Goal: Task Accomplishment & Management: Manage account settings

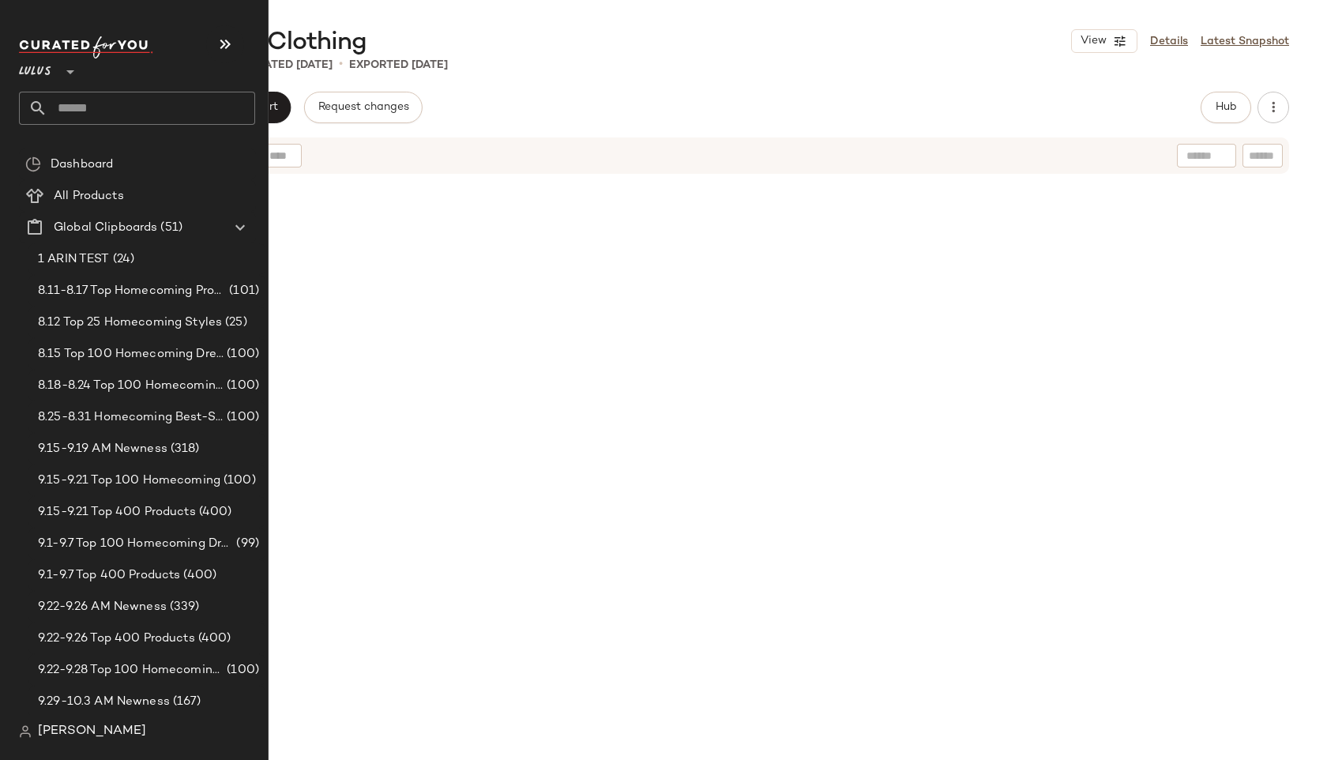
scroll to position [15546, 0]
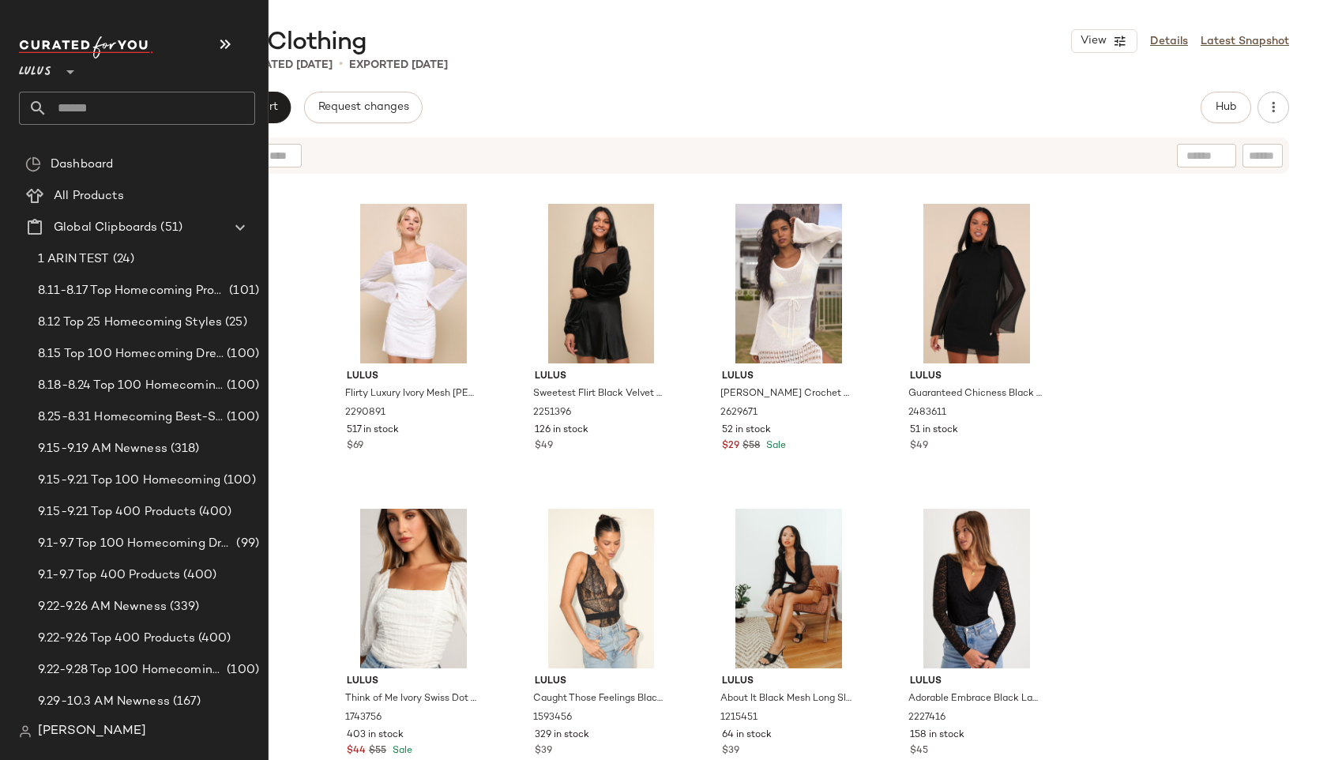
click at [85, 108] on input "text" at bounding box center [151, 108] width 208 height 33
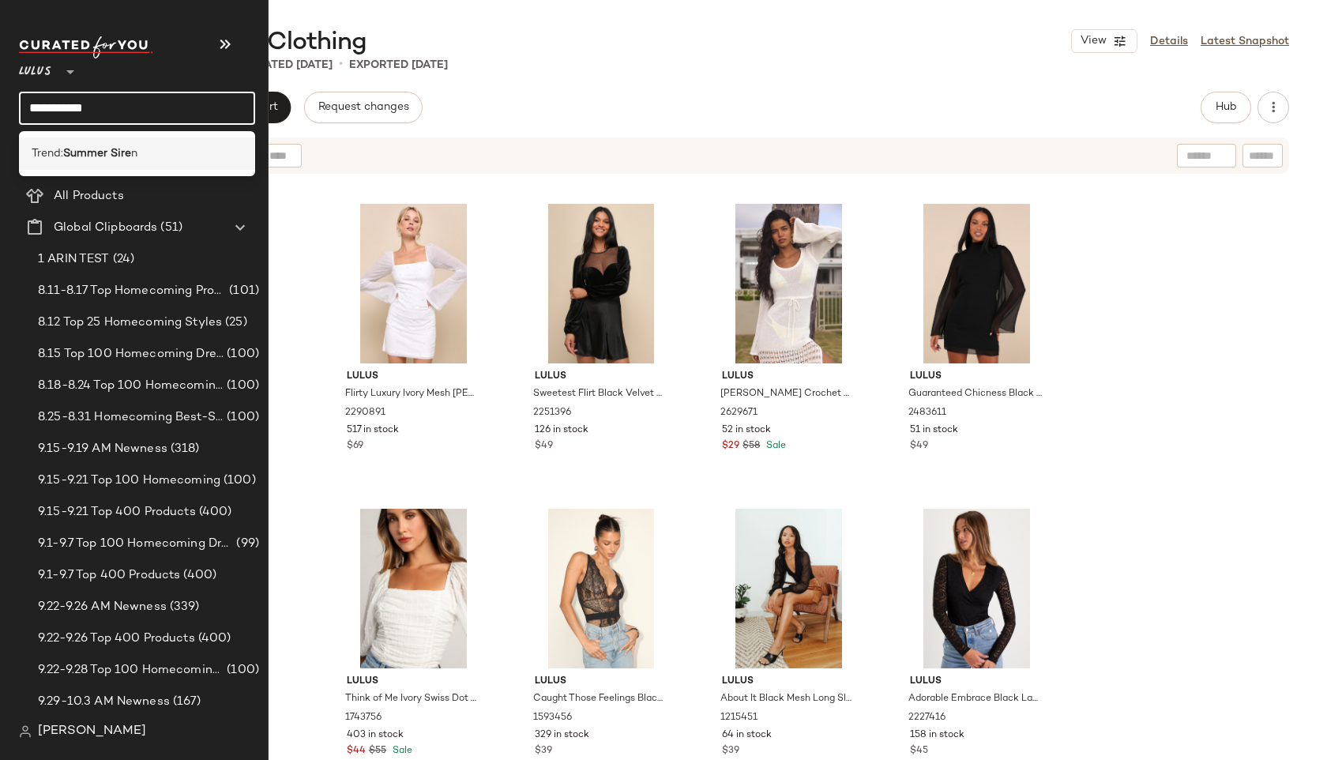
type input "**********"
click at [107, 158] on b "Summer Sire" at bounding box center [97, 153] width 68 height 17
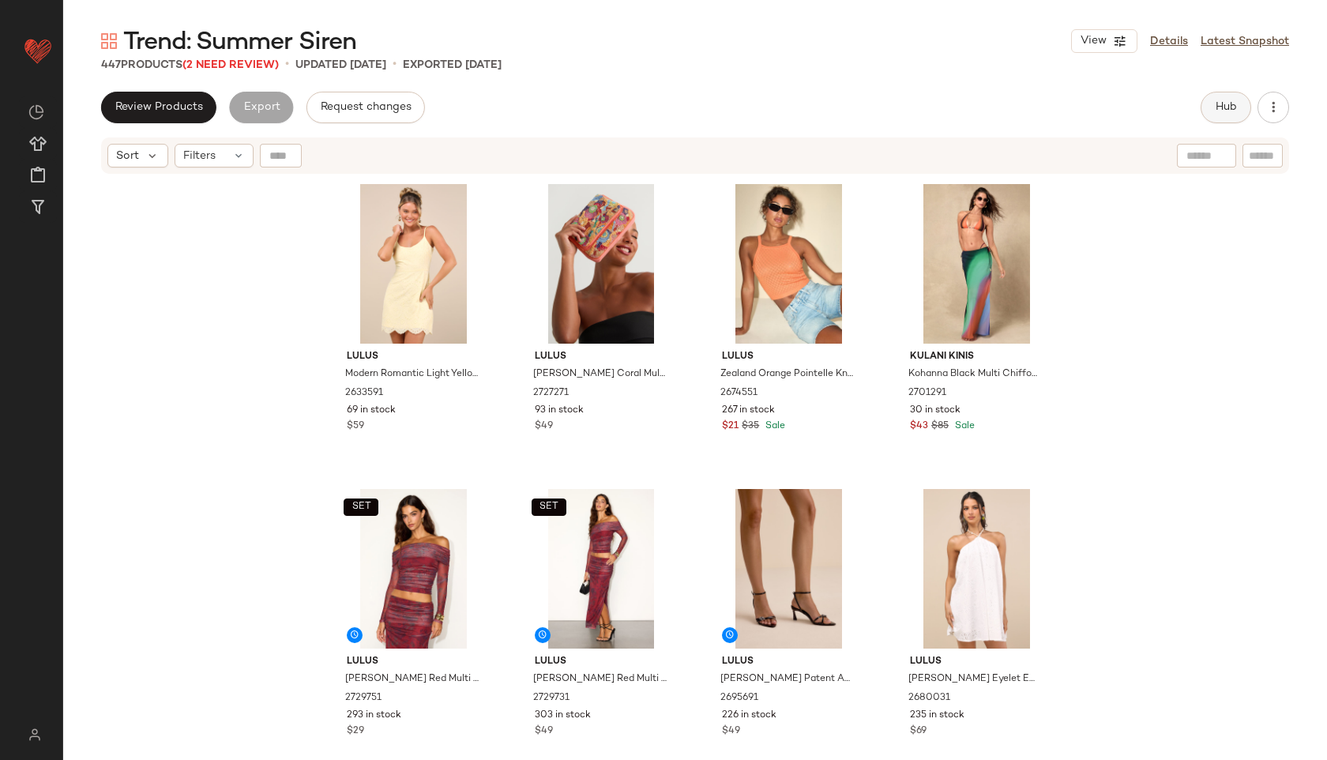
click at [1234, 115] on button "Hub" at bounding box center [1226, 108] width 51 height 32
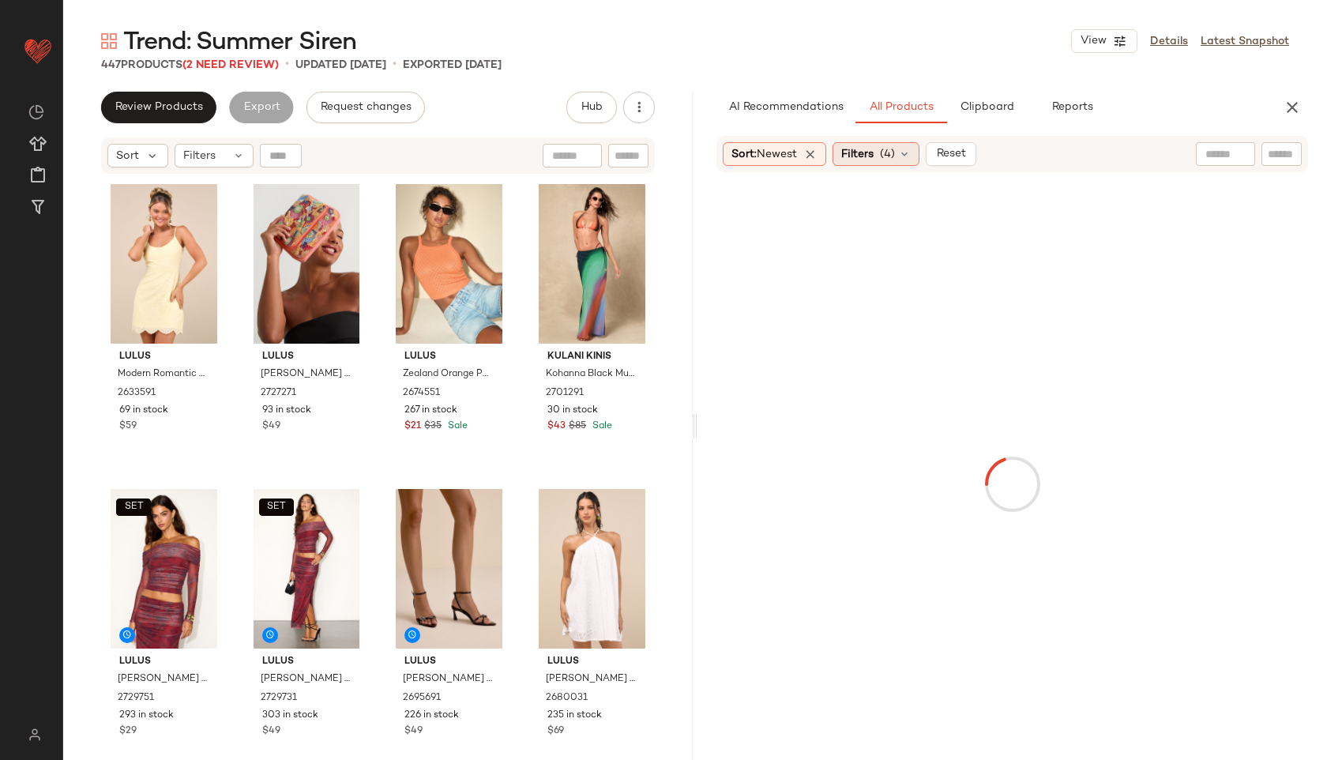
click at [874, 158] on span "Filters" at bounding box center [857, 154] width 32 height 17
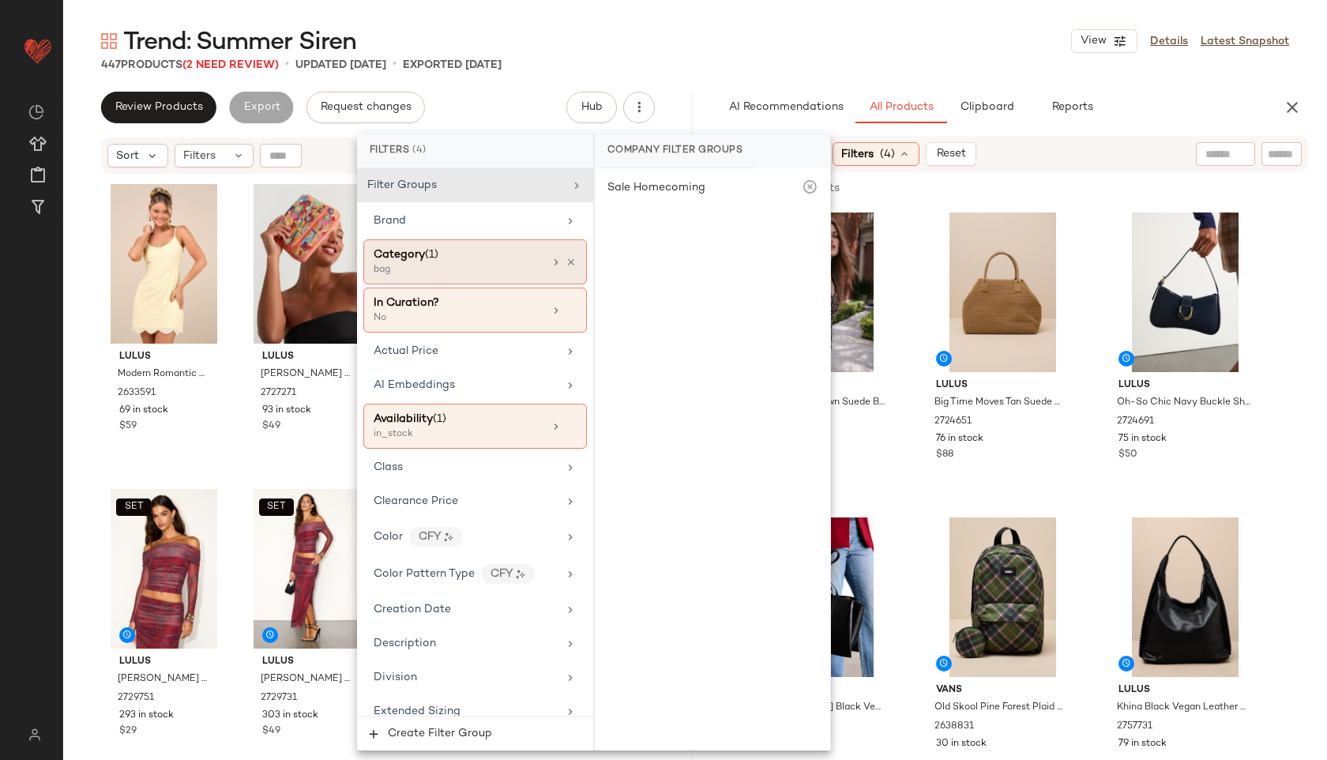
click at [467, 257] on div "Category (1)" at bounding box center [459, 254] width 170 height 17
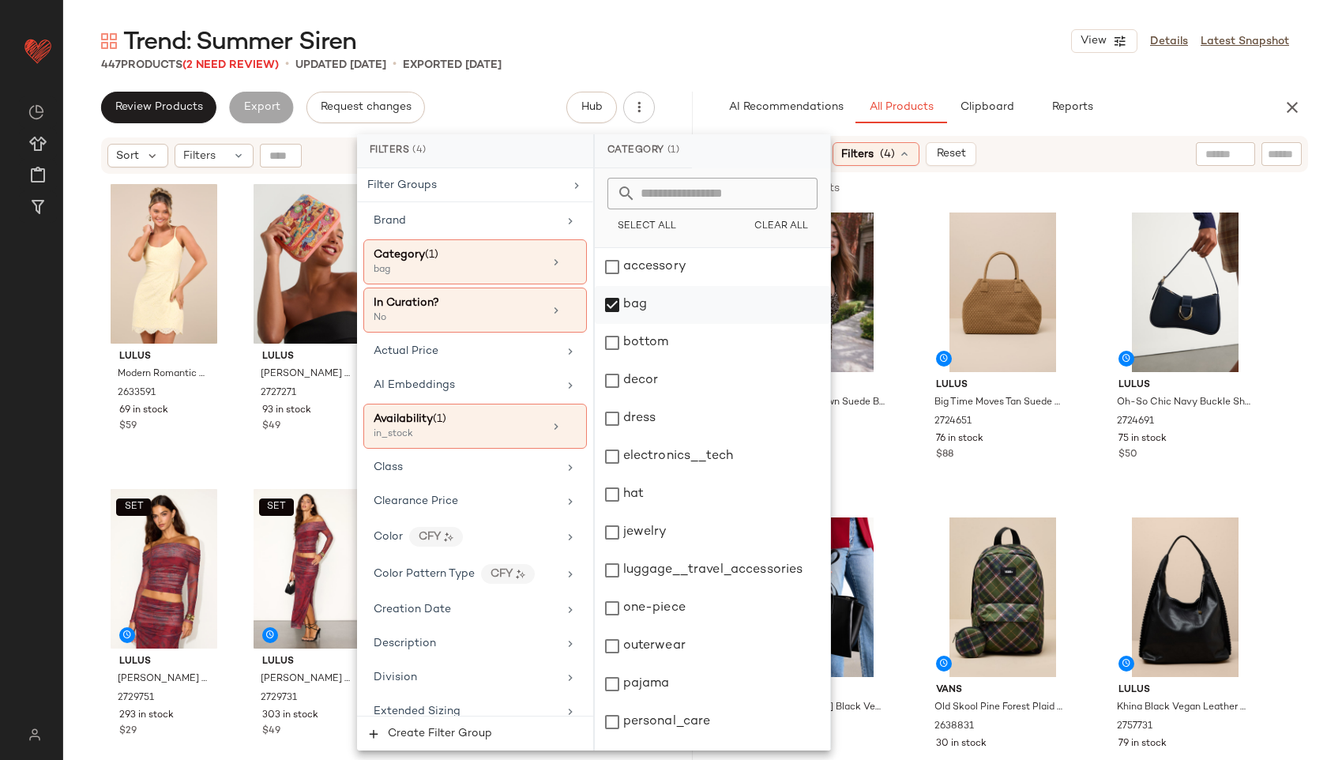
click at [637, 299] on div "bag" at bounding box center [712, 305] width 235 height 38
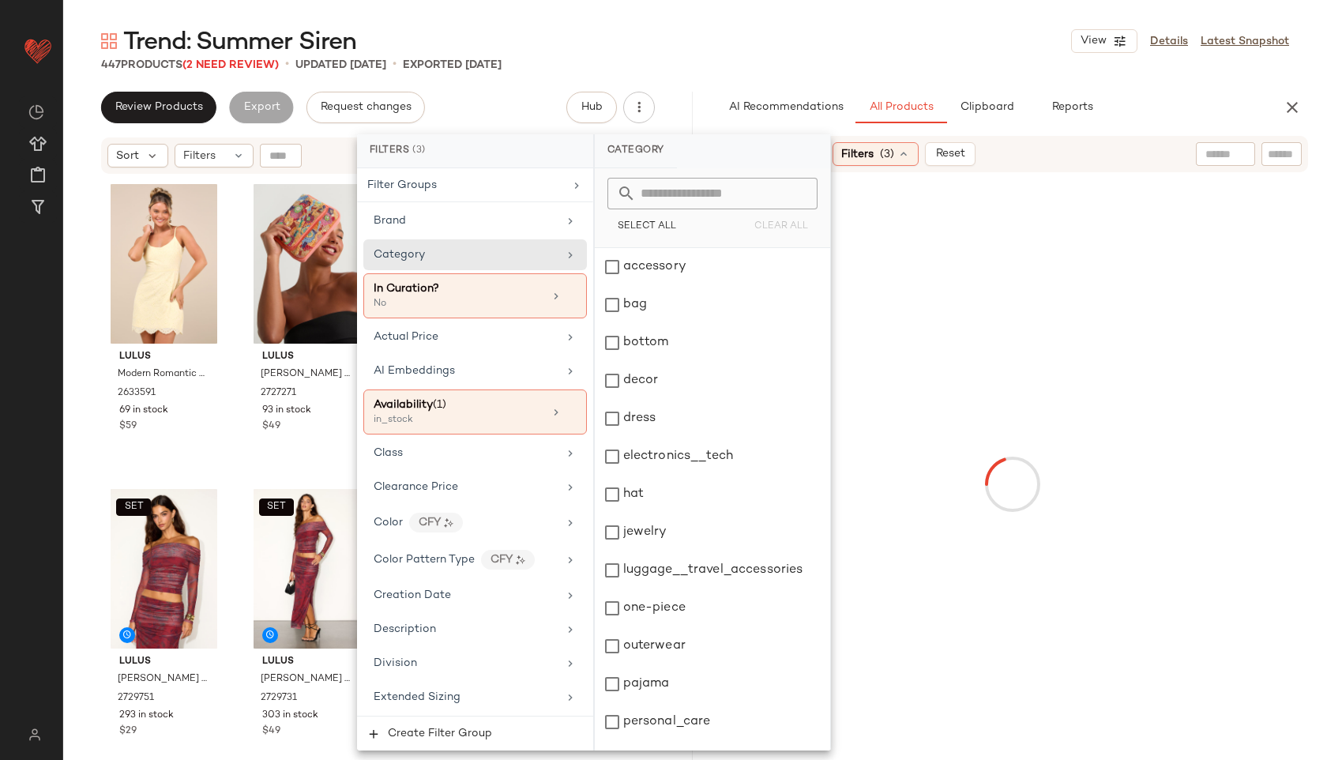
click at [653, 421] on div "dress" at bounding box center [712, 419] width 235 height 38
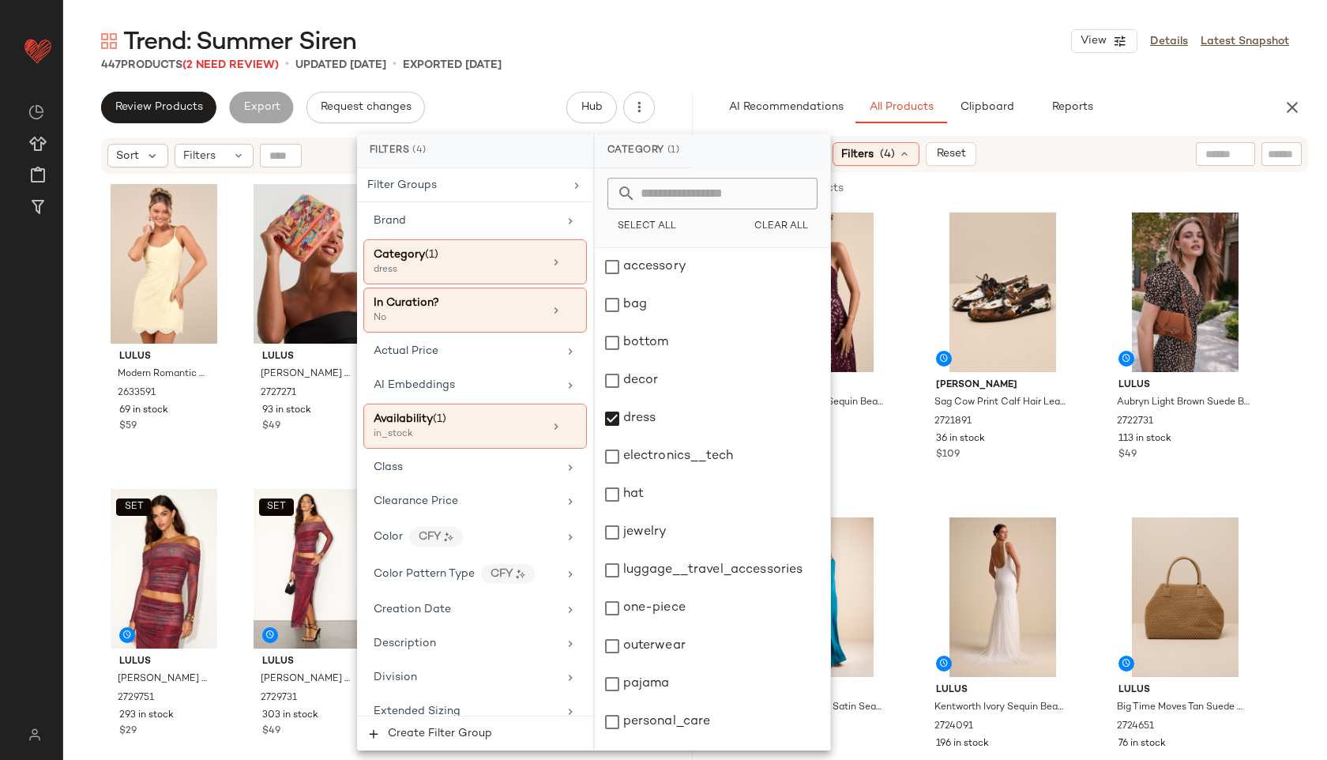
click at [892, 42] on div "Trend: Summer Siren View Details Latest Snapshot" at bounding box center [695, 41] width 1264 height 32
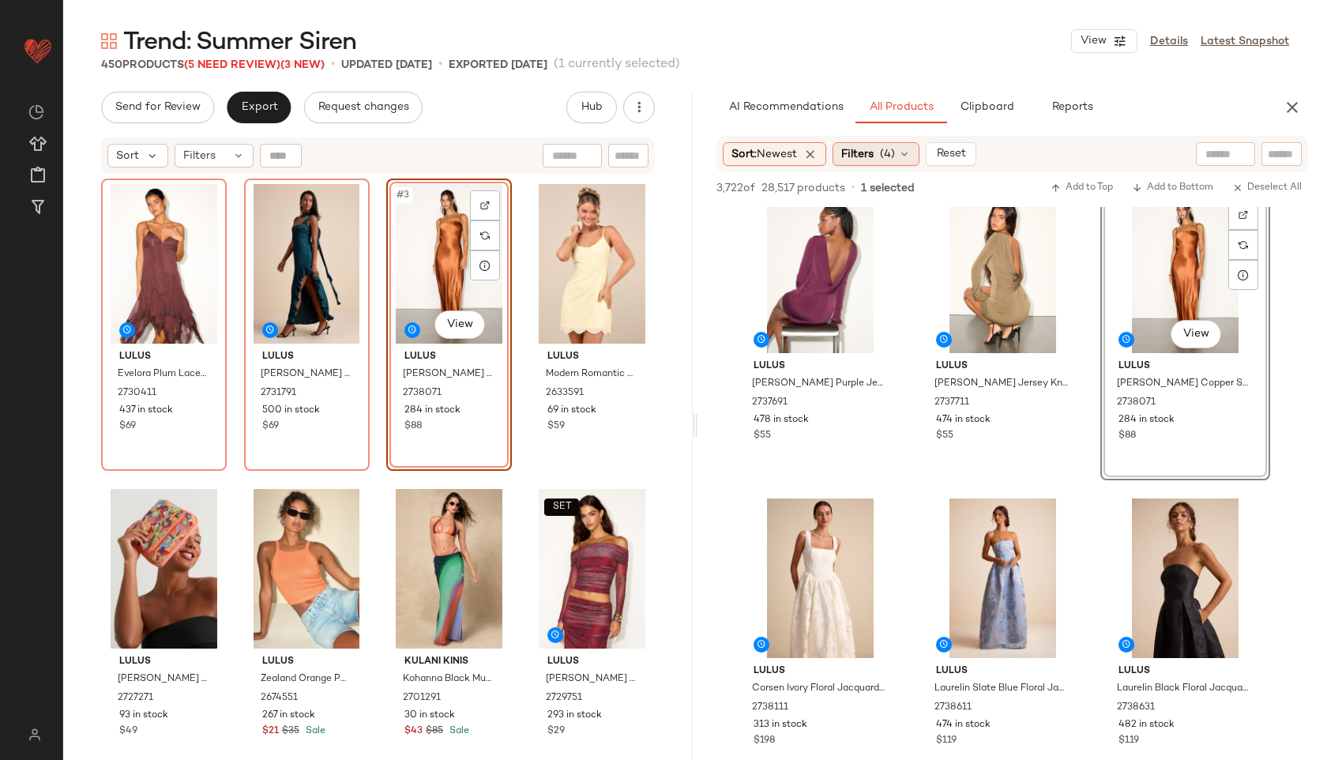
click at [883, 156] on div "Filters (4)" at bounding box center [876, 154] width 87 height 24
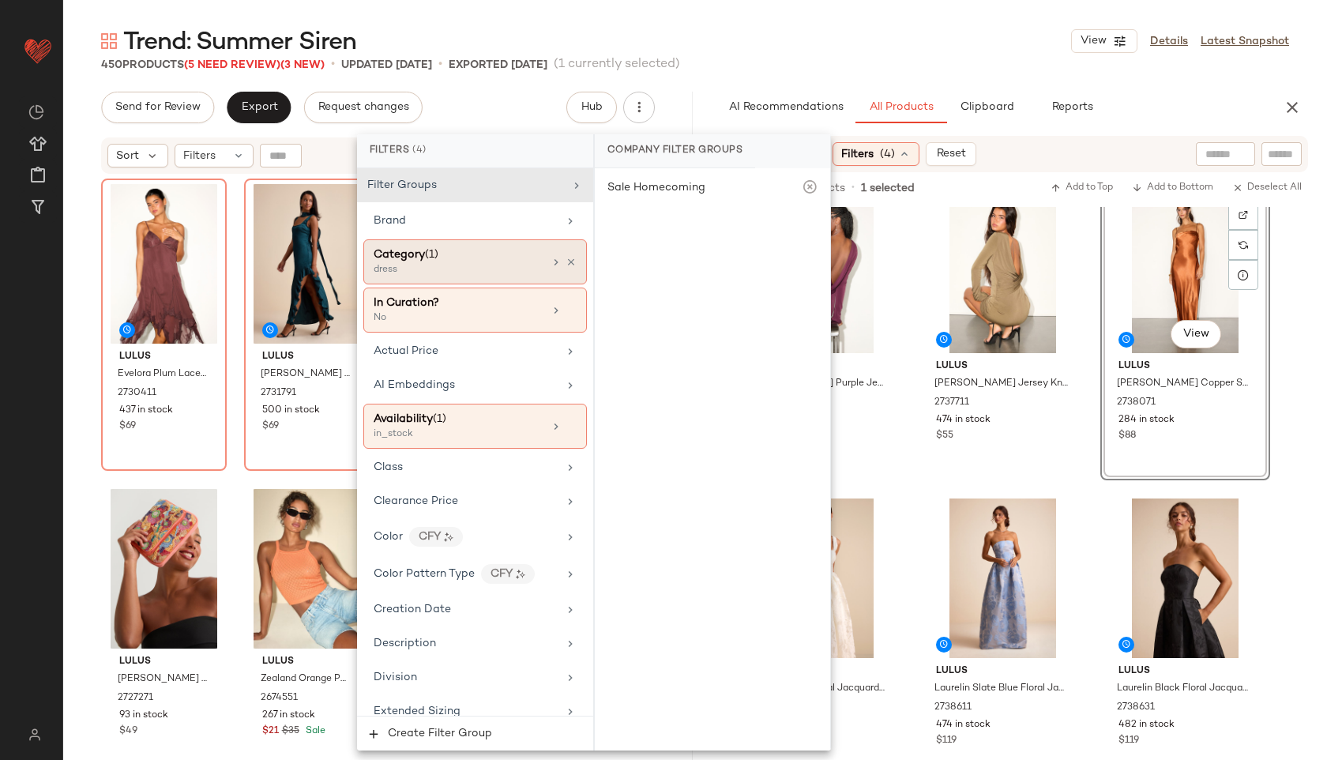
click at [486, 268] on div "dress" at bounding box center [453, 270] width 158 height 14
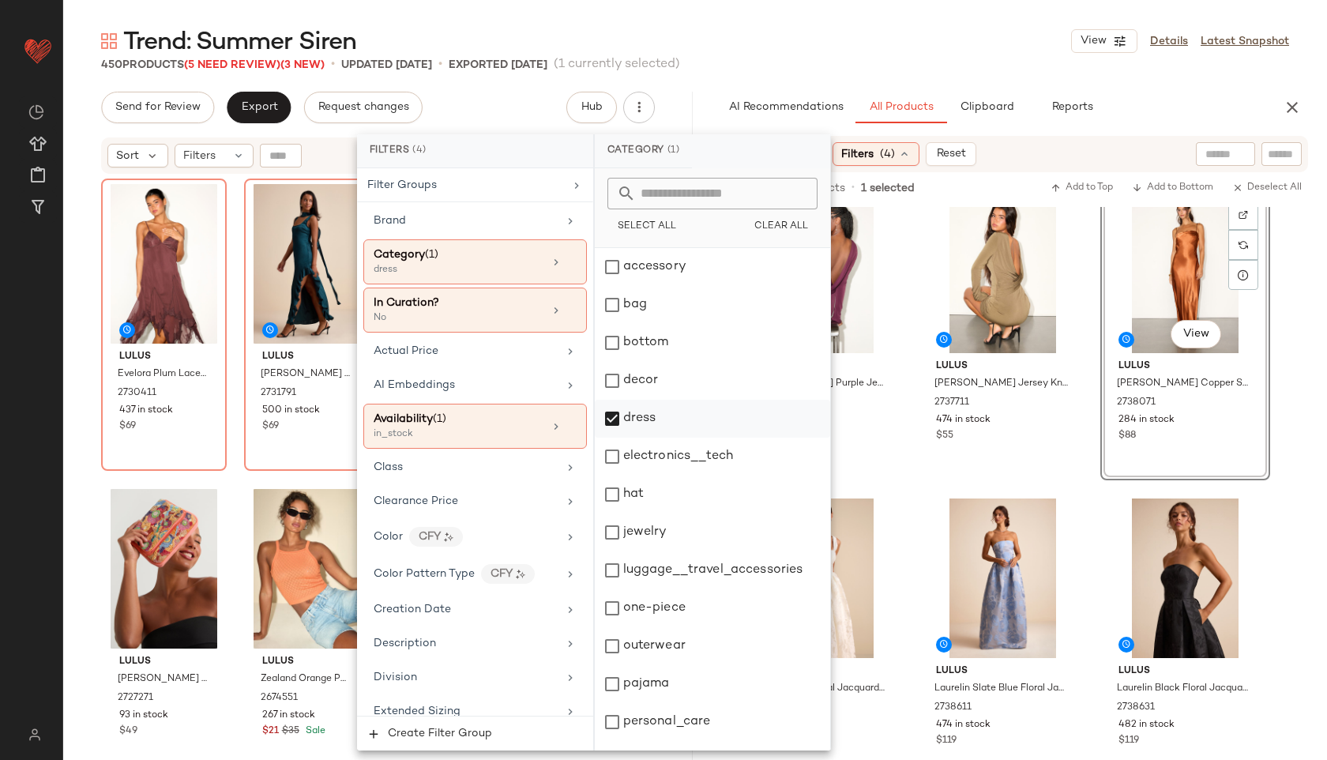
click at [647, 424] on div "dress" at bounding box center [712, 419] width 235 height 38
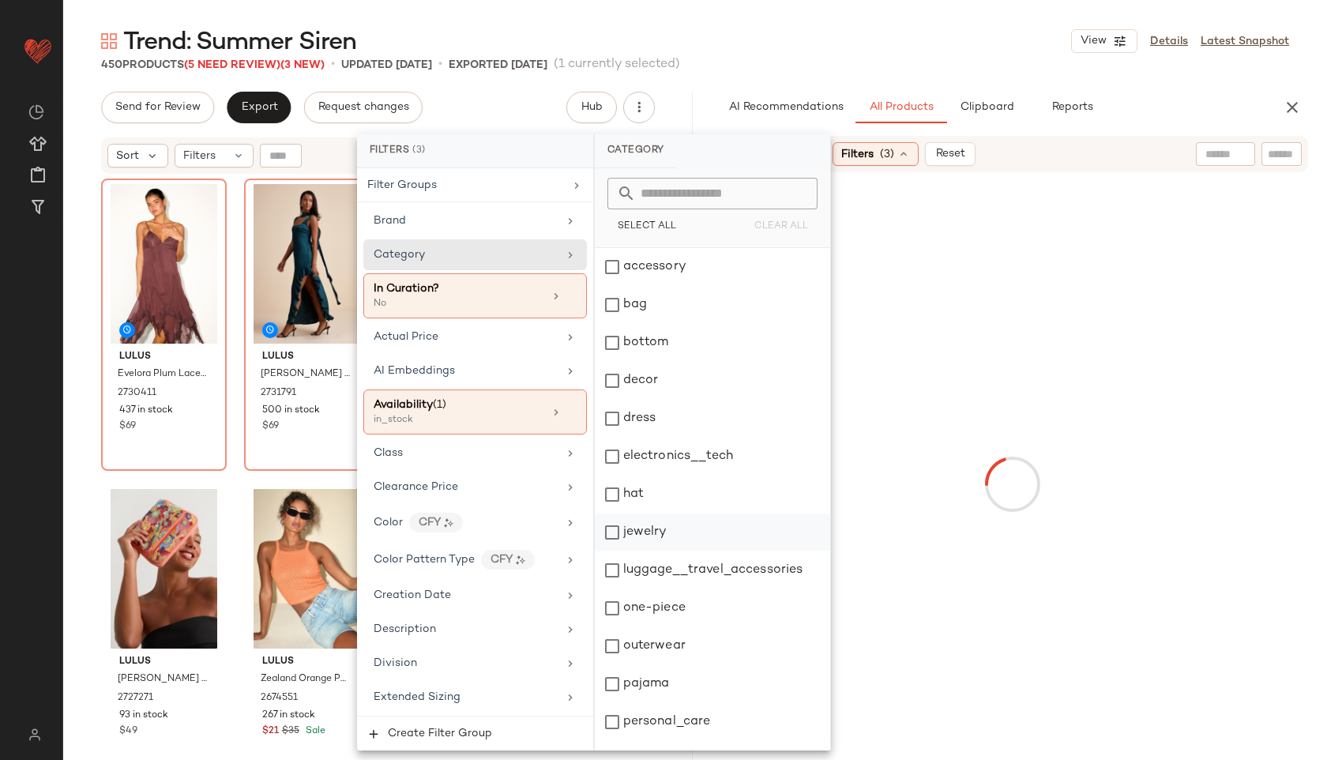
click at [641, 540] on div "jewelry" at bounding box center [712, 533] width 235 height 38
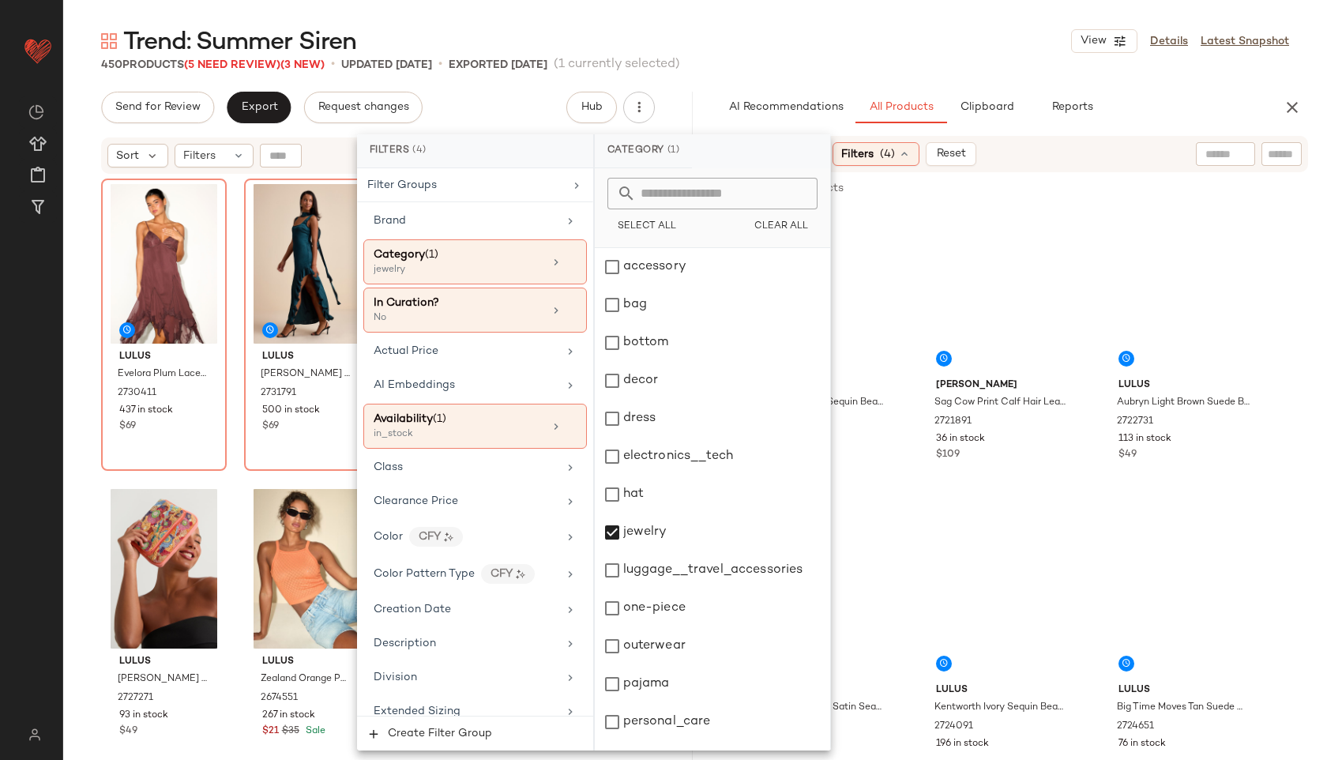
click at [804, 28] on div "Trend: Summer Siren View Details Latest Snapshot" at bounding box center [695, 41] width 1264 height 32
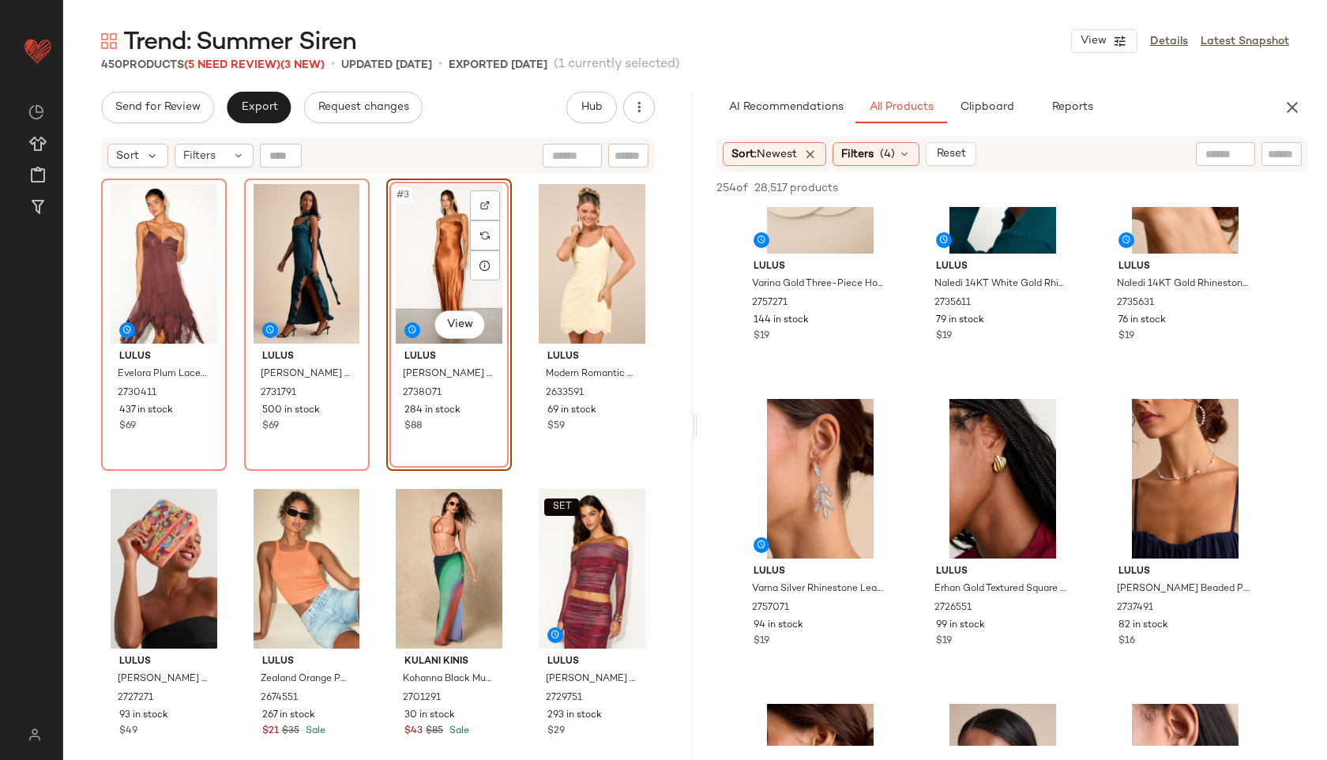
scroll to position [1340, 0]
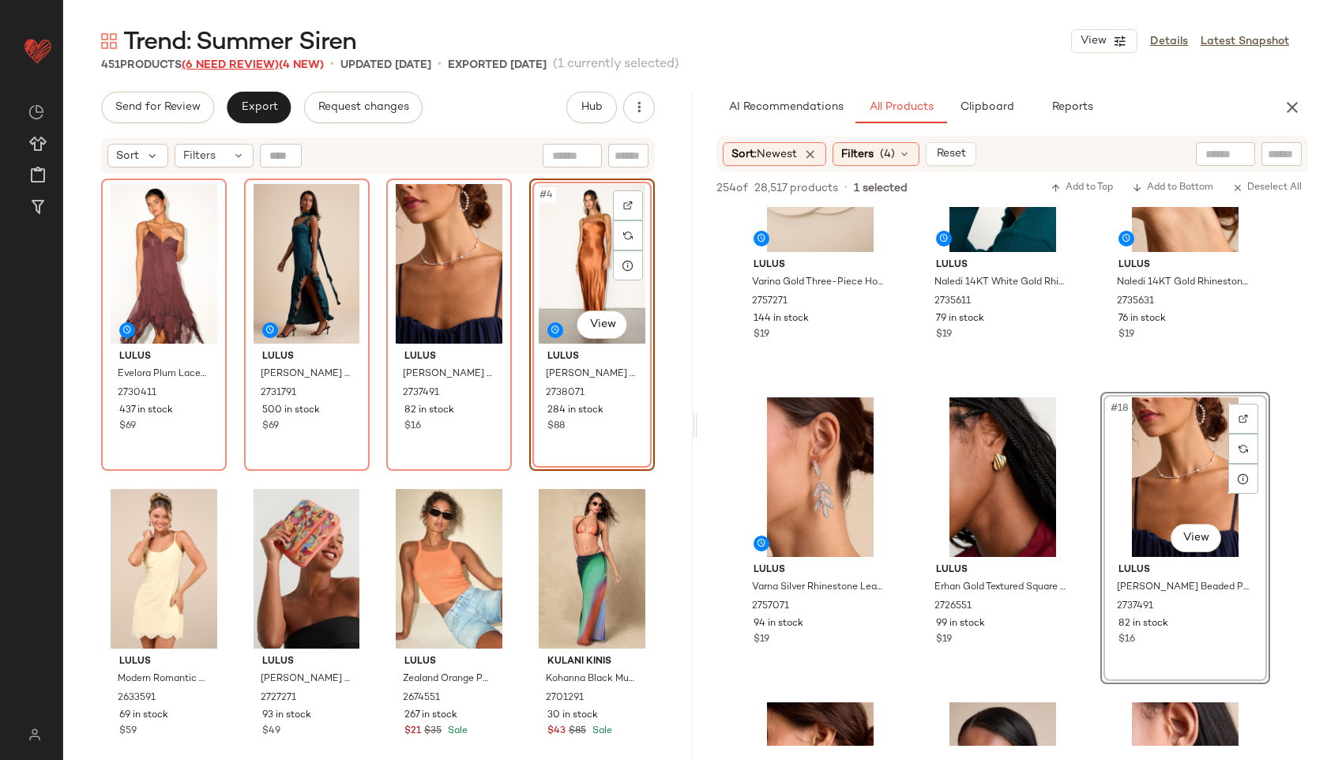
click at [250, 62] on span "(6 Need Review)" at bounding box center [230, 65] width 97 height 12
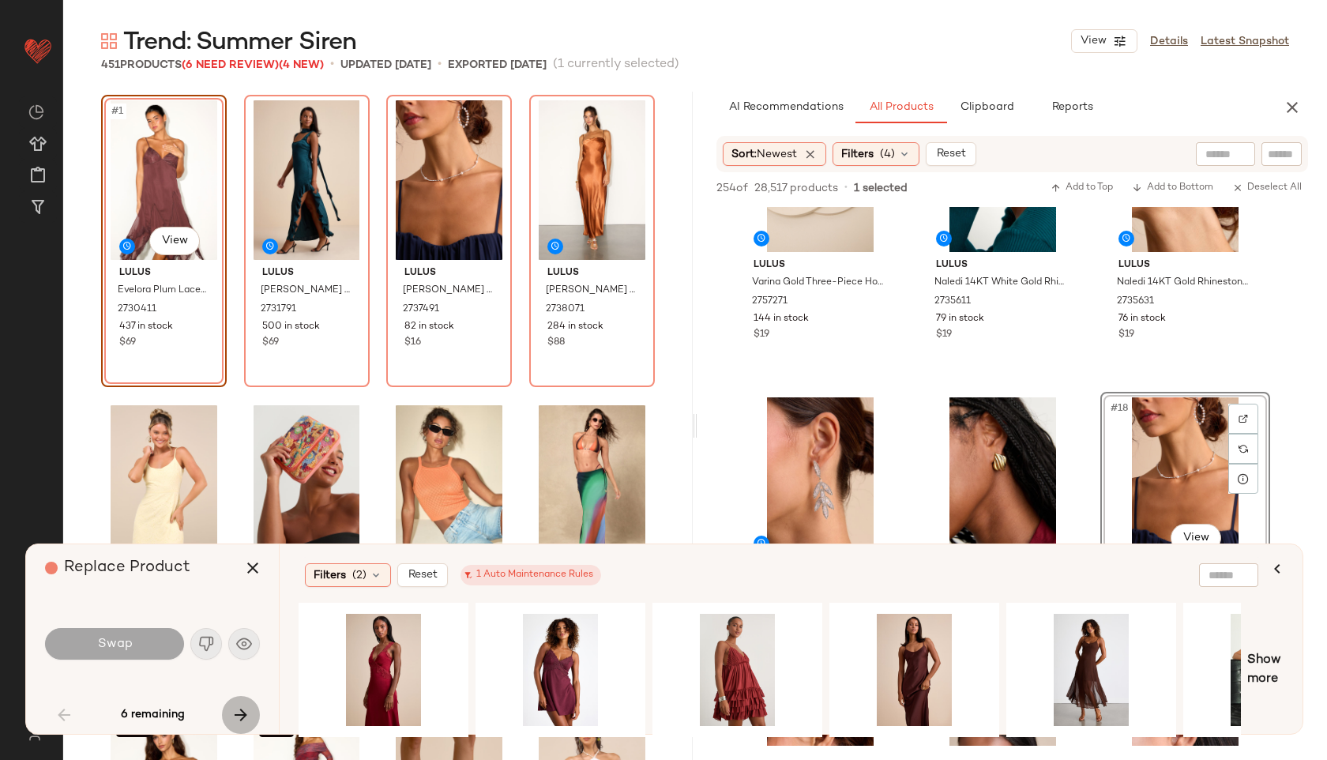
click at [237, 710] on icon "button" at bounding box center [240, 715] width 19 height 19
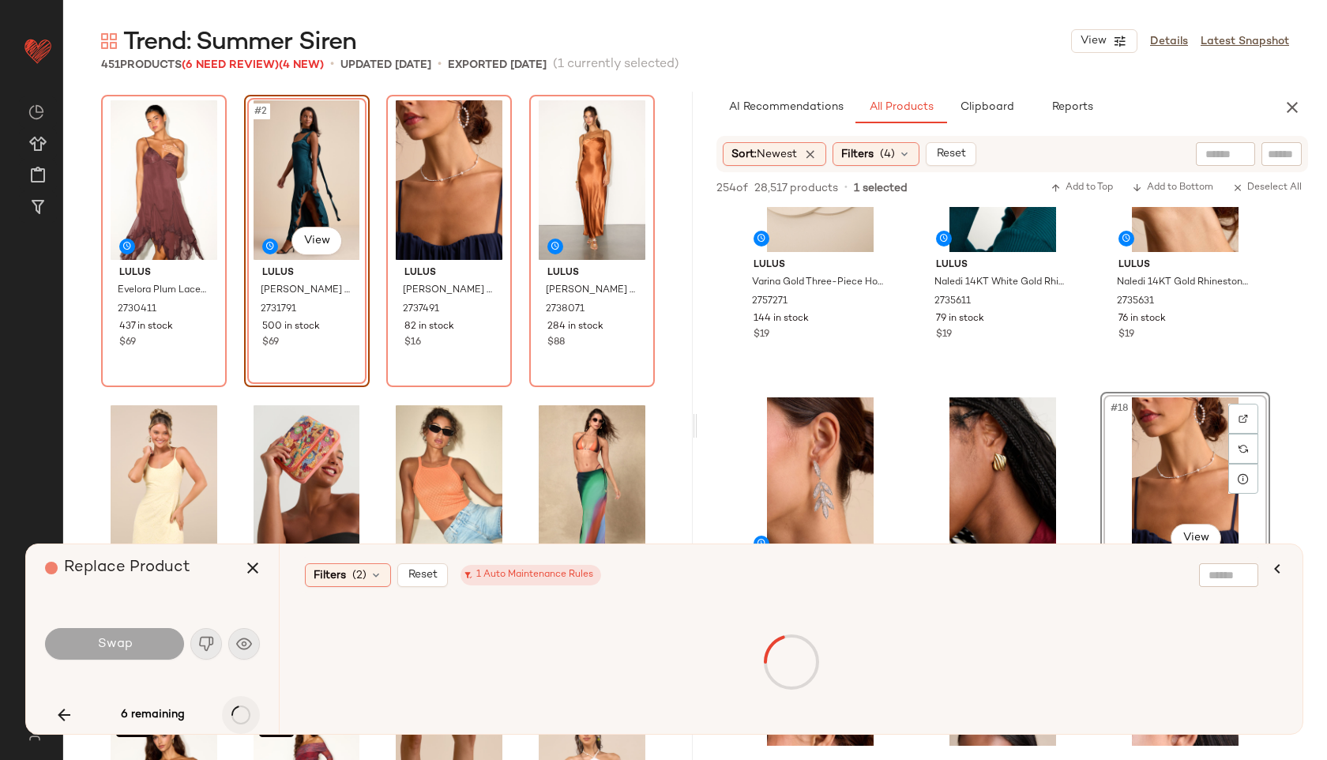
click at [237, 710] on div "6 remaining" at bounding box center [152, 715] width 215 height 38
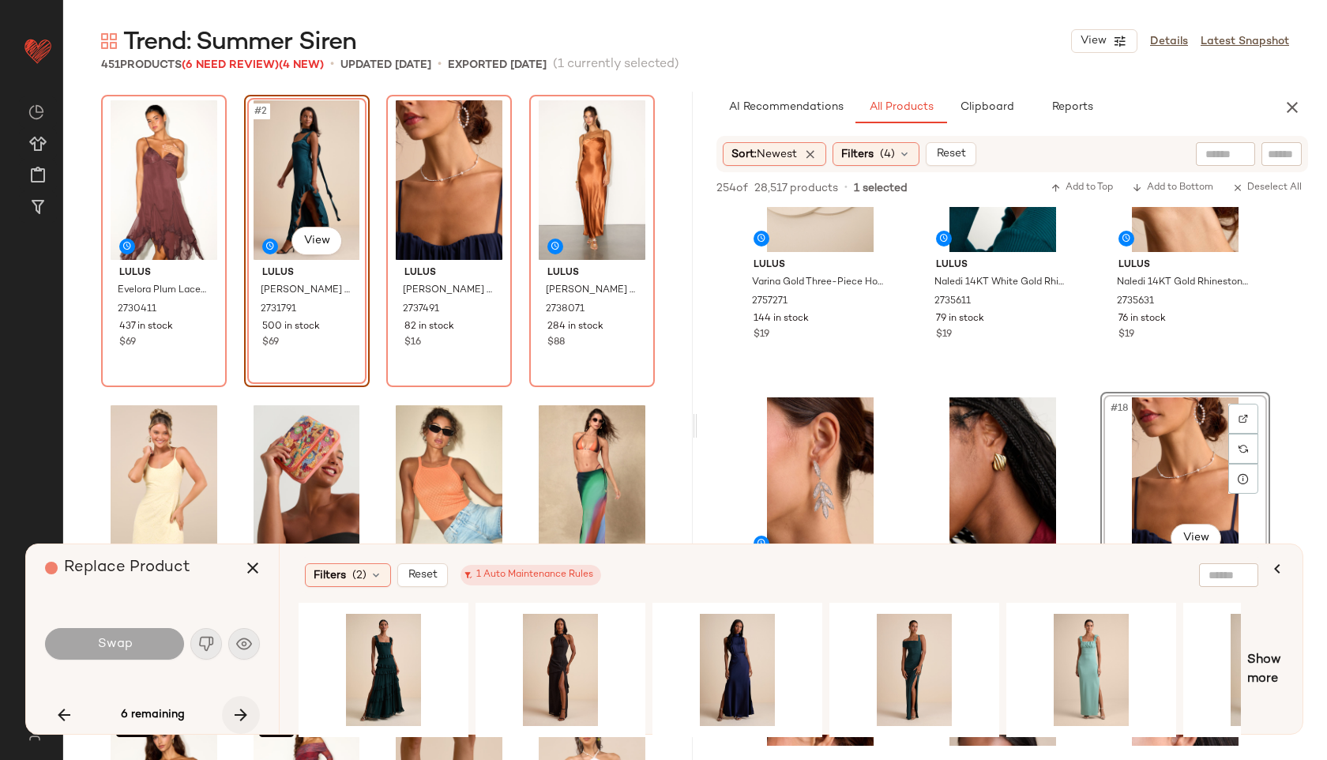
click at [237, 710] on icon "button" at bounding box center [240, 715] width 19 height 19
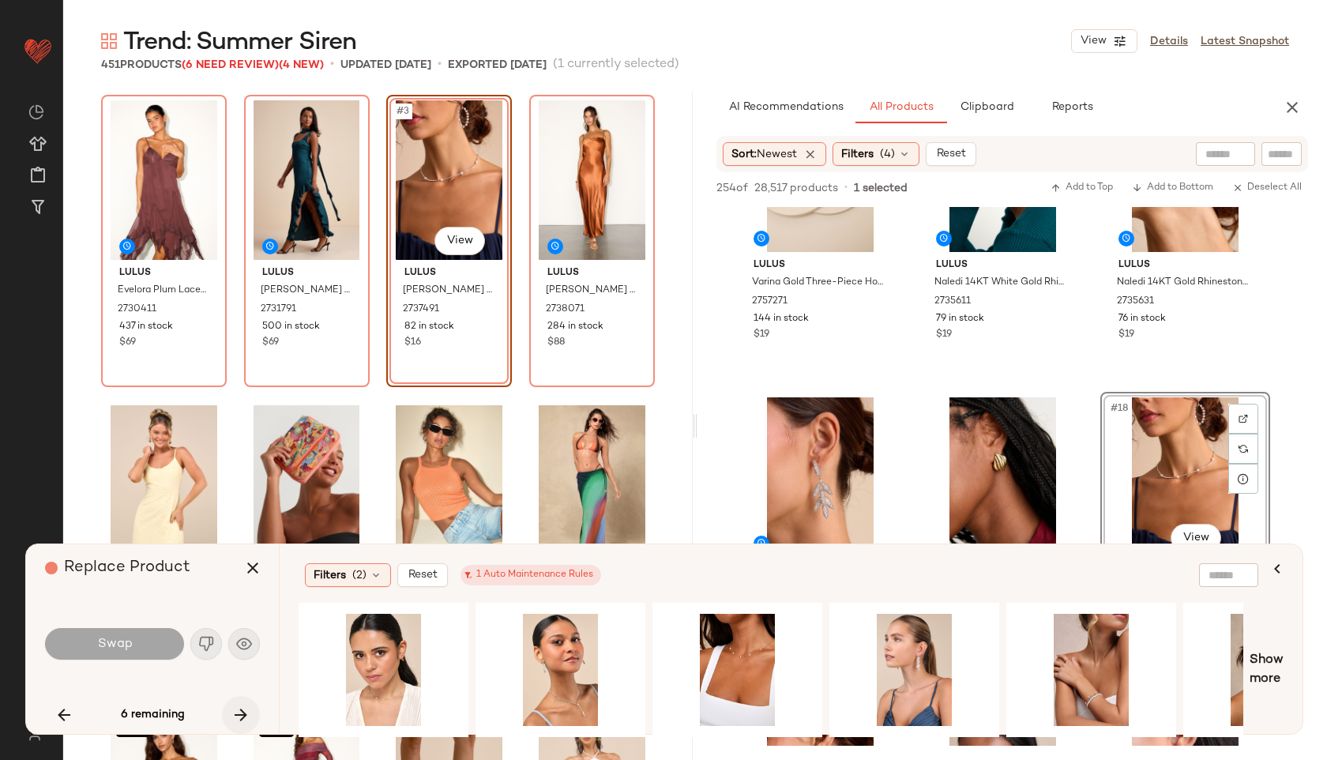
click at [237, 710] on icon "button" at bounding box center [240, 715] width 19 height 19
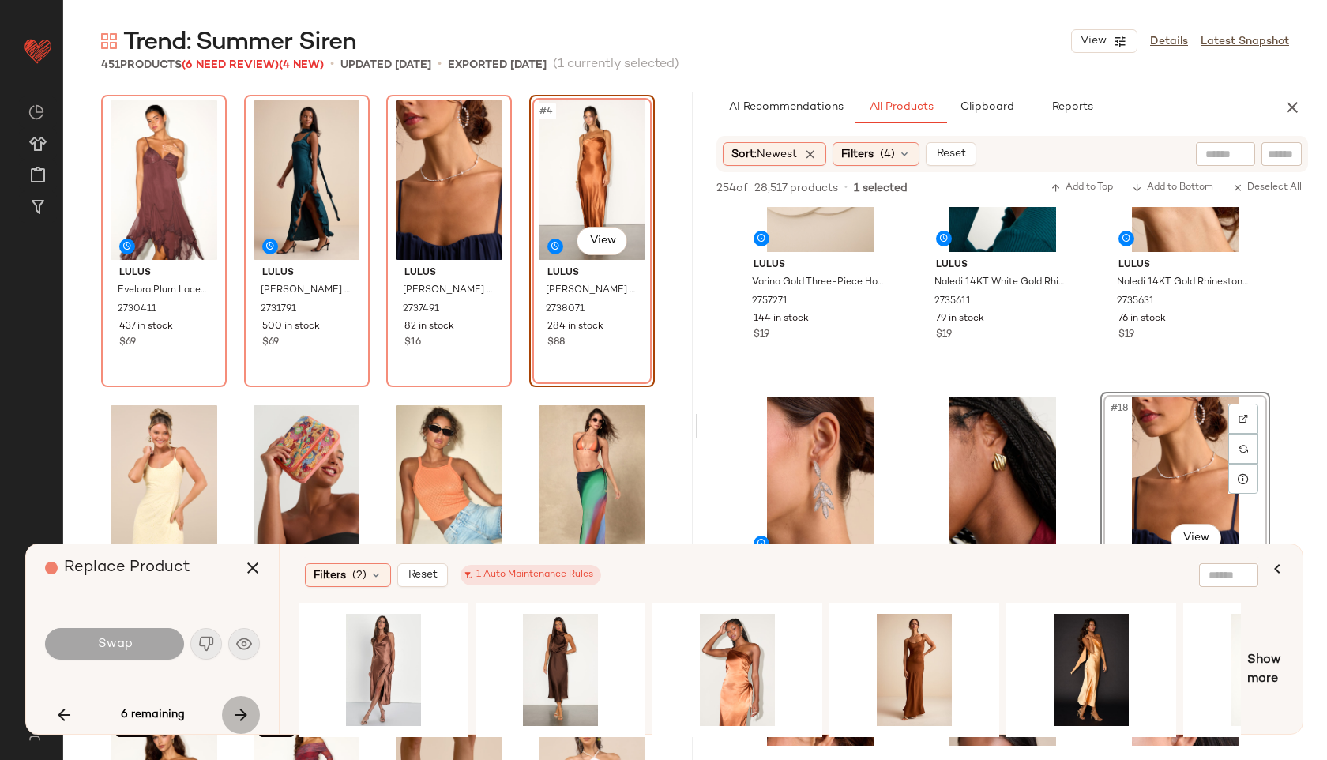
click at [237, 710] on icon "button" at bounding box center [240, 715] width 19 height 19
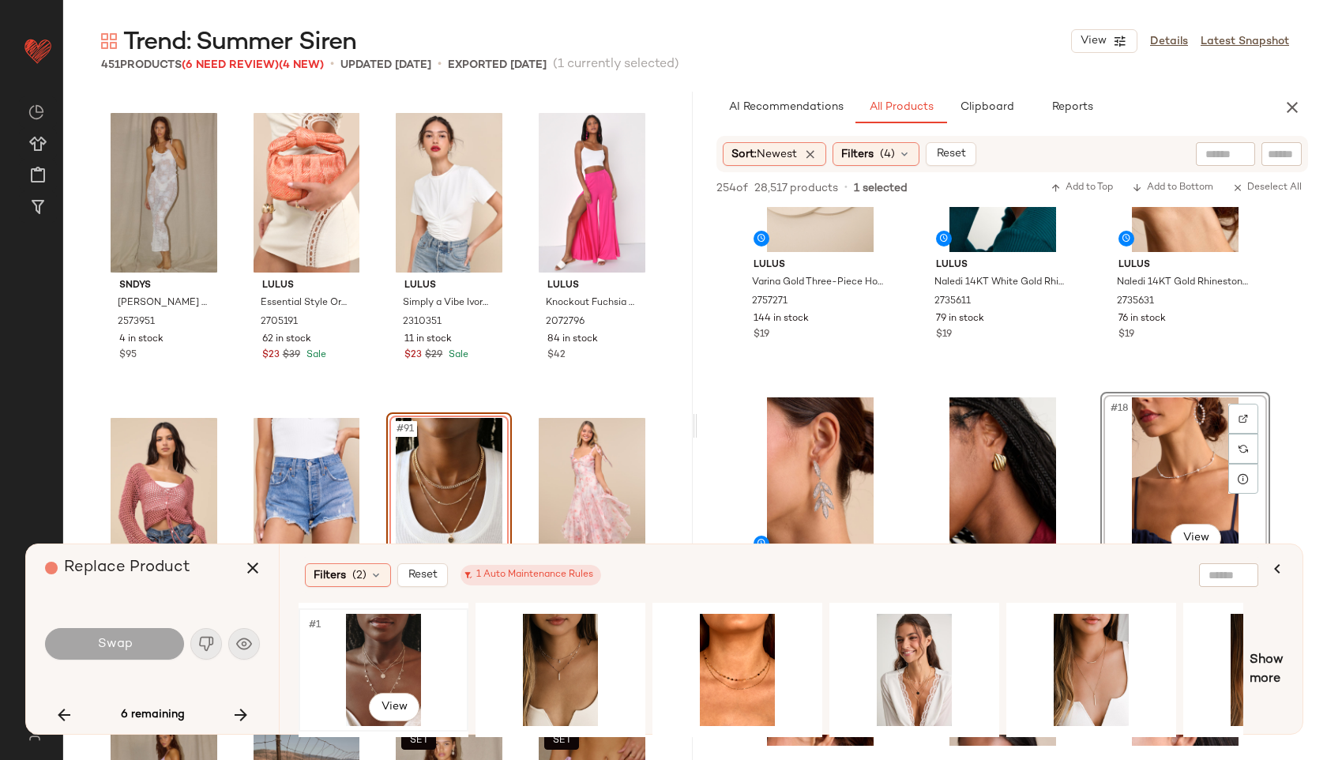
click at [357, 659] on div "#1 View" at bounding box center [383, 670] width 159 height 112
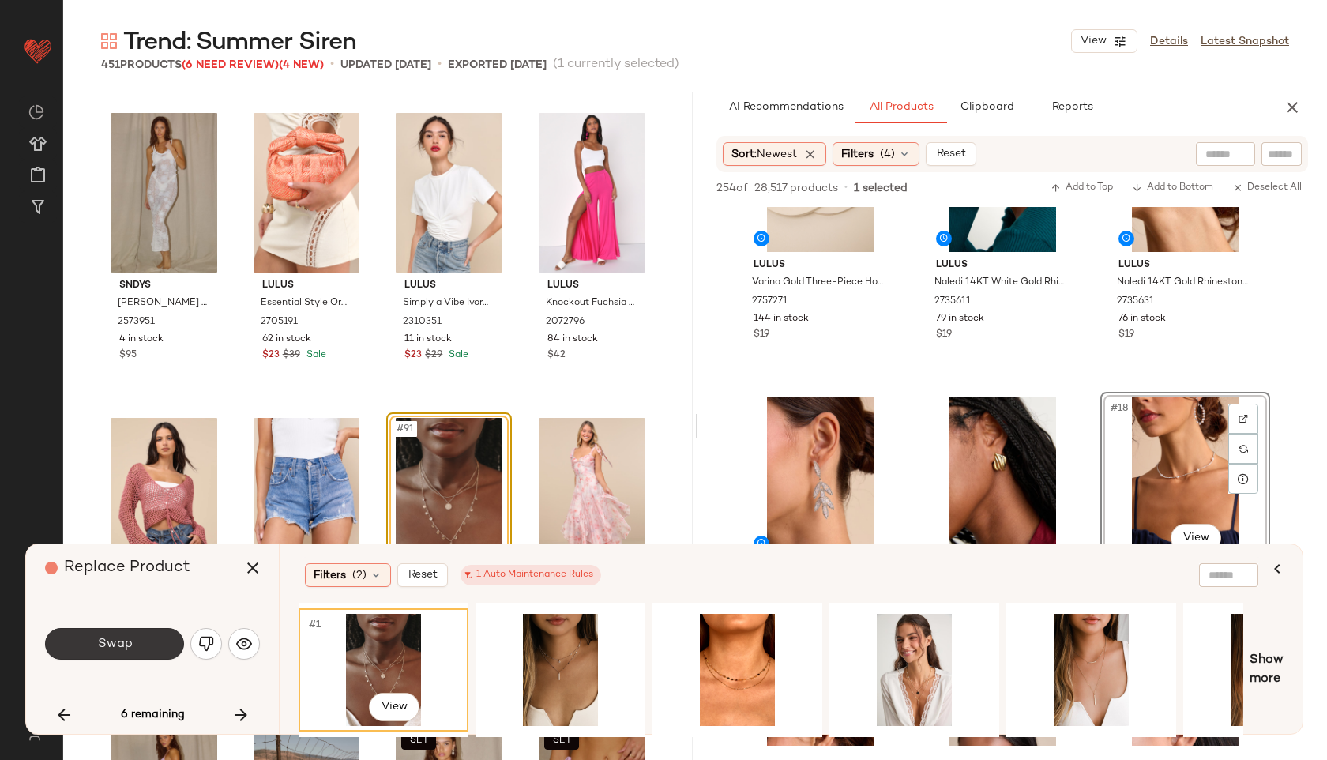
click at [149, 642] on button "Swap" at bounding box center [114, 644] width 139 height 32
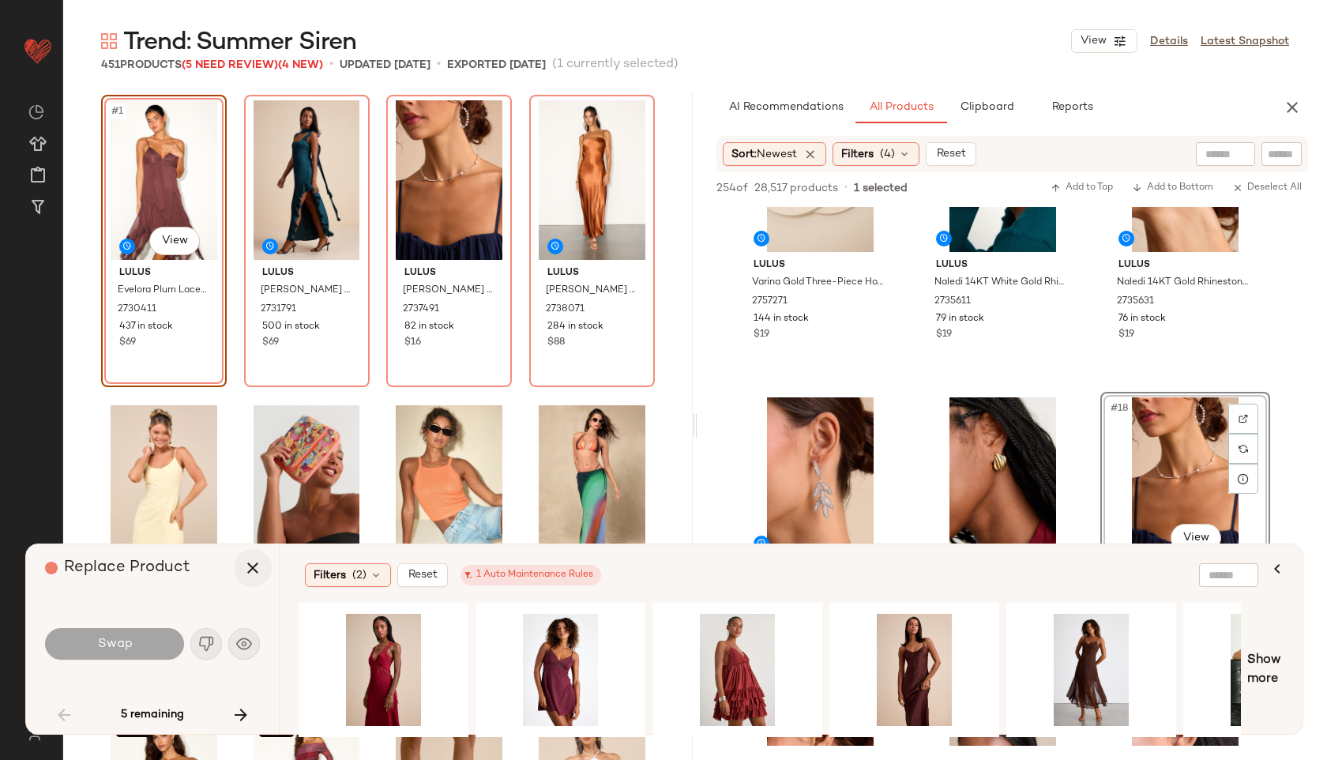
click at [260, 563] on icon "button" at bounding box center [252, 568] width 19 height 19
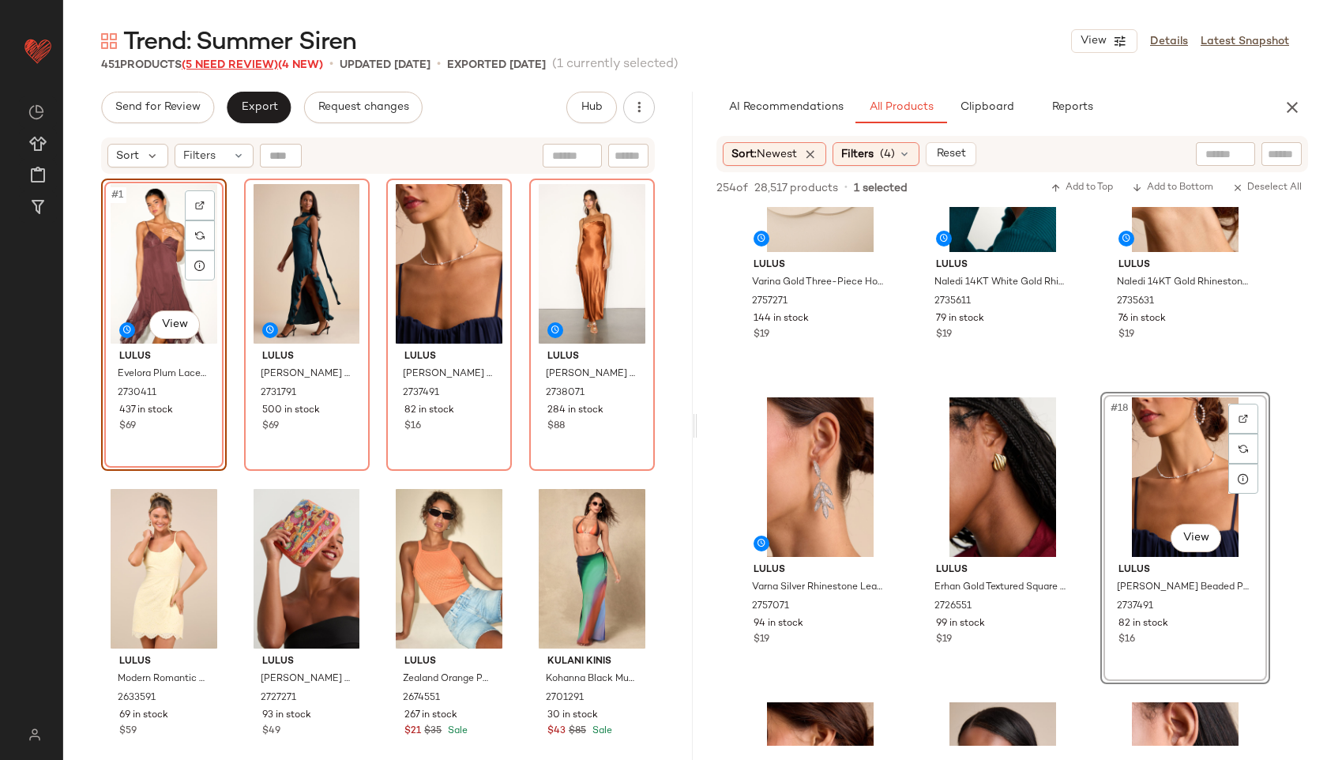
click at [262, 62] on span "(5 Need Review)" at bounding box center [230, 65] width 96 height 12
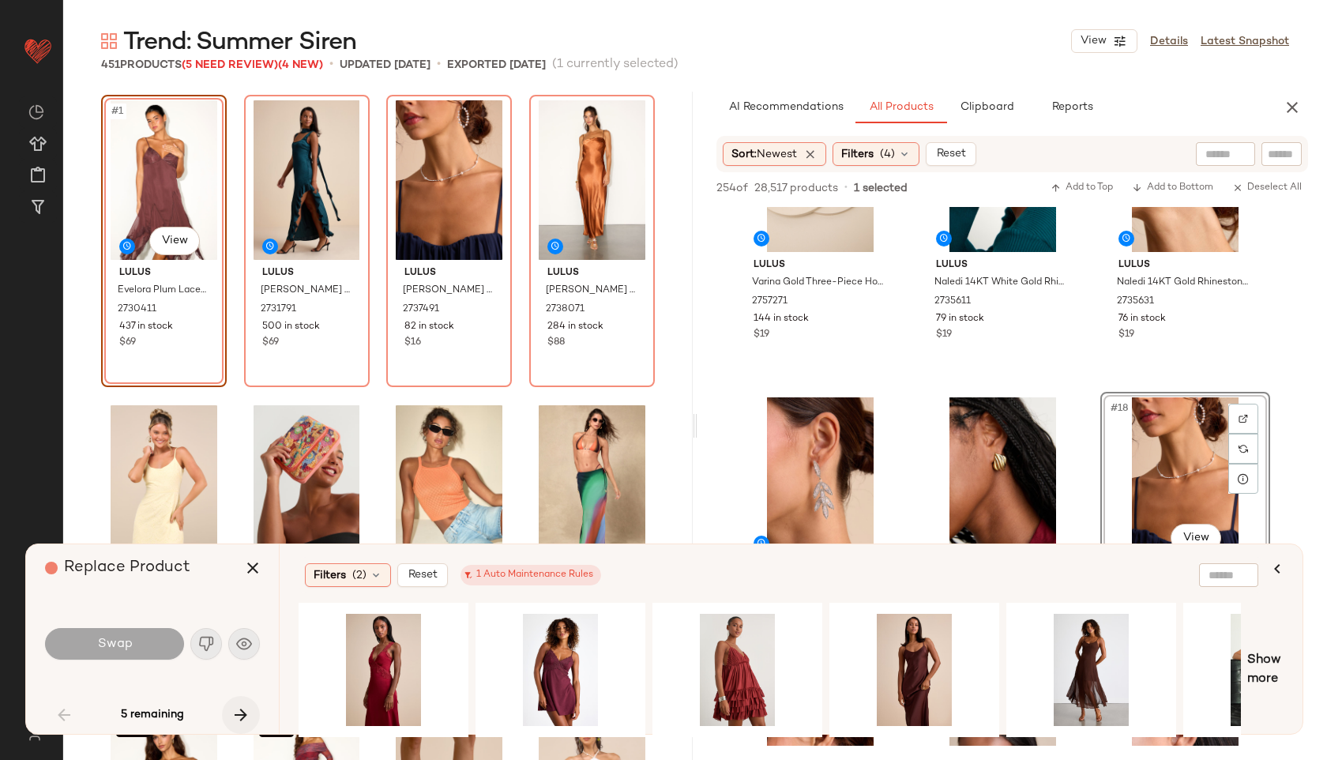
click at [243, 715] on icon "button" at bounding box center [240, 715] width 19 height 19
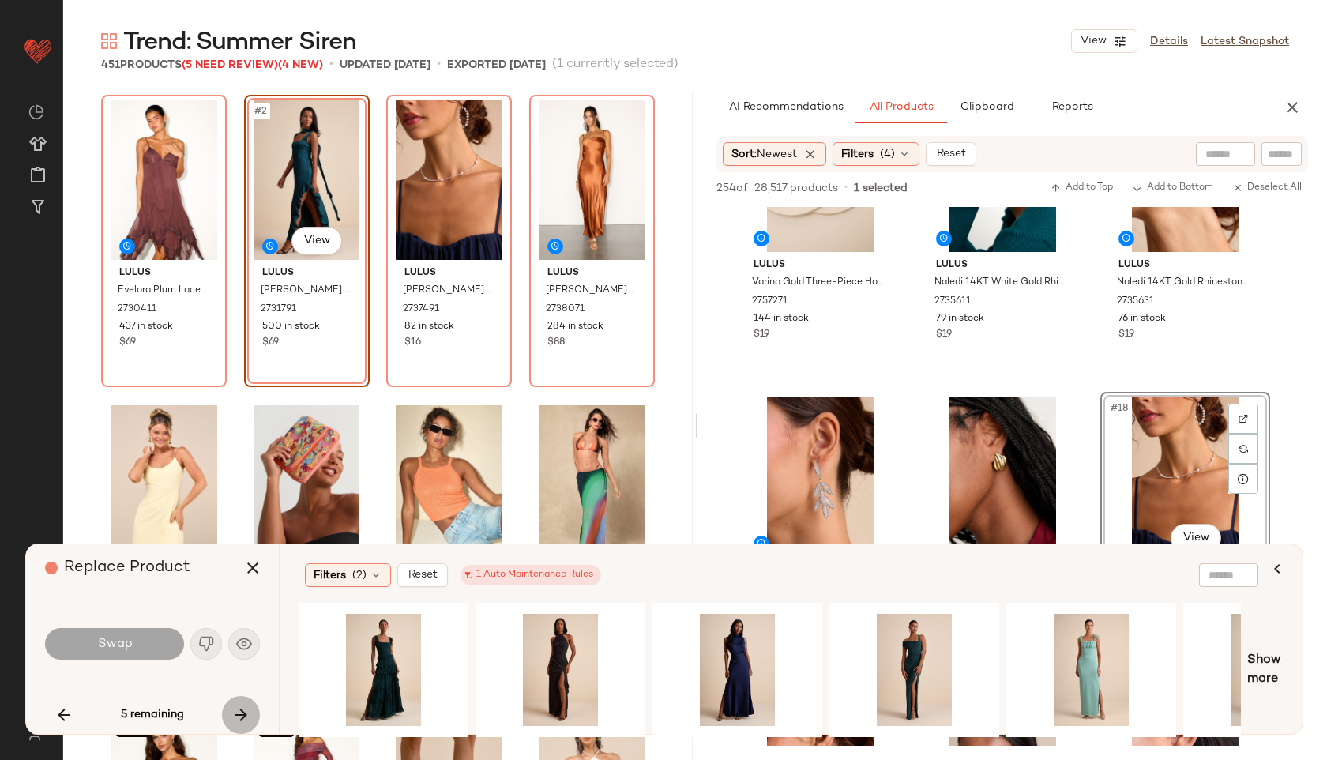
click at [243, 715] on icon "button" at bounding box center [240, 715] width 19 height 19
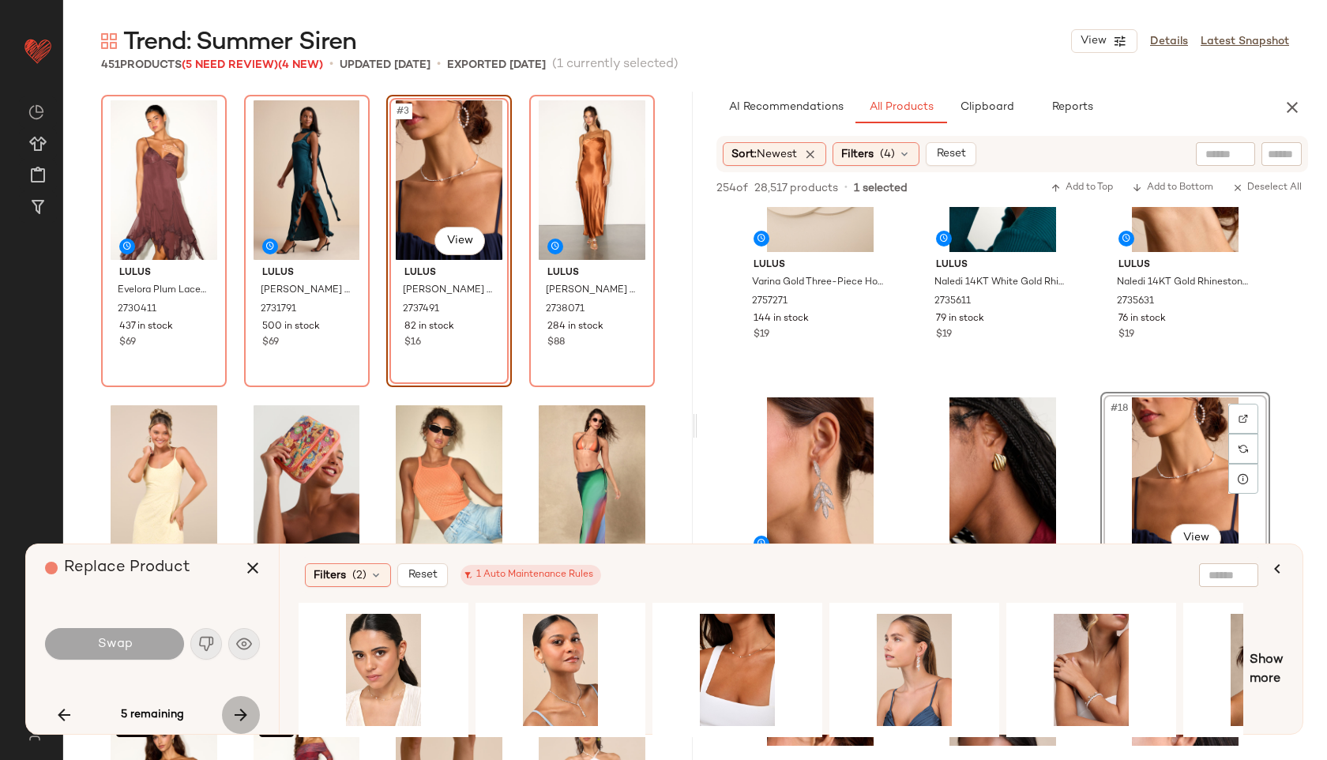
click at [243, 715] on icon "button" at bounding box center [240, 715] width 19 height 19
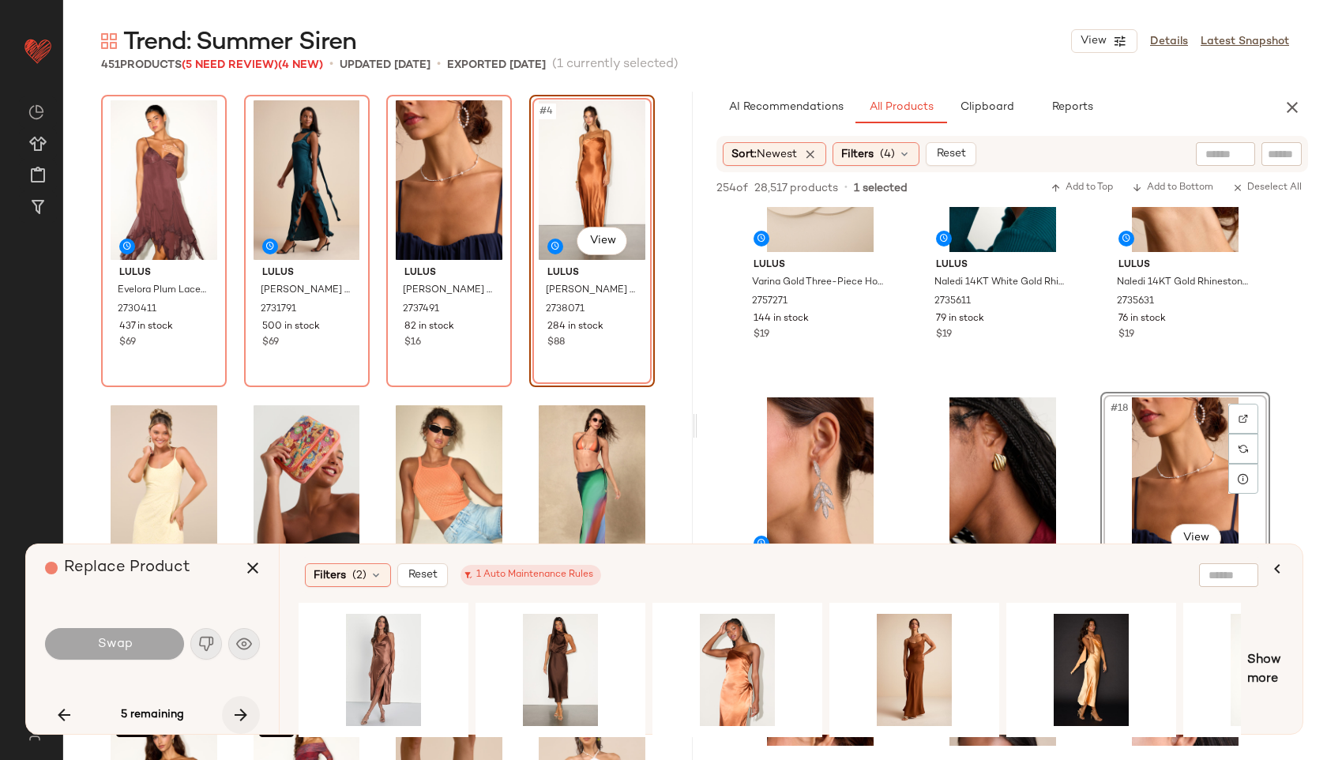
click at [243, 715] on icon "button" at bounding box center [240, 715] width 19 height 19
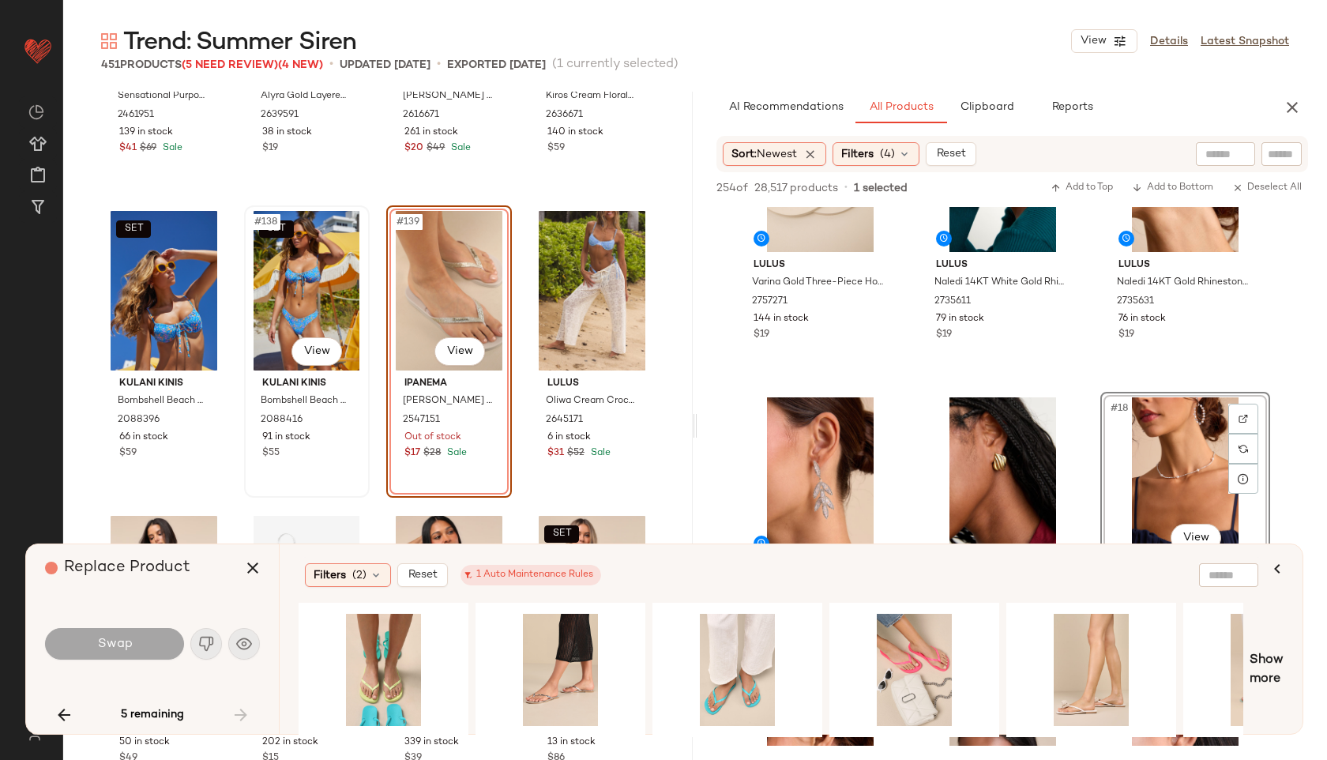
scroll to position [10275, 0]
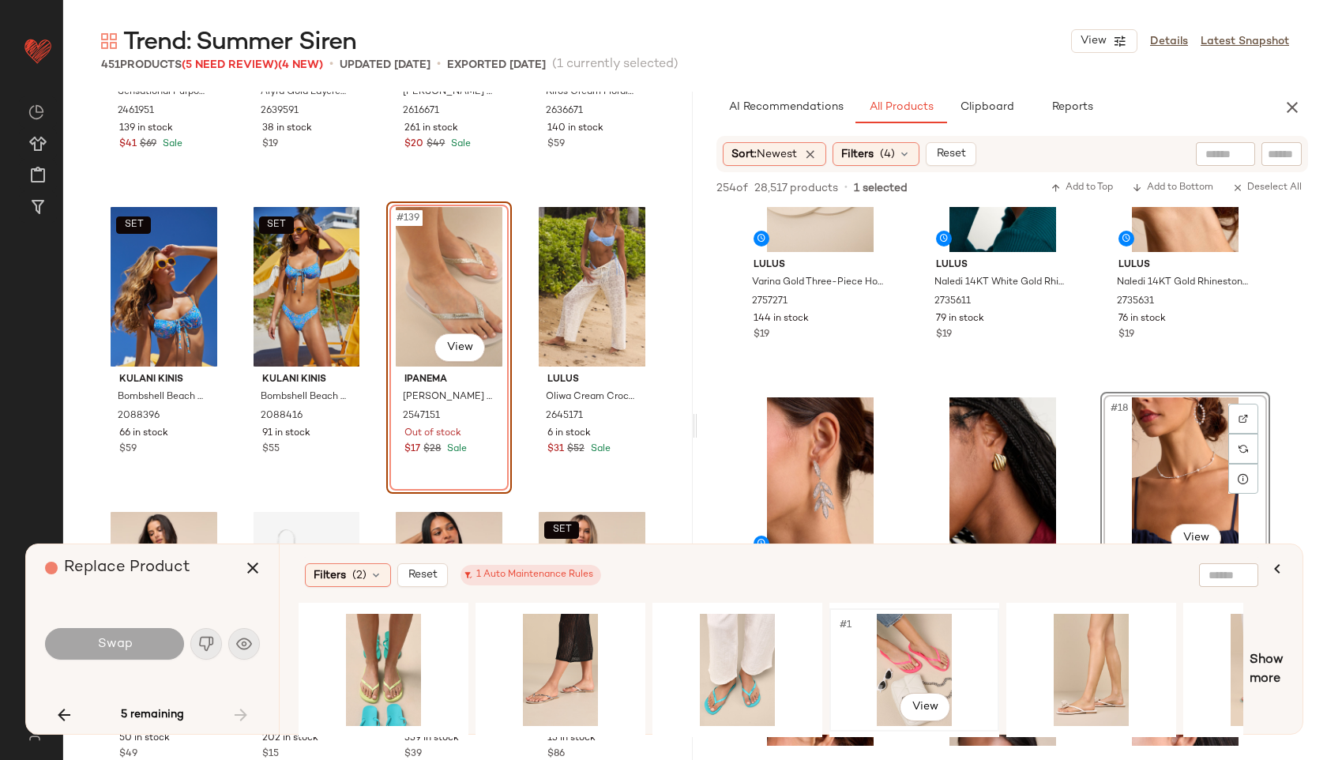
click at [846, 650] on div "#1 View" at bounding box center [914, 670] width 159 height 112
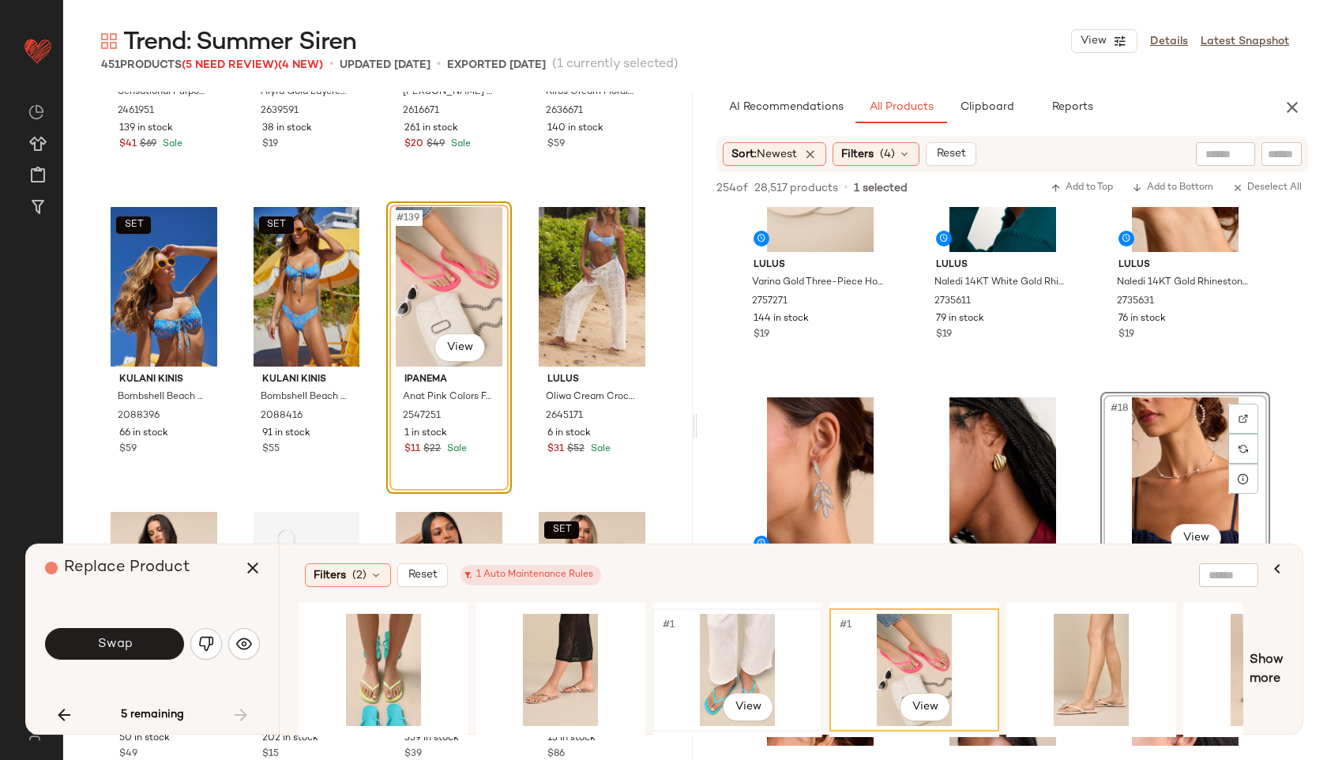
click at [712, 654] on div "#1 View" at bounding box center [737, 670] width 159 height 112
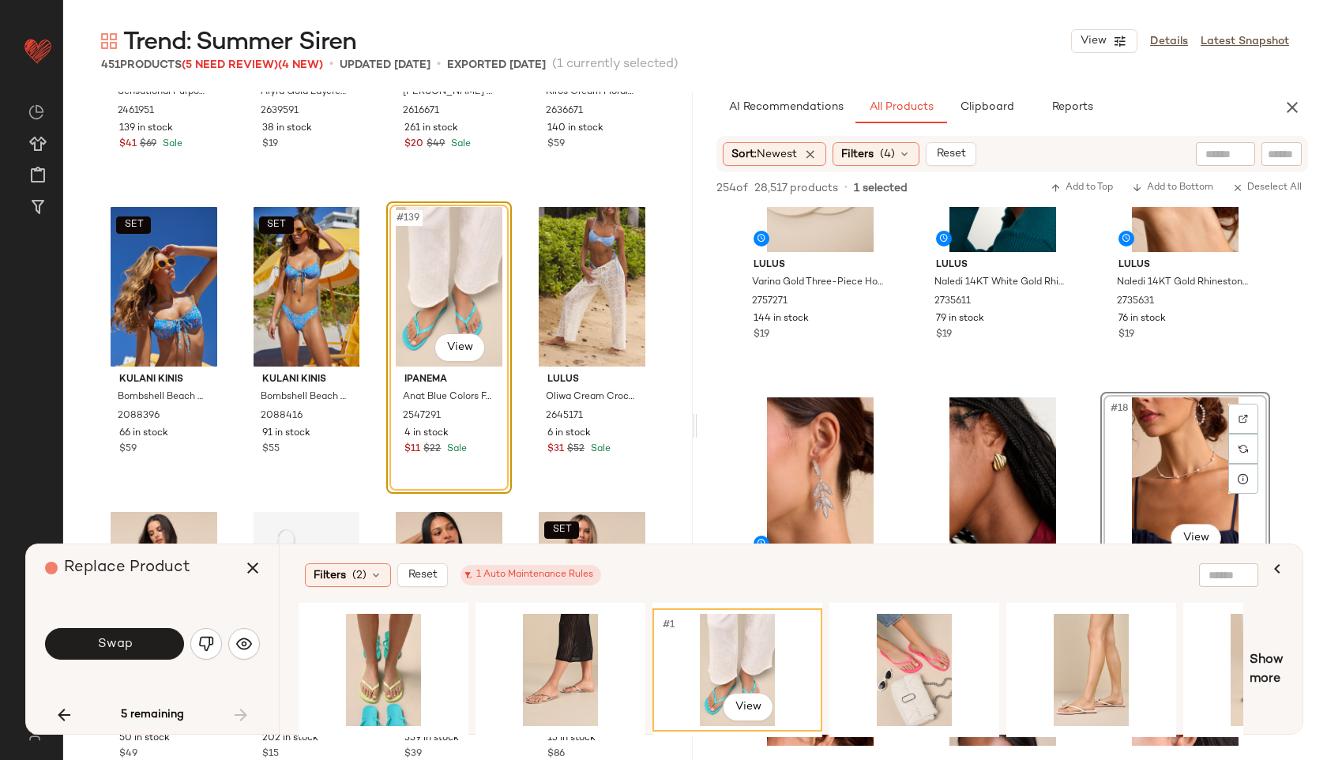
click at [128, 660] on div "Swap" at bounding box center [152, 644] width 215 height 38
click at [140, 643] on button "Swap" at bounding box center [114, 644] width 139 height 32
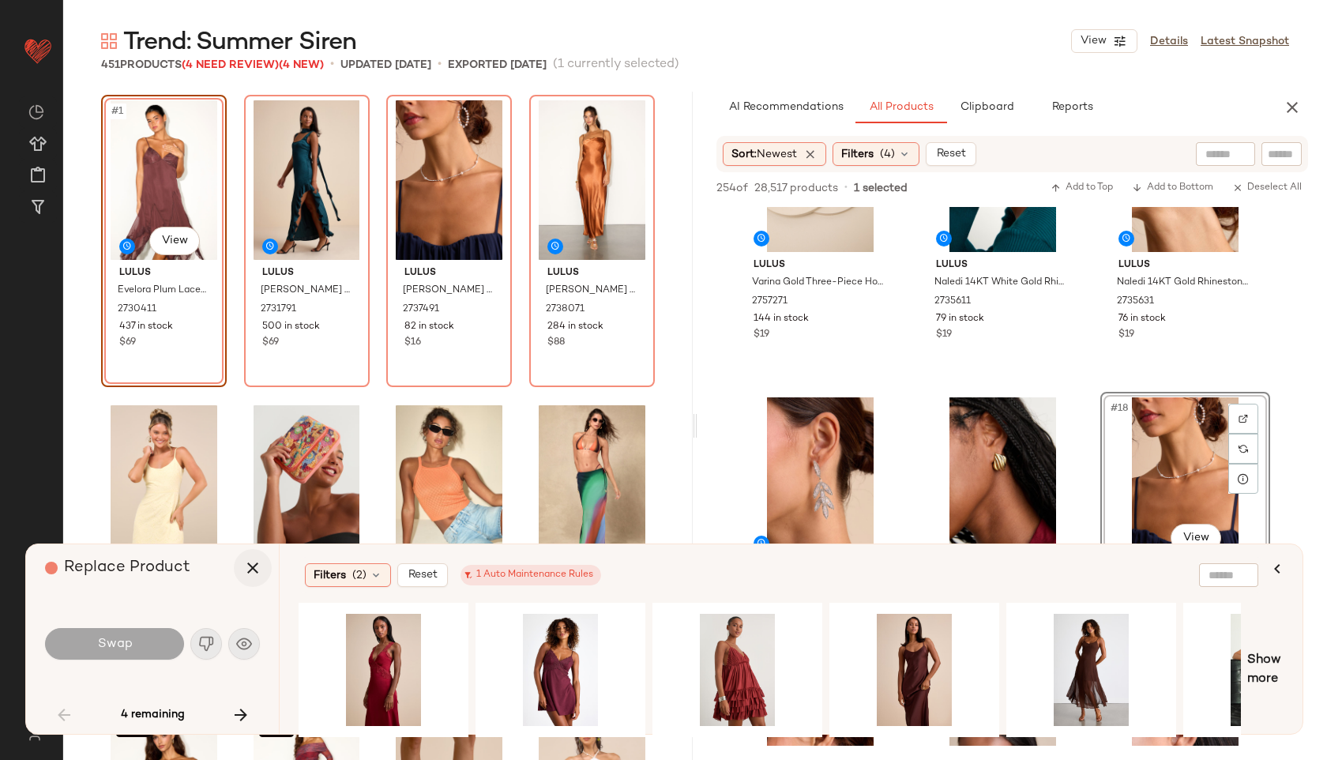
click at [251, 570] on icon "button" at bounding box center [252, 568] width 19 height 19
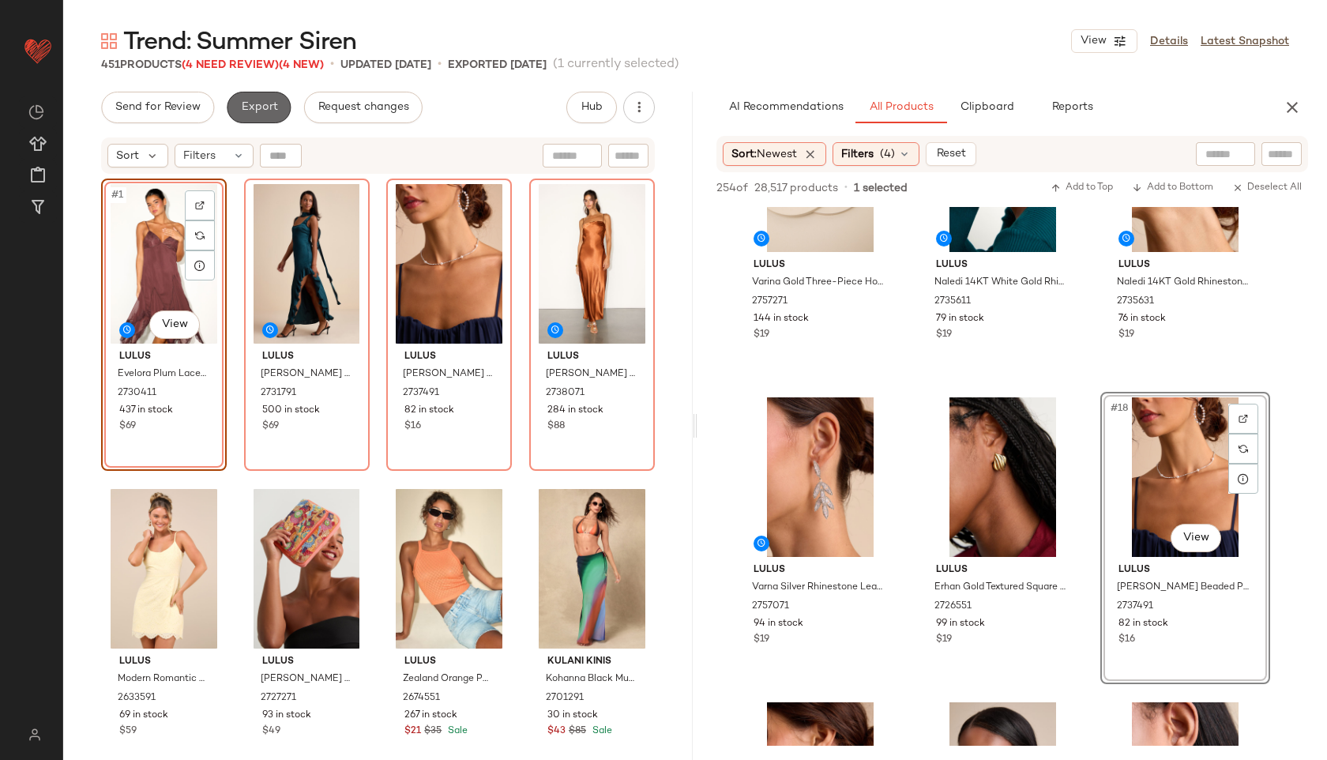
click at [261, 97] on button "Export" at bounding box center [259, 108] width 64 height 32
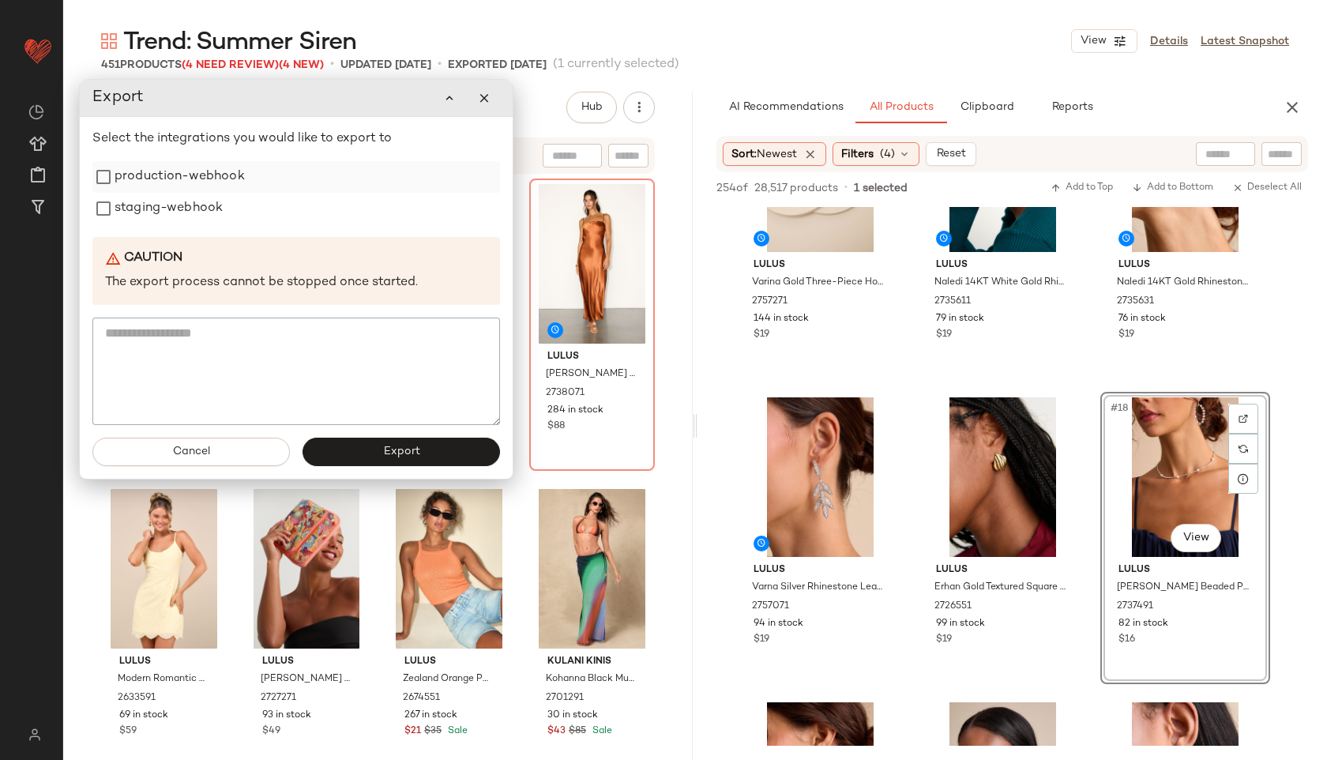
click at [214, 178] on label "production-webhook" at bounding box center [180, 177] width 130 height 32
click at [205, 210] on label "staging-webhook" at bounding box center [169, 209] width 108 height 32
click at [403, 450] on span "Export" at bounding box center [400, 452] width 37 height 13
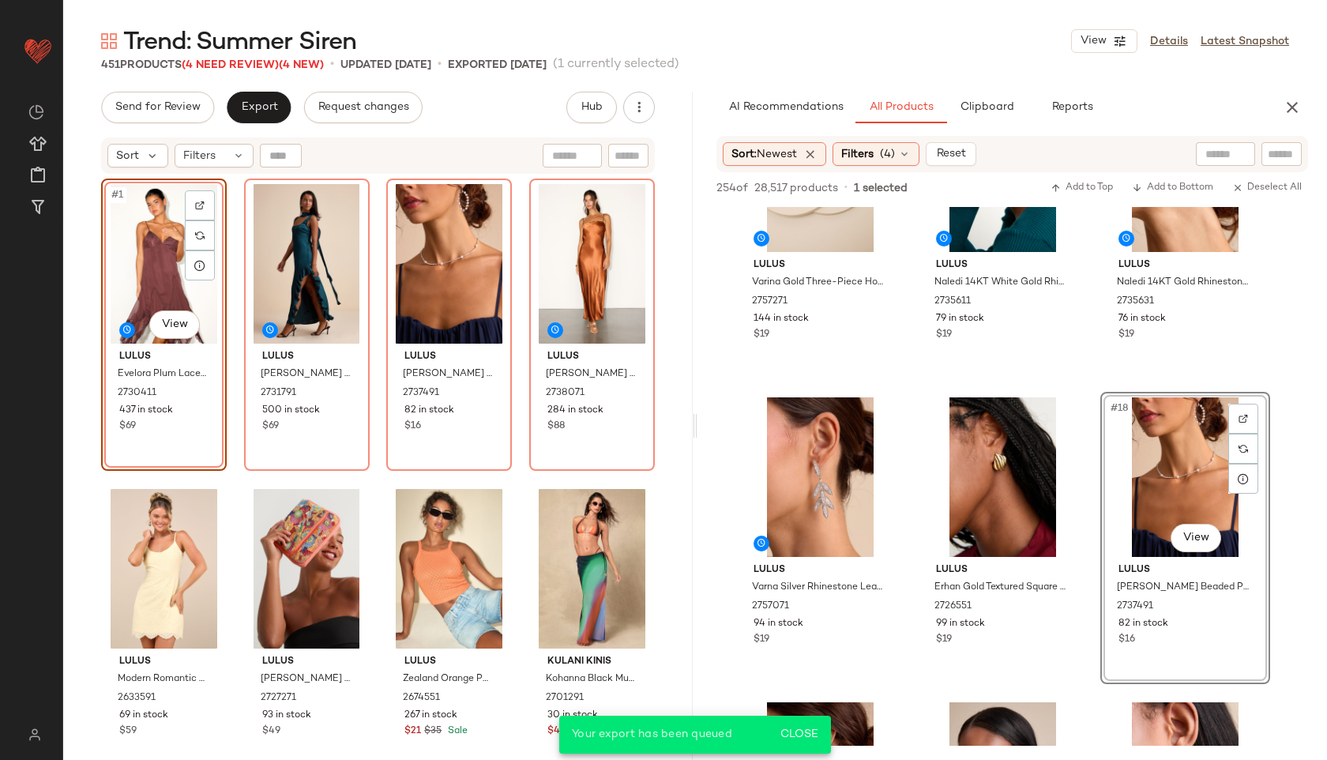
scroll to position [1950, 0]
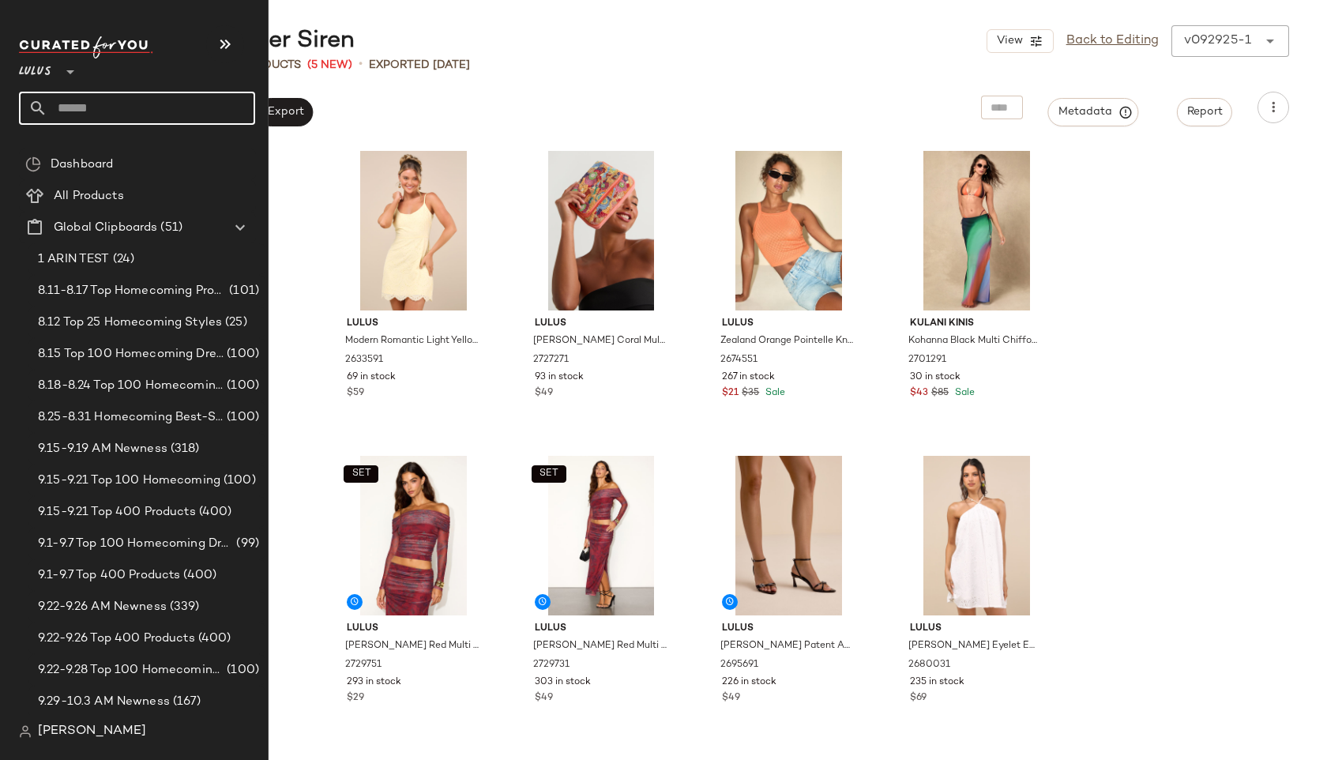
click at [81, 106] on input "text" at bounding box center [151, 108] width 208 height 33
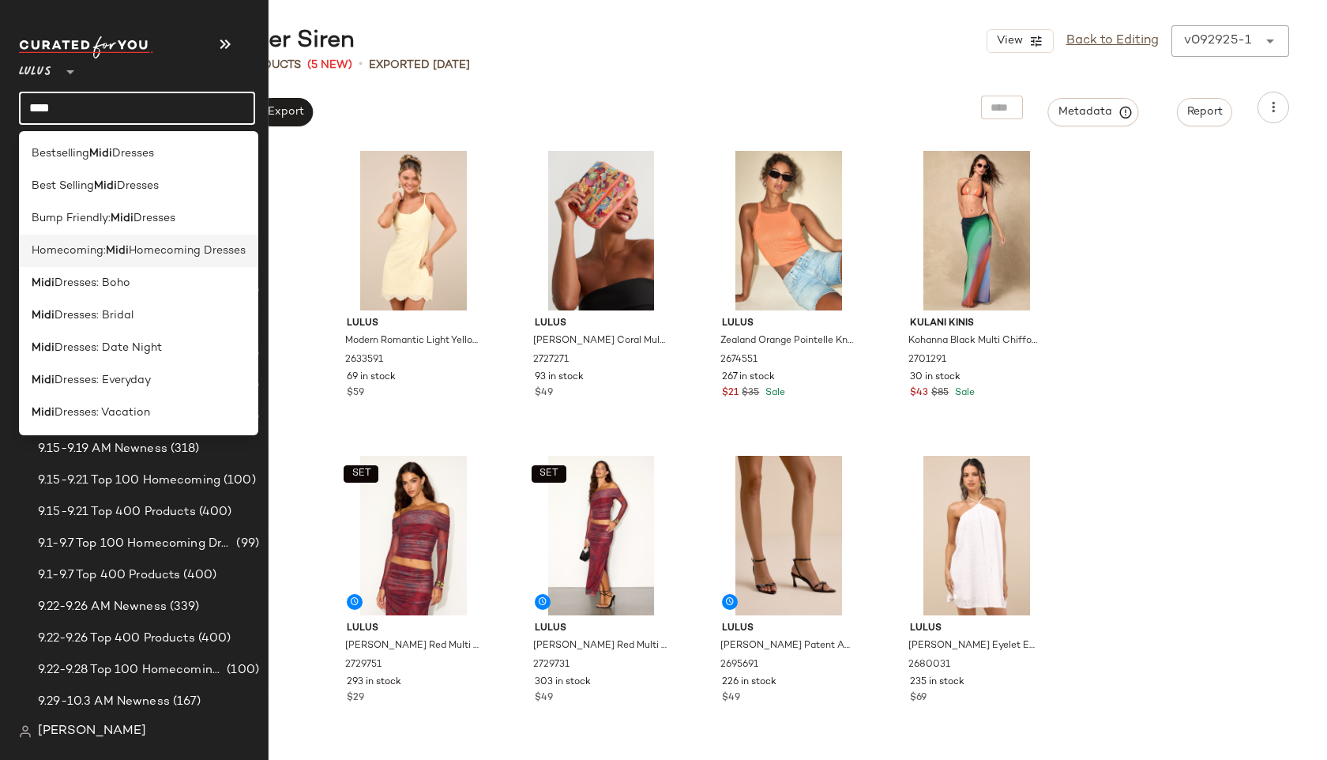
type input "****"
click at [65, 254] on span "Homecoming:" at bounding box center [69, 251] width 74 height 17
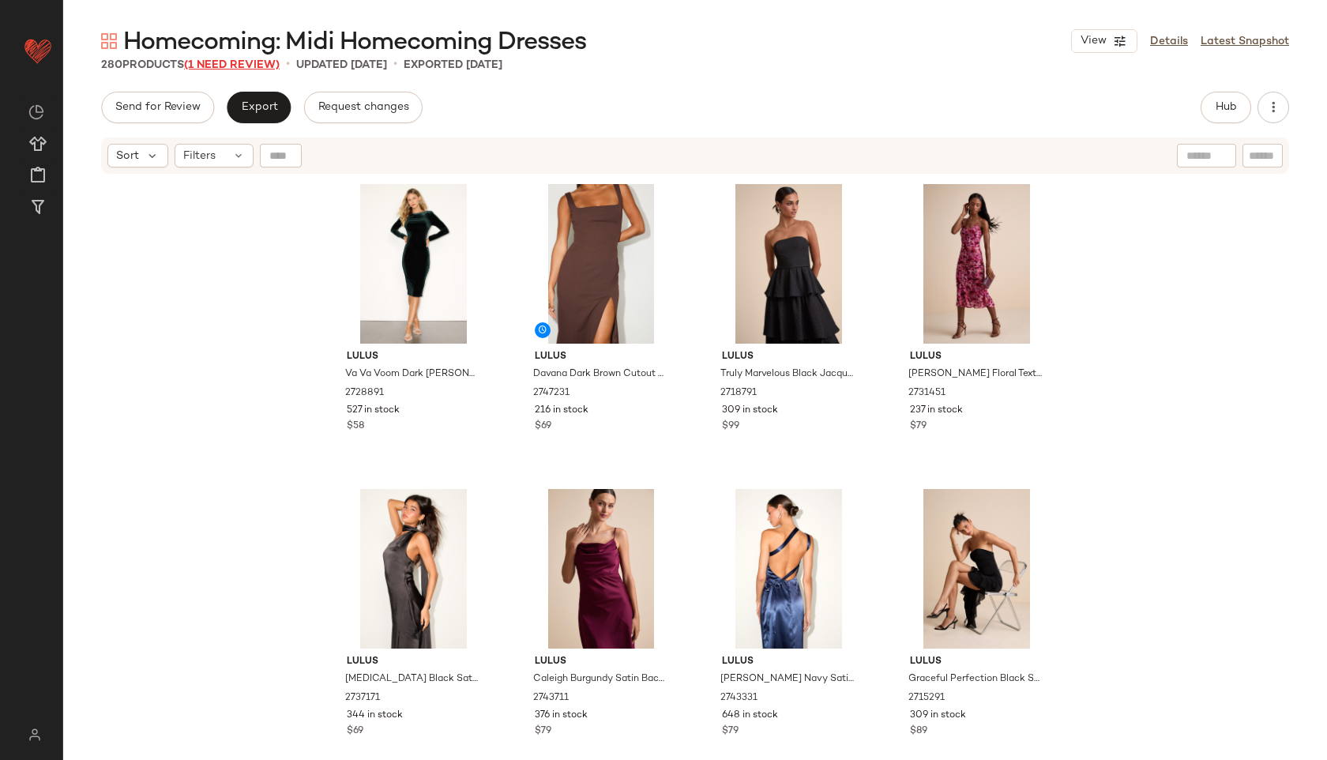
click at [266, 65] on span "(1 Need Review)" at bounding box center [232, 65] width 96 height 12
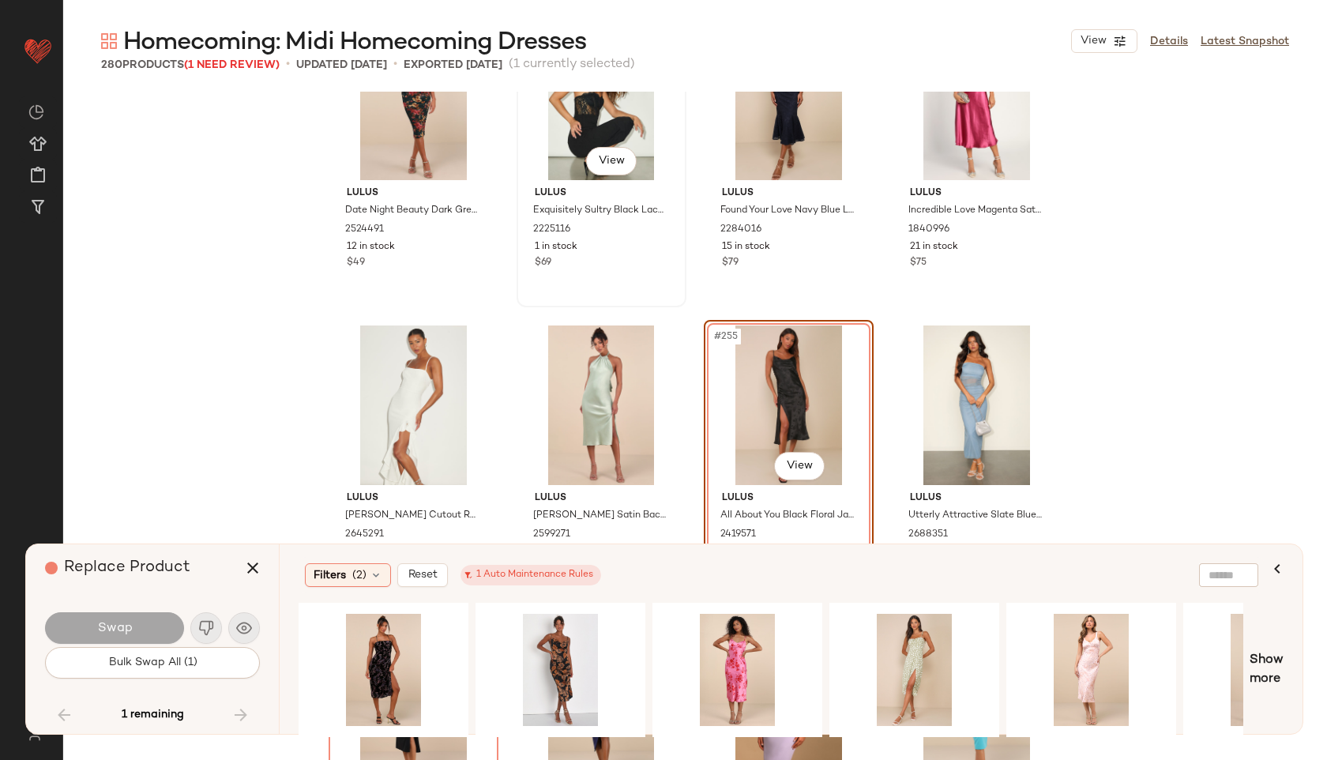
scroll to position [19049, 0]
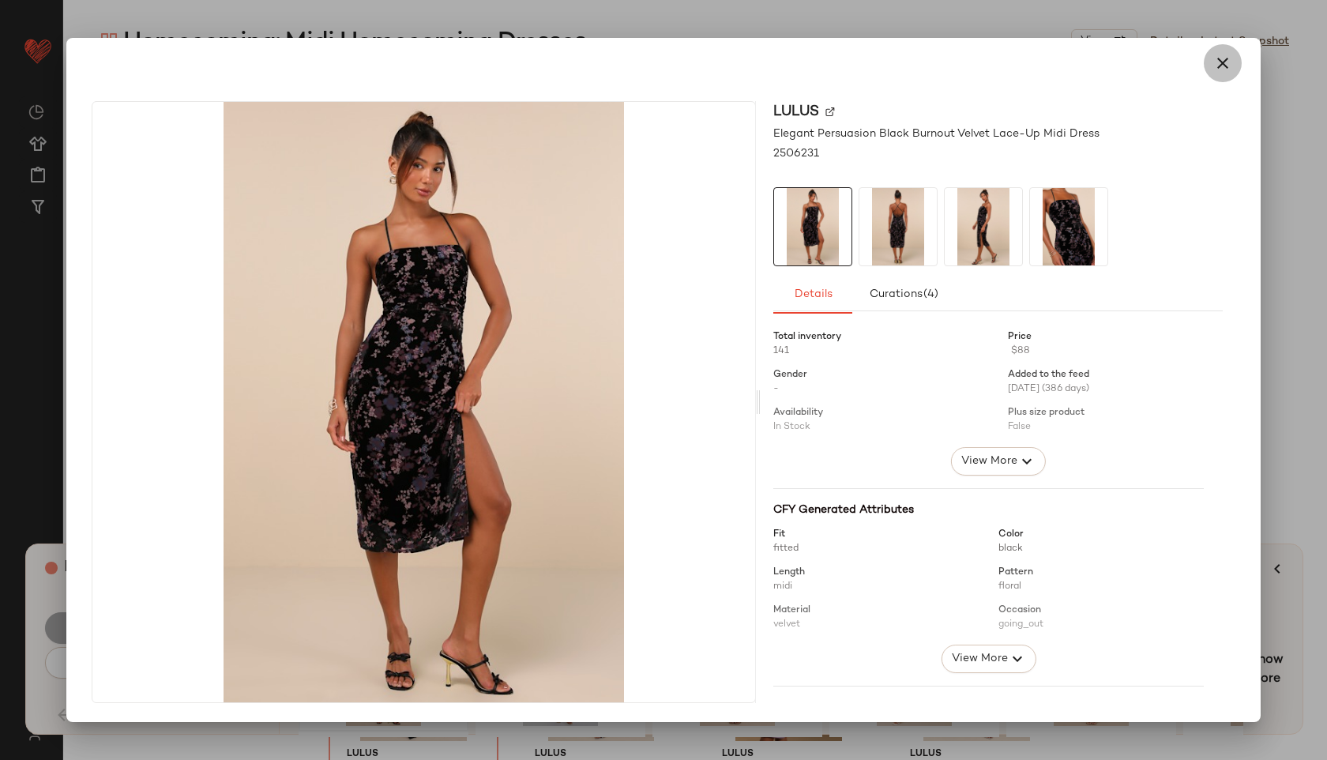
click at [1225, 62] on icon "button" at bounding box center [1223, 63] width 19 height 19
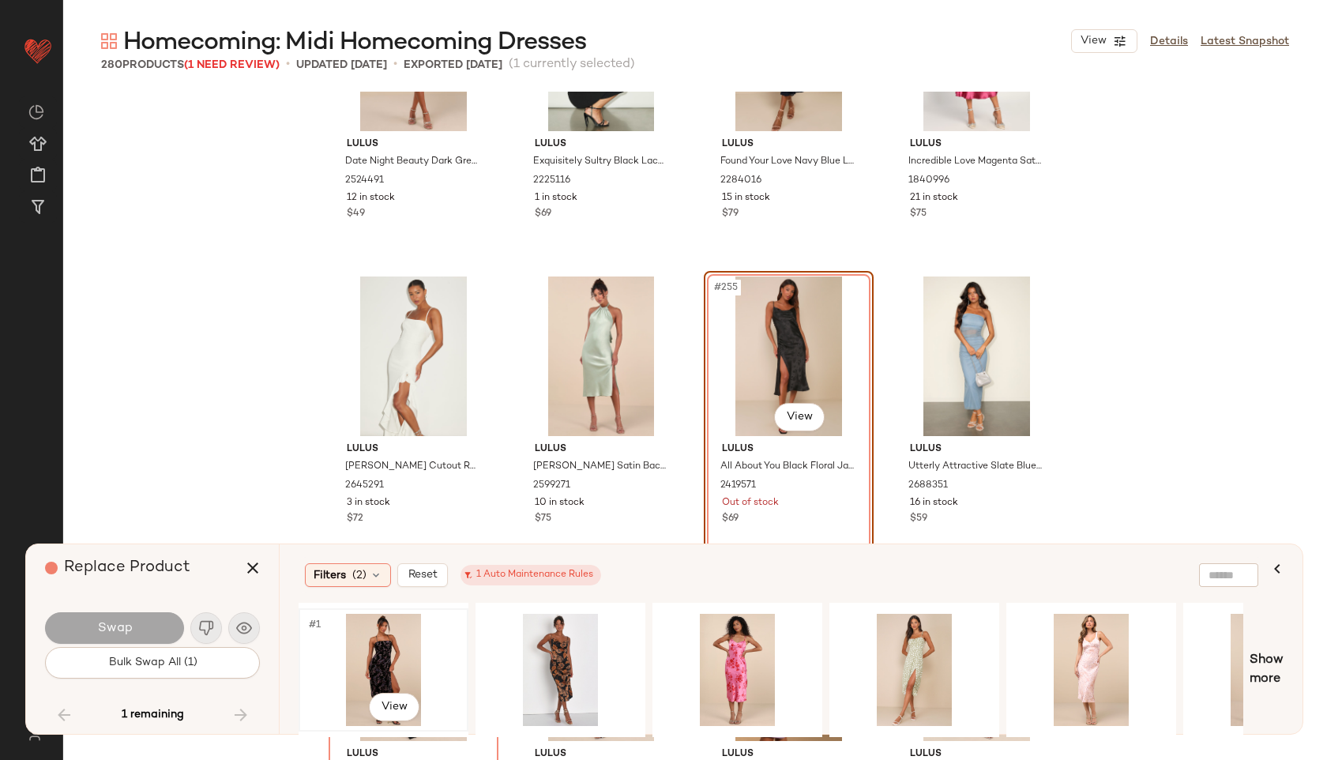
click at [348, 660] on div "#1 View" at bounding box center [383, 670] width 159 height 112
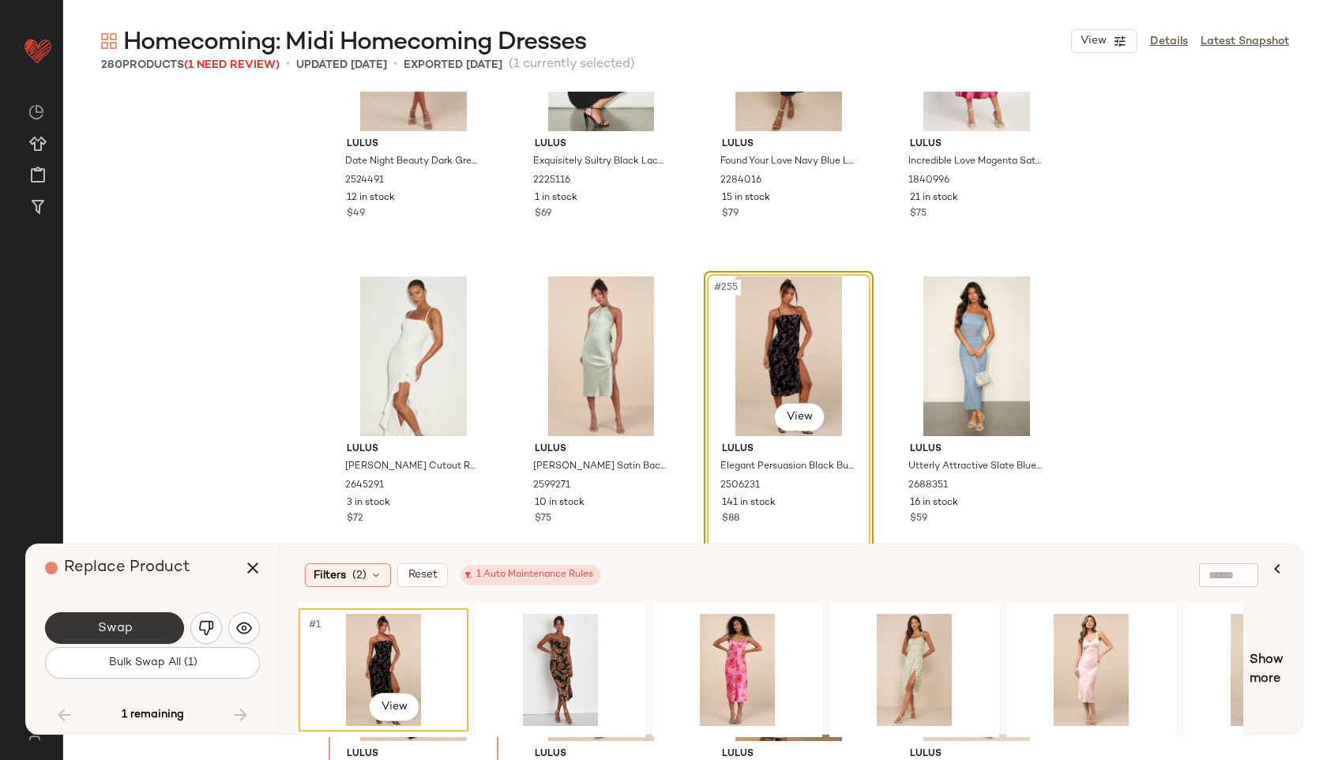
click at [122, 630] on span "Swap" at bounding box center [114, 628] width 36 height 15
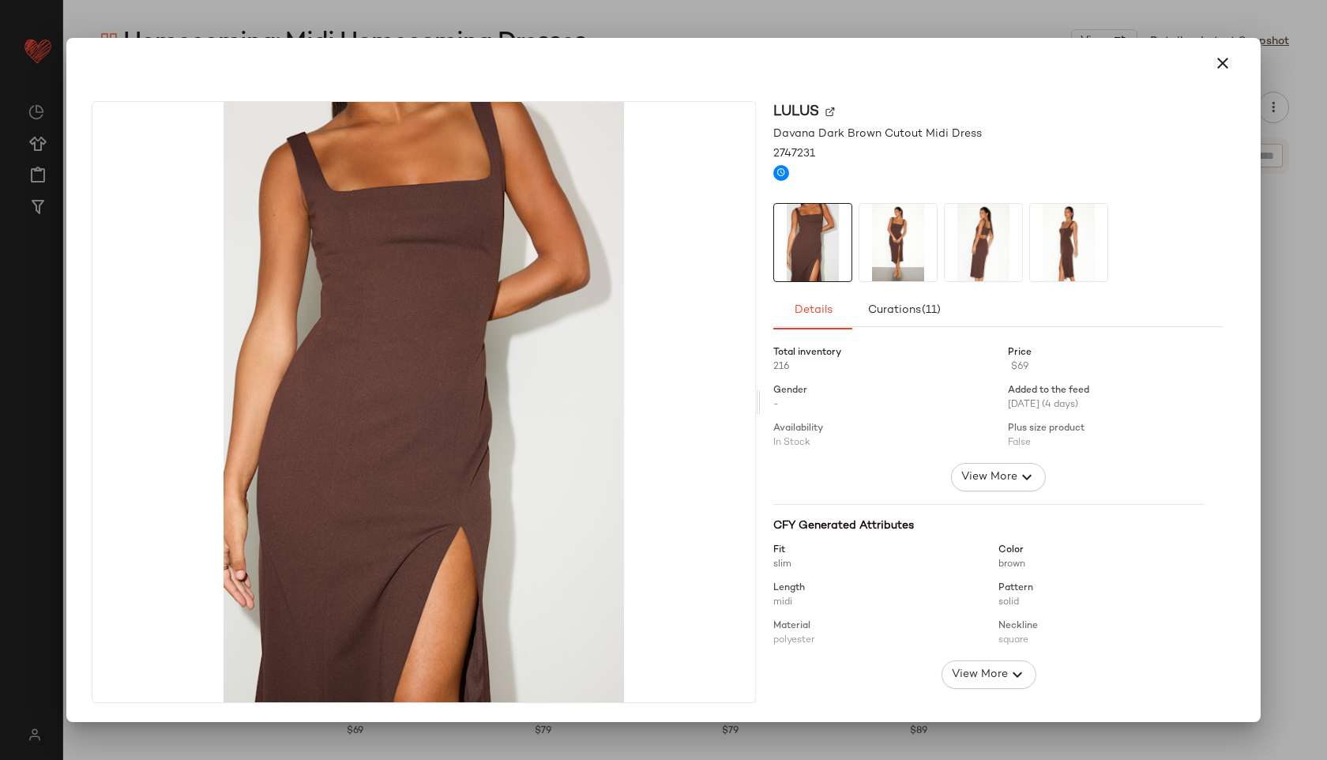
click at [894, 260] on img at bounding box center [898, 242] width 77 height 77
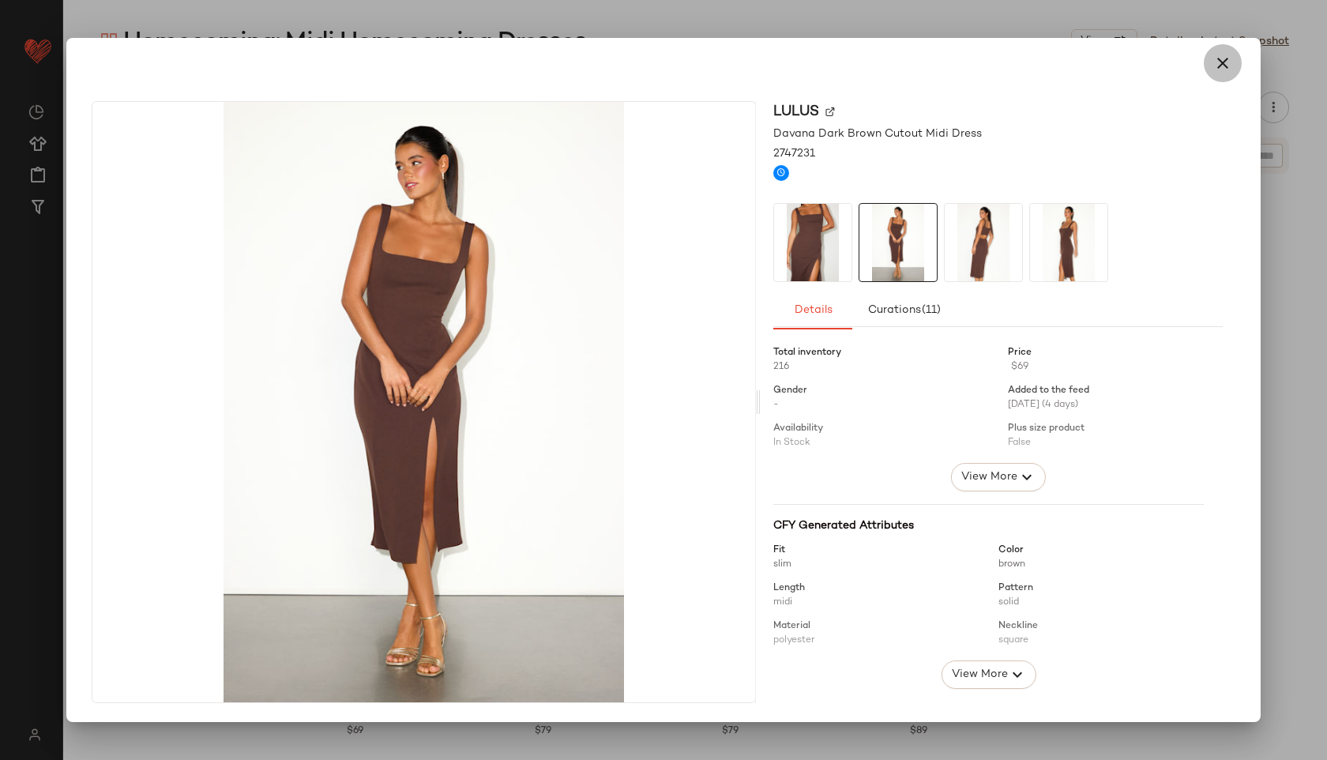
click at [1221, 58] on icon "button" at bounding box center [1223, 63] width 19 height 19
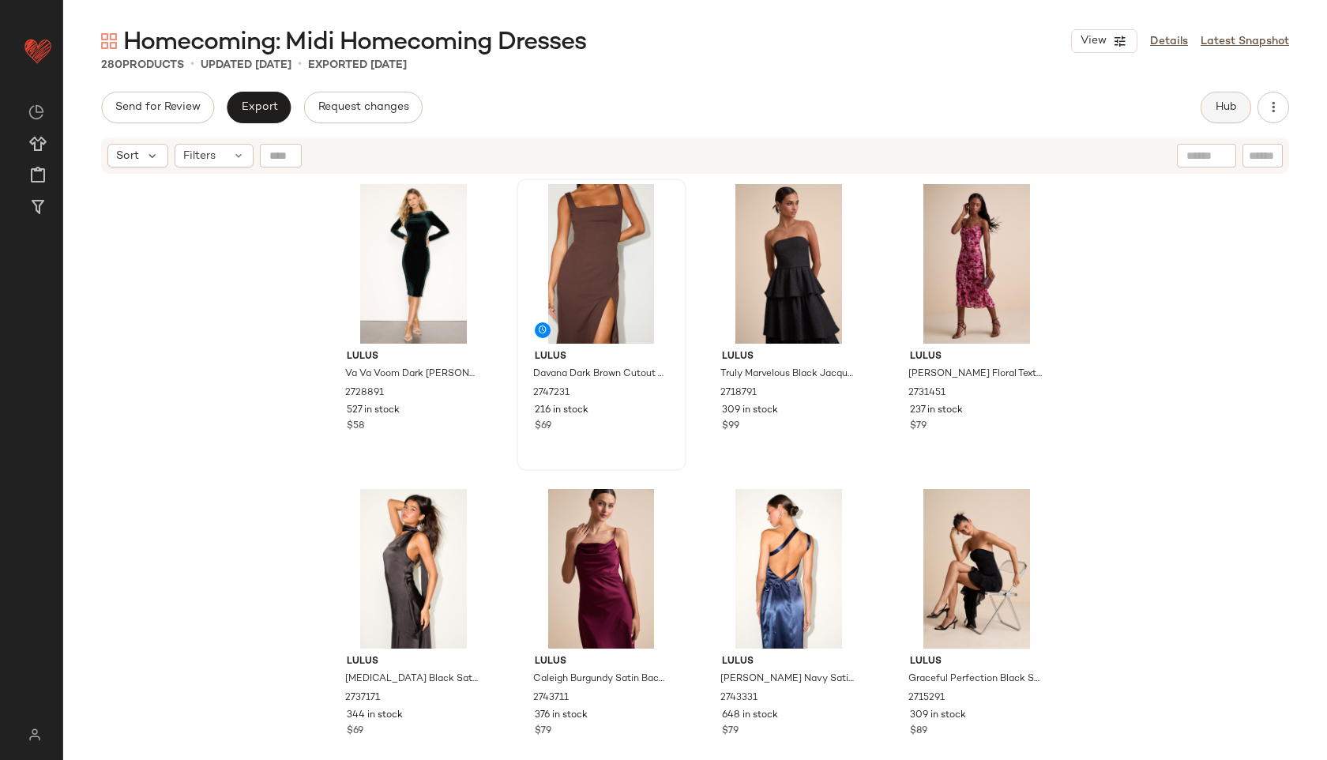
click at [1211, 111] on button "Hub" at bounding box center [1226, 108] width 51 height 32
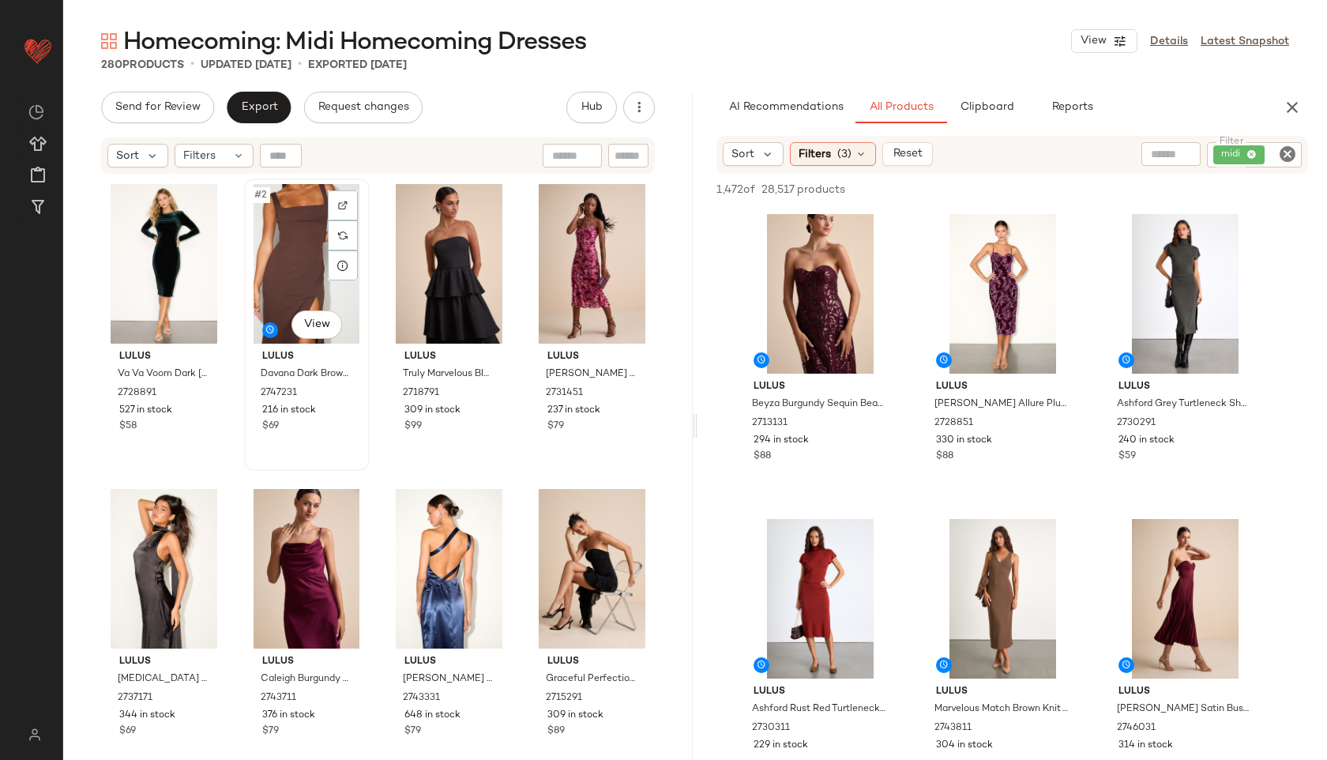
click at [272, 223] on div "#2 View" at bounding box center [307, 264] width 115 height 160
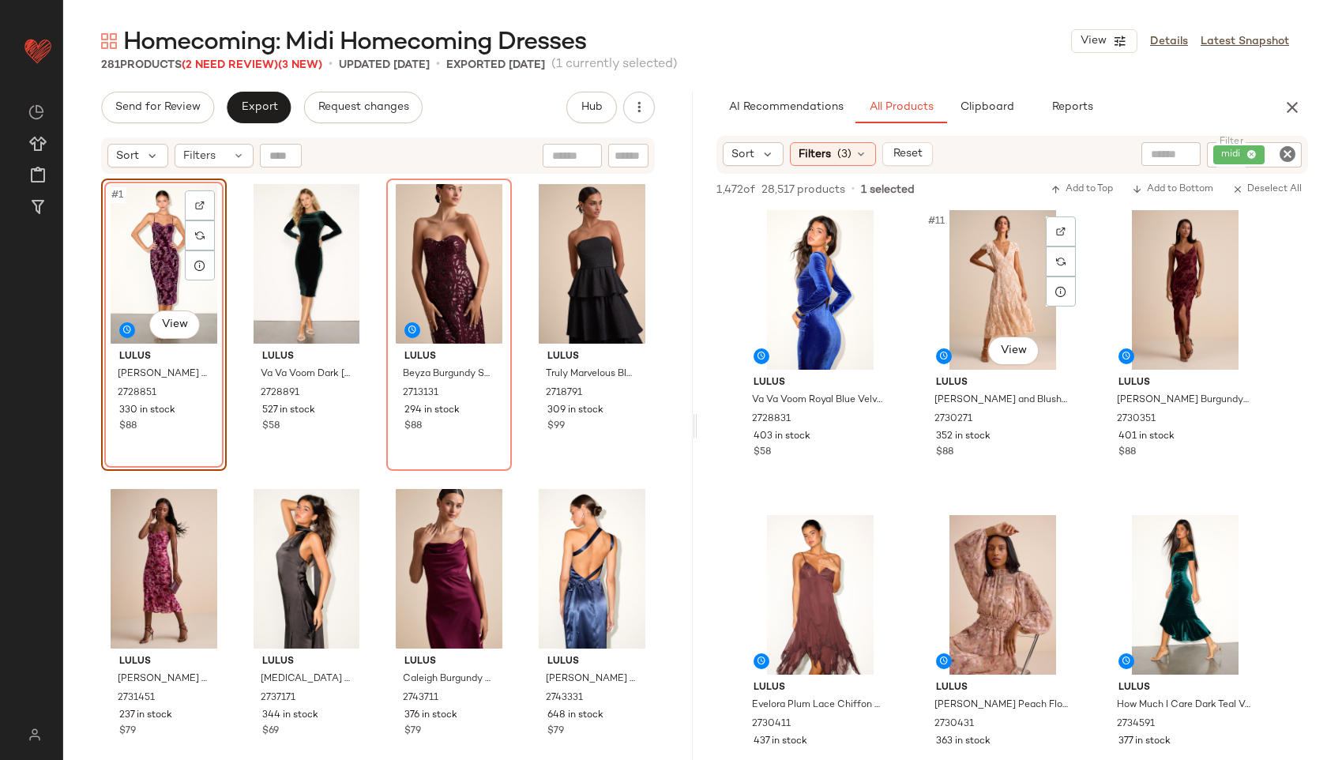
scroll to position [920, 0]
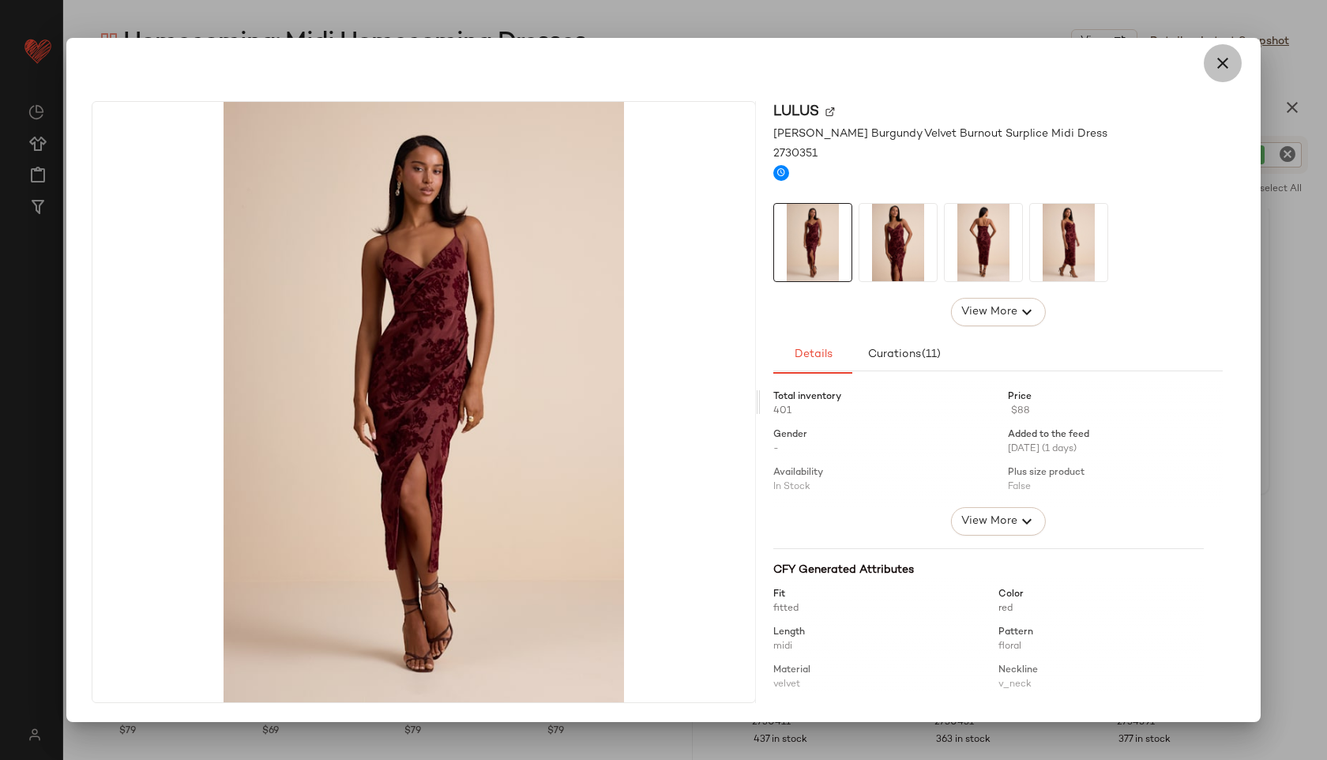
click at [1219, 67] on icon "button" at bounding box center [1223, 63] width 19 height 19
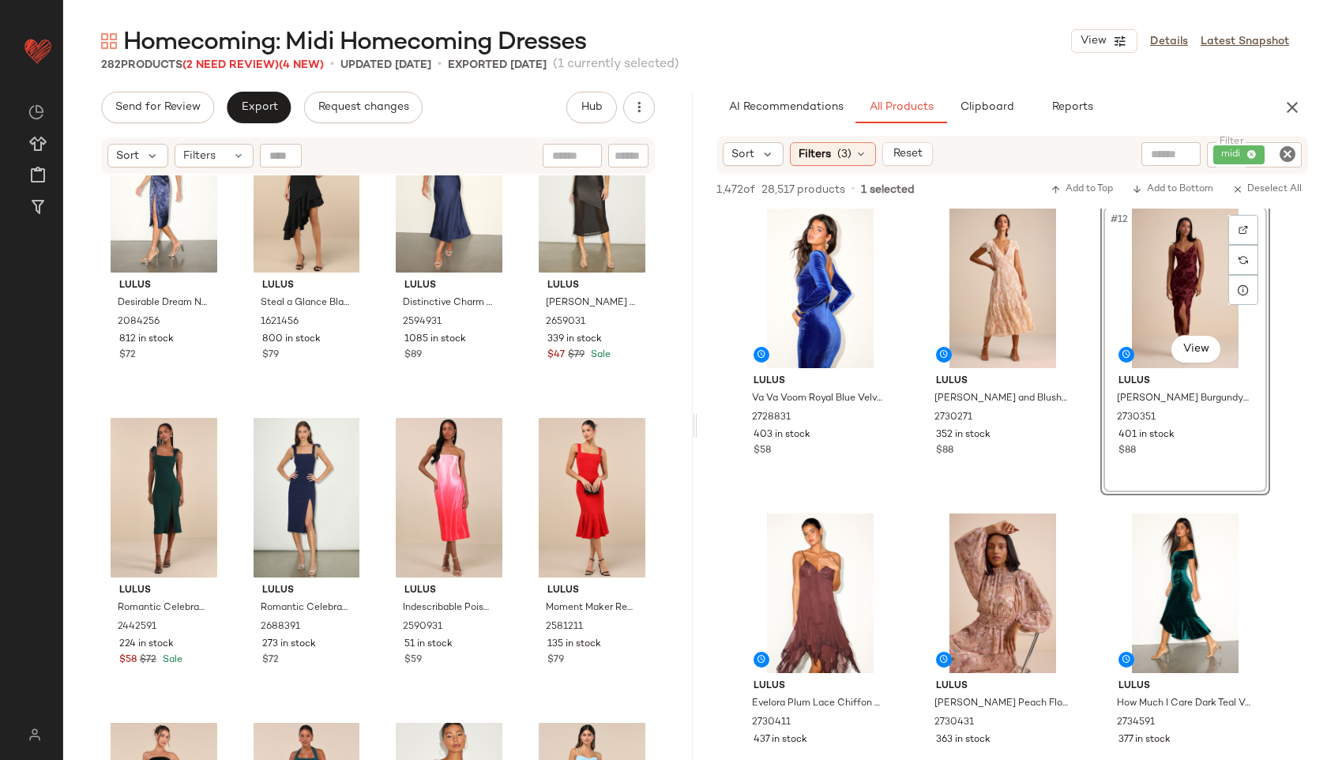
scroll to position [6804, 0]
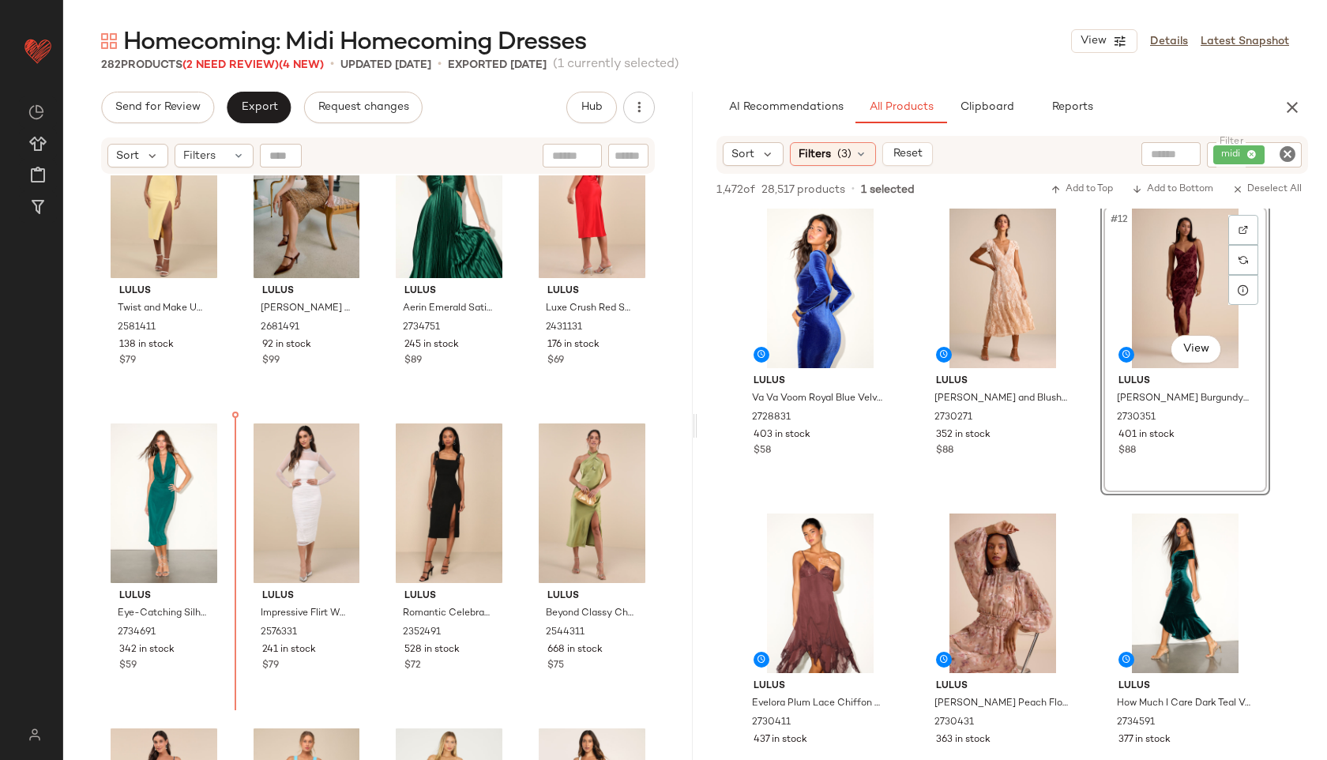
scroll to position [5892, 0]
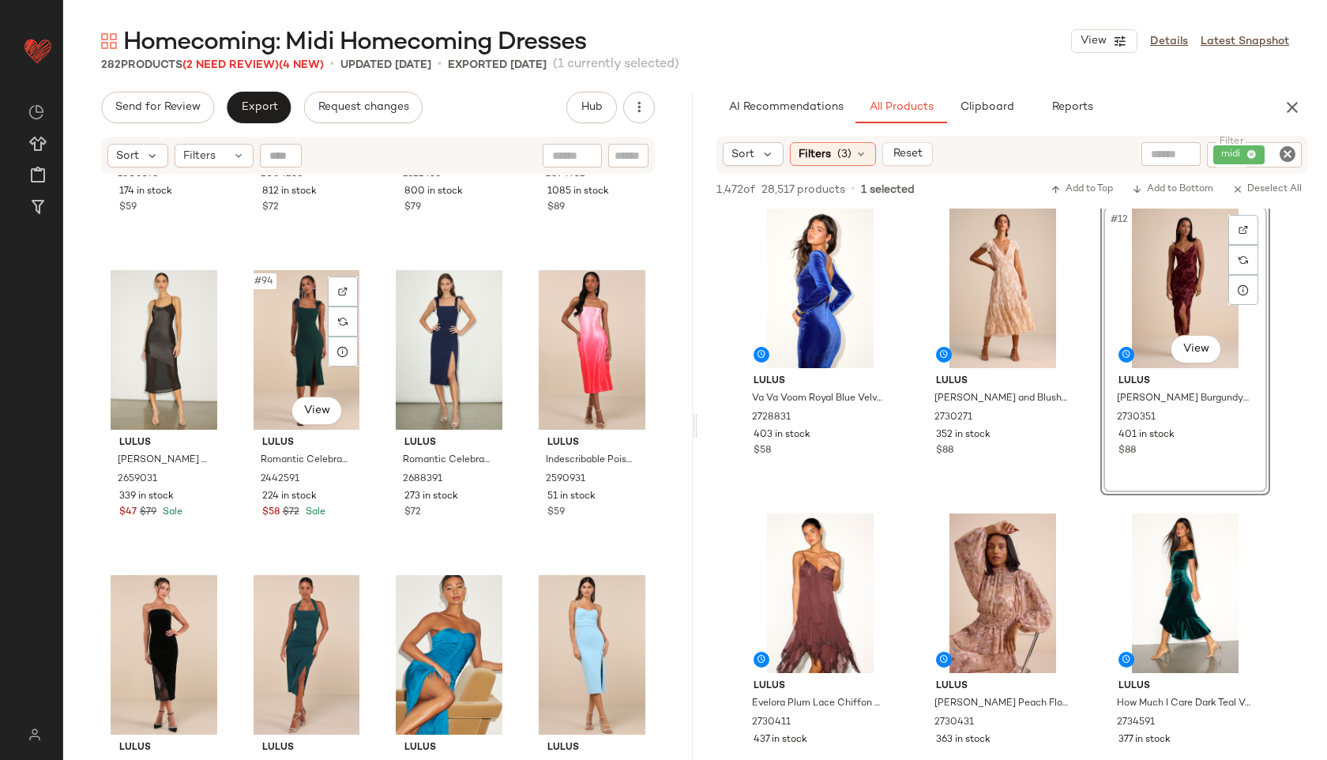
scroll to position [6942, 0]
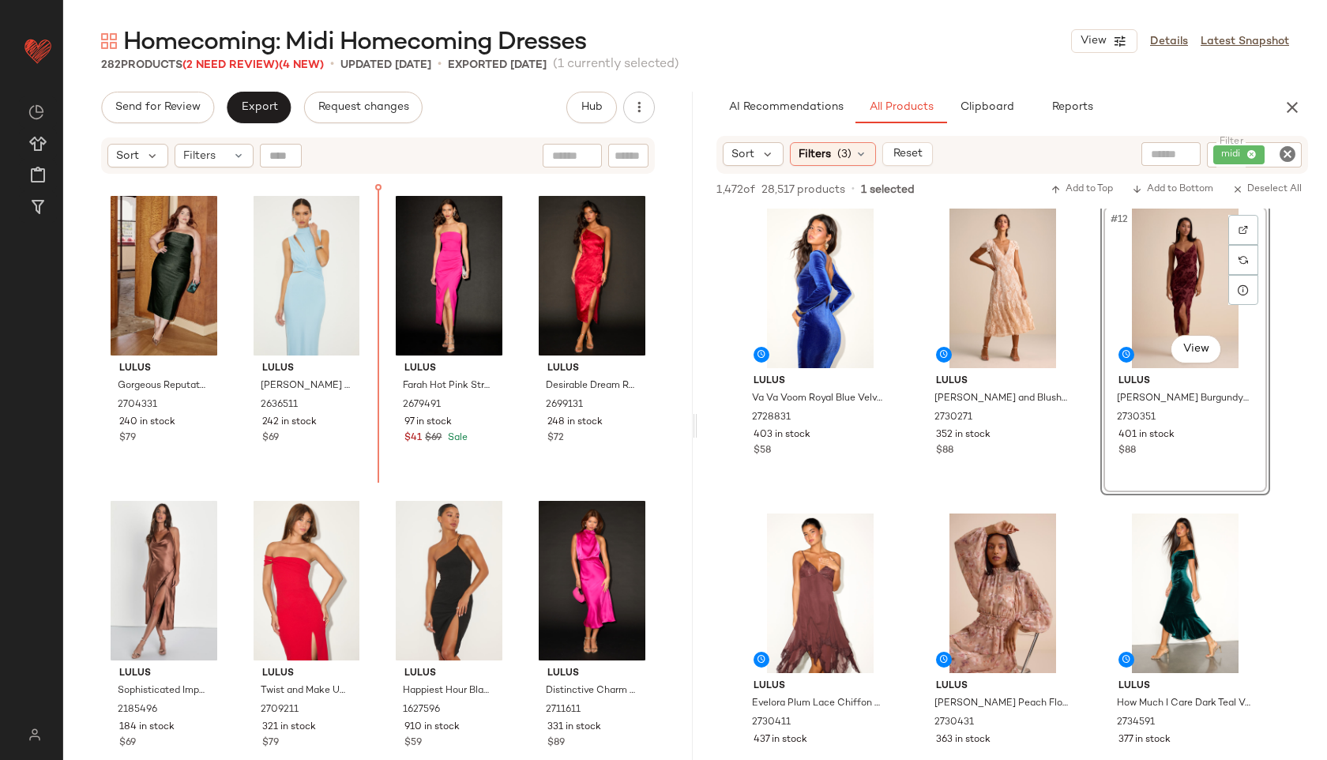
scroll to position [4521, 0]
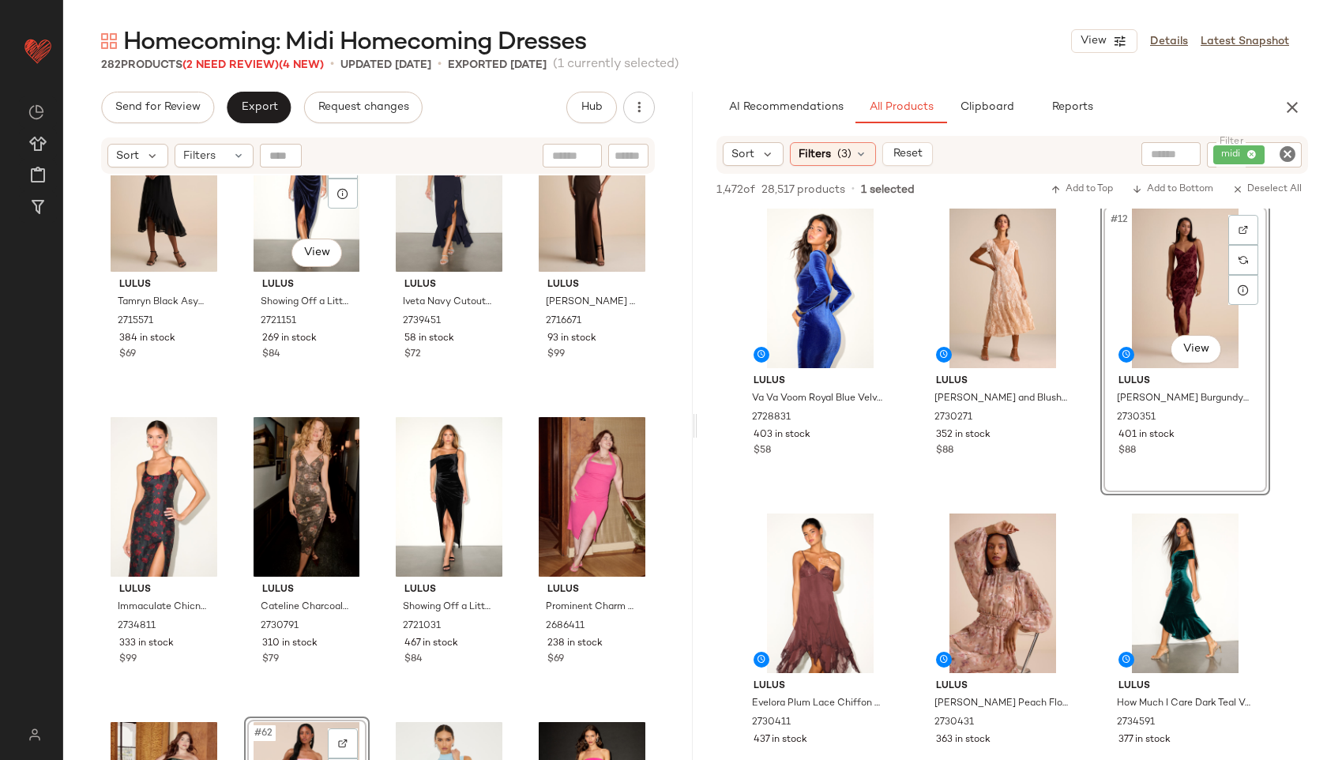
scroll to position [4035, 0]
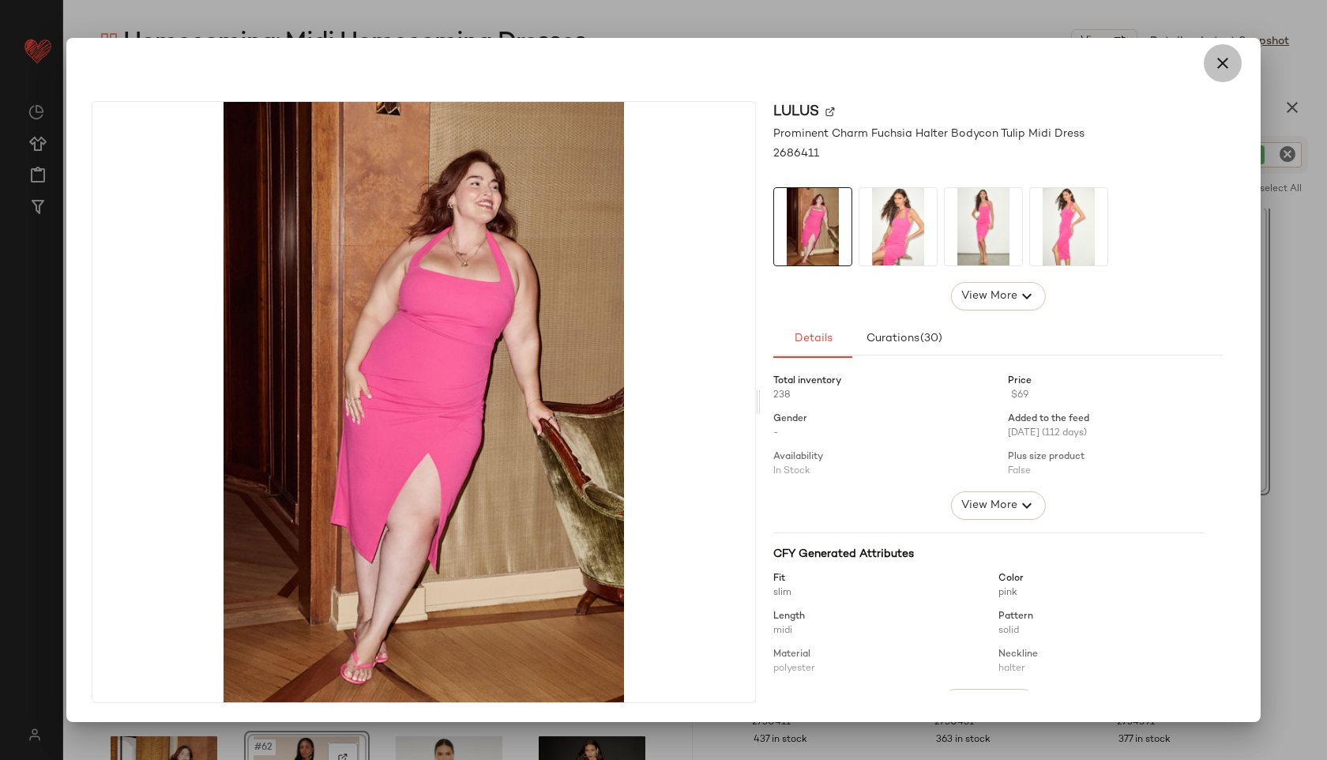
click at [1218, 55] on icon "button" at bounding box center [1223, 63] width 19 height 19
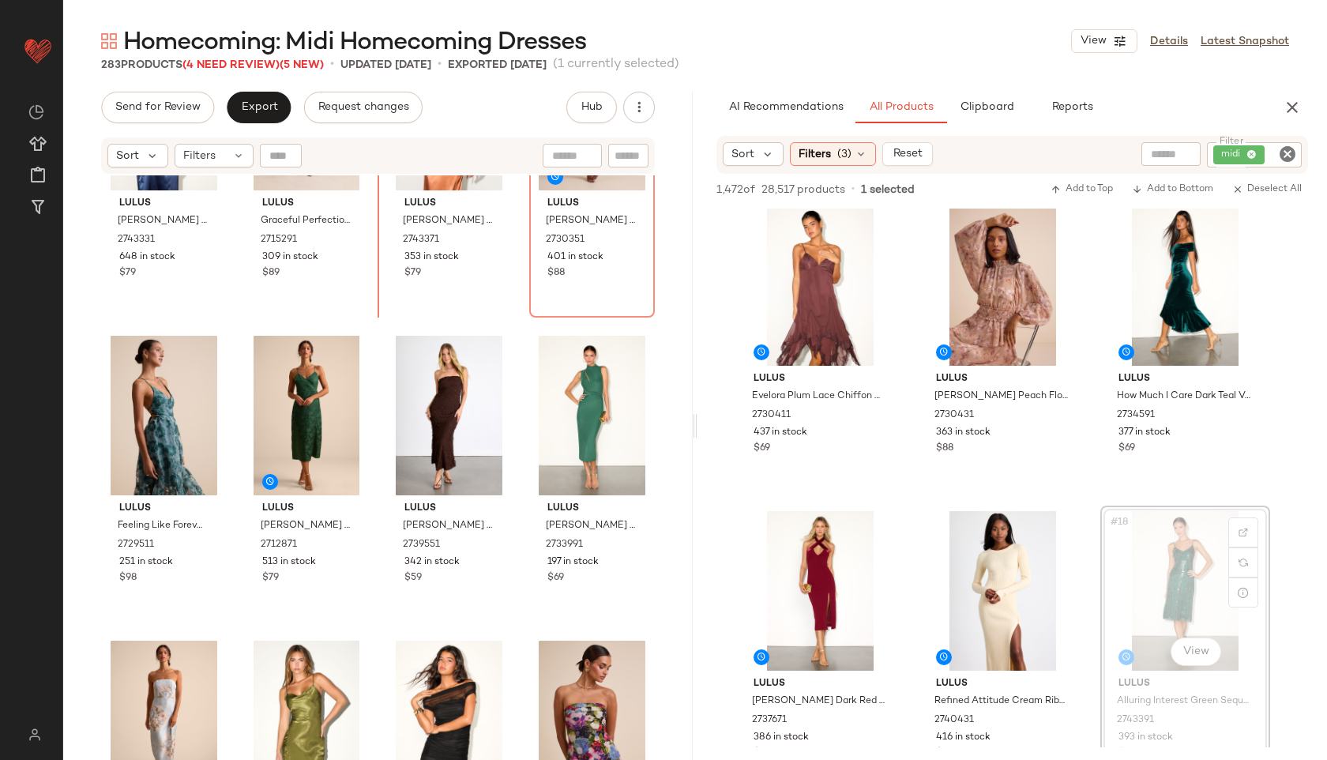
scroll to position [756, 0]
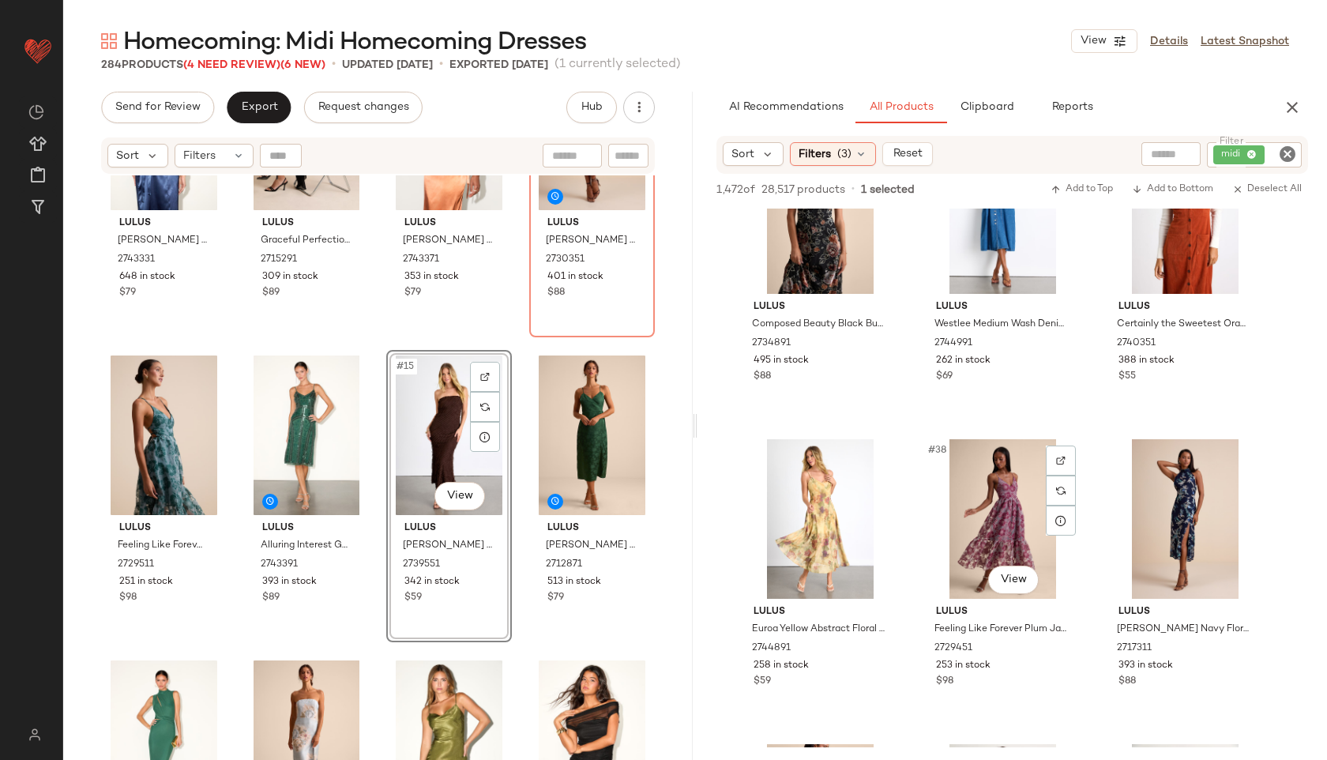
scroll to position [3446, 0]
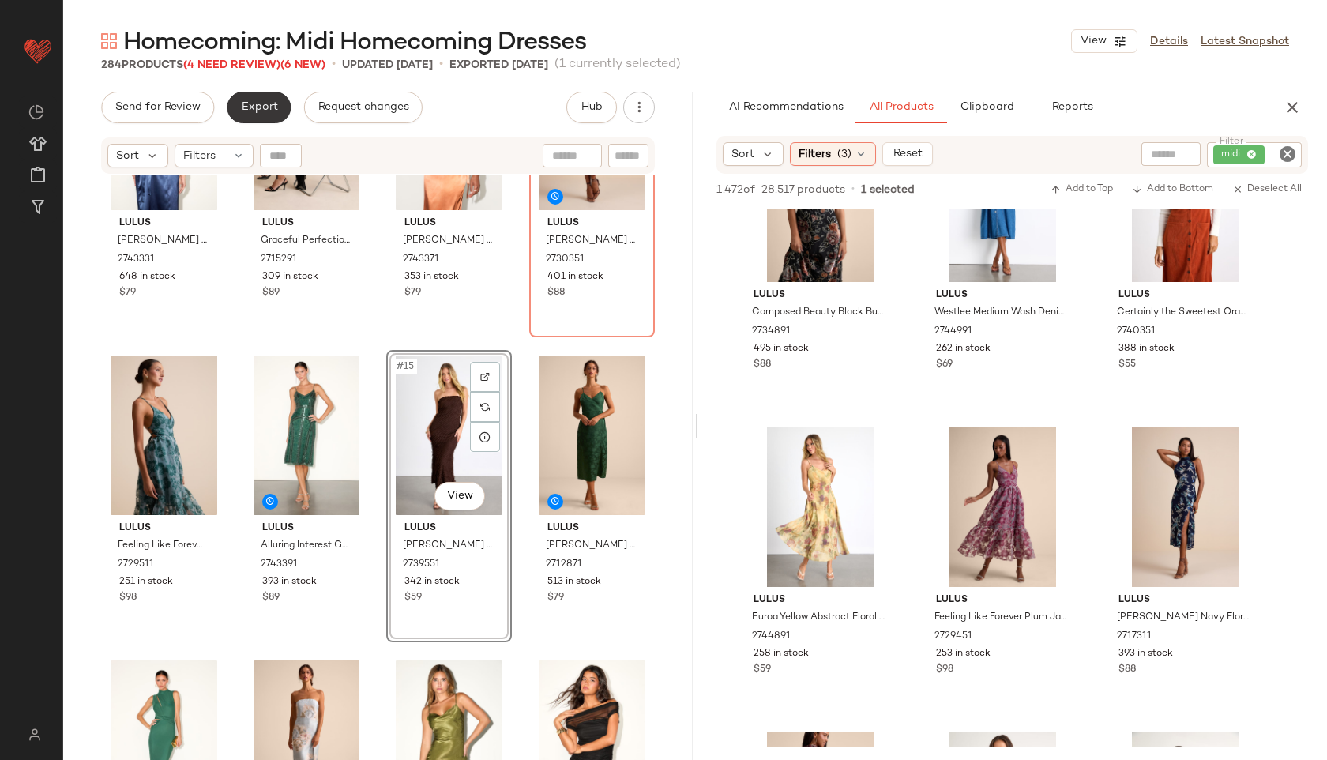
click at [259, 100] on button "Export" at bounding box center [259, 108] width 64 height 32
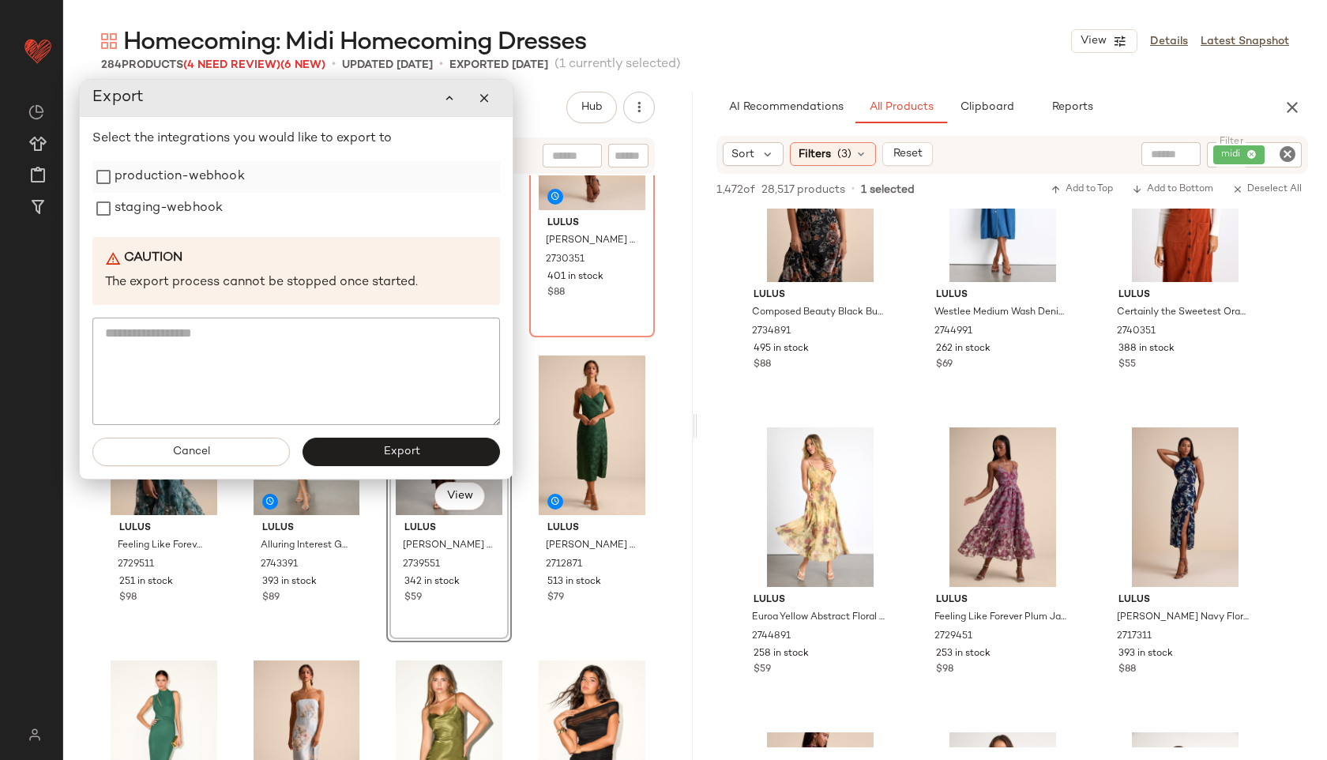
click at [209, 181] on label "production-webhook" at bounding box center [180, 177] width 130 height 32
click at [203, 204] on label "staging-webhook" at bounding box center [169, 209] width 108 height 32
click at [389, 447] on span "Export" at bounding box center [400, 452] width 37 height 13
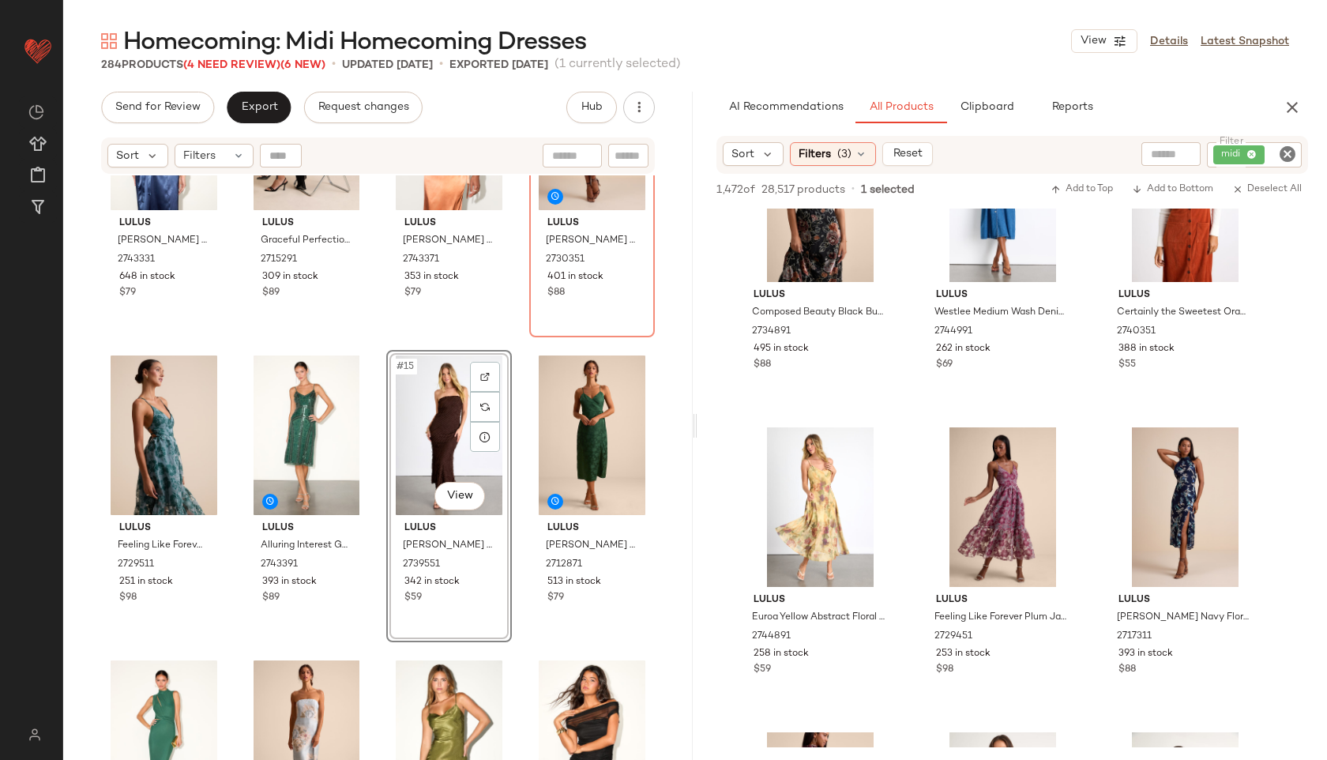
scroll to position [4971, 0]
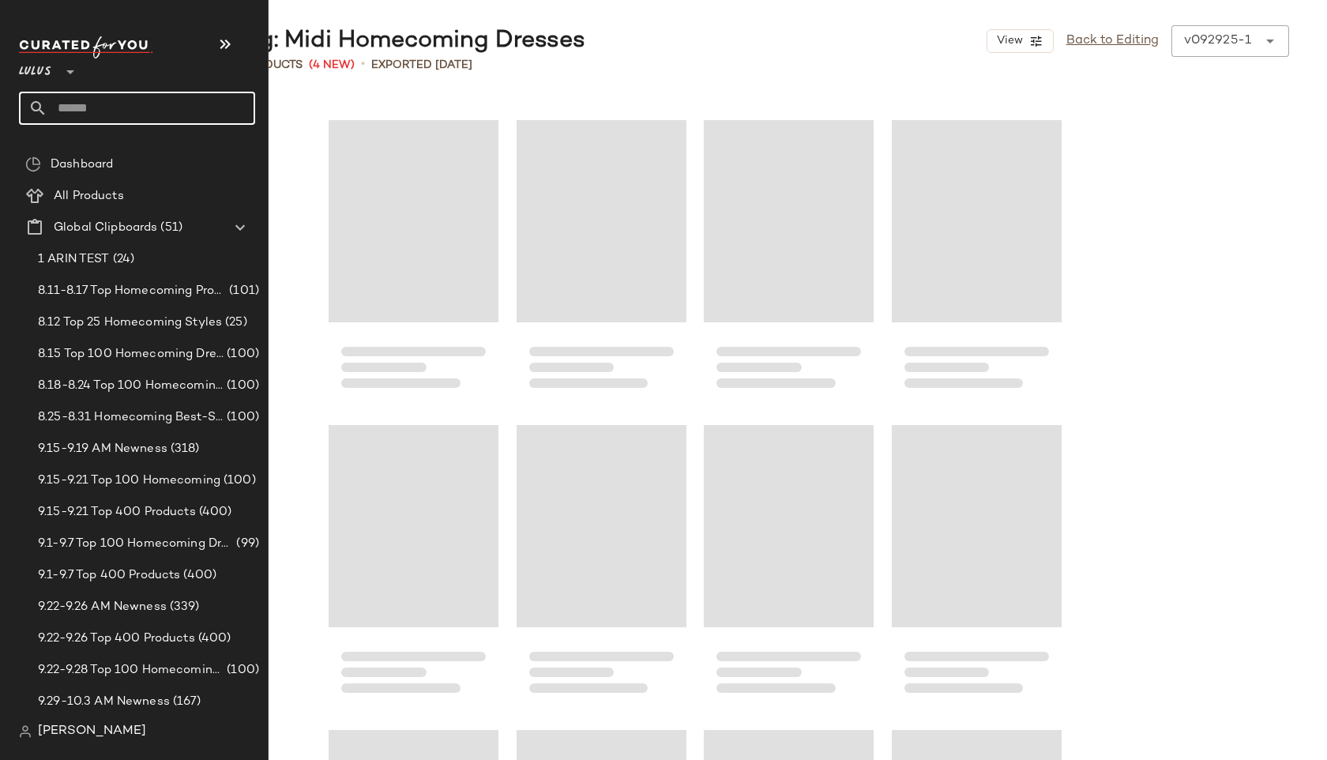
click at [62, 100] on input "text" at bounding box center [151, 108] width 208 height 33
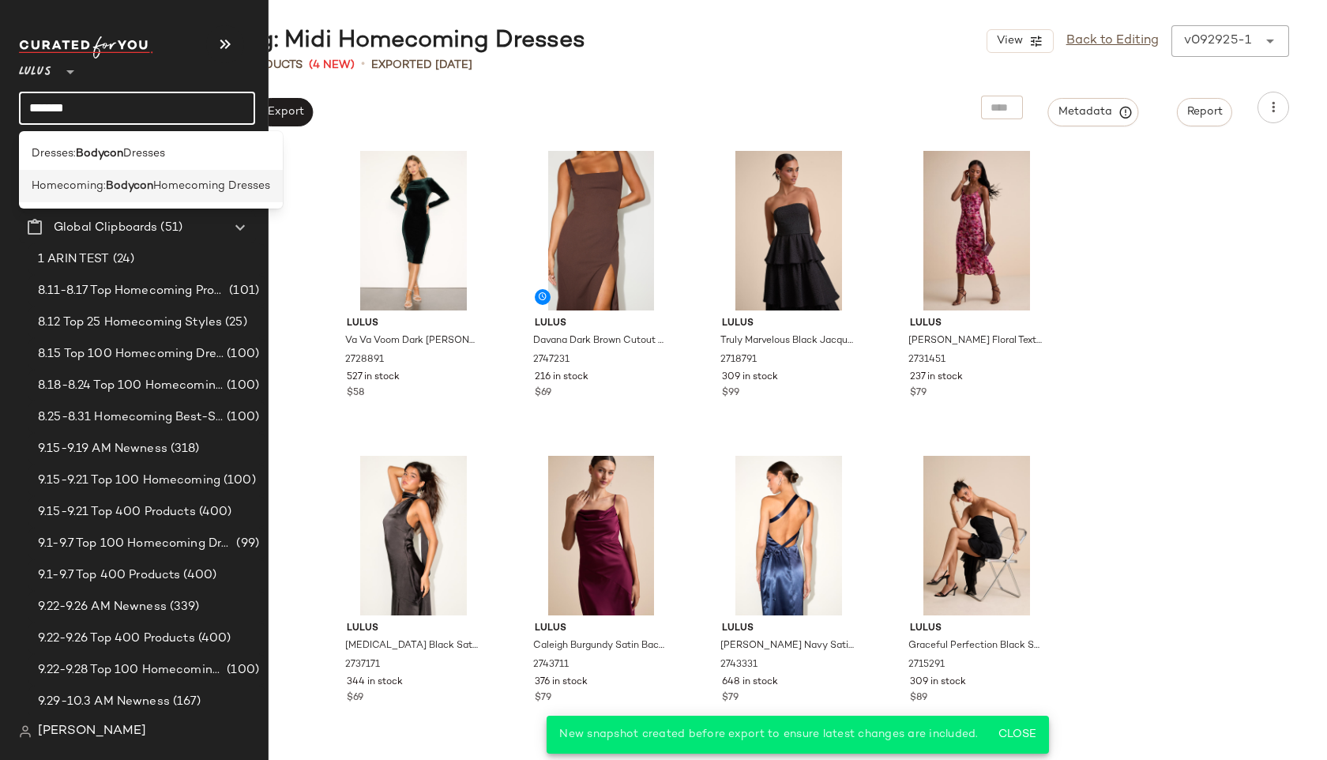
type input "*******"
click at [58, 184] on span "Homecoming:" at bounding box center [69, 186] width 74 height 17
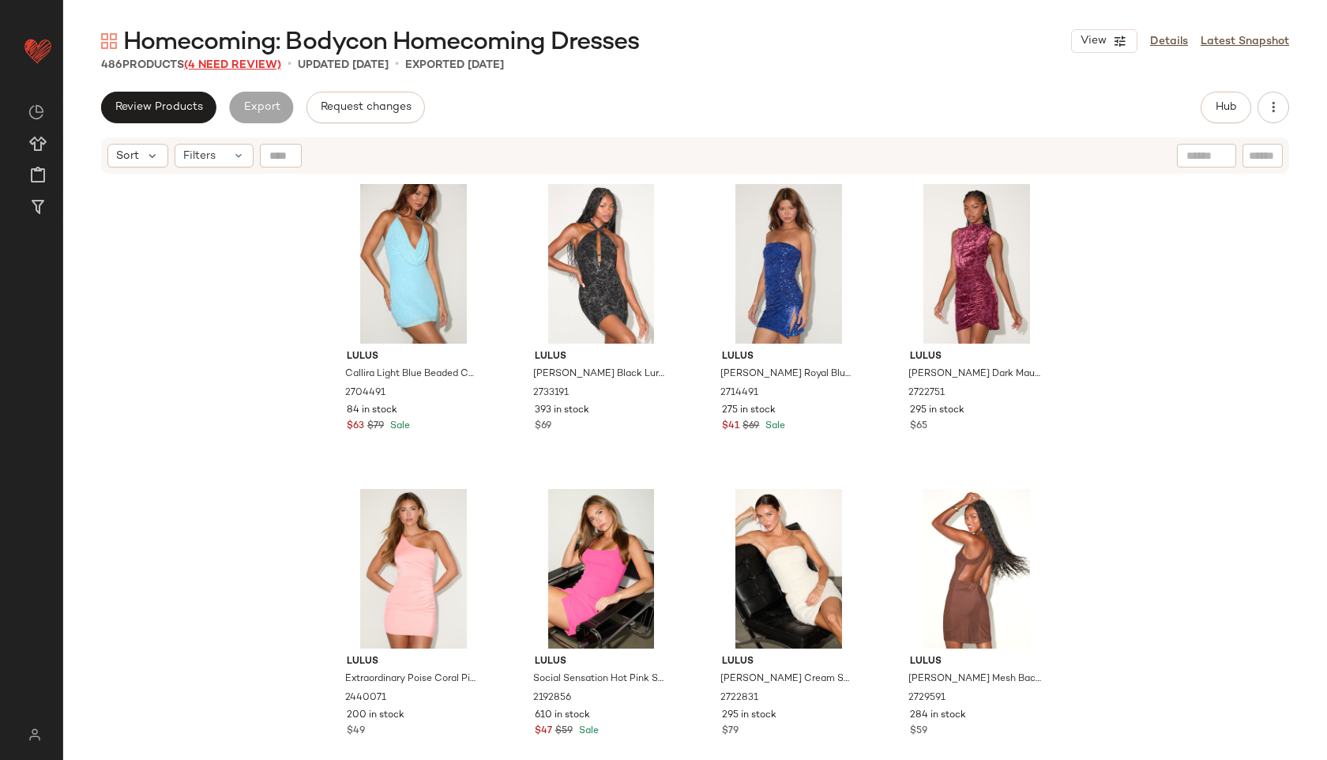
click at [265, 66] on span "(4 Need Review)" at bounding box center [232, 65] width 97 height 12
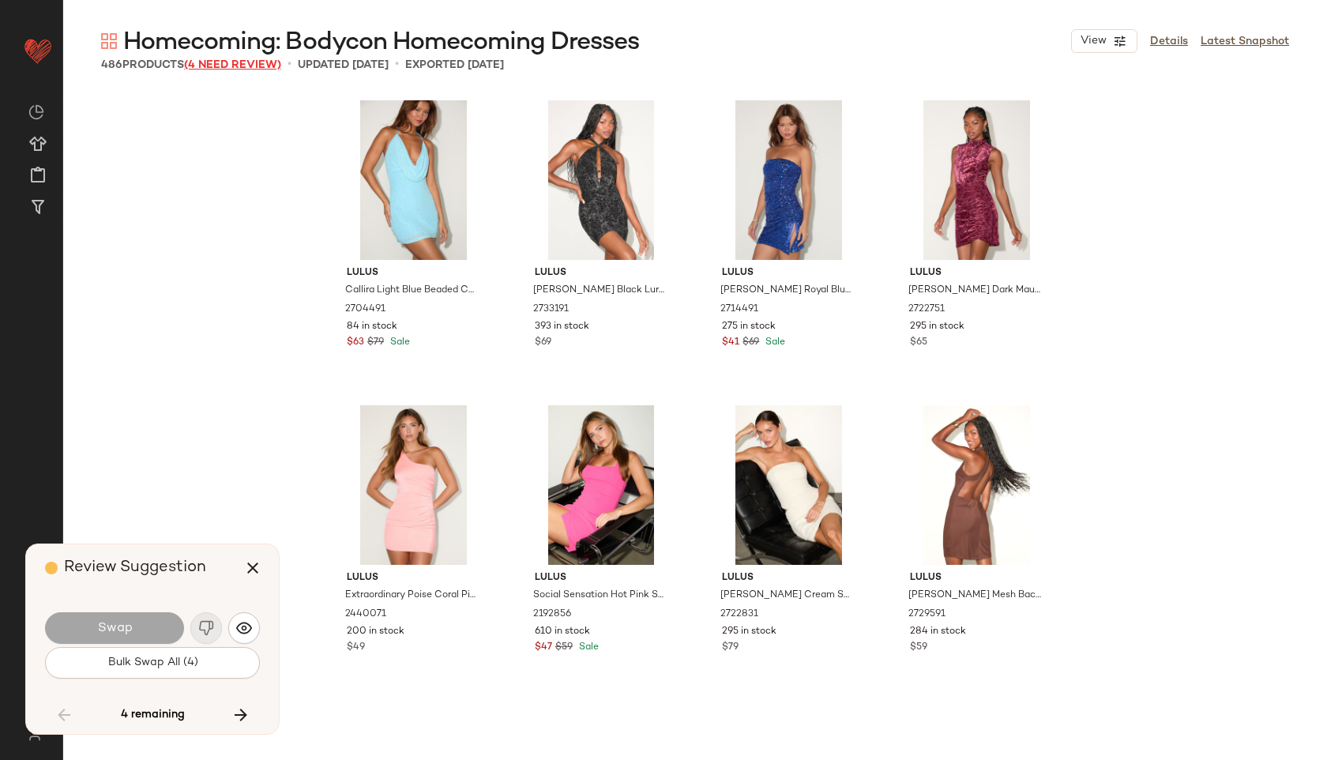
scroll to position [28056, 0]
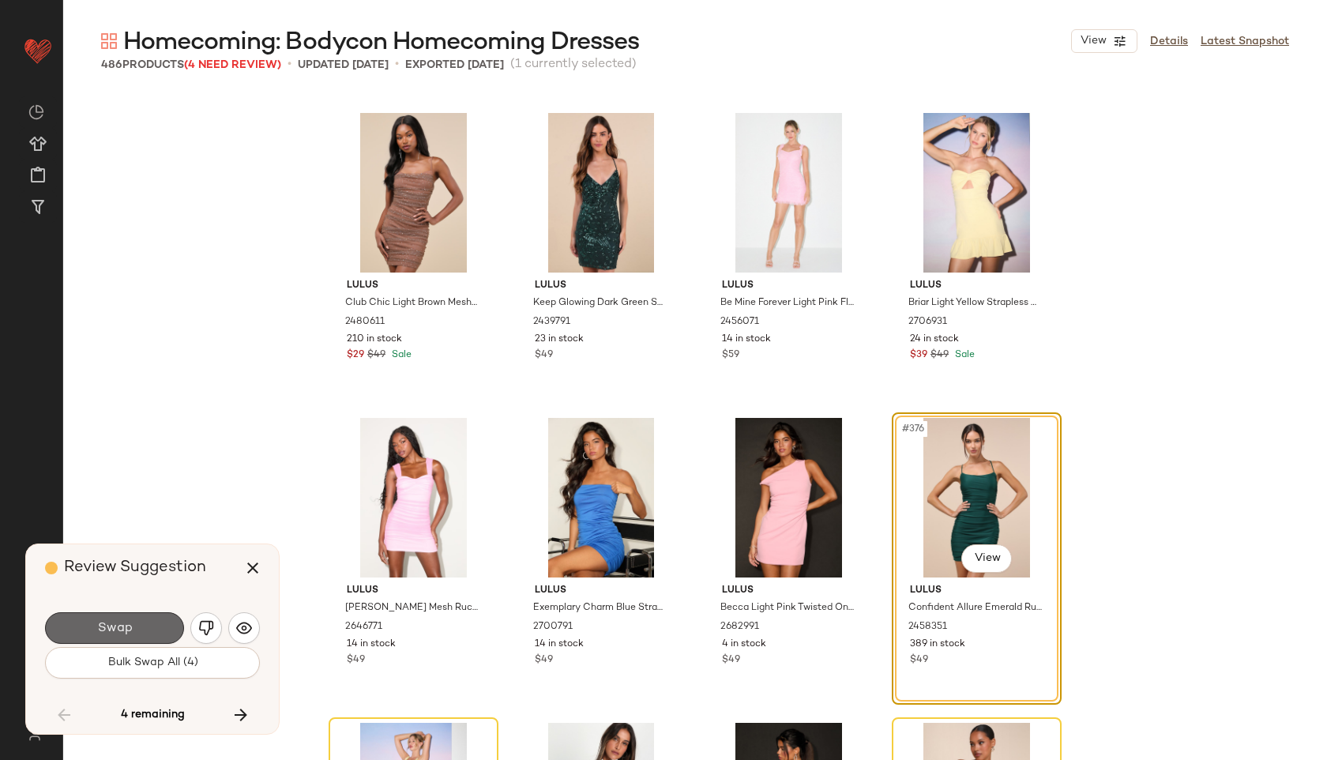
click at [137, 629] on button "Swap" at bounding box center [114, 628] width 139 height 32
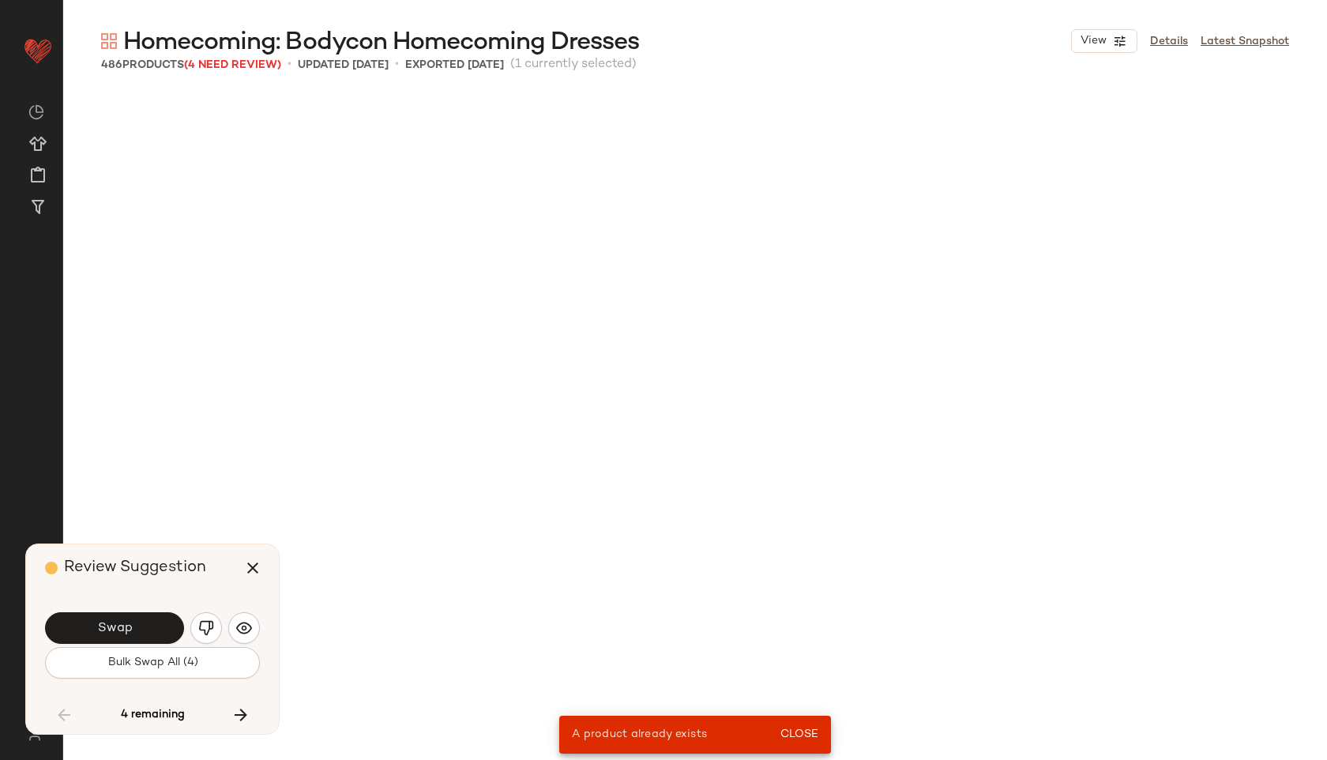
scroll to position [6709, 0]
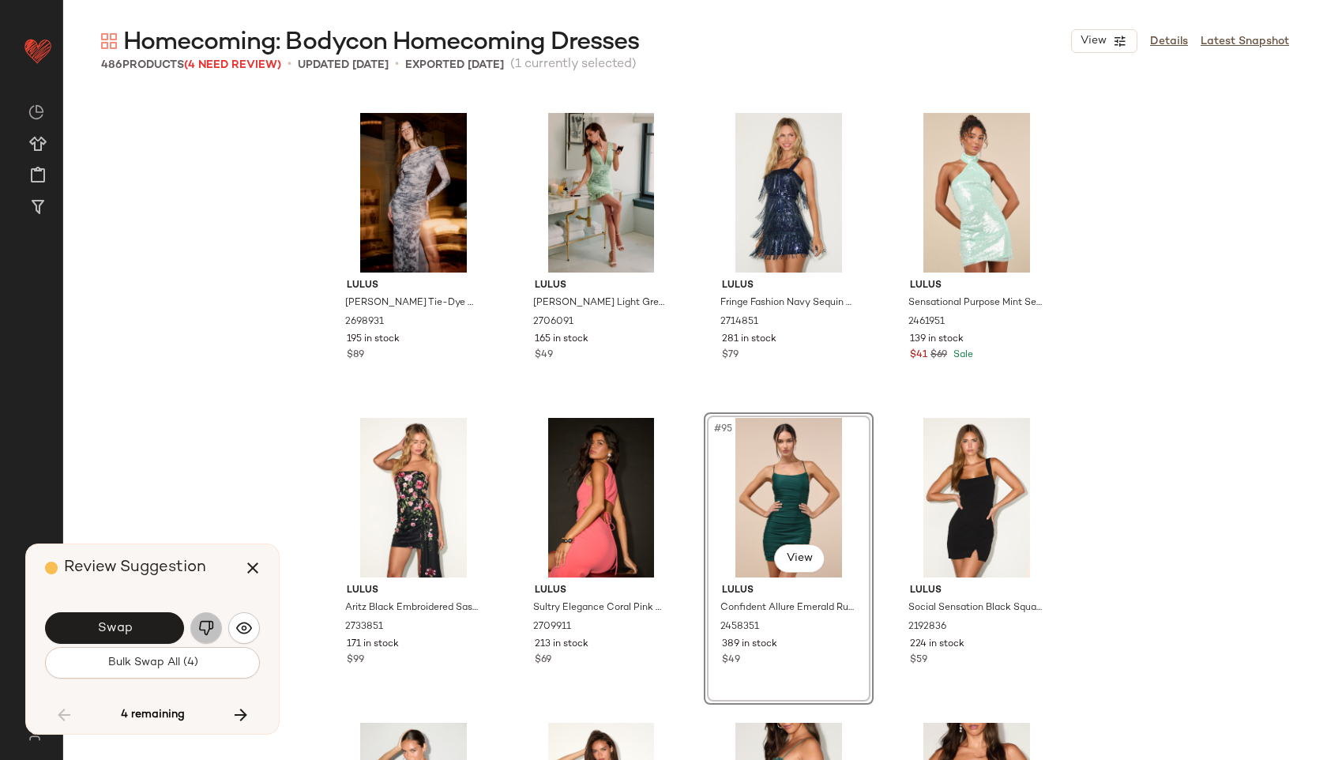
click at [210, 622] on img "button" at bounding box center [206, 628] width 16 height 16
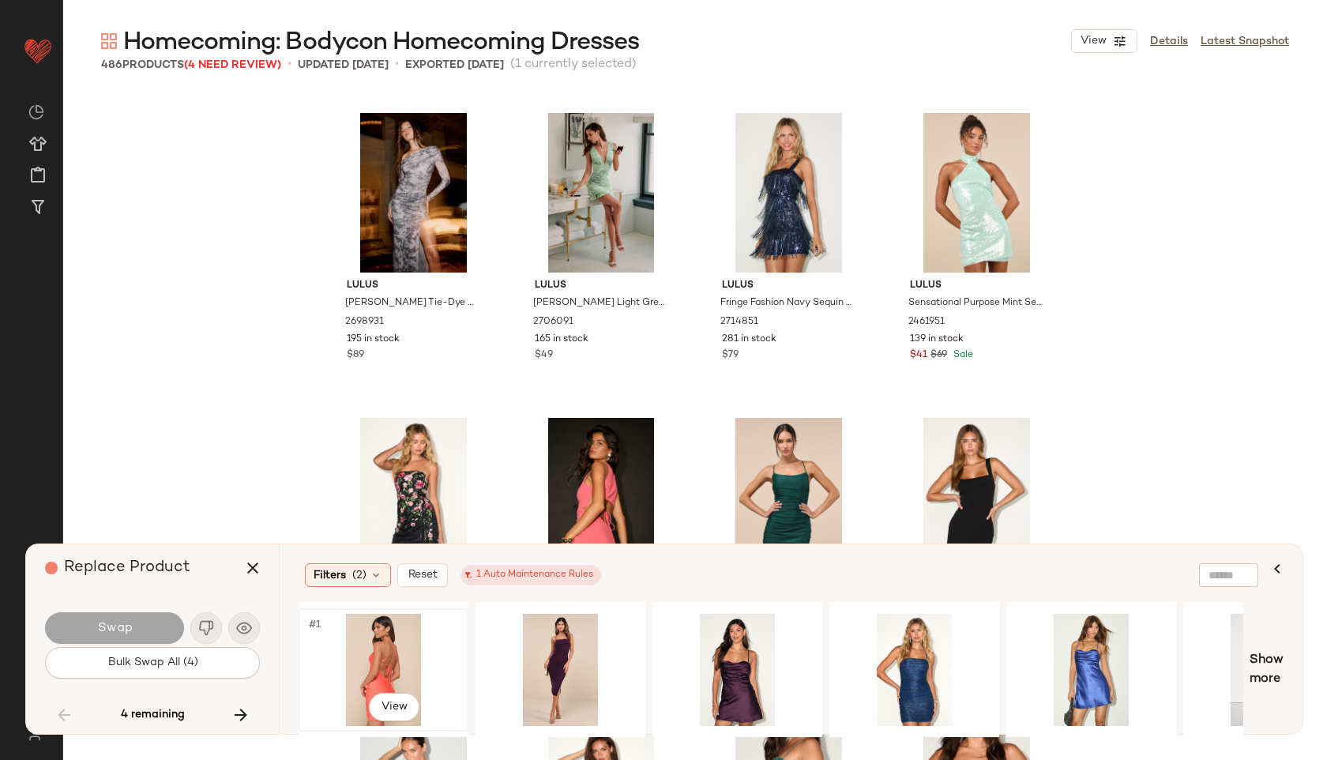
click at [384, 655] on div "#1 View" at bounding box center [383, 670] width 159 height 112
click at [167, 627] on button "Swap" at bounding box center [114, 628] width 139 height 32
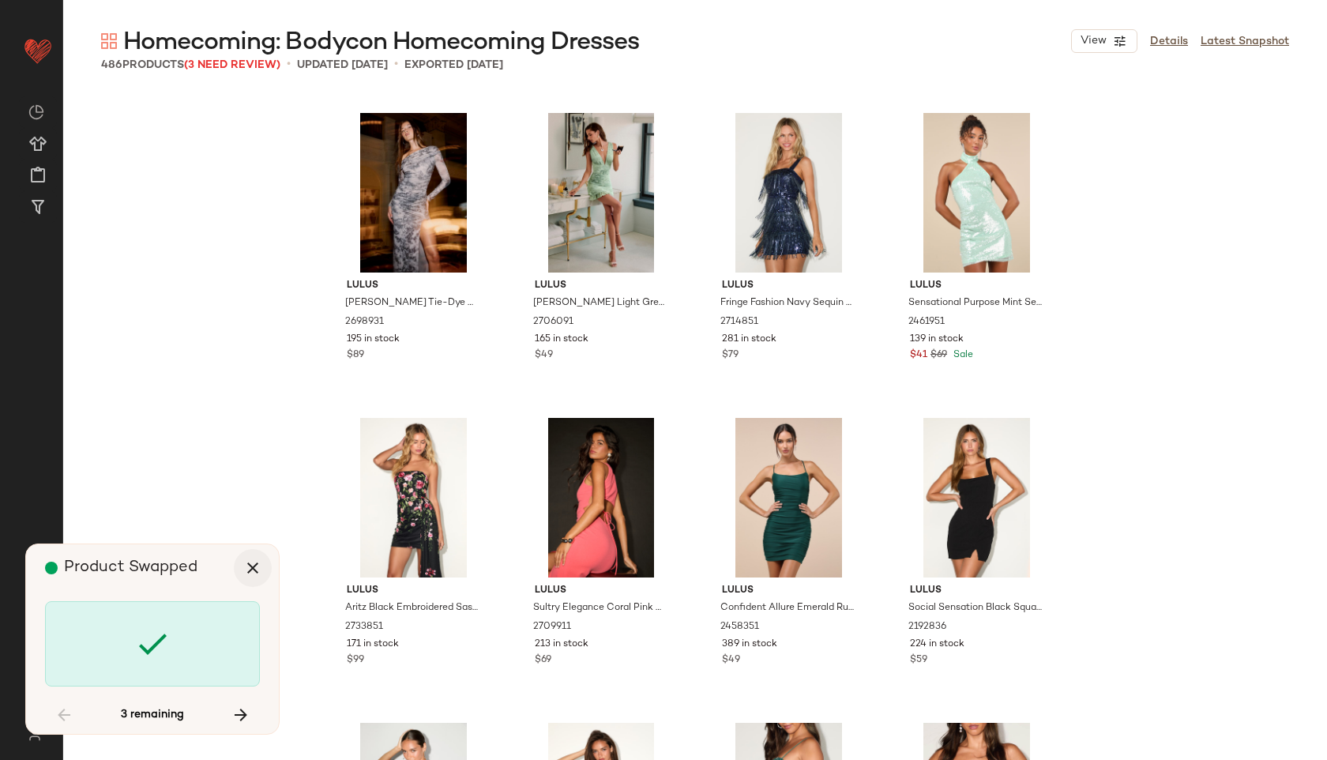
click at [246, 576] on icon "button" at bounding box center [252, 568] width 19 height 19
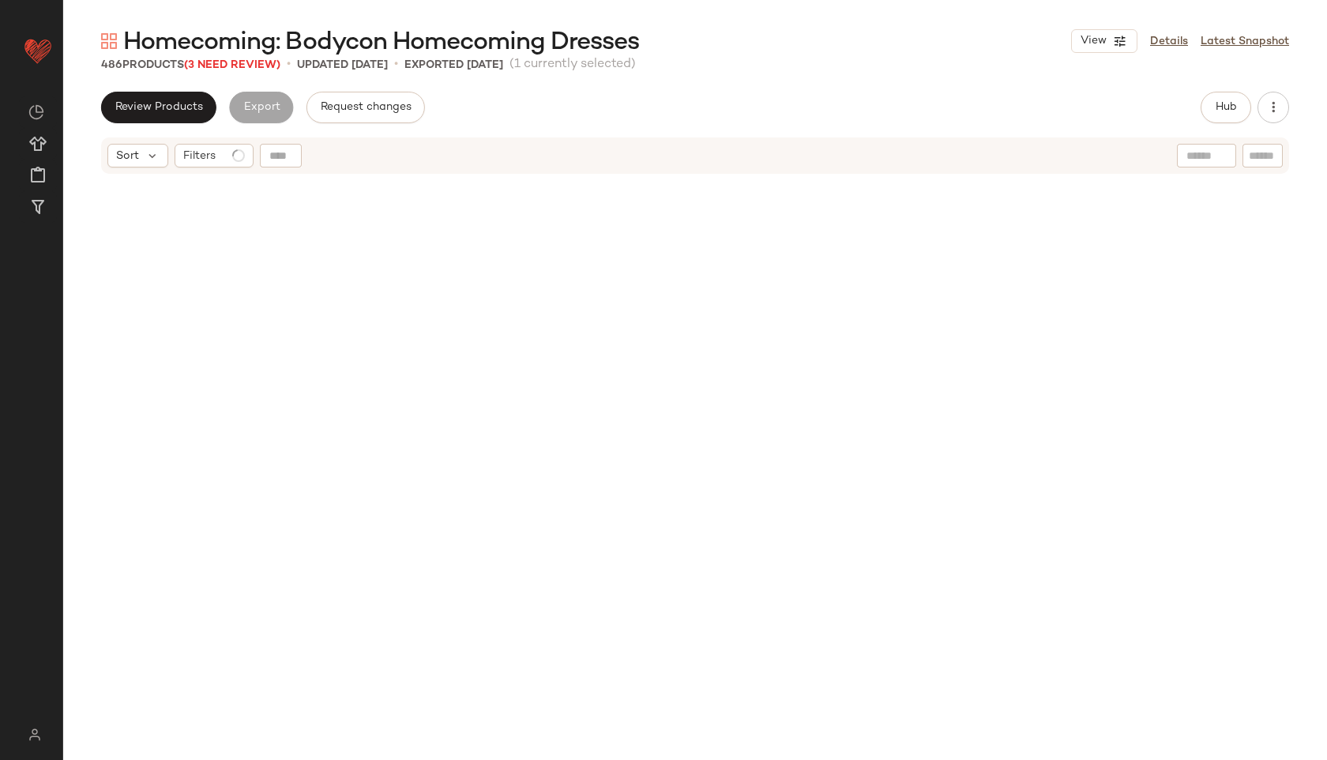
scroll to position [24092, 0]
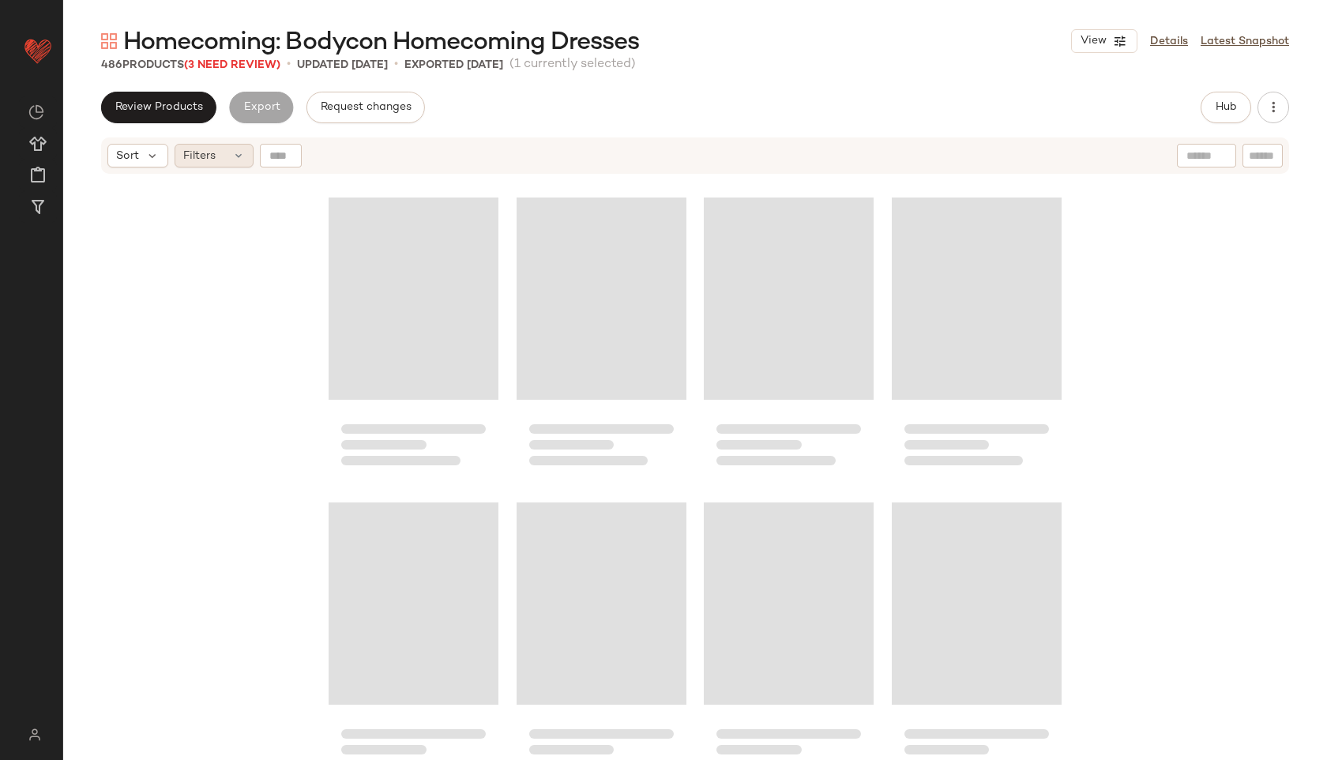
click at [244, 158] on div "Filters" at bounding box center [214, 156] width 79 height 24
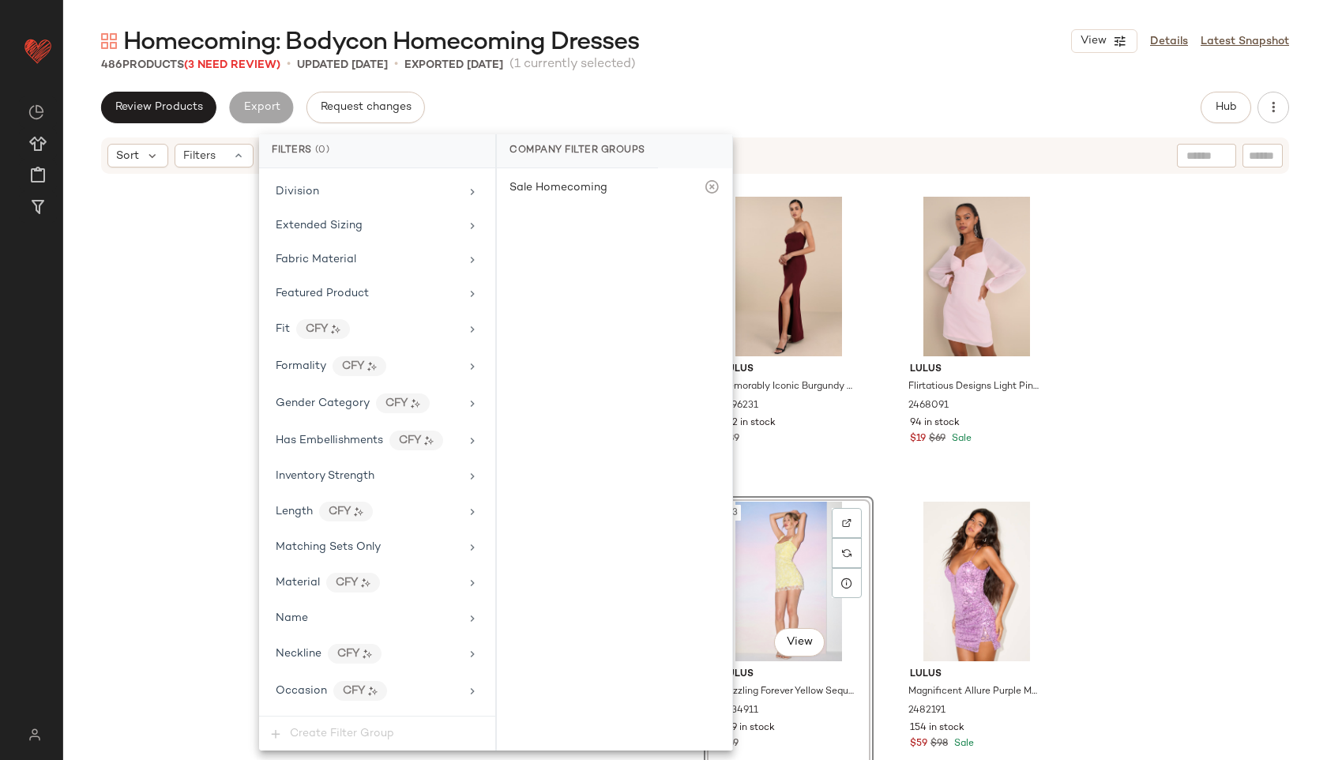
scroll to position [970, 0]
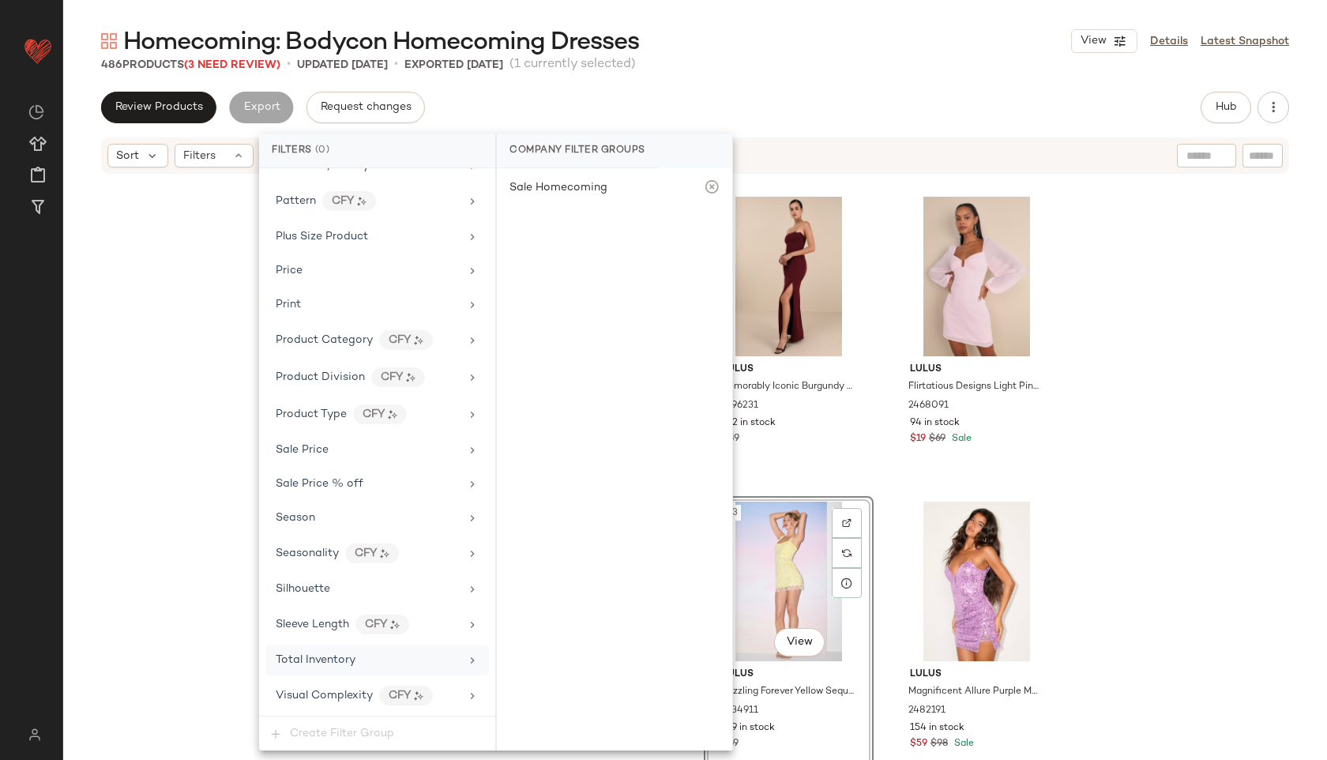
click at [337, 661] on span "Total Inventory" at bounding box center [316, 660] width 80 height 12
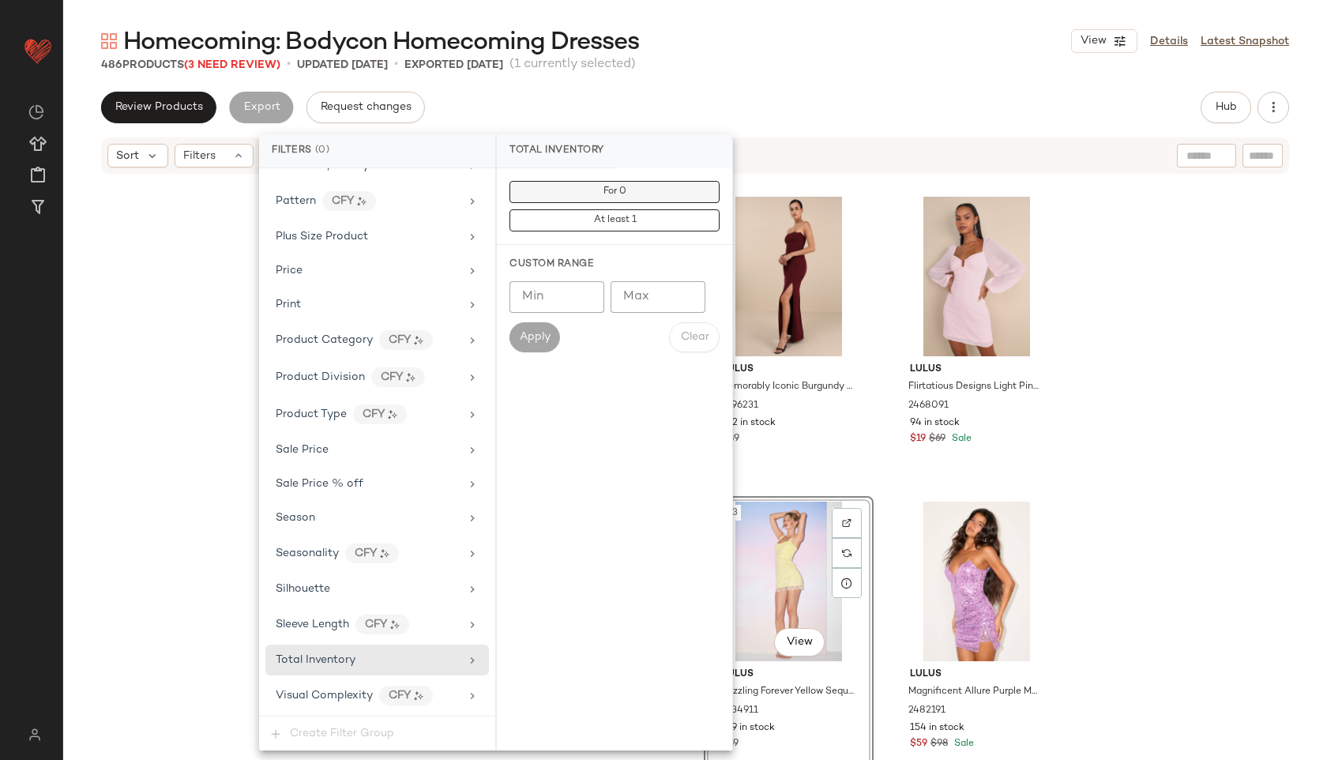
click at [597, 189] on button "For 0" at bounding box center [615, 192] width 210 height 22
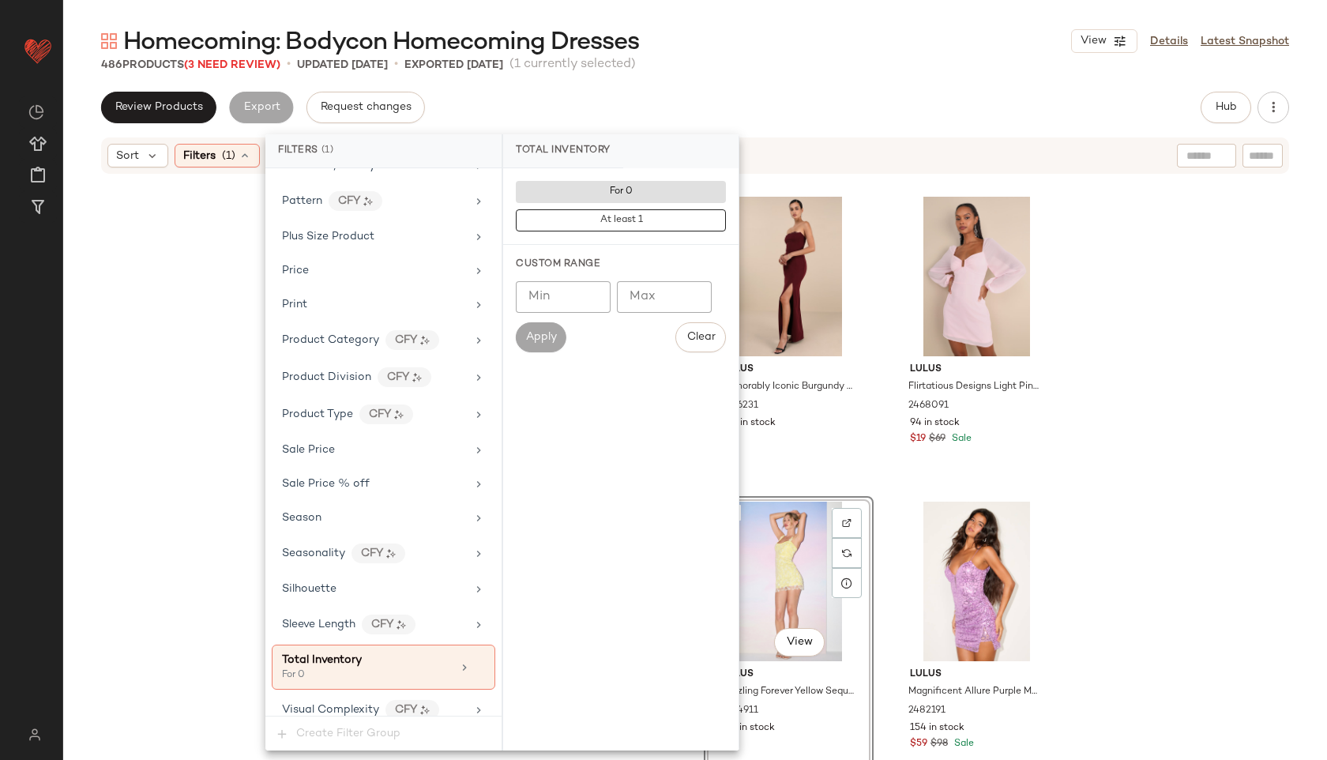
click at [758, 80] on div "Homecoming: Bodycon Homecoming Dresses View Details Latest Snapshot 486 Product…" at bounding box center [695, 392] width 1264 height 735
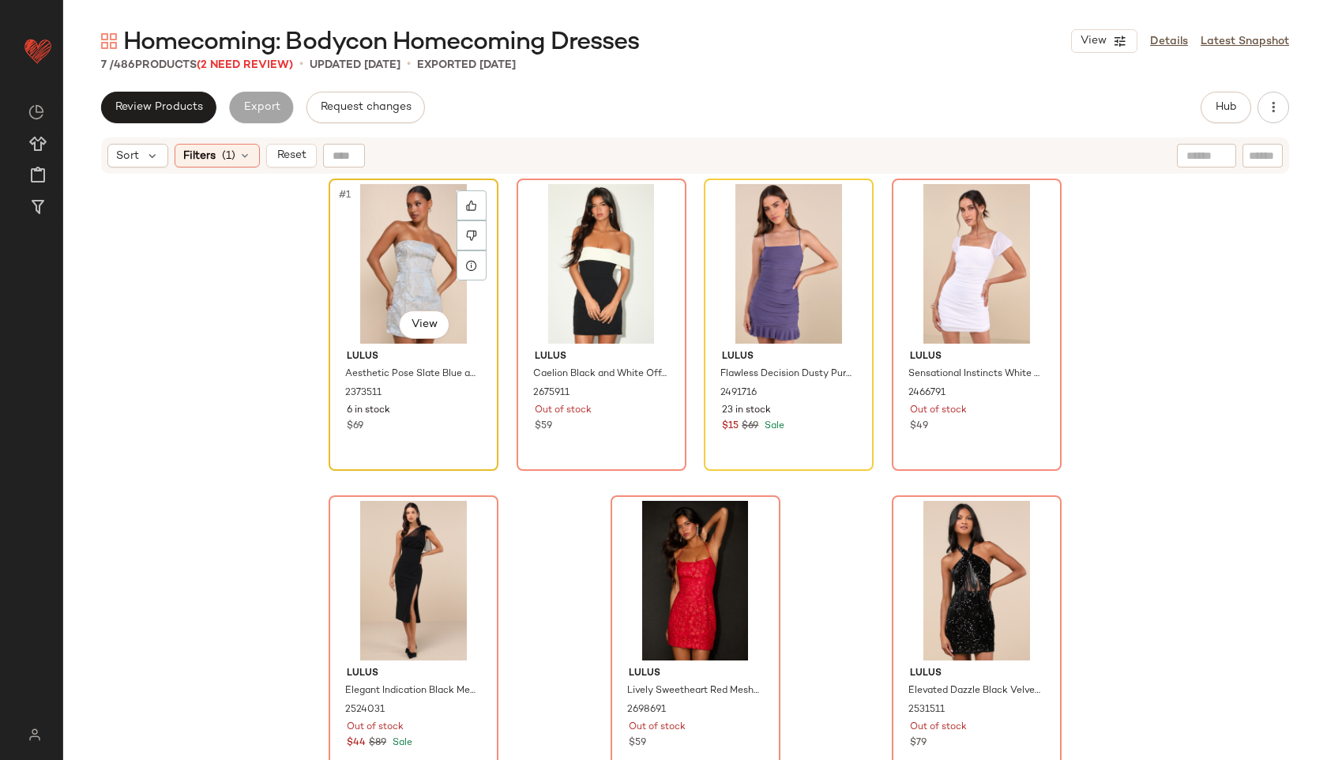
click at [386, 247] on div "#1 View" at bounding box center [413, 264] width 159 height 160
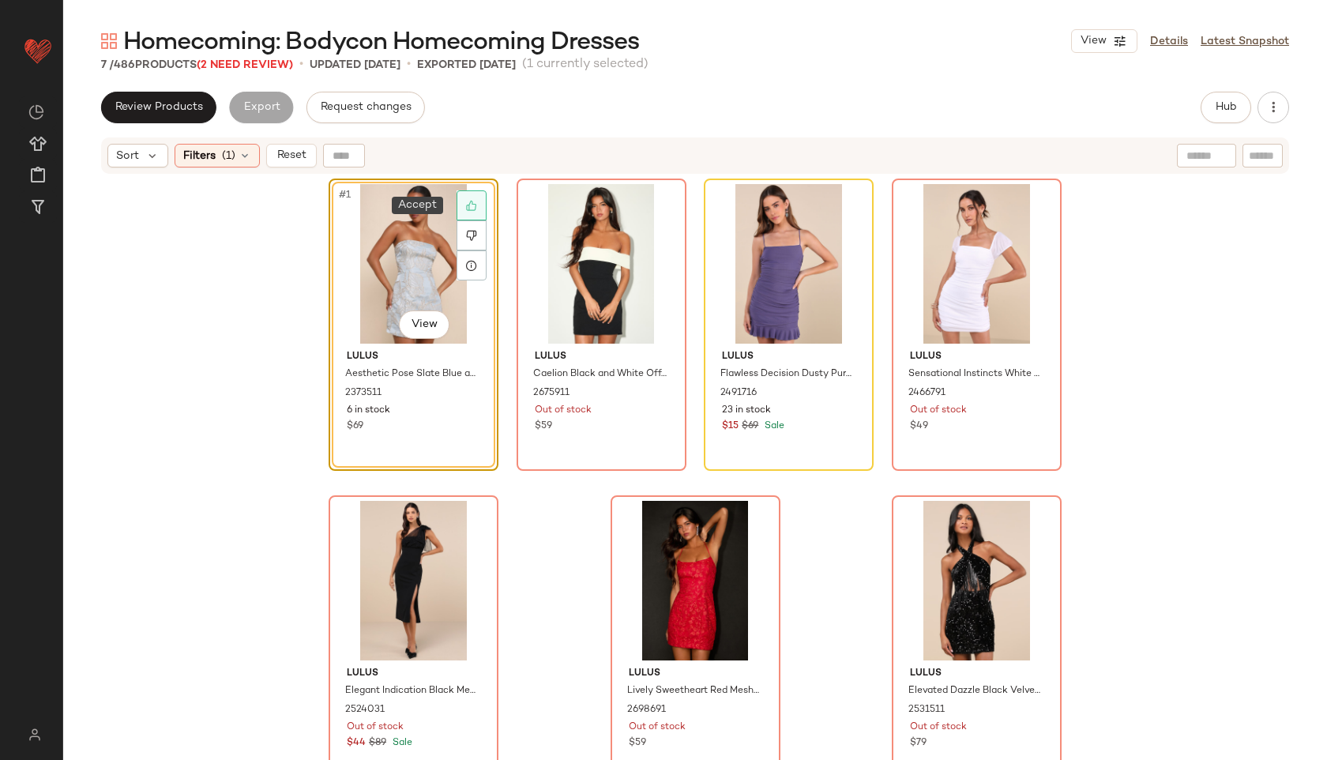
click at [466, 209] on icon at bounding box center [471, 205] width 11 height 11
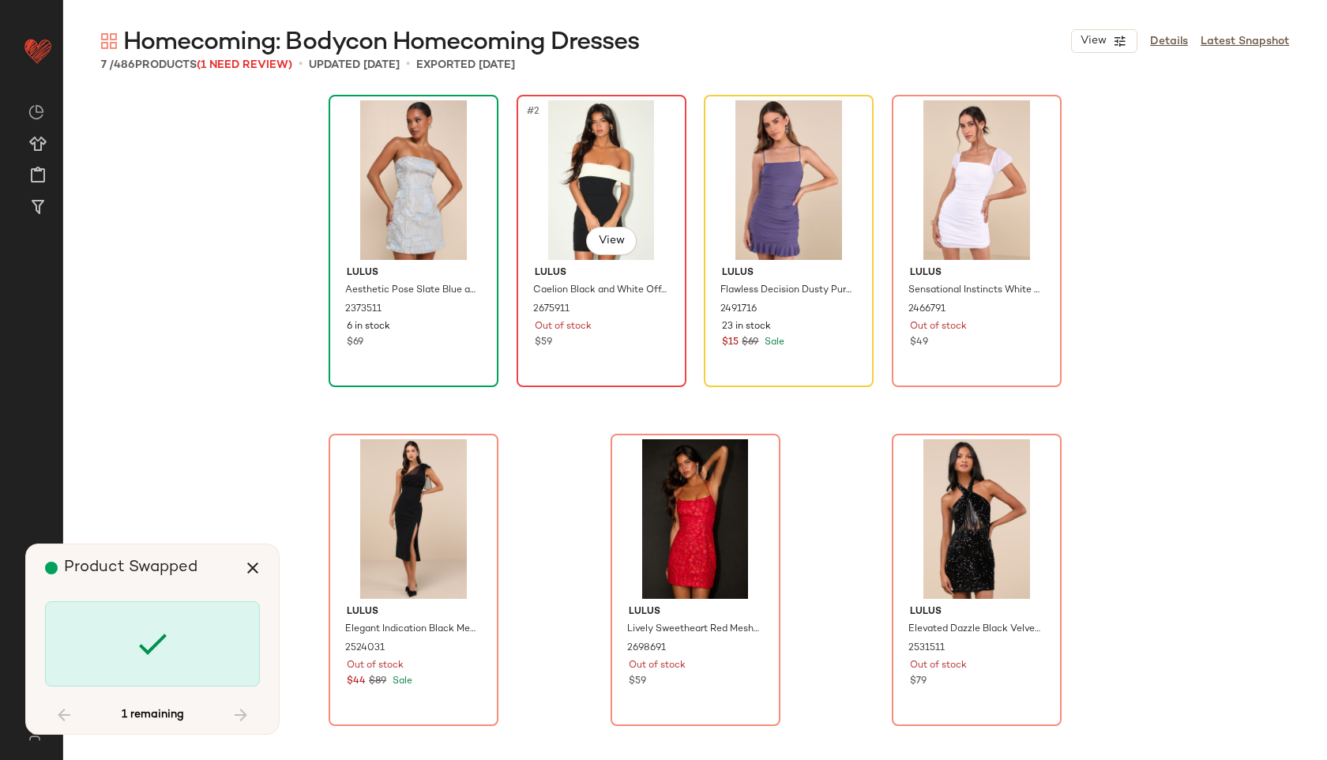
click at [568, 205] on div "#2 View" at bounding box center [601, 180] width 159 height 160
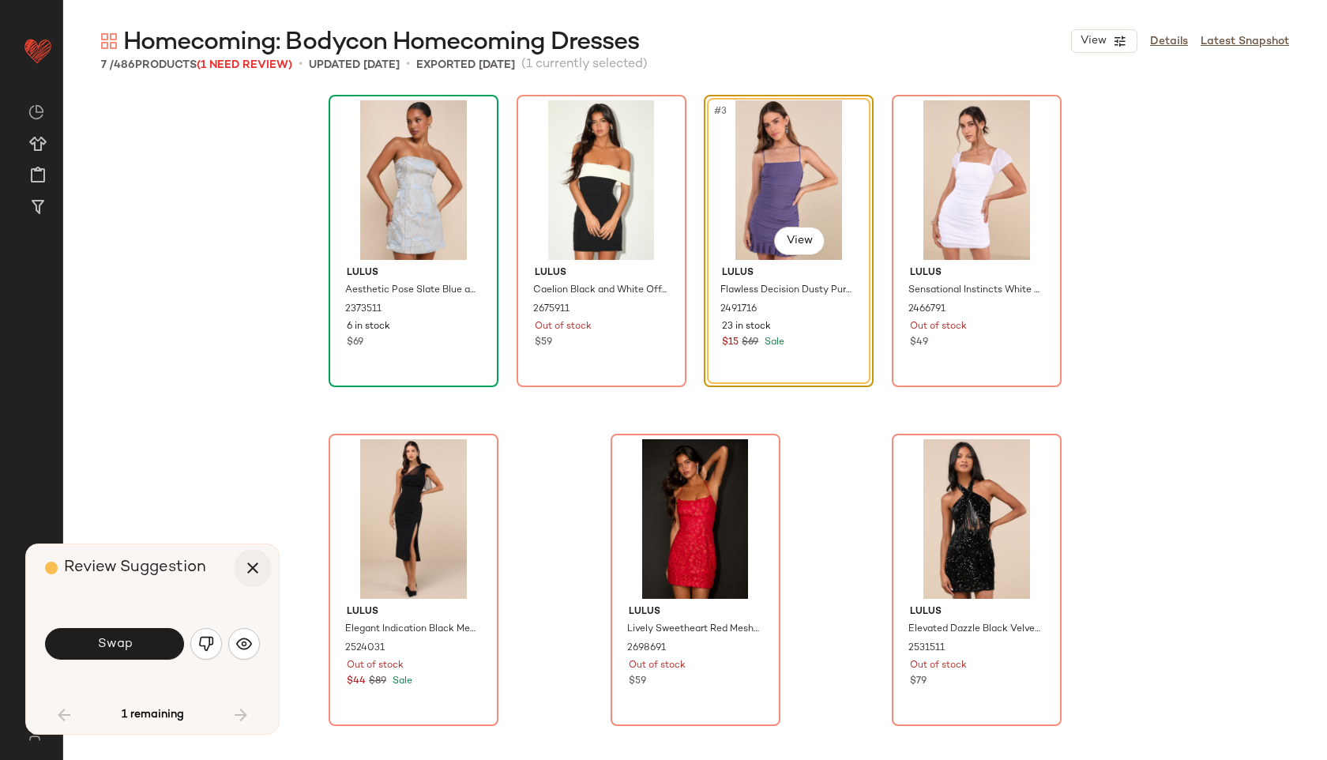
click at [247, 568] on icon "button" at bounding box center [252, 568] width 19 height 19
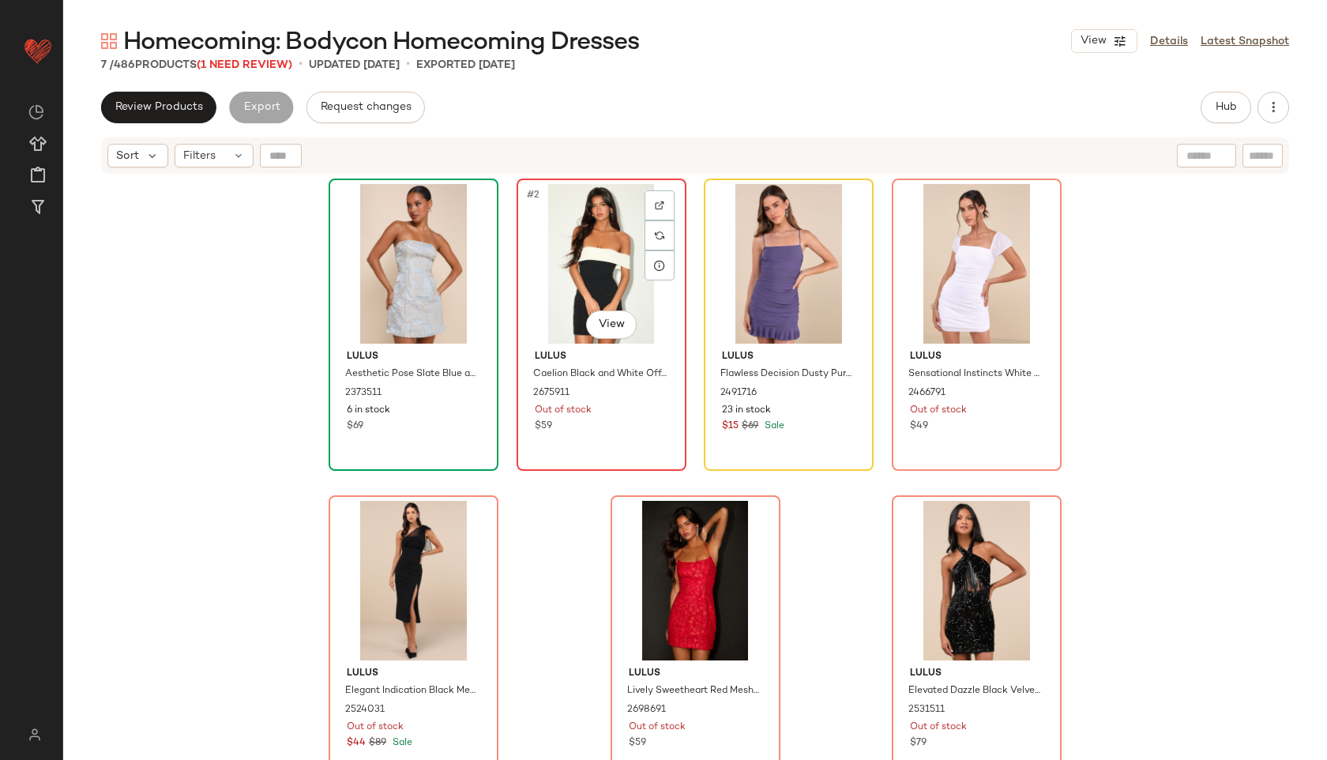
click at [589, 263] on div "#2 View" at bounding box center [601, 264] width 159 height 160
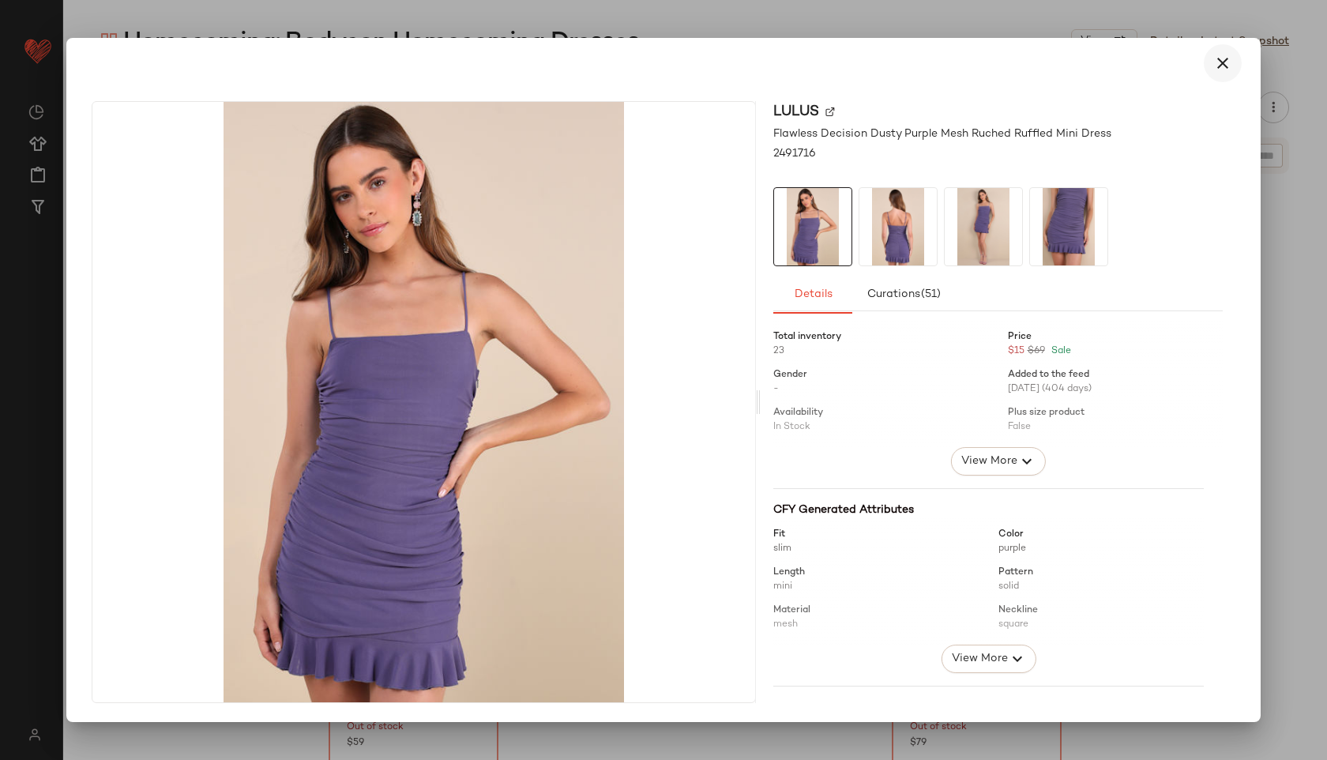
click at [1223, 66] on icon "button" at bounding box center [1223, 63] width 19 height 19
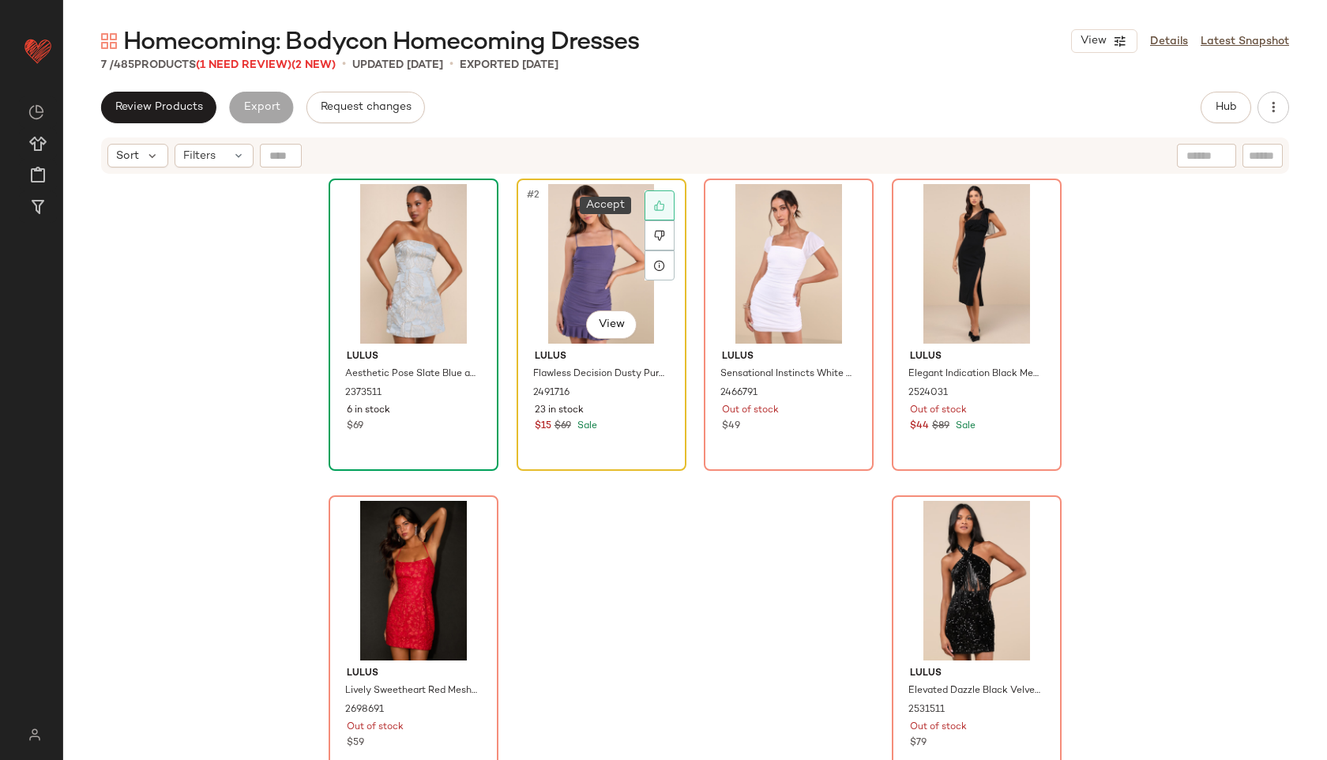
click at [654, 209] on icon at bounding box center [659, 205] width 11 height 11
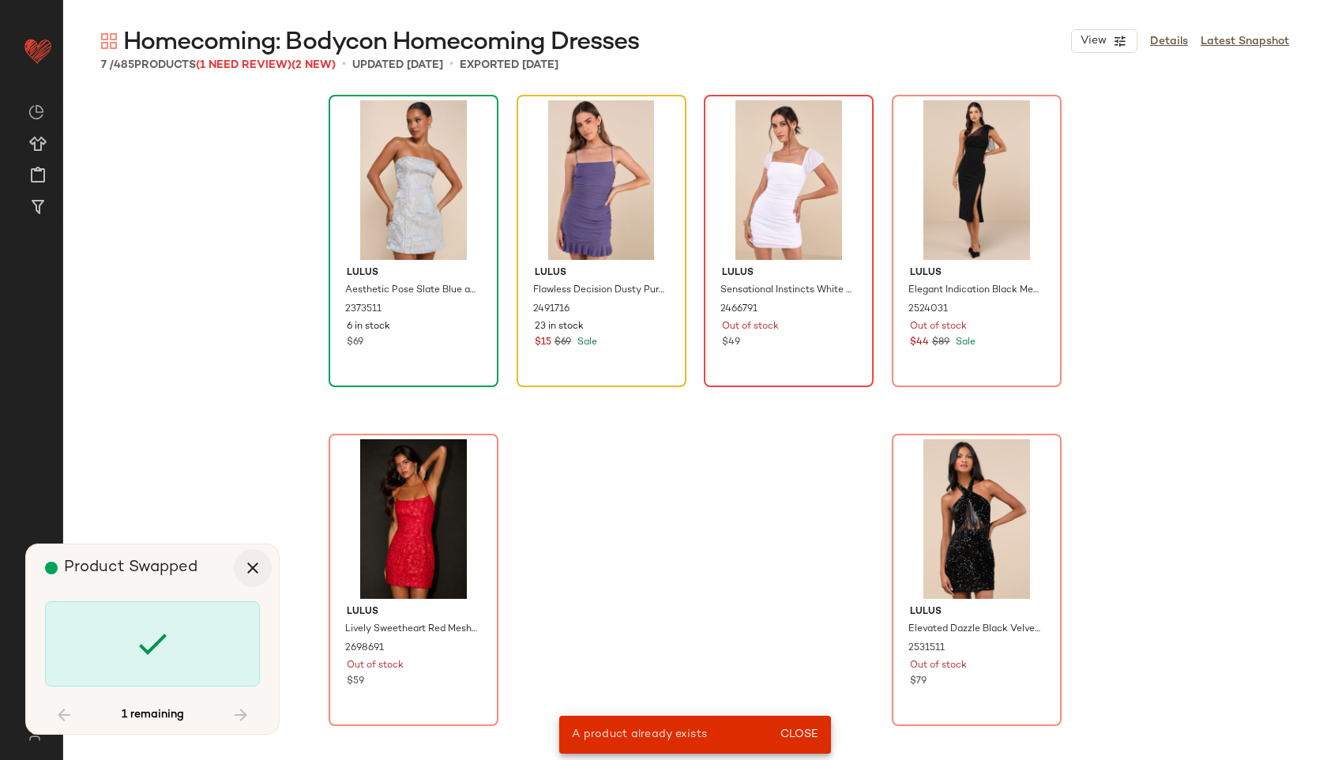
click at [256, 559] on icon "button" at bounding box center [252, 568] width 19 height 19
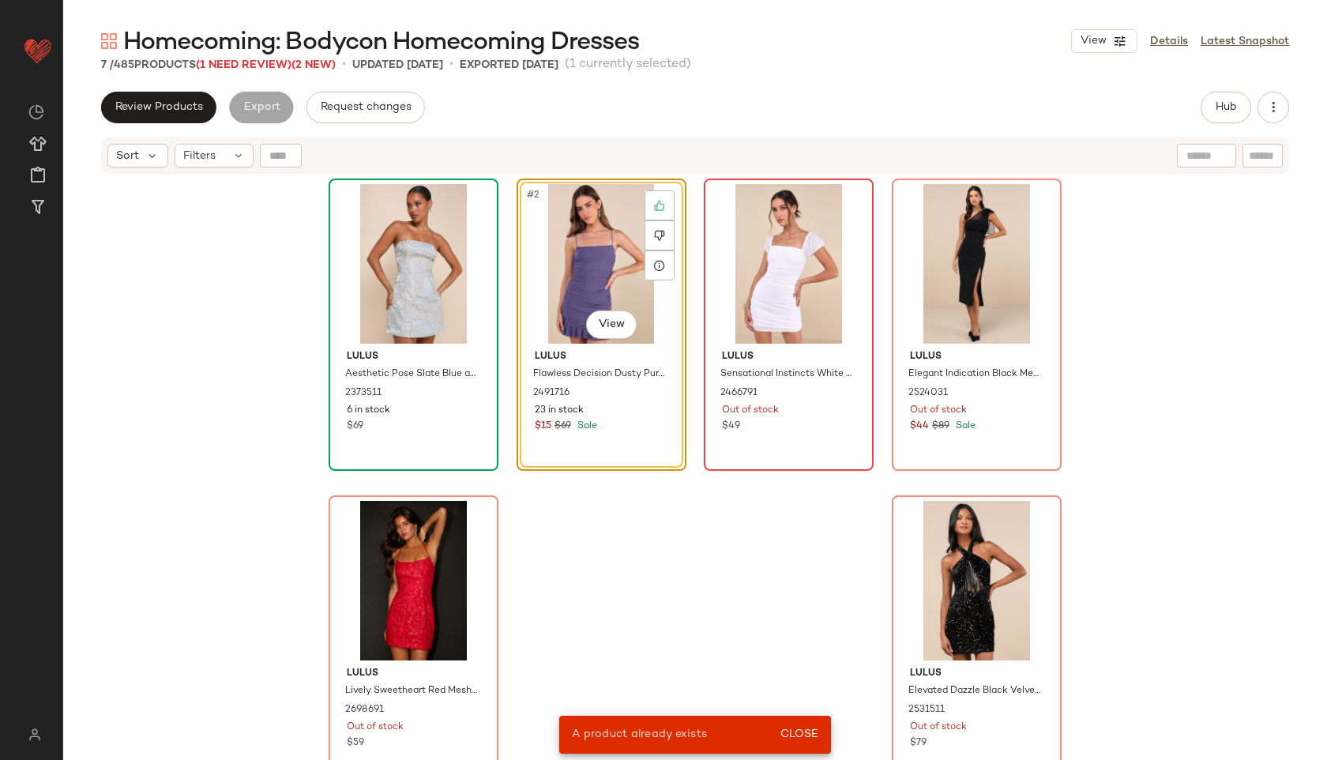
click at [563, 280] on div "#2 View" at bounding box center [601, 264] width 159 height 160
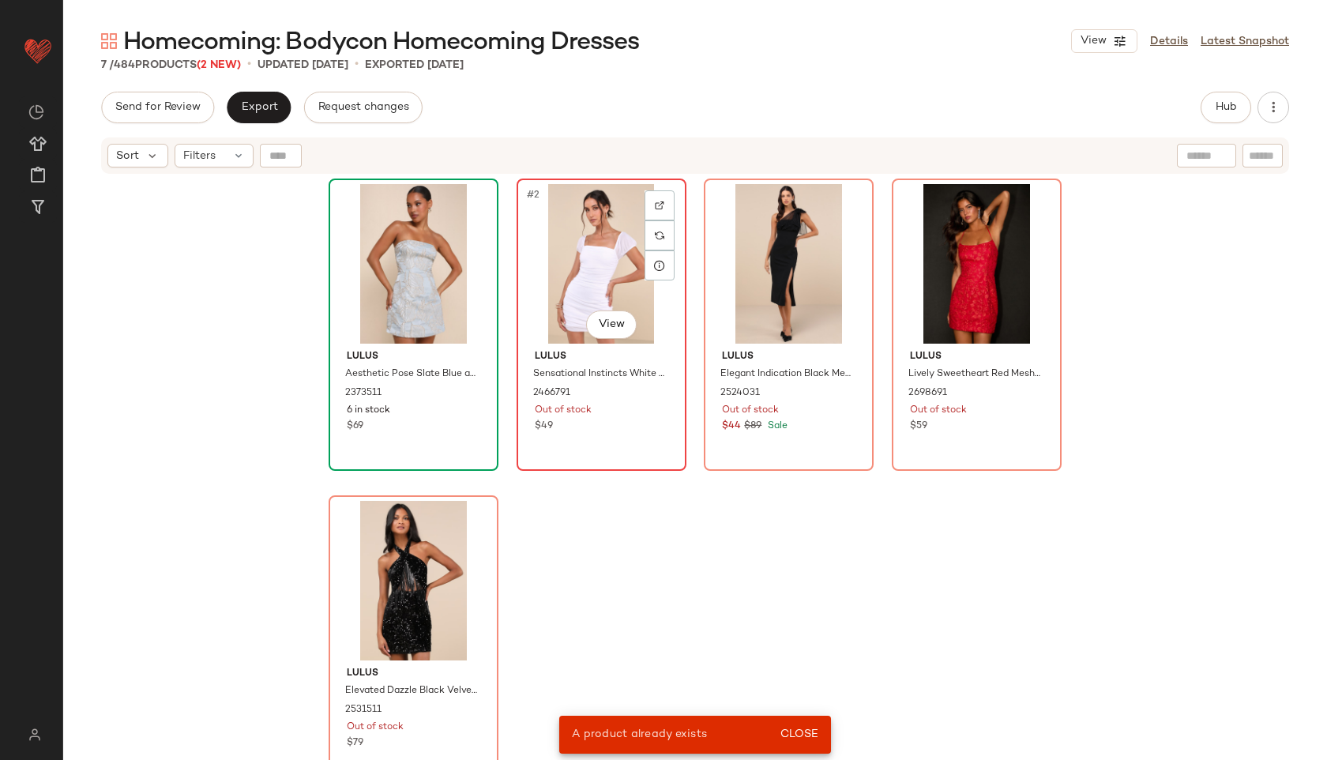
click at [563, 280] on div "#2 View" at bounding box center [601, 264] width 159 height 160
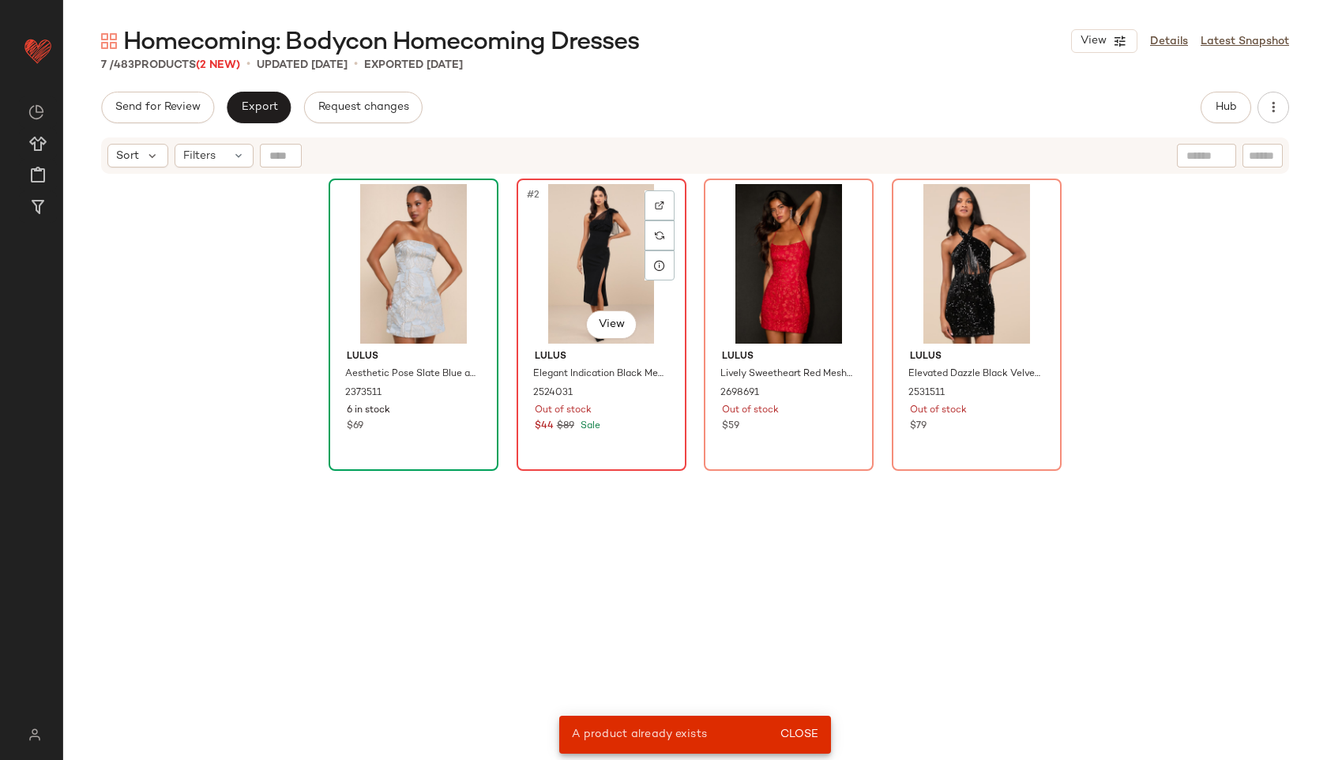
click at [565, 280] on div "#2 View" at bounding box center [601, 264] width 159 height 160
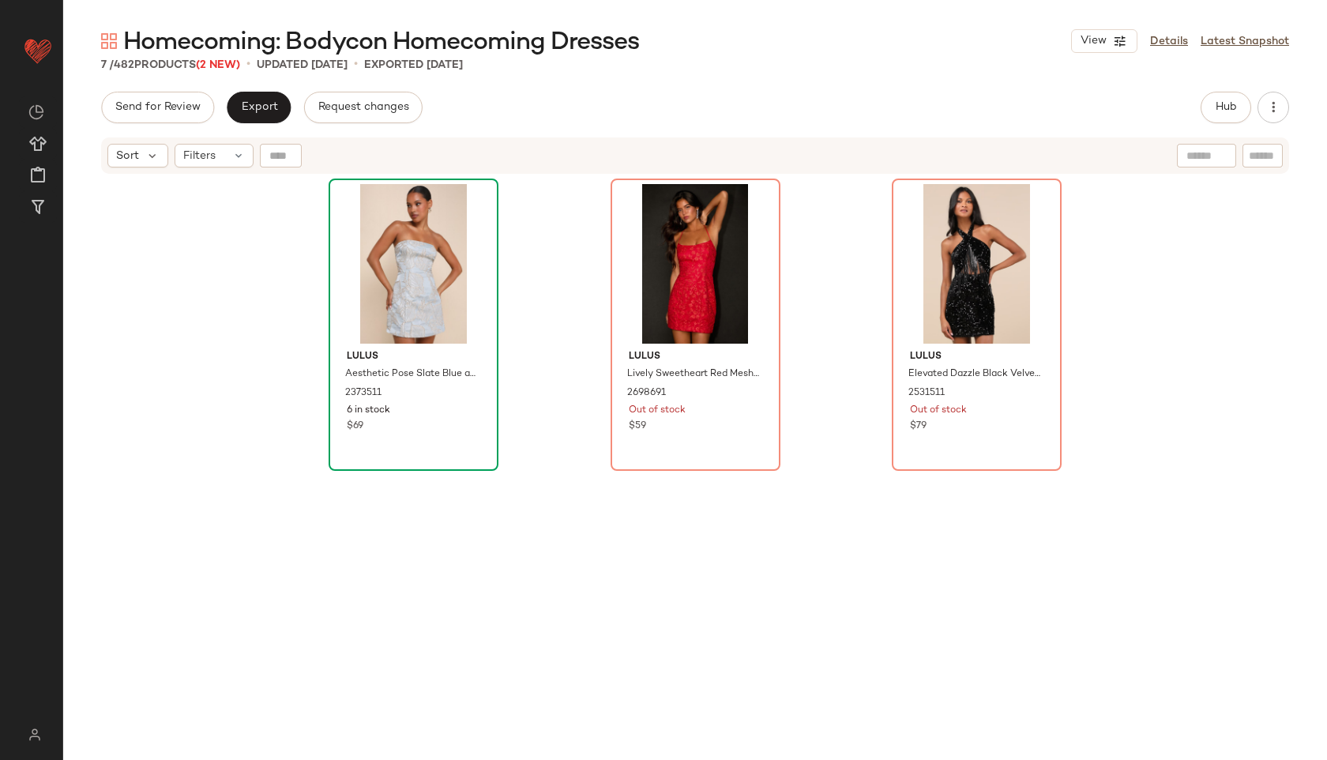
click at [565, 272] on div "Lulus Aesthetic Pose Slate Blue and Gold Jacquard Strapless Mini Dress 2373511 …" at bounding box center [695, 489] width 733 height 621
click at [677, 275] on div "#2 View" at bounding box center [695, 264] width 159 height 160
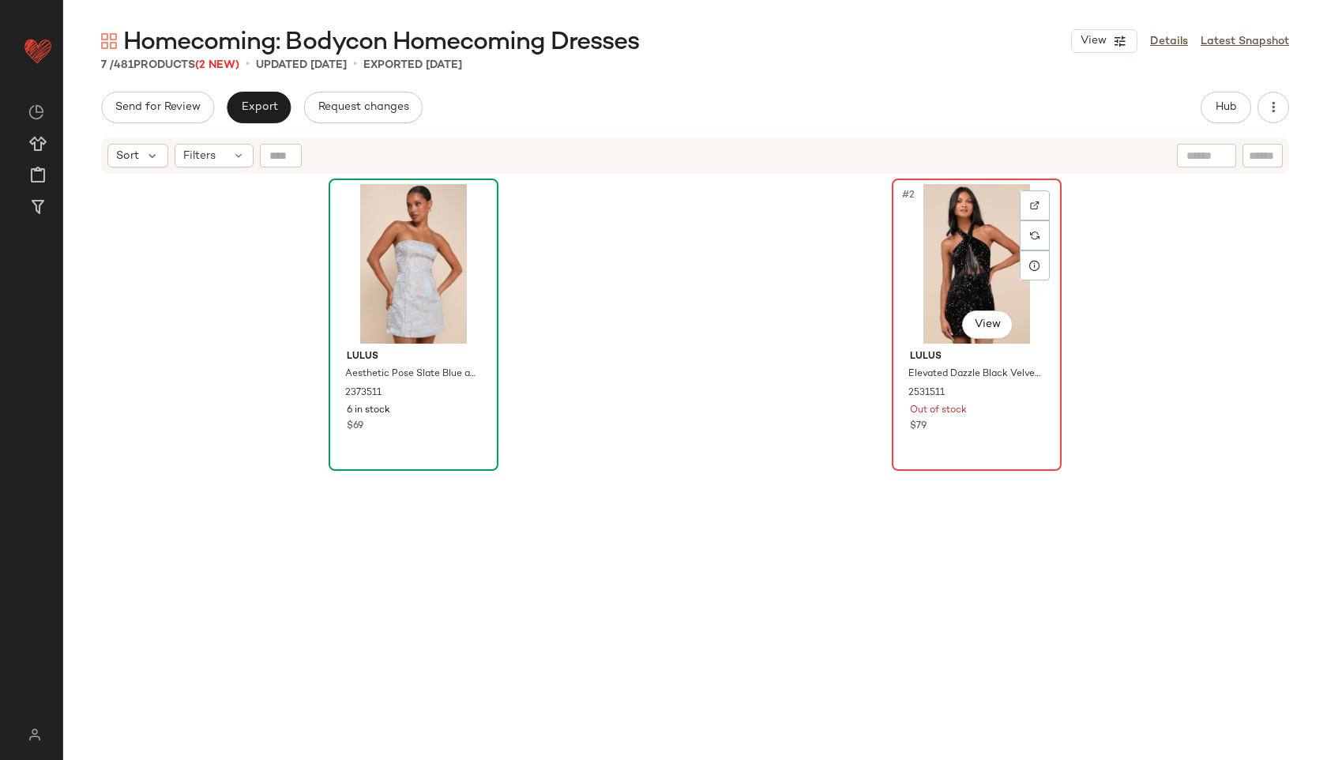
click at [940, 252] on div "#2 View" at bounding box center [976, 264] width 159 height 160
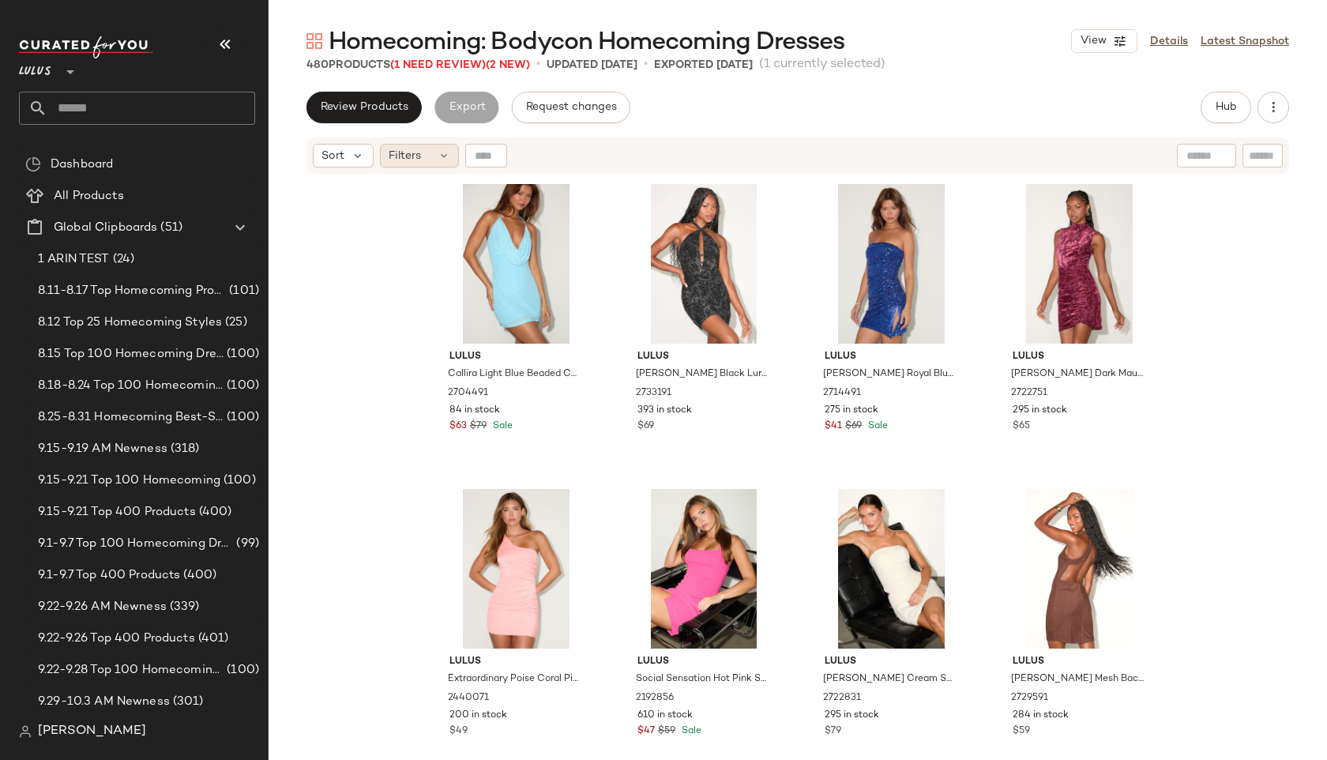
click at [429, 155] on div "Filters" at bounding box center [419, 156] width 79 height 24
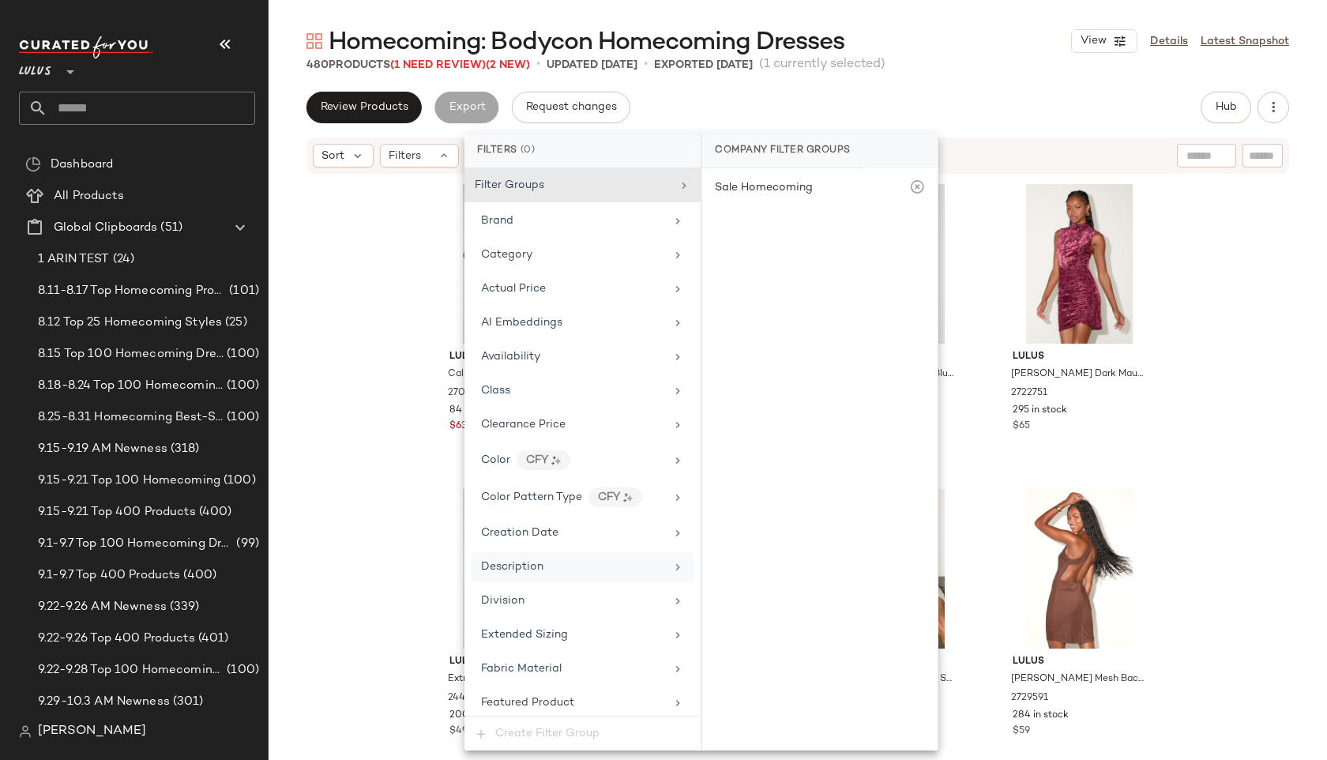
scroll to position [970, 0]
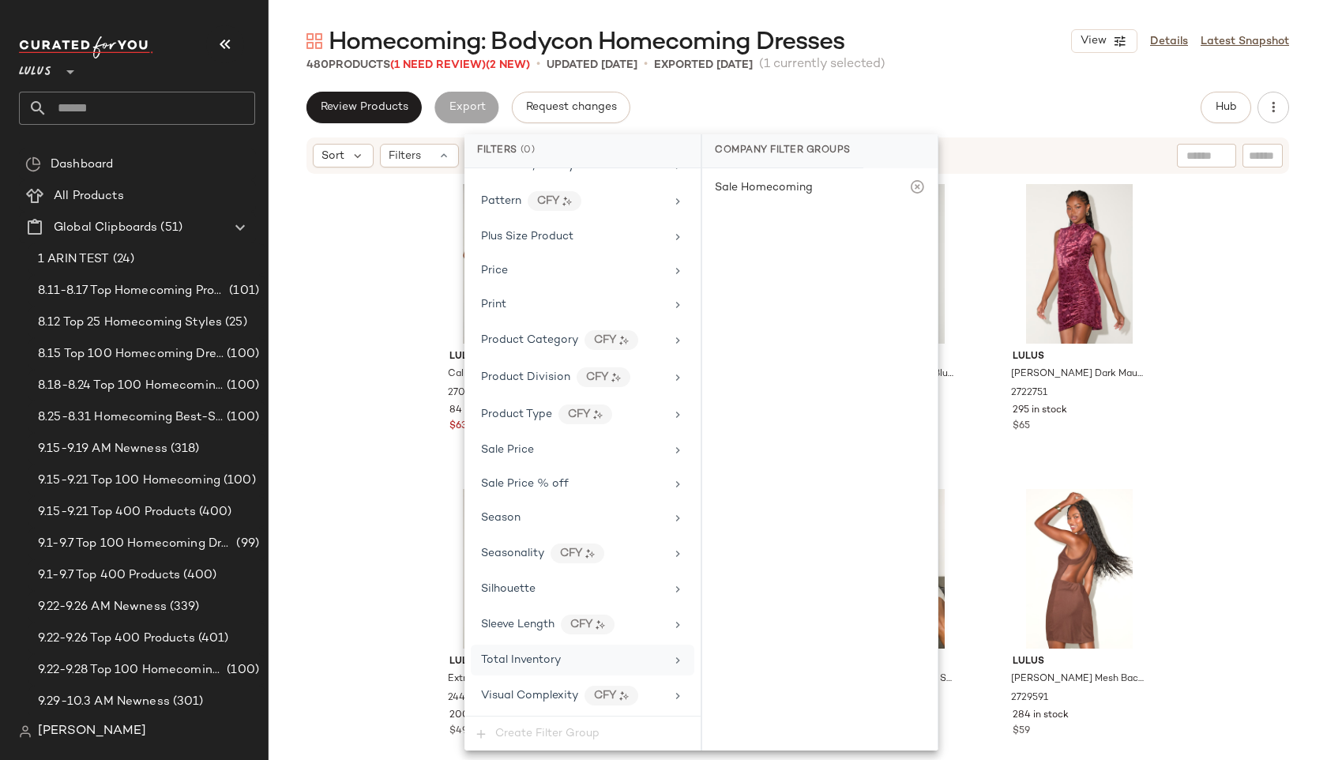
click at [559, 664] on span "Total Inventory" at bounding box center [521, 660] width 80 height 12
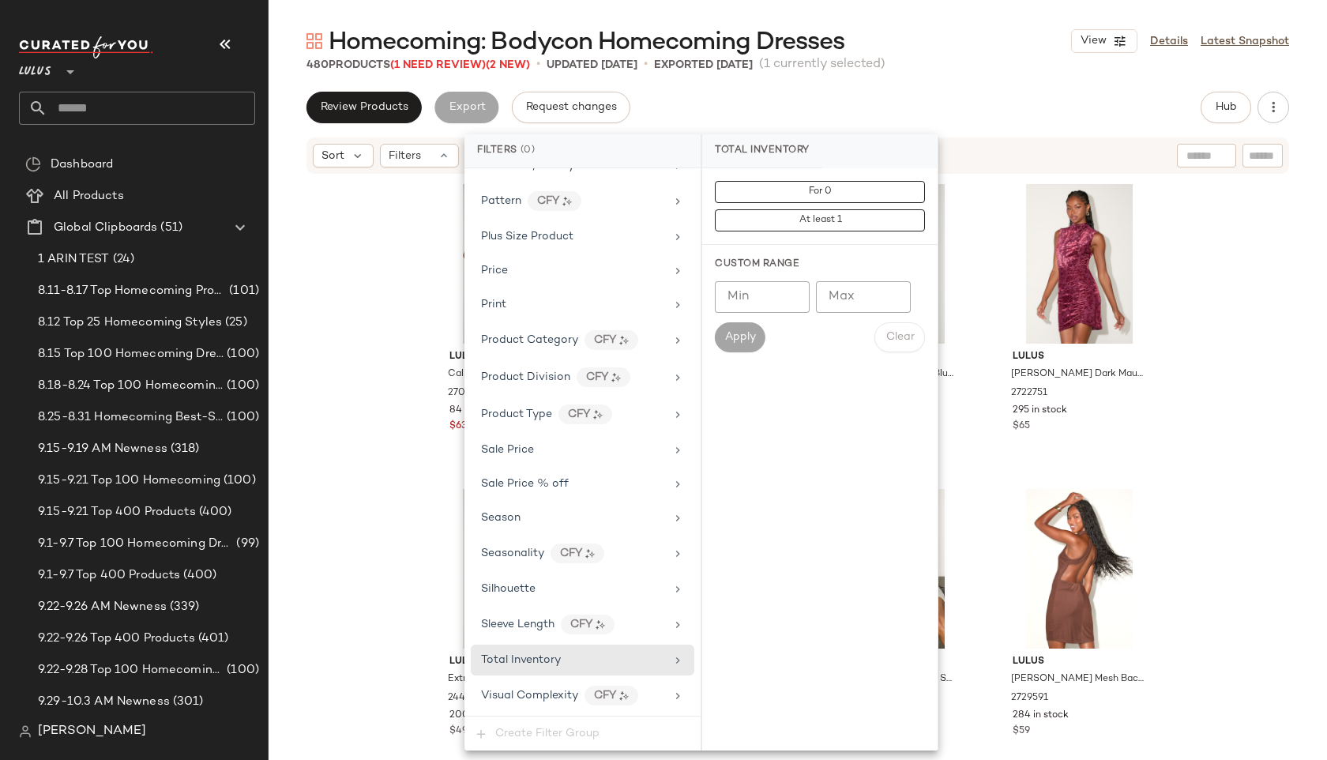
click at [822, 293] on input "Max" at bounding box center [863, 297] width 95 height 32
type input "**"
click at [740, 338] on span "Apply" at bounding box center [740, 337] width 32 height 13
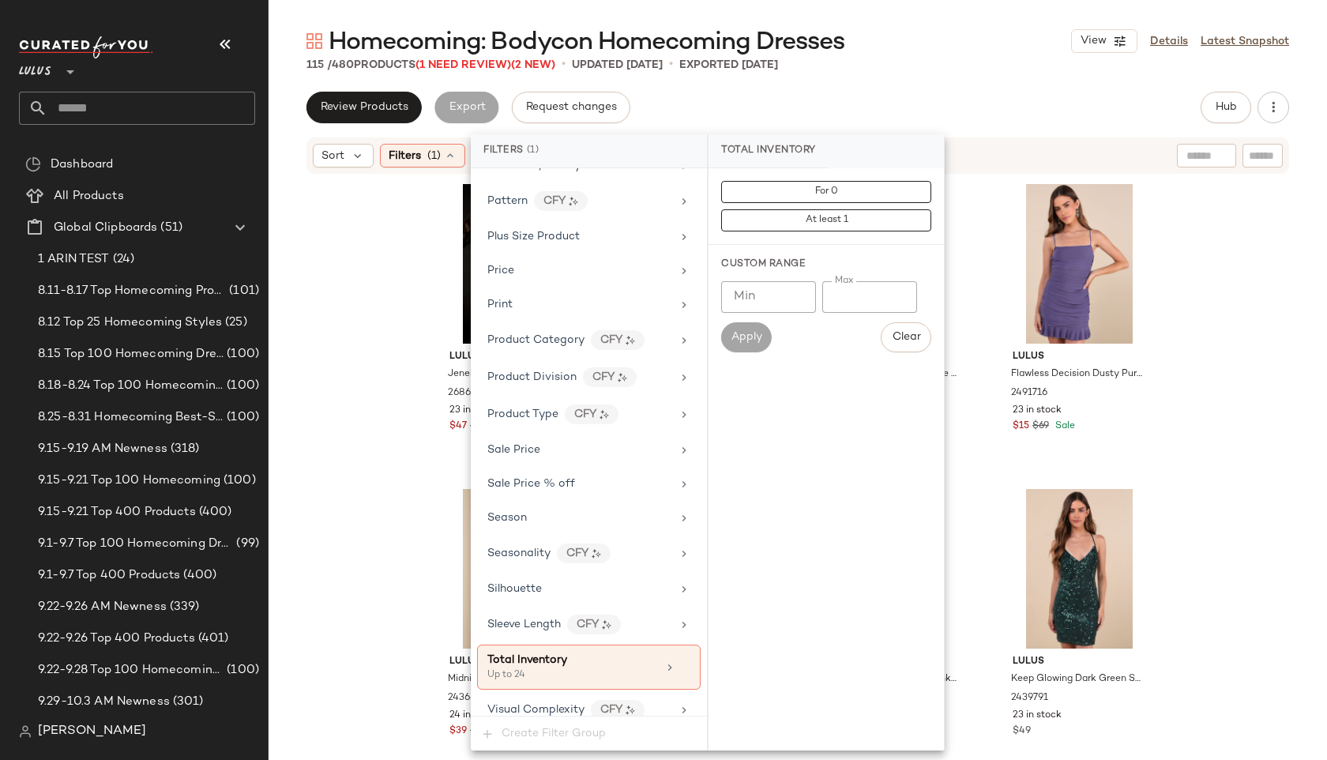
click at [808, 86] on div "Homecoming: Bodycon Homecoming Dresses View Details Latest Snapshot 115 / 480 P…" at bounding box center [798, 392] width 1059 height 735
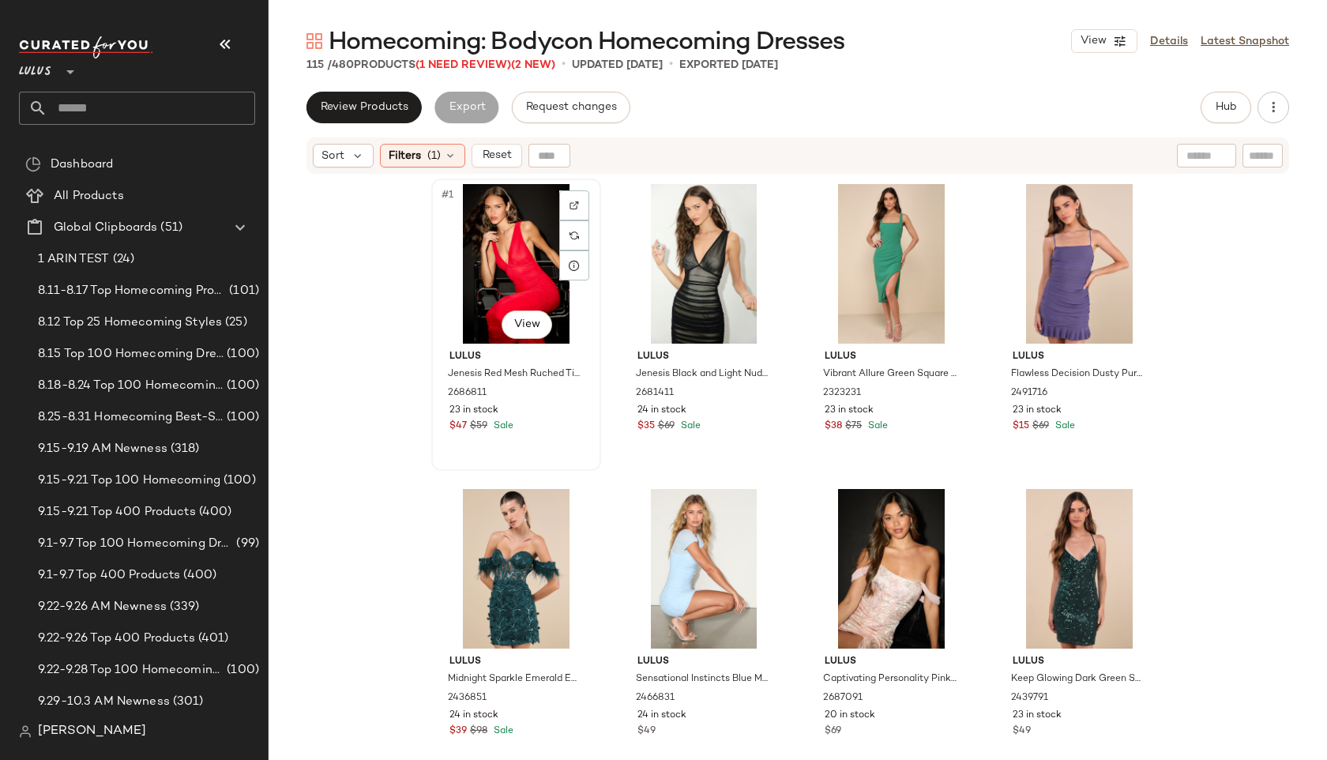
click at [499, 246] on div "#1 View" at bounding box center [516, 264] width 159 height 160
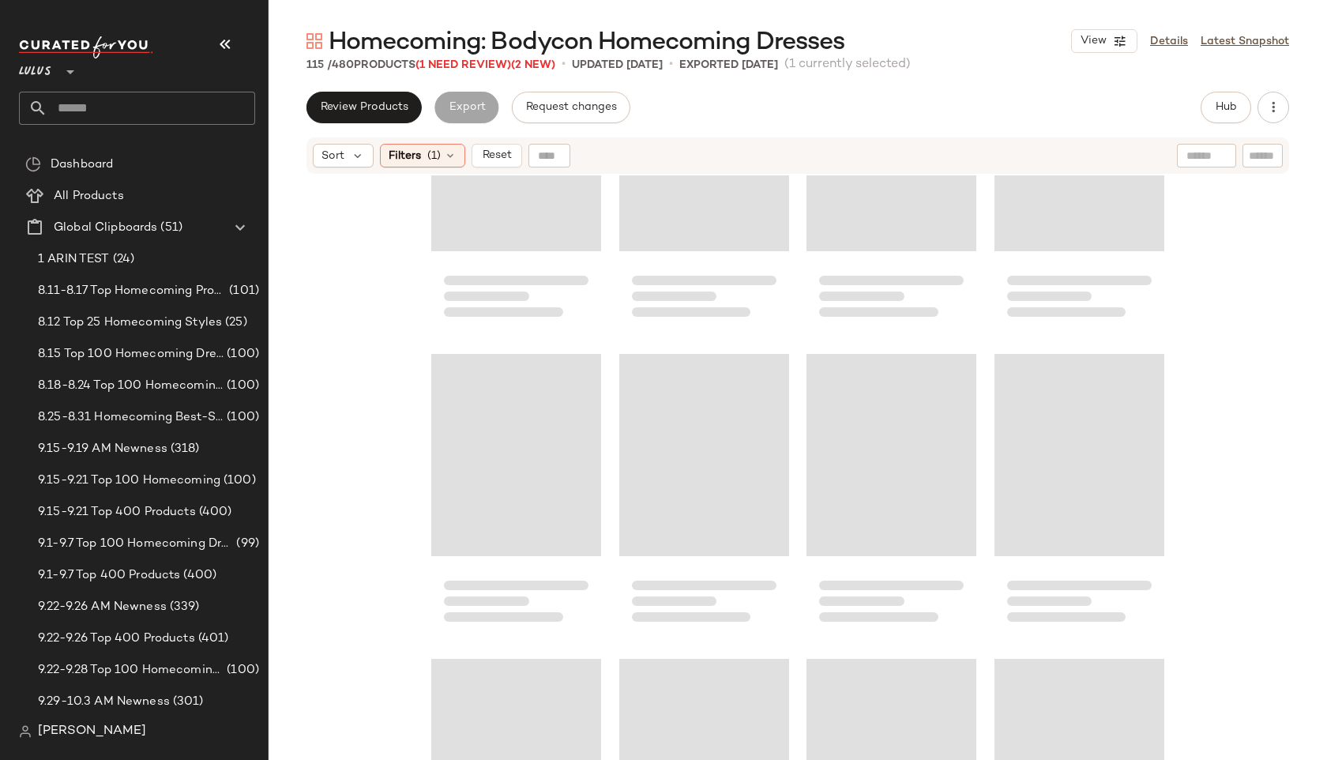
scroll to position [8223, 0]
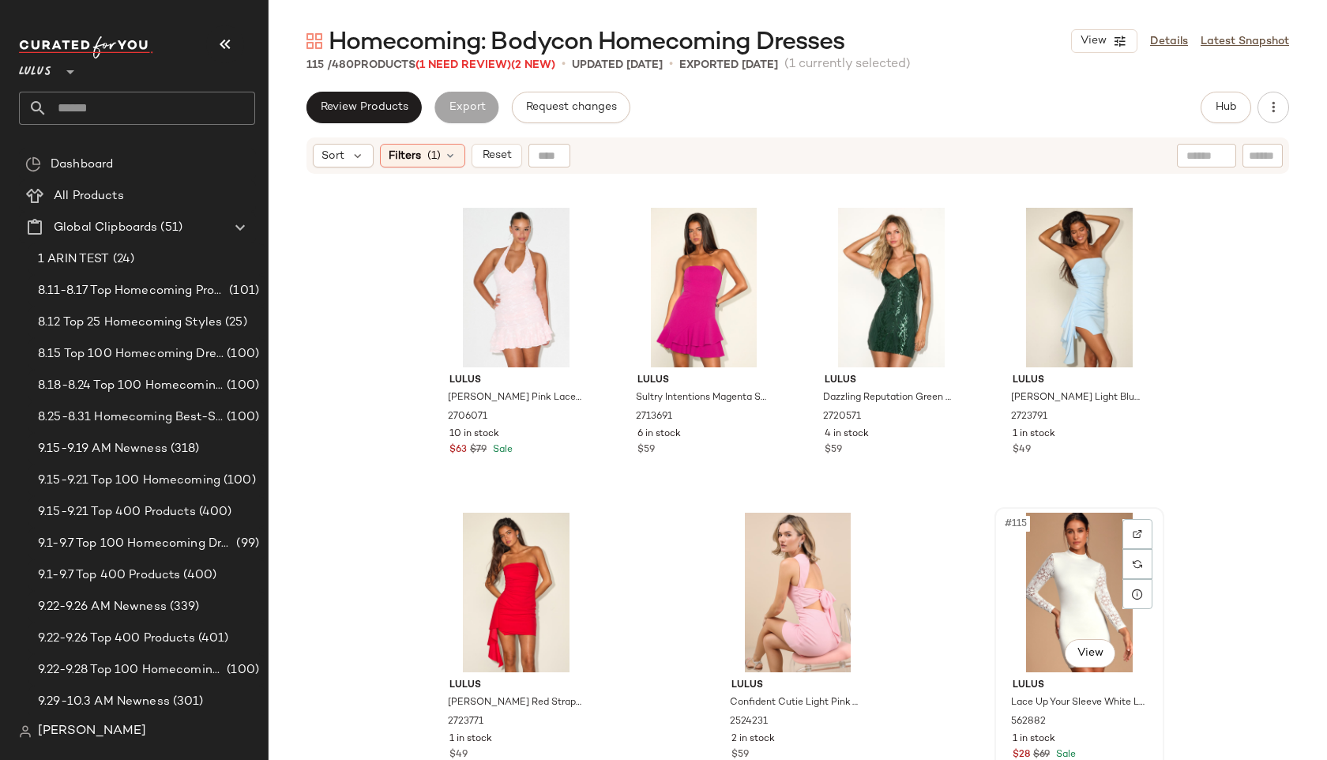
click at [1059, 594] on div "#115 View" at bounding box center [1079, 593] width 159 height 160
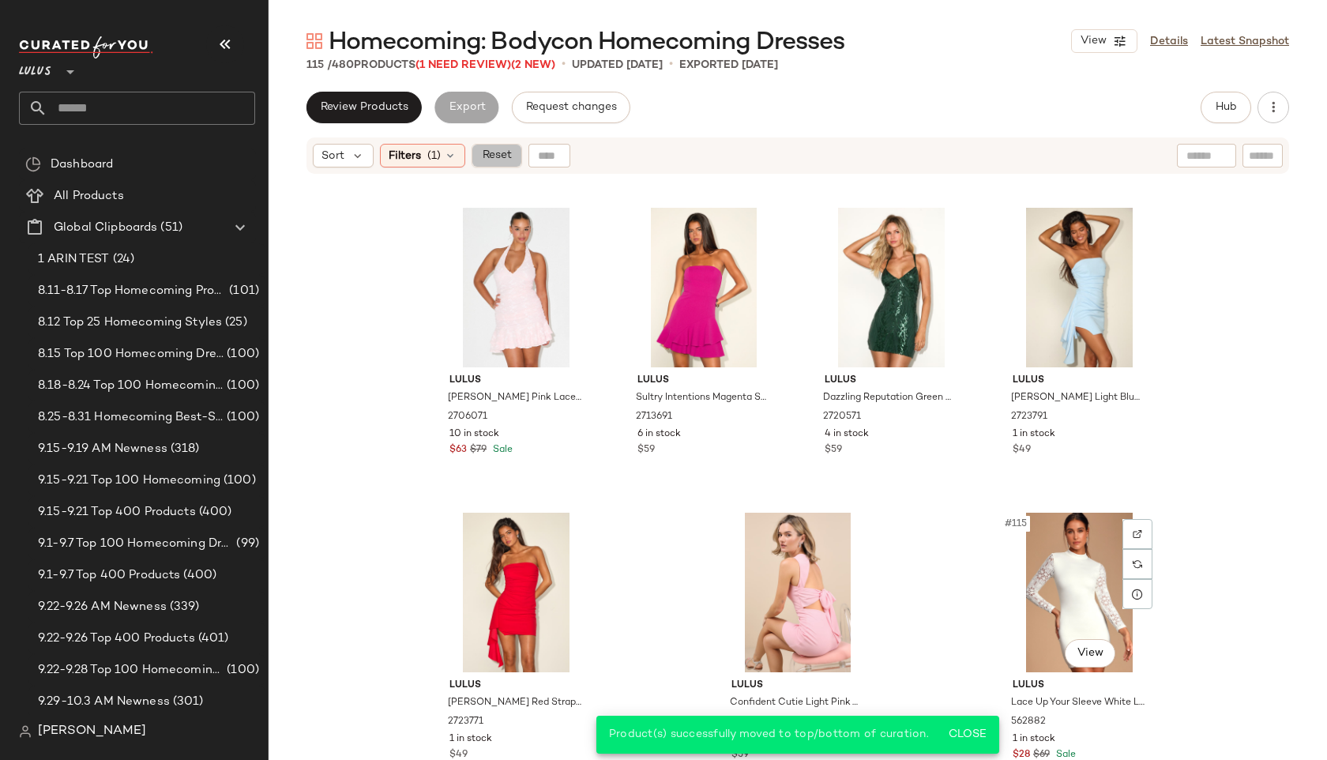
click at [493, 164] on button "Reset" at bounding box center [497, 156] width 51 height 24
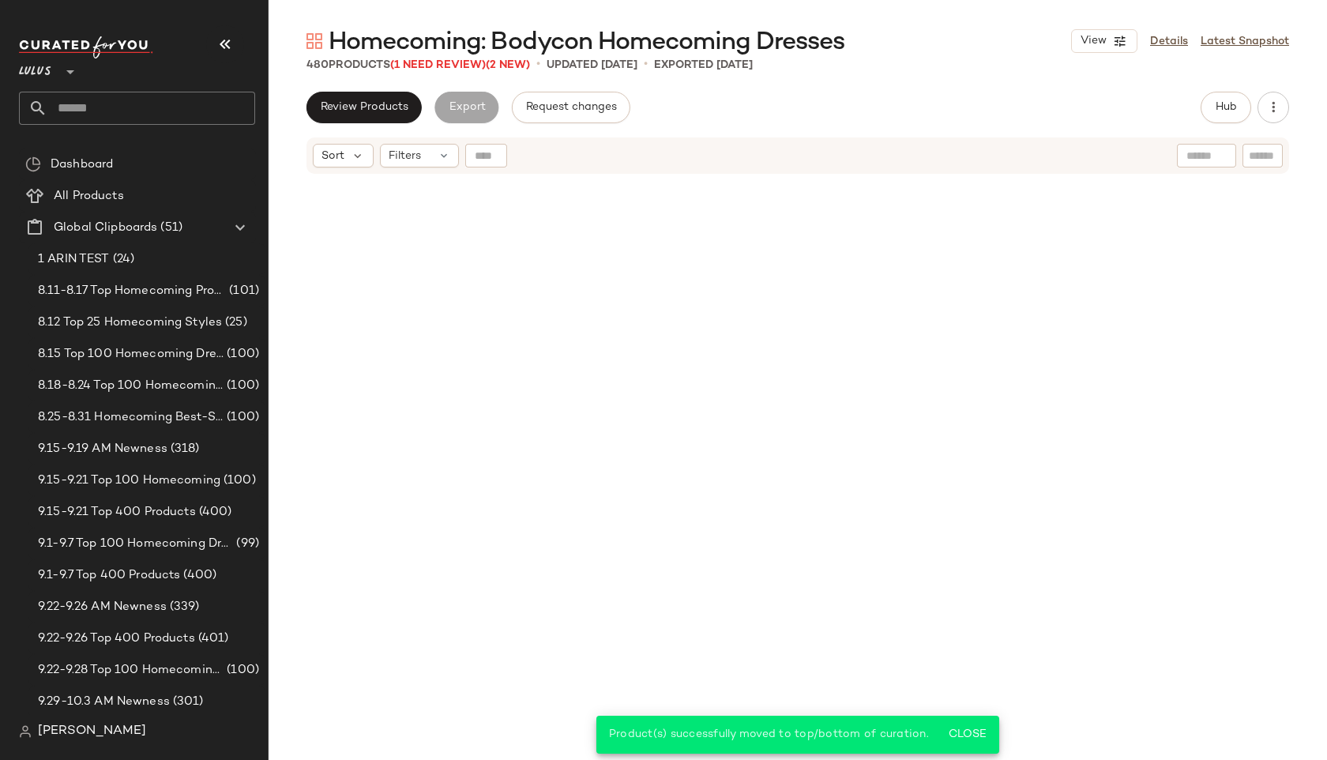
scroll to position [35974, 0]
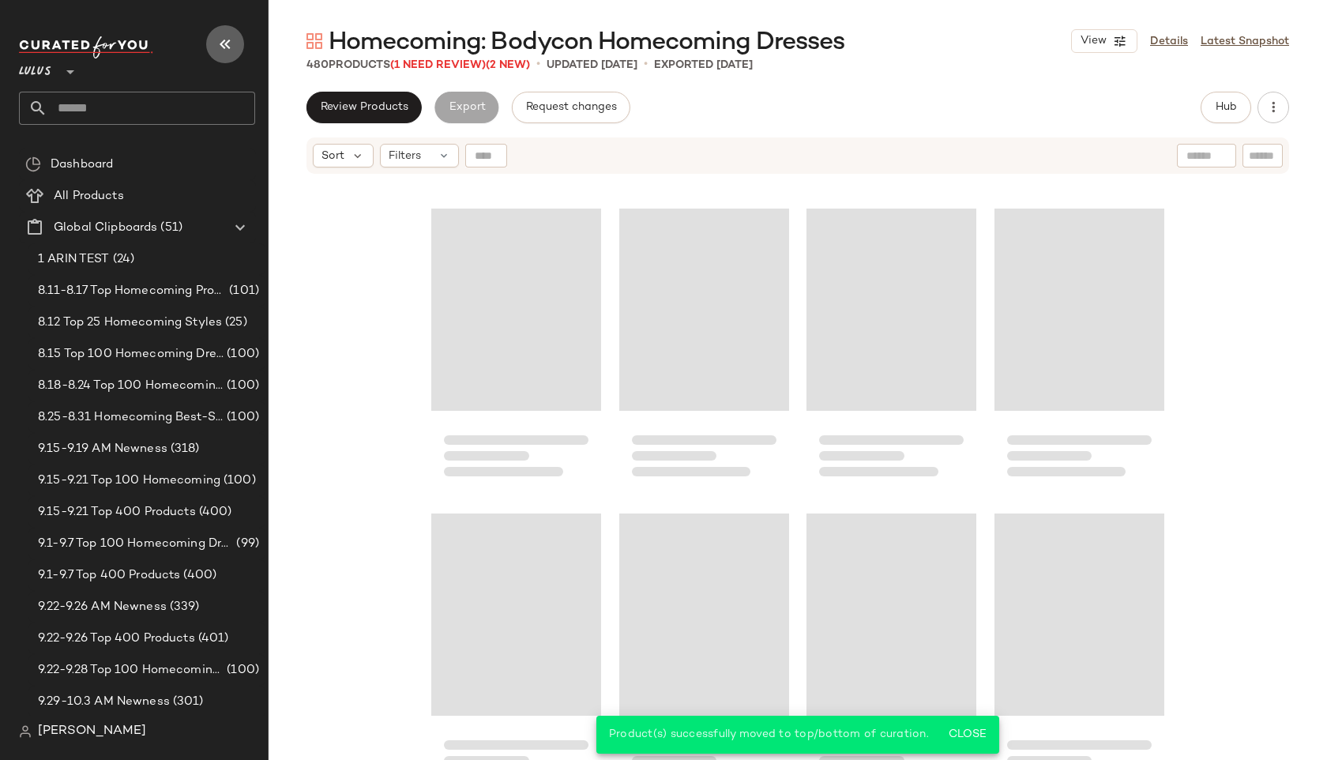
click at [216, 44] on icon "button" at bounding box center [225, 44] width 19 height 19
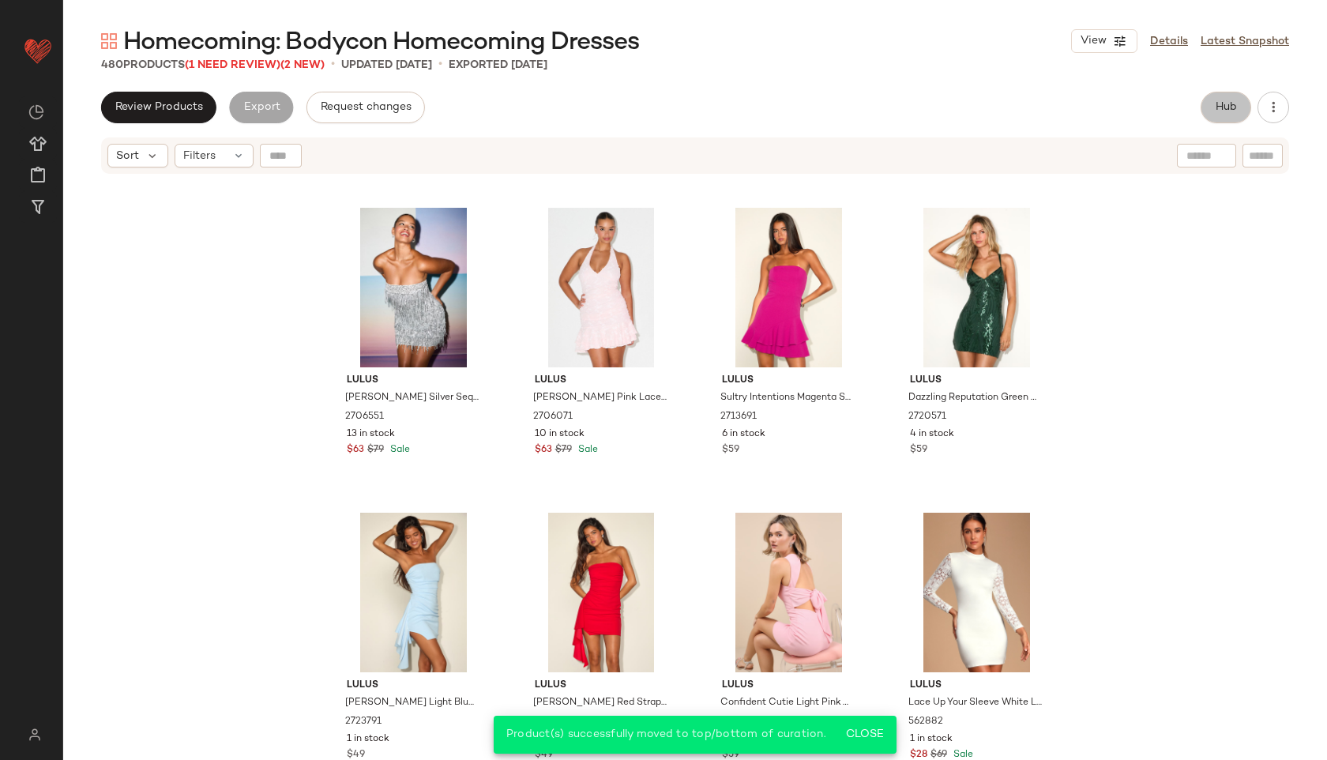
click at [1214, 115] on button "Hub" at bounding box center [1226, 108] width 51 height 32
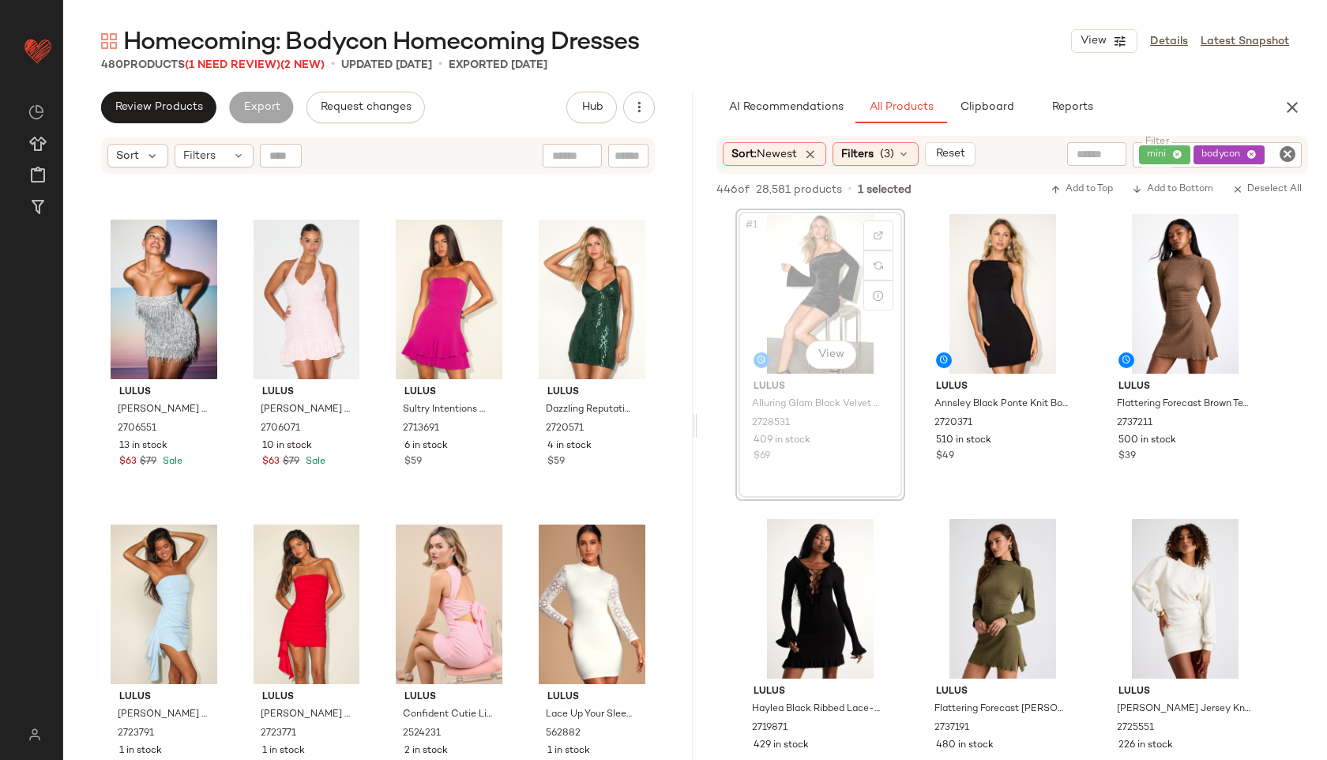
scroll to position [35962, 0]
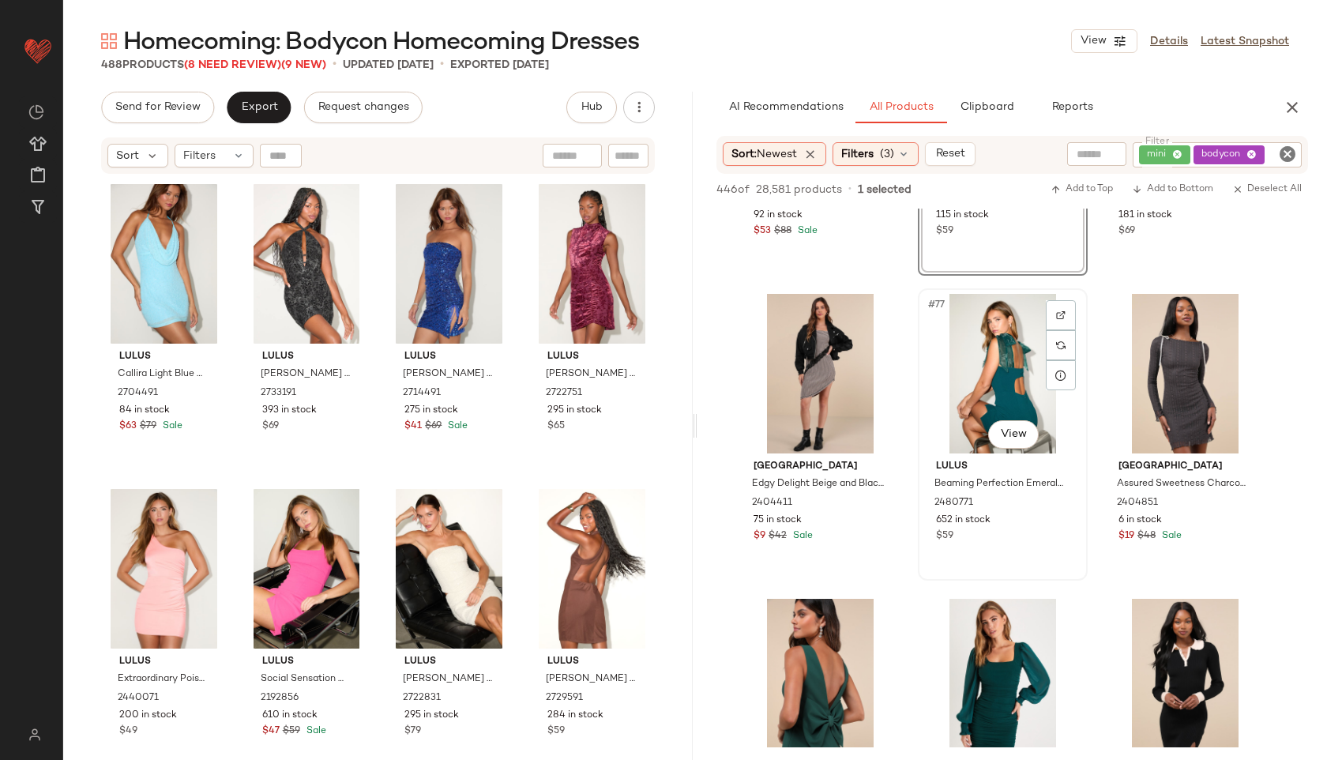
scroll to position [7542, 0]
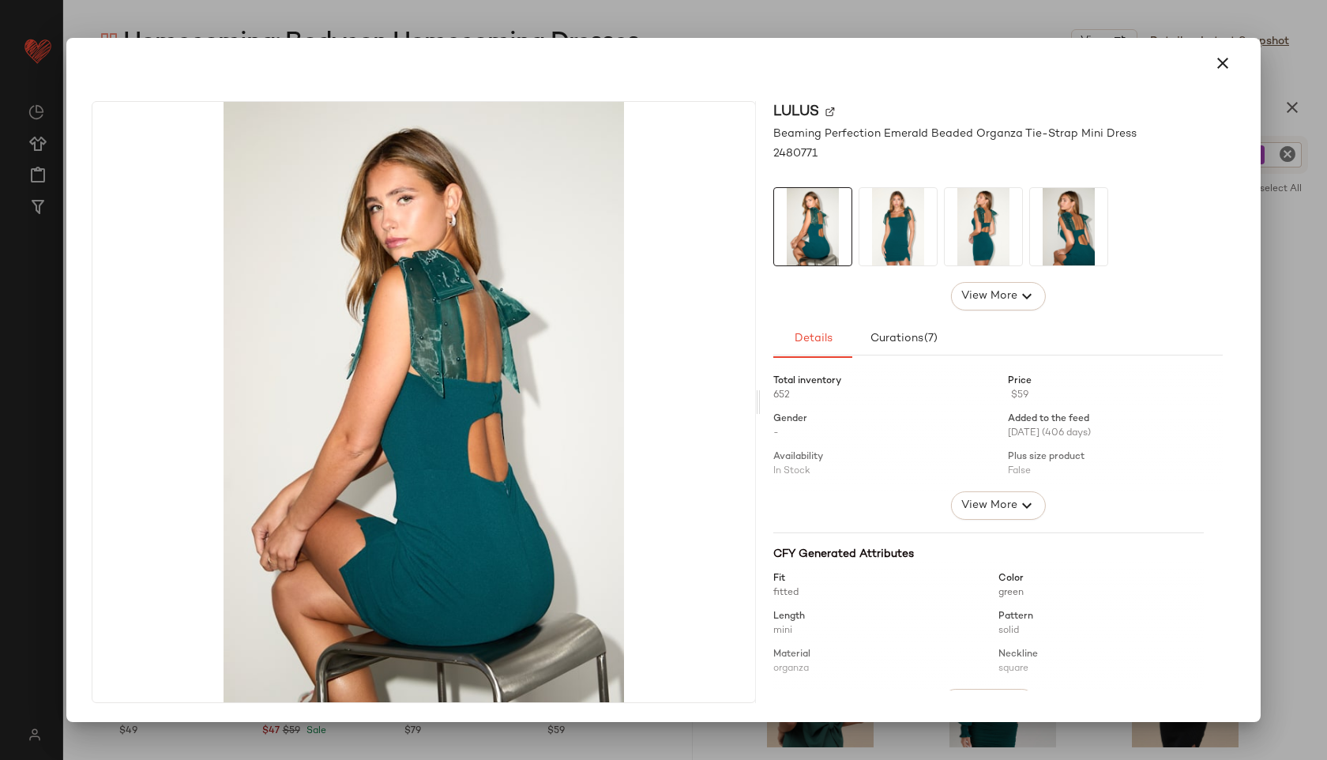
click at [897, 218] on img at bounding box center [898, 226] width 77 height 77
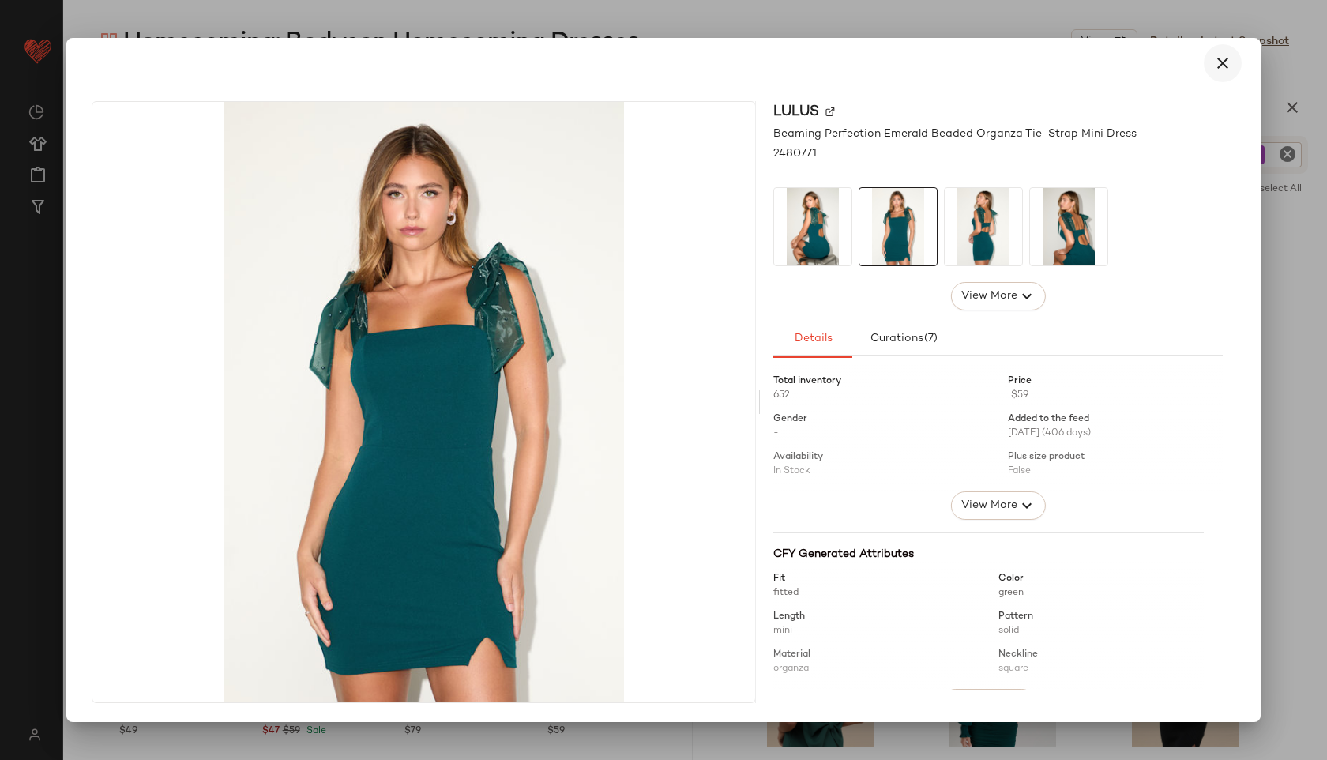
click at [1223, 55] on icon "button" at bounding box center [1223, 63] width 19 height 19
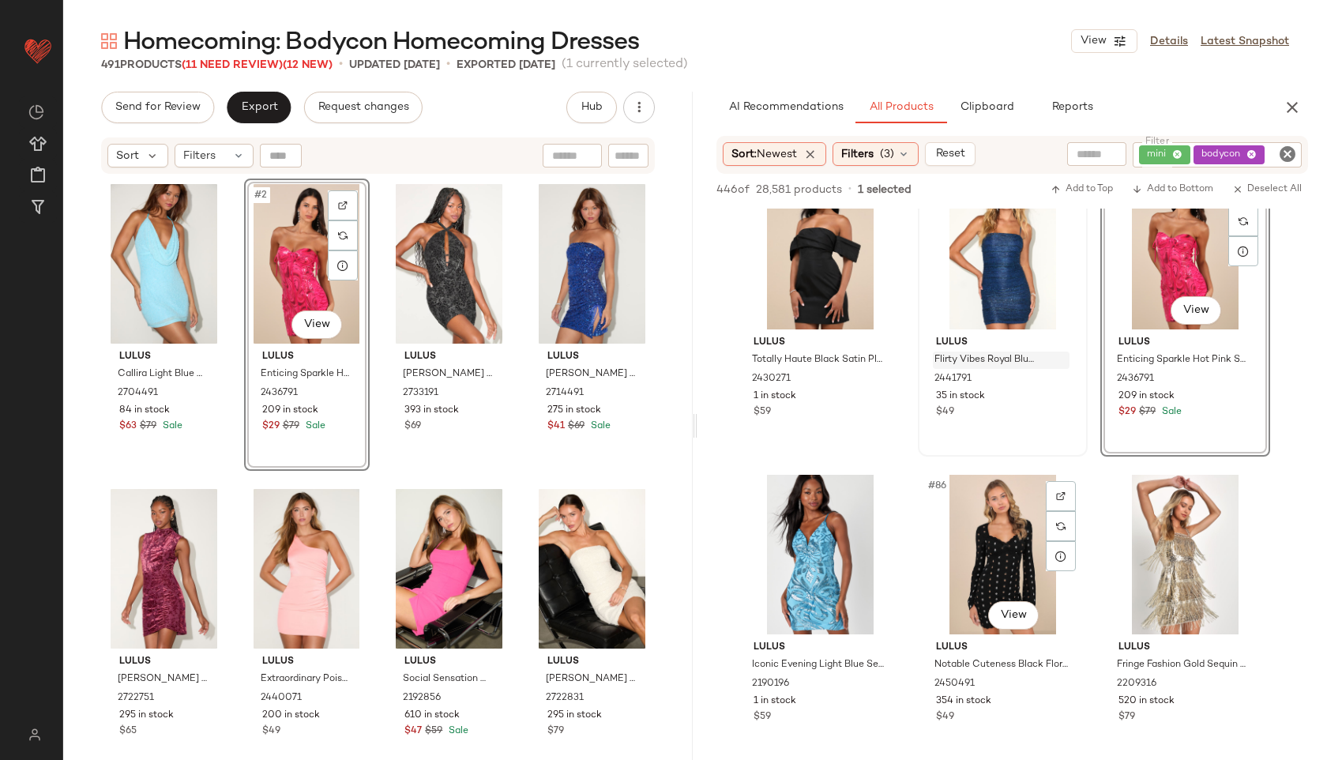
scroll to position [8279, 0]
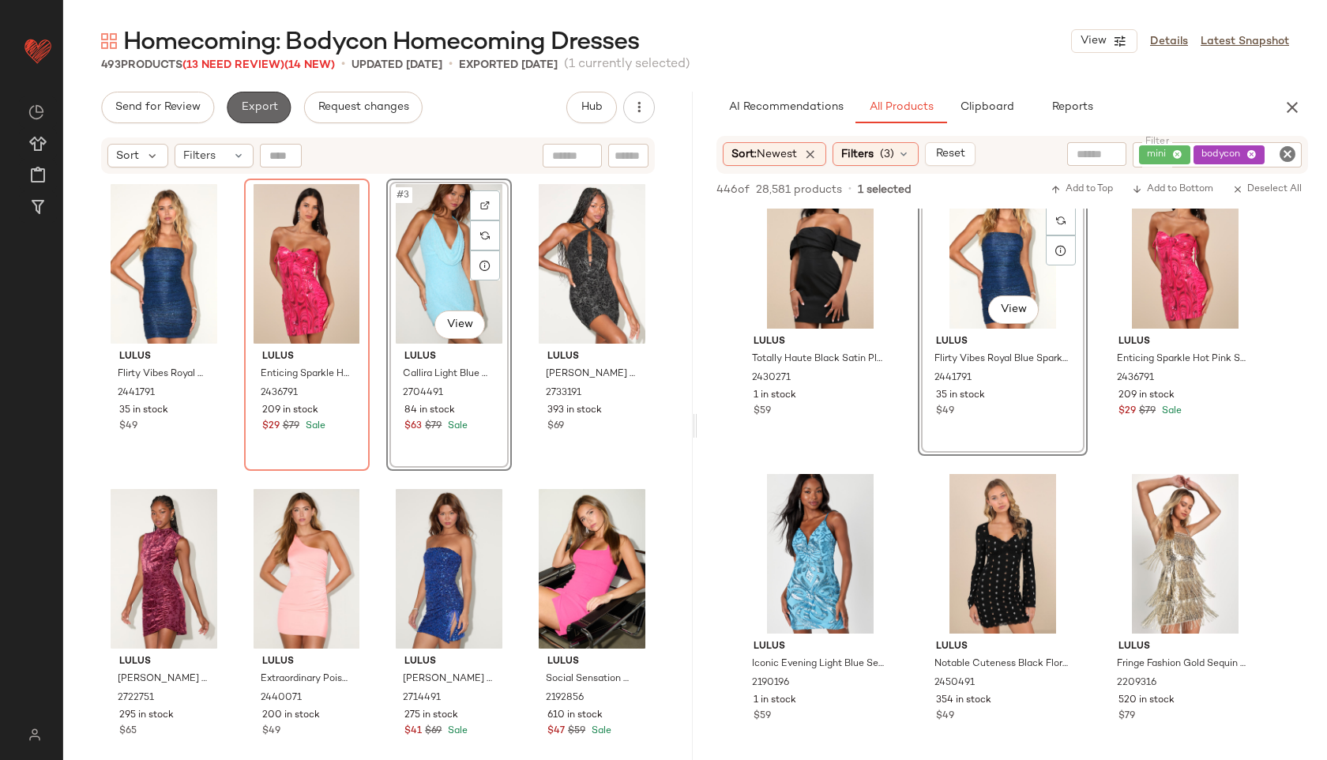
click at [267, 108] on span "Export" at bounding box center [258, 107] width 37 height 13
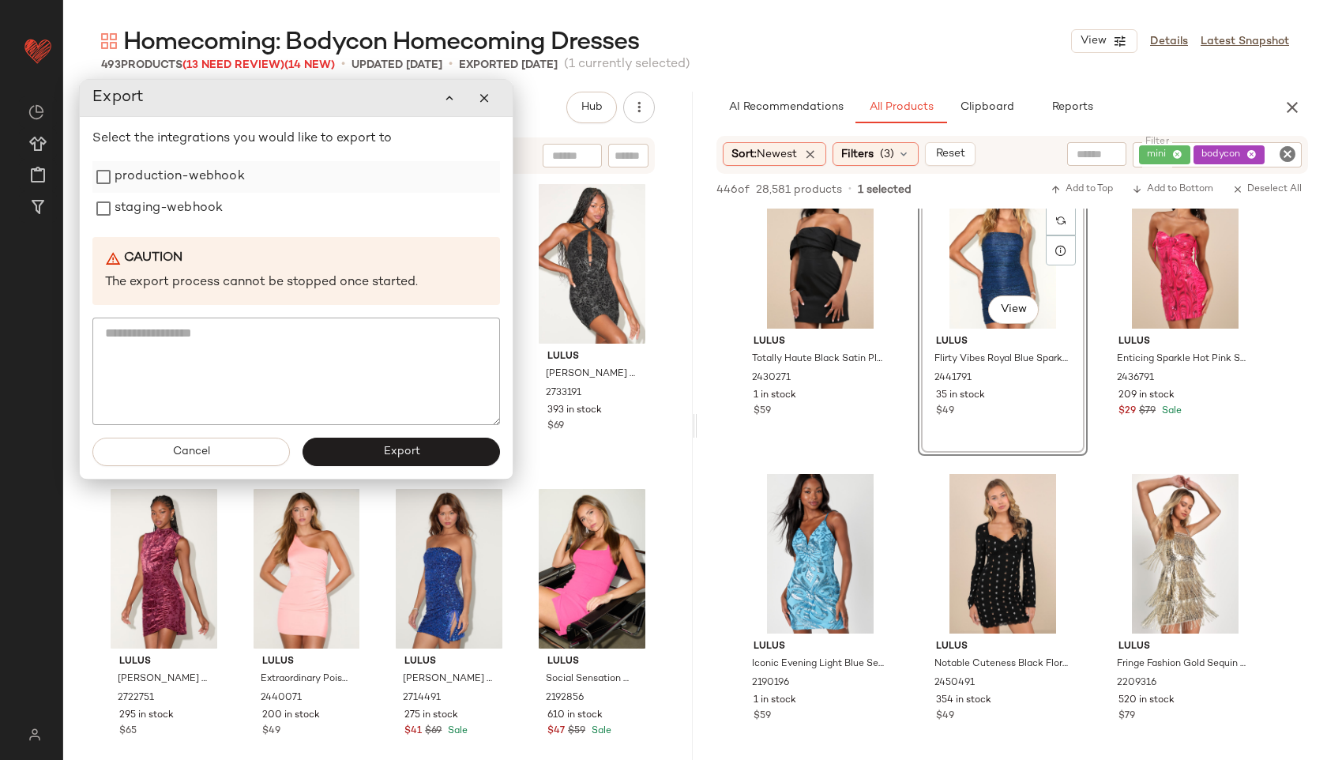
click at [215, 175] on label "production-webhook" at bounding box center [180, 177] width 130 height 32
click at [198, 214] on label "staging-webhook" at bounding box center [169, 209] width 108 height 32
click at [361, 455] on button "Export" at bounding box center [402, 452] width 198 height 28
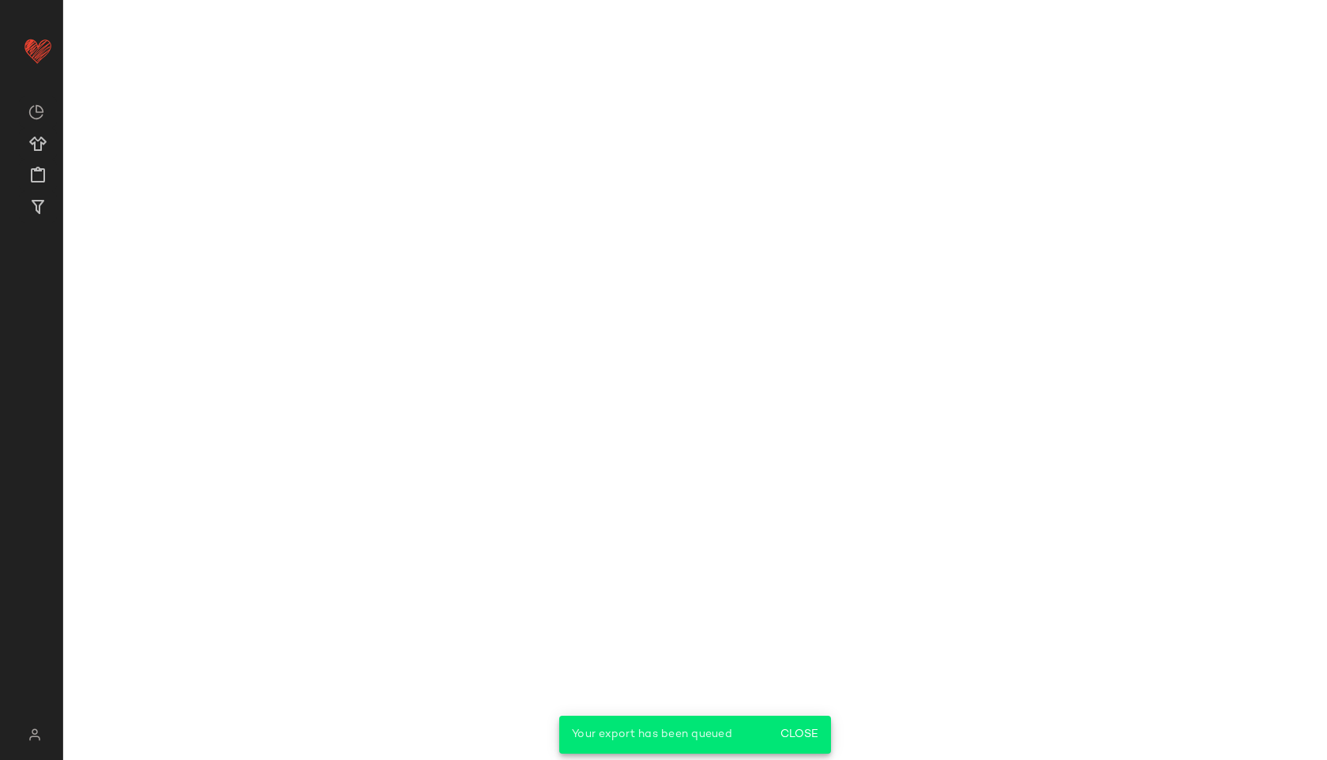
scroll to position [12243, 0]
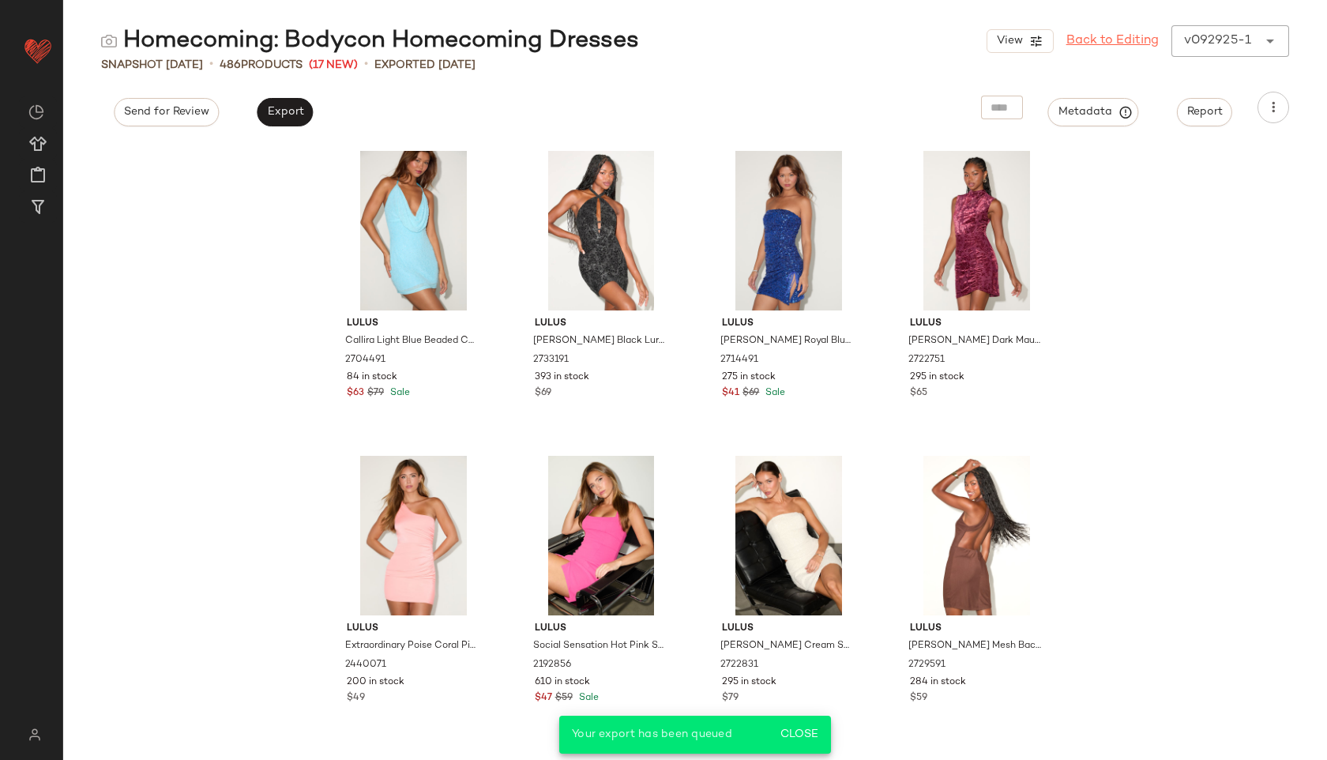
click at [1138, 36] on link "Back to Editing" at bounding box center [1113, 41] width 92 height 19
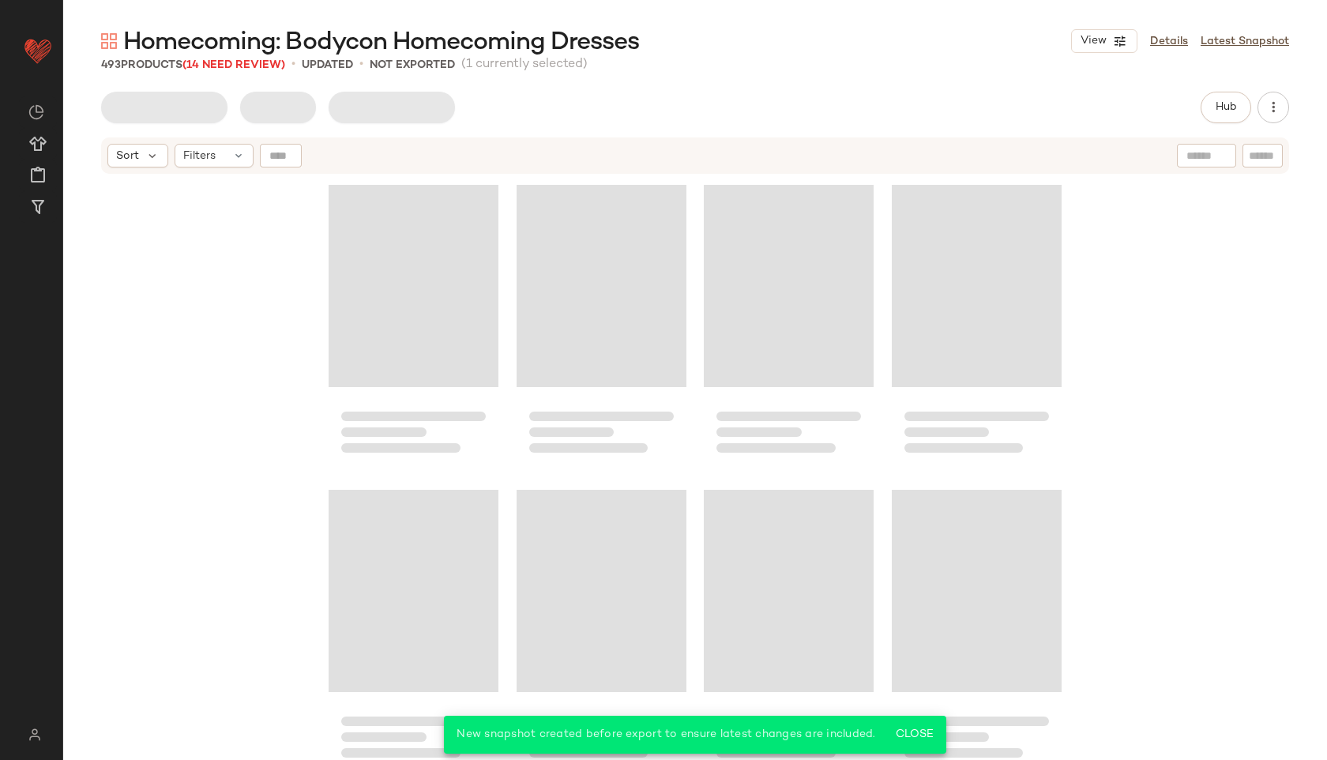
scroll to position [28056, 0]
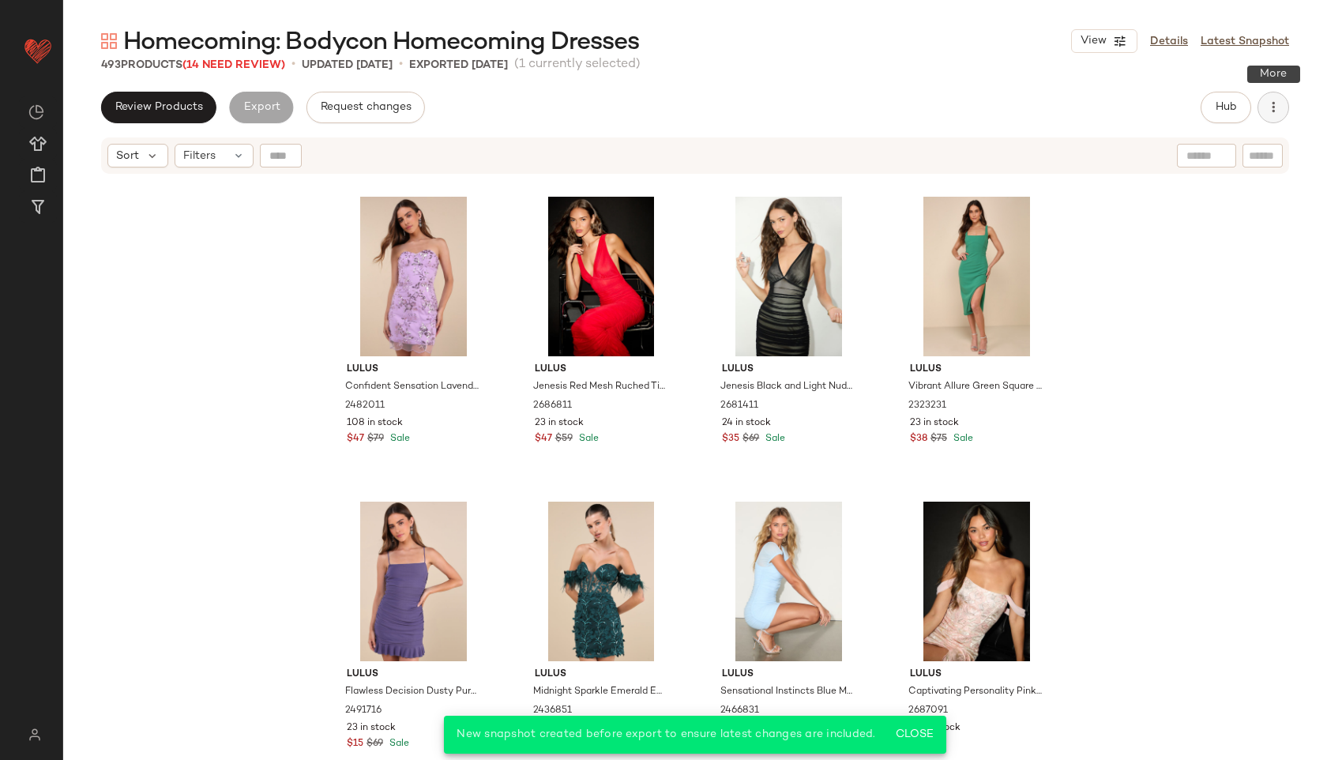
click at [1278, 94] on button "button" at bounding box center [1274, 108] width 32 height 32
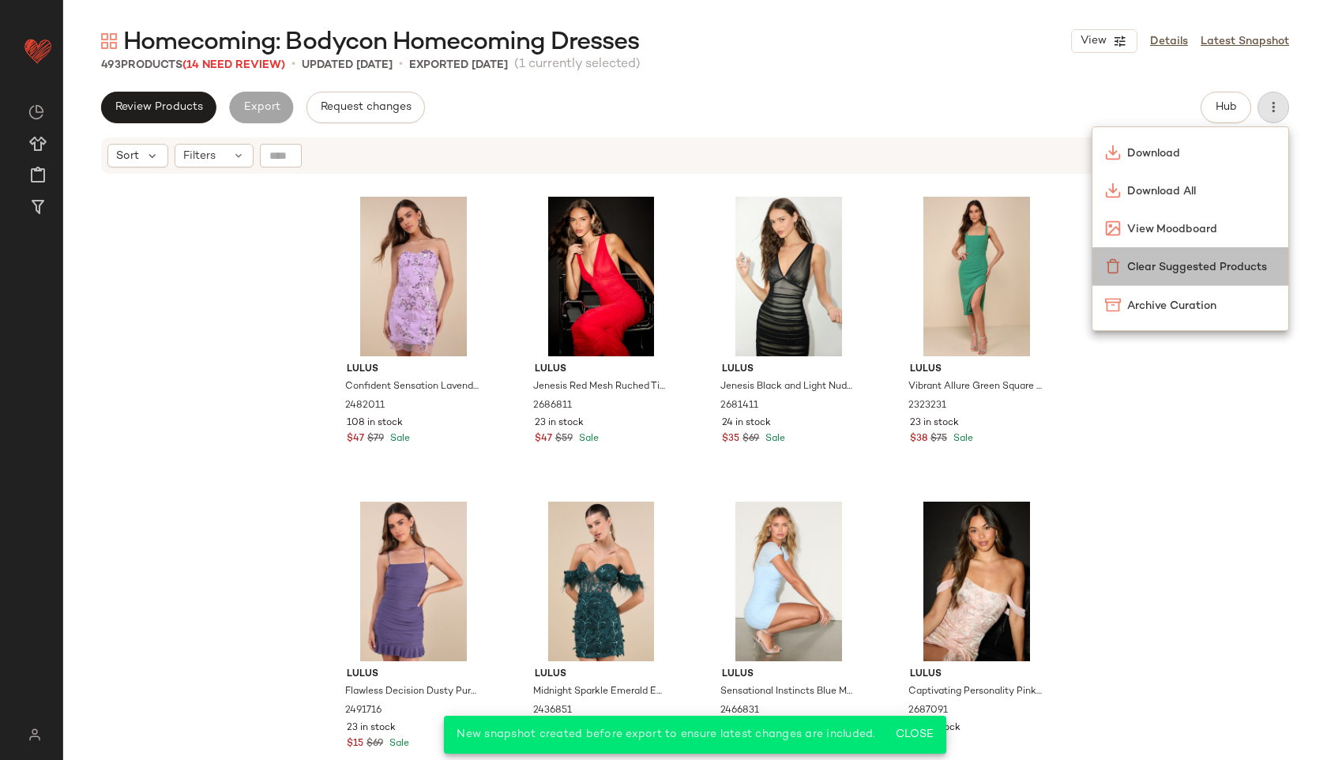
click at [1188, 269] on span "Clear Suggested Products" at bounding box center [1201, 267] width 149 height 17
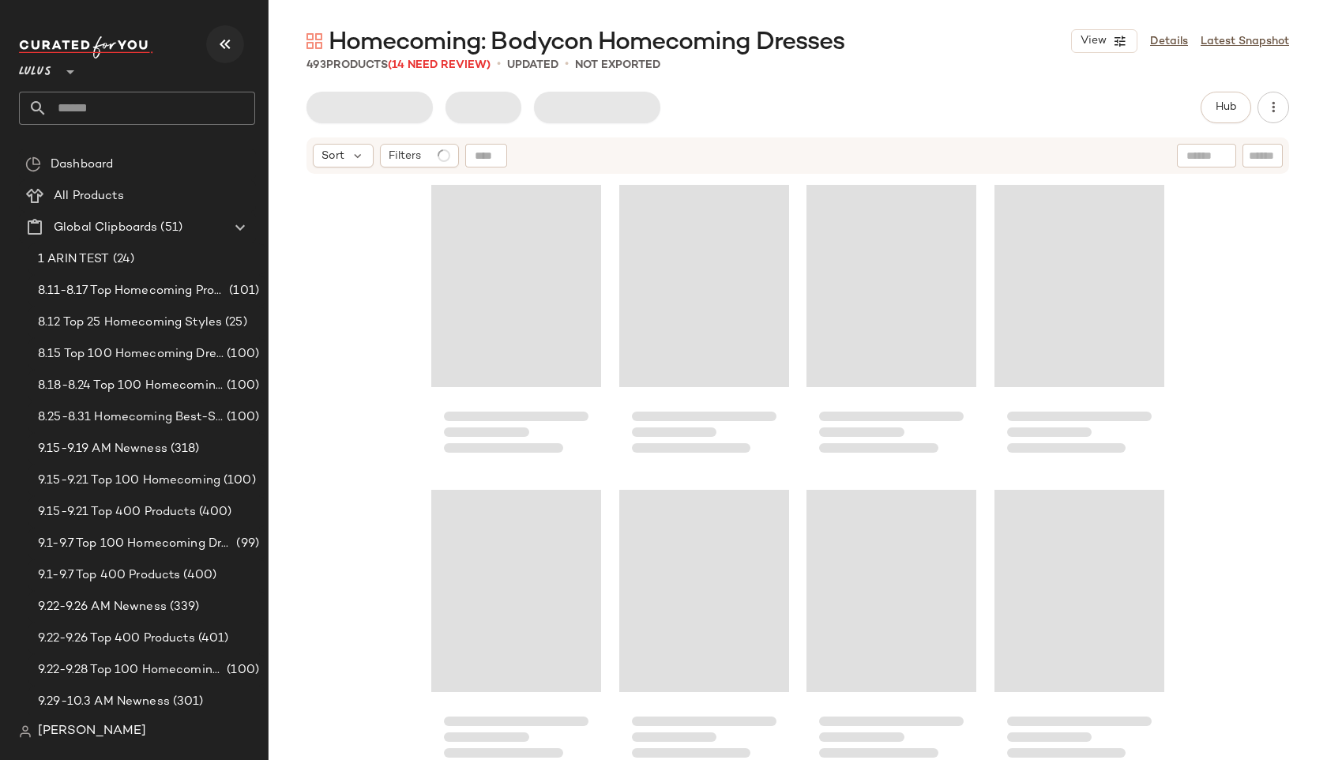
click at [225, 42] on icon "button" at bounding box center [225, 44] width 19 height 19
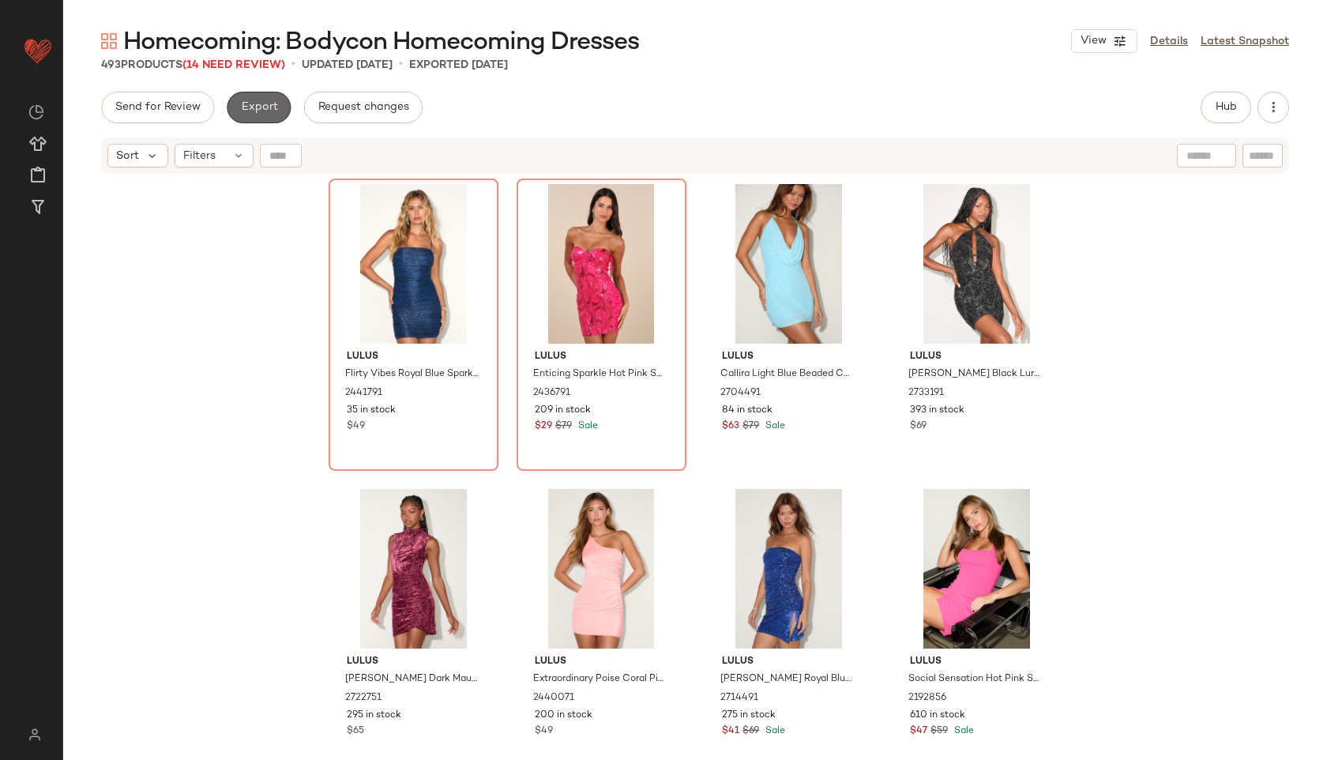
click at [253, 111] on span "Export" at bounding box center [258, 107] width 37 height 13
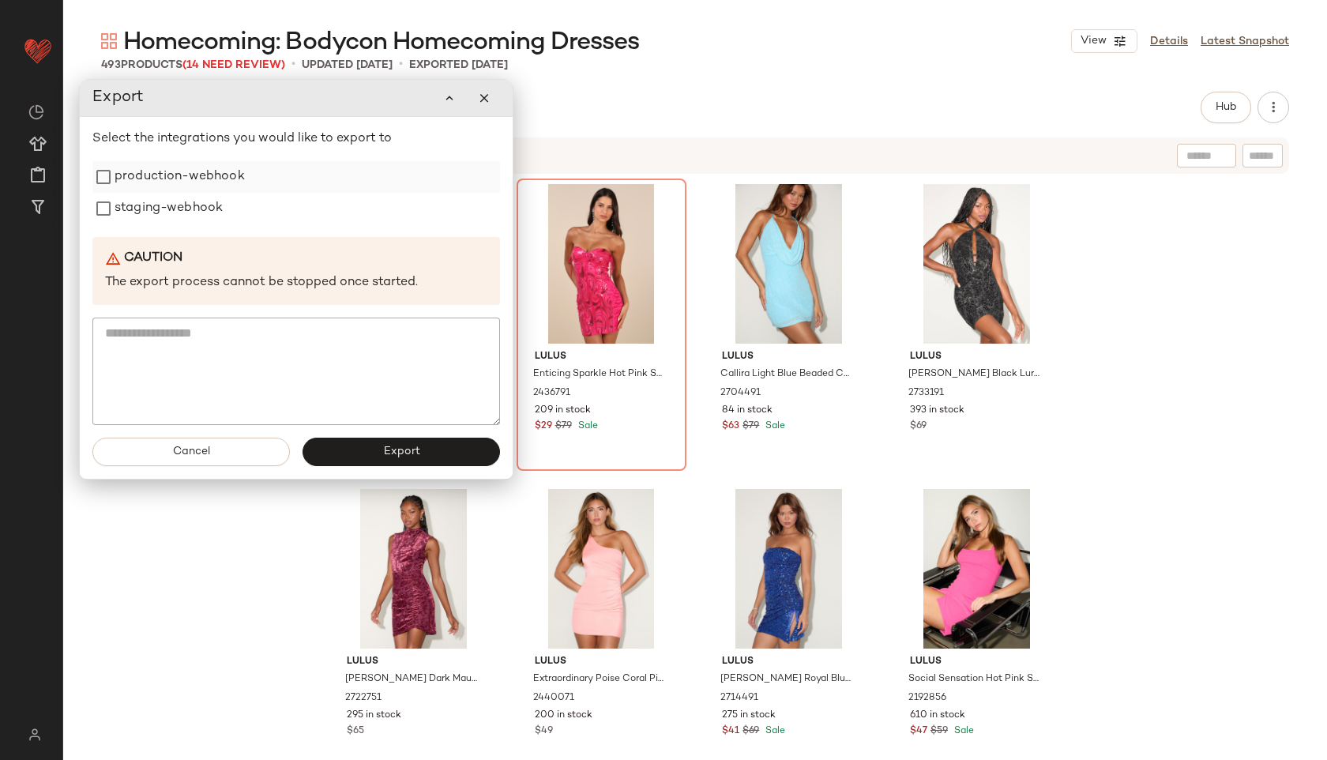
click at [224, 171] on label "production-webhook" at bounding box center [180, 177] width 130 height 32
click at [192, 216] on label "staging-webhook" at bounding box center [169, 209] width 108 height 32
click at [419, 440] on button "Export" at bounding box center [402, 452] width 198 height 28
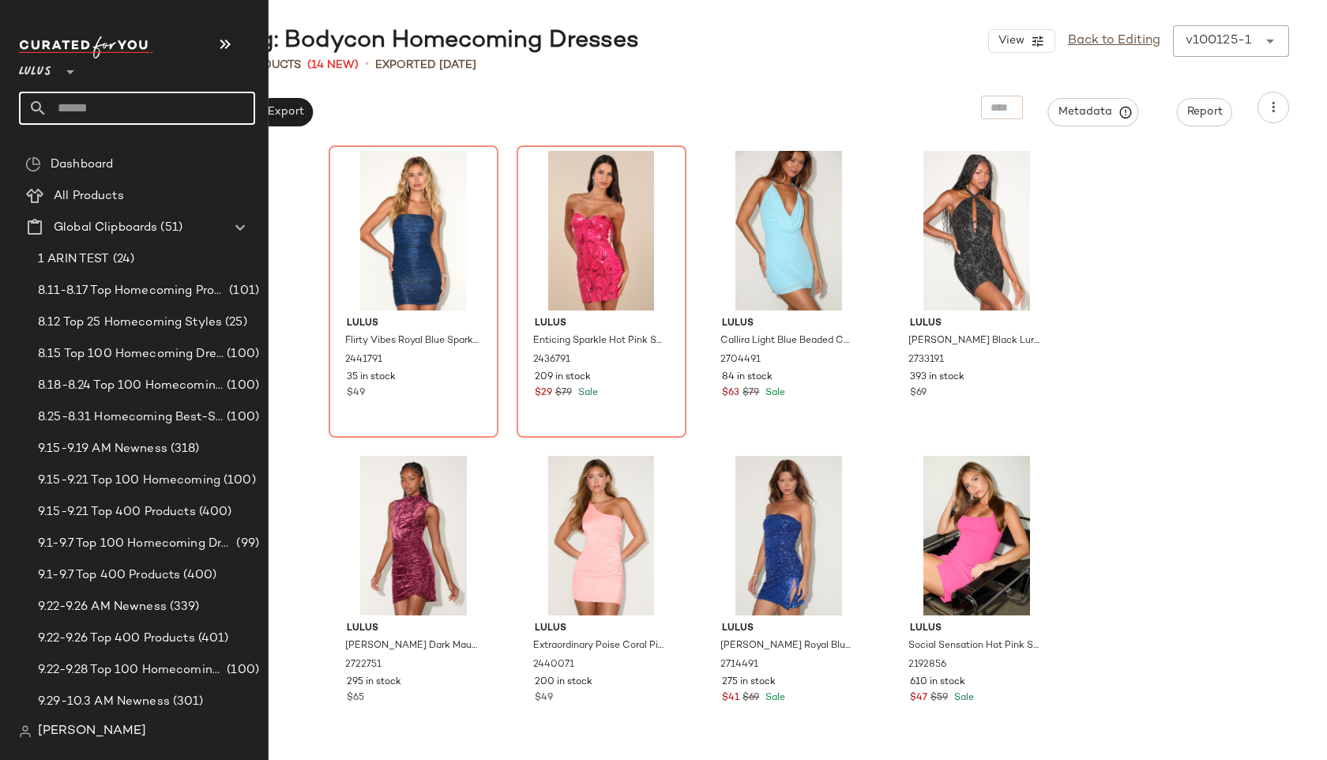
click at [82, 111] on input "text" at bounding box center [151, 108] width 208 height 33
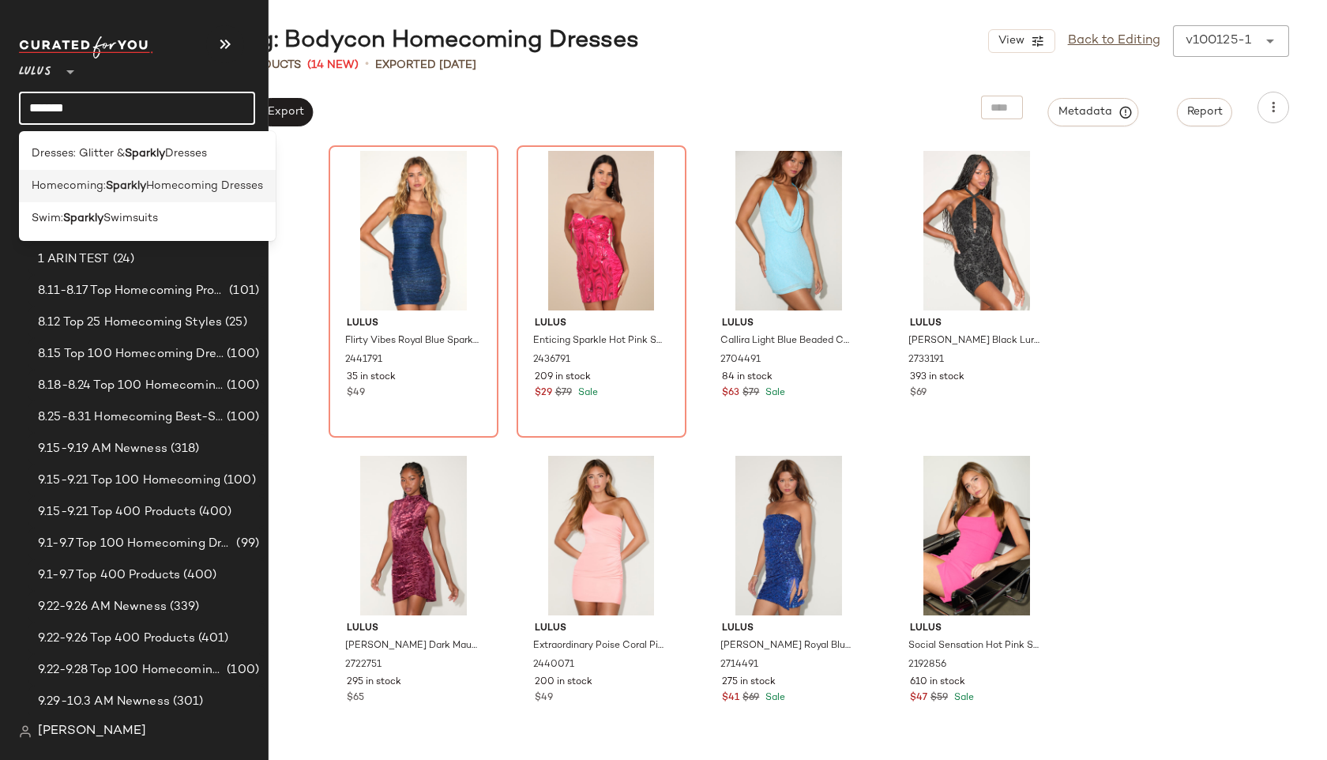
type input "*******"
click at [81, 193] on span "Homecoming:" at bounding box center [69, 186] width 74 height 17
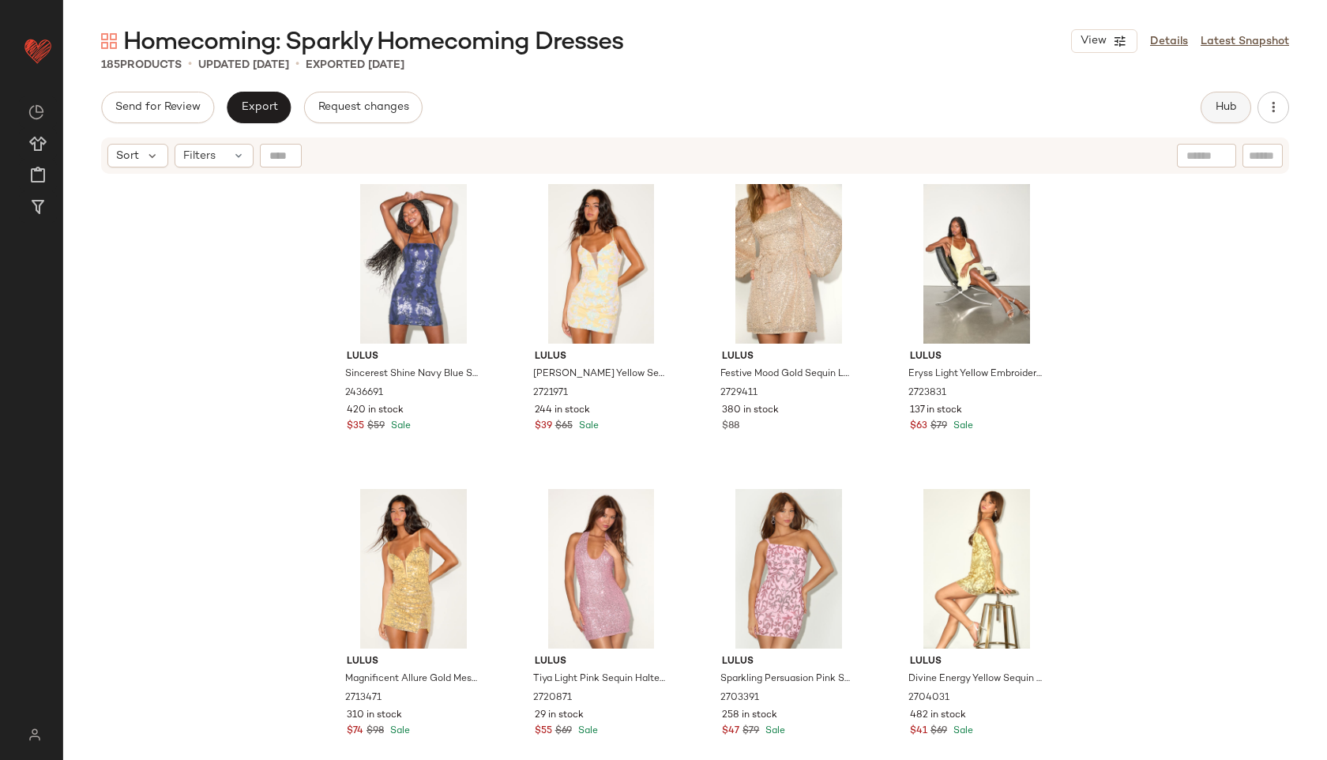
click at [1232, 99] on button "Hub" at bounding box center [1226, 108] width 51 height 32
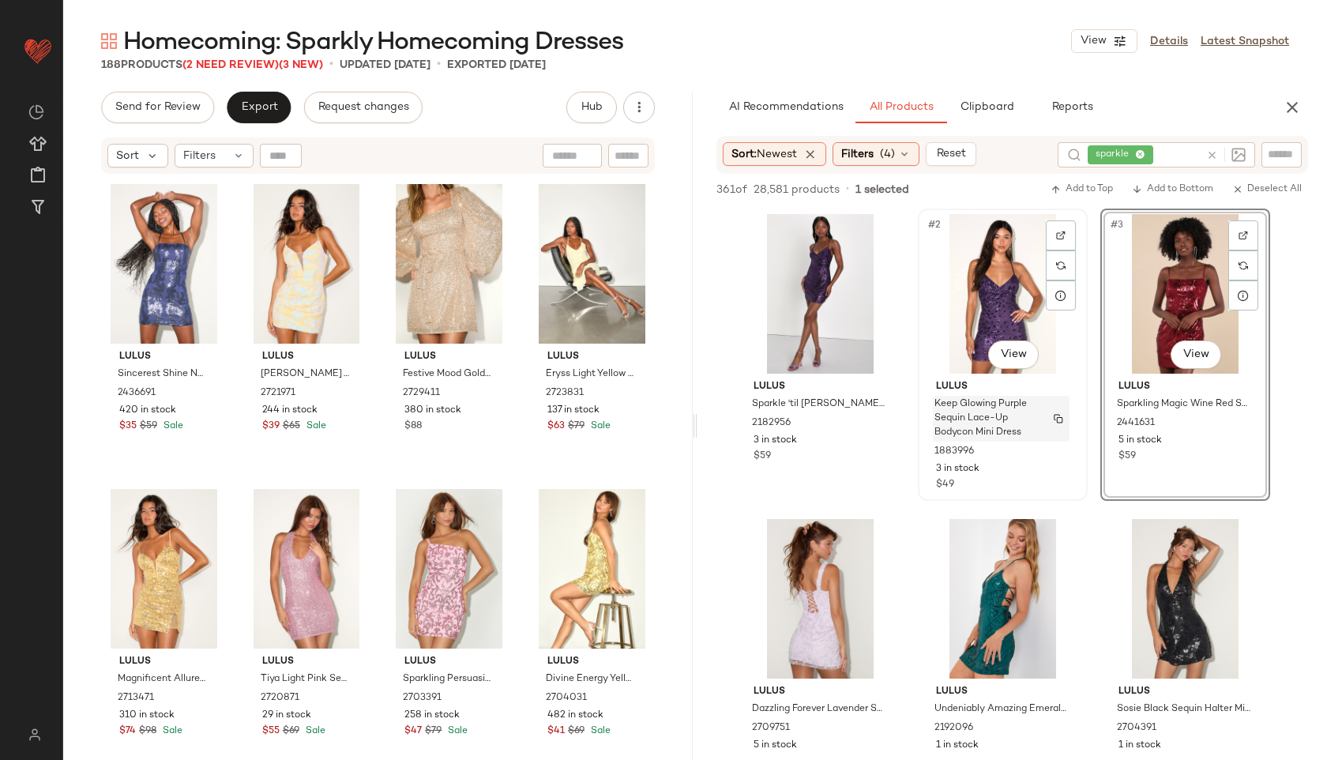
scroll to position [223, 0]
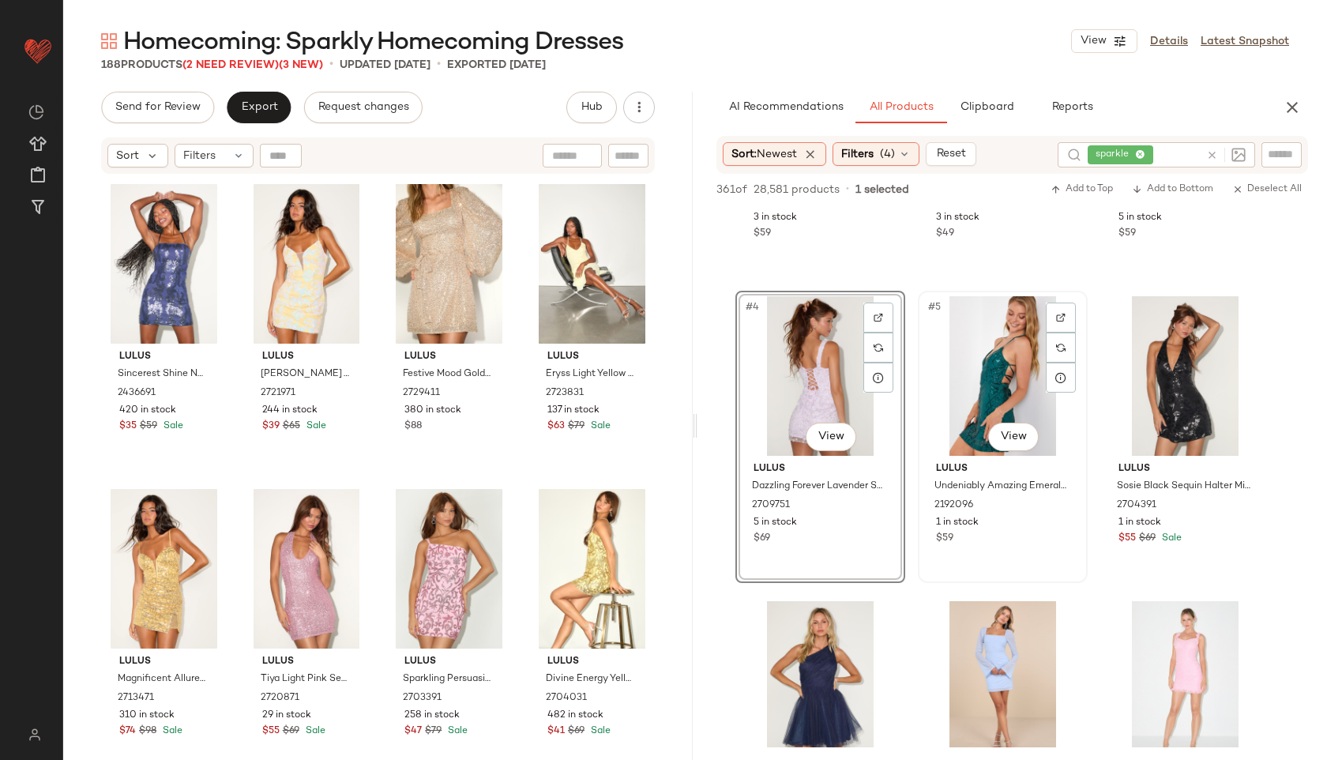
click at [990, 367] on div "#5 View" at bounding box center [1003, 376] width 159 height 160
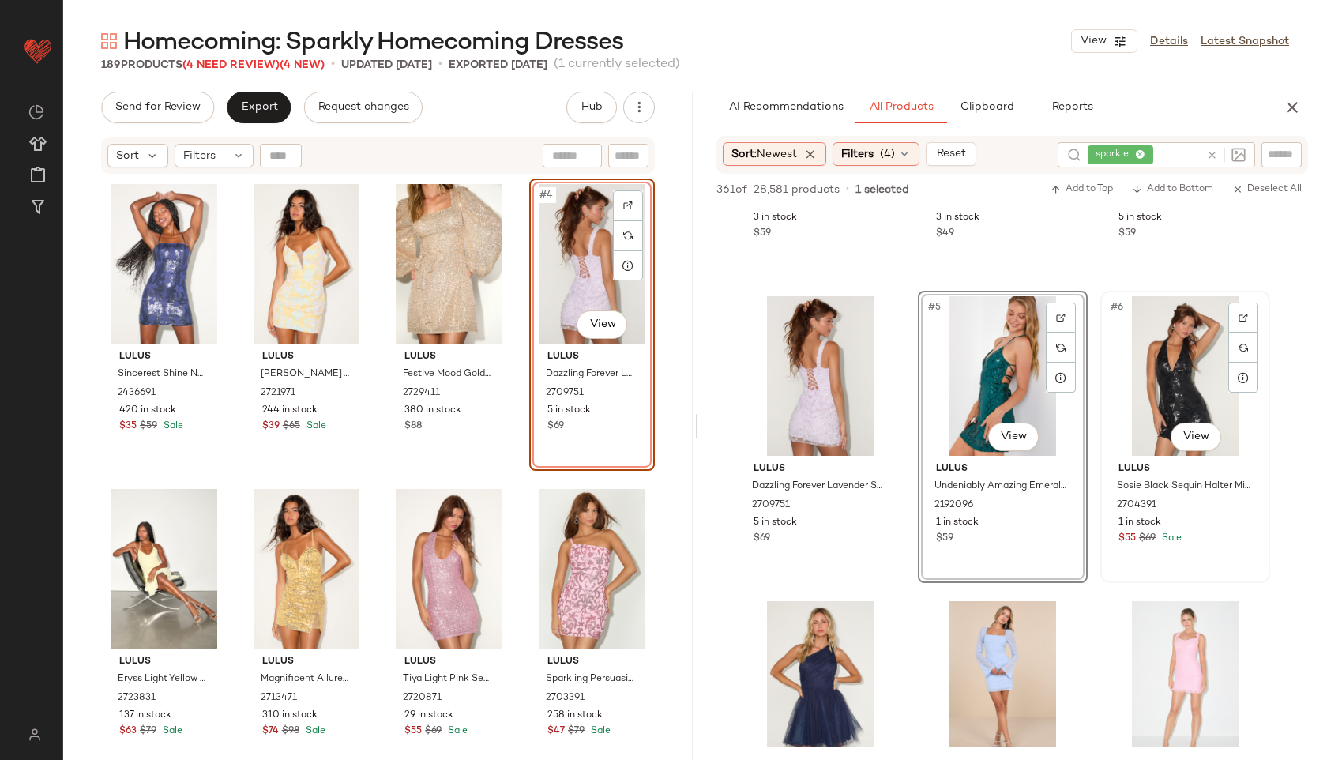
click at [1144, 364] on div "#6 View" at bounding box center [1185, 376] width 159 height 160
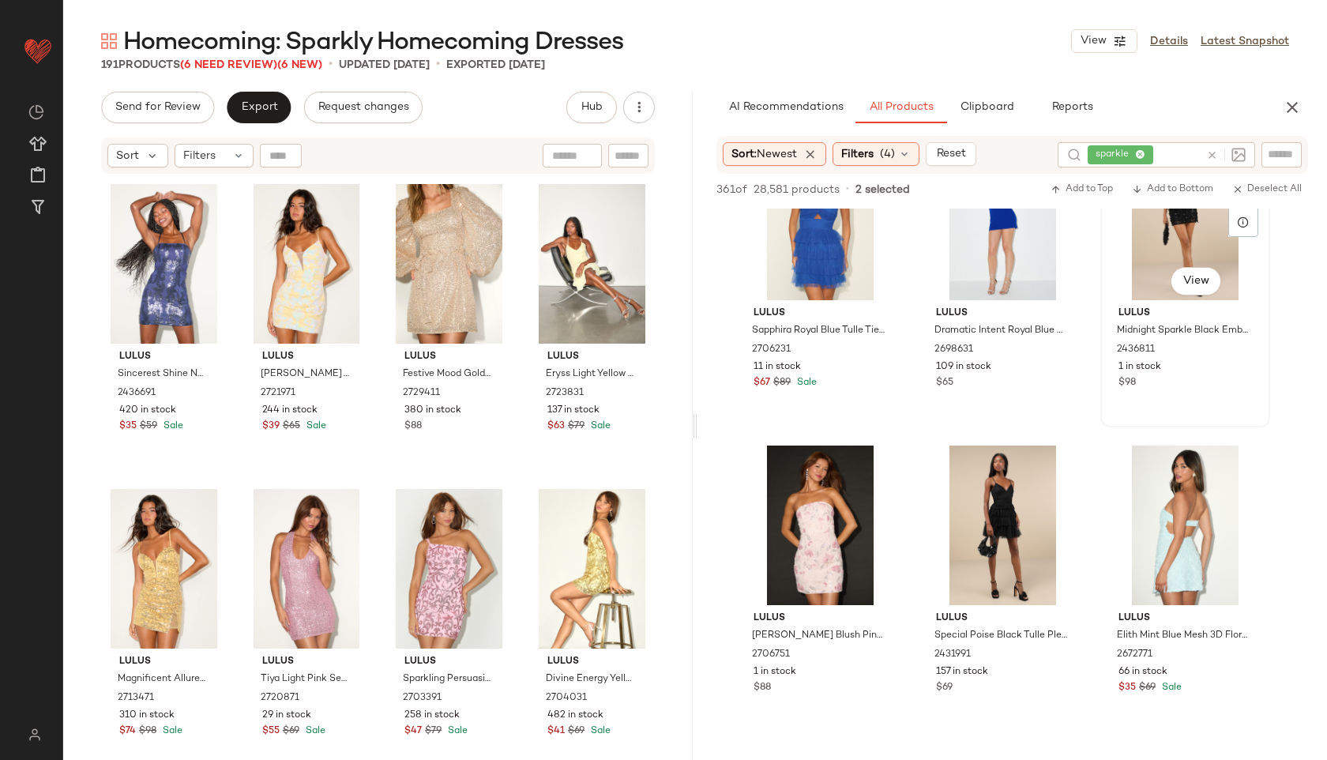
scroll to position [991, 0]
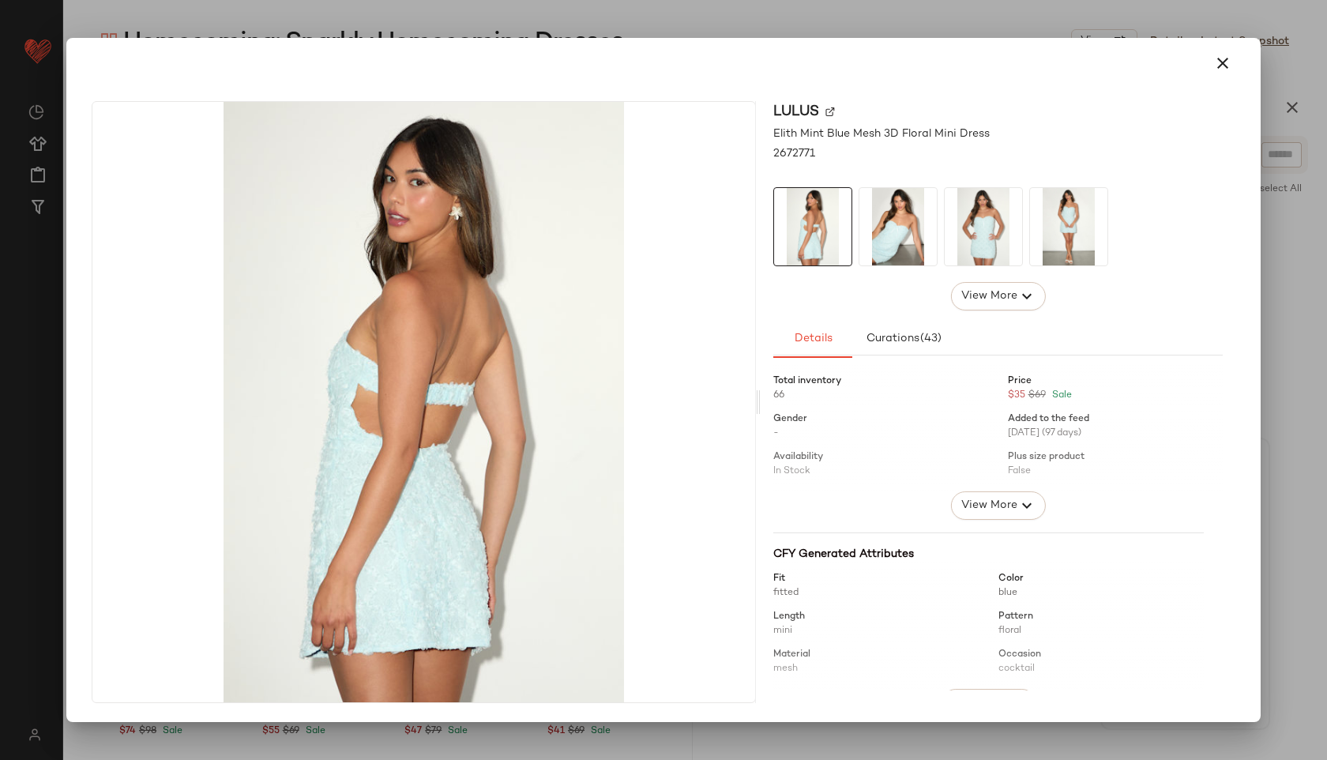
click at [891, 218] on img at bounding box center [898, 226] width 77 height 77
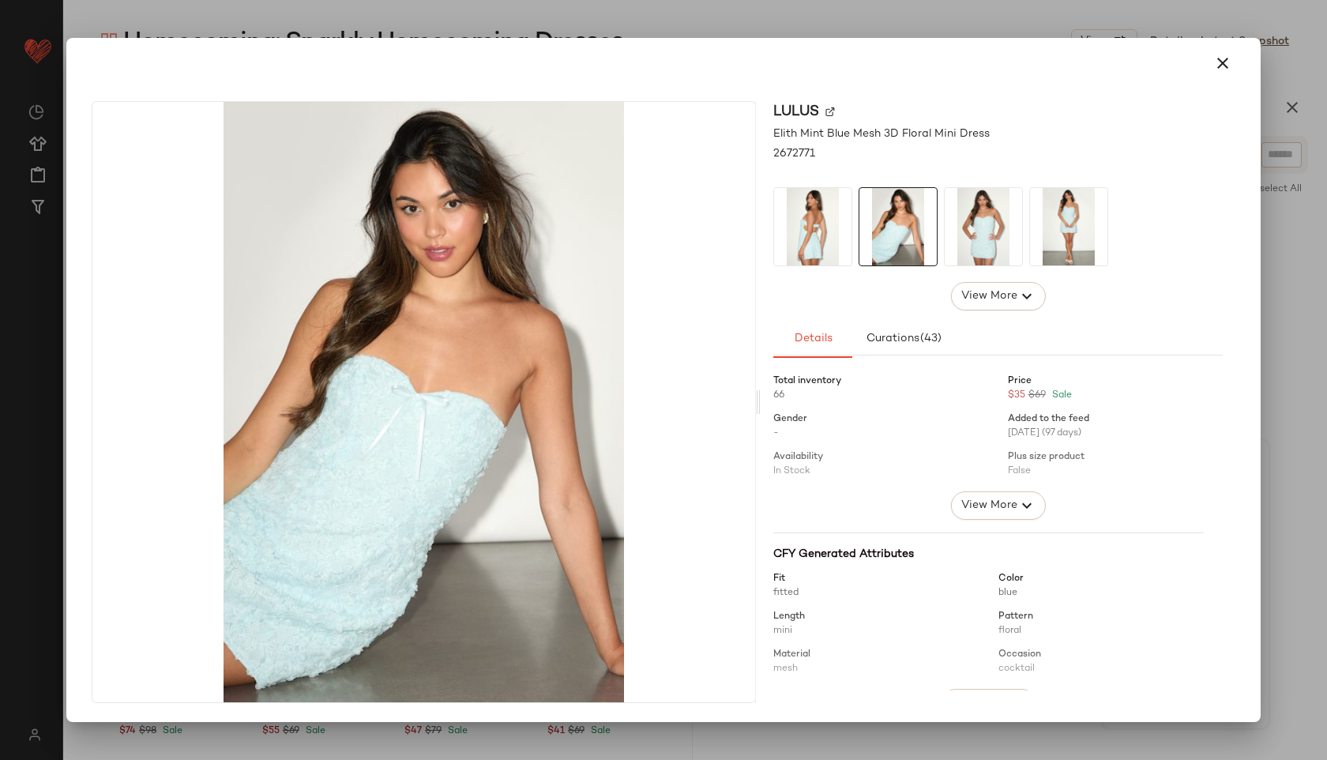
click at [965, 224] on img at bounding box center [983, 226] width 77 height 77
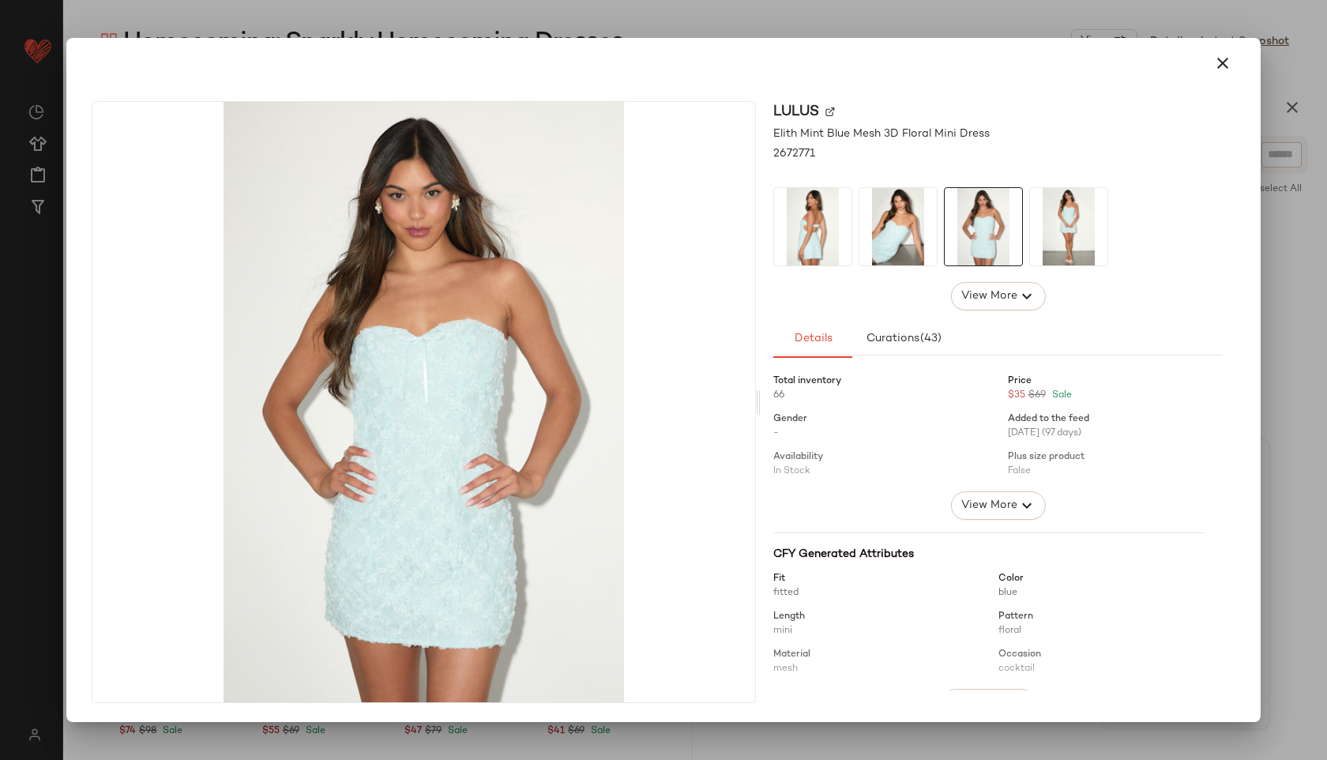
click at [1022, 228] on div at bounding box center [983, 226] width 79 height 79
click at [1227, 66] on icon "button" at bounding box center [1223, 63] width 19 height 19
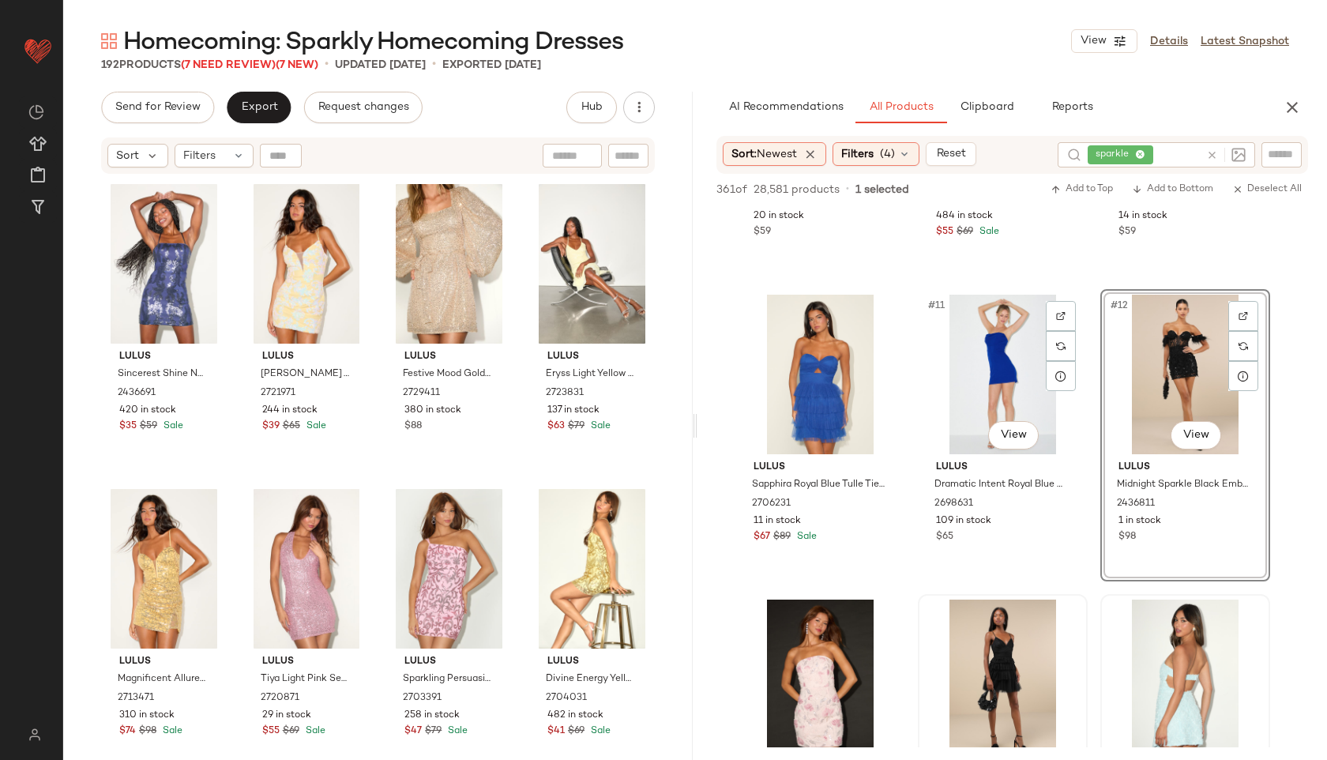
scroll to position [834, 0]
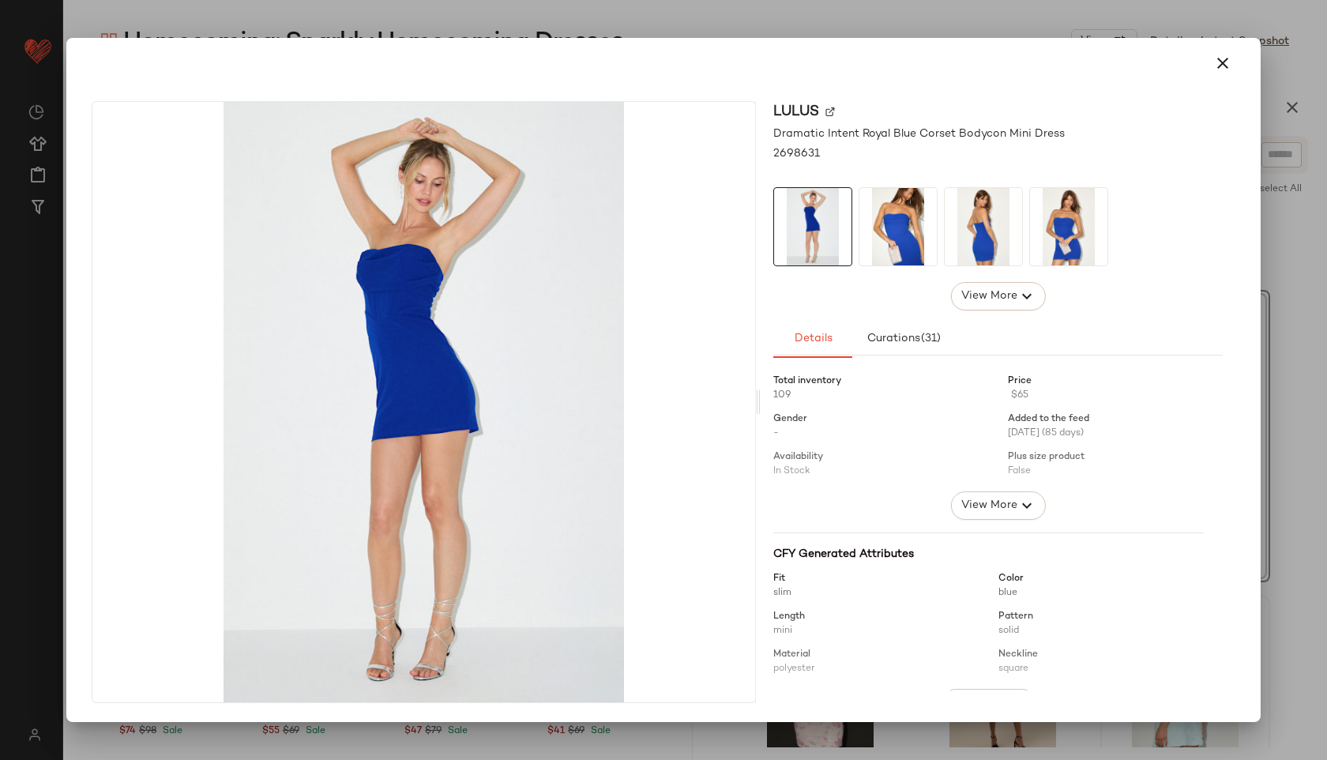
click at [904, 231] on img at bounding box center [898, 226] width 77 height 77
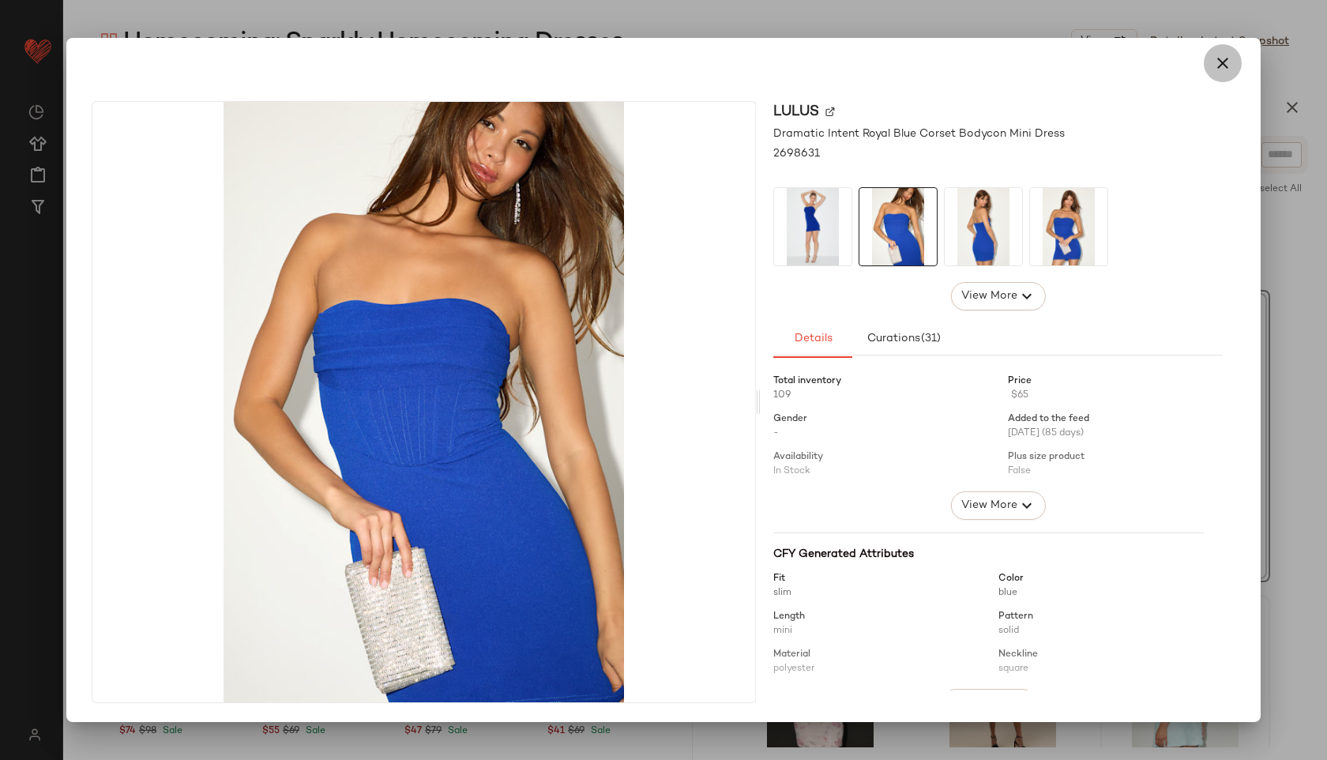
click at [1228, 55] on icon "button" at bounding box center [1223, 63] width 19 height 19
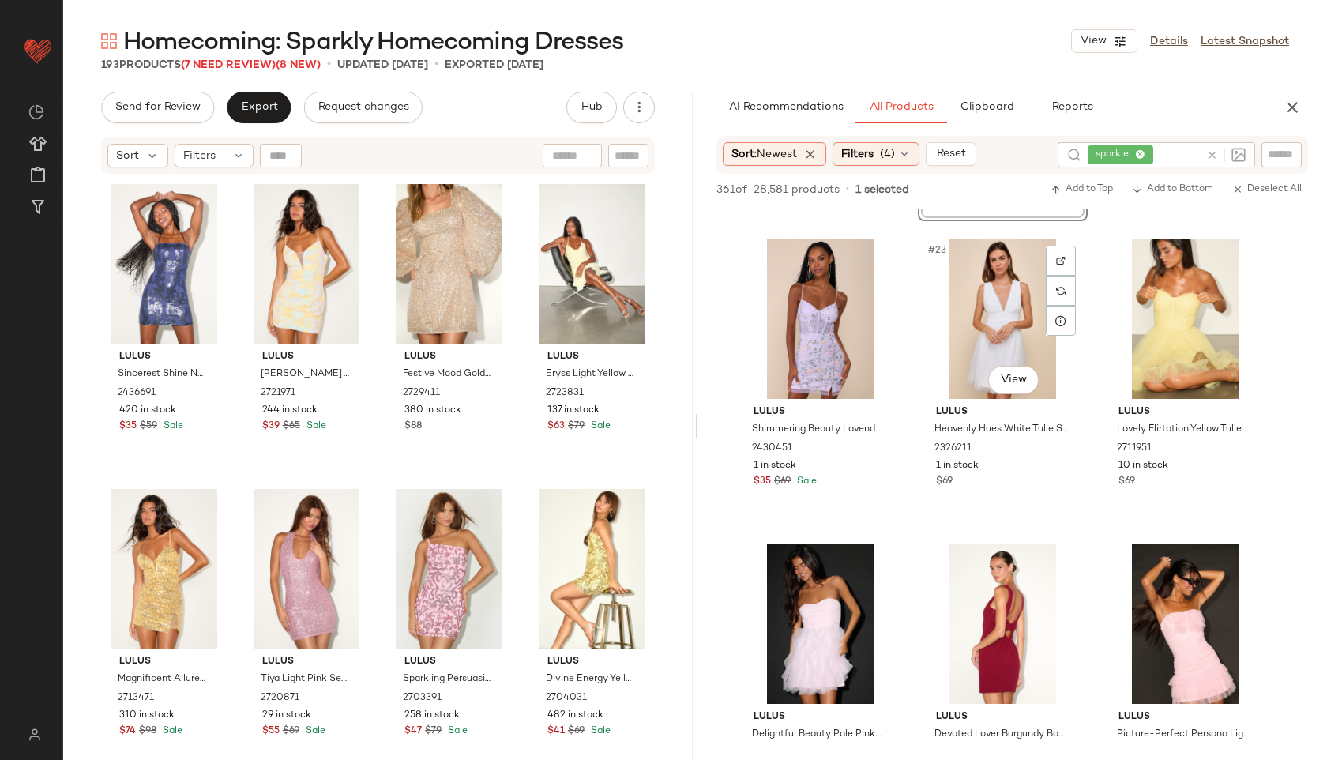
scroll to position [2110, 0]
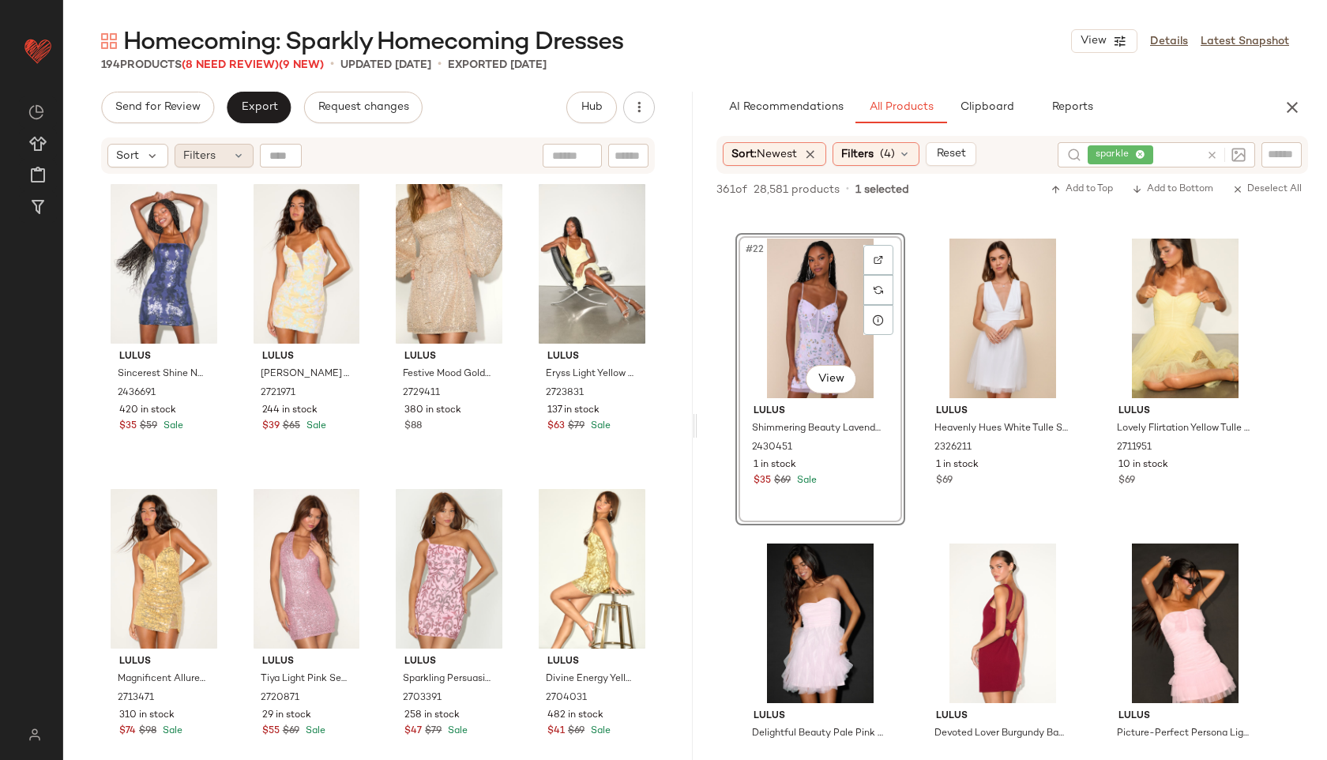
click at [195, 160] on span "Filters" at bounding box center [199, 156] width 32 height 17
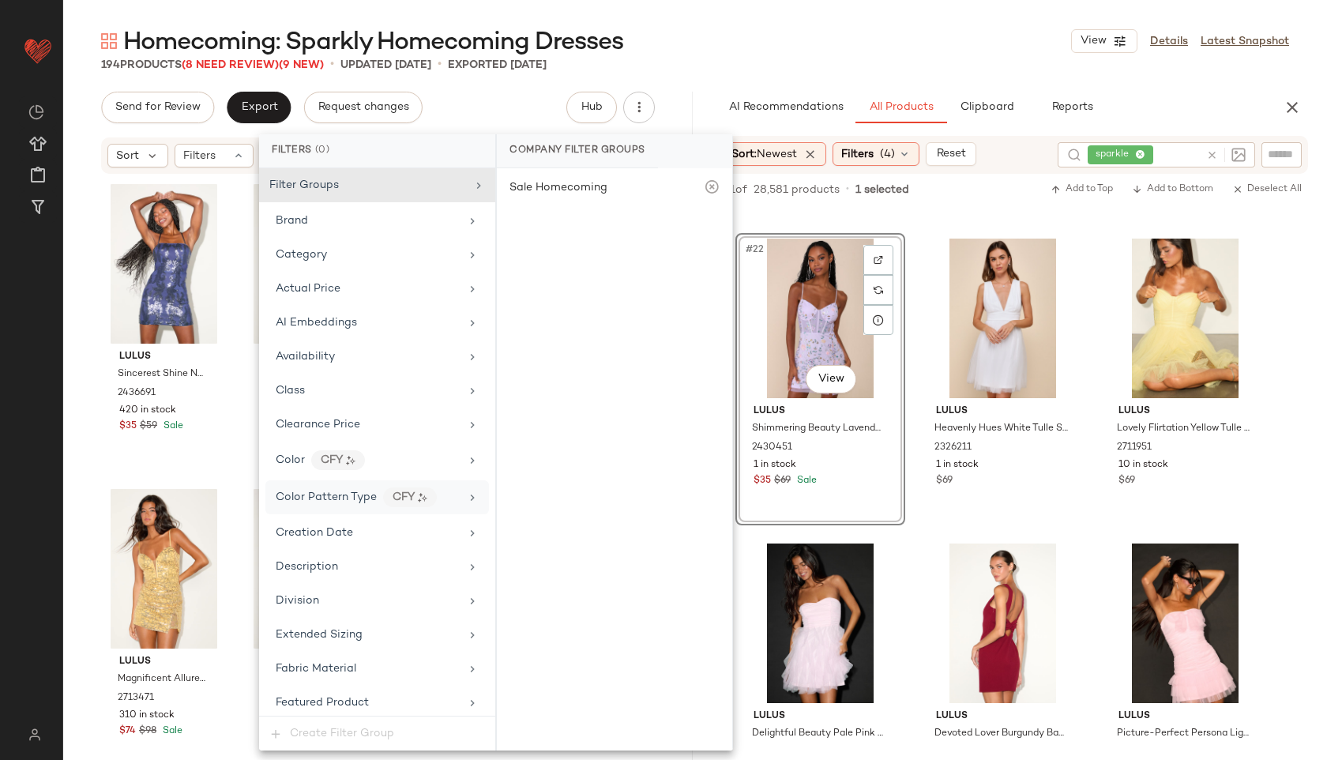
scroll to position [936, 0]
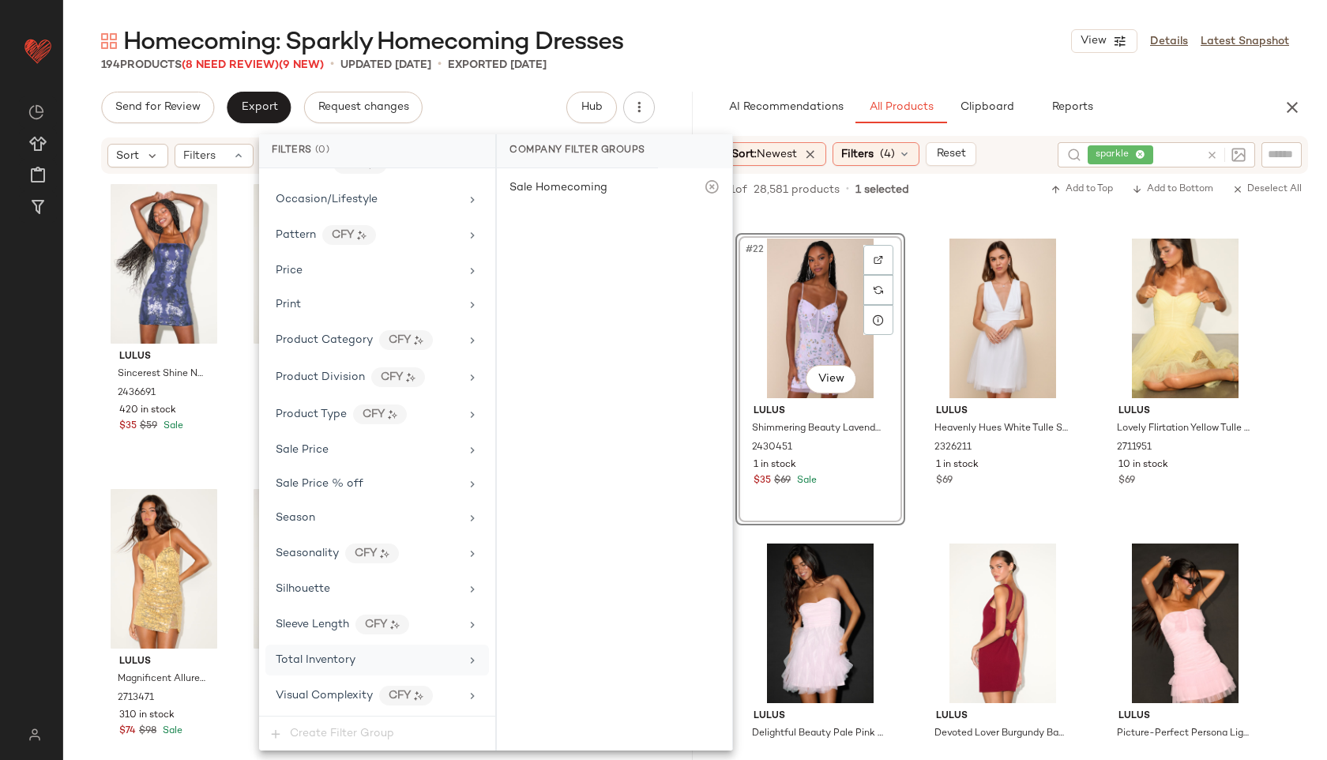
click at [334, 664] on span "Total Inventory" at bounding box center [316, 660] width 80 height 12
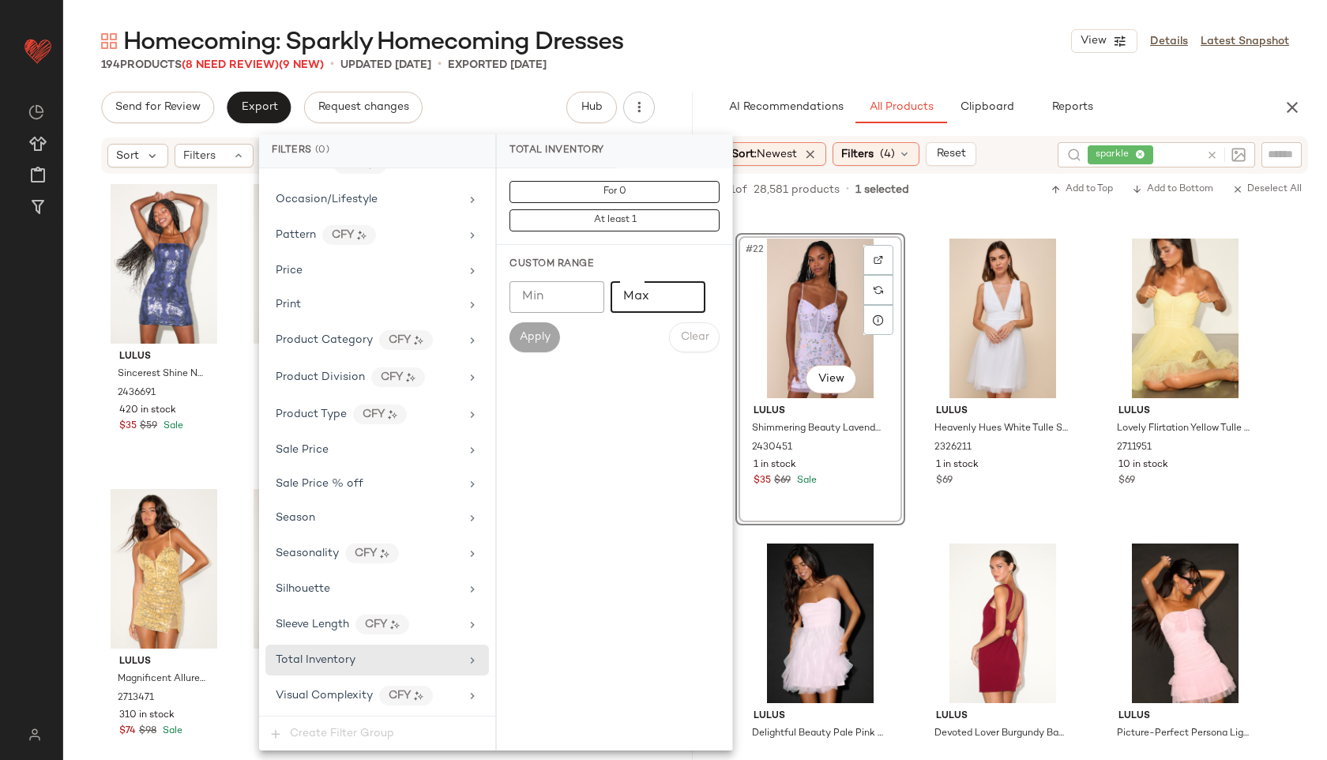
click at [650, 289] on input "Max" at bounding box center [658, 297] width 95 height 32
type input "**"
click at [551, 329] on button "Apply" at bounding box center [535, 337] width 51 height 30
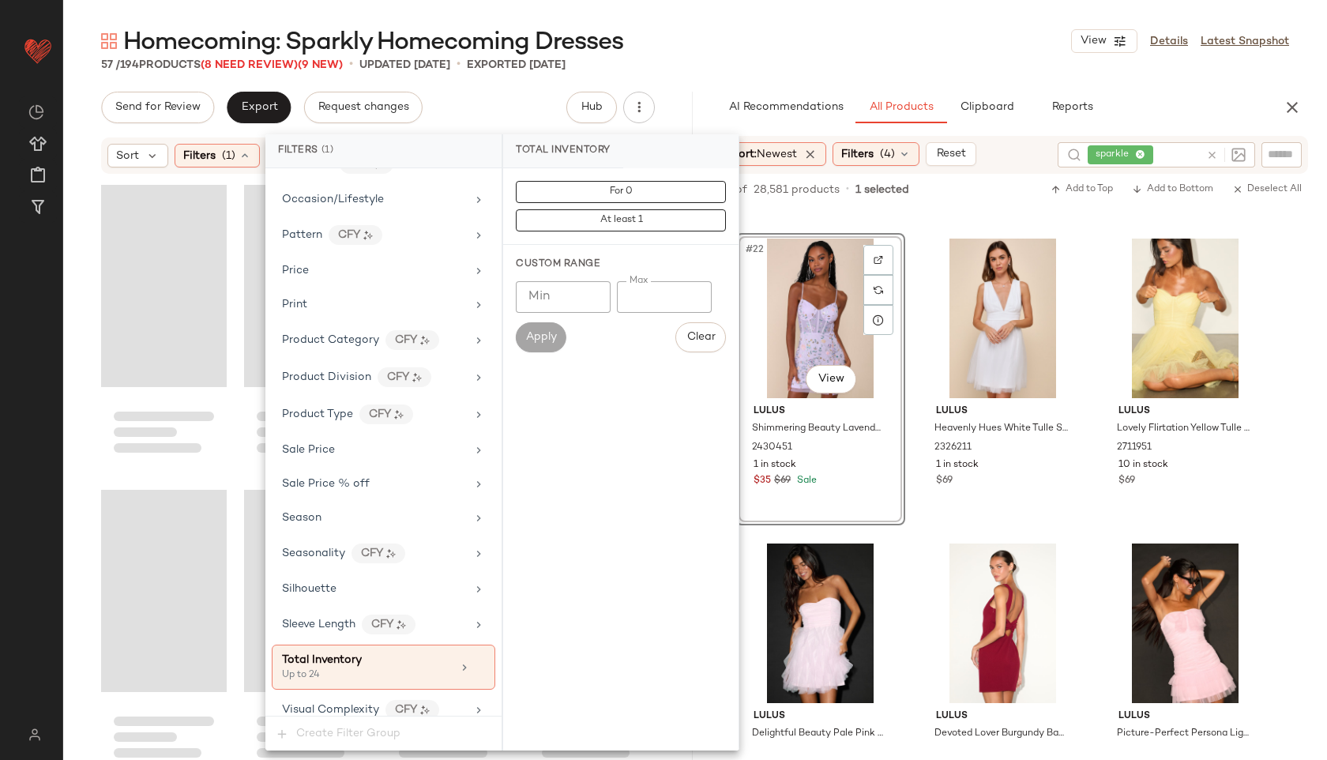
click at [763, 39] on div "Homecoming: Sparkly Homecoming Dresses View Details Latest Snapshot" at bounding box center [695, 41] width 1264 height 32
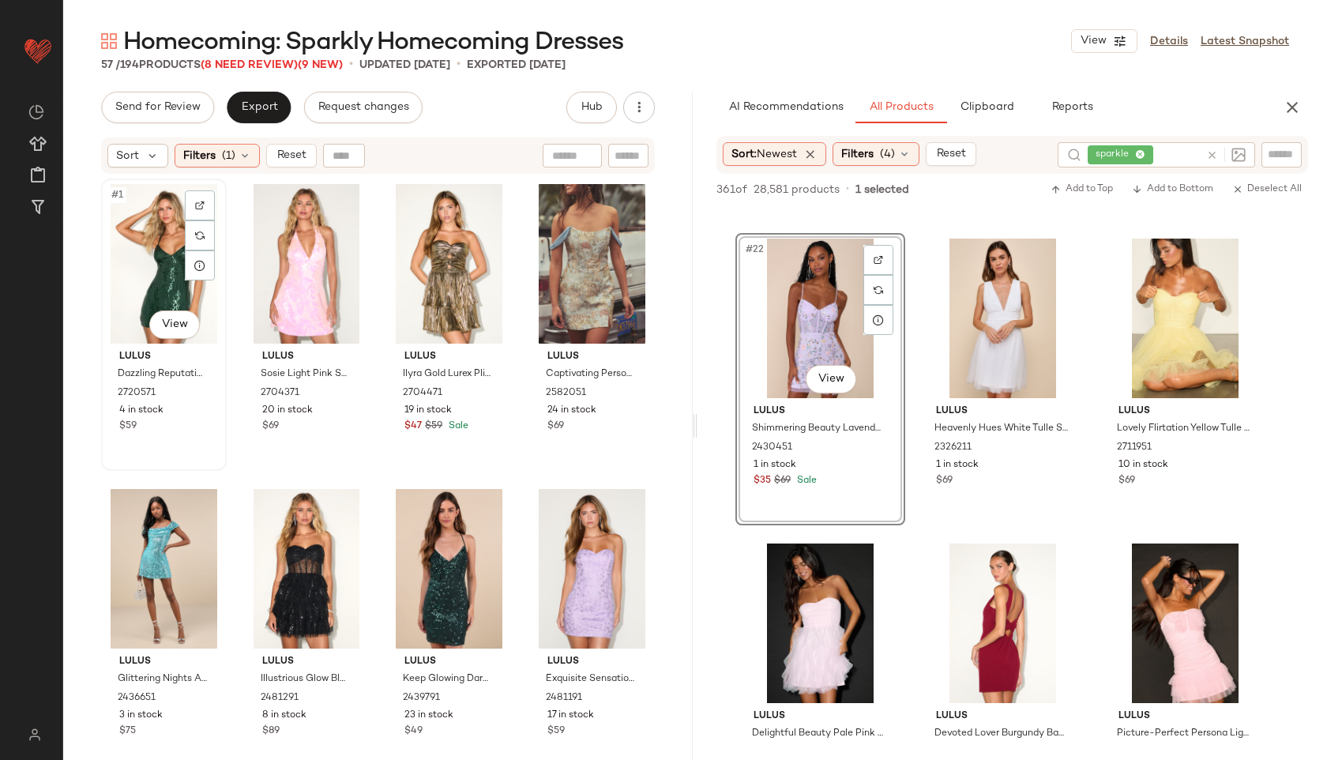
click at [156, 265] on div "#1 View" at bounding box center [164, 264] width 115 height 160
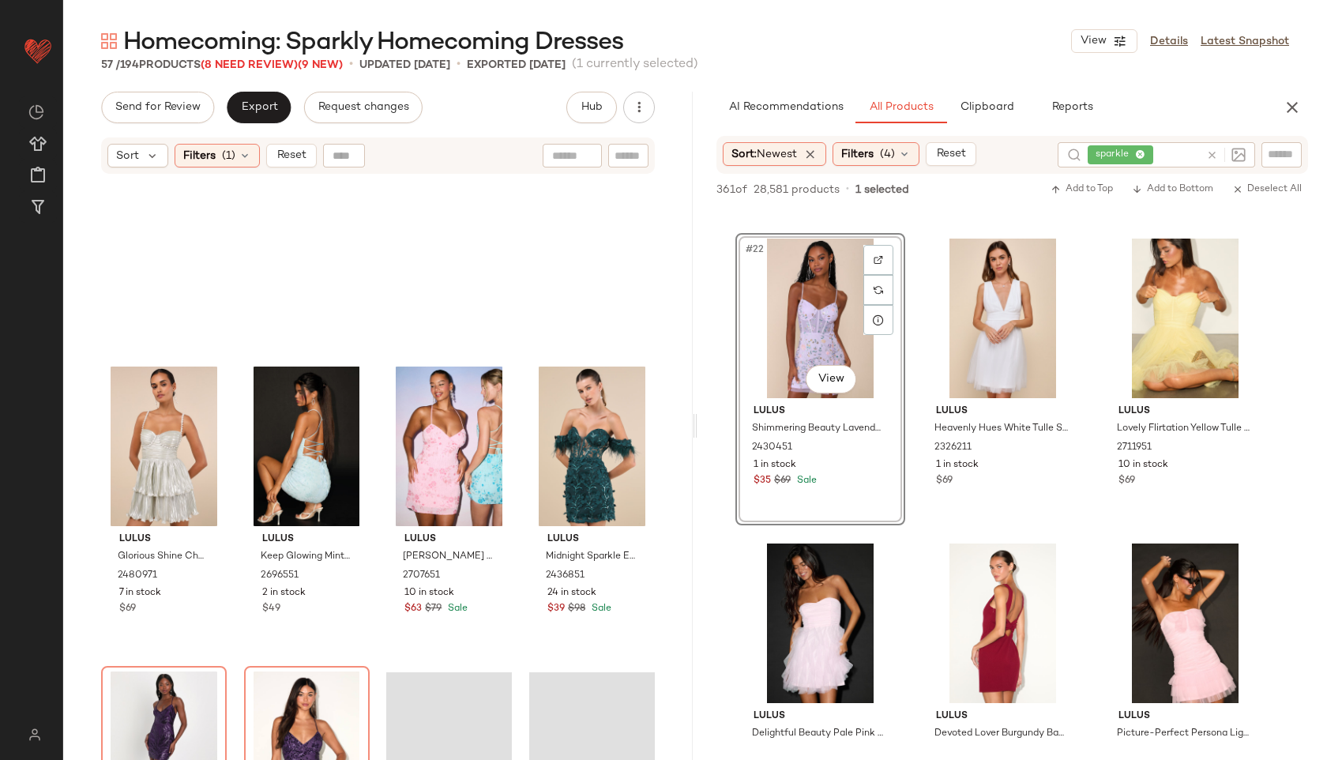
scroll to position [3953, 0]
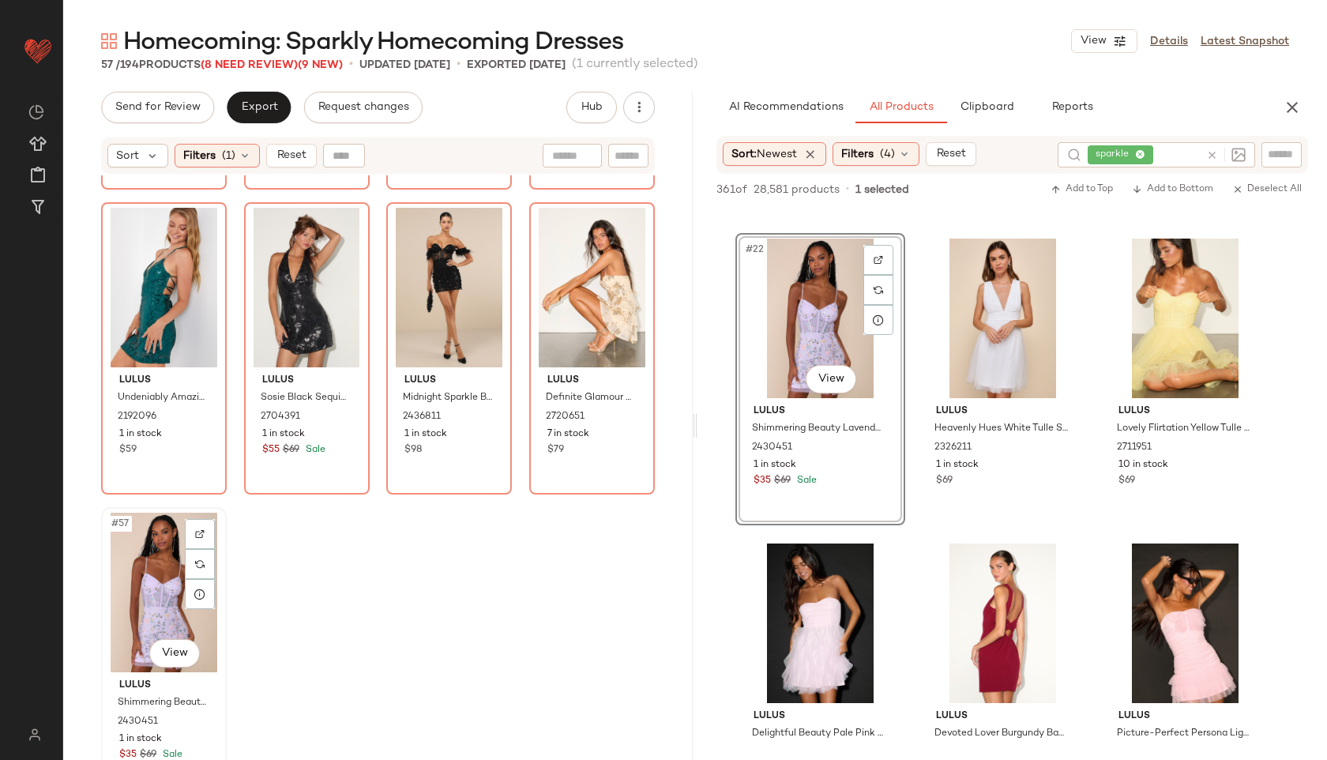
click at [135, 588] on div "#57 View" at bounding box center [164, 593] width 115 height 160
click at [281, 160] on span "Reset" at bounding box center [291, 155] width 30 height 13
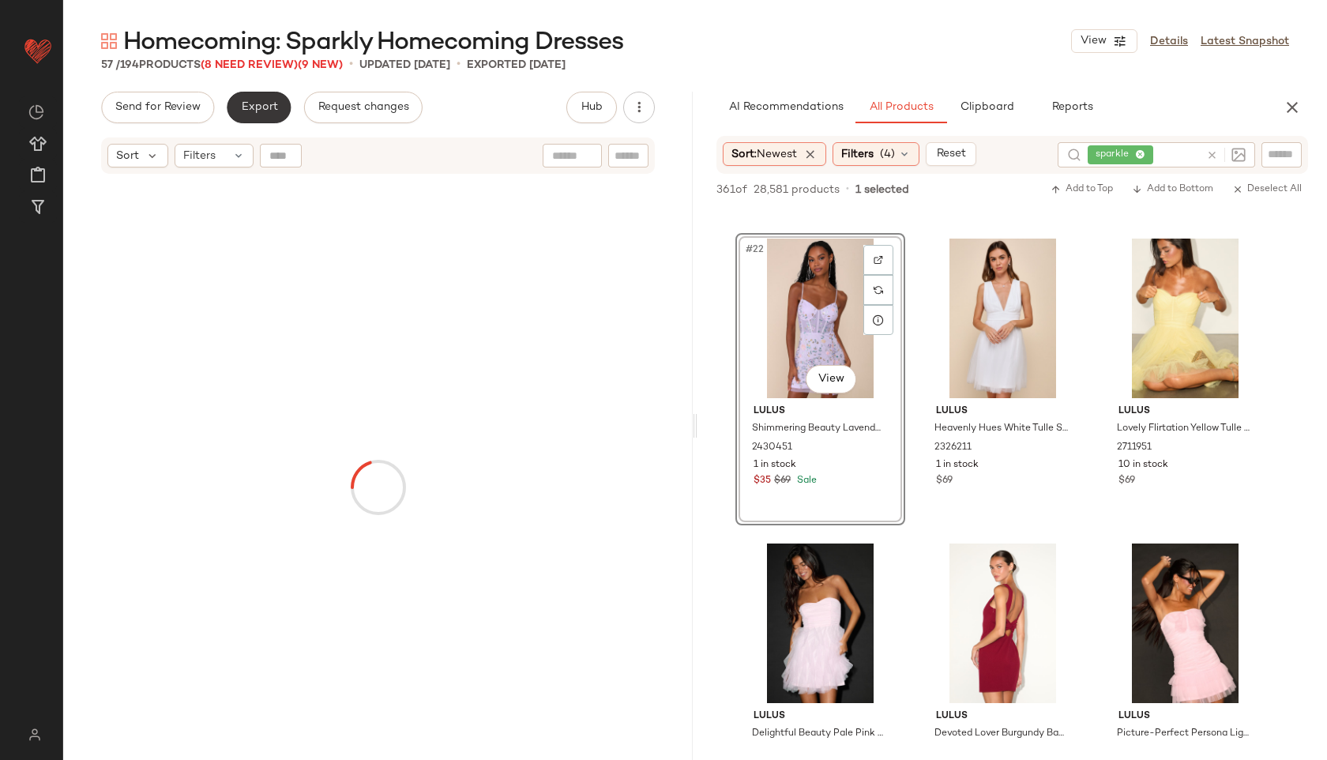
click at [269, 118] on button "Export" at bounding box center [259, 108] width 64 height 32
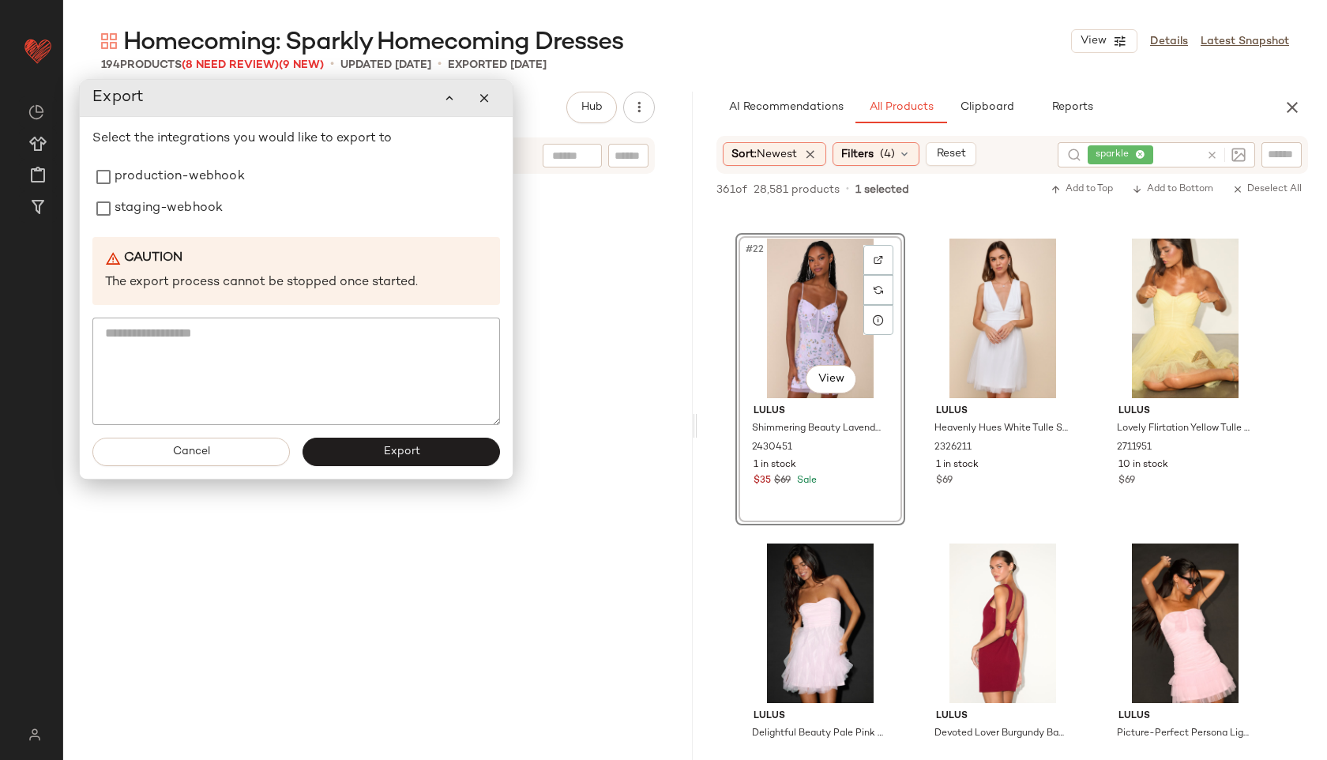
scroll to position [14322, 0]
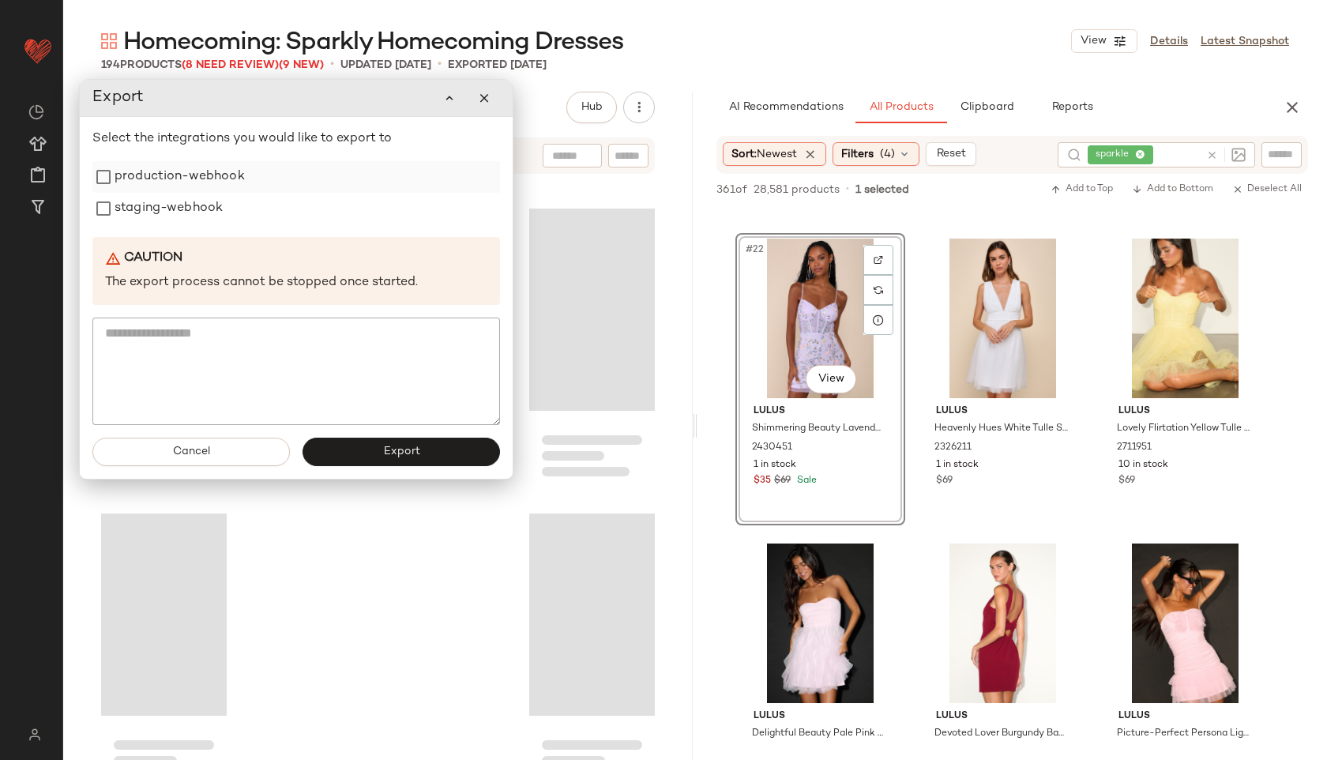
click at [226, 180] on label "production-webhook" at bounding box center [180, 177] width 130 height 32
click at [204, 214] on label "staging-webhook" at bounding box center [169, 209] width 108 height 32
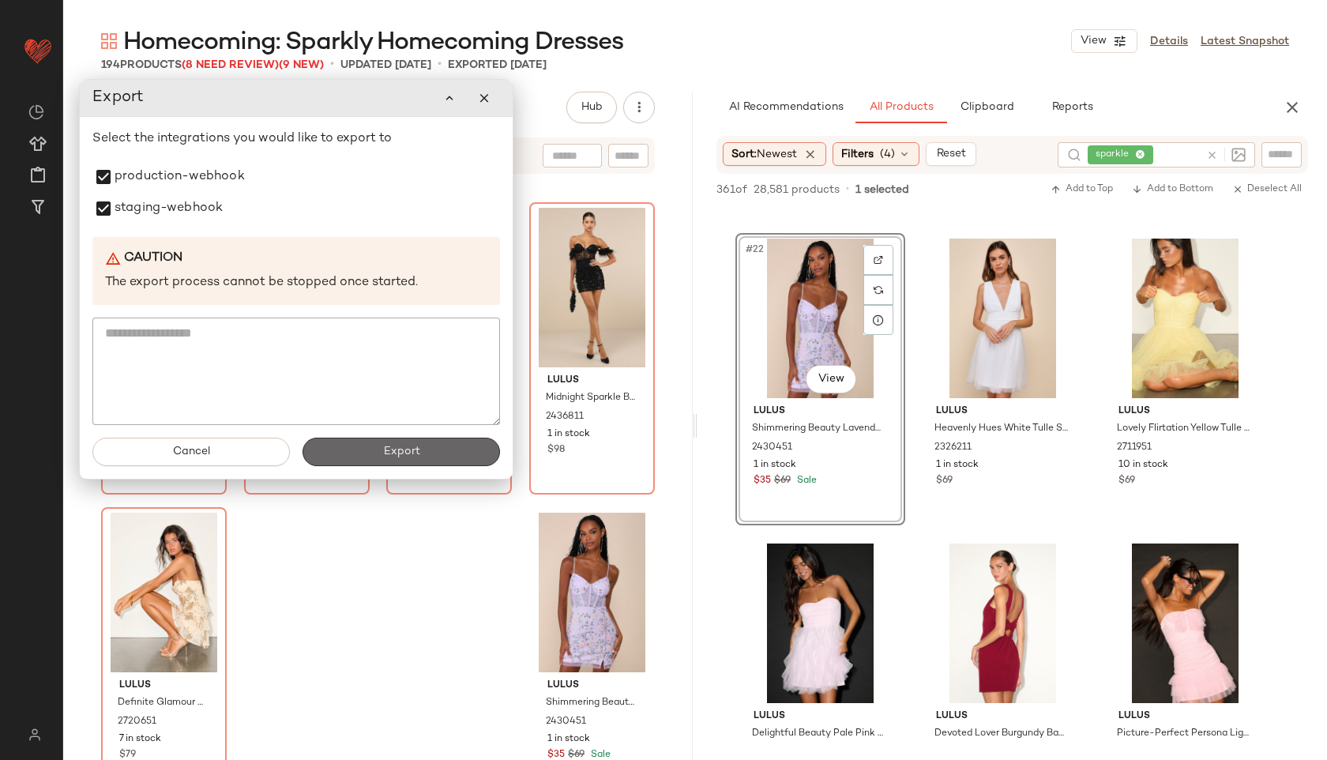
click at [367, 446] on button "Export" at bounding box center [402, 452] width 198 height 28
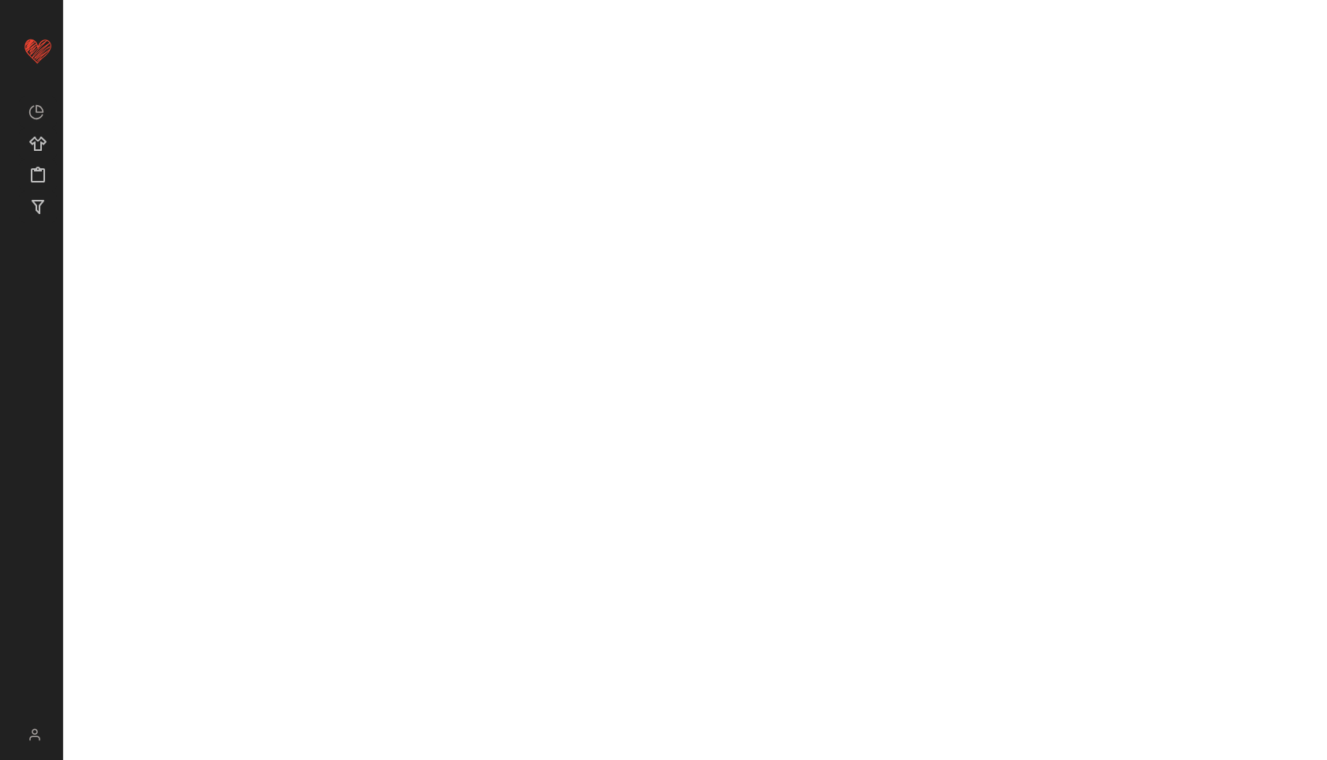
scroll to position [3025, 0]
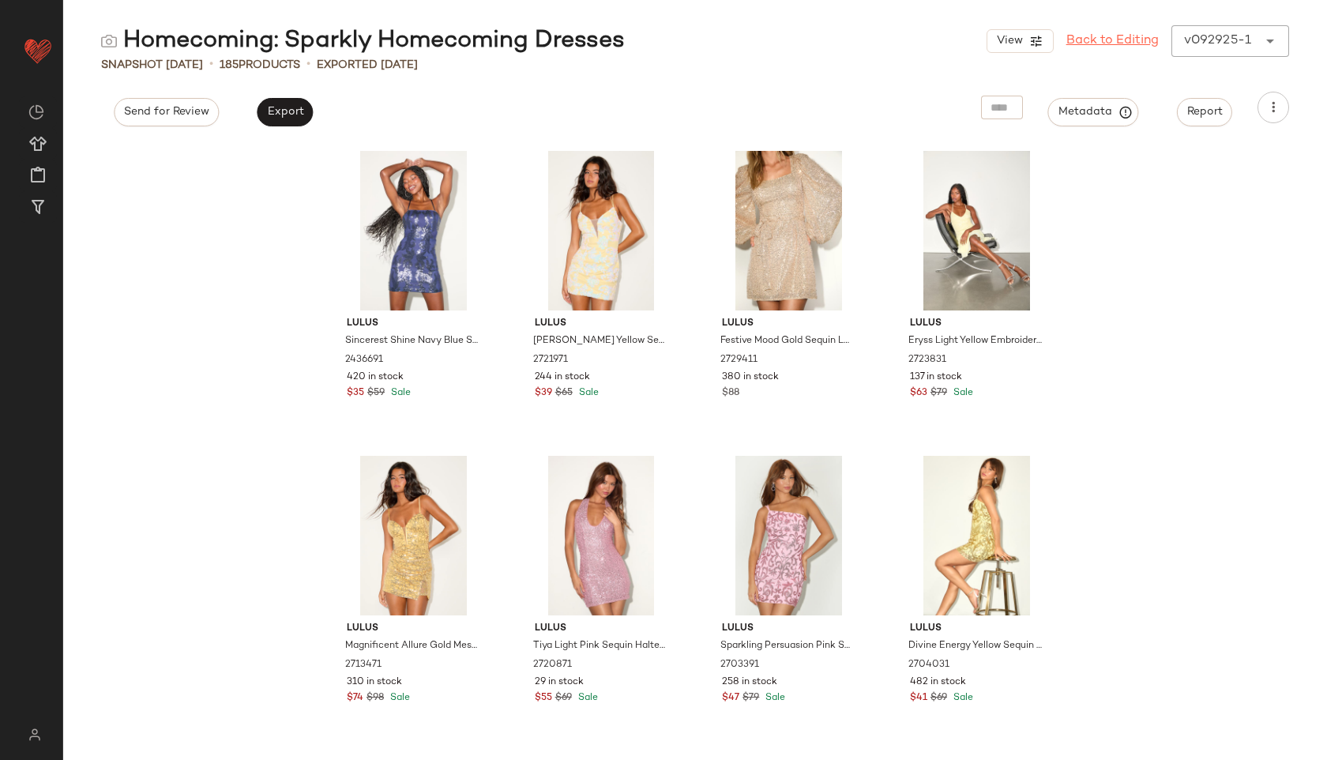
click at [1135, 43] on link "Back to Editing" at bounding box center [1113, 41] width 92 height 19
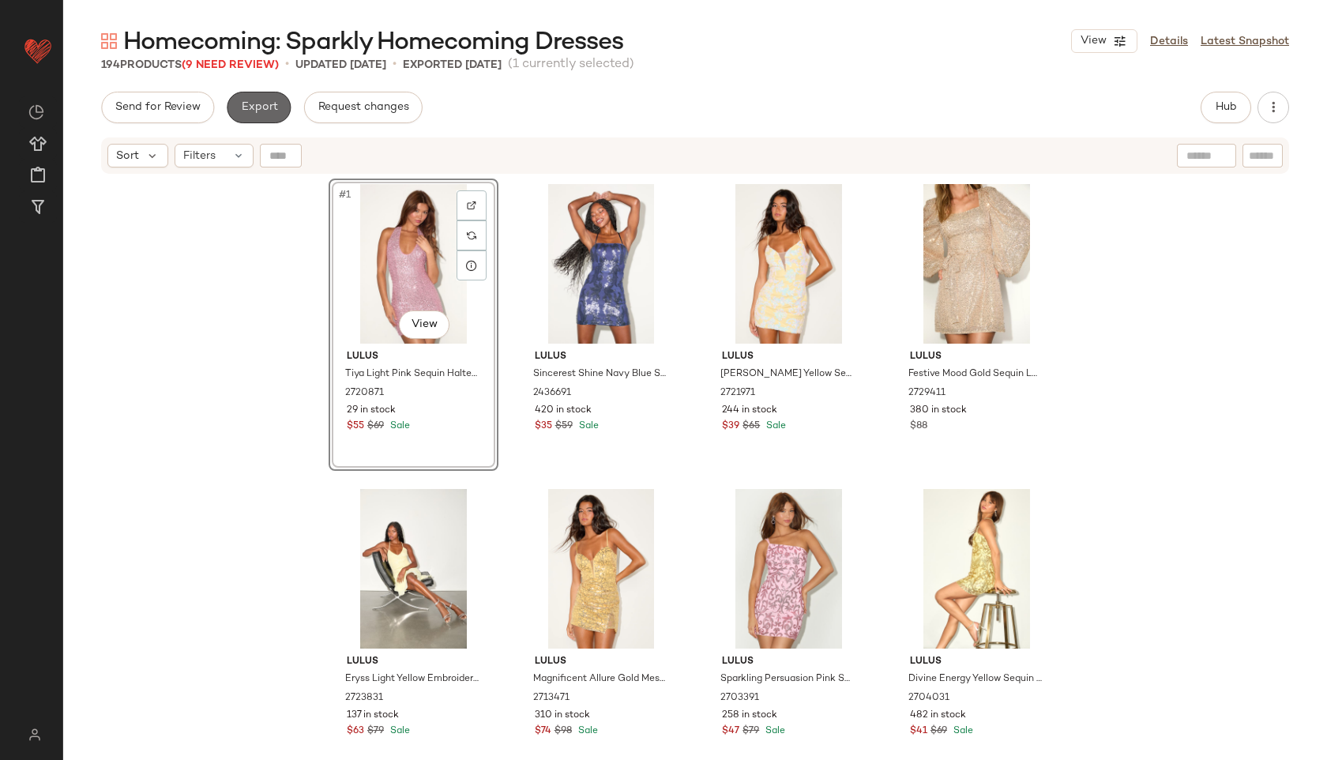
click at [268, 107] on span "Export" at bounding box center [258, 107] width 37 height 13
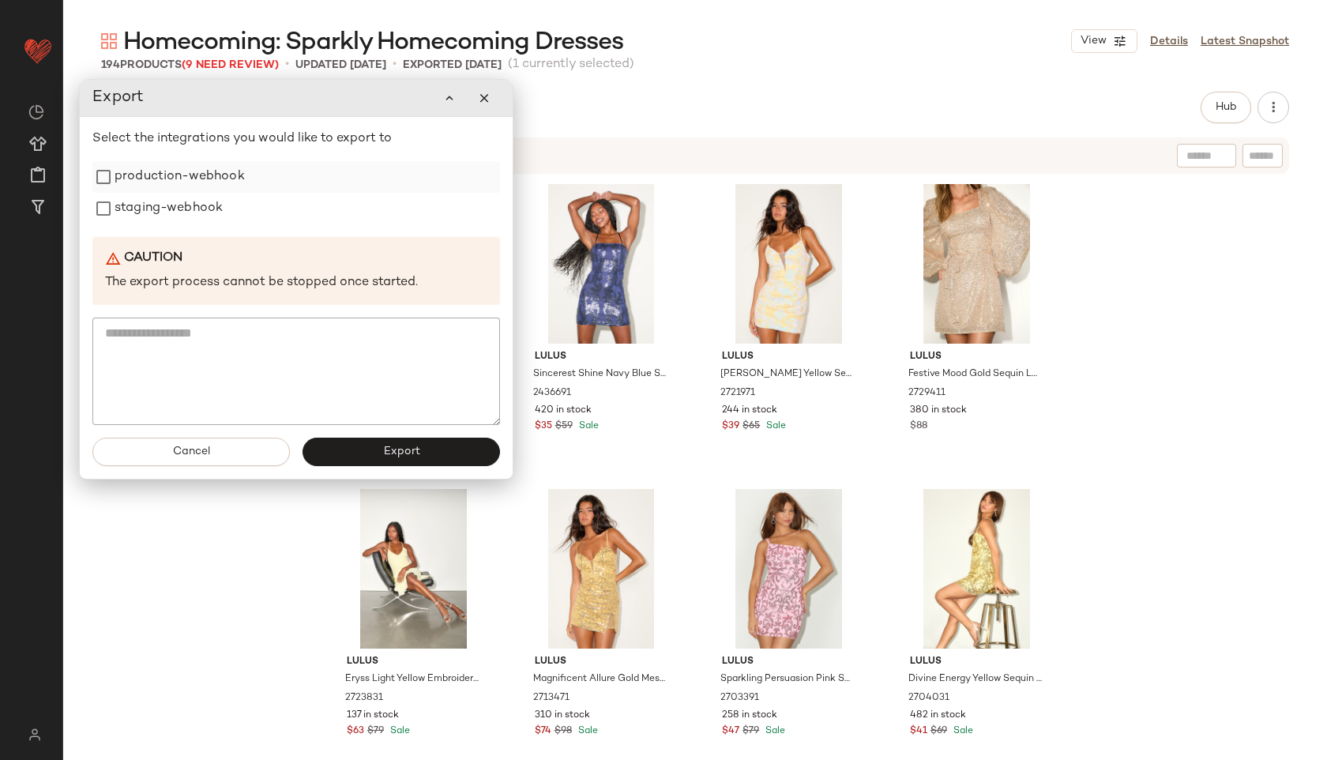
click at [232, 172] on label "production-webhook" at bounding box center [180, 177] width 130 height 32
click at [202, 209] on label "staging-webhook" at bounding box center [169, 209] width 108 height 32
click at [356, 452] on button "Export" at bounding box center [402, 452] width 198 height 28
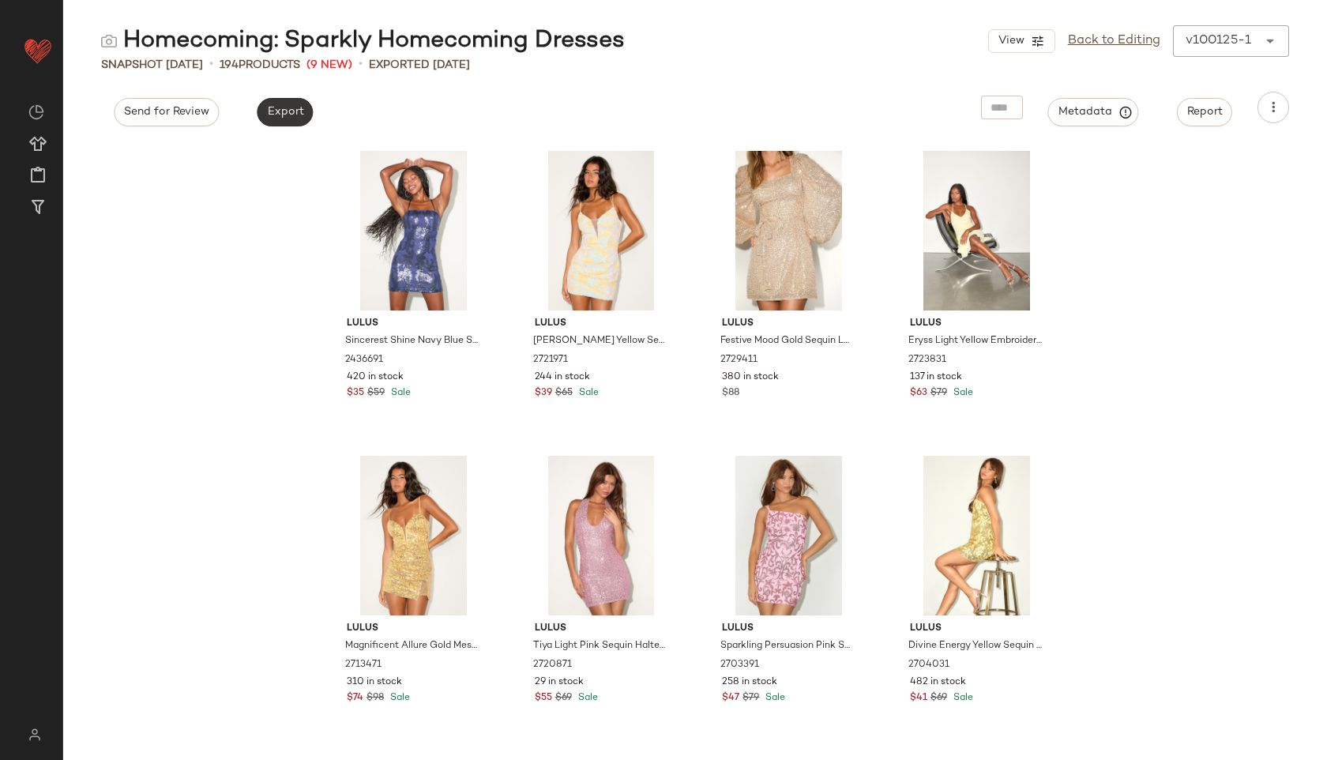
click at [287, 115] on span "Export" at bounding box center [284, 112] width 37 height 13
click at [1127, 38] on link "Back to Editing" at bounding box center [1114, 41] width 92 height 19
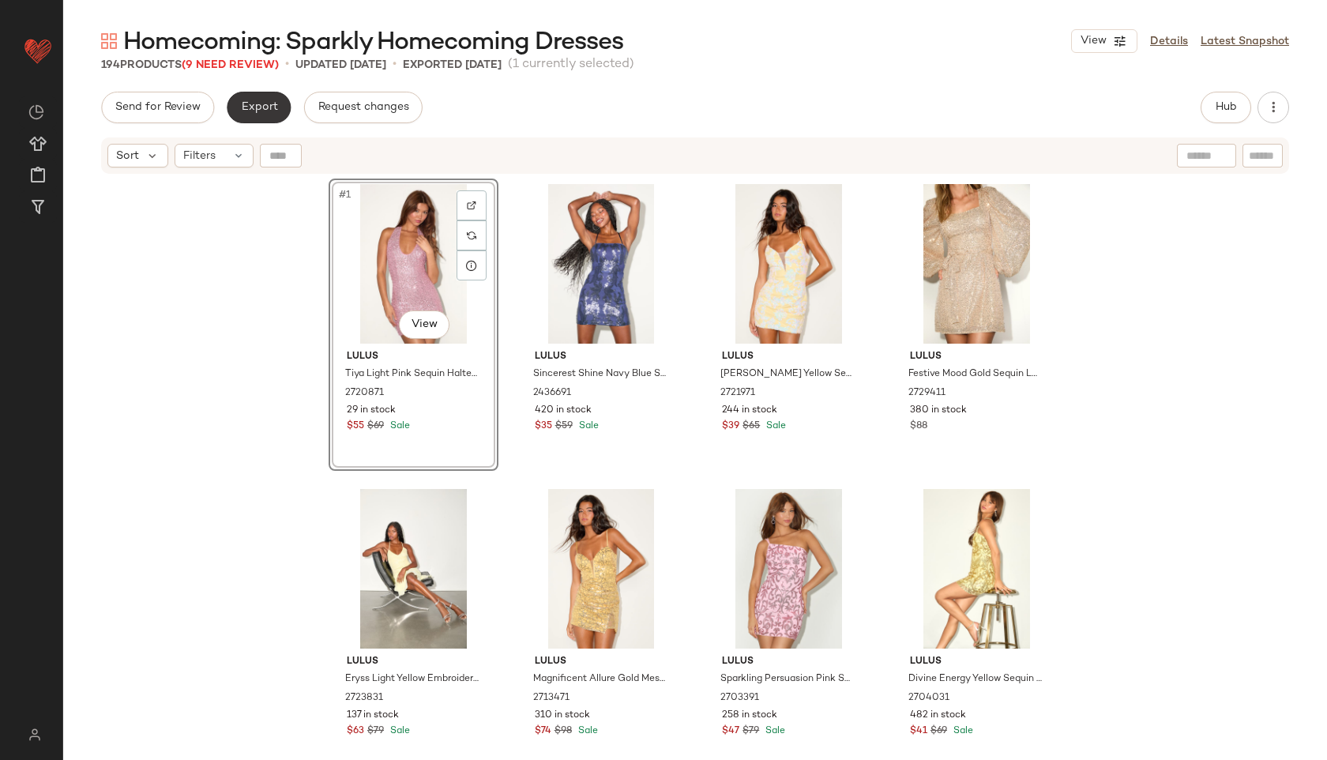
click at [253, 99] on button "Export" at bounding box center [259, 108] width 64 height 32
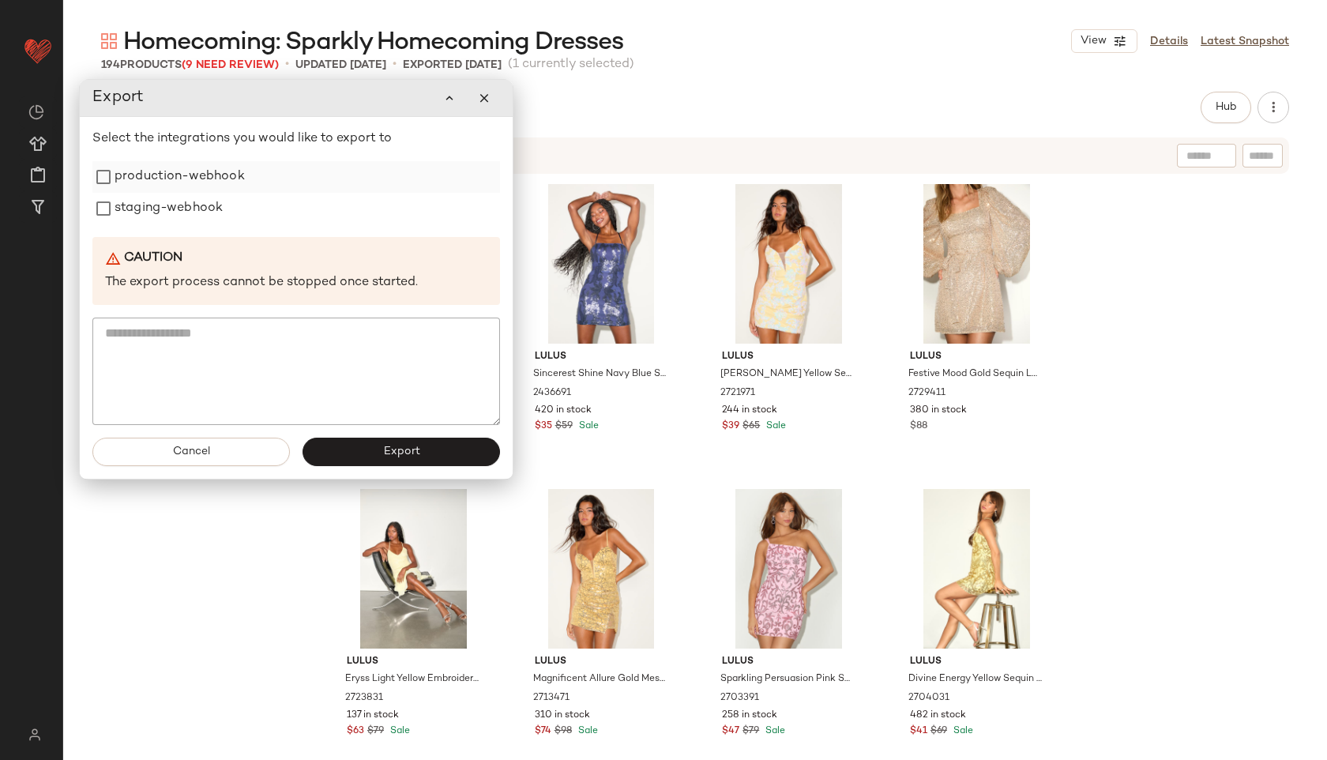
click at [188, 181] on label "production-webhook" at bounding box center [180, 177] width 130 height 32
click at [177, 205] on label "staging-webhook" at bounding box center [169, 209] width 108 height 32
click at [348, 453] on button "Export" at bounding box center [402, 452] width 198 height 28
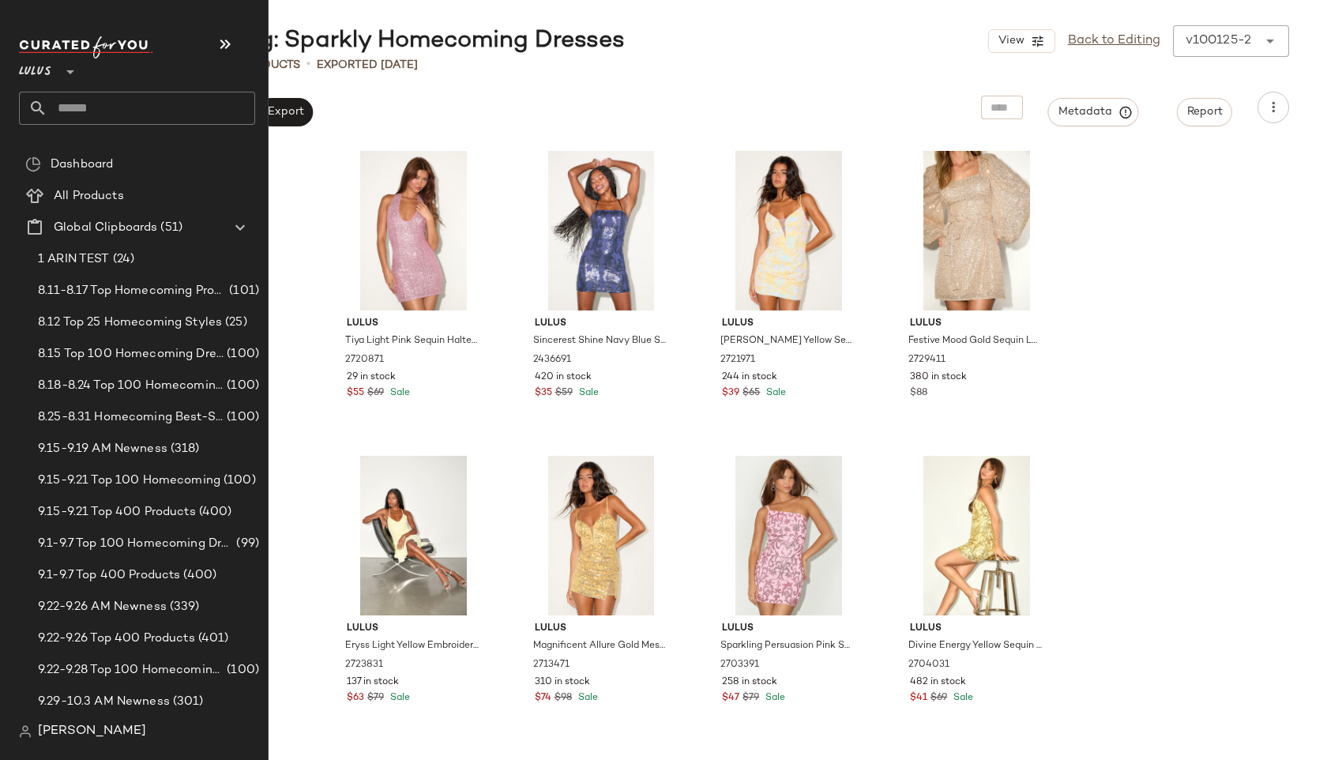
click at [80, 105] on input "text" at bounding box center [151, 108] width 208 height 33
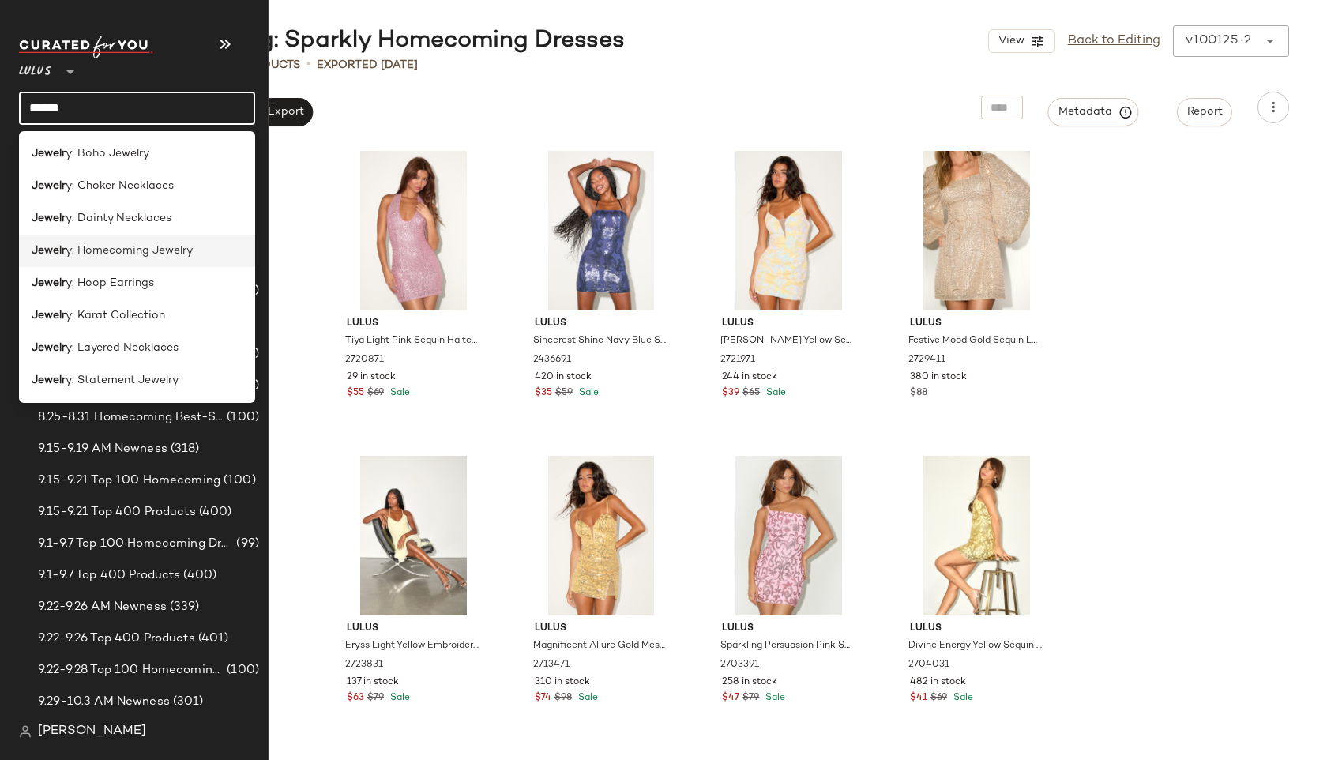
type input "******"
click at [76, 252] on span "y: Homecoming Jewelry" at bounding box center [129, 251] width 127 height 17
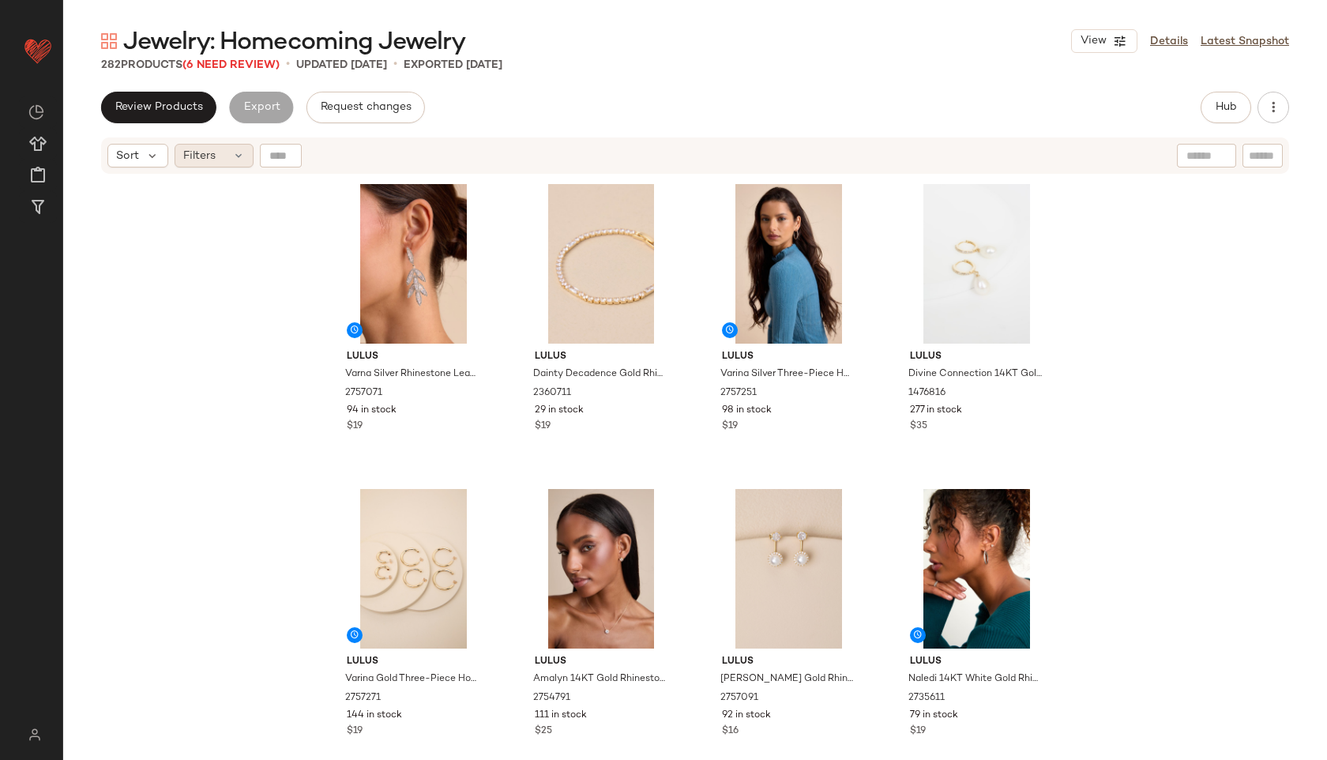
click at [217, 152] on div "Filters" at bounding box center [214, 156] width 79 height 24
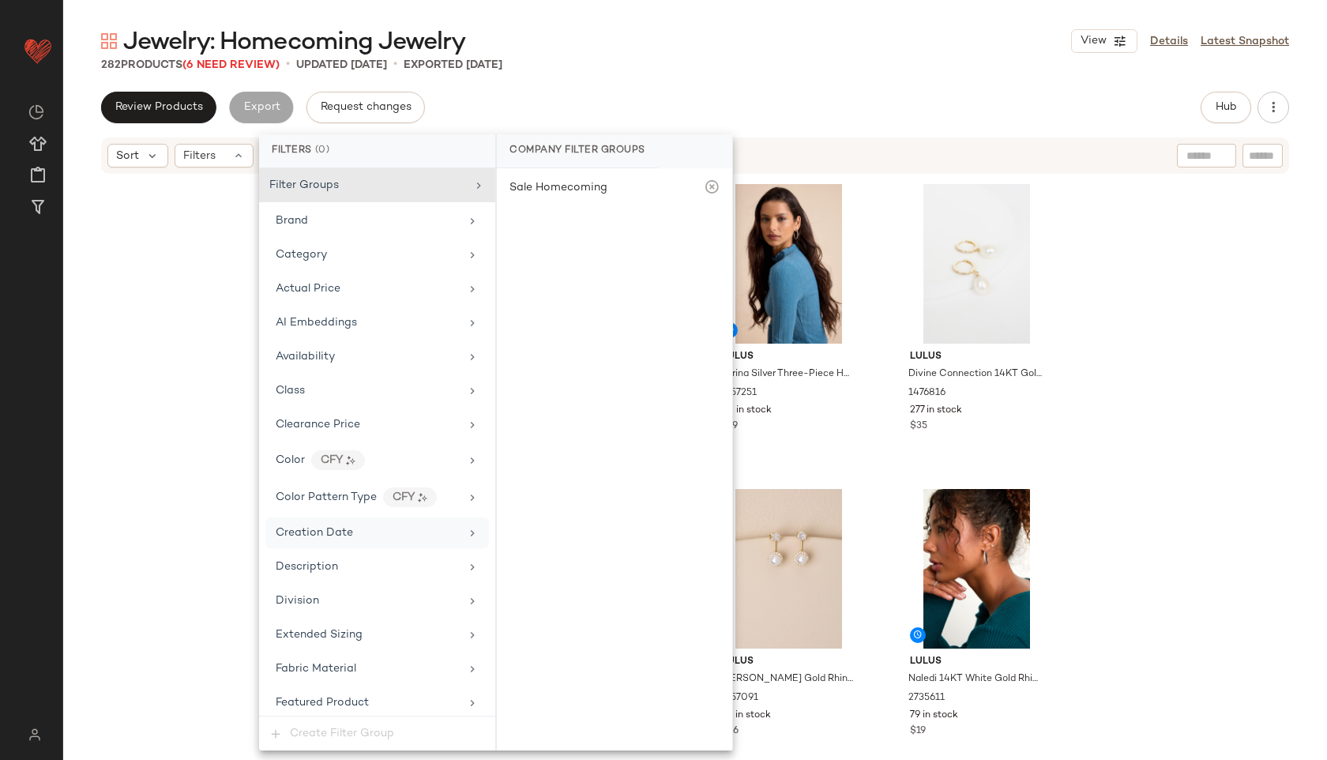
scroll to position [754, 0]
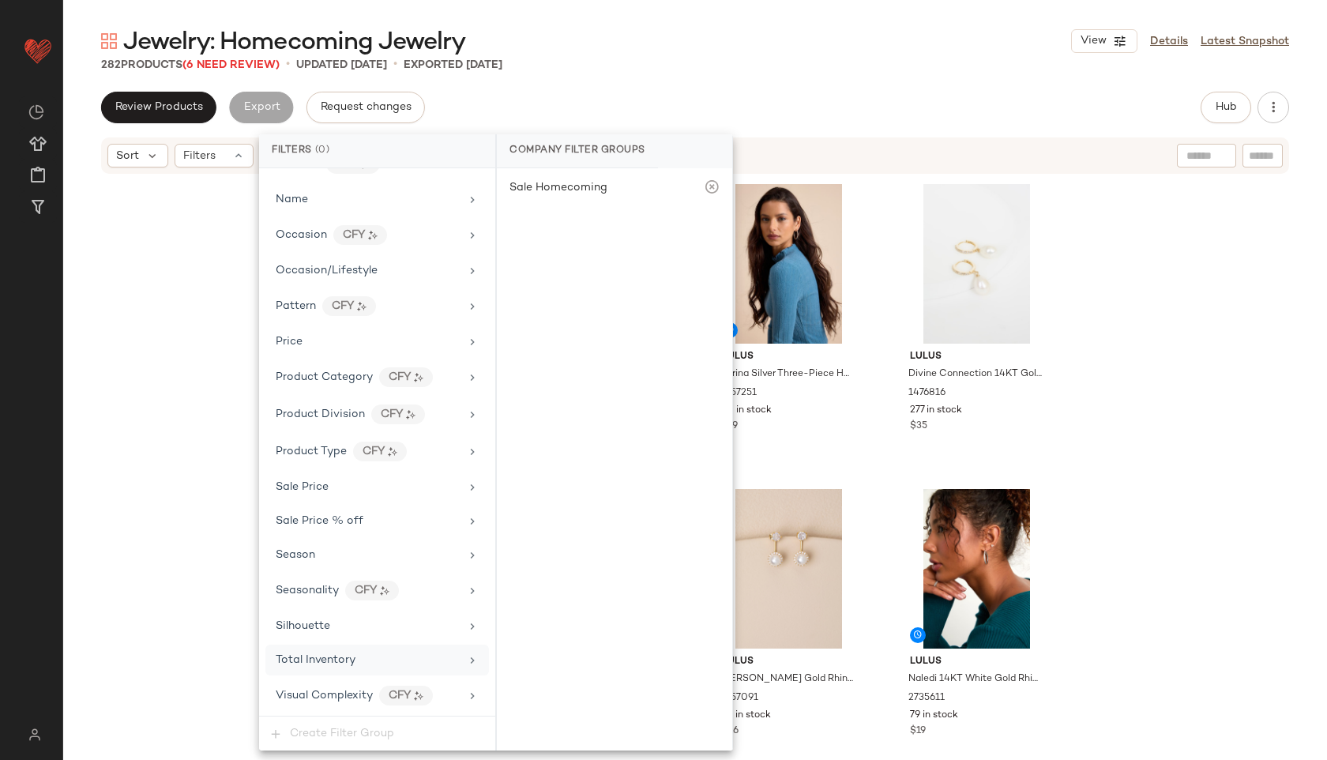
click at [348, 652] on div "Total Inventory" at bounding box center [316, 660] width 80 height 17
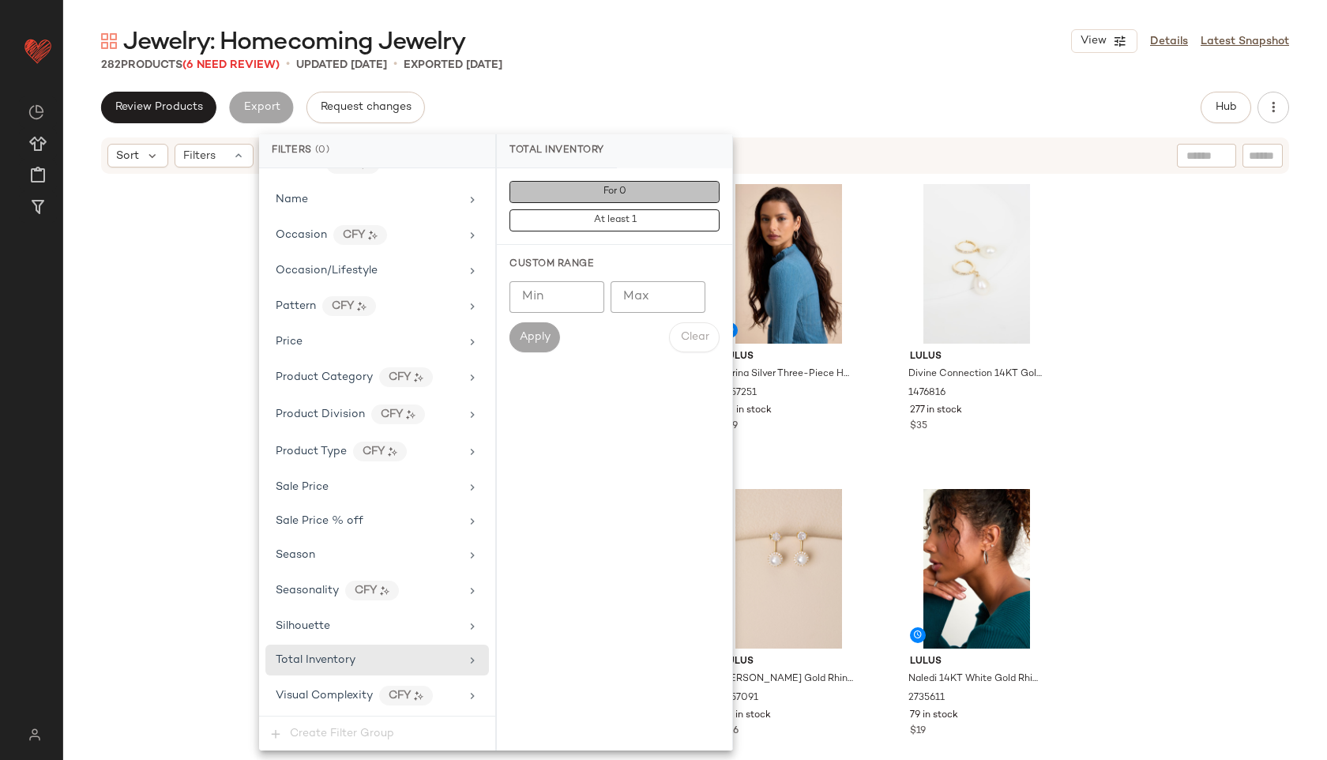
click at [619, 185] on button "For 0" at bounding box center [615, 192] width 210 height 22
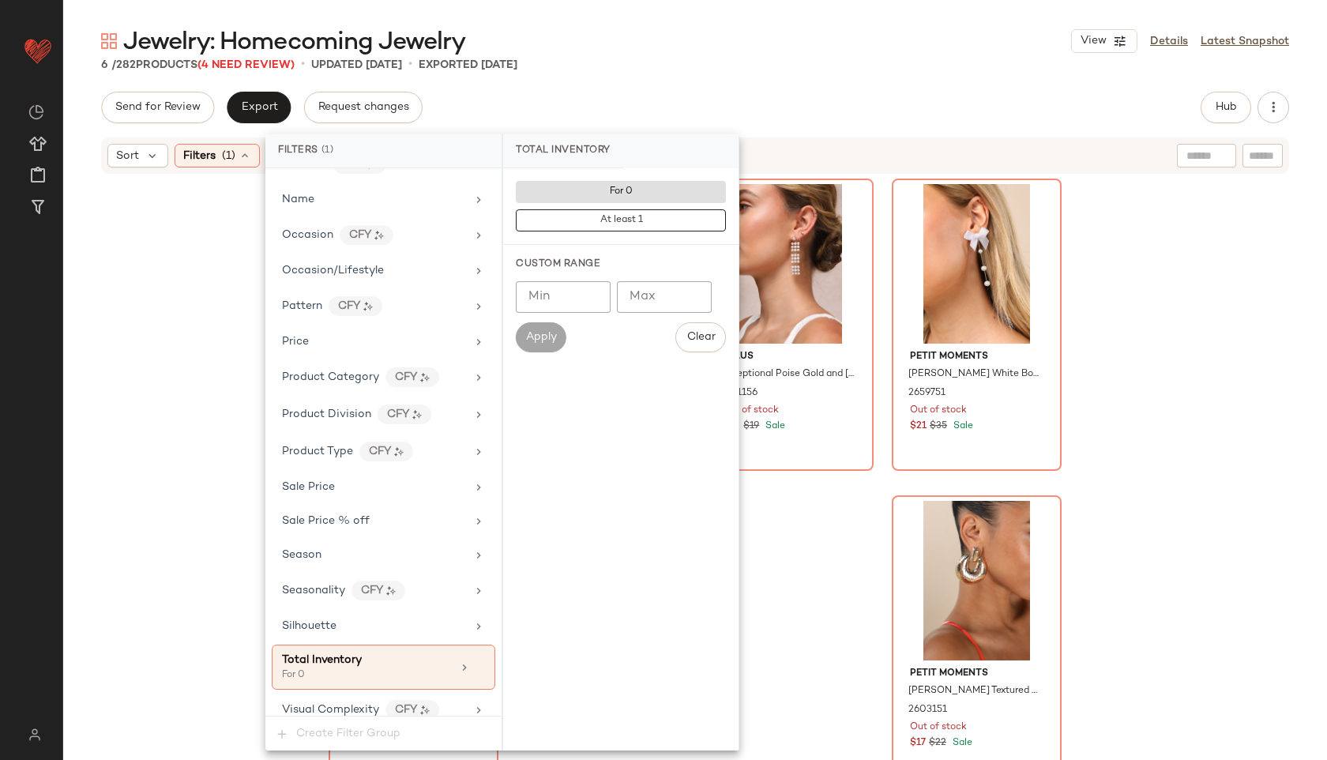
click at [680, 63] on div "6 / 282 Products (4 Need Review) • updated Sep 29th • Exported Sep 29th" at bounding box center [695, 65] width 1264 height 16
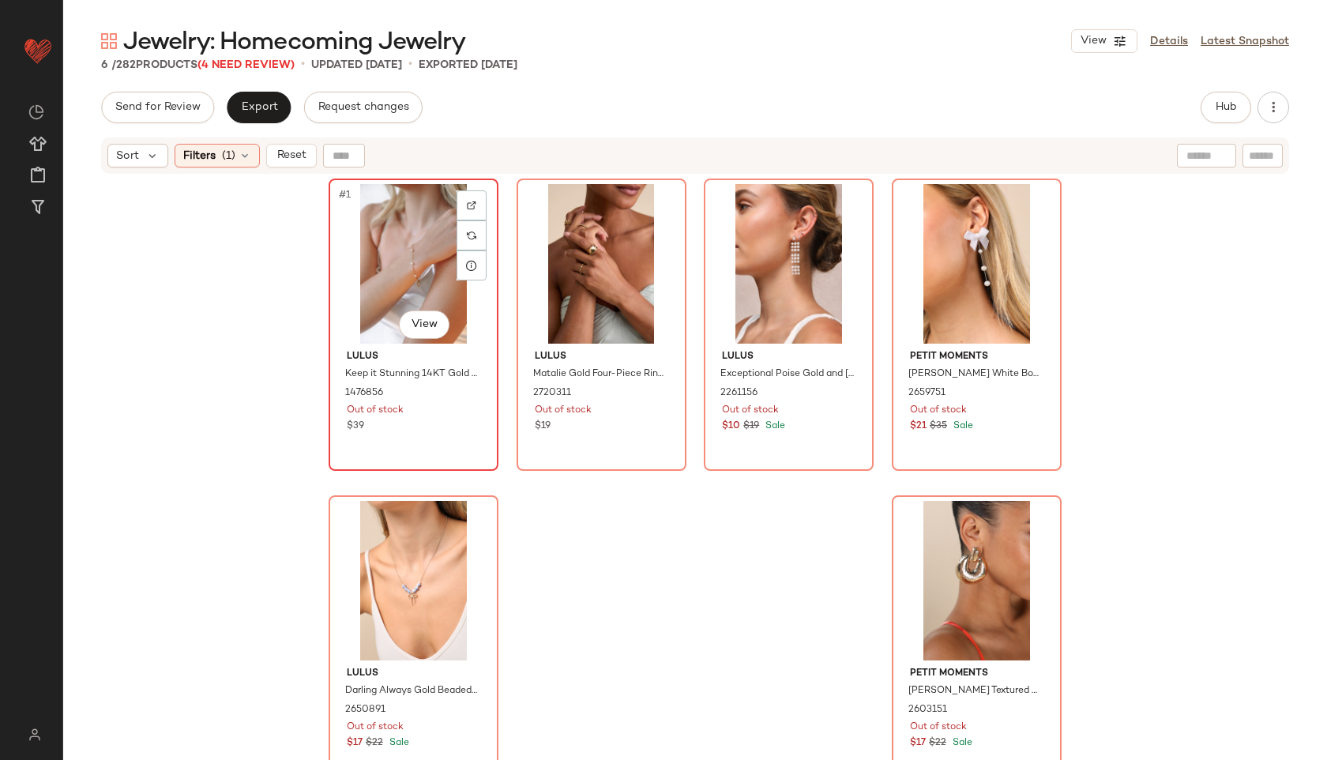
click at [409, 230] on div "#1 View" at bounding box center [413, 264] width 159 height 160
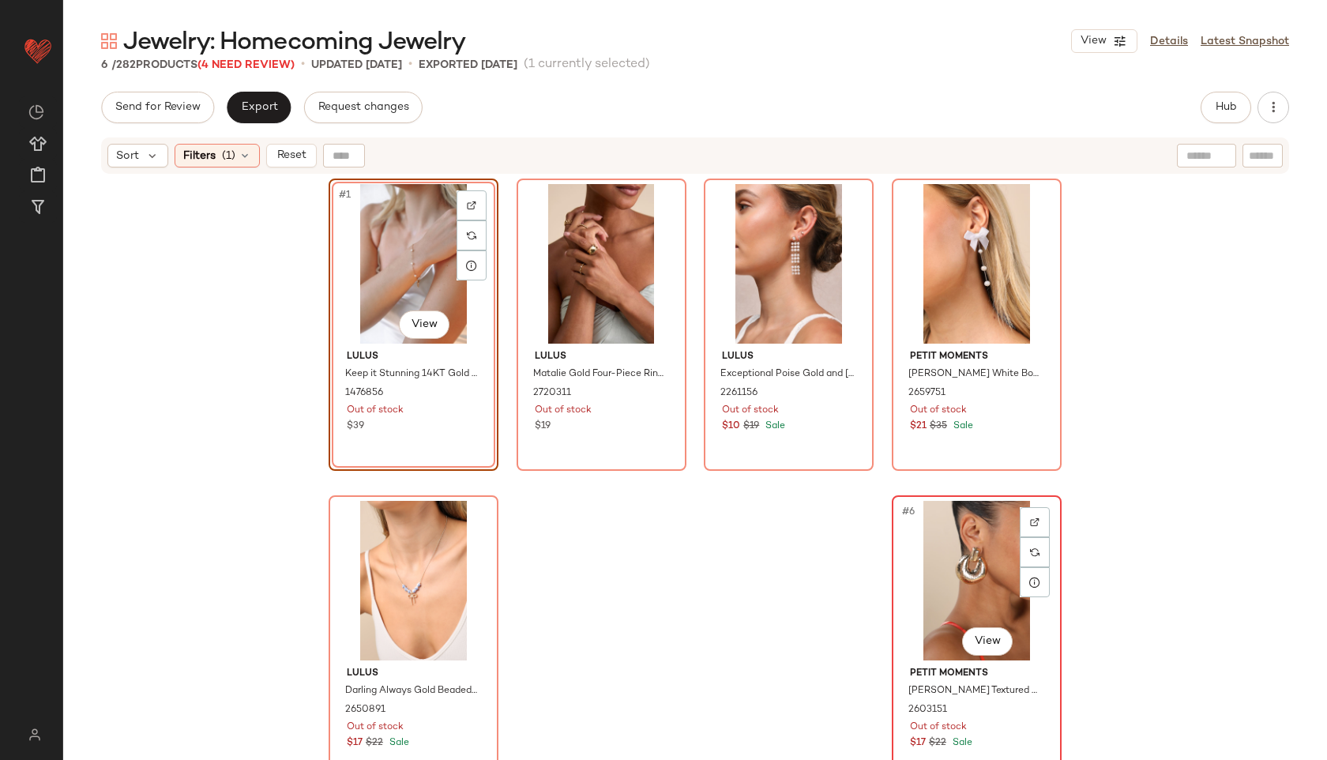
click at [963, 577] on div "#6 View" at bounding box center [976, 581] width 159 height 160
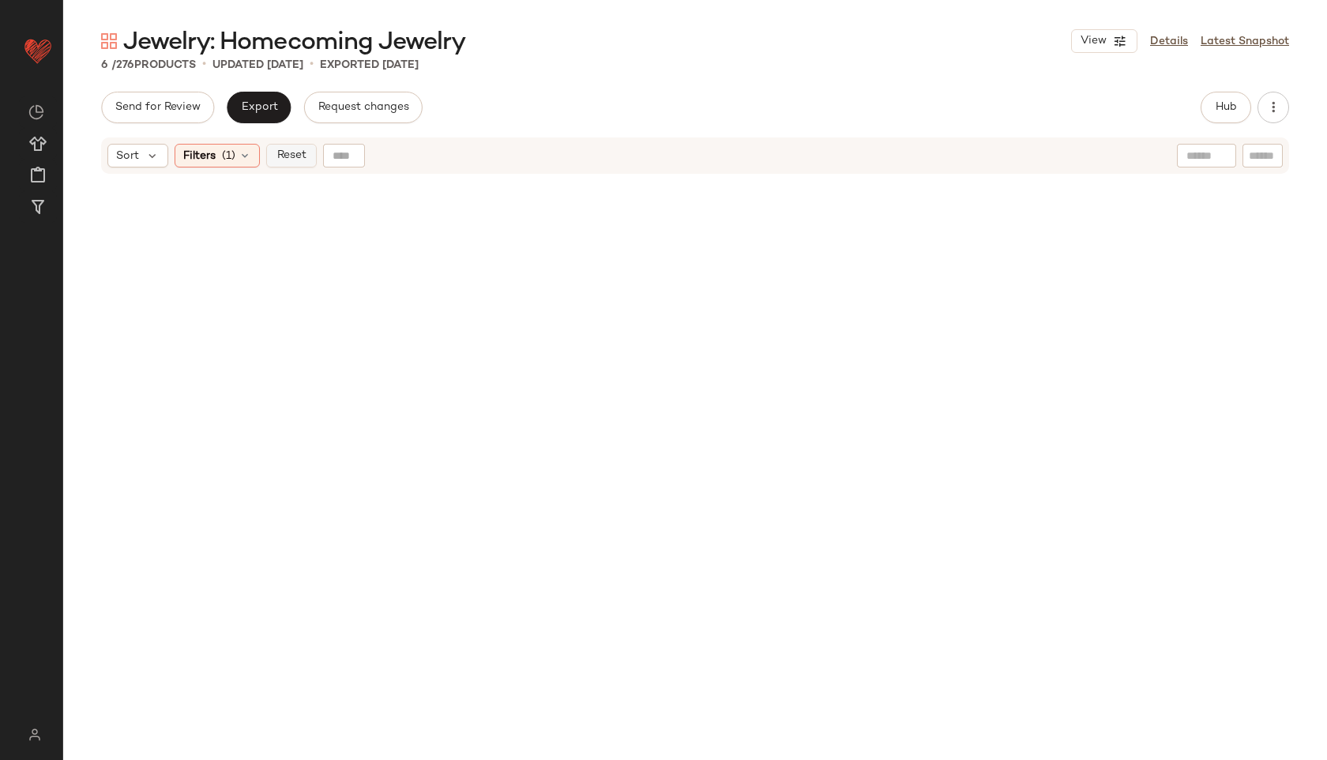
click at [293, 146] on button "Reset" at bounding box center [291, 156] width 51 height 24
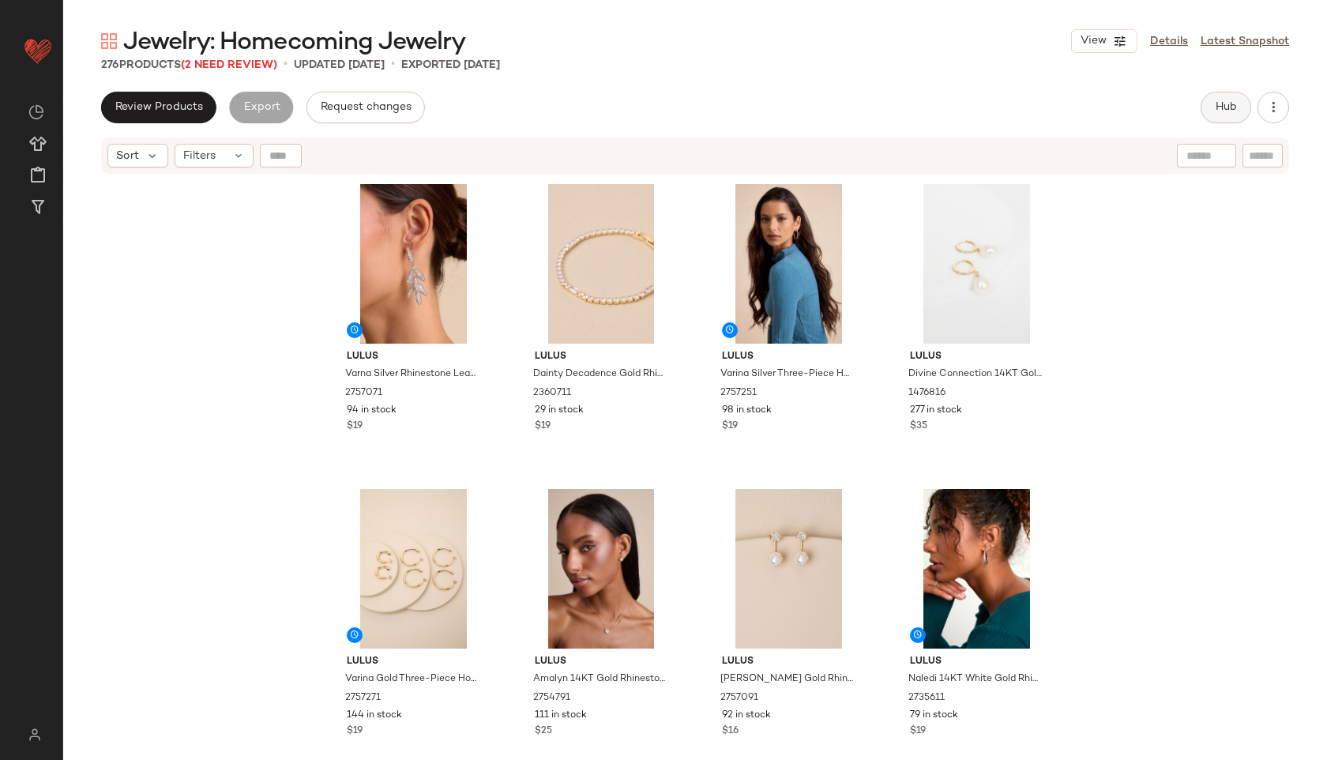
click at [1221, 109] on span "Hub" at bounding box center [1226, 107] width 22 height 13
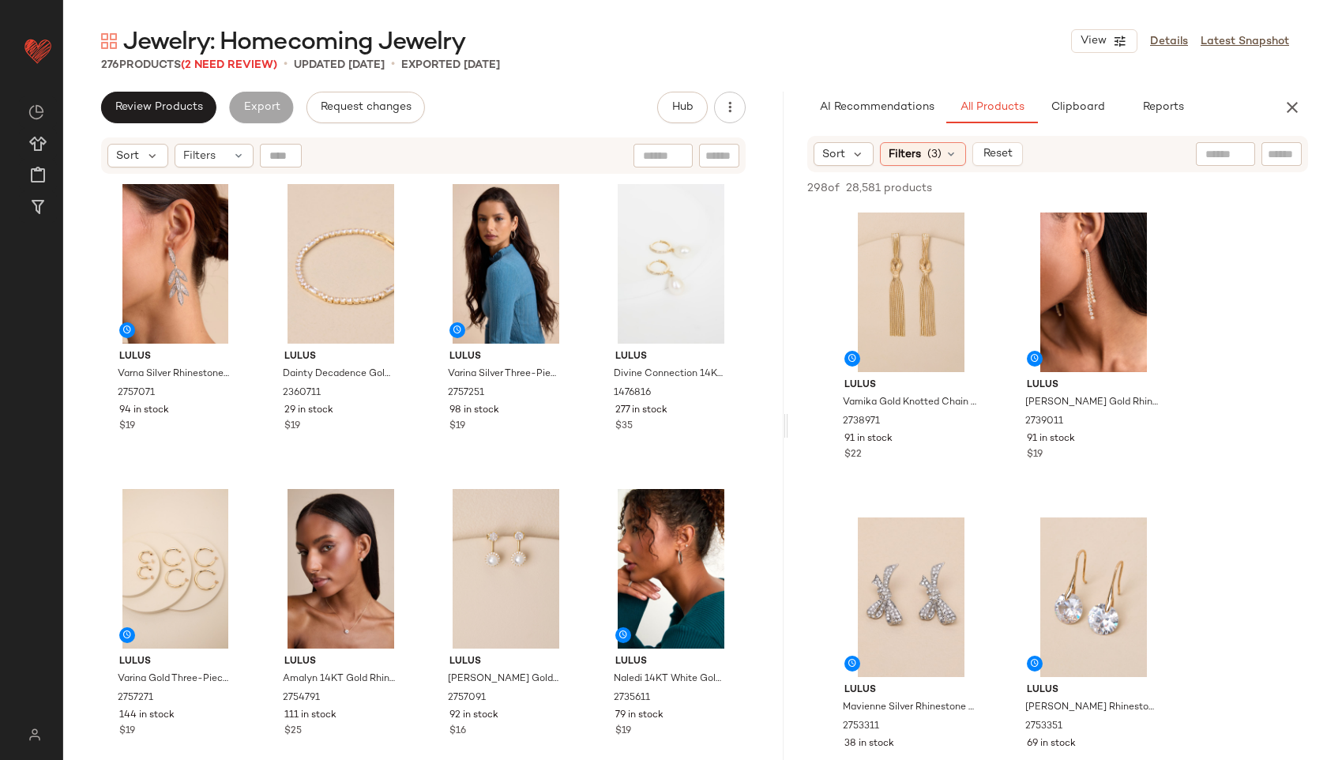
drag, startPoint x: 692, startPoint y: 423, endPoint x: 804, endPoint y: 416, distance: 112.5
click at [804, 416] on div "Jewelry: Homecoming Jewelry View Details Latest Snapshot 276 Products (2 Need R…" at bounding box center [695, 392] width 1264 height 735
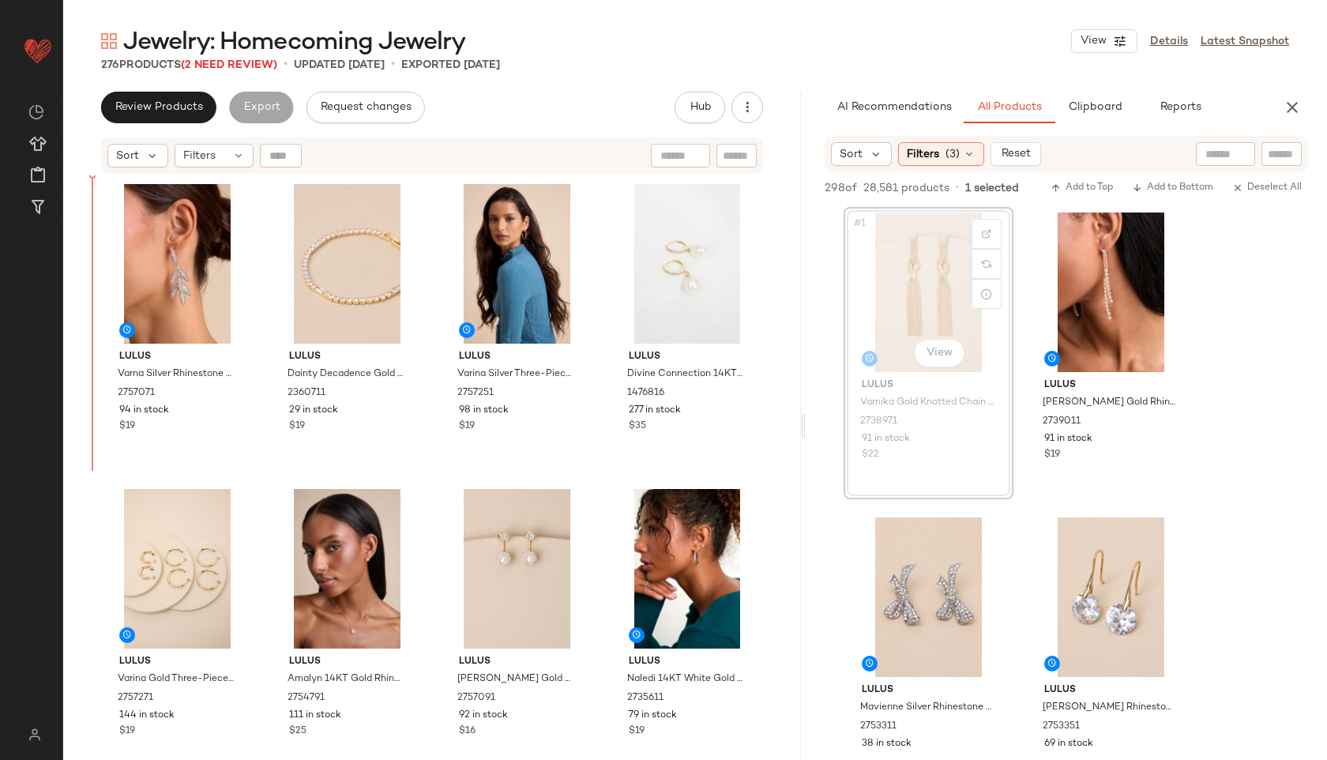
drag, startPoint x: 904, startPoint y: 321, endPoint x: 894, endPoint y: 321, distance: 10.3
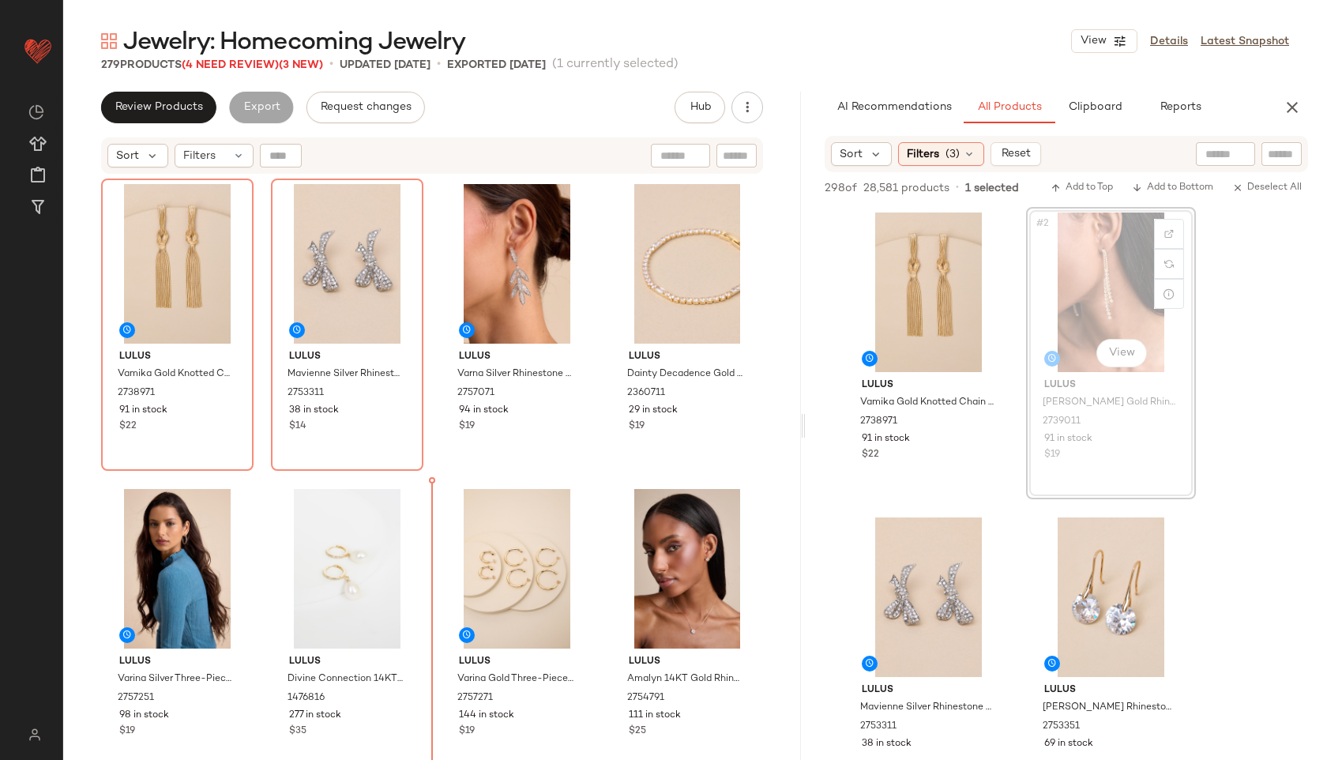
drag, startPoint x: 1091, startPoint y: 312, endPoint x: 1082, endPoint y: 316, distance: 9.5
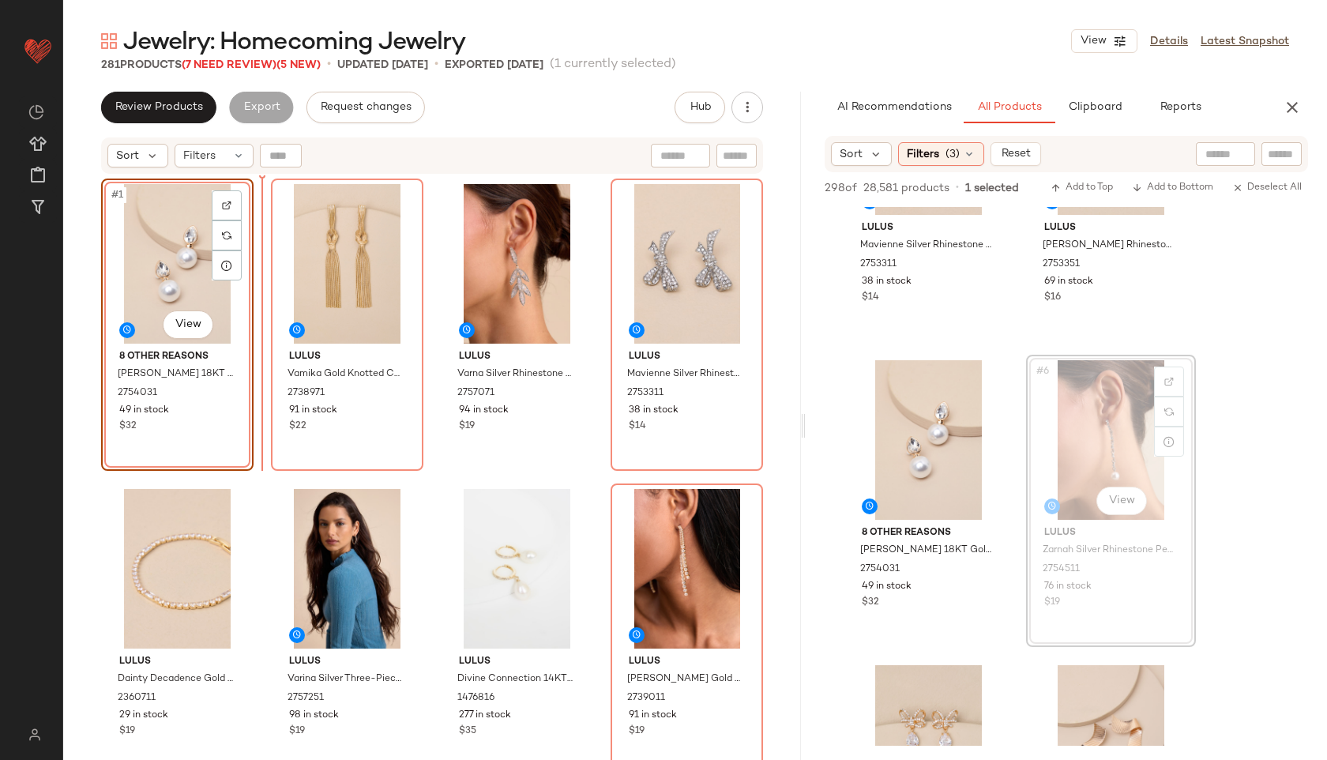
drag, startPoint x: 1116, startPoint y: 443, endPoint x: 205, endPoint y: 283, distance: 924.9
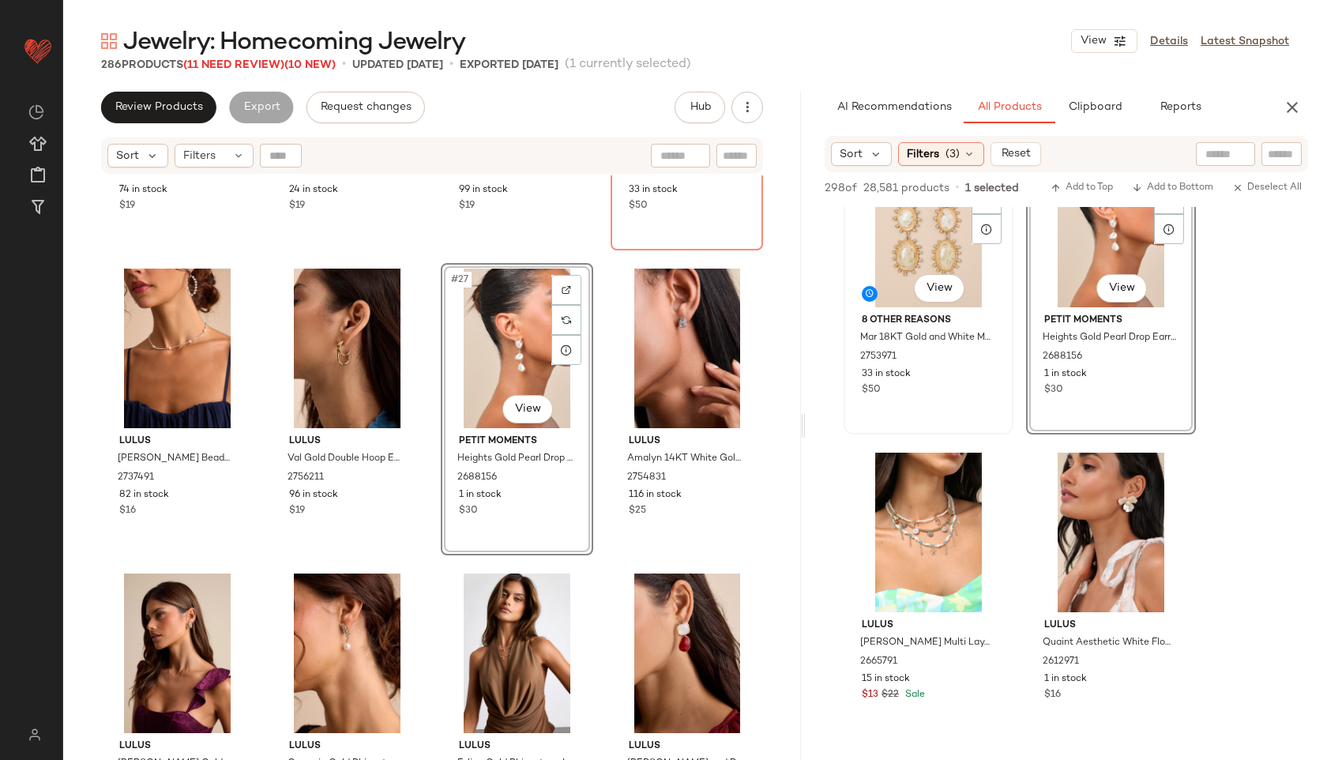
scroll to position [1592, 0]
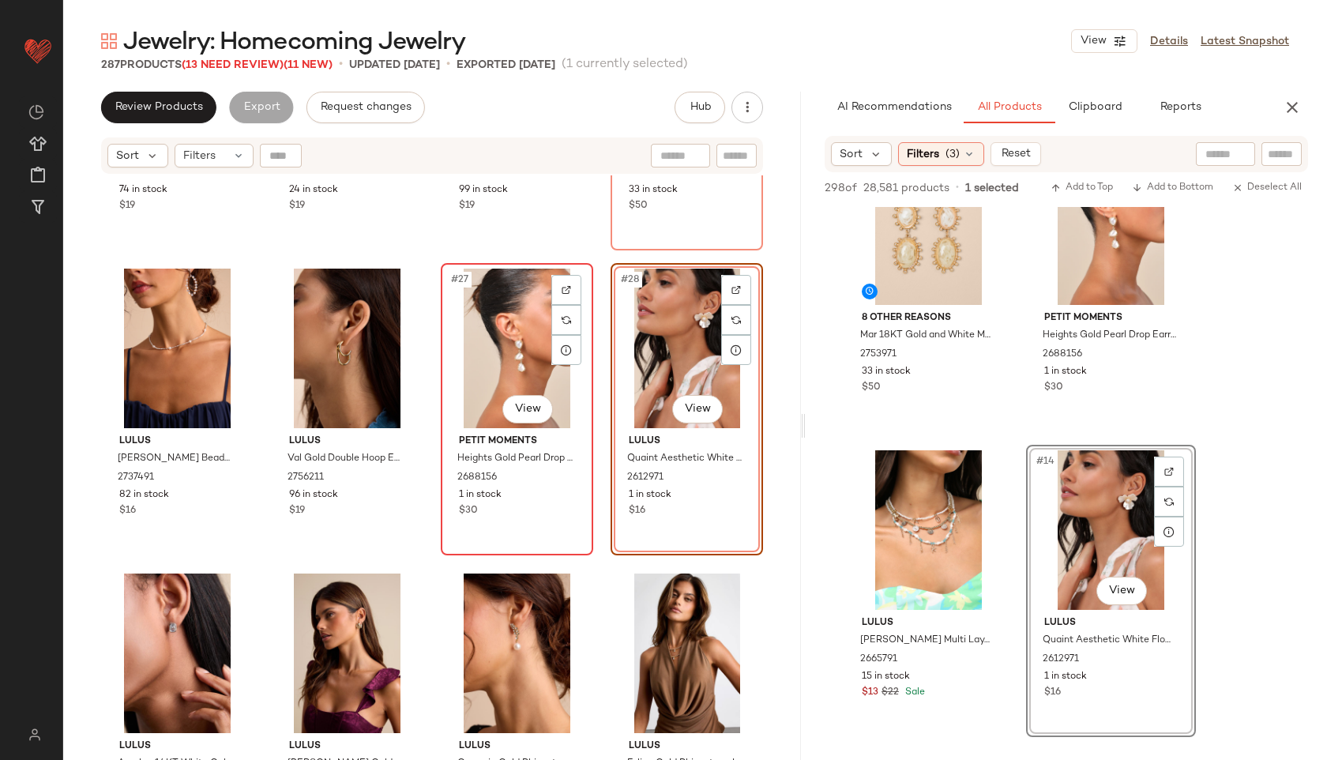
click at [507, 327] on div "#27 View" at bounding box center [516, 349] width 141 height 160
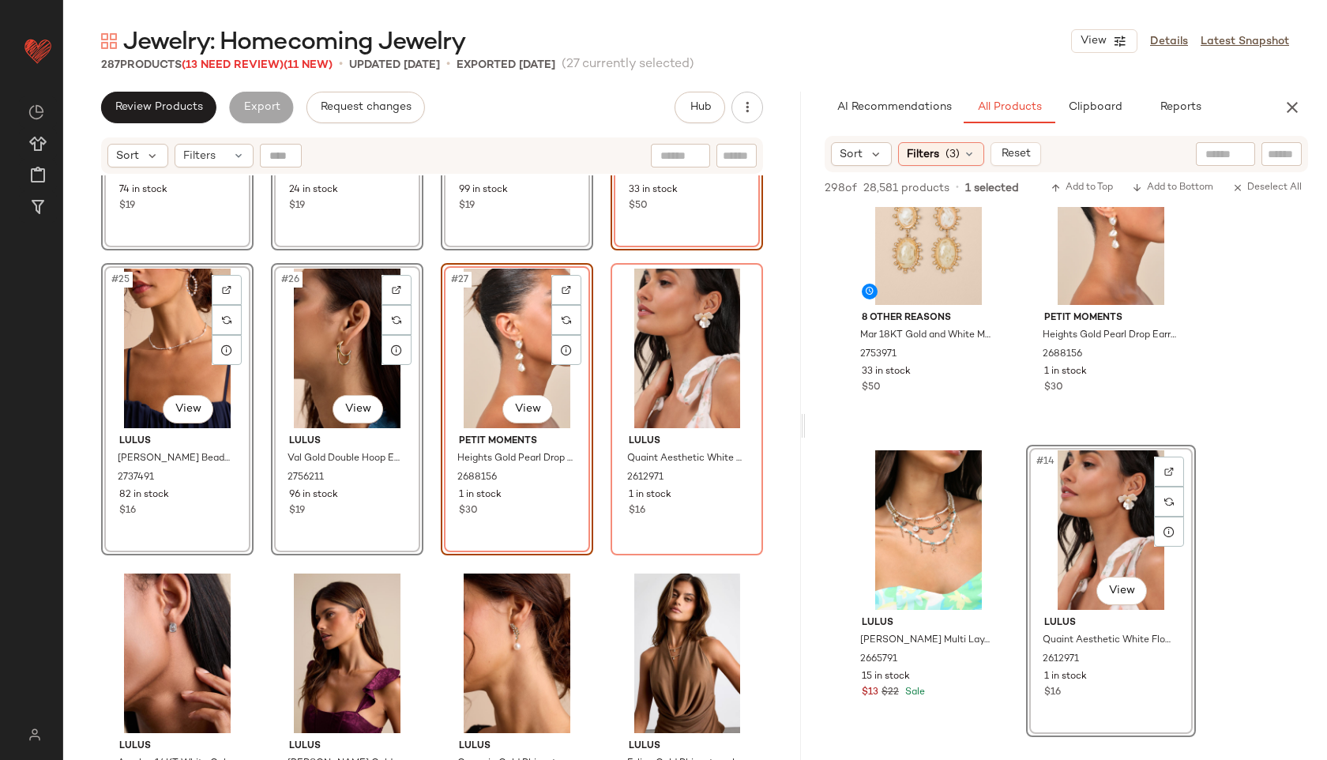
click at [424, 254] on div "#21 View Lulus Camden Gold Textured Five-Piece Ring Set 2720151 74 in stock $19…" at bounding box center [432, 487] width 738 height 624
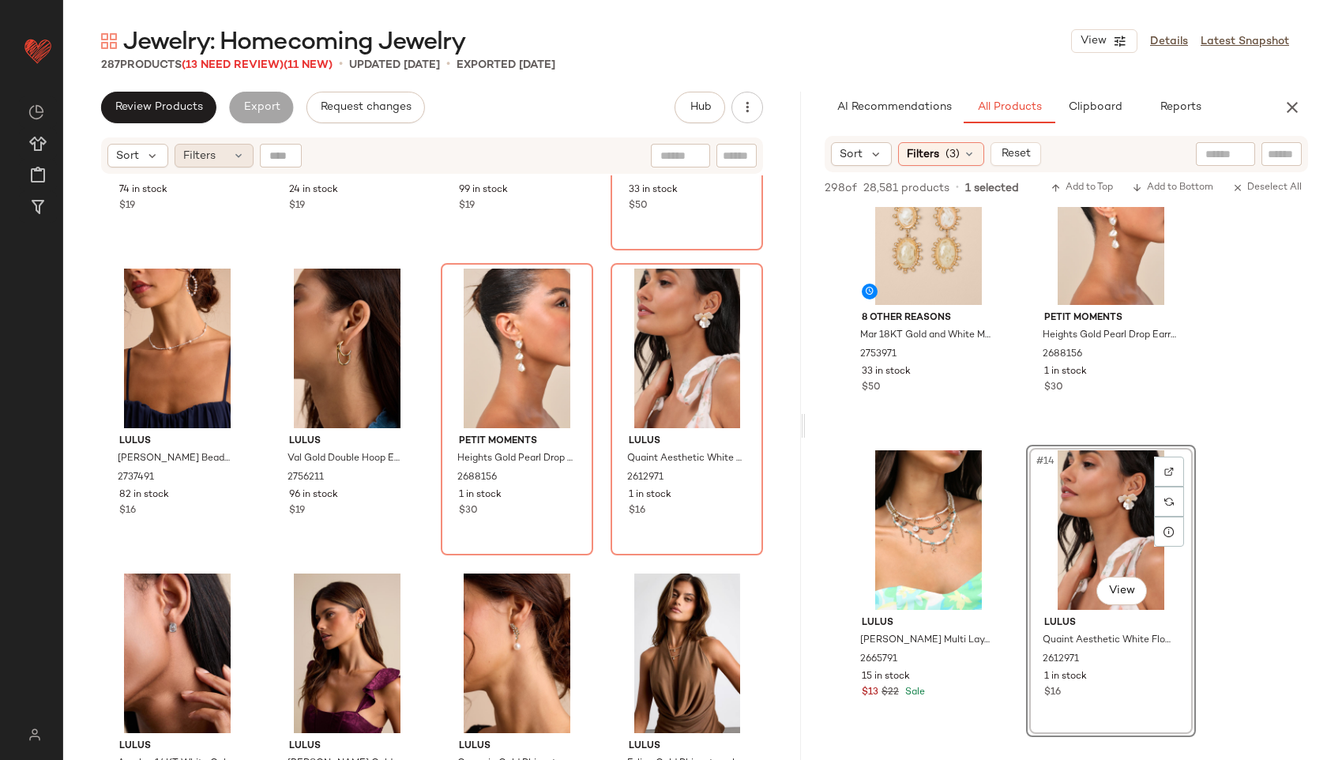
click at [214, 153] on span "Filters" at bounding box center [199, 156] width 32 height 17
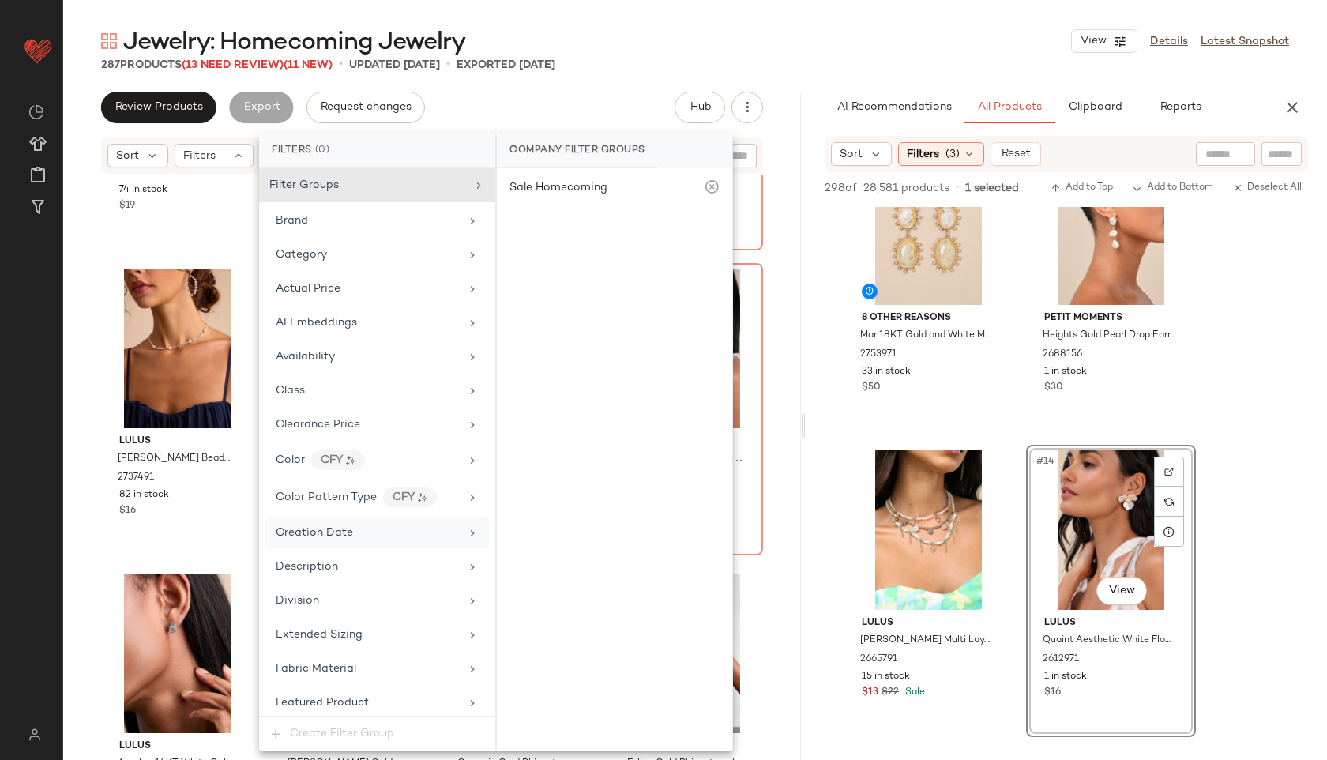
scroll to position [754, 0]
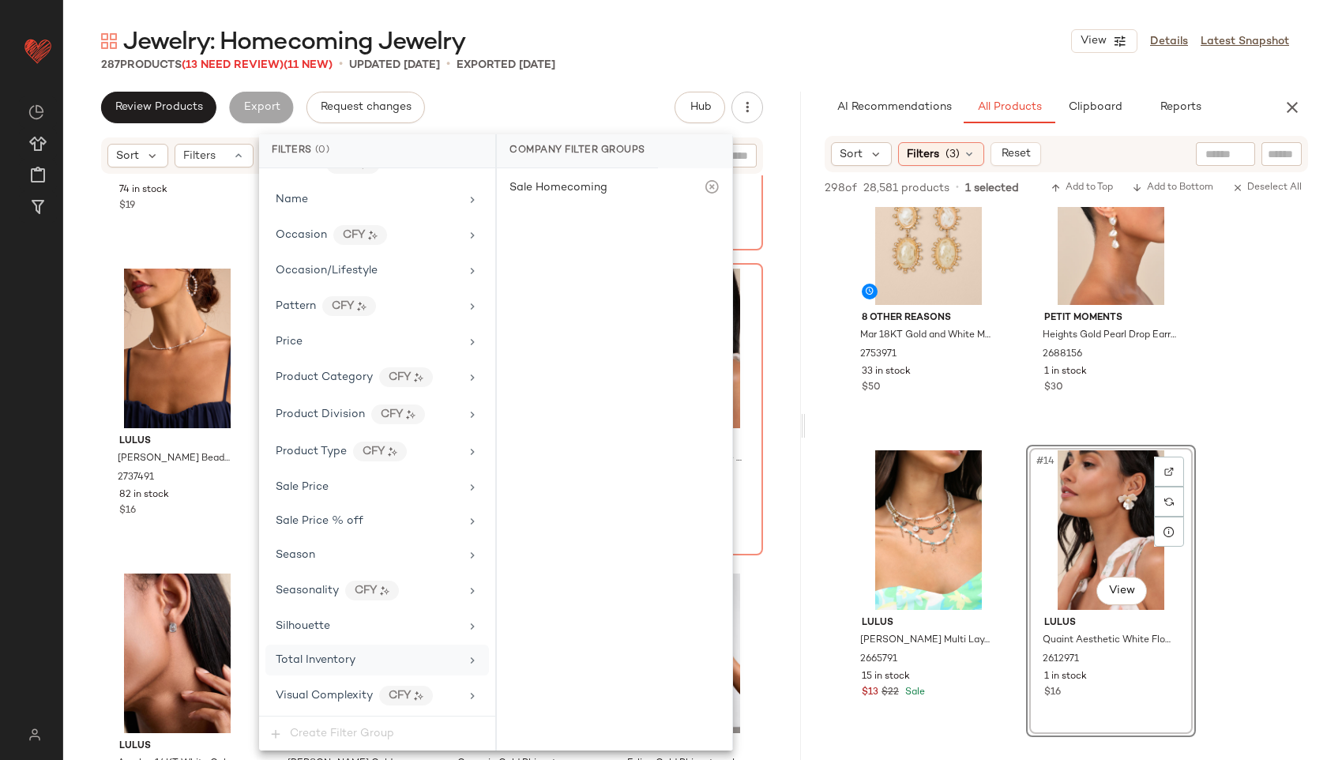
click at [334, 660] on span "Total Inventory" at bounding box center [316, 660] width 80 height 12
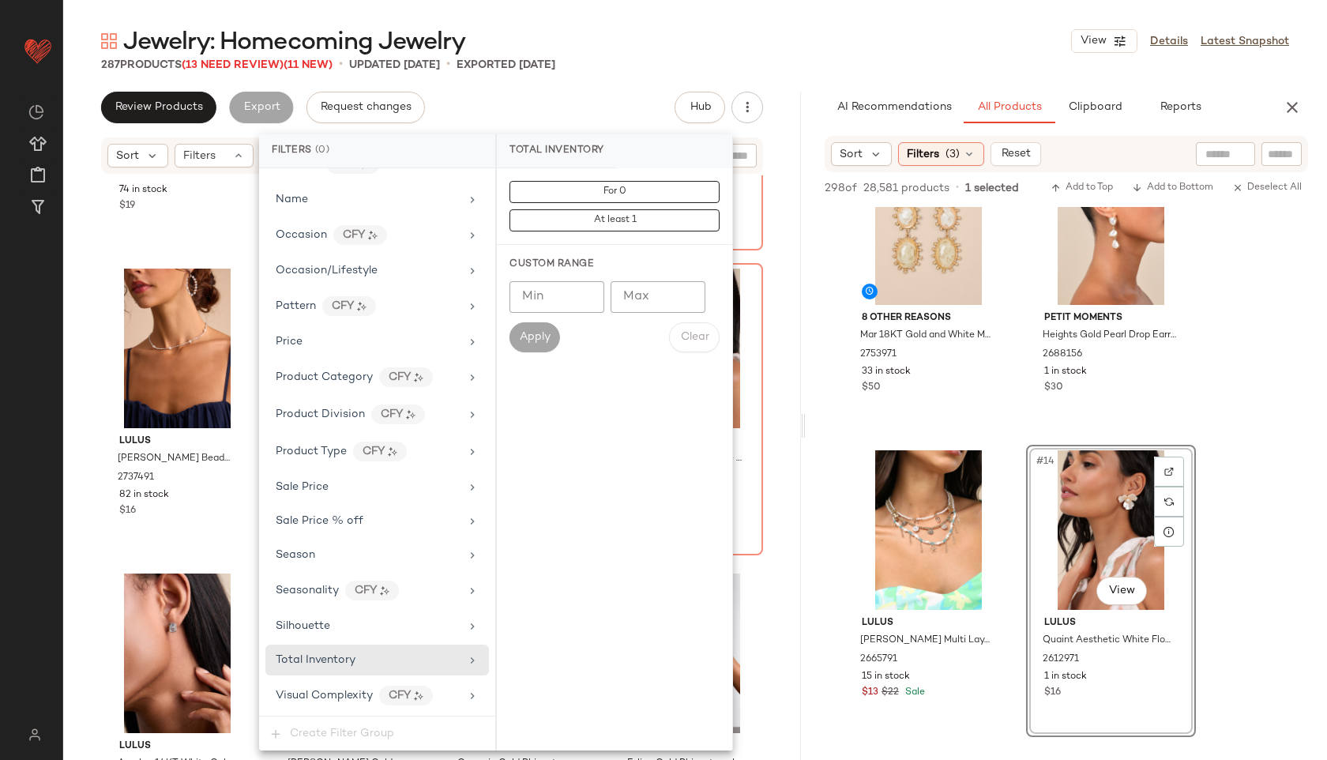
click at [646, 298] on input "Max" at bounding box center [658, 297] width 95 height 32
type input "**"
click at [520, 341] on span "Apply" at bounding box center [535, 337] width 32 height 13
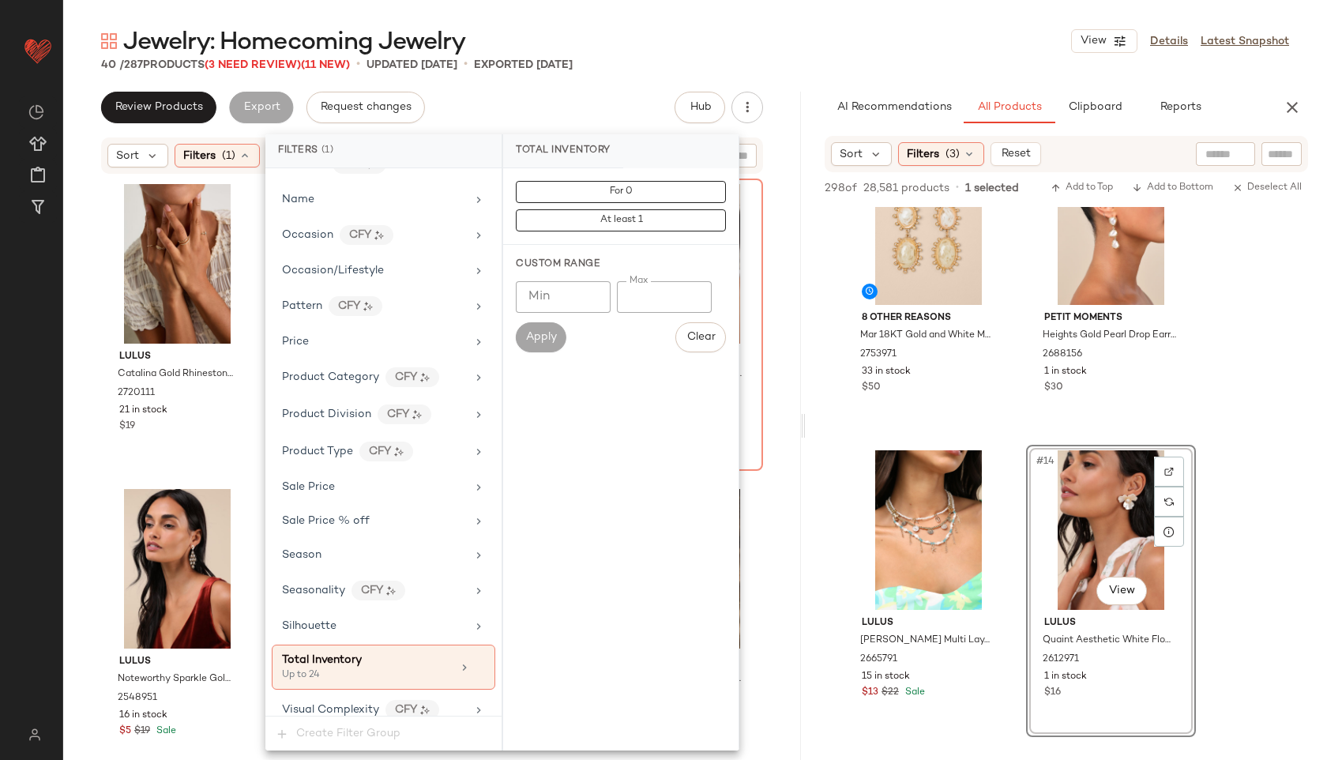
click at [679, 32] on div "Jewelry: Homecoming Jewelry View Details Latest Snapshot" at bounding box center [695, 41] width 1264 height 32
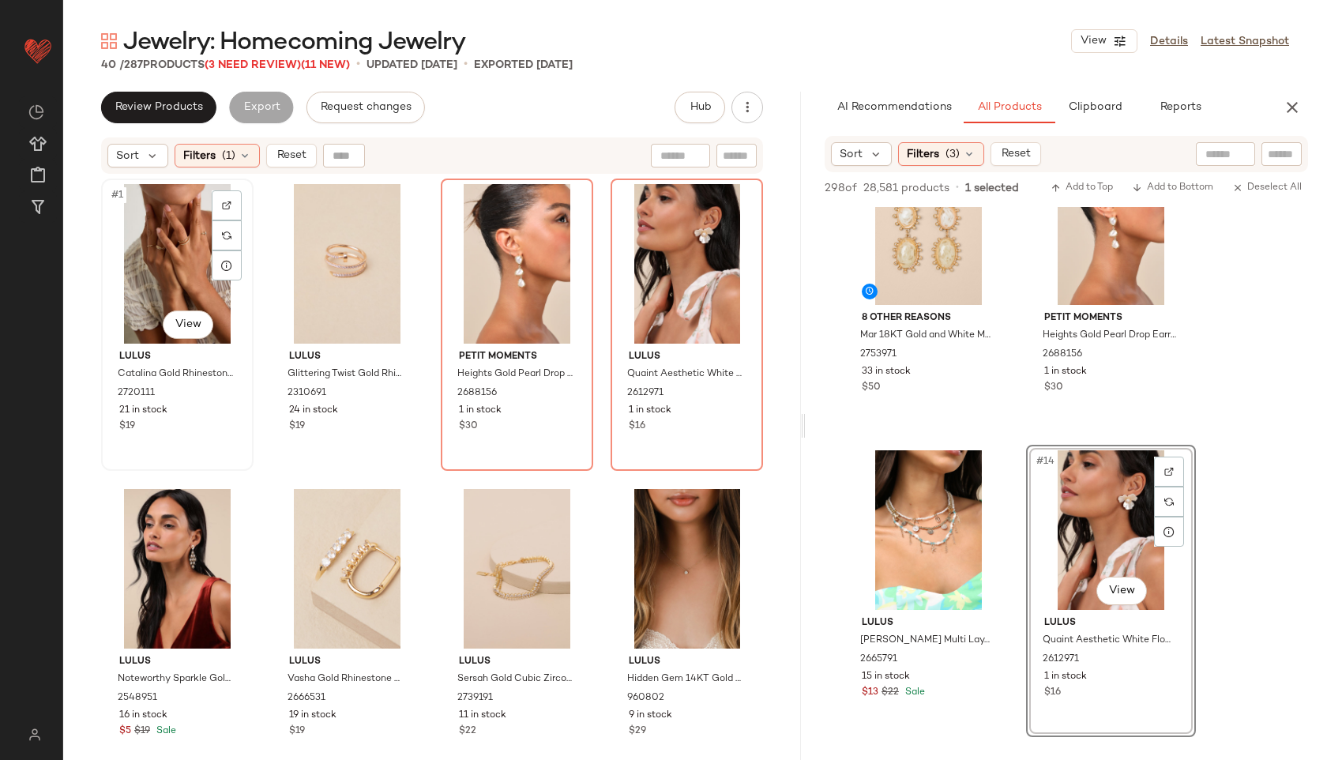
click at [190, 223] on div "#1 View" at bounding box center [177, 264] width 141 height 160
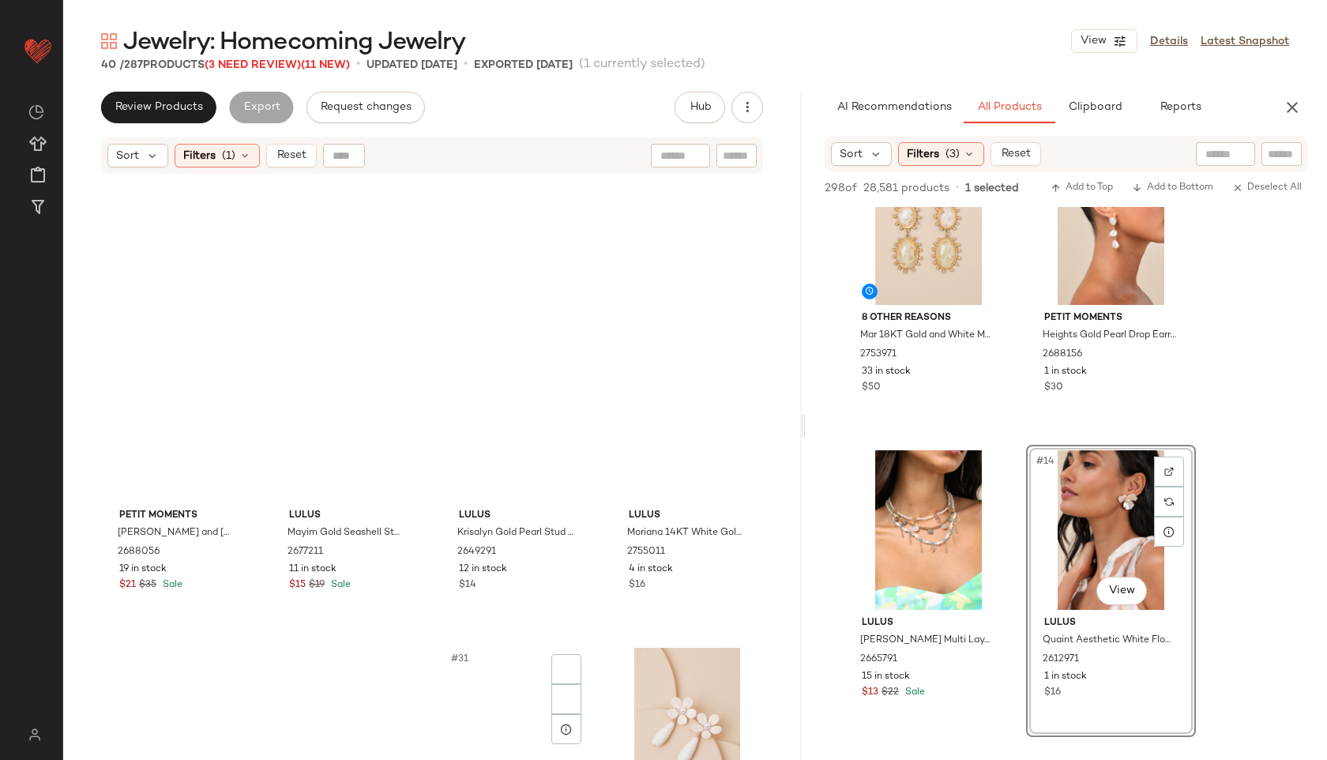
scroll to position [2429, 0]
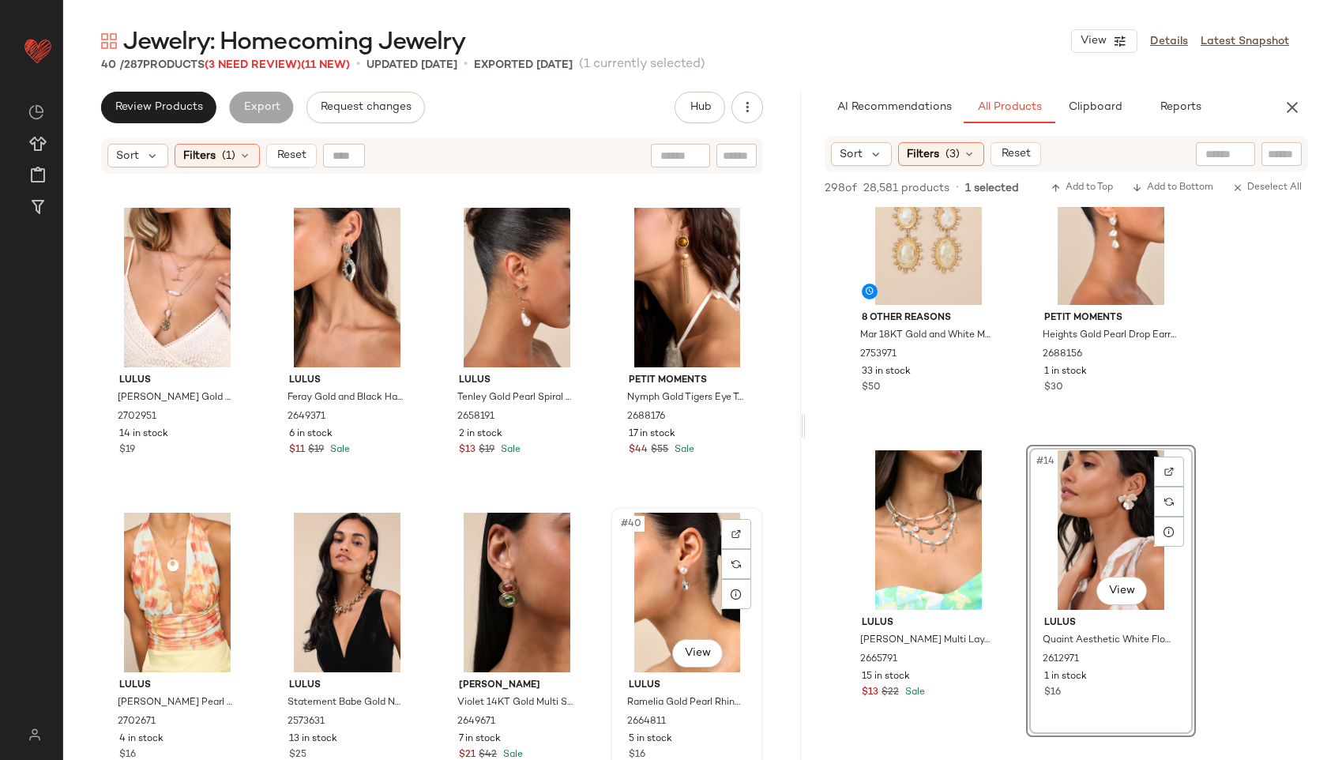
click at [682, 581] on div "#40 View" at bounding box center [686, 593] width 141 height 160
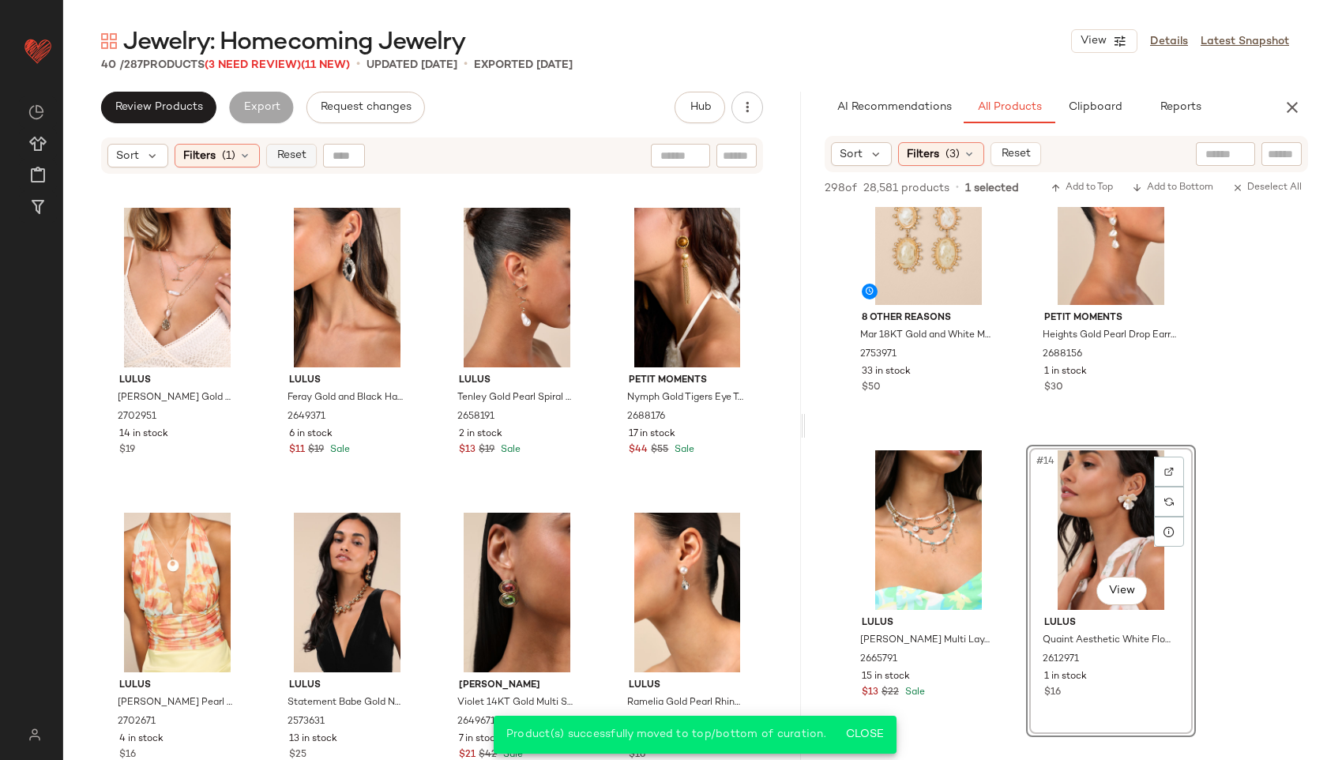
click at [276, 147] on button "Reset" at bounding box center [291, 156] width 51 height 24
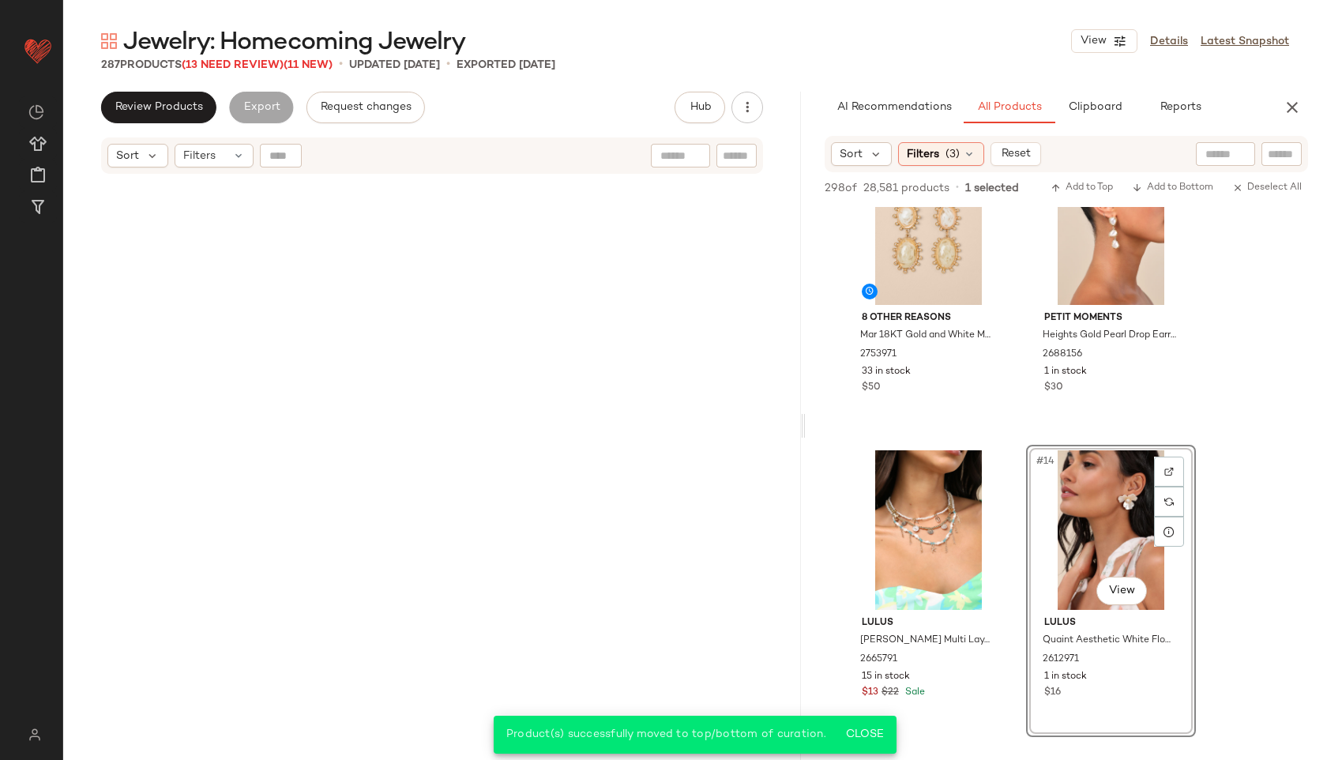
scroll to position [21336, 0]
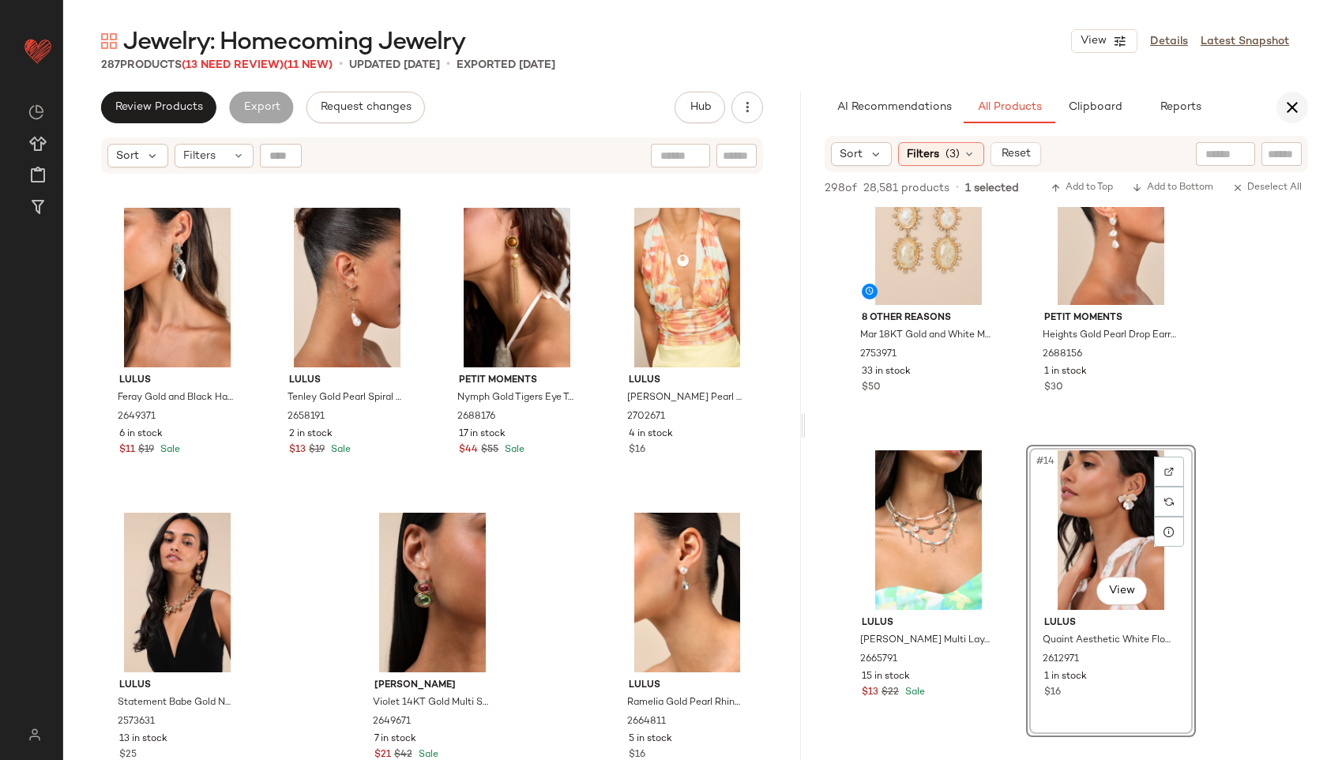
click at [1292, 108] on icon "button" at bounding box center [1292, 107] width 19 height 19
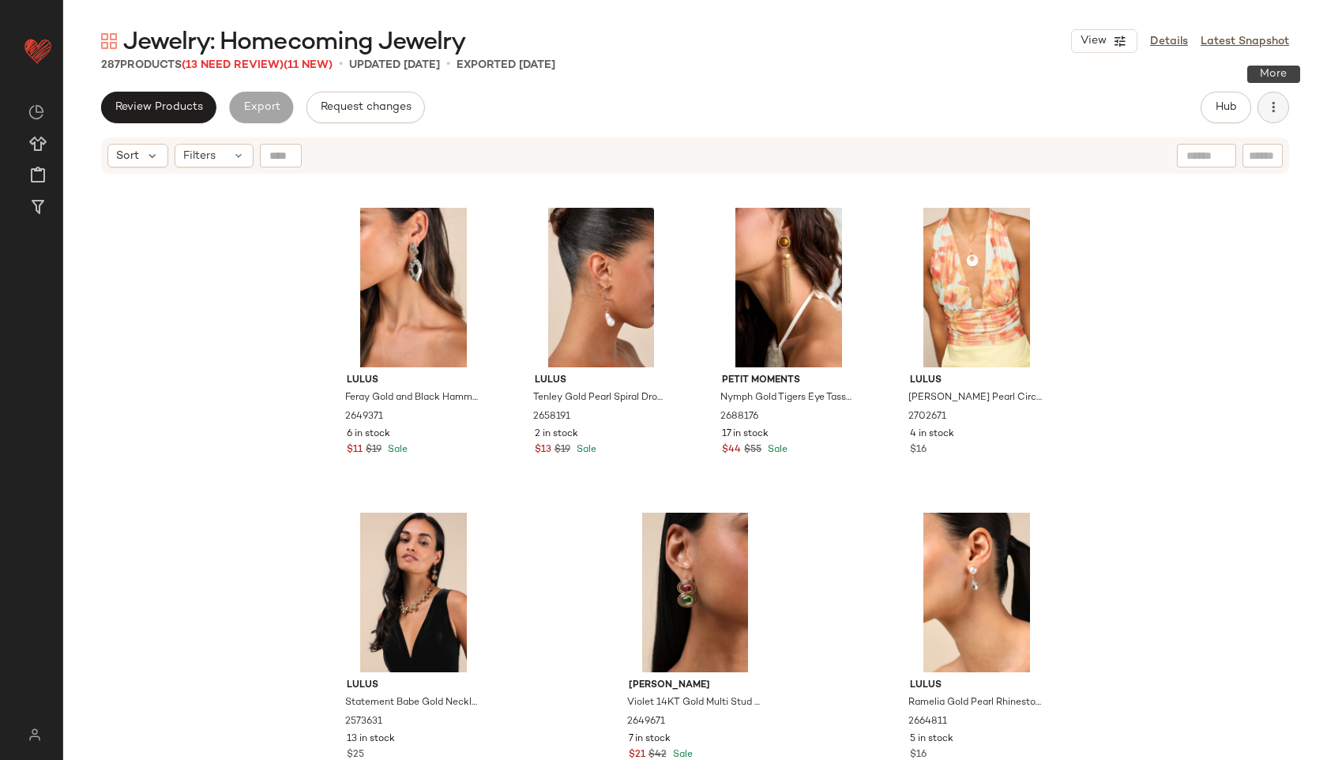
click at [1267, 110] on icon "button" at bounding box center [1274, 108] width 16 height 16
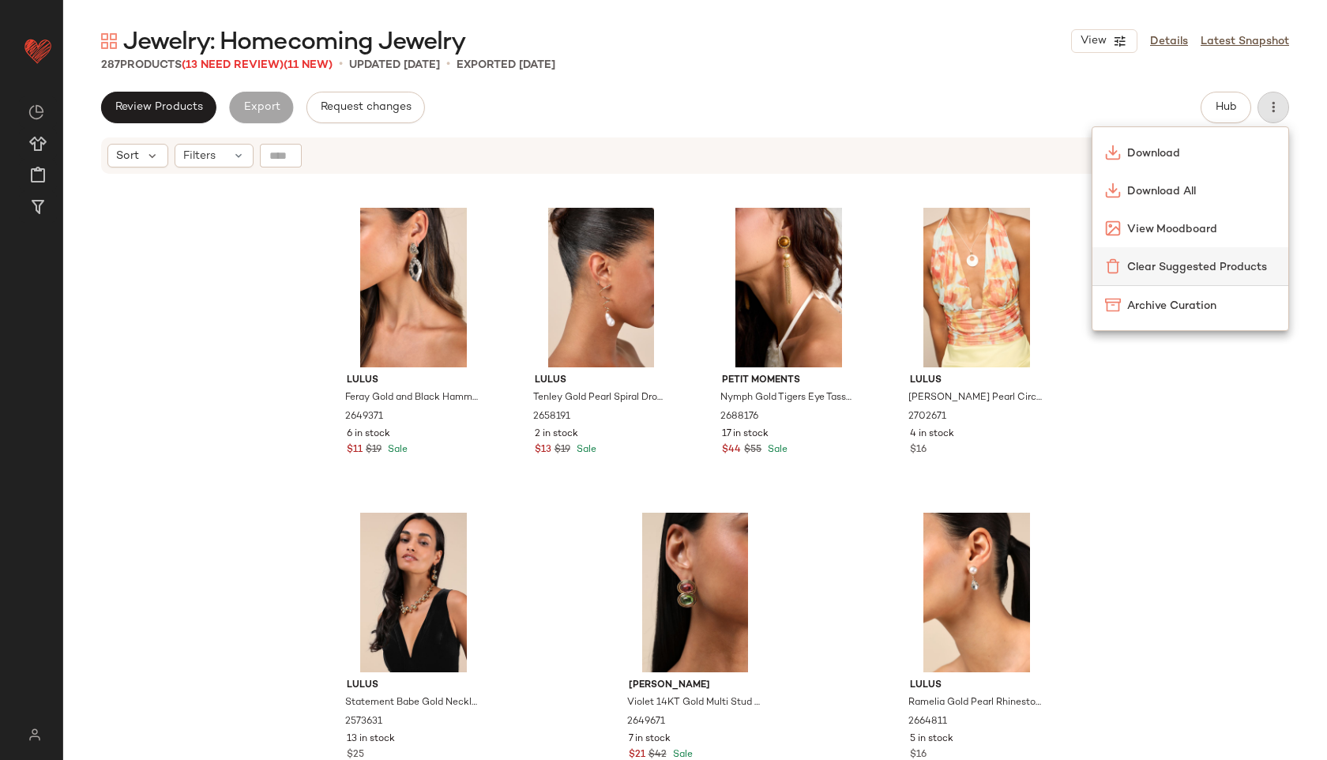
click at [1209, 256] on div "Clear Suggested Products" at bounding box center [1191, 266] width 196 height 38
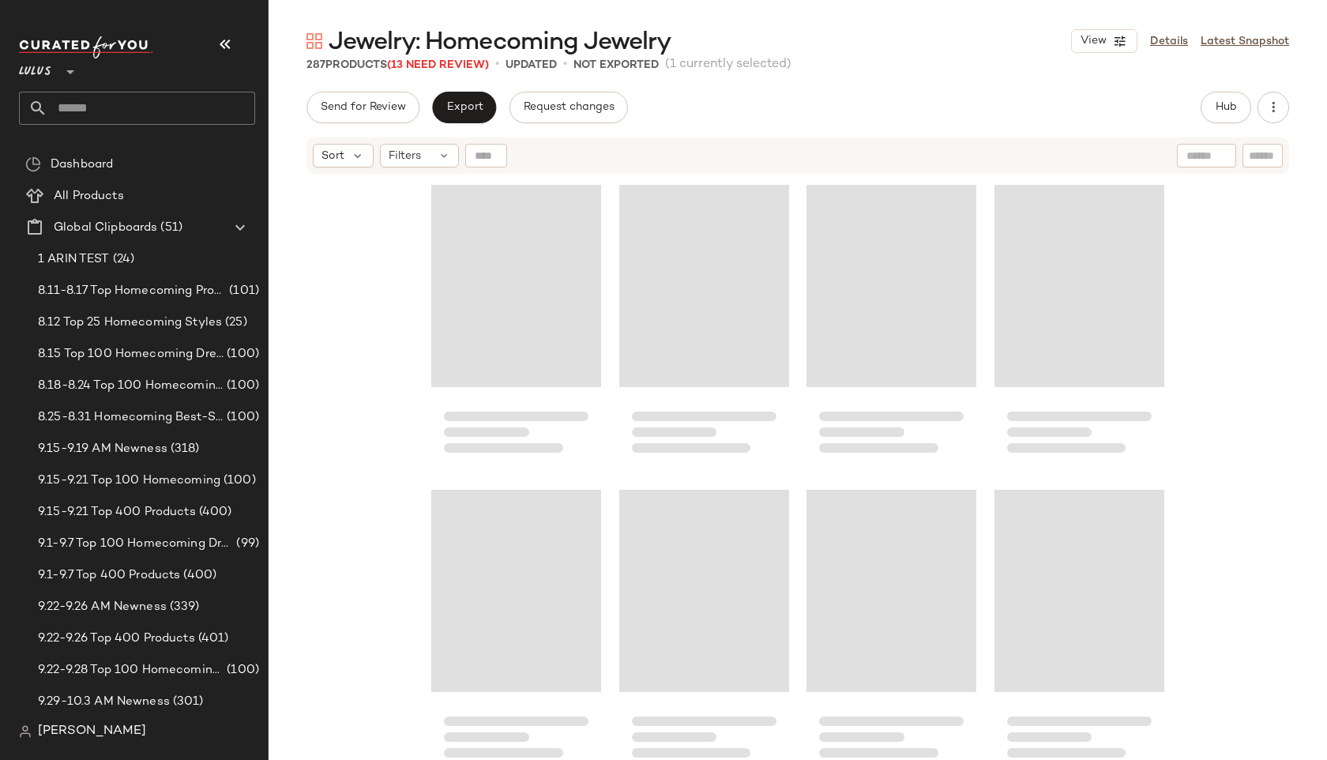
scroll to position [21336, 0]
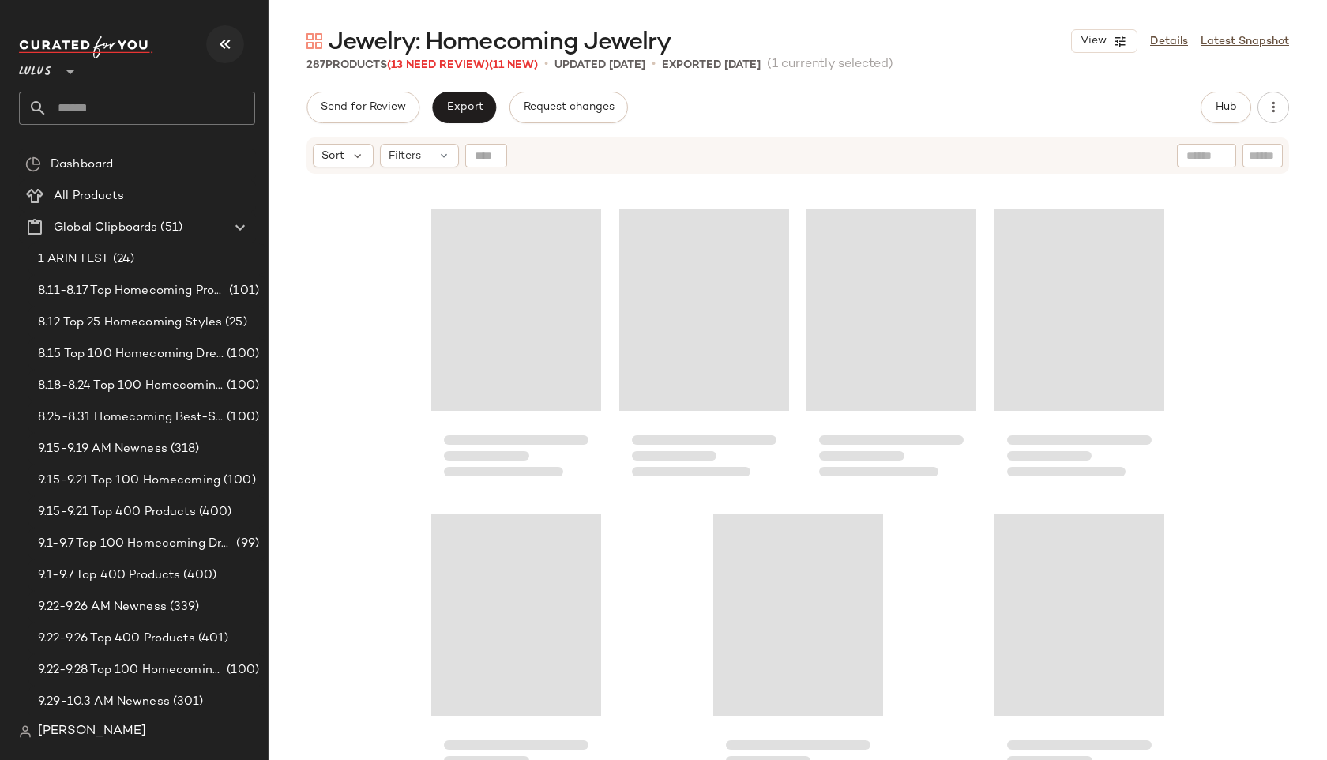
click at [222, 40] on icon "button" at bounding box center [225, 44] width 19 height 19
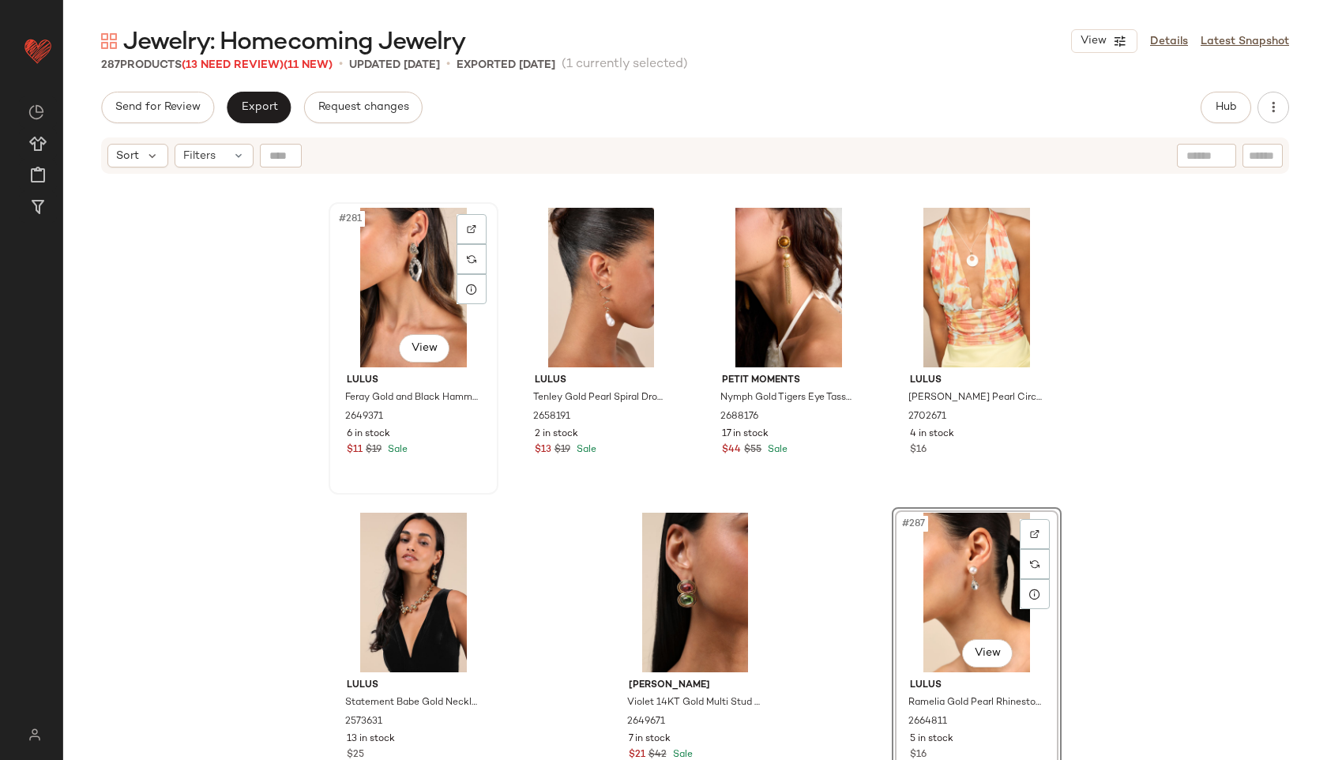
click at [405, 250] on div "#281 View" at bounding box center [413, 288] width 159 height 160
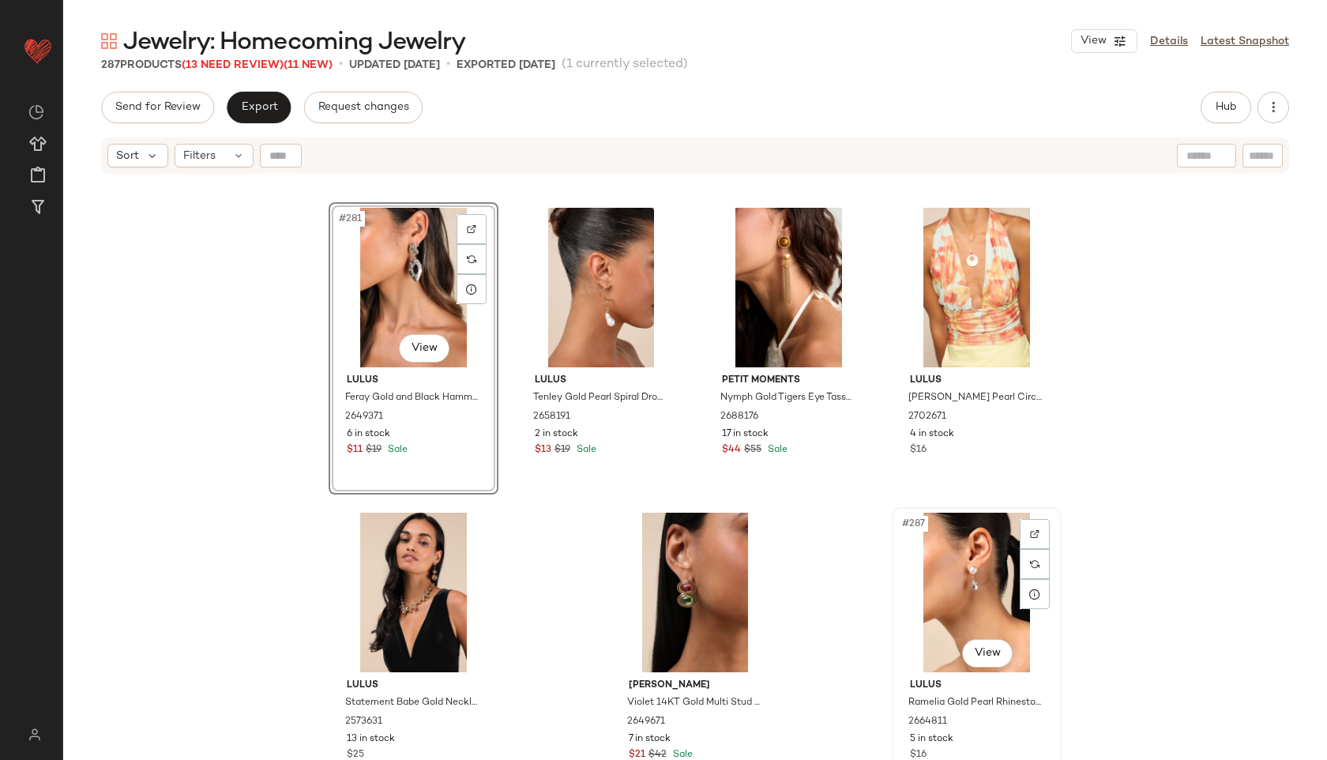
click at [950, 570] on div "#287 View" at bounding box center [976, 593] width 159 height 160
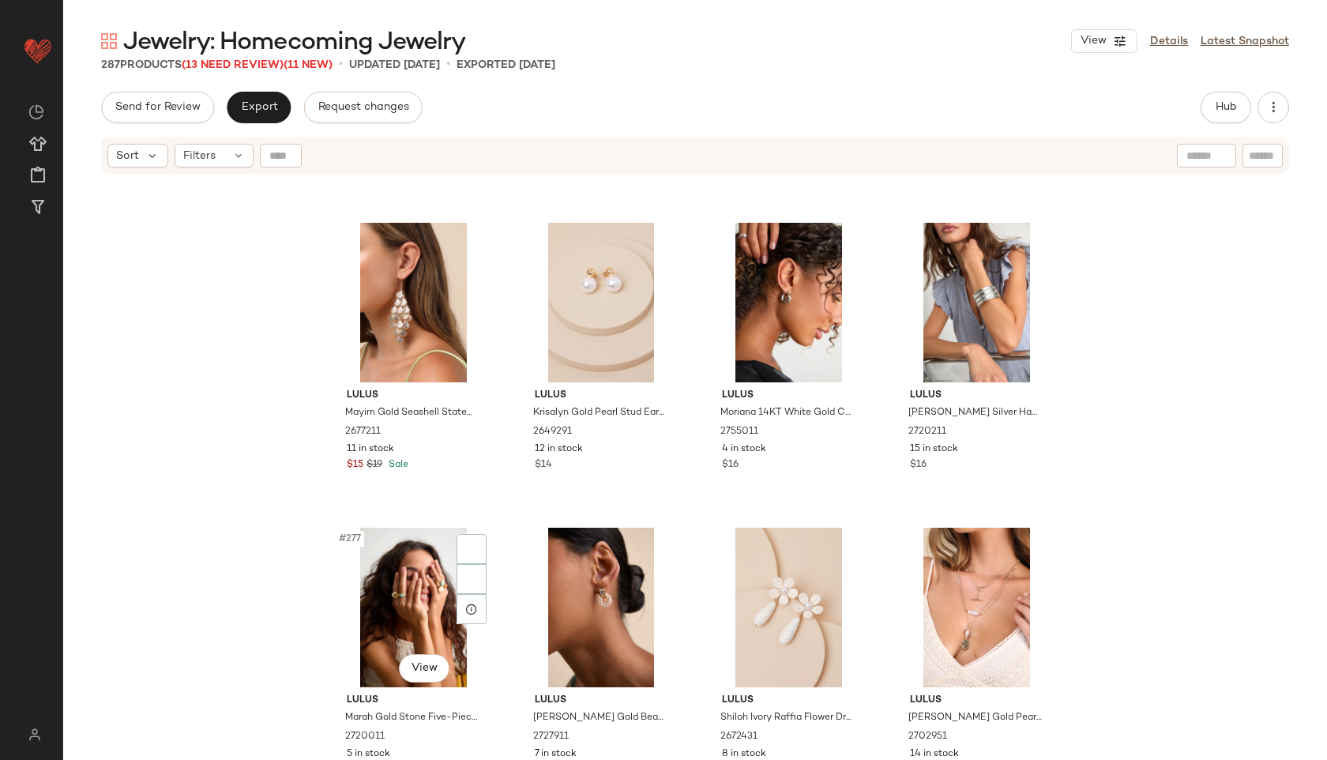
scroll to position [21336, 0]
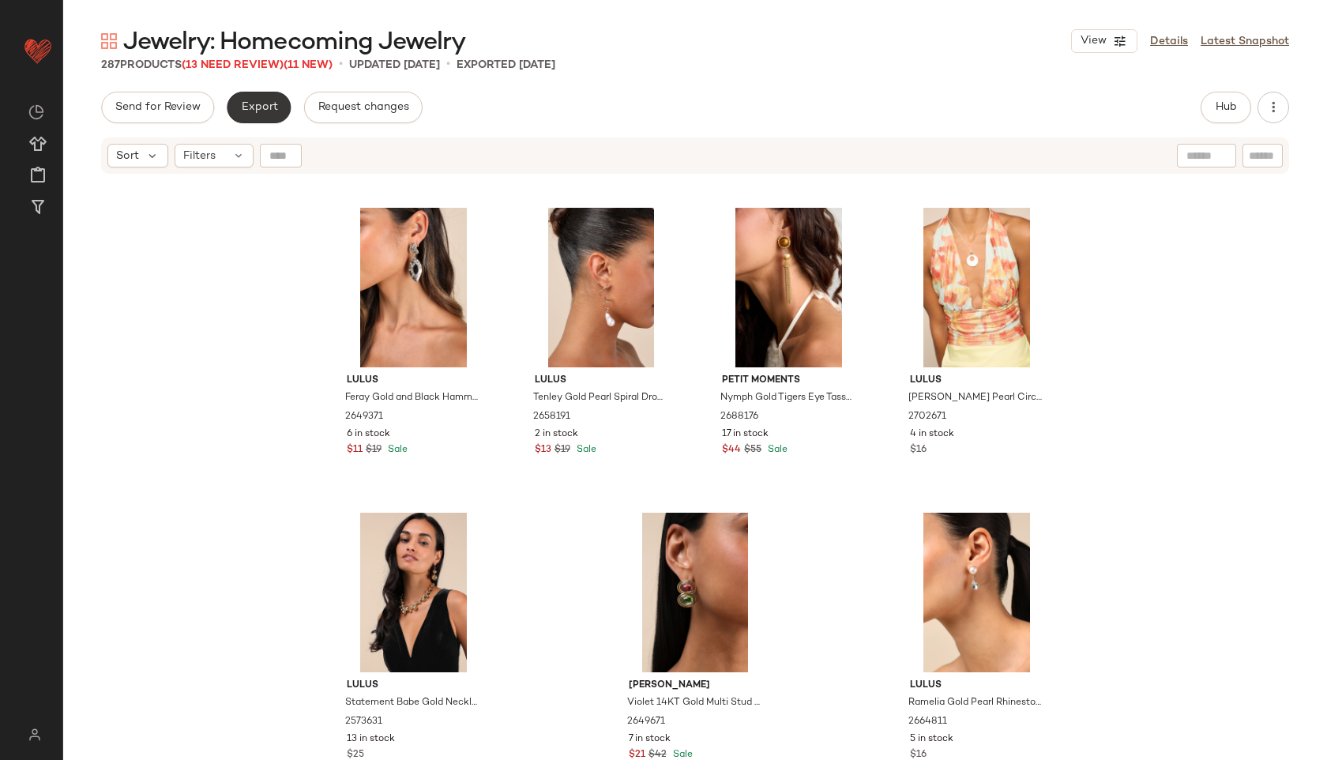
click at [262, 100] on button "Export" at bounding box center [259, 108] width 64 height 32
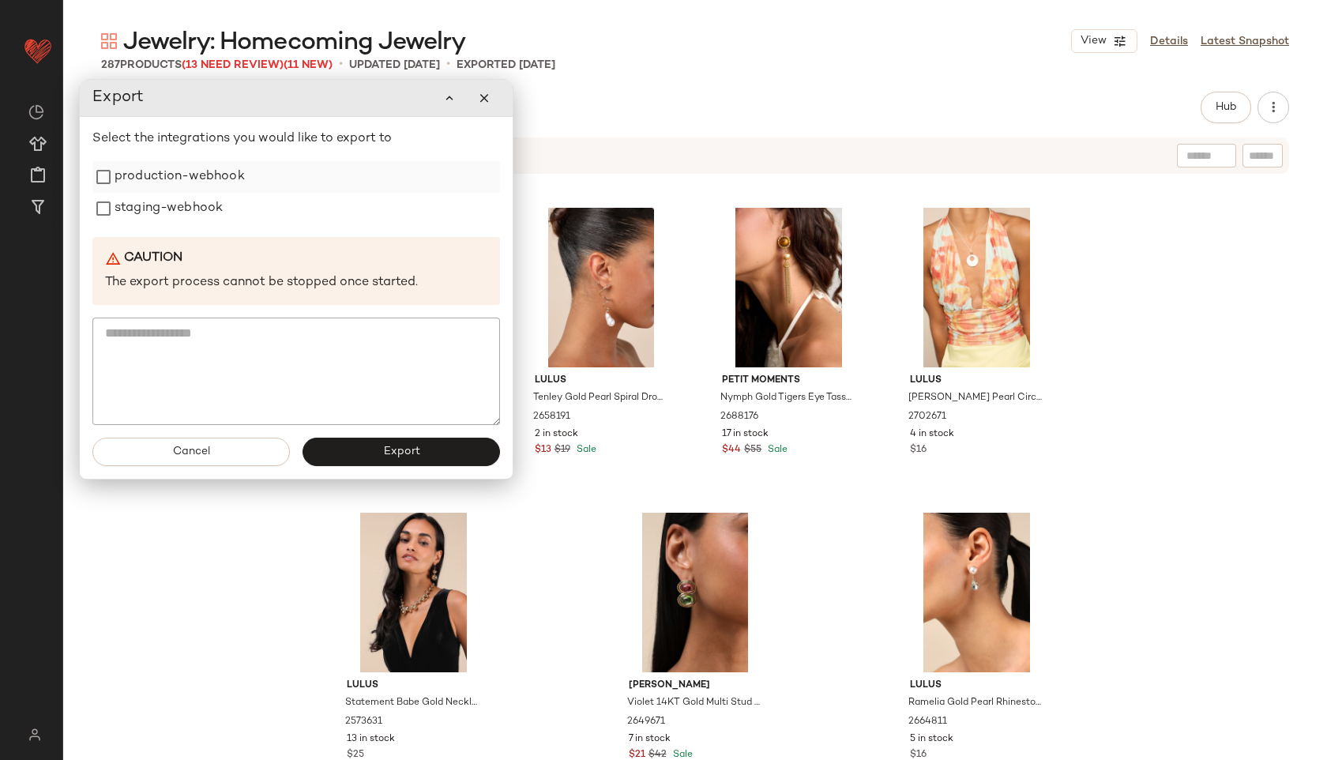
click at [166, 179] on label "production-webhook" at bounding box center [180, 177] width 130 height 32
click at [160, 208] on label "staging-webhook" at bounding box center [169, 209] width 108 height 32
click at [370, 464] on button "Export" at bounding box center [402, 452] width 198 height 28
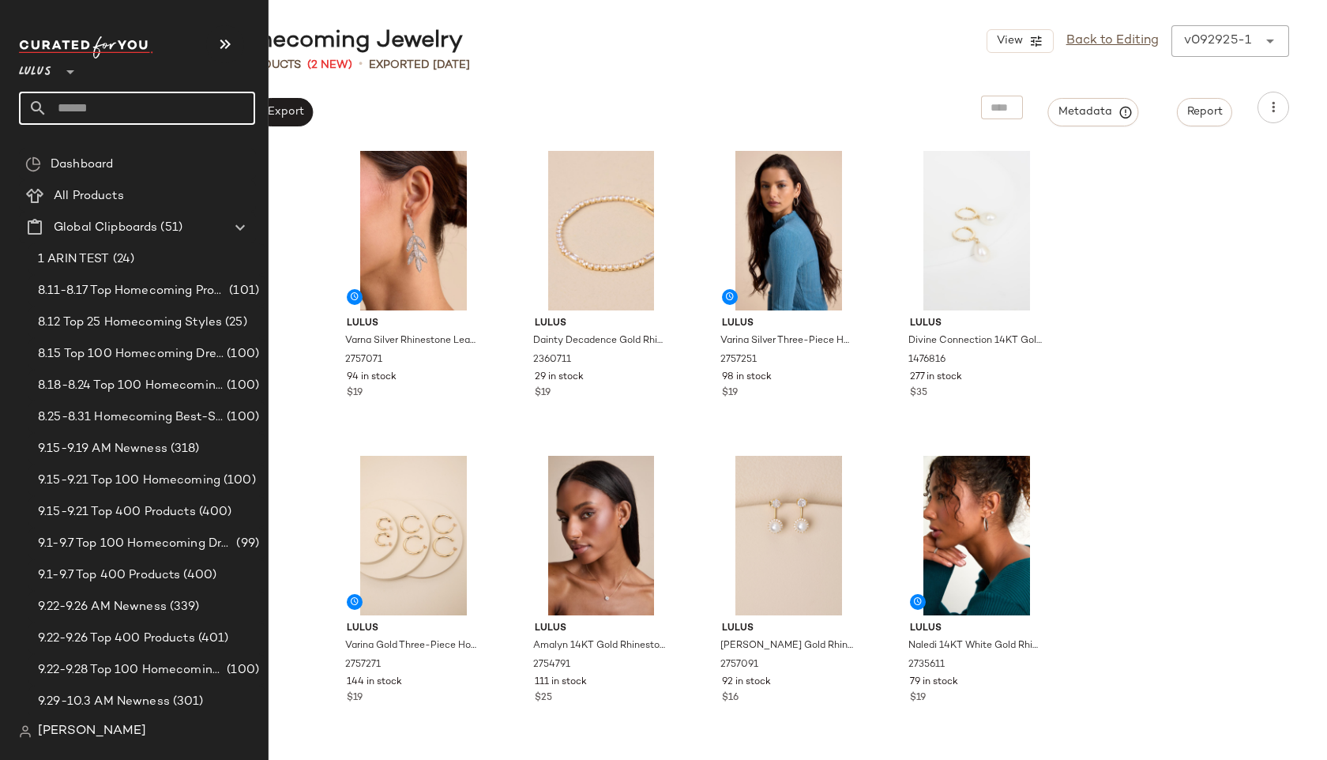
click at [87, 106] on input "text" at bounding box center [151, 108] width 208 height 33
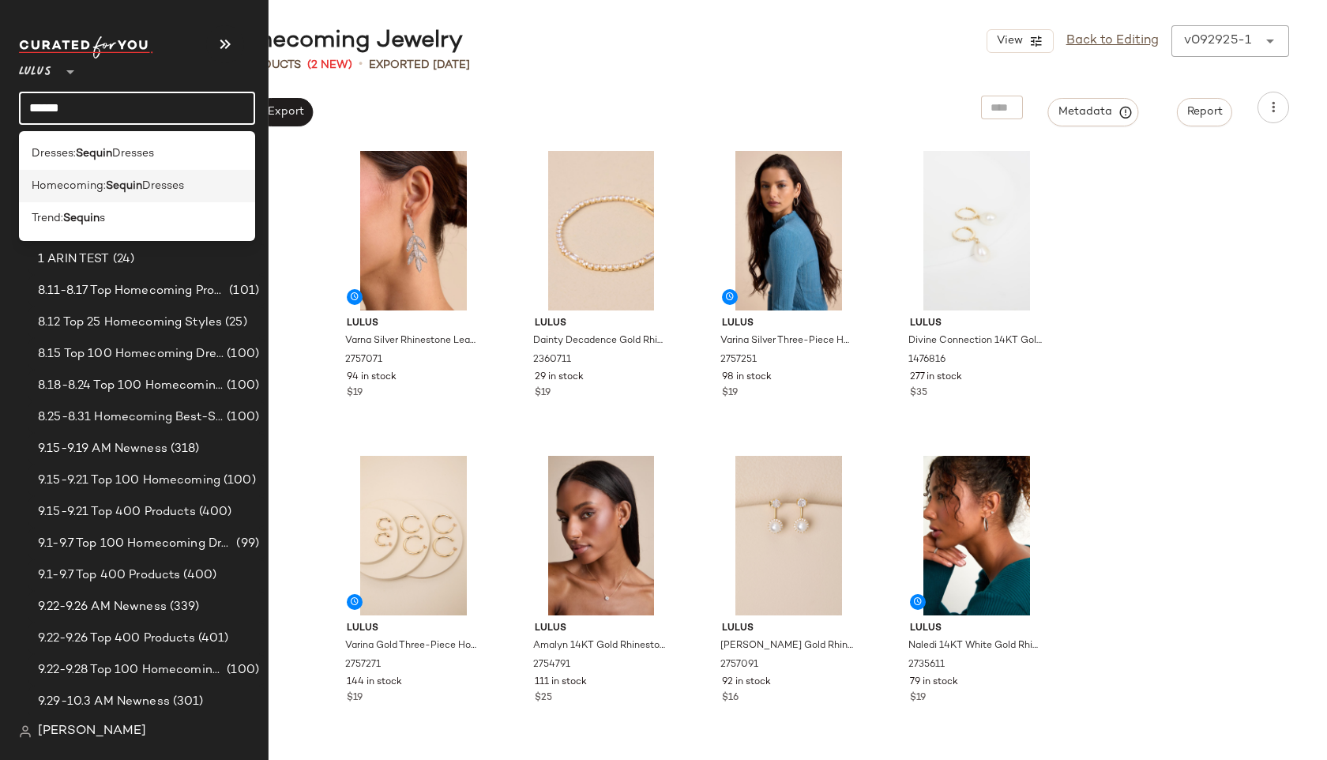
type input "******"
click at [65, 183] on span "Homecoming:" at bounding box center [69, 186] width 74 height 17
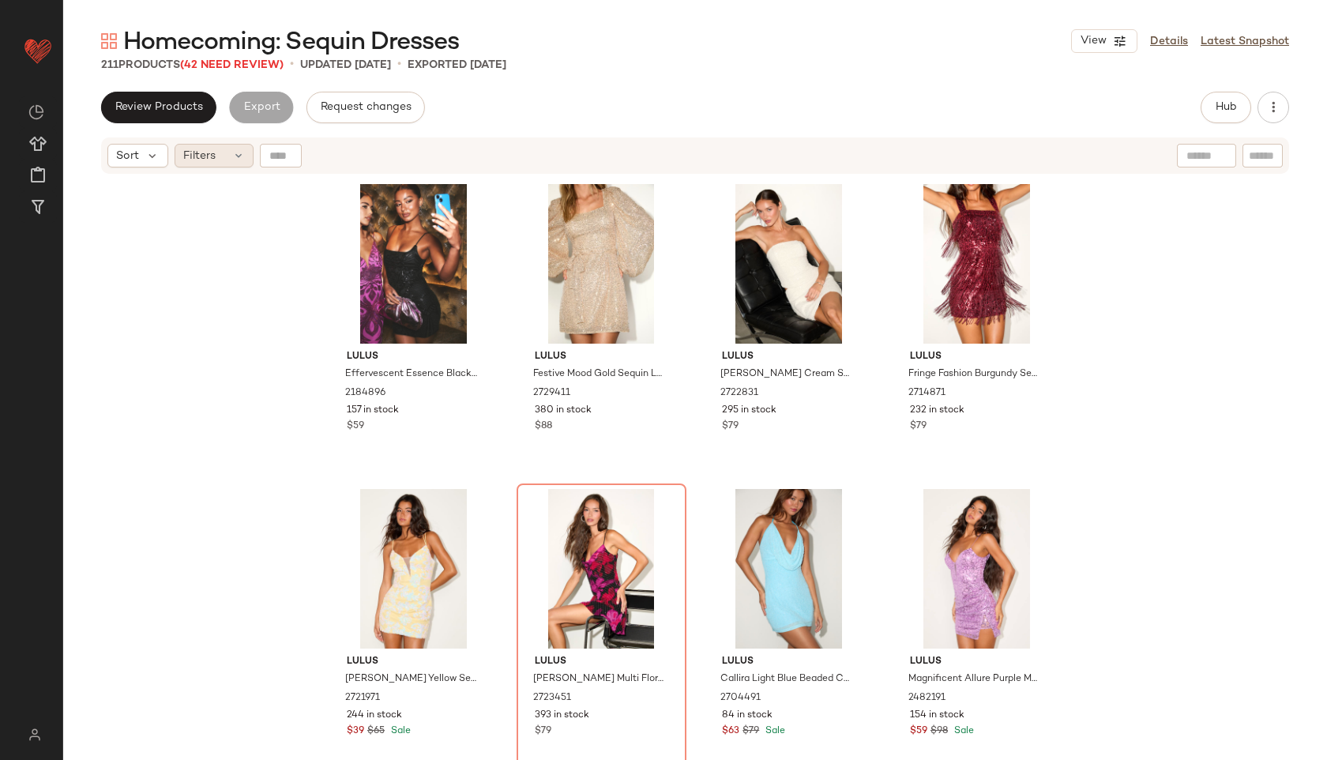
click at [205, 154] on span "Filters" at bounding box center [199, 156] width 32 height 17
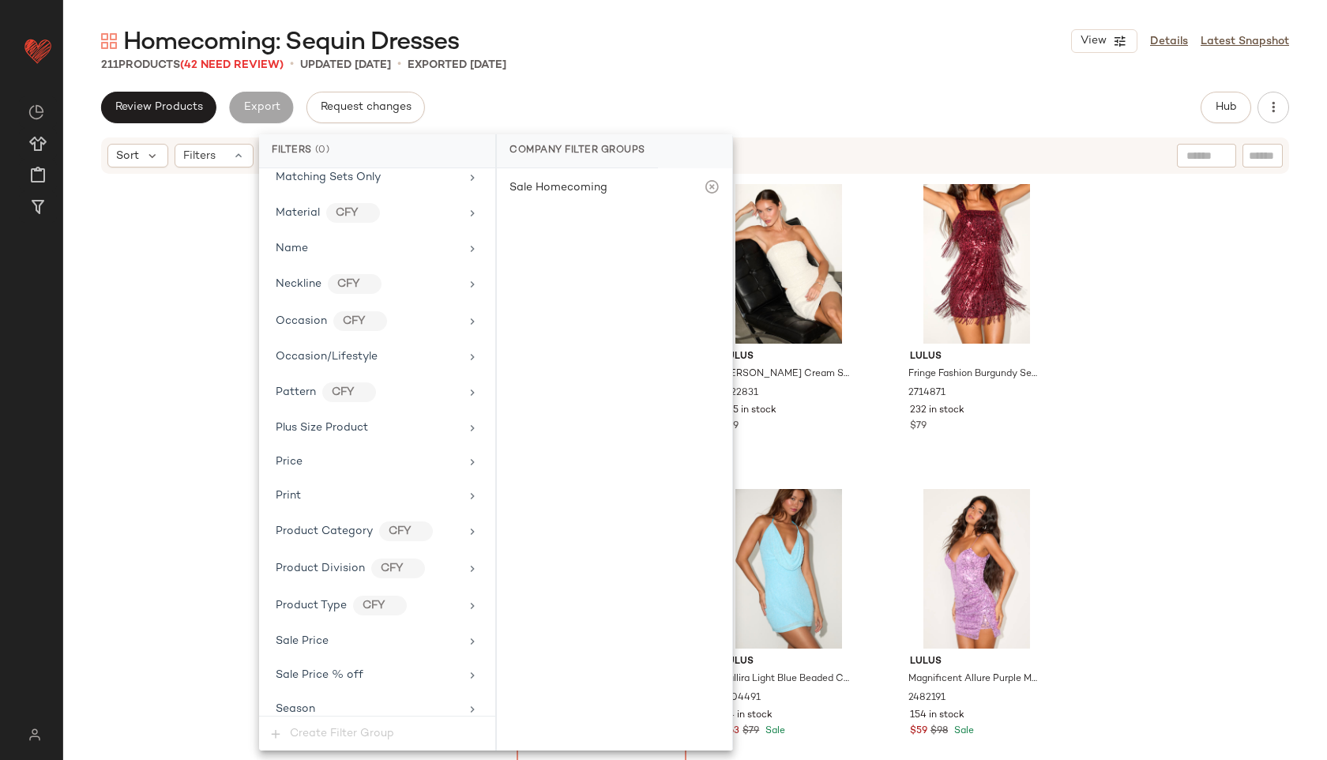
scroll to position [970, 0]
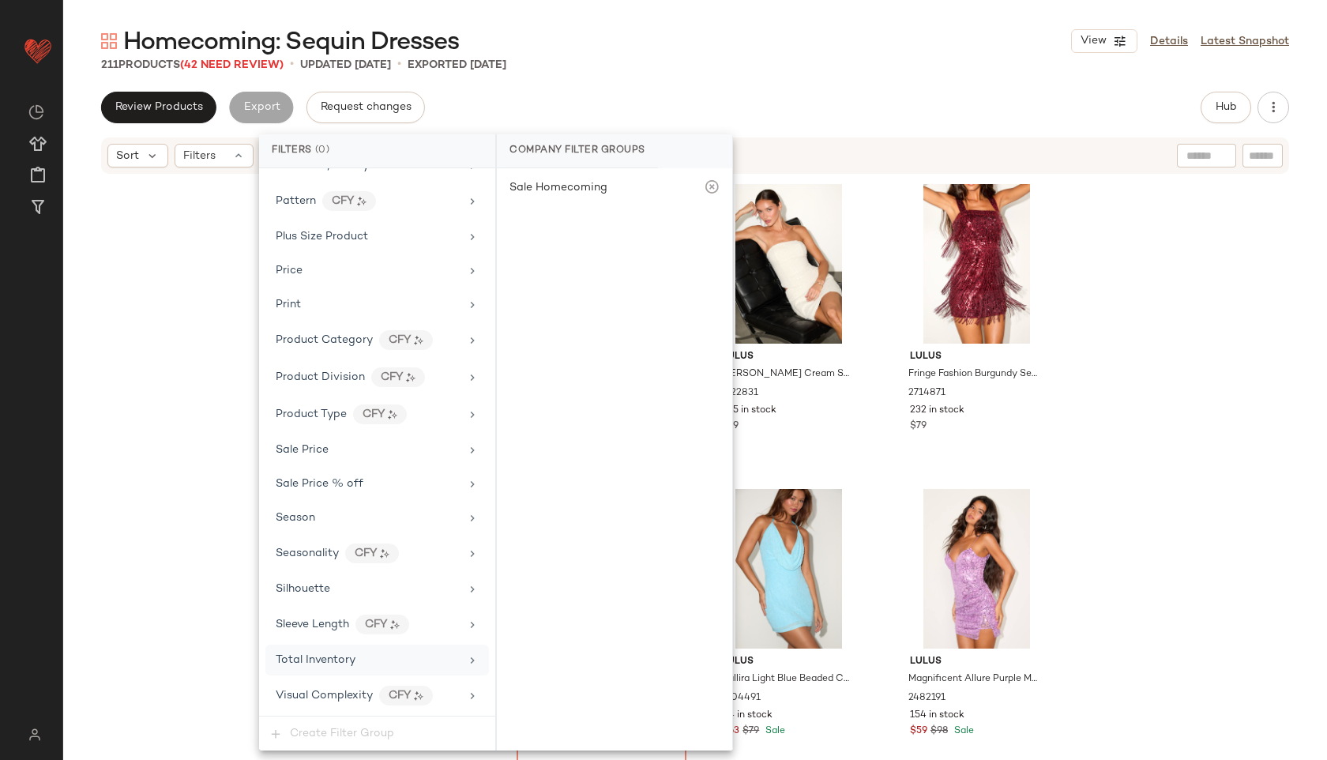
click at [324, 661] on span "Total Inventory" at bounding box center [316, 660] width 80 height 12
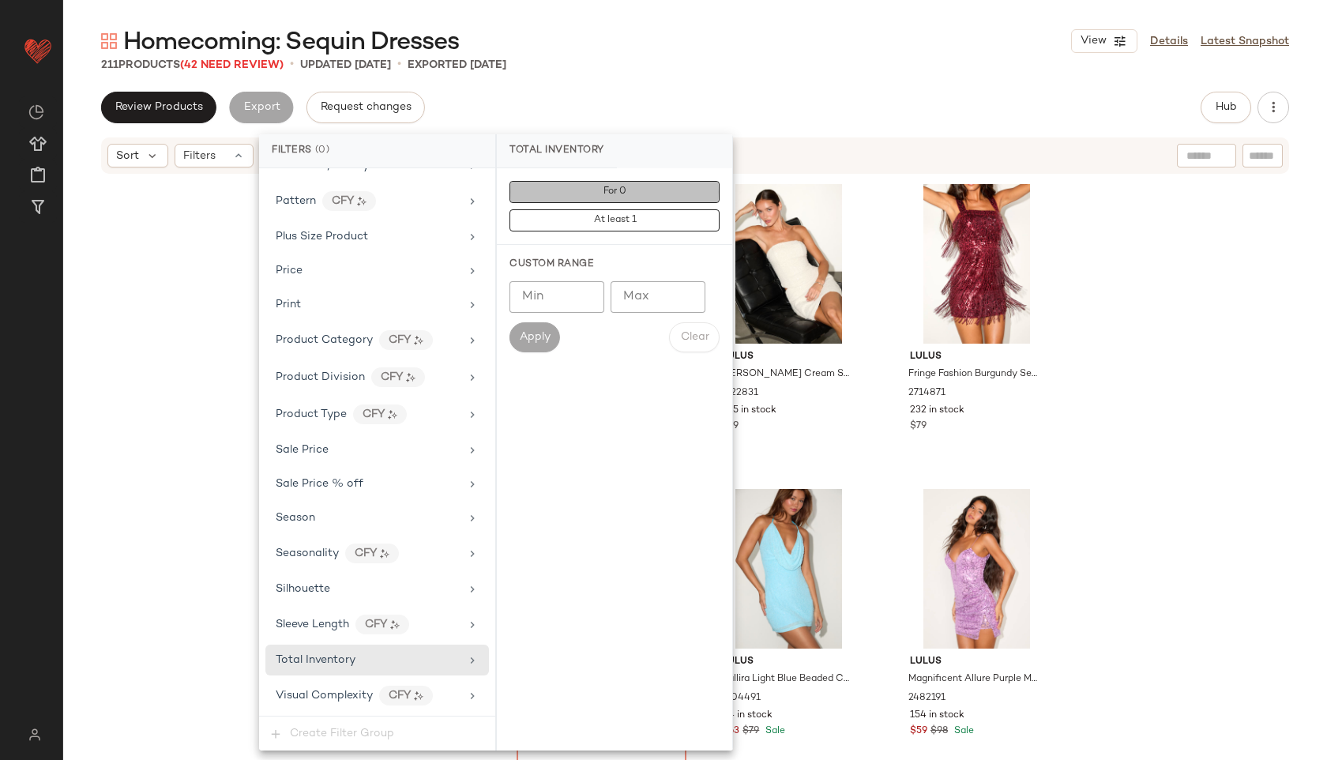
click at [661, 195] on button "For 0" at bounding box center [615, 192] width 210 height 22
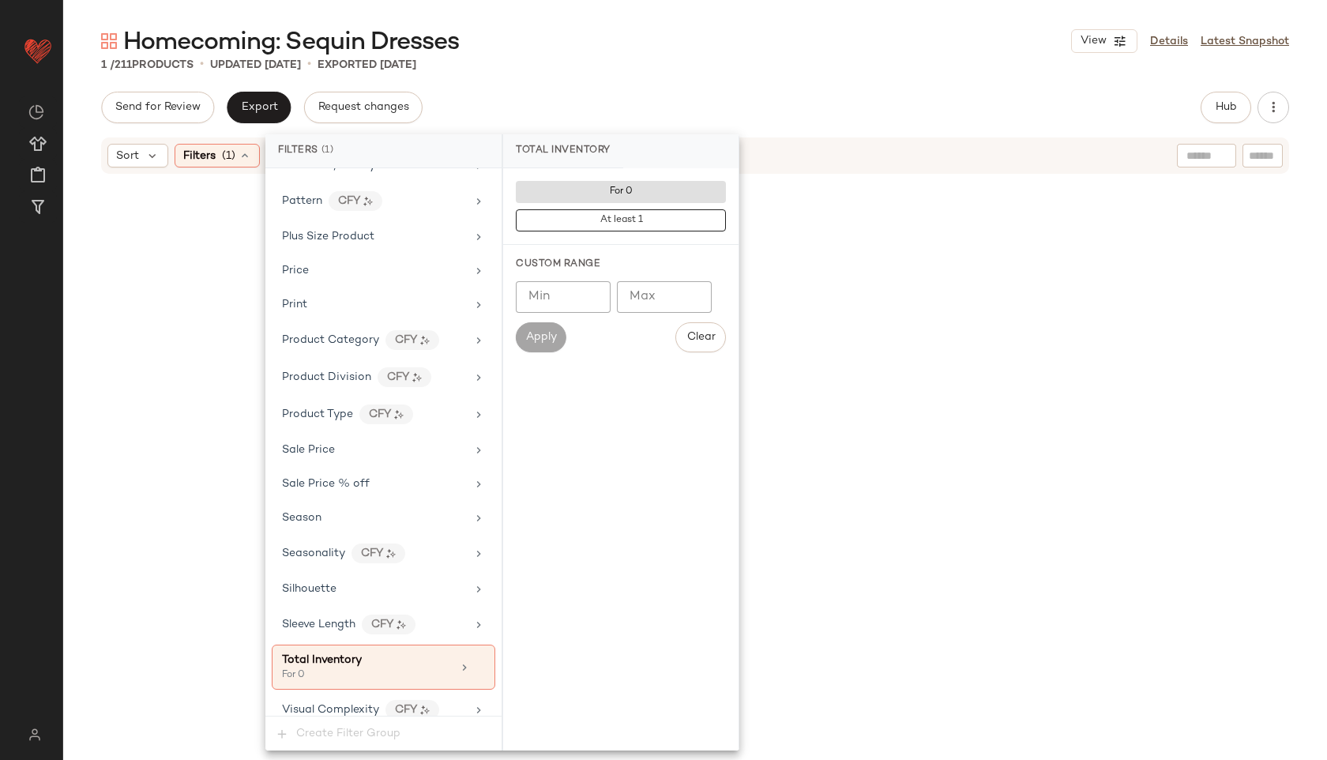
click at [743, 77] on div "Homecoming: Sequin Dresses View Details Latest Snapshot 1 / 211 Products • upda…" at bounding box center [695, 392] width 1264 height 735
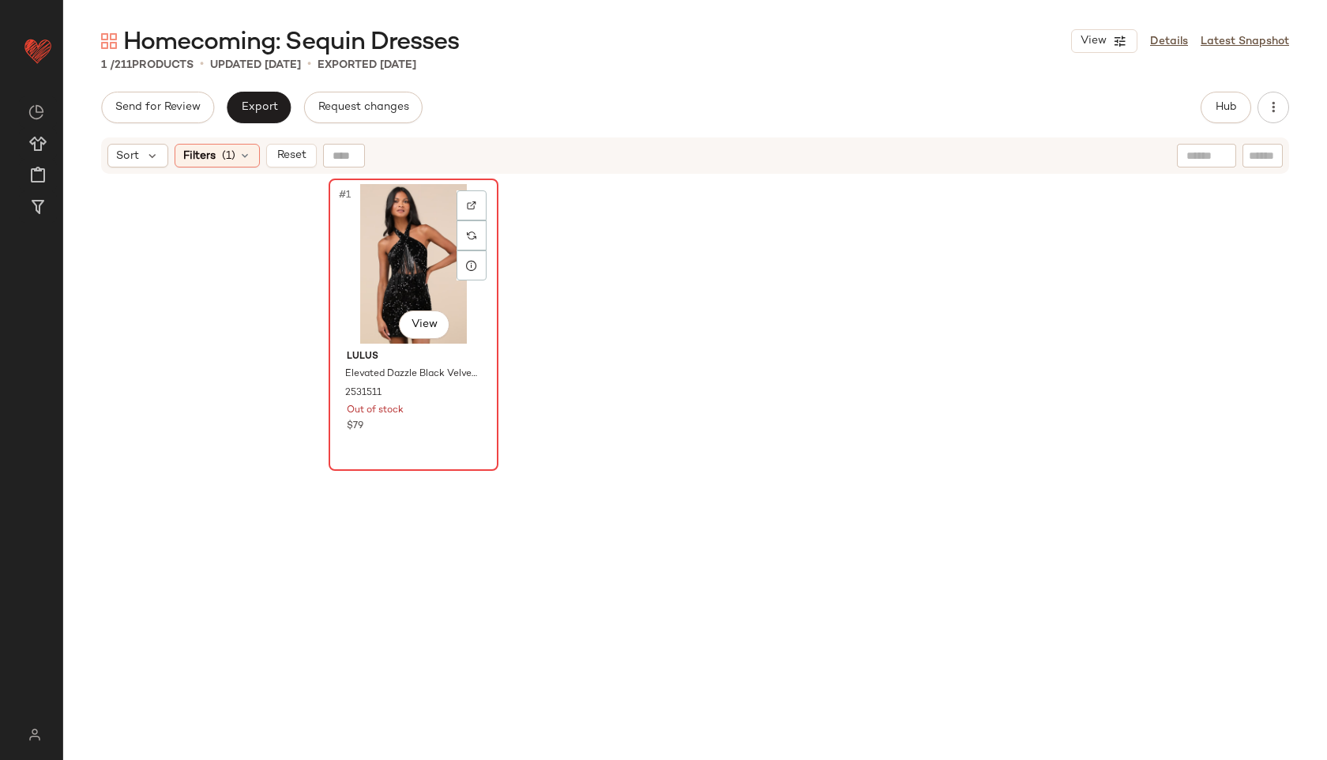
click at [423, 224] on div "#1 View" at bounding box center [413, 264] width 159 height 160
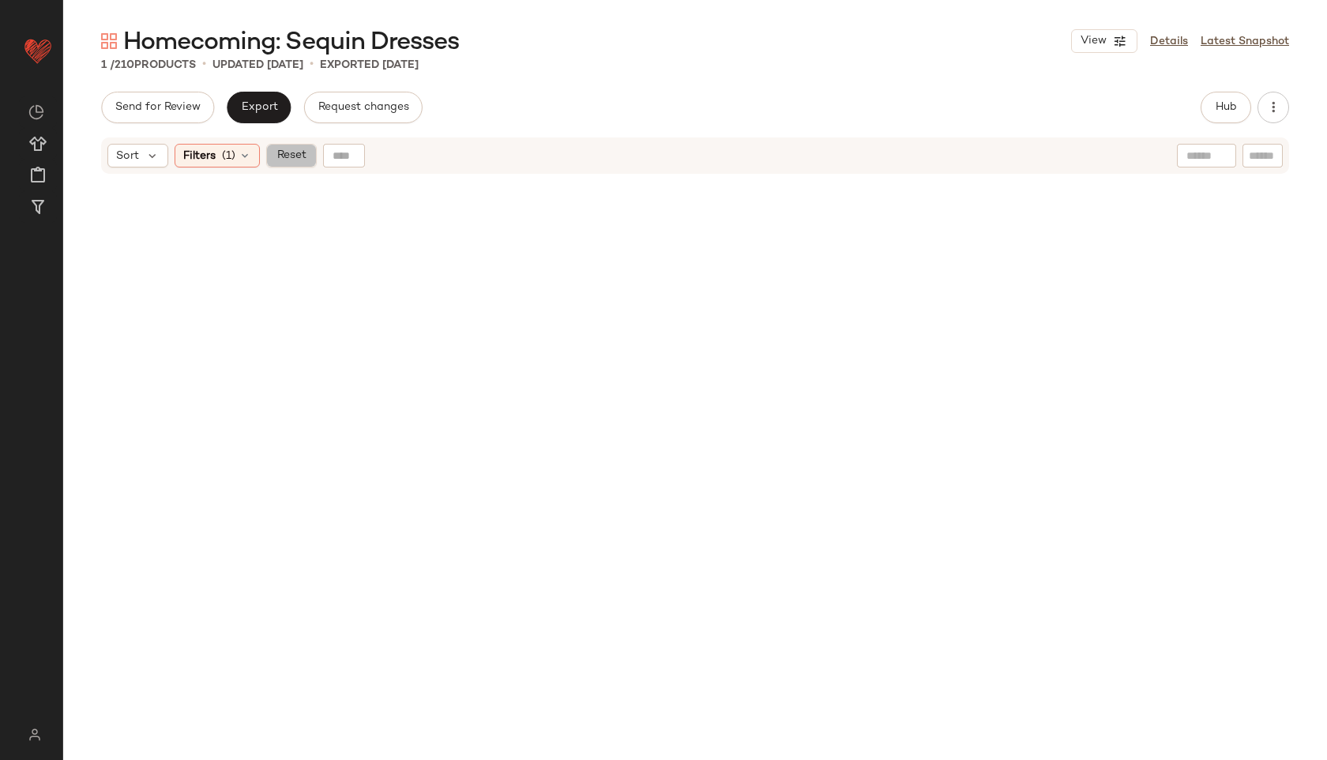
click at [279, 156] on span "Reset" at bounding box center [291, 155] width 30 height 13
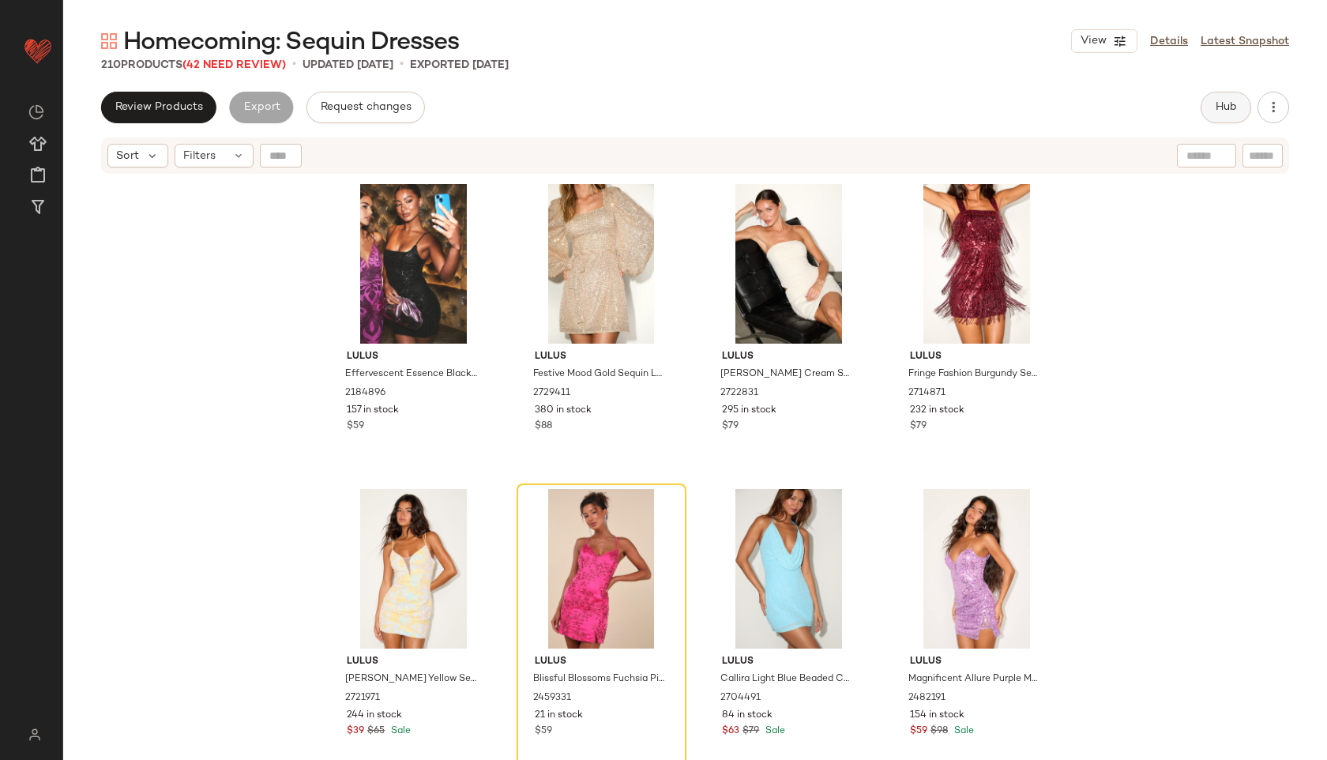
click at [1233, 113] on span "Hub" at bounding box center [1226, 107] width 22 height 13
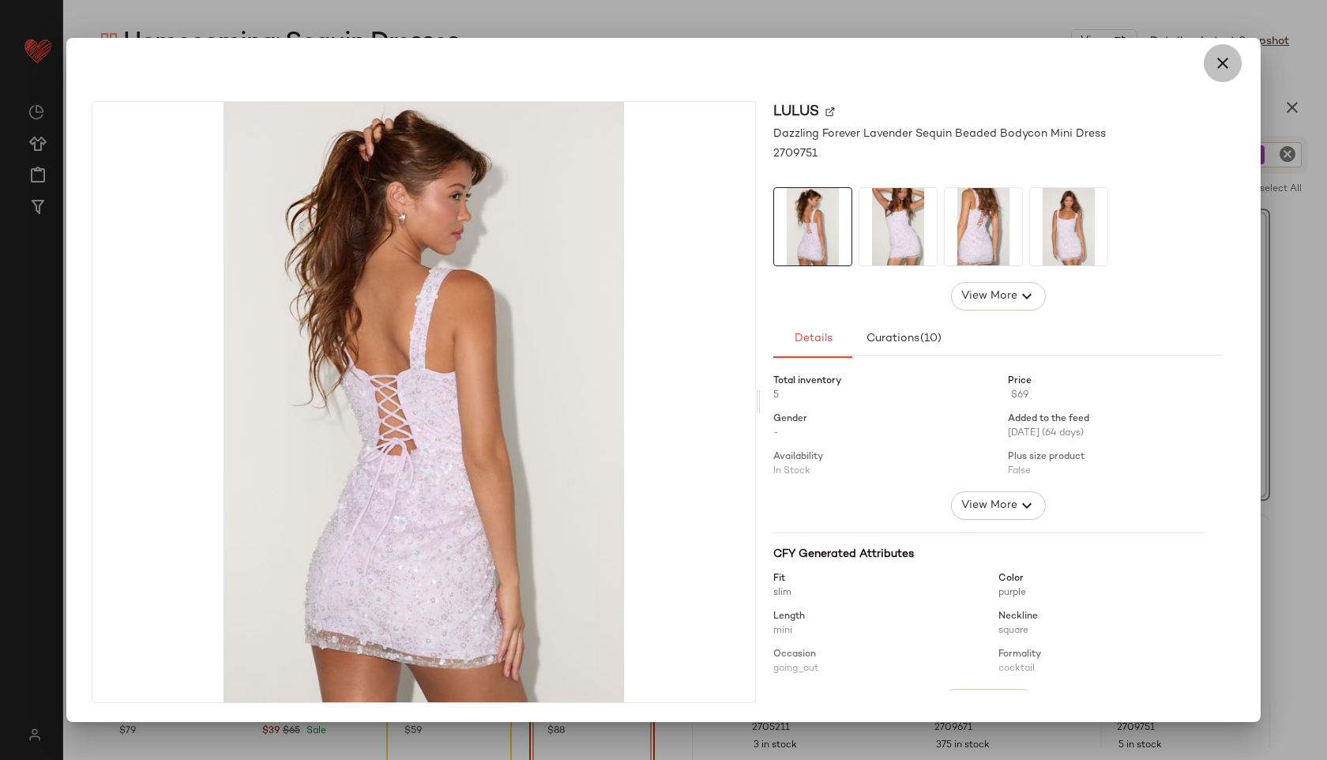
click at [1212, 67] on button "button" at bounding box center [1223, 63] width 38 height 38
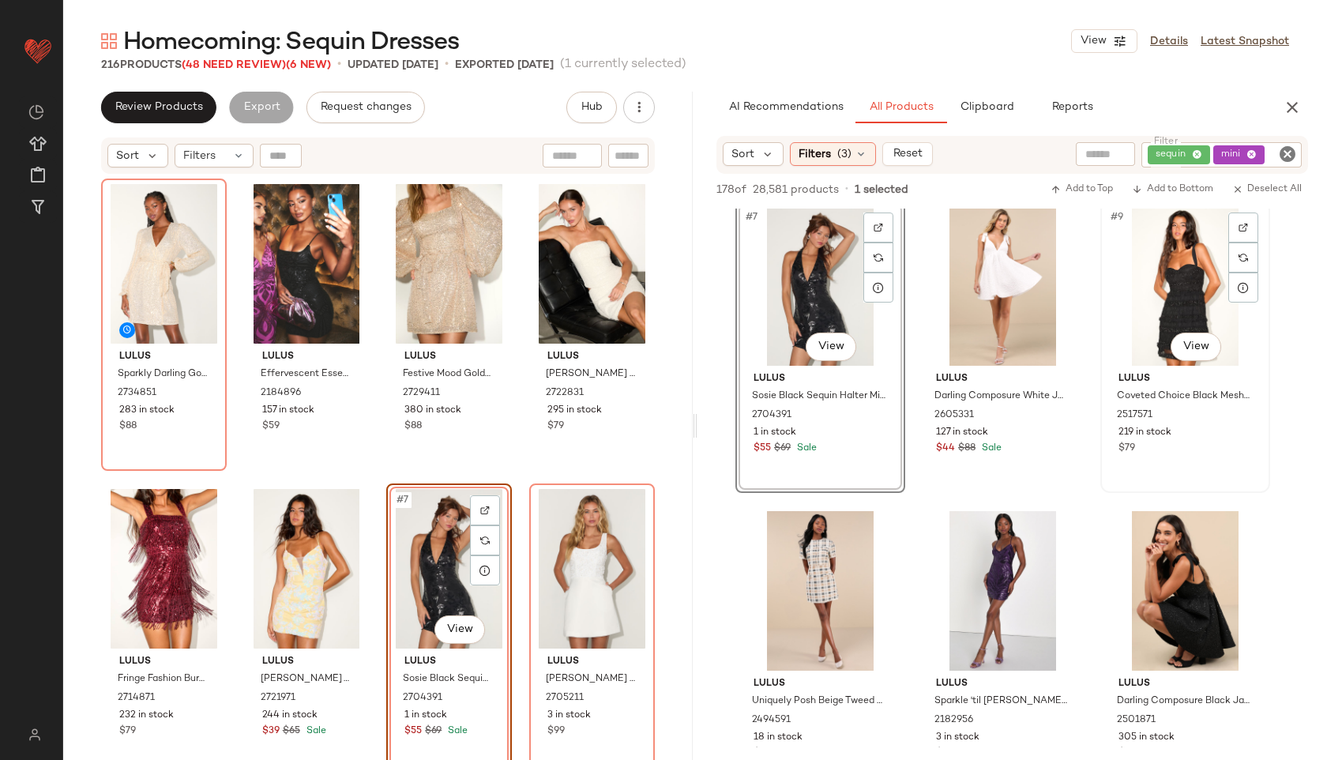
scroll to position [619, 0]
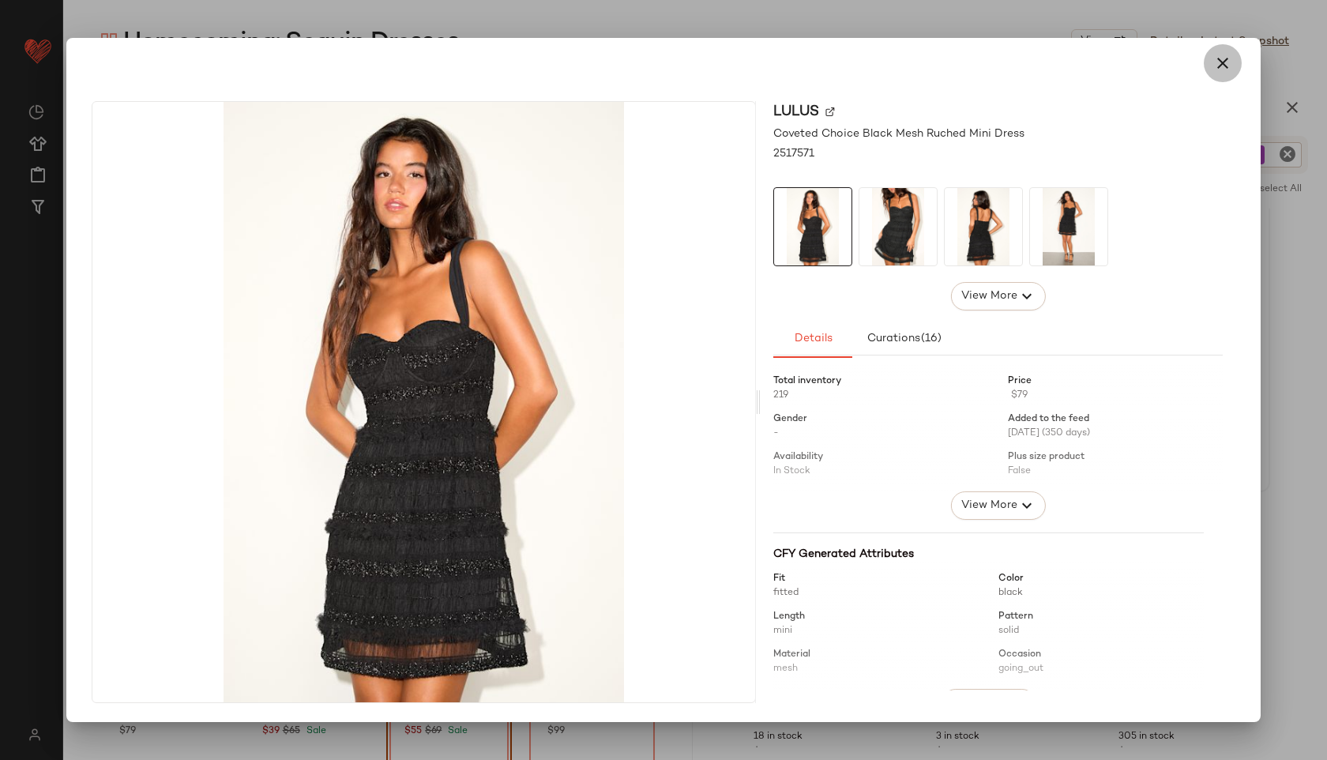
click at [1221, 63] on icon "button" at bounding box center [1223, 63] width 19 height 19
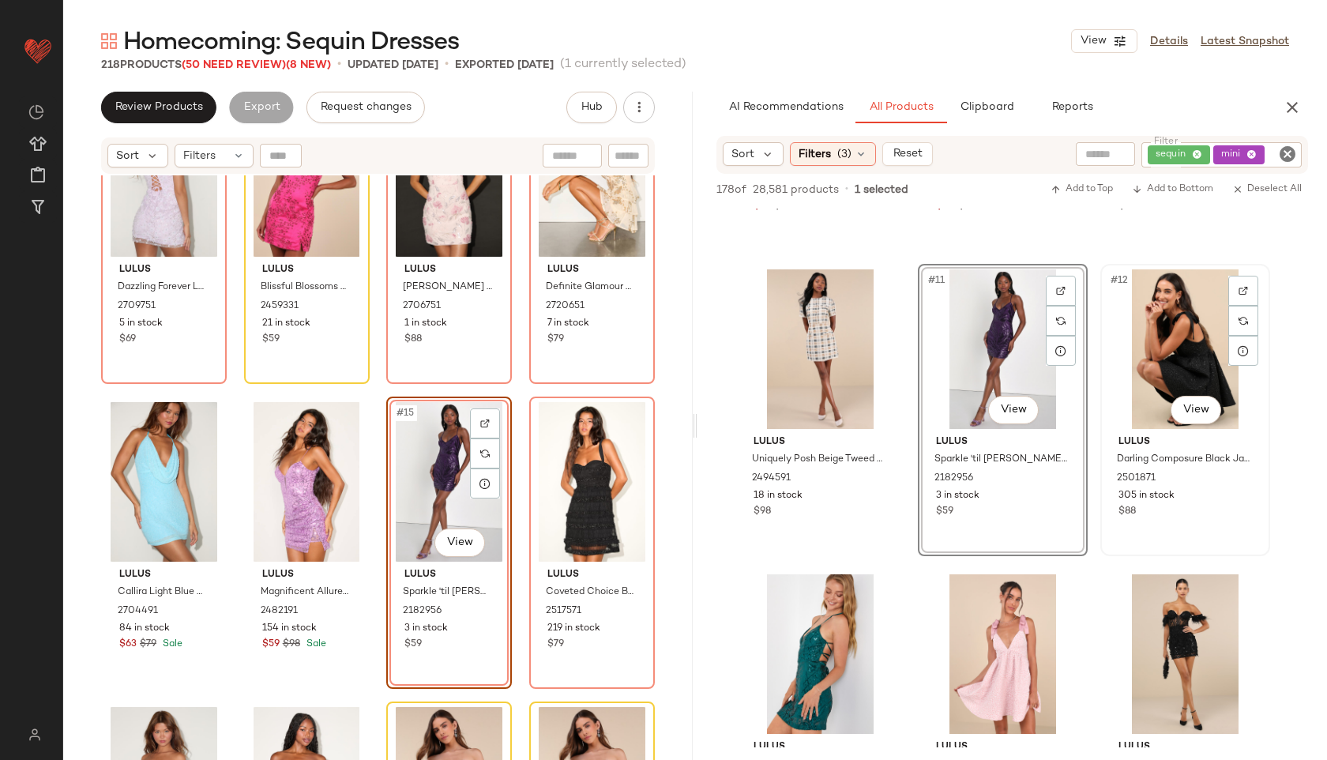
scroll to position [860, 0]
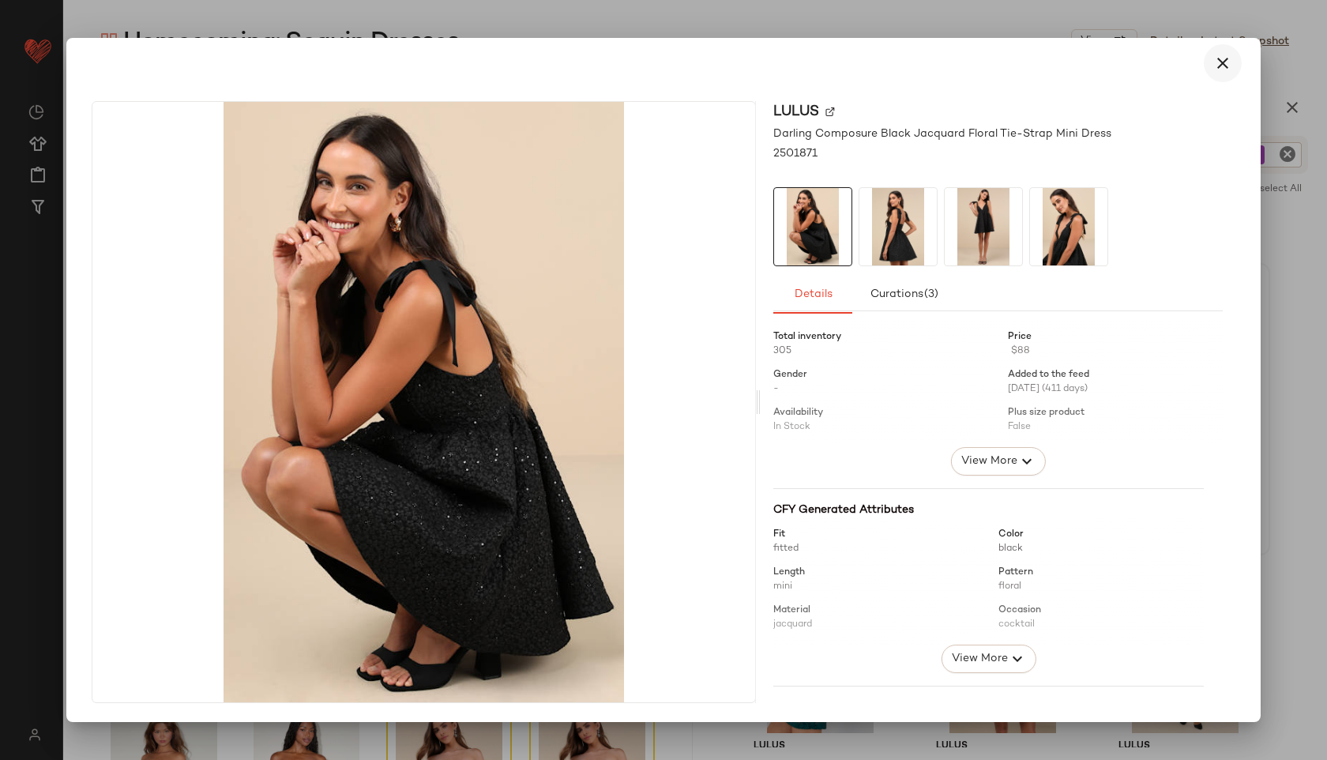
click at [1232, 65] on button "button" at bounding box center [1223, 63] width 38 height 38
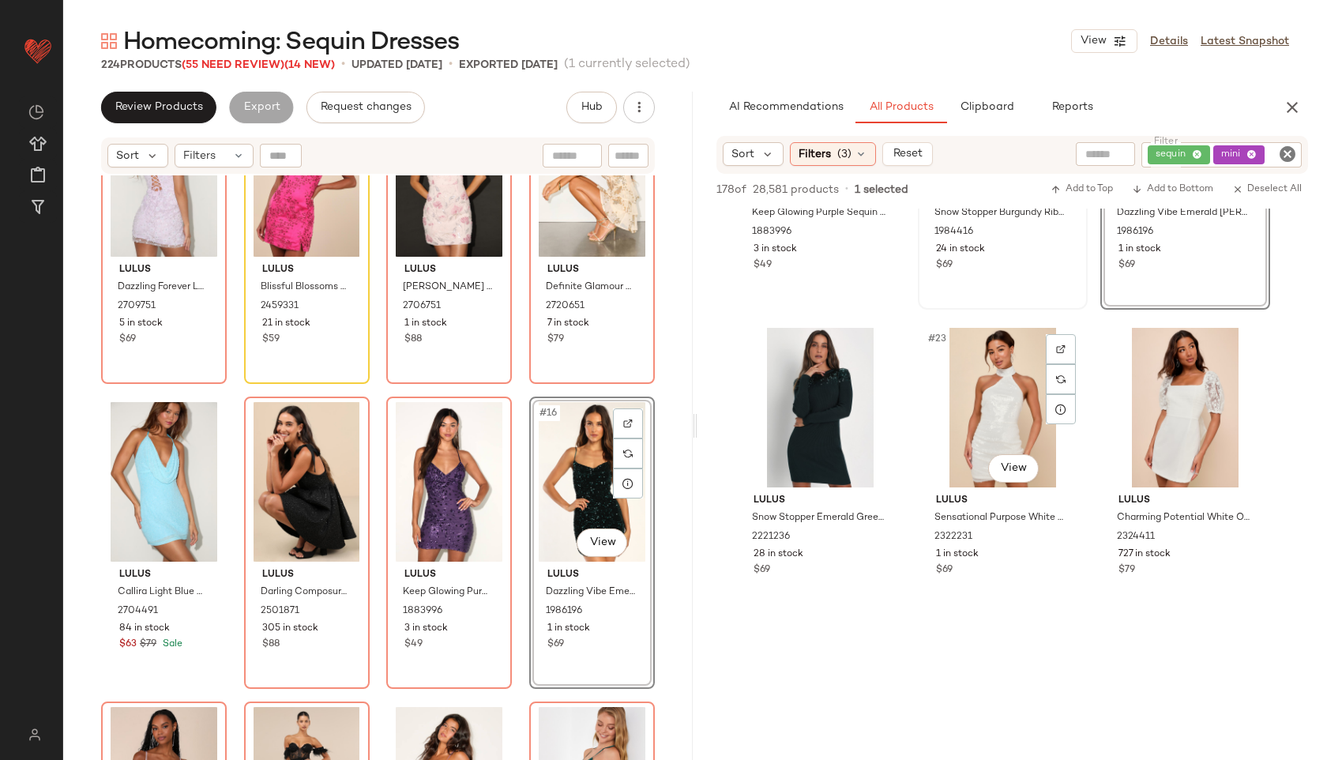
scroll to position [2022, 0]
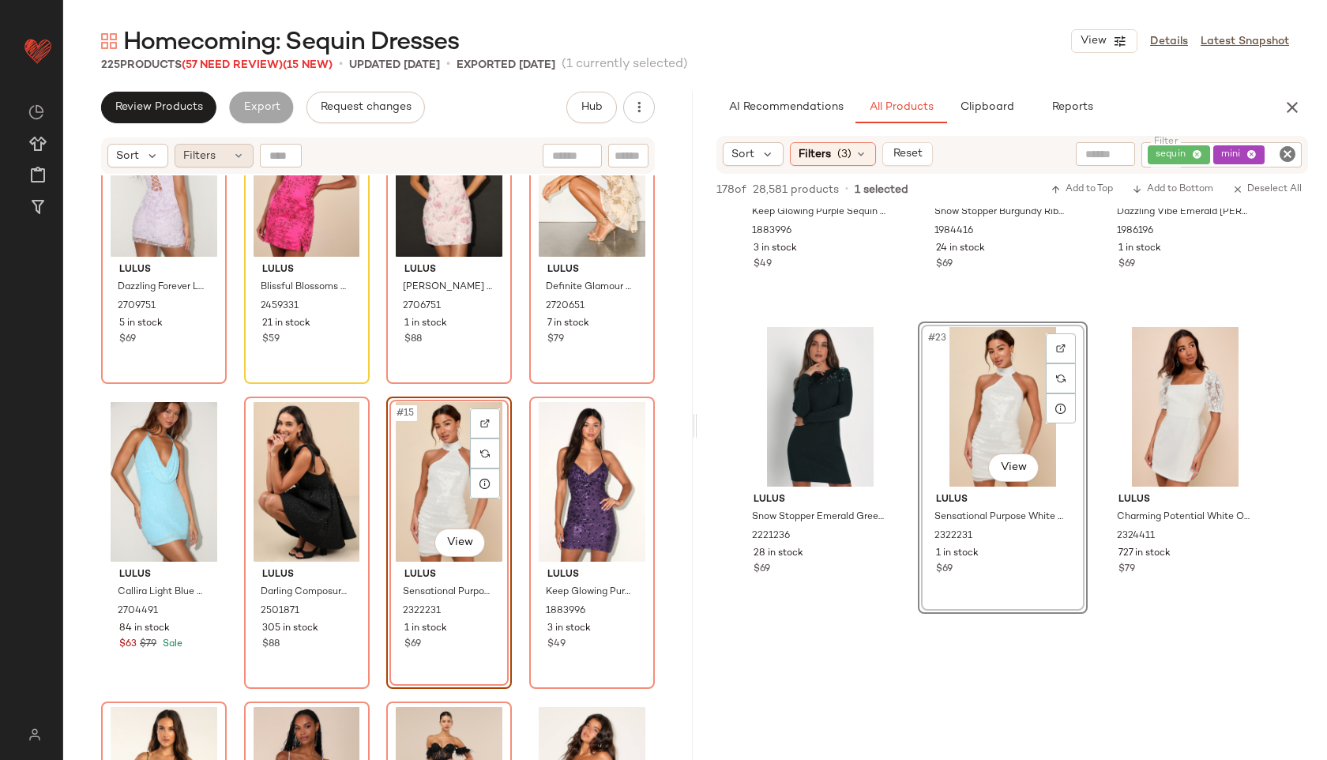
click at [218, 158] on div "Filters" at bounding box center [214, 156] width 79 height 24
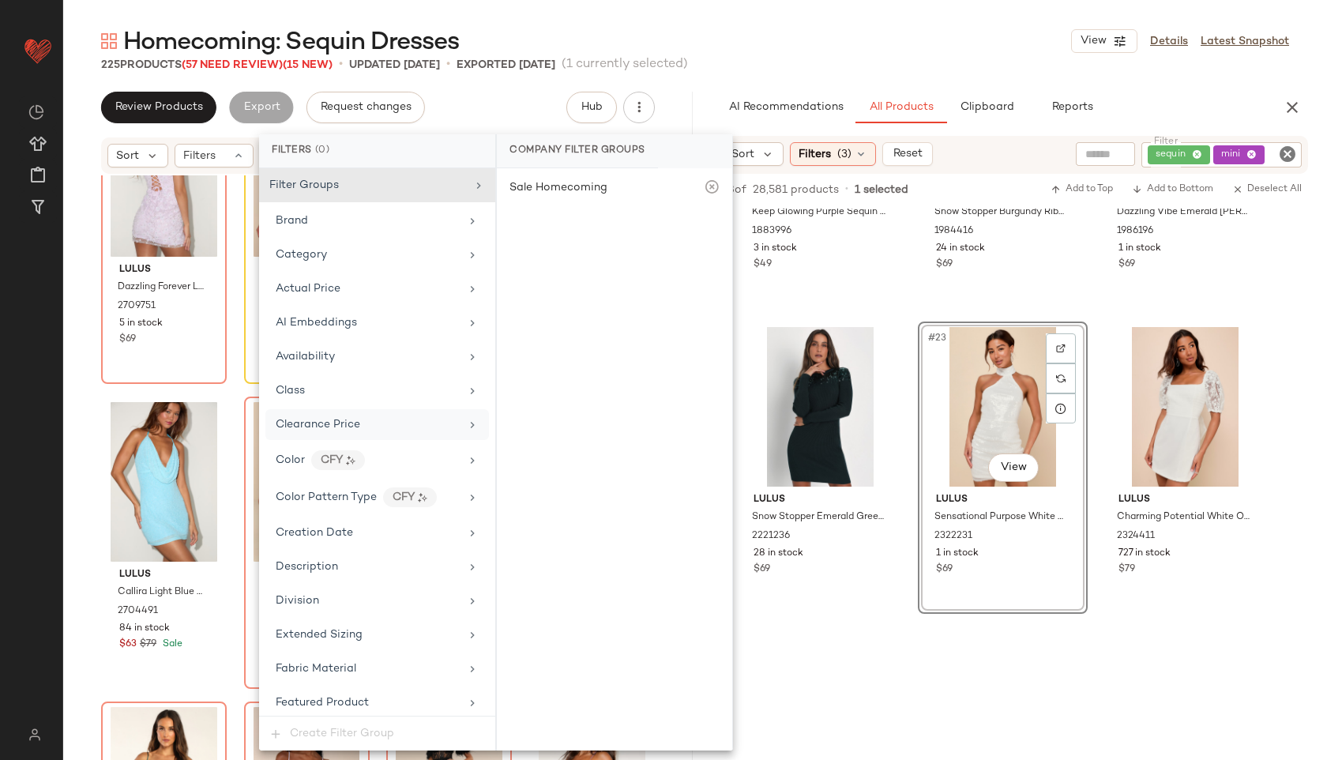
scroll to position [970, 0]
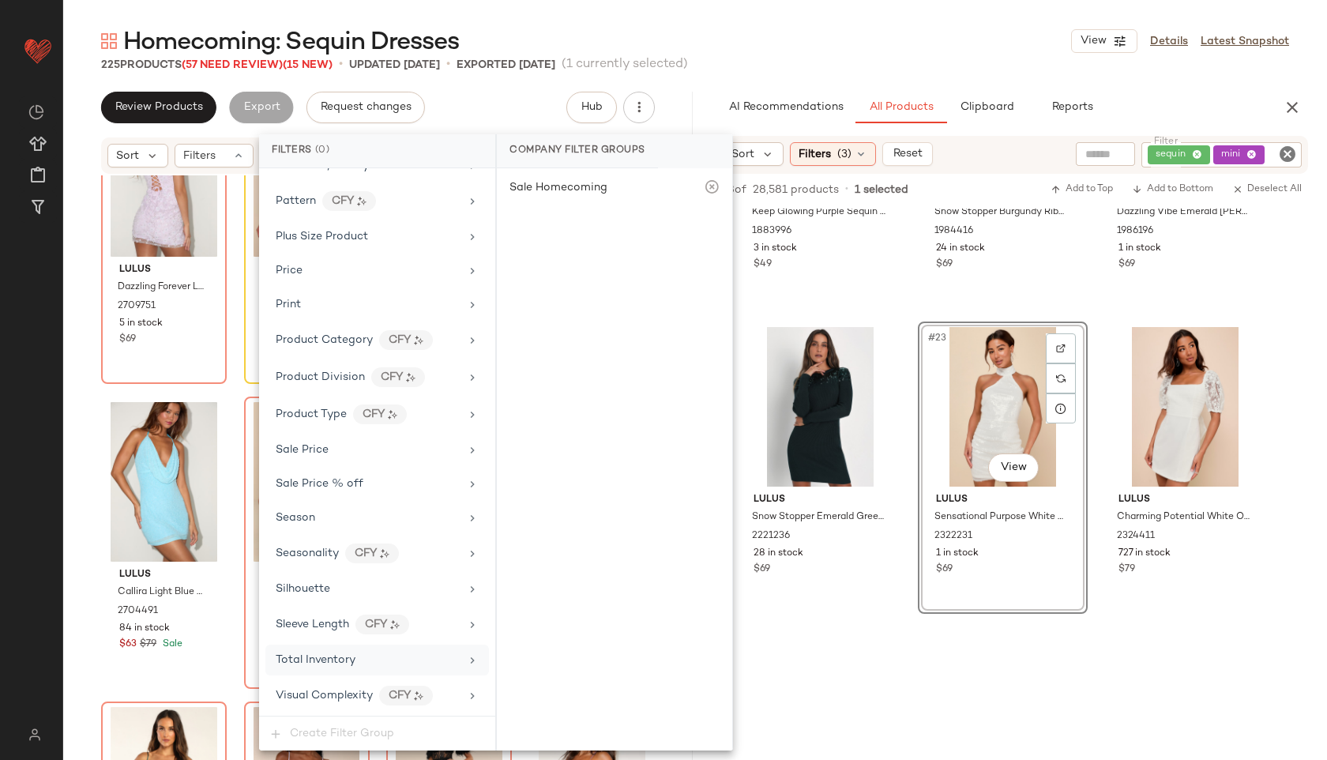
click at [337, 657] on span "Total Inventory" at bounding box center [316, 660] width 80 height 12
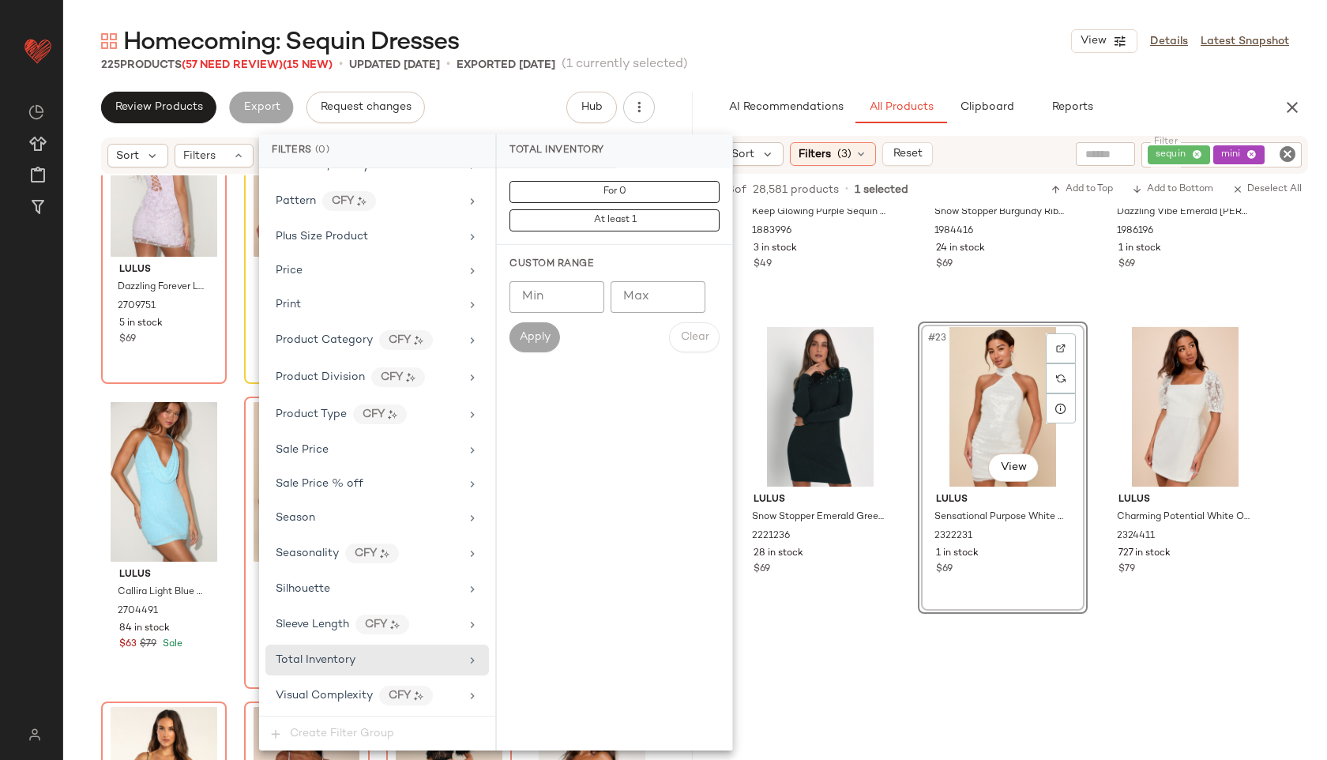
click at [653, 290] on input "Max" at bounding box center [658, 297] width 95 height 32
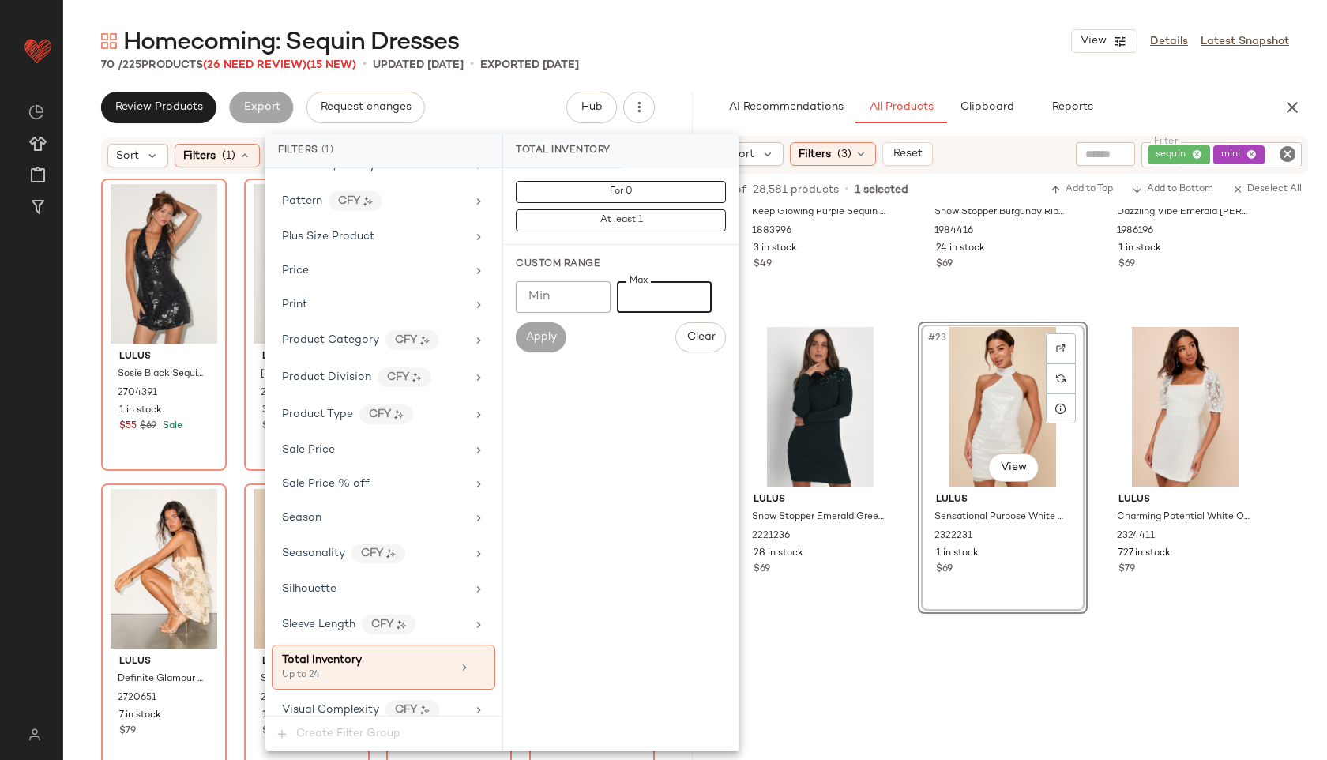
type input "**"
click at [702, 49] on div "Homecoming: Sequin Dresses View Details Latest Snapshot" at bounding box center [695, 41] width 1264 height 32
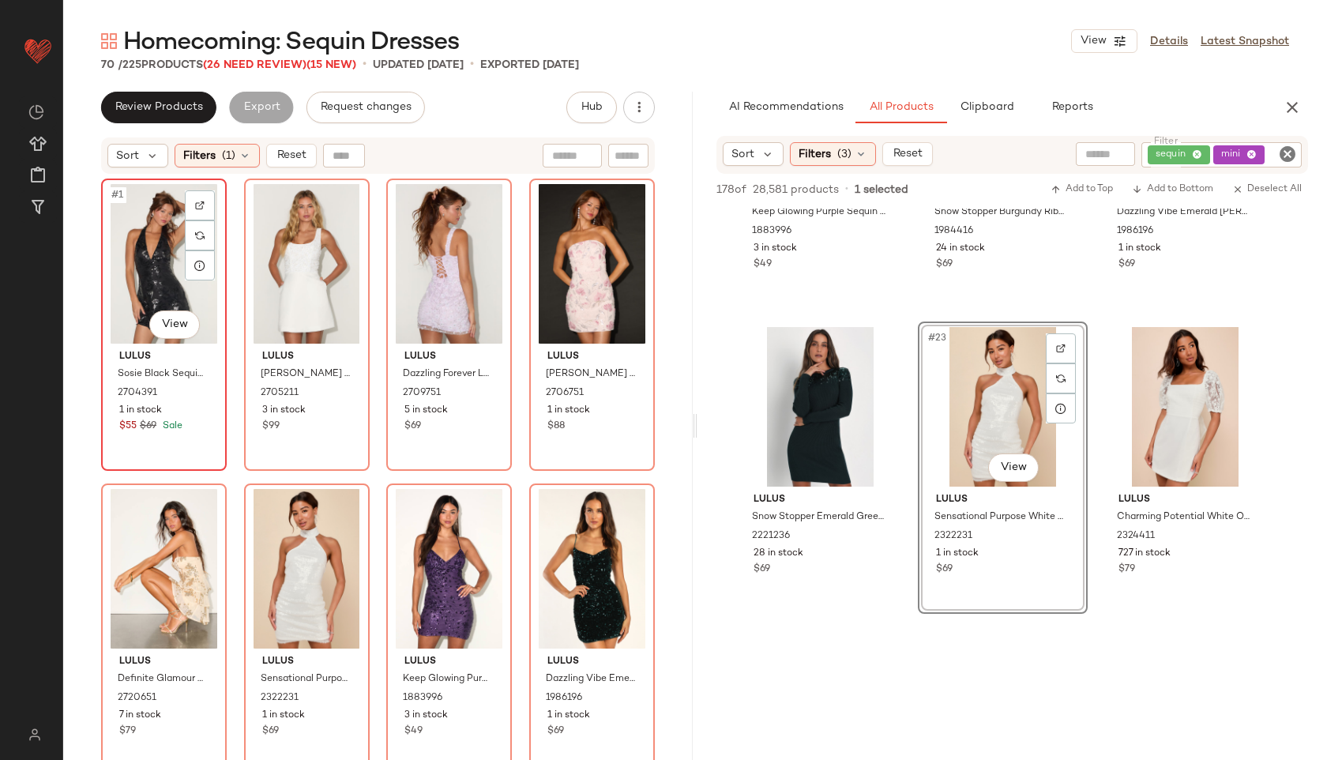
click at [133, 239] on div "#1 View" at bounding box center [164, 264] width 115 height 160
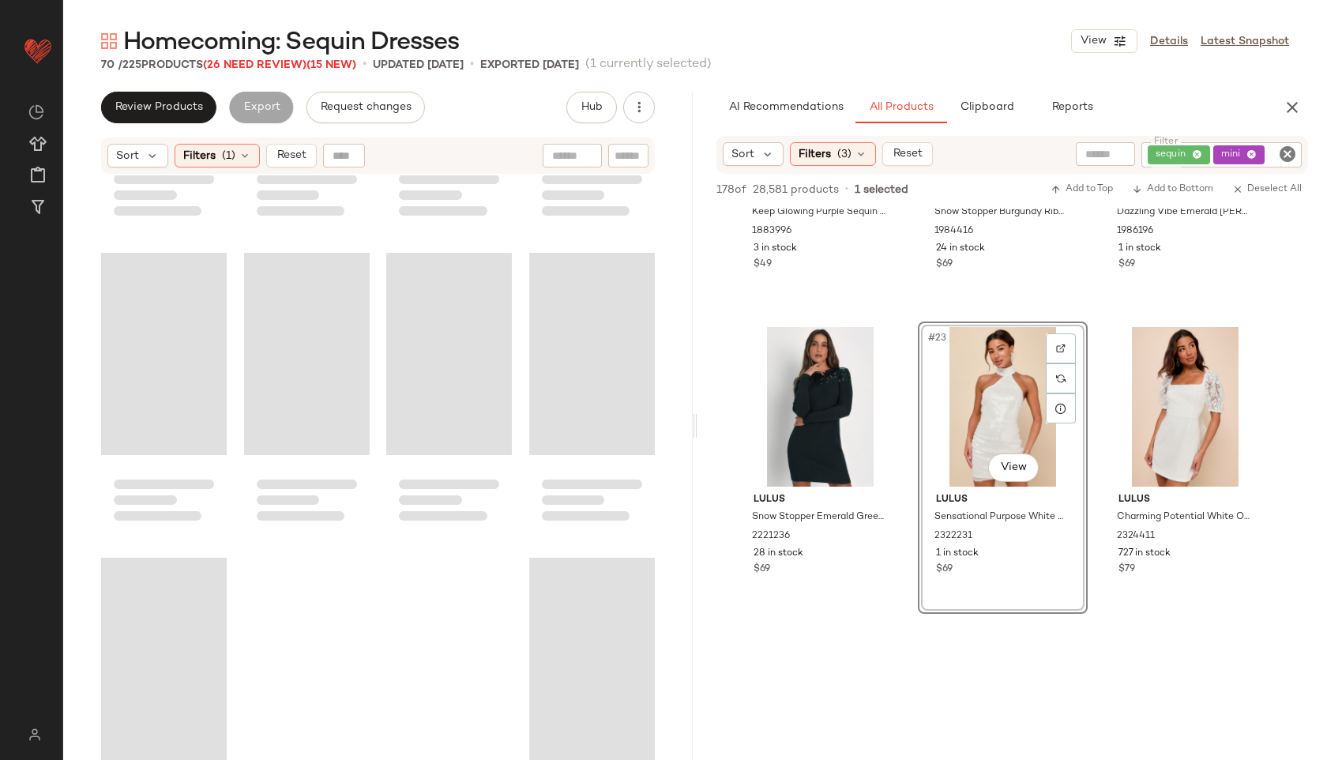
scroll to position [4868, 0]
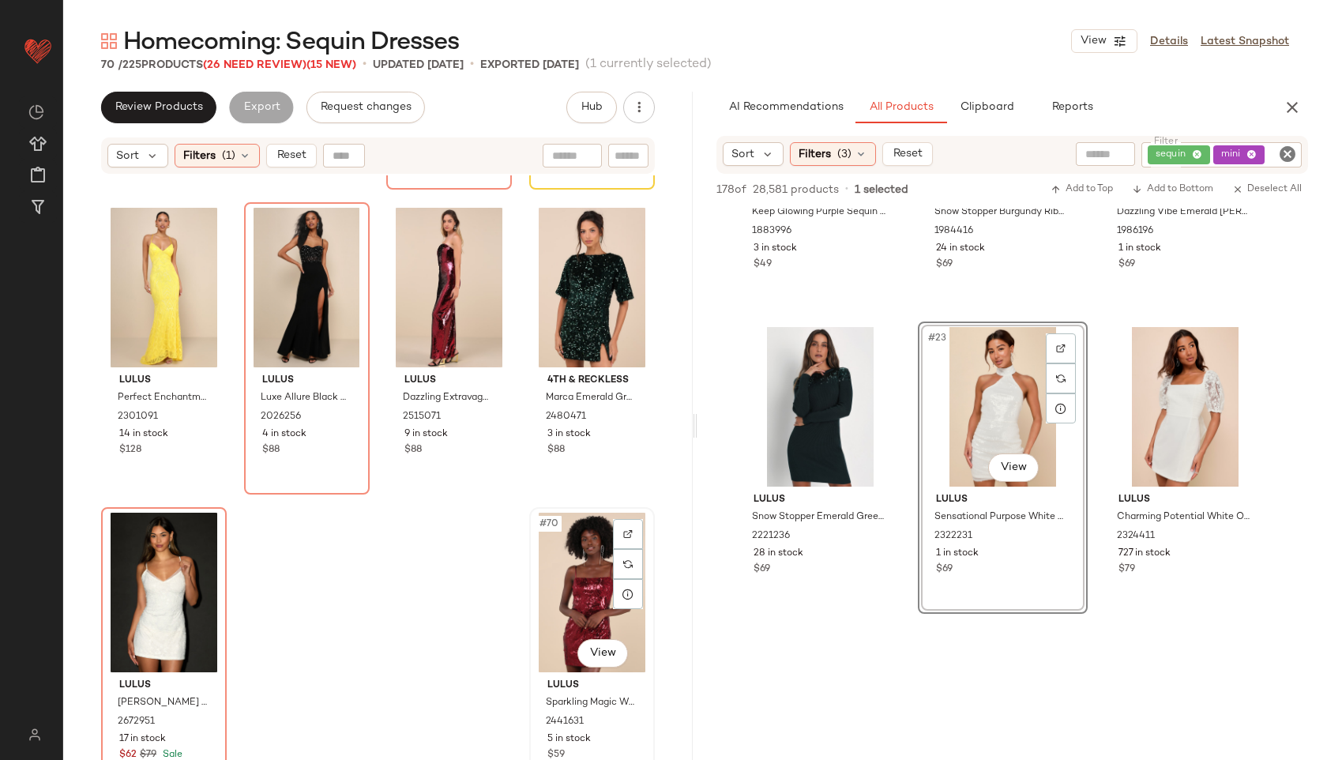
click at [559, 587] on div "#70 View" at bounding box center [592, 593] width 115 height 160
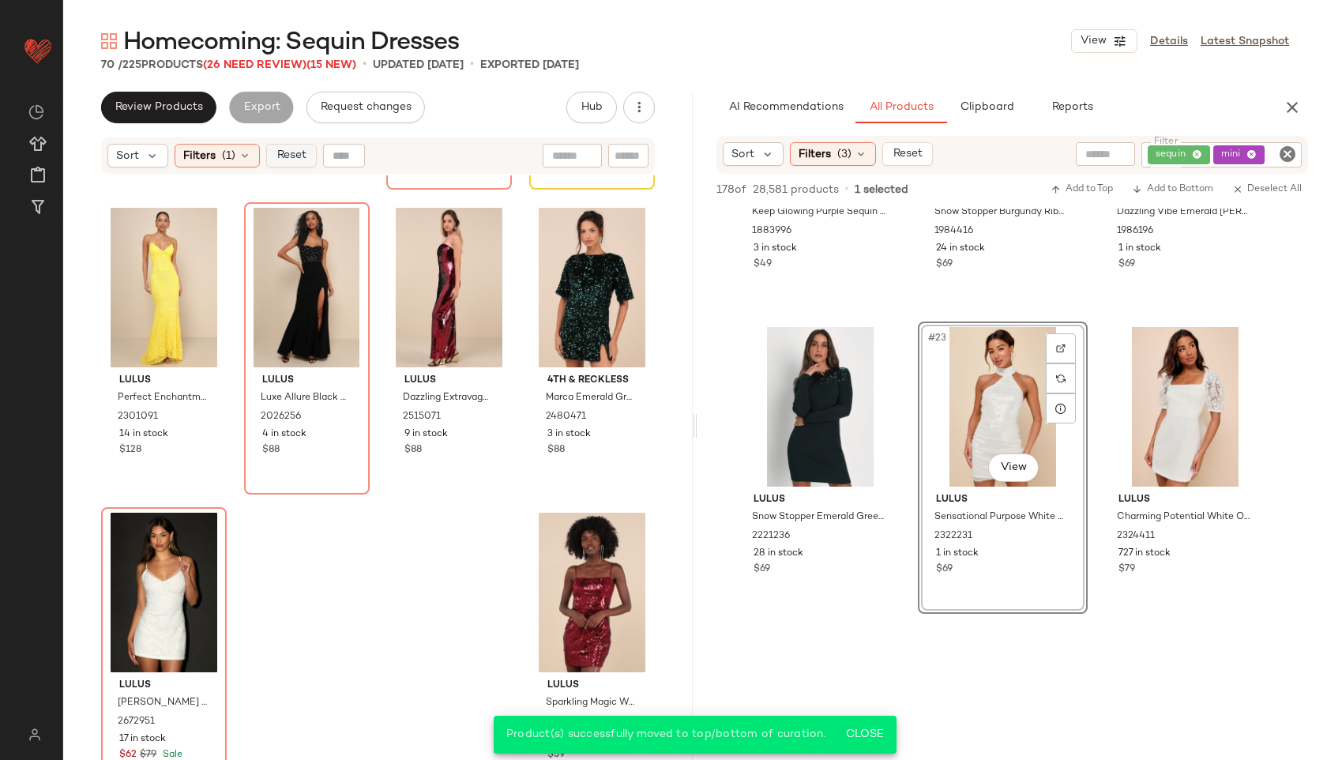
click at [289, 151] on span "Reset" at bounding box center [291, 155] width 30 height 13
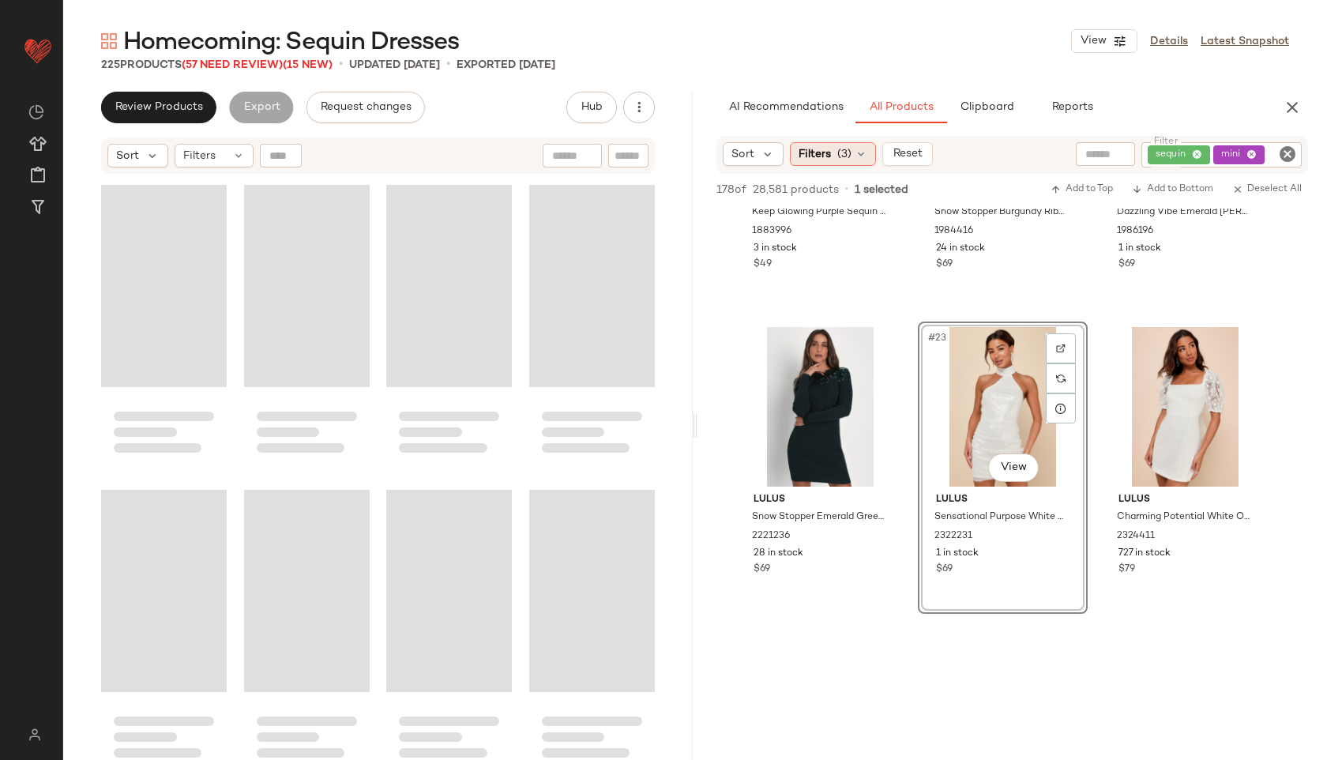
scroll to position [16762, 0]
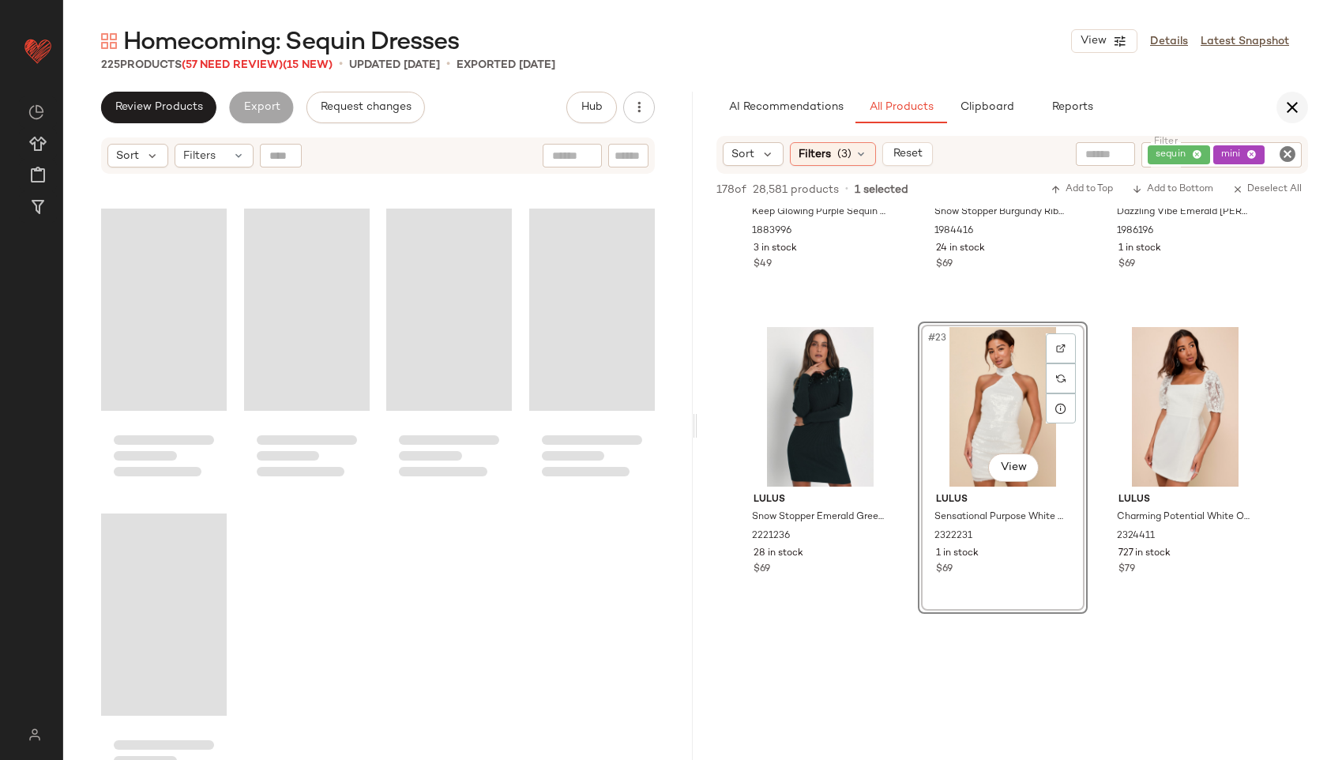
click at [1297, 105] on icon "button" at bounding box center [1292, 107] width 19 height 19
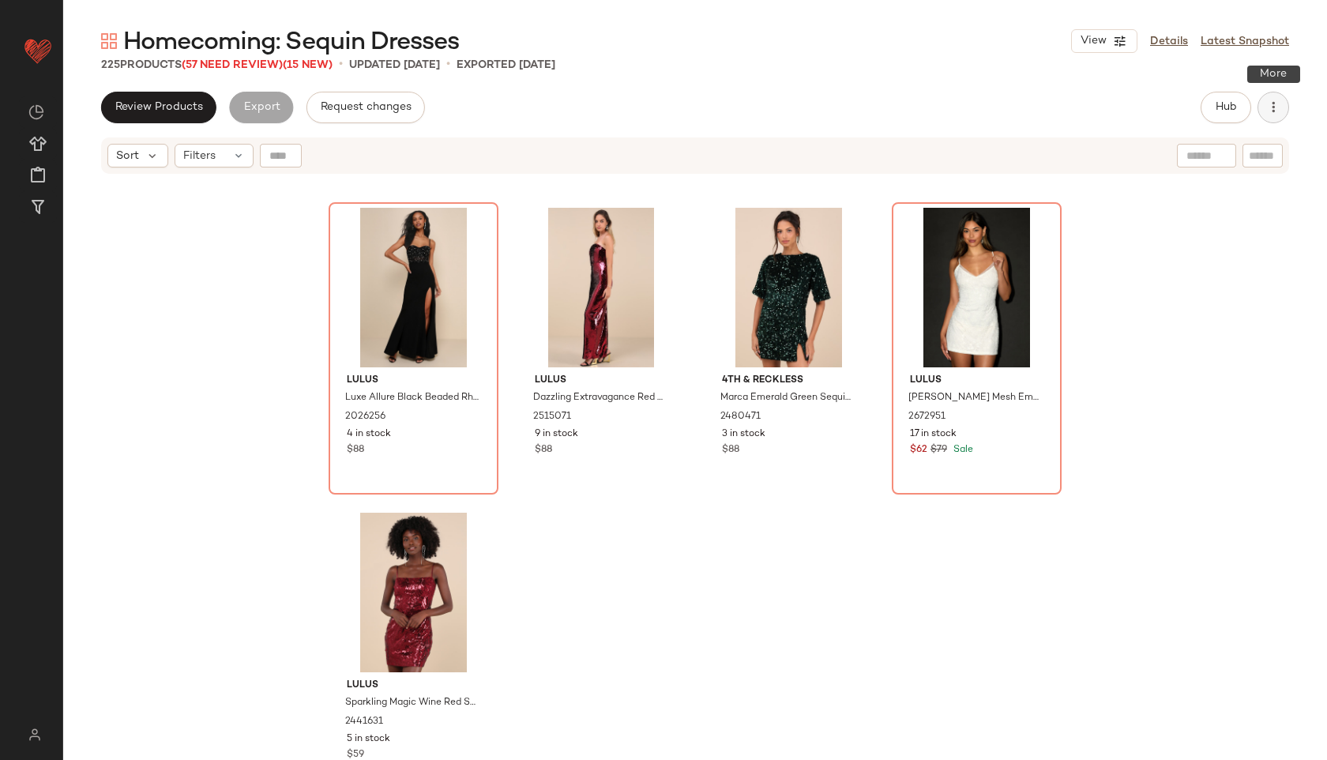
click at [1276, 106] on icon "button" at bounding box center [1274, 108] width 16 height 16
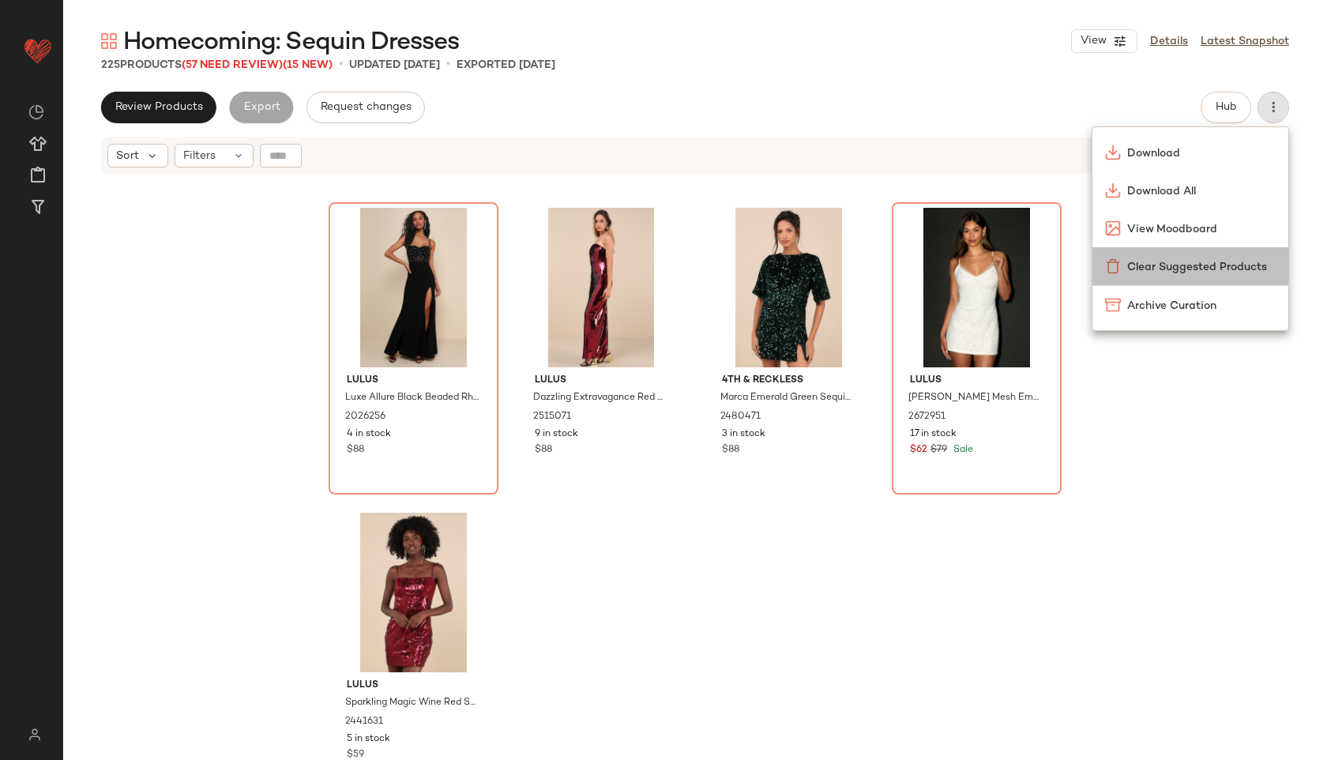
click at [1222, 257] on div "Clear Suggested Products" at bounding box center [1191, 266] width 196 height 38
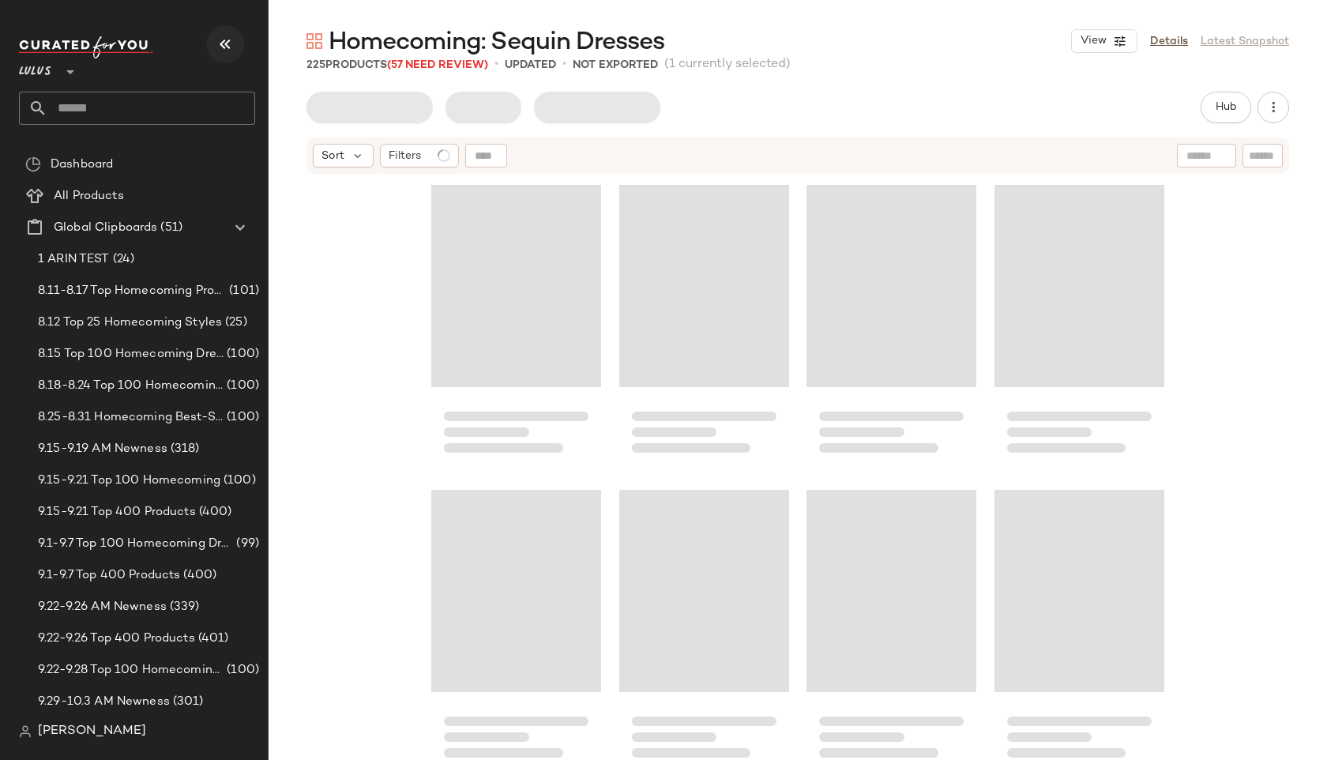
click at [225, 44] on icon "button" at bounding box center [225, 44] width 19 height 19
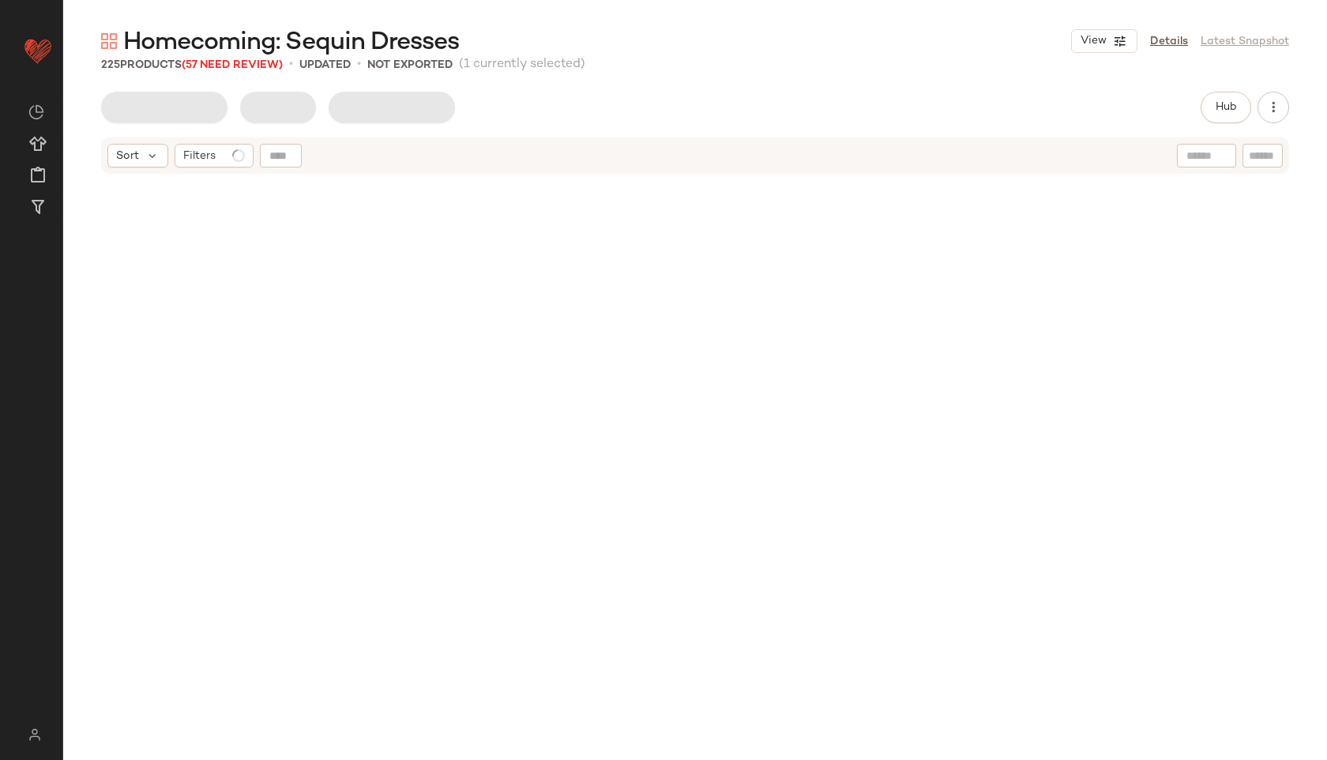
scroll to position [16762, 0]
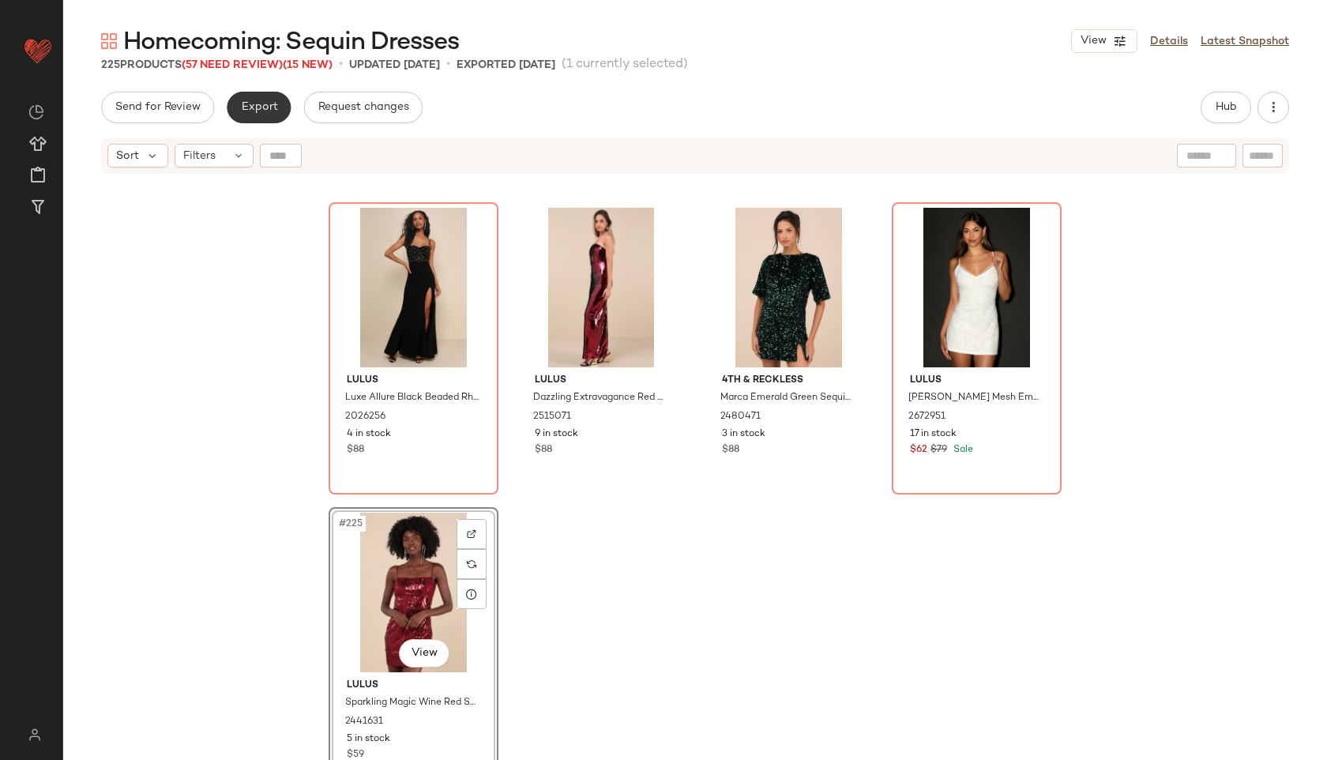
click at [264, 103] on span "Export" at bounding box center [258, 107] width 37 height 13
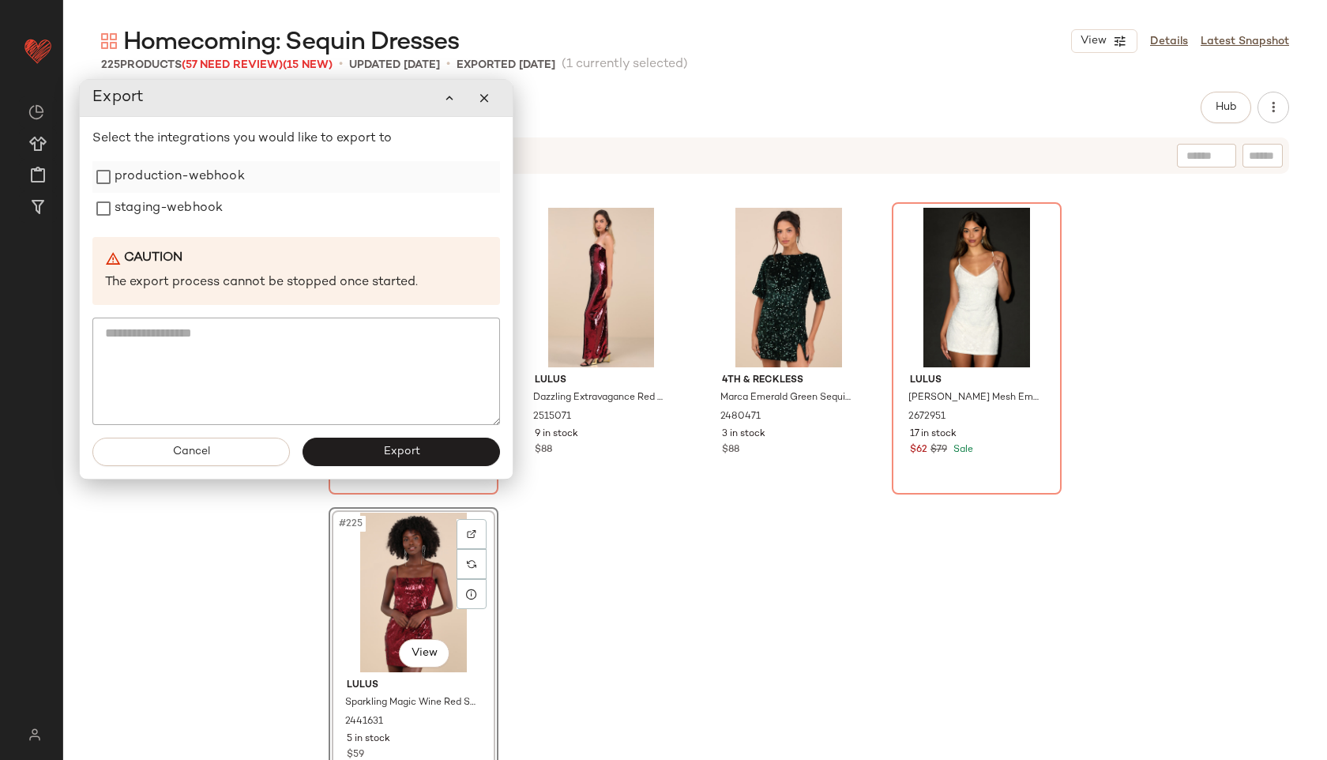
click at [211, 178] on label "production-webhook" at bounding box center [180, 177] width 130 height 32
click at [183, 213] on label "staging-webhook" at bounding box center [169, 209] width 108 height 32
click at [349, 450] on button "Export" at bounding box center [402, 452] width 198 height 28
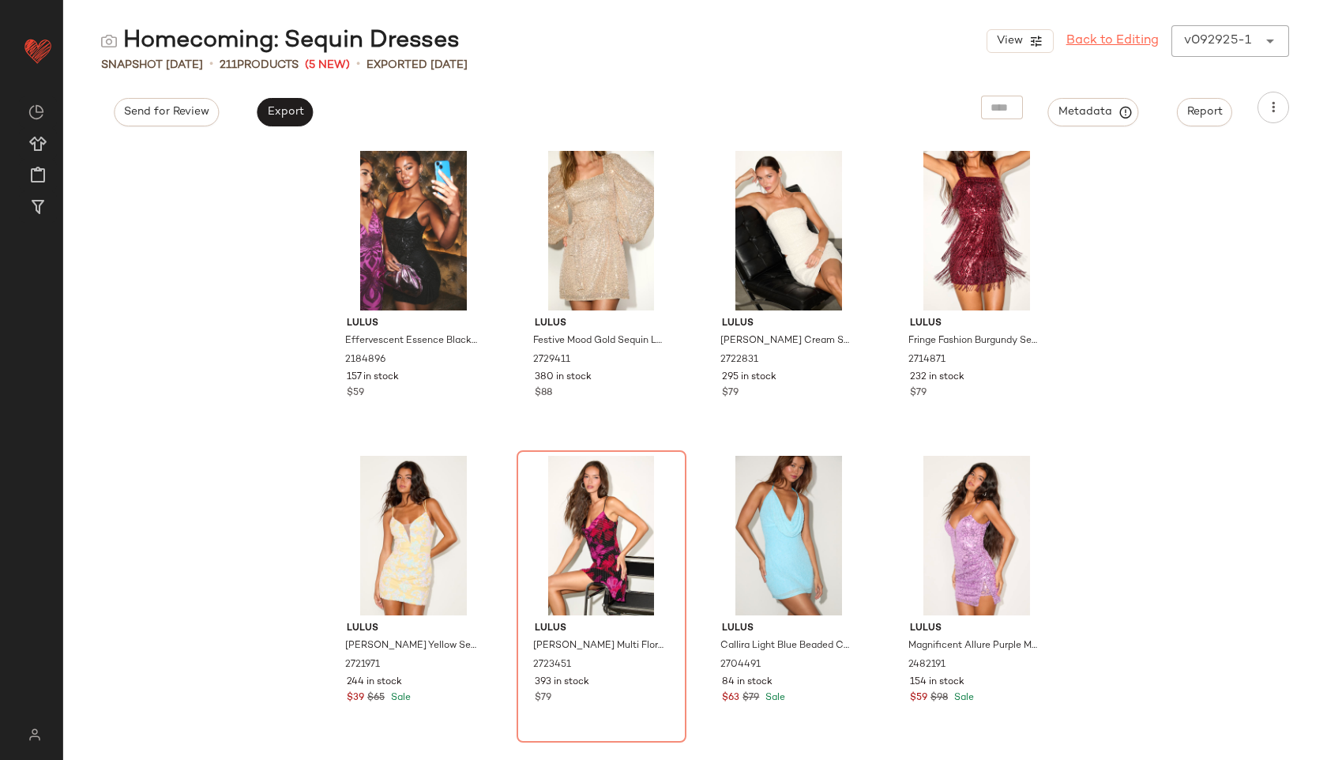
click at [1121, 38] on link "Back to Editing" at bounding box center [1113, 41] width 92 height 19
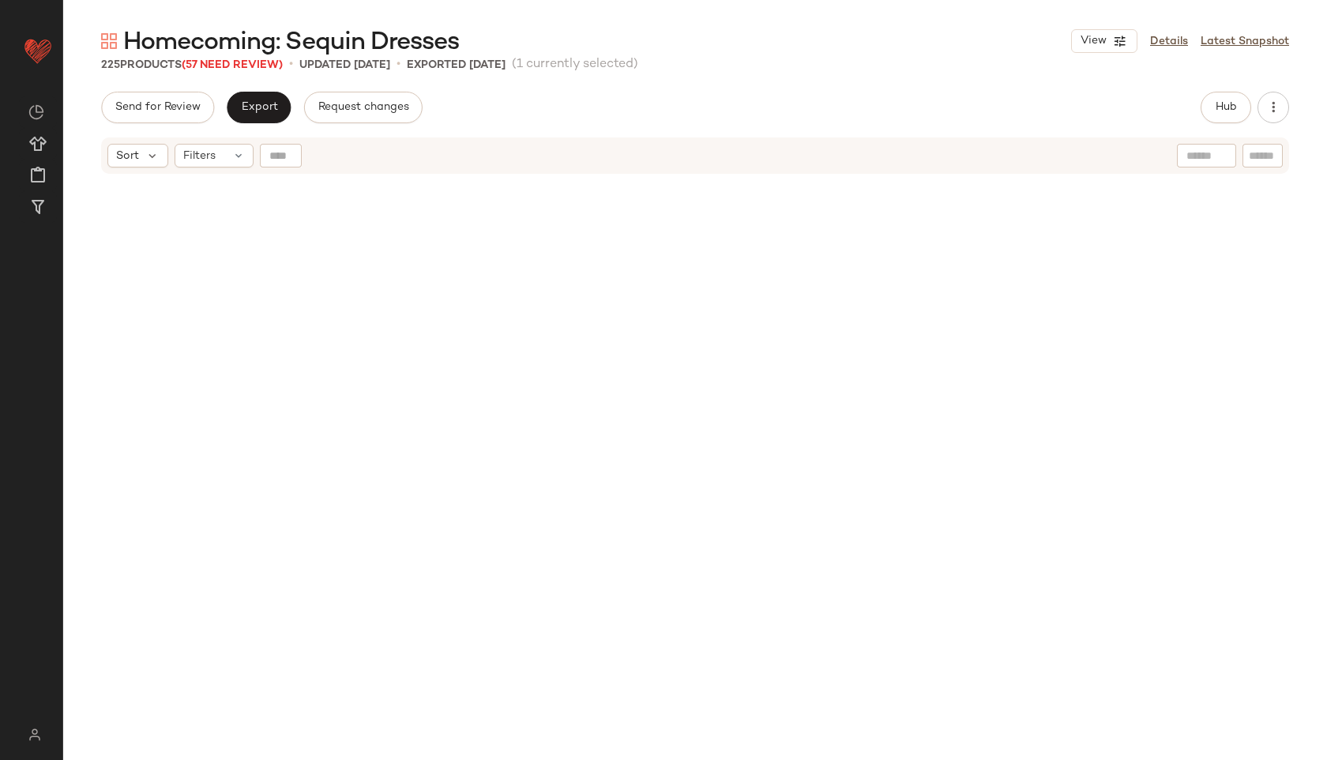
scroll to position [16762, 0]
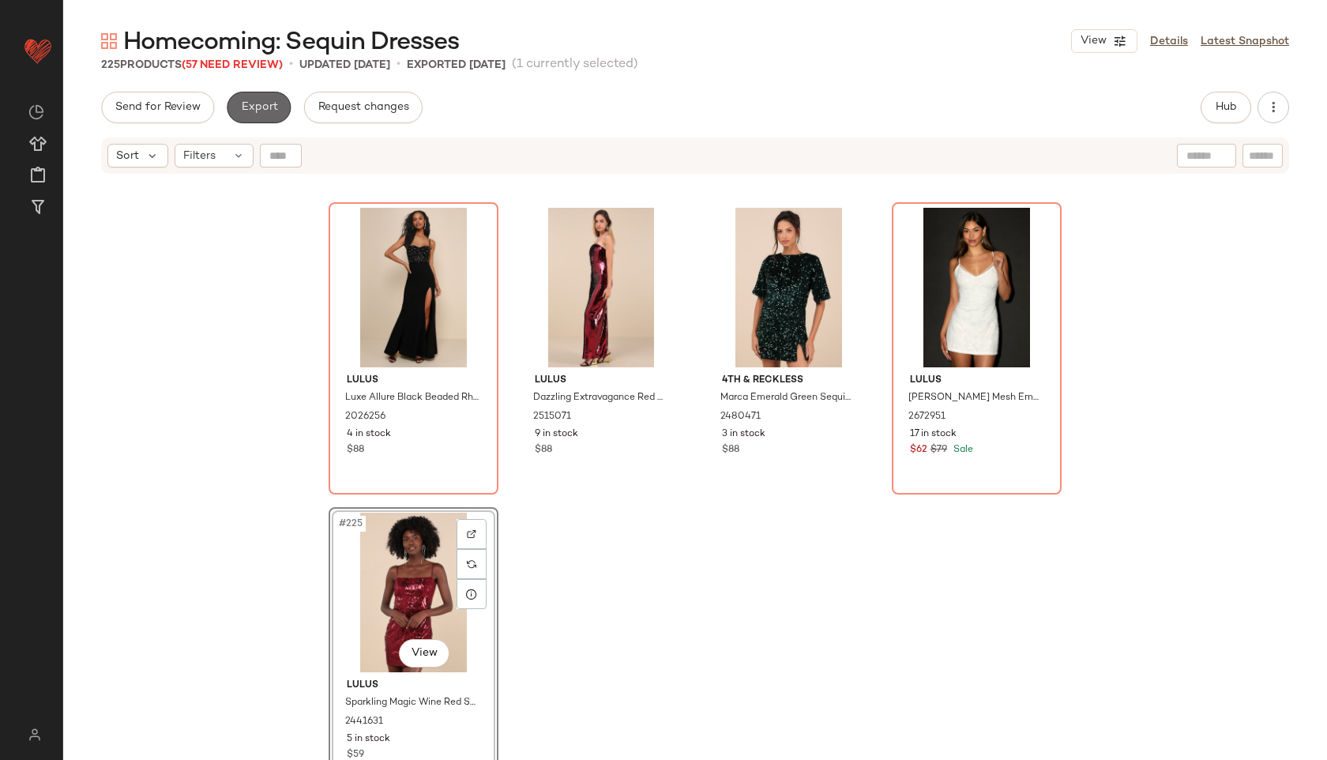
click at [264, 107] on span "Export" at bounding box center [258, 107] width 37 height 13
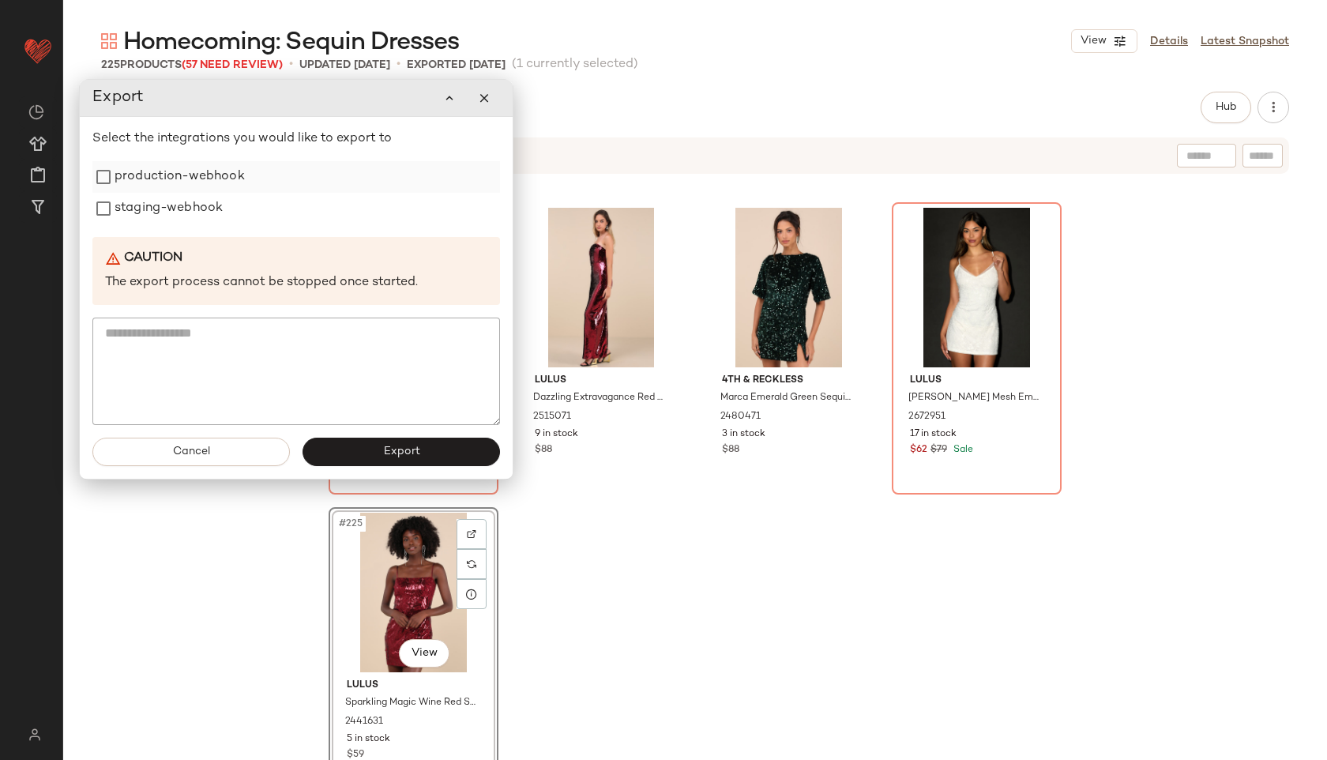
click at [190, 177] on label "production-webhook" at bounding box center [180, 177] width 130 height 32
click at [182, 205] on label "staging-webhook" at bounding box center [169, 209] width 108 height 32
click at [340, 450] on button "Export" at bounding box center [402, 452] width 198 height 28
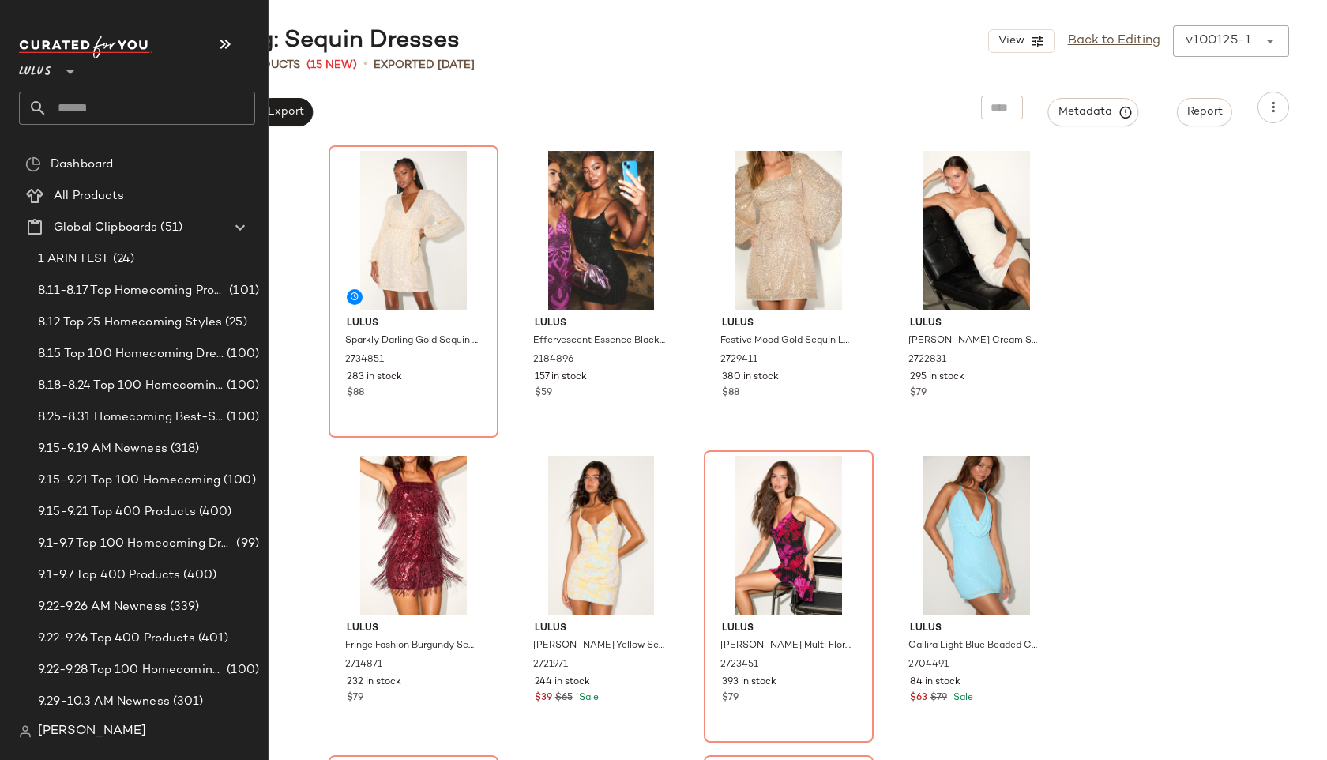
click at [76, 115] on input "text" at bounding box center [151, 108] width 208 height 33
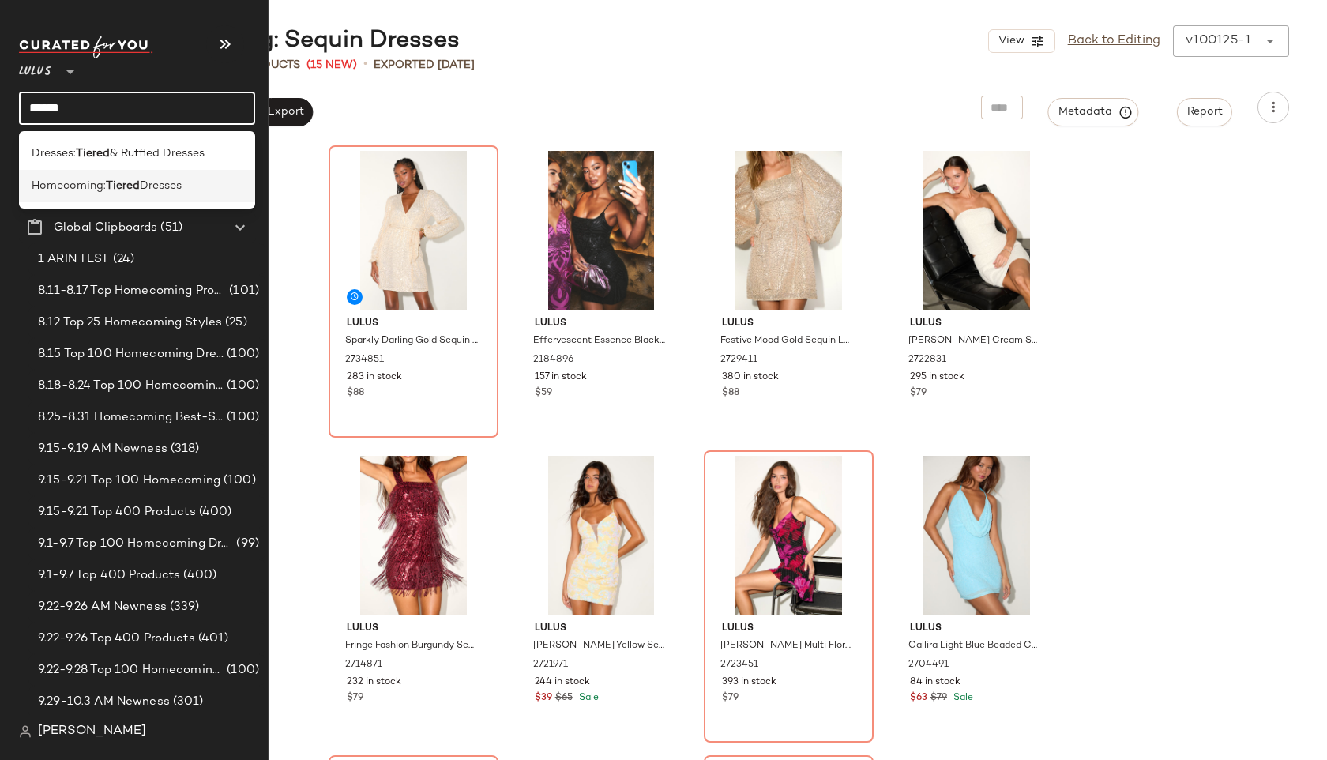
type input "******"
click at [51, 181] on span "Homecoming:" at bounding box center [69, 186] width 74 height 17
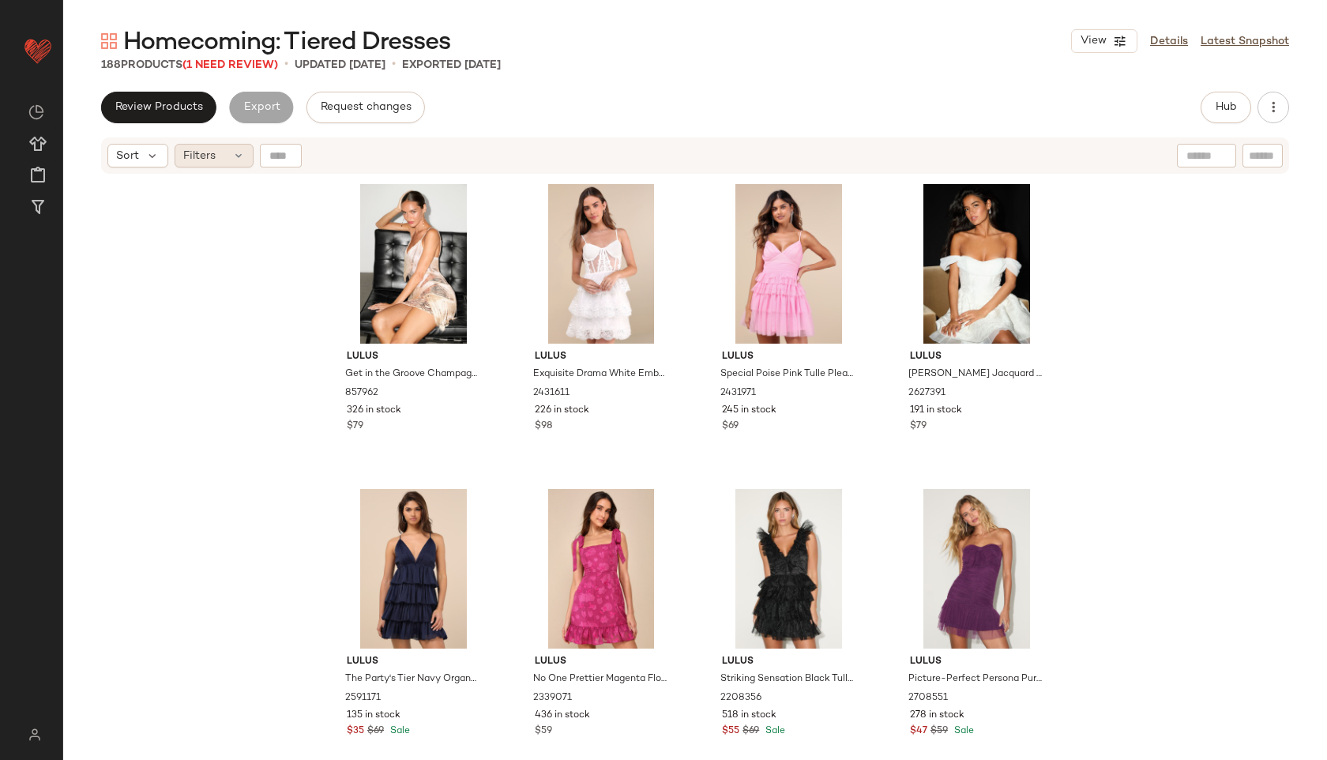
click at [228, 156] on div "Filters" at bounding box center [214, 156] width 79 height 24
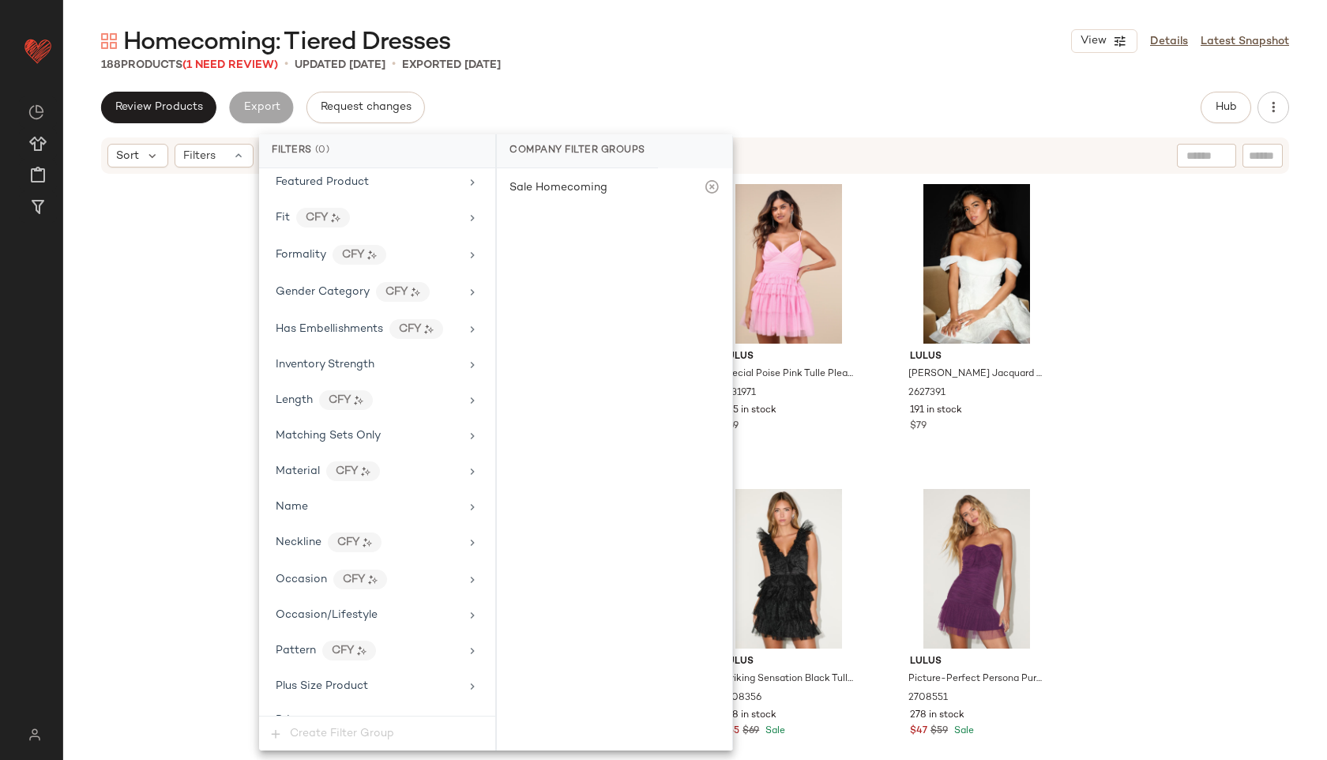
scroll to position [970, 0]
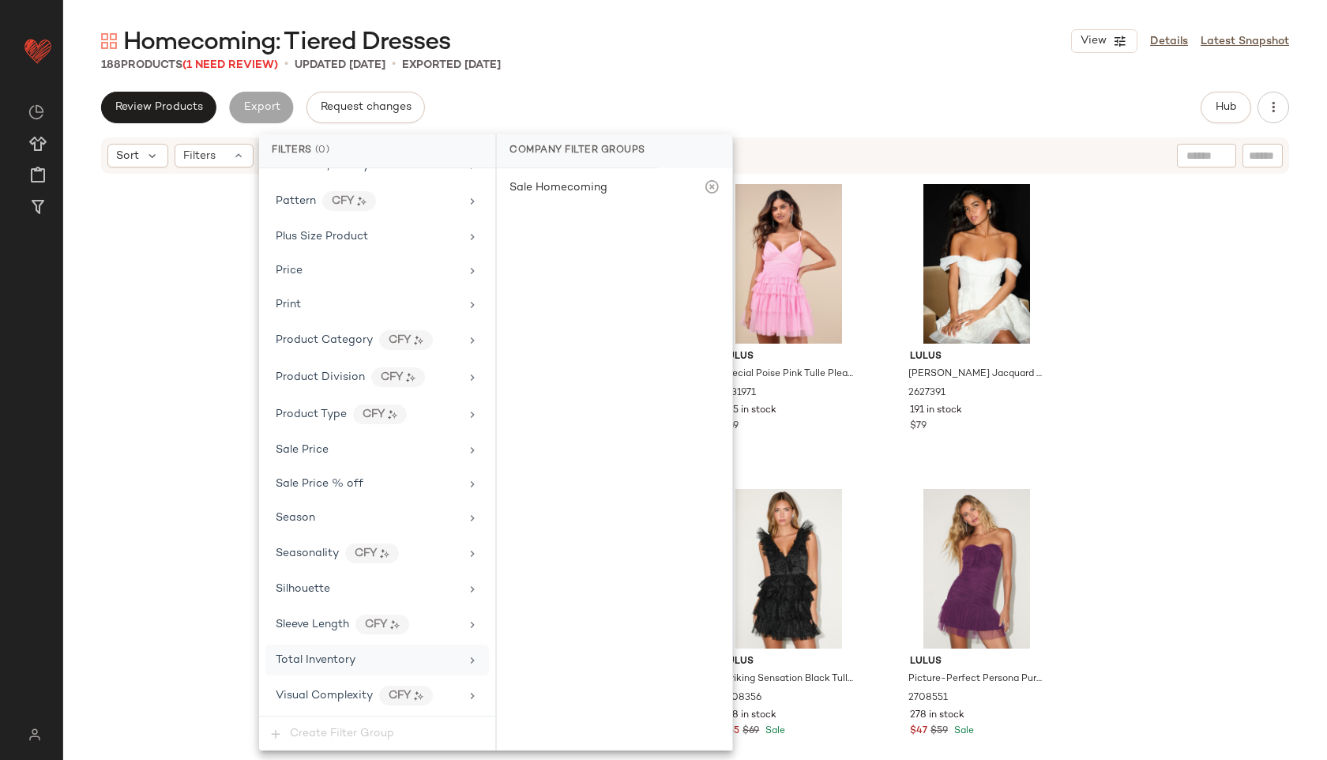
click at [353, 657] on span "Total Inventory" at bounding box center [316, 660] width 80 height 12
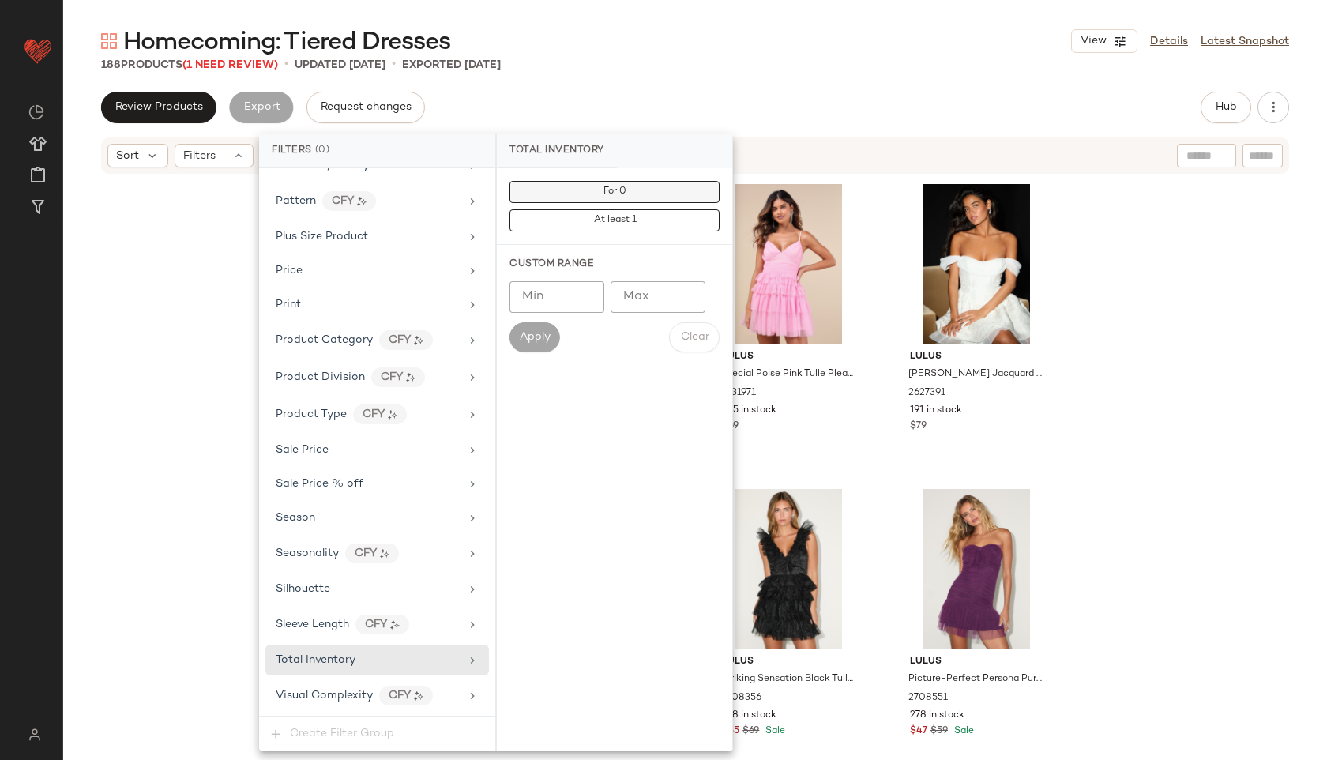
click at [642, 193] on button "For 0" at bounding box center [615, 192] width 210 height 22
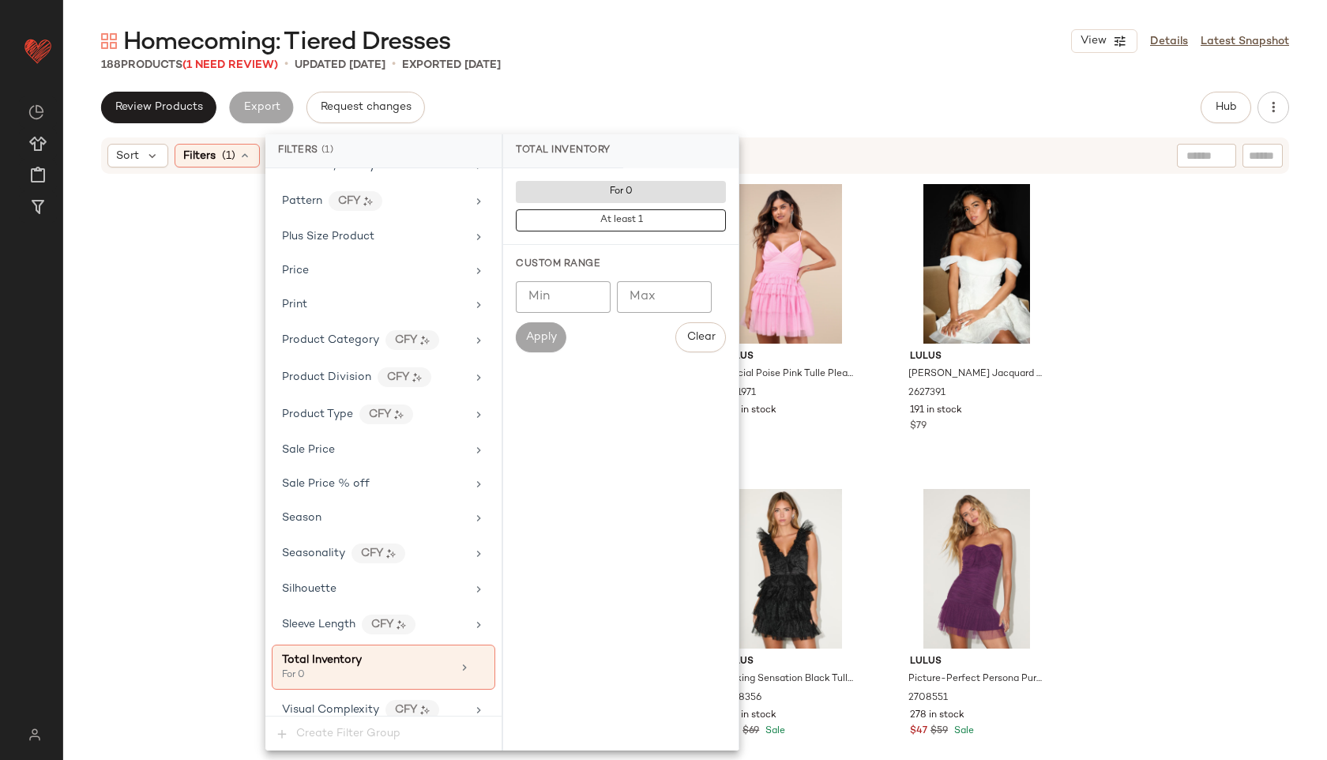
click at [743, 55] on div "Homecoming: Tiered Dresses View Details Latest Snapshot" at bounding box center [695, 41] width 1264 height 32
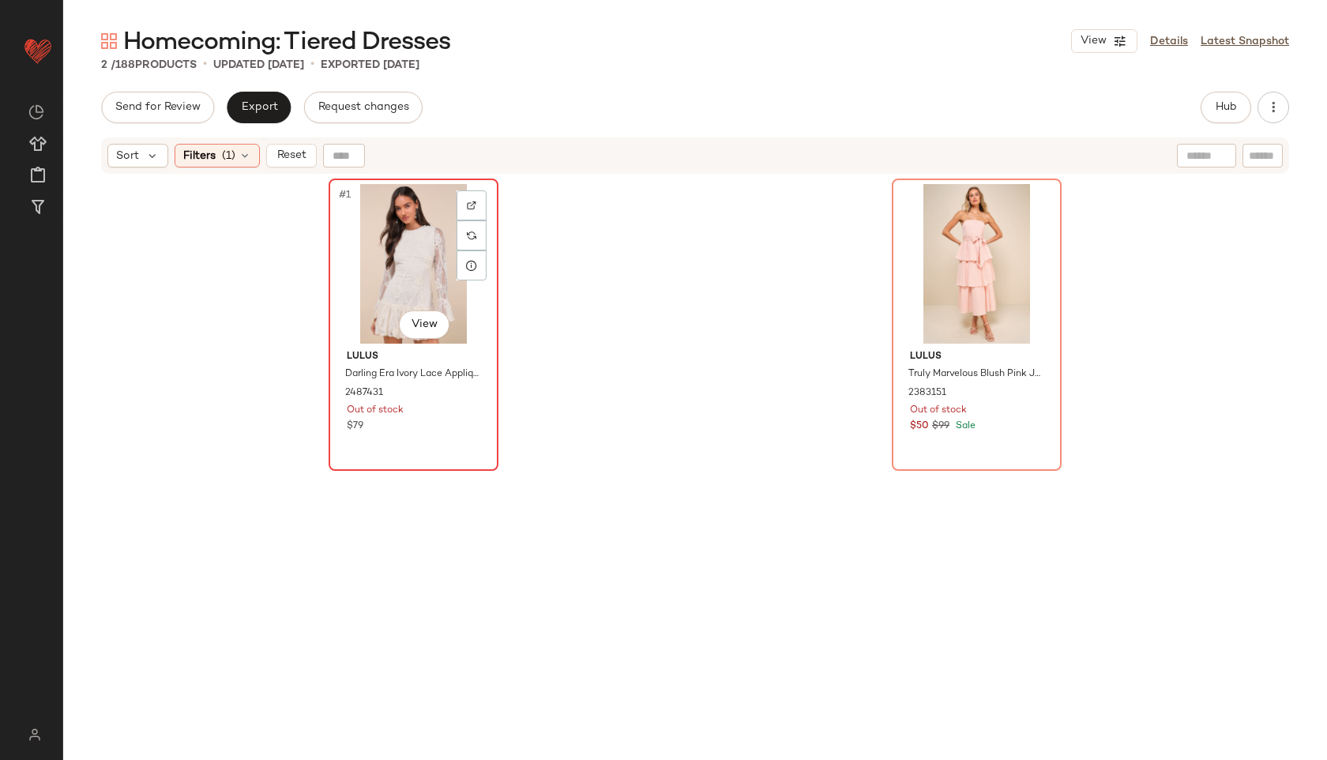
click at [403, 220] on div "#1 View" at bounding box center [413, 264] width 159 height 160
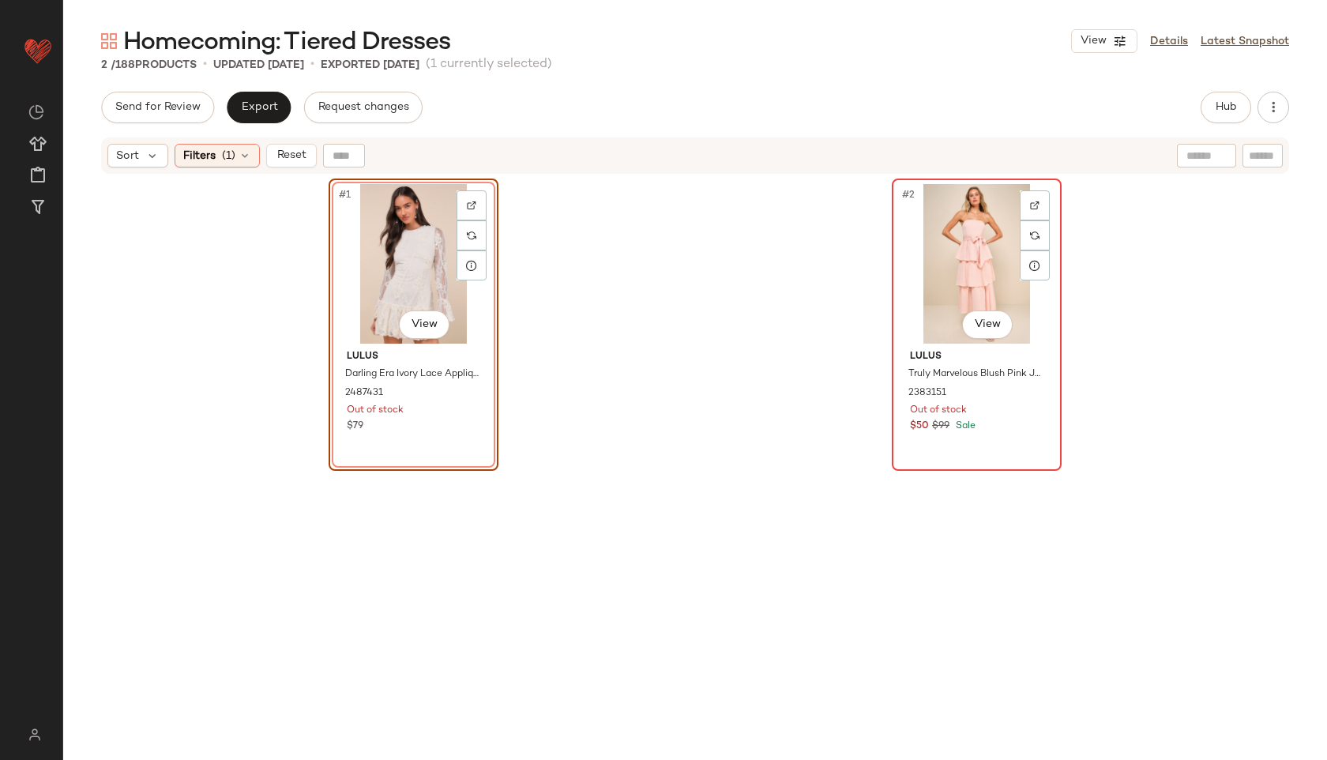
click at [959, 265] on div "#2 View" at bounding box center [976, 264] width 159 height 160
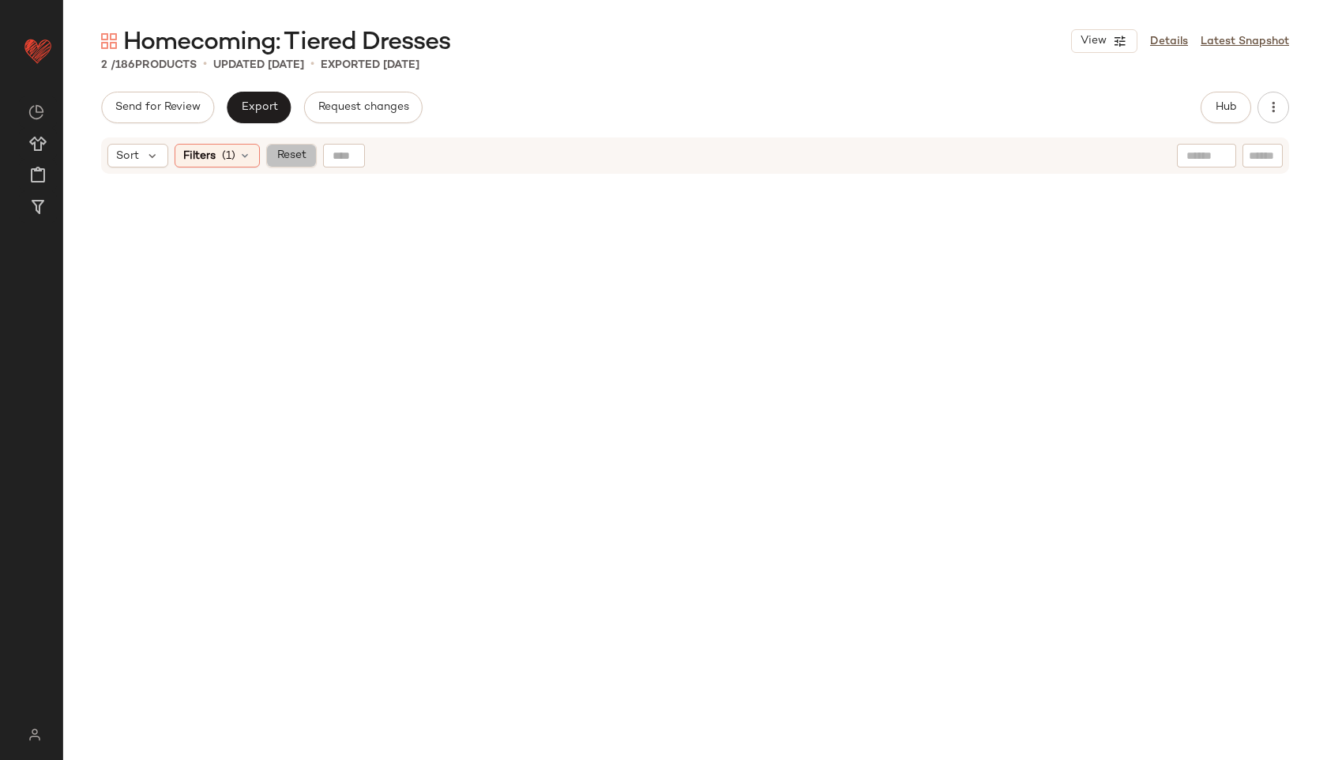
click at [287, 156] on span "Reset" at bounding box center [291, 155] width 30 height 13
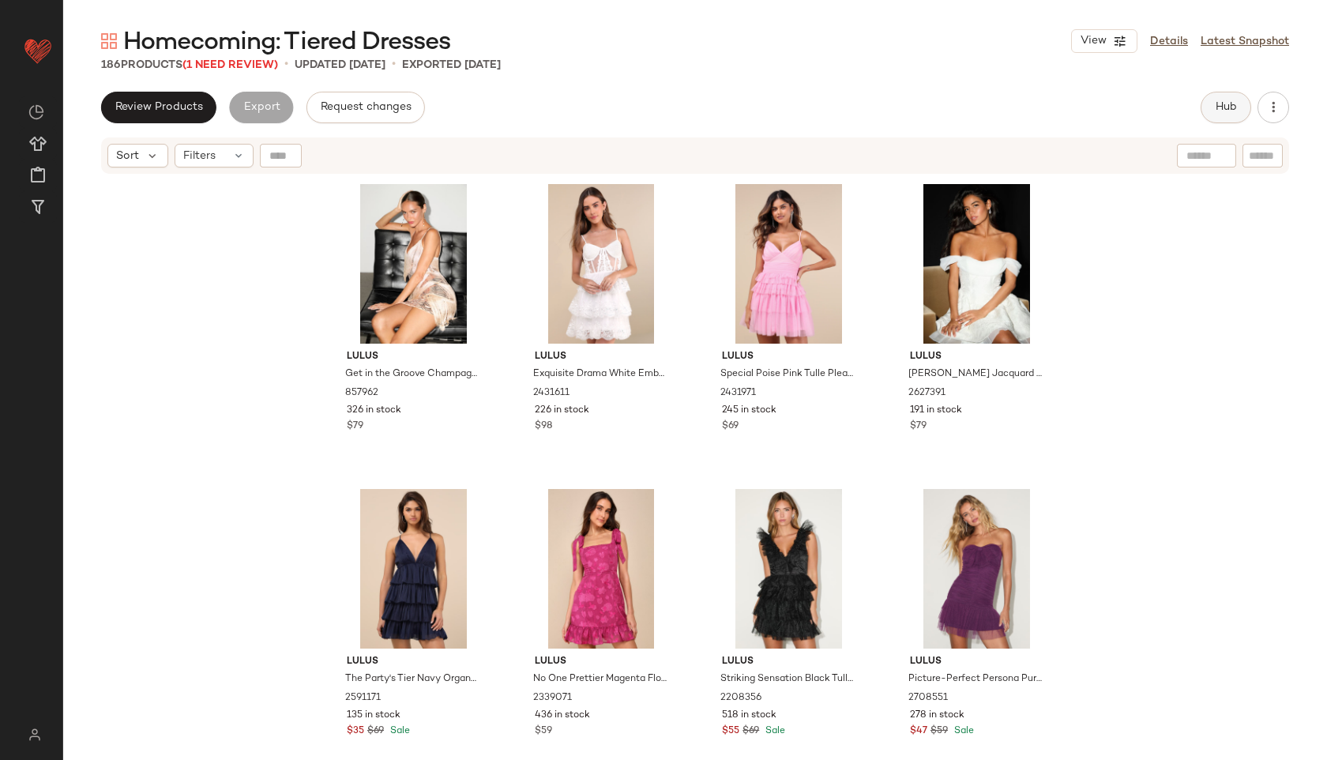
click at [1221, 102] on span "Hub" at bounding box center [1226, 107] width 22 height 13
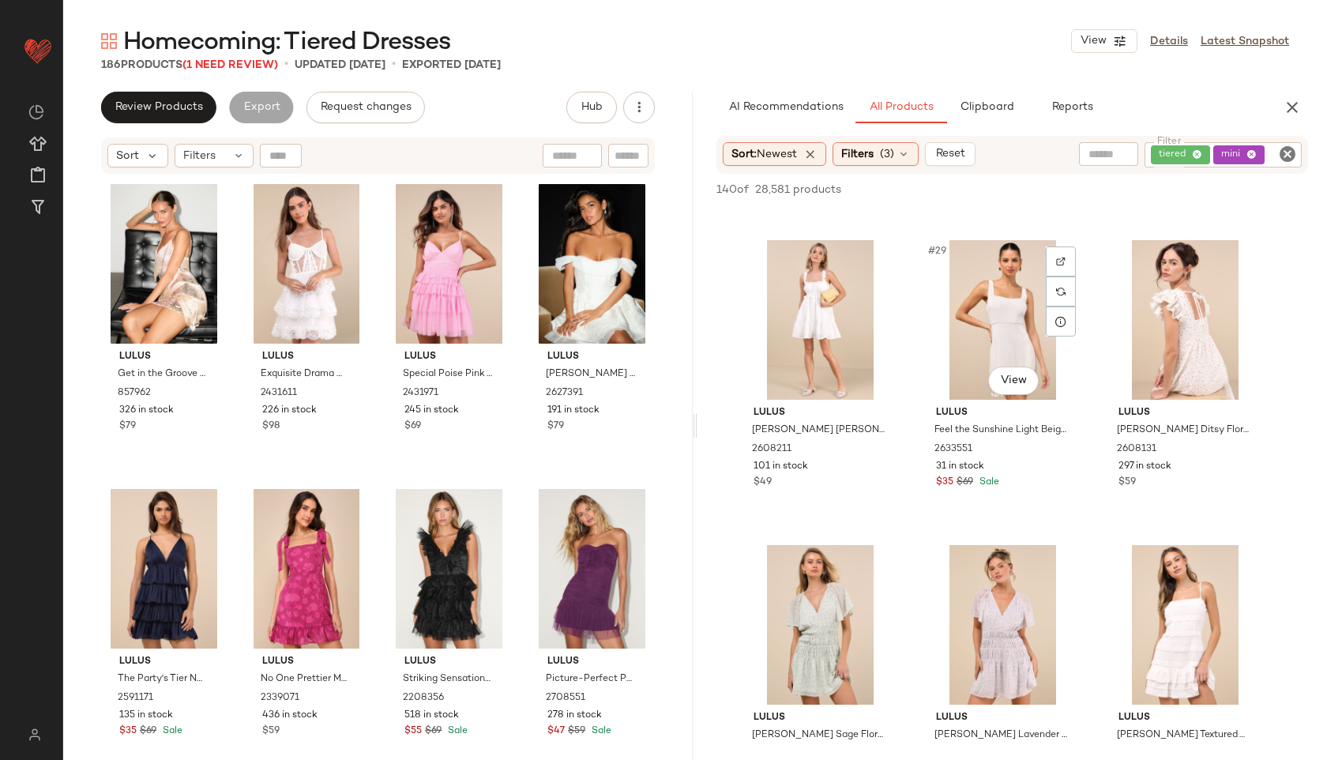
scroll to position [2722, 0]
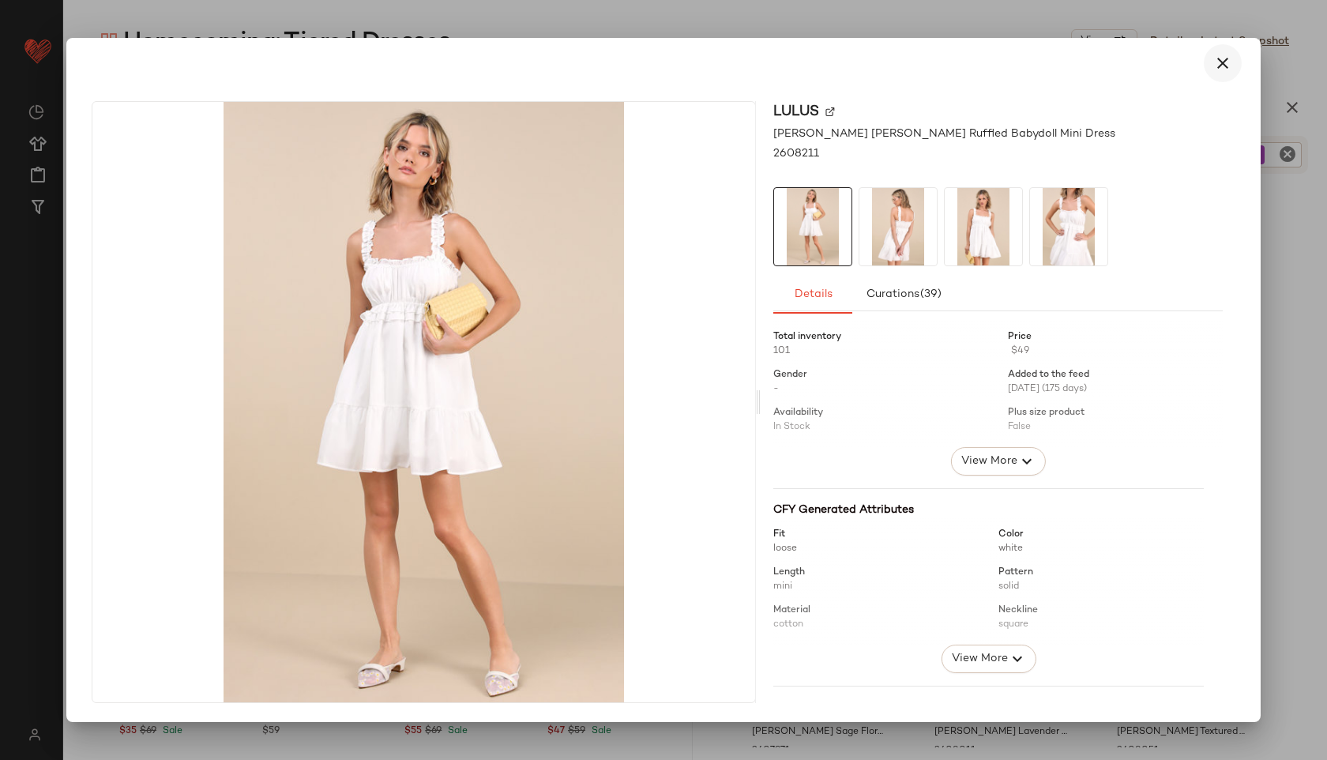
click at [1224, 59] on icon "button" at bounding box center [1223, 63] width 19 height 19
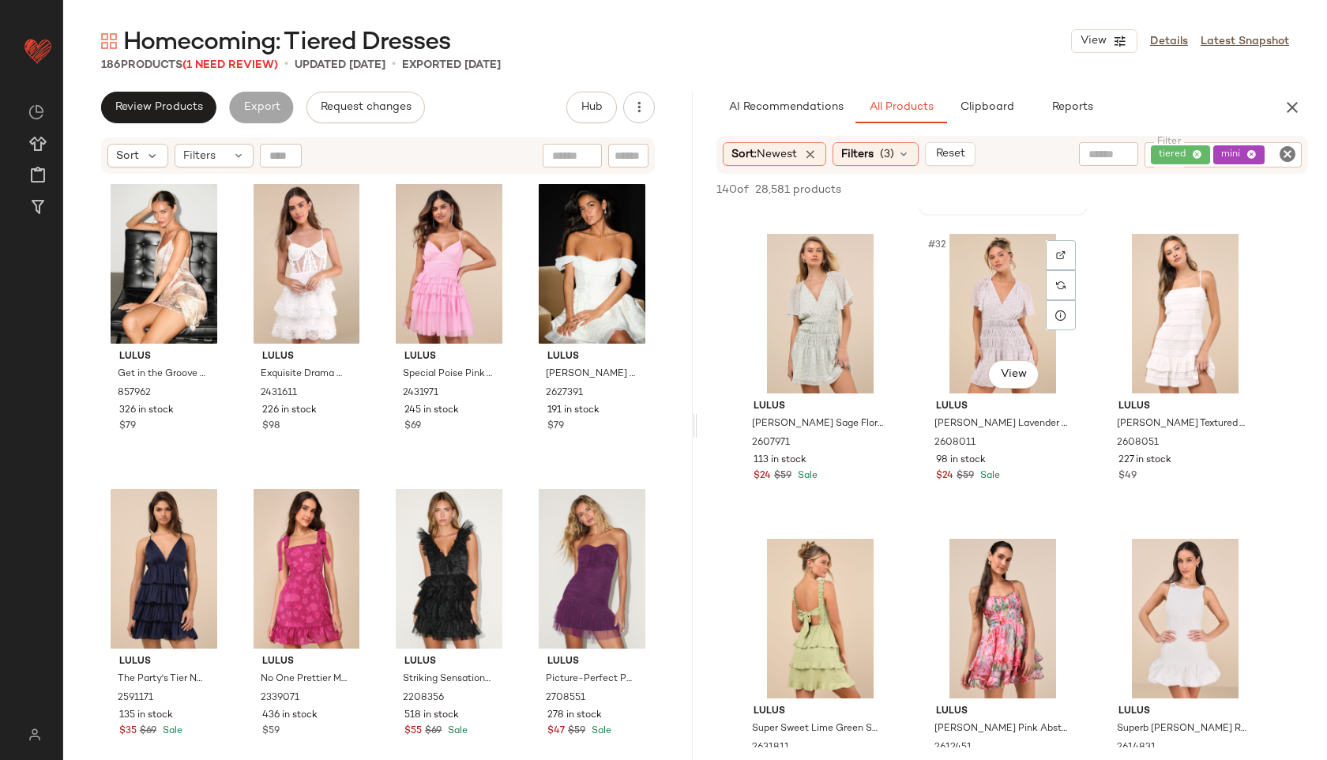
scroll to position [3029, 0]
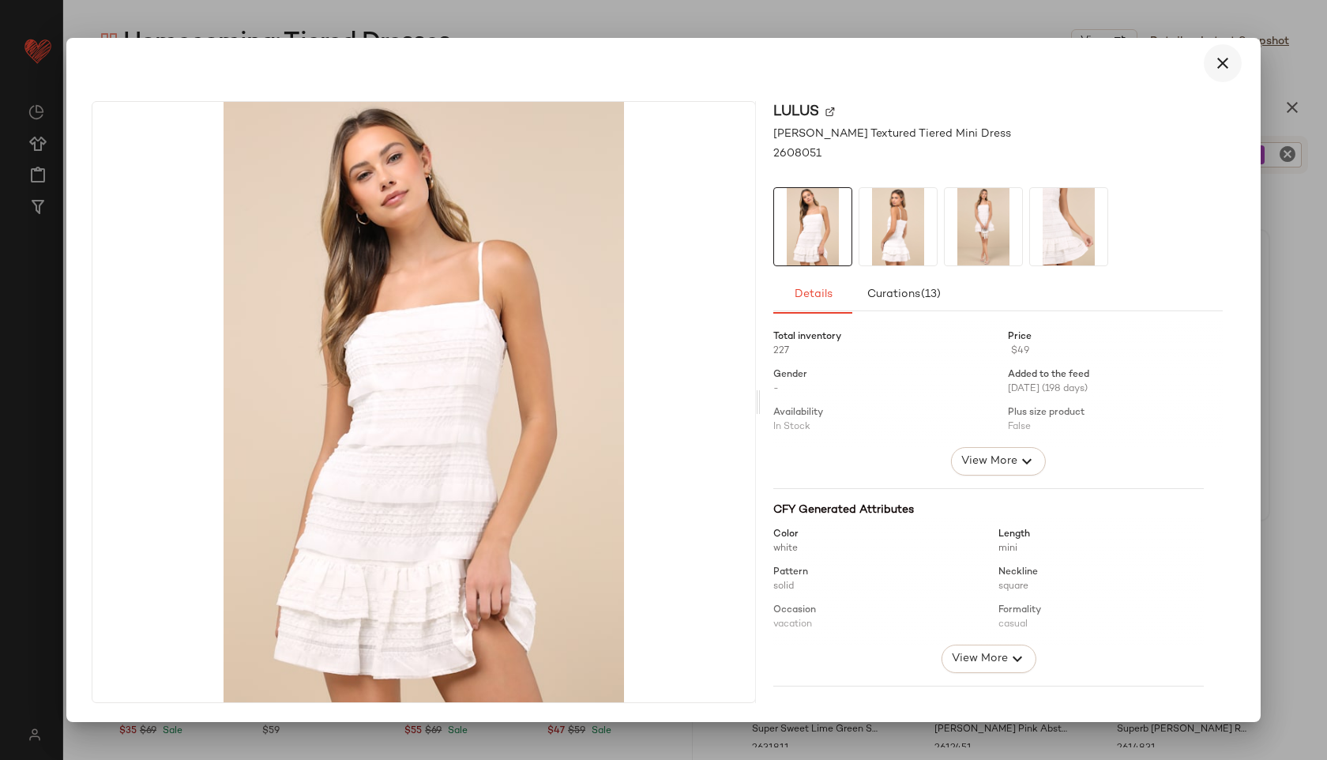
click at [1228, 57] on icon "button" at bounding box center [1223, 63] width 19 height 19
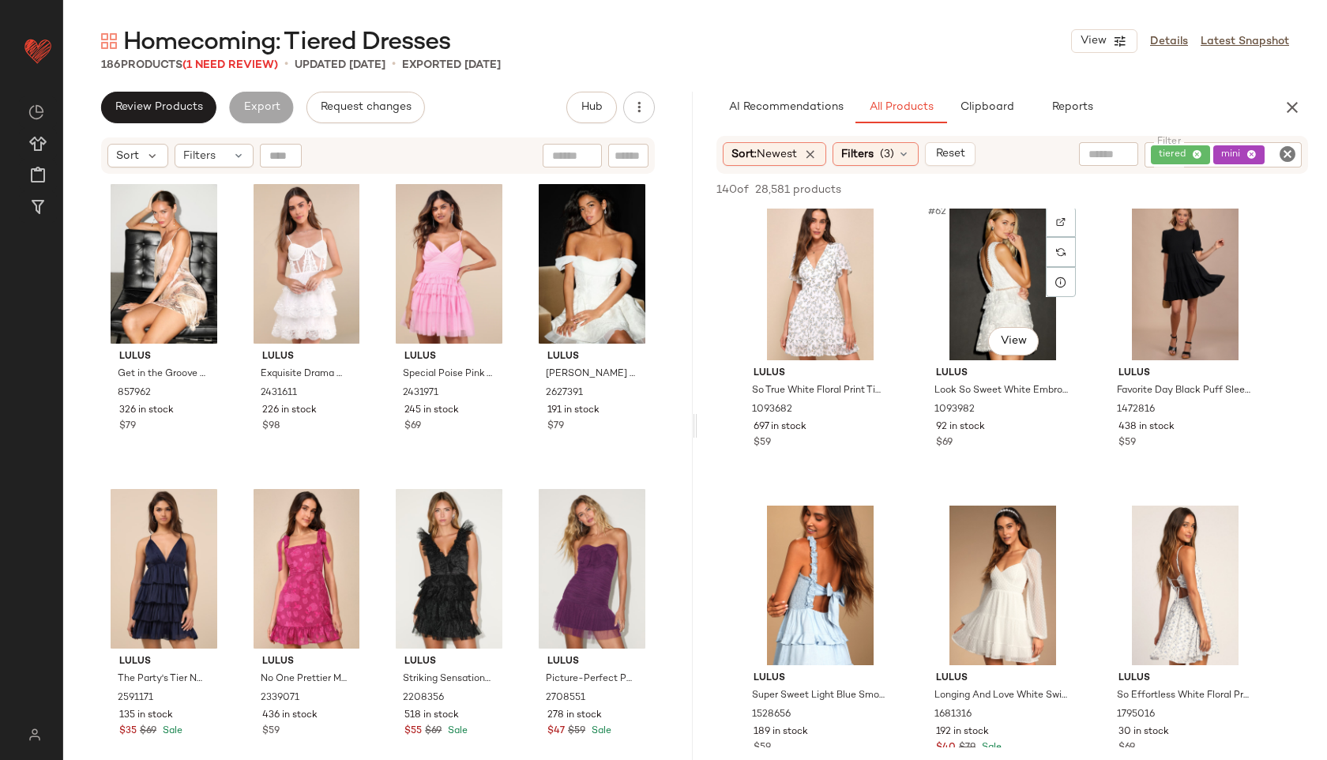
scroll to position [6114, 0]
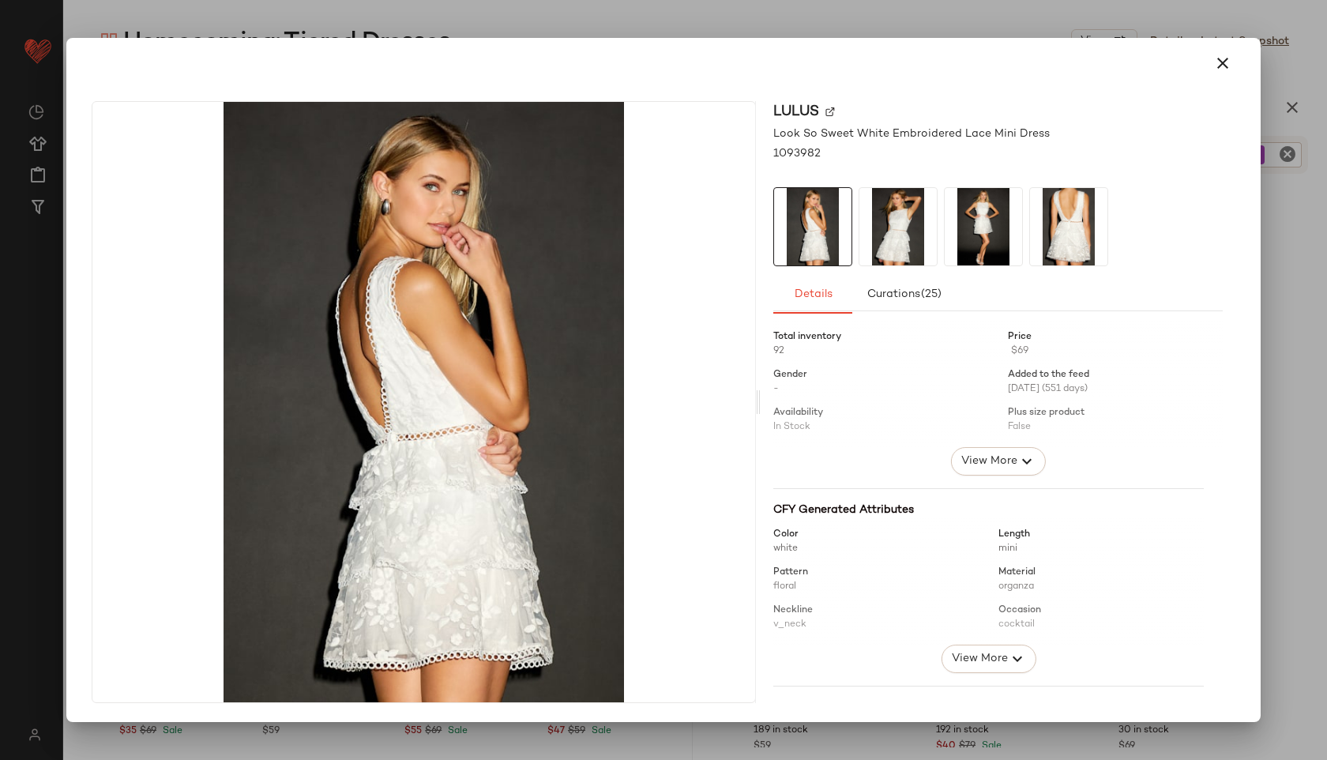
click at [905, 235] on img at bounding box center [898, 226] width 77 height 77
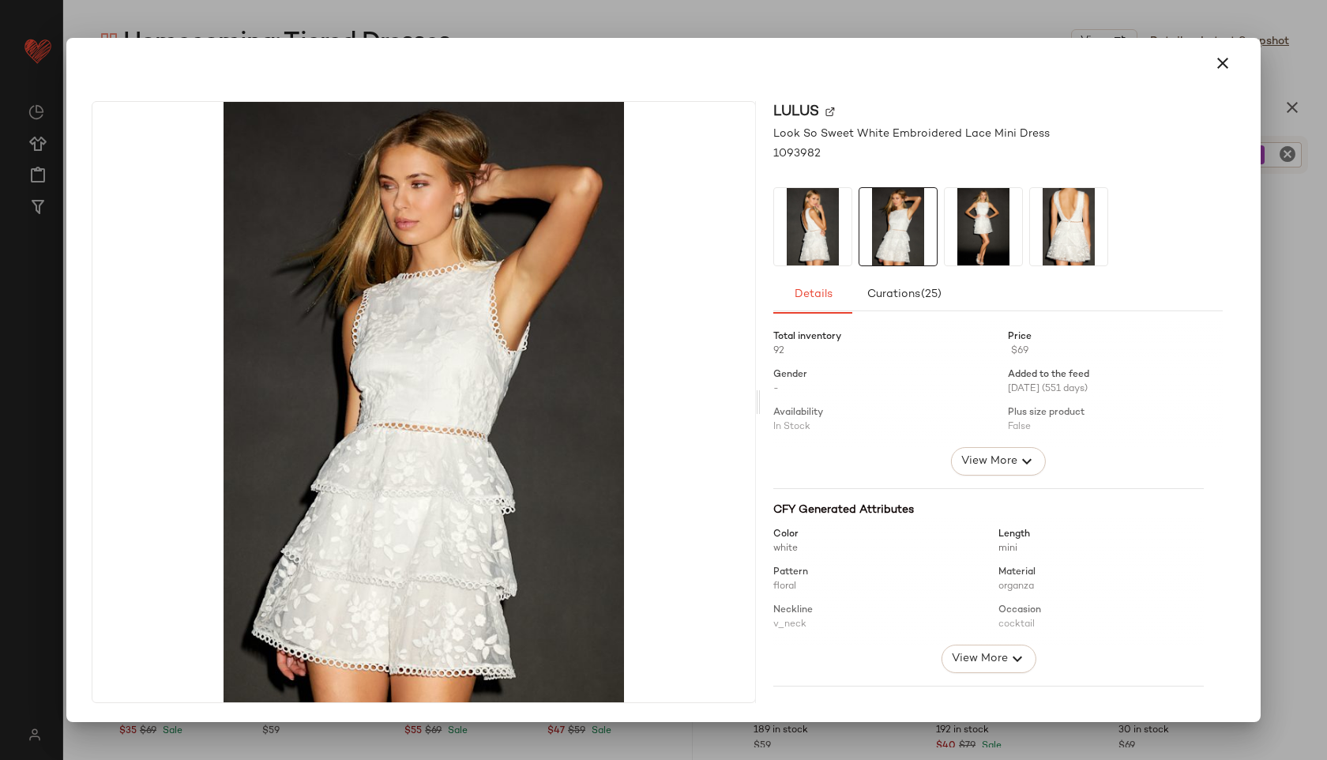
click at [942, 235] on div at bounding box center [998, 226] width 450 height 79
click at [1224, 63] on icon "button" at bounding box center [1223, 63] width 19 height 19
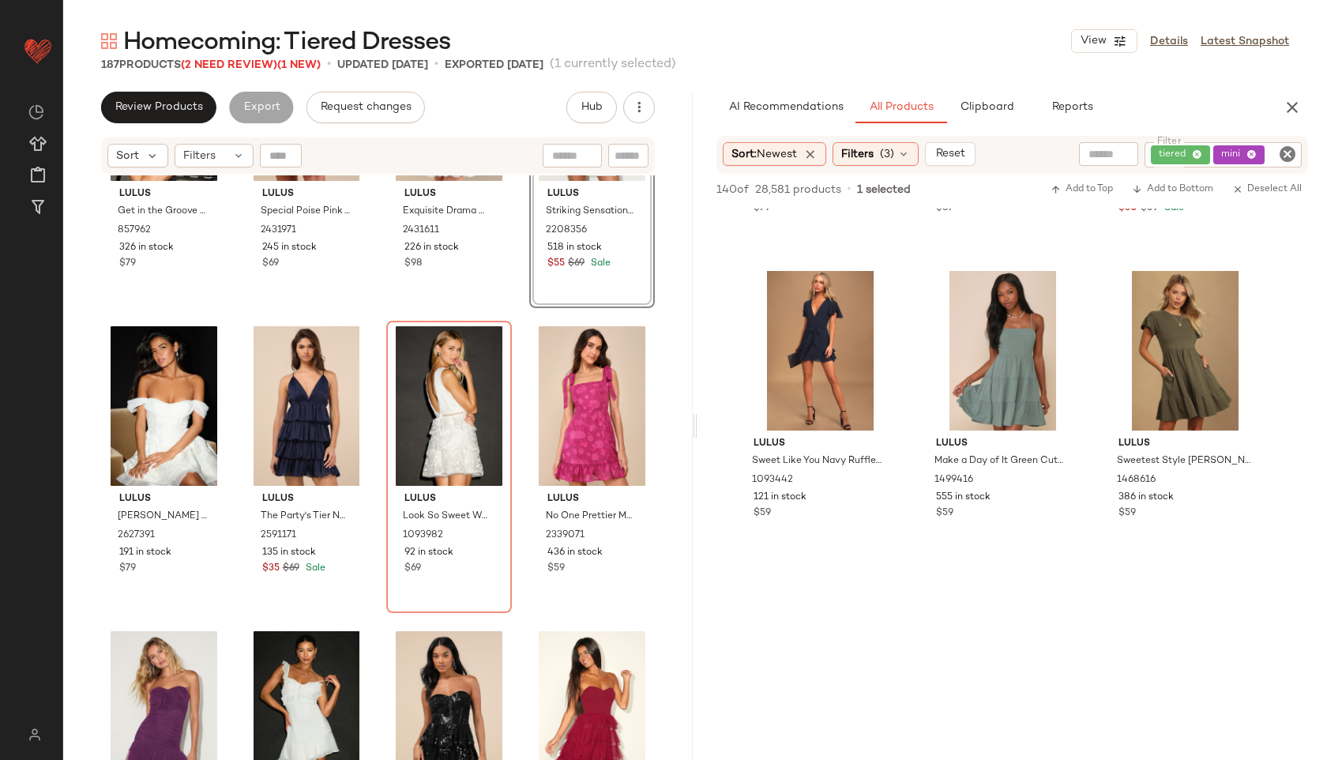
scroll to position [7287, 0]
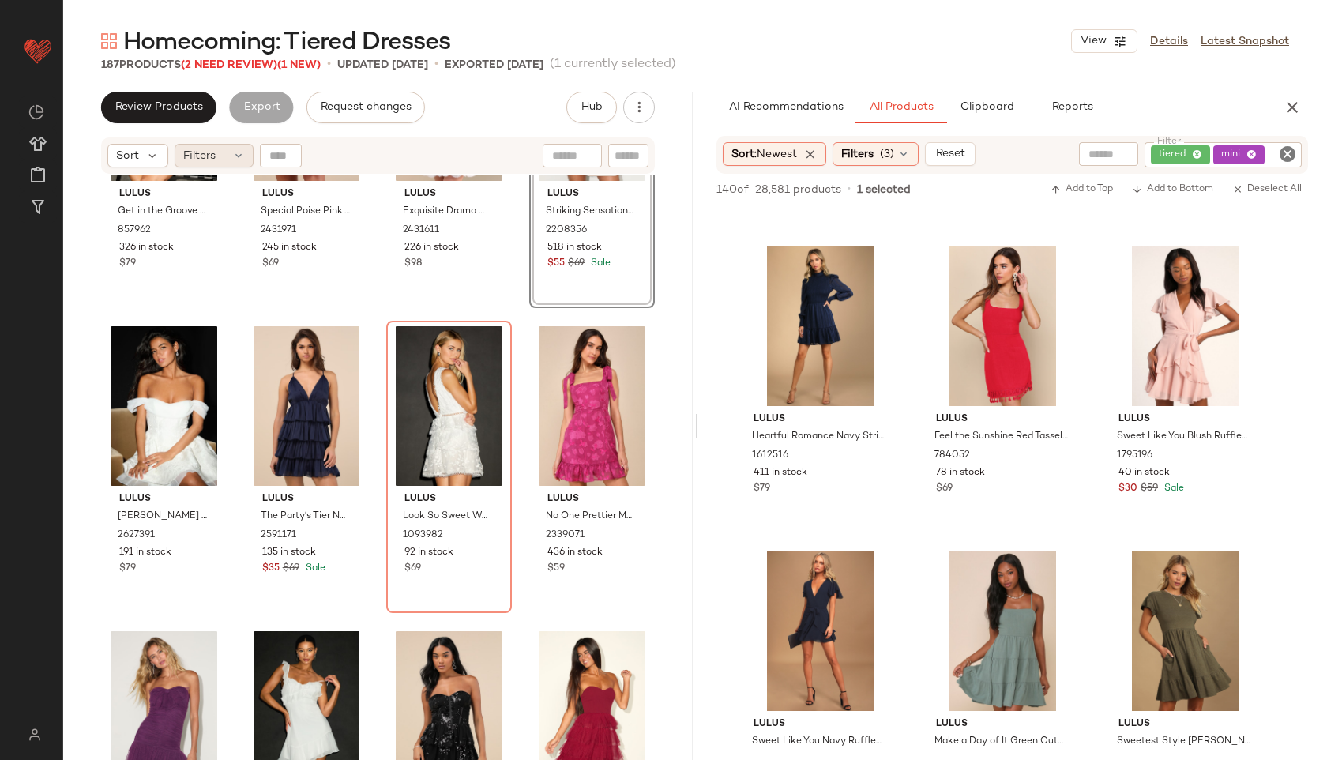
click at [228, 156] on div "Filters" at bounding box center [214, 156] width 79 height 24
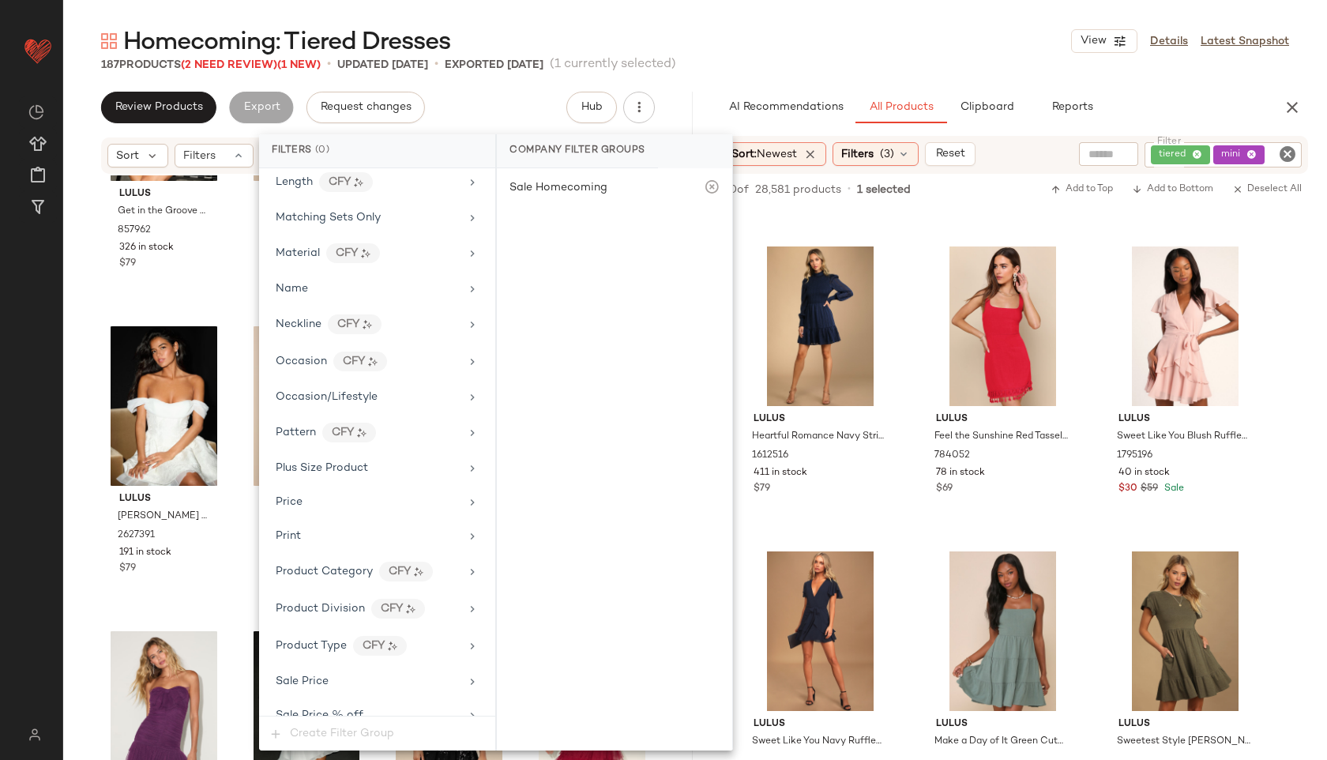
scroll to position [970, 0]
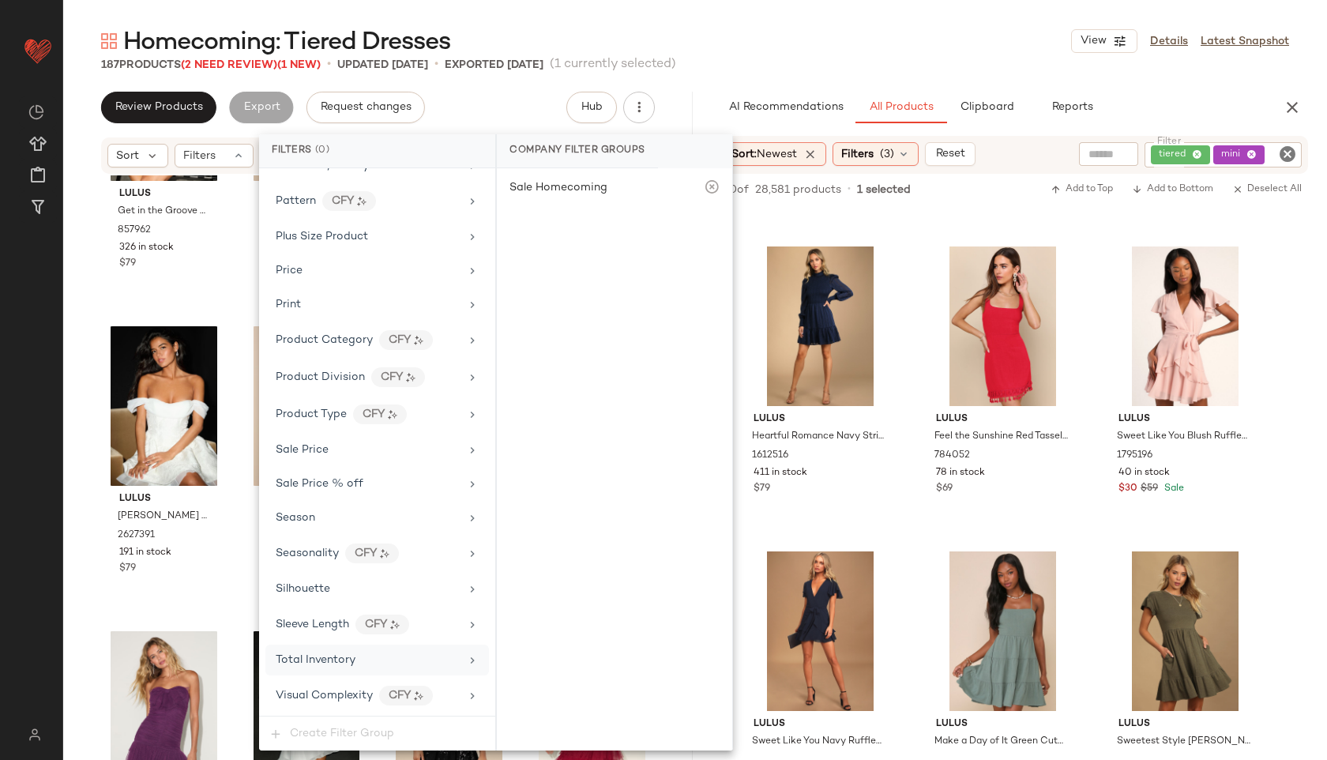
click at [341, 660] on span "Total Inventory" at bounding box center [316, 660] width 80 height 12
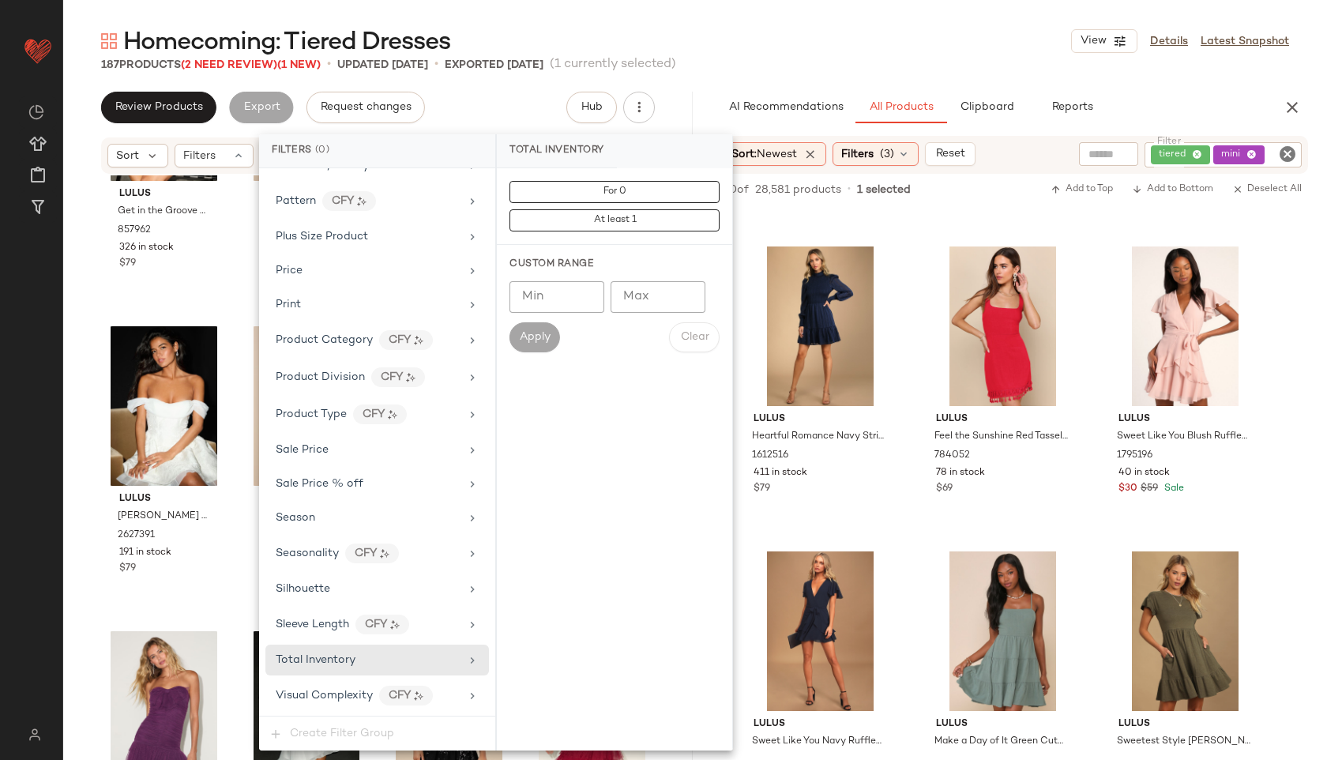
click at [650, 297] on input "Max" at bounding box center [658, 297] width 95 height 32
type input "**"
click at [532, 329] on button "Apply" at bounding box center [535, 337] width 51 height 30
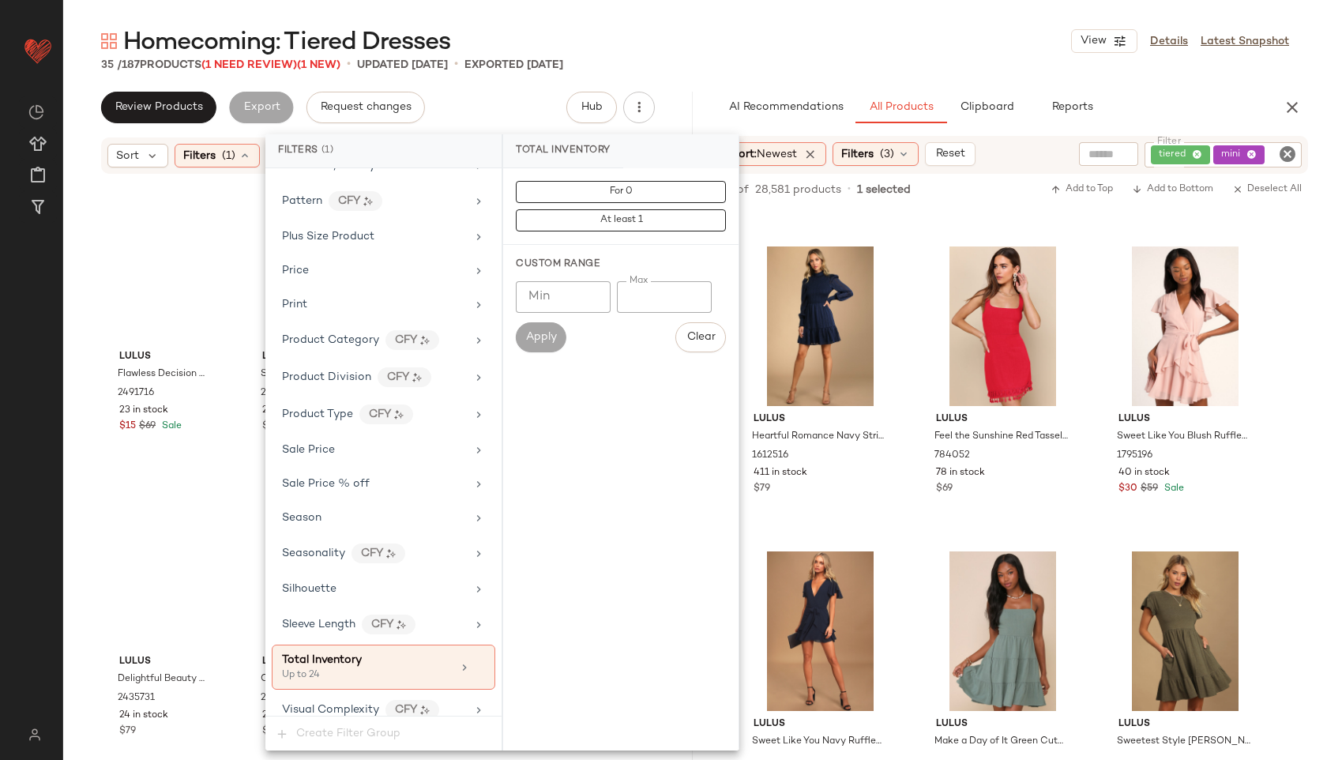
click at [706, 34] on div "Homecoming: Tiered Dresses View Details Latest Snapshot" at bounding box center [695, 41] width 1264 height 32
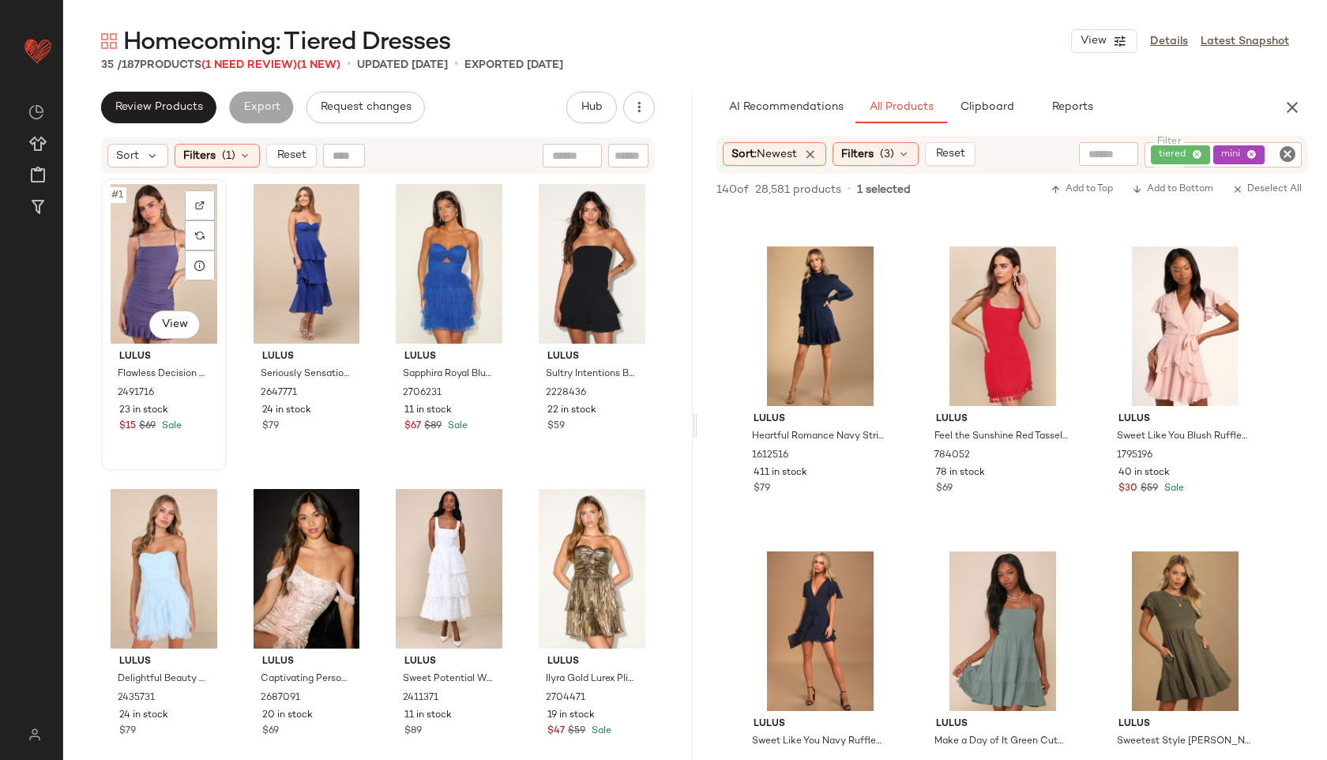
click at [144, 249] on div "#1 View" at bounding box center [164, 264] width 115 height 160
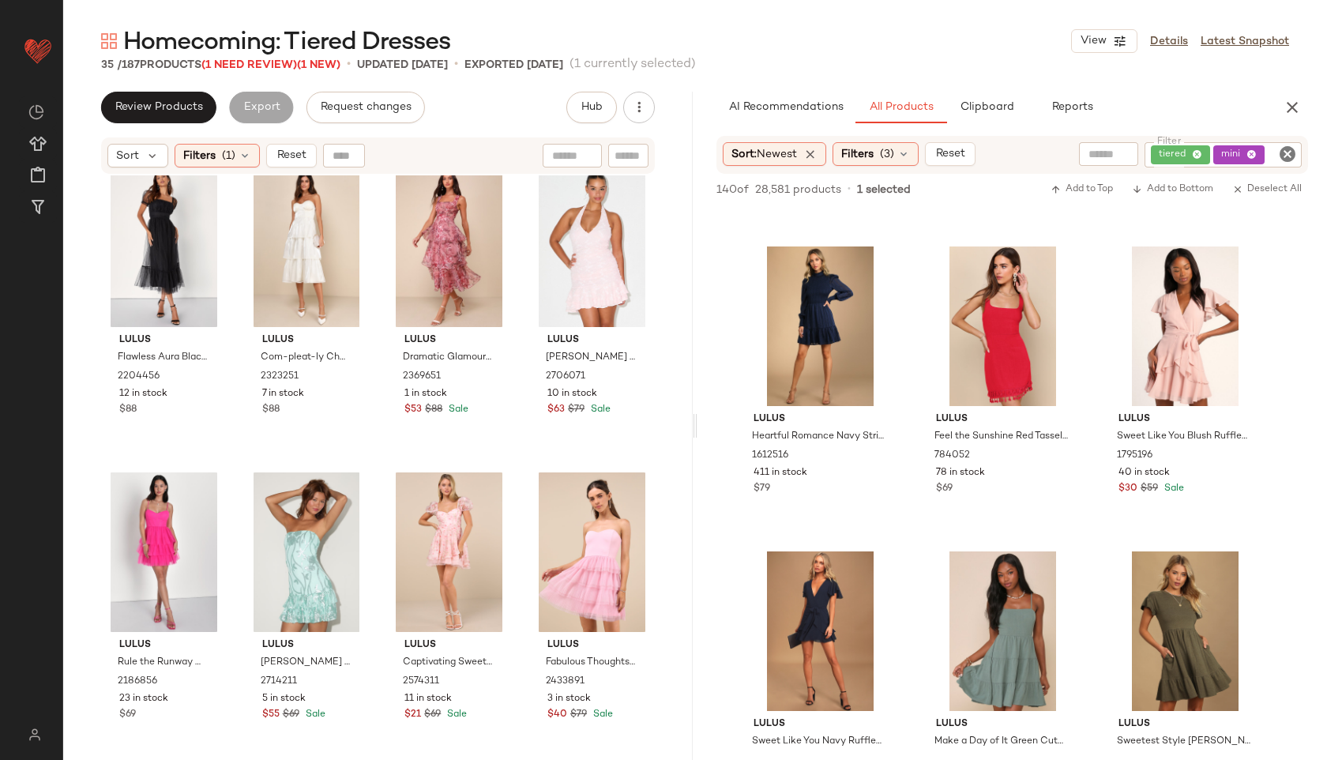
scroll to position [2124, 0]
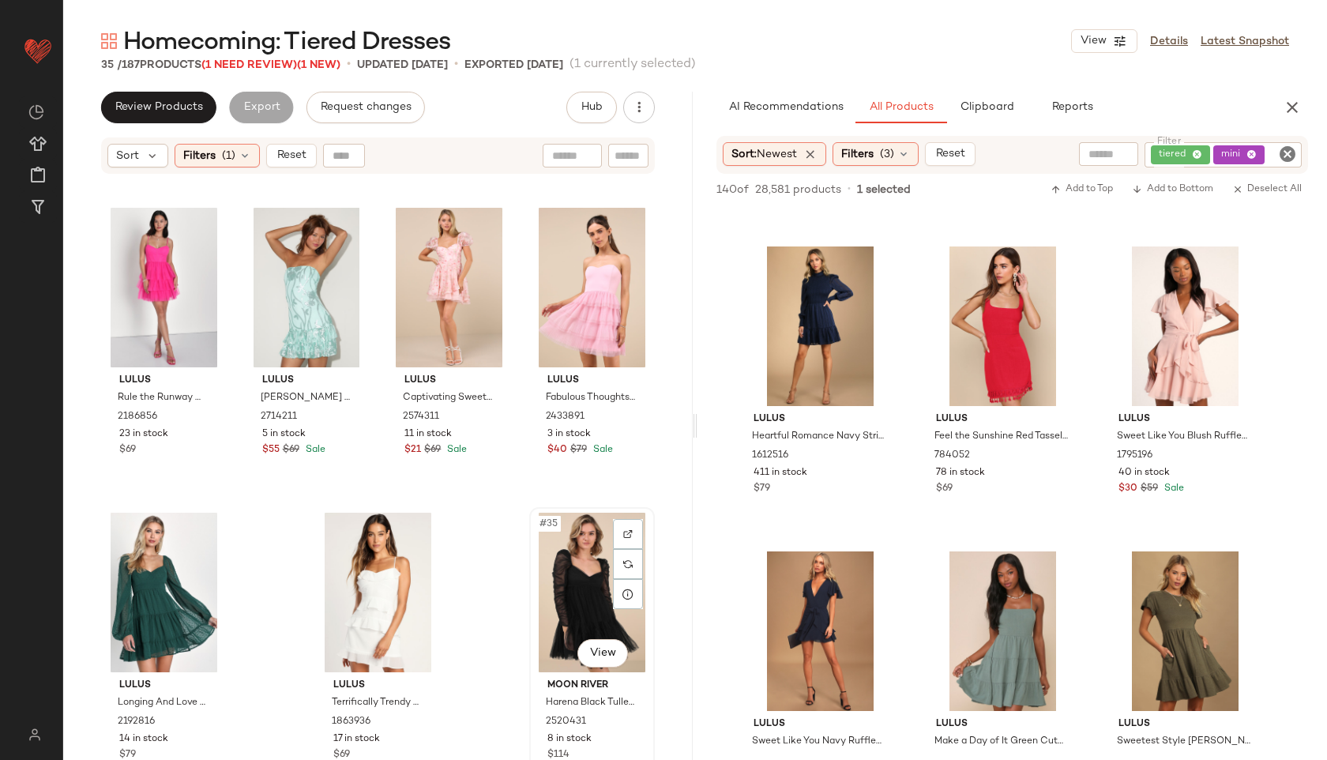
click at [589, 600] on div "#35 View" at bounding box center [592, 593] width 115 height 160
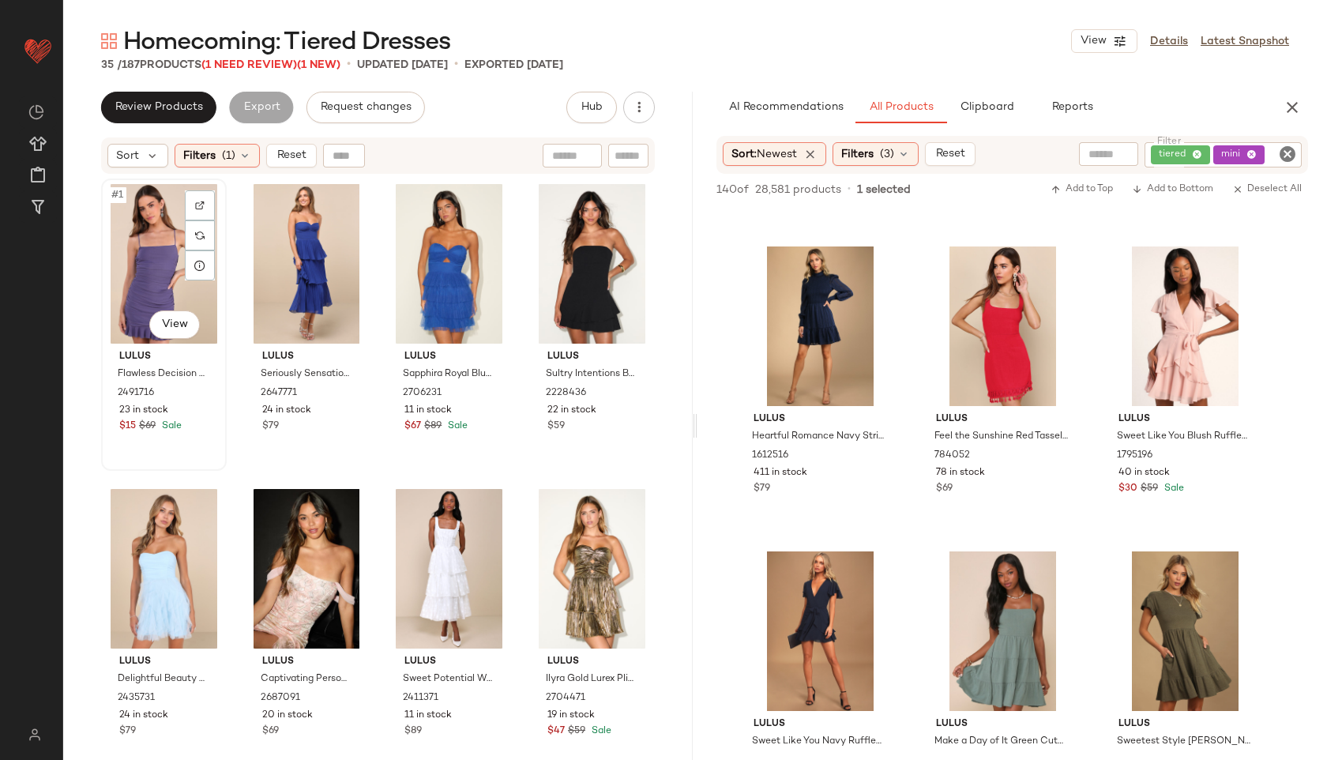
click at [136, 253] on div "#1 View" at bounding box center [164, 264] width 115 height 160
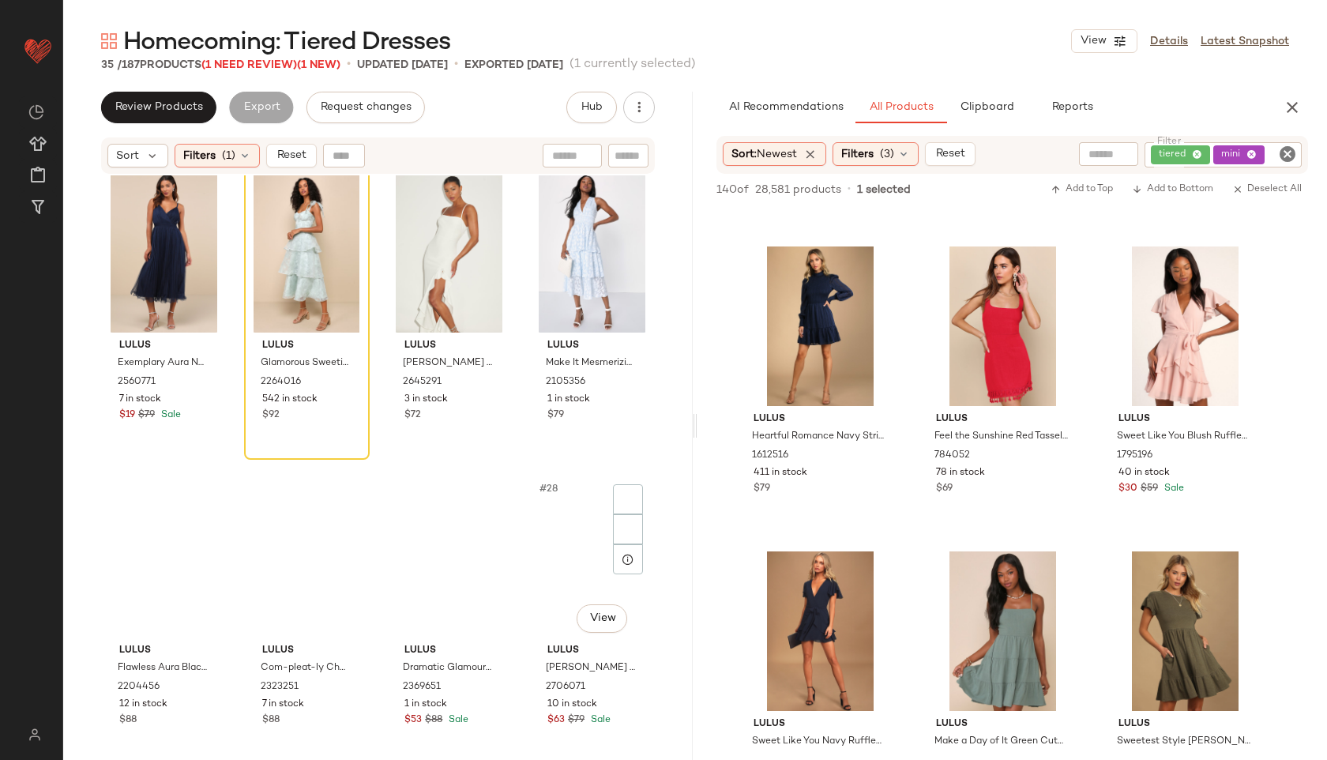
scroll to position [2124, 0]
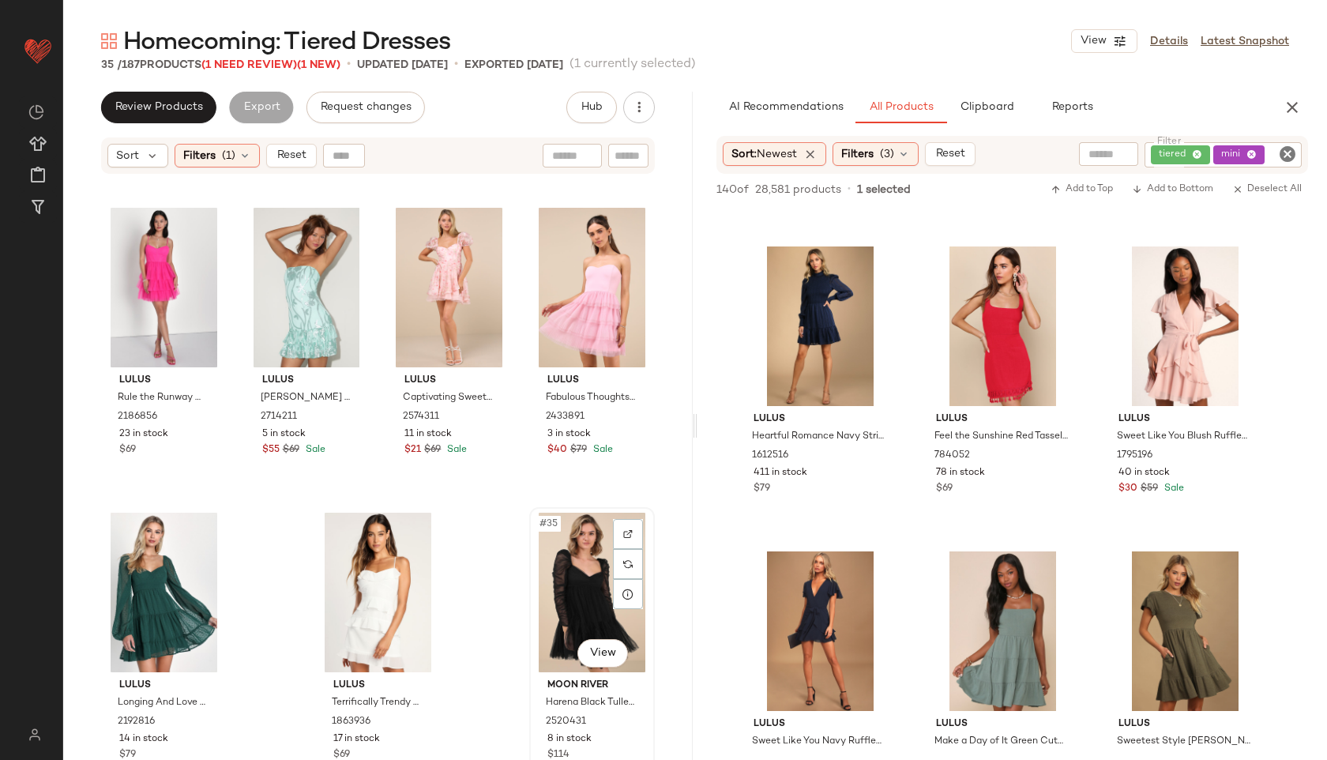
click at [570, 580] on div "#35 View" at bounding box center [592, 593] width 115 height 160
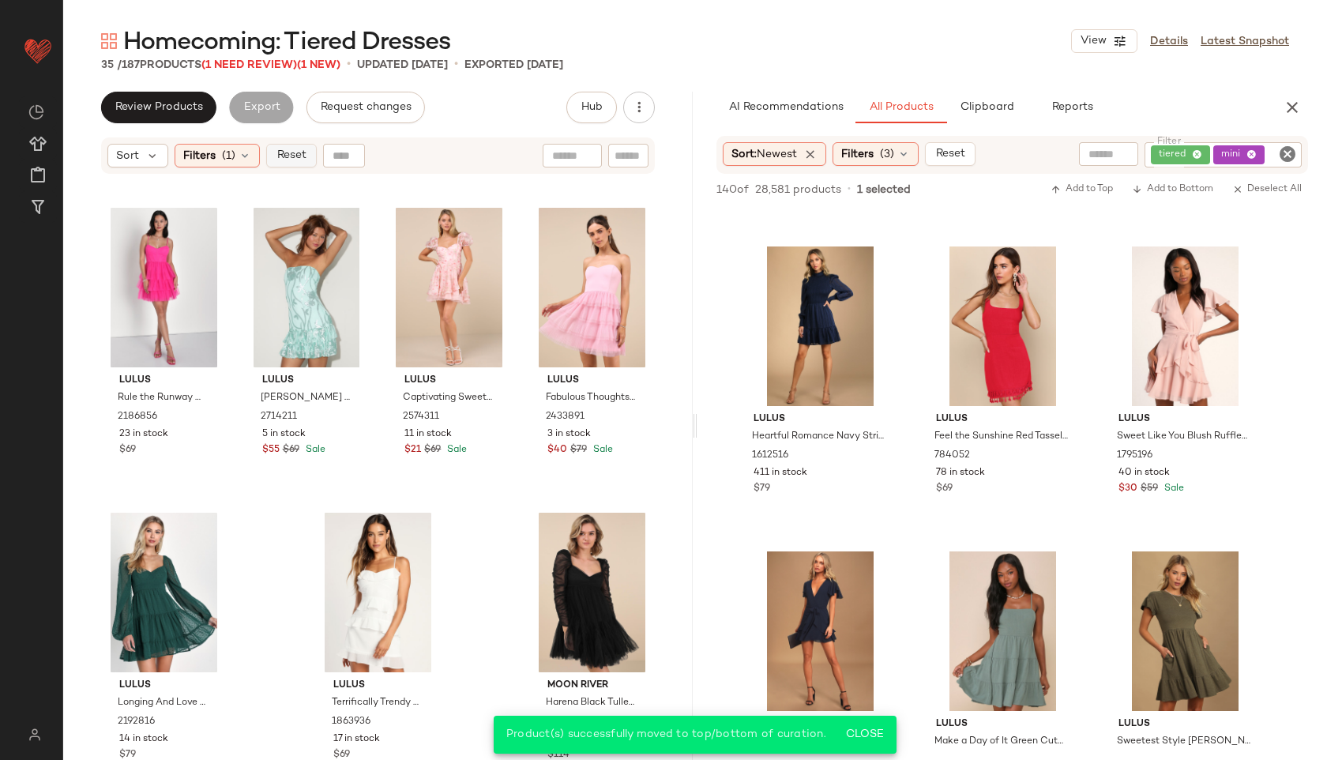
click at [292, 147] on button "Reset" at bounding box center [291, 156] width 51 height 24
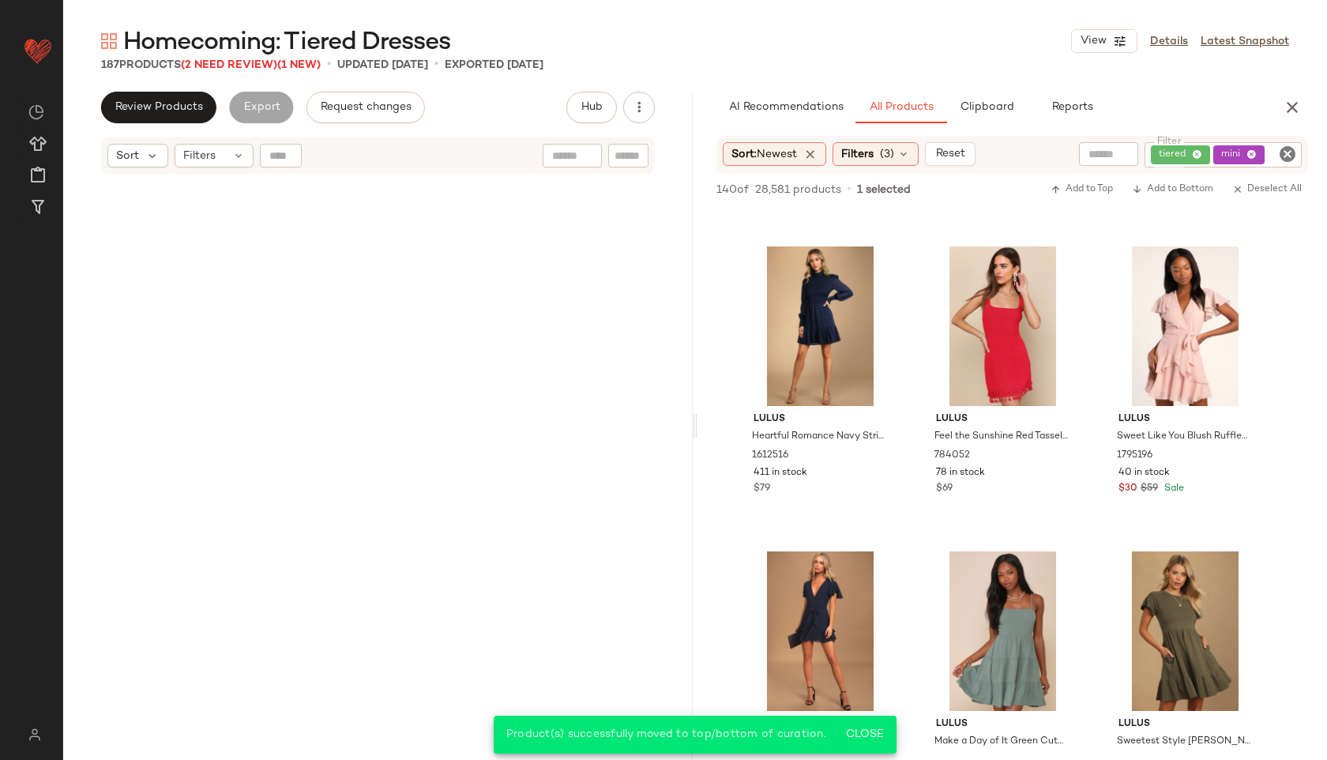
scroll to position [13712, 0]
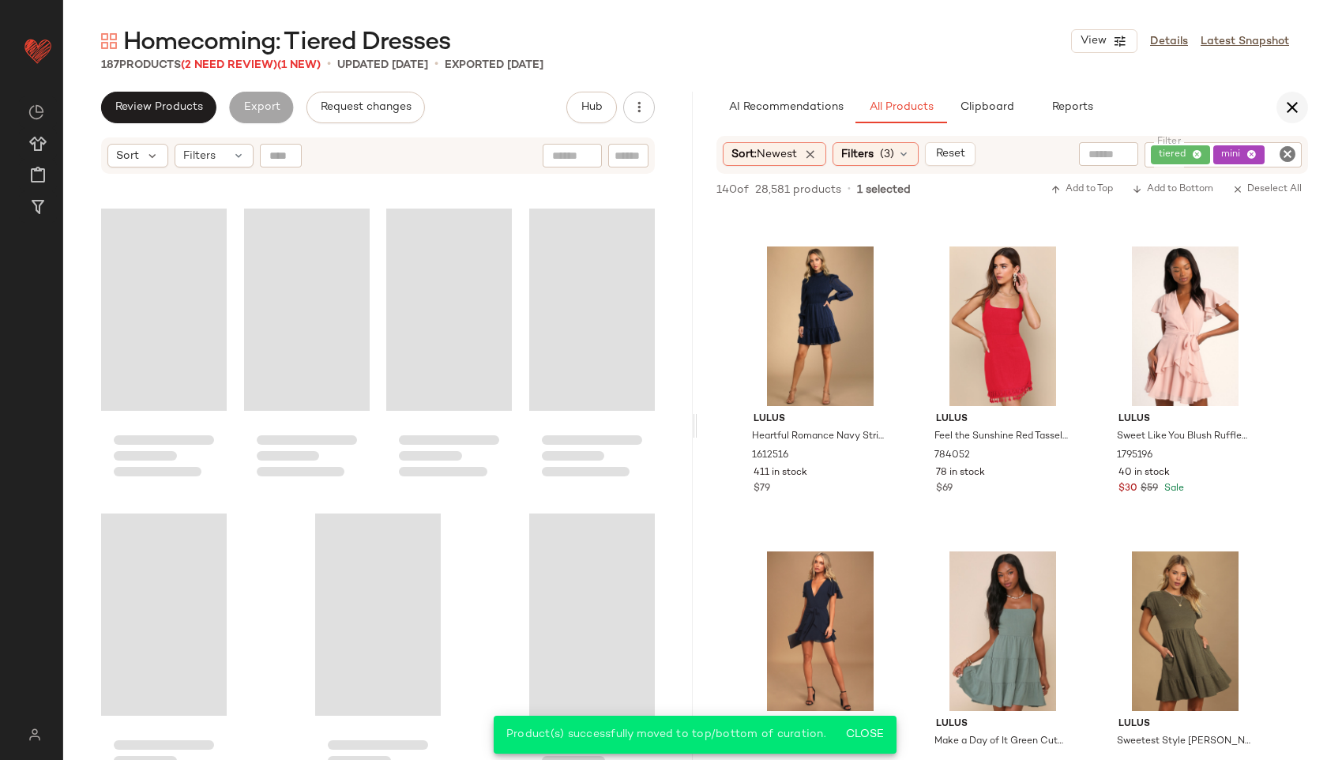
click at [1289, 112] on icon "button" at bounding box center [1292, 107] width 19 height 19
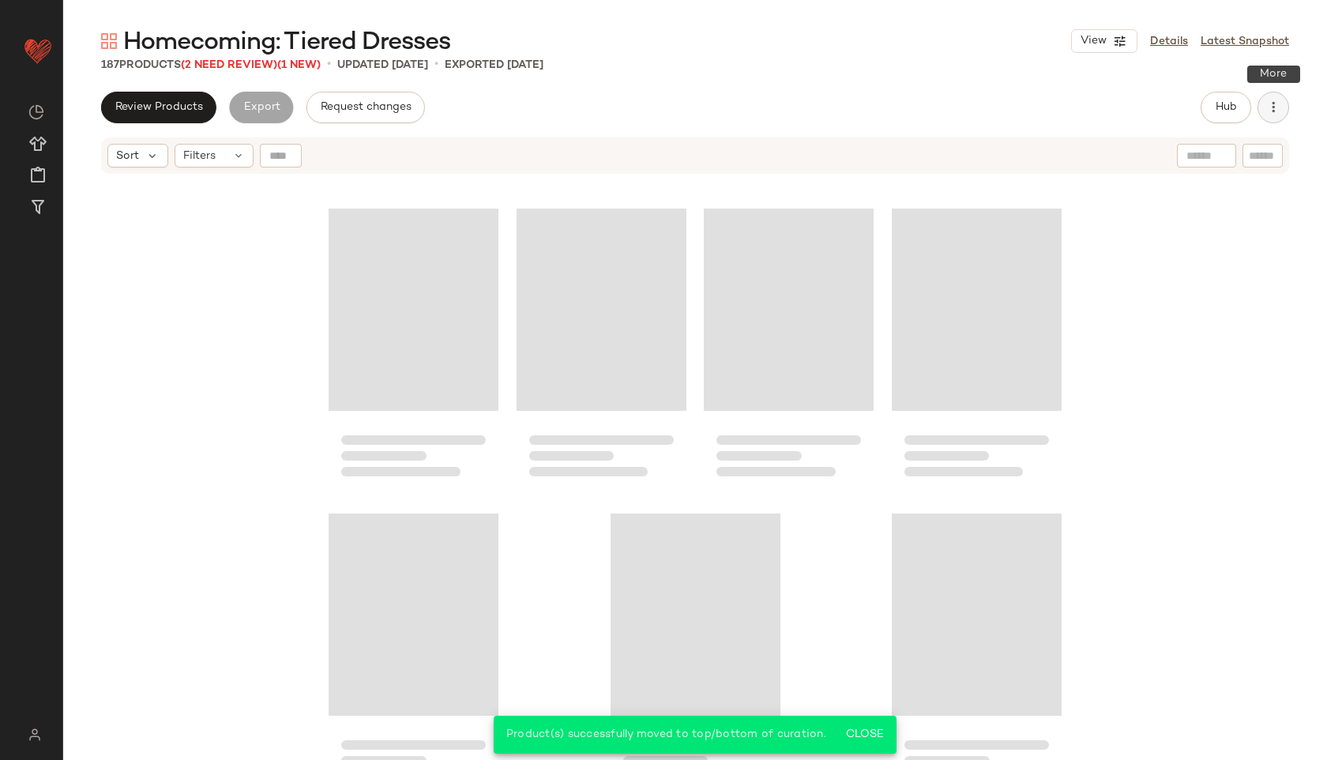
click at [1278, 104] on icon "button" at bounding box center [1274, 108] width 16 height 16
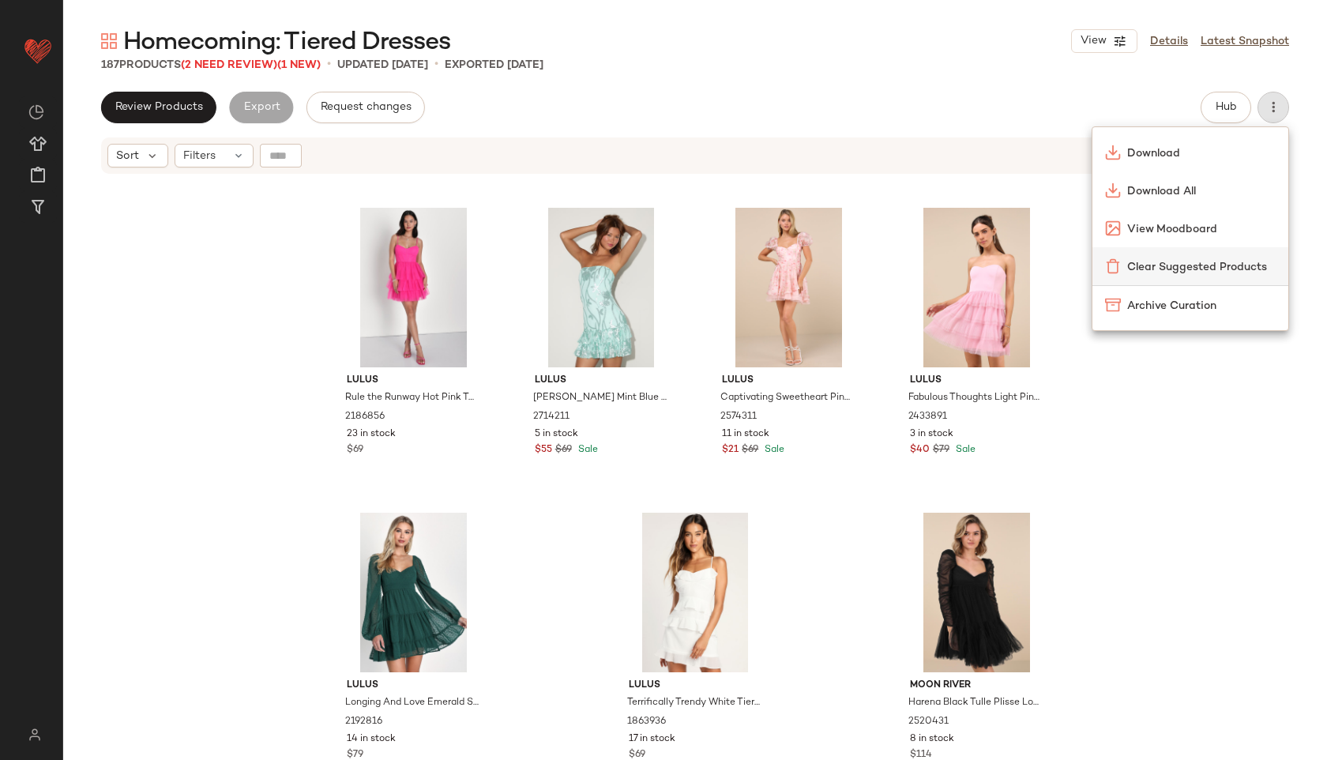
click at [1202, 261] on span "Clear Suggested Products" at bounding box center [1201, 267] width 149 height 17
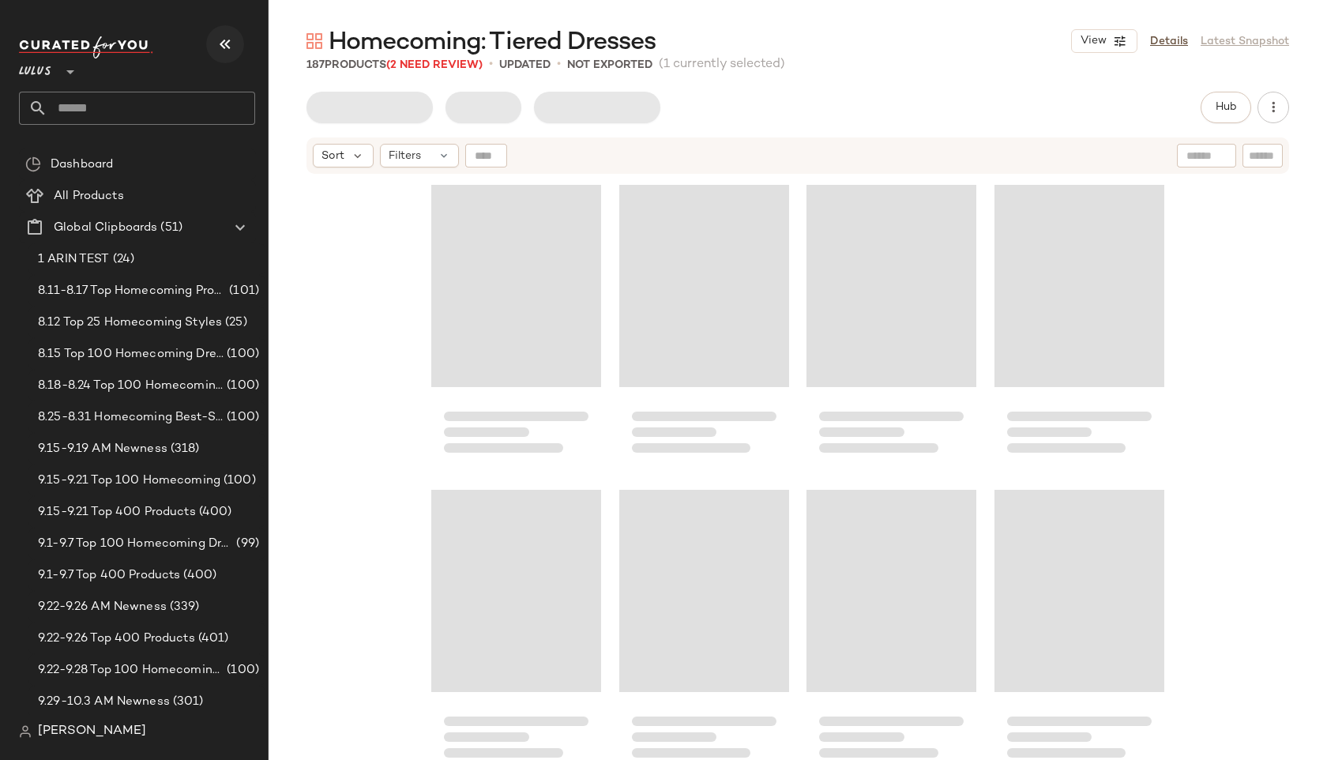
click at [228, 40] on icon "button" at bounding box center [225, 44] width 19 height 19
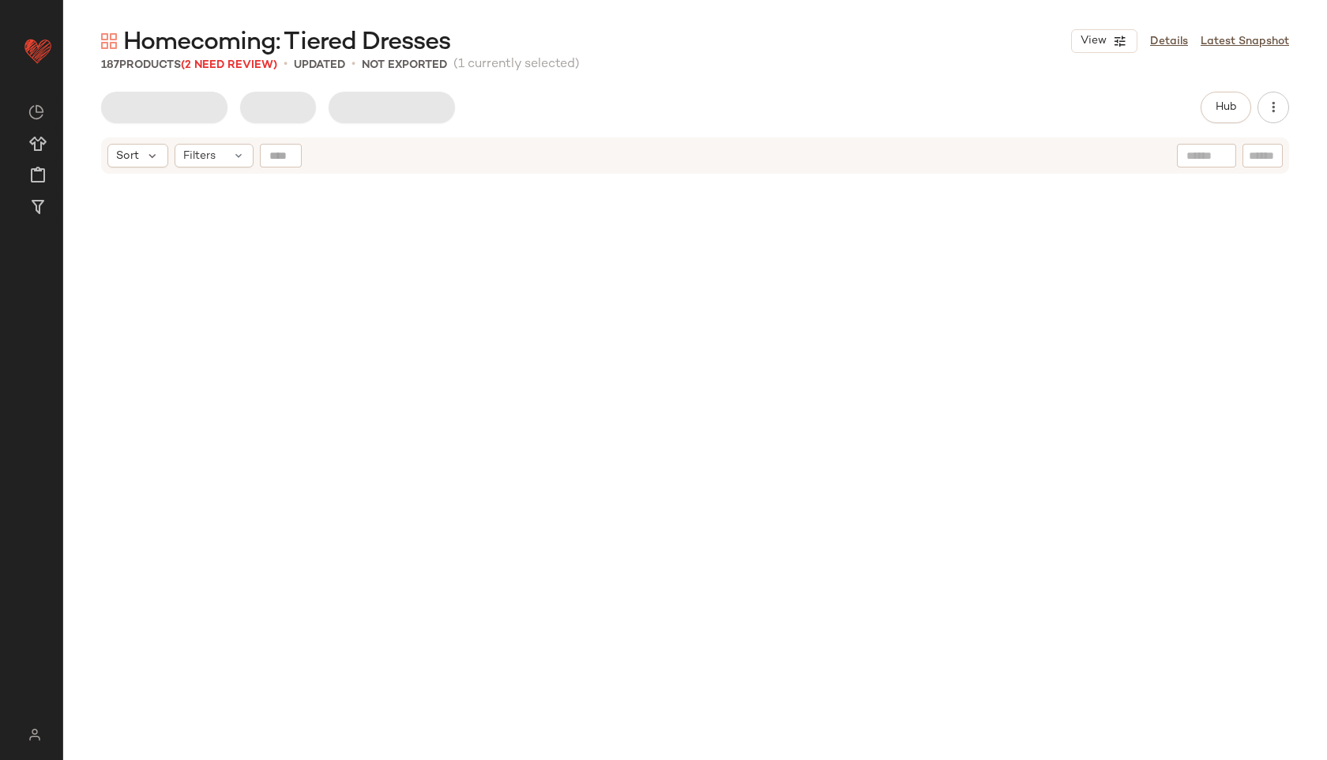
scroll to position [13712, 0]
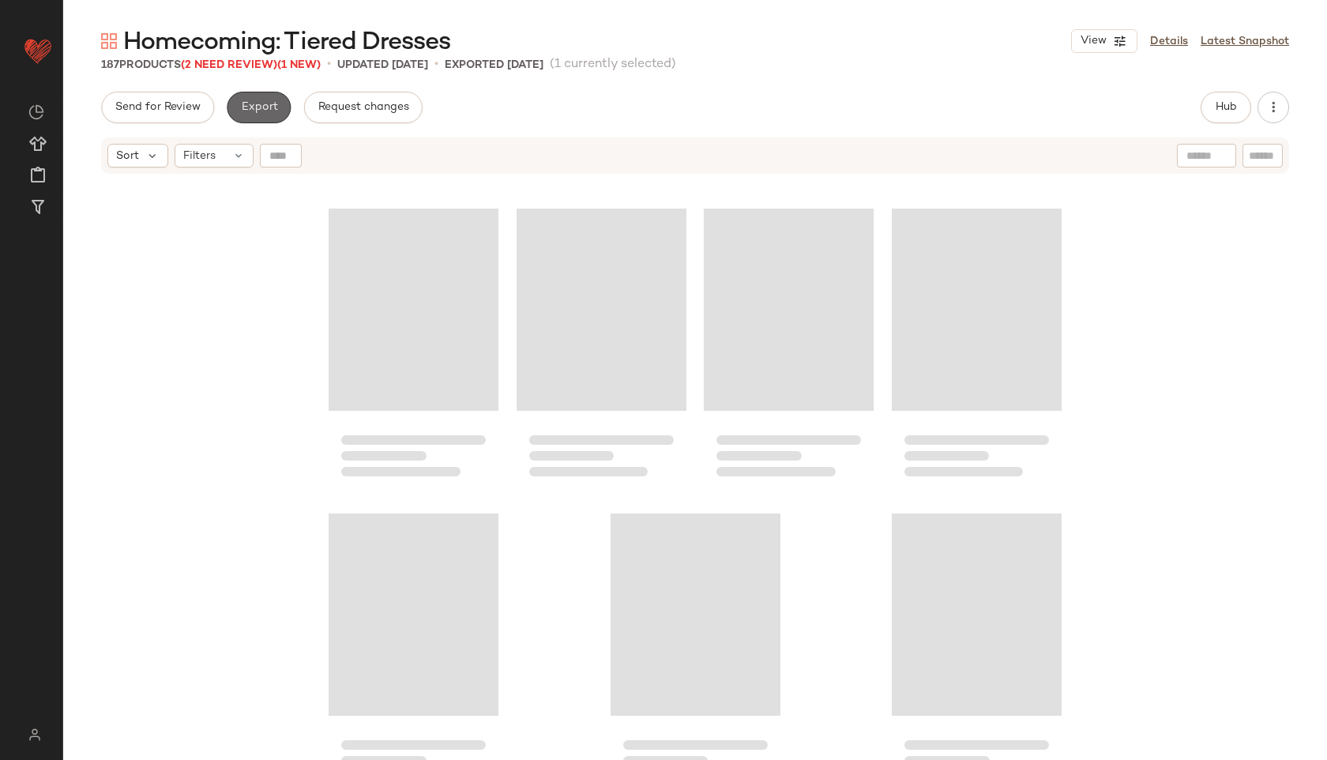
click at [254, 103] on span "Export" at bounding box center [258, 107] width 37 height 13
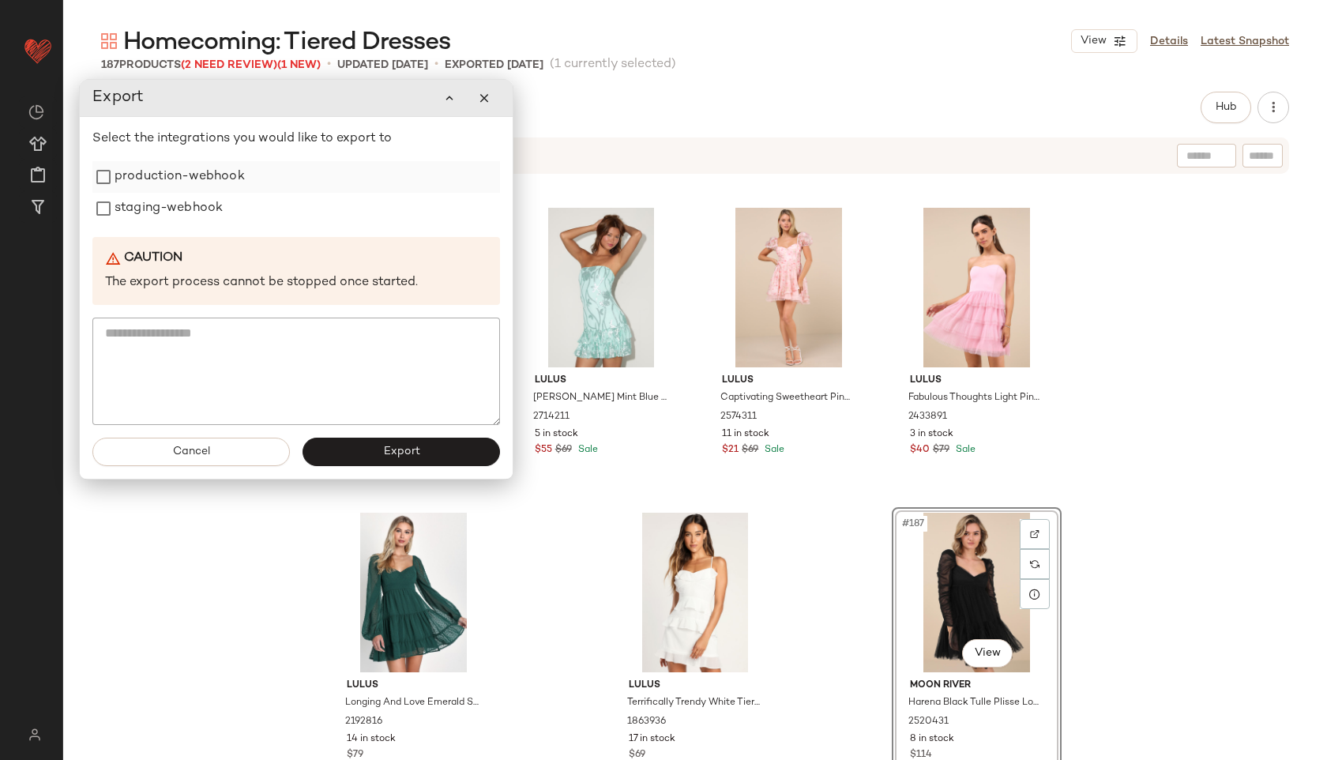
click at [209, 179] on label "production-webhook" at bounding box center [180, 177] width 130 height 32
click at [198, 209] on label "staging-webhook" at bounding box center [169, 209] width 108 height 32
click at [361, 453] on button "Export" at bounding box center [402, 452] width 198 height 28
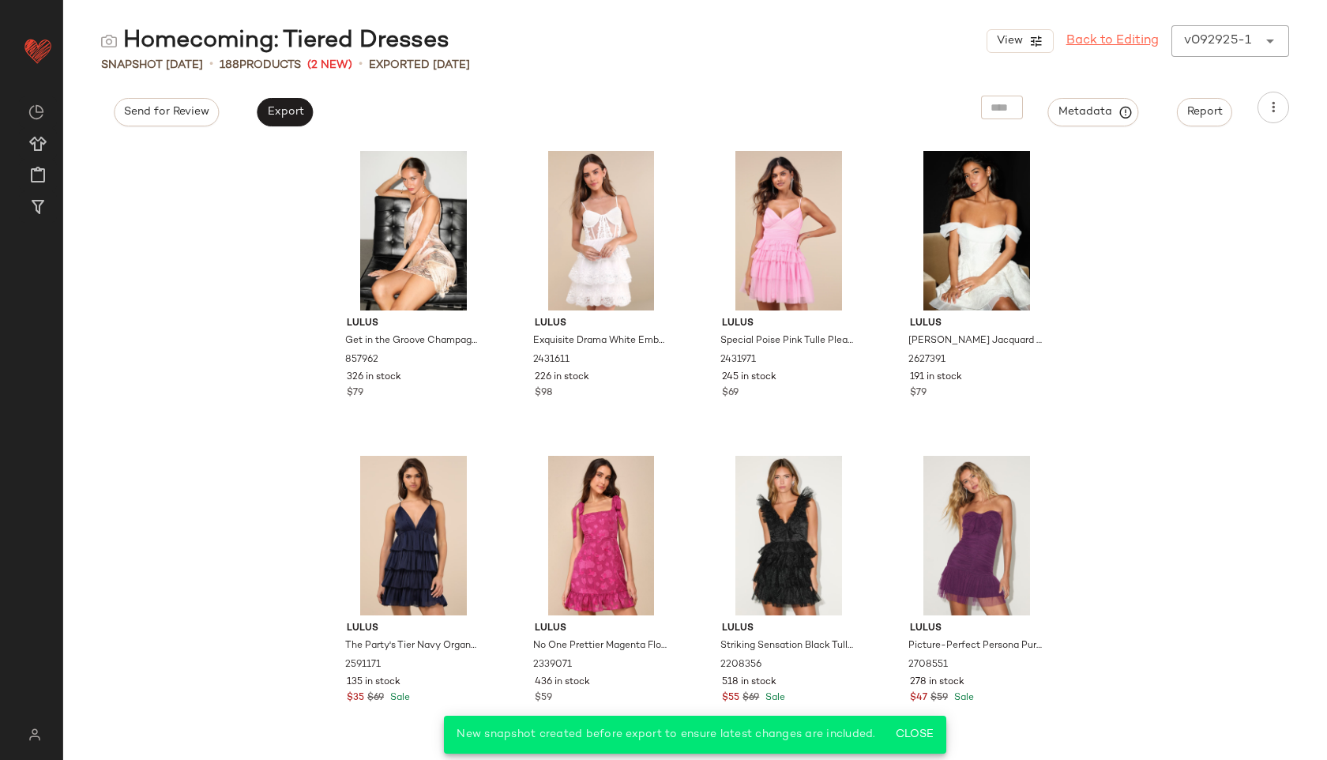
click at [1094, 49] on link "Back to Editing" at bounding box center [1113, 41] width 92 height 19
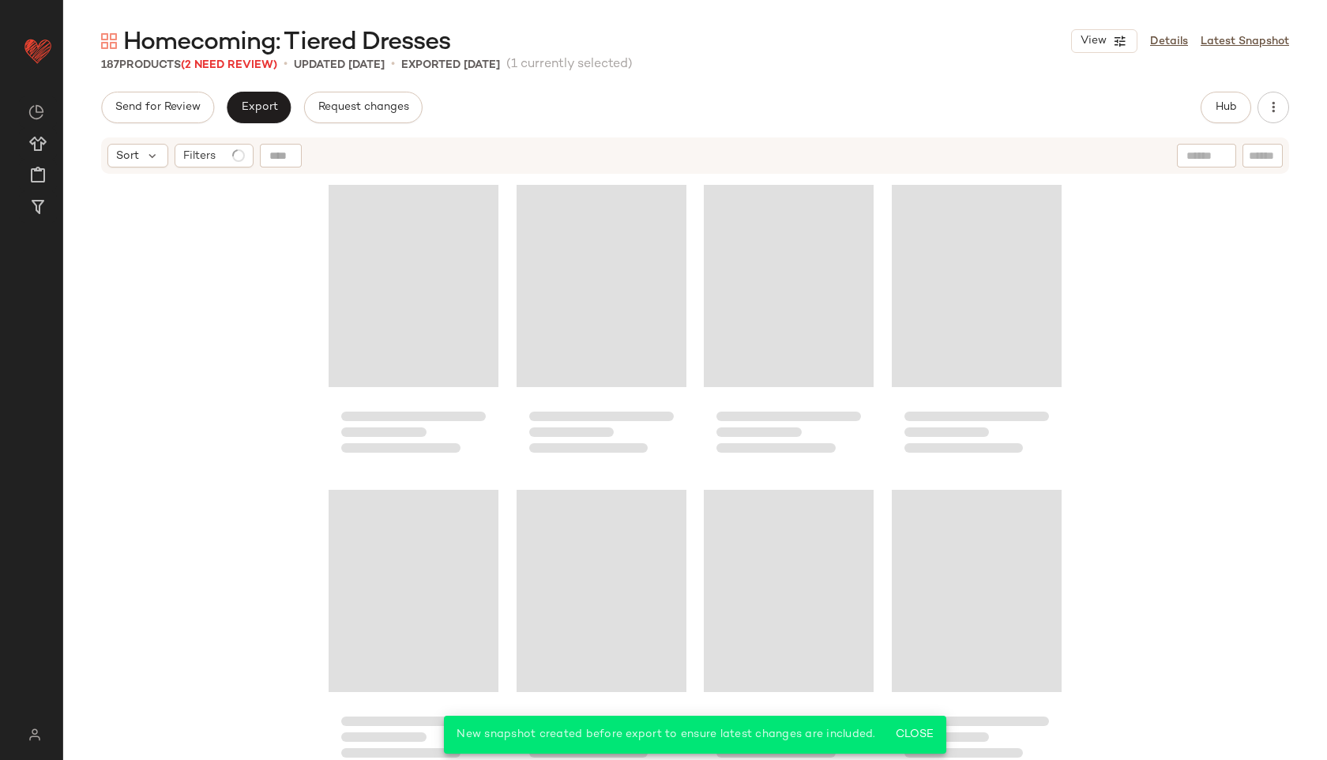
scroll to position [13712, 0]
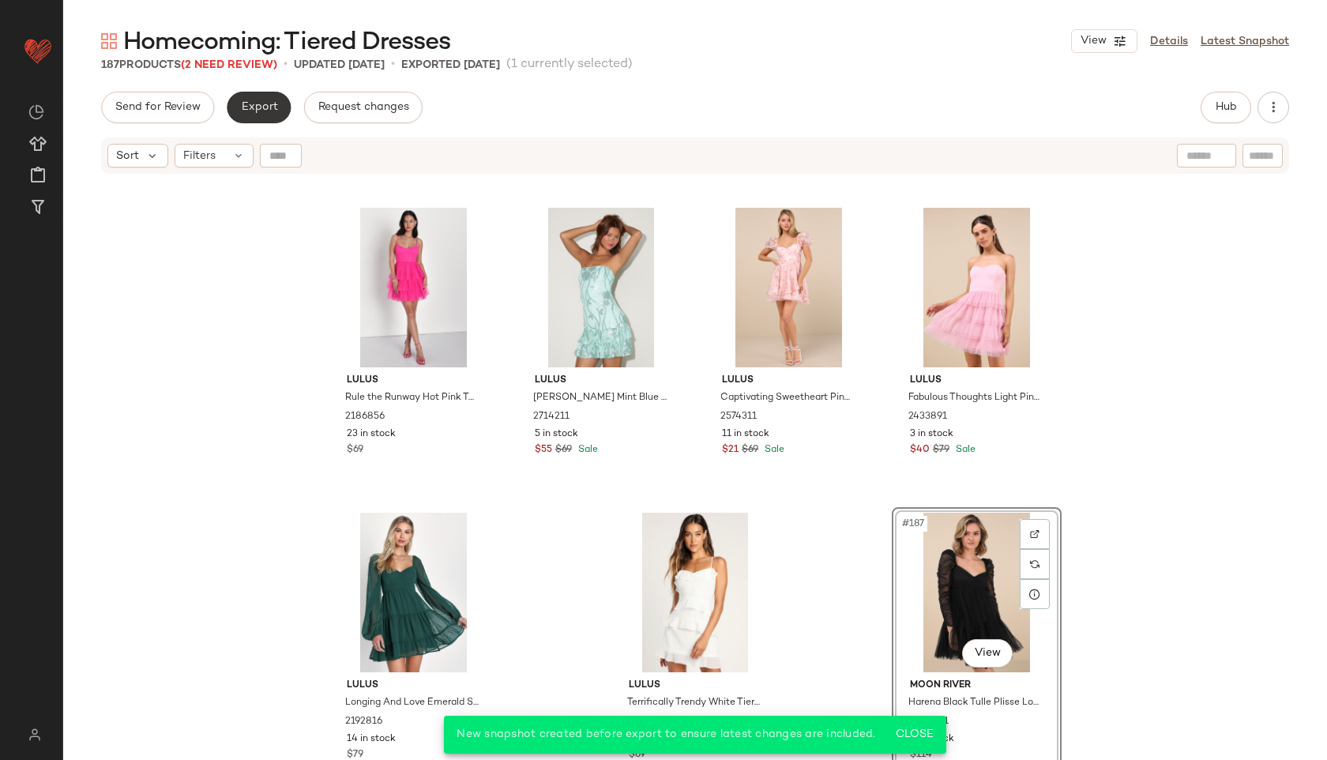
click at [258, 101] on span "Export" at bounding box center [258, 107] width 37 height 13
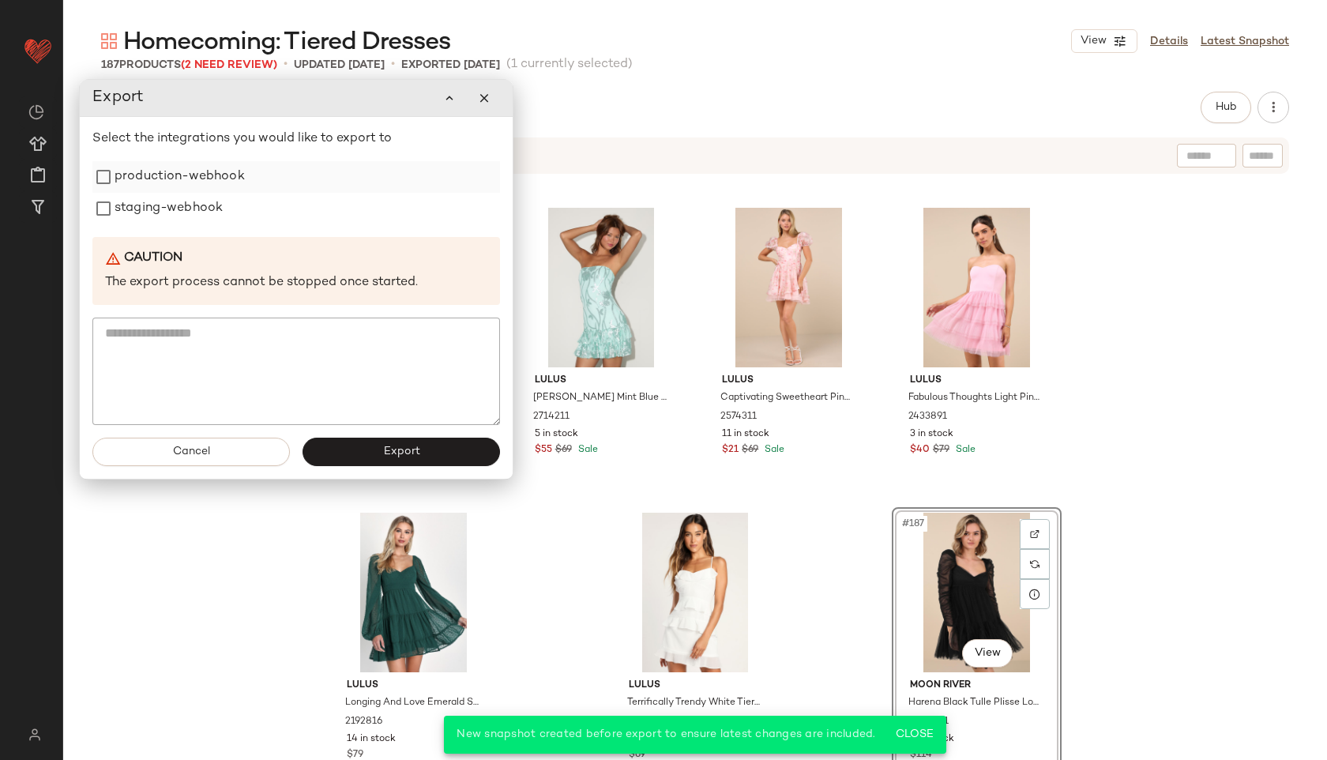
click at [206, 183] on label "production-webhook" at bounding box center [180, 177] width 130 height 32
click at [197, 213] on label "staging-webhook" at bounding box center [169, 209] width 108 height 32
click at [372, 452] on button "Export" at bounding box center [402, 452] width 198 height 28
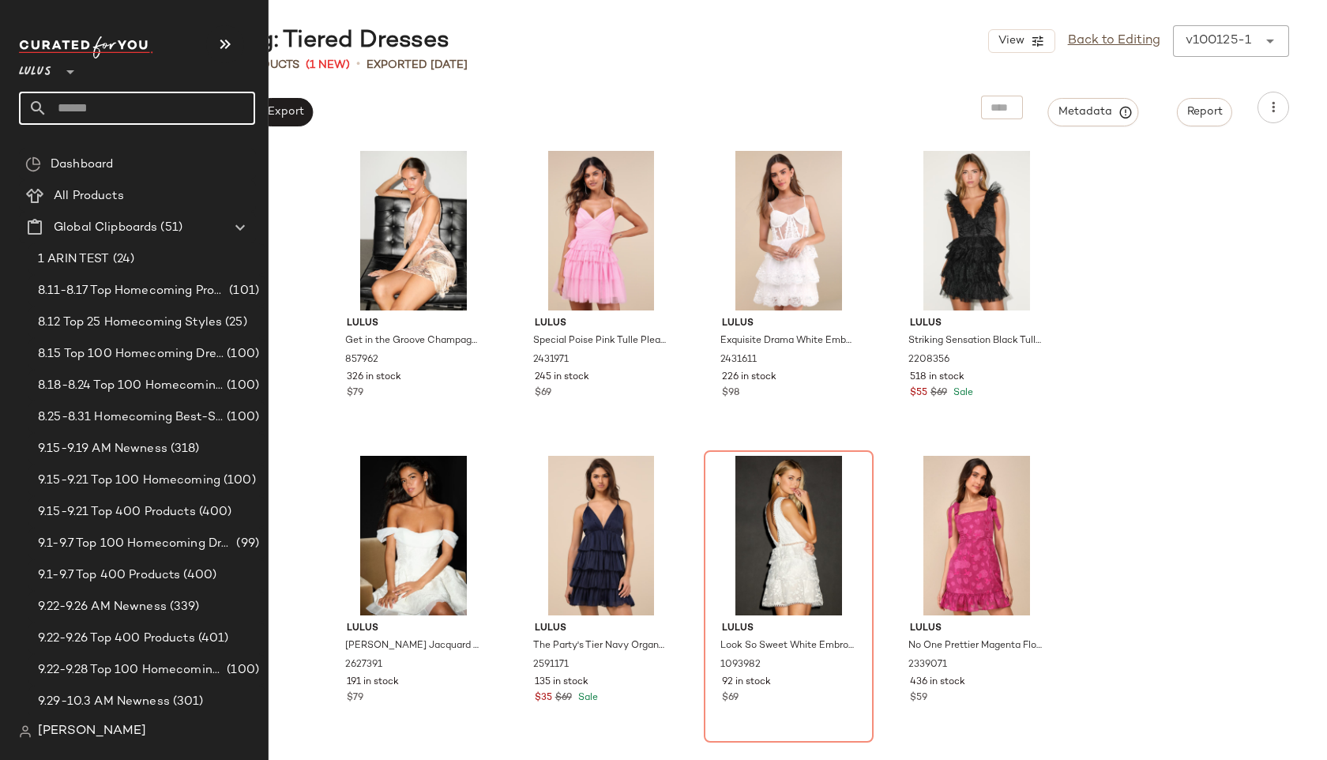
click at [70, 111] on input "text" at bounding box center [151, 108] width 208 height 33
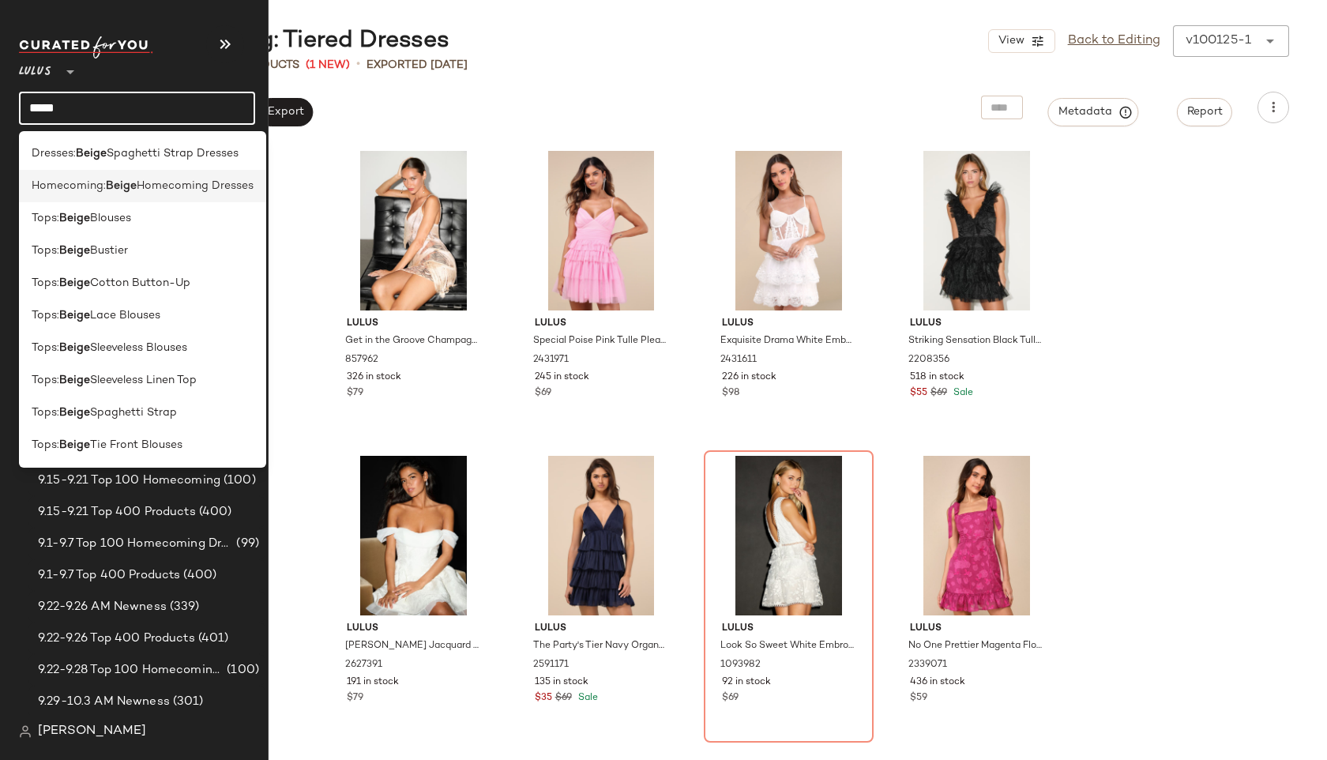
type input "*****"
click at [50, 175] on div "Homecoming: Beige Homecoming Dresses" at bounding box center [142, 186] width 247 height 32
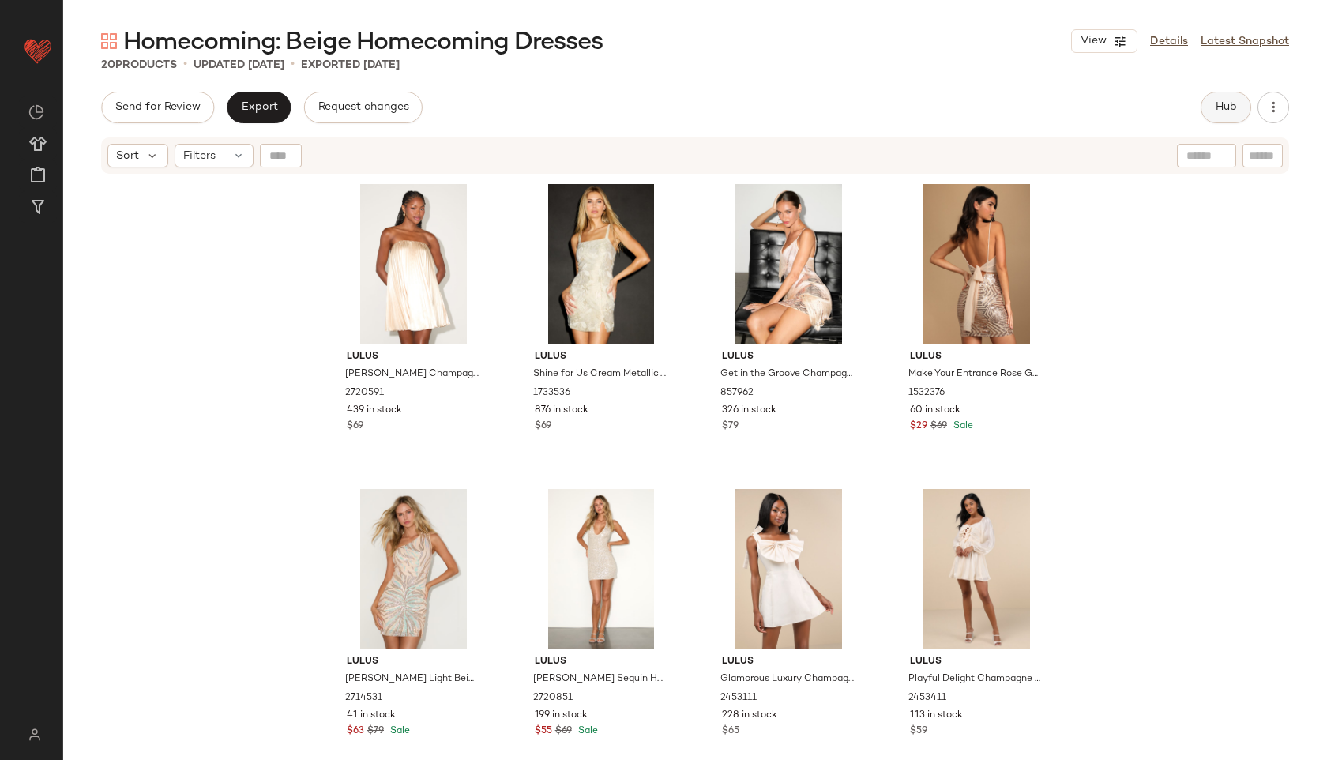
click at [1225, 104] on span "Hub" at bounding box center [1226, 107] width 22 height 13
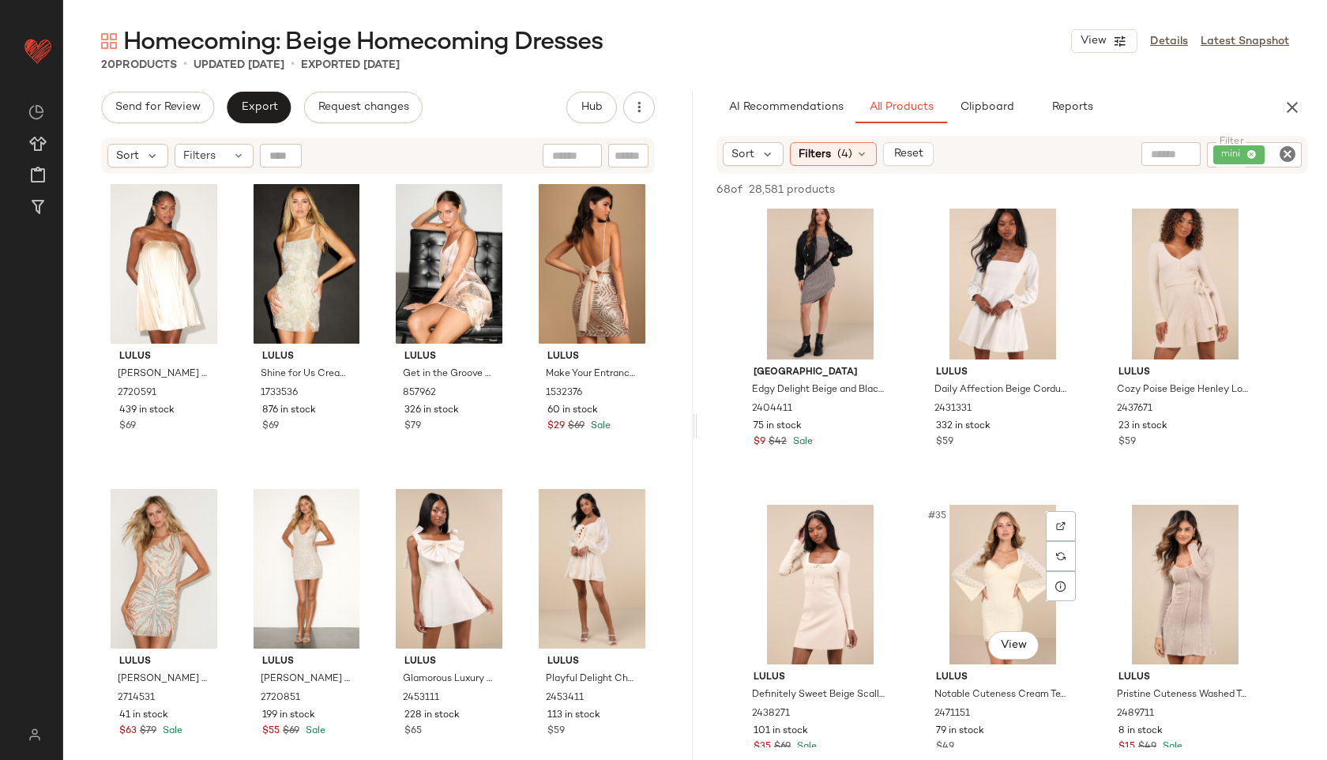
scroll to position [3066, 0]
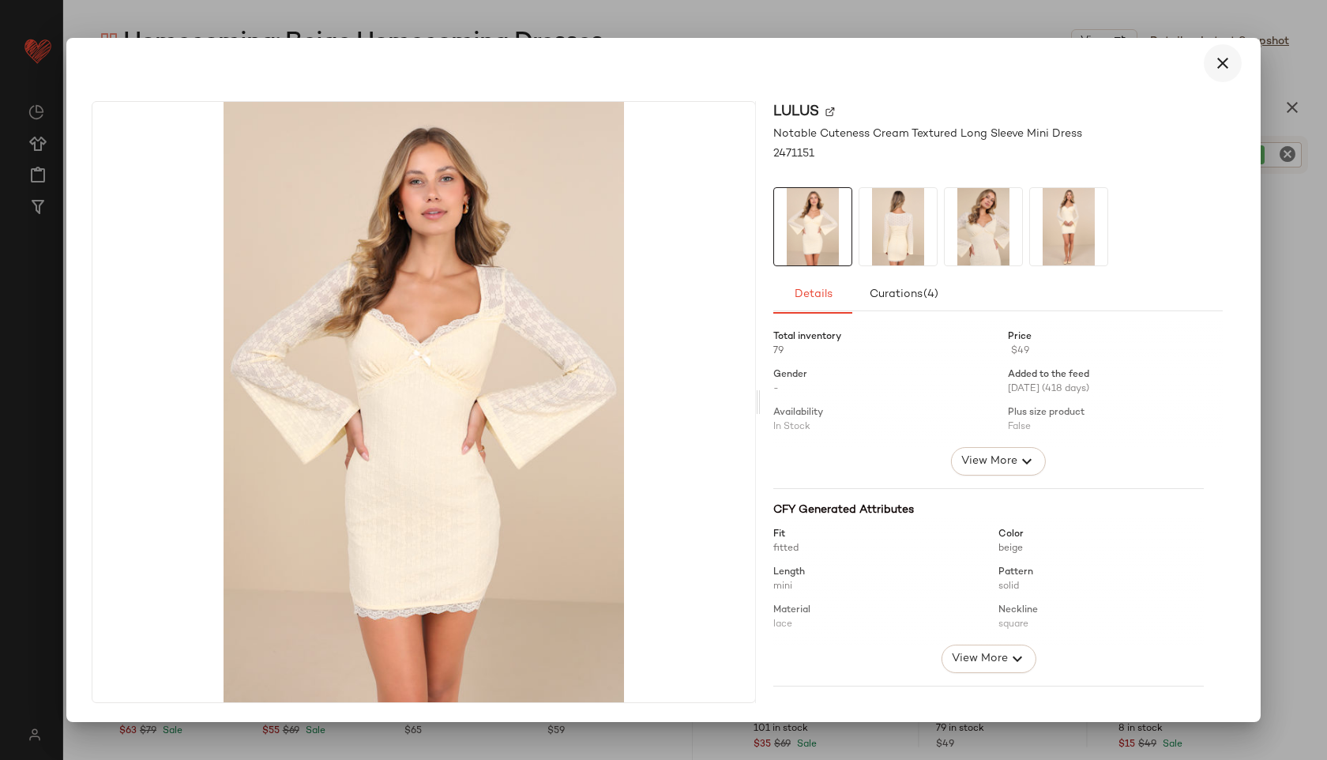
click at [1221, 69] on icon "button" at bounding box center [1223, 63] width 19 height 19
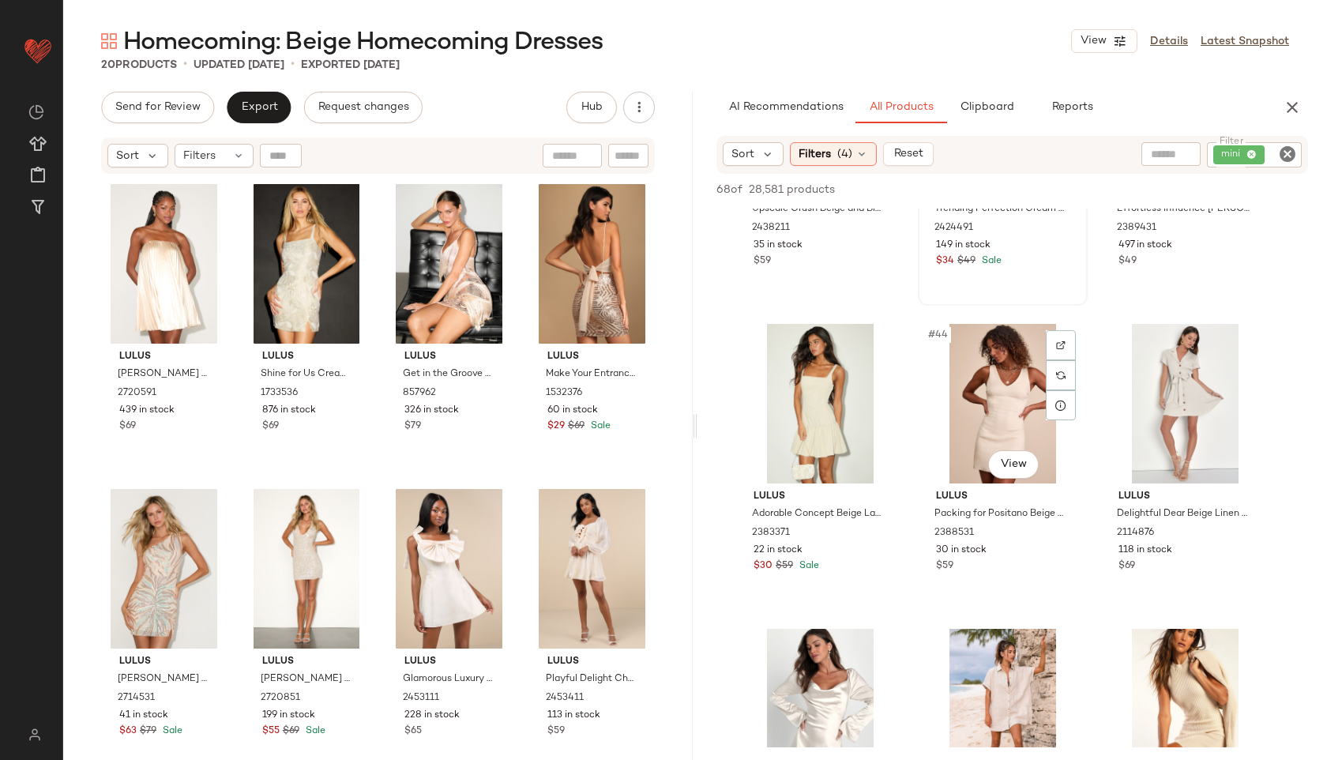
scroll to position [4170, 0]
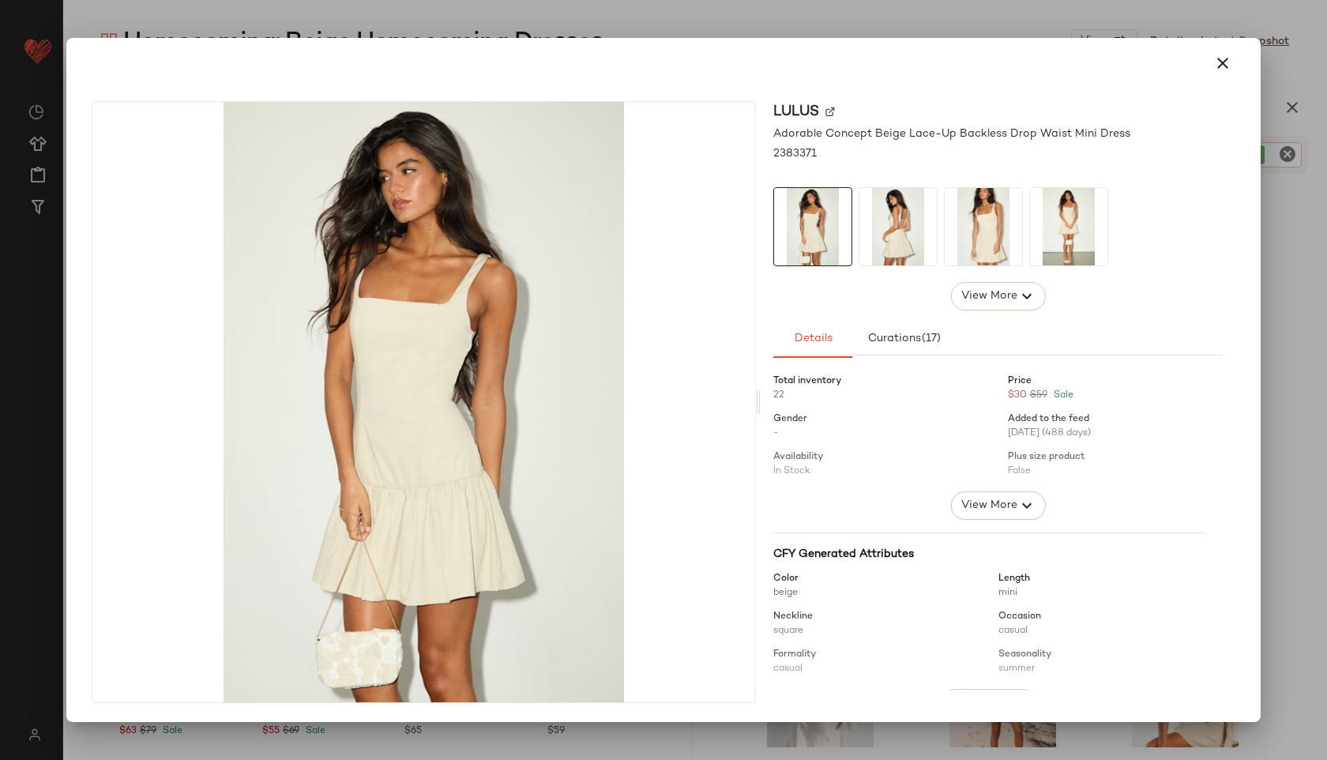
click at [894, 203] on img at bounding box center [898, 226] width 77 height 77
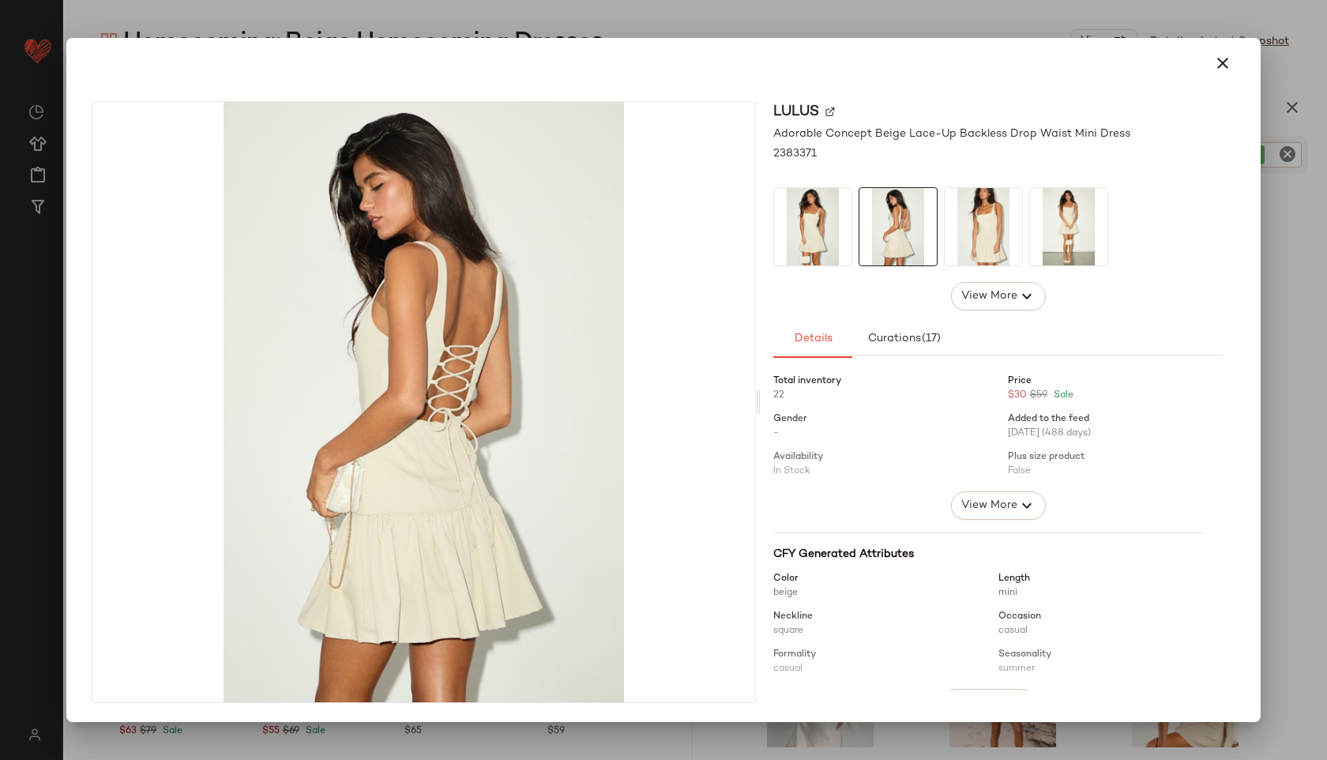
click at [955, 215] on img at bounding box center [983, 226] width 77 height 77
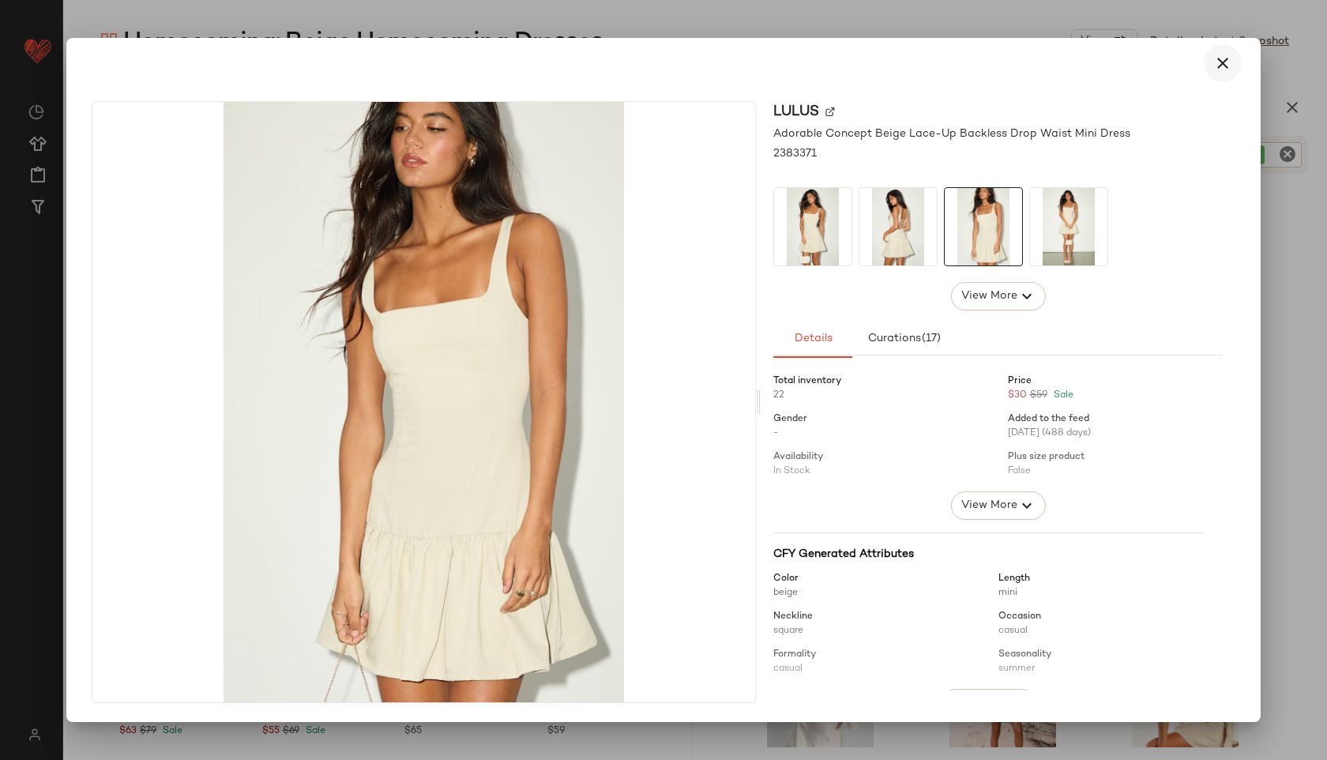
click at [1226, 67] on icon "button" at bounding box center [1223, 63] width 19 height 19
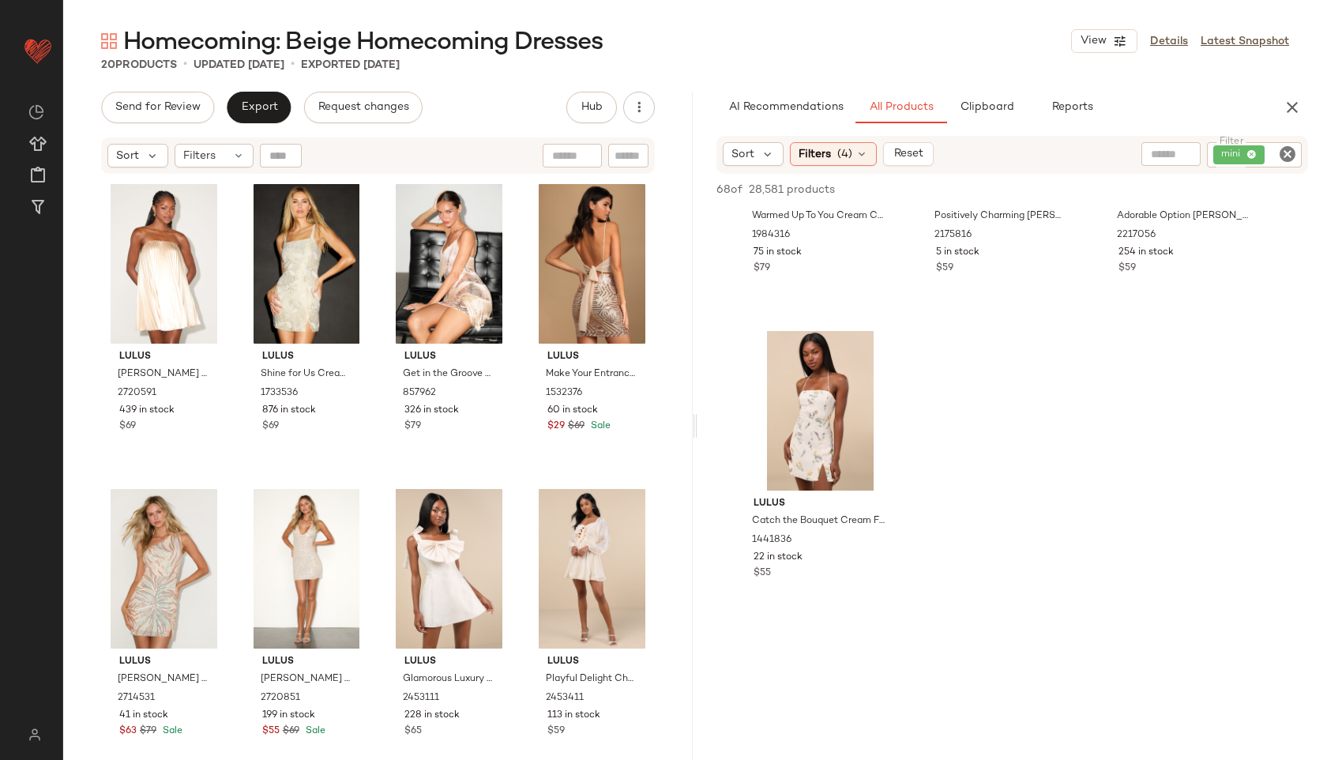
scroll to position [5422, 0]
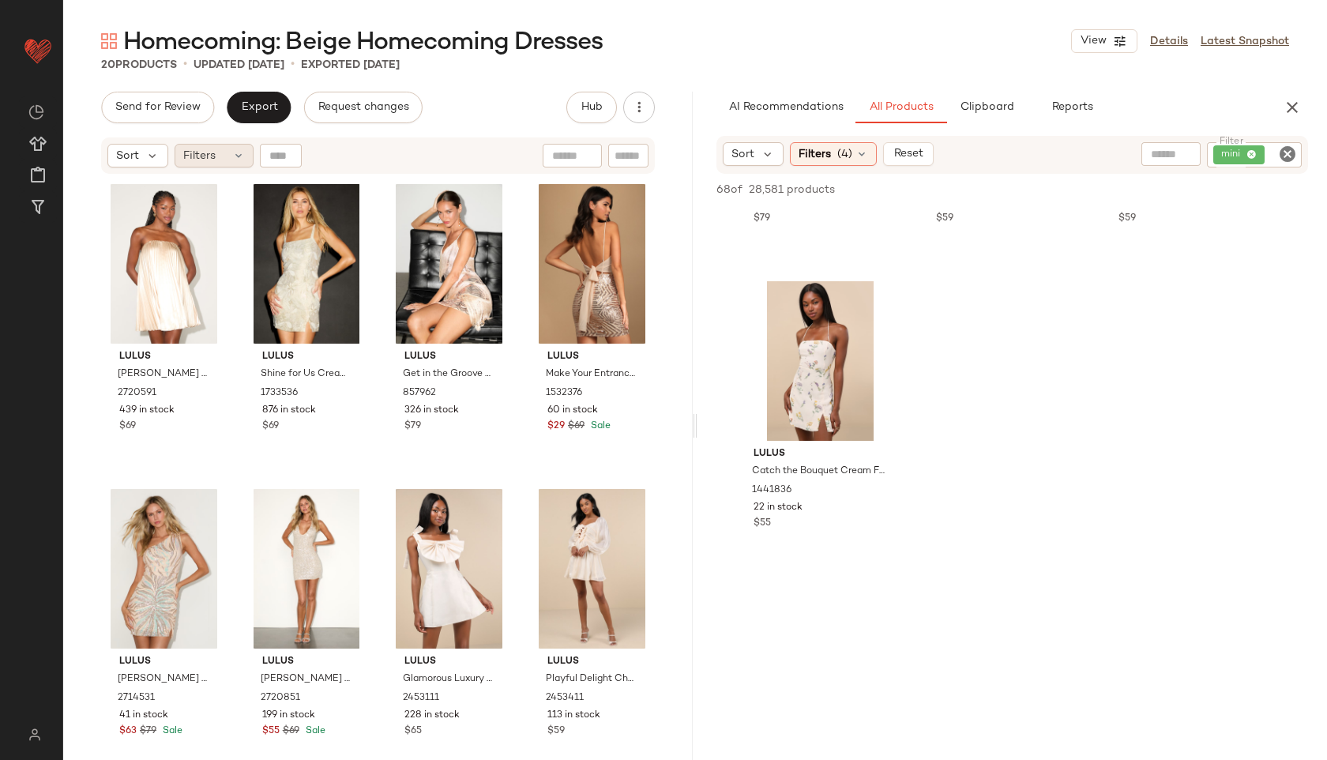
click at [223, 157] on div "Filters" at bounding box center [214, 156] width 79 height 24
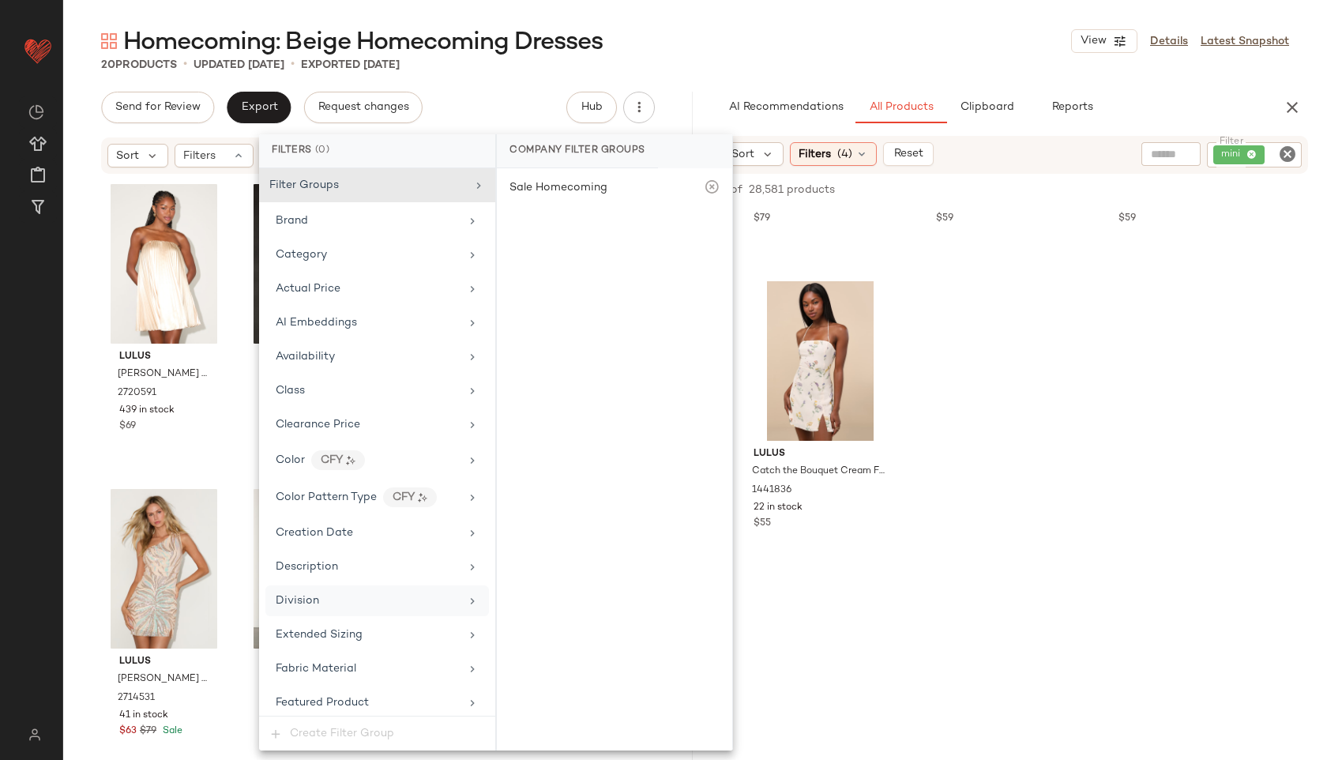
scroll to position [936, 0]
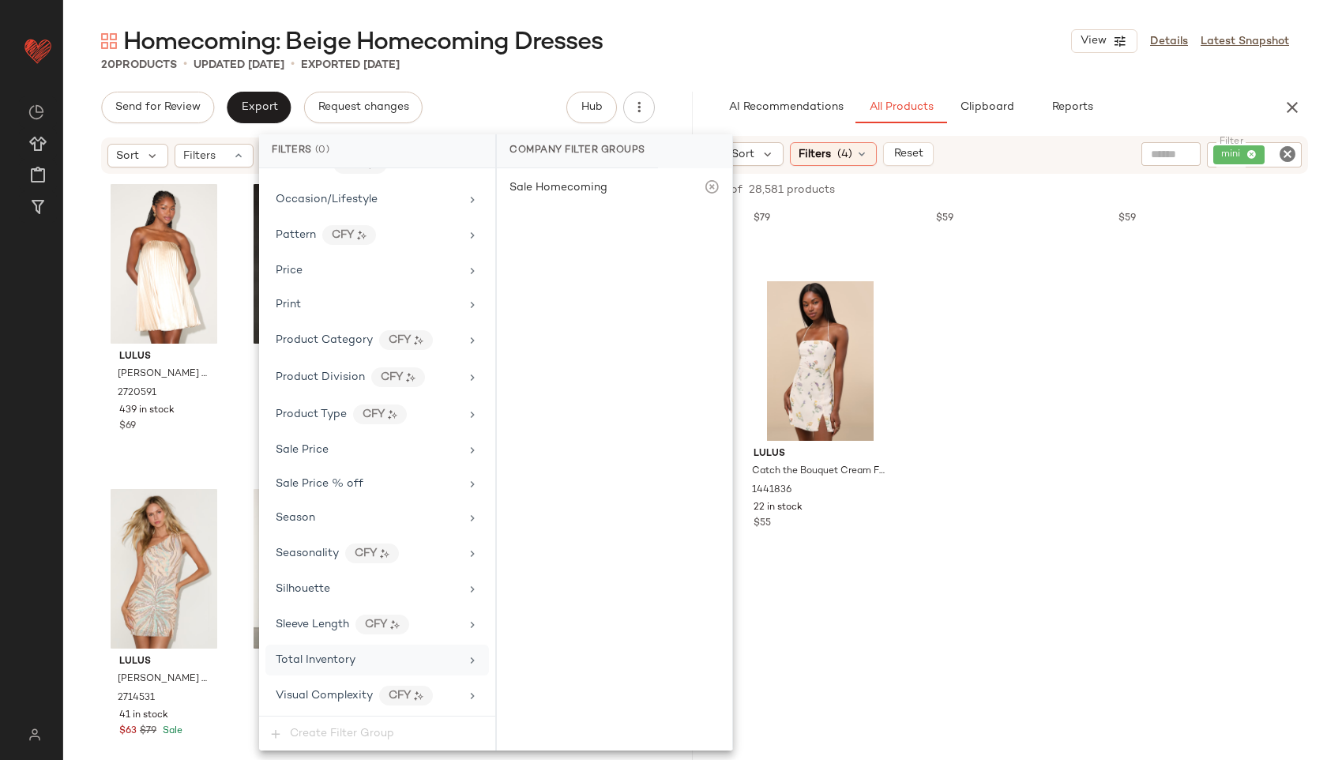
click at [331, 652] on div "Total Inventory" at bounding box center [316, 660] width 80 height 17
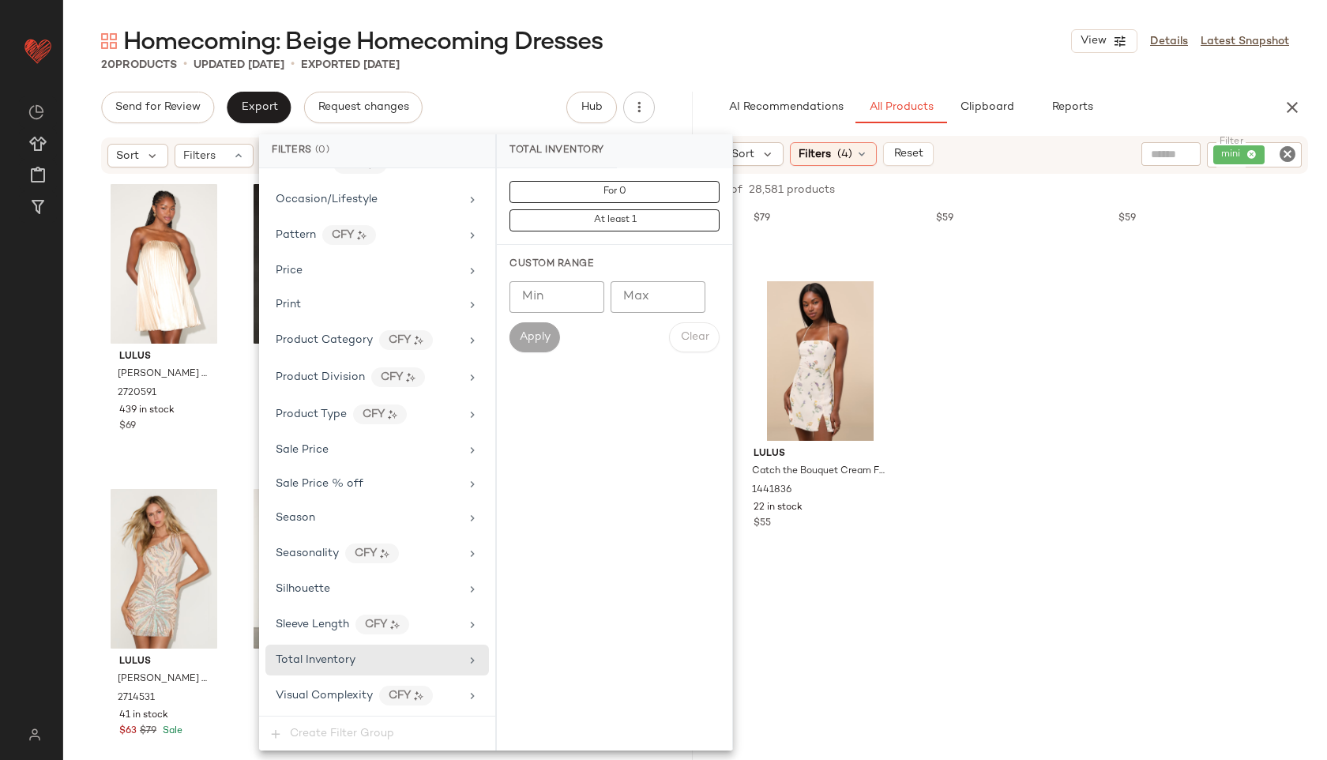
click at [647, 295] on input "Max" at bounding box center [658, 297] width 95 height 32
type input "**"
click at [532, 328] on button "Apply" at bounding box center [535, 337] width 51 height 30
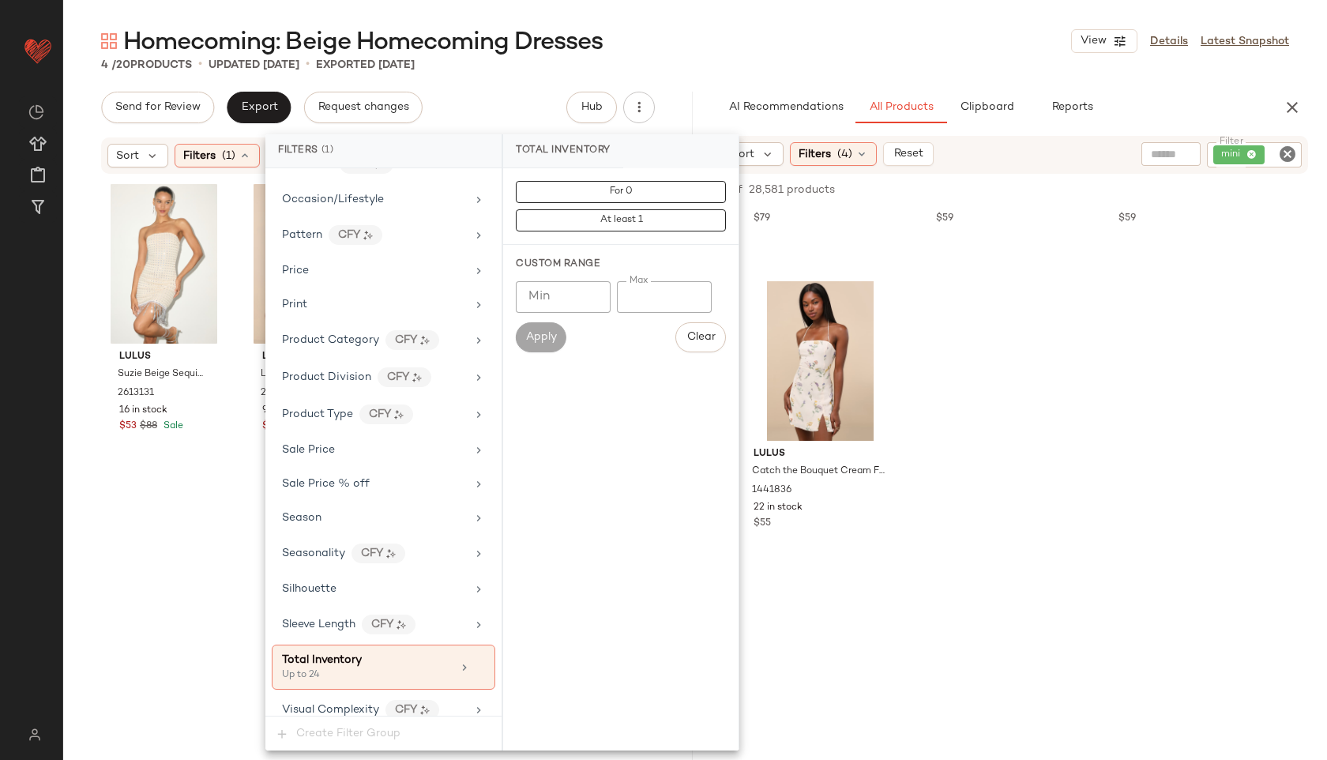
click at [674, 57] on div "4 / 20 Products • updated Sep 29th • Exported Sep 29th" at bounding box center [695, 65] width 1264 height 16
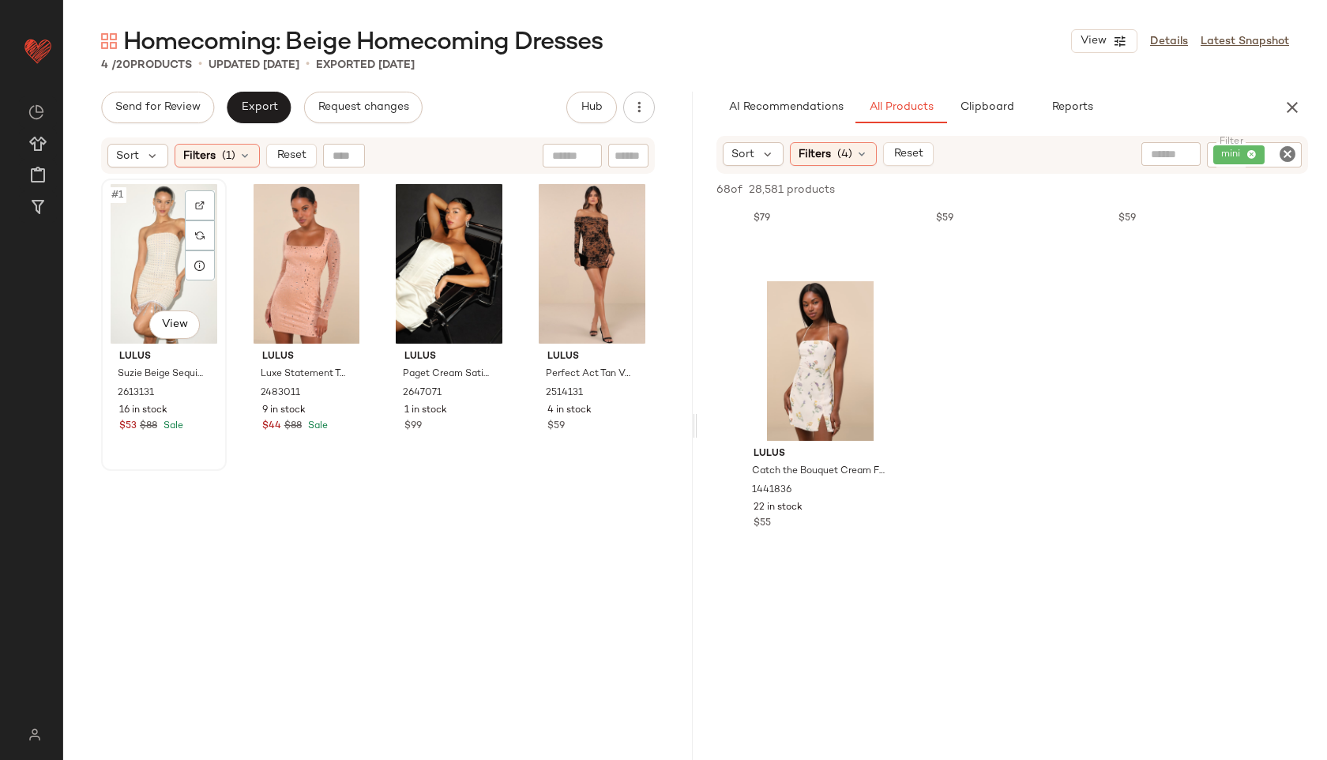
click at [151, 247] on div "#1 View" at bounding box center [164, 264] width 115 height 160
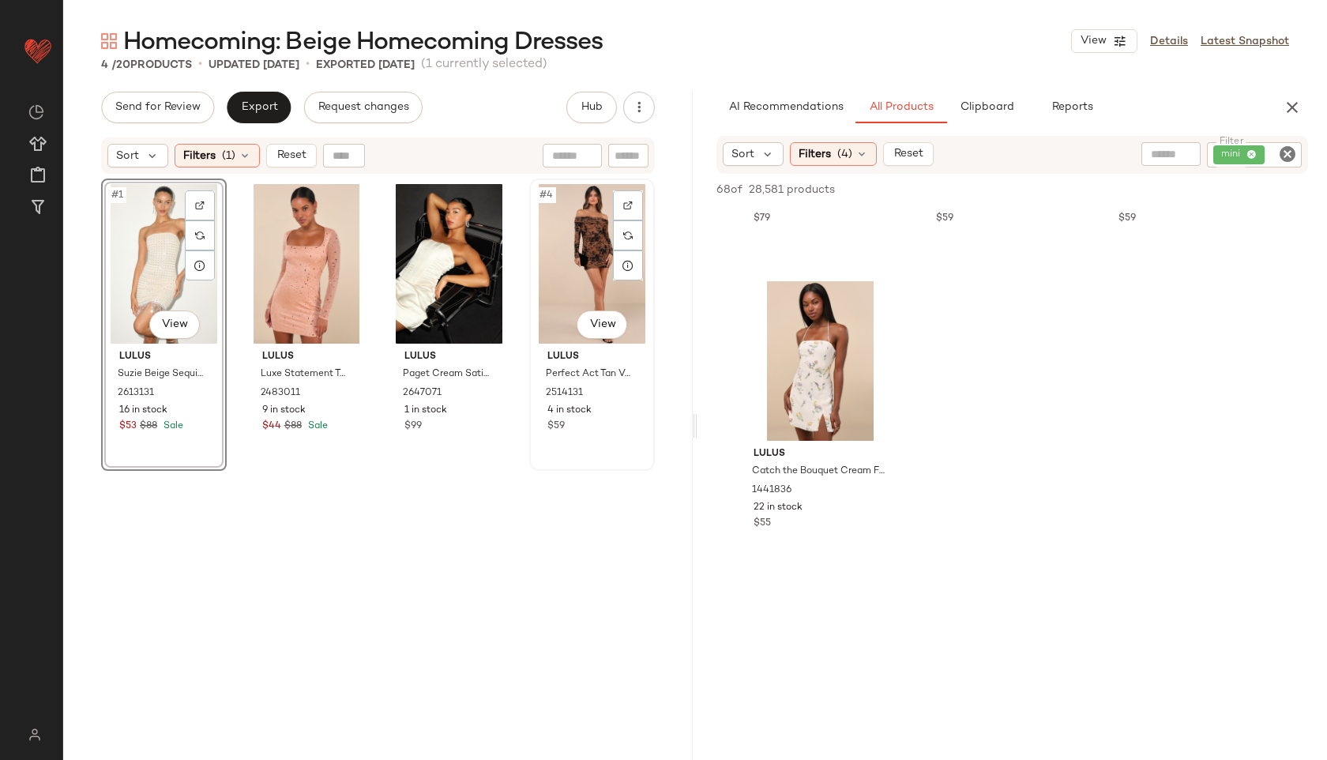
click at [560, 271] on div "#4 View" at bounding box center [592, 264] width 115 height 160
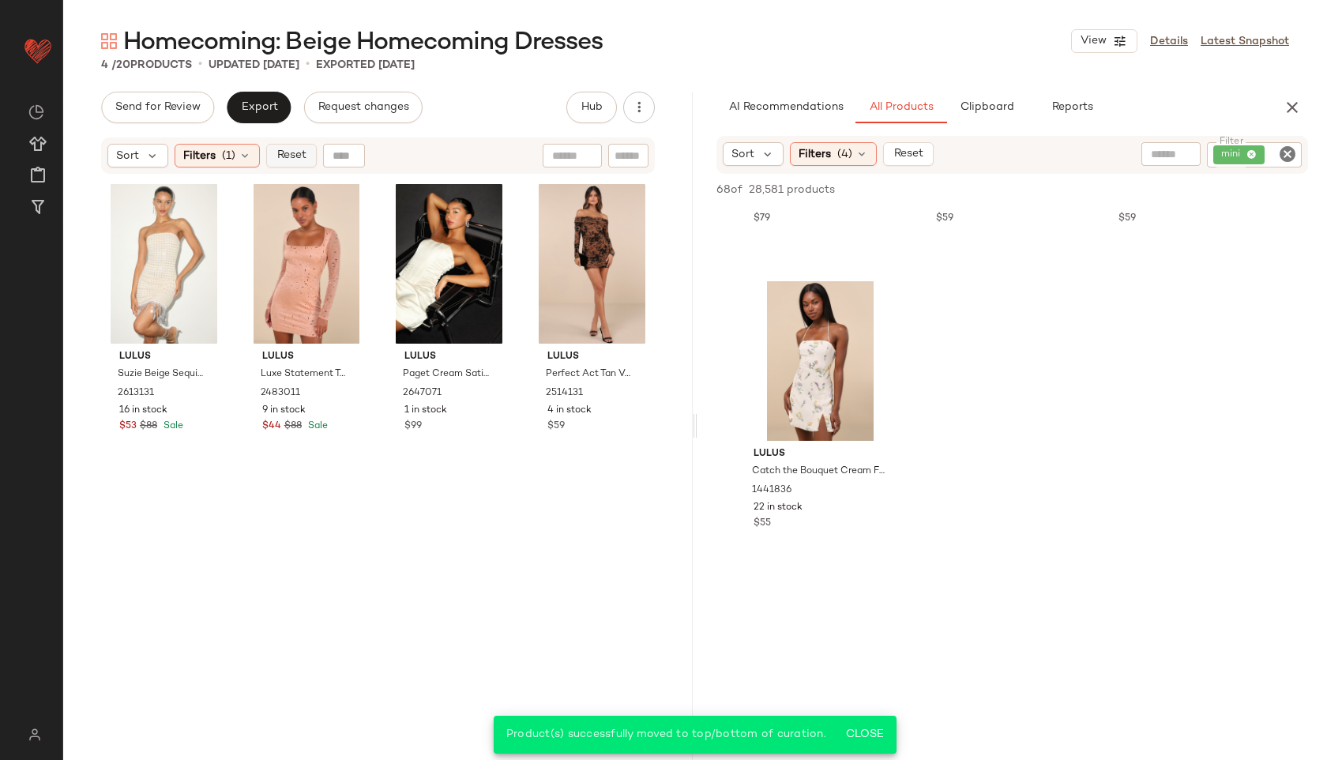
click at [281, 156] on span "Reset" at bounding box center [291, 155] width 30 height 13
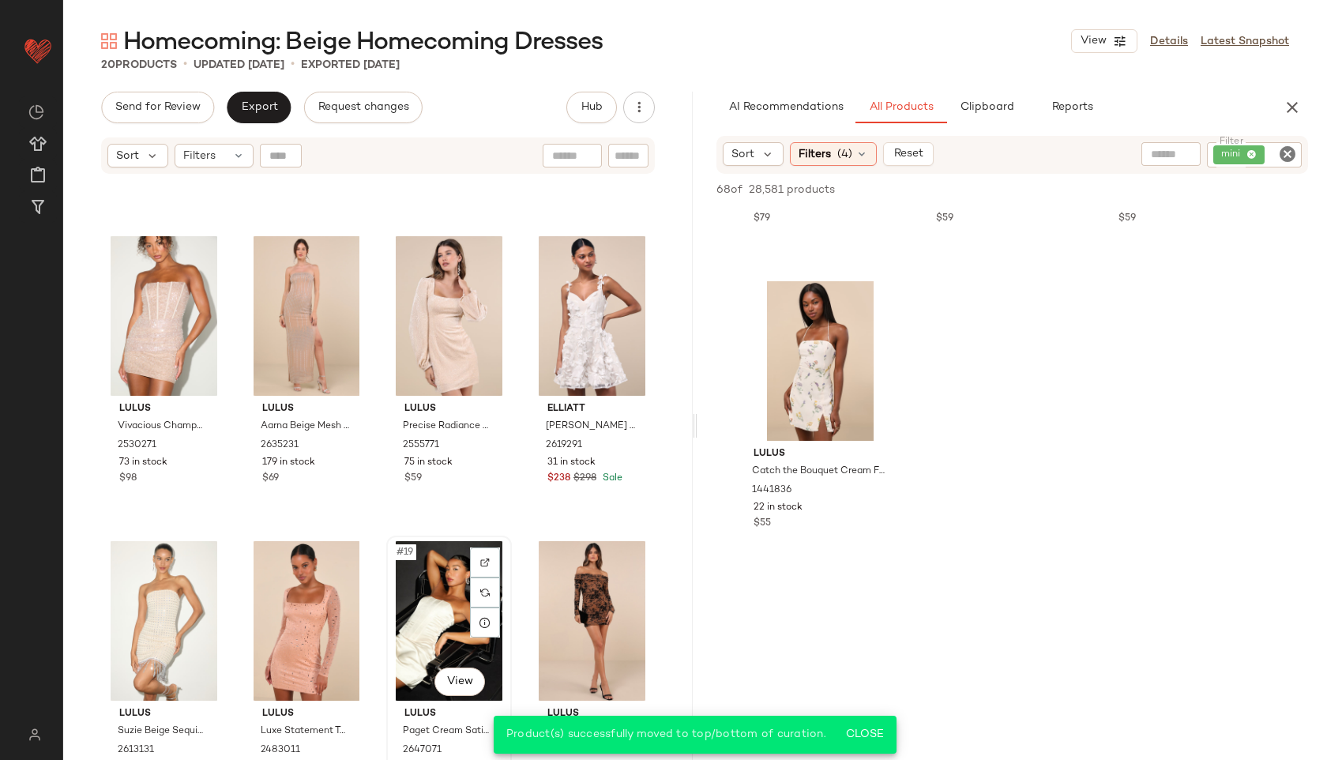
scroll to position [872, 0]
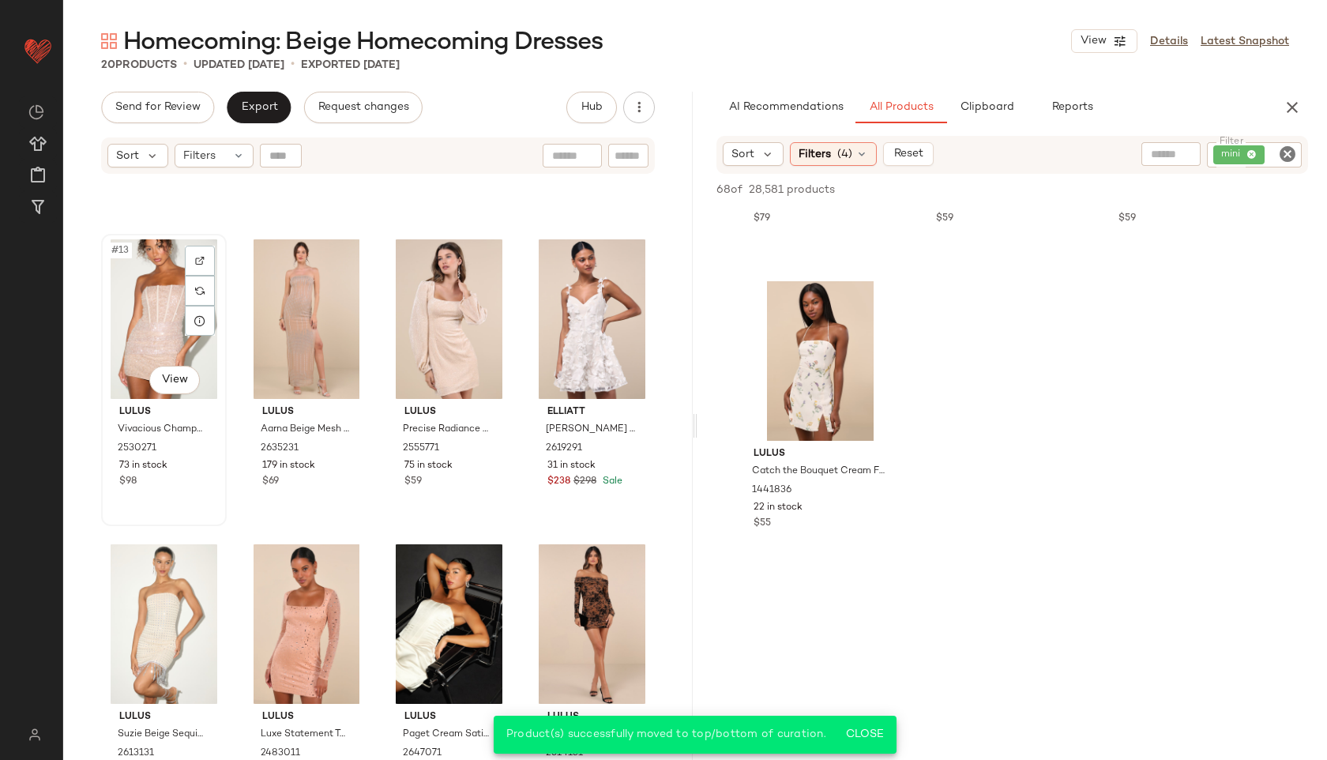
click at [138, 314] on div "#13 View" at bounding box center [164, 319] width 115 height 160
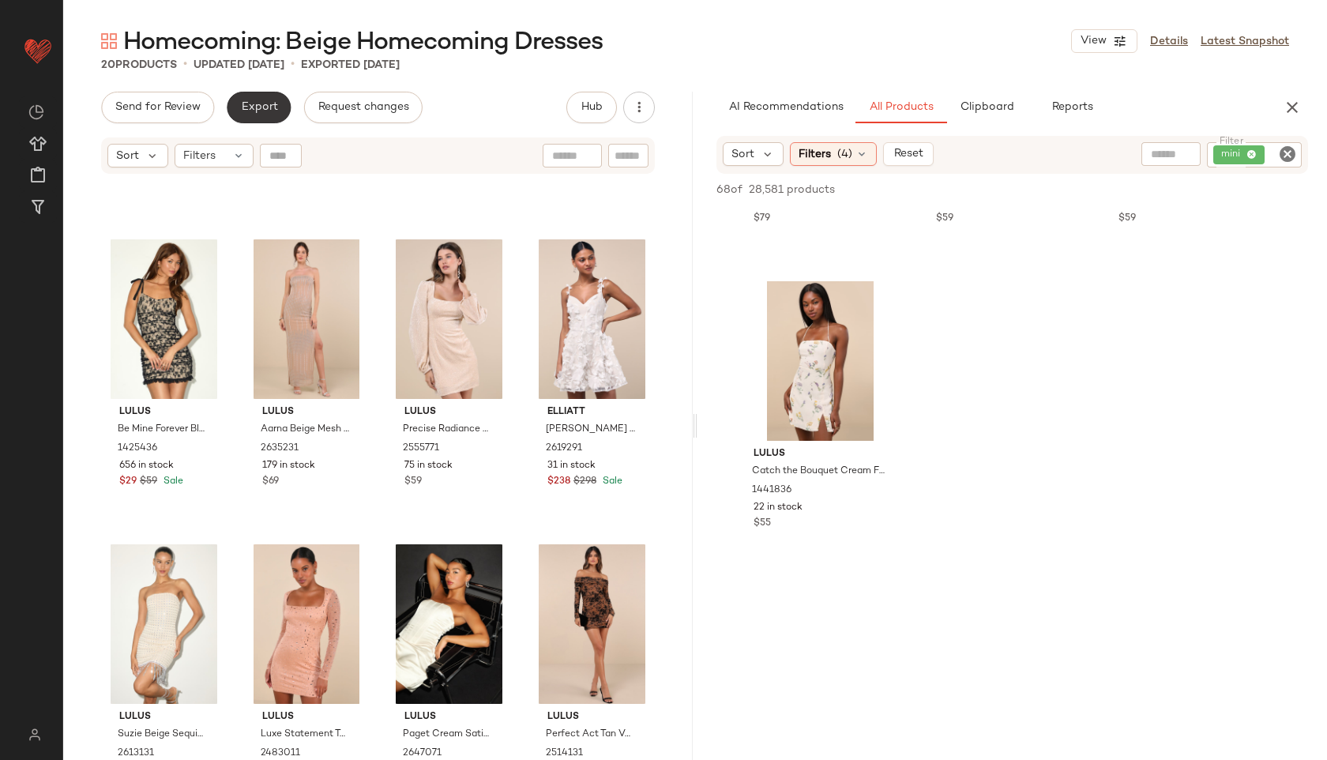
click at [250, 101] on span "Export" at bounding box center [258, 107] width 37 height 13
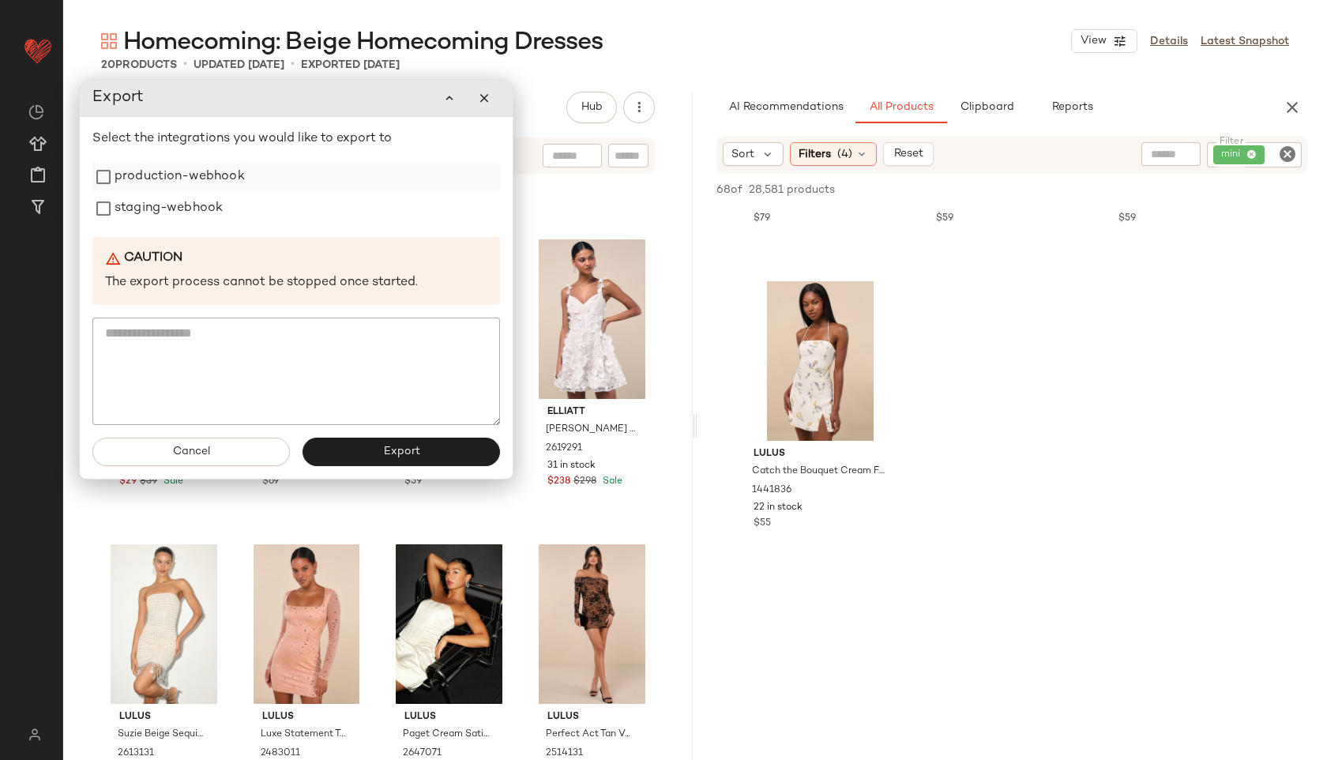
click at [175, 179] on label "production-webhook" at bounding box center [180, 177] width 130 height 32
click at [168, 201] on label "staging-webhook" at bounding box center [169, 209] width 108 height 32
click at [335, 460] on button "Export" at bounding box center [402, 452] width 198 height 28
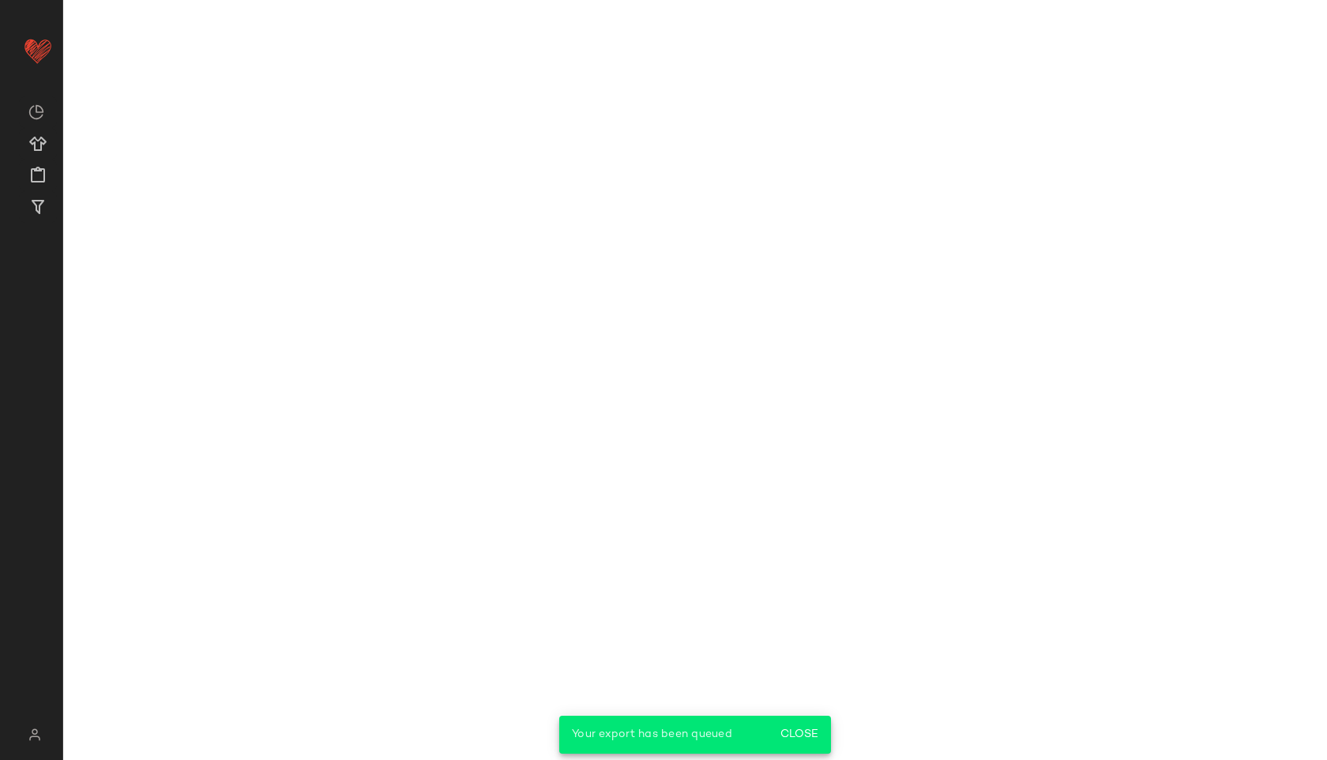
scroll to position [7862, 0]
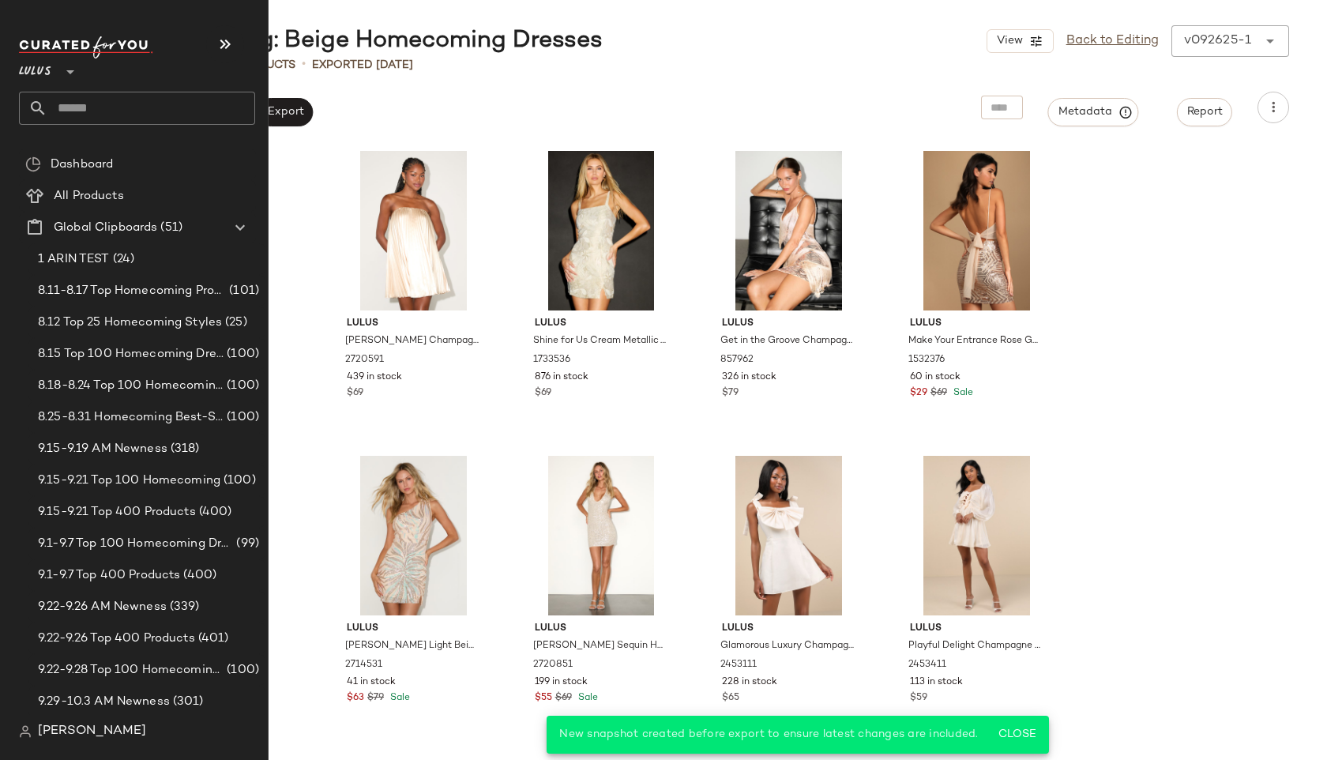
click at [66, 102] on input "text" at bounding box center [151, 108] width 208 height 33
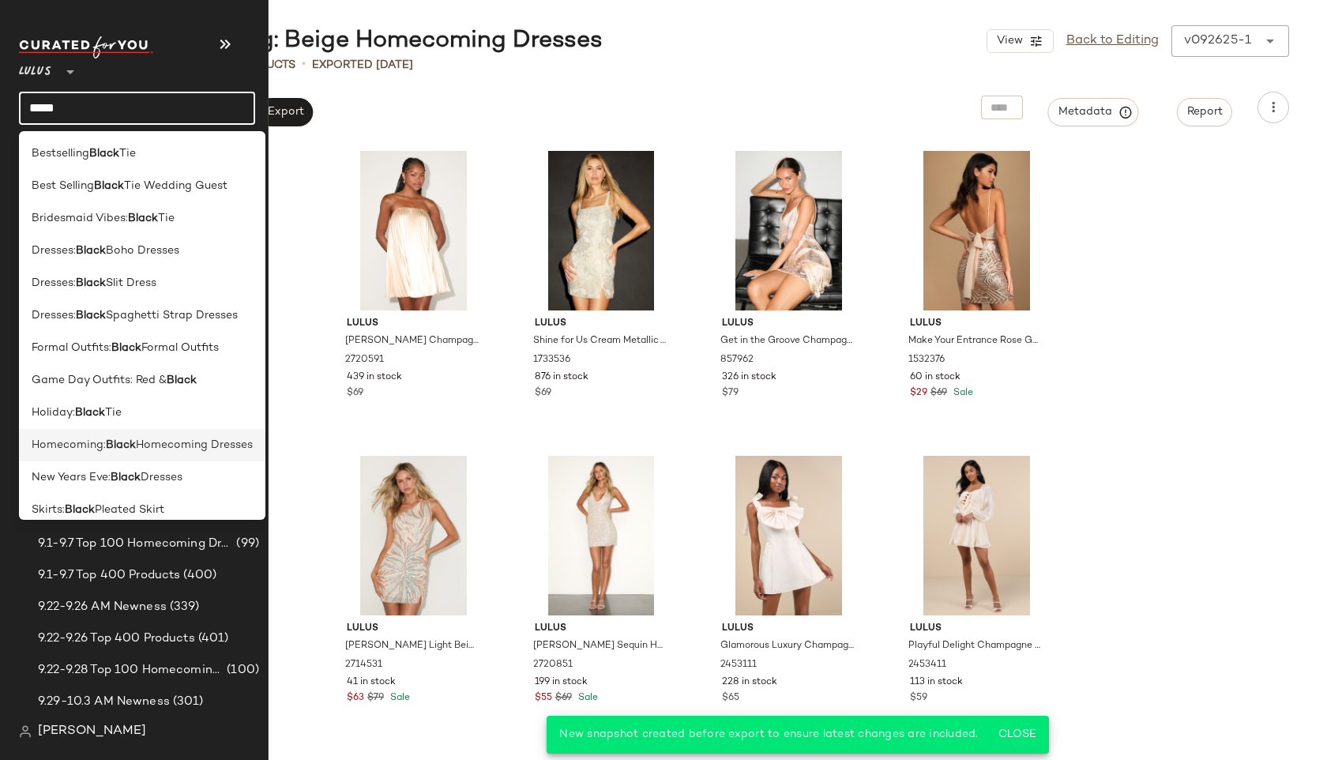
type input "*****"
click at [68, 443] on span "Homecoming:" at bounding box center [69, 445] width 74 height 17
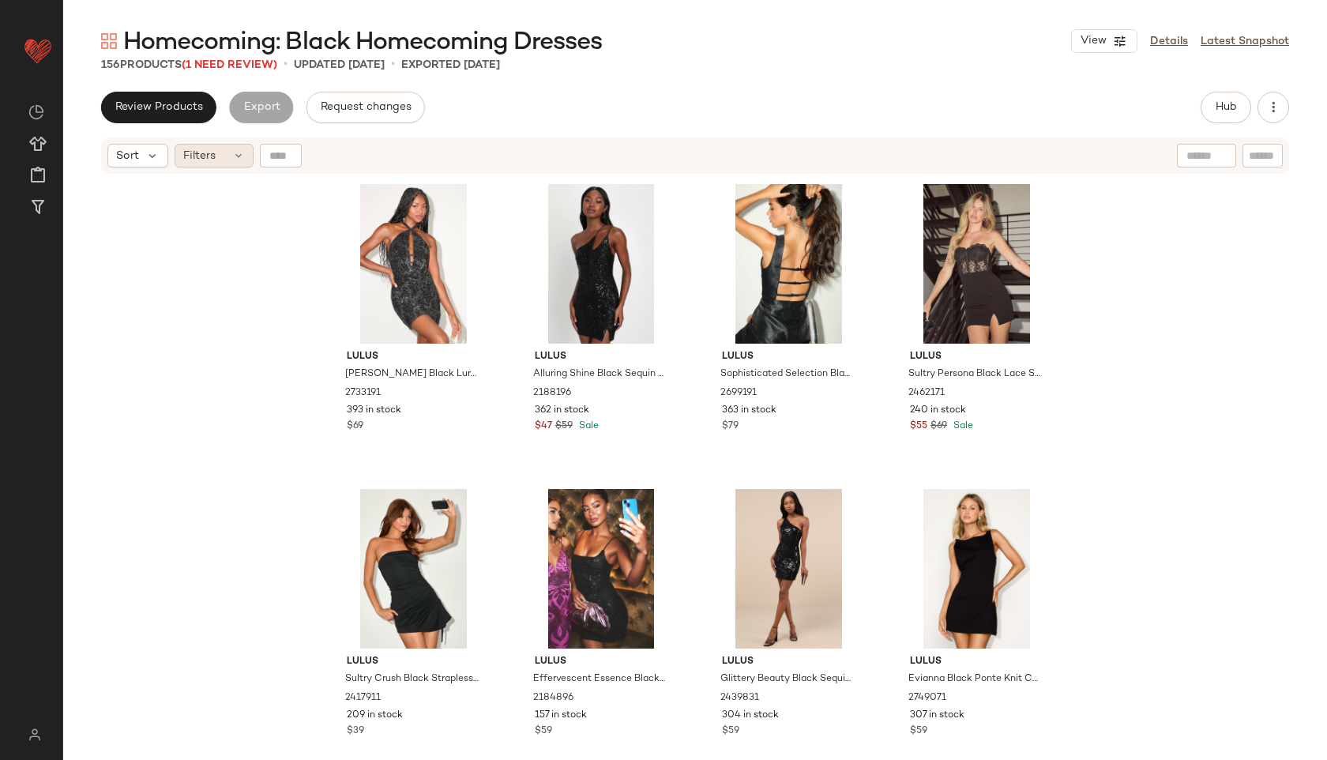
click at [224, 150] on div "Filters" at bounding box center [214, 156] width 79 height 24
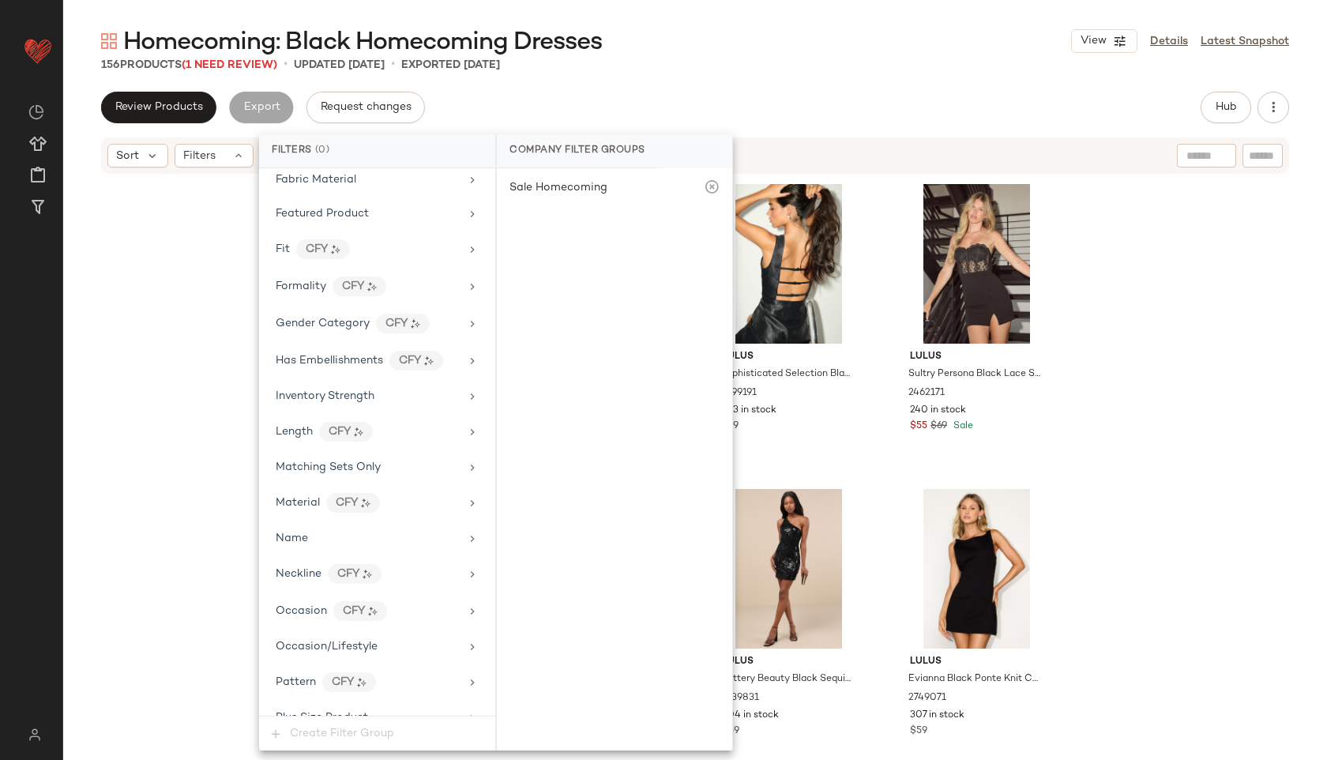
scroll to position [970, 0]
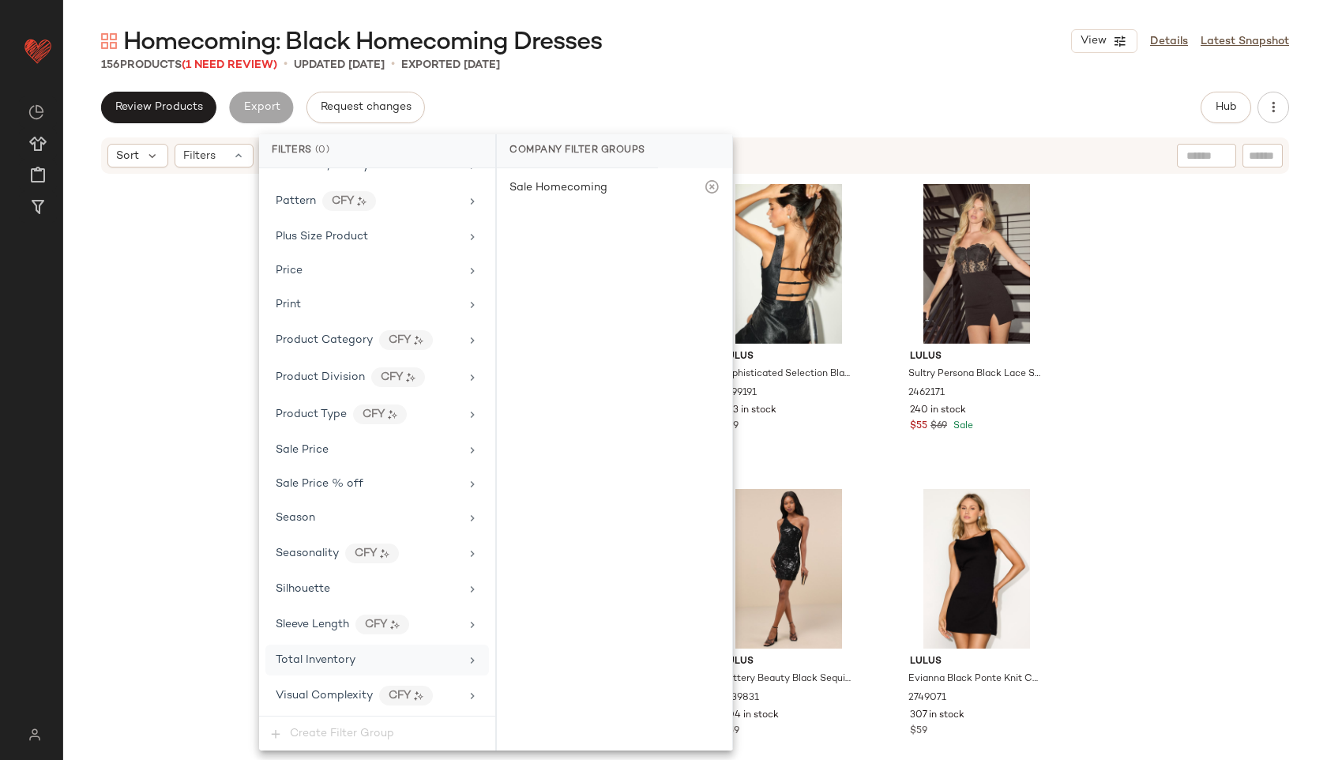
click at [350, 662] on span "Total Inventory" at bounding box center [316, 660] width 80 height 12
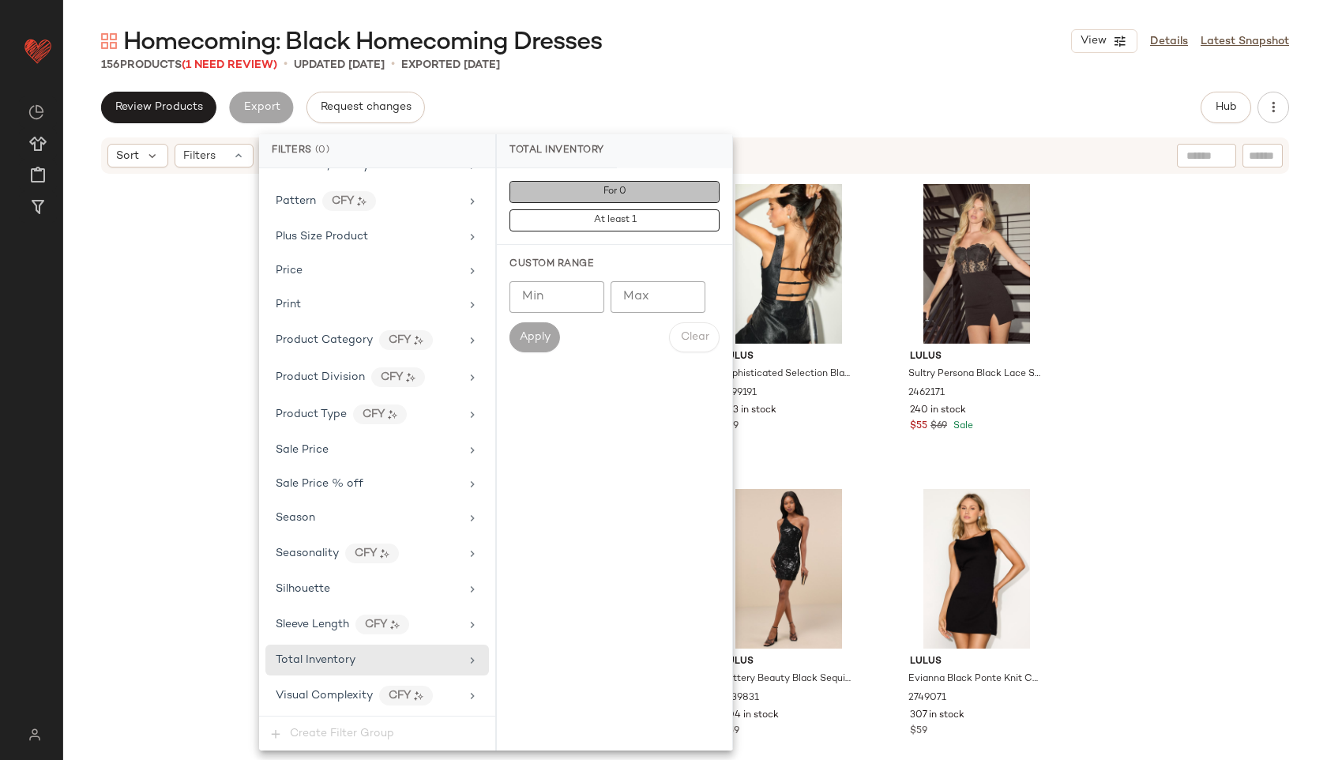
click at [652, 196] on button "For 0" at bounding box center [615, 192] width 210 height 22
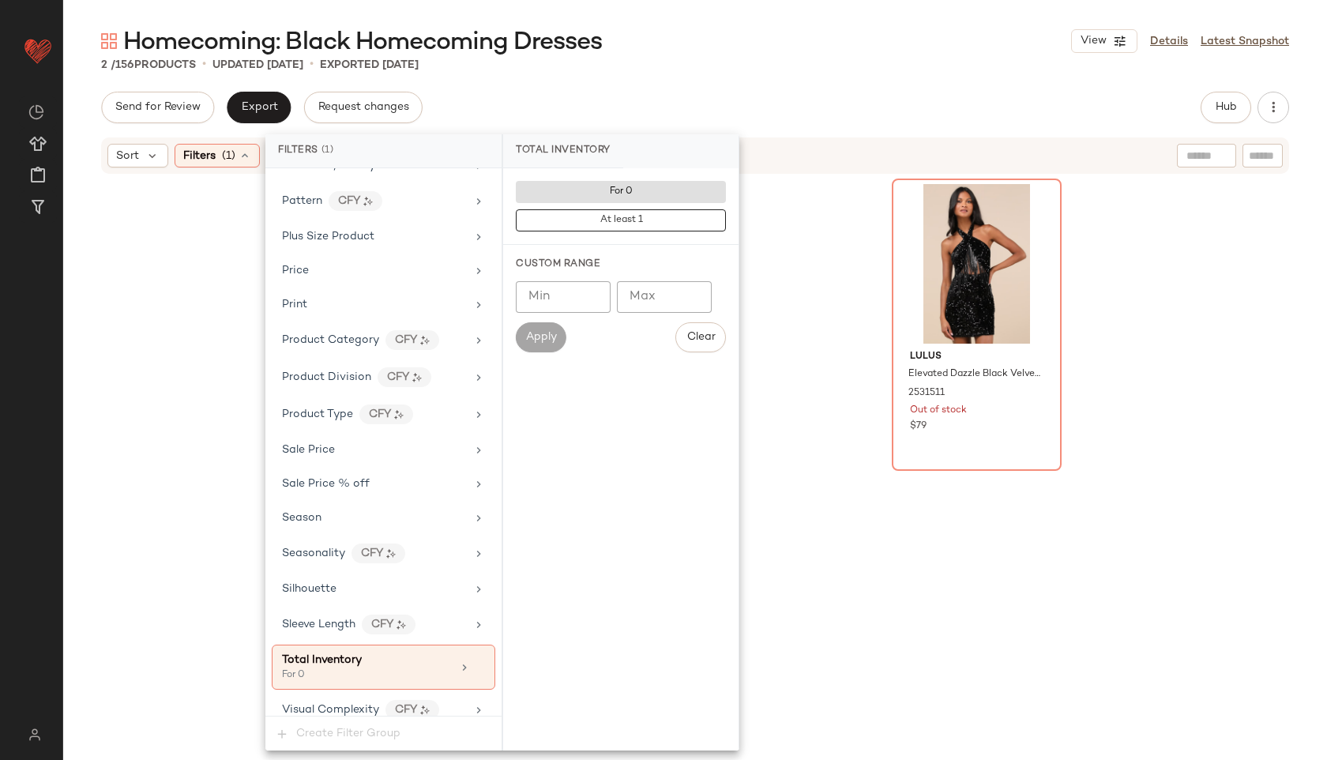
click at [782, 62] on div "2 / 156 Products • updated Sep 29th • Exported Sep 29th" at bounding box center [695, 65] width 1264 height 16
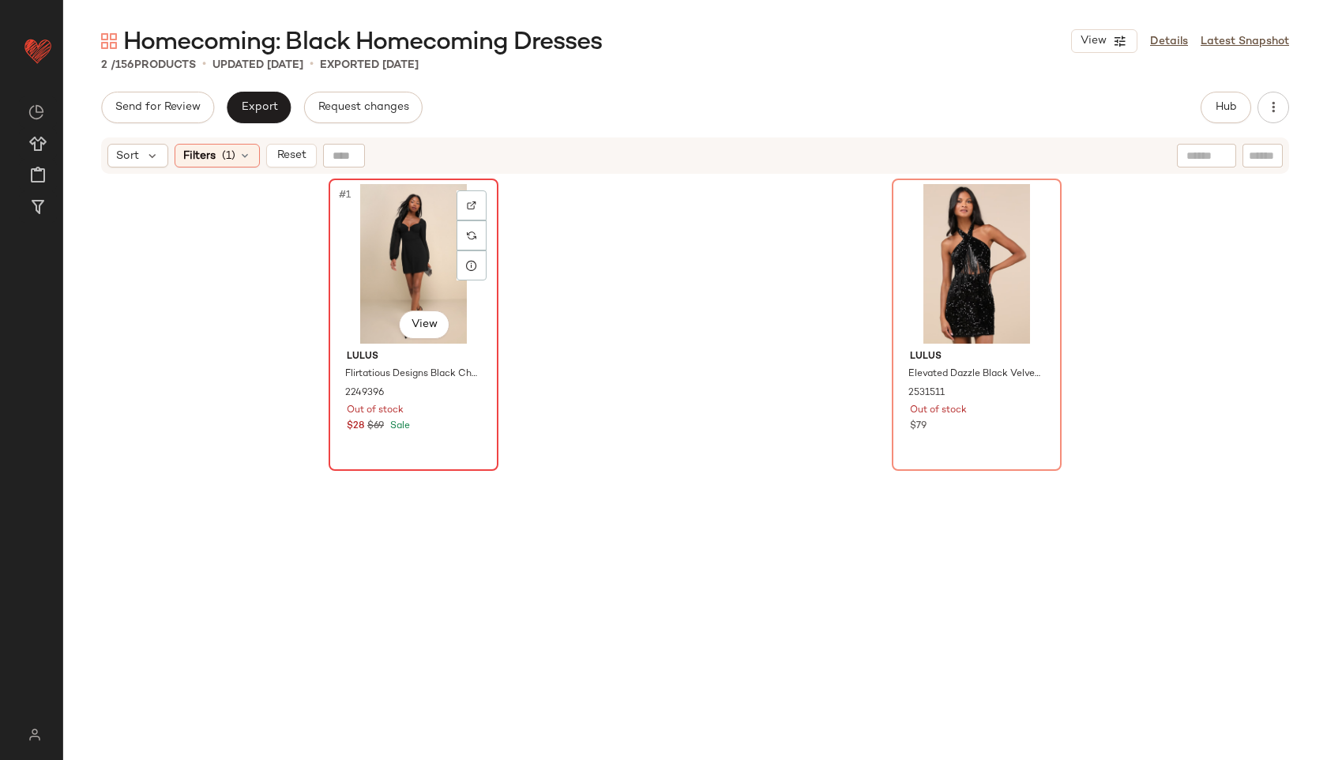
click at [412, 234] on div "#1 View" at bounding box center [413, 264] width 159 height 160
click at [986, 264] on div "#2 View" at bounding box center [976, 264] width 159 height 160
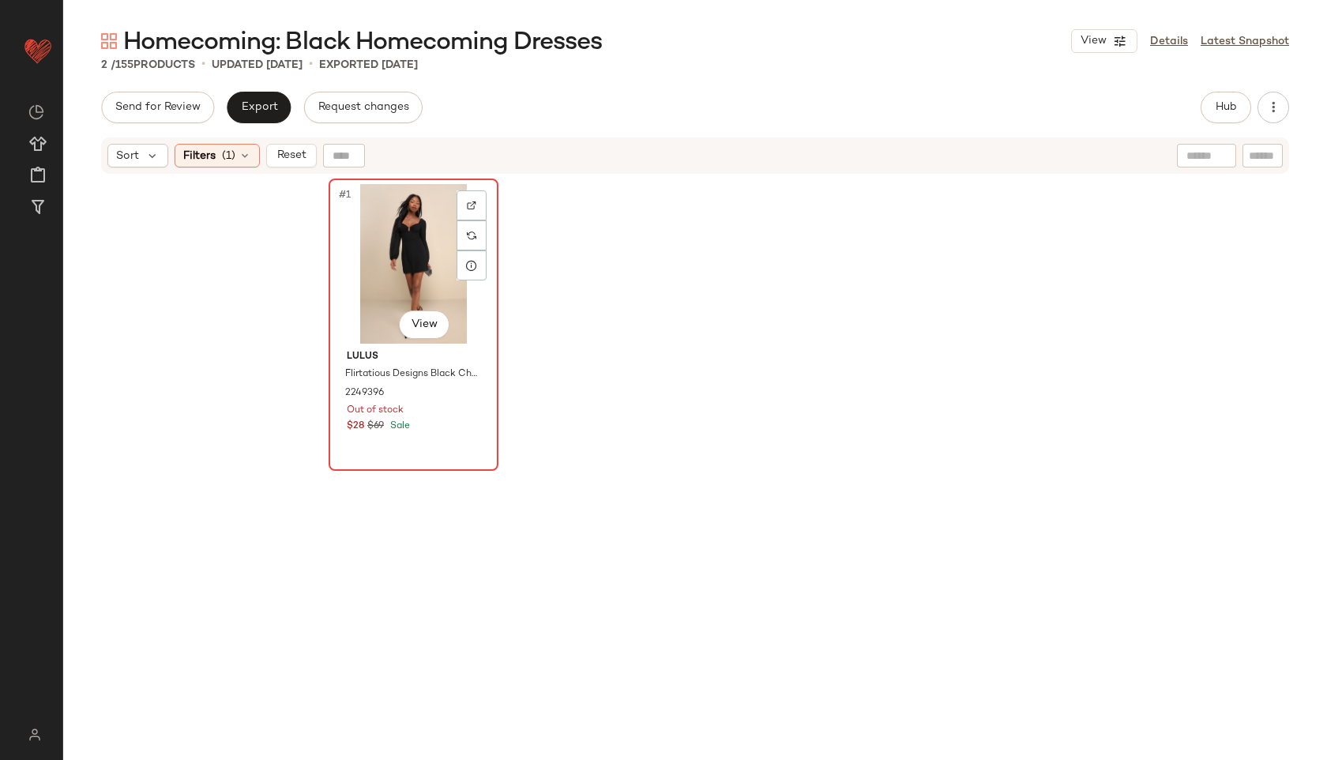
click at [390, 251] on div "#1 View" at bounding box center [413, 264] width 159 height 160
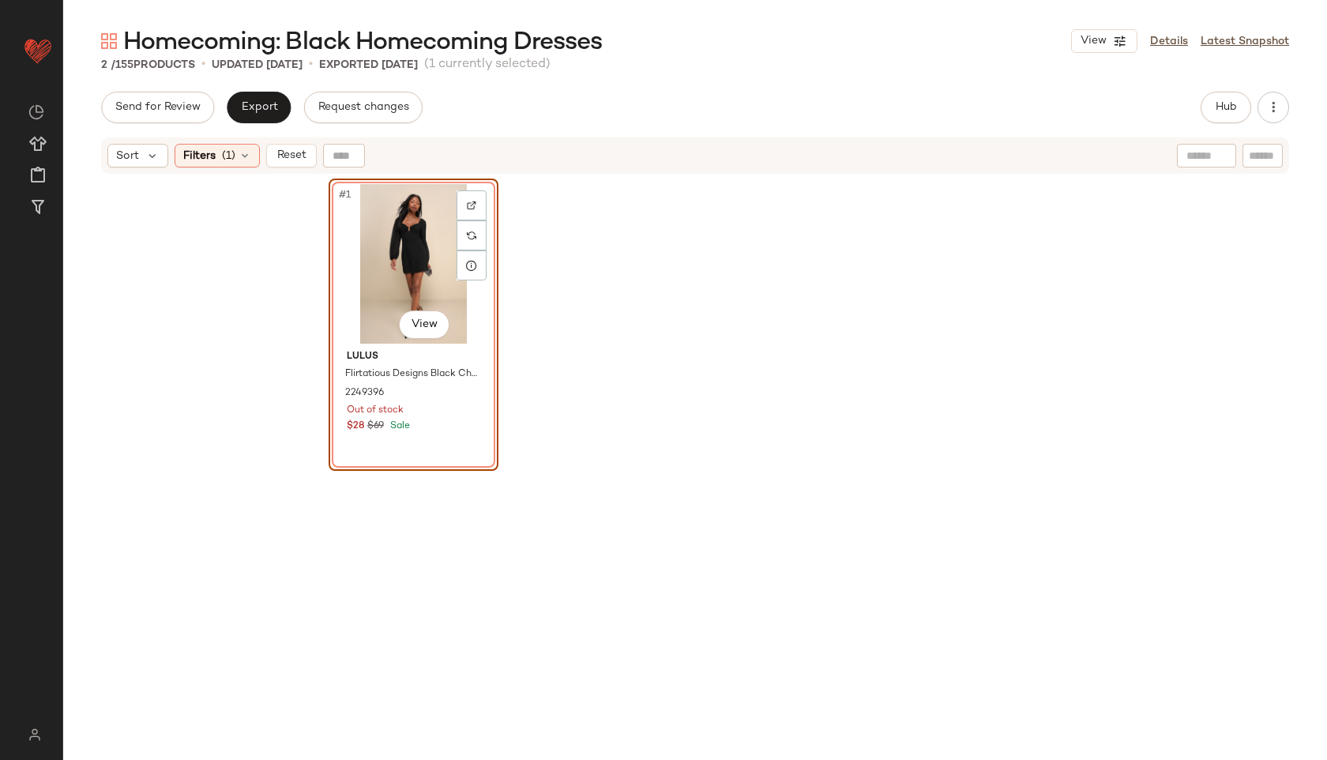
click at [378, 269] on div "#1 View" at bounding box center [413, 264] width 159 height 160
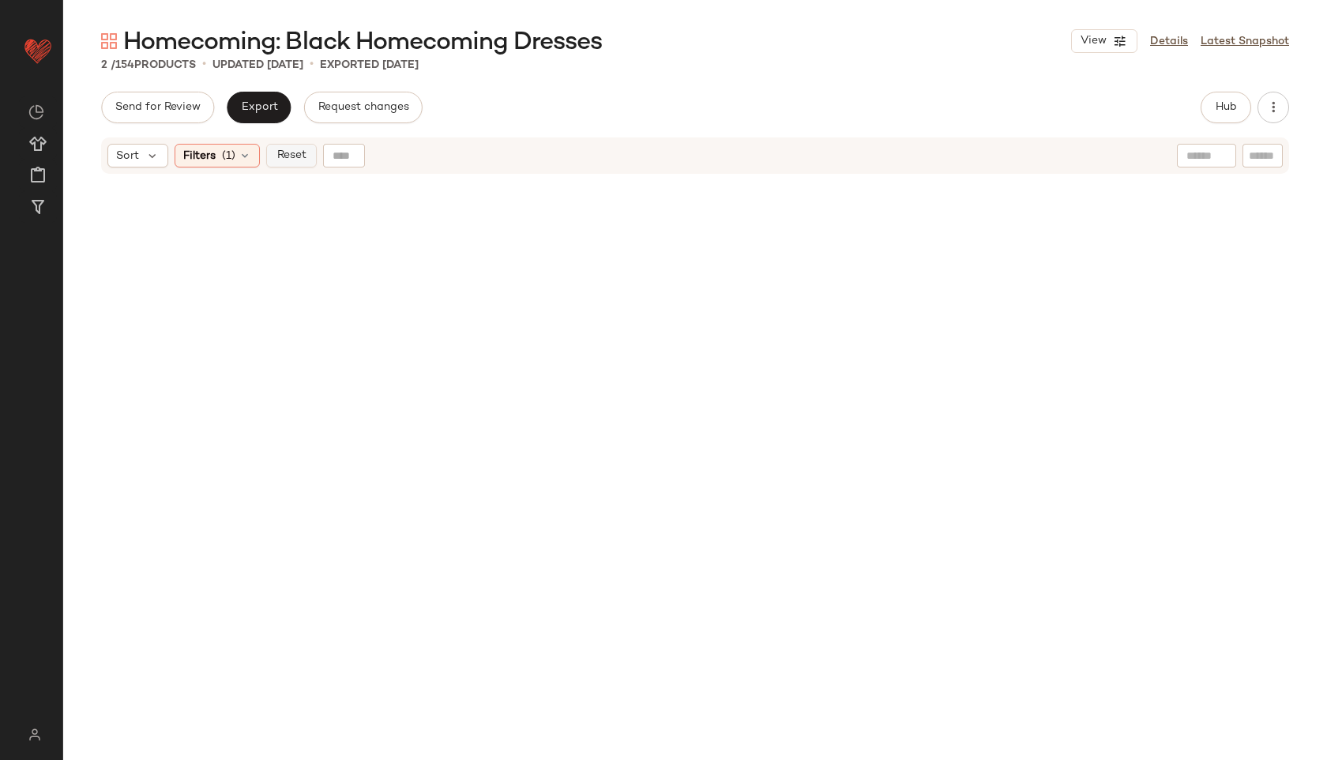
click at [286, 149] on span "Reset" at bounding box center [291, 155] width 30 height 13
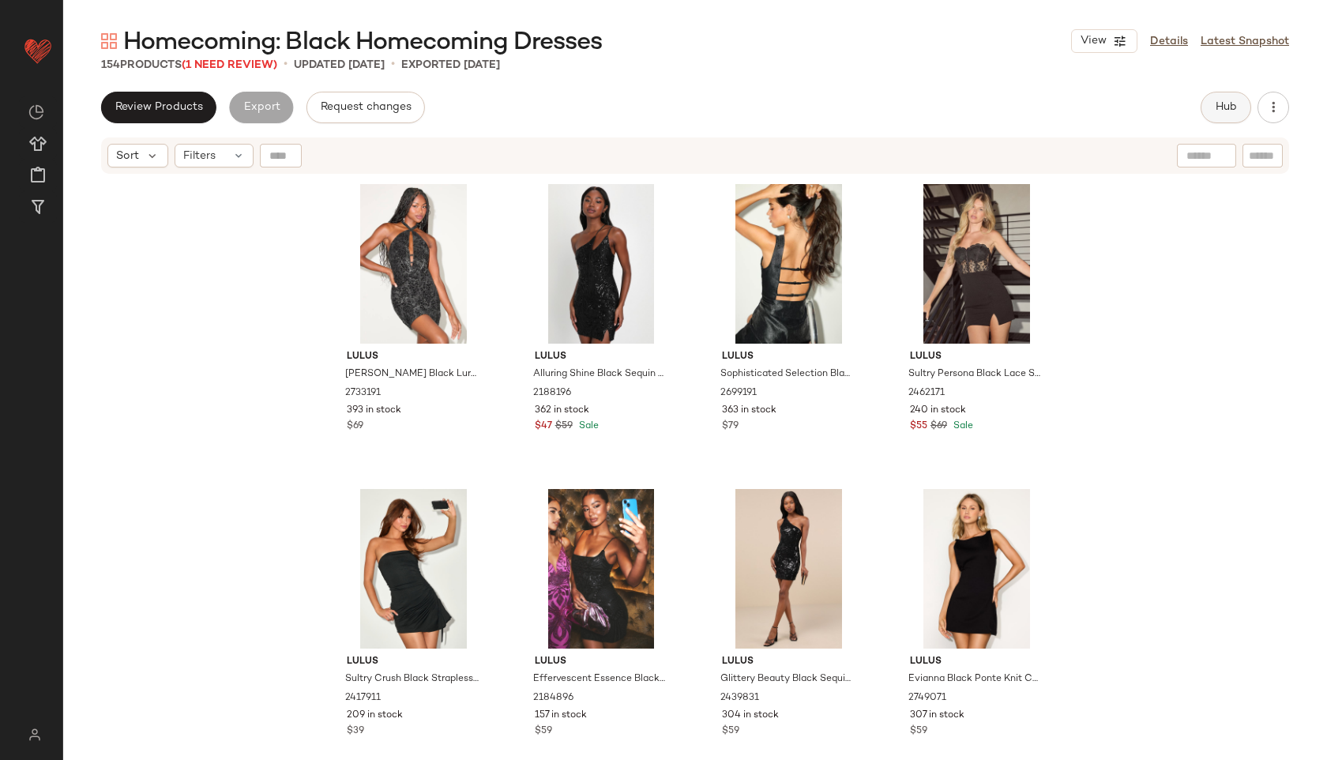
click at [1221, 102] on span "Hub" at bounding box center [1226, 107] width 22 height 13
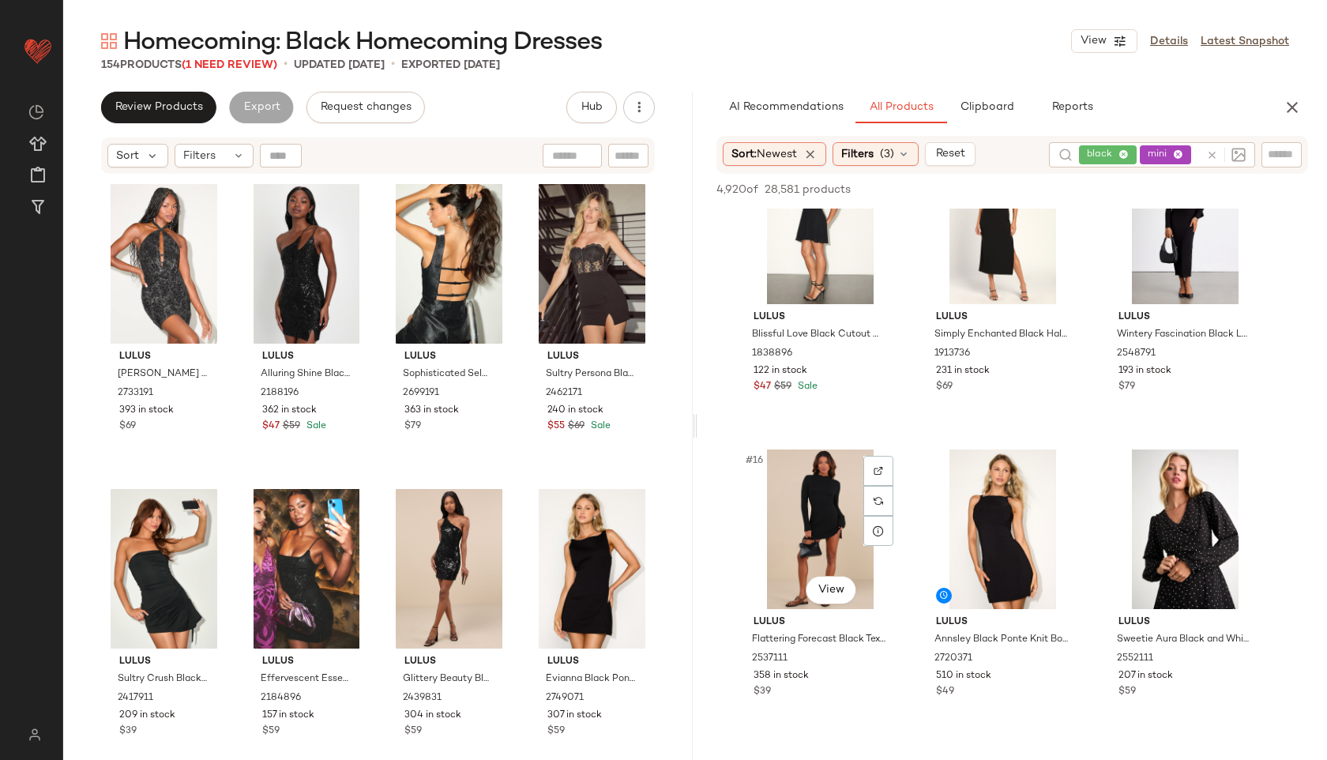
scroll to position [1290, 0]
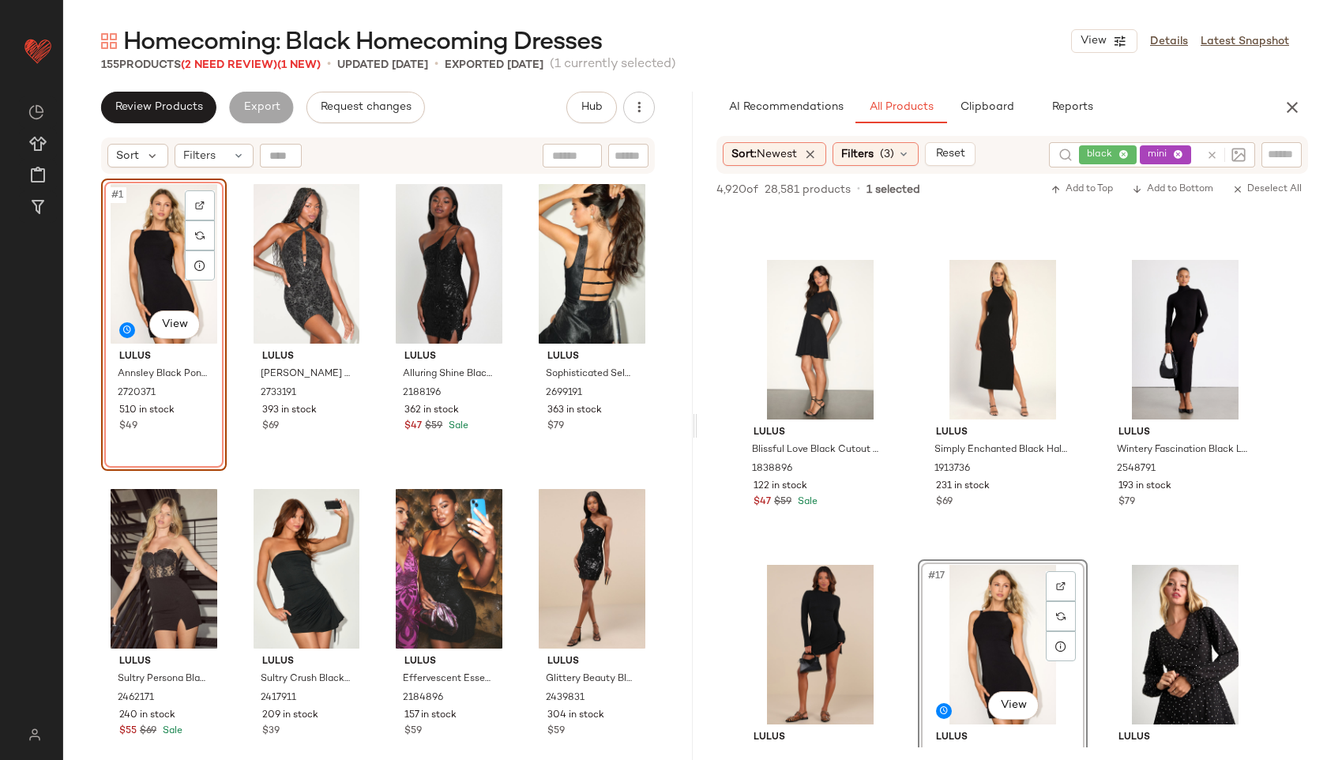
scroll to position [1106, 0]
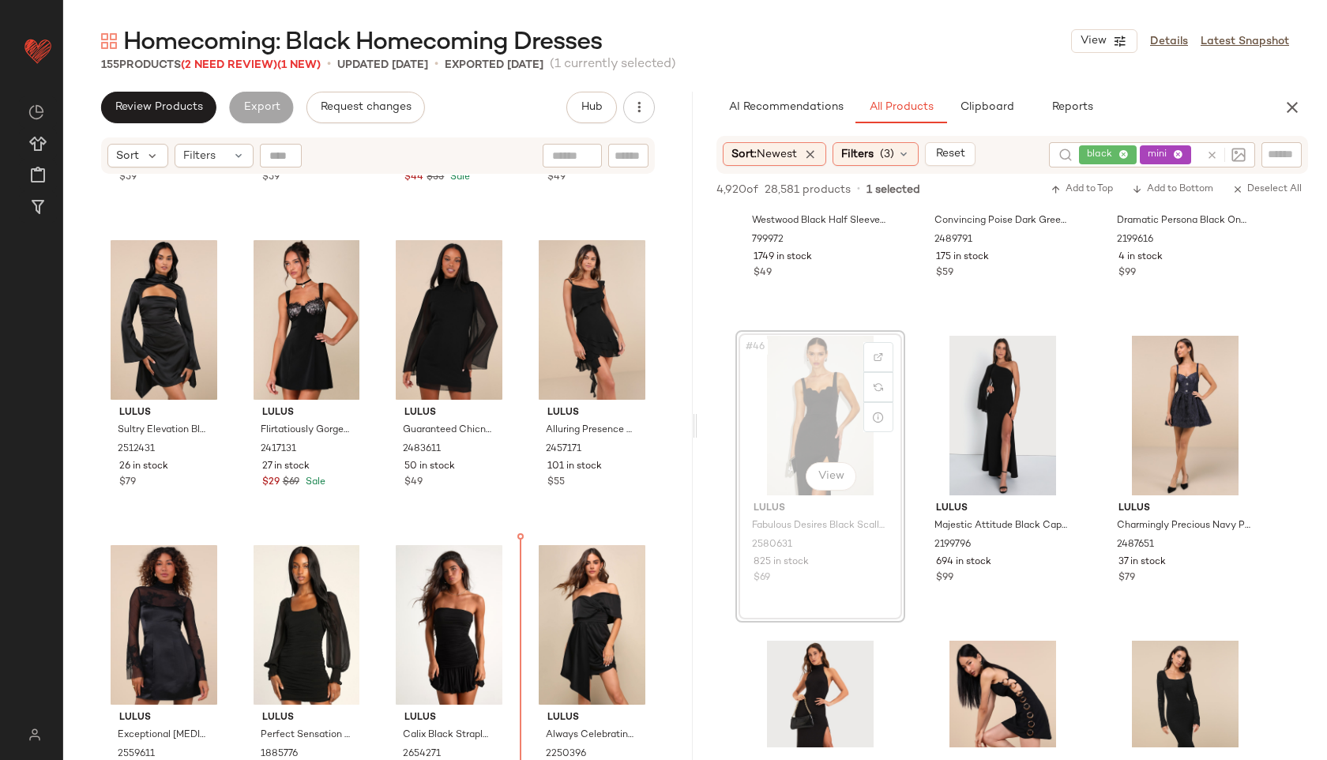
scroll to position [8194, 0]
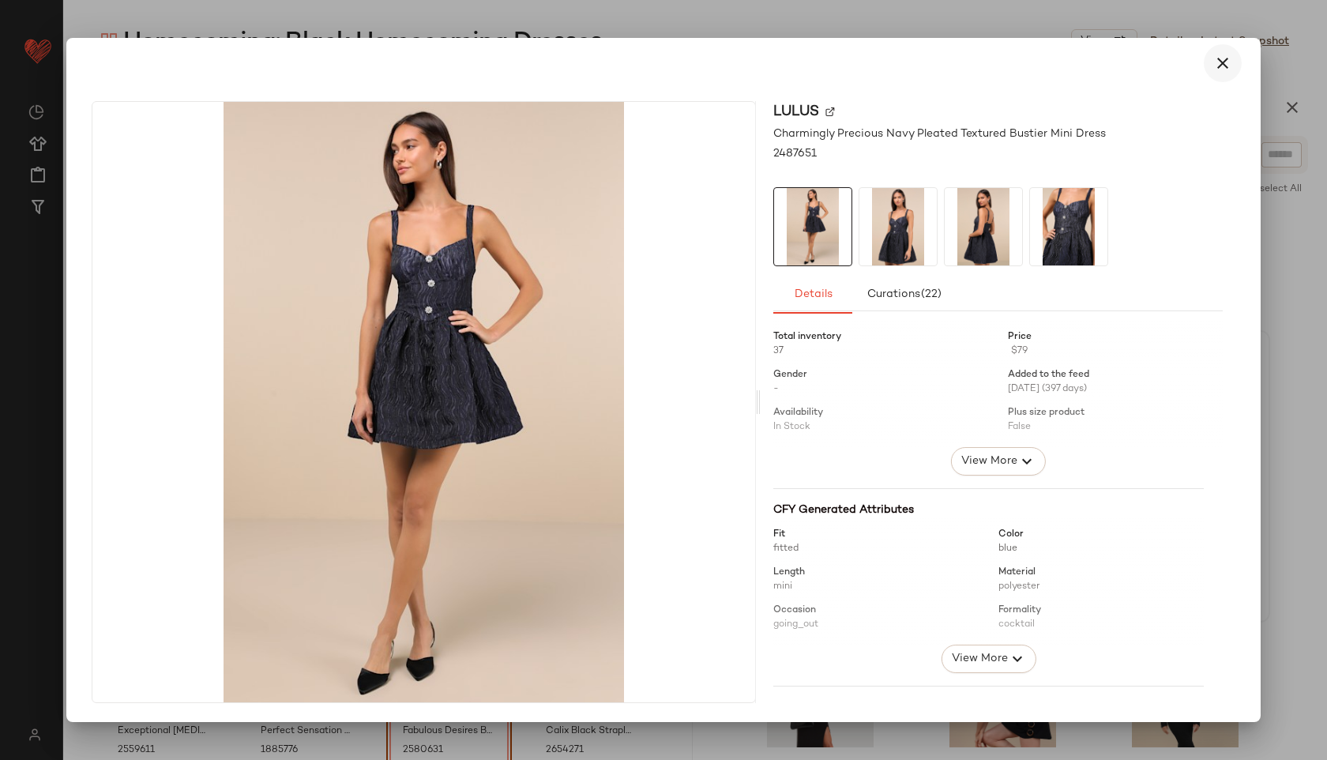
click at [1227, 59] on icon "button" at bounding box center [1223, 63] width 19 height 19
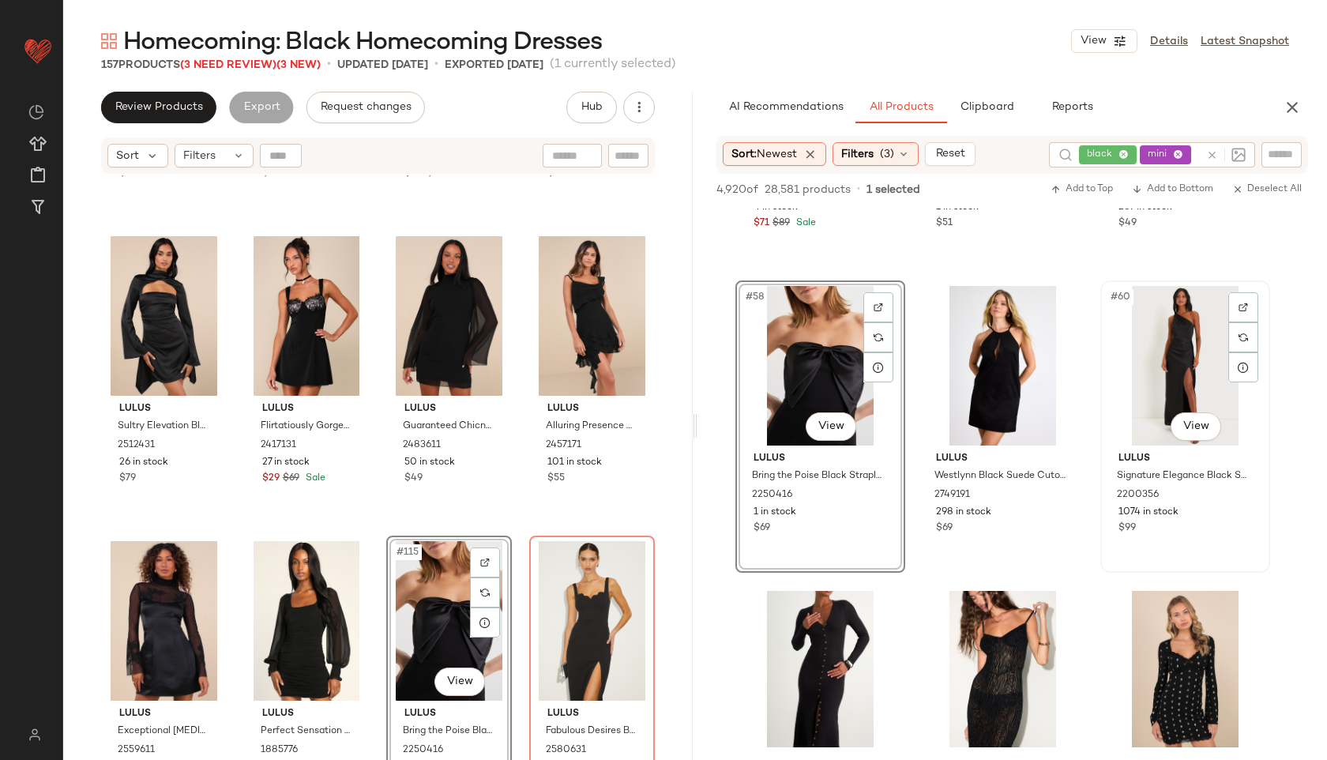
scroll to position [5851, 0]
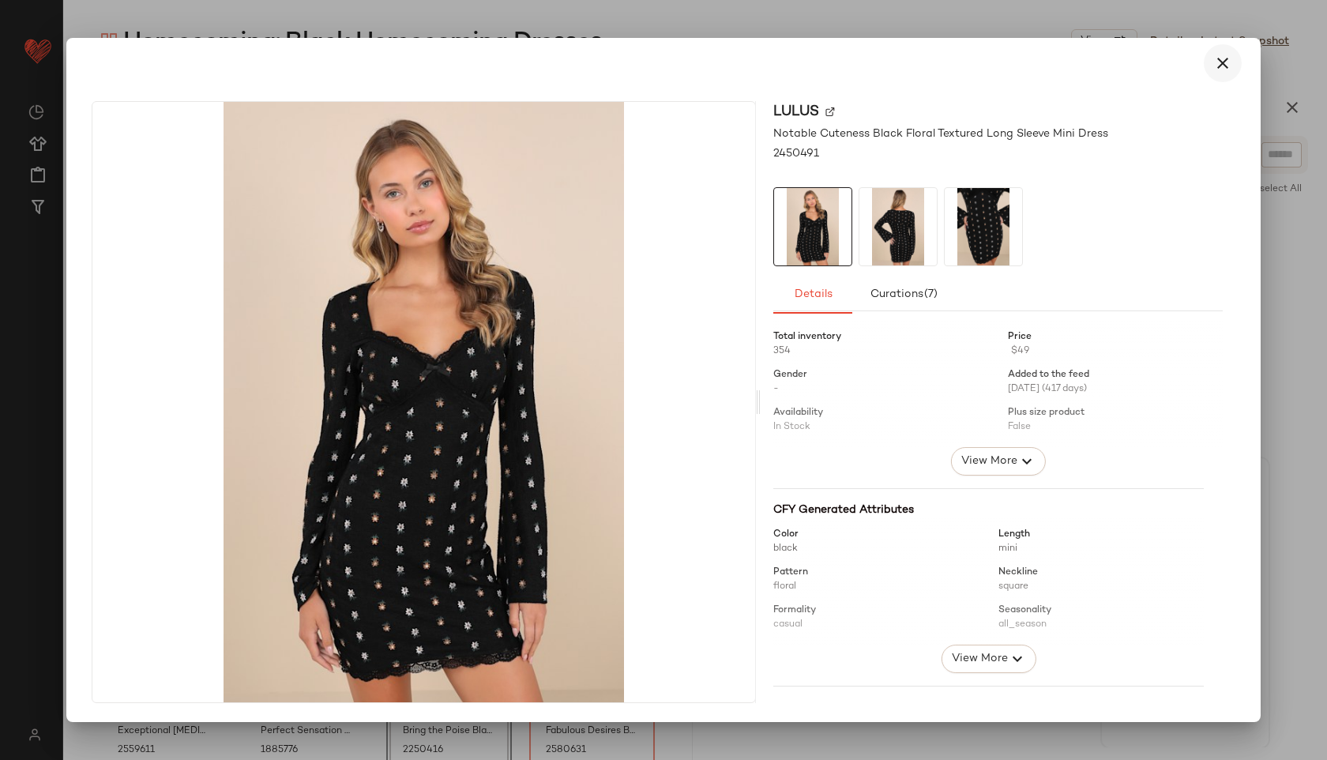
click at [1225, 55] on icon "button" at bounding box center [1223, 63] width 19 height 19
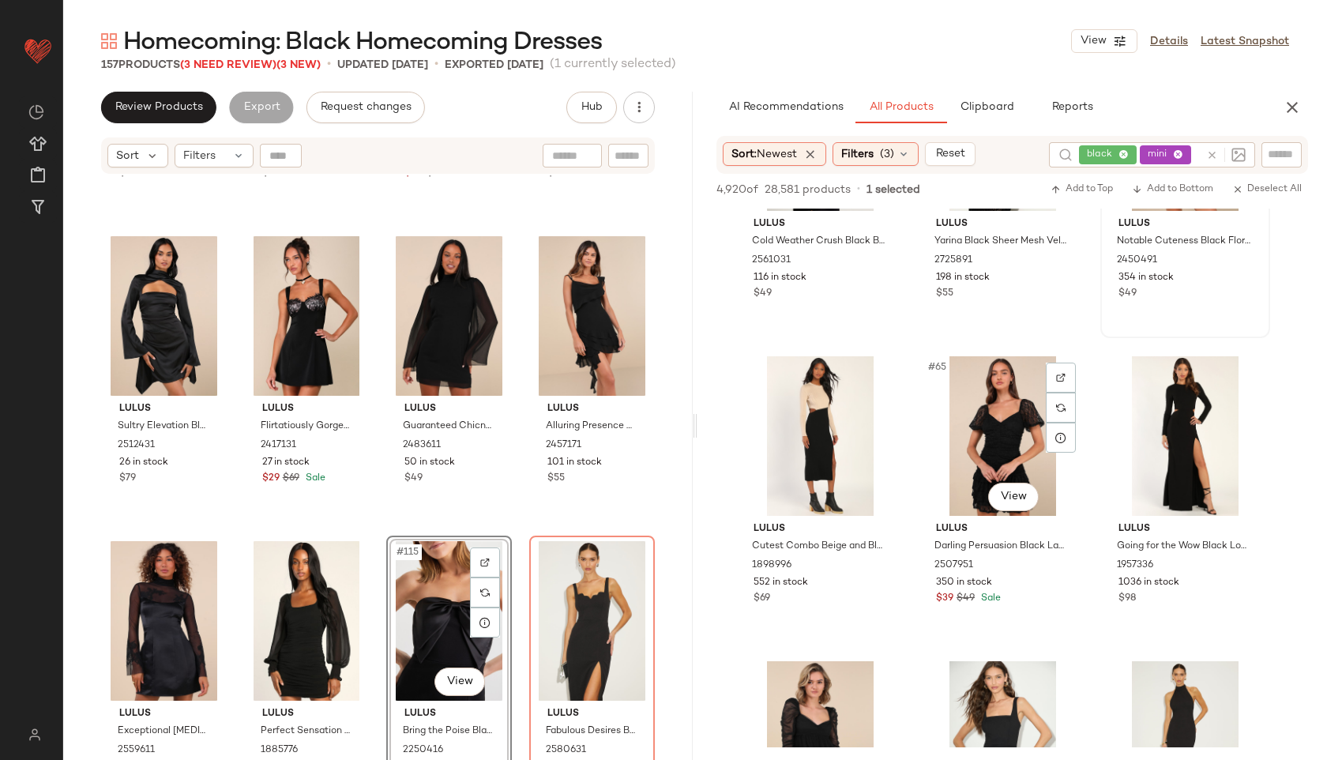
scroll to position [6288, 0]
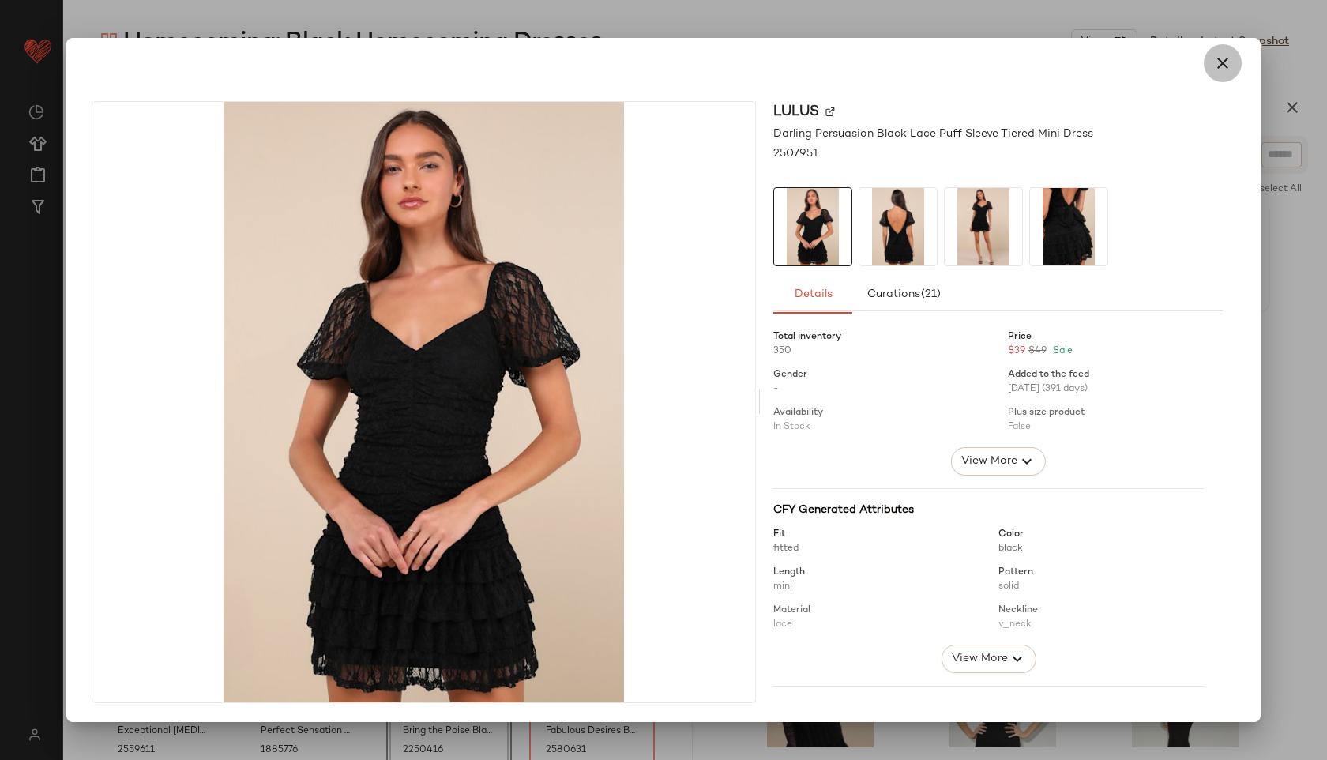
click at [1236, 55] on button "button" at bounding box center [1223, 63] width 38 height 38
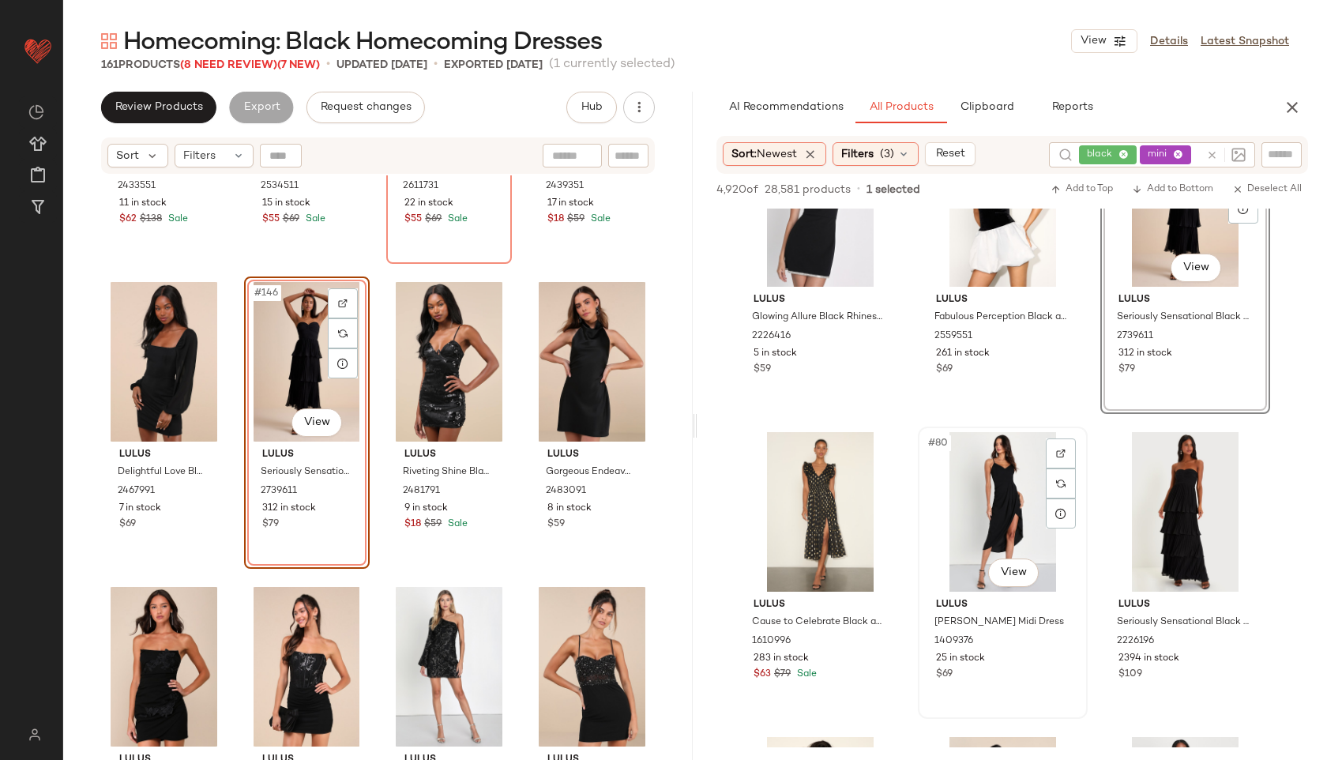
scroll to position [7744, 0]
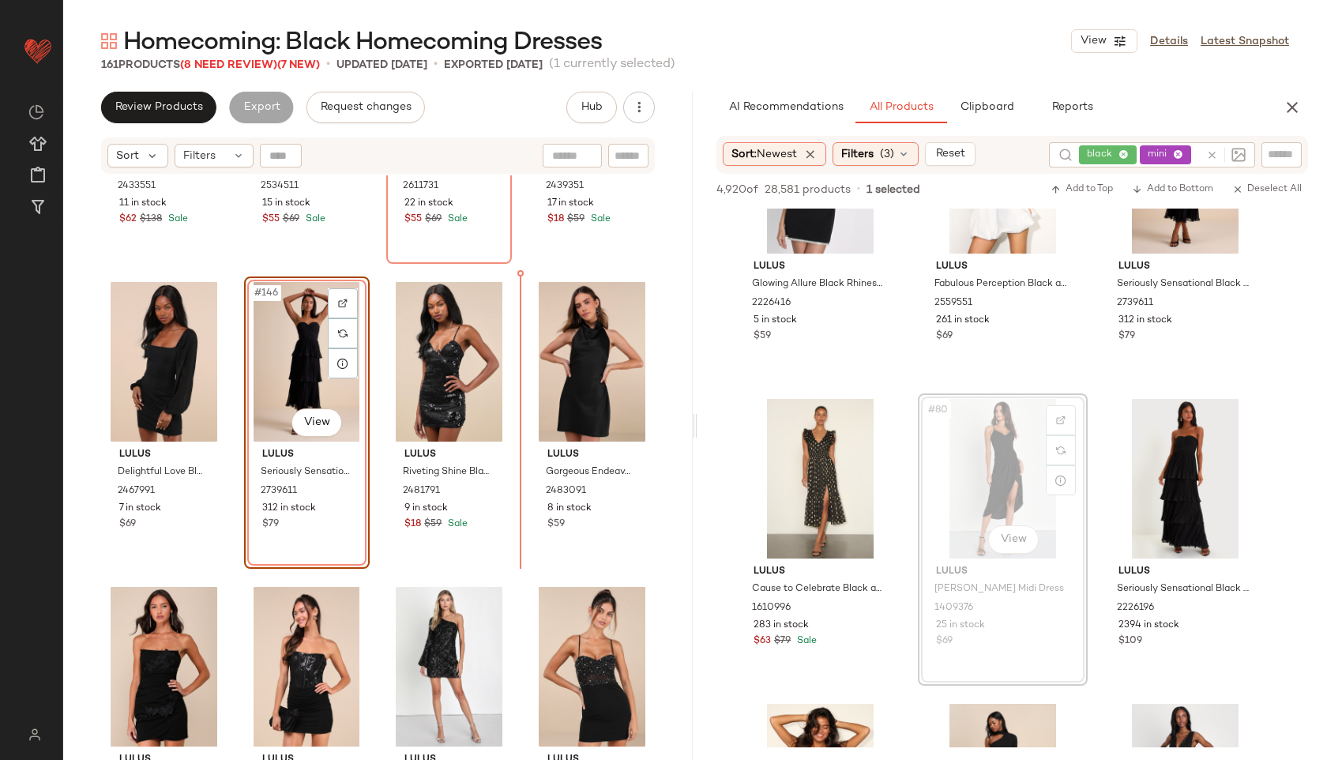
drag, startPoint x: 997, startPoint y: 471, endPoint x: 988, endPoint y: 473, distance: 9.0
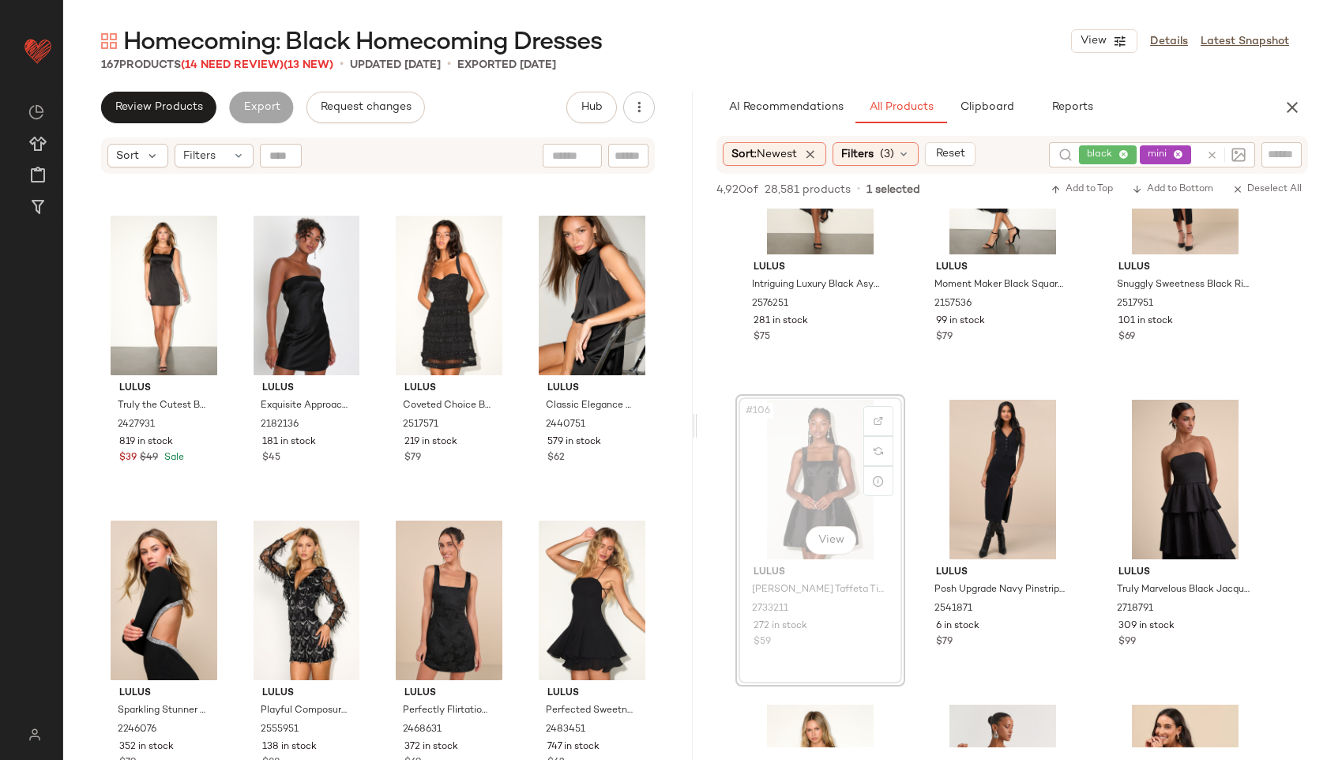
scroll to position [1464, 0]
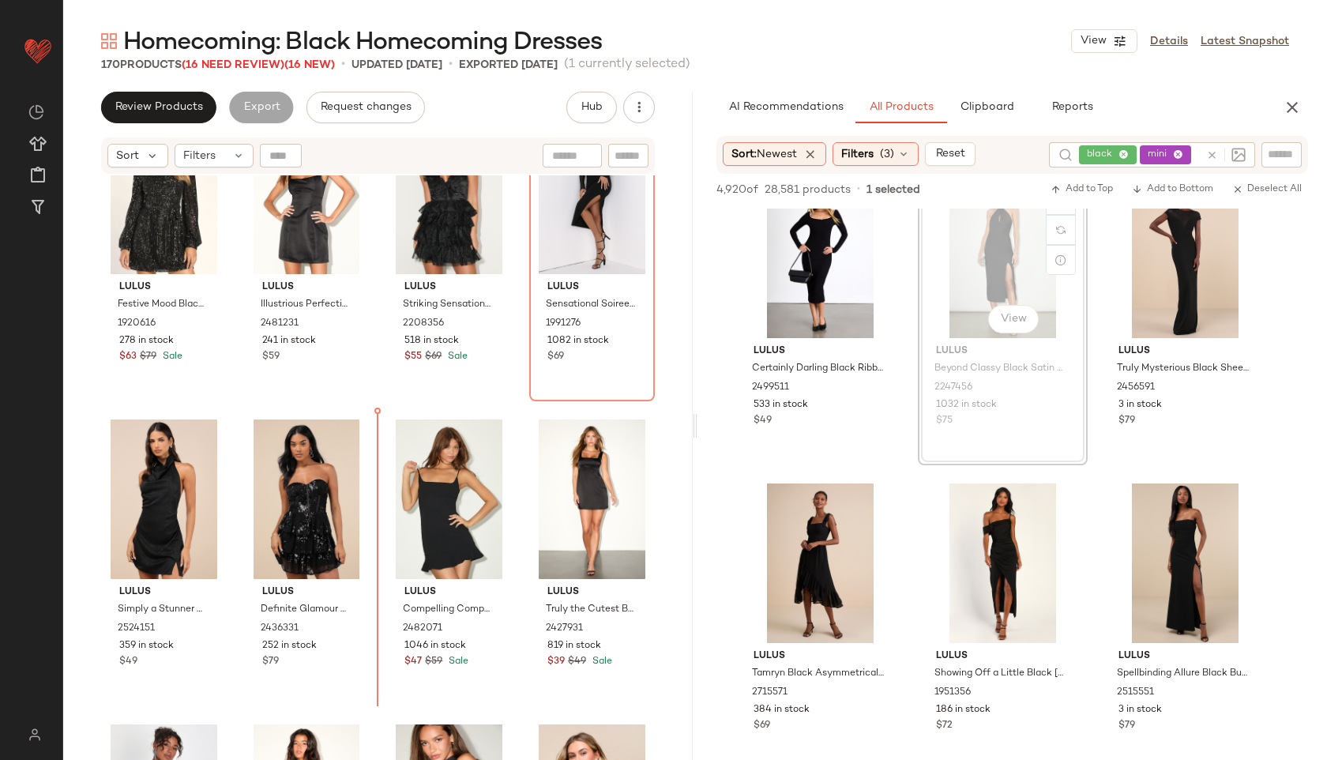
scroll to position [2523, 0]
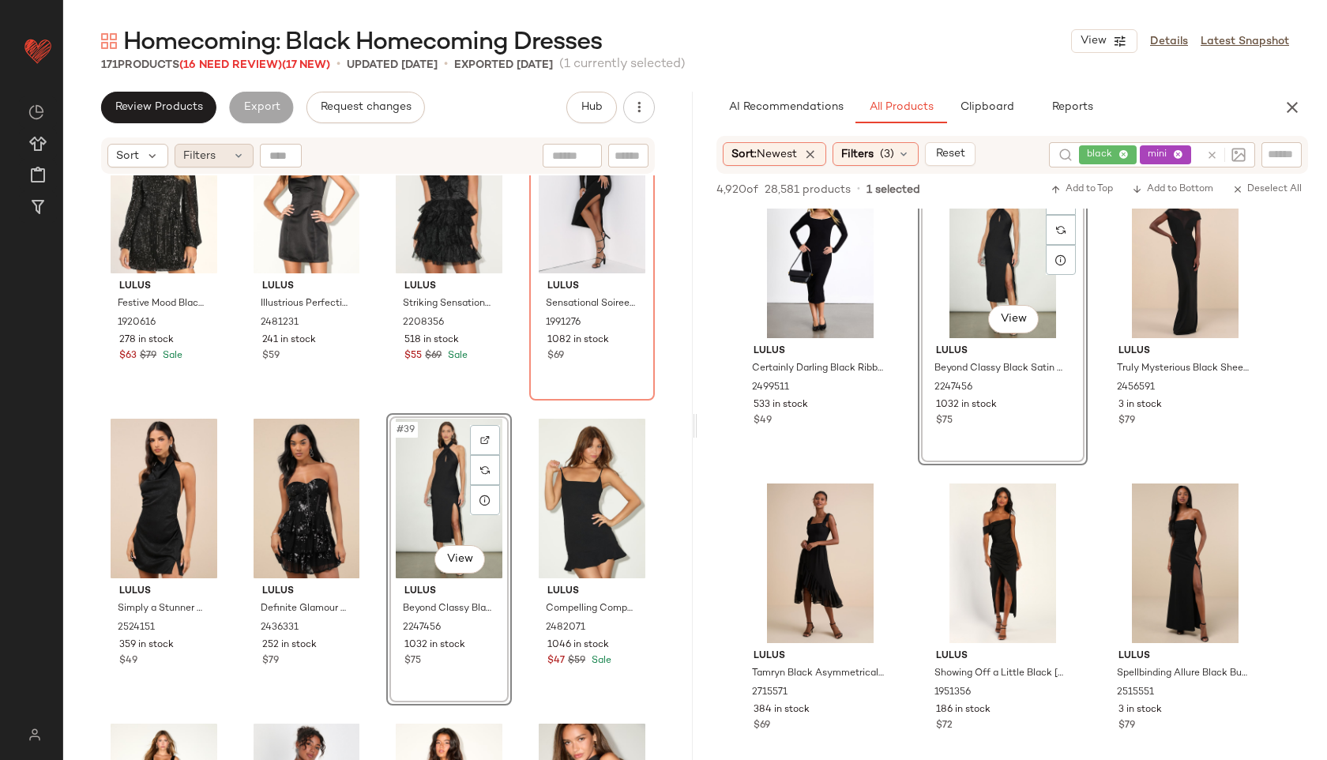
click at [216, 149] on div "Filters" at bounding box center [214, 156] width 79 height 24
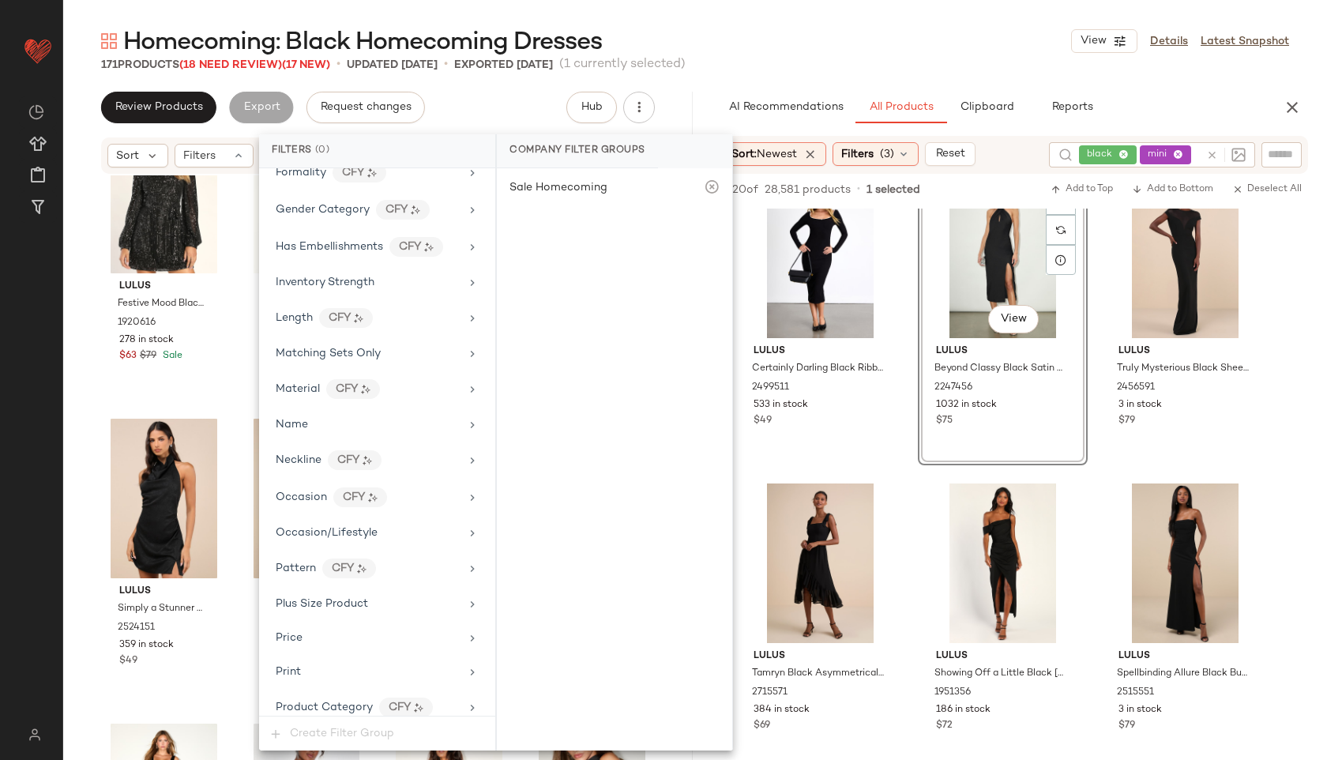
scroll to position [970, 0]
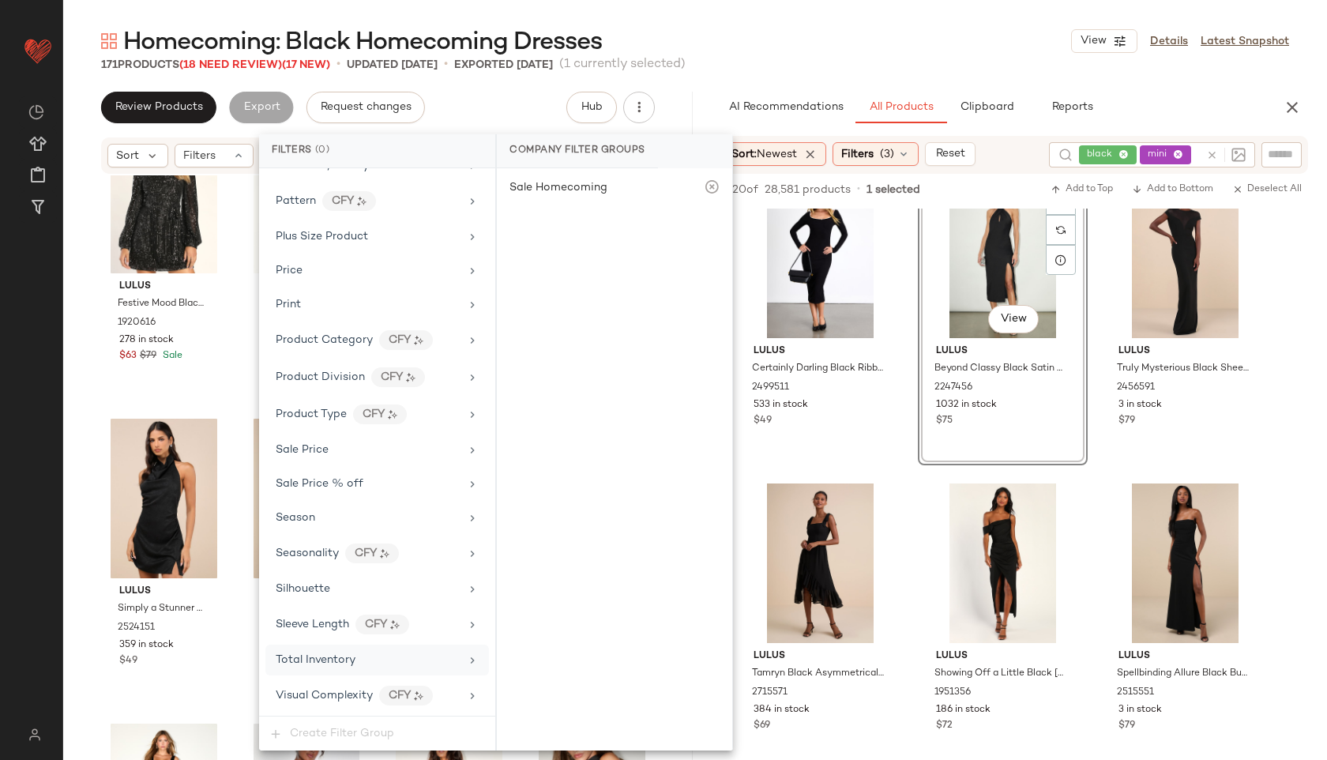
click at [326, 662] on span "Total Inventory" at bounding box center [316, 660] width 80 height 12
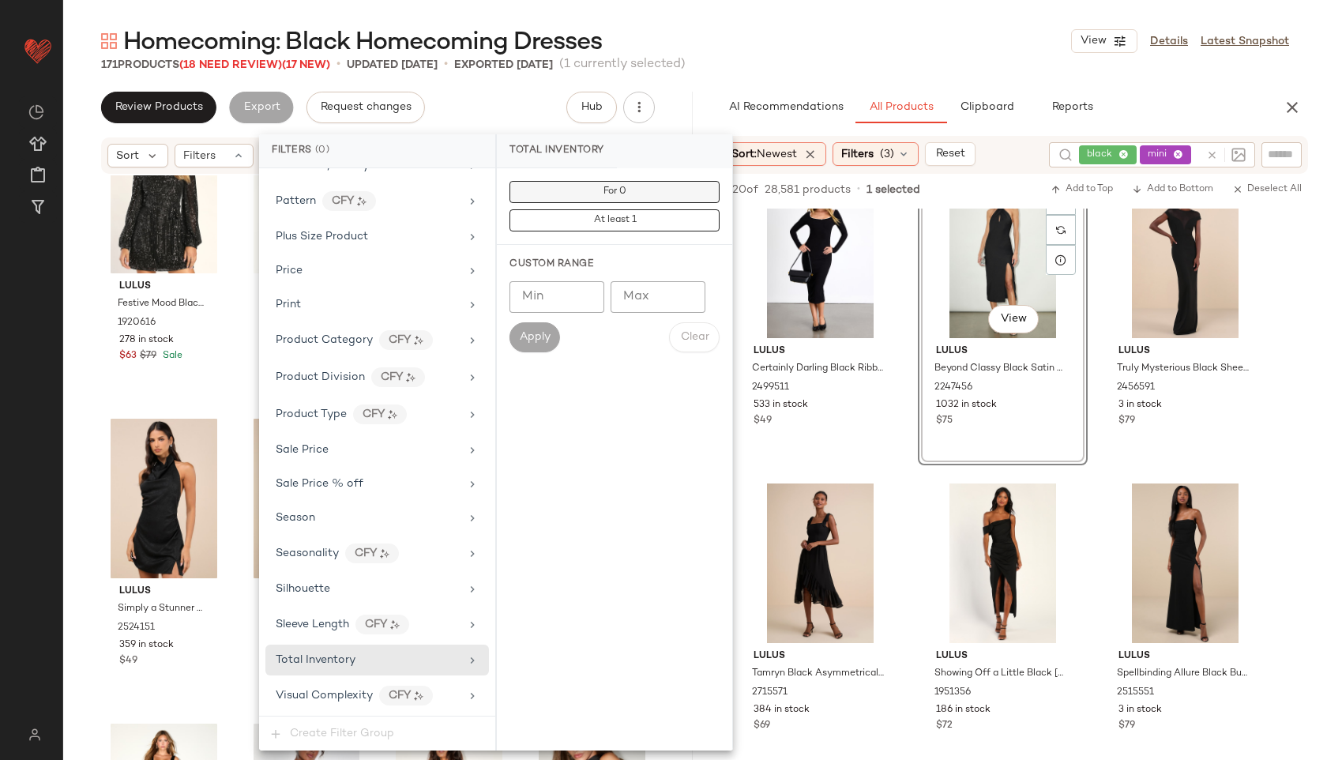
click at [630, 190] on button "For 0" at bounding box center [615, 192] width 210 height 22
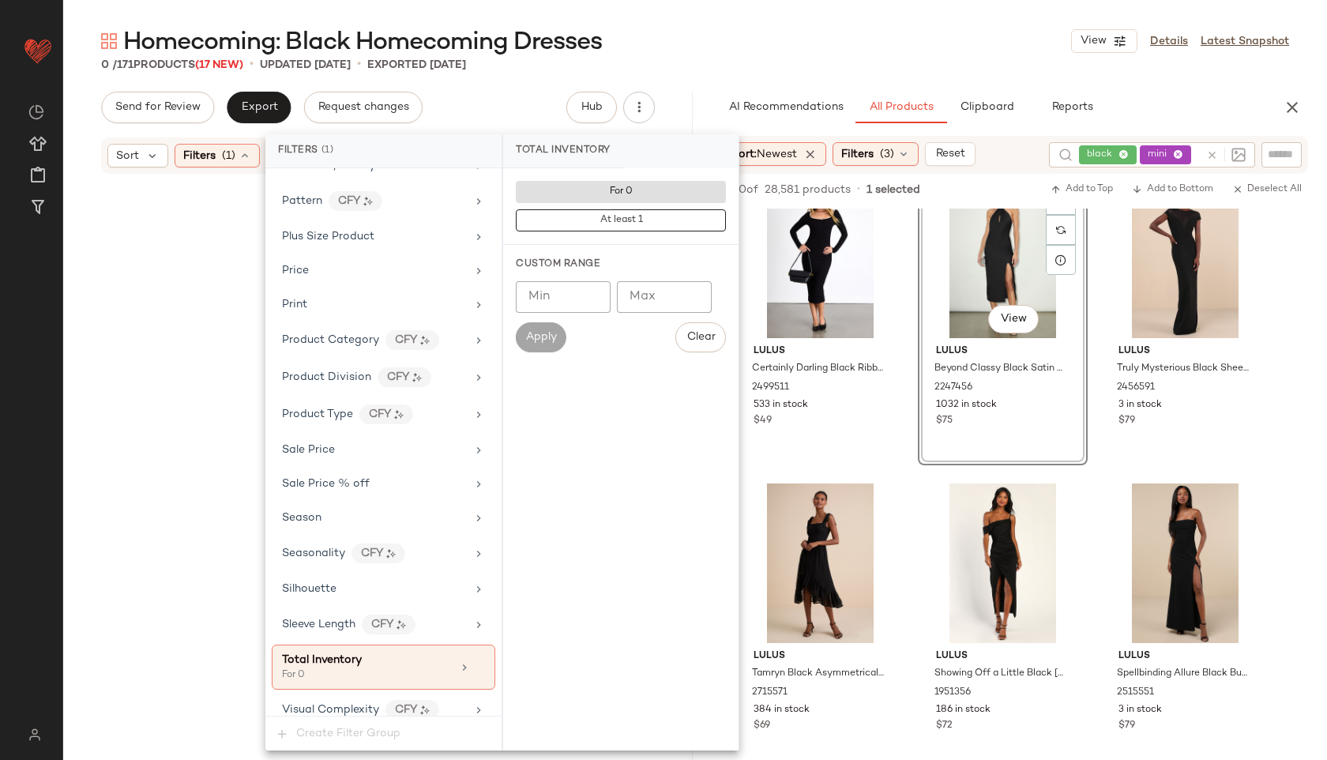
click at [783, 39] on div "Homecoming: Black Homecoming Dresses View Details Latest Snapshot" at bounding box center [695, 41] width 1264 height 32
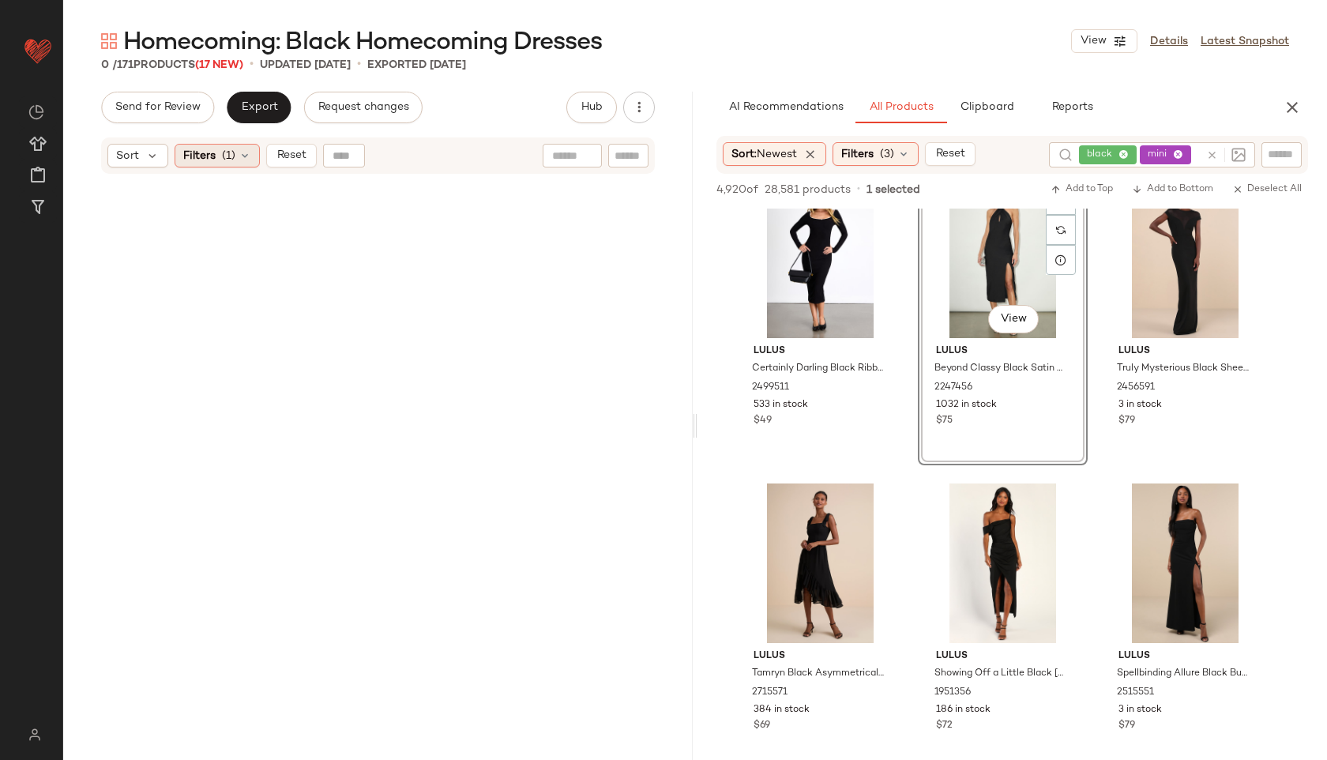
click at [240, 152] on icon at bounding box center [245, 155] width 13 height 13
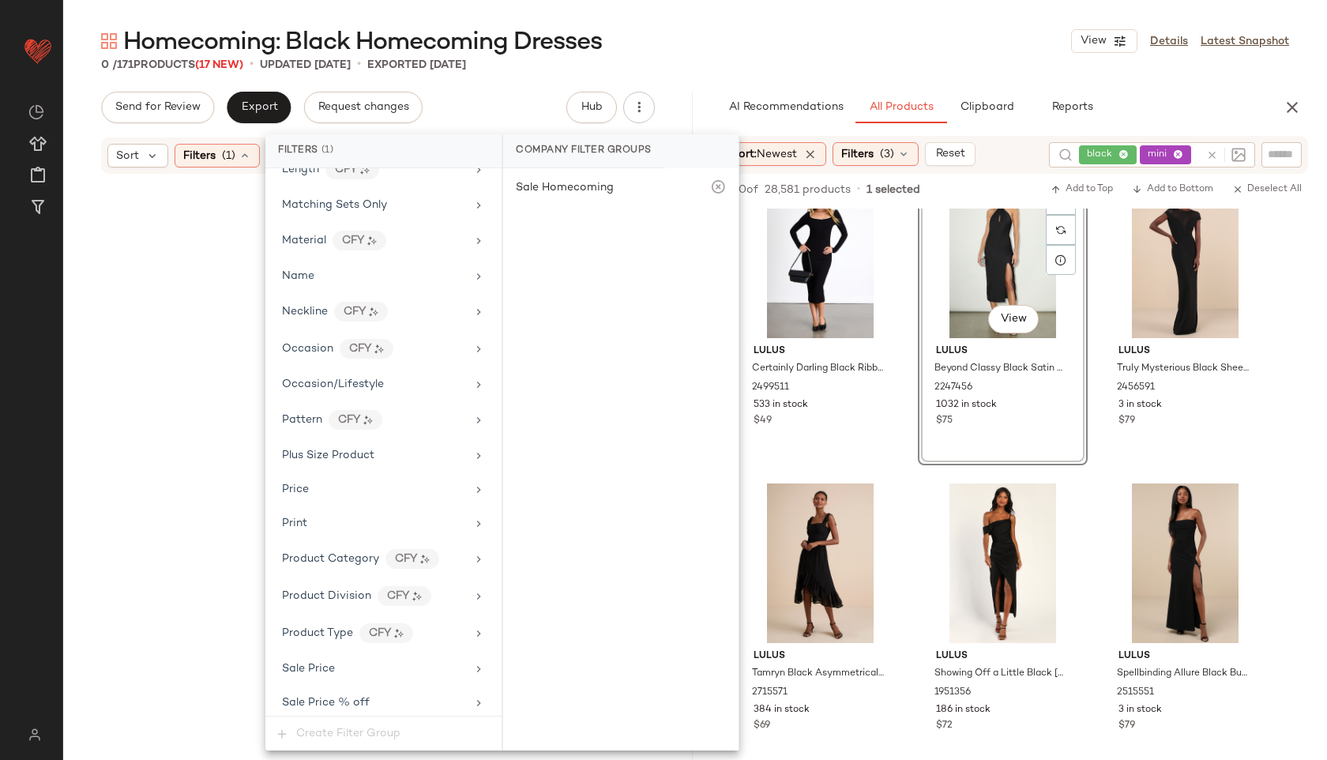
scroll to position [984, 0]
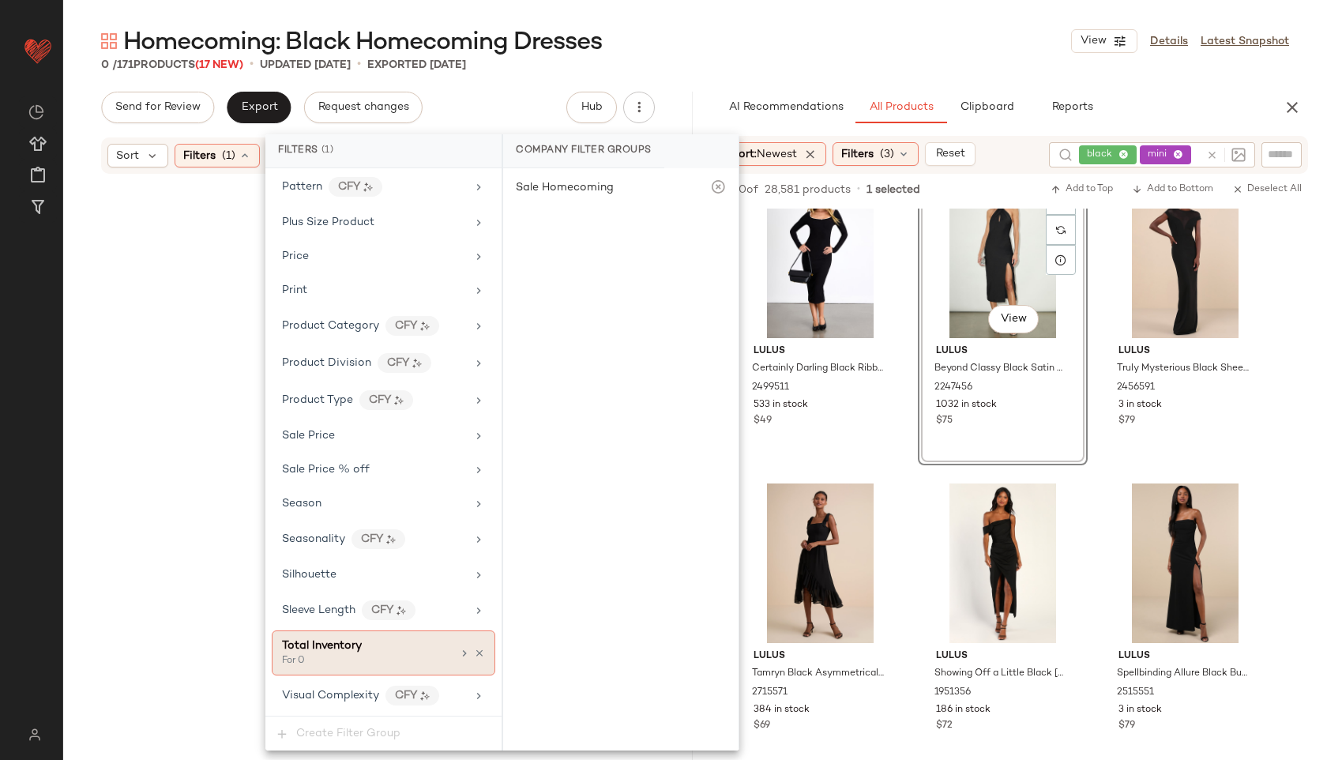
click at [350, 659] on div "For 0" at bounding box center [361, 661] width 158 height 14
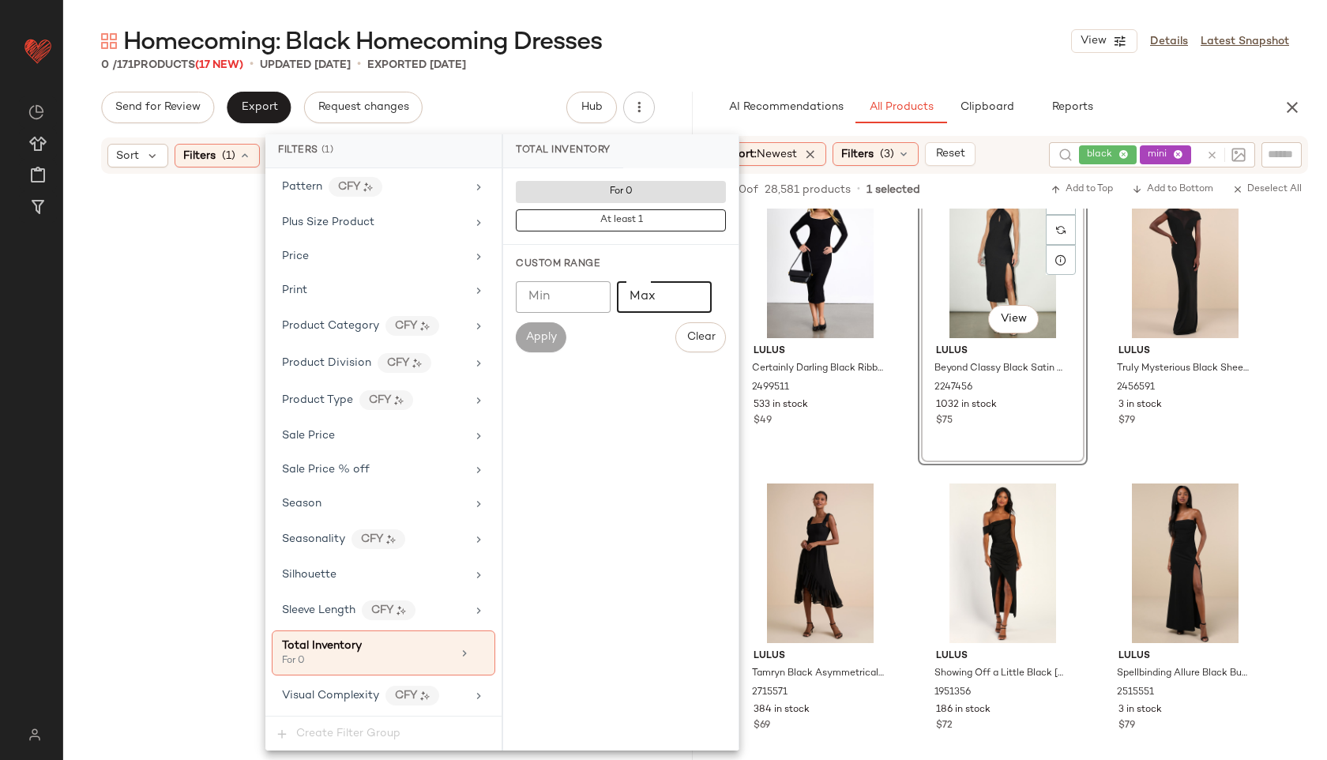
click at [650, 295] on input "Max" at bounding box center [664, 297] width 95 height 32
type input "**"
click at [540, 337] on span "Apply" at bounding box center [541, 337] width 32 height 13
click at [777, 51] on div "Homecoming: Black Homecoming Dresses View Details Latest Snapshot" at bounding box center [695, 41] width 1264 height 32
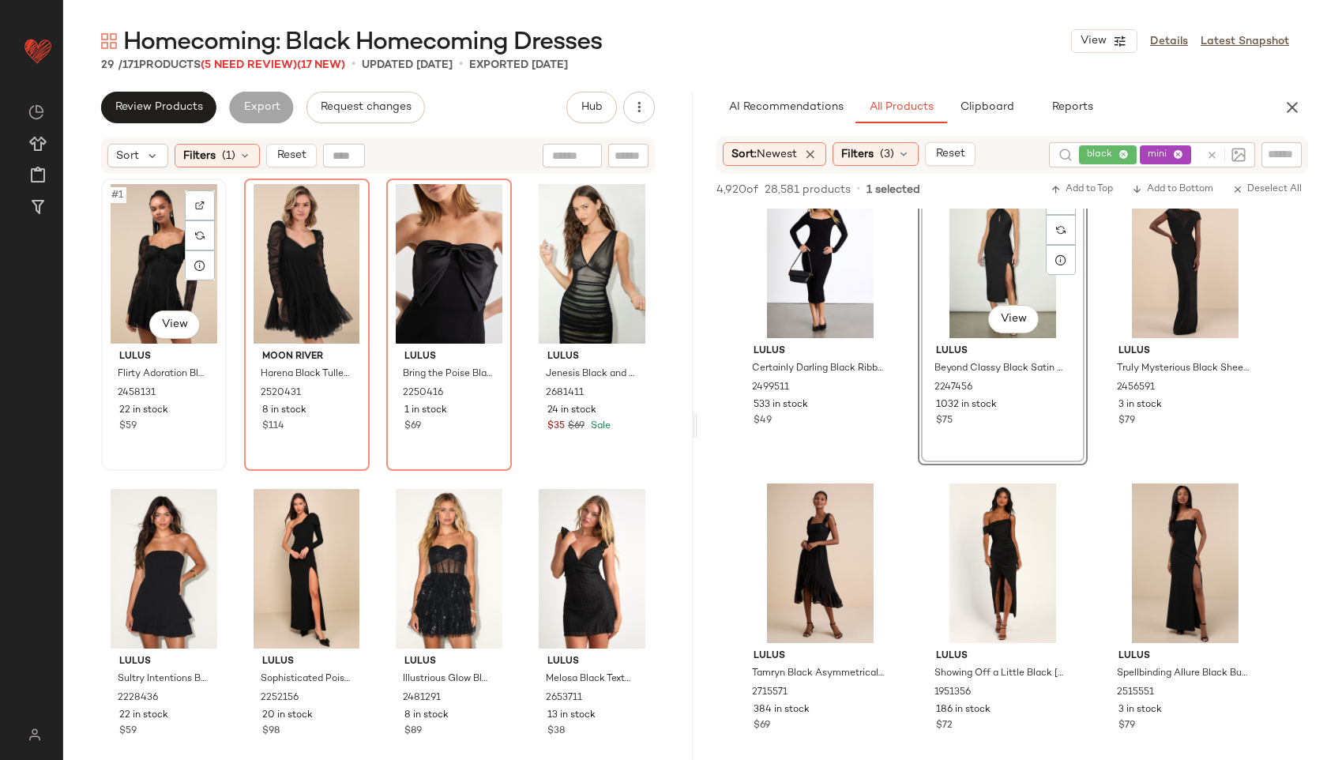
click at [183, 243] on div "#1 View" at bounding box center [164, 264] width 115 height 160
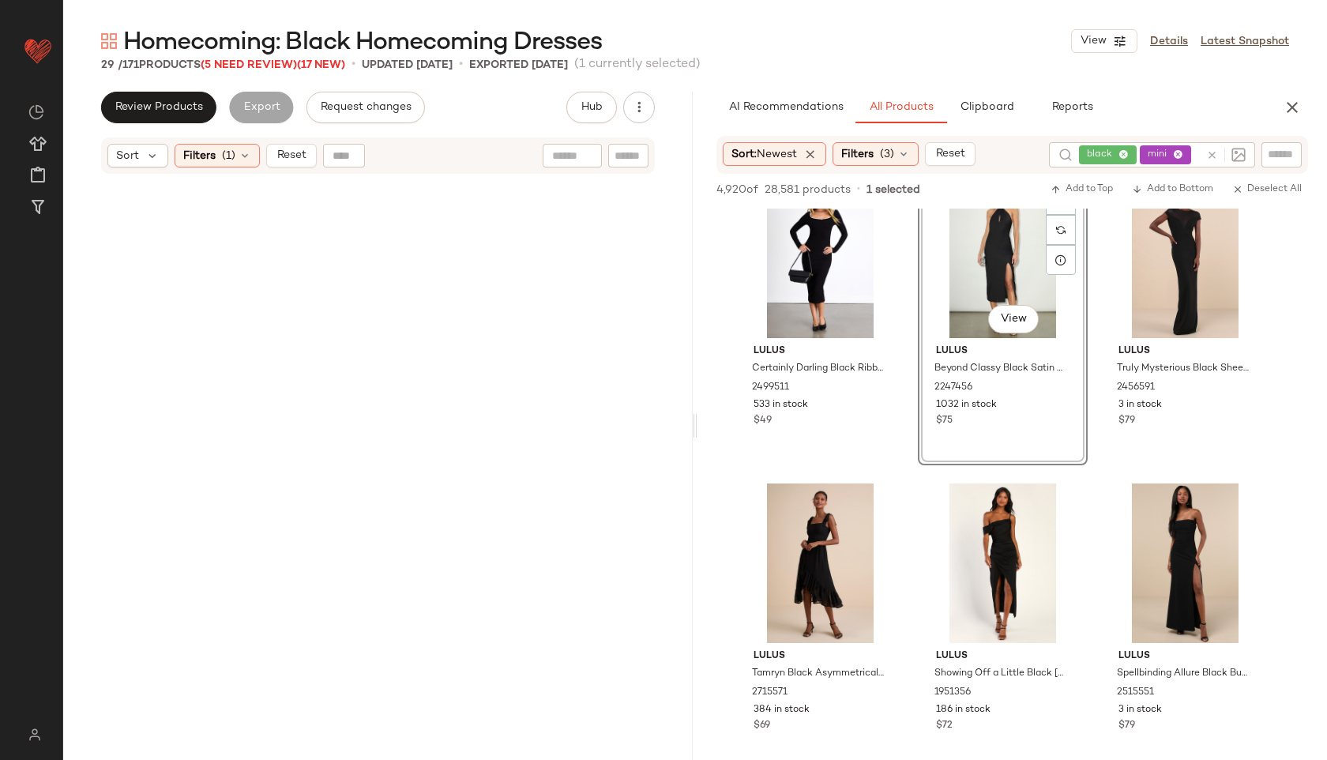
scroll to position [1819, 0]
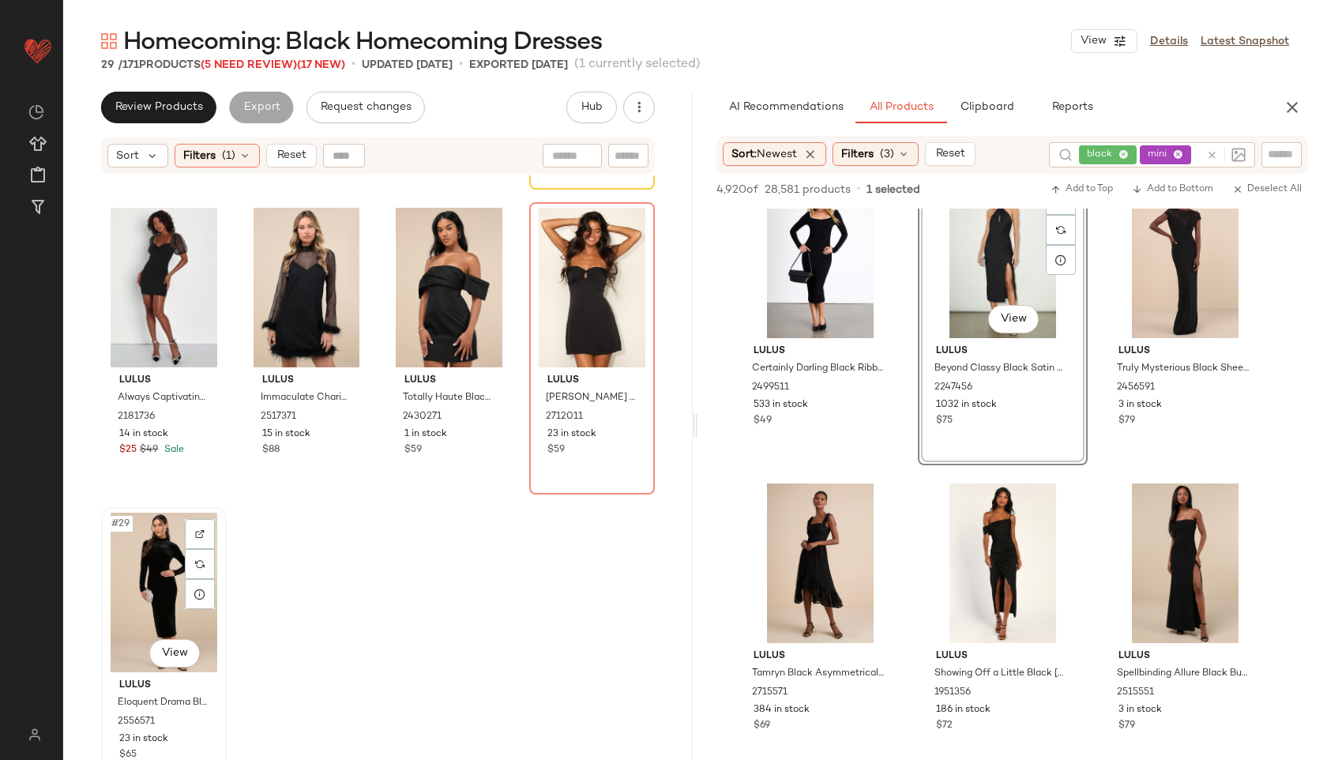
click at [156, 599] on div "#29 View" at bounding box center [164, 593] width 115 height 160
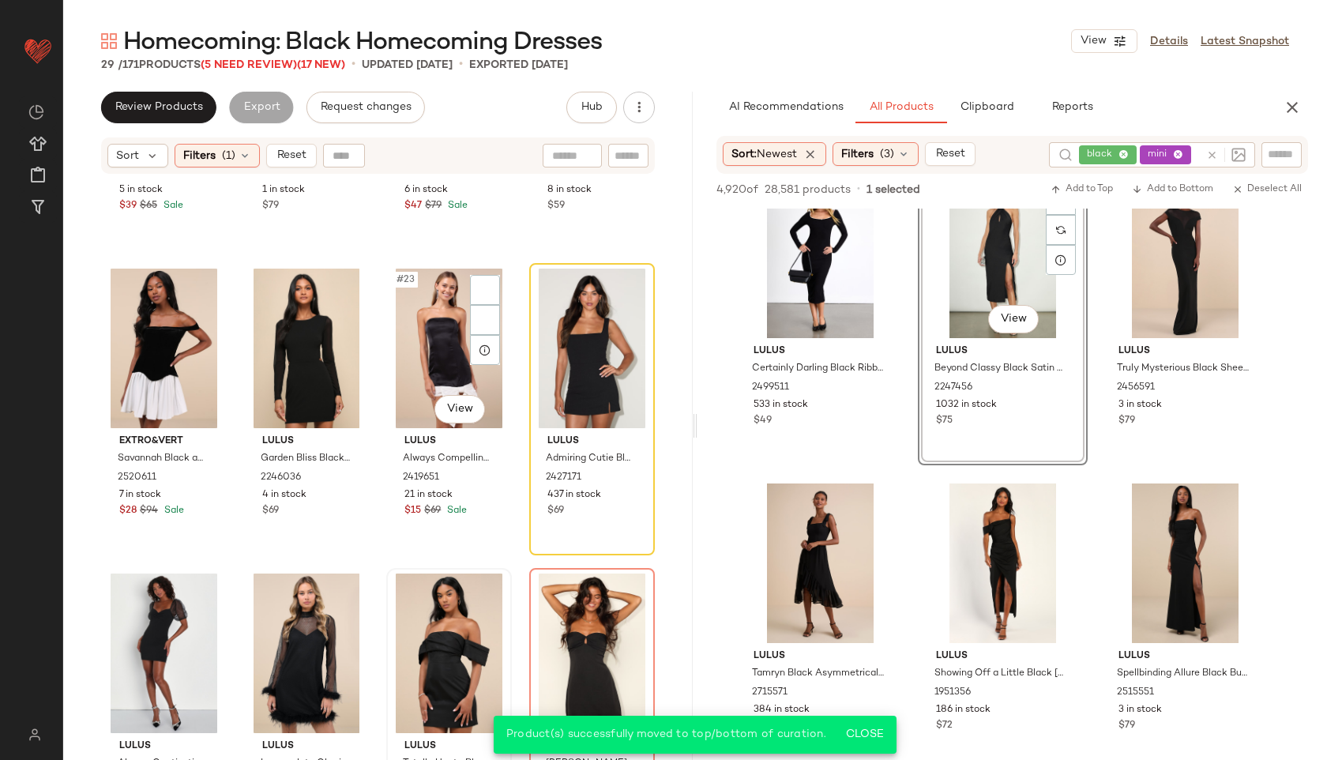
scroll to position [1398, 0]
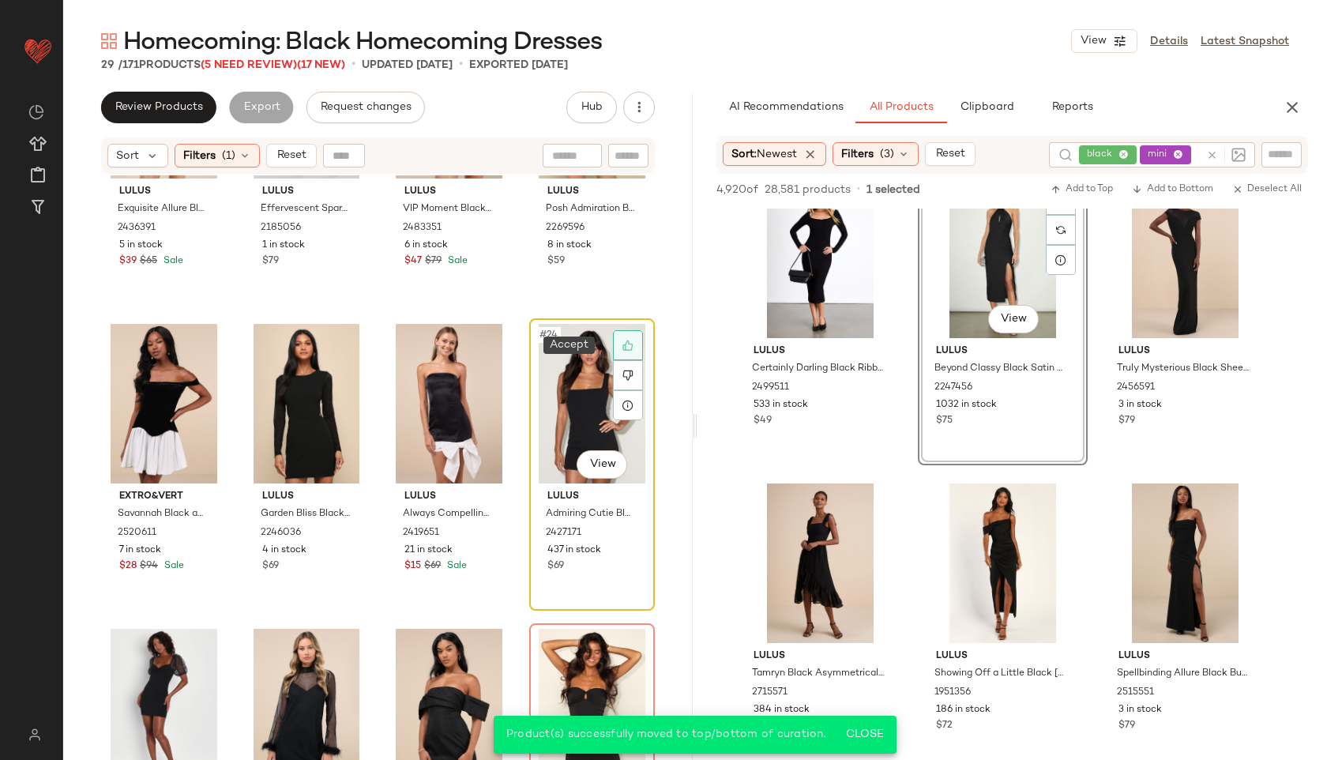
click at [623, 343] on icon at bounding box center [628, 345] width 11 height 11
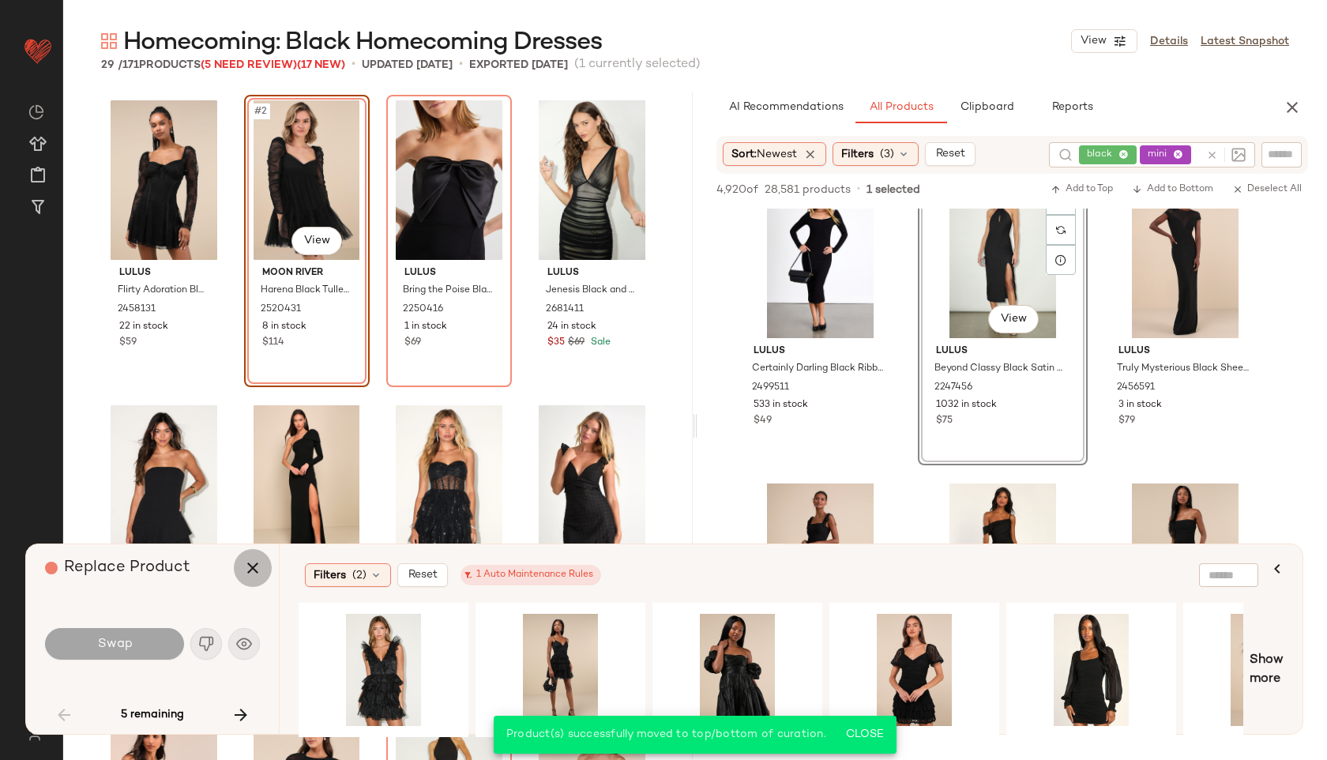
click at [254, 559] on icon "button" at bounding box center [252, 568] width 19 height 19
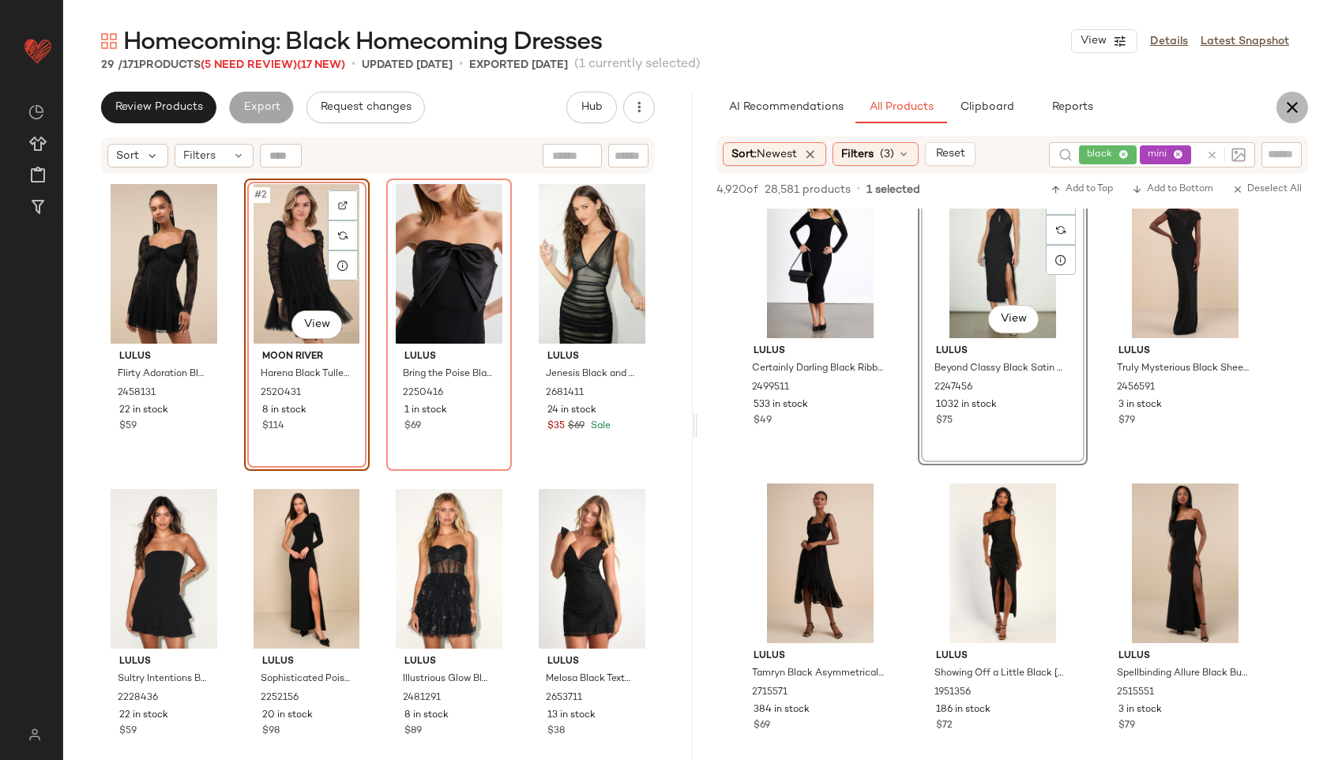
click at [1293, 107] on icon "button" at bounding box center [1292, 107] width 19 height 19
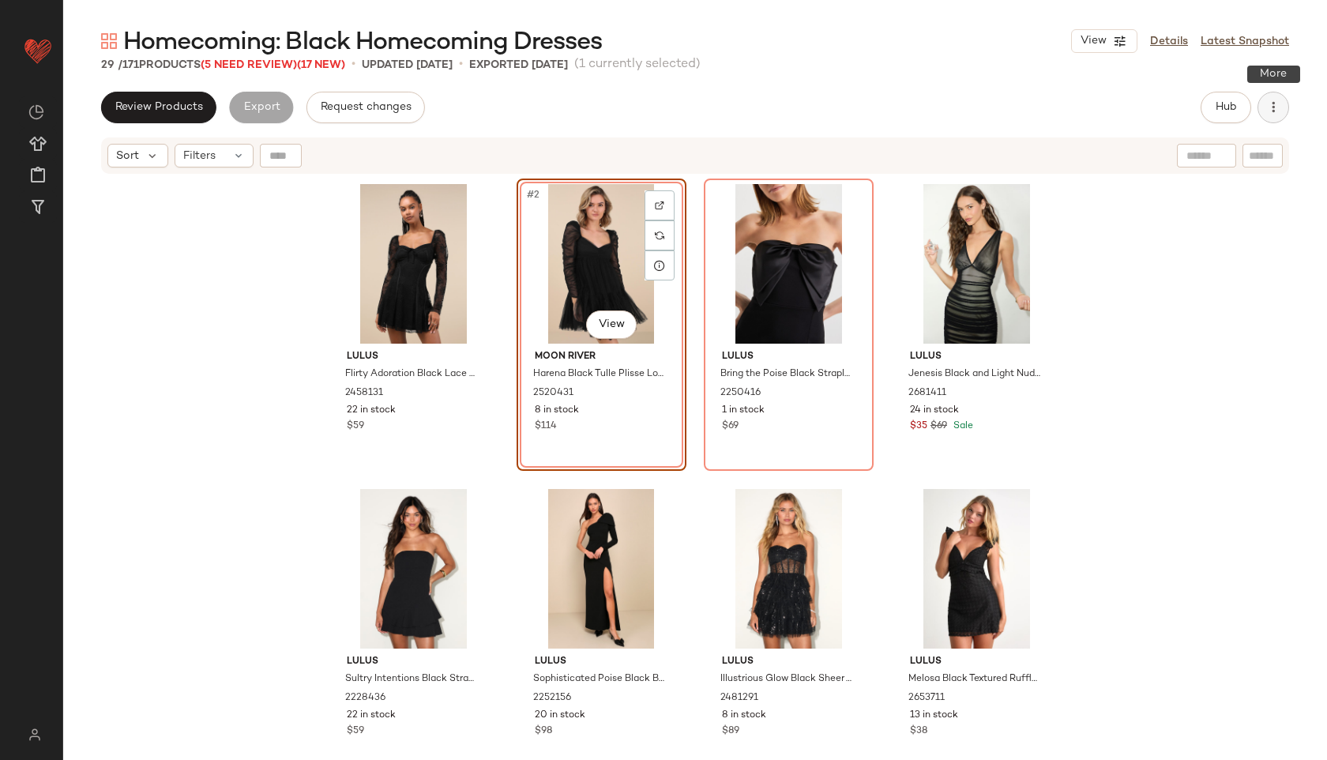
click at [1279, 107] on icon "button" at bounding box center [1274, 108] width 16 height 16
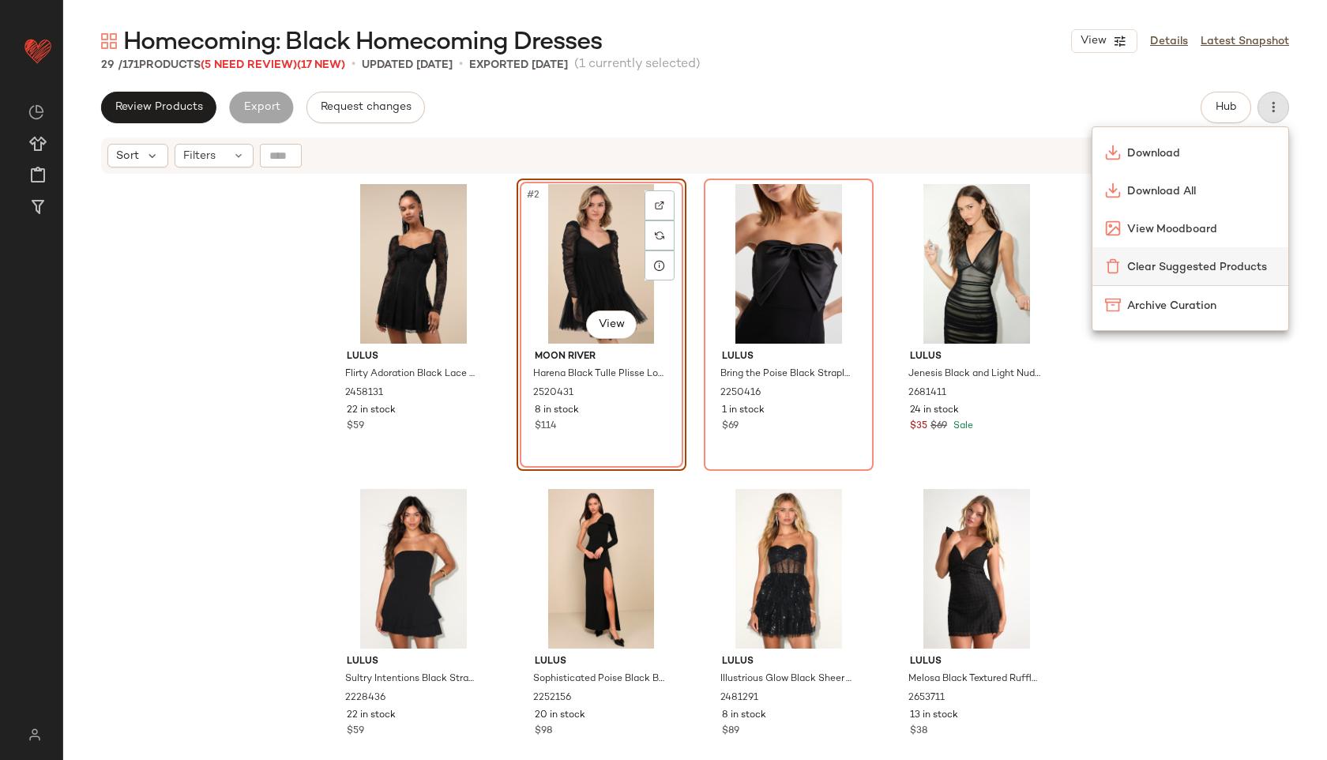
click at [1187, 262] on span "Clear Suggested Products" at bounding box center [1201, 267] width 149 height 17
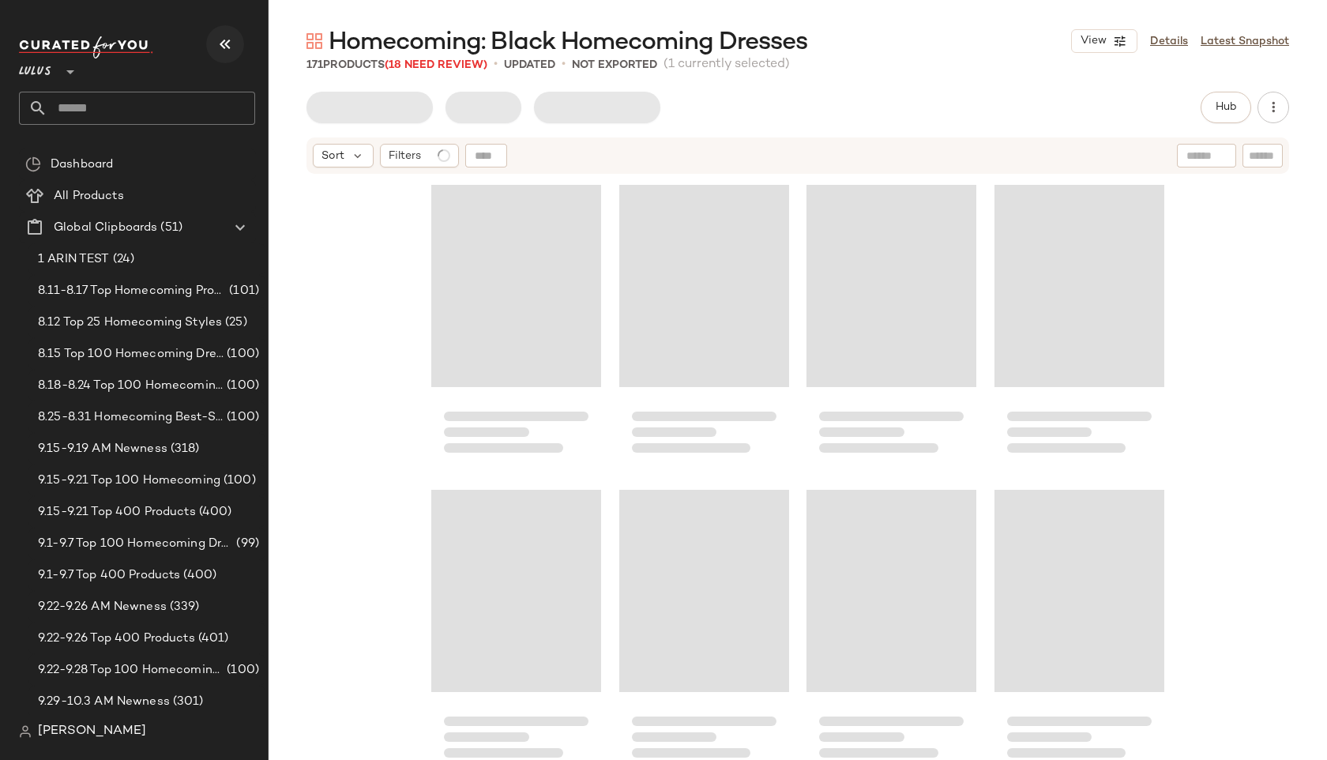
click at [220, 36] on icon "button" at bounding box center [225, 44] width 19 height 19
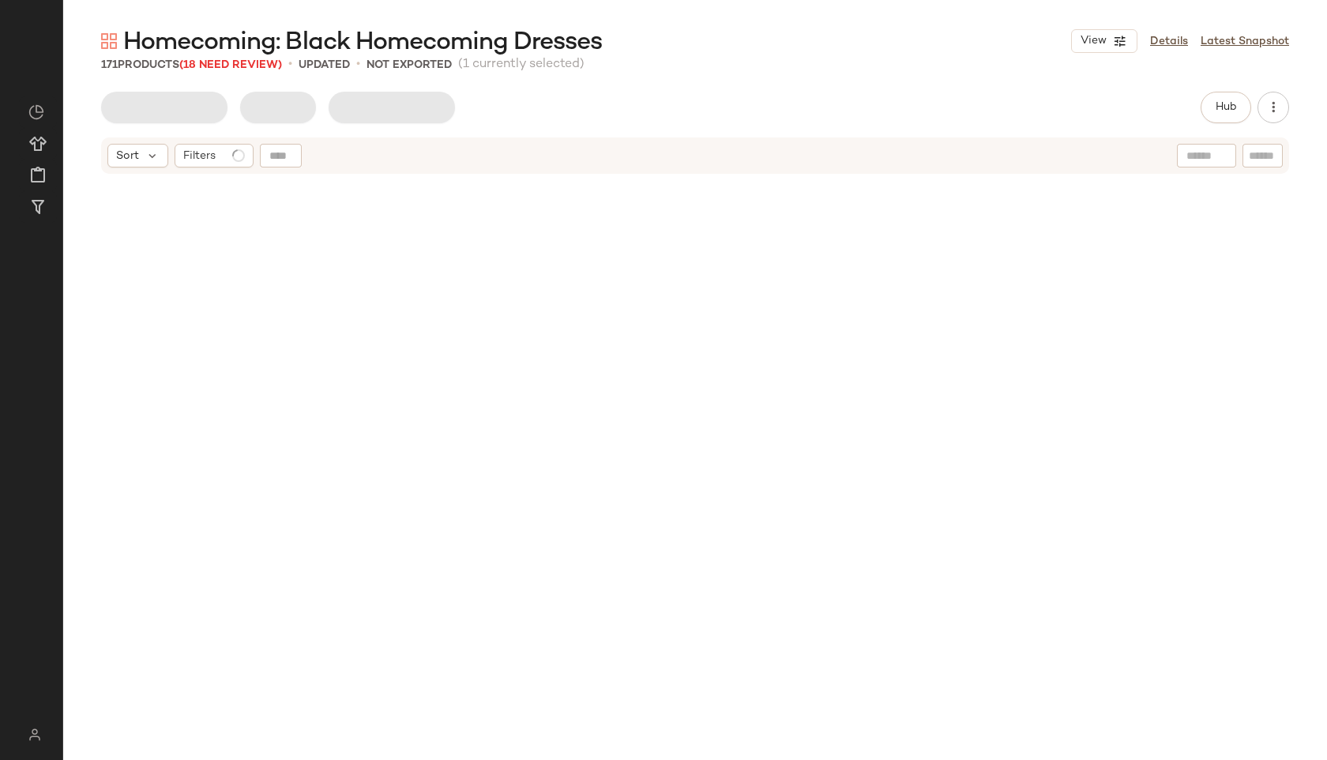
scroll to position [12492, 0]
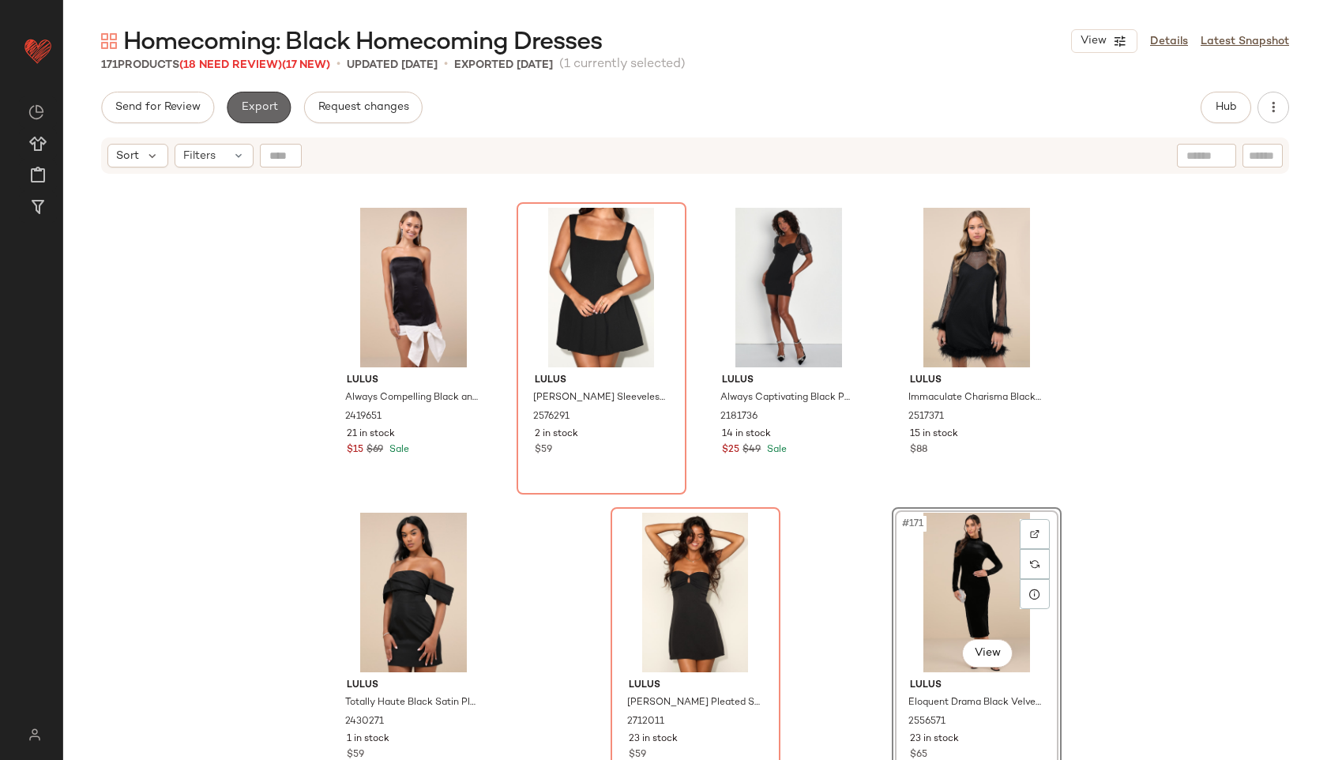
click at [264, 96] on button "Export" at bounding box center [259, 108] width 64 height 32
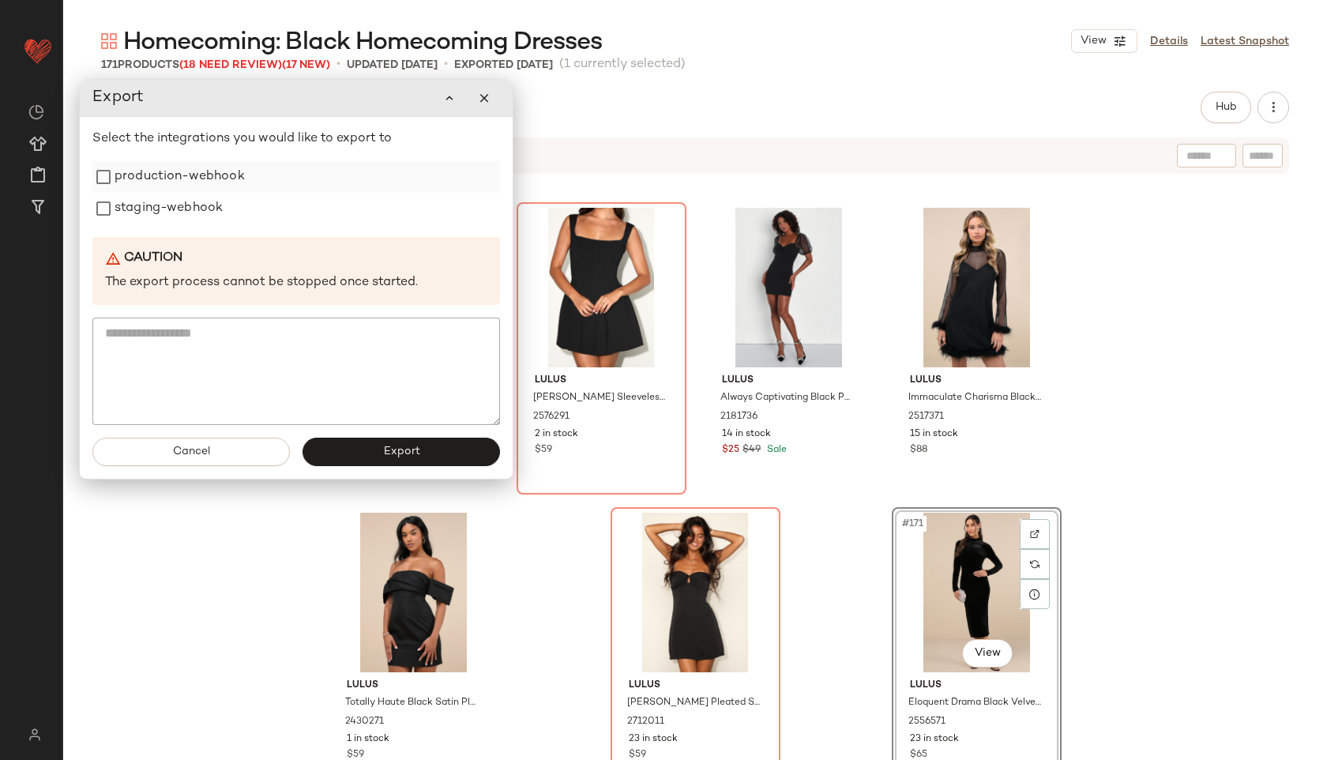
click at [214, 171] on label "production-webhook" at bounding box center [180, 177] width 130 height 32
click at [190, 201] on label "staging-webhook" at bounding box center [169, 208] width 108 height 32
click at [344, 455] on button "Export" at bounding box center [402, 451] width 198 height 28
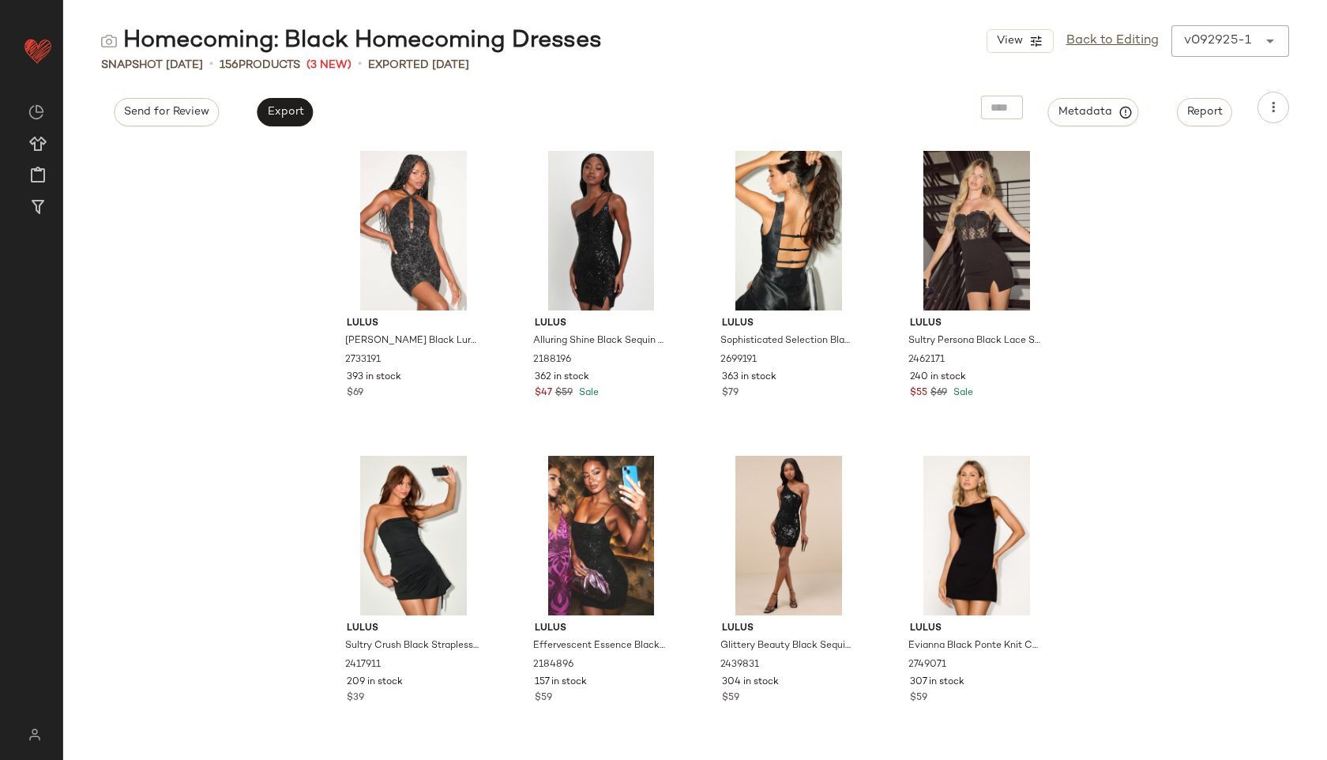
click at [1119, 51] on div "View Back to Editing v092925-1 ******" at bounding box center [1138, 41] width 303 height 32
click at [1118, 47] on link "Back to Editing" at bounding box center [1113, 41] width 92 height 19
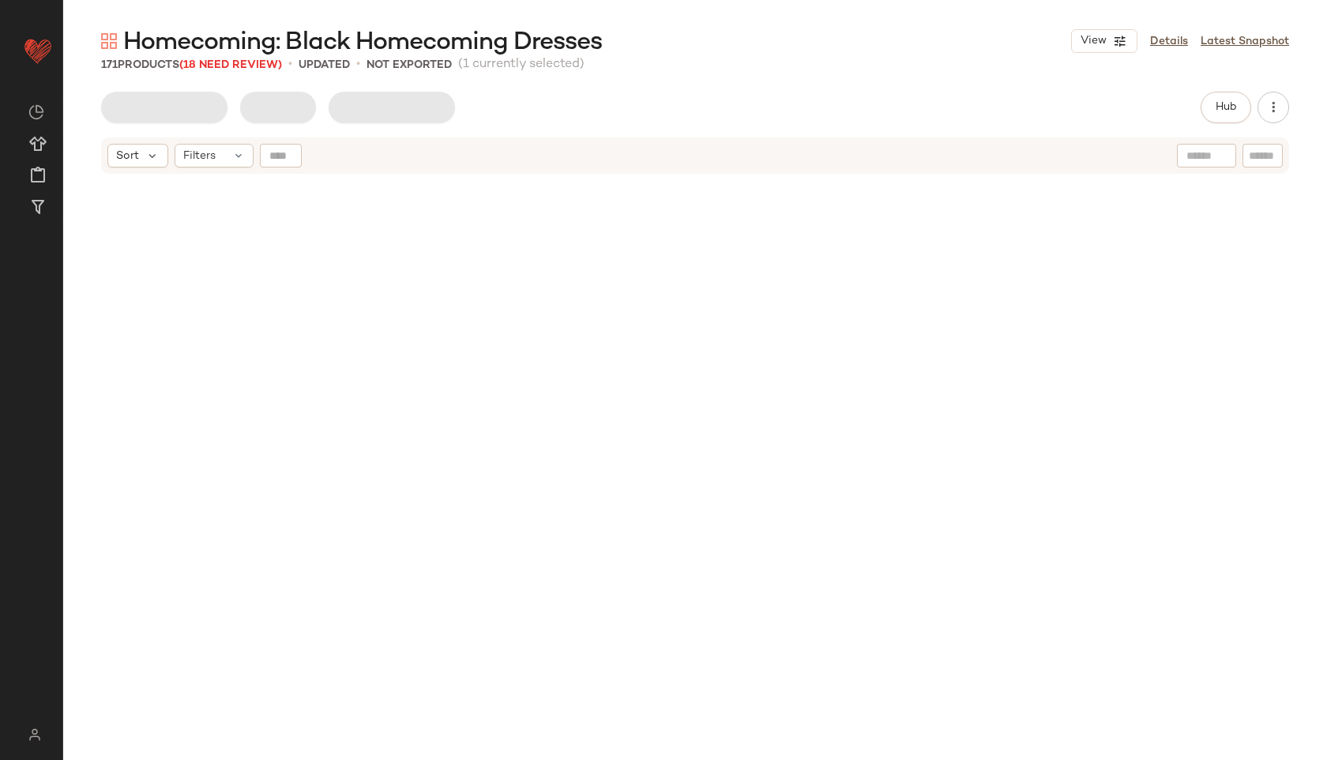
scroll to position [12492, 0]
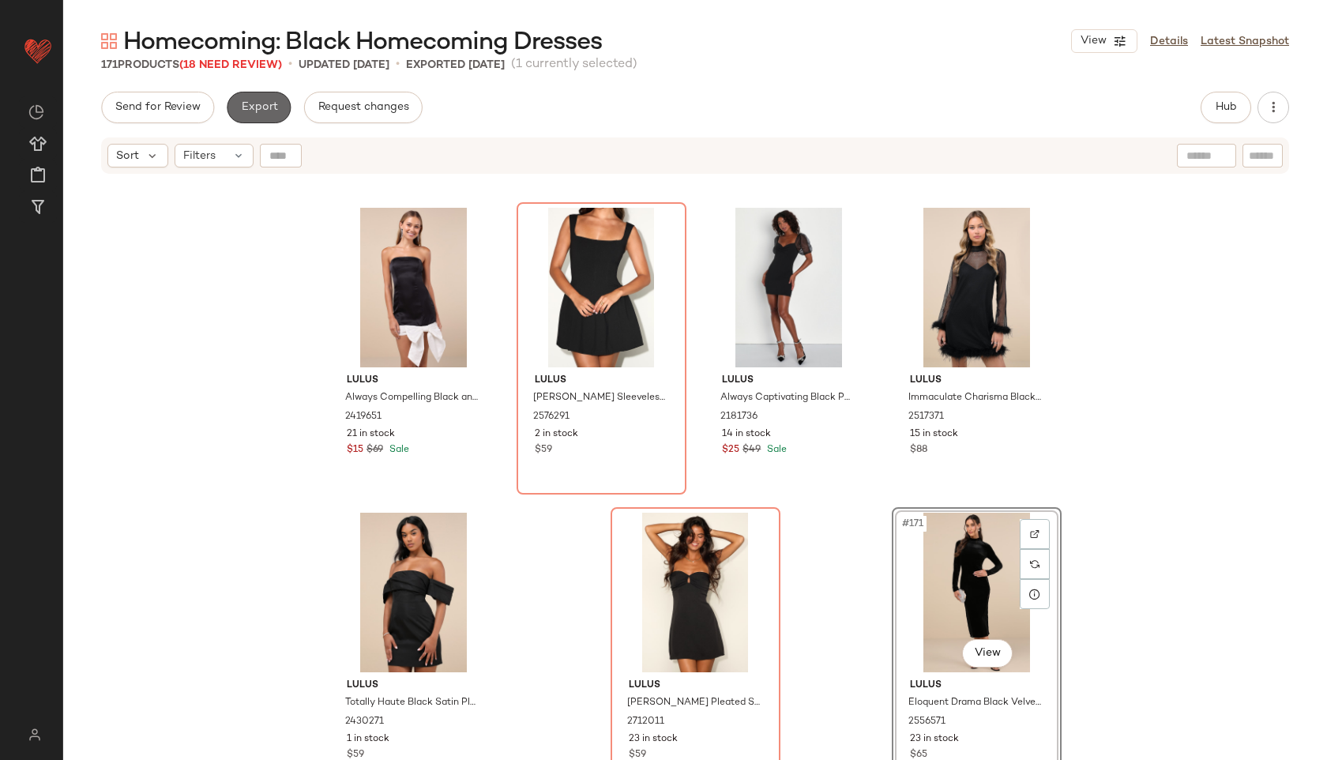
click at [265, 97] on button "Export" at bounding box center [259, 108] width 64 height 32
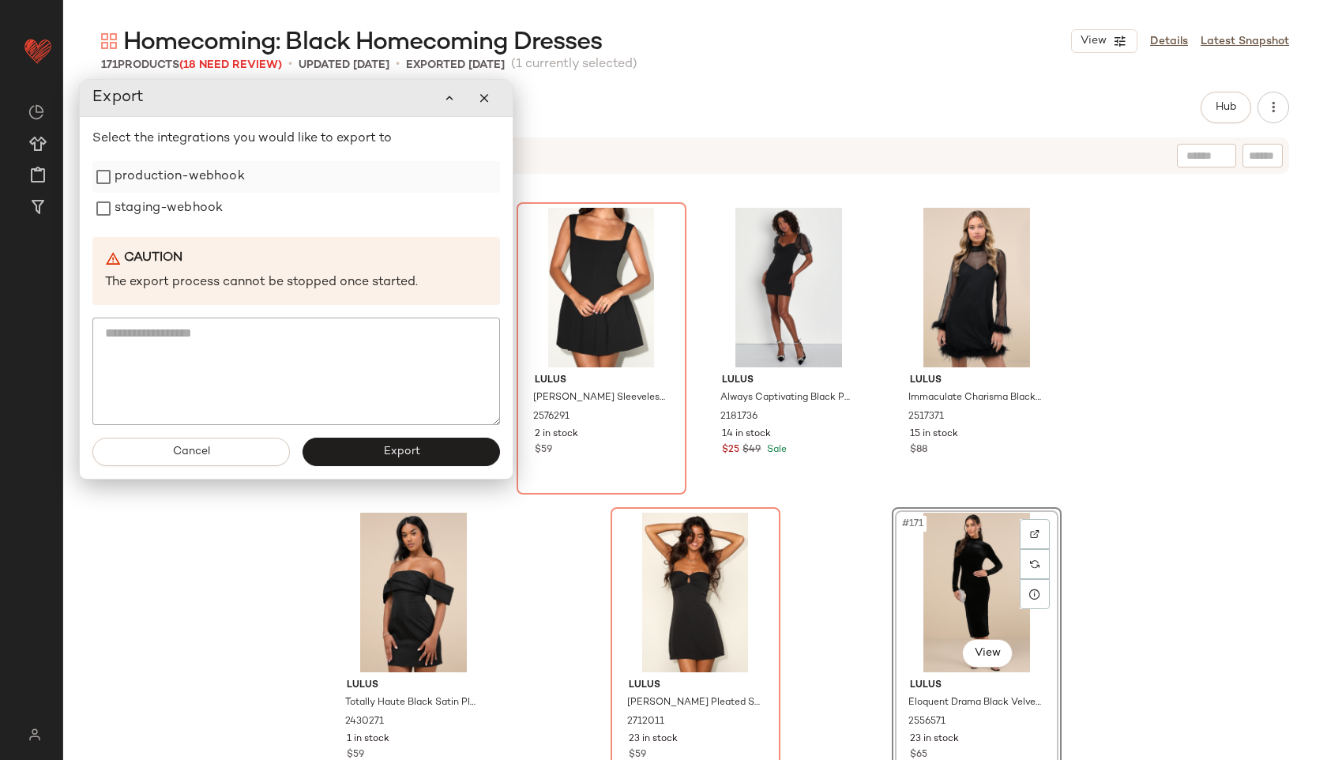
click at [213, 178] on label "production-webhook" at bounding box center [180, 177] width 130 height 32
click at [199, 206] on label "staging-webhook" at bounding box center [169, 209] width 108 height 32
click at [343, 453] on button "Export" at bounding box center [402, 452] width 198 height 28
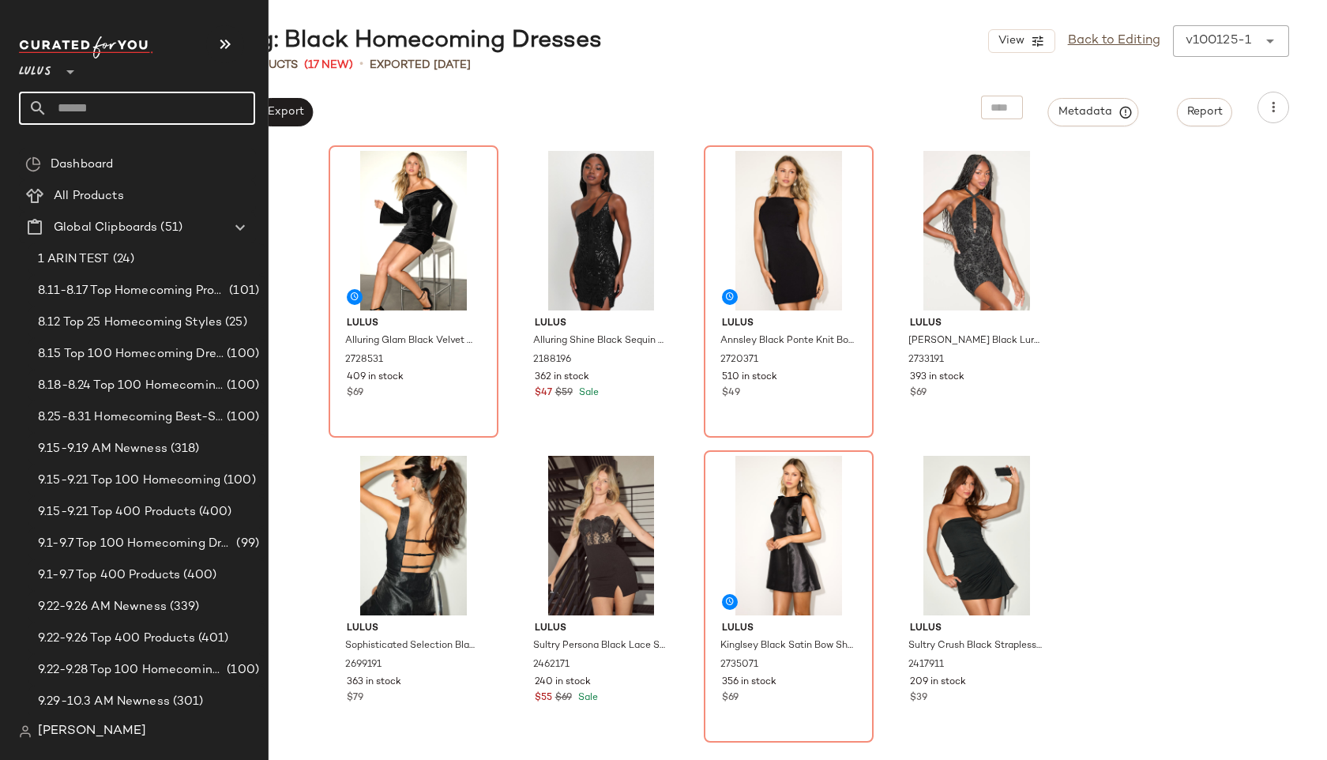
click at [92, 98] on input "text" at bounding box center [151, 108] width 208 height 33
type input "*********"
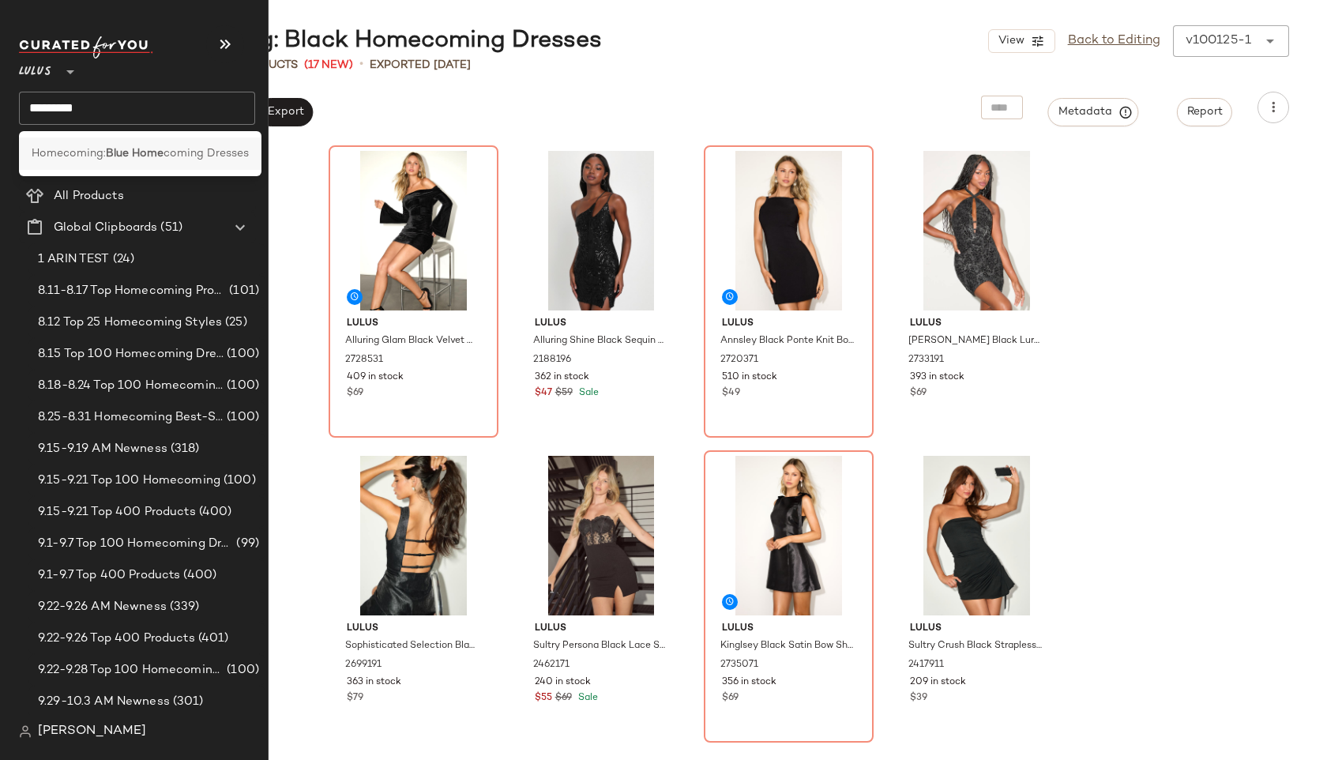
click at [82, 149] on span "Homecoming:" at bounding box center [69, 153] width 74 height 17
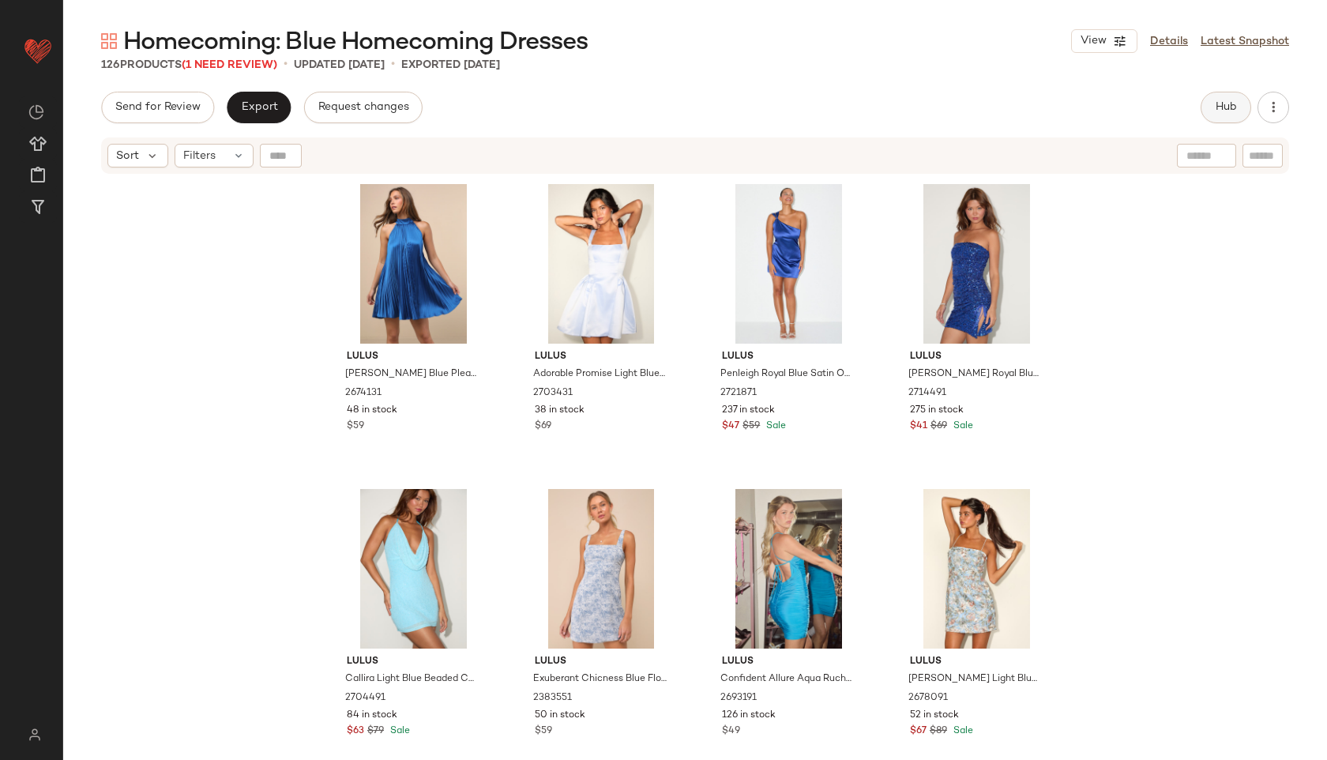
click at [1230, 102] on span "Hub" at bounding box center [1226, 107] width 22 height 13
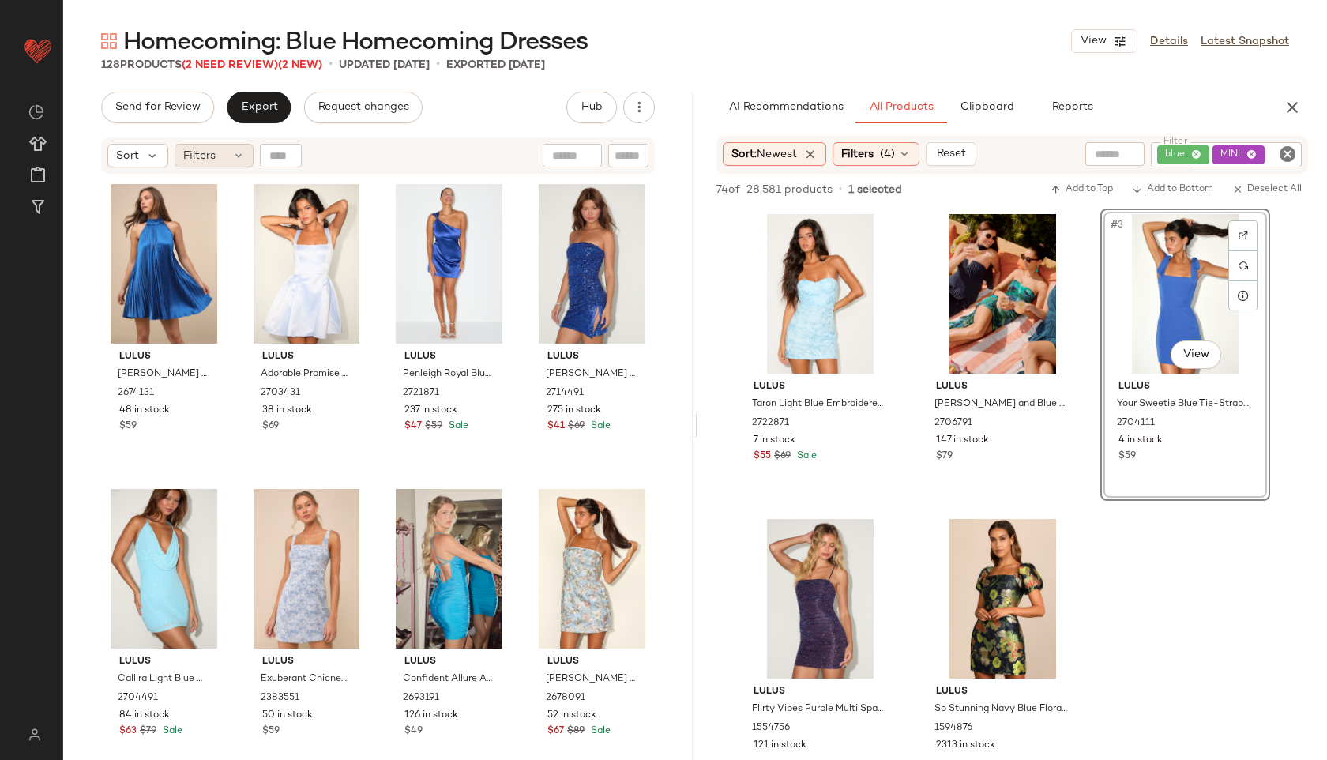
click at [217, 151] on div "Filters" at bounding box center [214, 156] width 79 height 24
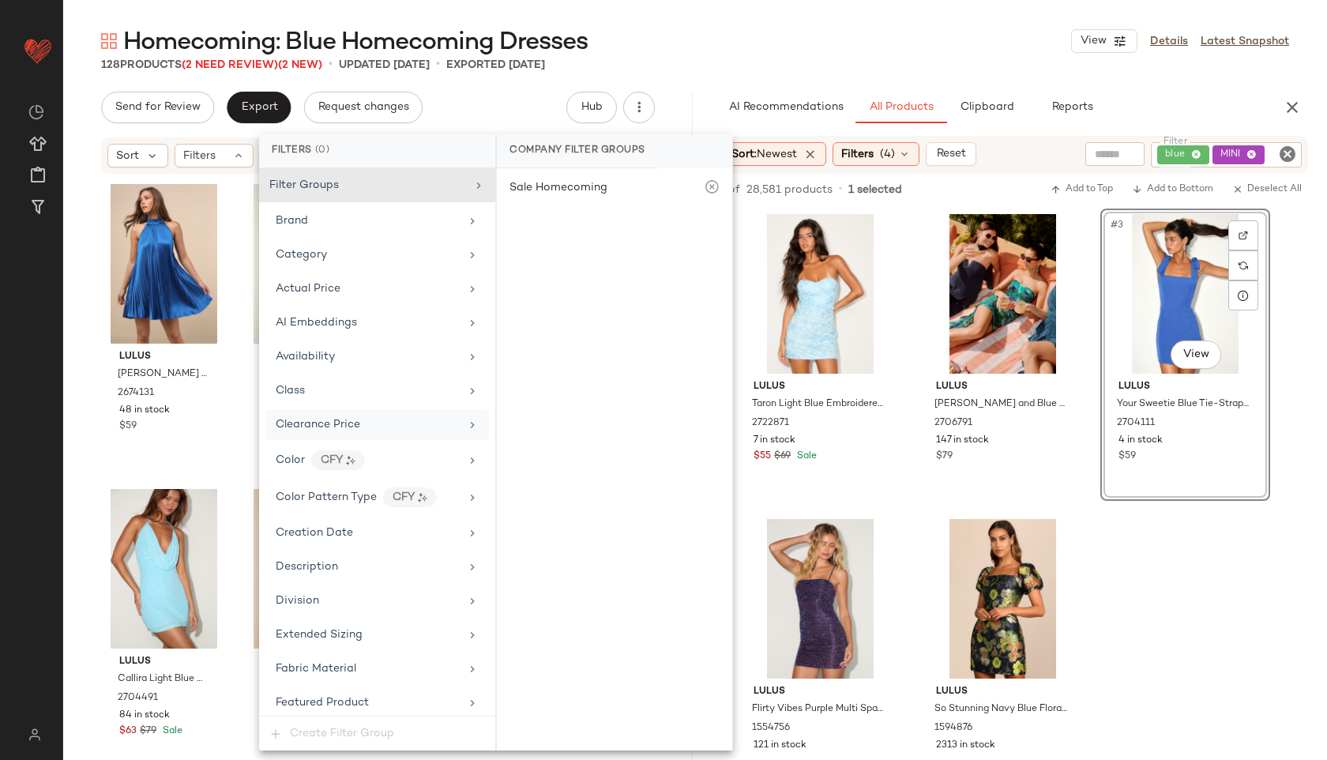
scroll to position [970, 0]
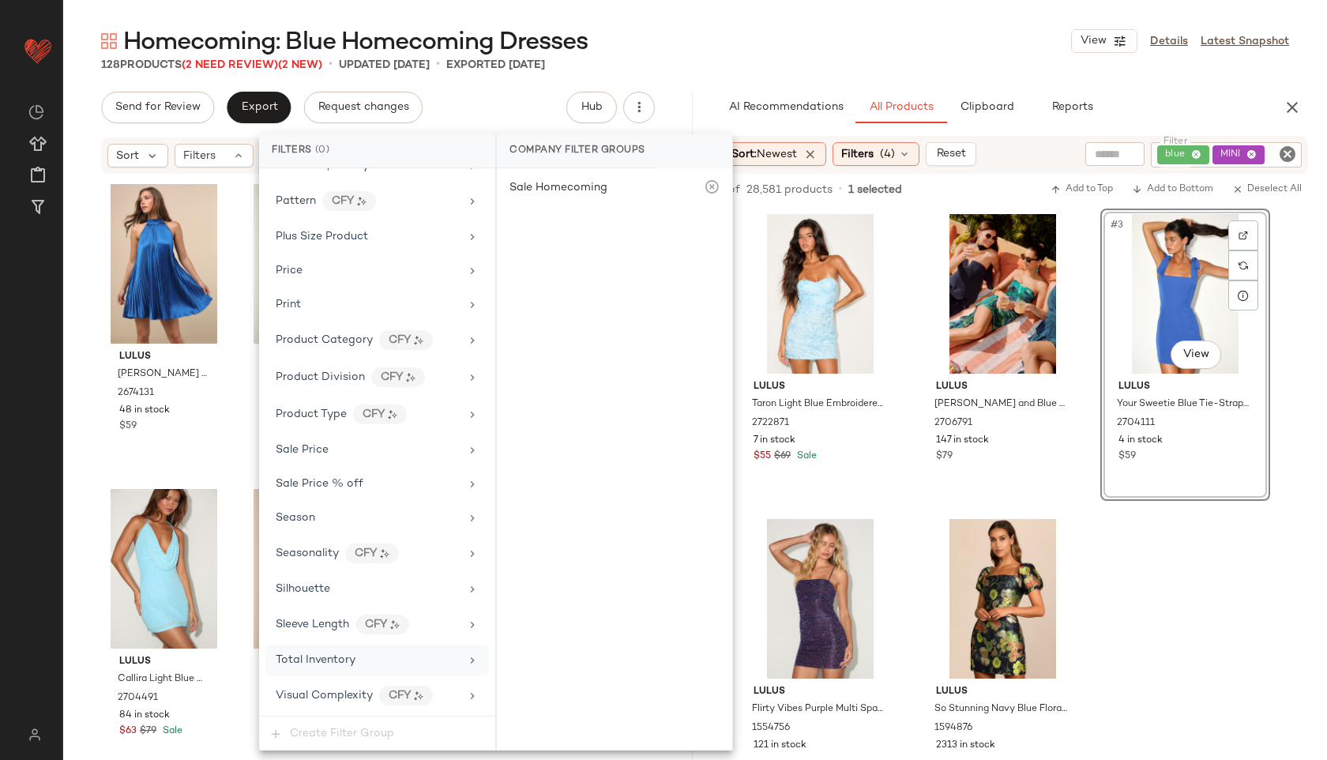
click at [331, 658] on span "Total Inventory" at bounding box center [316, 660] width 80 height 12
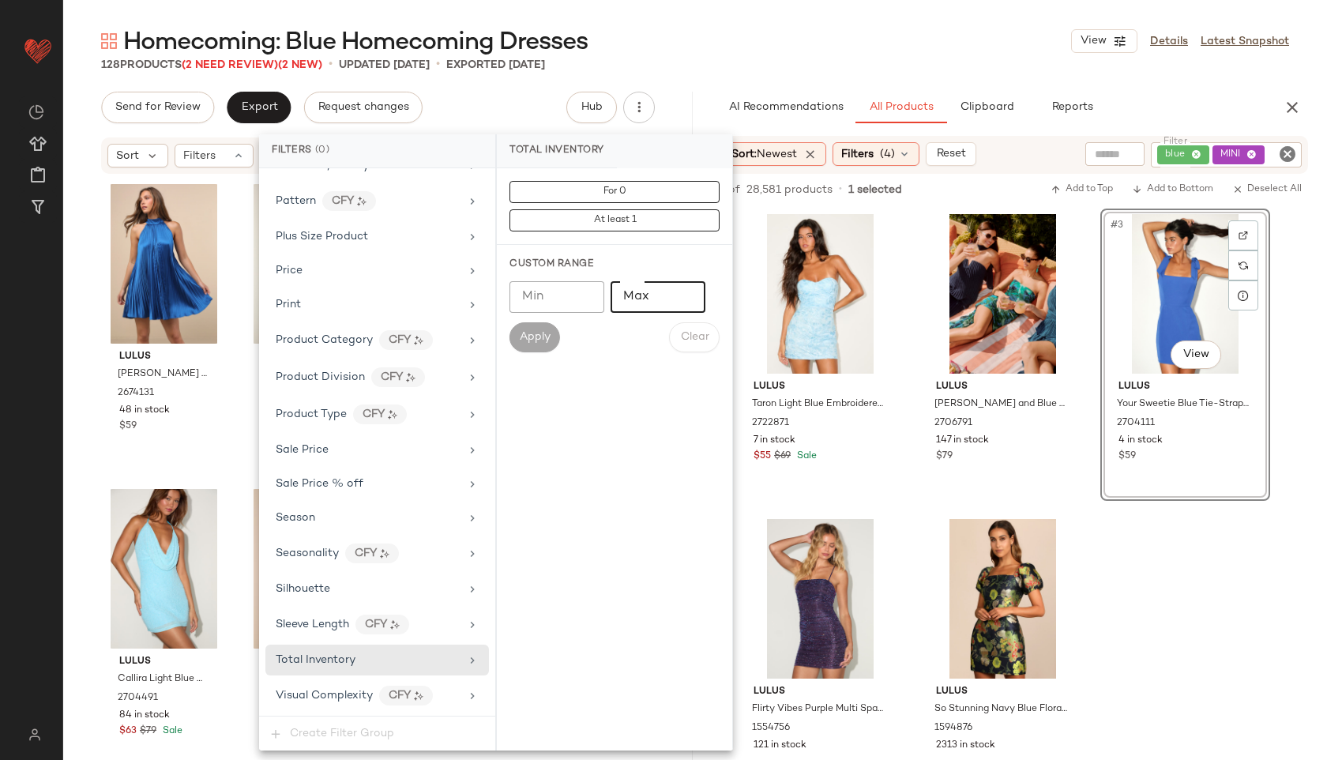
click at [638, 292] on input "Max" at bounding box center [658, 297] width 95 height 32
type input "**"
click at [547, 334] on span "Apply" at bounding box center [535, 337] width 32 height 13
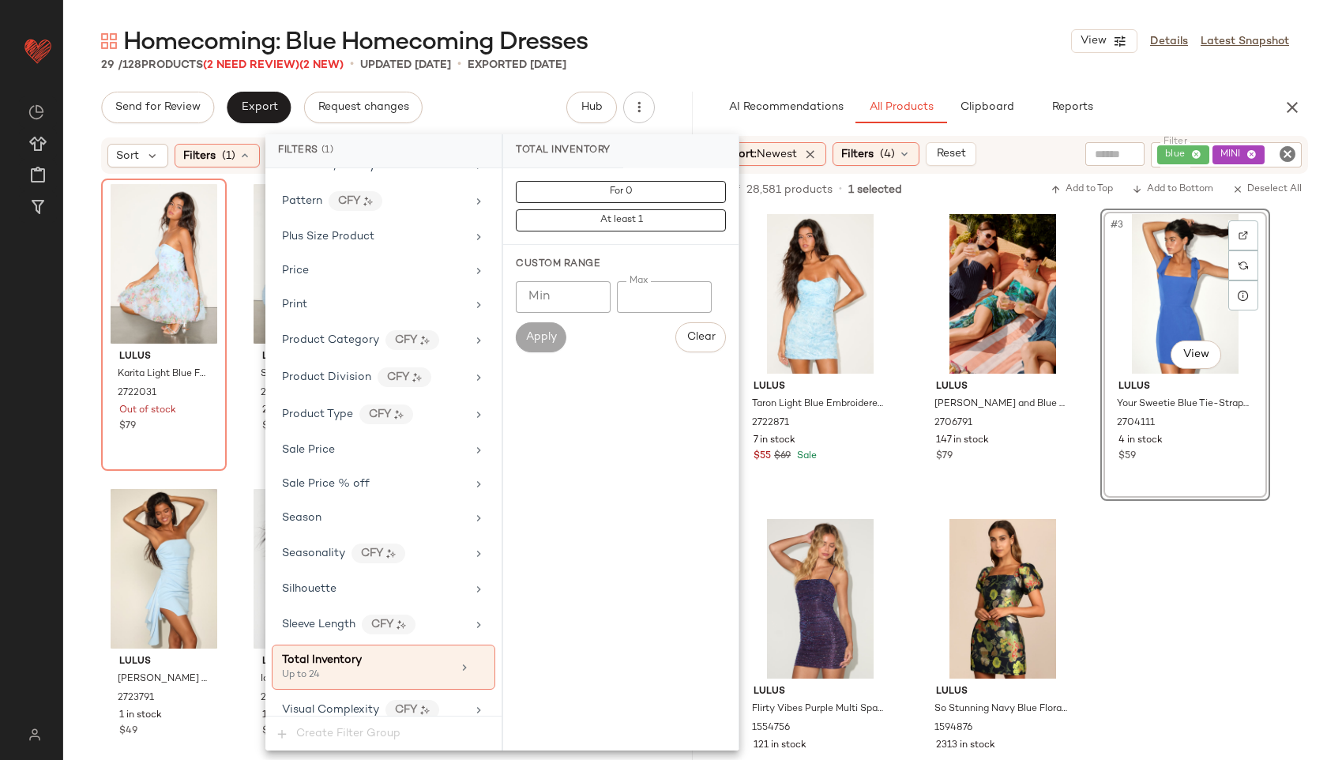
click at [744, 66] on div "29 / 128 Products (2 Need Review) (2 New) • updated [DATE] • Exported [DATE]" at bounding box center [695, 65] width 1264 height 16
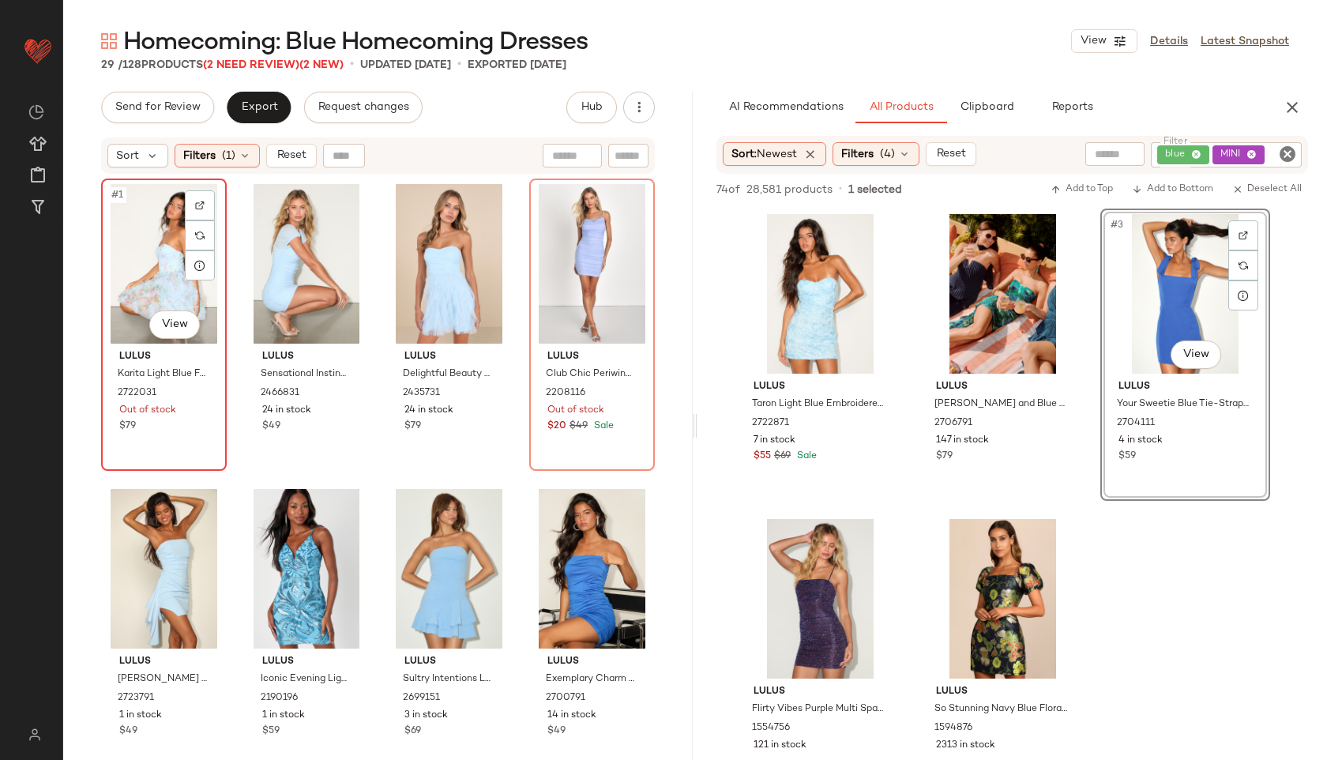
click at [139, 235] on div "#1 View" at bounding box center [164, 264] width 115 height 160
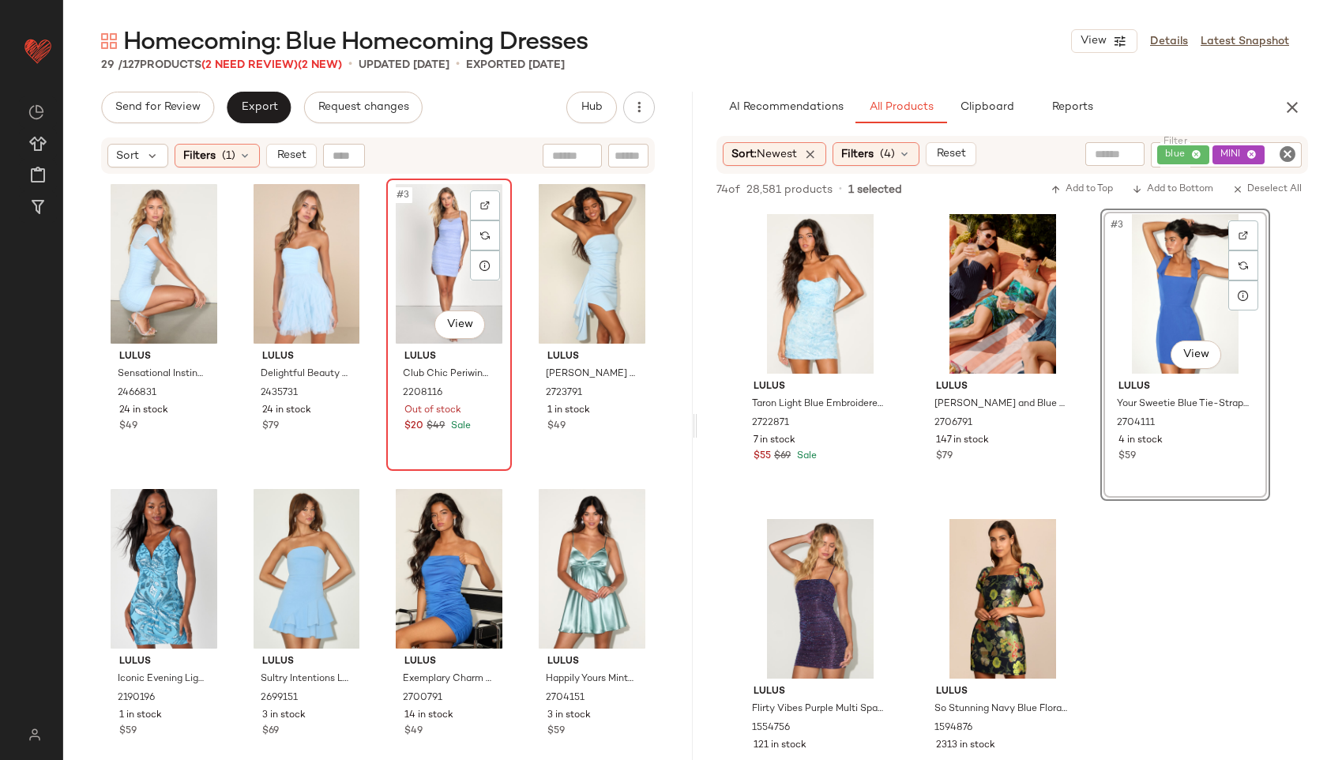
click at [410, 223] on div "#3 View" at bounding box center [449, 264] width 115 height 160
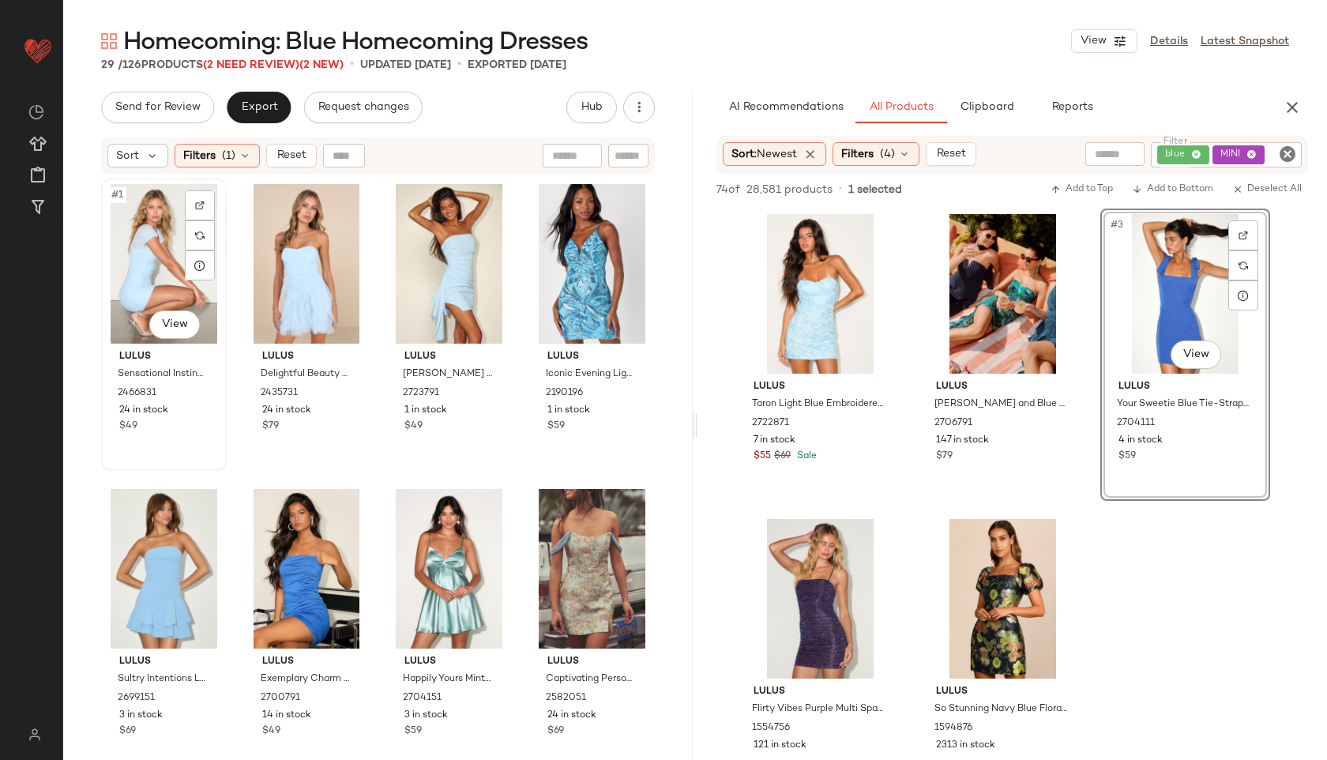
click at [164, 224] on div "#1 View" at bounding box center [164, 264] width 115 height 160
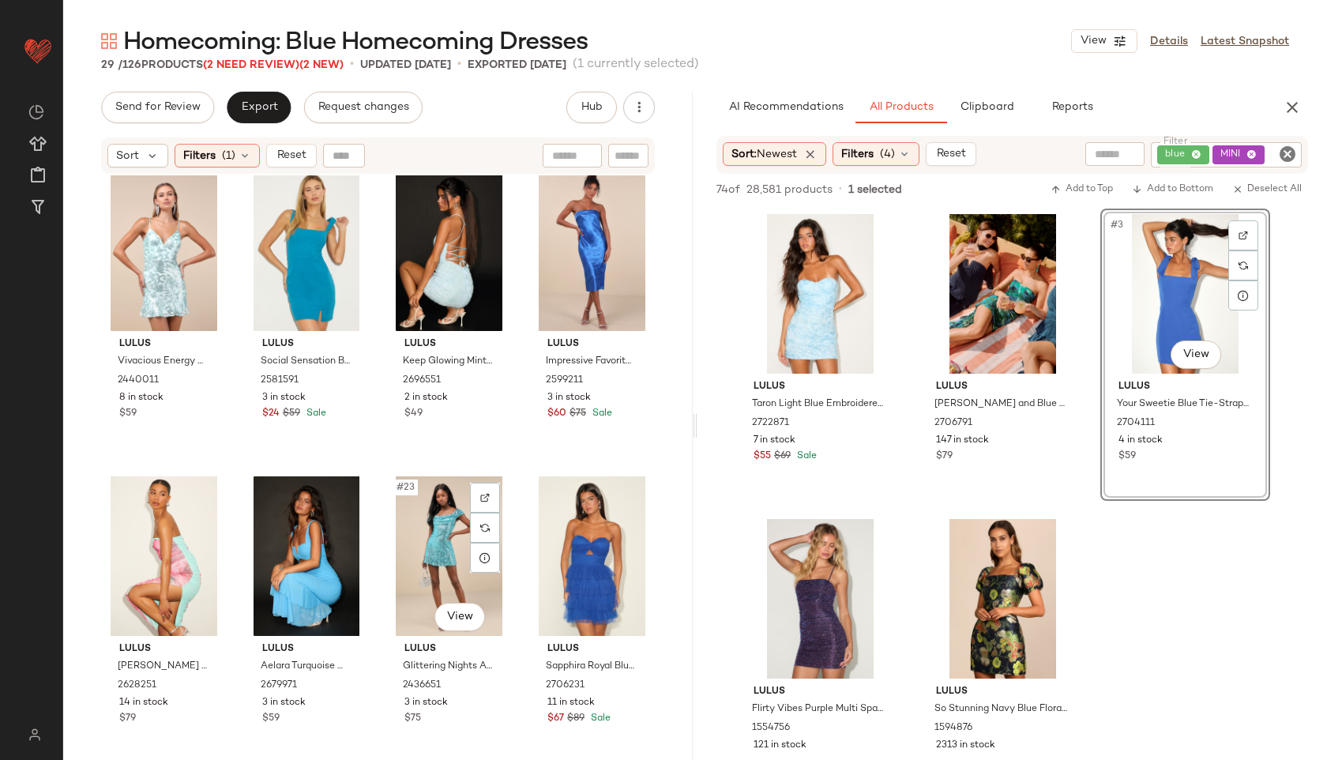
scroll to position [1514, 0]
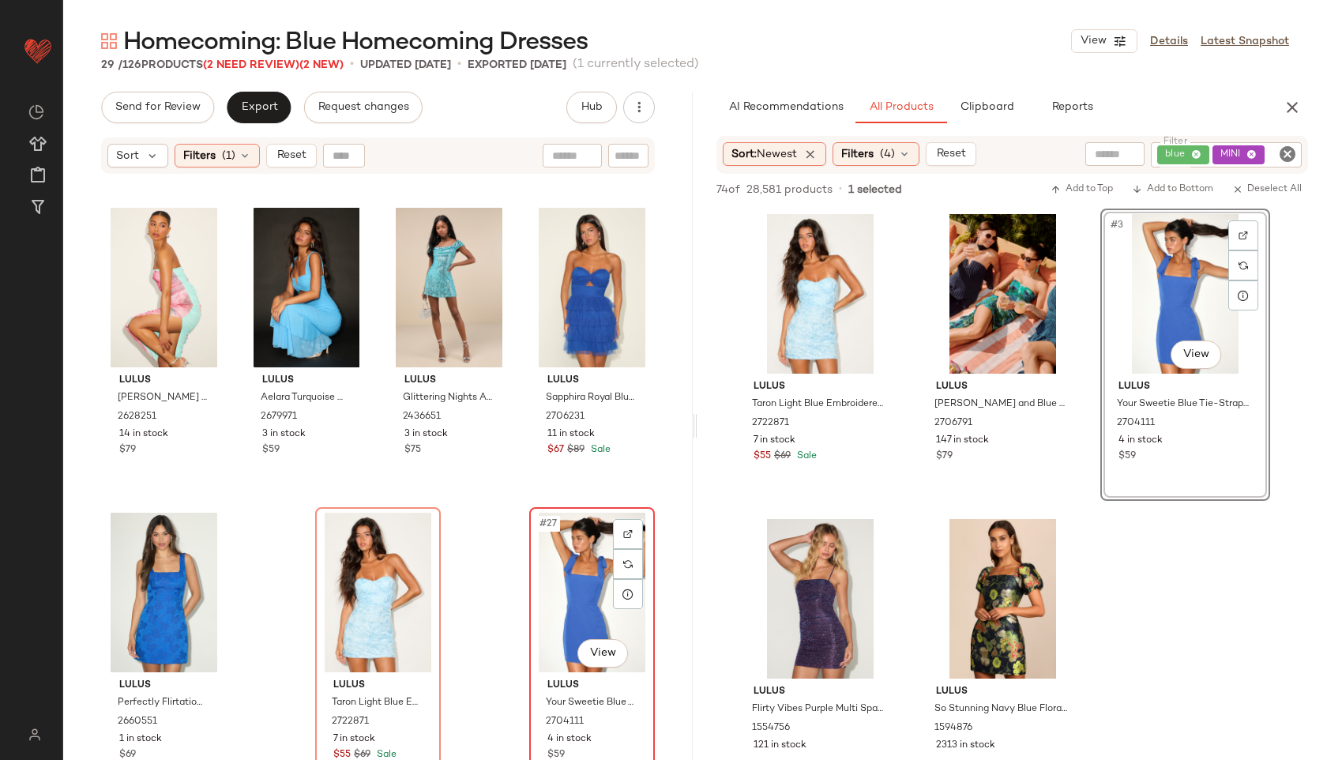
click at [559, 585] on div "#27 View" at bounding box center [592, 593] width 115 height 160
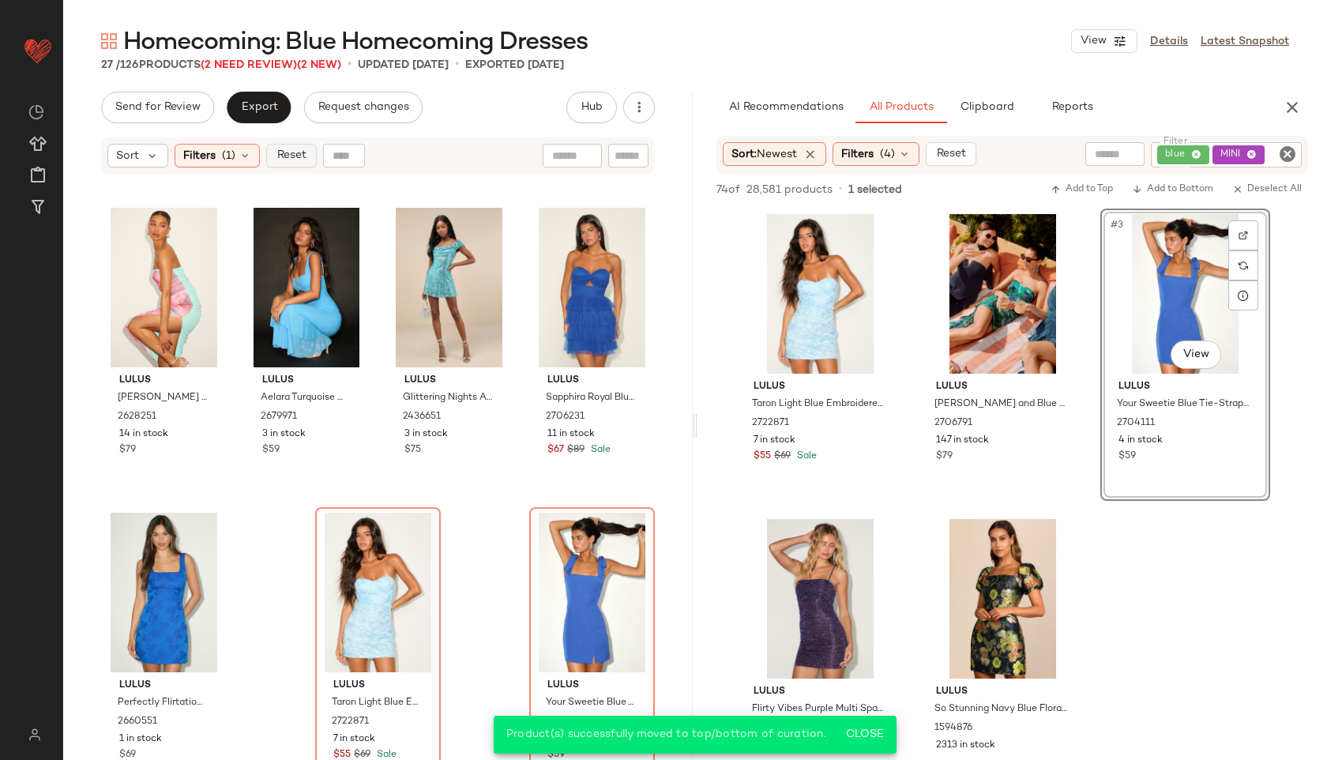
click at [300, 154] on span "Reset" at bounding box center [291, 155] width 30 height 13
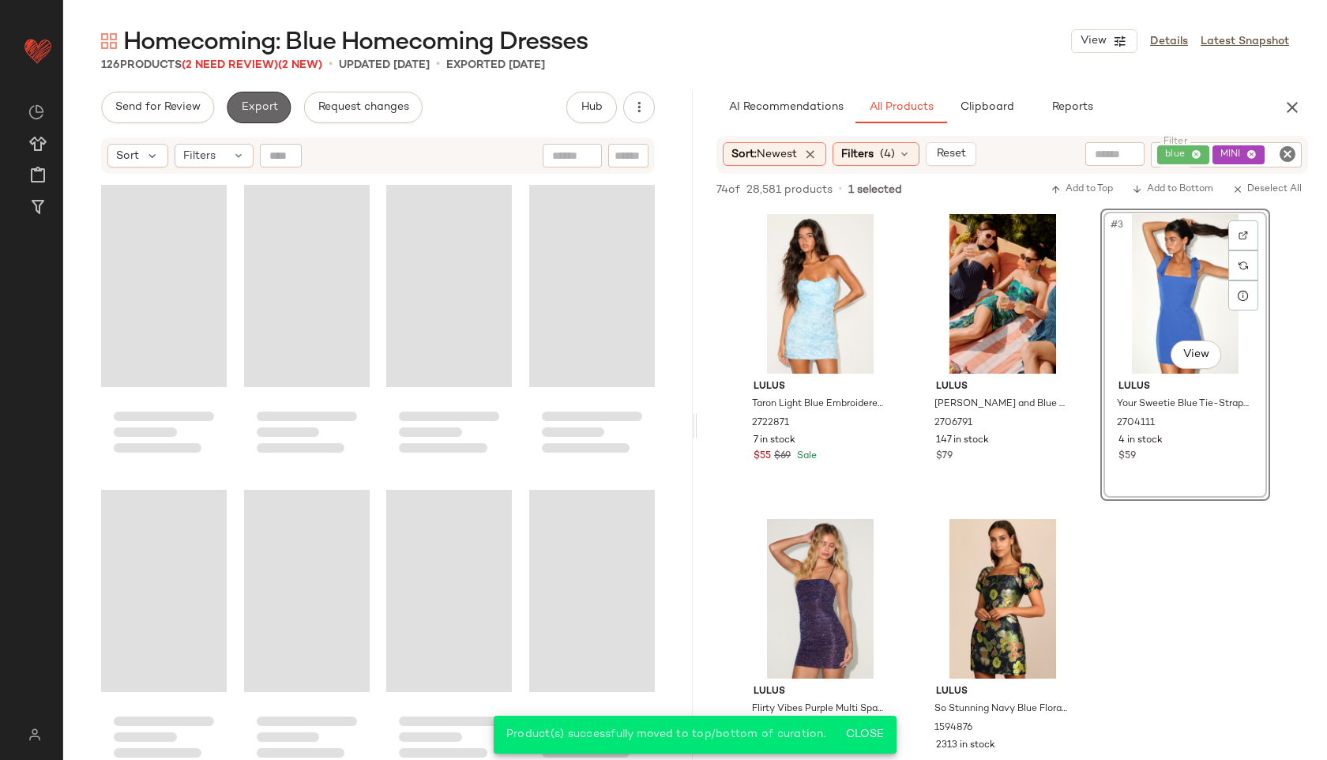
click at [265, 113] on span "Export" at bounding box center [258, 107] width 37 height 13
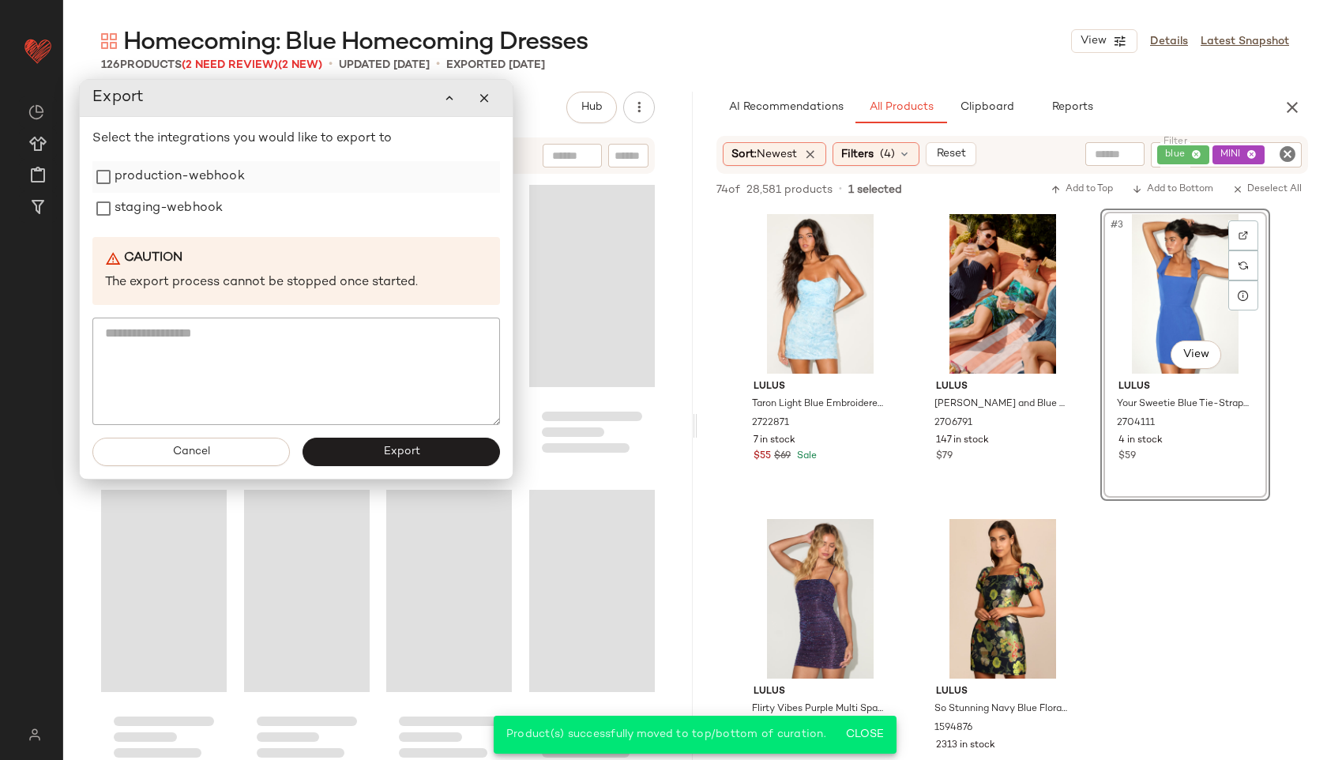
scroll to position [9138, 0]
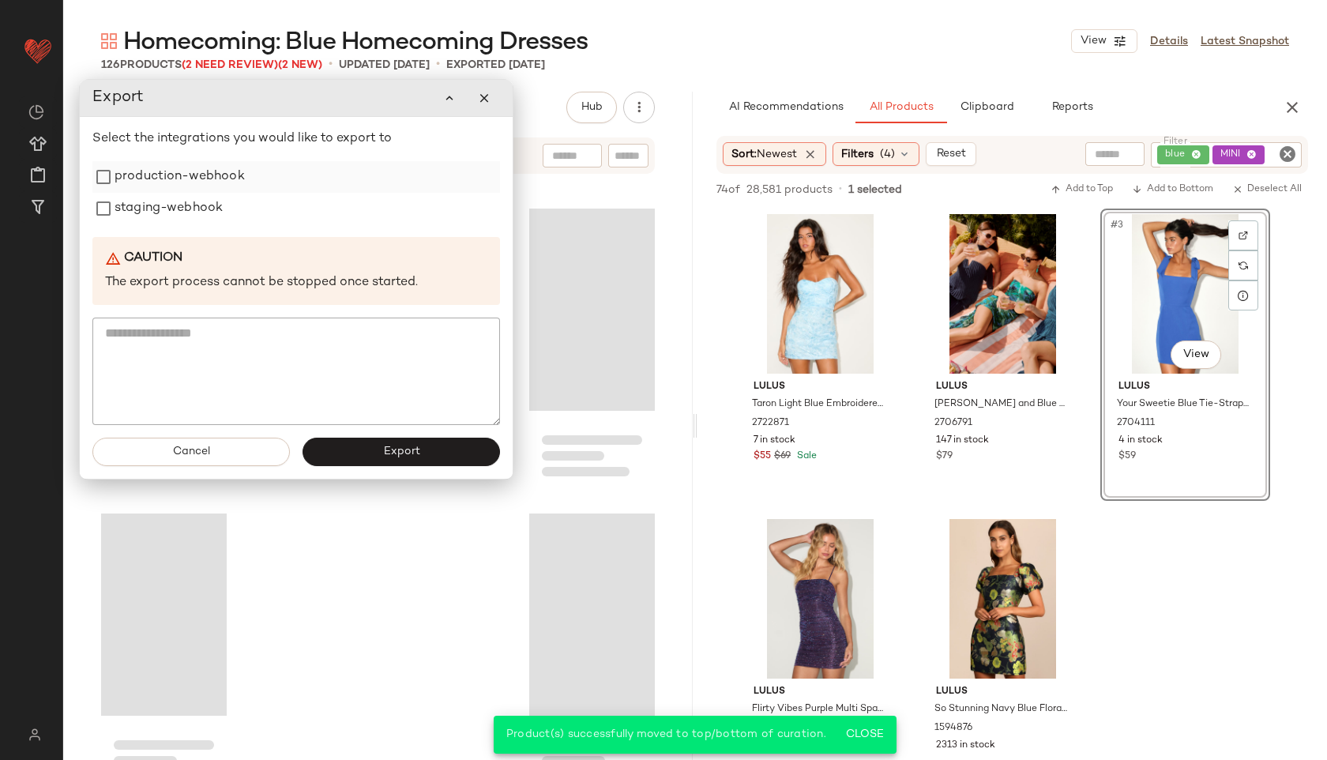
click at [209, 175] on label "production-webhook" at bounding box center [180, 177] width 130 height 32
click at [200, 200] on label "staging-webhook" at bounding box center [169, 209] width 108 height 32
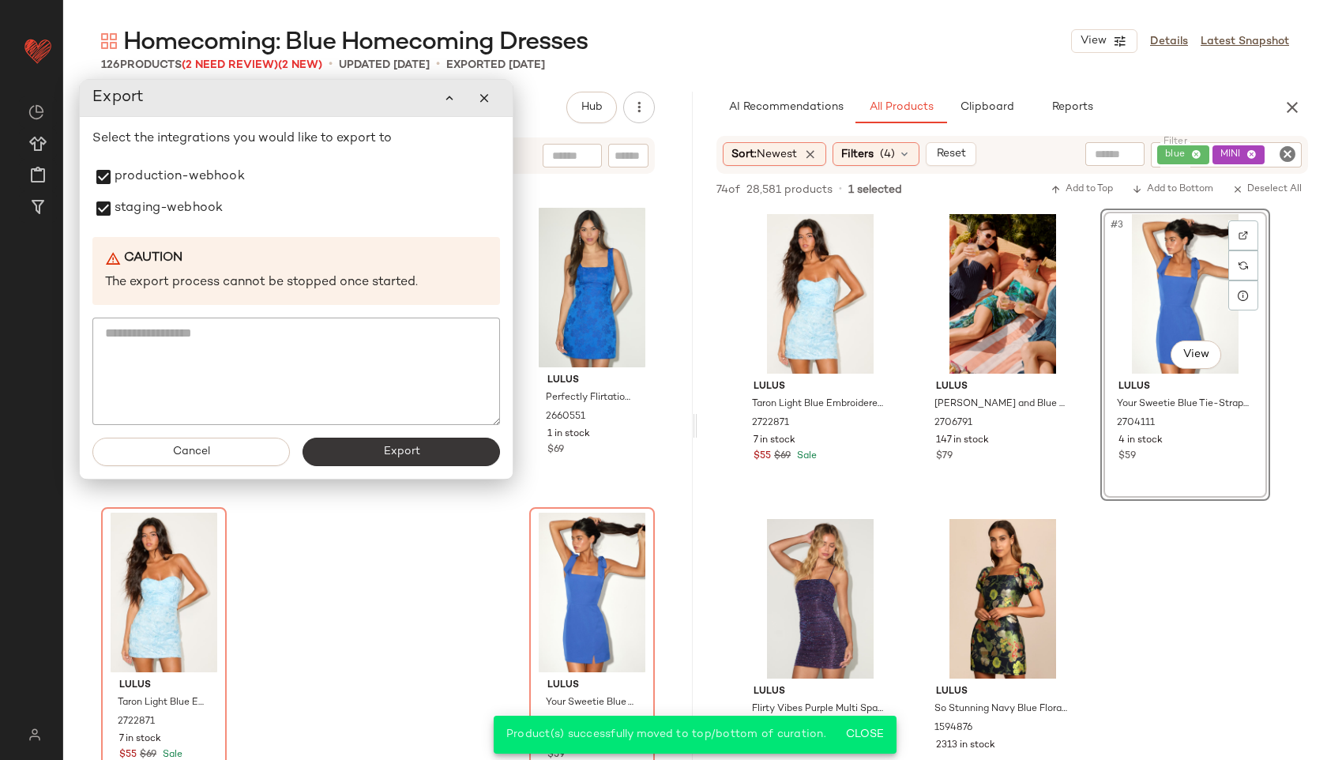
click at [367, 450] on button "Export" at bounding box center [402, 452] width 198 height 28
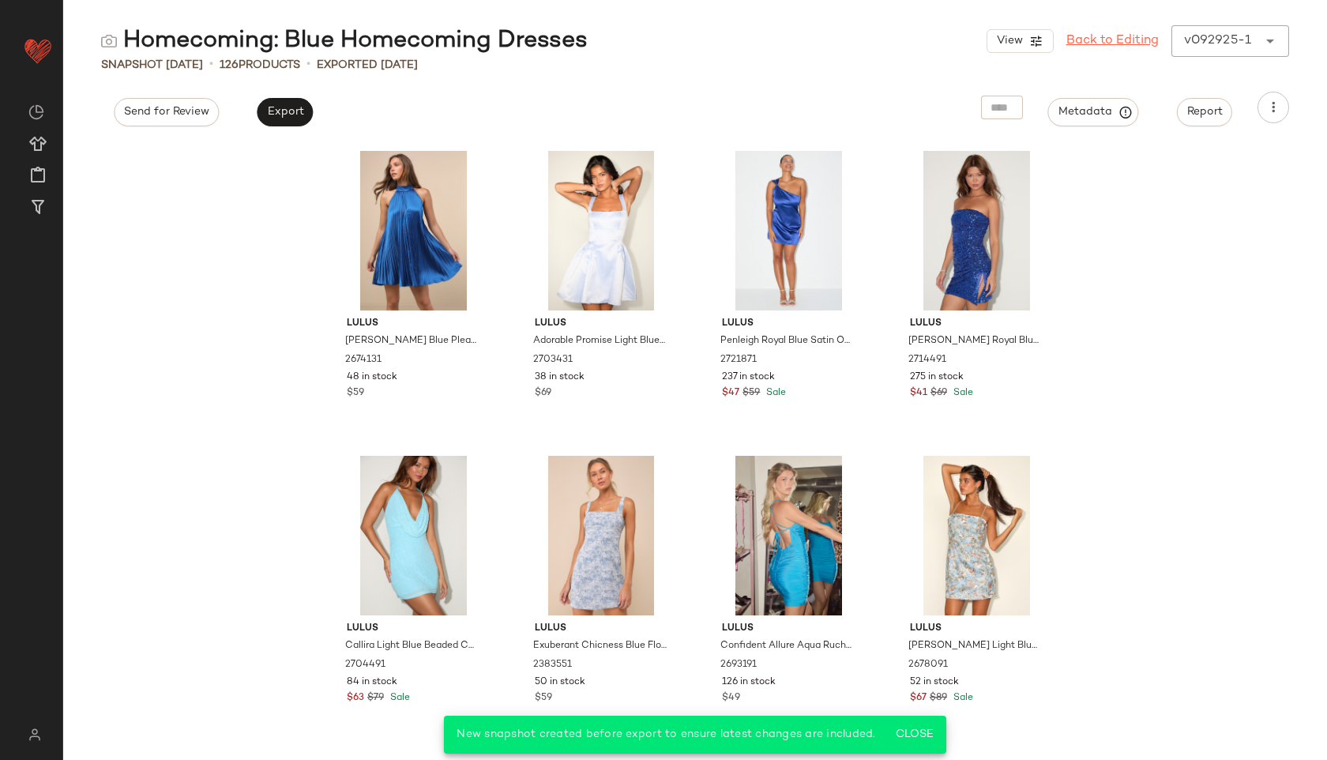
click at [1108, 37] on link "Back to Editing" at bounding box center [1113, 41] width 92 height 19
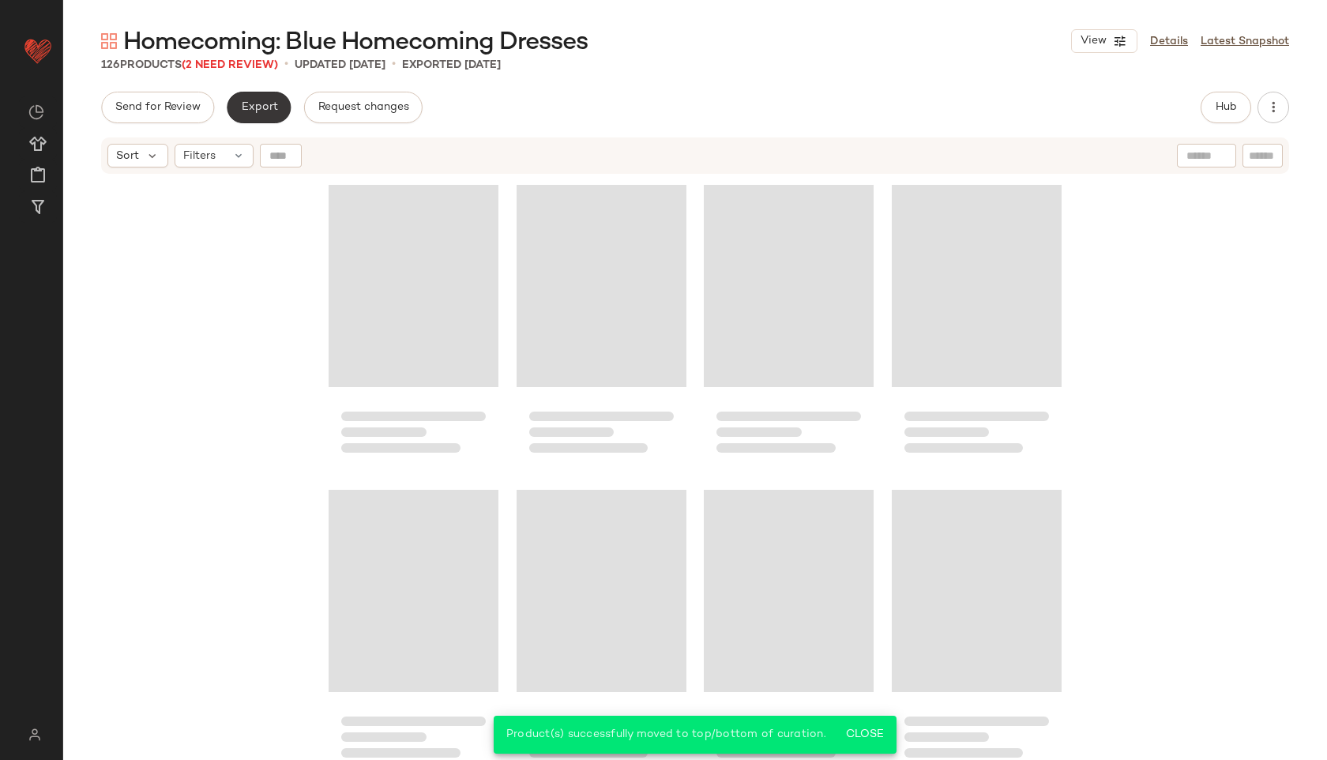
click at [252, 111] on span "Export" at bounding box center [258, 107] width 37 height 13
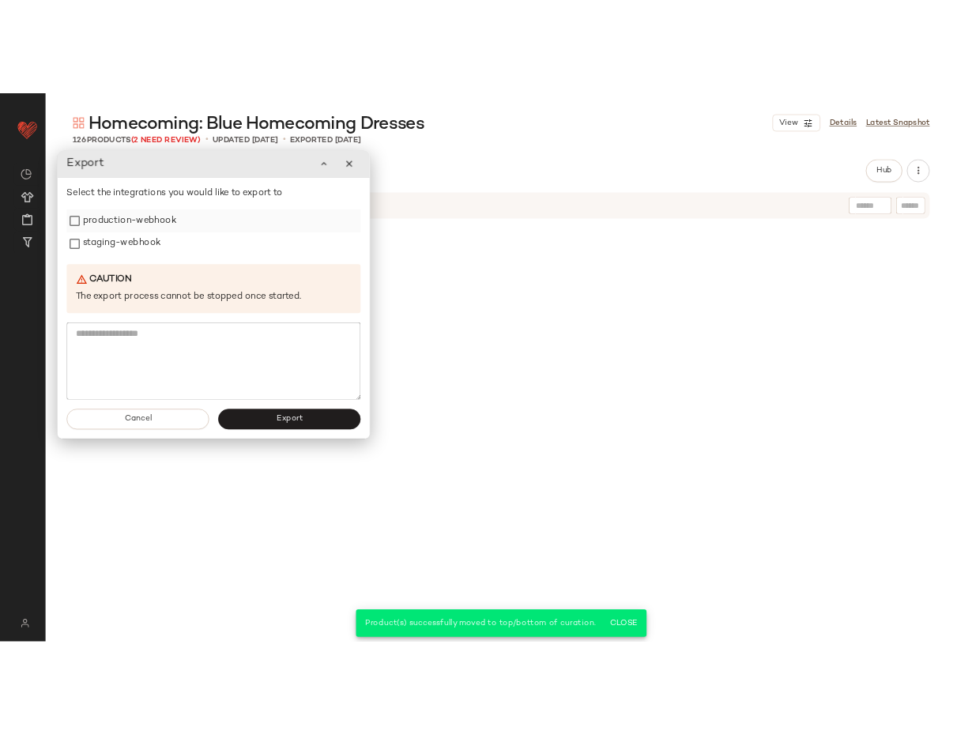
scroll to position [9138, 0]
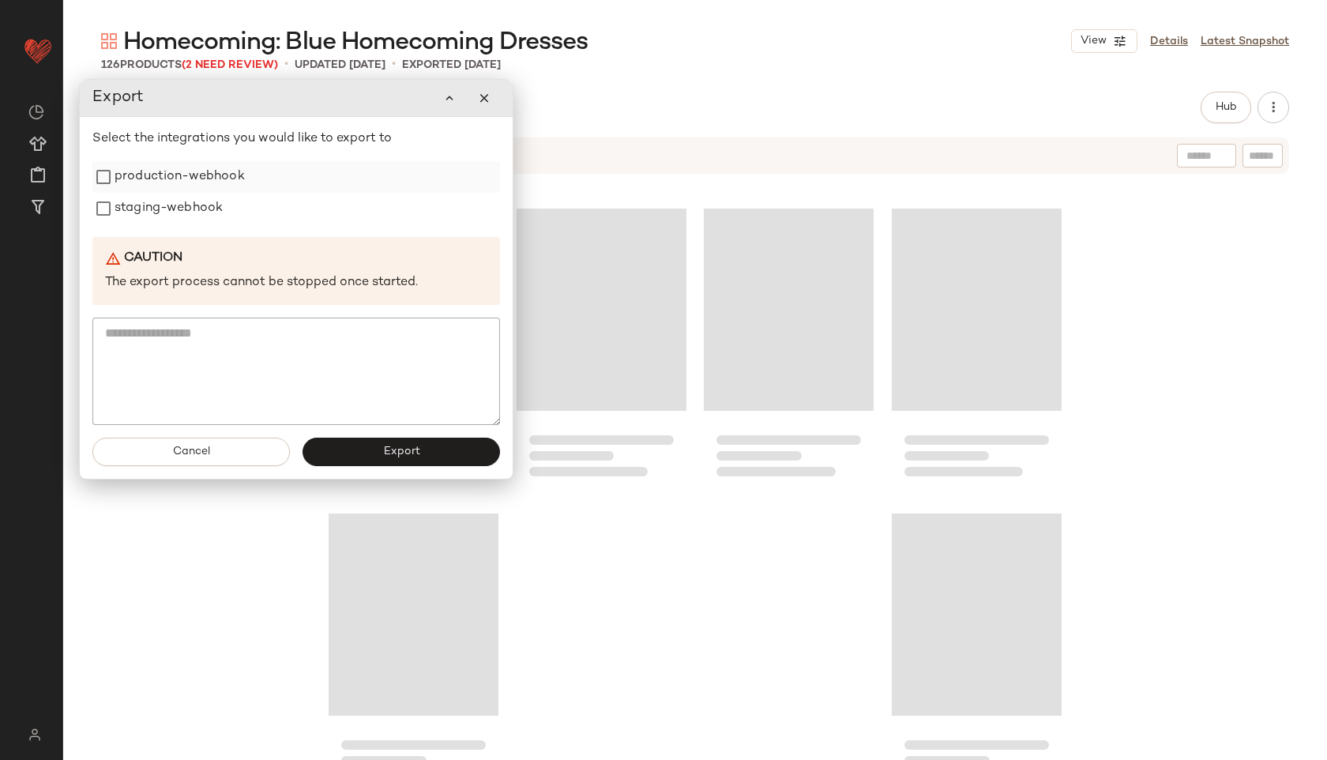
click at [204, 177] on label "production-webhook" at bounding box center [180, 177] width 130 height 32
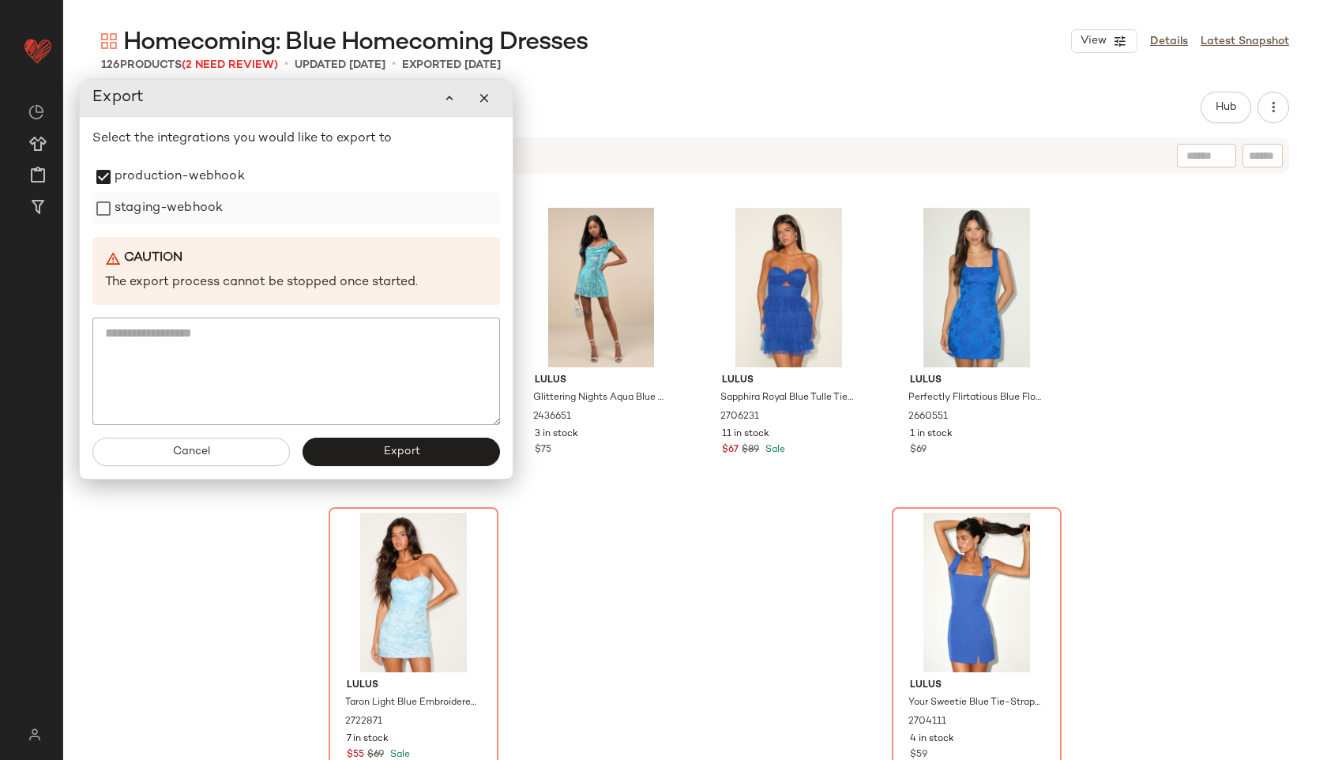
click at [197, 209] on label "staging-webhook" at bounding box center [169, 209] width 108 height 32
click at [386, 446] on span "Export" at bounding box center [400, 452] width 37 height 13
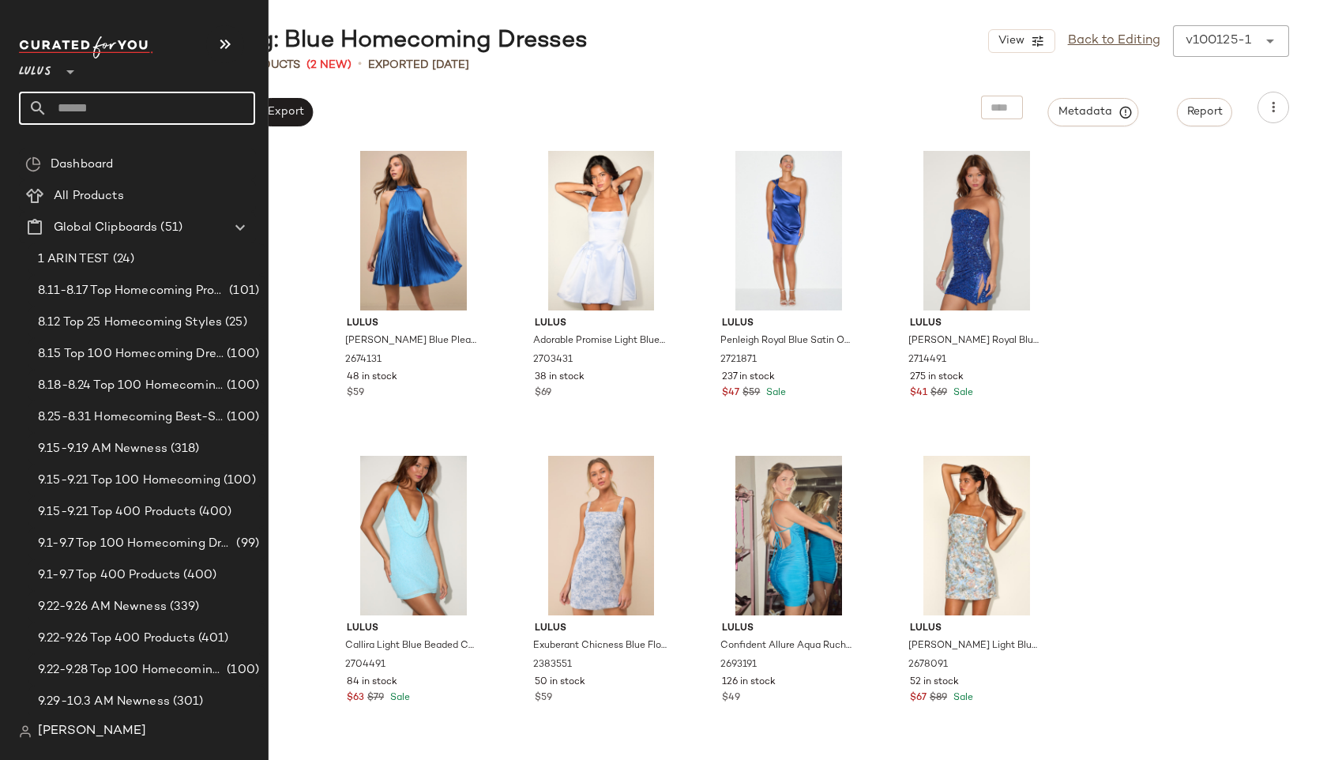
click at [93, 111] on input "text" at bounding box center [151, 108] width 208 height 33
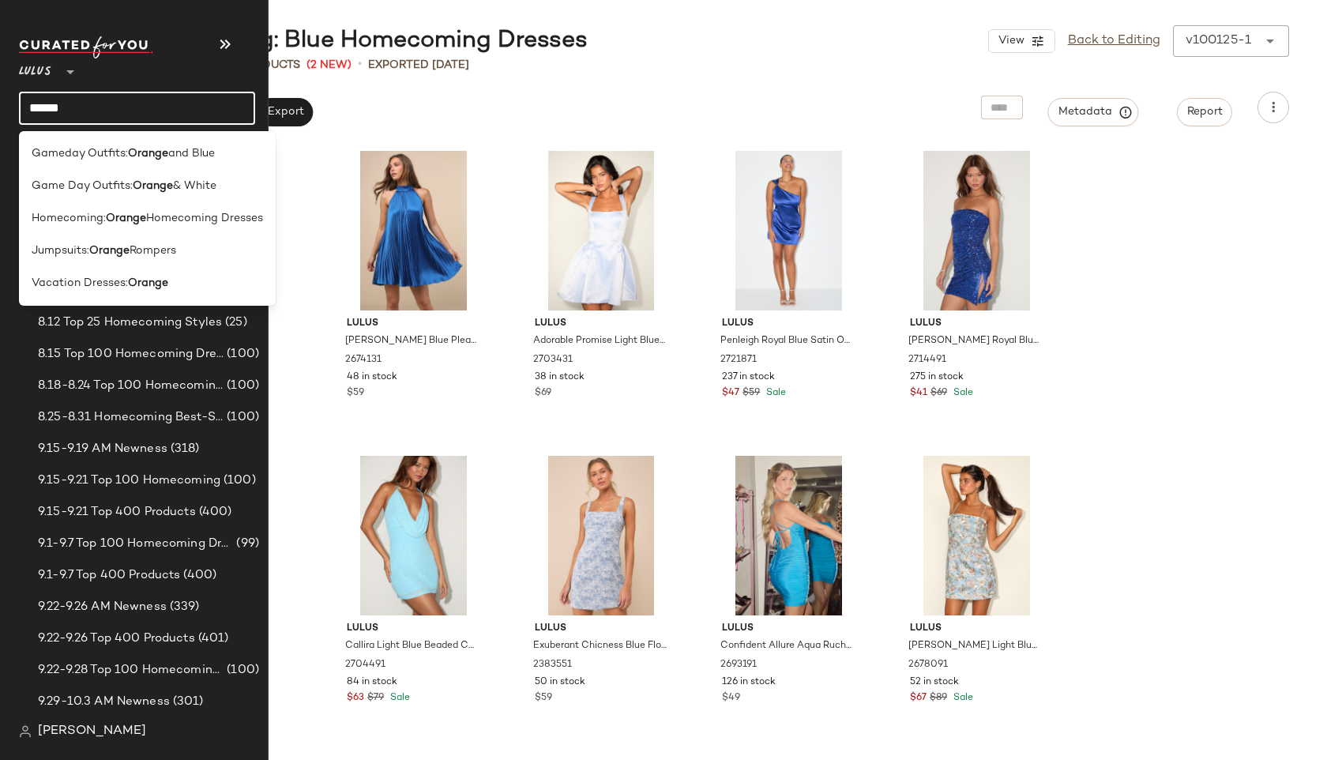
type input "**********"
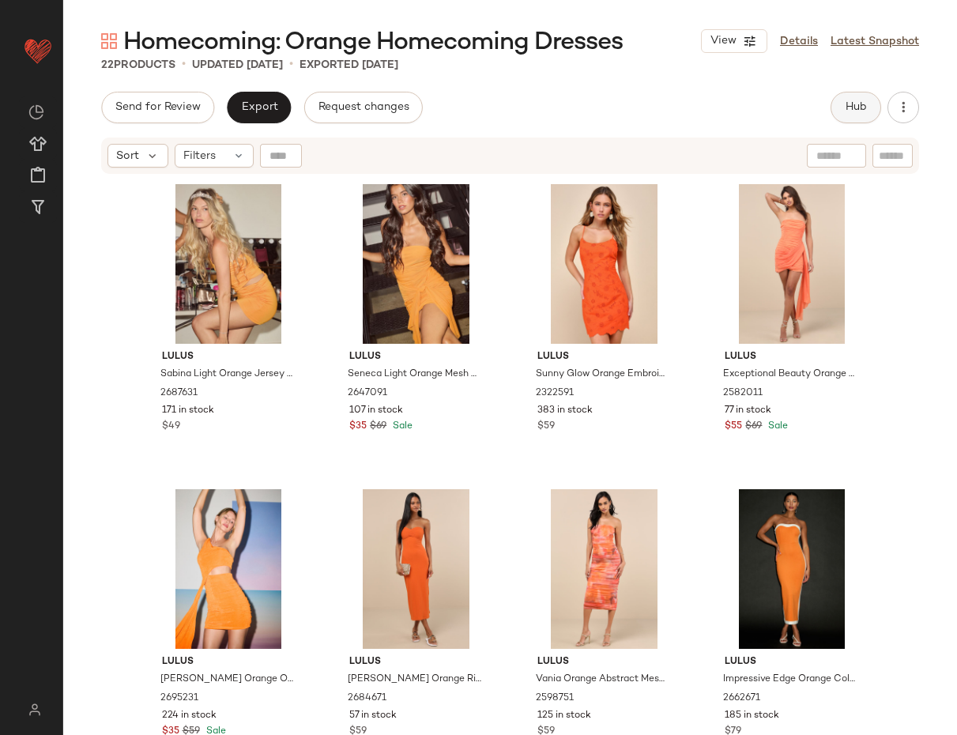
click at [860, 105] on span "Hub" at bounding box center [856, 107] width 22 height 13
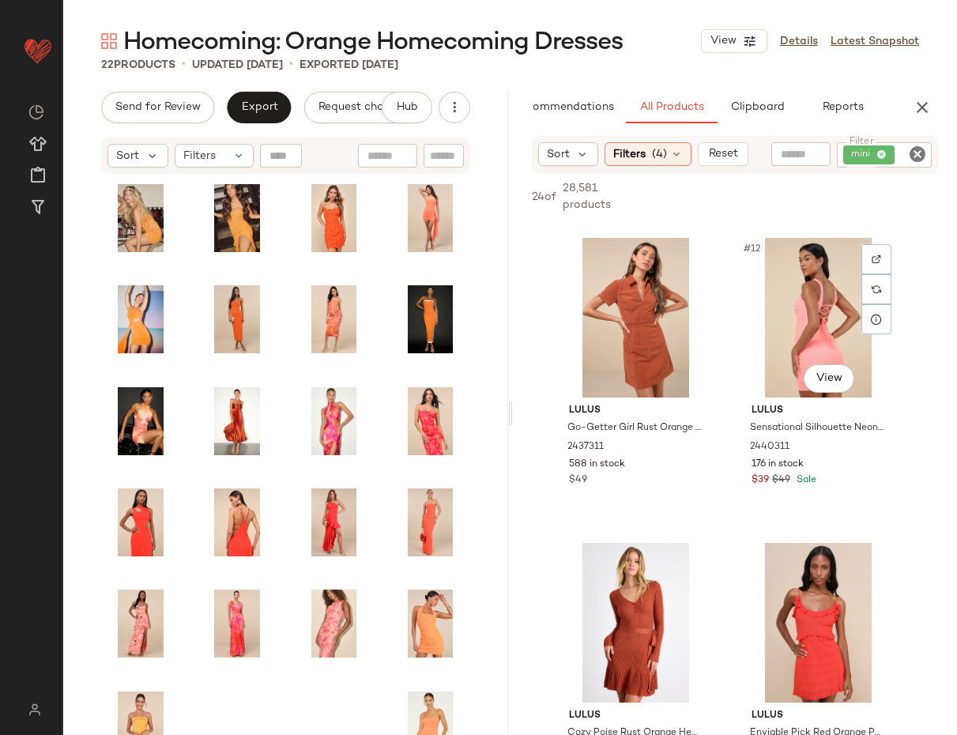
scroll to position [1516, 0]
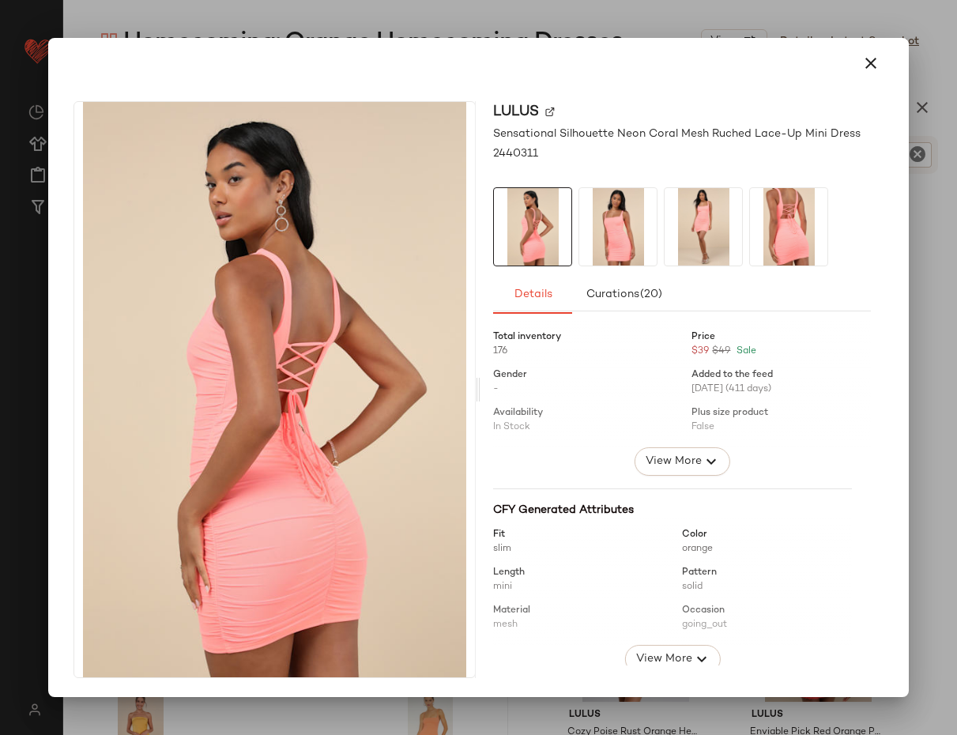
click at [704, 233] on img at bounding box center [702, 226] width 77 height 77
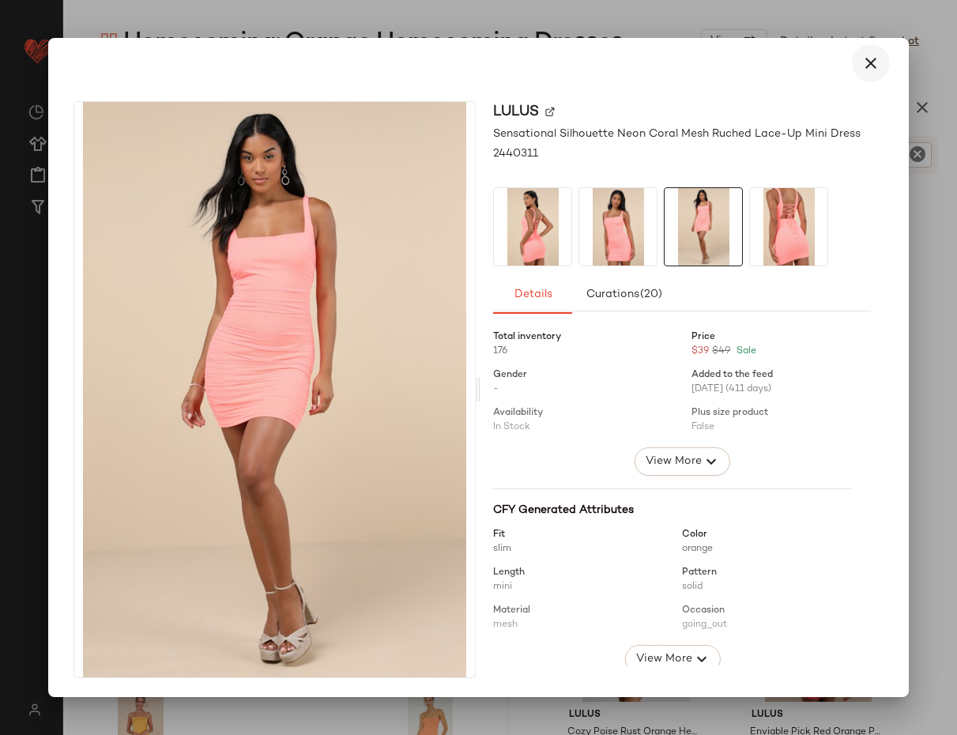
click at [866, 66] on icon "button" at bounding box center [870, 63] width 19 height 19
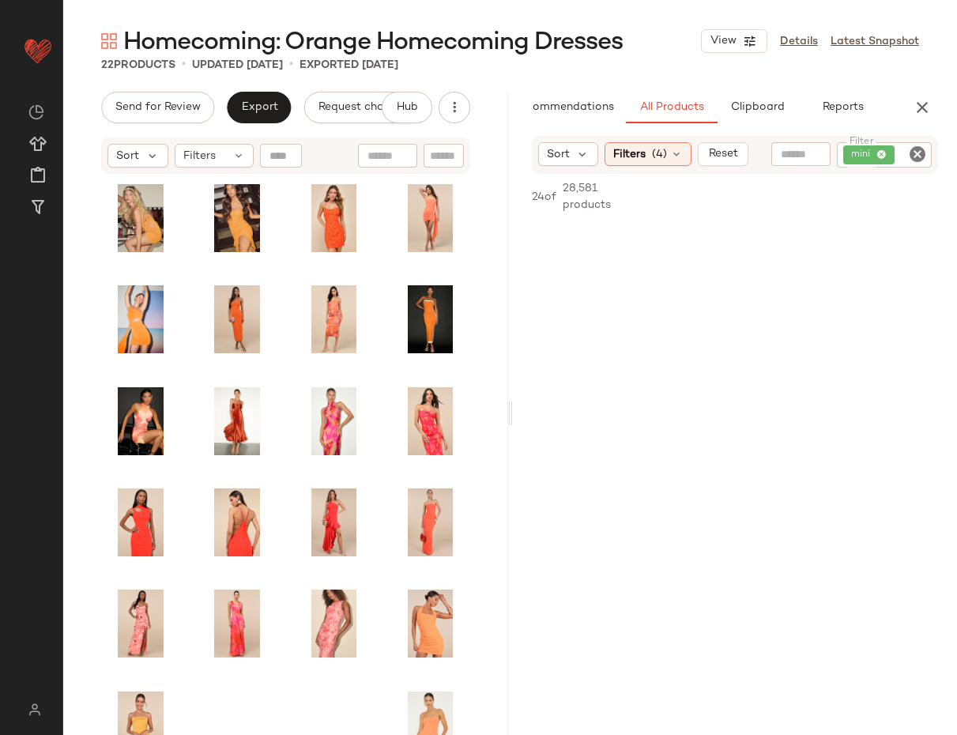
scroll to position [3099, 0]
click at [924, 107] on icon "button" at bounding box center [922, 107] width 19 height 19
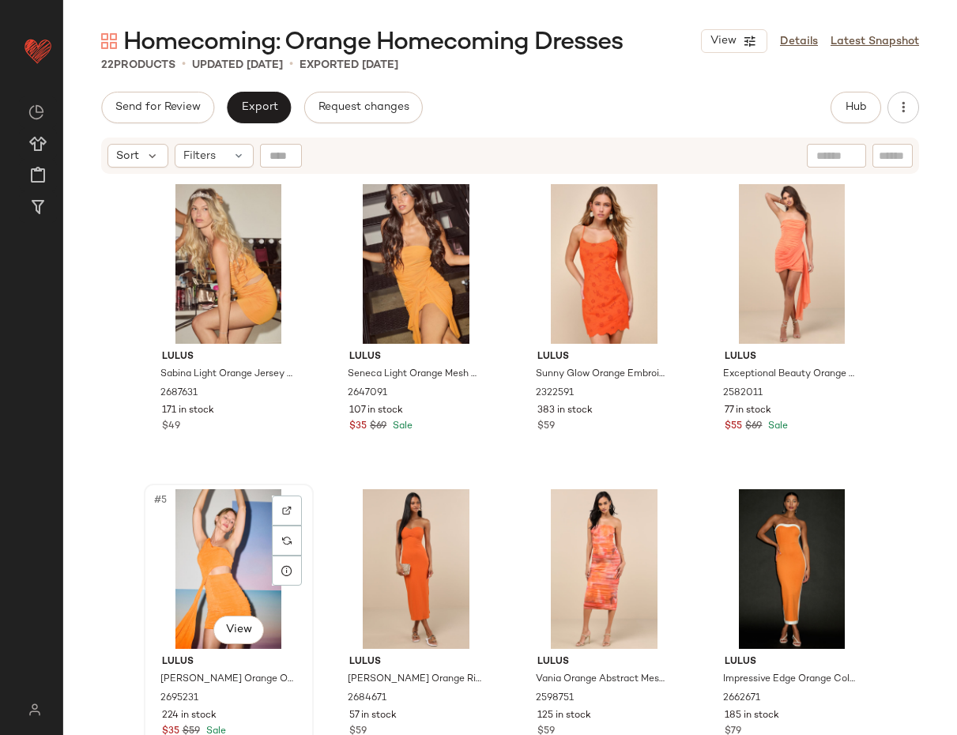
click at [224, 555] on div "#5 View" at bounding box center [228, 569] width 159 height 160
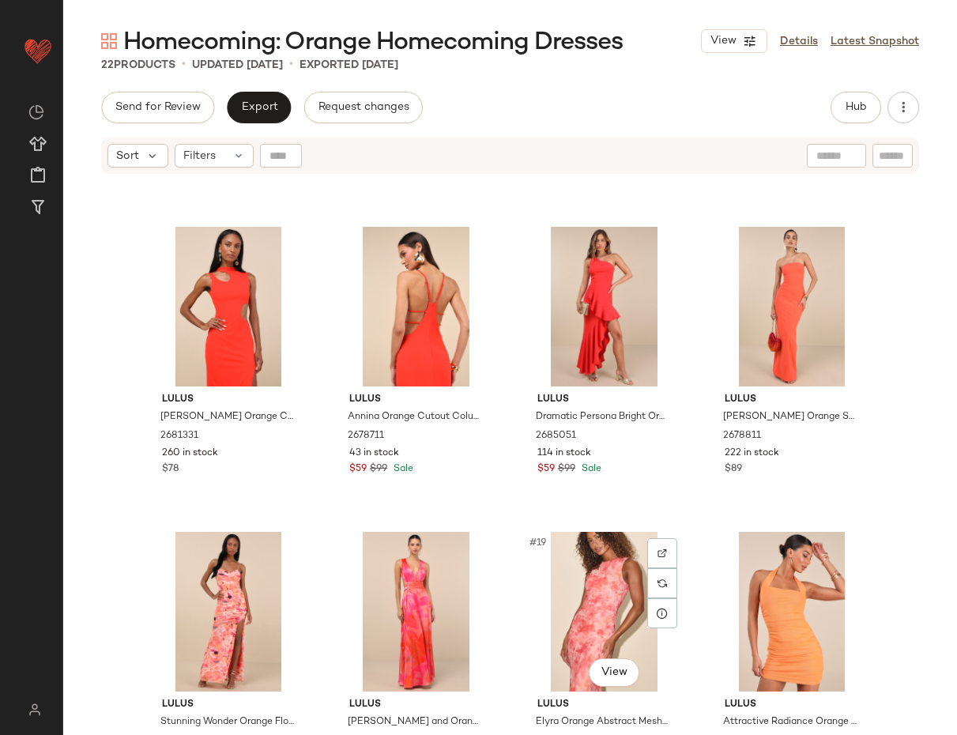
scroll to position [904, 0]
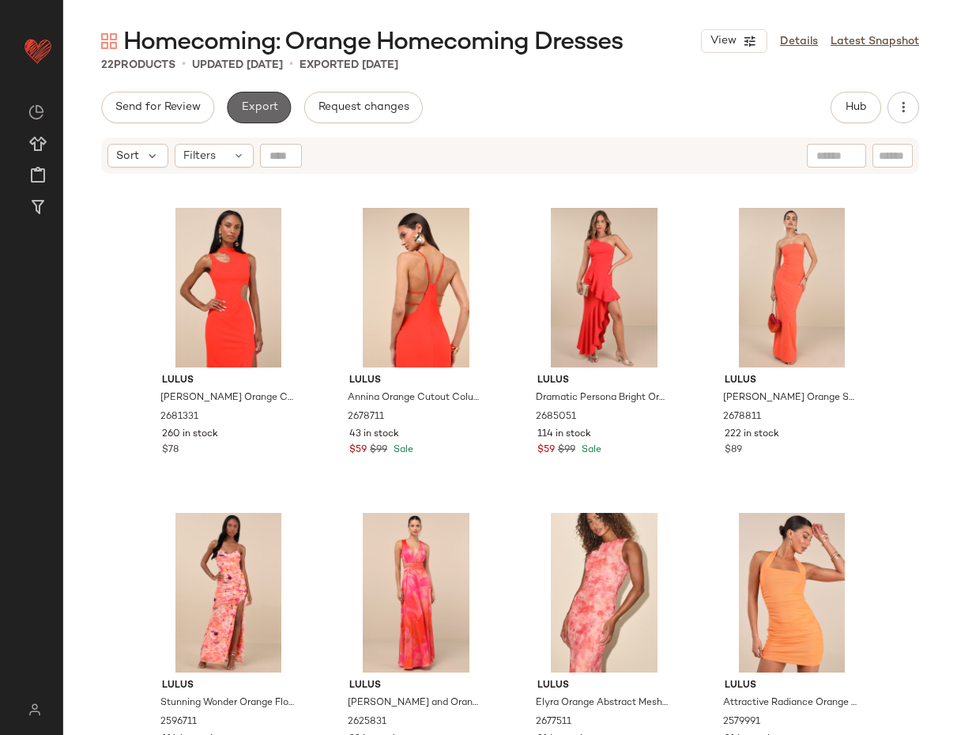
click at [259, 100] on button "Export" at bounding box center [259, 108] width 64 height 32
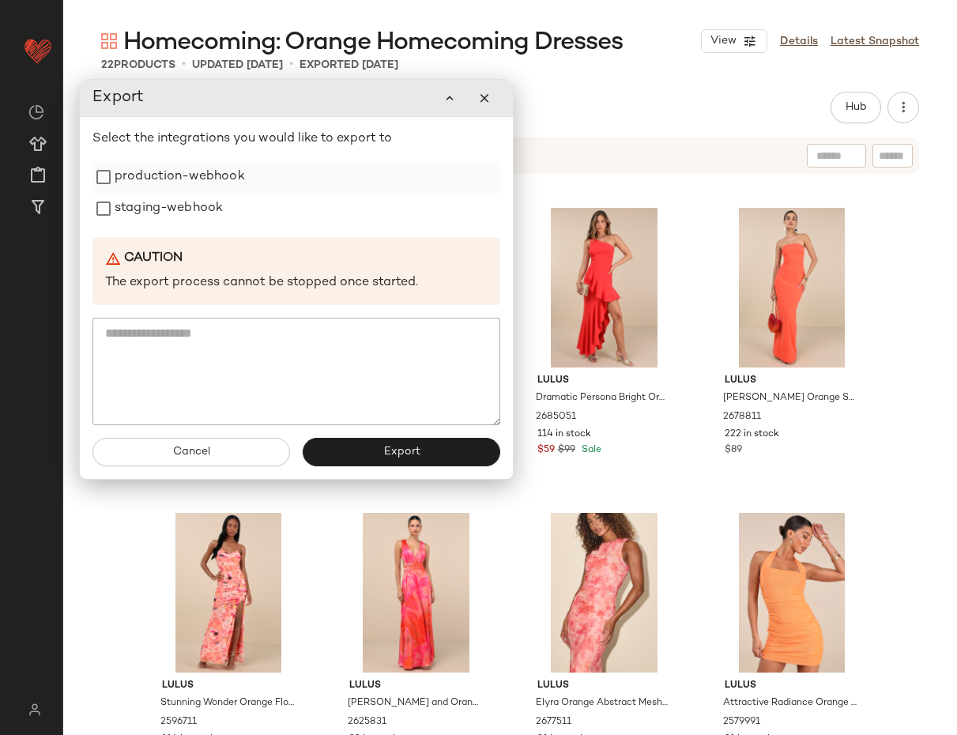
click at [147, 182] on label "production-webhook" at bounding box center [180, 177] width 130 height 32
click at [133, 209] on label "staging-webhook" at bounding box center [169, 209] width 108 height 32
click at [398, 457] on span "Export" at bounding box center [400, 452] width 37 height 13
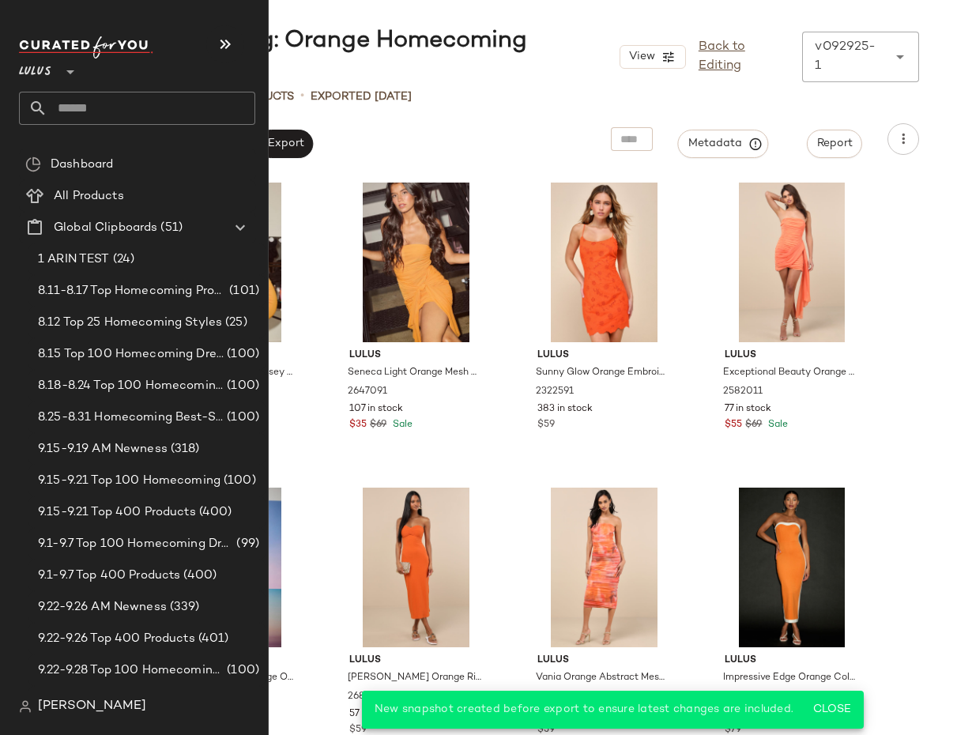
click at [55, 111] on input "text" at bounding box center [151, 108] width 208 height 33
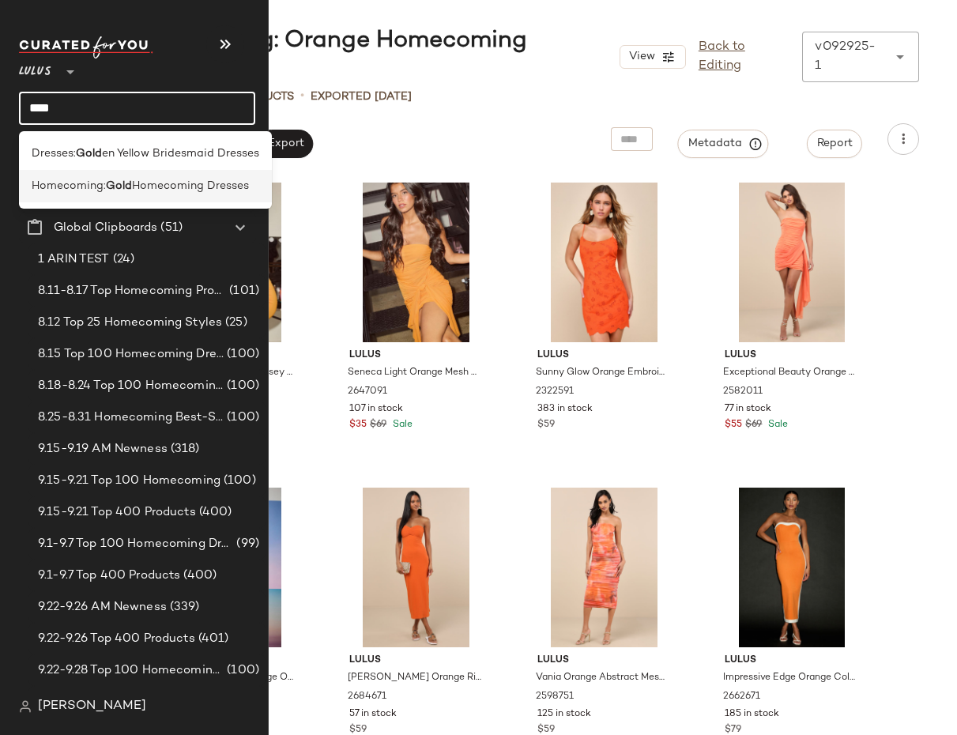
type input "****"
click at [58, 183] on span "Homecoming:" at bounding box center [69, 186] width 74 height 17
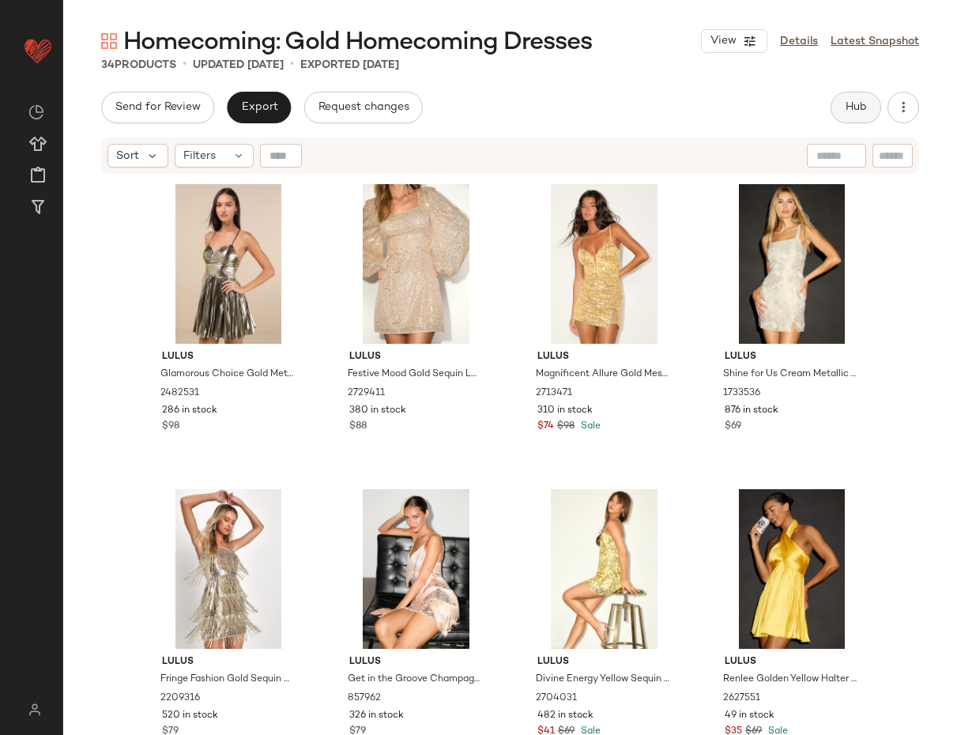
click at [838, 114] on button "Hub" at bounding box center [855, 108] width 51 height 32
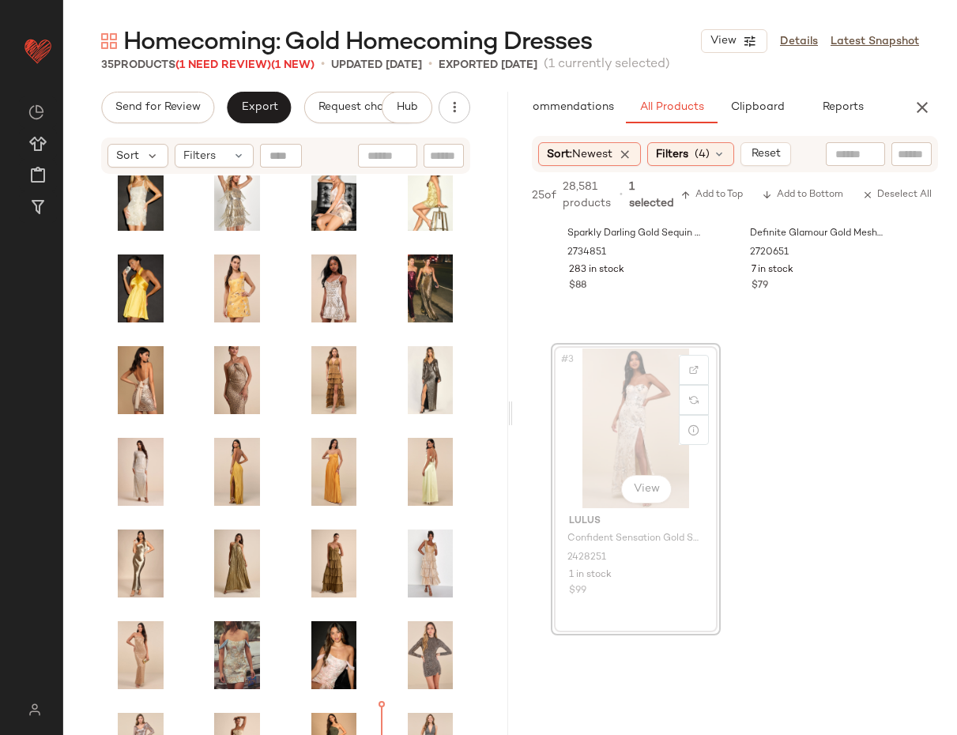
scroll to position [229, 0]
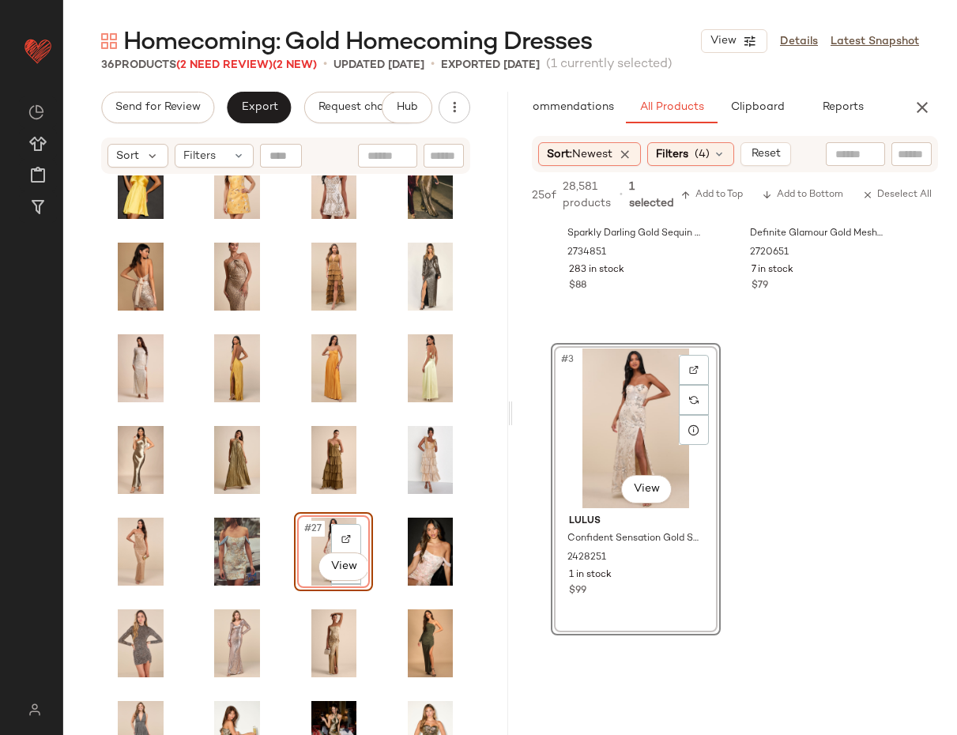
click at [310, 545] on body "Lulus ** Dashboard All Products Global Clipboards (51) Curations (815) Jordan C…" at bounding box center [478, 367] width 957 height 735
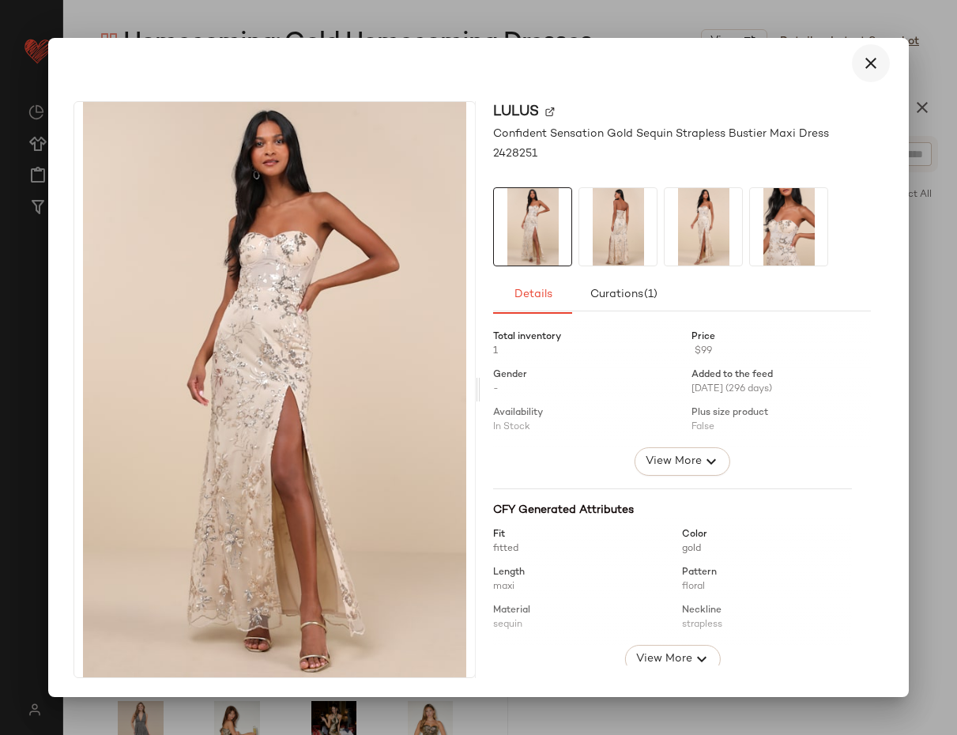
click at [868, 57] on icon "button" at bounding box center [870, 63] width 19 height 19
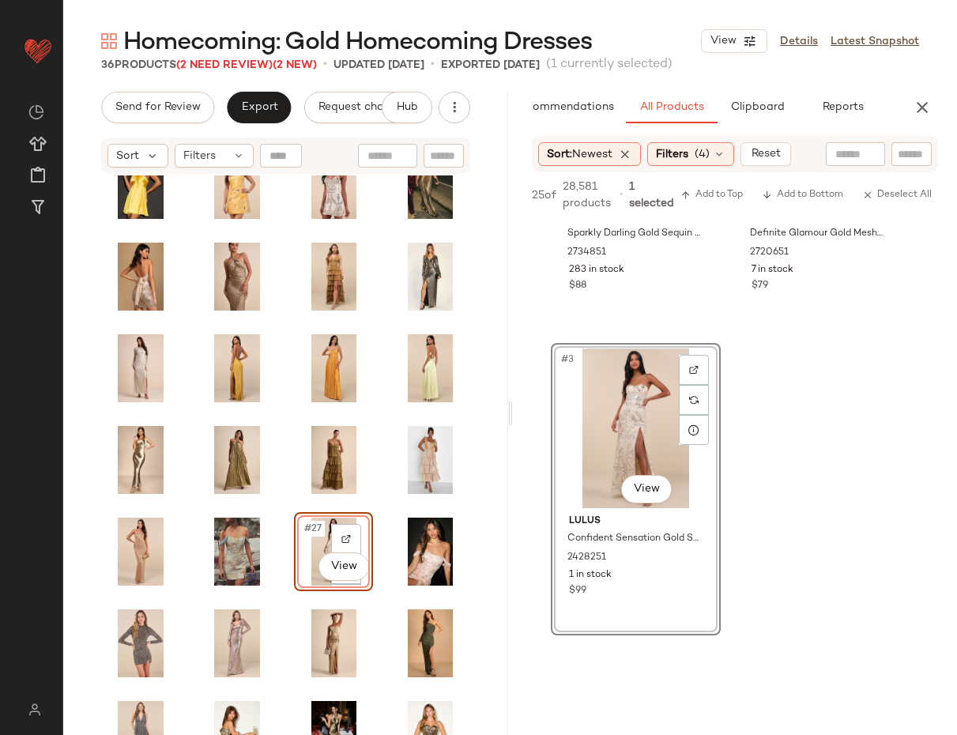
click at [303, 545] on body "Lulus ** Dashboard All Products Global Clipboards (51) Curations (815) Jordan C…" at bounding box center [478, 367] width 957 height 735
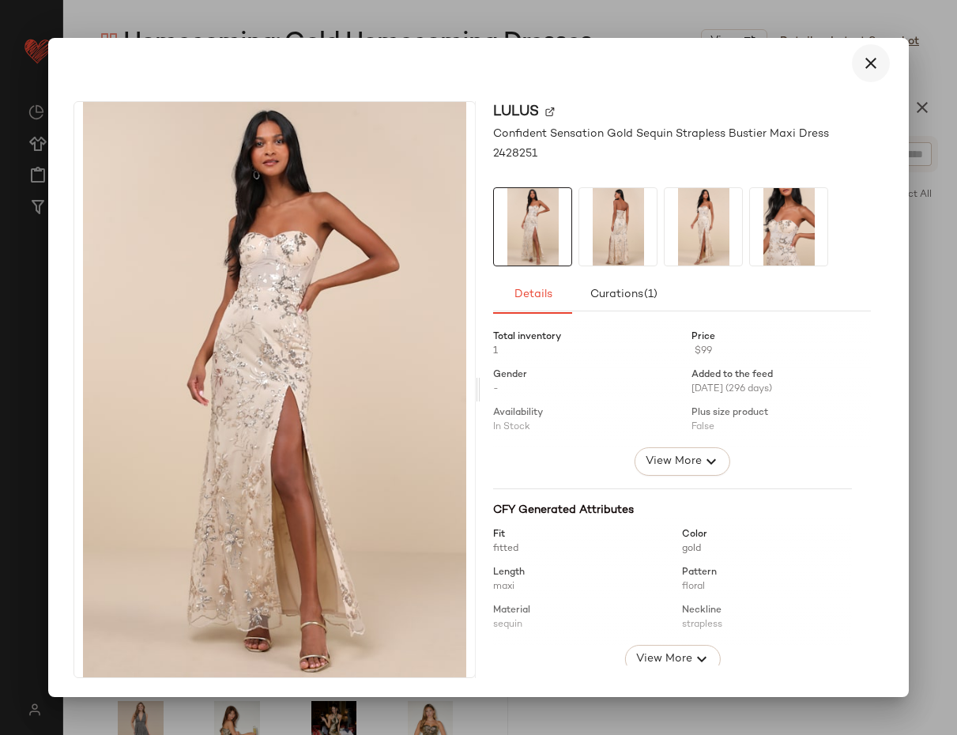
click at [873, 64] on icon "button" at bounding box center [870, 63] width 19 height 19
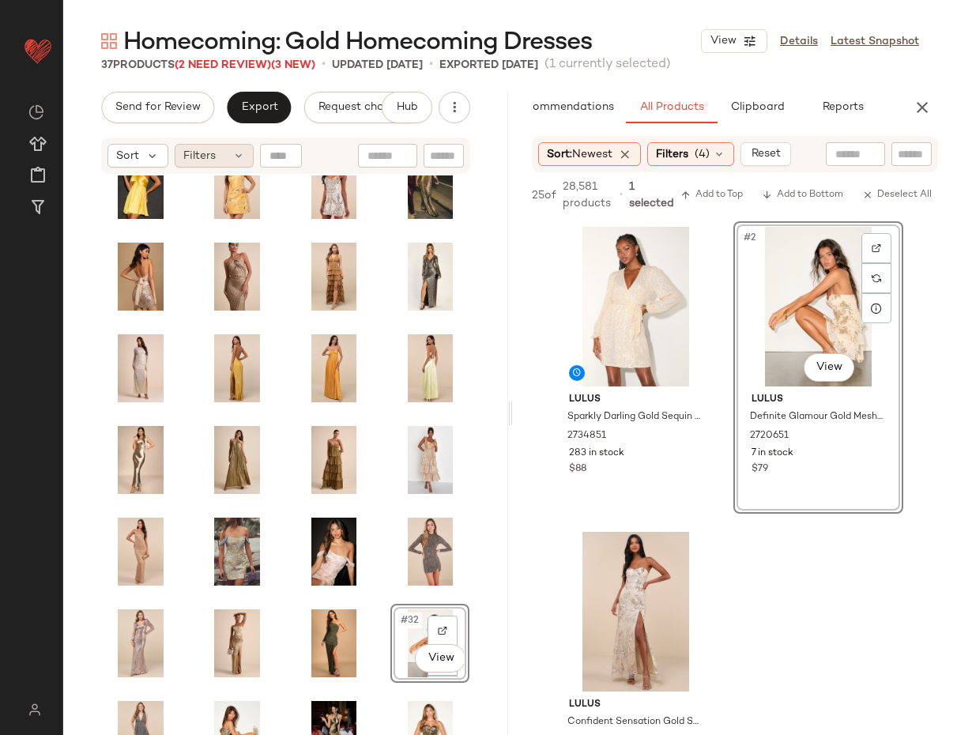
click at [220, 157] on div "Filters" at bounding box center [214, 156] width 79 height 24
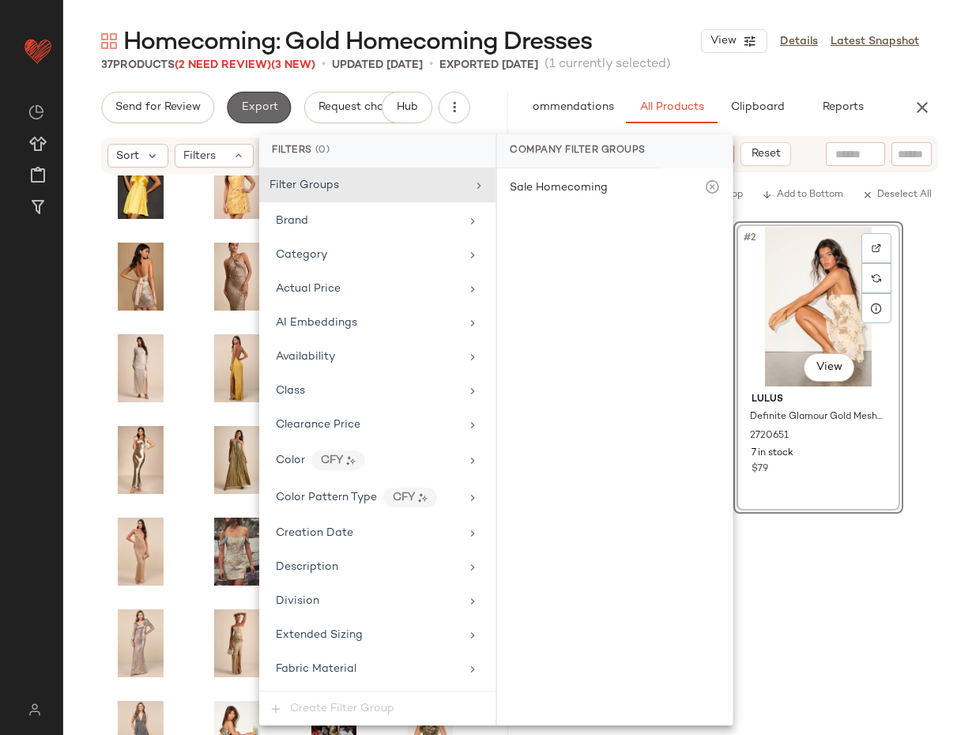
click at [269, 112] on span "Export" at bounding box center [258, 107] width 37 height 13
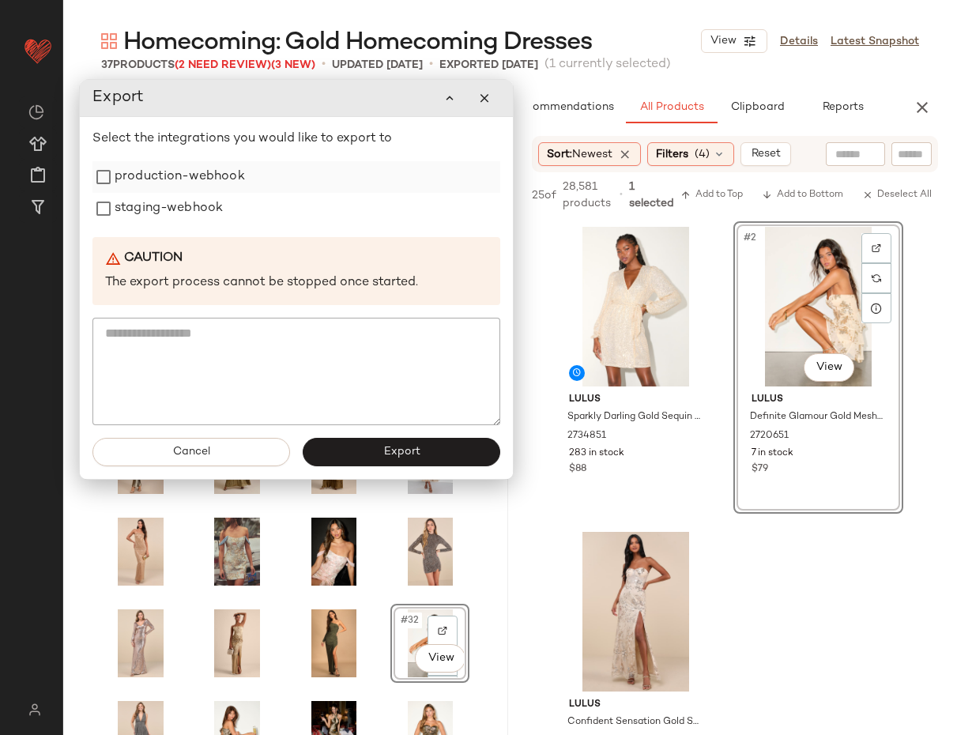
click at [204, 178] on label "production-webhook" at bounding box center [180, 177] width 130 height 32
click at [194, 205] on label "staging-webhook" at bounding box center [169, 209] width 108 height 32
click at [406, 452] on span "Export" at bounding box center [400, 452] width 37 height 13
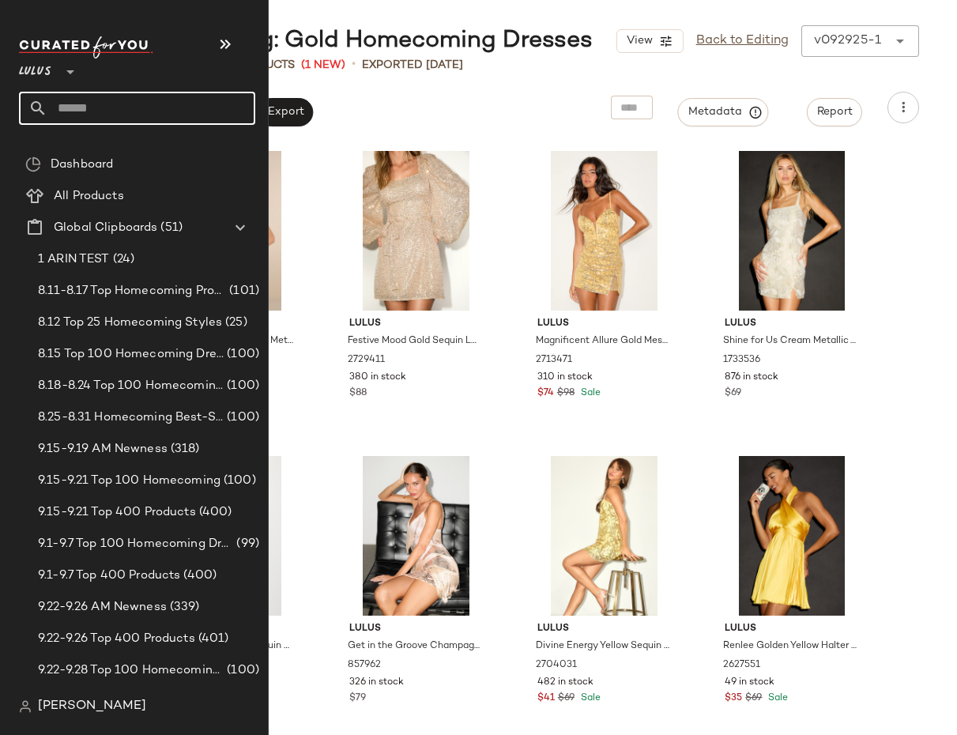
click at [62, 101] on input "text" at bounding box center [151, 108] width 208 height 33
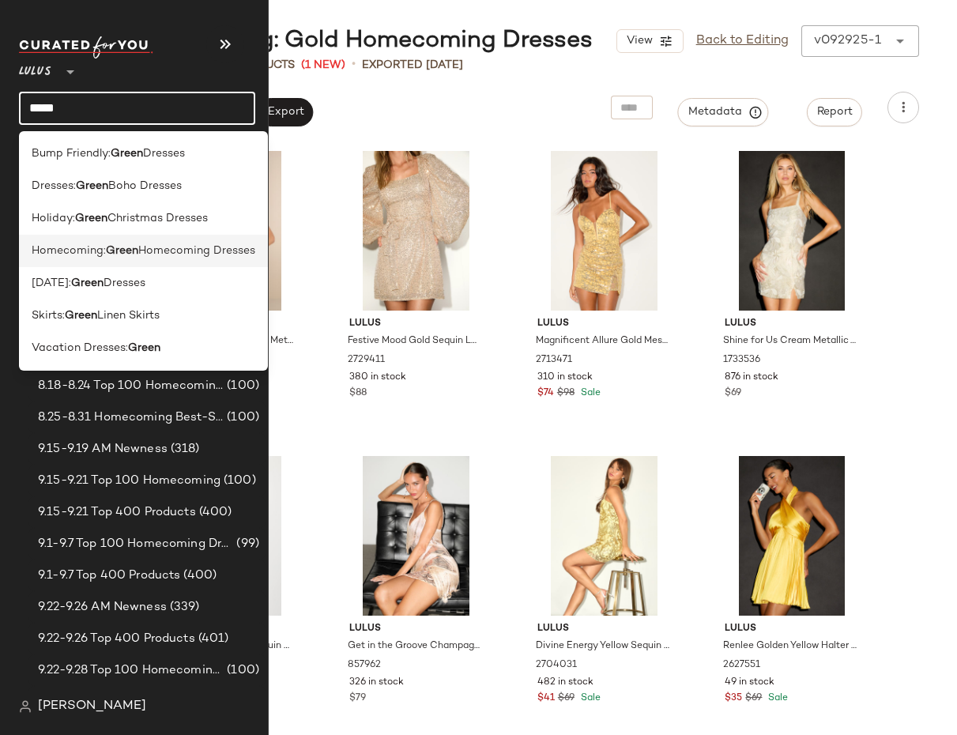
type input "*****"
click at [63, 253] on span "Homecoming:" at bounding box center [69, 251] width 74 height 17
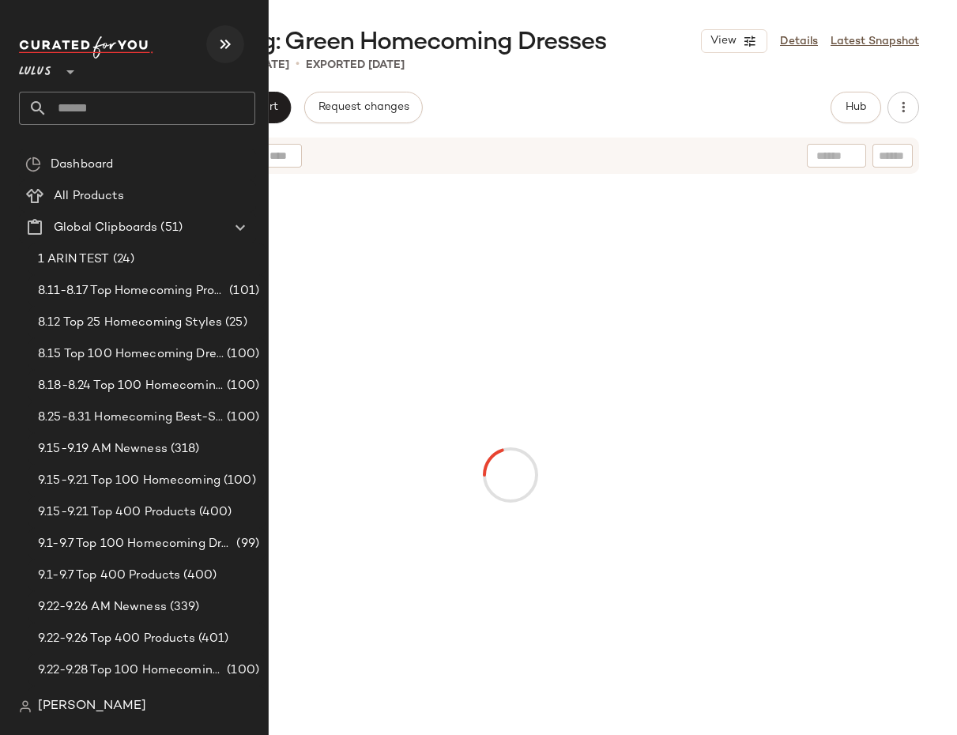
click at [222, 43] on icon "button" at bounding box center [225, 44] width 19 height 19
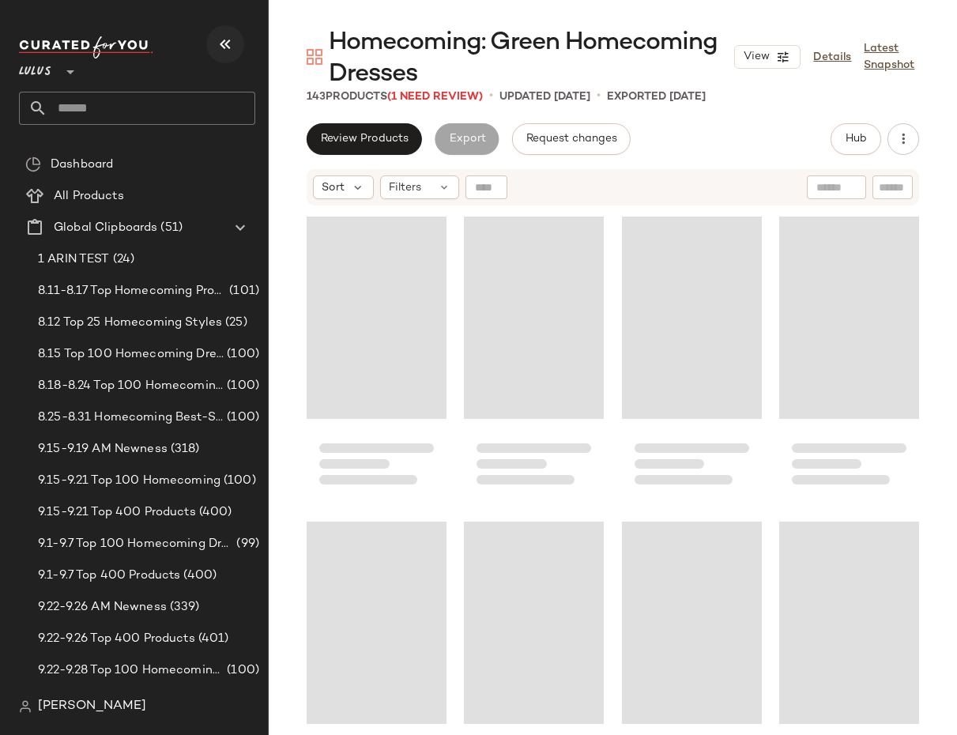
click at [222, 43] on icon "button" at bounding box center [225, 44] width 19 height 19
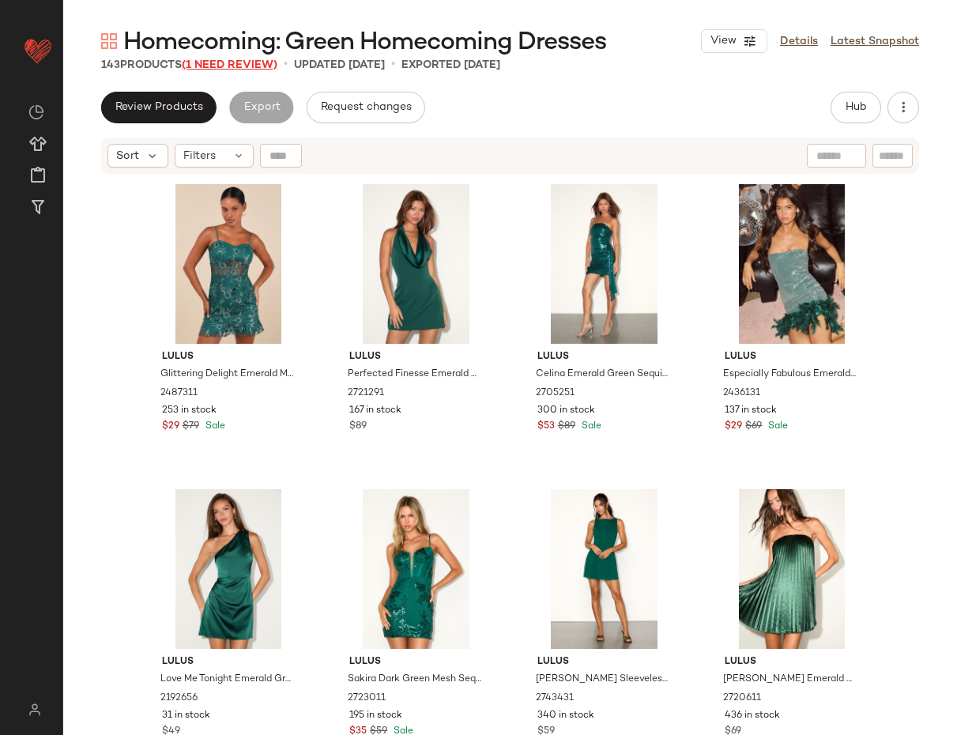
click at [264, 61] on span "(1 Need Review)" at bounding box center [230, 65] width 96 height 12
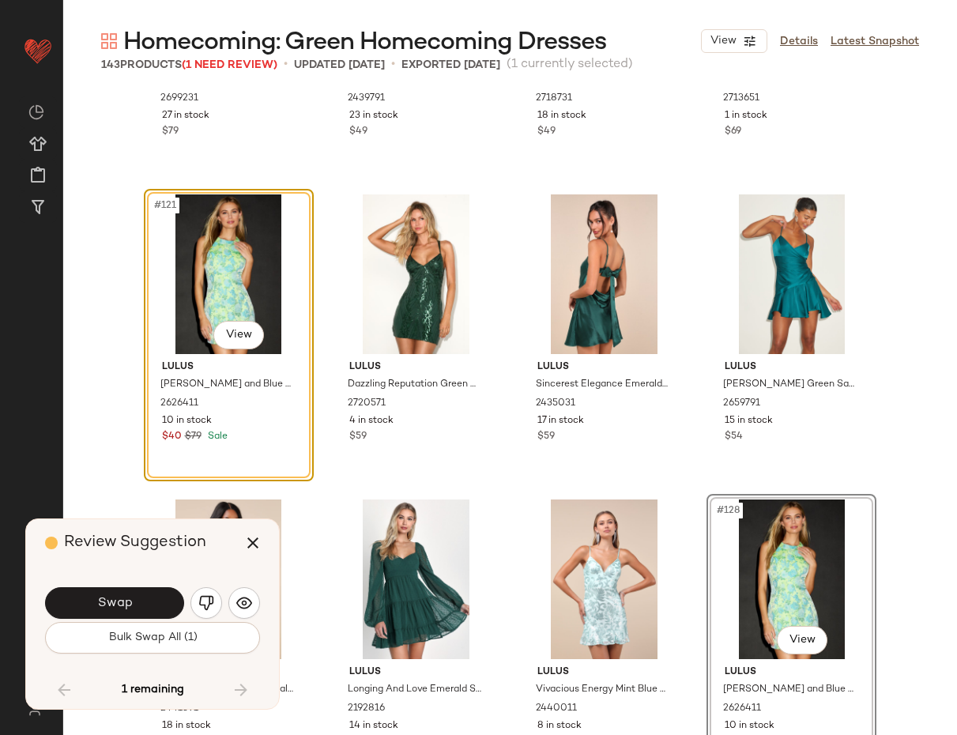
scroll to position [9069, 0]
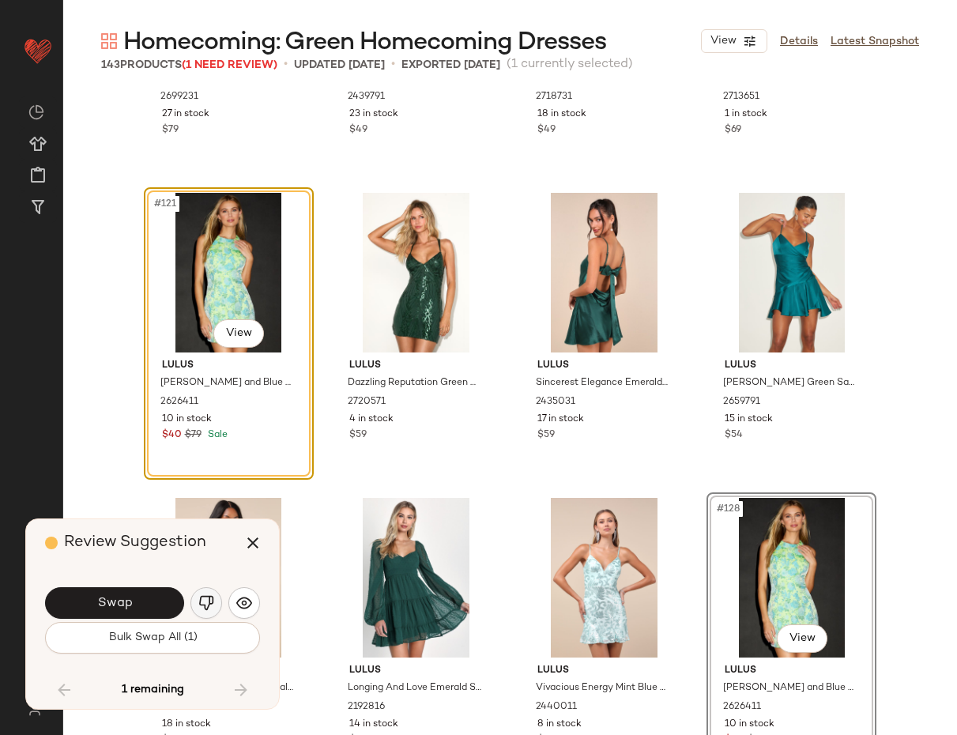
click at [212, 595] on img "button" at bounding box center [206, 603] width 16 height 16
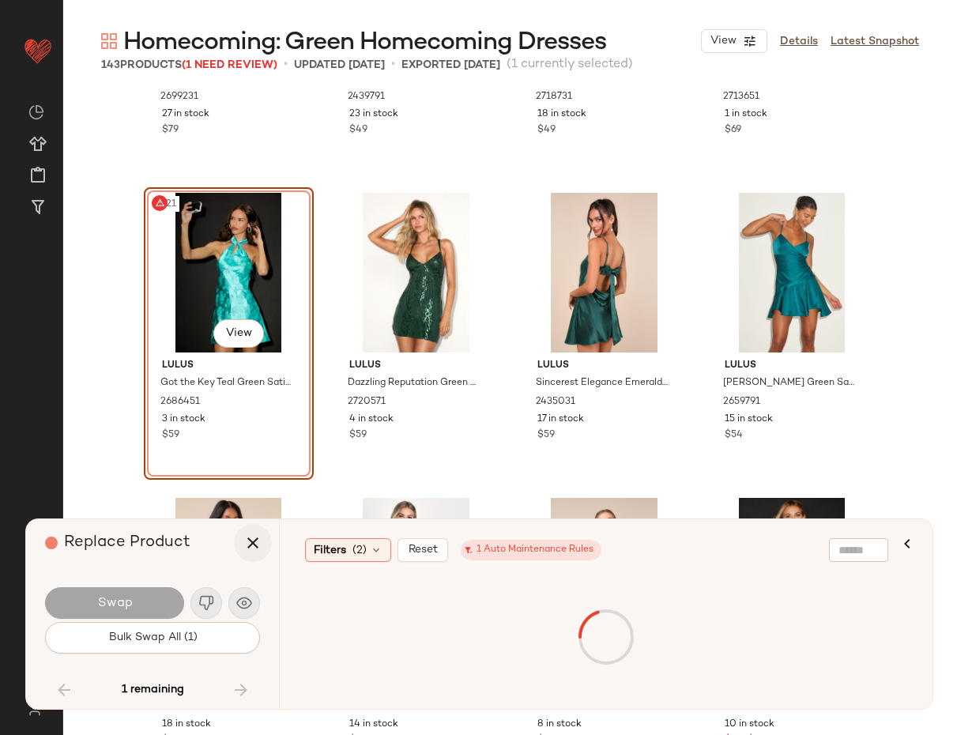
click at [249, 548] on icon "button" at bounding box center [252, 542] width 19 height 19
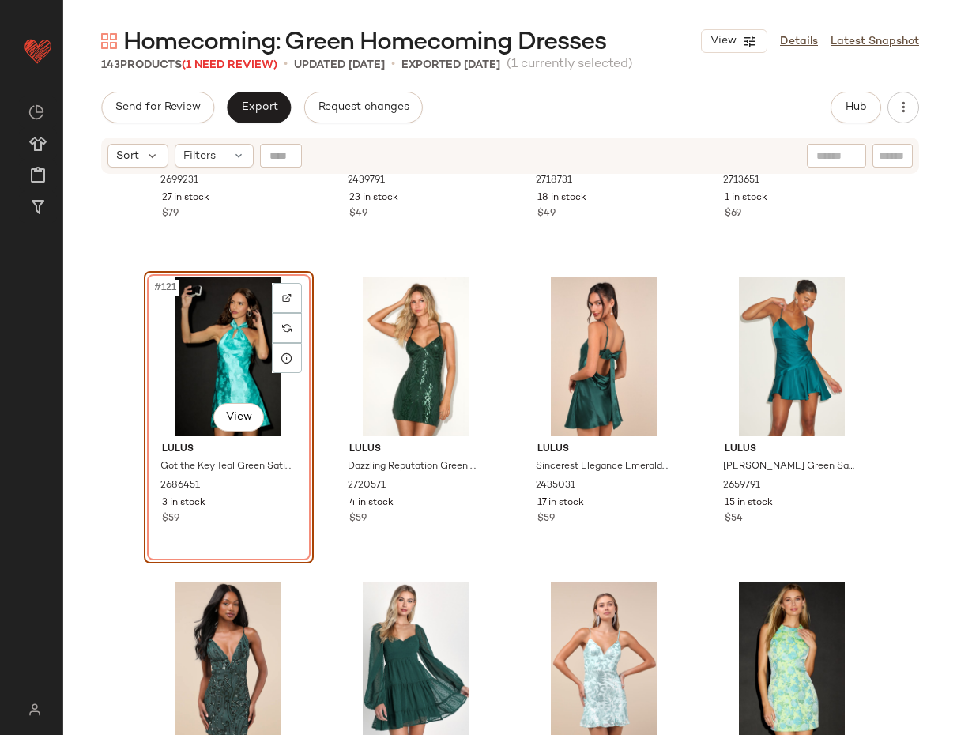
click at [220, 348] on div "#121 View" at bounding box center [228, 357] width 159 height 160
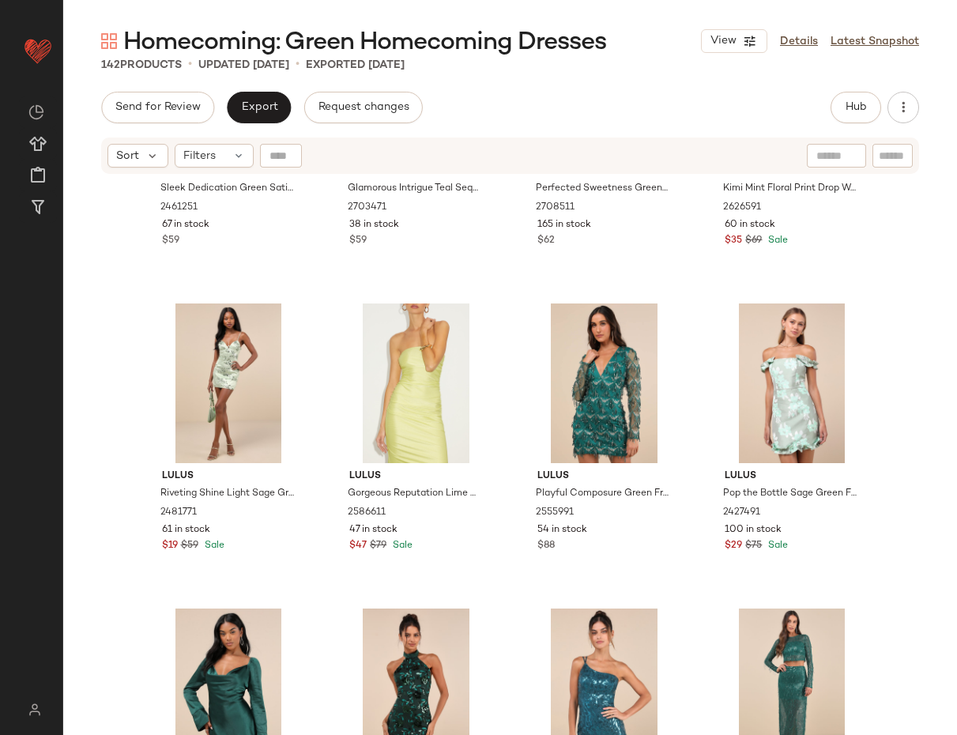
scroll to position [7003, 0]
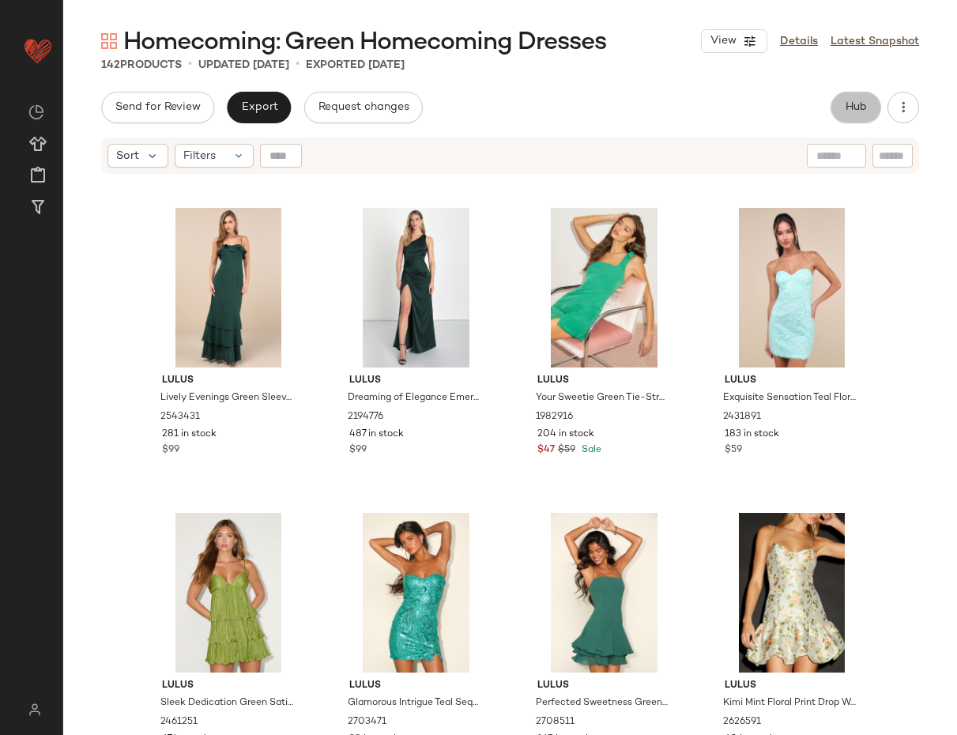
click at [864, 109] on span "Hub" at bounding box center [856, 107] width 22 height 13
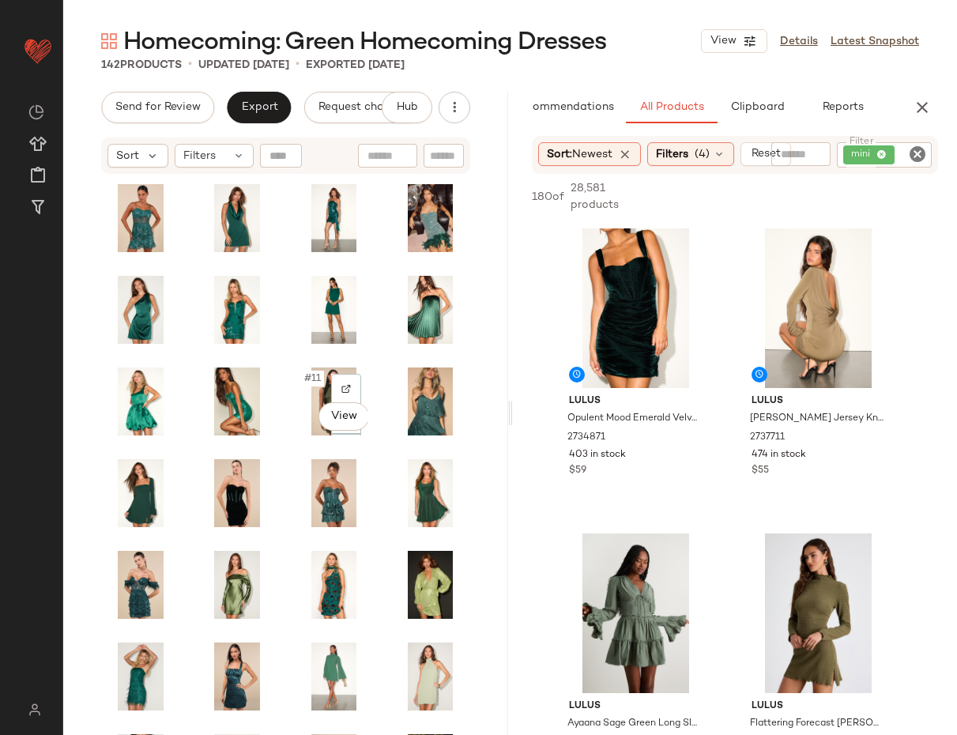
scroll to position [0, 0]
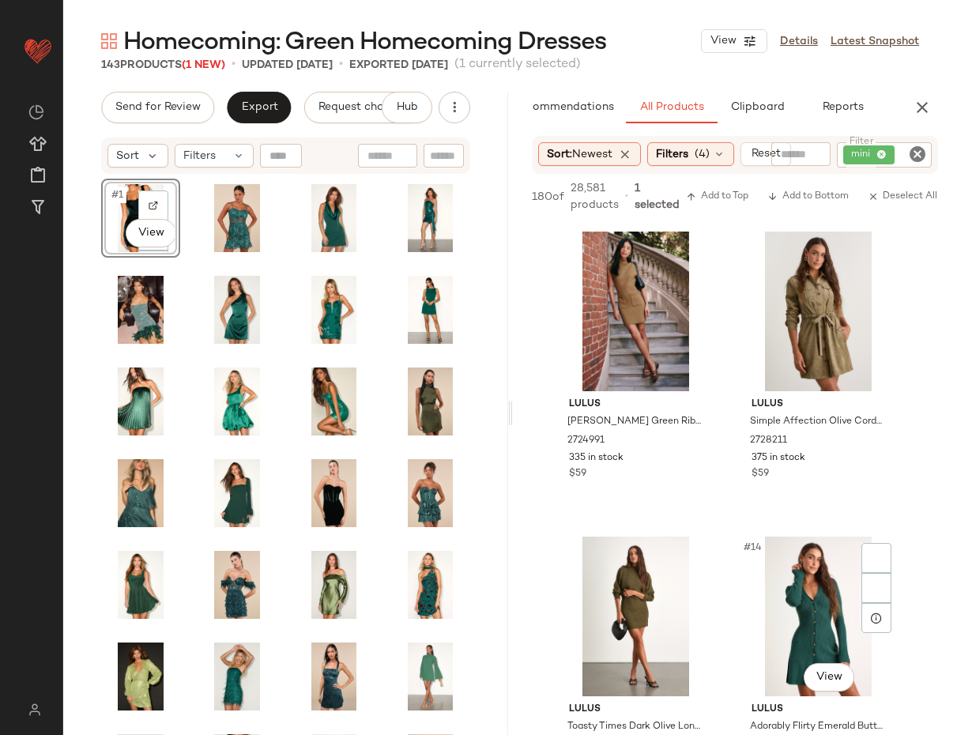
scroll to position [1521, 0]
click at [250, 103] on span "Export" at bounding box center [258, 107] width 37 height 13
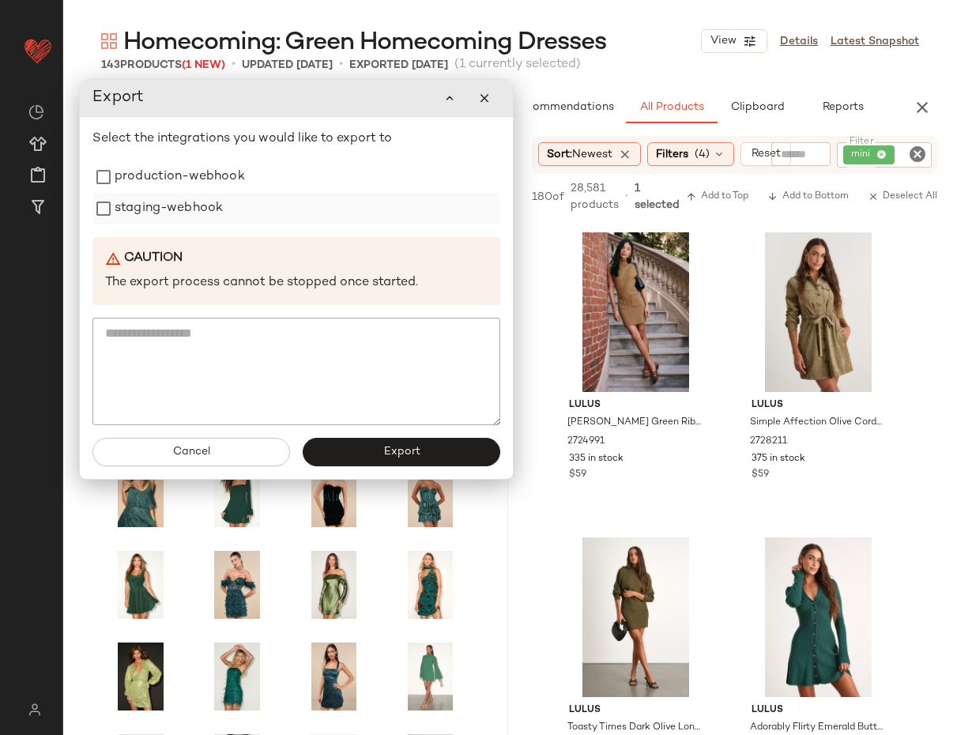
click at [168, 196] on label "staging-webhook" at bounding box center [169, 209] width 108 height 32
click at [168, 173] on label "production-webhook" at bounding box center [180, 177] width 130 height 32
click at [382, 460] on button "Export" at bounding box center [402, 452] width 198 height 28
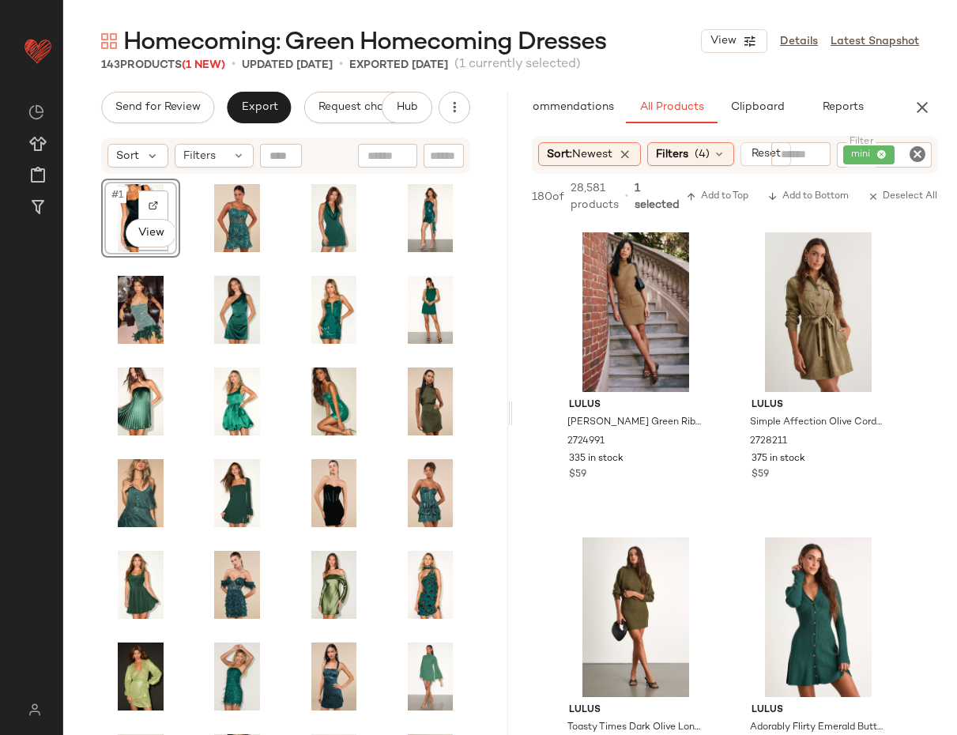
scroll to position [3046, 0]
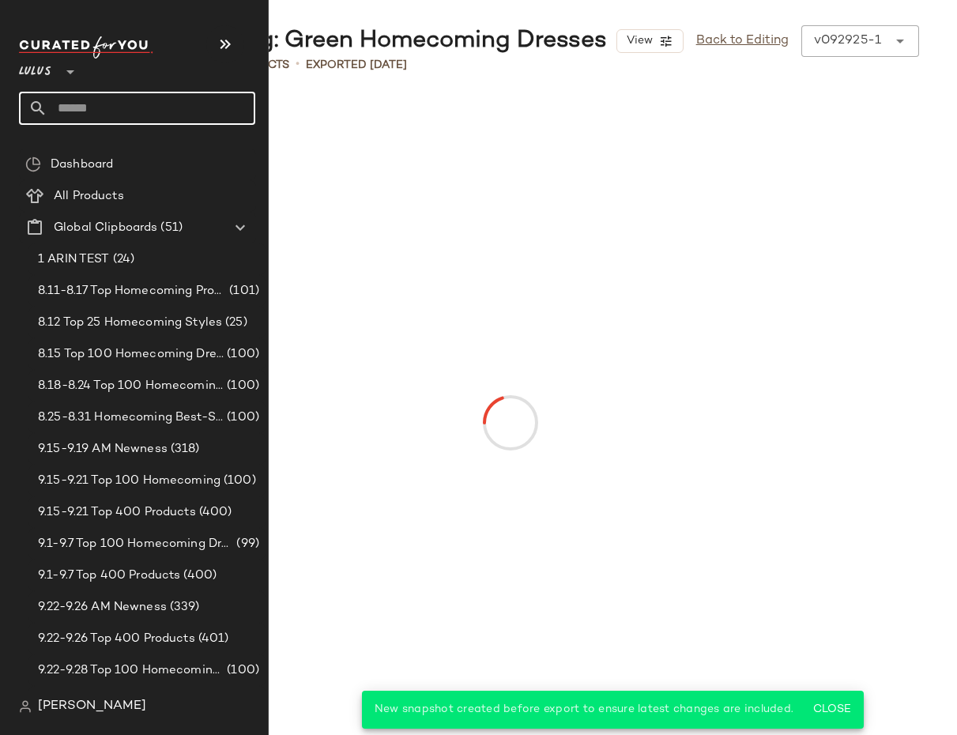
click at [92, 103] on input "text" at bounding box center [151, 108] width 208 height 33
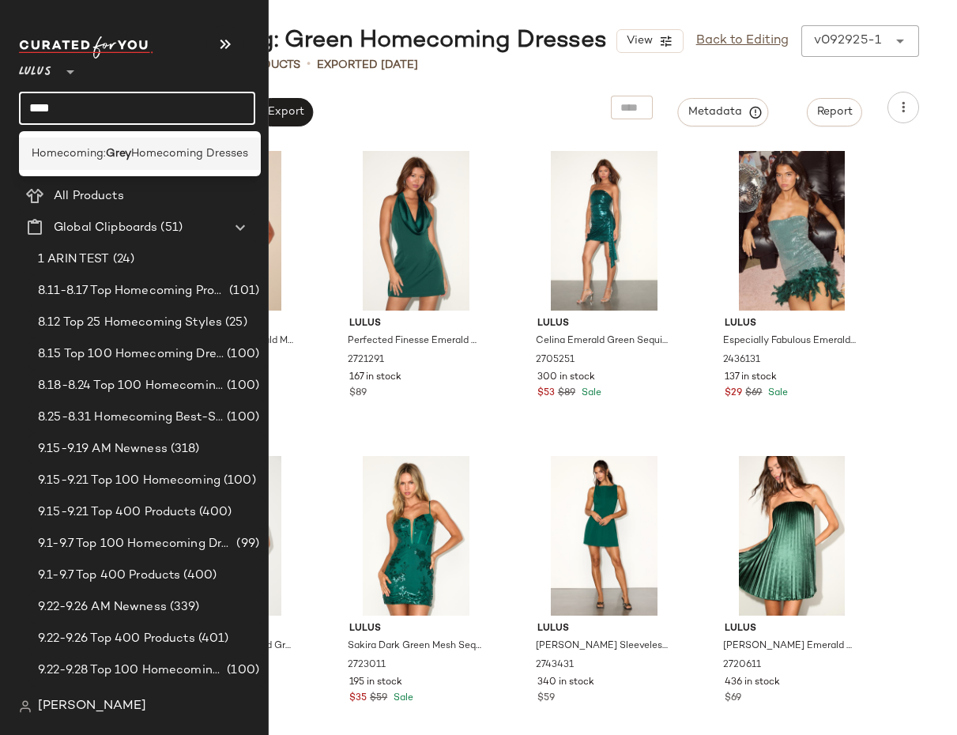
type input "****"
click at [55, 154] on span "Homecoming:" at bounding box center [69, 153] width 74 height 17
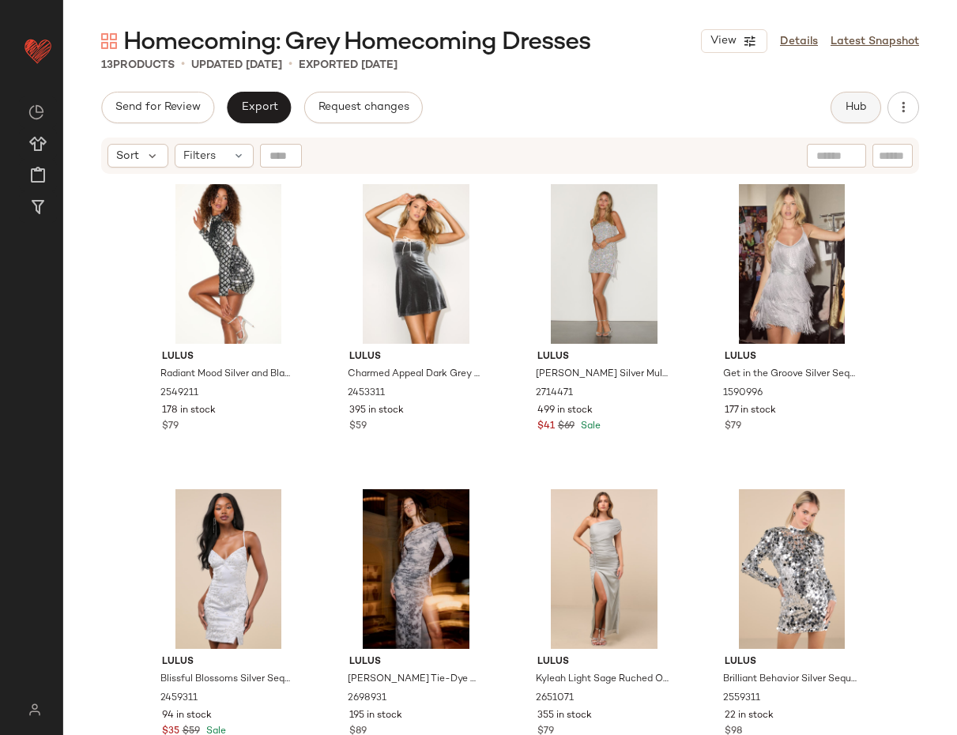
click at [856, 115] on button "Hub" at bounding box center [855, 108] width 51 height 32
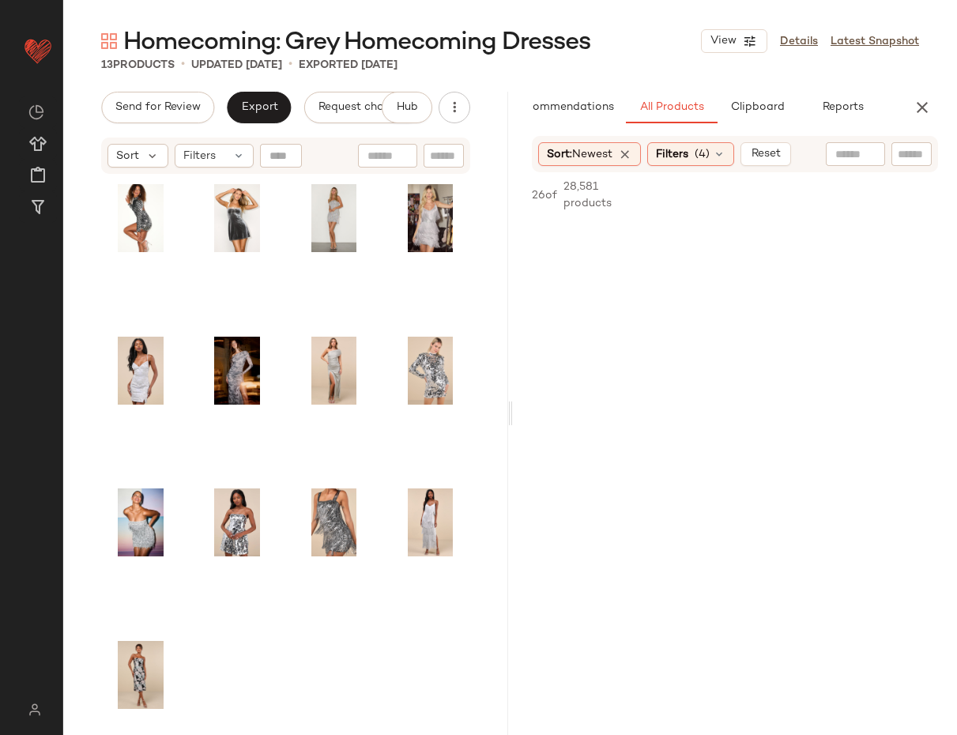
scroll to position [3614, 0]
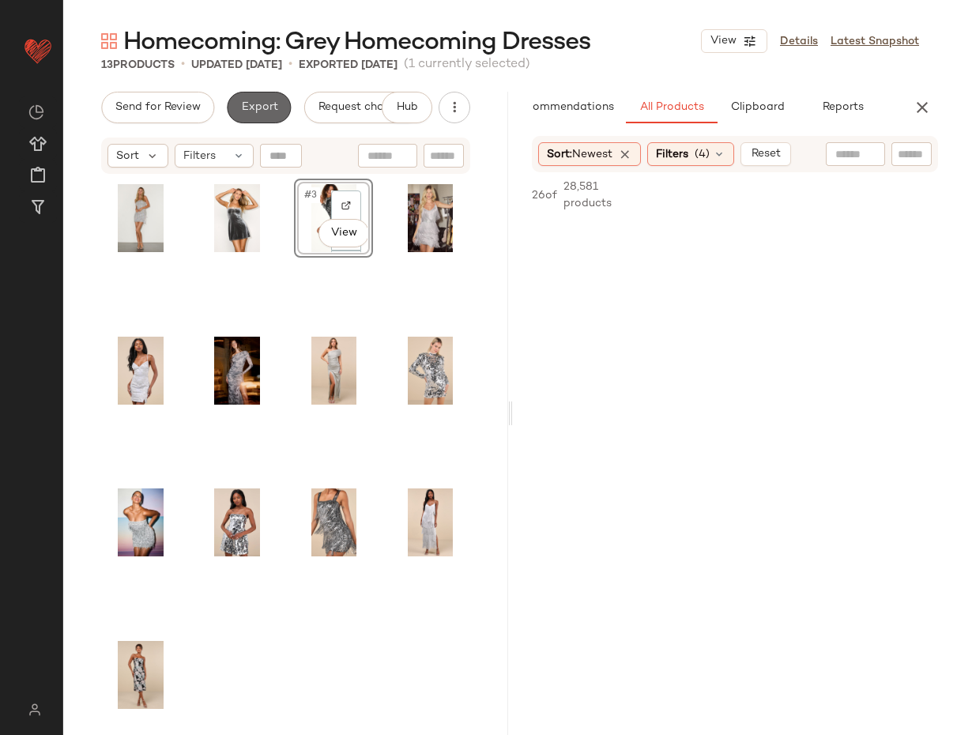
click at [250, 108] on span "Export" at bounding box center [258, 107] width 37 height 13
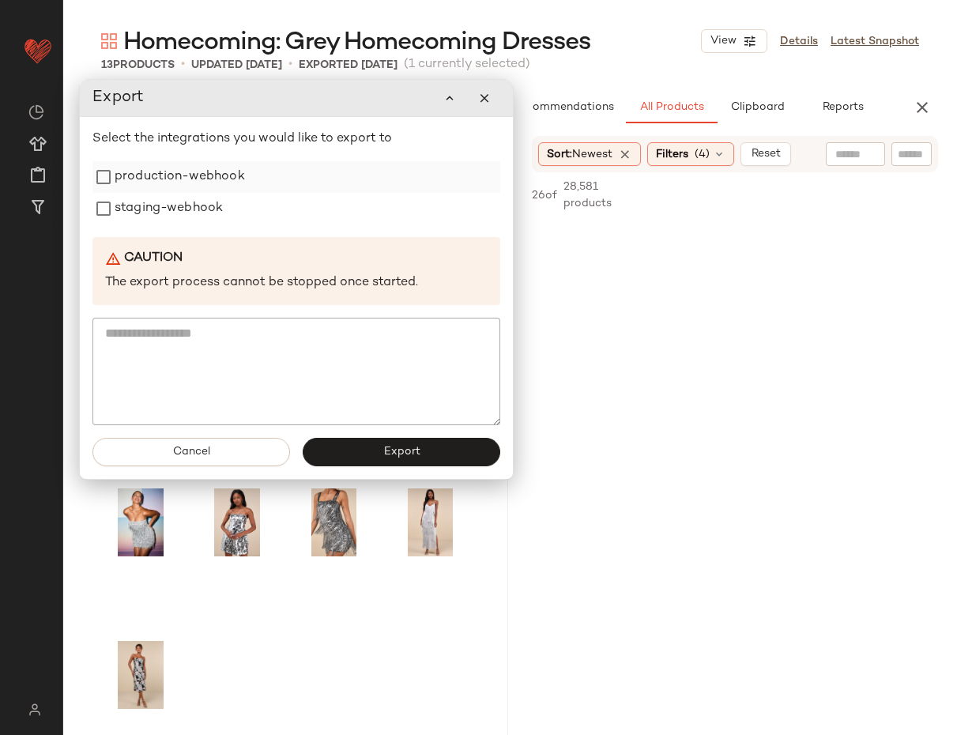
click at [167, 183] on label "production-webhook" at bounding box center [180, 177] width 130 height 32
click at [161, 209] on label "staging-webhook" at bounding box center [169, 209] width 108 height 32
click at [352, 461] on button "Export" at bounding box center [402, 452] width 198 height 28
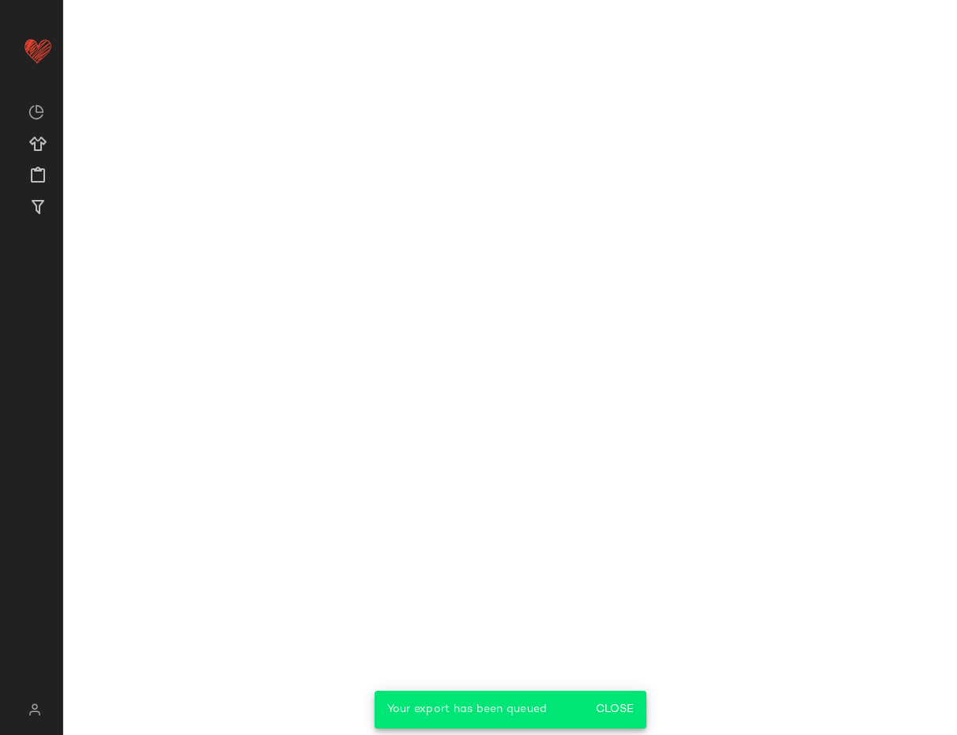
scroll to position [6969, 0]
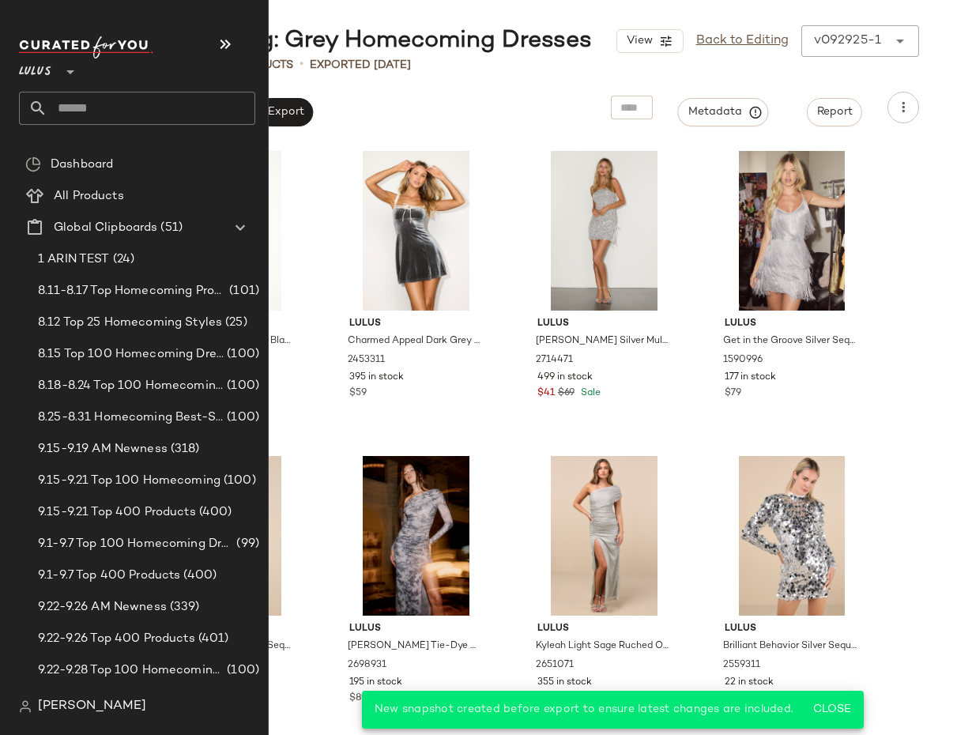
click at [82, 104] on input "text" at bounding box center [151, 108] width 208 height 33
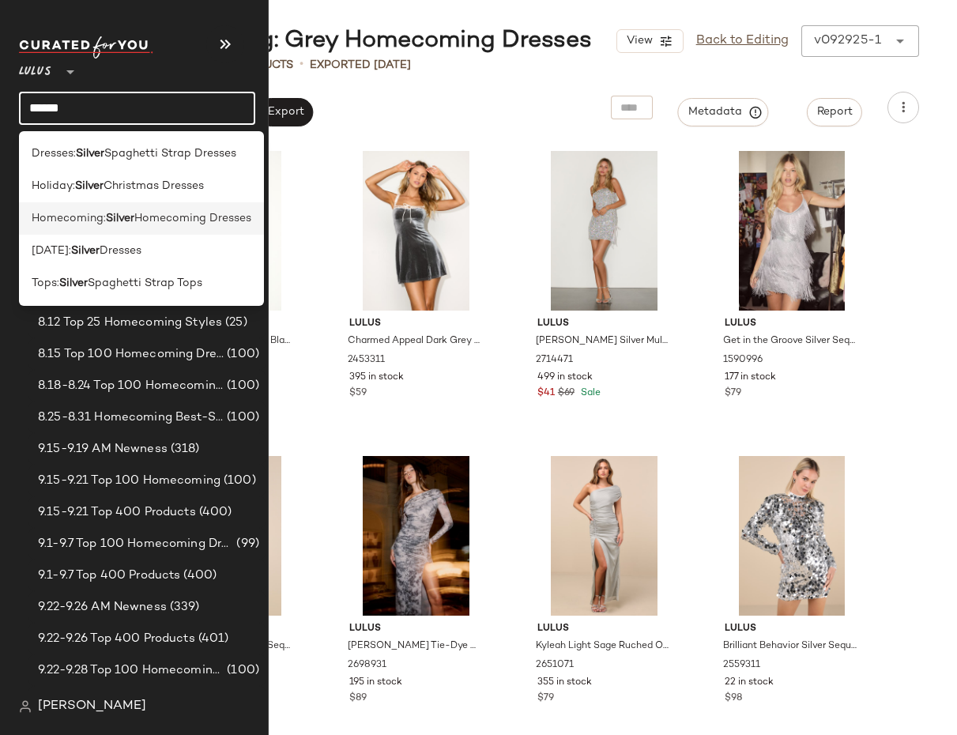
type input "******"
click at [58, 220] on span "Homecoming:" at bounding box center [69, 218] width 74 height 17
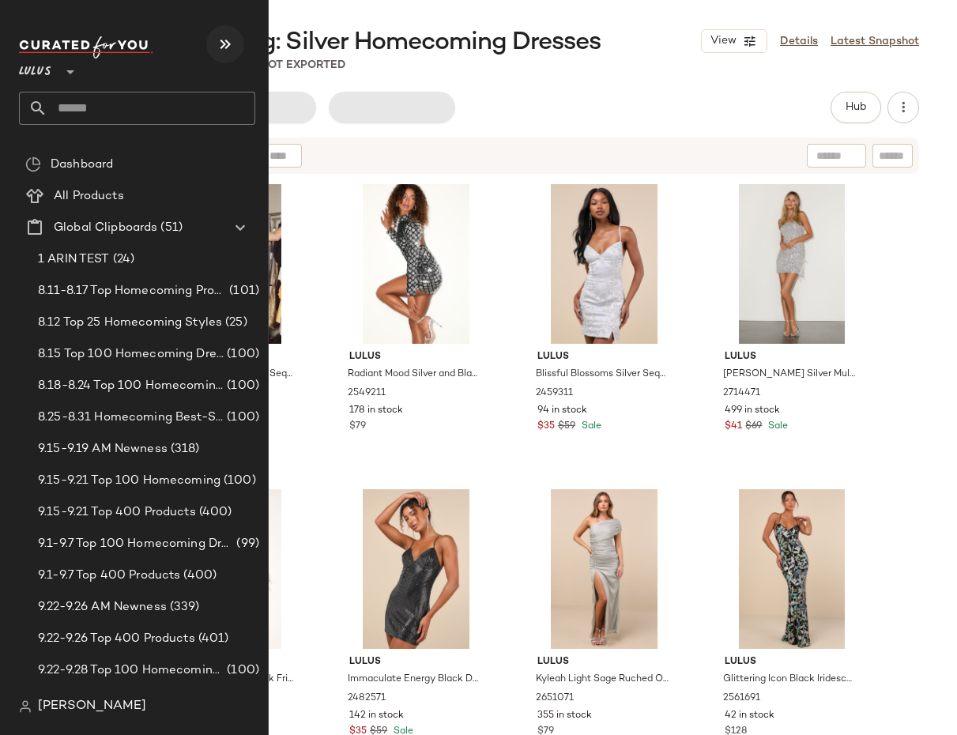
click at [213, 50] on button "button" at bounding box center [225, 44] width 38 height 38
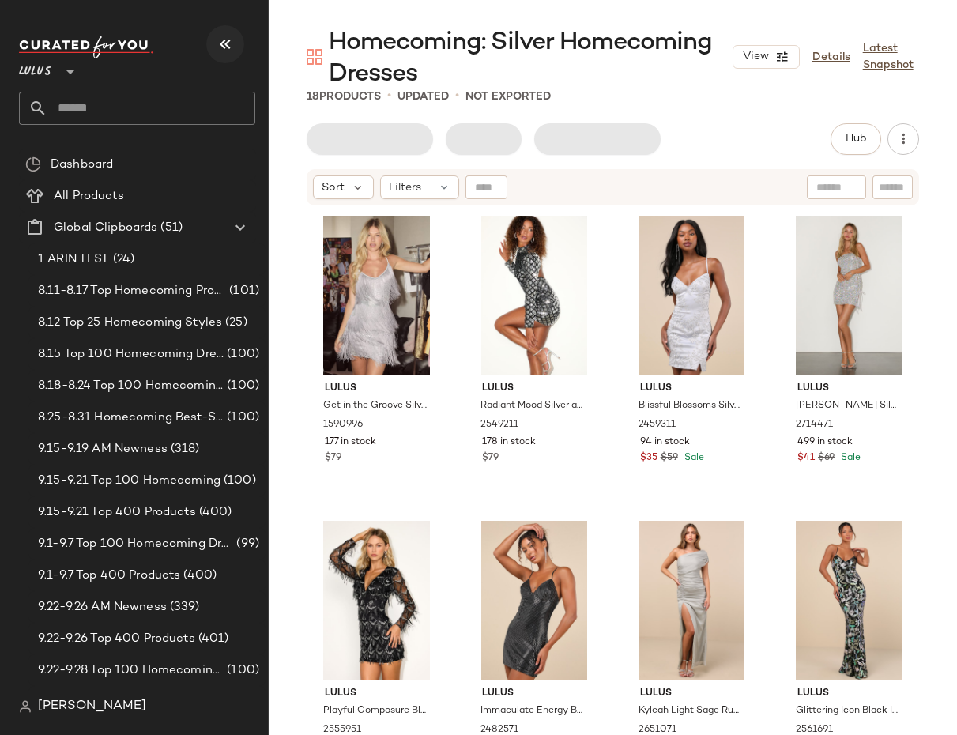
click at [224, 42] on icon "button" at bounding box center [225, 44] width 19 height 19
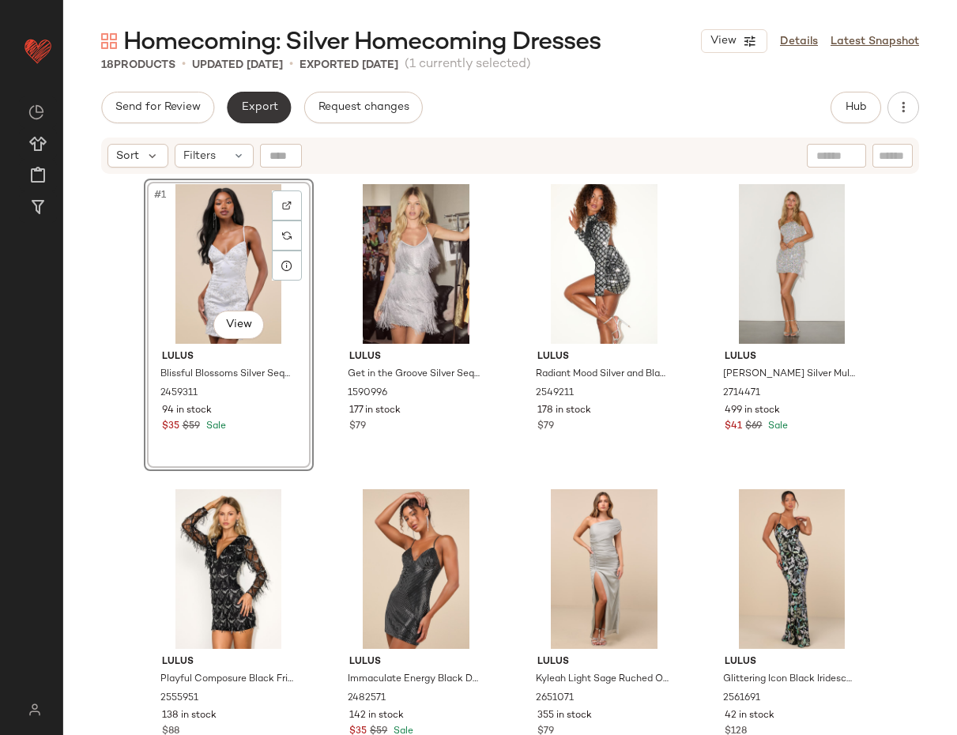
click at [254, 105] on span "Export" at bounding box center [258, 107] width 37 height 13
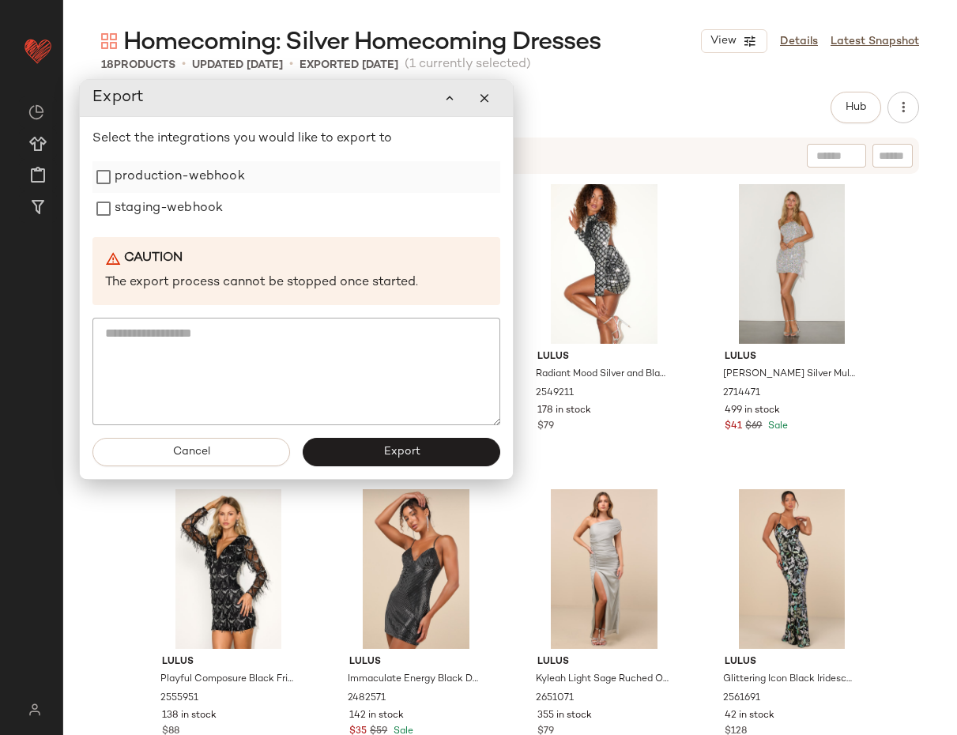
click at [188, 189] on label "production-webhook" at bounding box center [180, 177] width 130 height 32
click at [186, 209] on label "staging-webhook" at bounding box center [169, 209] width 108 height 32
click at [389, 454] on span "Export" at bounding box center [400, 452] width 37 height 13
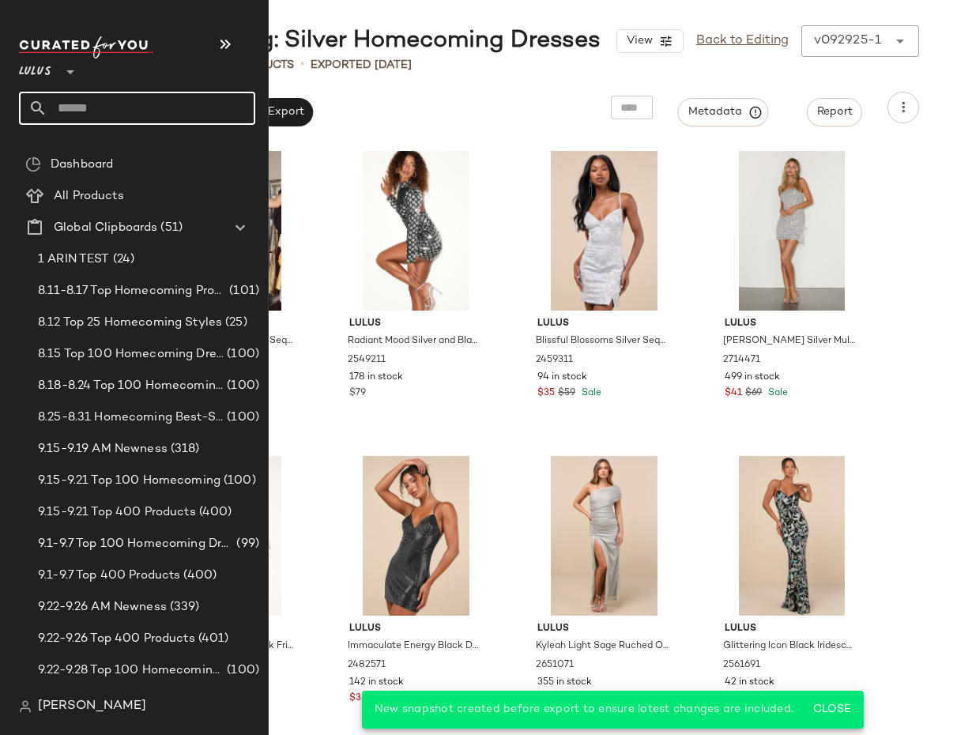
click at [89, 96] on input "text" at bounding box center [151, 108] width 208 height 33
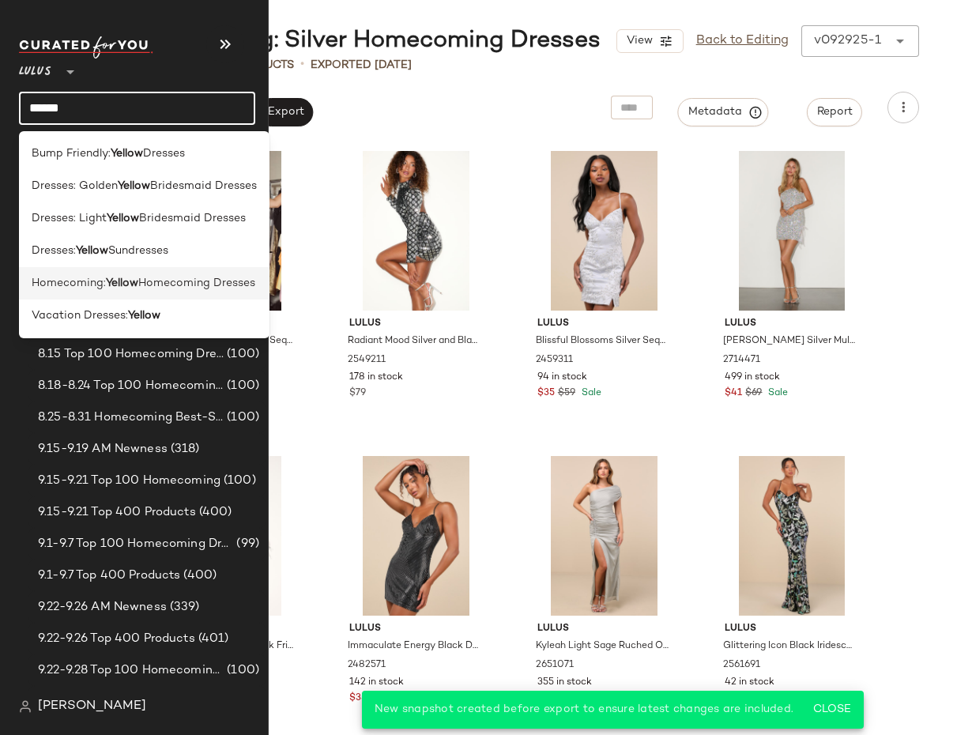
type input "******"
click at [61, 272] on div "Homecoming: Yellow Homecoming Dresses" at bounding box center [144, 283] width 250 height 32
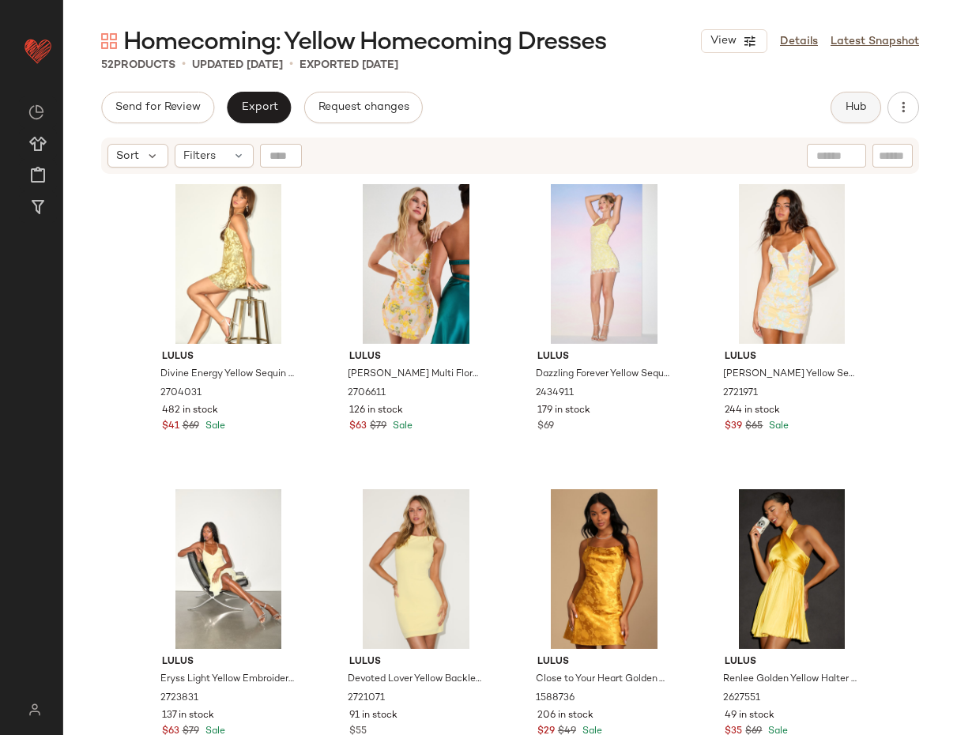
click at [854, 105] on span "Hub" at bounding box center [856, 107] width 22 height 13
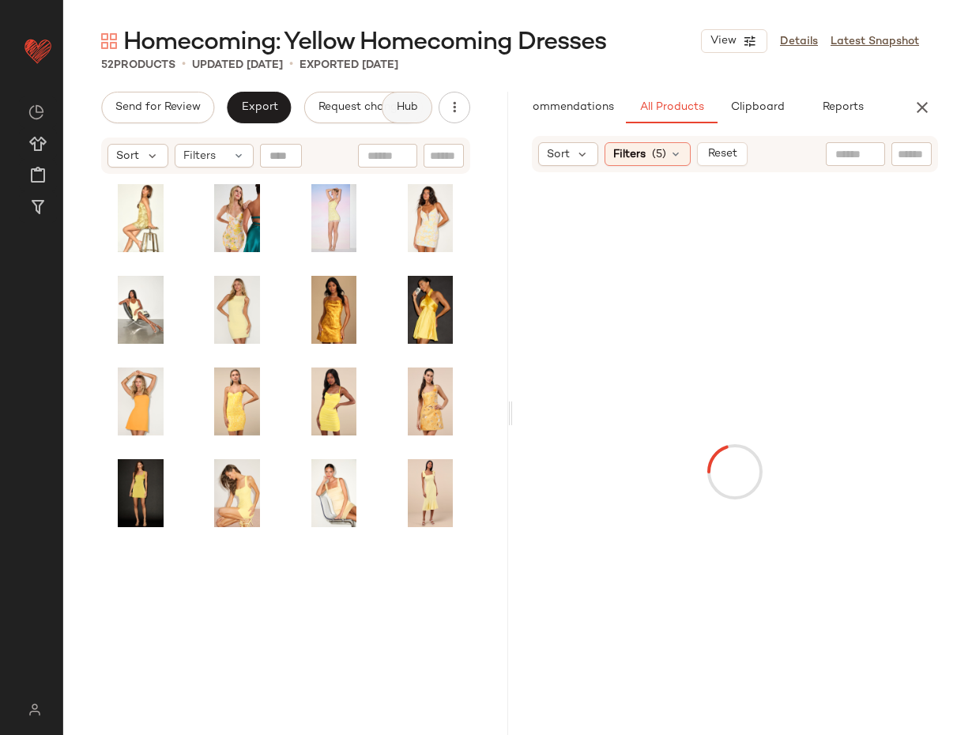
scroll to position [0, 45]
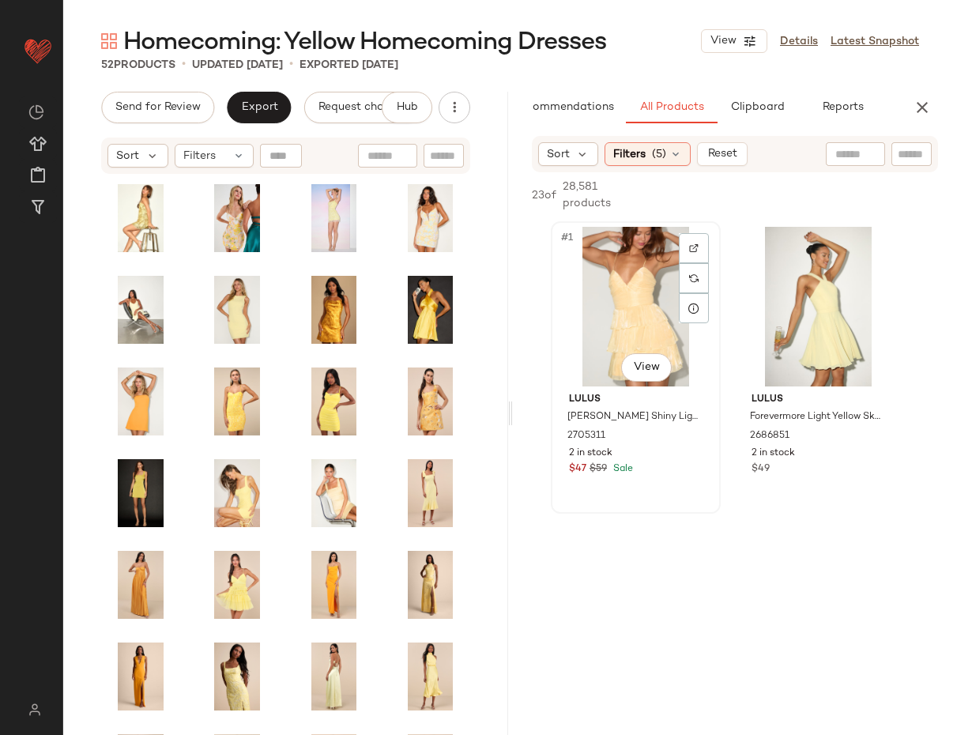
click at [588, 315] on div "#1 View" at bounding box center [635, 307] width 159 height 160
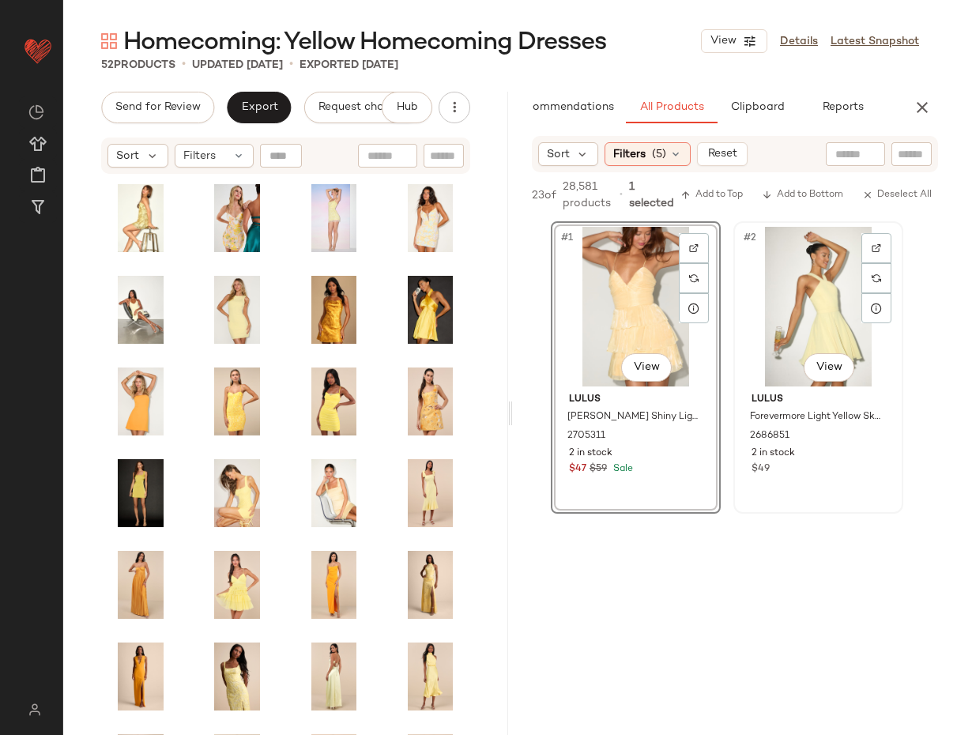
click at [770, 302] on div "#2 View" at bounding box center [818, 307] width 159 height 160
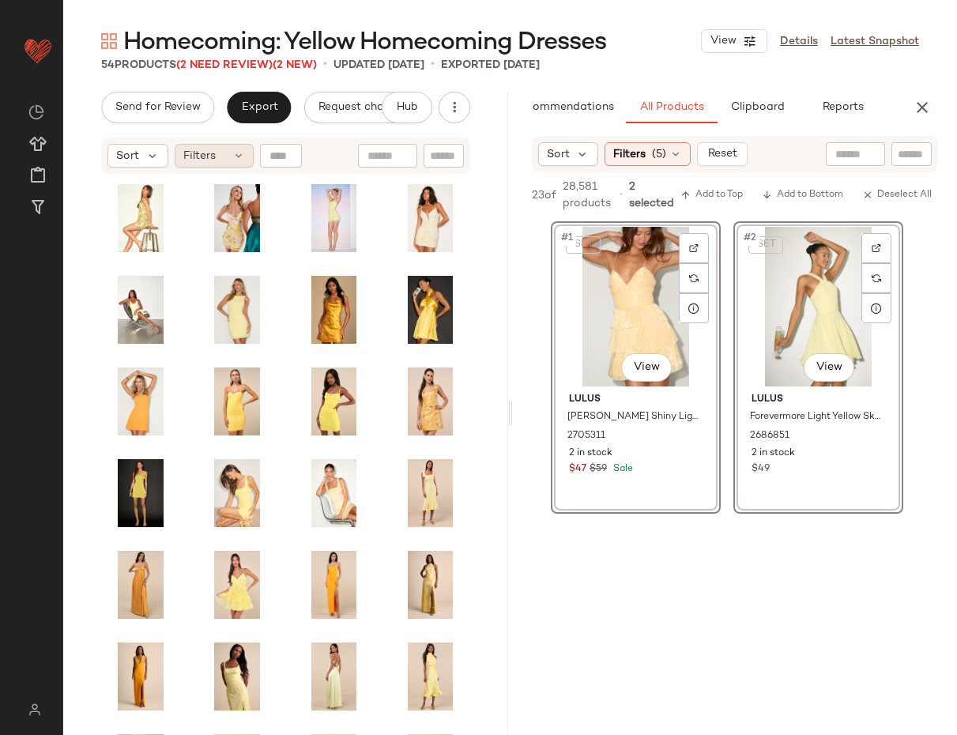
click at [243, 152] on icon at bounding box center [238, 155] width 13 height 13
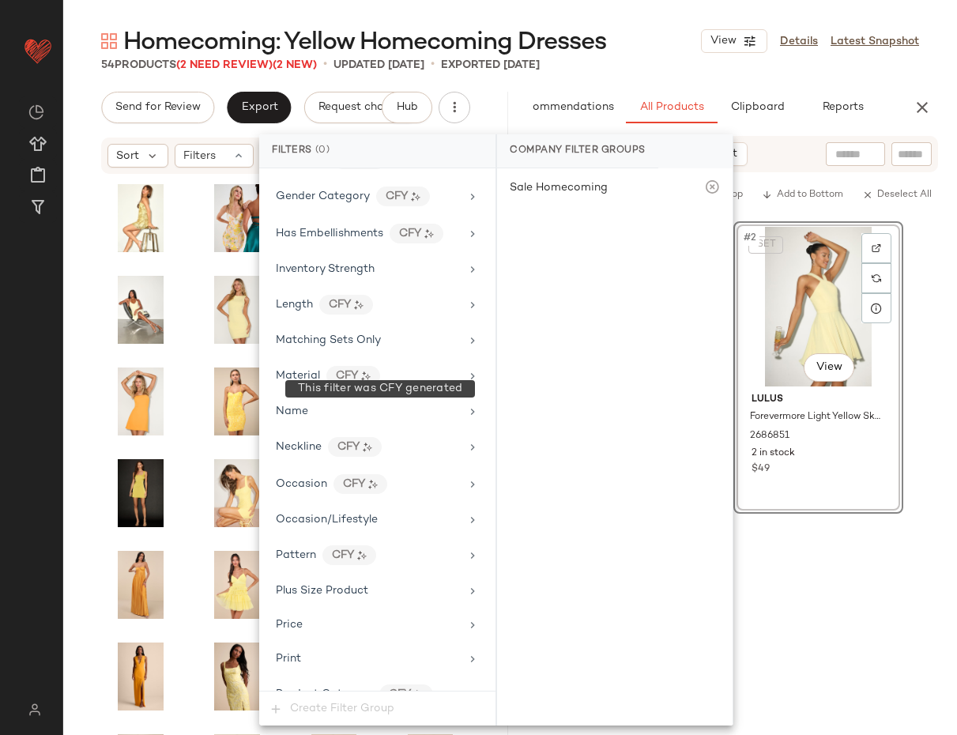
scroll to position [995, 0]
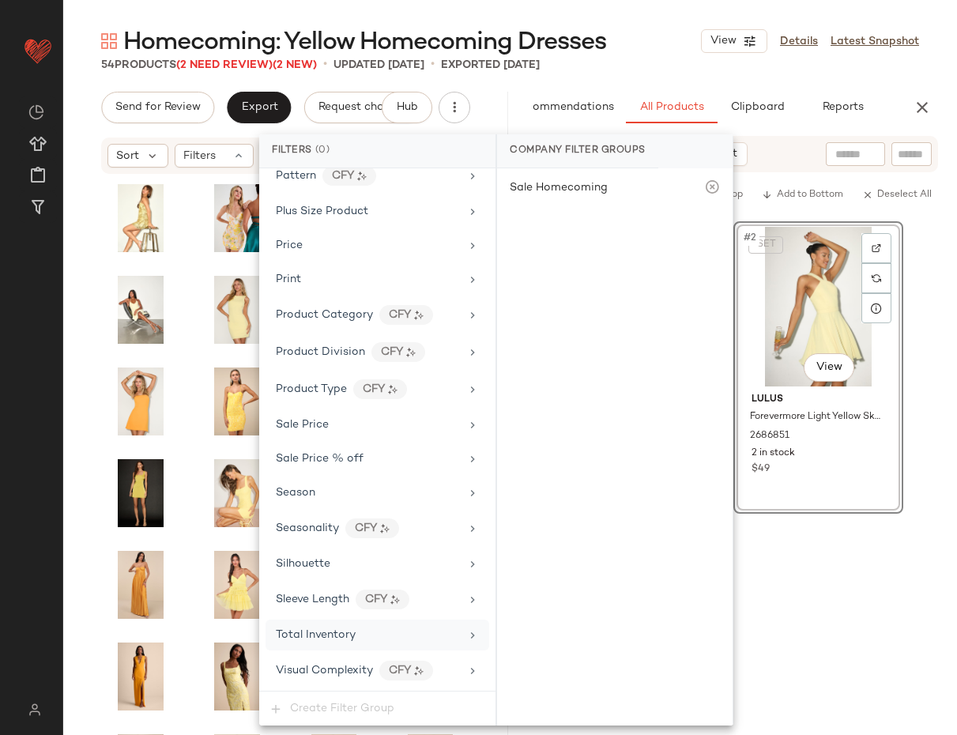
click at [341, 630] on span "Total Inventory" at bounding box center [316, 635] width 80 height 12
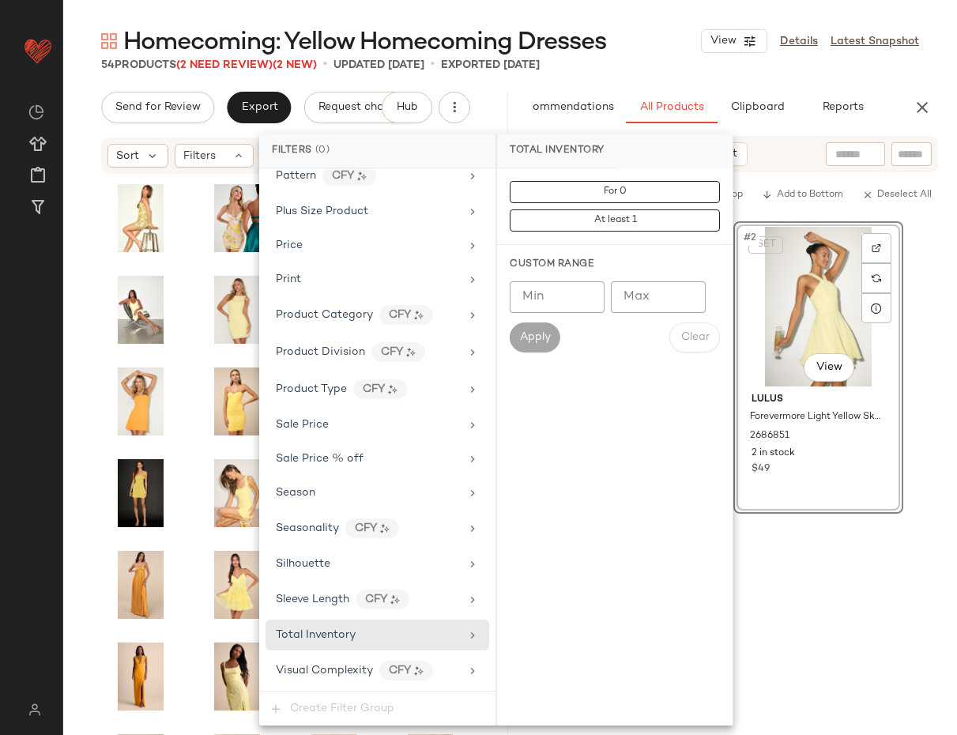
click at [640, 303] on input "Max" at bounding box center [658, 297] width 95 height 32
type input "**"
click at [534, 337] on span "Apply" at bounding box center [535, 337] width 32 height 13
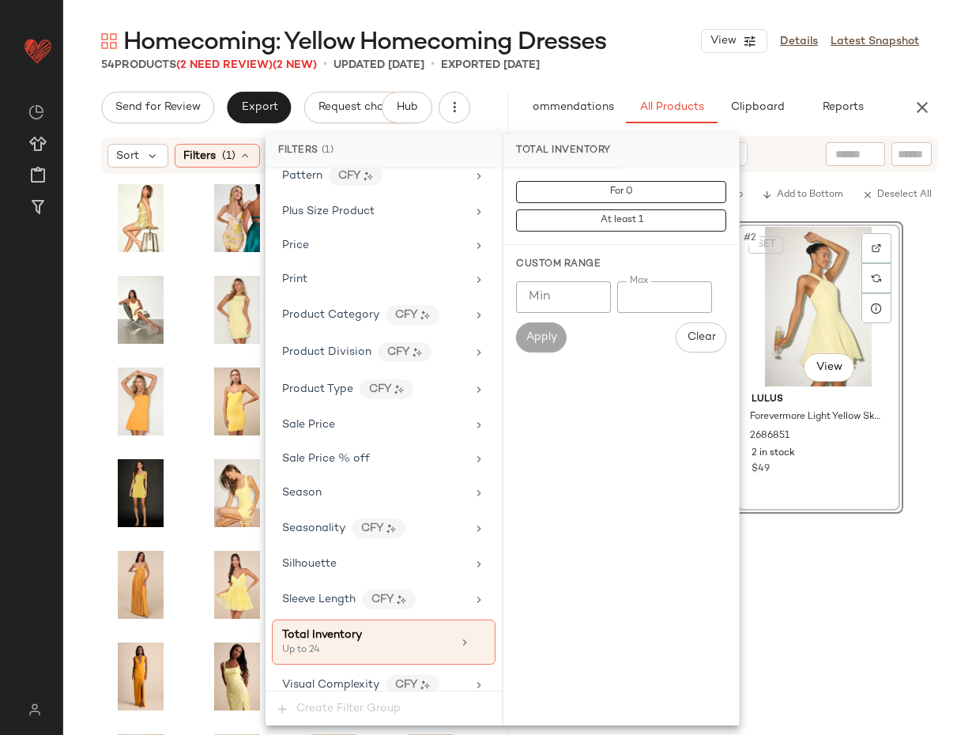
click at [657, 47] on div "Homecoming: Yellow Homecoming Dresses View Details Latest Snapshot" at bounding box center [510, 41] width 894 height 32
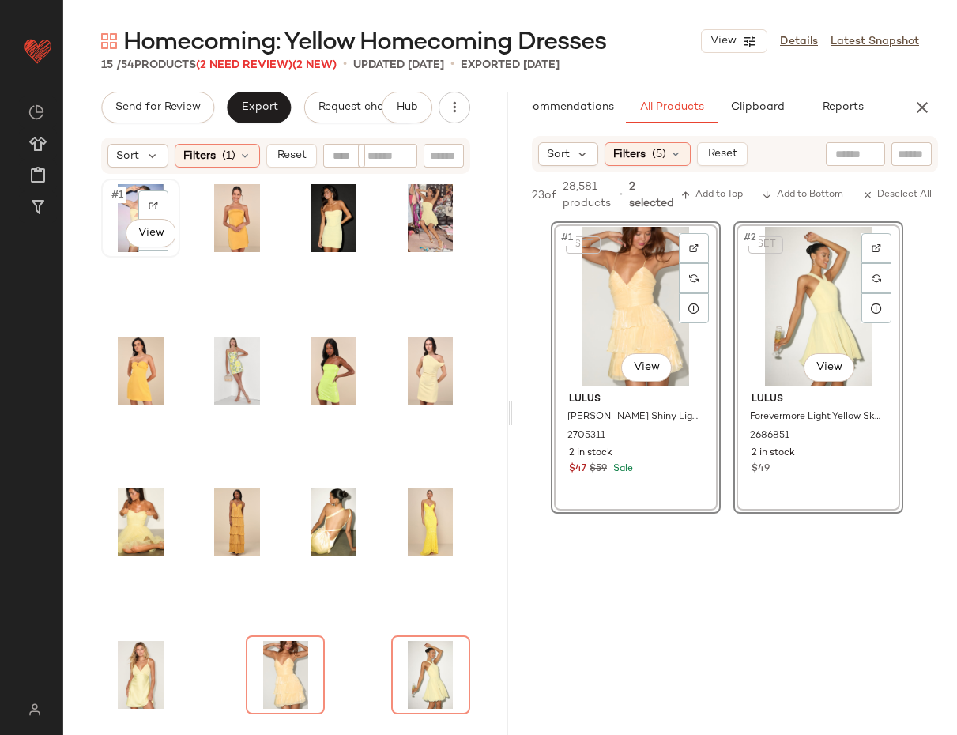
click at [107, 249] on img at bounding box center [141, 218] width 68 height 68
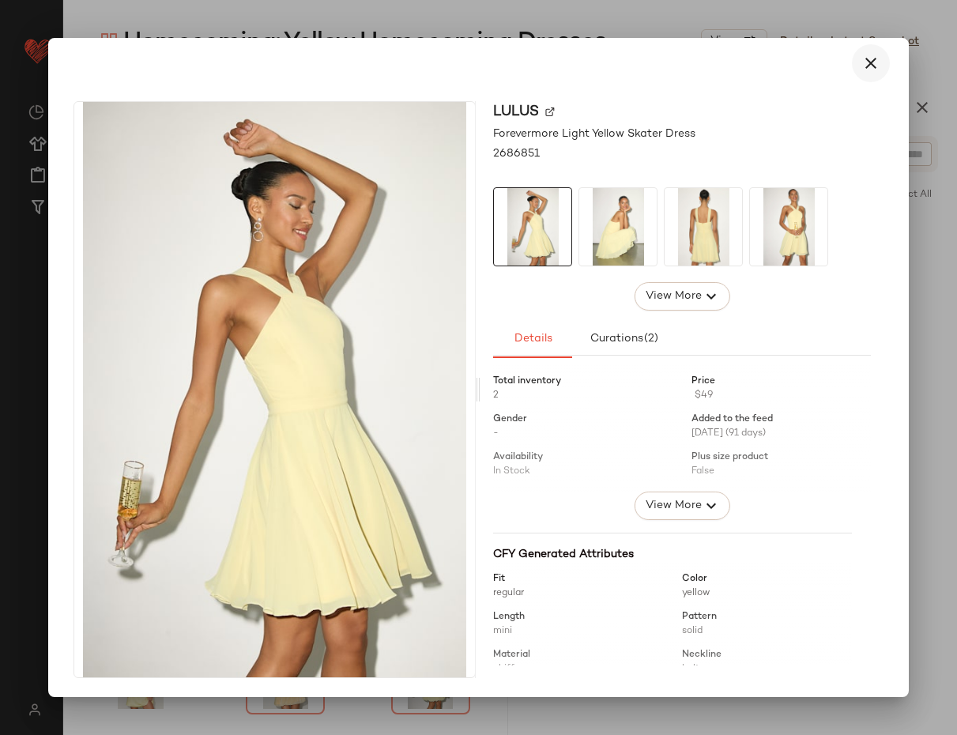
click at [865, 70] on icon "button" at bounding box center [870, 63] width 19 height 19
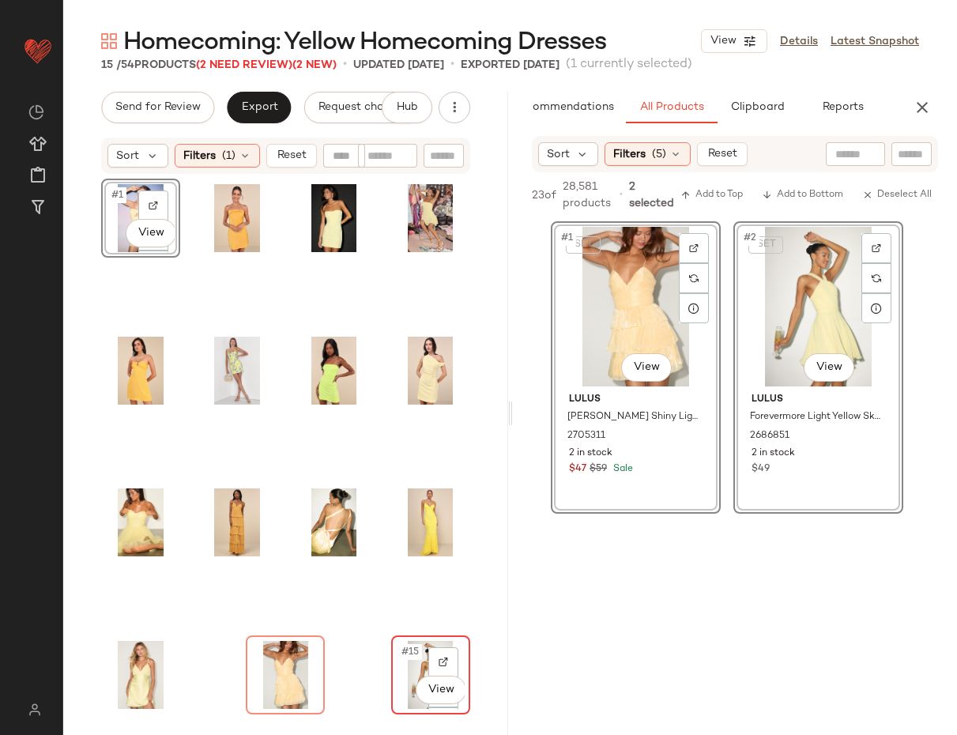
click at [393, 638] on div "#15 View" at bounding box center [431, 675] width 76 height 76
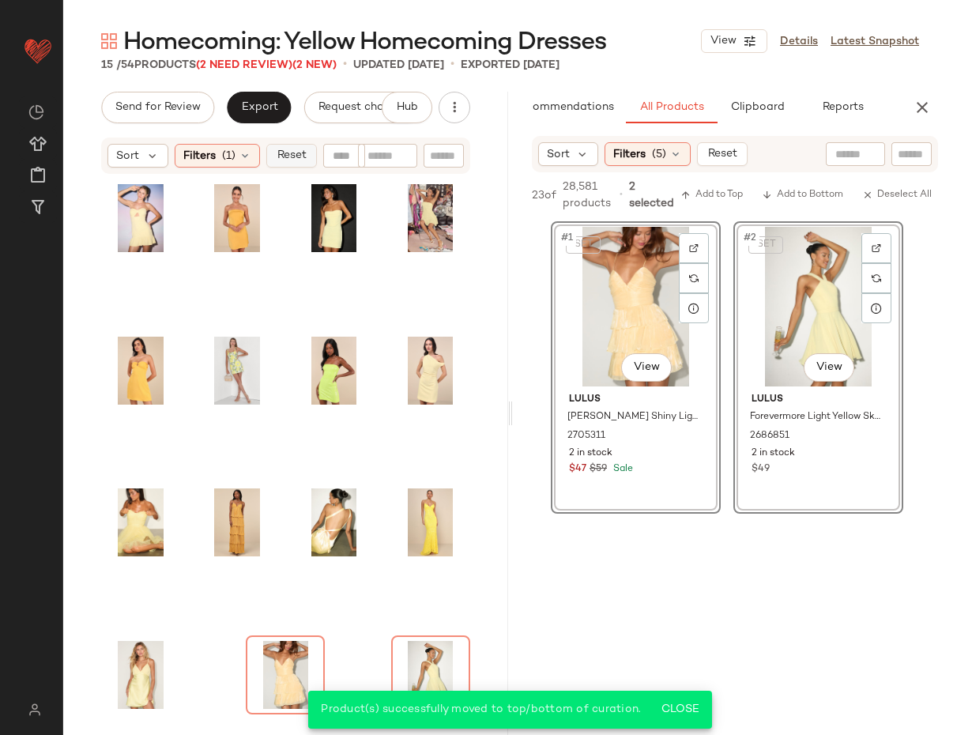
click at [292, 161] on span "Reset" at bounding box center [291, 155] width 30 height 13
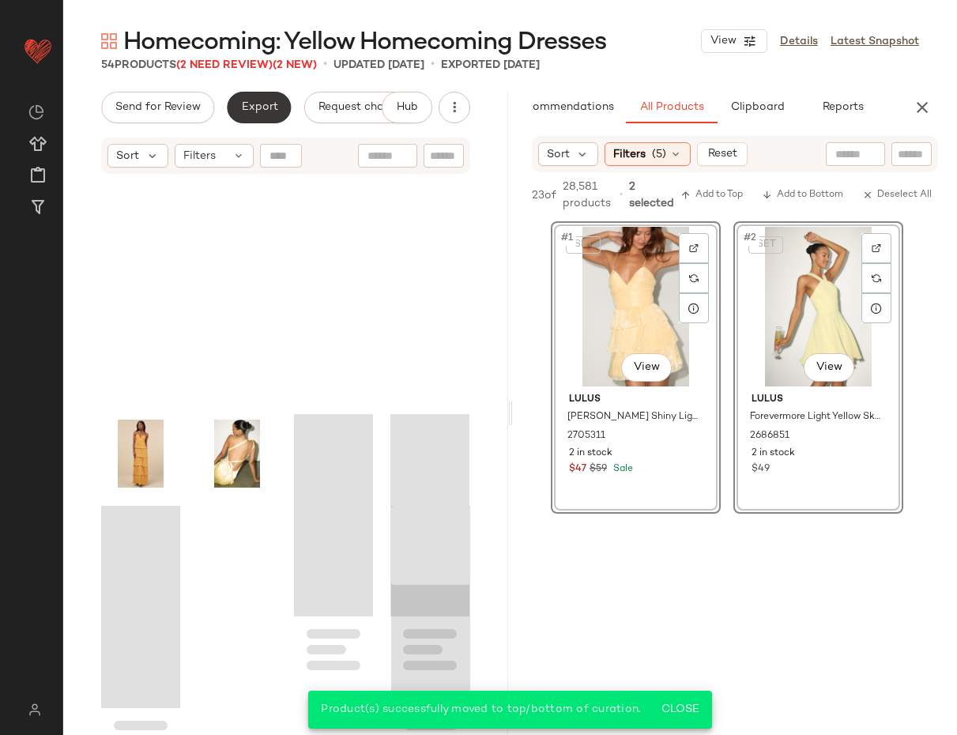
click at [258, 107] on span "Export" at bounding box center [258, 107] width 37 height 13
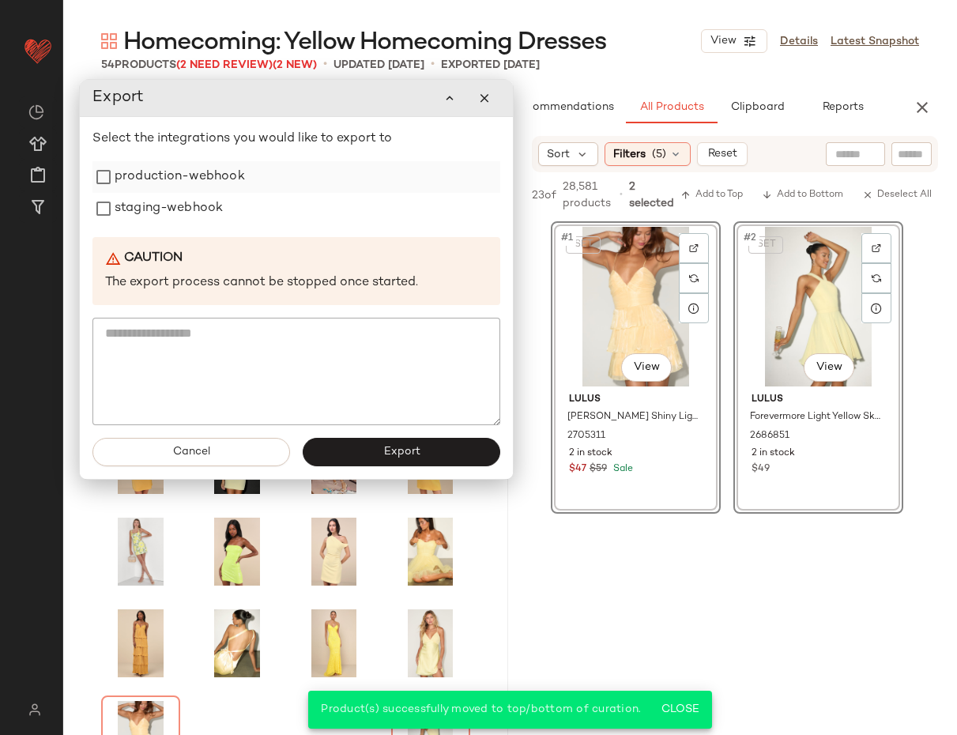
click at [182, 174] on label "production-webhook" at bounding box center [180, 177] width 130 height 32
click at [173, 205] on label "staging-webhook" at bounding box center [169, 209] width 108 height 32
click at [366, 447] on button "Export" at bounding box center [402, 452] width 198 height 28
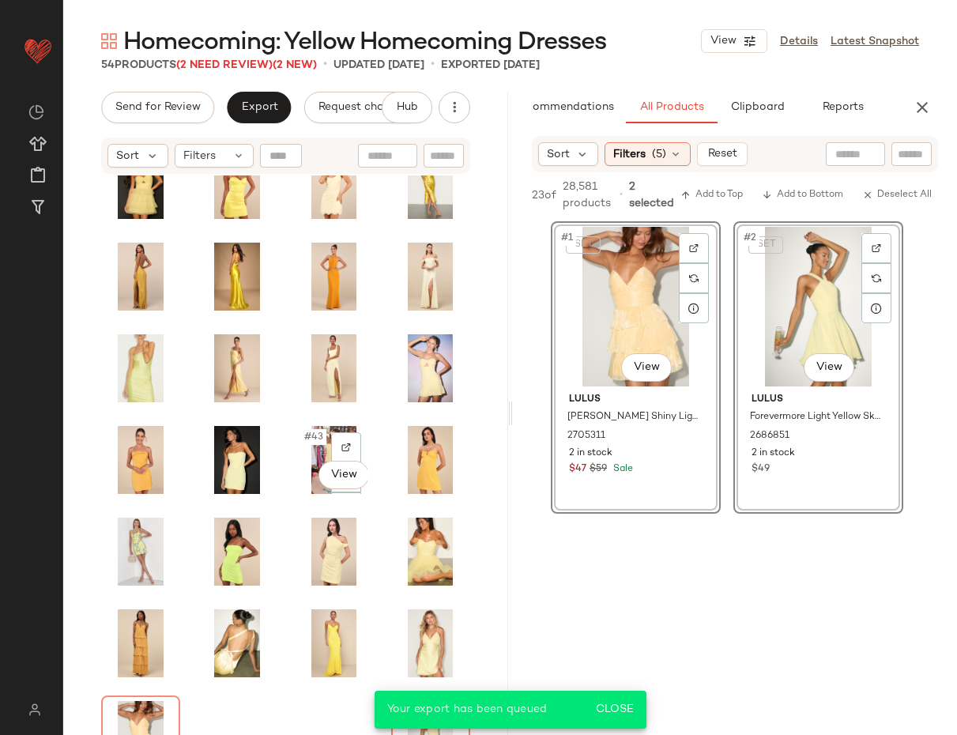
scroll to position [1100, 0]
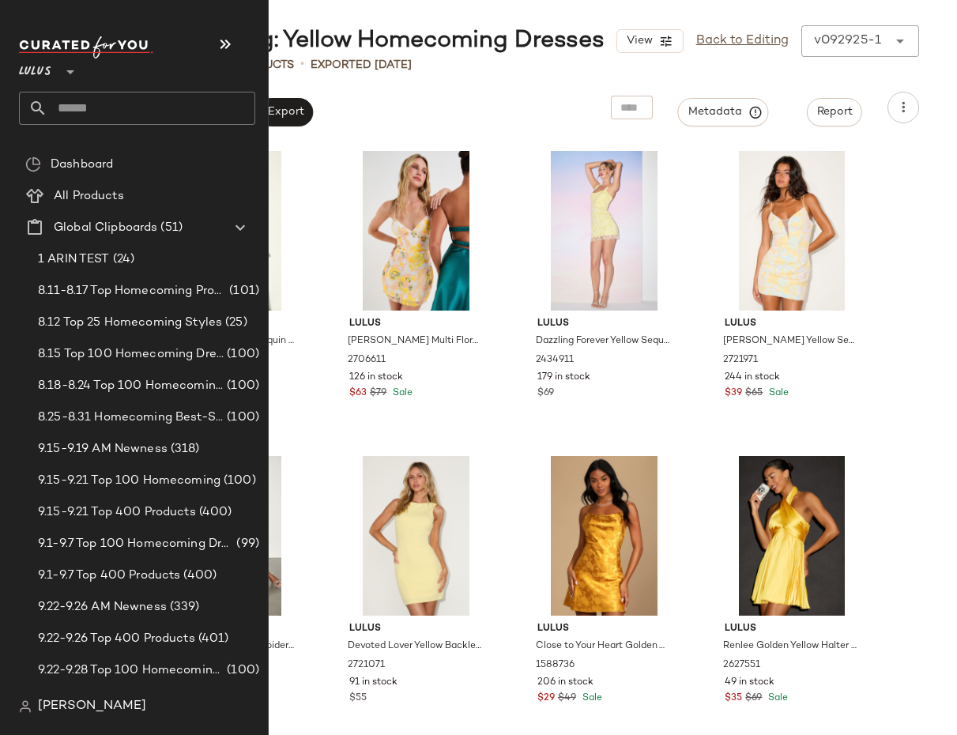
click at [72, 104] on input "text" at bounding box center [151, 108] width 208 height 33
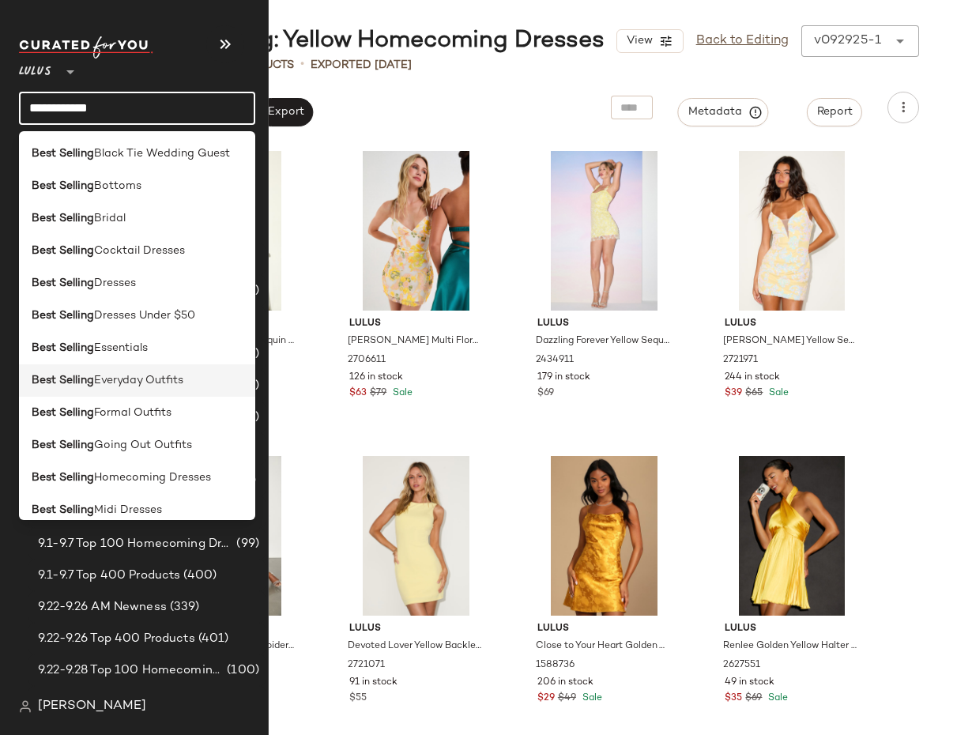
type input "**********"
click at [66, 374] on b "Best Selling" at bounding box center [63, 380] width 62 height 17
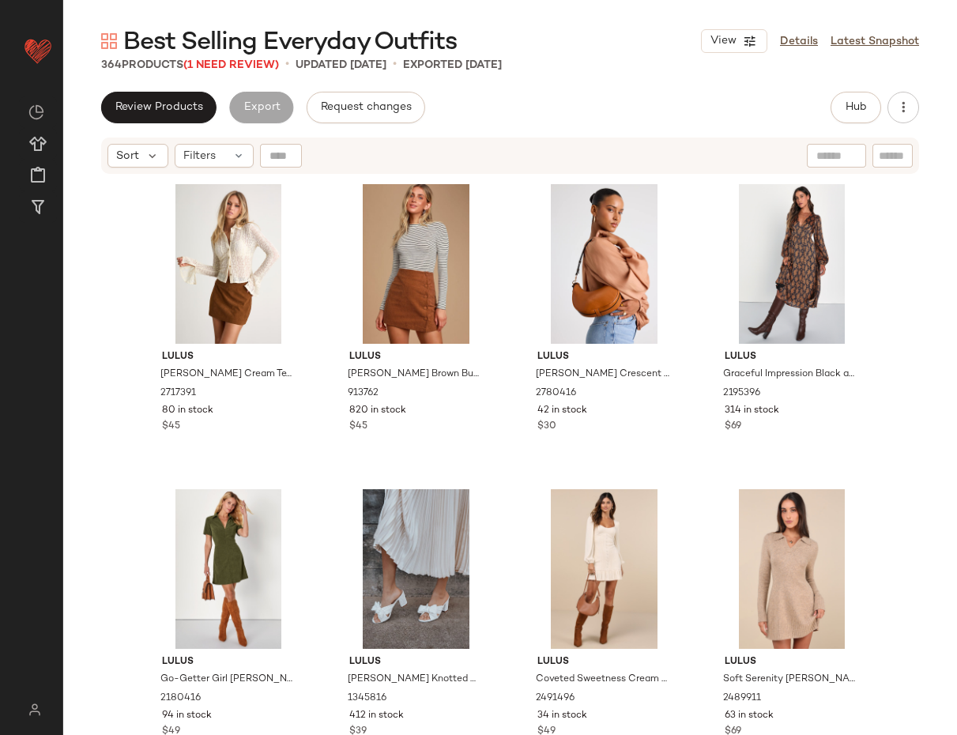
click at [543, 76] on div "Best Selling Everyday Outfits View Details Latest Snapshot 364 Products (1 Need…" at bounding box center [510, 379] width 894 height 709
click at [250, 61] on span "(1 Need Review)" at bounding box center [231, 65] width 96 height 12
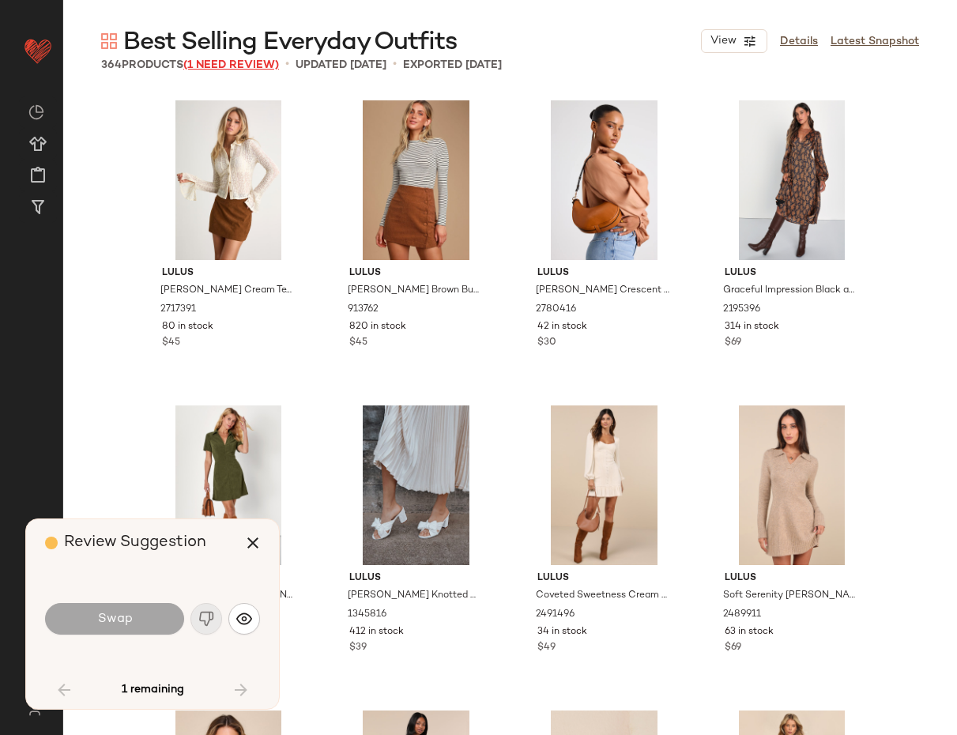
scroll to position [2745, 0]
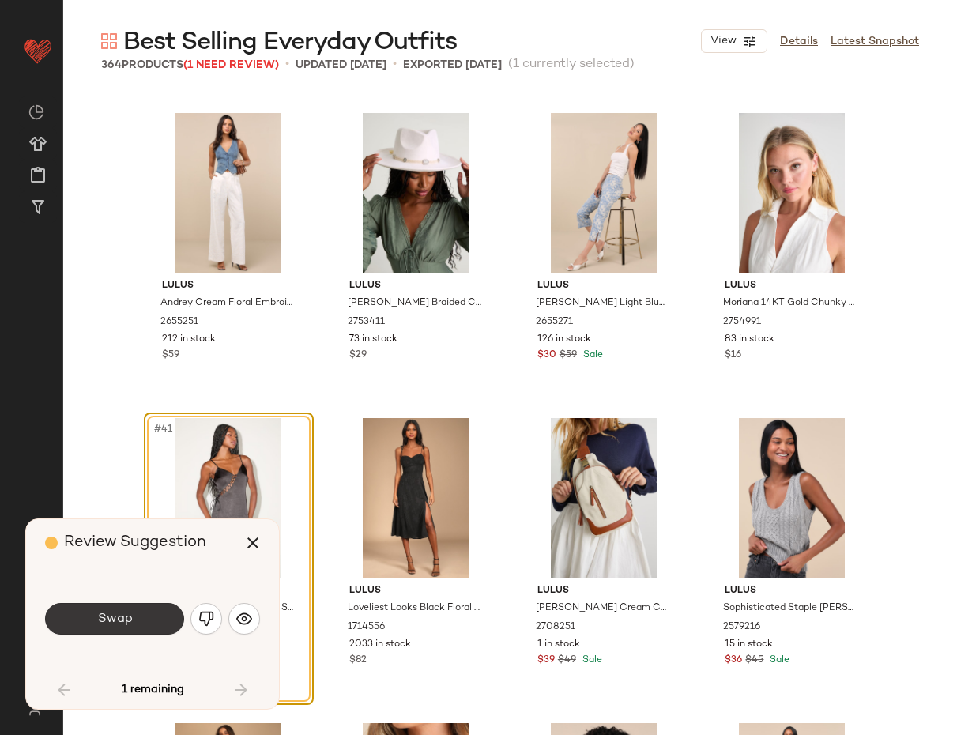
click at [112, 611] on span "Swap" at bounding box center [114, 618] width 36 height 15
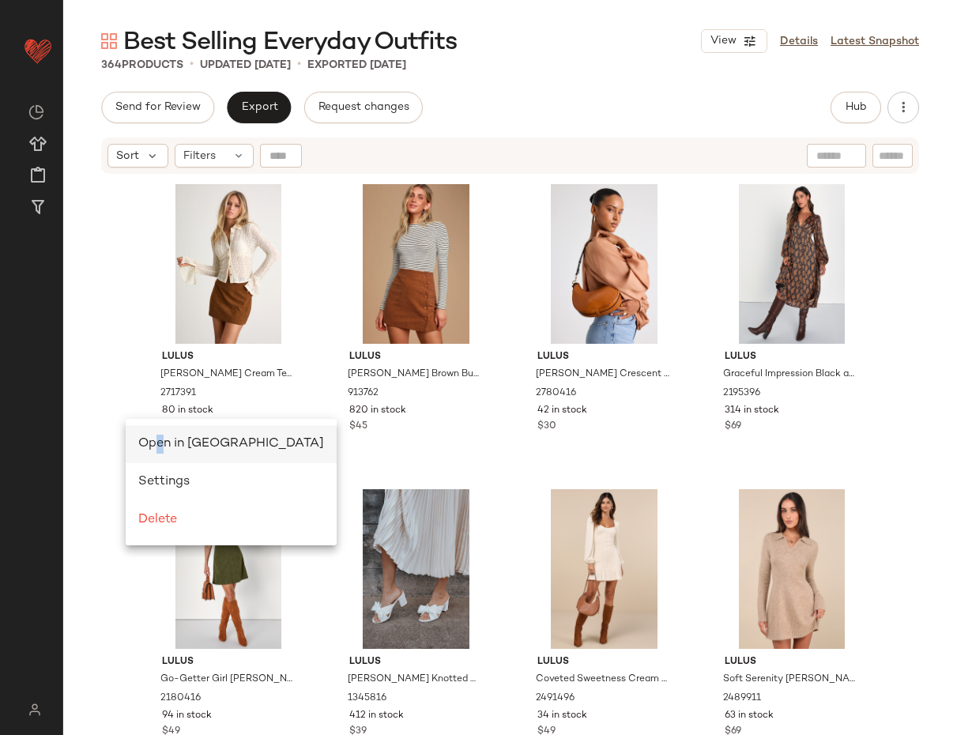
click at [160, 441] on span "Open in [GEOGRAPHIC_DATA]" at bounding box center [231, 443] width 186 height 13
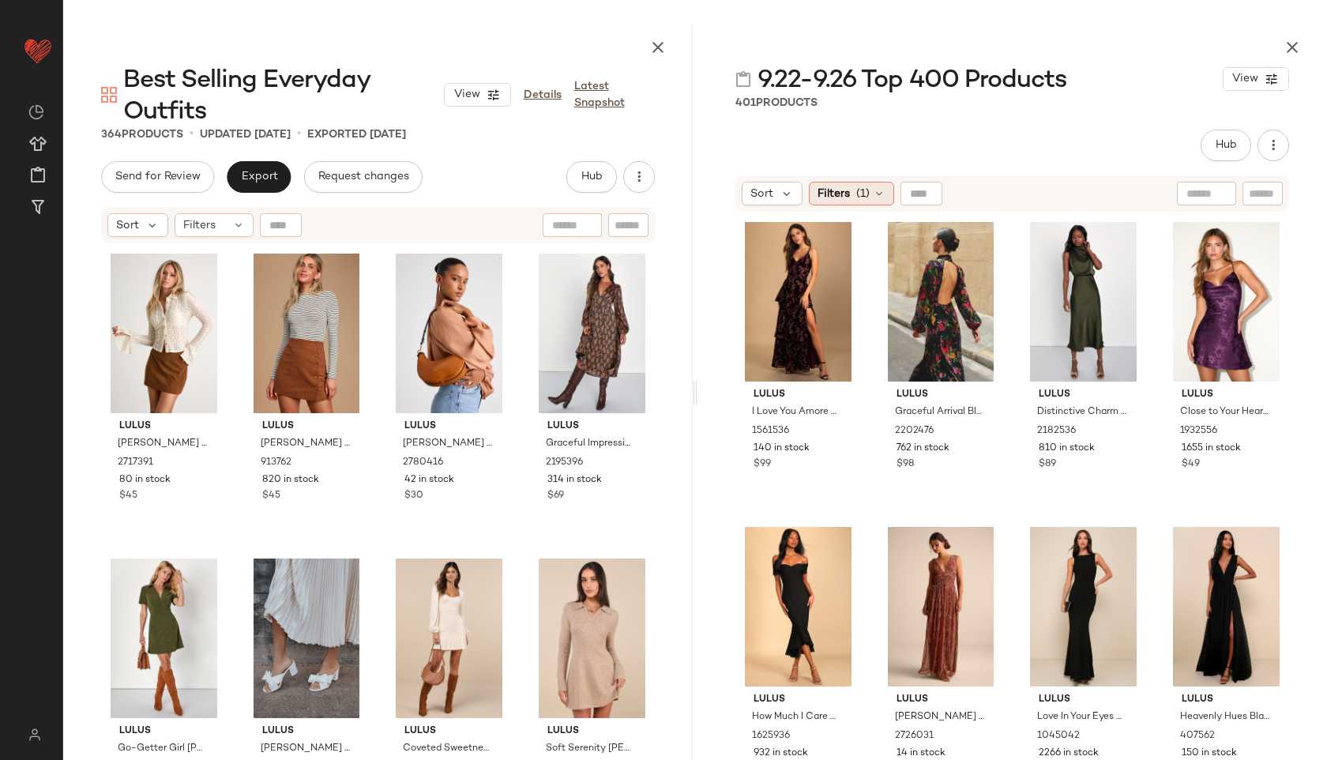
click at [866, 190] on span "(1)" at bounding box center [862, 194] width 13 height 17
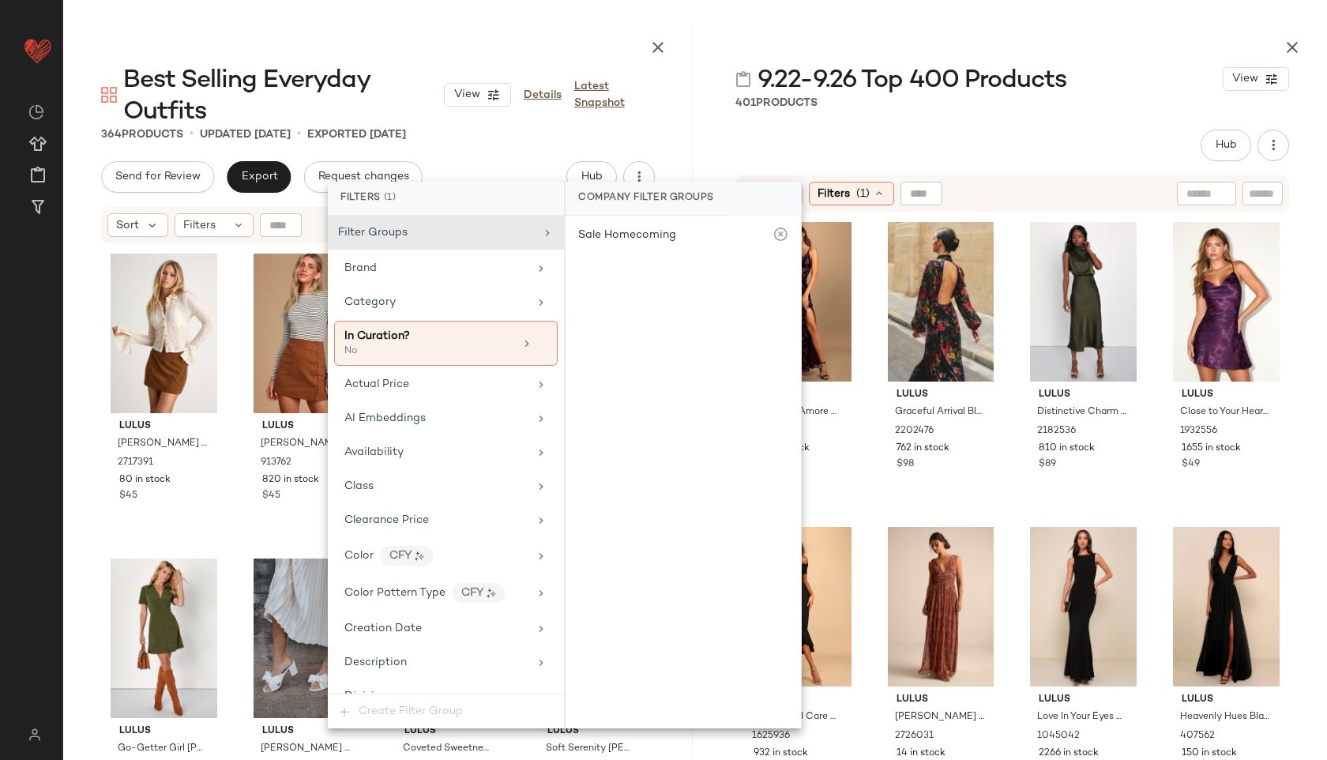
click at [770, 28] on div at bounding box center [1013, 44] width 630 height 38
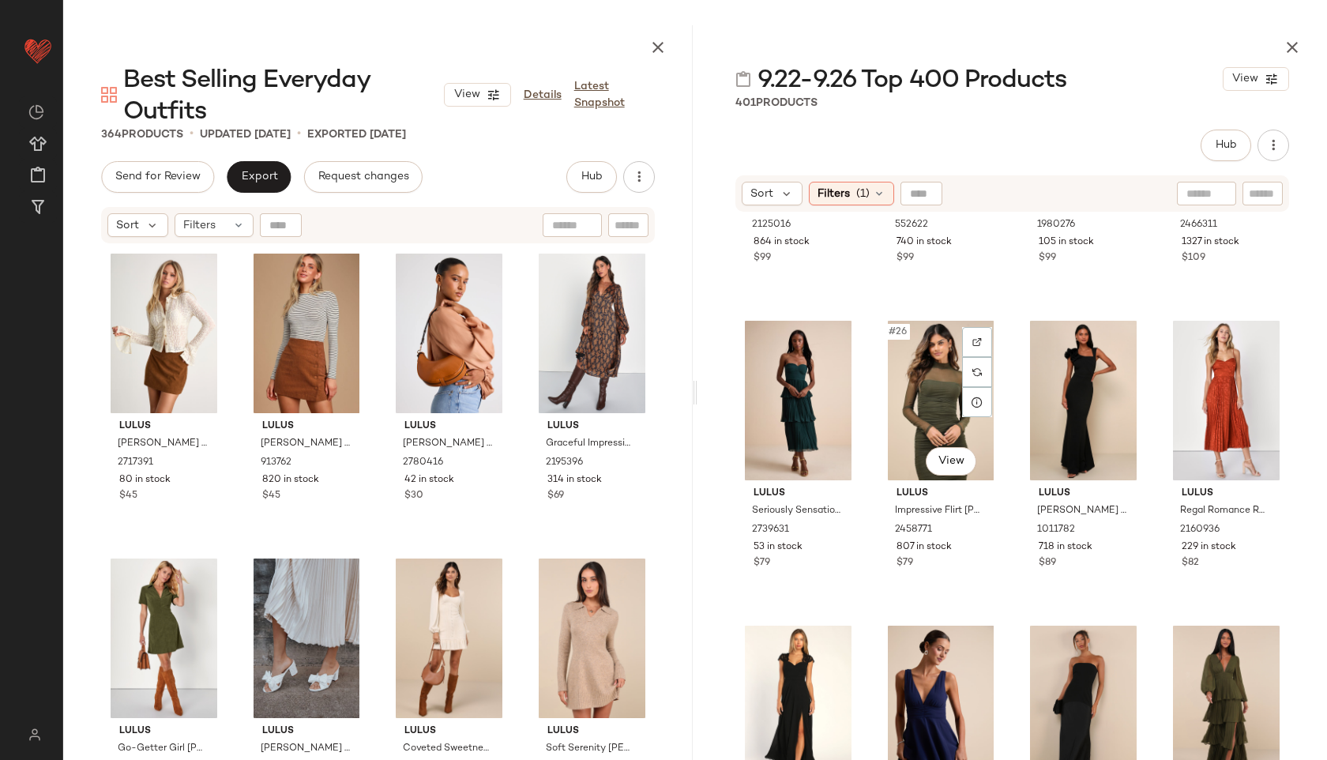
scroll to position [1747, 0]
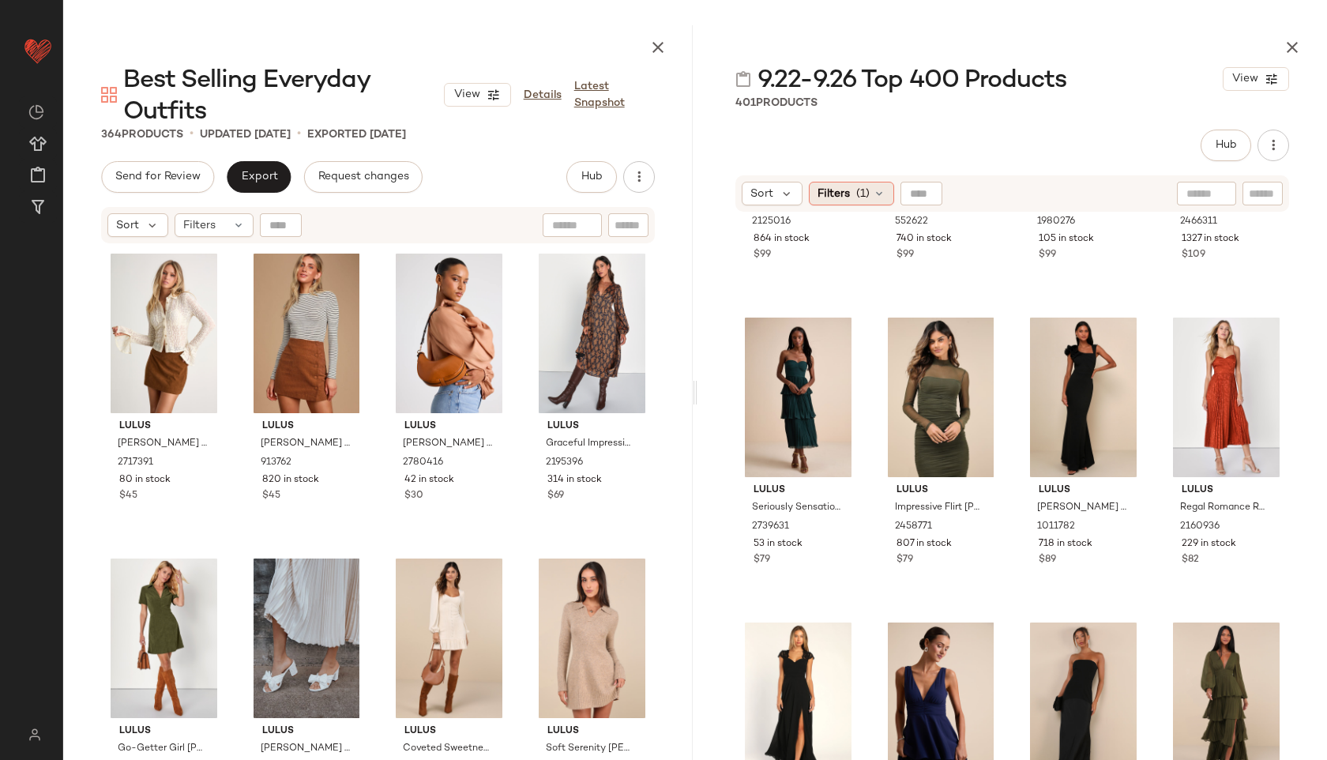
click at [876, 193] on icon at bounding box center [879, 193] width 13 height 13
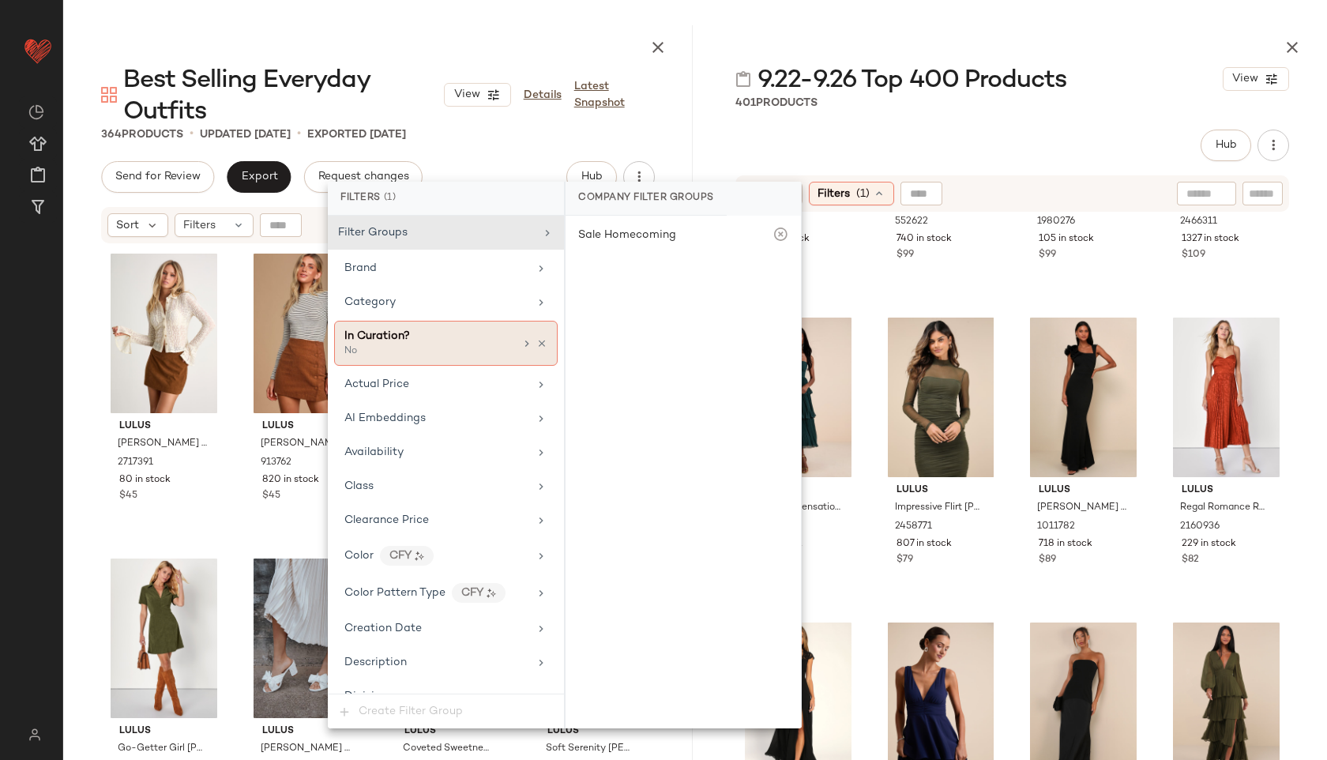
click at [420, 341] on div "In Curation?" at bounding box center [429, 336] width 170 height 17
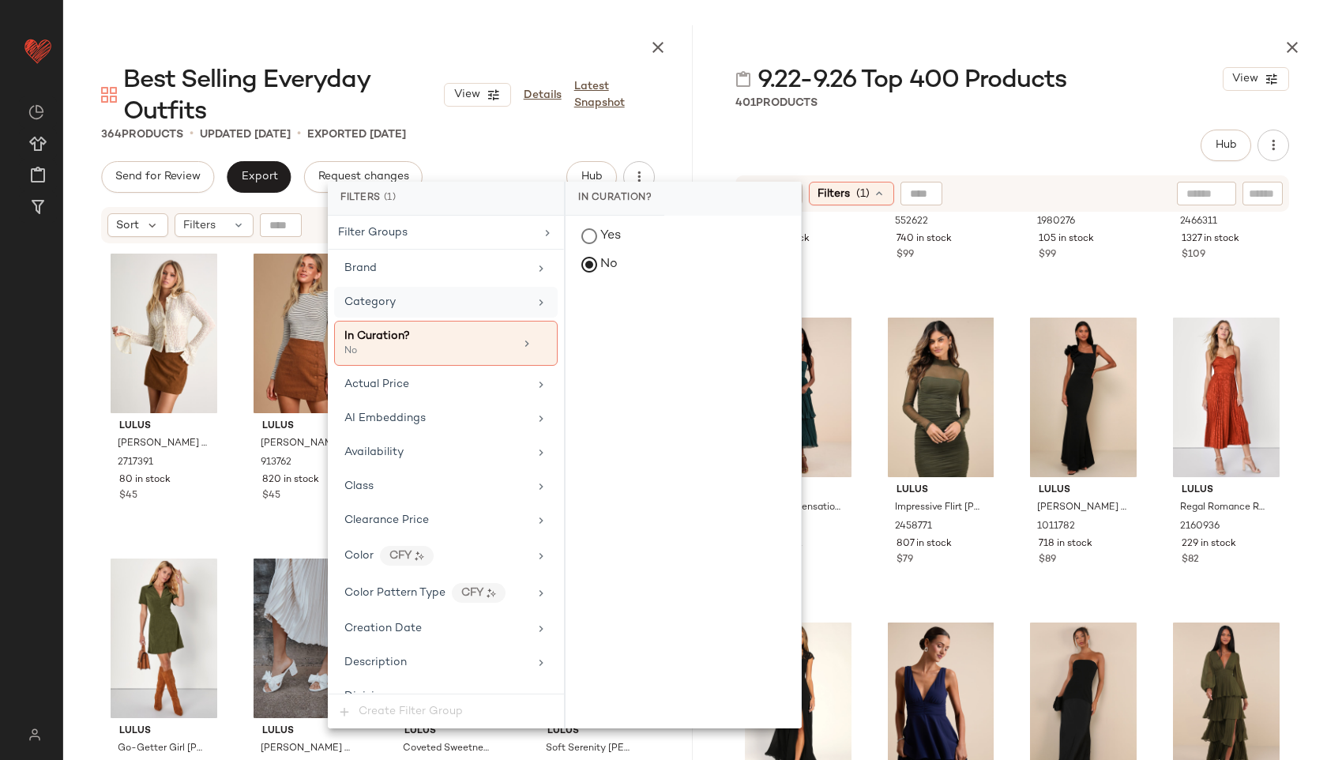
click at [431, 307] on div "Category" at bounding box center [436, 302] width 184 height 17
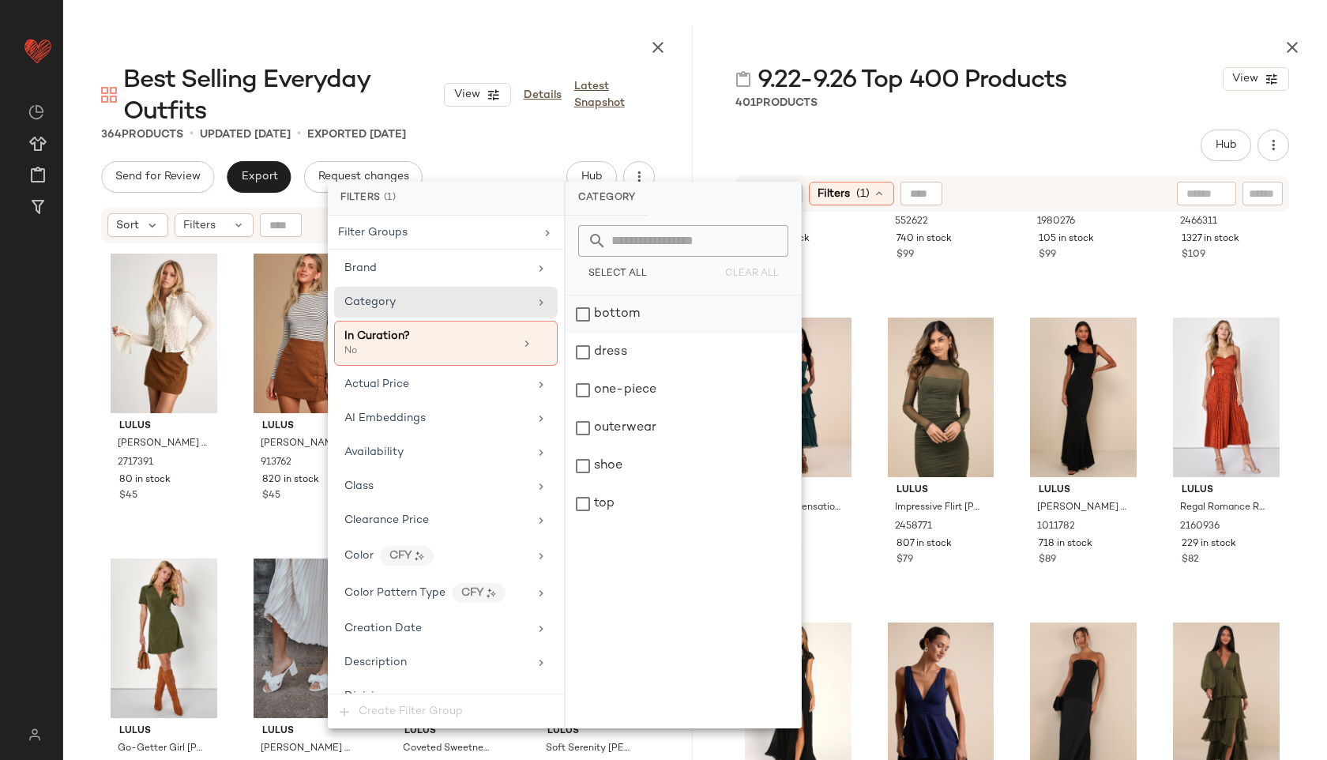
click at [618, 322] on div "bottom" at bounding box center [683, 314] width 235 height 38
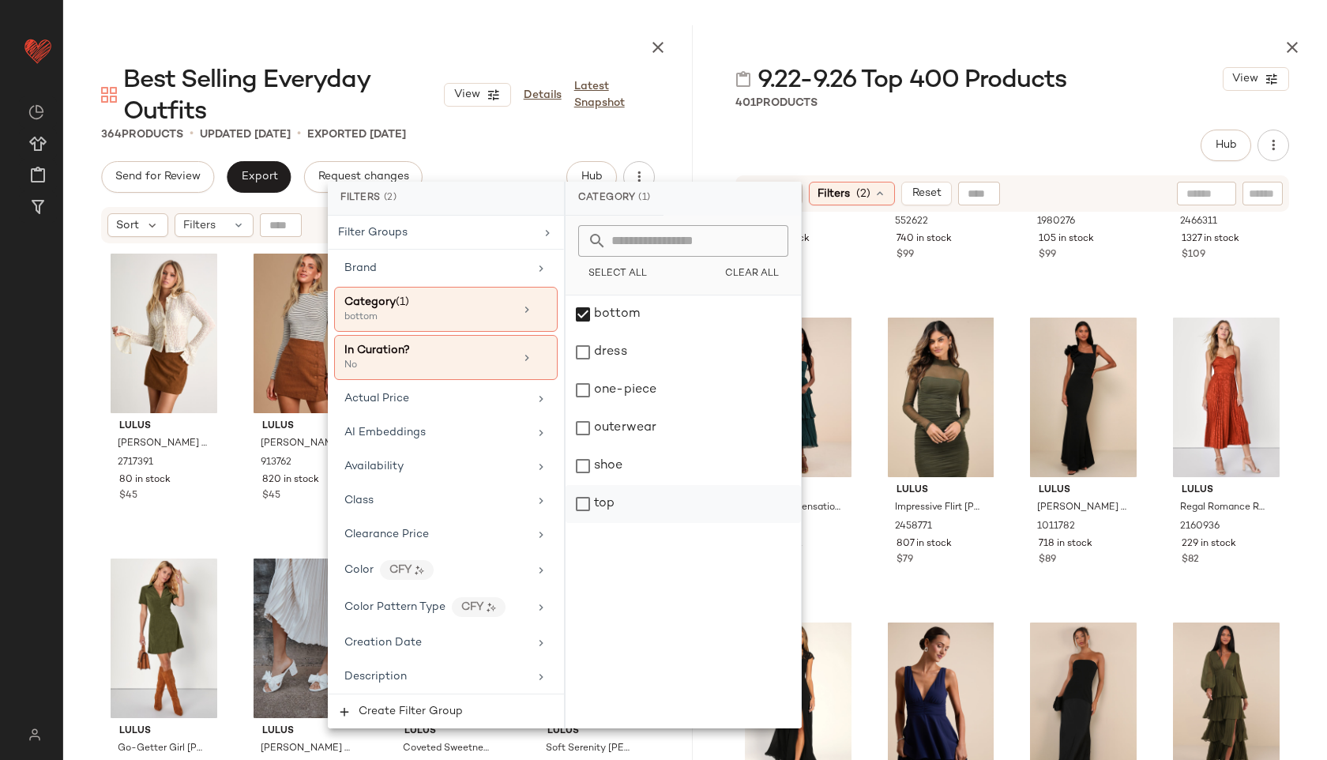
click at [614, 502] on div "top" at bounding box center [683, 504] width 235 height 38
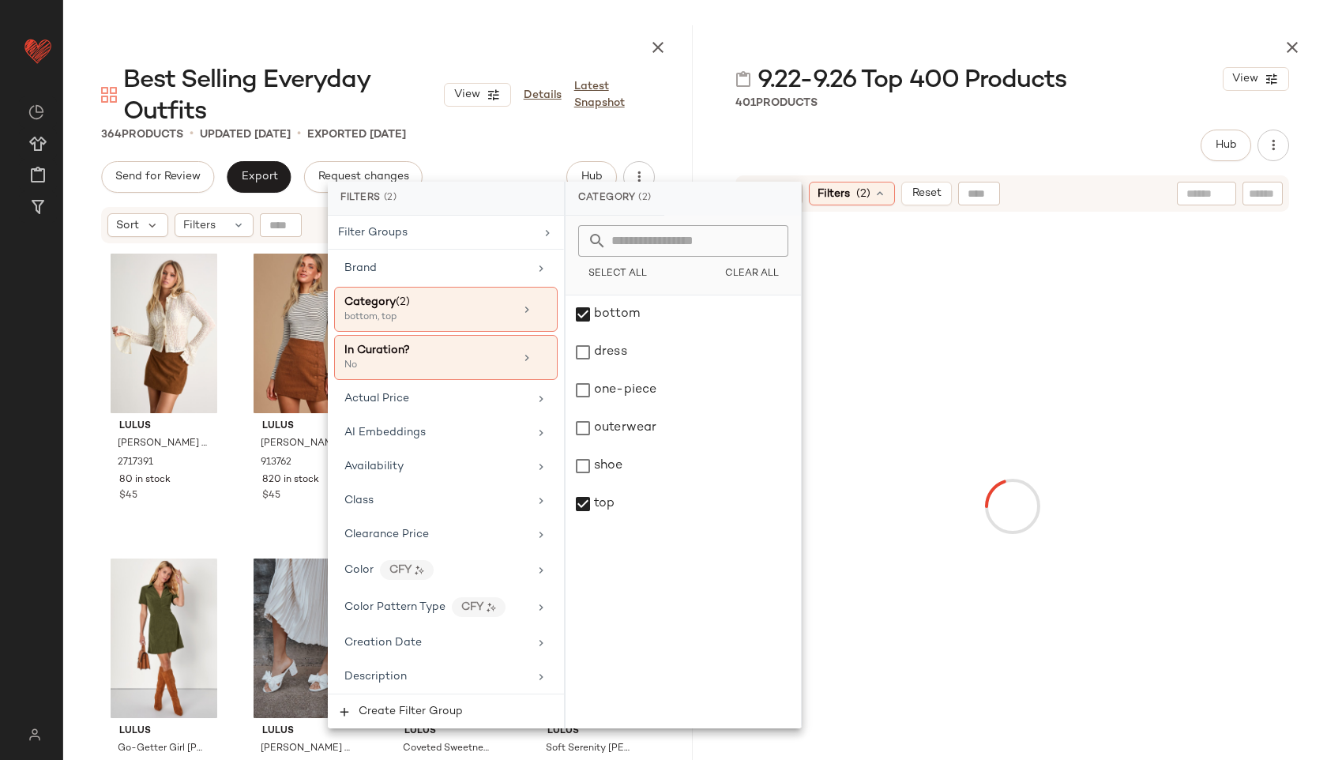
click at [894, 122] on div "9.22-9.26 Top 400 Products View 401 Products Hub Send for Review External Revie…" at bounding box center [1013, 392] width 630 height 735
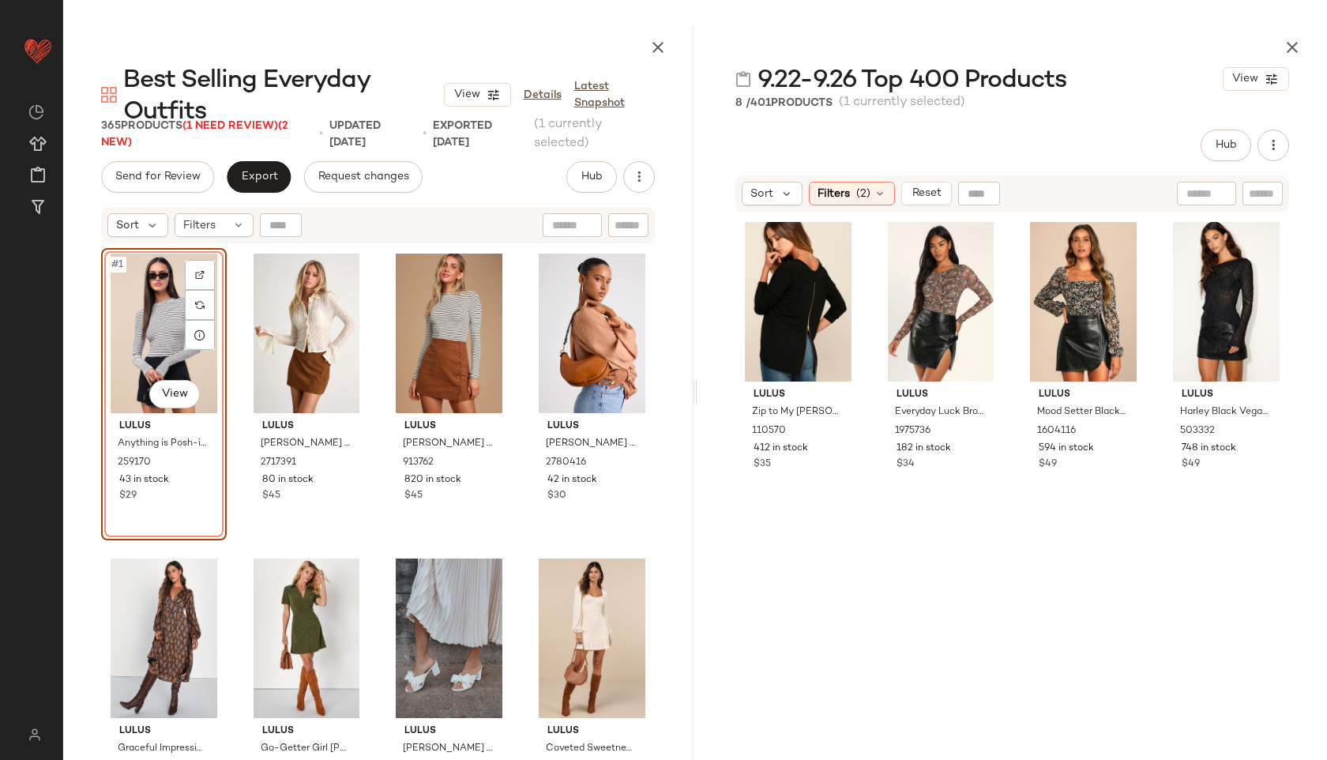
click at [874, 180] on div "Sort Filters (2) Reset" at bounding box center [1013, 193] width 554 height 36
click at [875, 189] on icon at bounding box center [880, 193] width 13 height 13
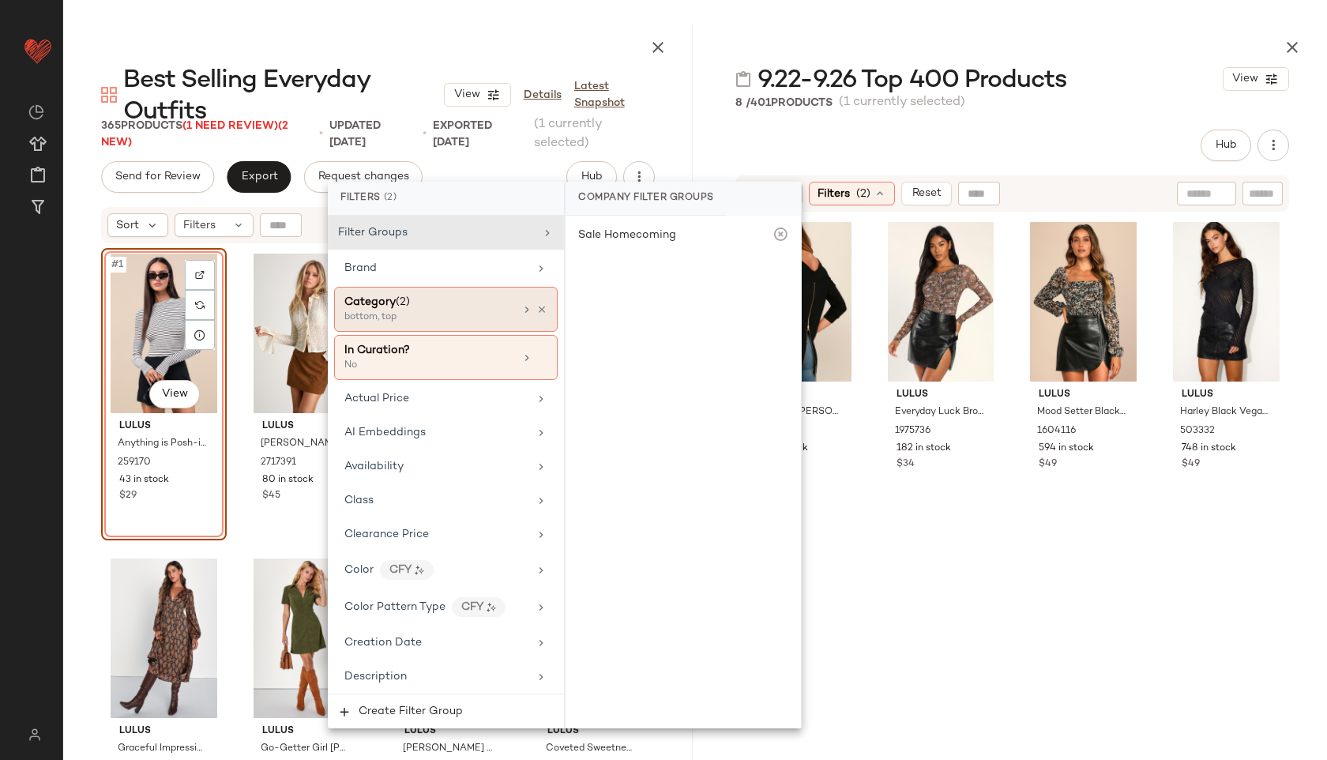
click at [474, 295] on div "Category (2)" at bounding box center [429, 302] width 170 height 17
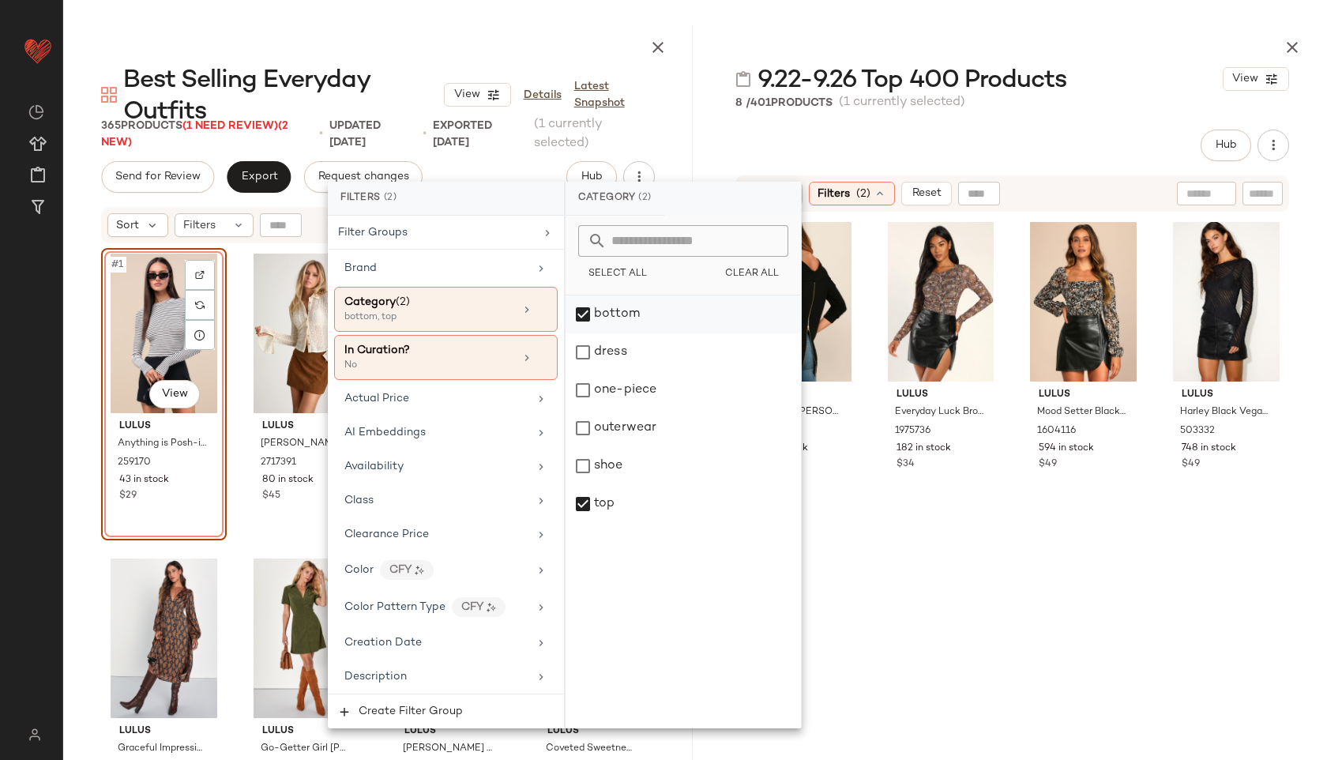
click at [627, 310] on div "bottom" at bounding box center [683, 314] width 235 height 38
click at [604, 495] on div "top" at bounding box center [683, 504] width 235 height 38
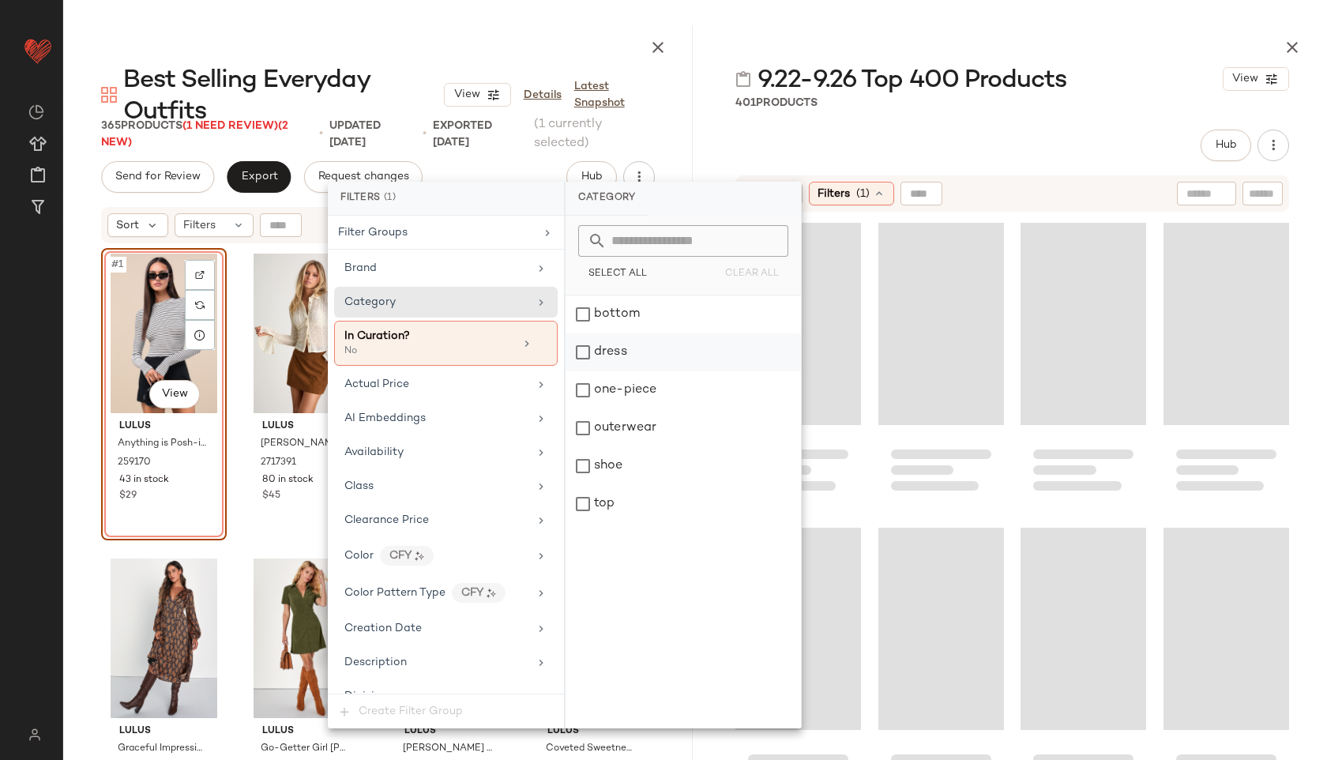
click at [630, 345] on div "dress" at bounding box center [683, 352] width 235 height 38
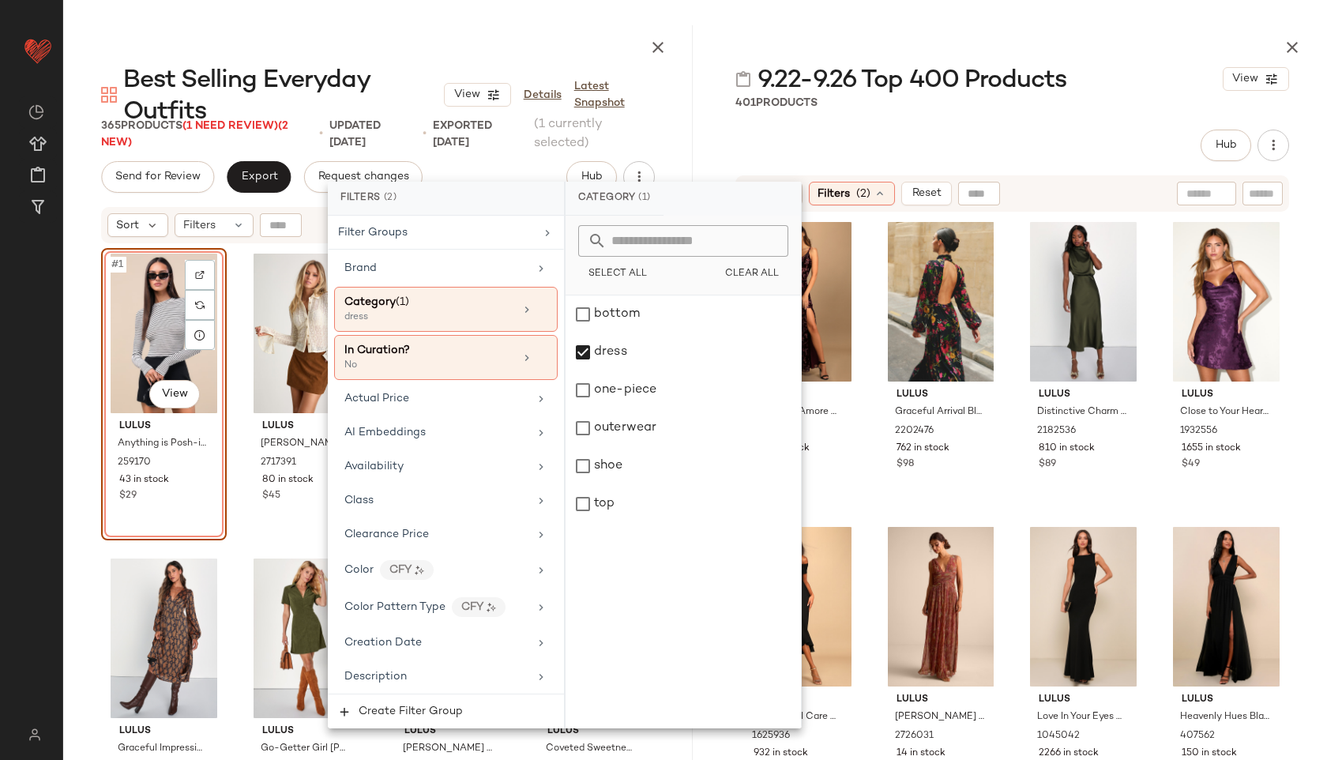
click at [935, 128] on div "9.22-9.26 Top 400 Products View 401 Products Hub Send for Review External Revie…" at bounding box center [1013, 392] width 630 height 735
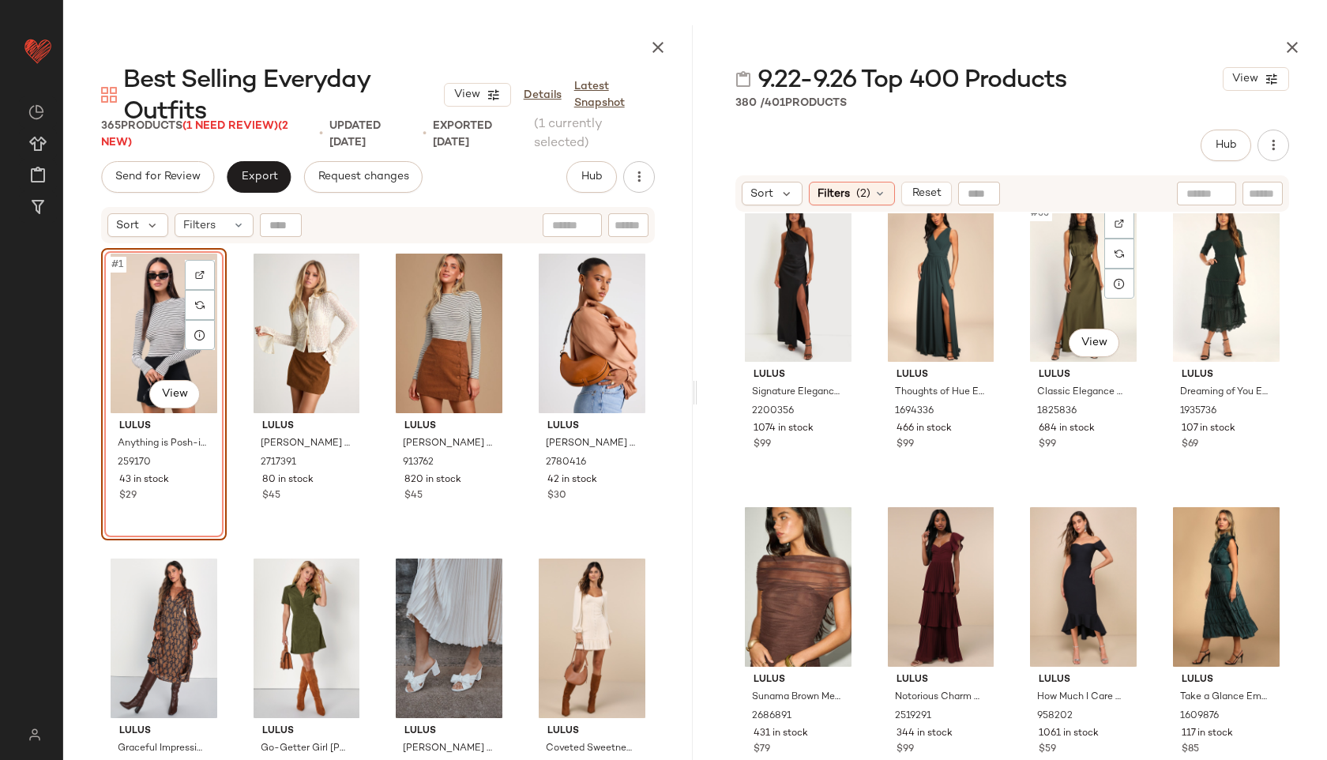
scroll to position [4002, 0]
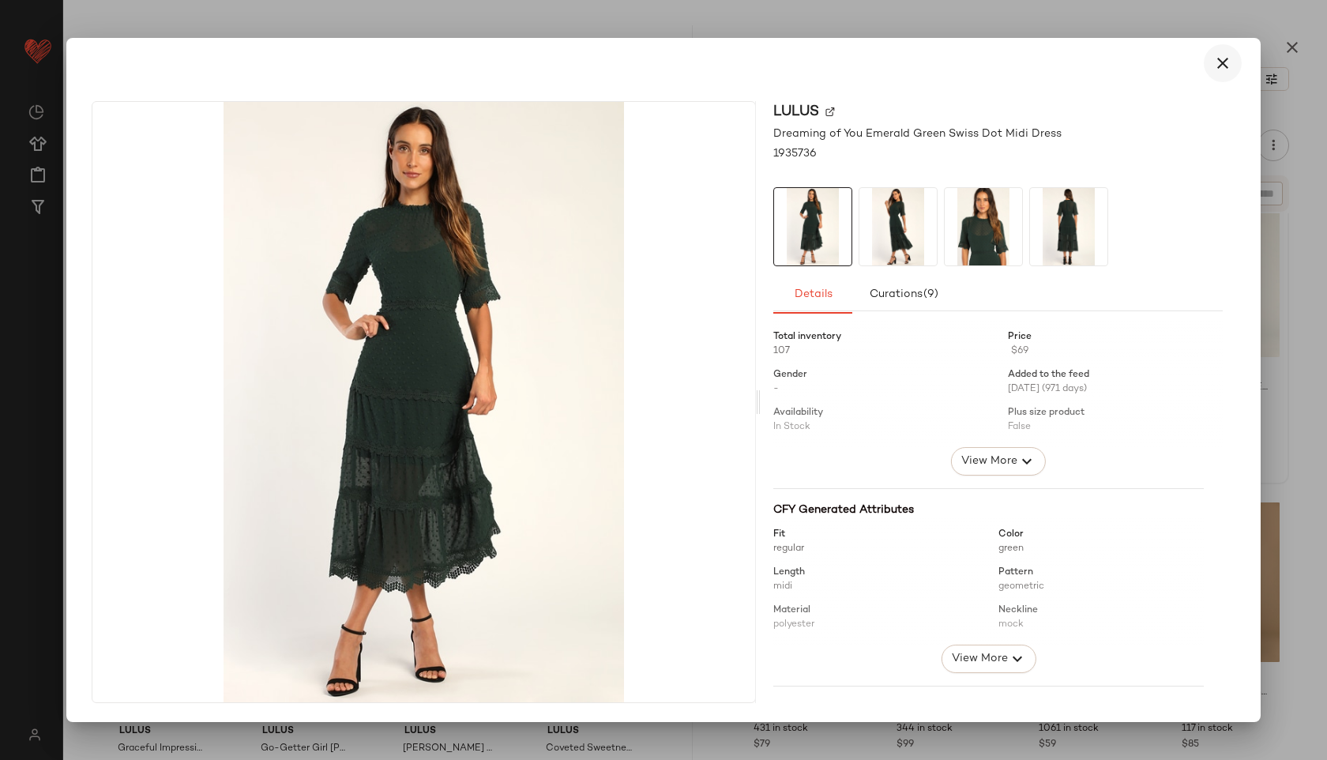
click at [1229, 58] on icon "button" at bounding box center [1223, 63] width 19 height 19
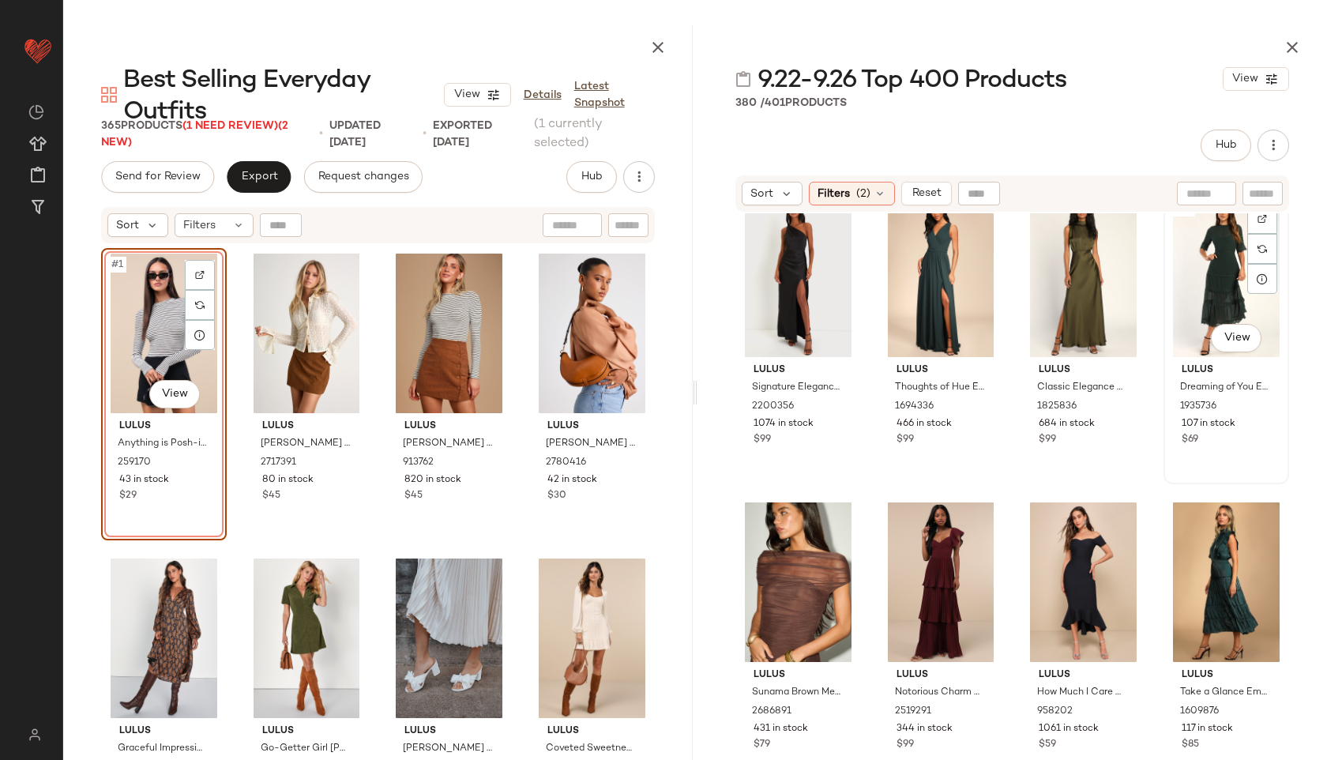
scroll to position [3995, 0]
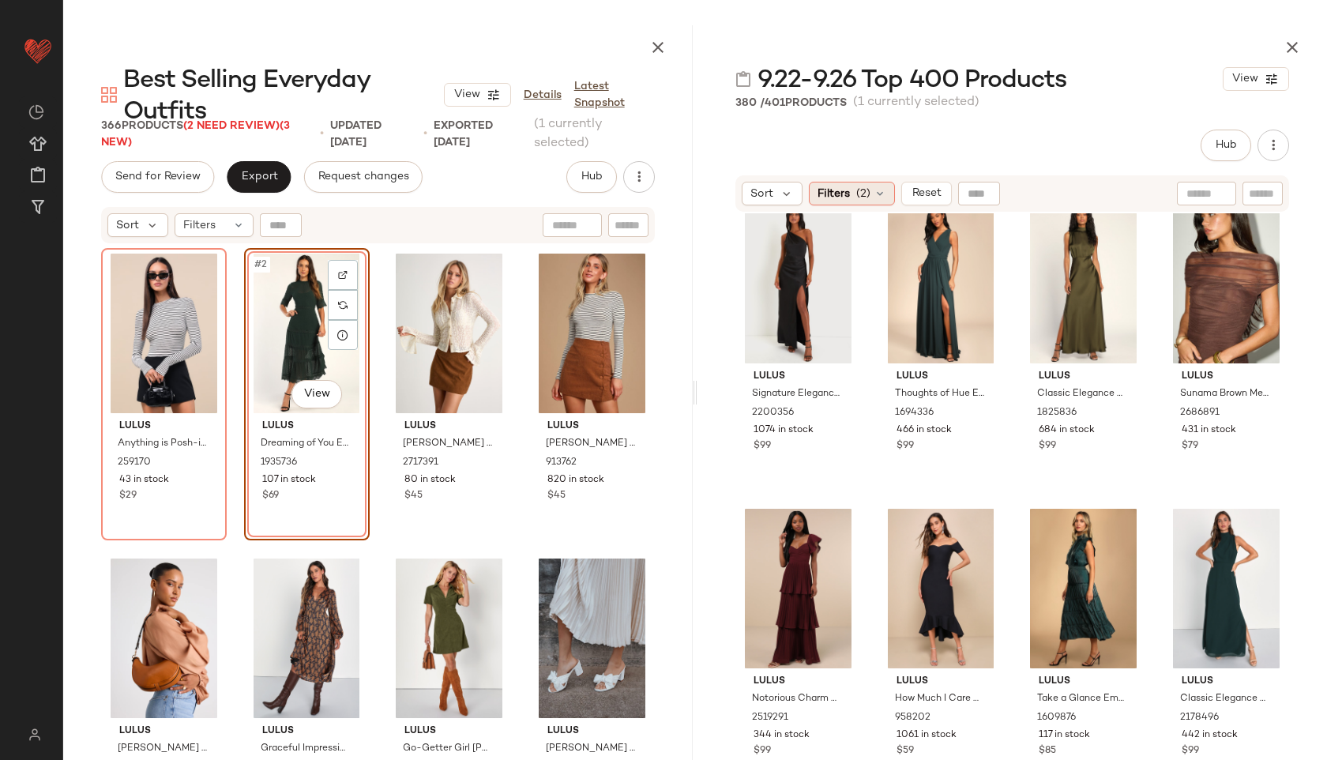
click at [867, 194] on span "(2)" at bounding box center [863, 194] width 14 height 17
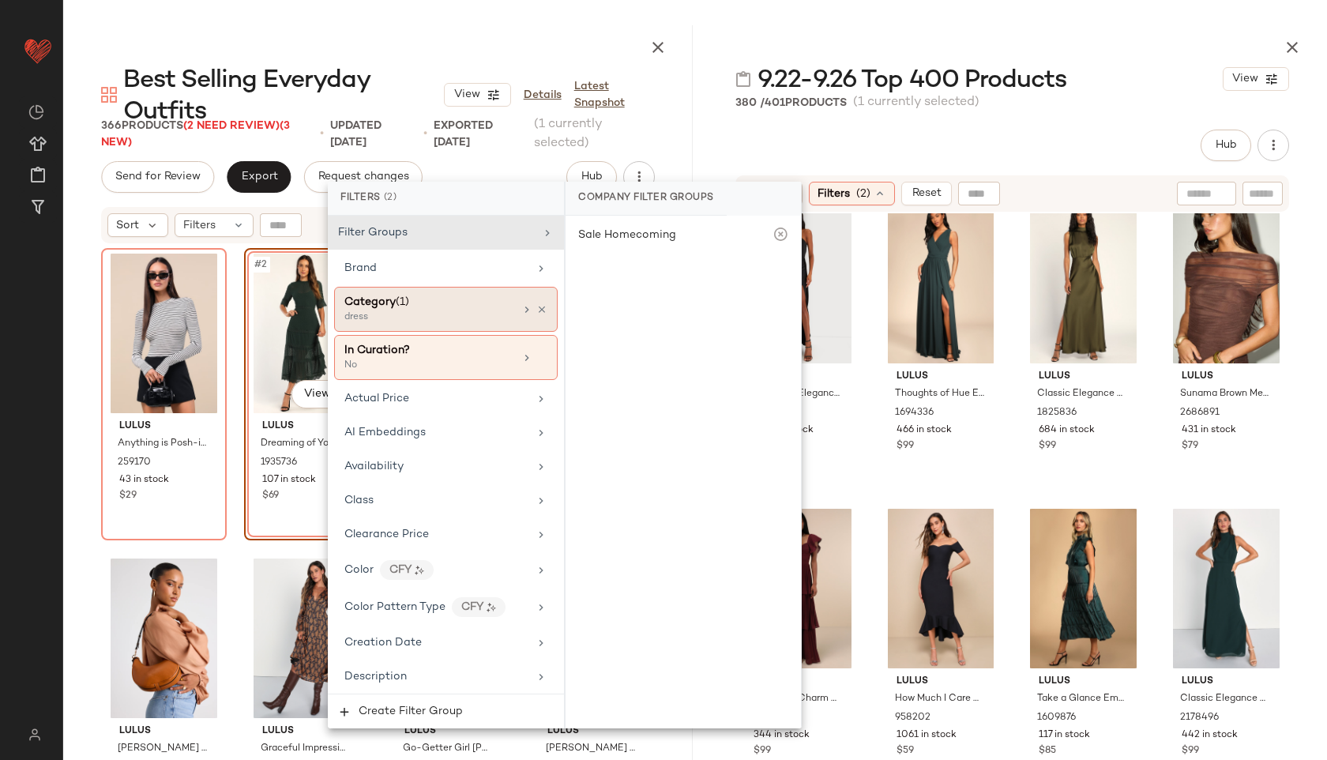
click at [446, 313] on div "dress" at bounding box center [423, 317] width 158 height 14
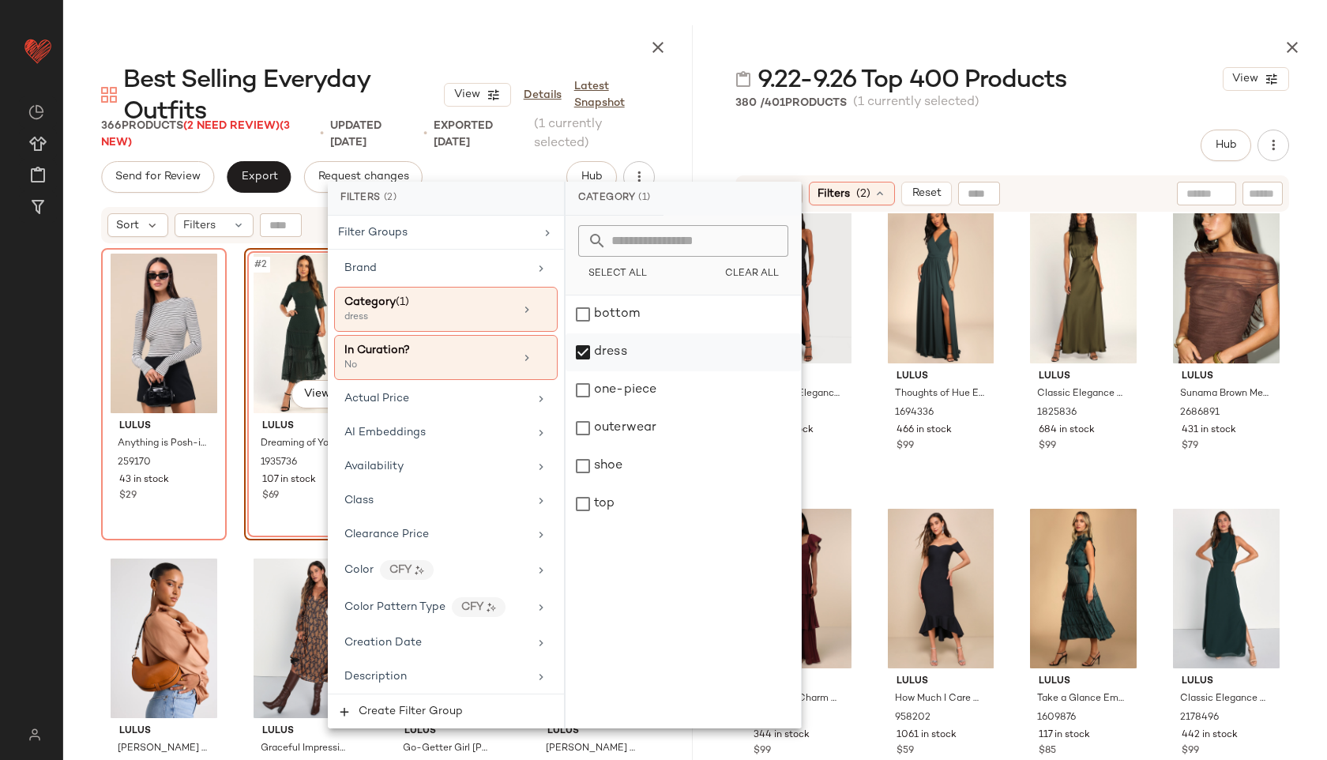
click at [589, 346] on div "dress" at bounding box center [683, 352] width 235 height 38
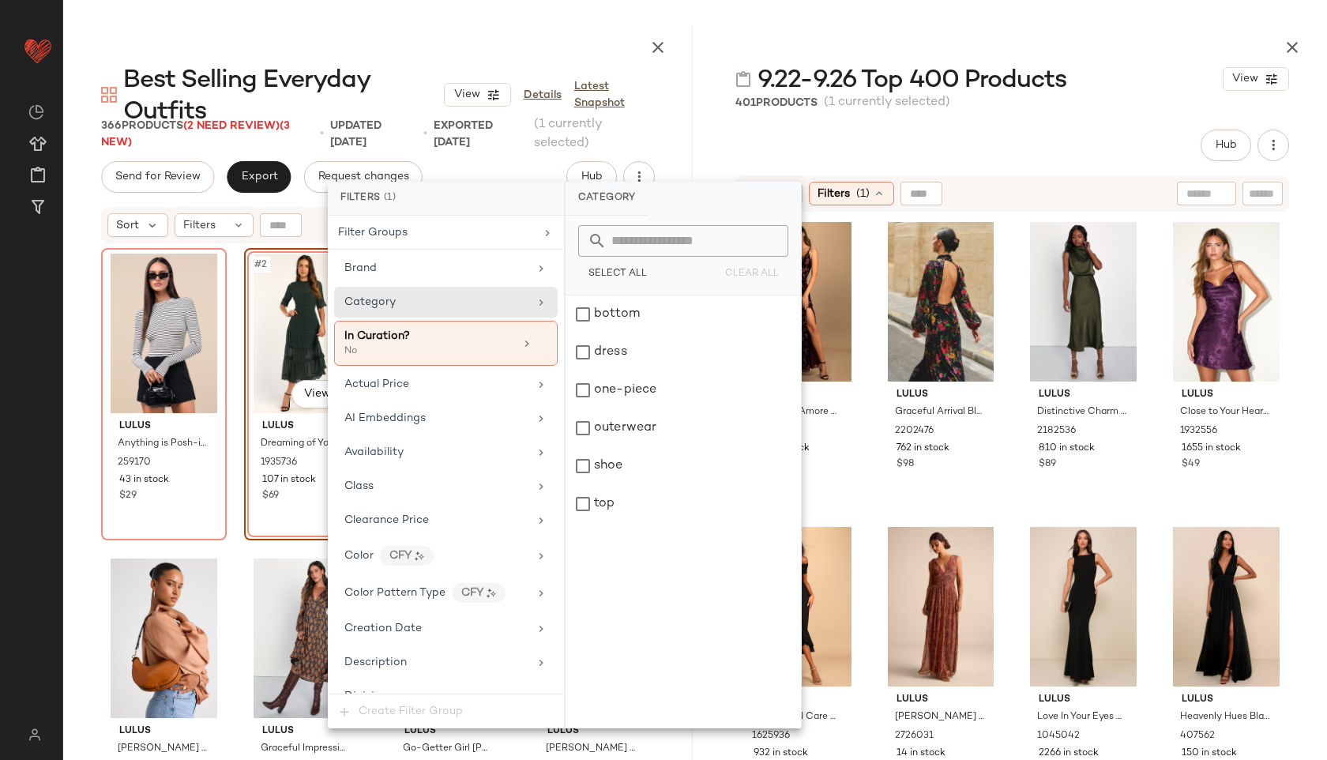
click at [874, 139] on div "Hub Send for Review External Review Internal Review Cancel Send for Review Revi…" at bounding box center [1013, 146] width 554 height 32
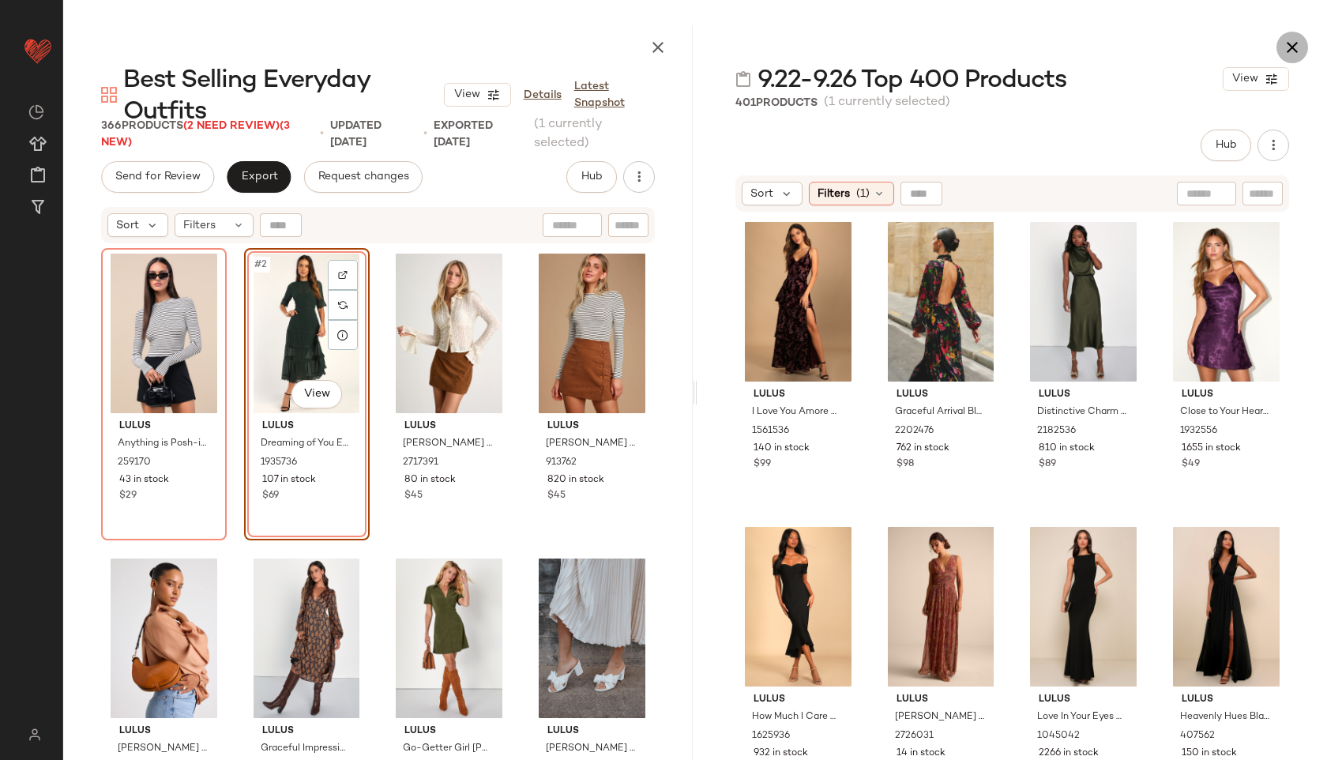
click at [1293, 41] on icon "button" at bounding box center [1292, 47] width 19 height 19
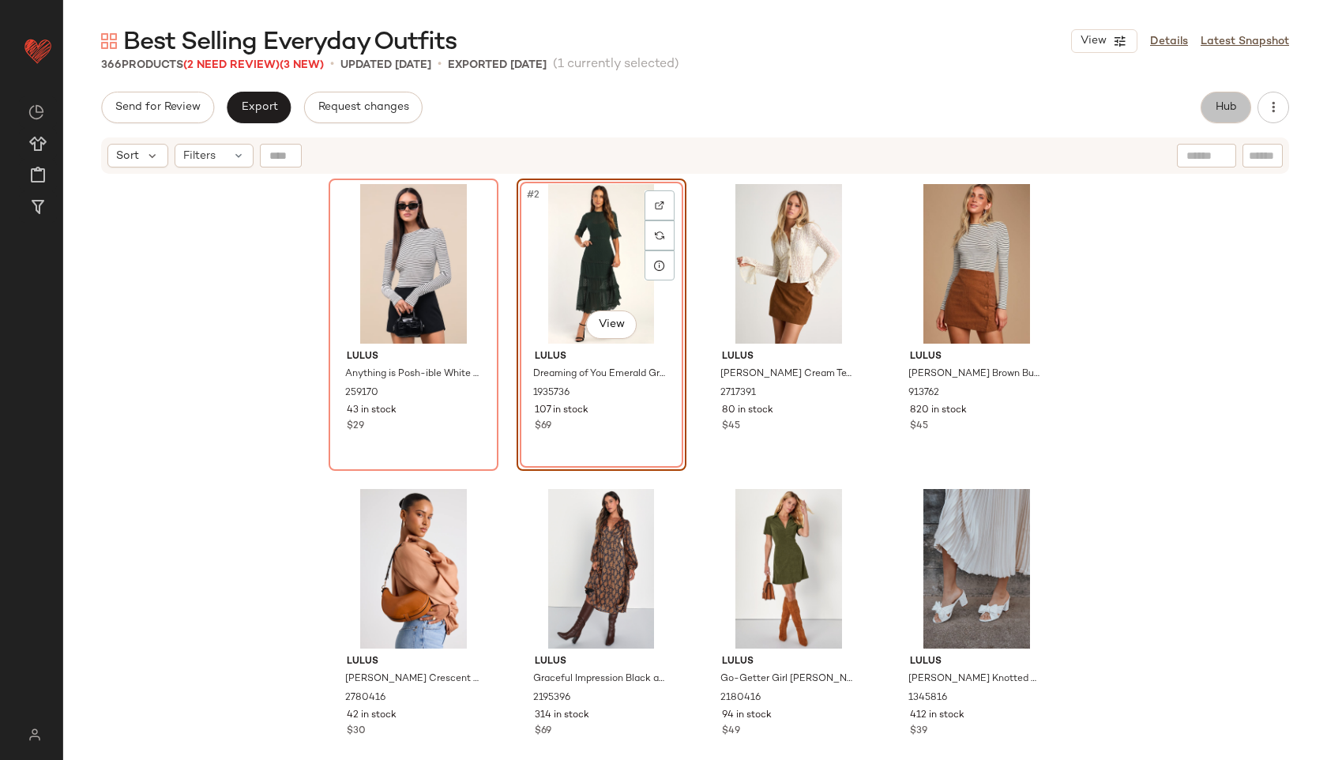
click at [1228, 107] on span "Hub" at bounding box center [1226, 107] width 22 height 13
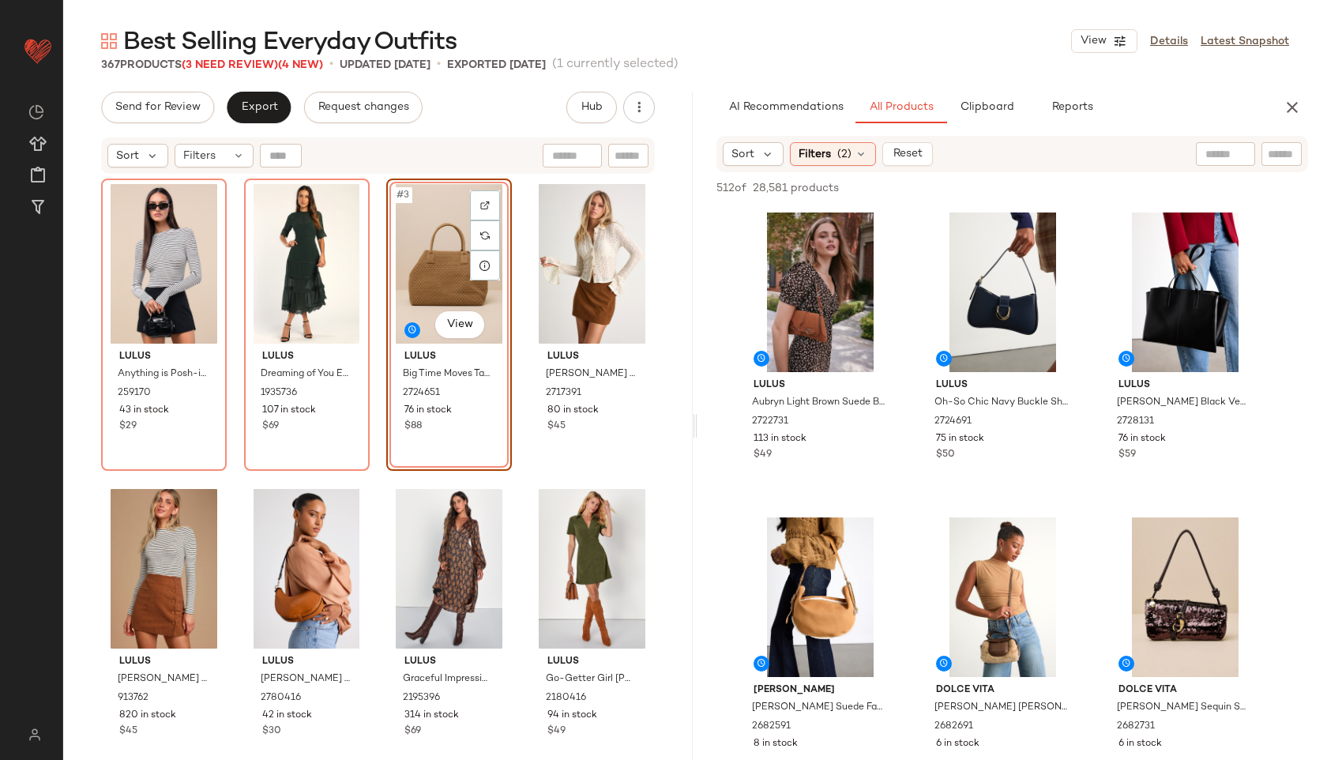
click at [425, 247] on div "#3 View" at bounding box center [449, 264] width 115 height 160
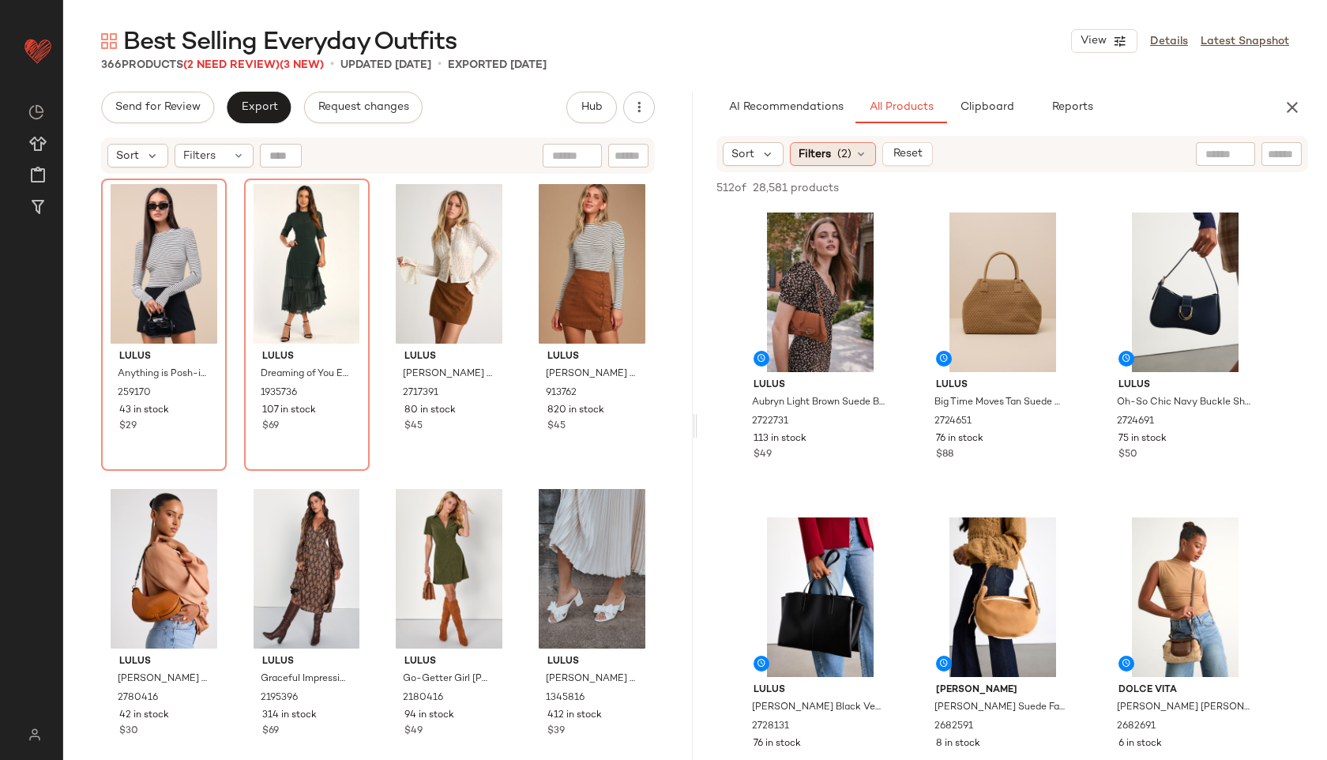
click at [856, 160] on div "Filters (2)" at bounding box center [833, 154] width 86 height 24
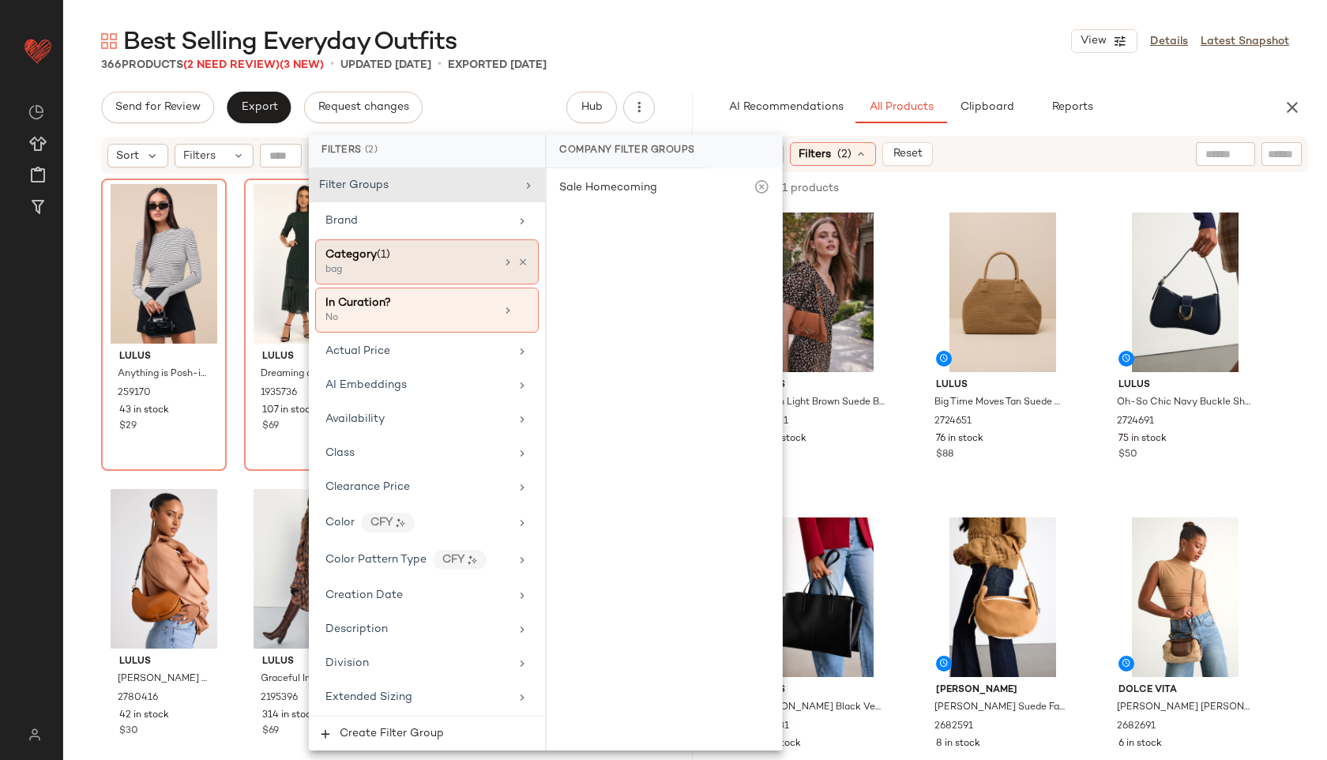
click at [437, 253] on div "Category (1)" at bounding box center [411, 254] width 170 height 17
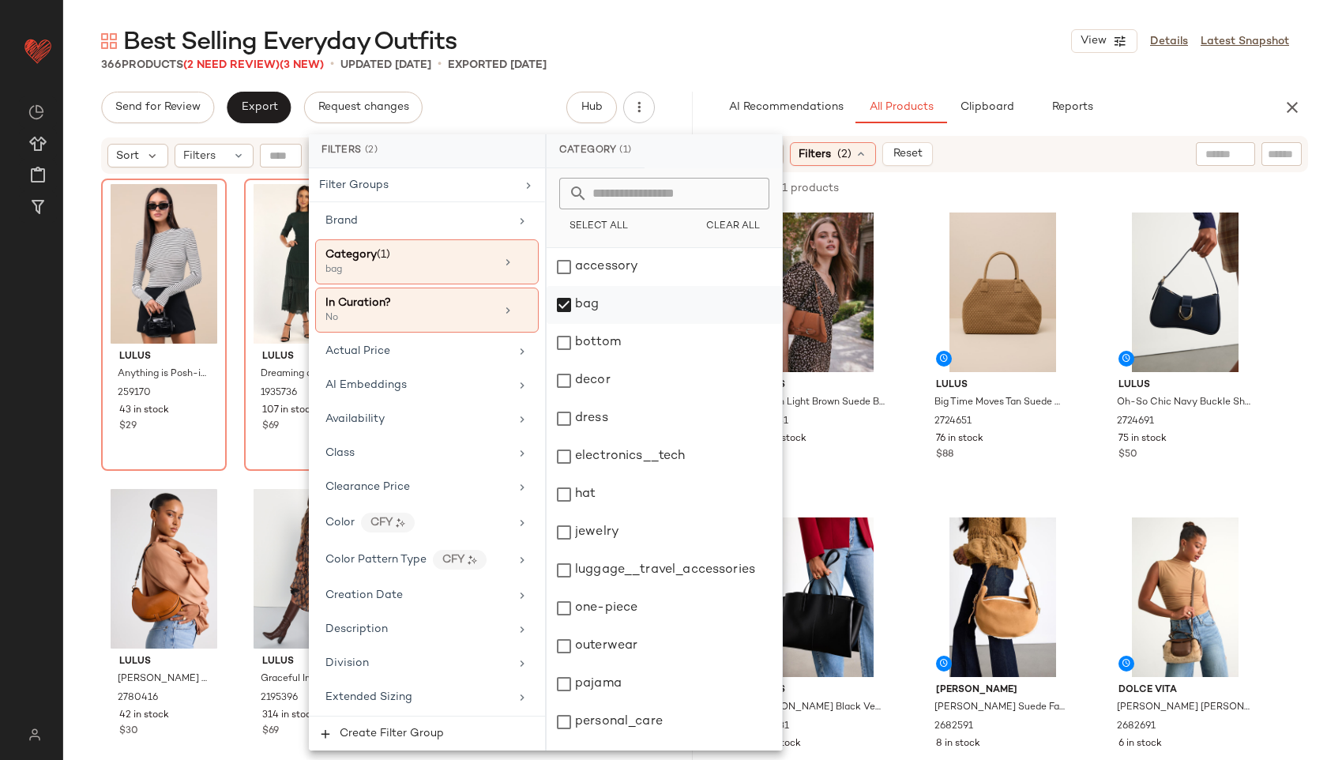
click at [585, 311] on div "bag" at bounding box center [664, 305] width 235 height 38
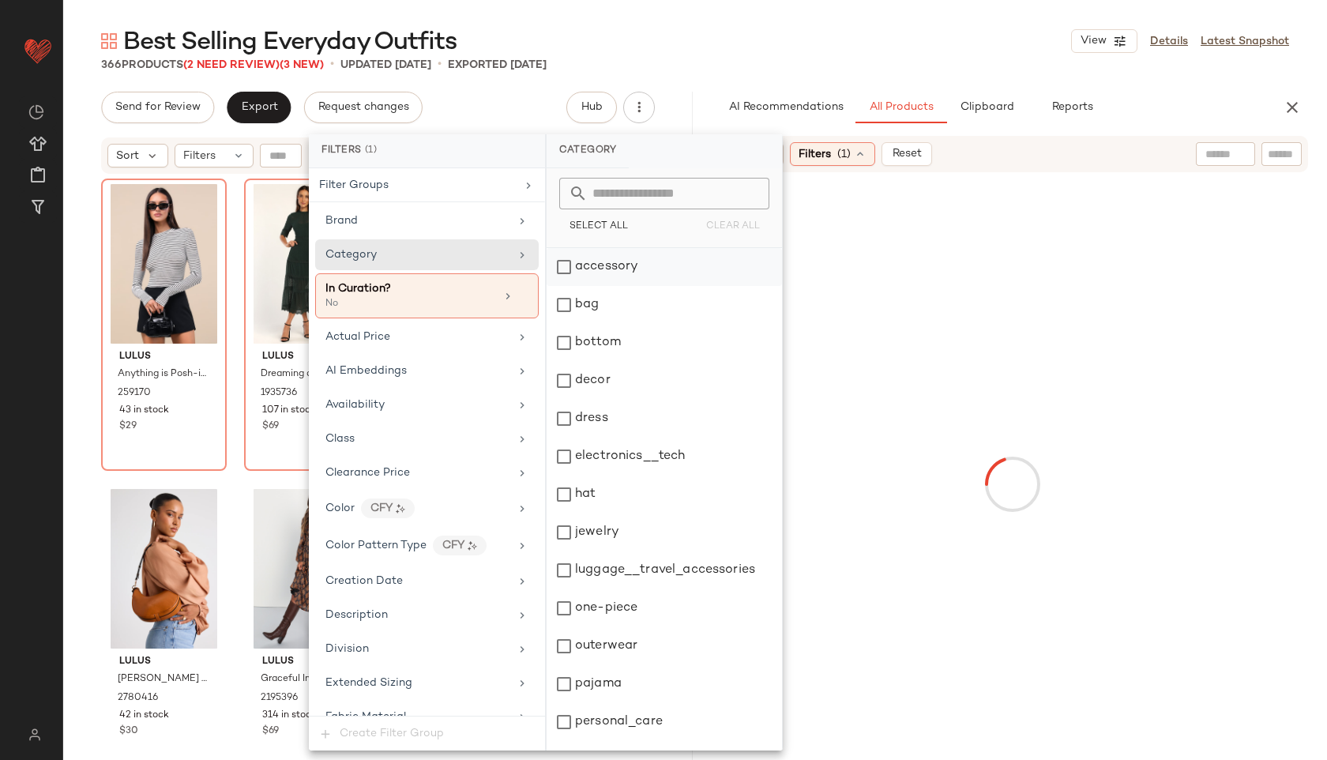
click at [589, 263] on div "accessory" at bounding box center [664, 267] width 235 height 38
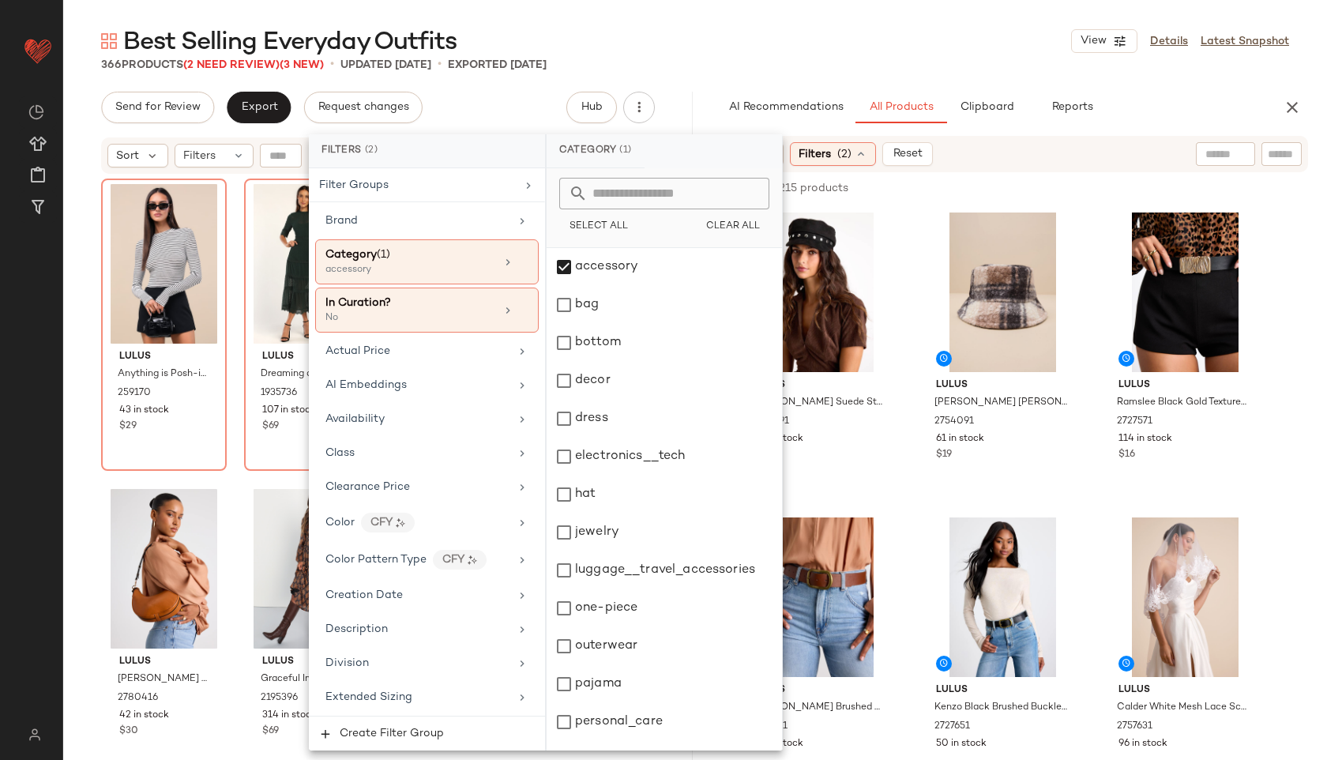
click at [844, 33] on div "Best Selling Everyday Outfits View Details Latest Snapshot" at bounding box center [695, 41] width 1264 height 32
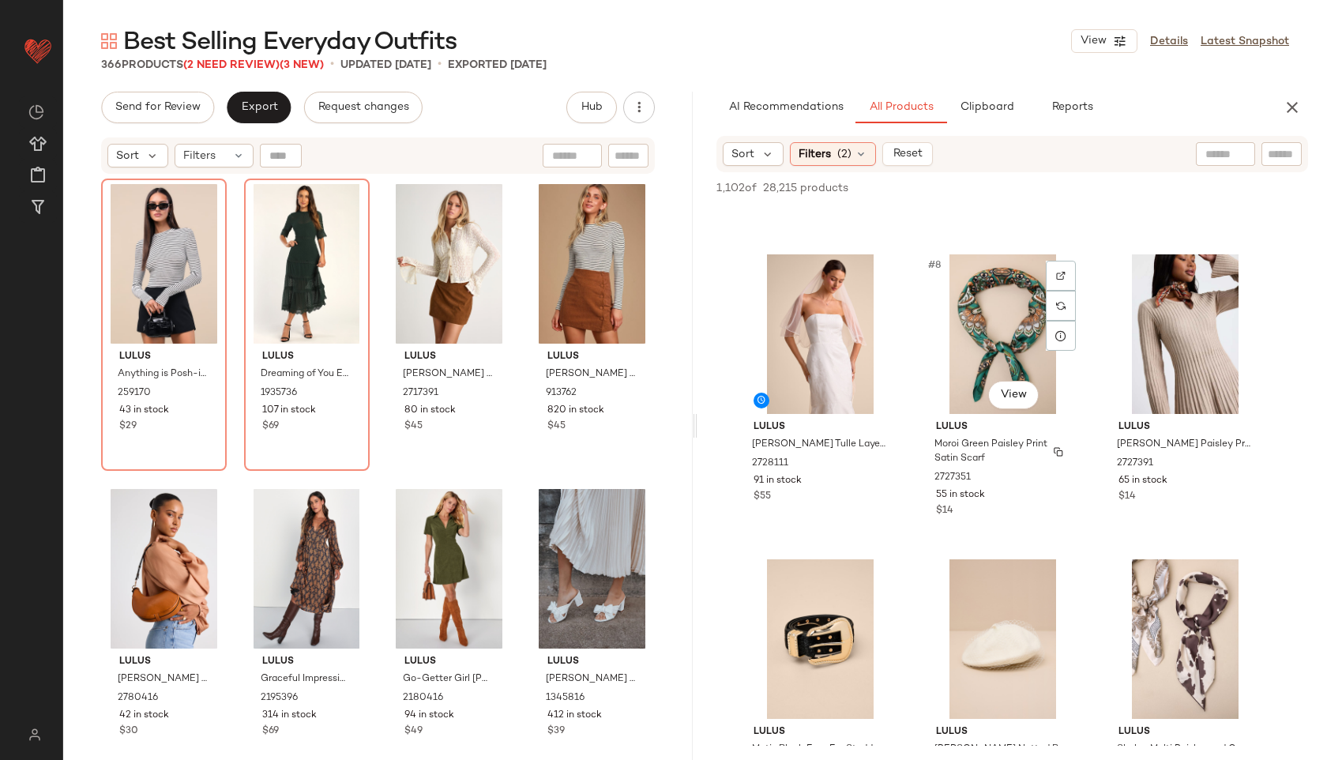
scroll to position [612, 0]
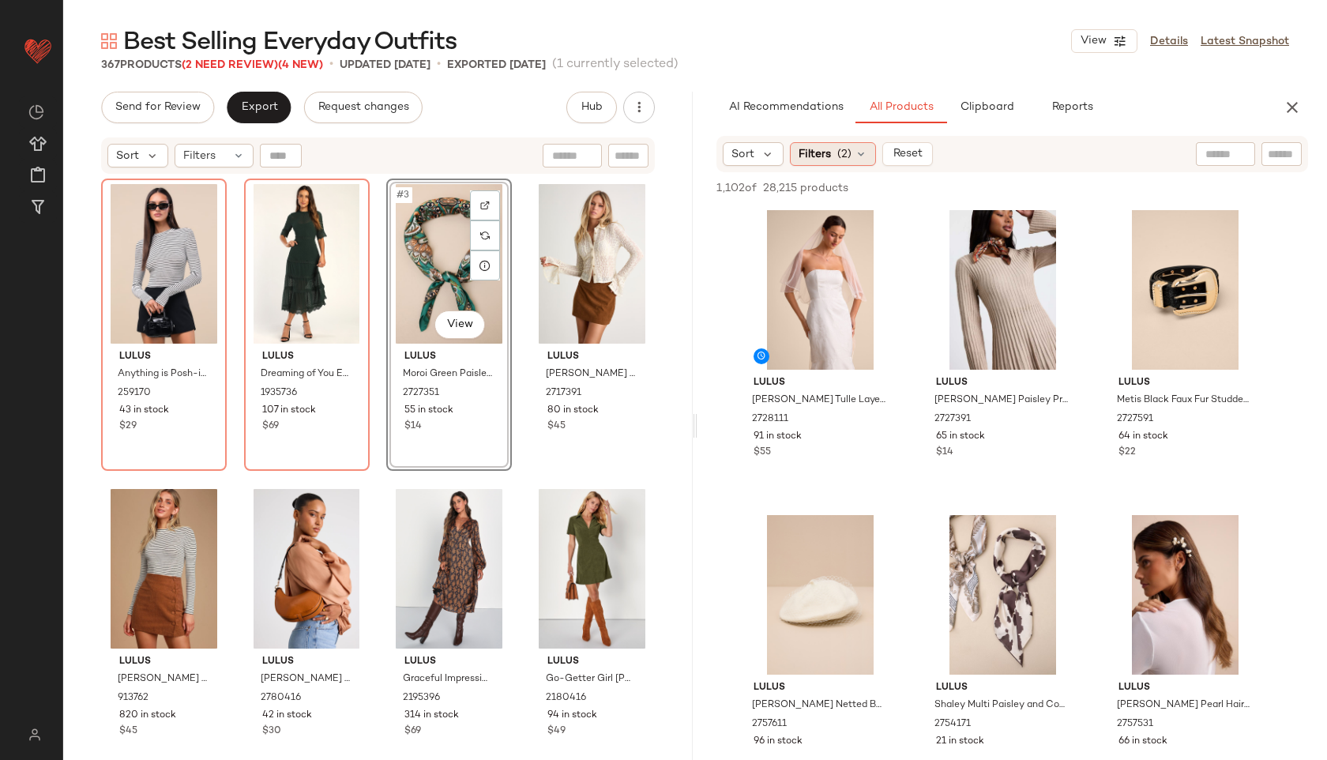
click at [851, 151] on div "Filters (2)" at bounding box center [833, 154] width 86 height 24
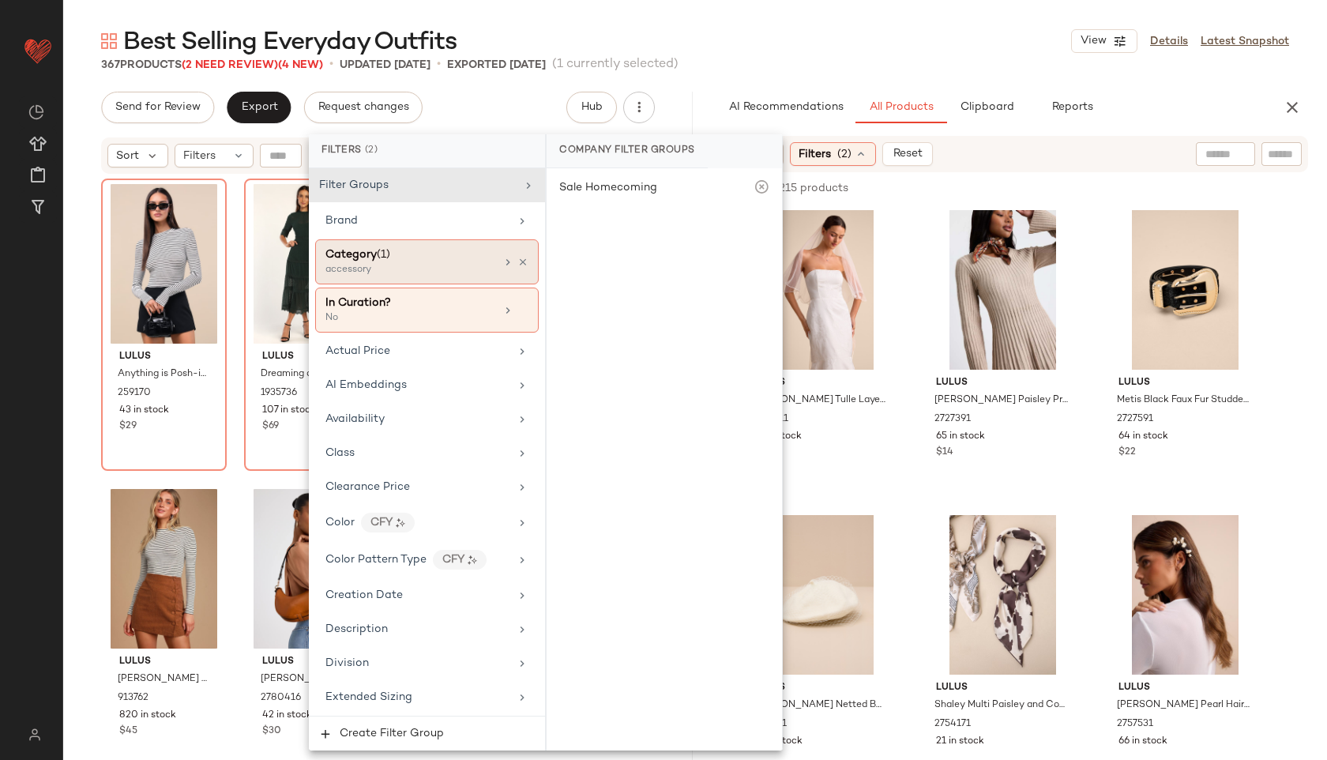
click at [454, 257] on div "Category (1)" at bounding box center [411, 254] width 170 height 17
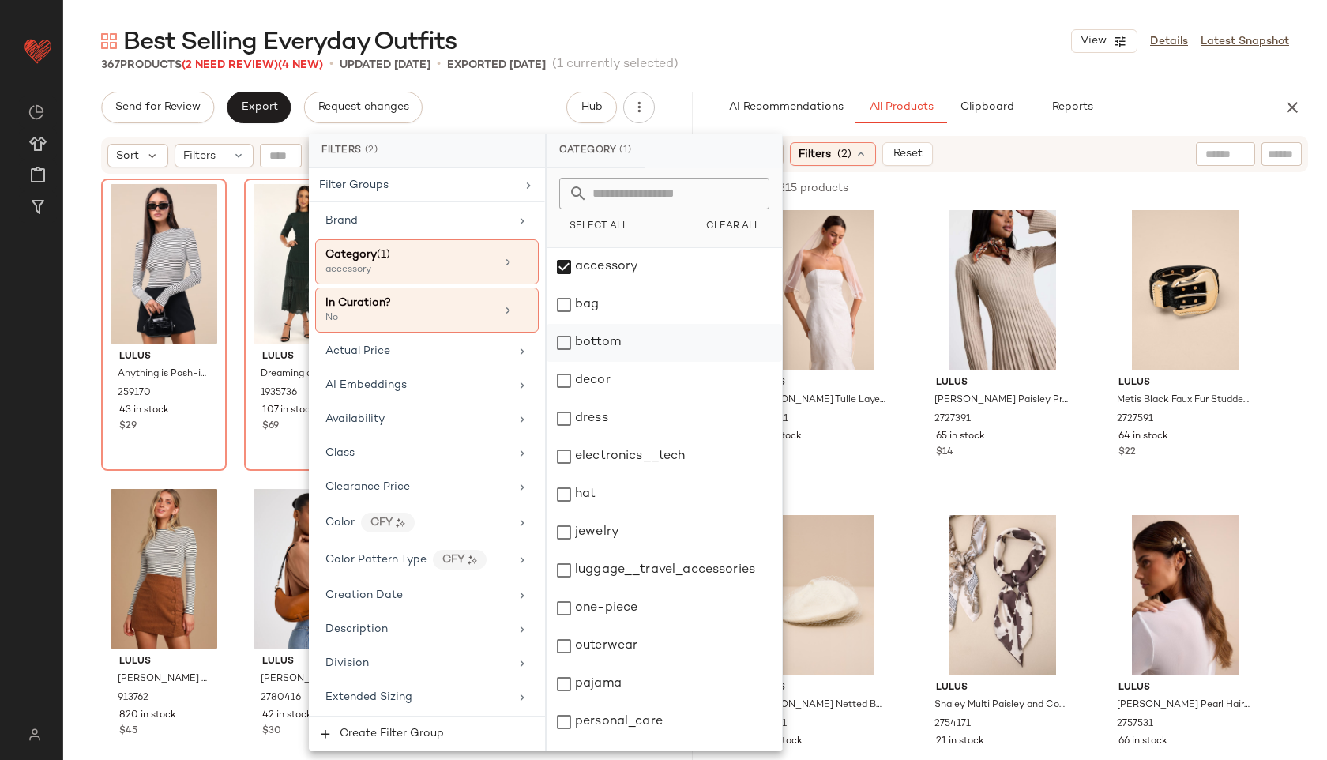
click at [600, 336] on div "bottom" at bounding box center [664, 343] width 235 height 38
click at [619, 269] on div "accessory" at bounding box center [664, 267] width 235 height 38
click at [890, 33] on div "Best Selling Everyday Outfits View Details Latest Snapshot" at bounding box center [695, 41] width 1264 height 32
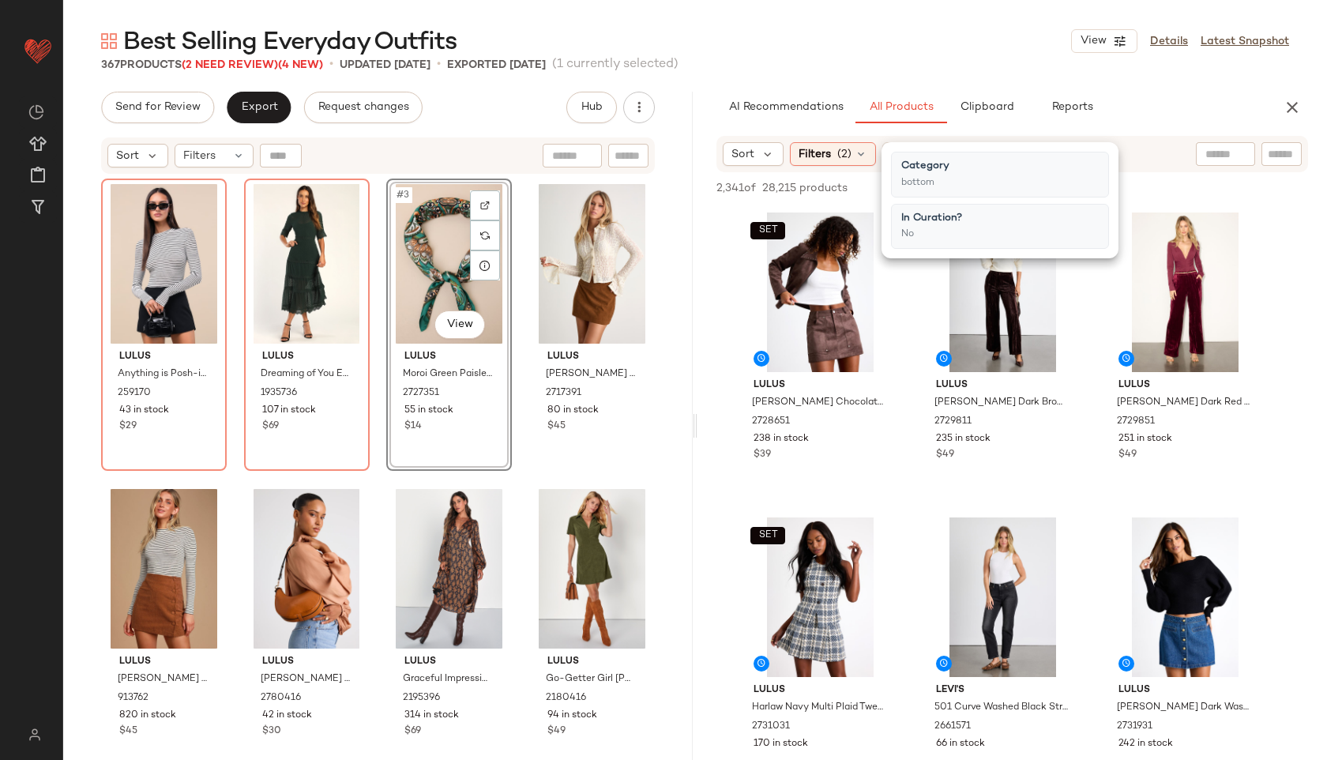
click at [978, 25] on div "Best Selling Everyday Outfits View Details Latest Snapshot" at bounding box center [695, 41] width 1264 height 32
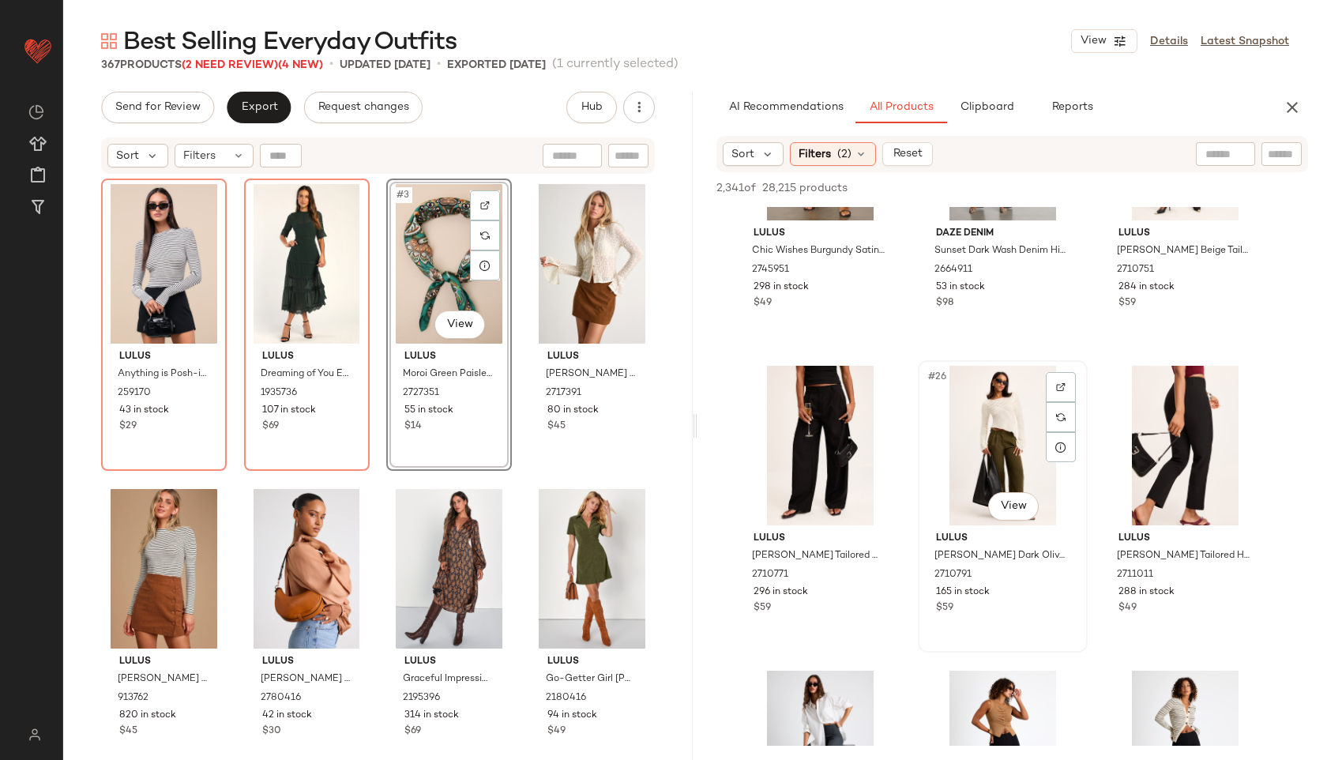
scroll to position [2287, 0]
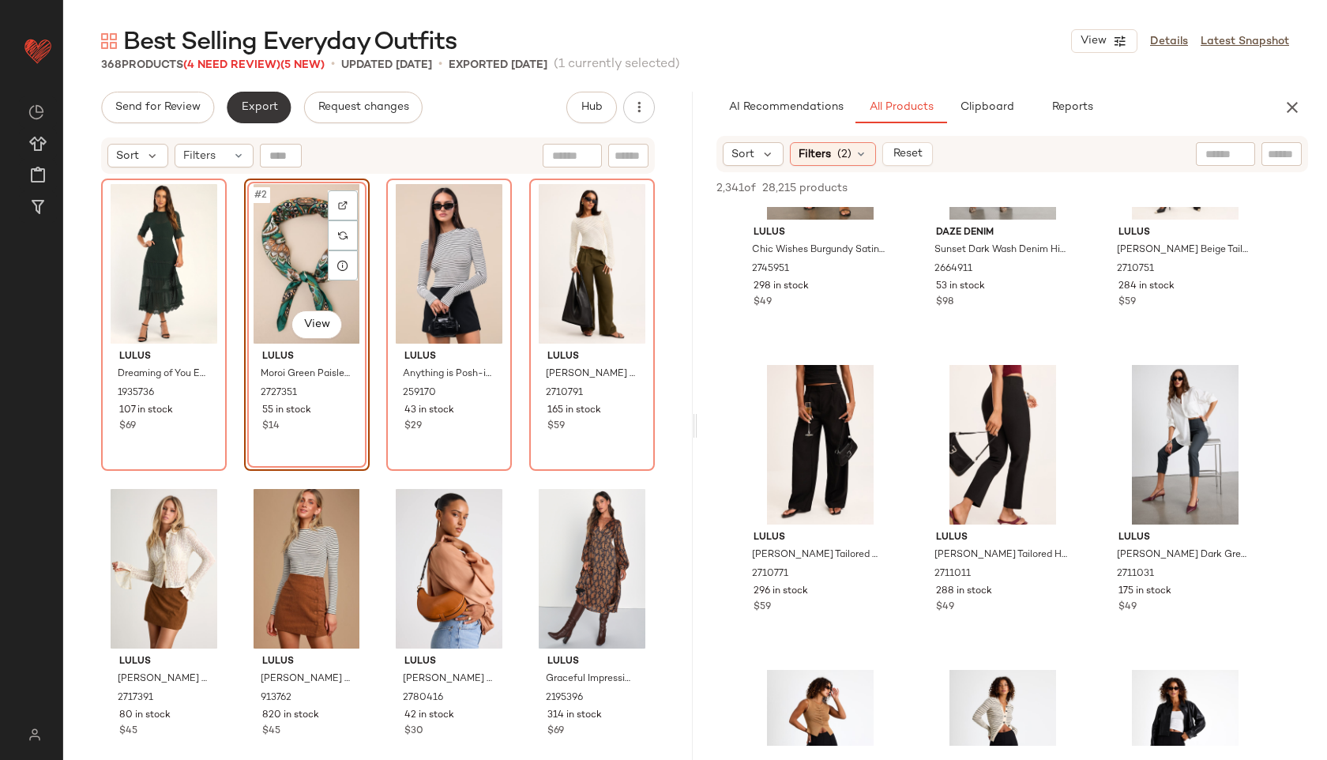
click at [257, 103] on span "Export" at bounding box center [258, 107] width 37 height 13
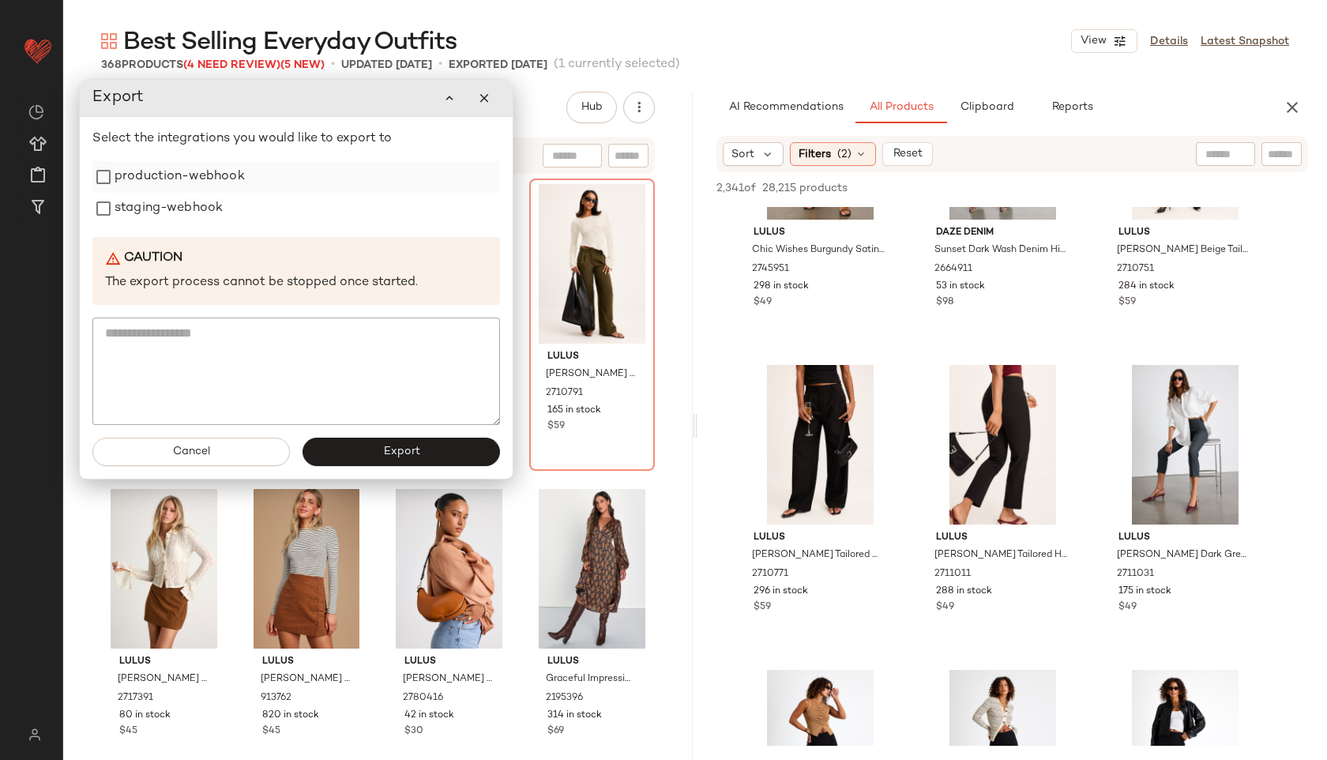
click at [207, 177] on label "production-webhook" at bounding box center [180, 177] width 130 height 32
click at [201, 201] on label "staging-webhook" at bounding box center [169, 209] width 108 height 32
click at [386, 447] on span "Export" at bounding box center [400, 452] width 37 height 13
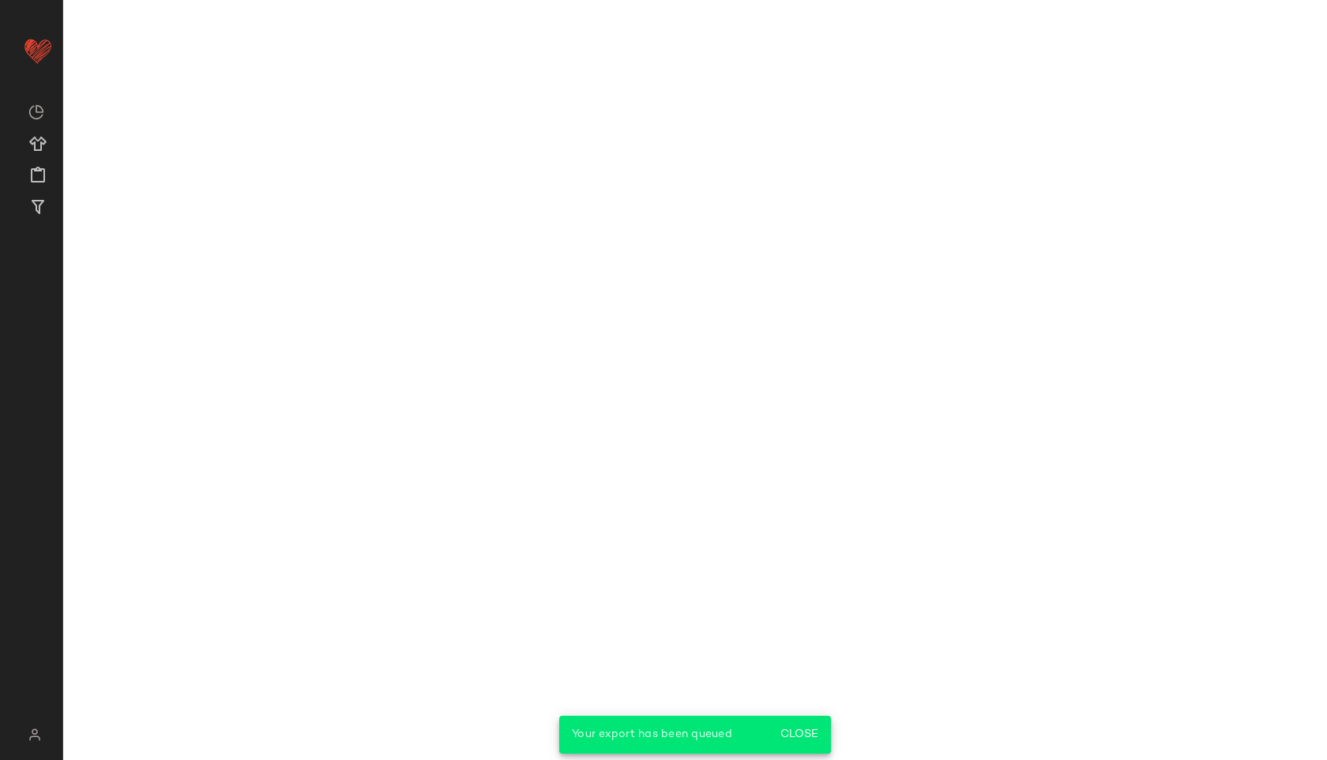
scroll to position [3202, 0]
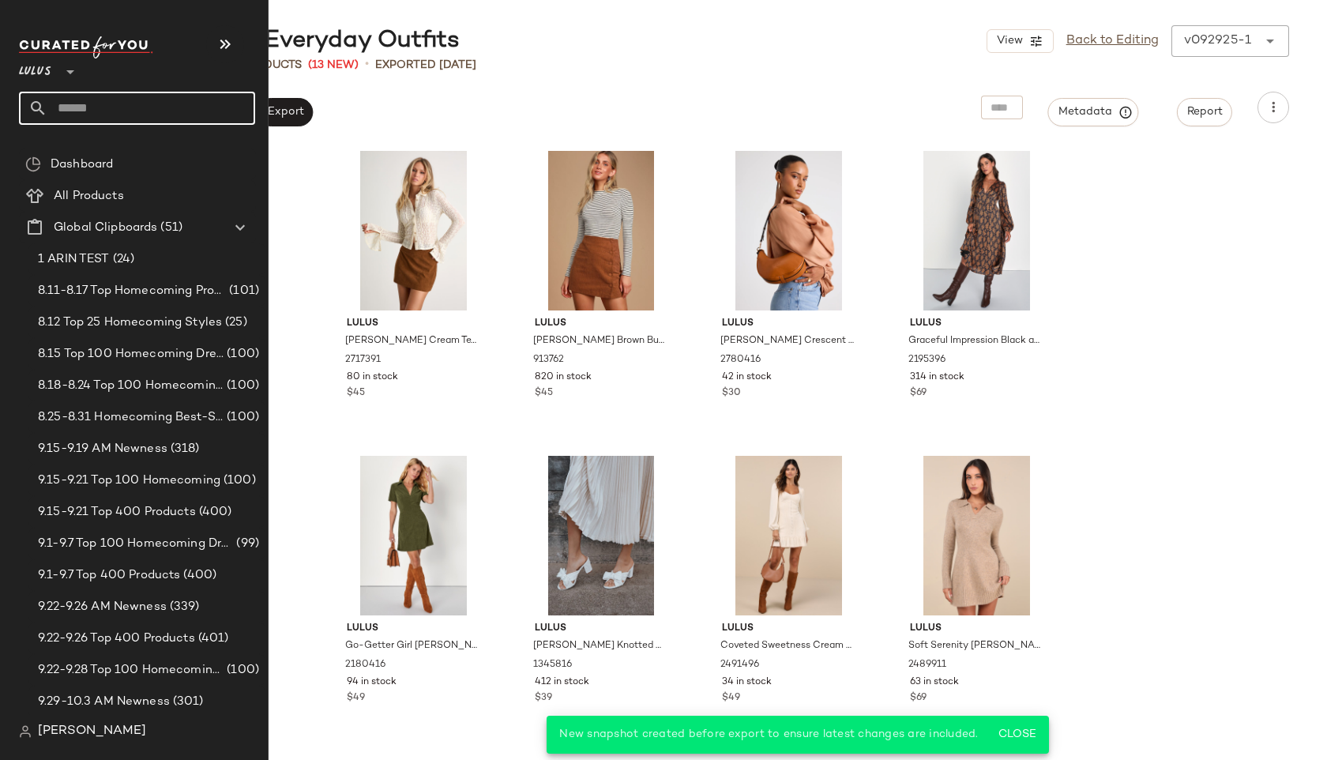
click at [75, 105] on input "text" at bounding box center [151, 108] width 208 height 33
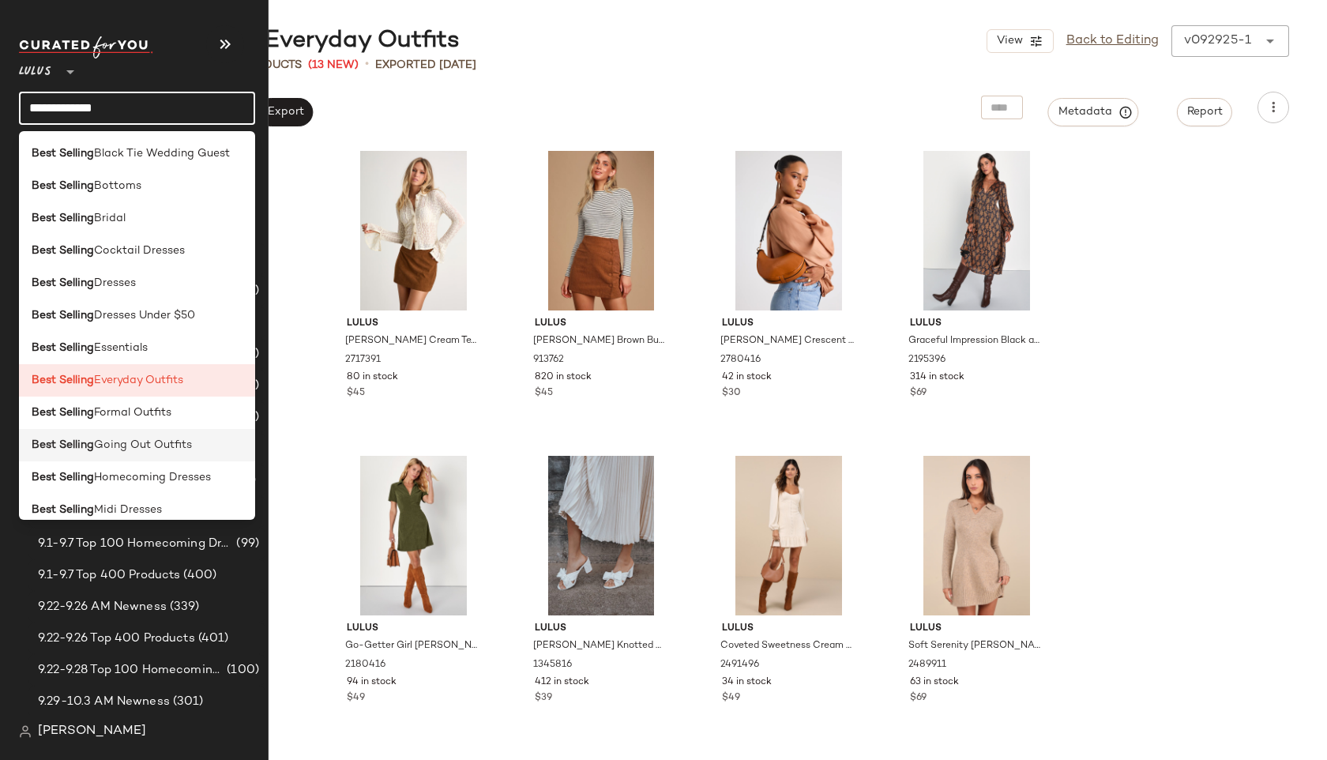
type input "**********"
click at [135, 450] on span "Going Out Outfits" at bounding box center [143, 445] width 98 height 17
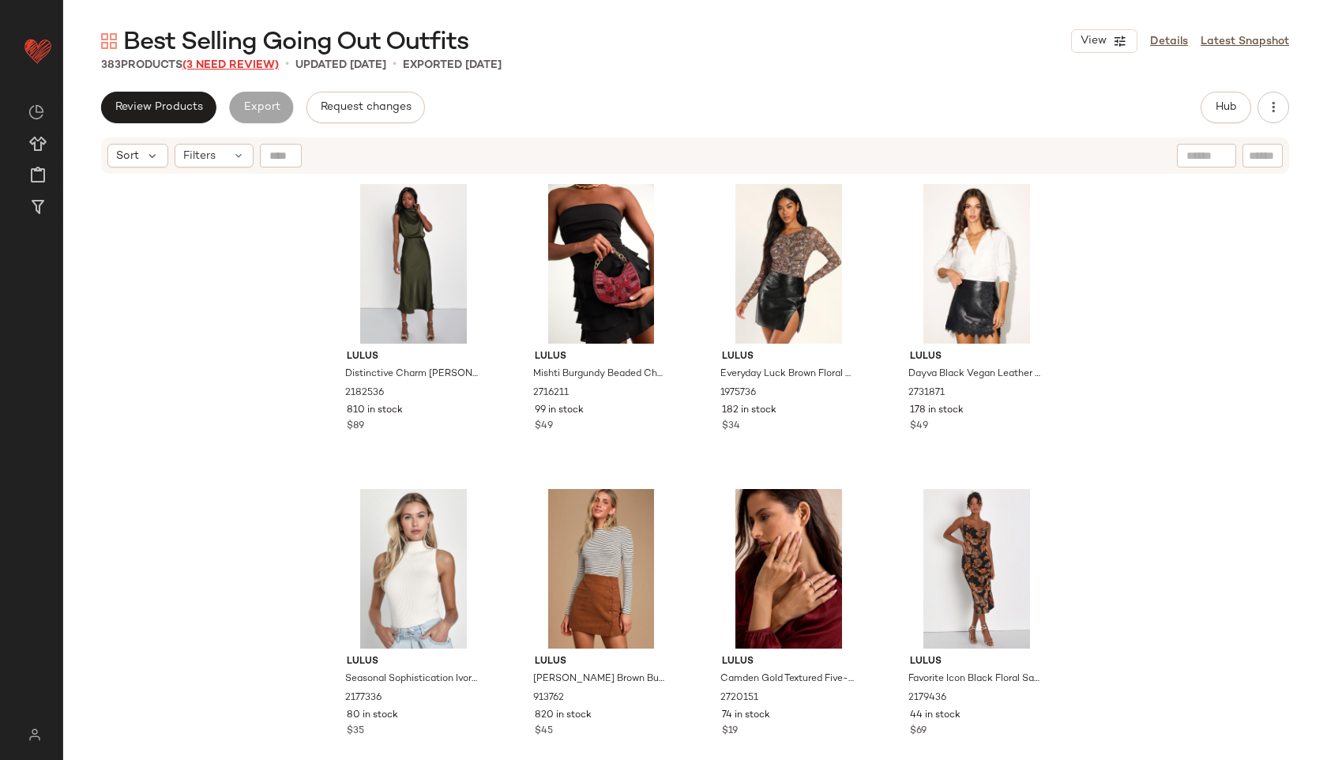
click at [241, 59] on span "(3 Need Review)" at bounding box center [231, 65] width 96 height 12
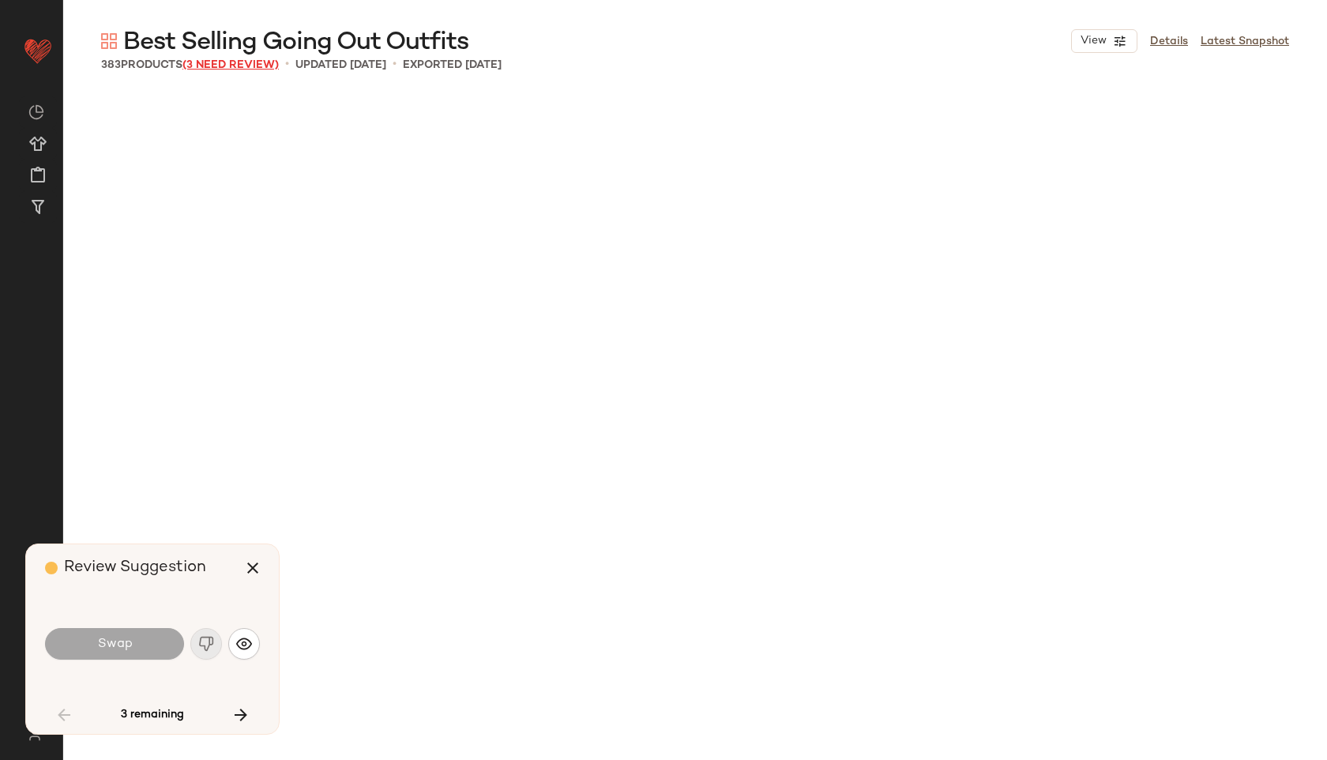
scroll to position [4269, 0]
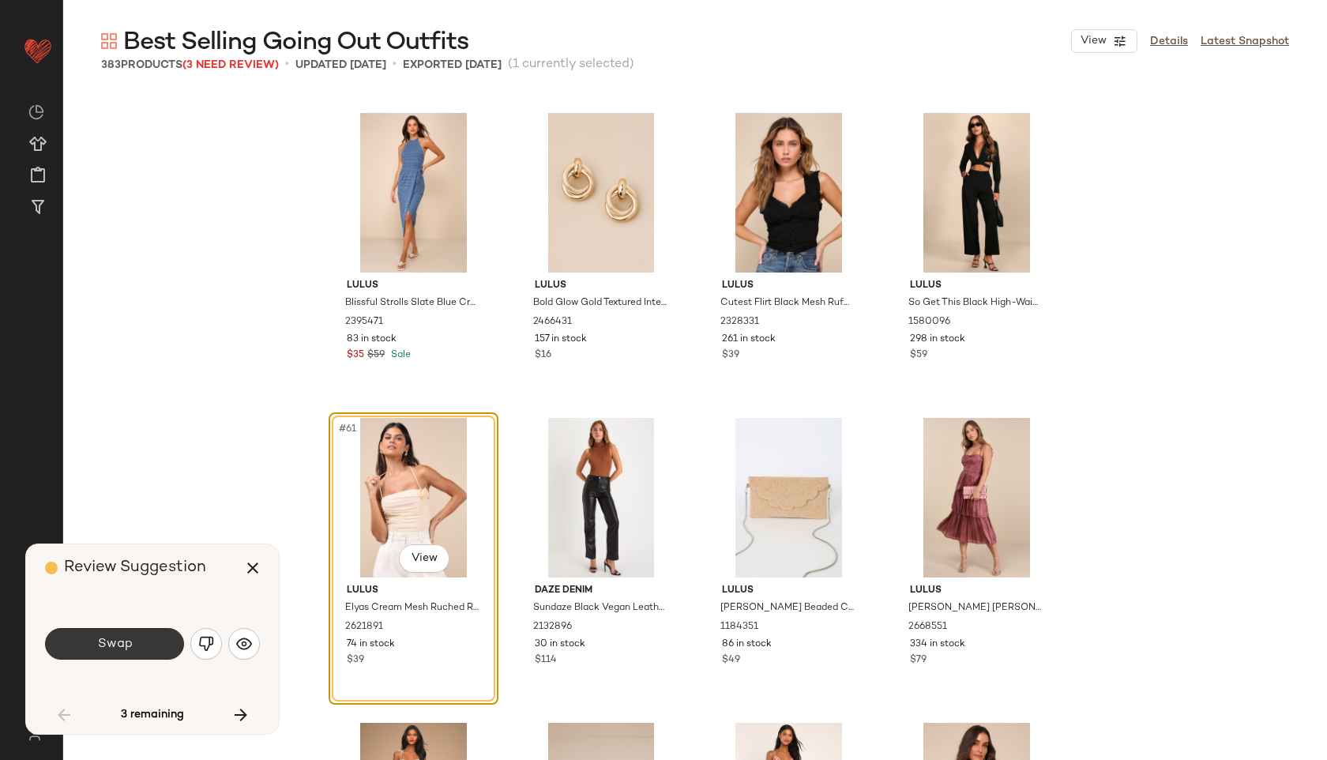
click at [121, 640] on span "Swap" at bounding box center [114, 644] width 36 height 15
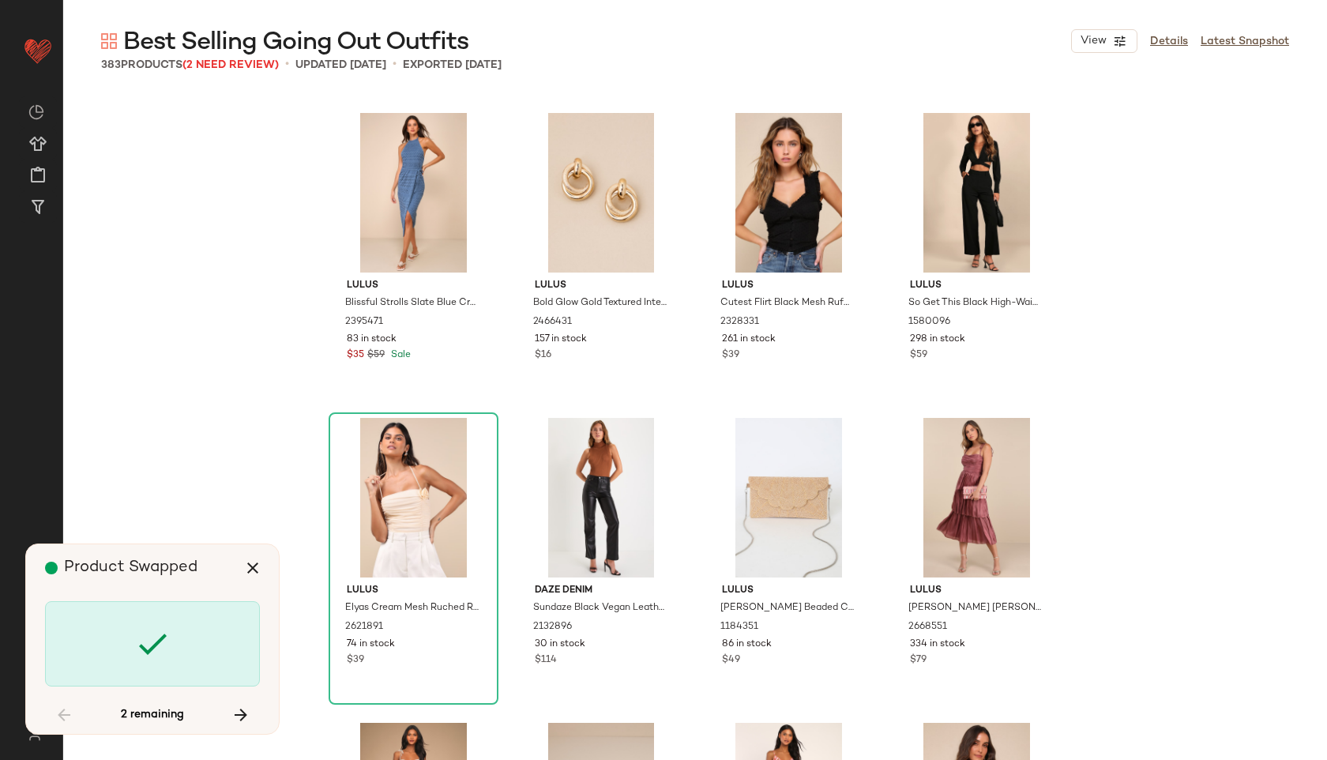
scroll to position [17688, 0]
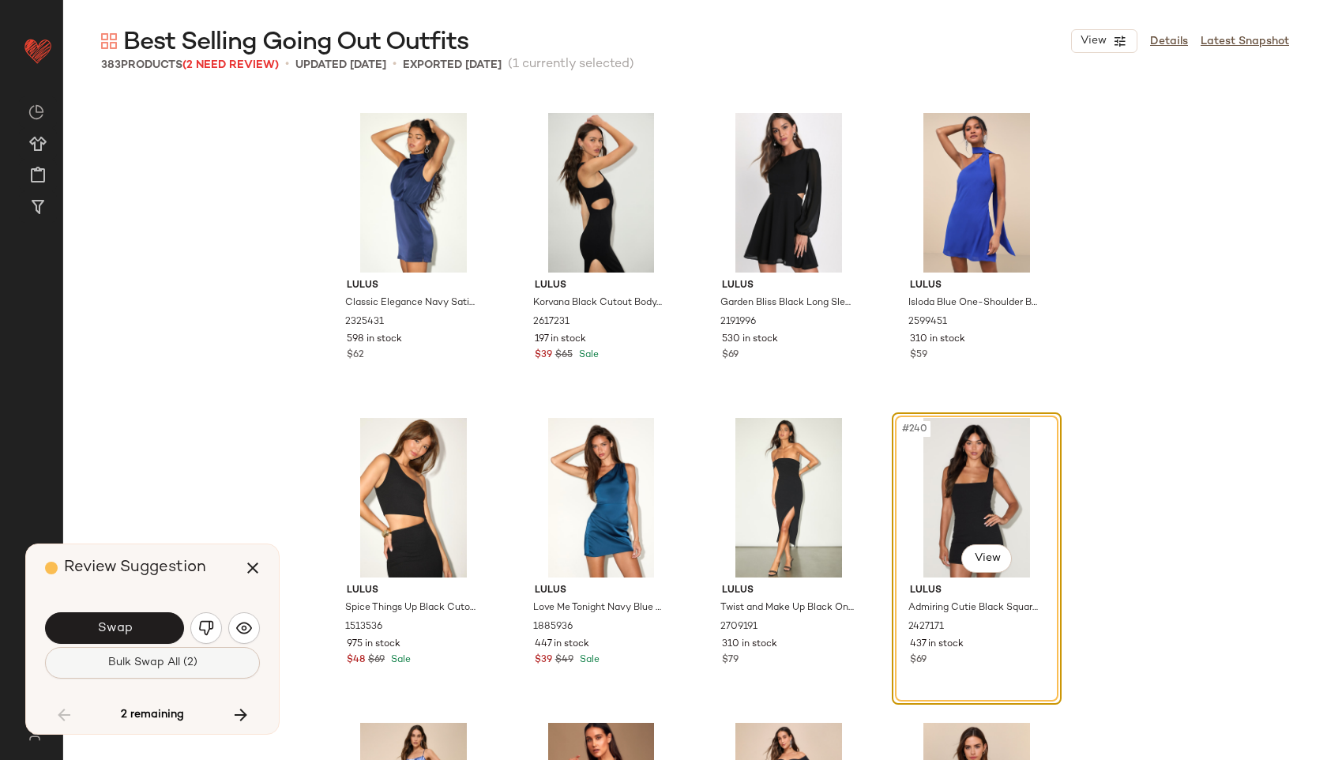
click at [141, 666] on span "Bulk Swap All (2)" at bounding box center [152, 663] width 90 height 13
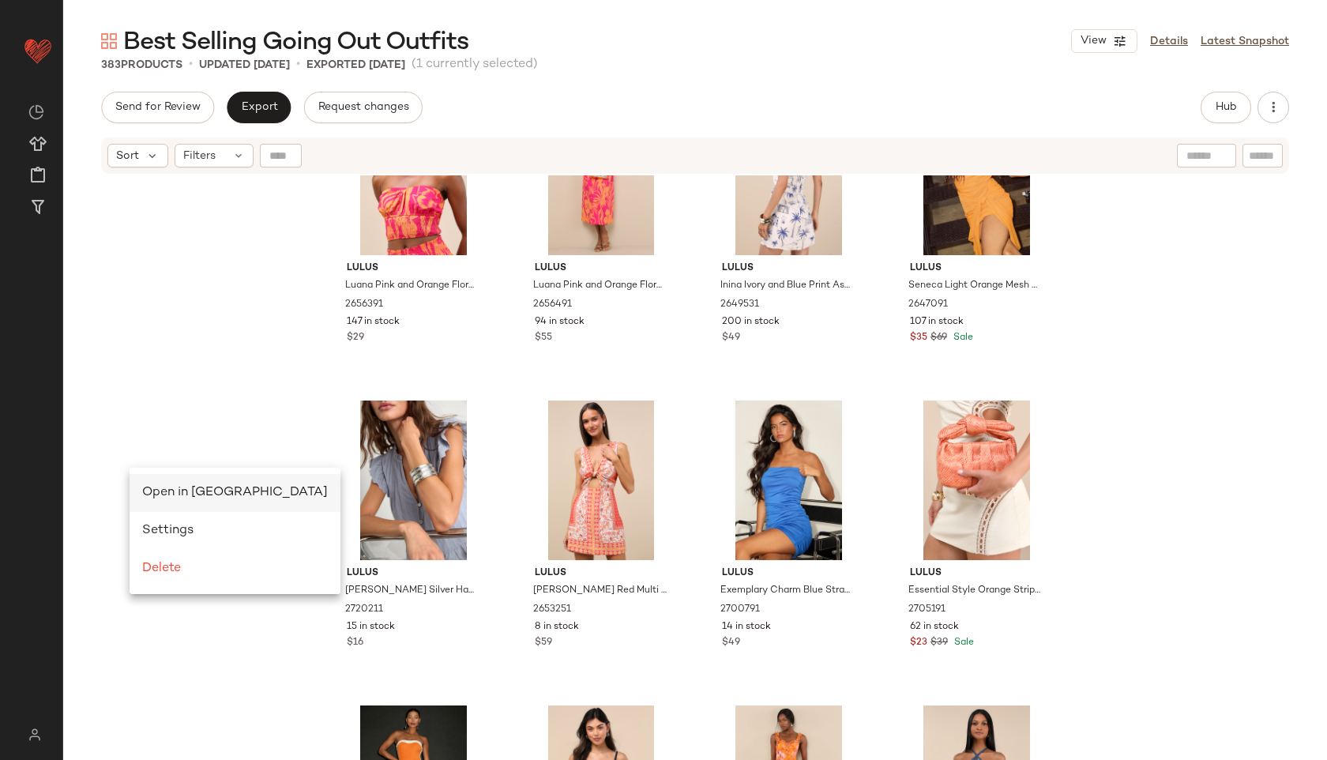
click at [166, 489] on span "Open in [GEOGRAPHIC_DATA]" at bounding box center [235, 492] width 186 height 13
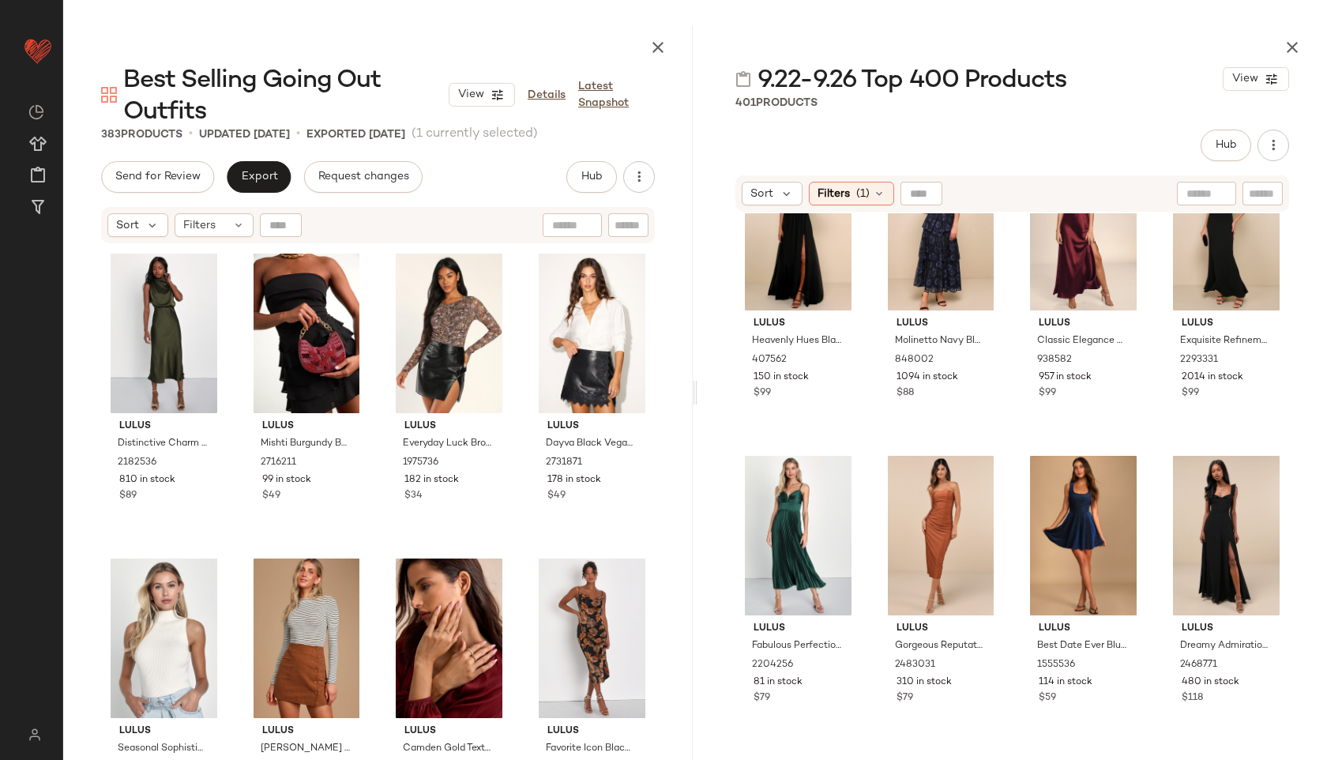
scroll to position [405, 0]
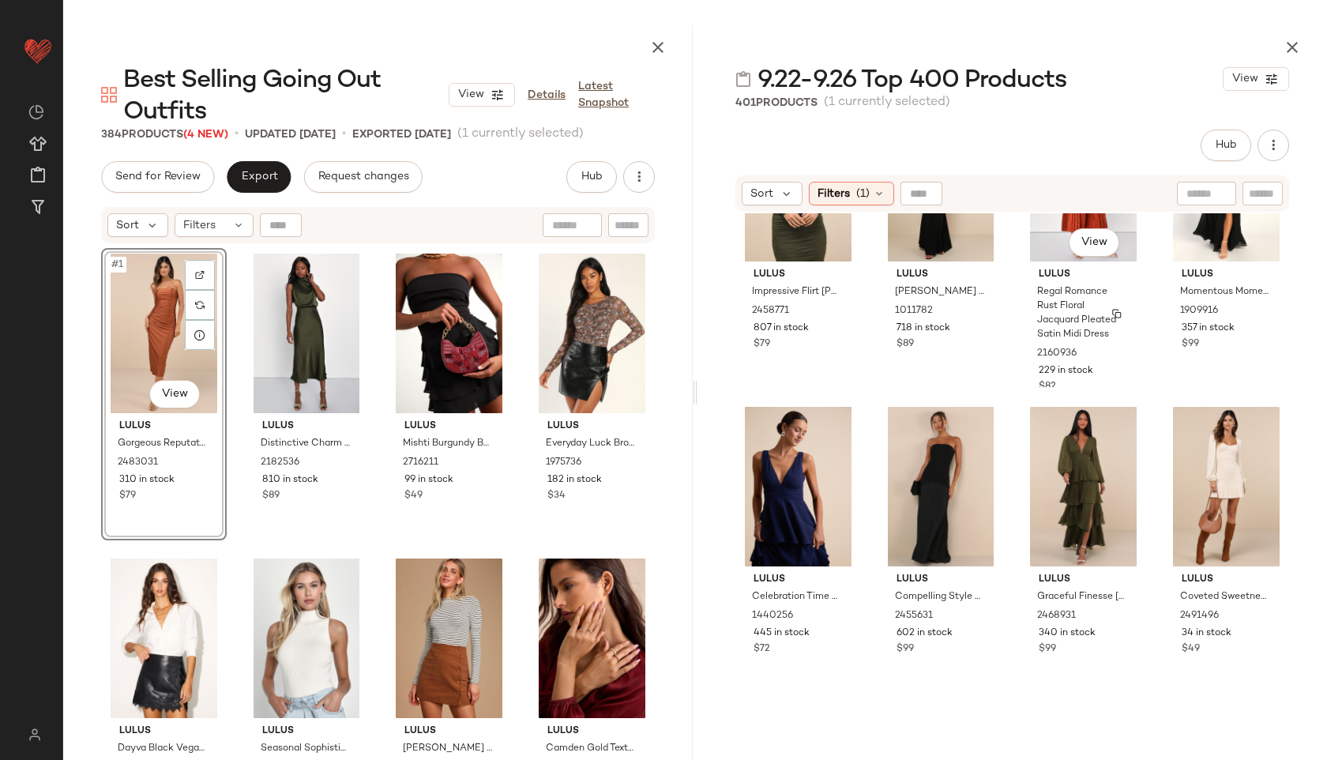
scroll to position [1670, 0]
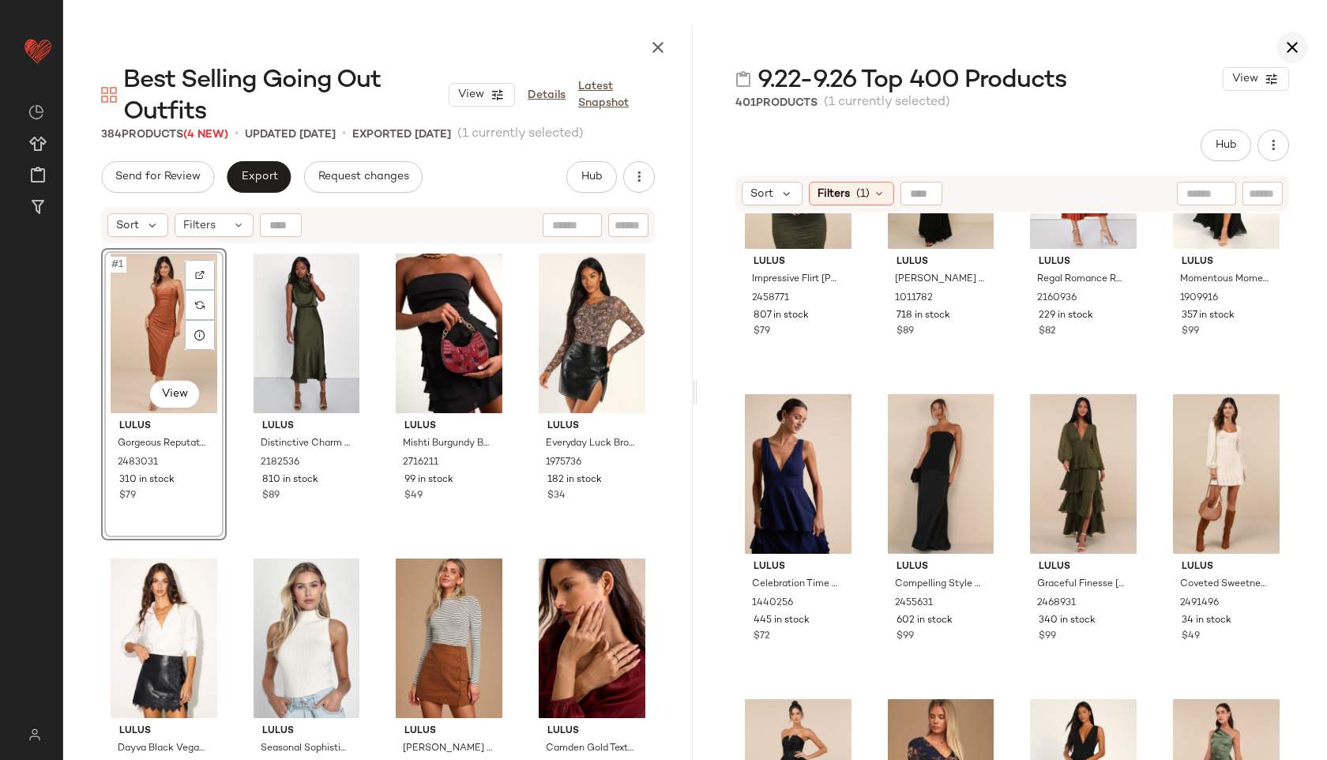
click at [1285, 46] on icon "button" at bounding box center [1292, 47] width 19 height 19
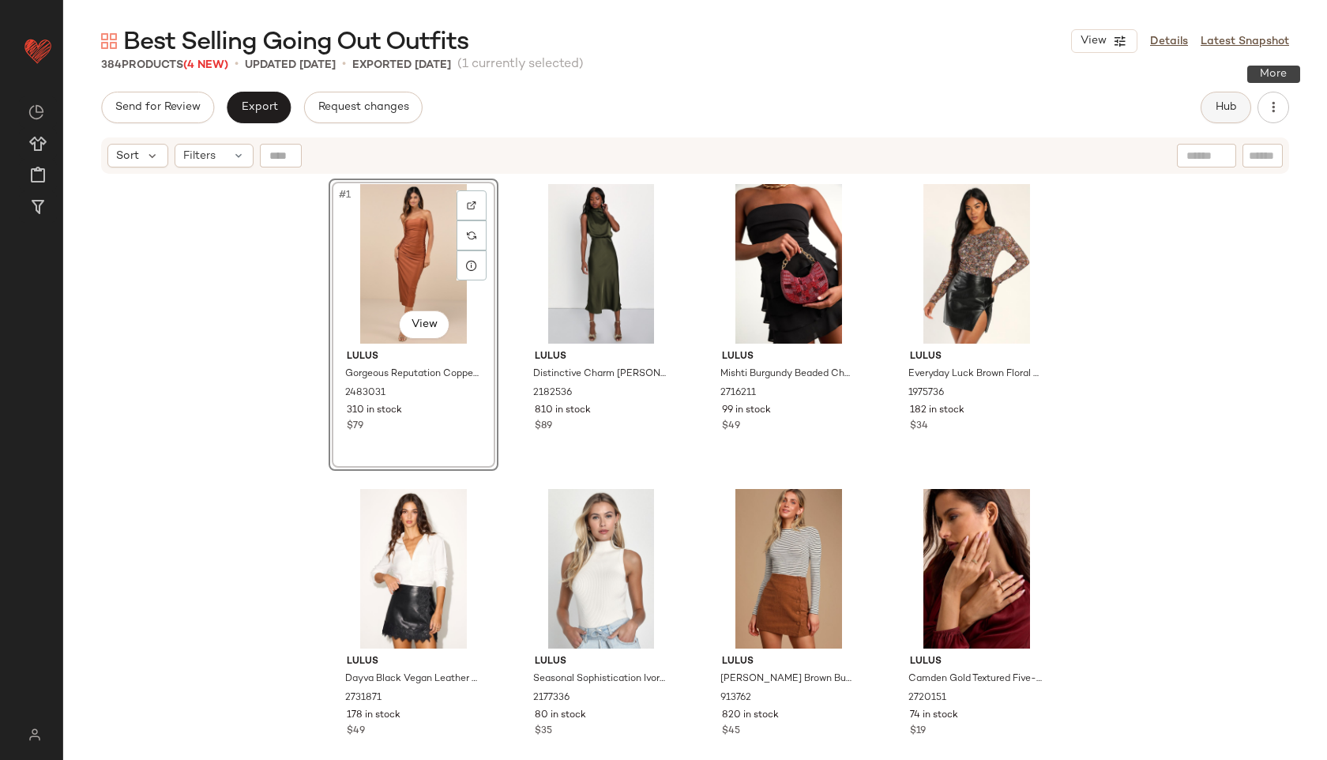
click at [1229, 110] on span "Hub" at bounding box center [1226, 107] width 22 height 13
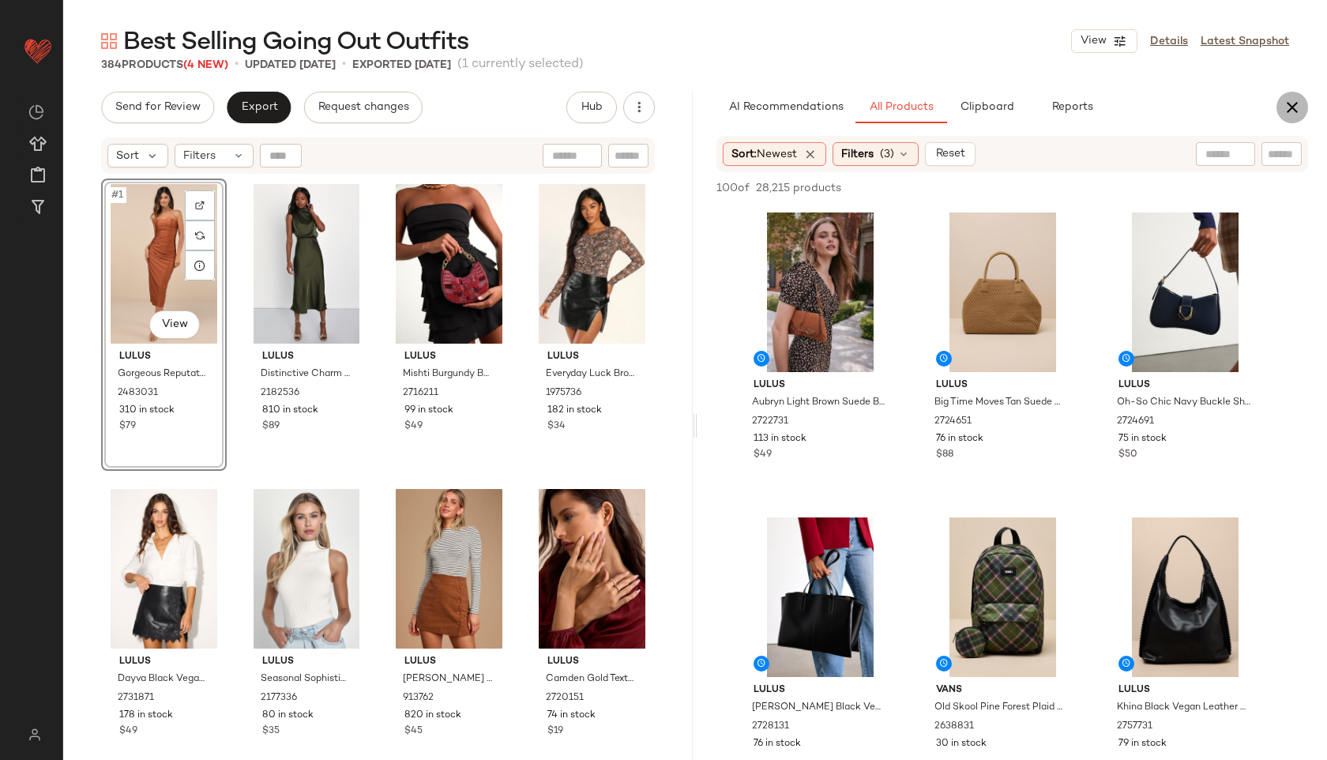
click at [1293, 103] on icon "button" at bounding box center [1292, 107] width 19 height 19
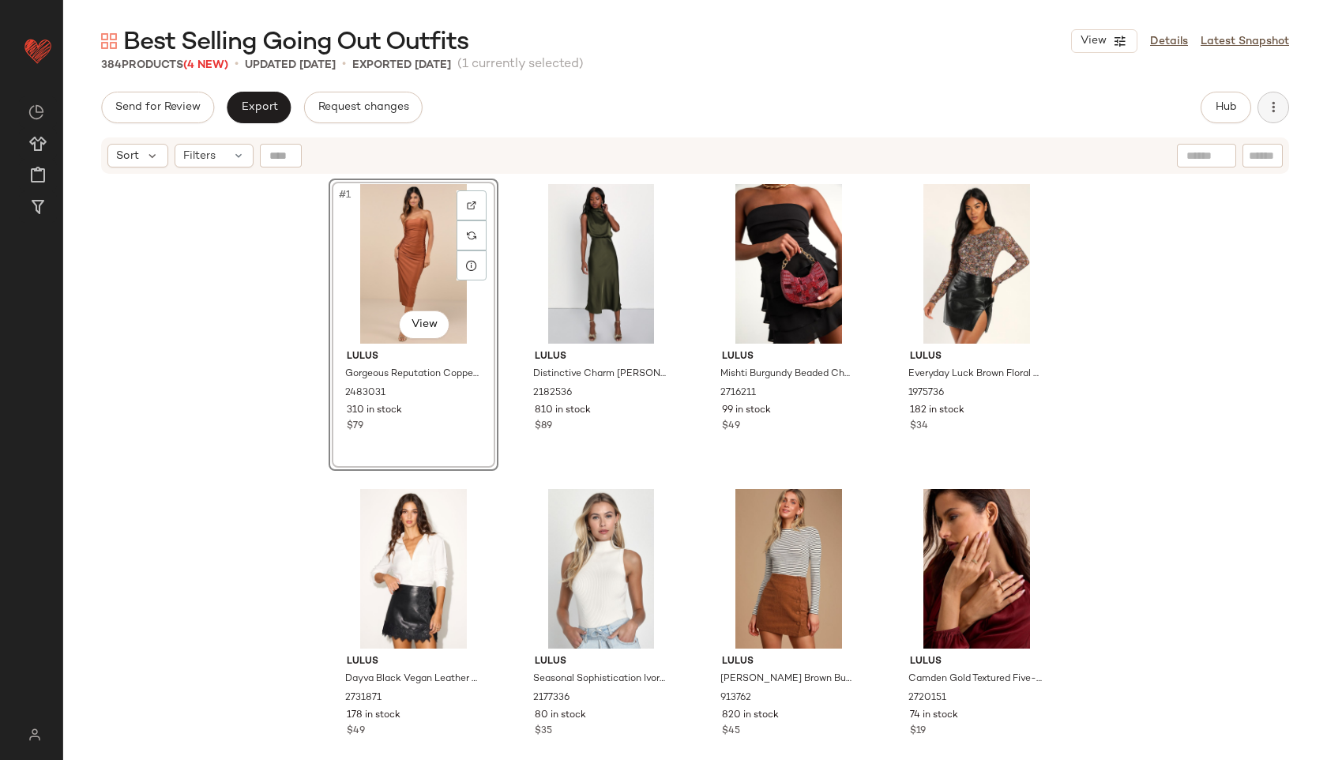
click at [1271, 109] on icon "button" at bounding box center [1274, 108] width 16 height 16
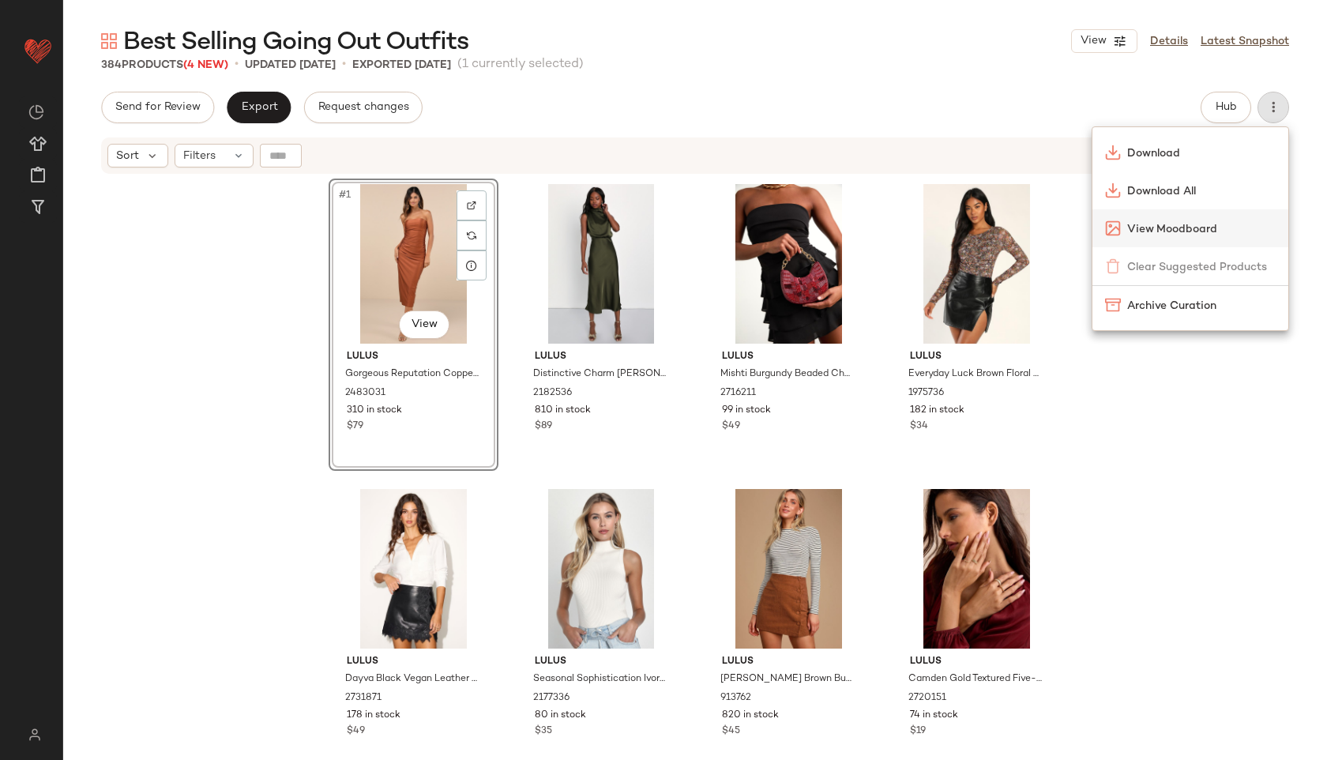
click at [1194, 228] on span "View Moodboard" at bounding box center [1201, 229] width 149 height 17
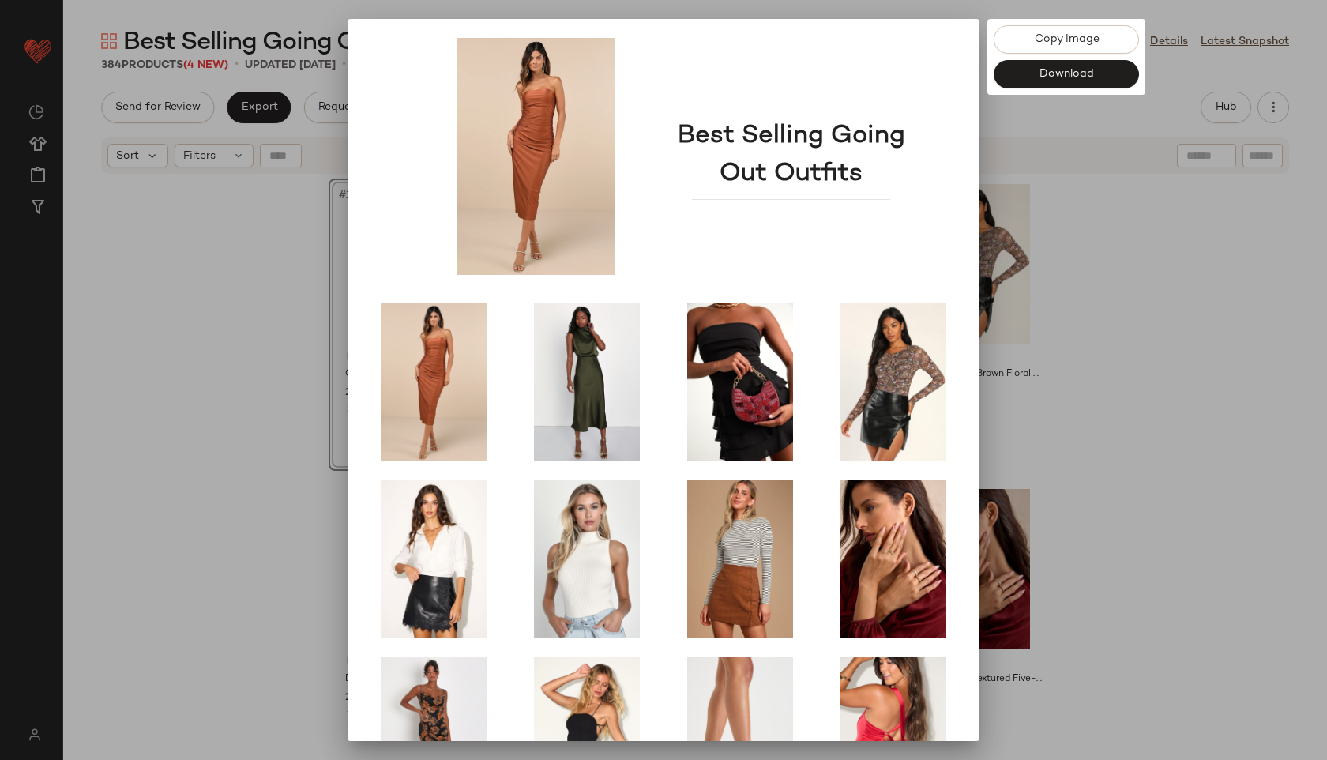
click at [1113, 253] on div at bounding box center [663, 380] width 1327 height 760
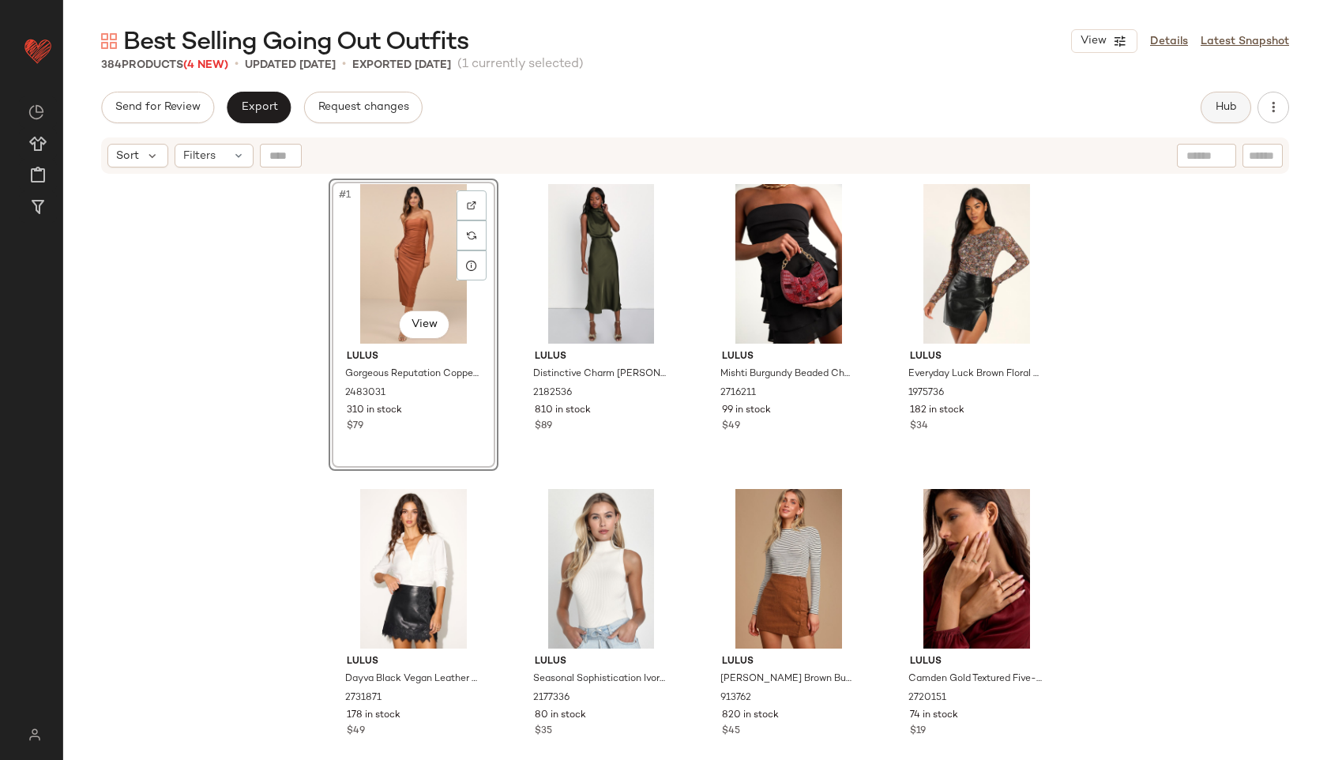
click at [1226, 103] on span "Hub" at bounding box center [1226, 107] width 22 height 13
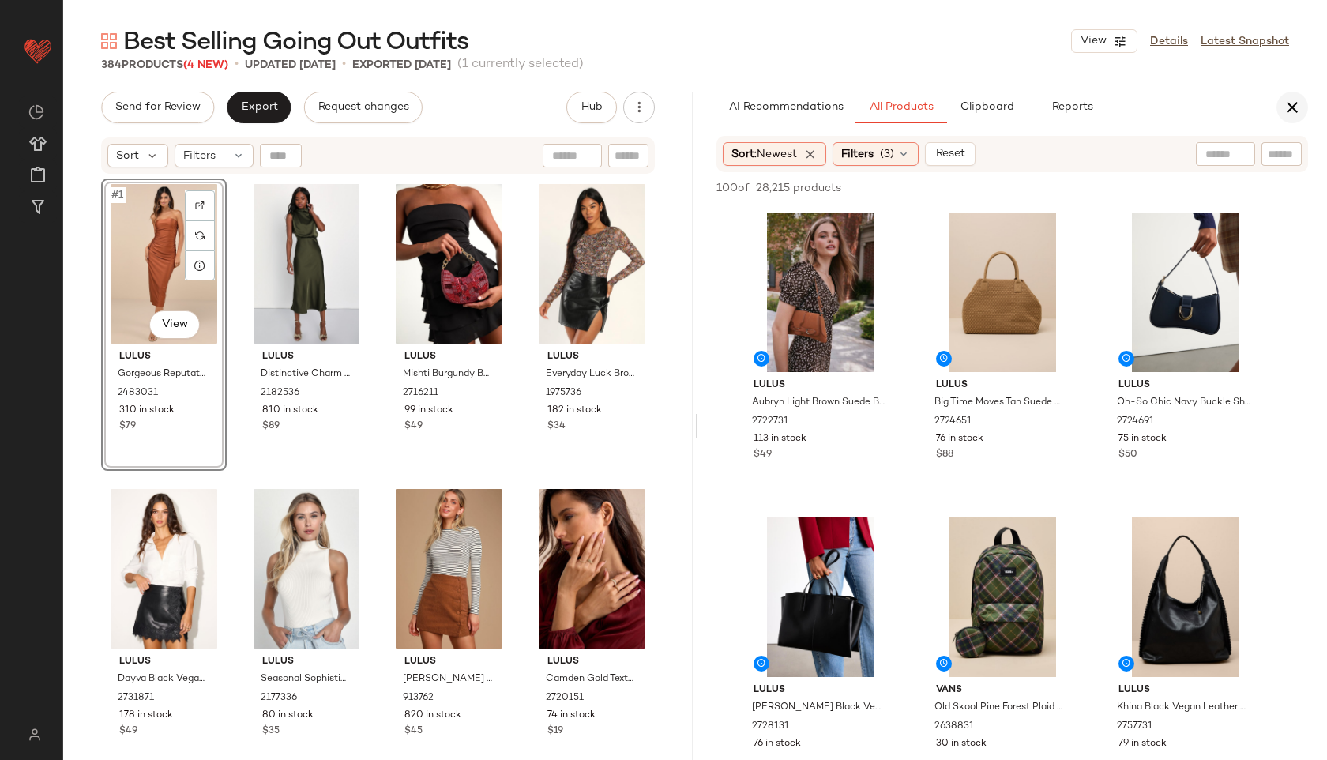
click at [1293, 109] on icon "button" at bounding box center [1292, 107] width 19 height 19
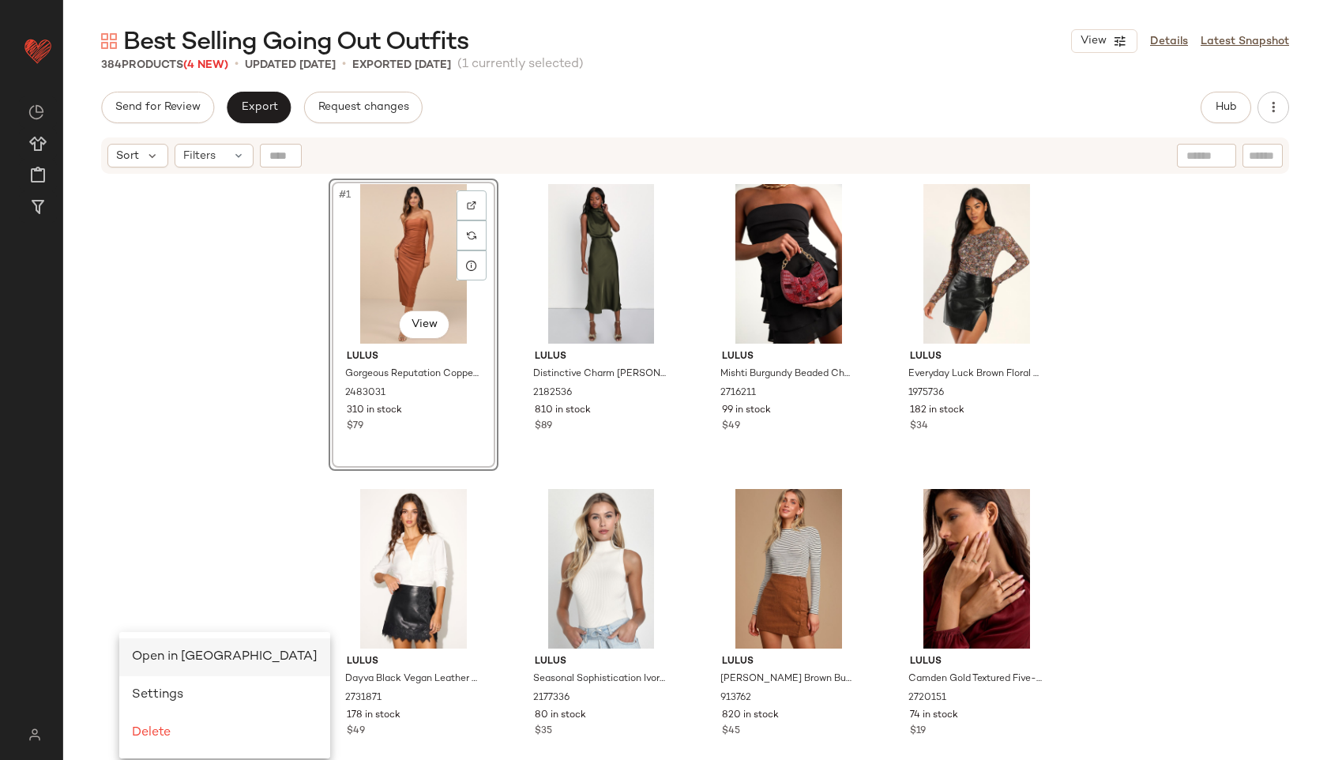
click at [151, 650] on span "Open in Split View" at bounding box center [225, 656] width 186 height 13
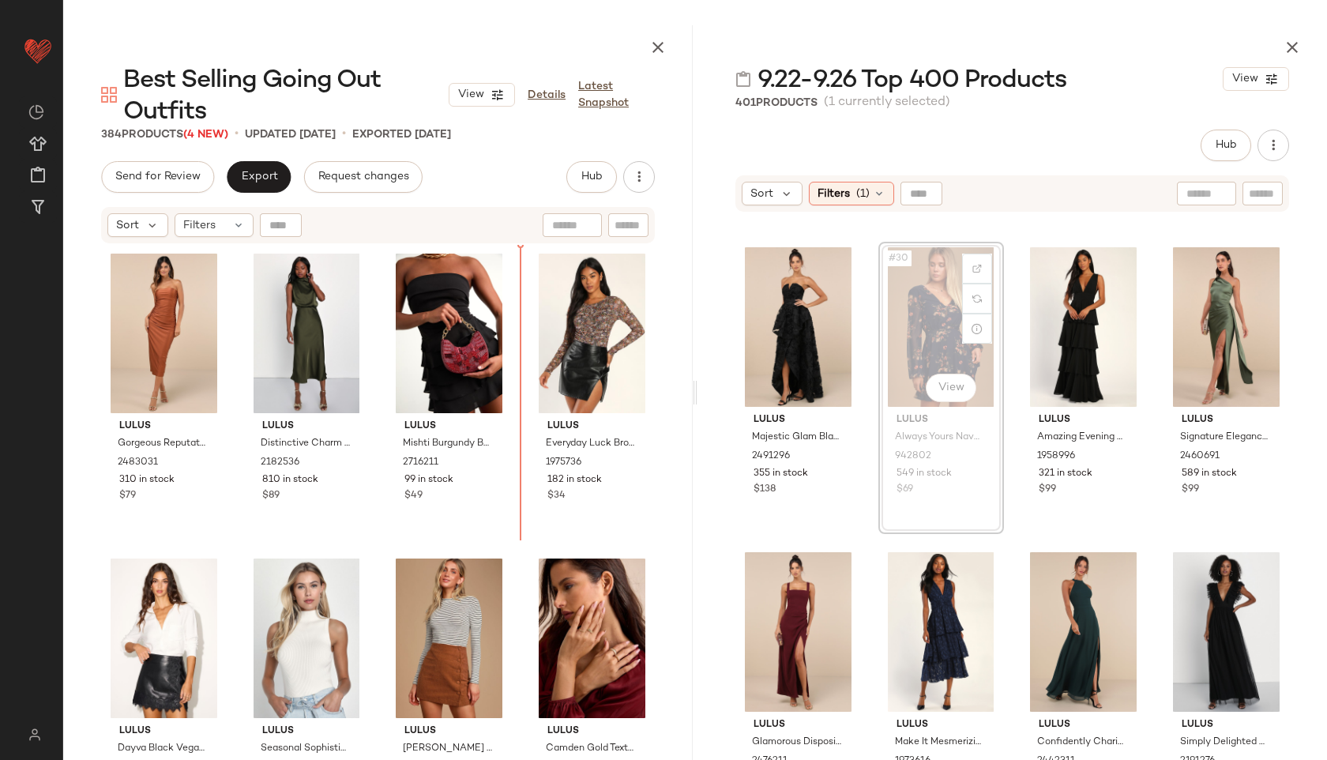
scroll to position [2120, 0]
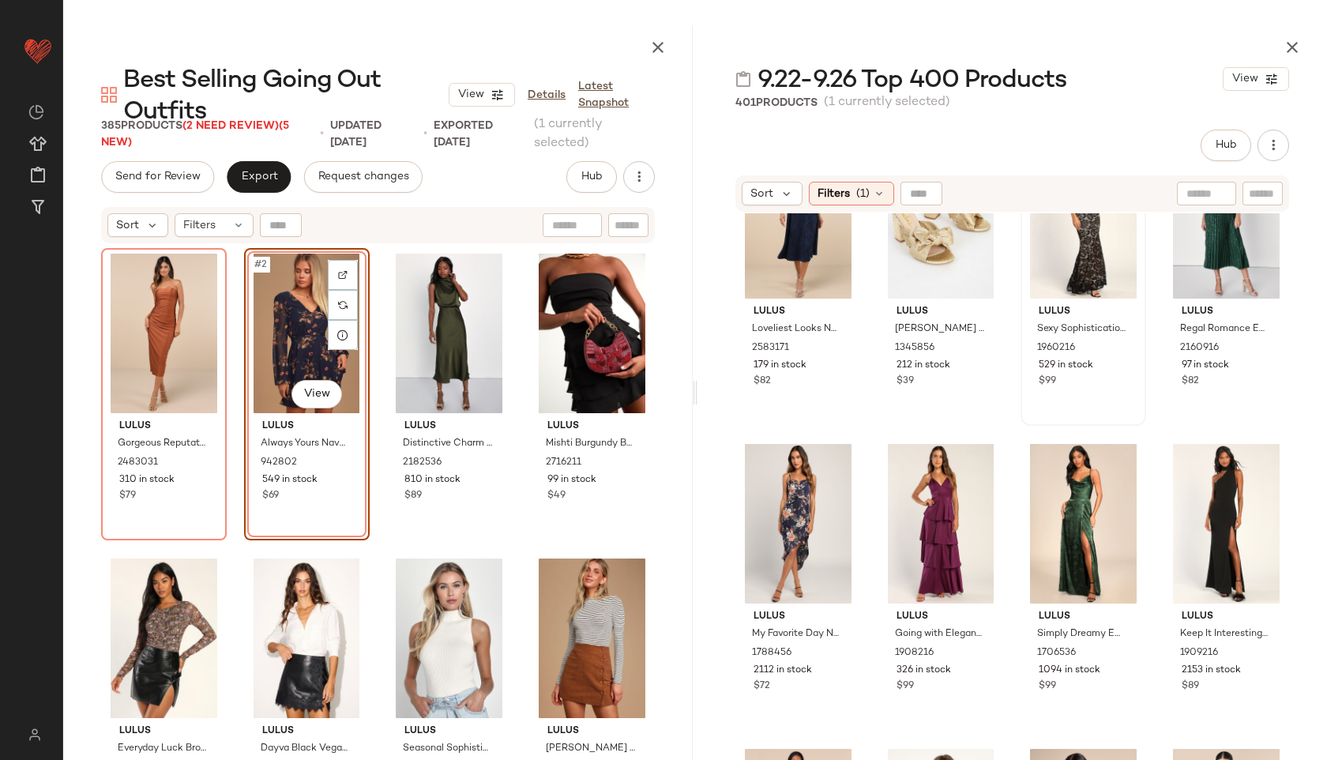
scroll to position [5293, 0]
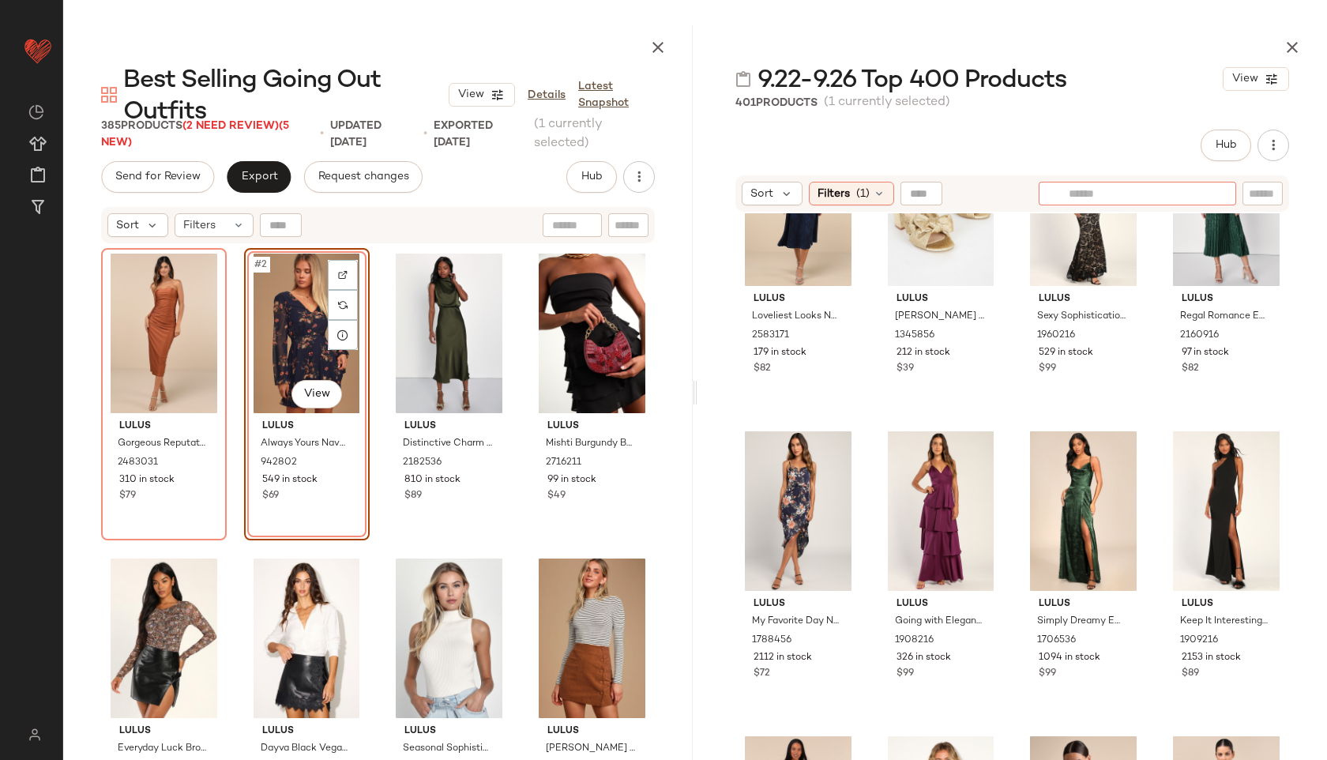
click at [1206, 198] on div at bounding box center [1138, 194] width 198 height 24
type input "*******"
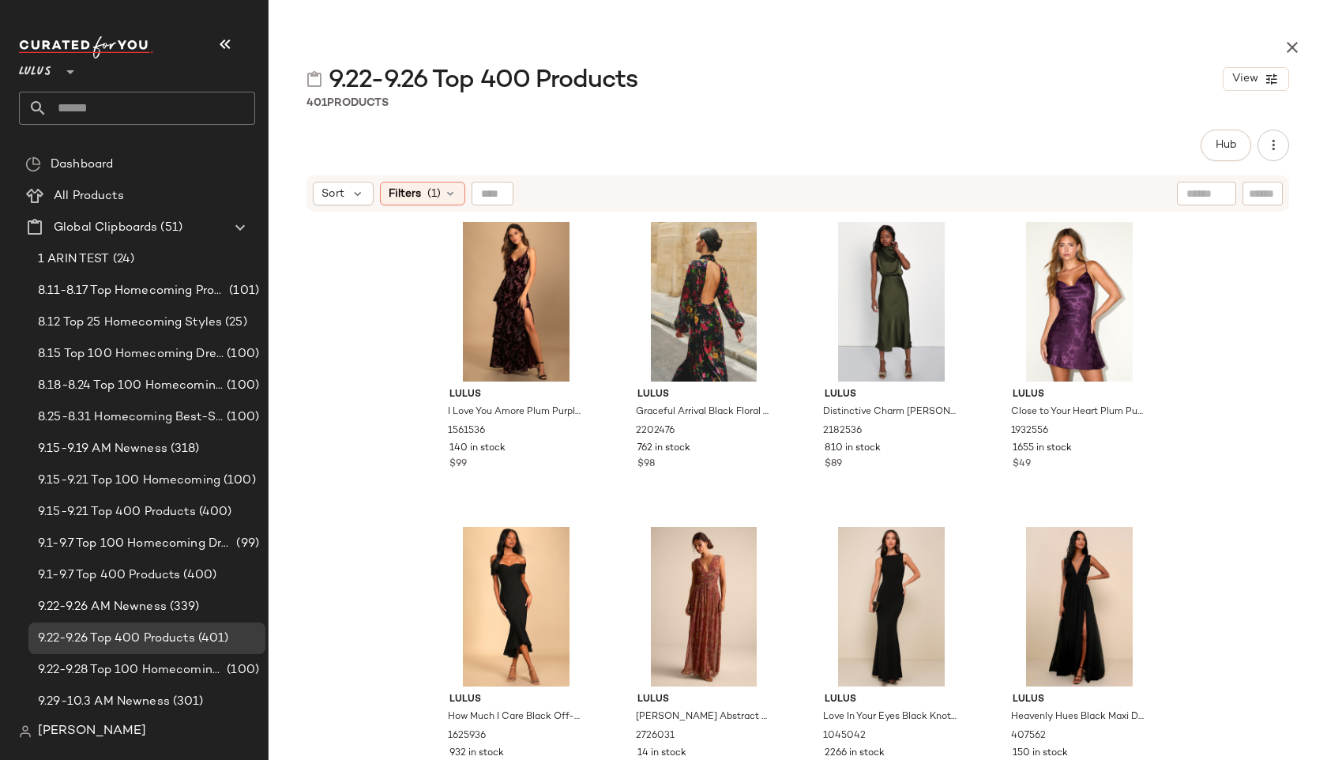
click at [69, 102] on input "text" at bounding box center [151, 108] width 208 height 33
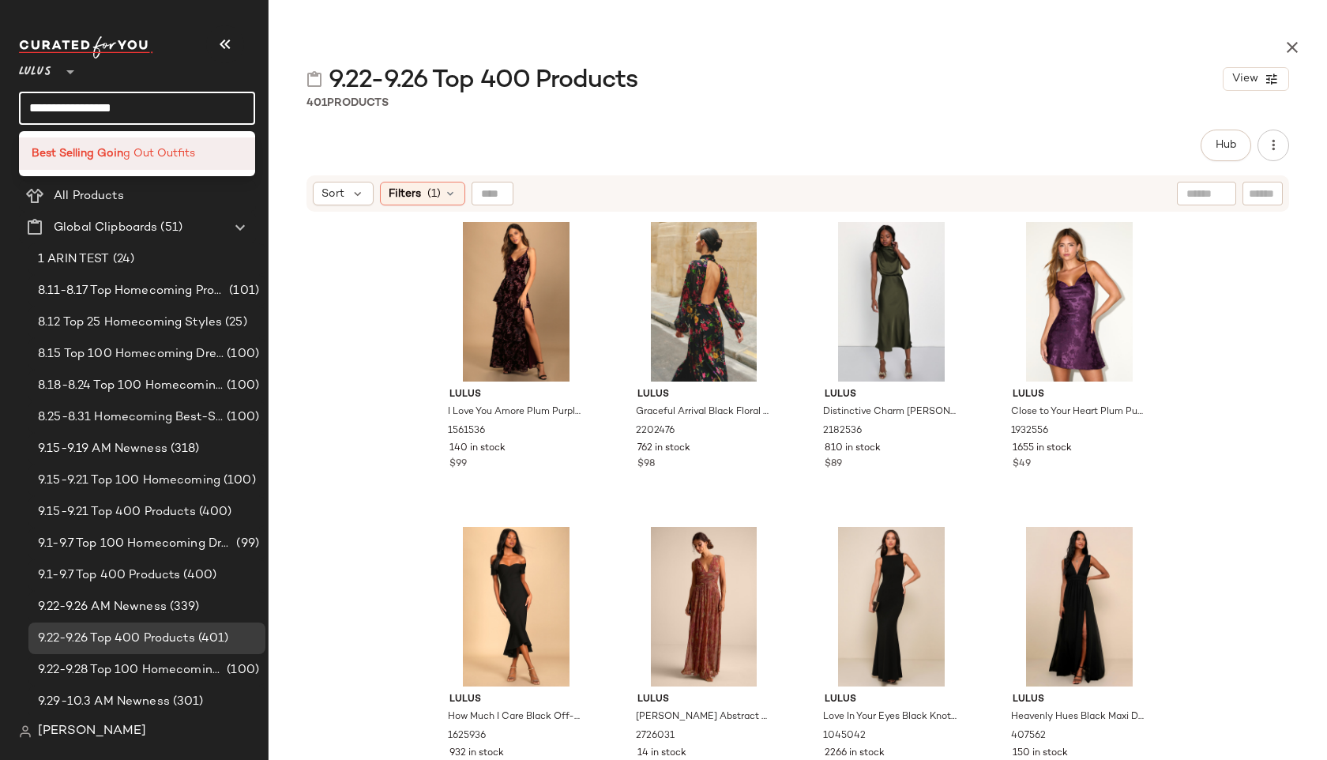
type input "**********"
click at [45, 157] on b "Best Selling Goin" at bounding box center [78, 153] width 92 height 17
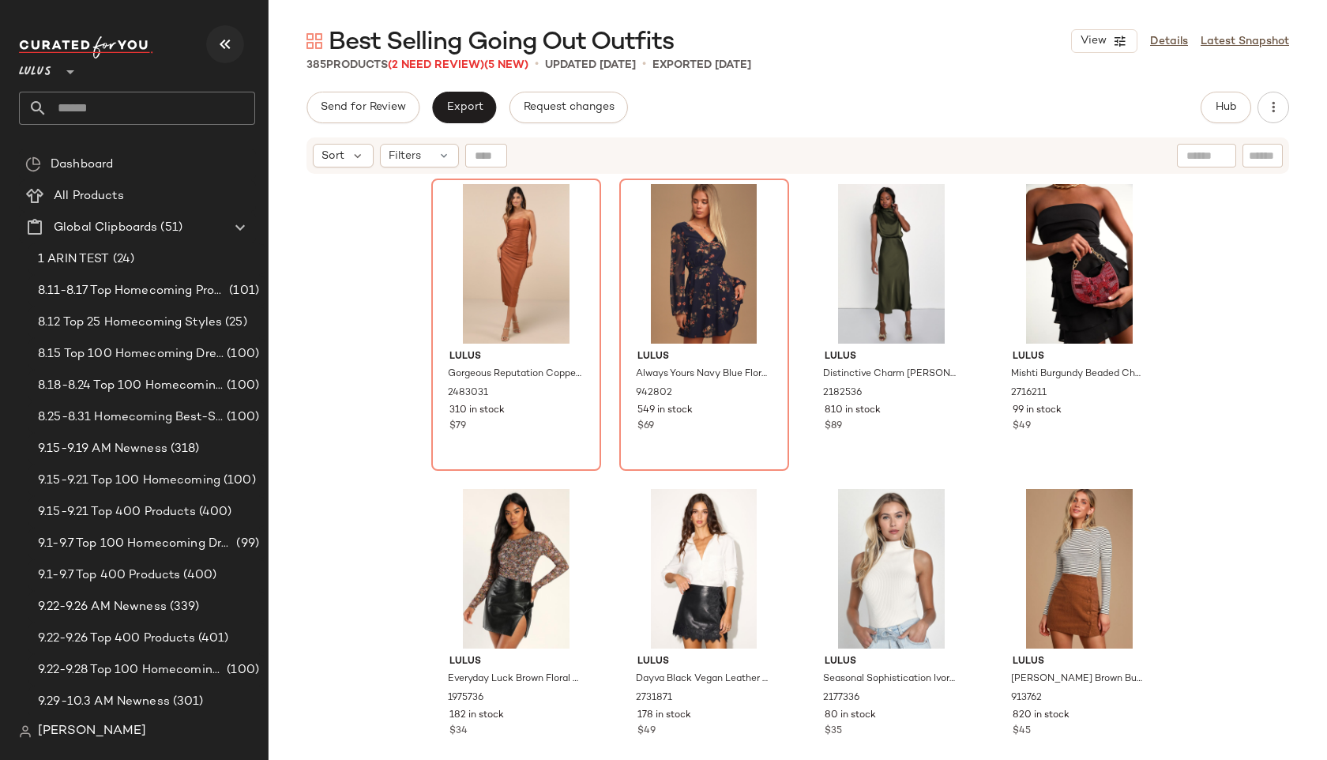
click at [226, 45] on icon "button" at bounding box center [225, 44] width 19 height 19
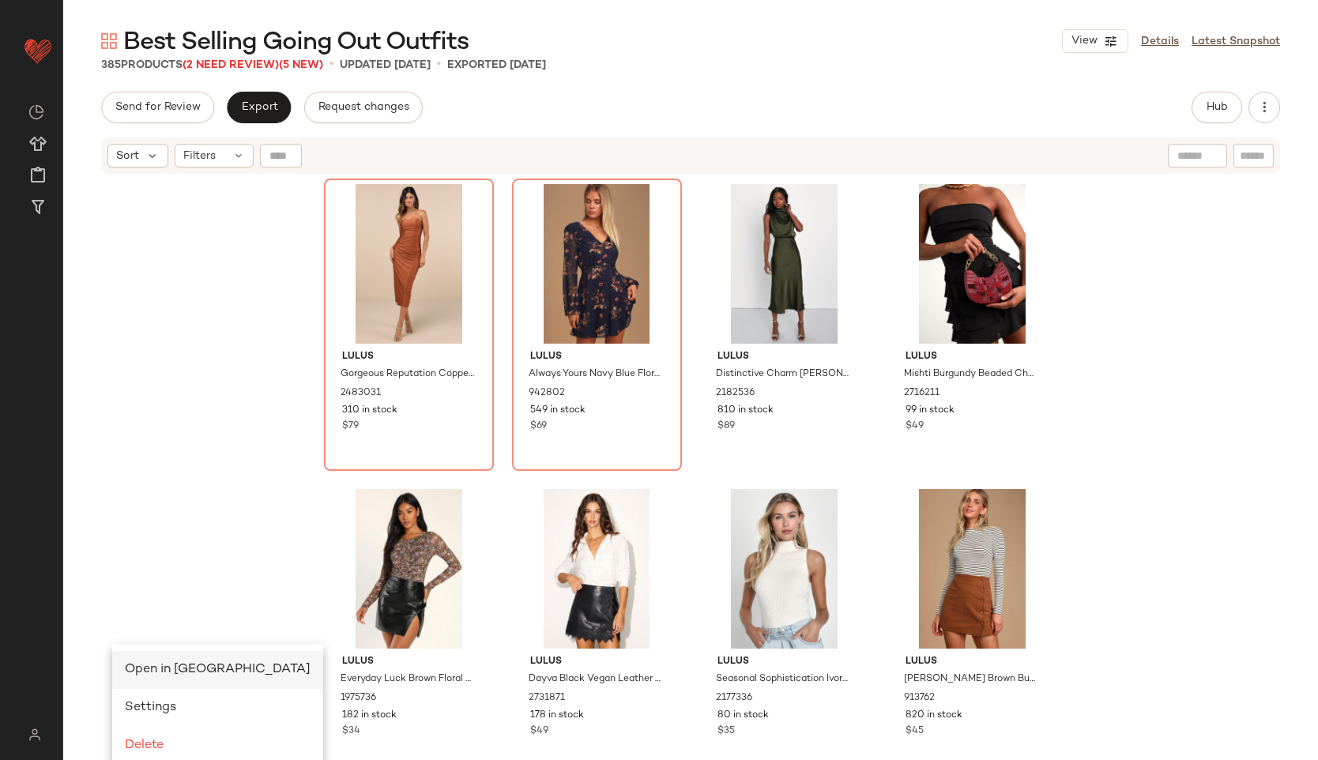
click at [136, 663] on span "Open in [GEOGRAPHIC_DATA]" at bounding box center [218, 669] width 186 height 13
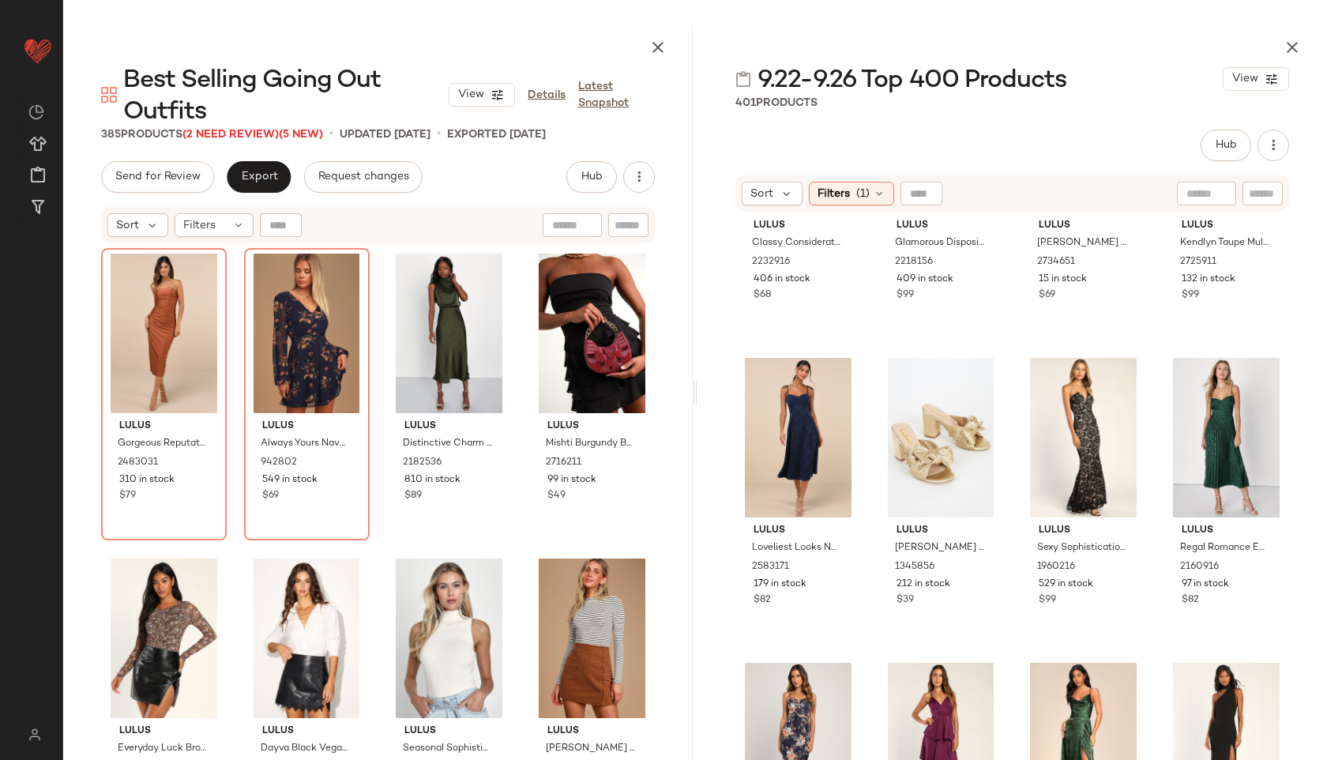
scroll to position [5072, 0]
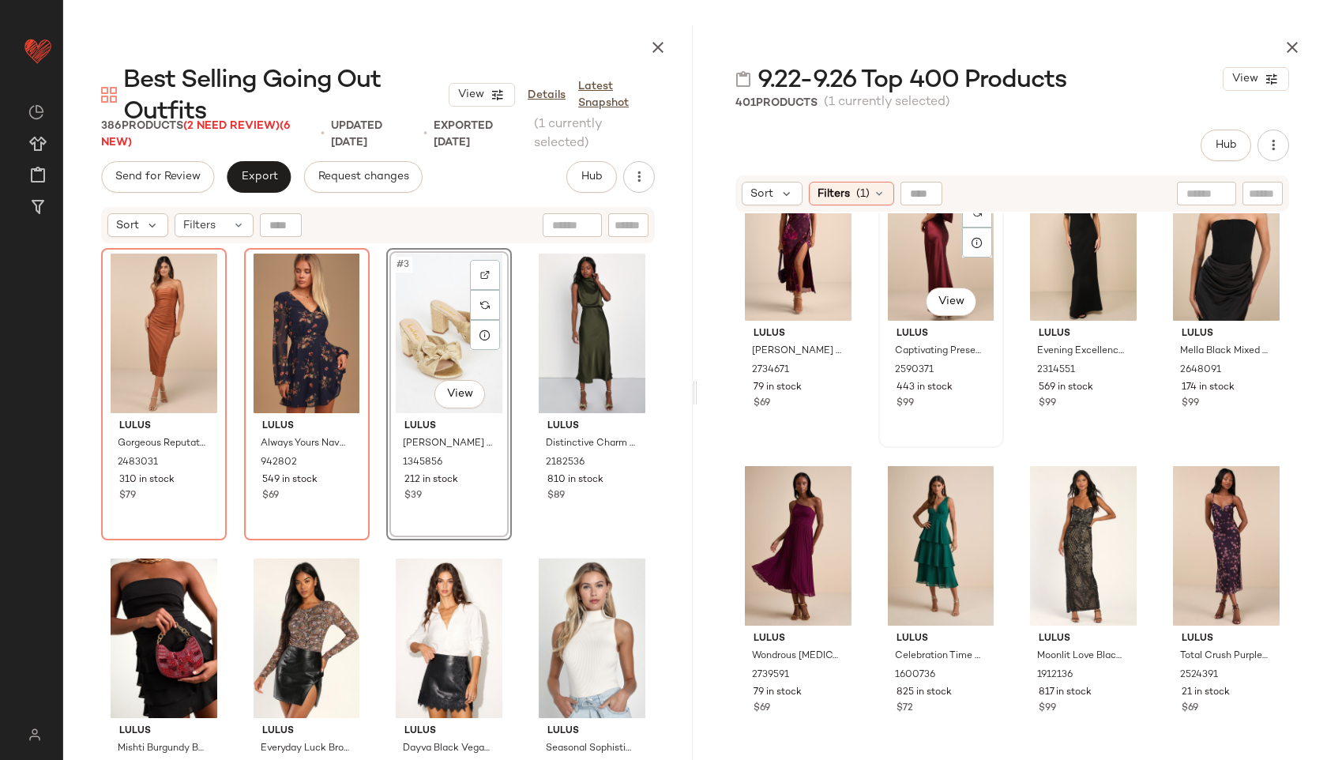
scroll to position [6791, 0]
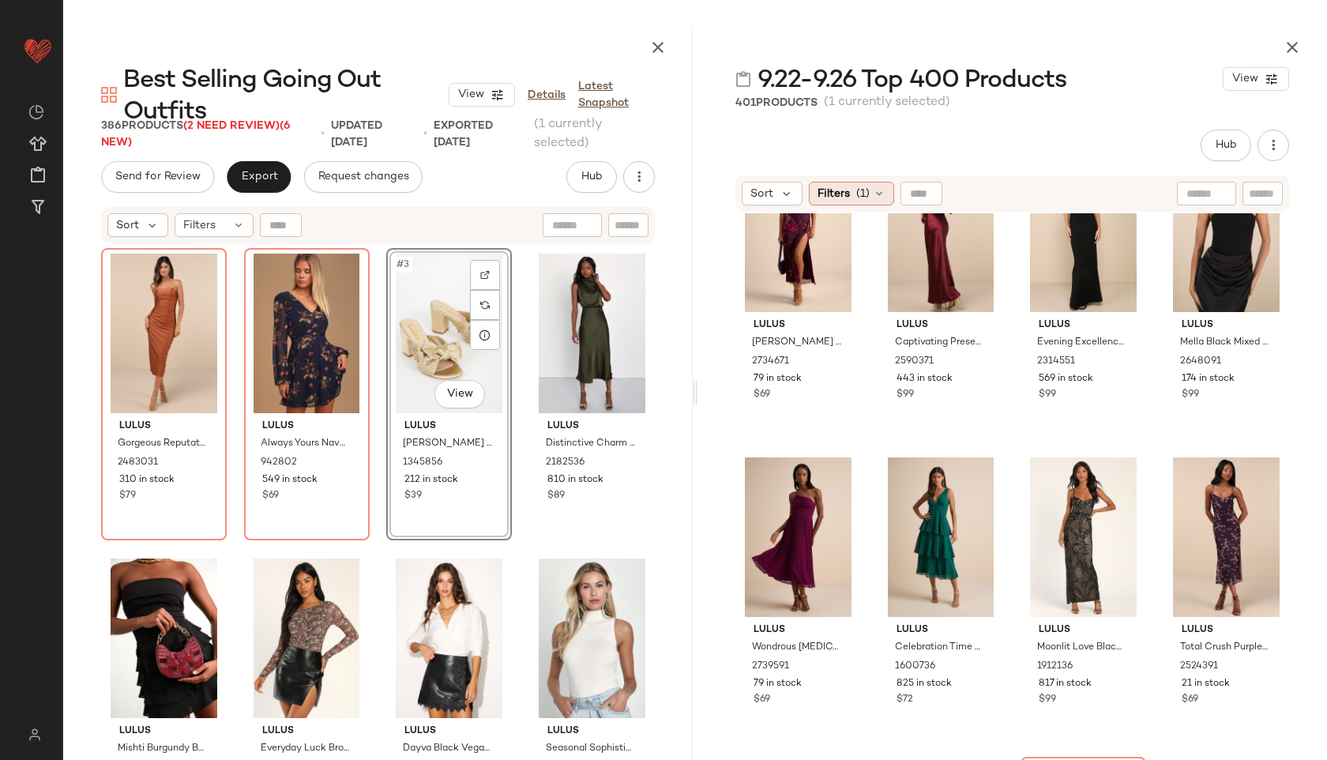
click at [846, 190] on span "Filters" at bounding box center [834, 194] width 32 height 17
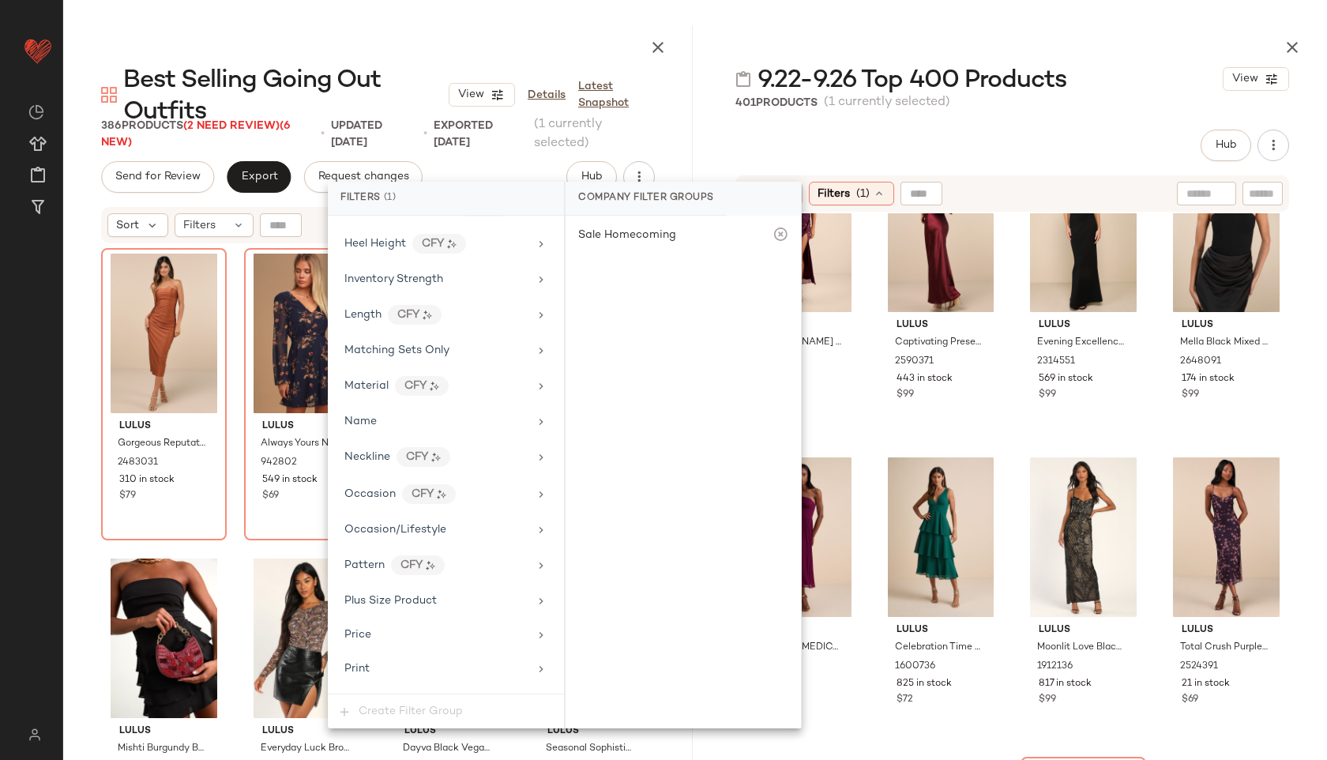
scroll to position [736, 0]
click at [476, 323] on div "Length CFY" at bounding box center [436, 317] width 184 height 20
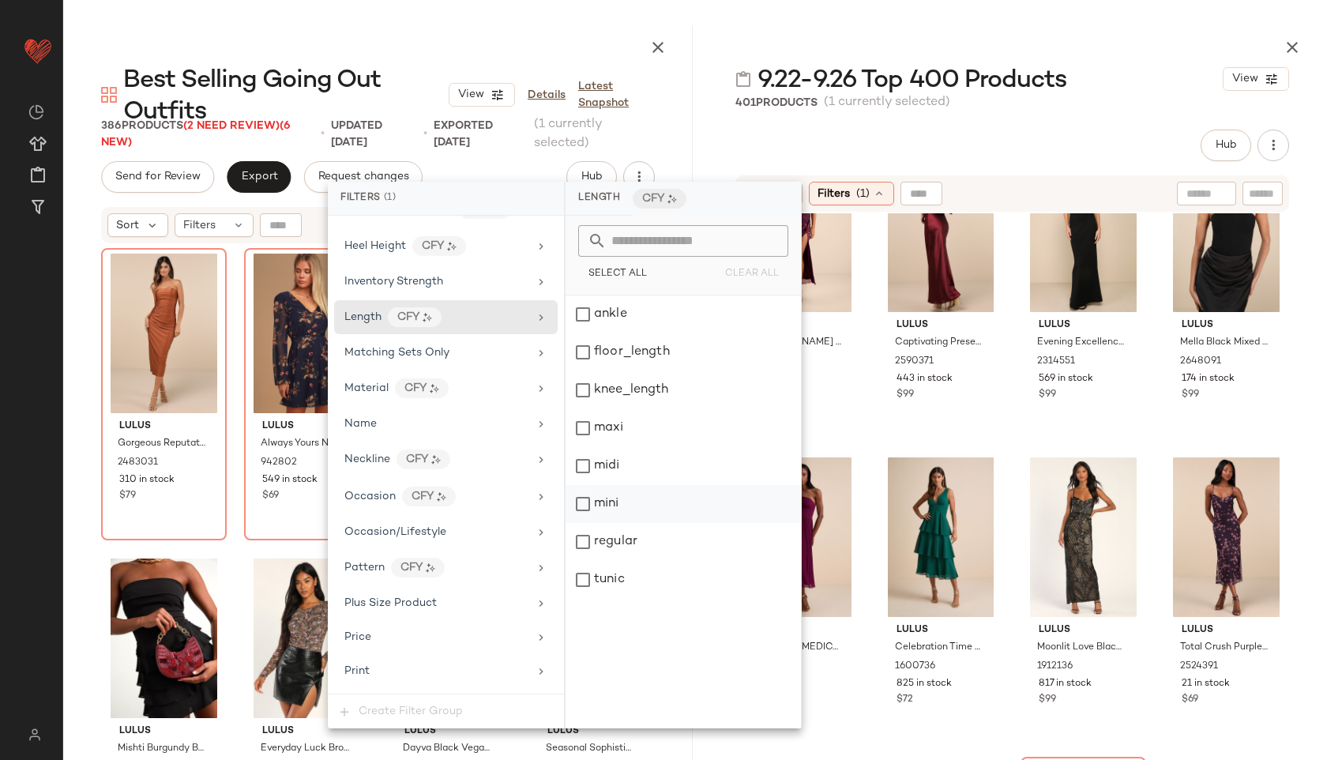
click at [622, 508] on div "mini" at bounding box center [683, 504] width 235 height 38
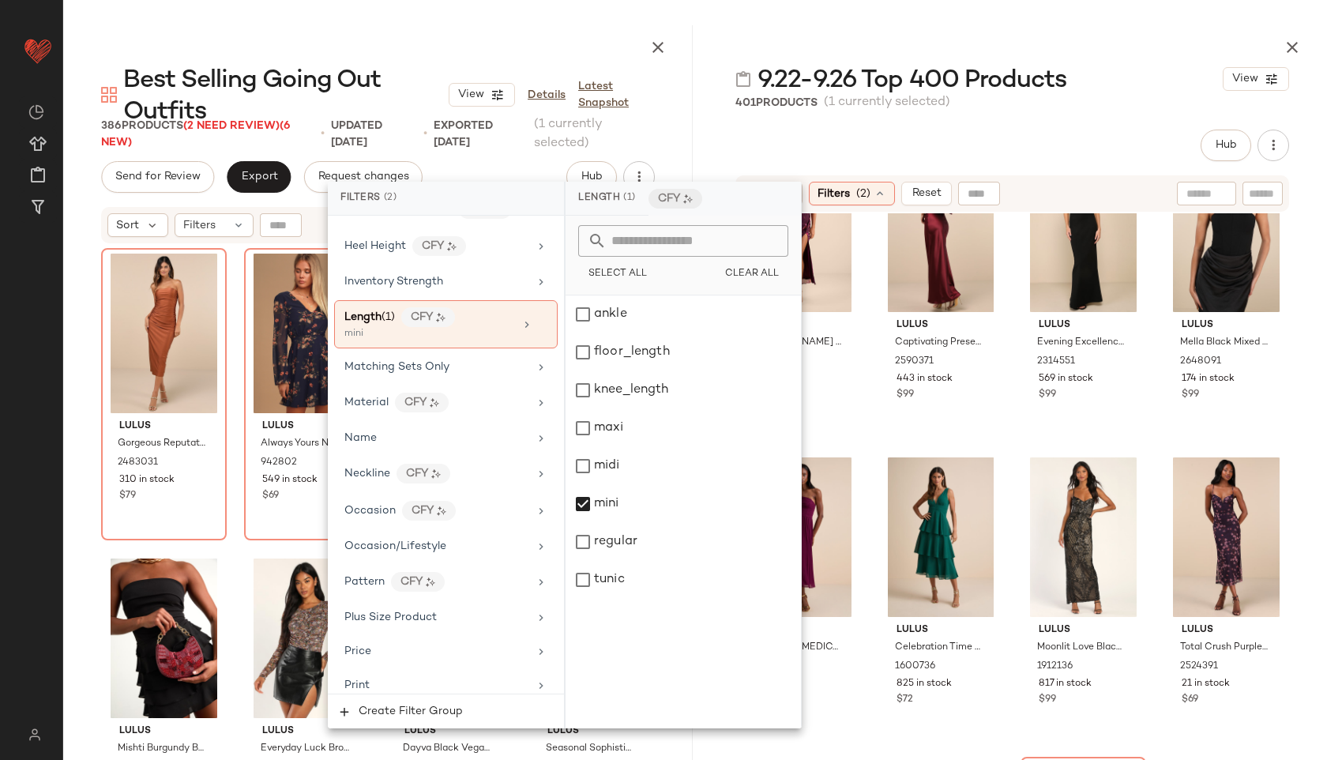
click at [827, 30] on div at bounding box center [1013, 44] width 630 height 38
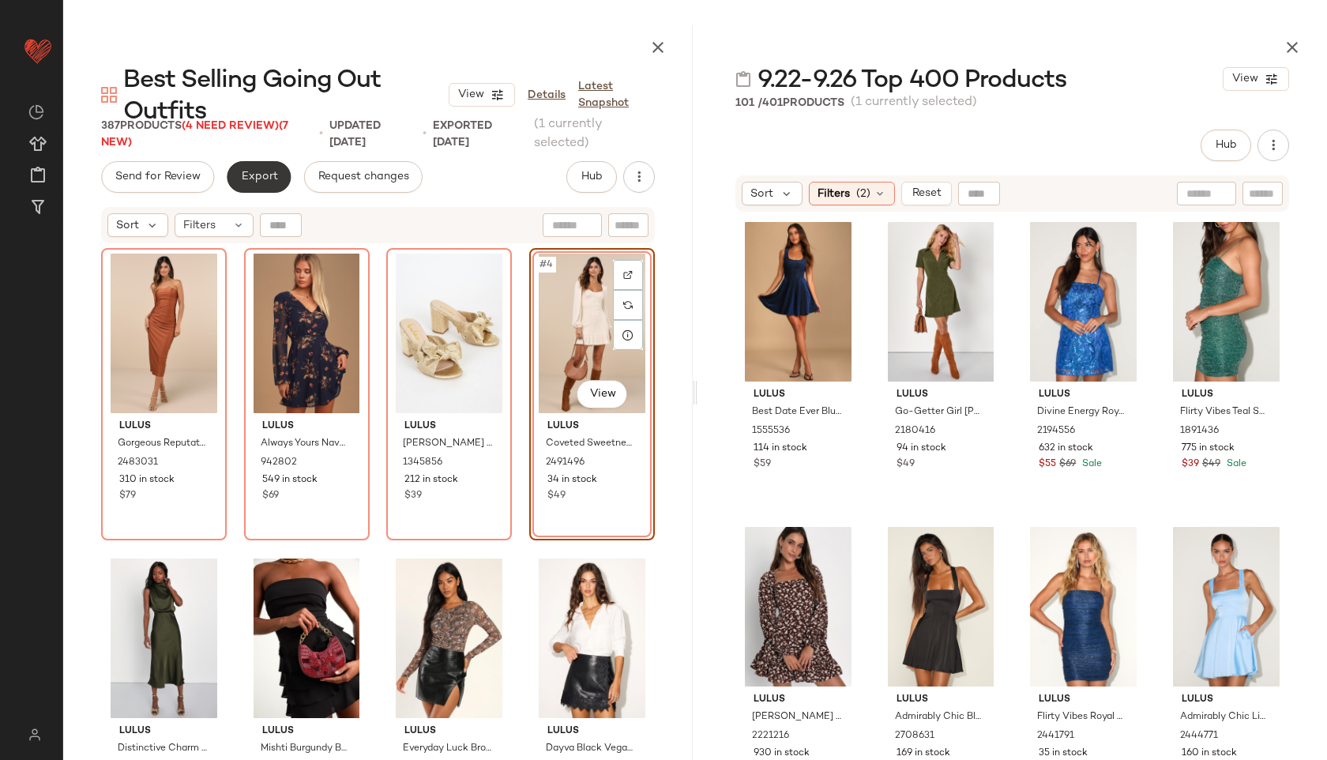
click at [255, 175] on span "Export" at bounding box center [258, 177] width 37 height 13
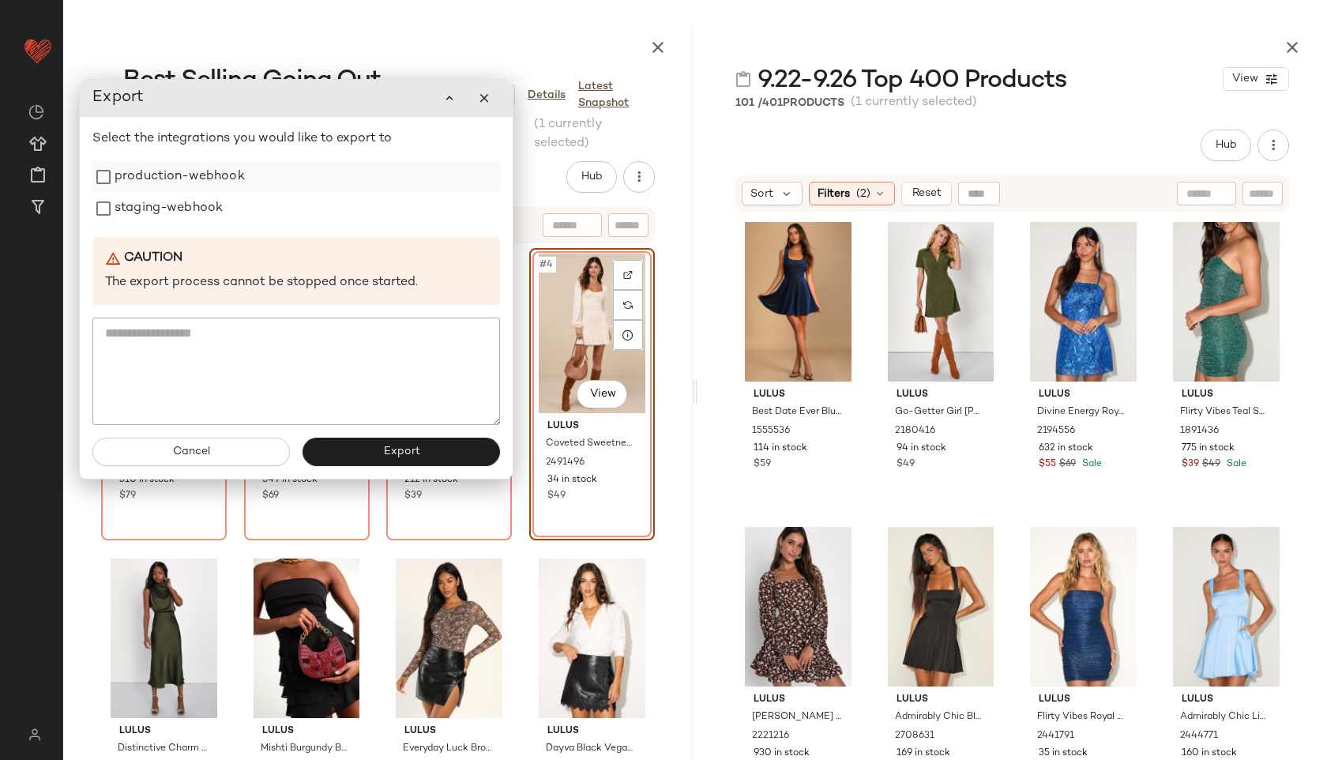
click at [207, 183] on label "production-webhook" at bounding box center [180, 177] width 130 height 32
click at [205, 209] on label "staging-webhook" at bounding box center [169, 209] width 108 height 32
click at [403, 451] on span "Export" at bounding box center [400, 452] width 37 height 13
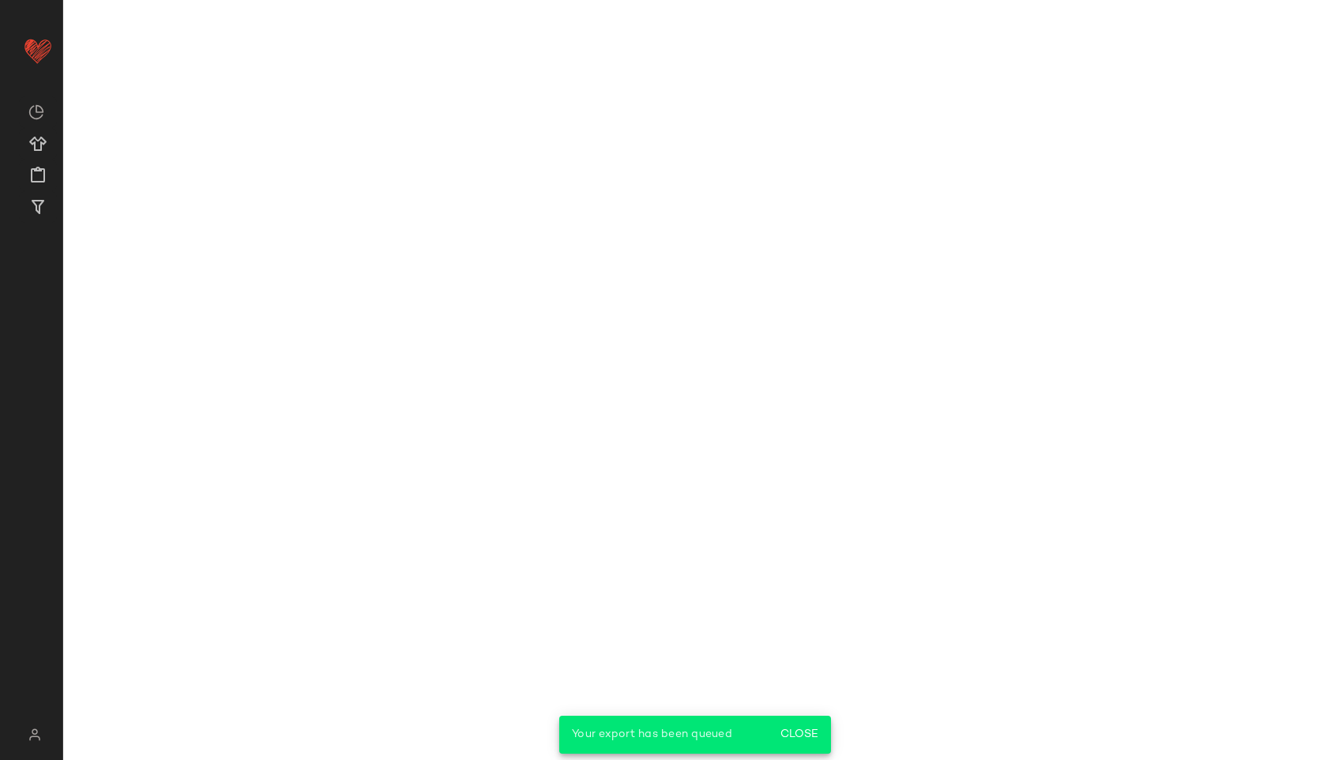
click at [1291, 45] on main "Best Selling Going Out Outfits View Details Latest Snapshot 387 Products (4 Nee…" at bounding box center [663, 380] width 1327 height 760
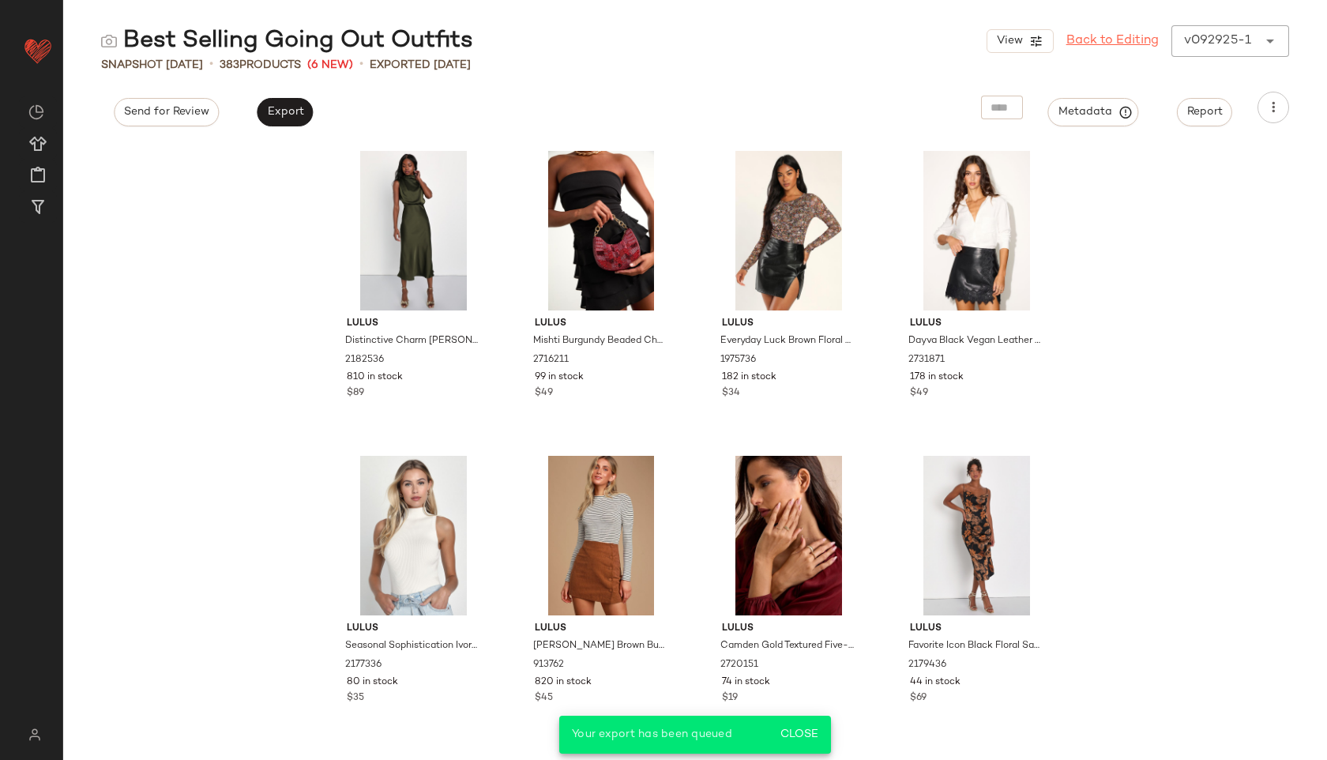
click at [1129, 44] on link "Back to Editing" at bounding box center [1113, 41] width 92 height 19
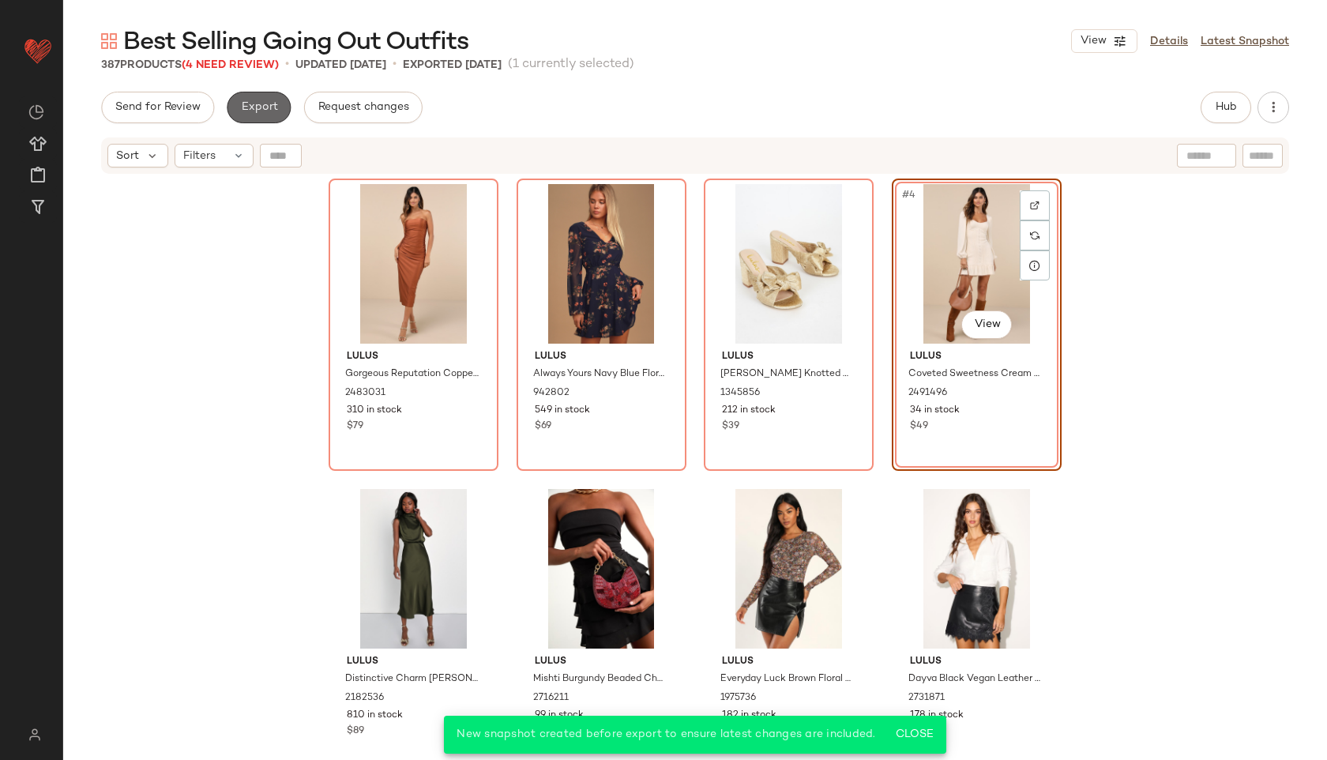
click at [265, 107] on span "Export" at bounding box center [258, 107] width 37 height 13
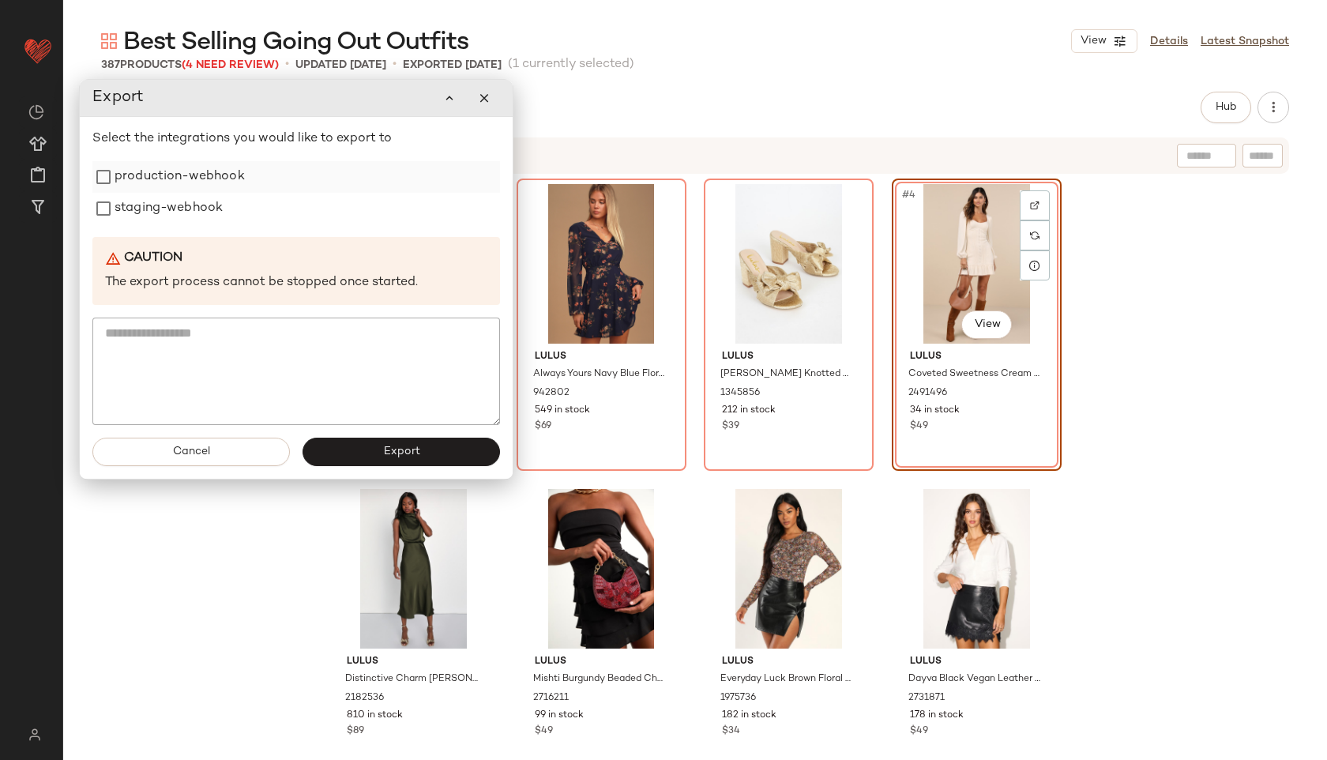
click at [213, 176] on label "production-webhook" at bounding box center [180, 177] width 130 height 32
click at [202, 210] on label "staging-webhook" at bounding box center [169, 209] width 108 height 32
click at [378, 451] on button "Export" at bounding box center [402, 452] width 198 height 28
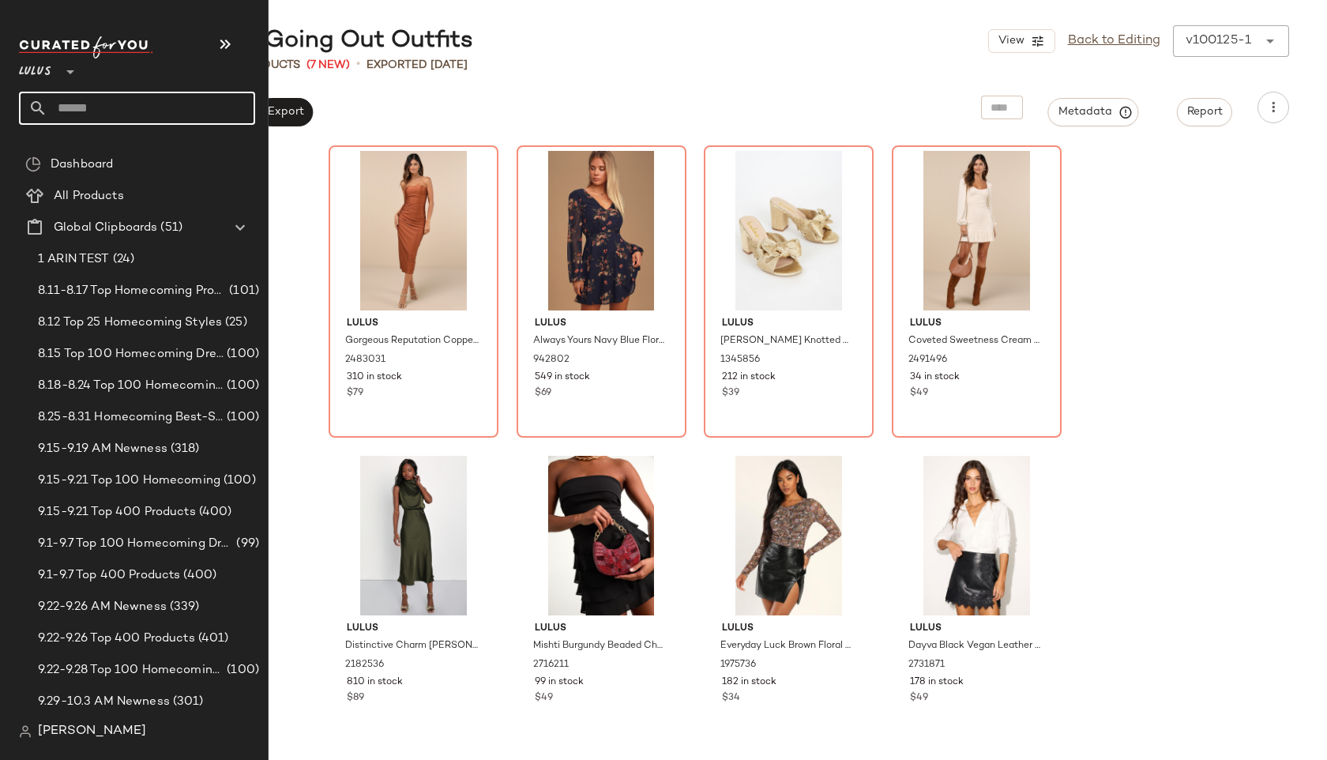
click at [73, 103] on input "text" at bounding box center [151, 108] width 208 height 33
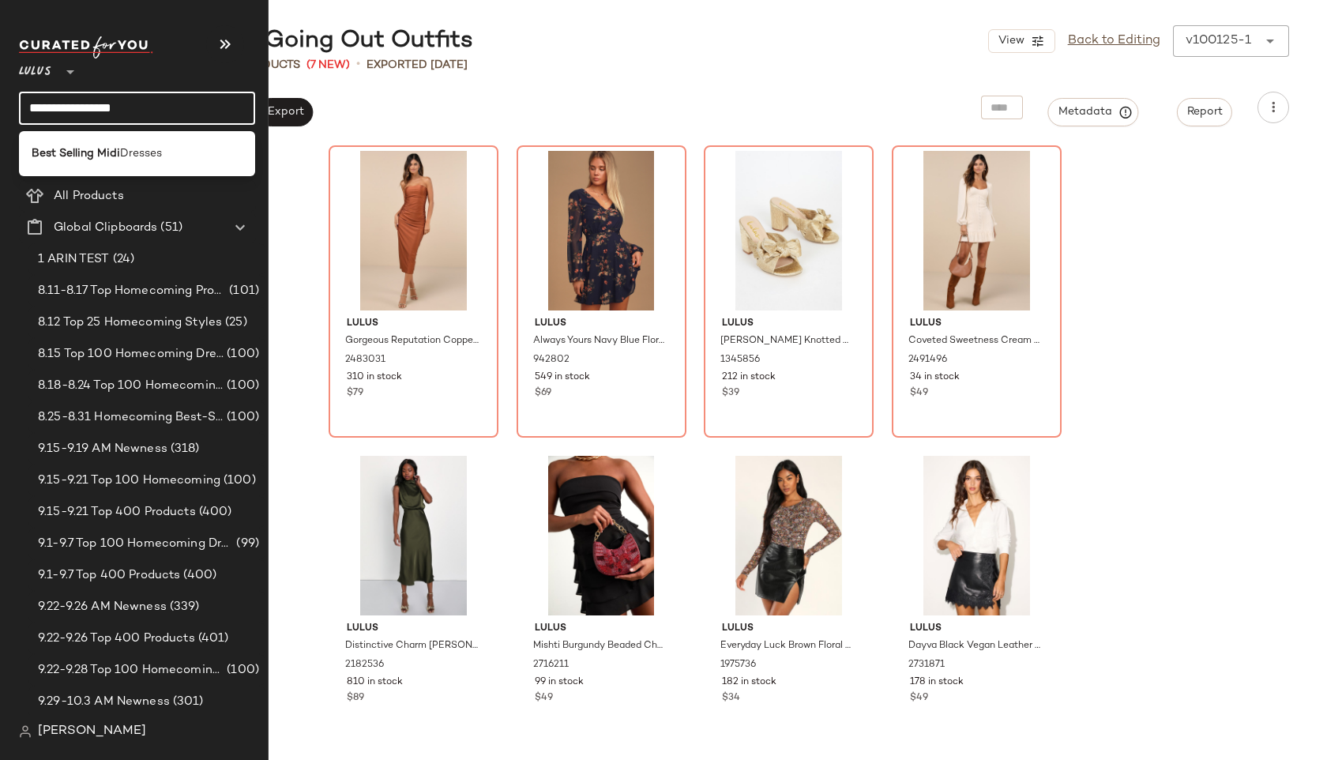
type input "**********"
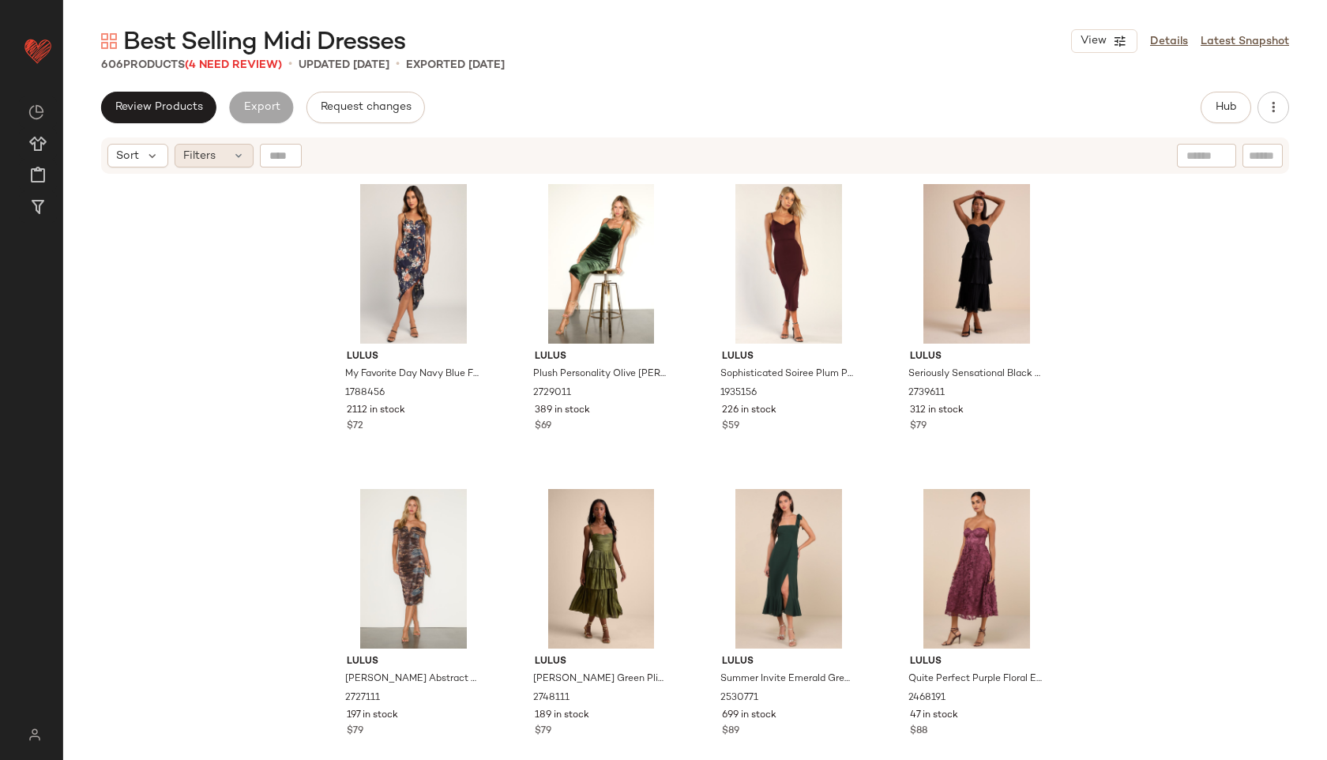
click at [218, 152] on div "Filters" at bounding box center [214, 156] width 79 height 24
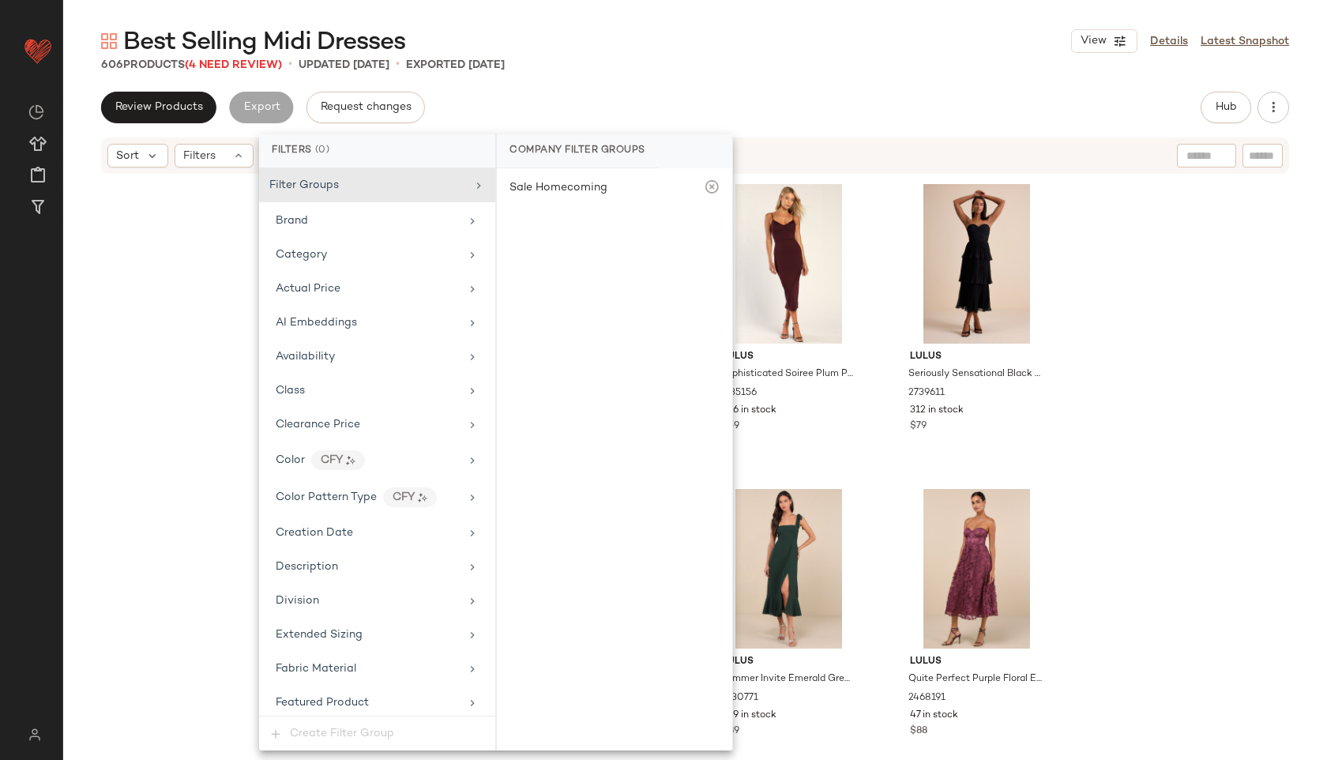
scroll to position [970, 0]
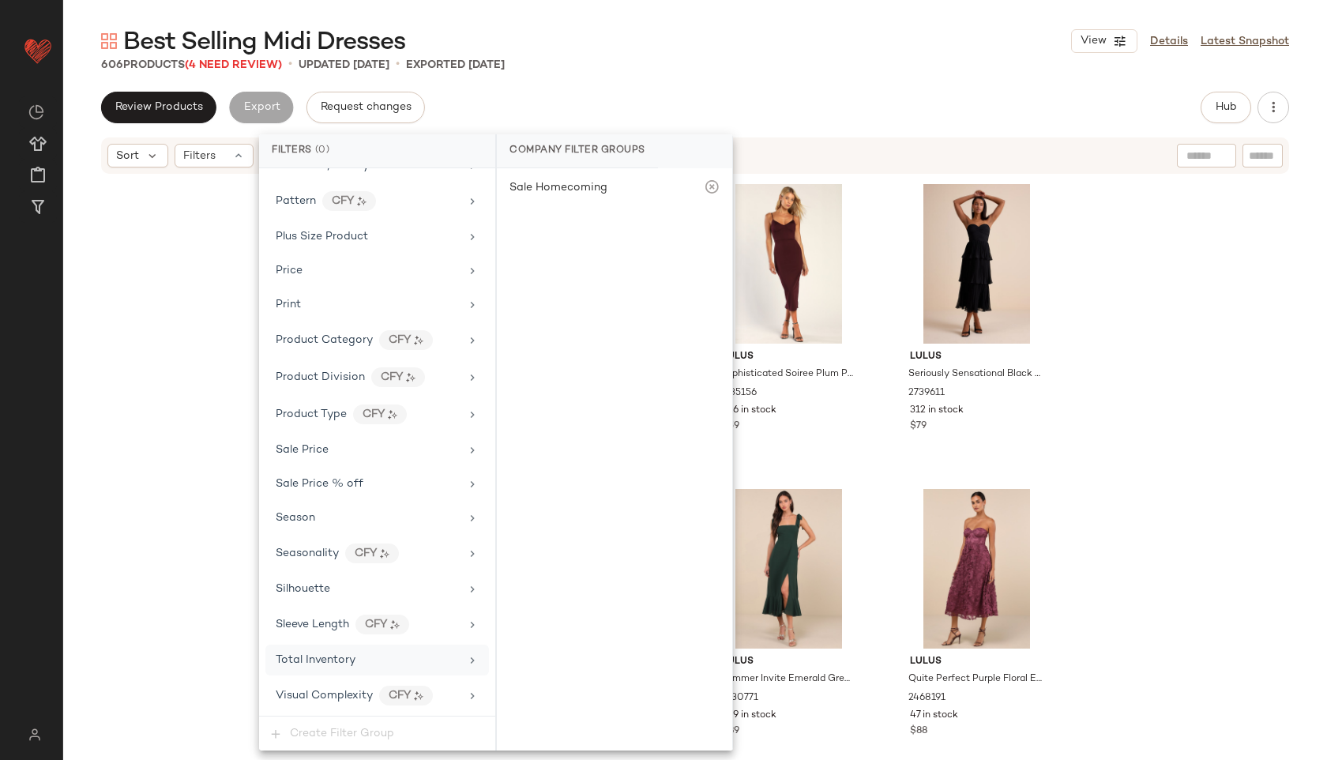
click at [356, 657] on div "Total Inventory" at bounding box center [368, 660] width 184 height 17
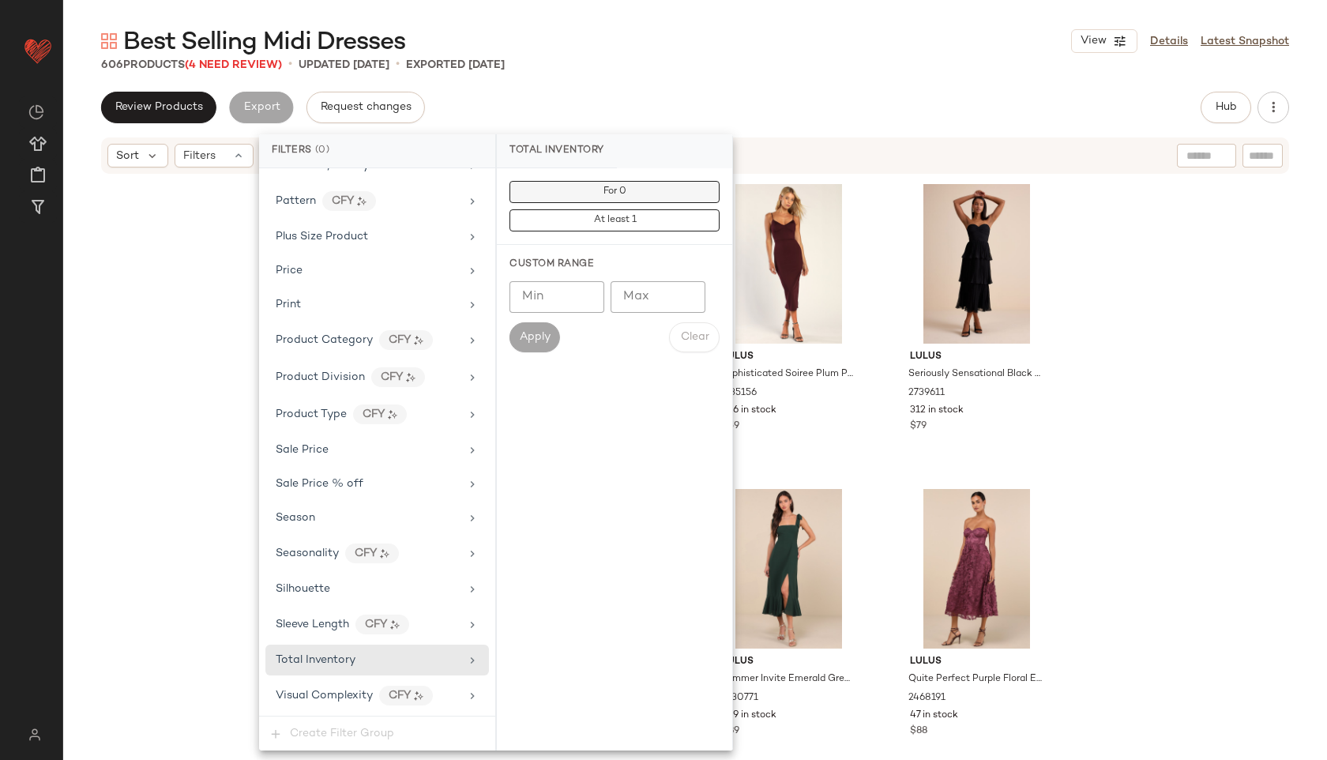
click at [636, 182] on button "For 0" at bounding box center [615, 192] width 210 height 22
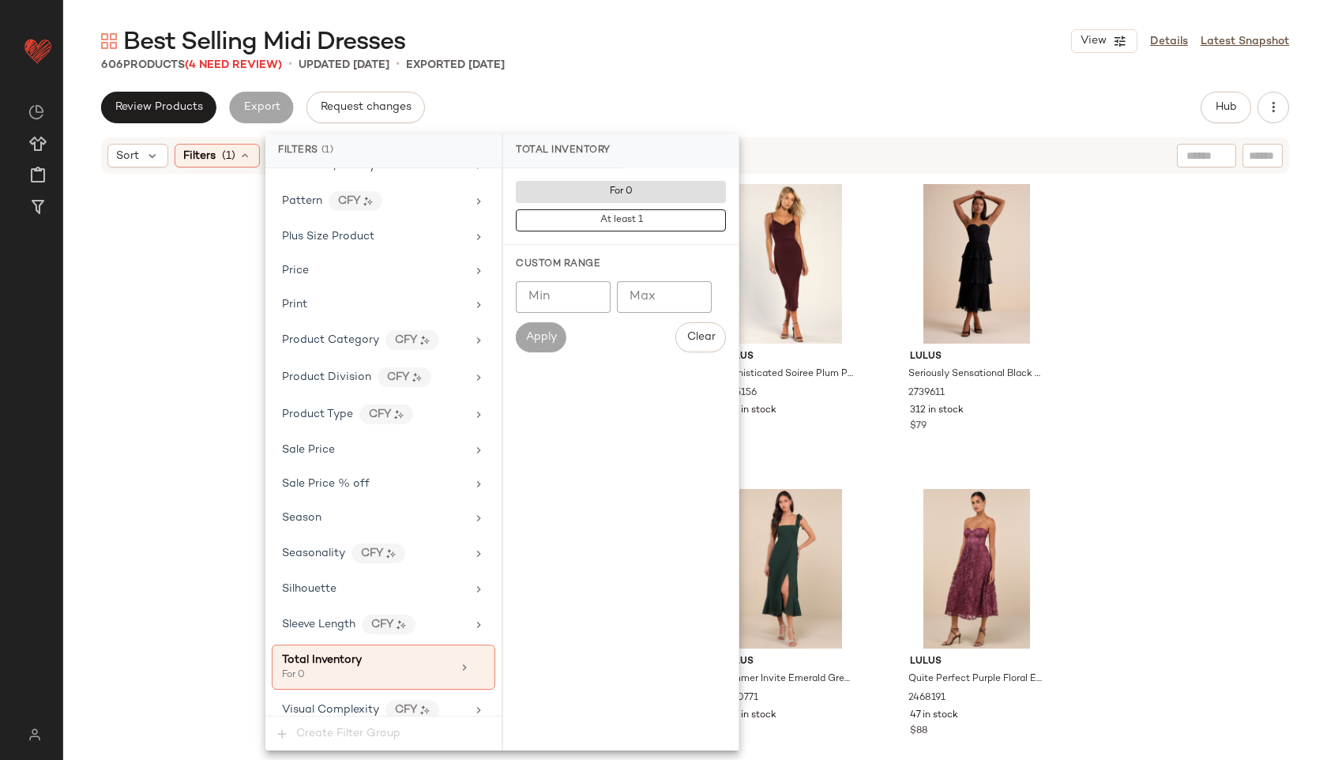
click at [747, 35] on div "Best Selling Midi Dresses View Details Latest Snapshot" at bounding box center [695, 41] width 1264 height 32
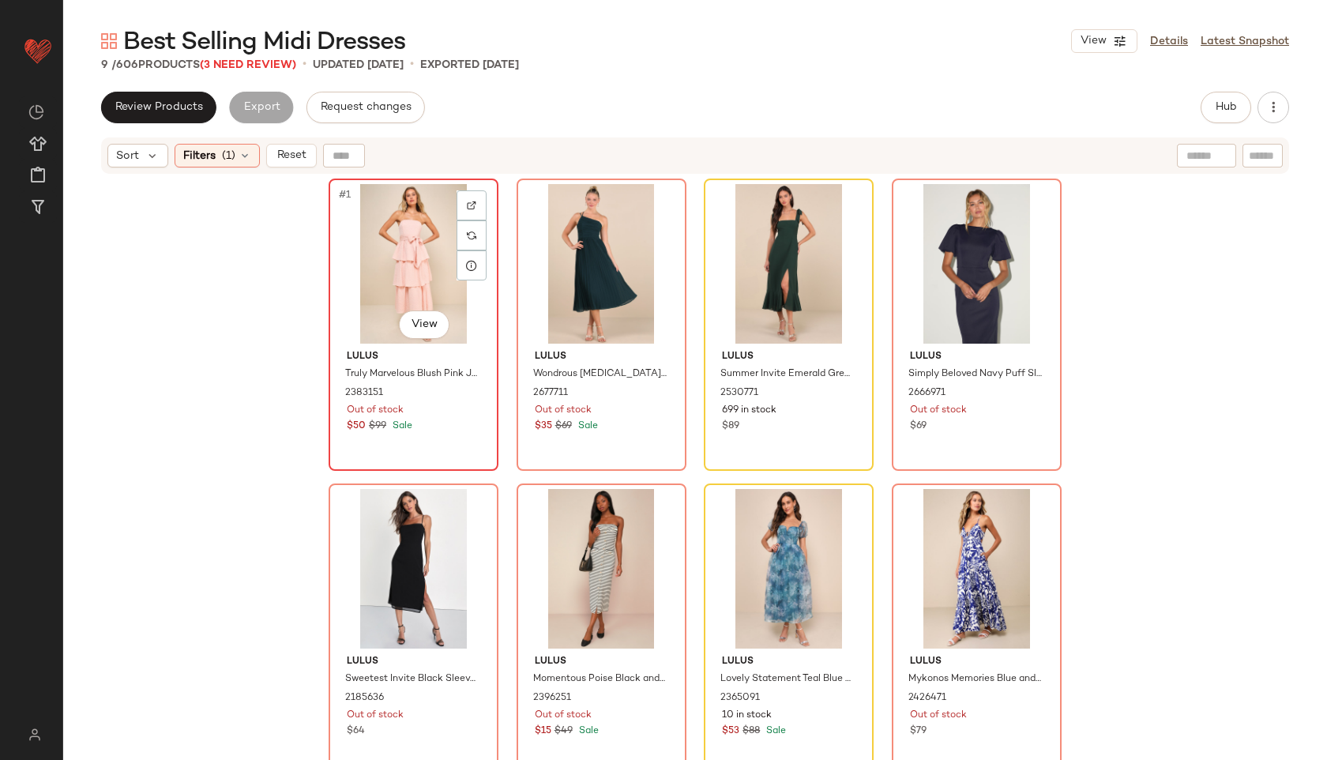
click at [395, 259] on div "#1 View" at bounding box center [413, 264] width 159 height 160
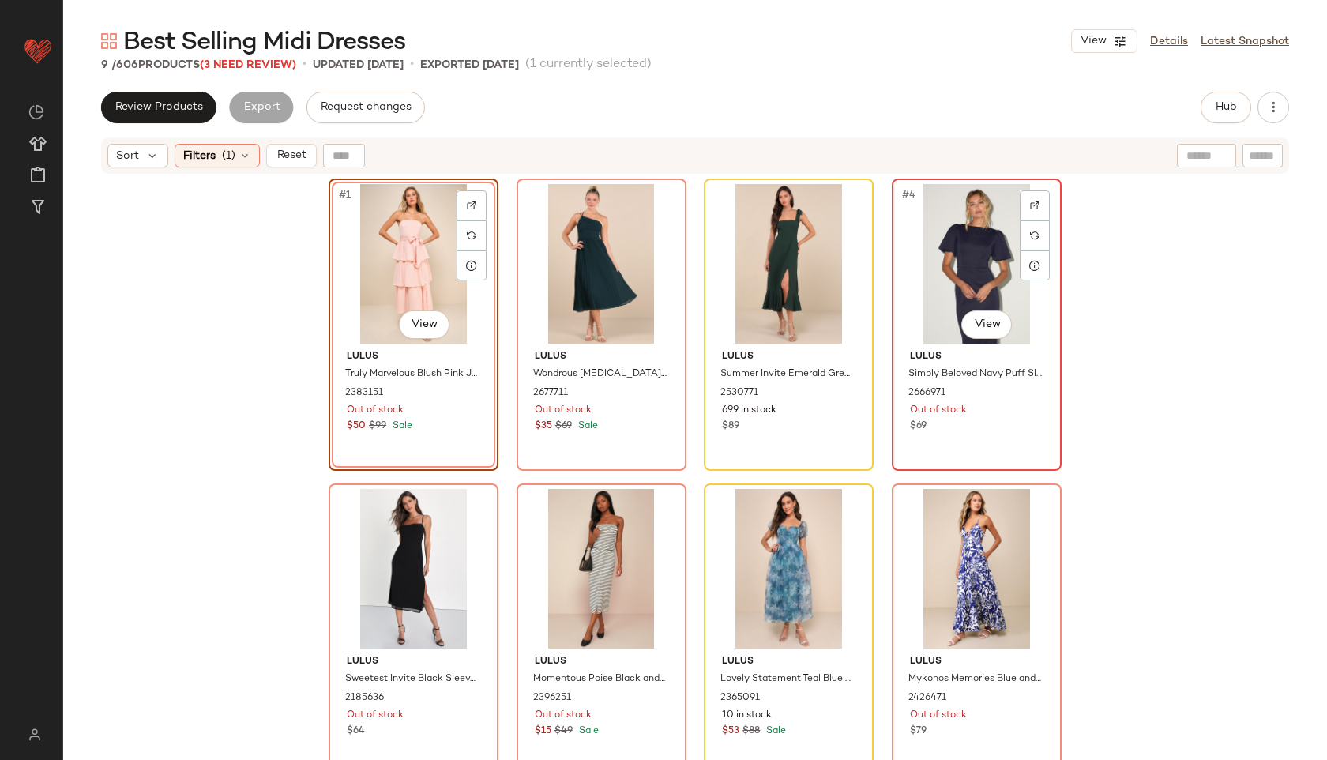
click at [974, 287] on div "#4 View" at bounding box center [976, 264] width 159 height 160
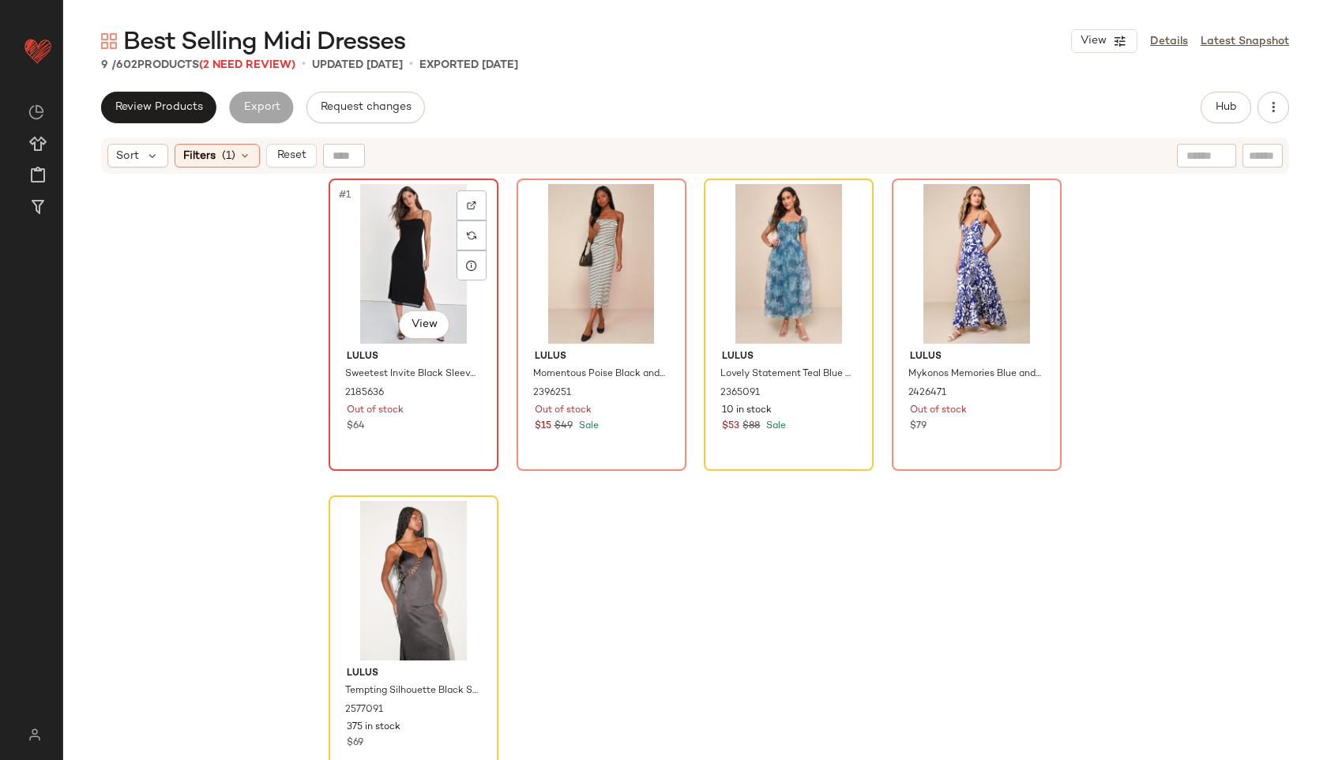
click at [375, 273] on div "#1 View" at bounding box center [413, 264] width 159 height 160
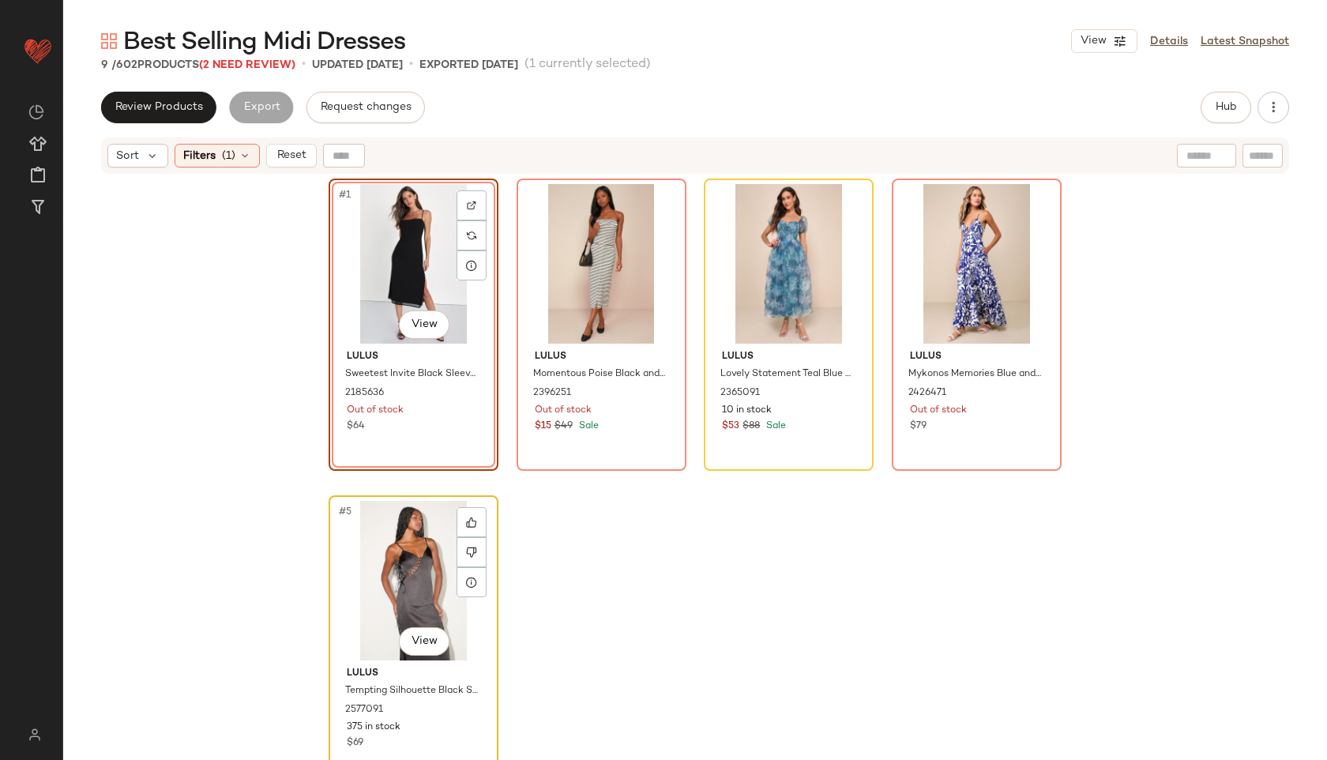
click at [409, 559] on div "#5 View" at bounding box center [413, 581] width 159 height 160
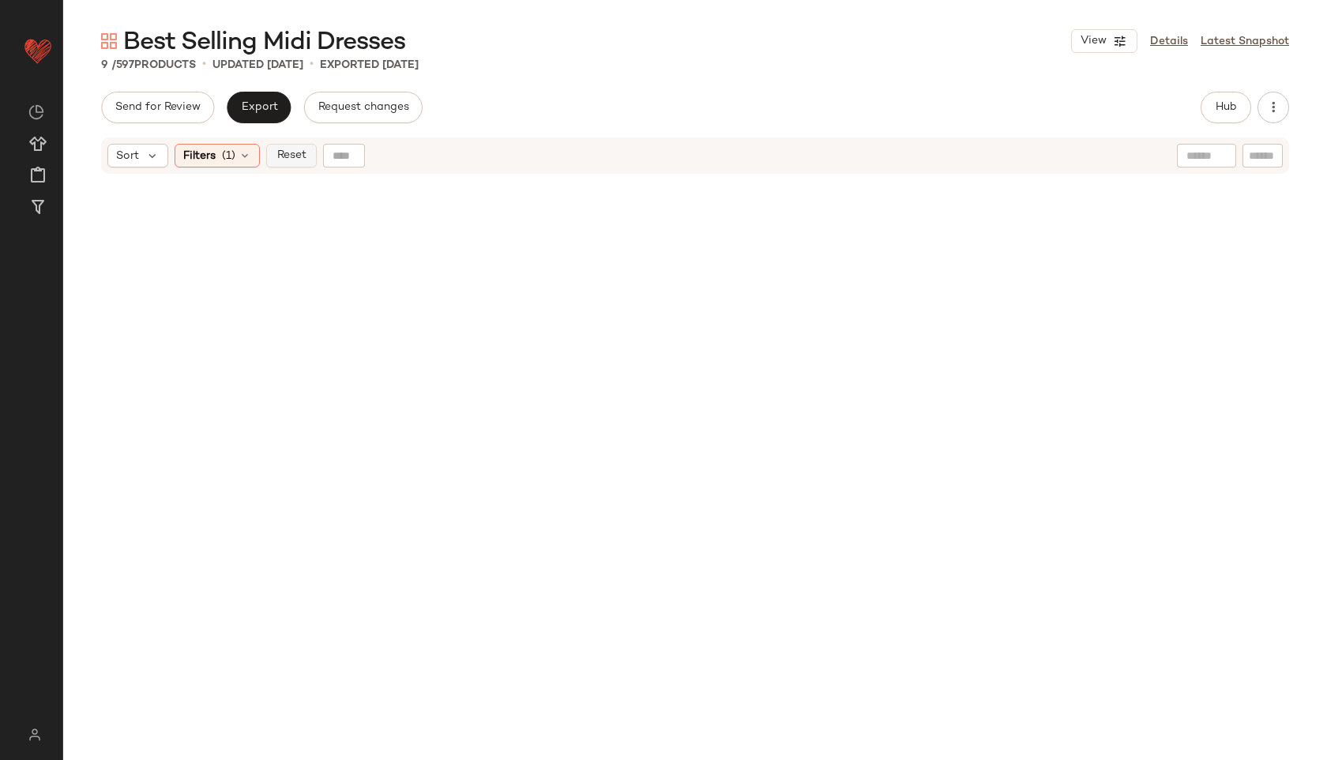
click at [295, 159] on span "Reset" at bounding box center [291, 155] width 30 height 13
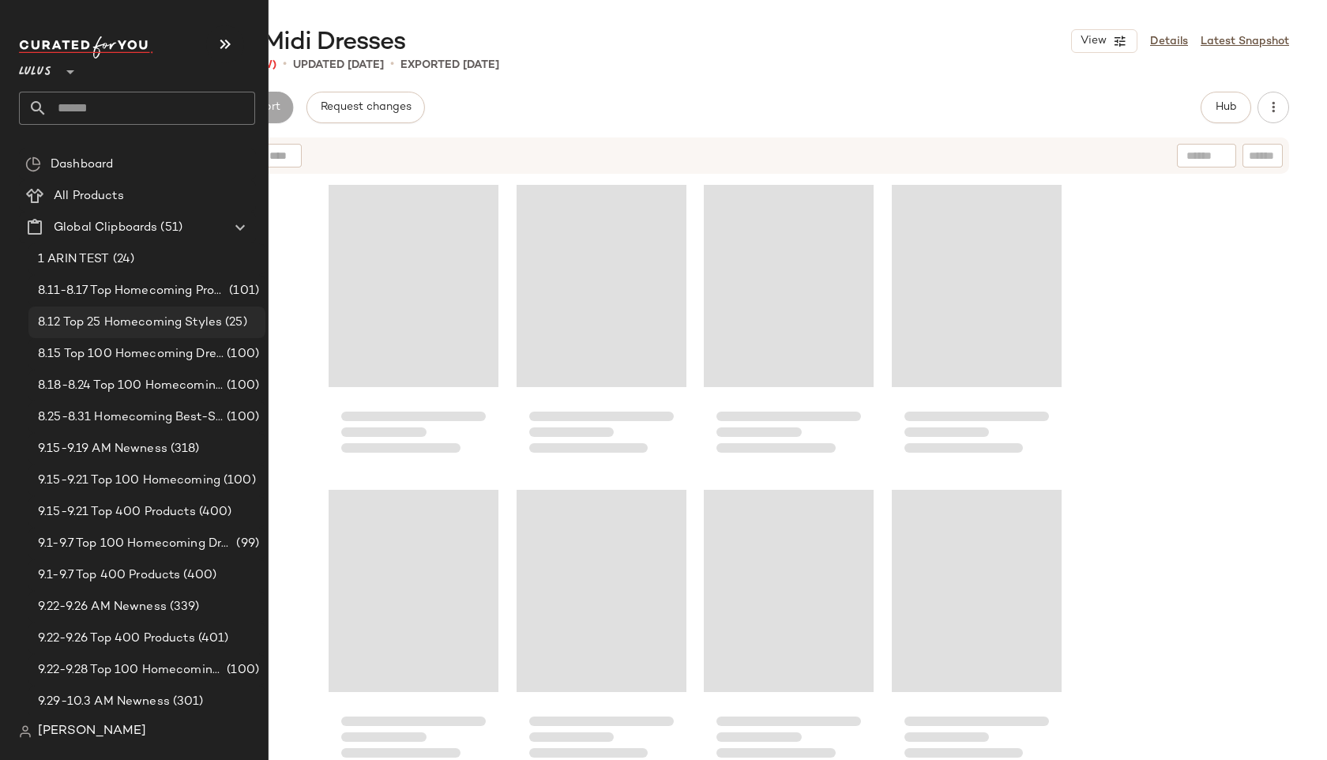
scroll to position [32326, 0]
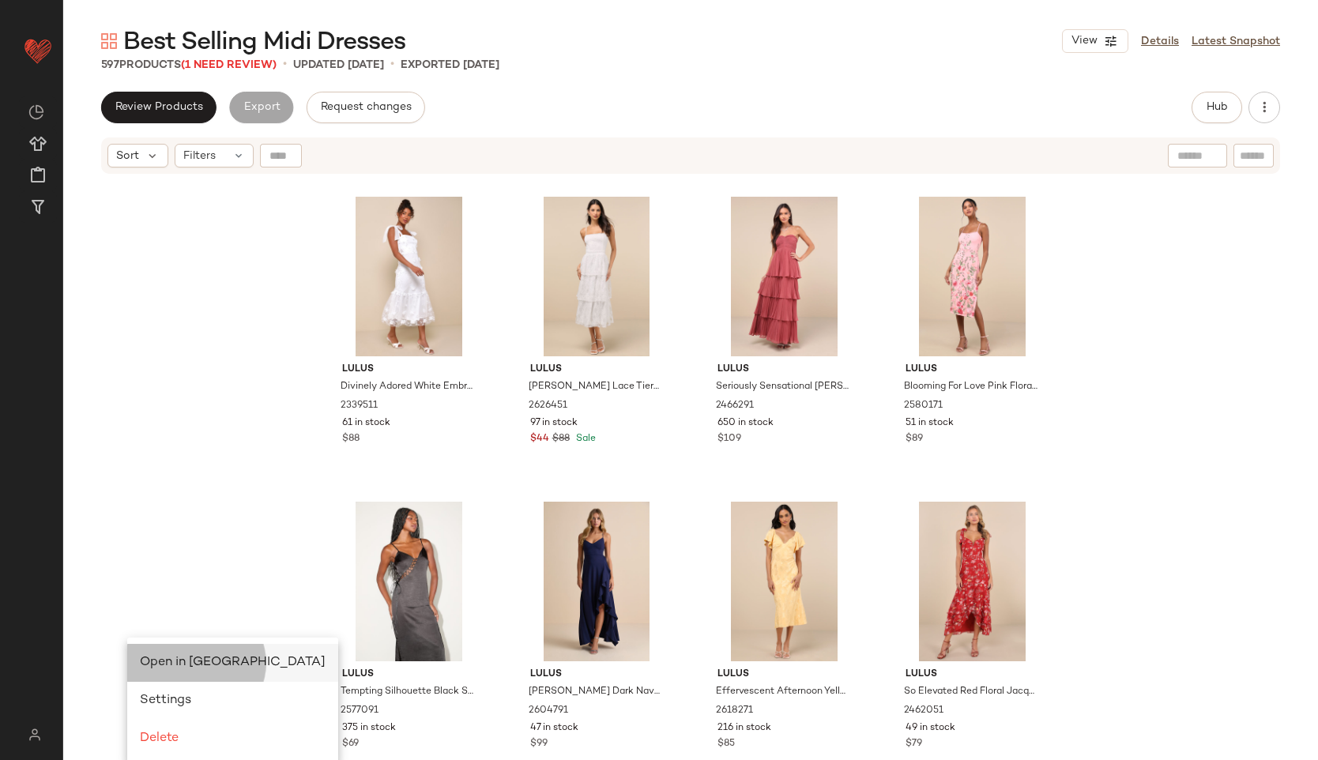
click at [156, 649] on div "Open in [GEOGRAPHIC_DATA]" at bounding box center [232, 663] width 211 height 38
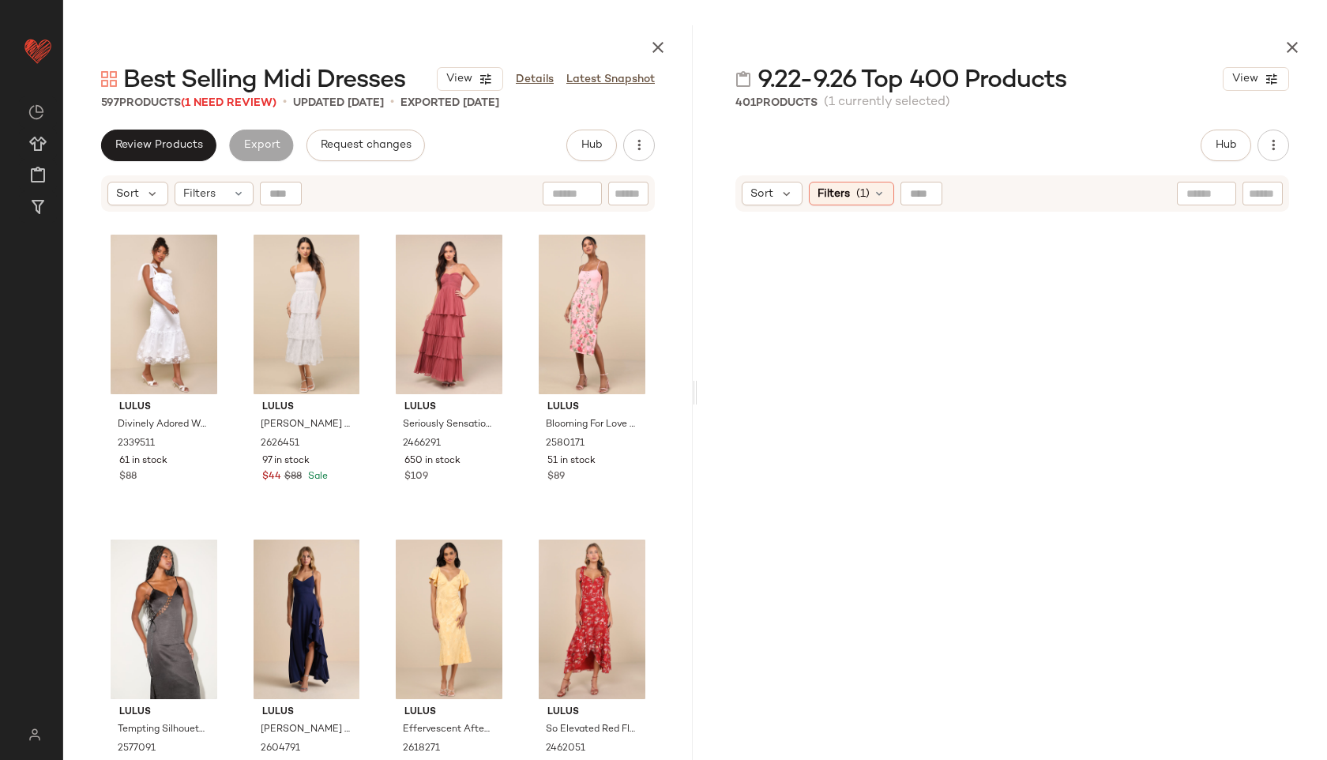
scroll to position [1525, 0]
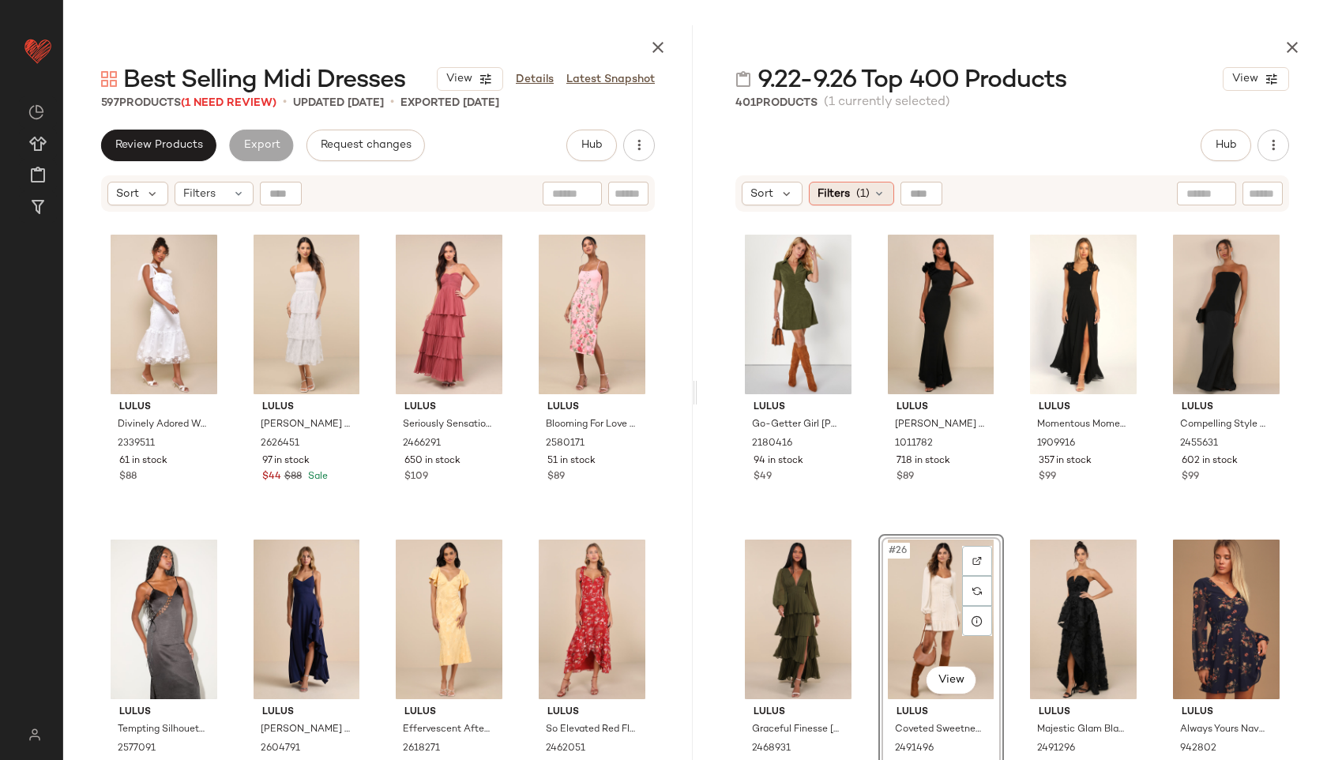
click at [850, 199] on div "Filters (1)" at bounding box center [851, 194] width 85 height 24
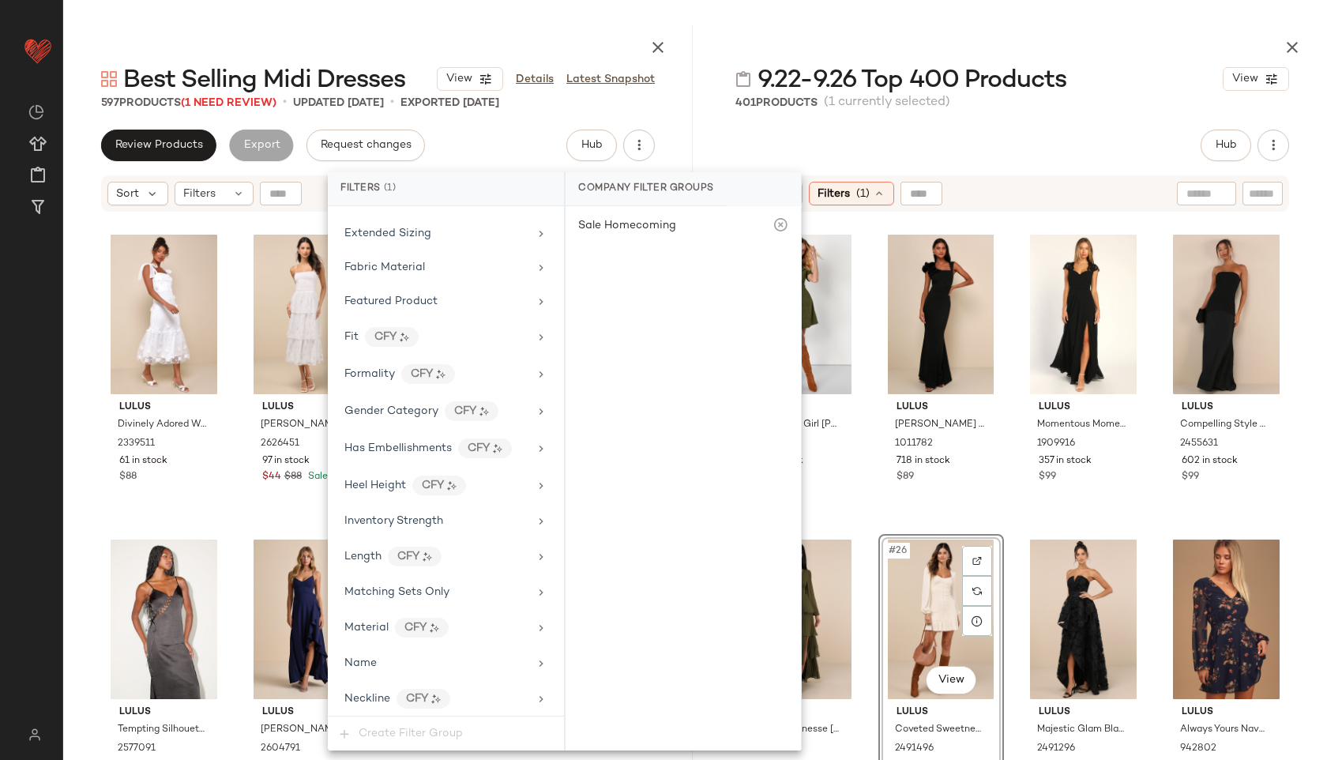
scroll to position [488, 0]
click at [484, 555] on div "Length CFY" at bounding box center [436, 556] width 184 height 20
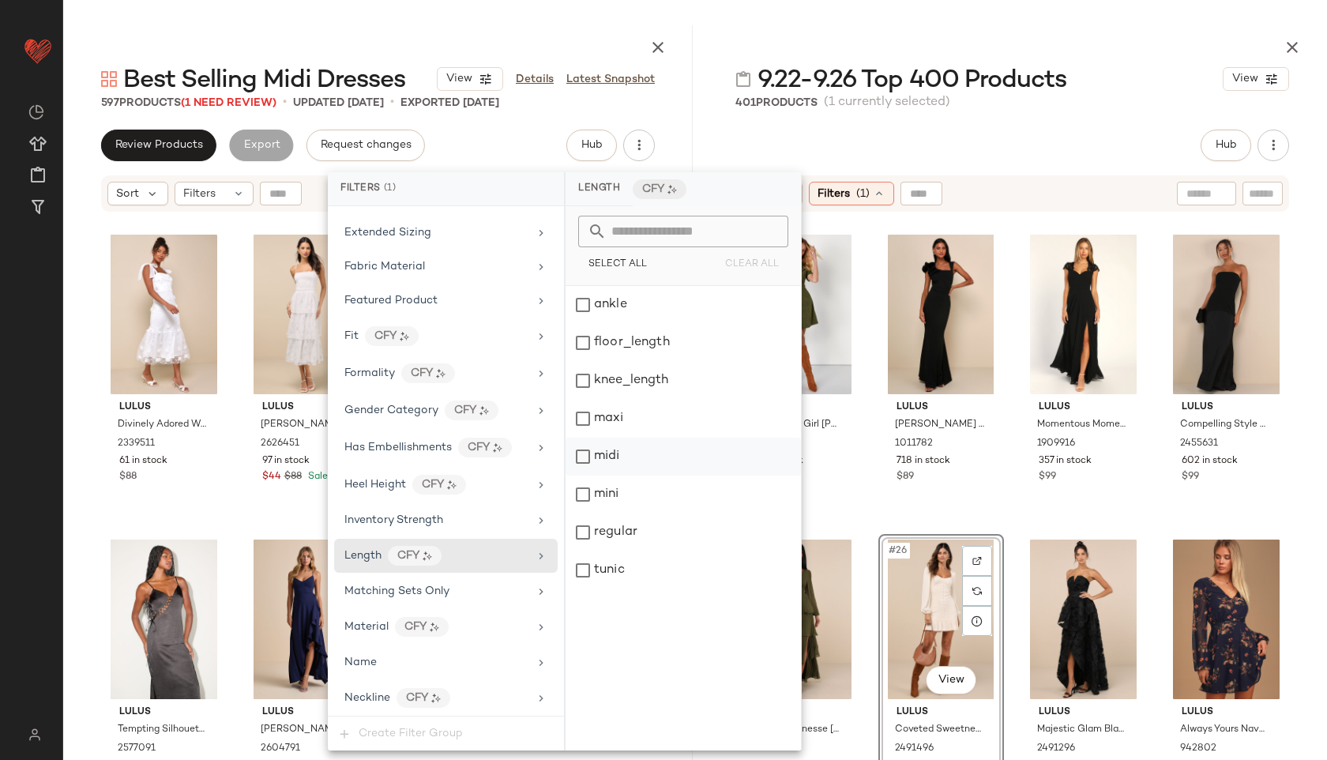
click at [620, 450] on div "midi" at bounding box center [683, 457] width 235 height 38
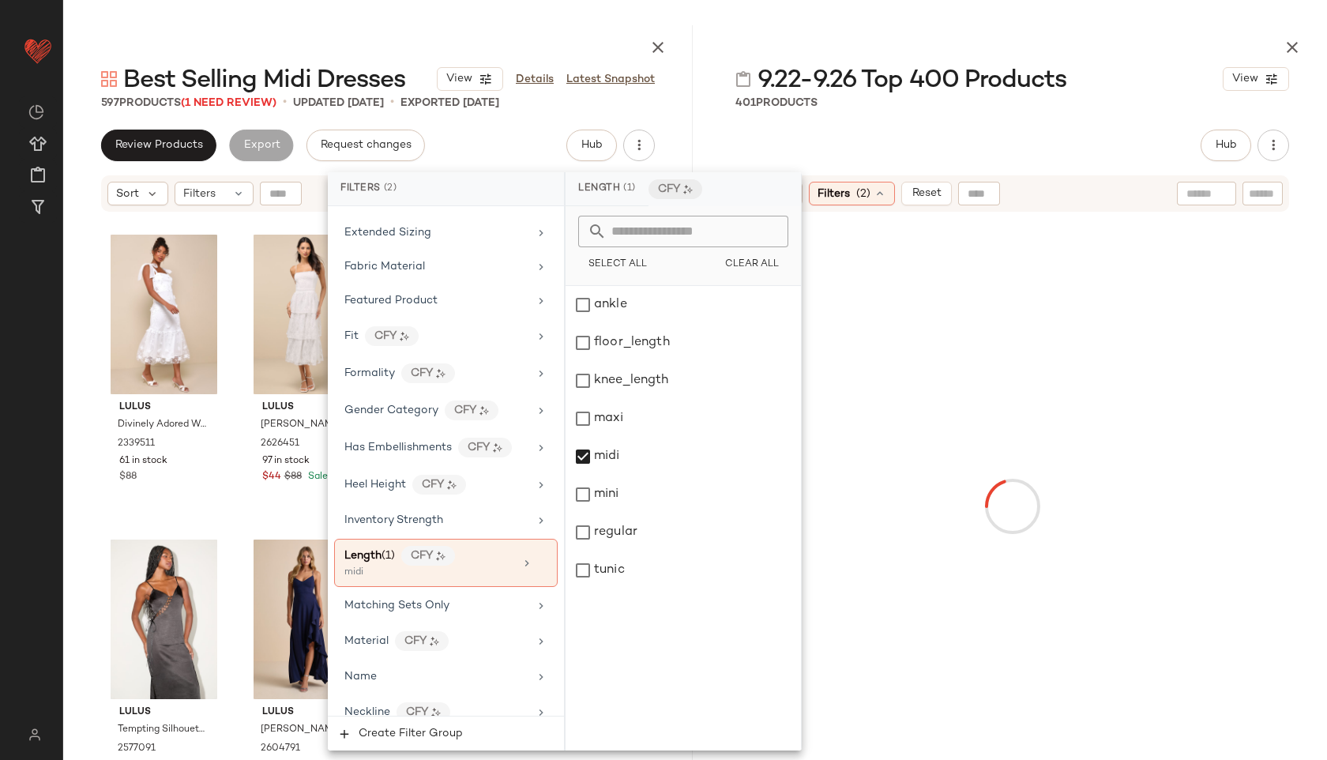
click at [946, 130] on div "Hub Send for Review External Review Internal Review Cancel Send for Review Revi…" at bounding box center [1013, 146] width 554 height 32
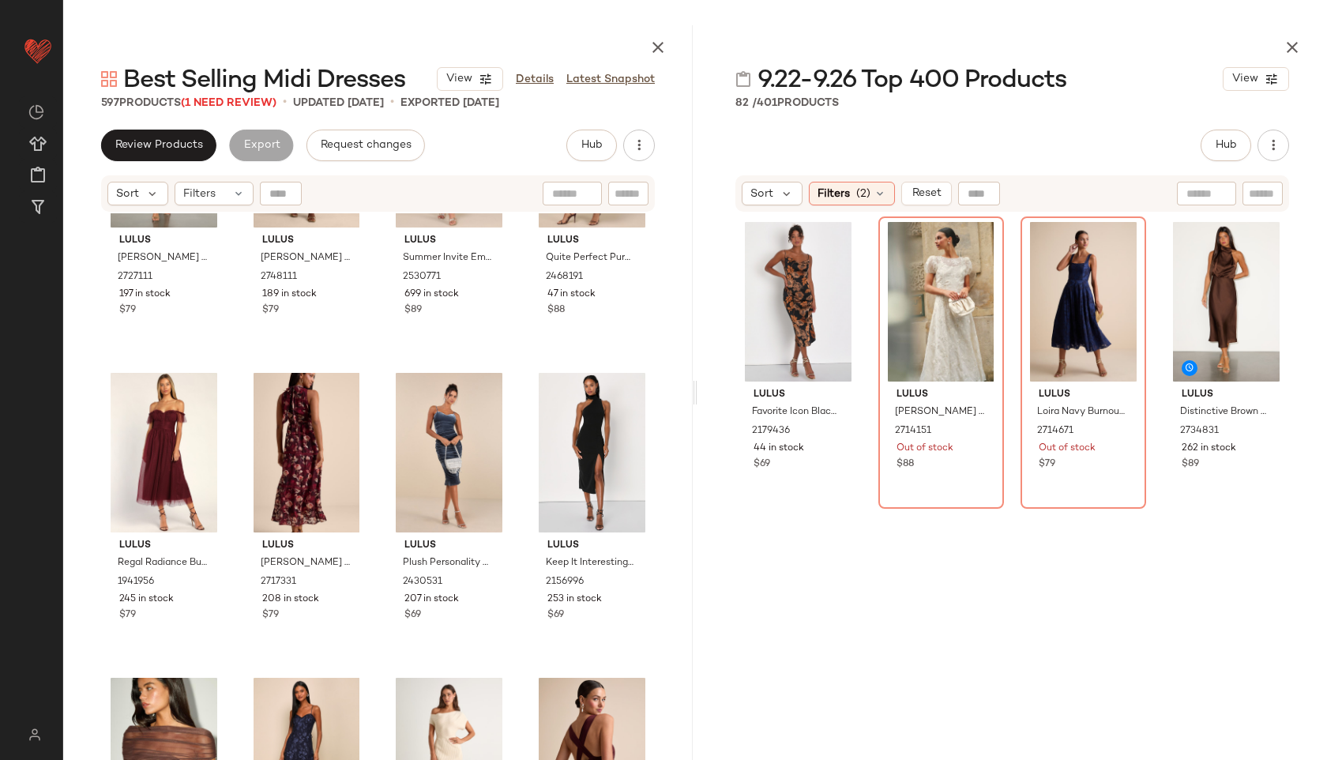
scroll to position [0, 0]
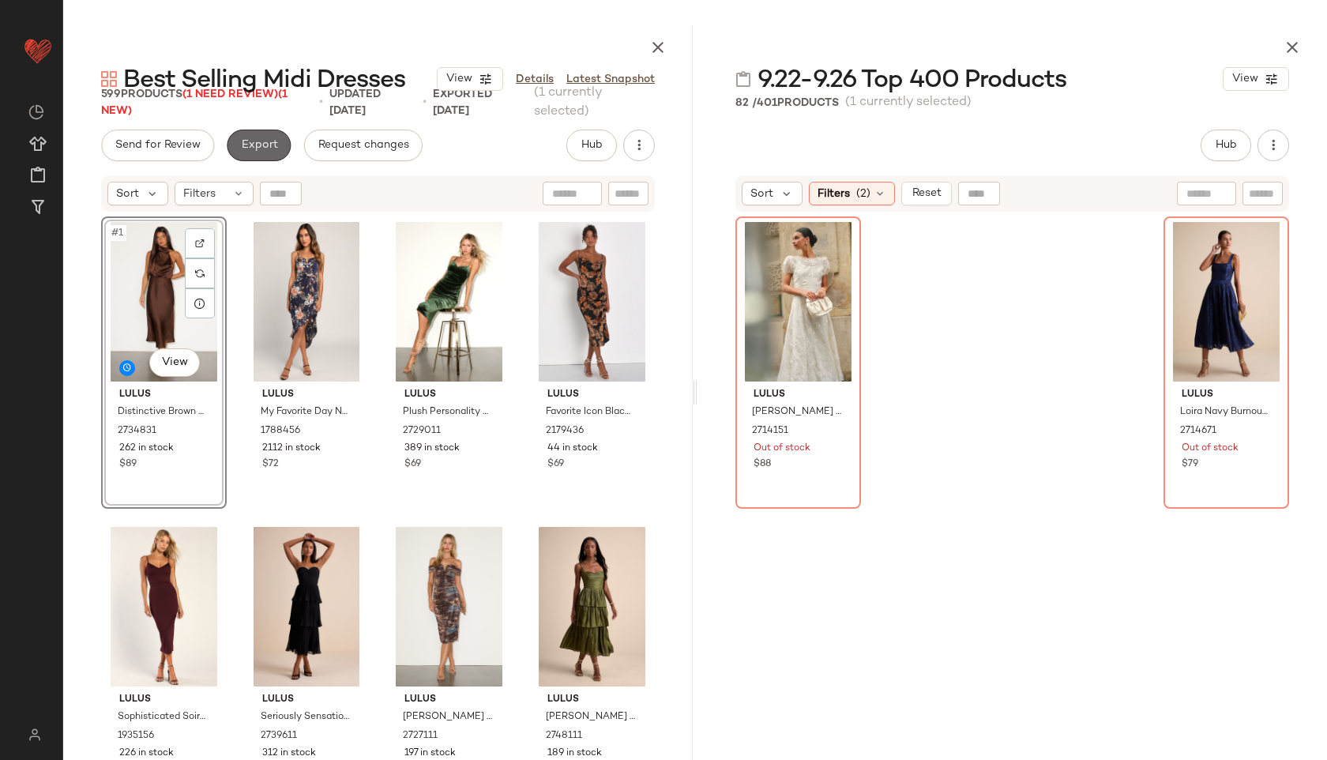
click at [260, 141] on span "Export" at bounding box center [258, 145] width 37 height 13
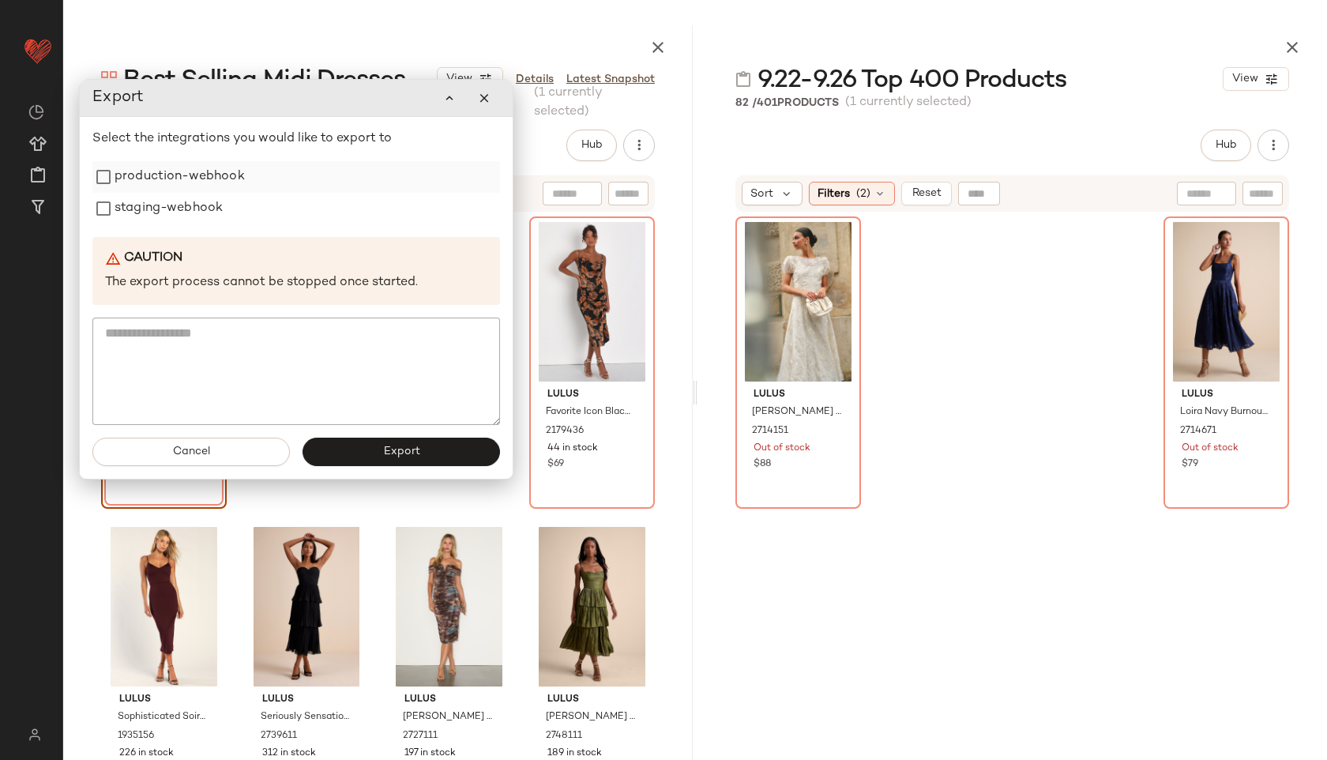
click at [202, 167] on label "production-webhook" at bounding box center [180, 177] width 130 height 32
click at [194, 209] on label "staging-webhook" at bounding box center [169, 209] width 108 height 32
click at [400, 449] on span "Export" at bounding box center [400, 452] width 37 height 13
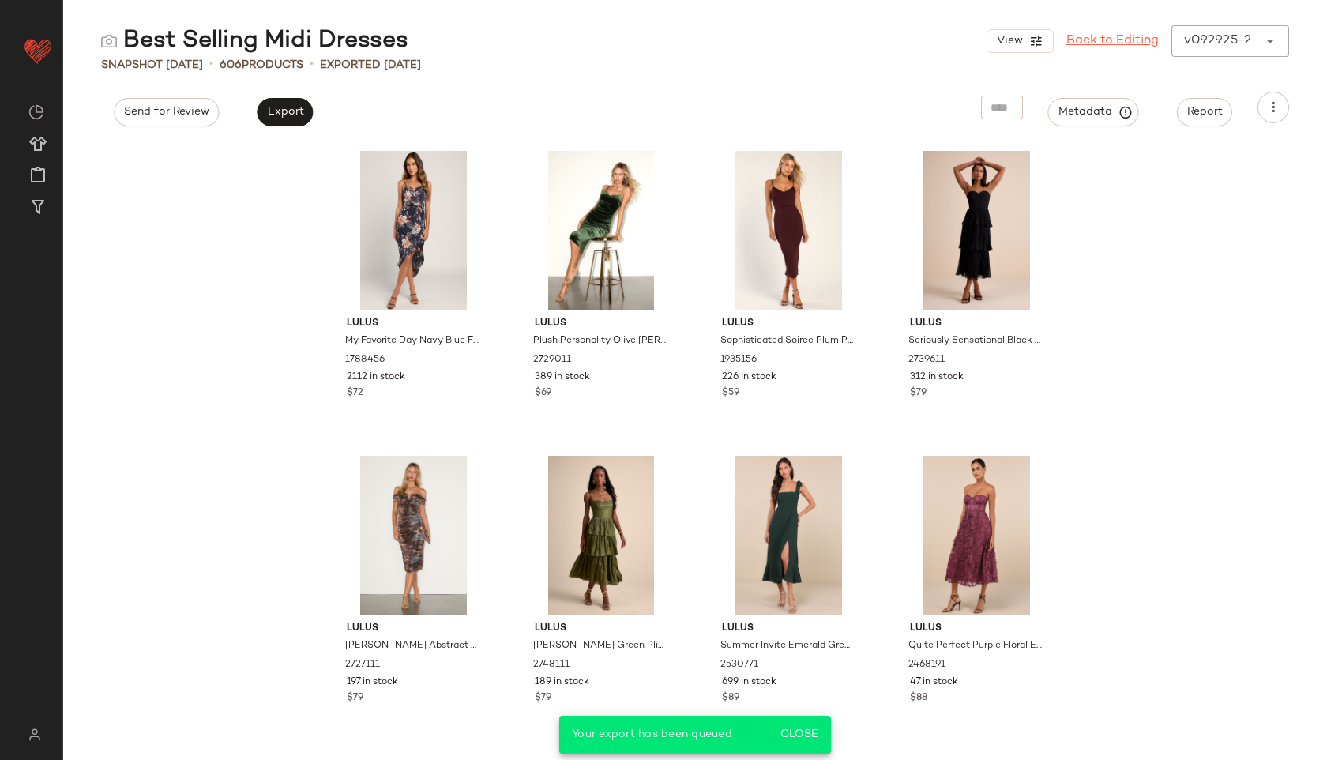
click at [1120, 43] on link "Back to Editing" at bounding box center [1113, 41] width 92 height 19
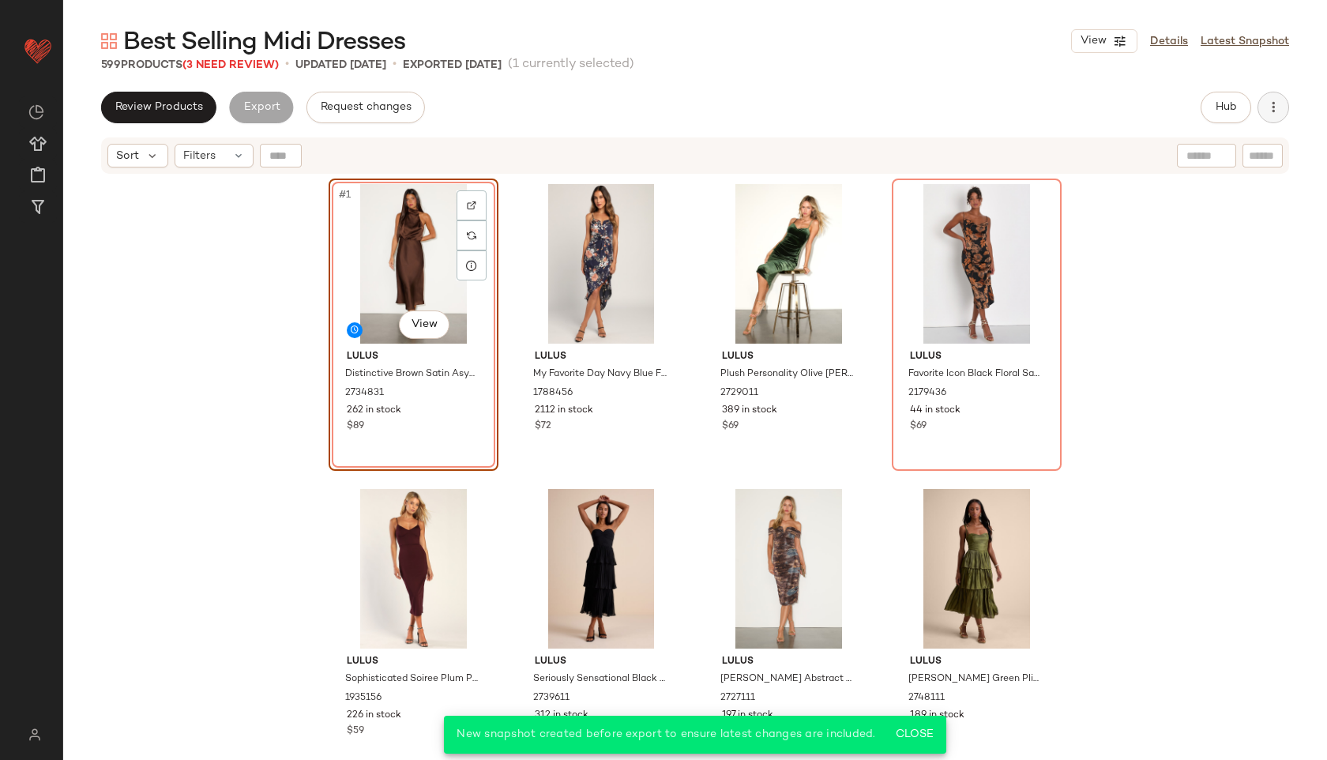
click at [1272, 112] on icon "button" at bounding box center [1274, 108] width 16 height 16
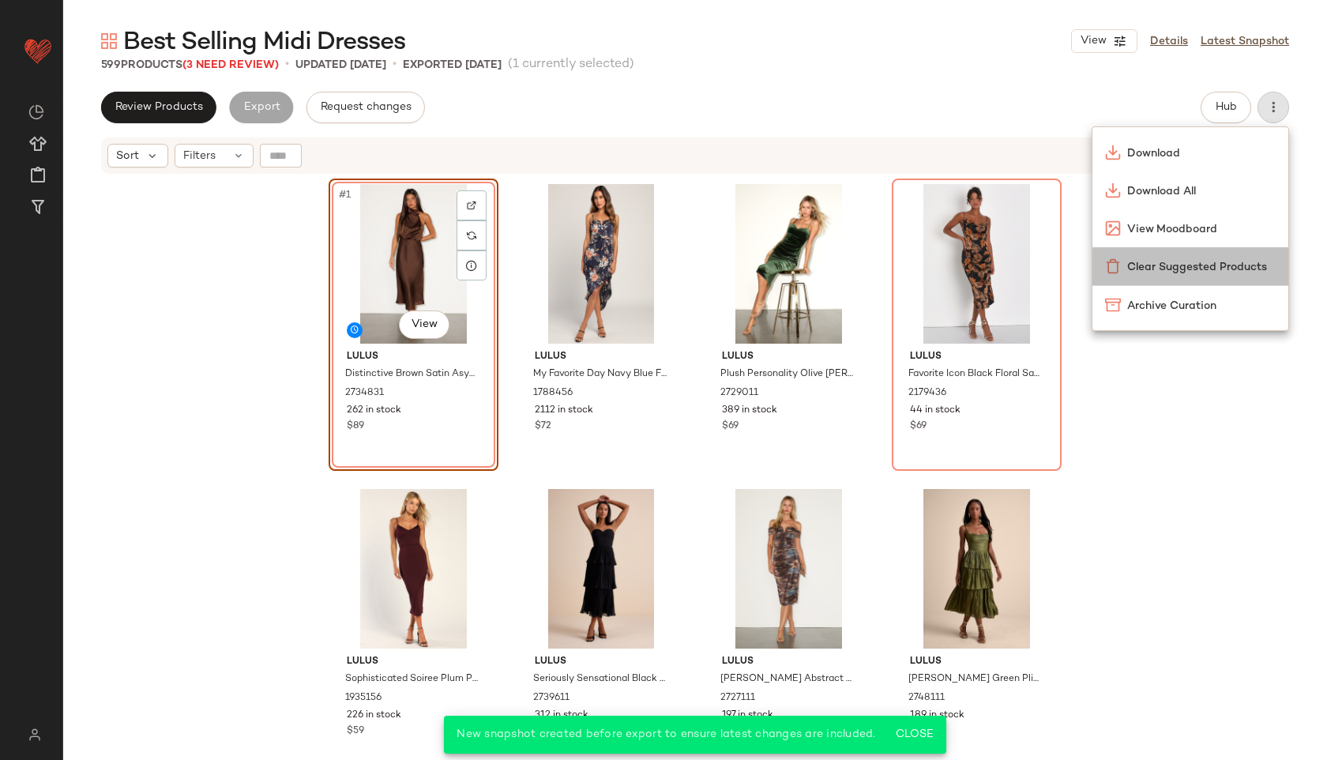
click at [1179, 265] on span "Clear Suggested Products" at bounding box center [1201, 267] width 149 height 17
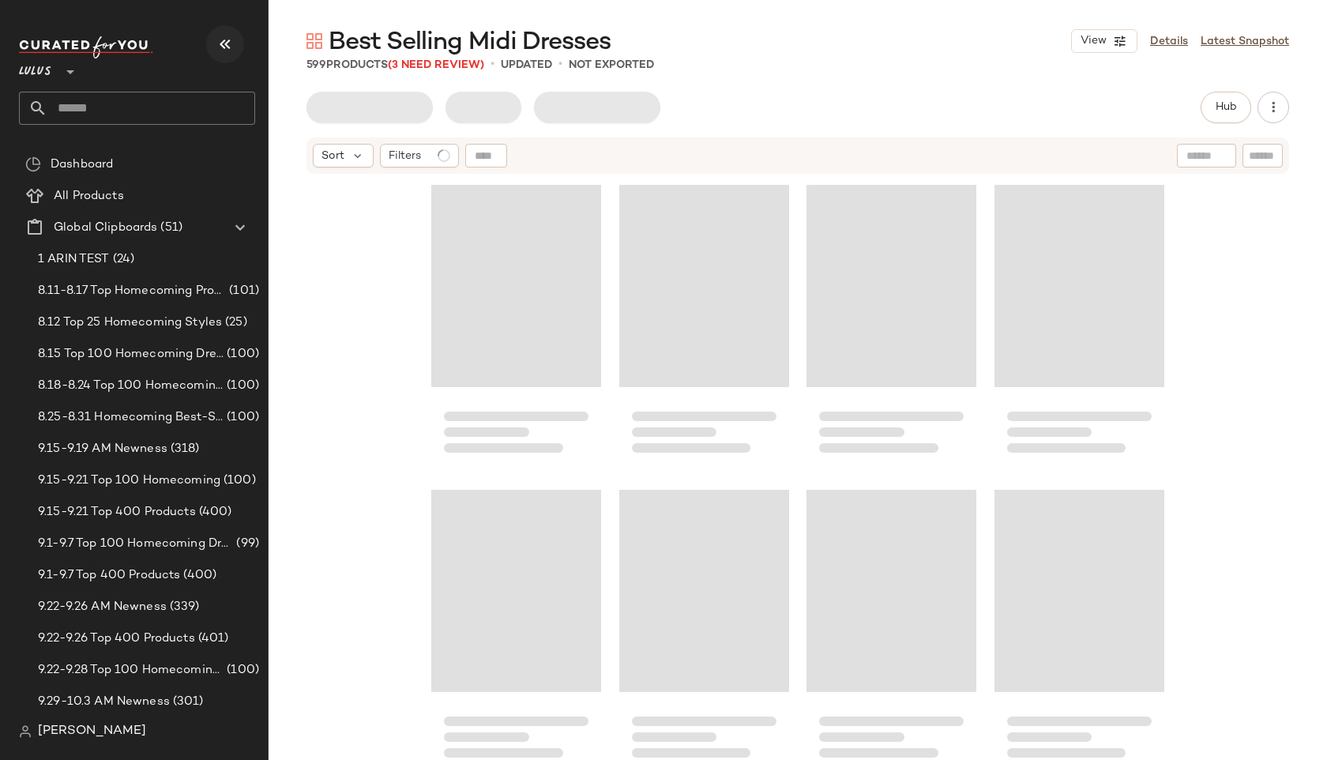
click at [226, 44] on icon "button" at bounding box center [225, 44] width 19 height 19
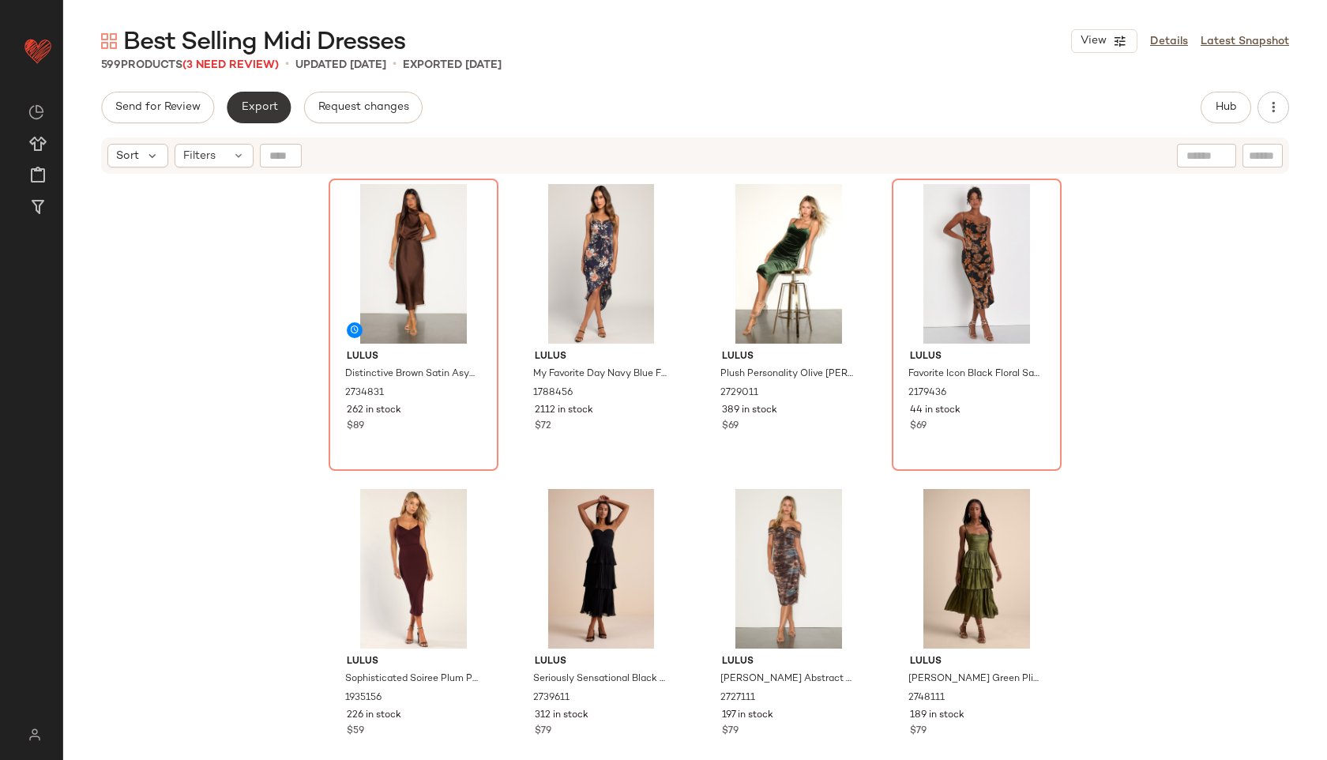
click at [274, 117] on button "Export" at bounding box center [259, 108] width 64 height 32
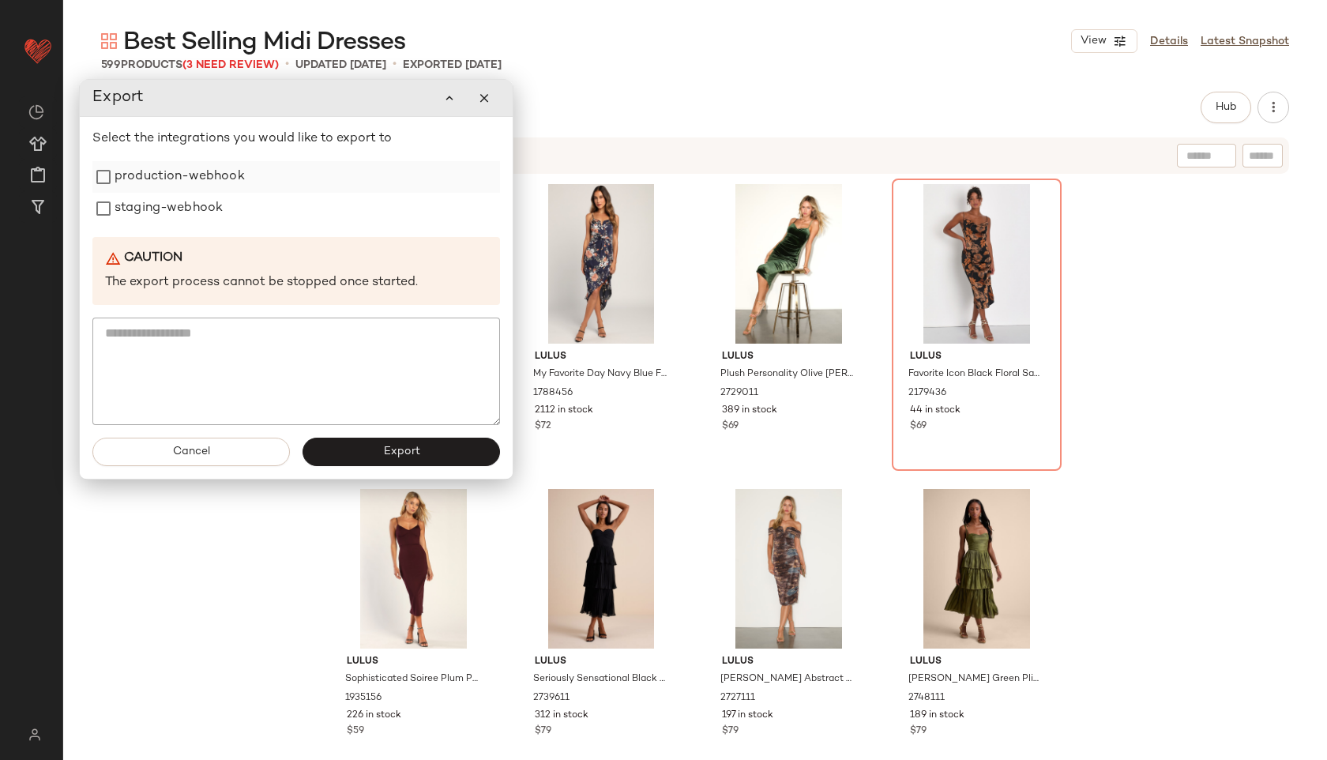
click at [217, 174] on label "production-webhook" at bounding box center [180, 177] width 130 height 32
click at [193, 214] on label "staging-webhook" at bounding box center [169, 209] width 108 height 32
click at [344, 454] on button "Export" at bounding box center [402, 452] width 198 height 28
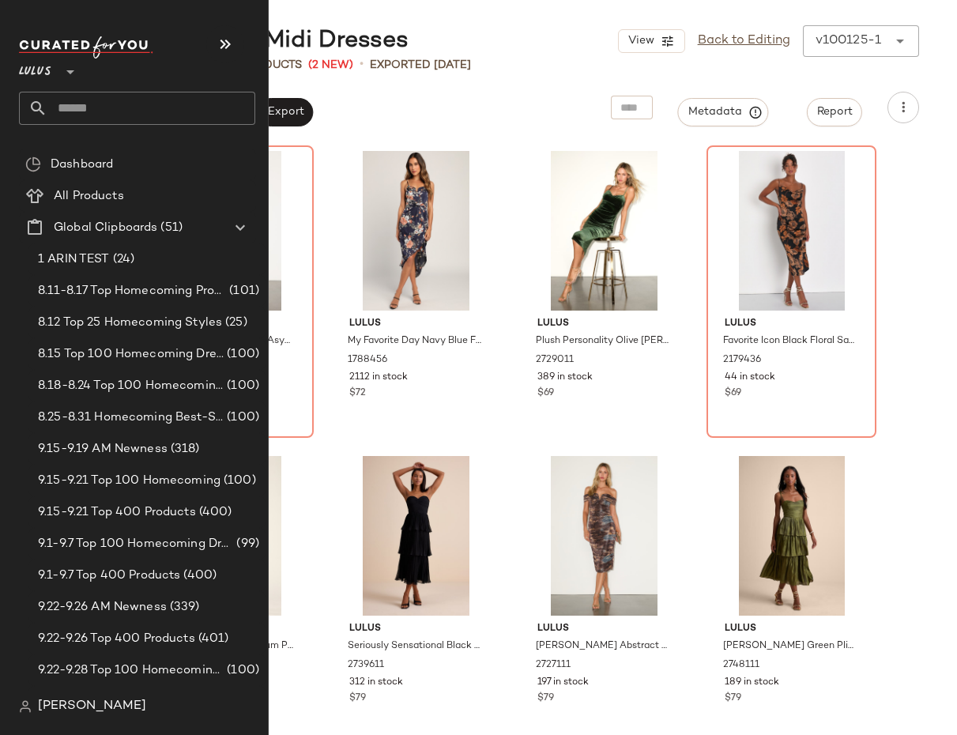
click at [63, 109] on input "text" at bounding box center [151, 108] width 208 height 33
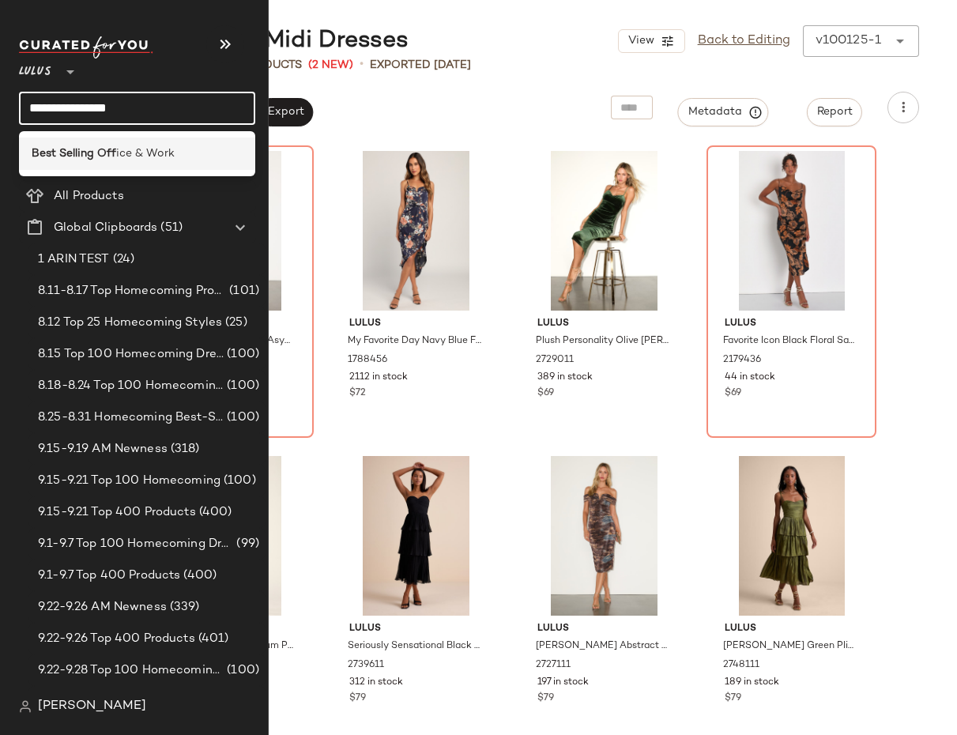
type input "**********"
click at [43, 149] on b "Best Selling Off" at bounding box center [74, 153] width 85 height 17
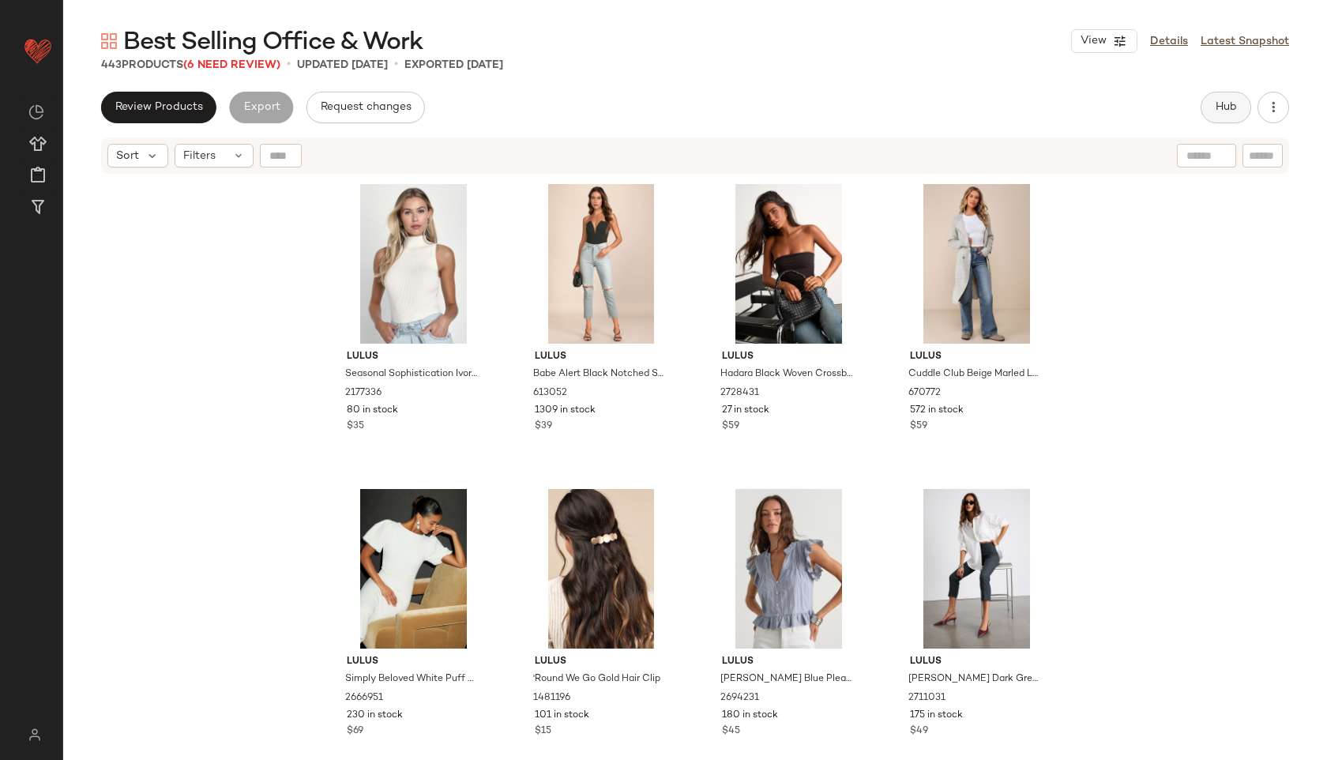
click at [1218, 100] on button "Hub" at bounding box center [1226, 108] width 51 height 32
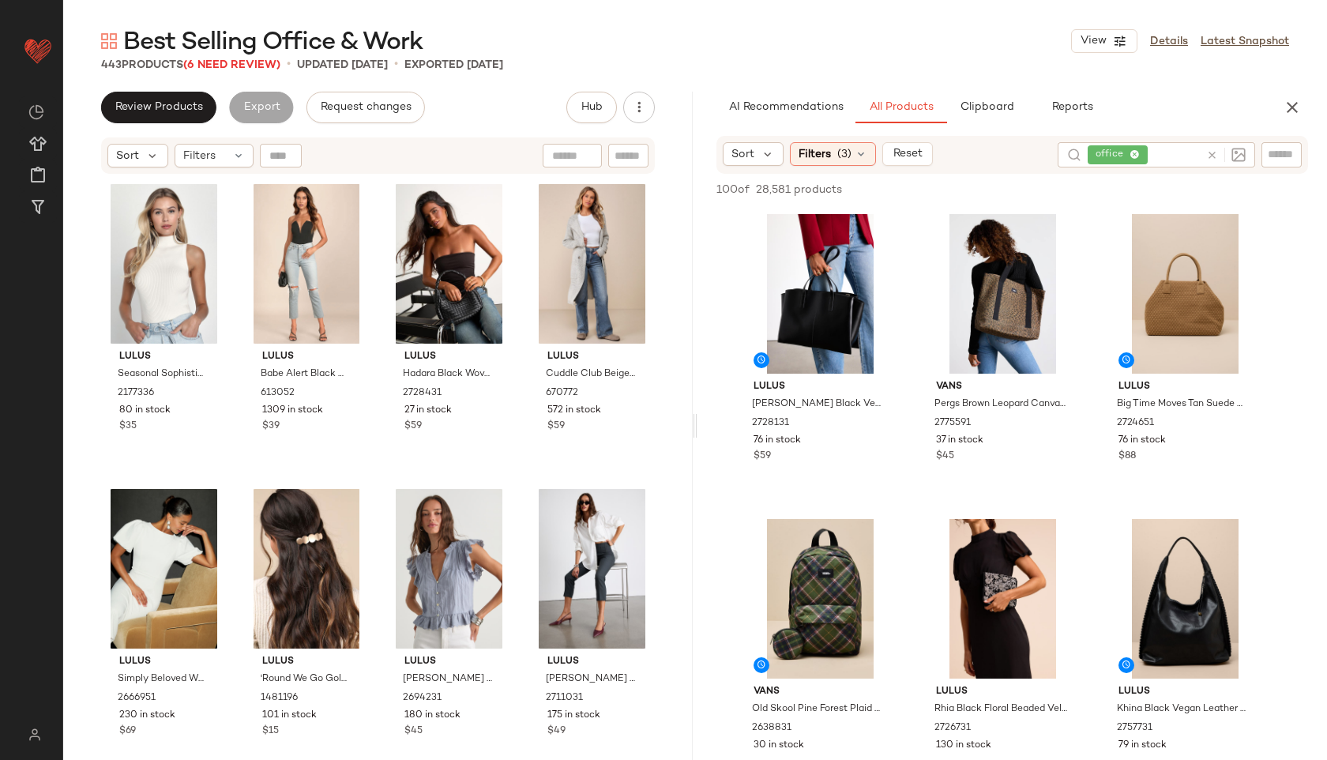
click at [1135, 152] on icon at bounding box center [1135, 155] width 10 height 10
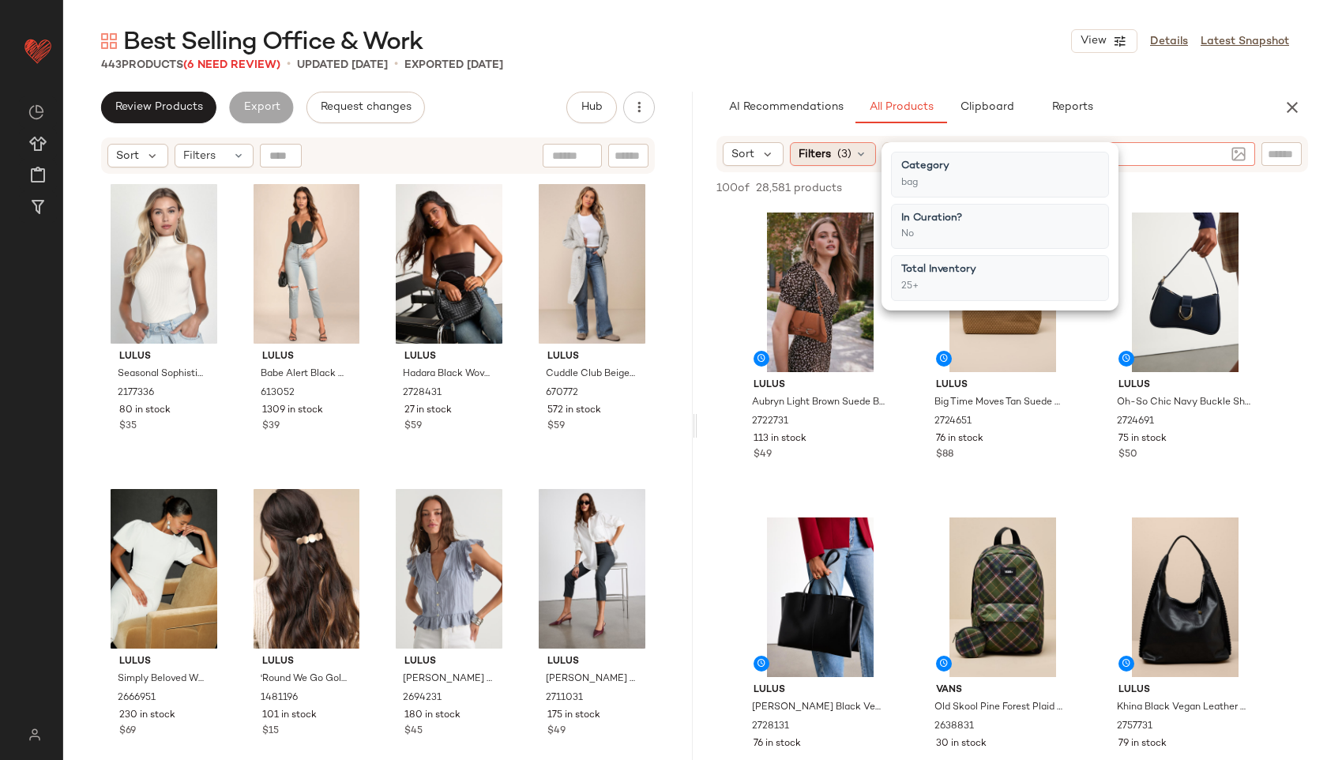
click at [850, 147] on span "(3)" at bounding box center [844, 154] width 14 height 17
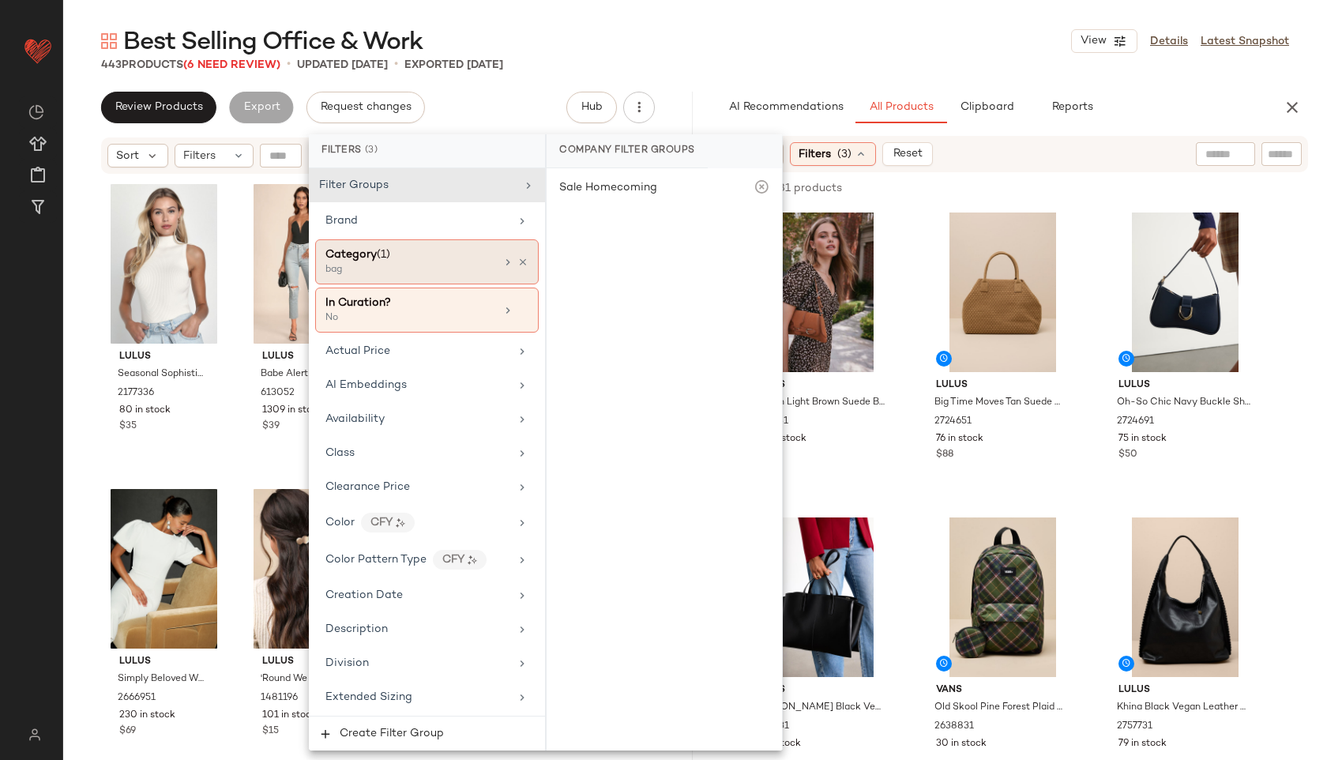
click at [461, 253] on div "Category (1)" at bounding box center [411, 254] width 170 height 17
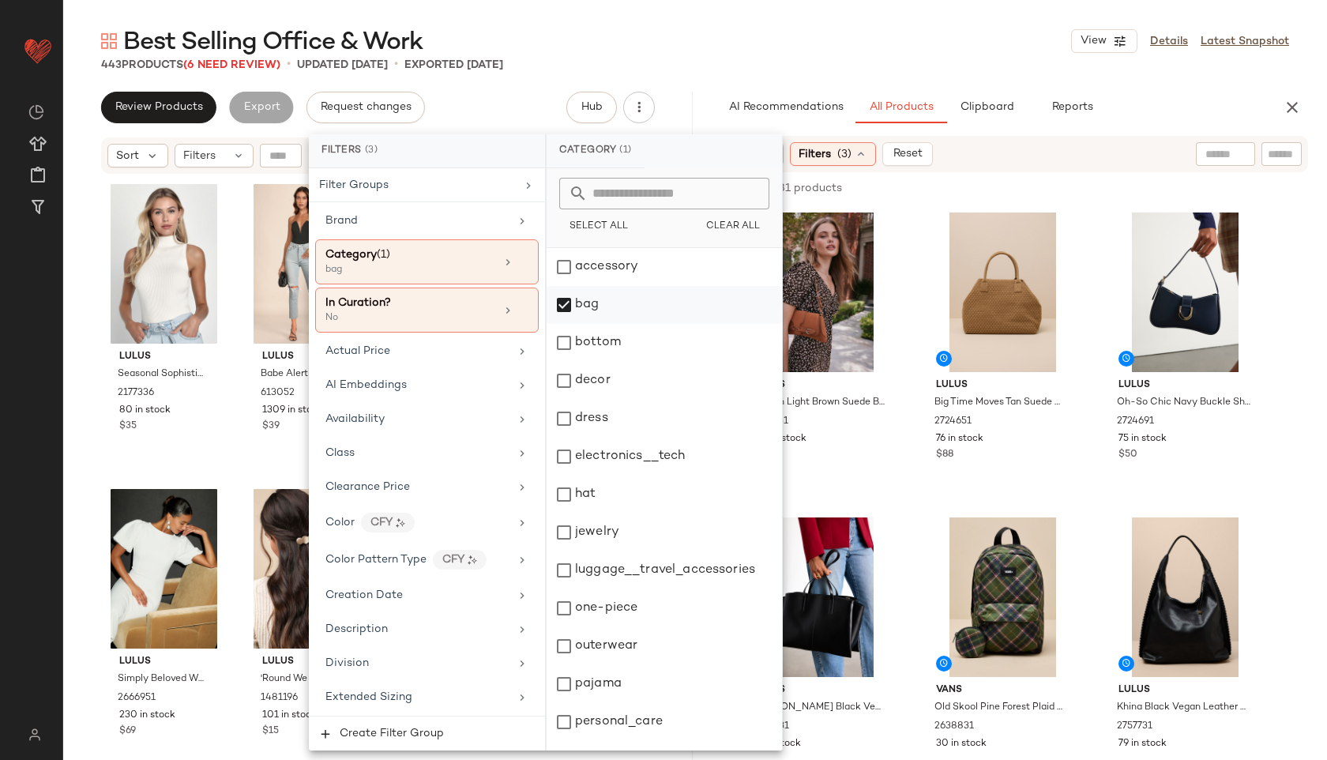
click at [596, 307] on div "bag" at bounding box center [664, 305] width 235 height 38
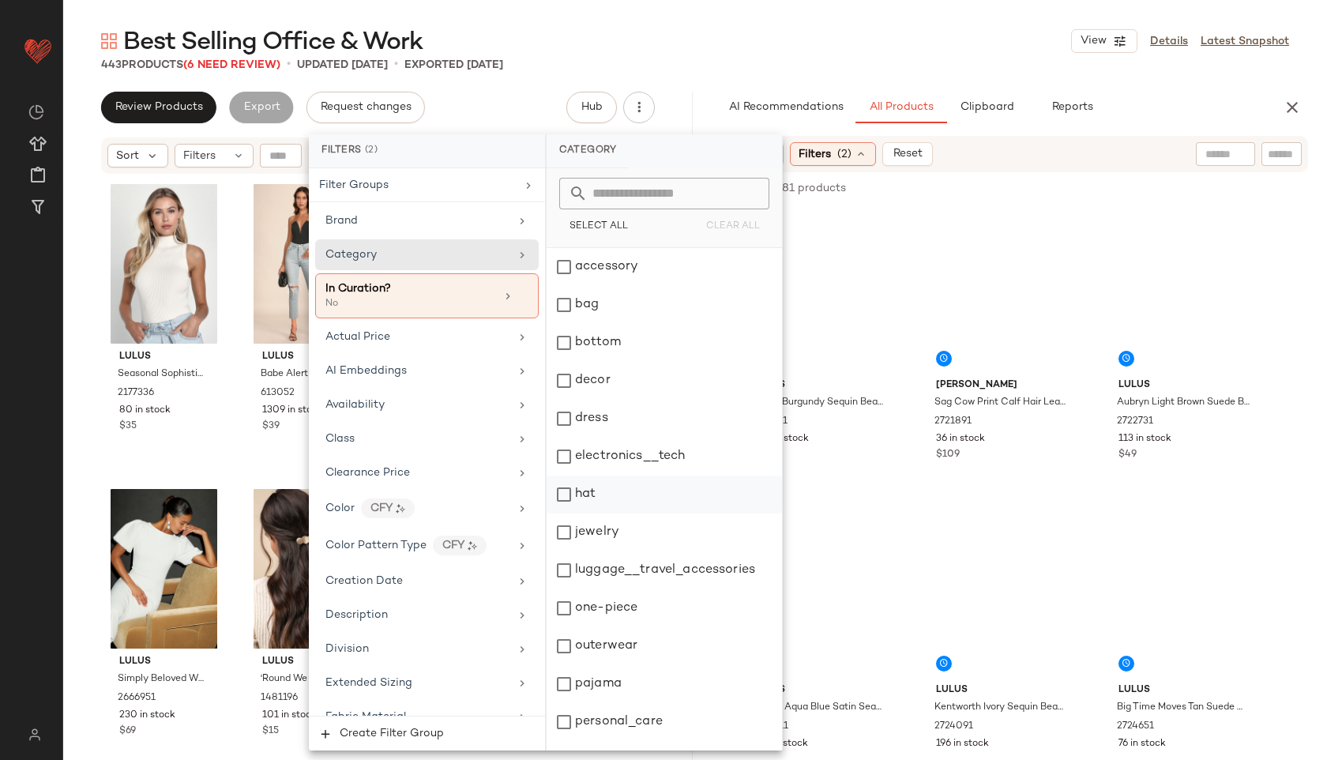
scroll to position [142, 0]
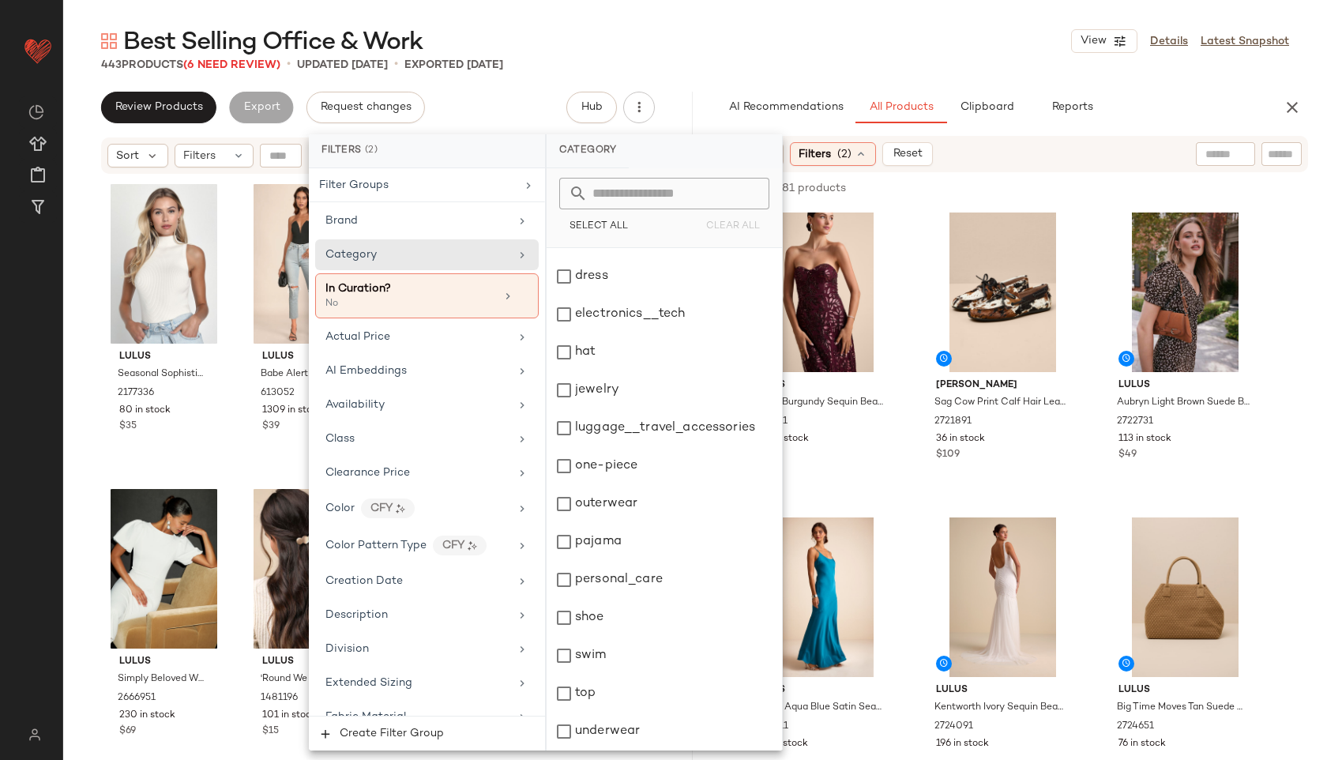
click at [721, 37] on div "Best Selling Office & Work View Details Latest Snapshot" at bounding box center [695, 41] width 1264 height 32
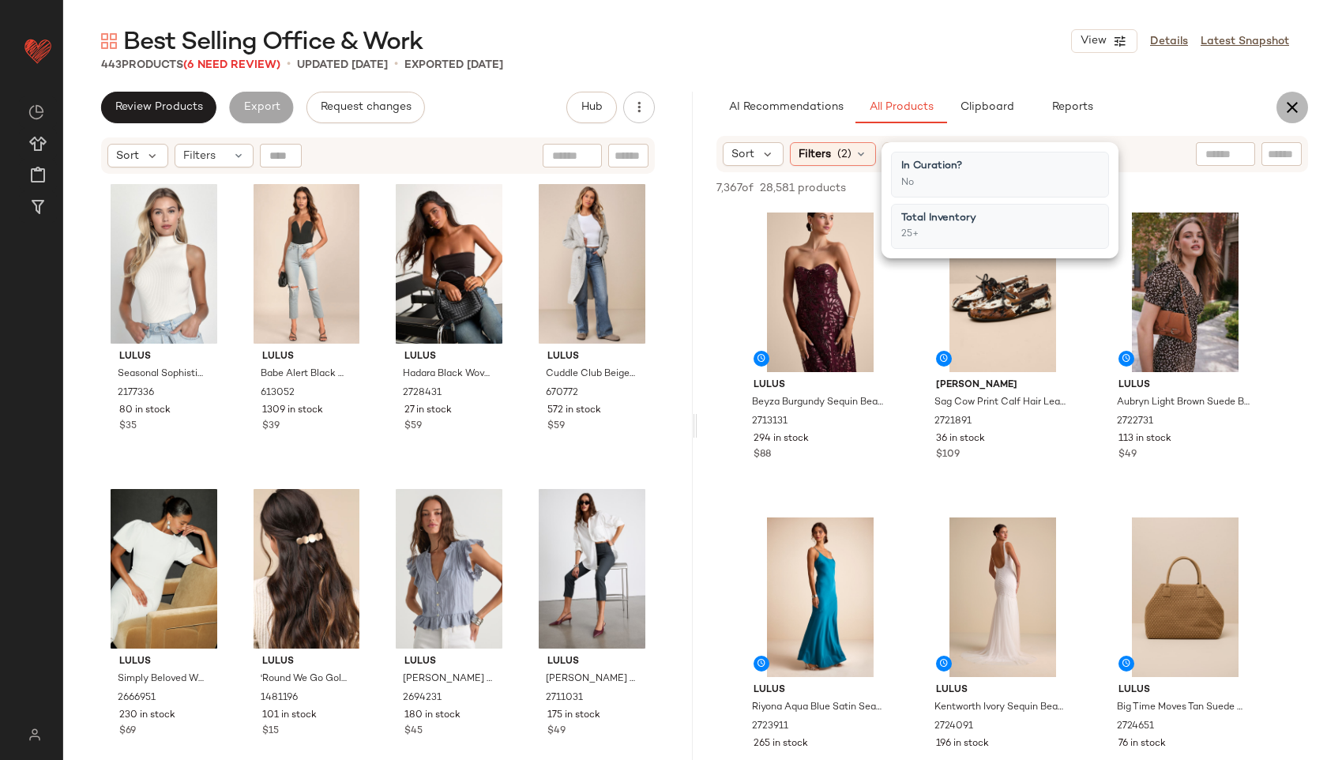
click at [1307, 106] on button "button" at bounding box center [1293, 108] width 32 height 32
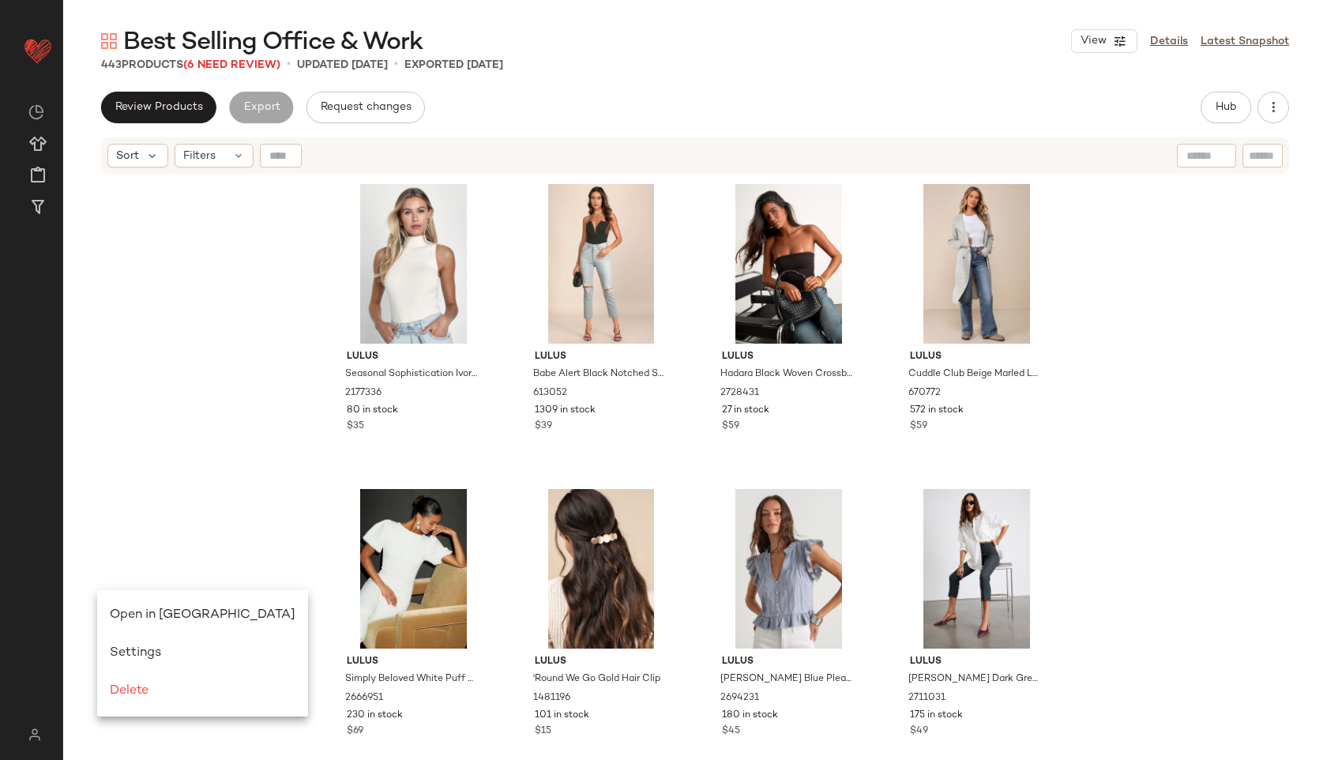
scroll to position [0, 0]
click at [122, 611] on span "Open in [GEOGRAPHIC_DATA]" at bounding box center [203, 614] width 186 height 13
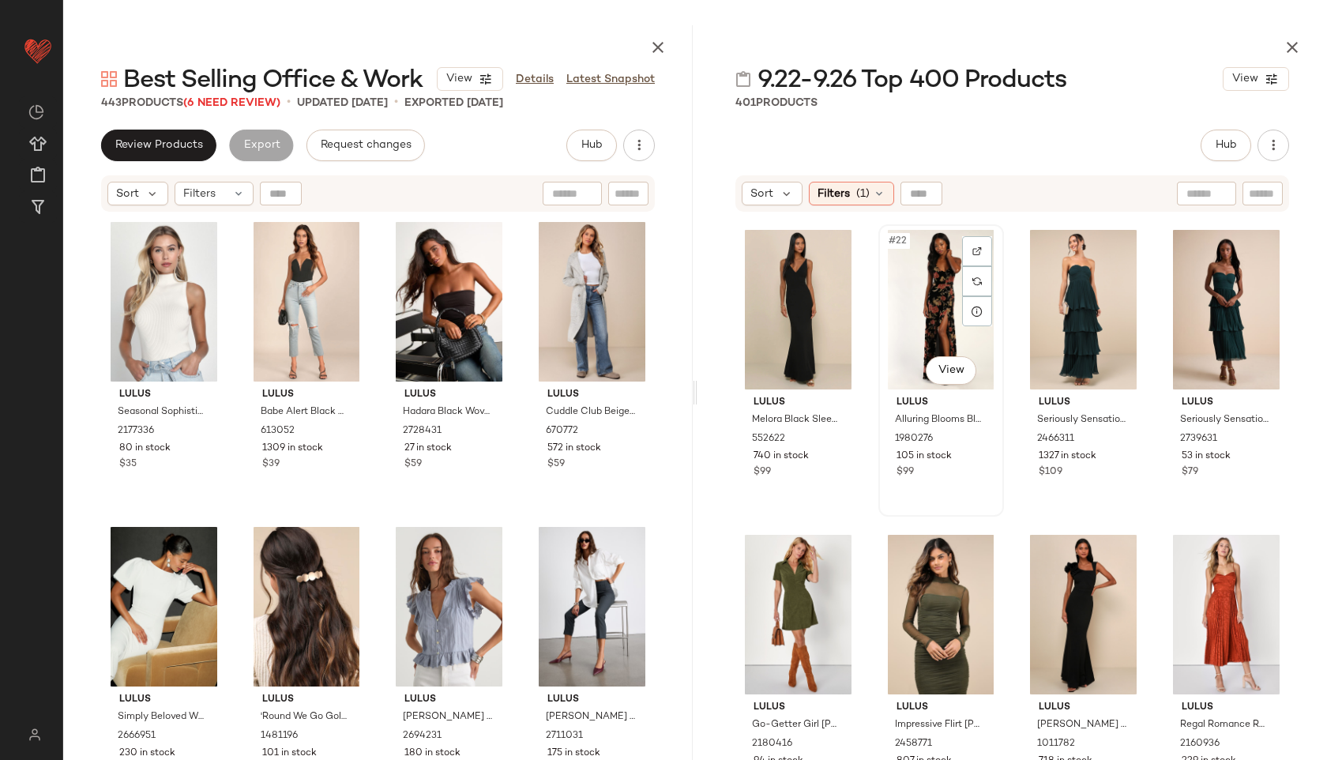
scroll to position [1533, 0]
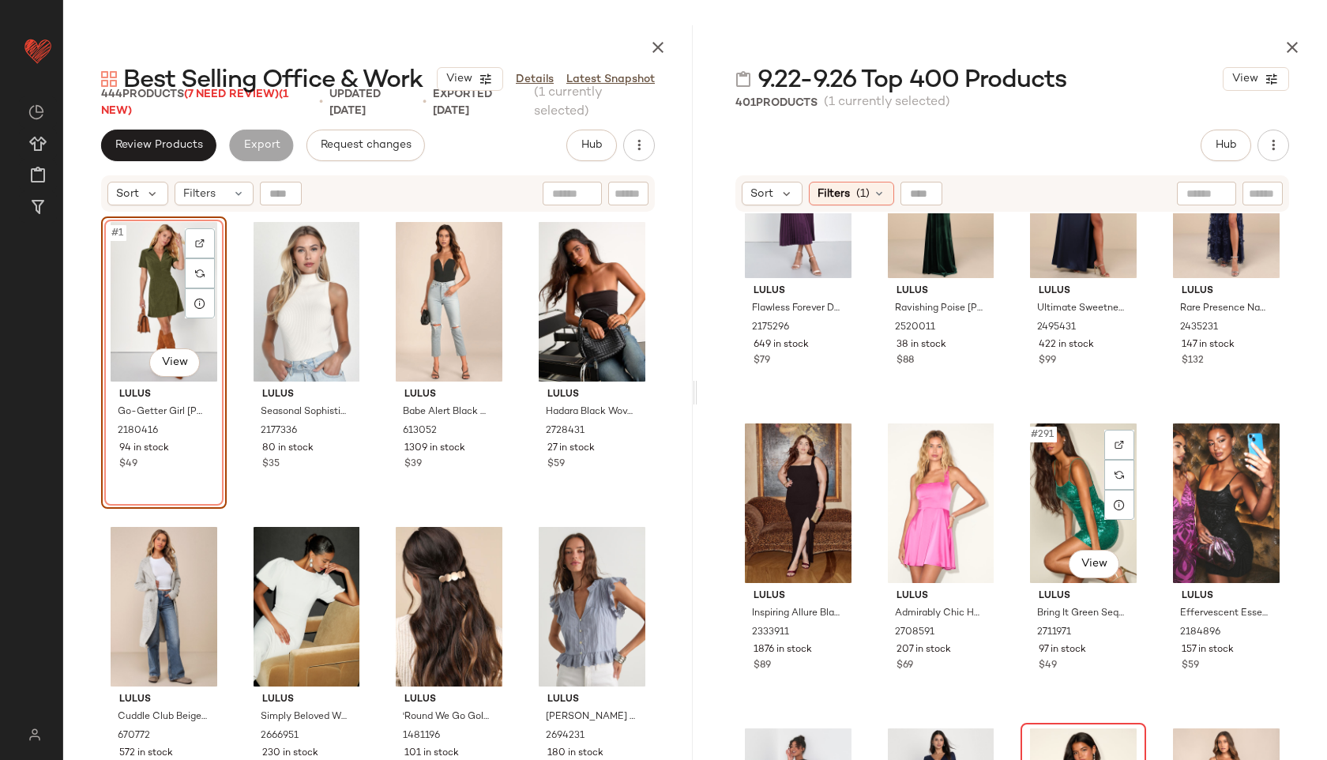
scroll to position [21501, 0]
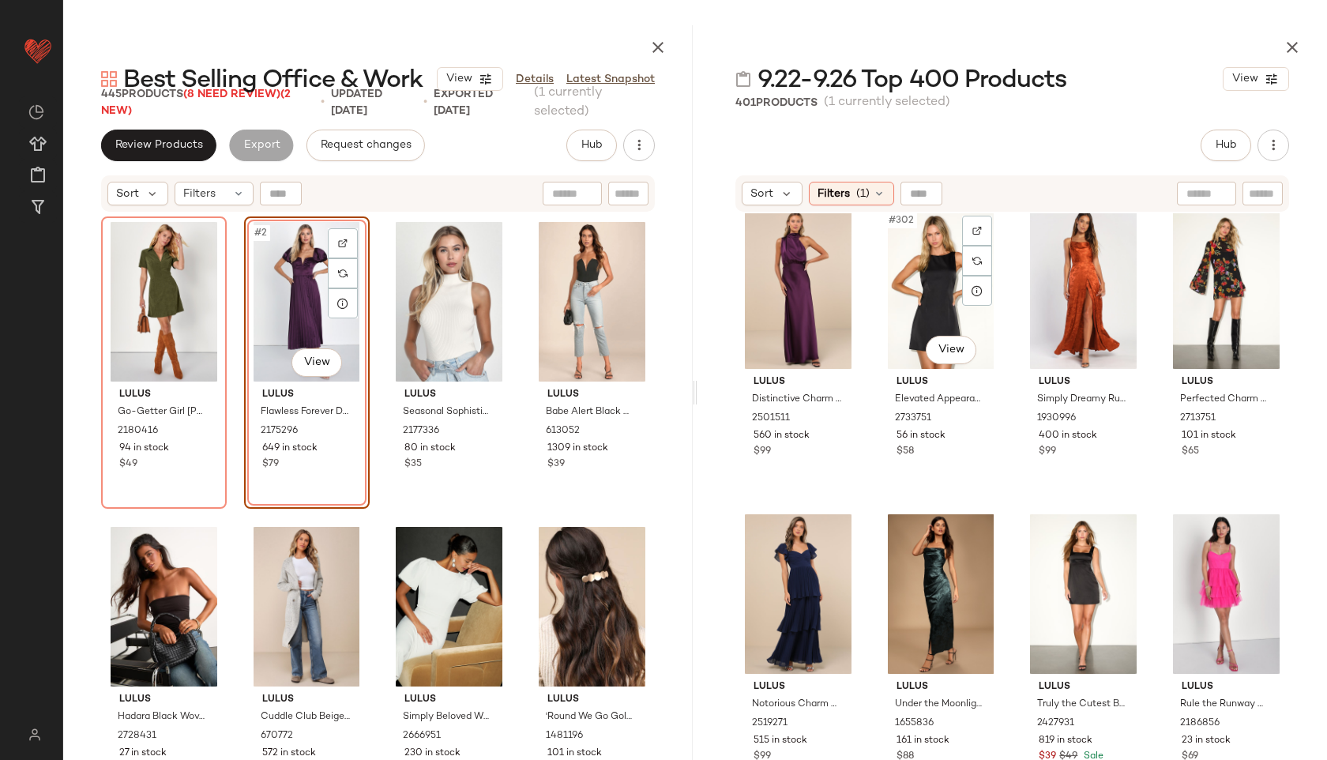
scroll to position [22911, 0]
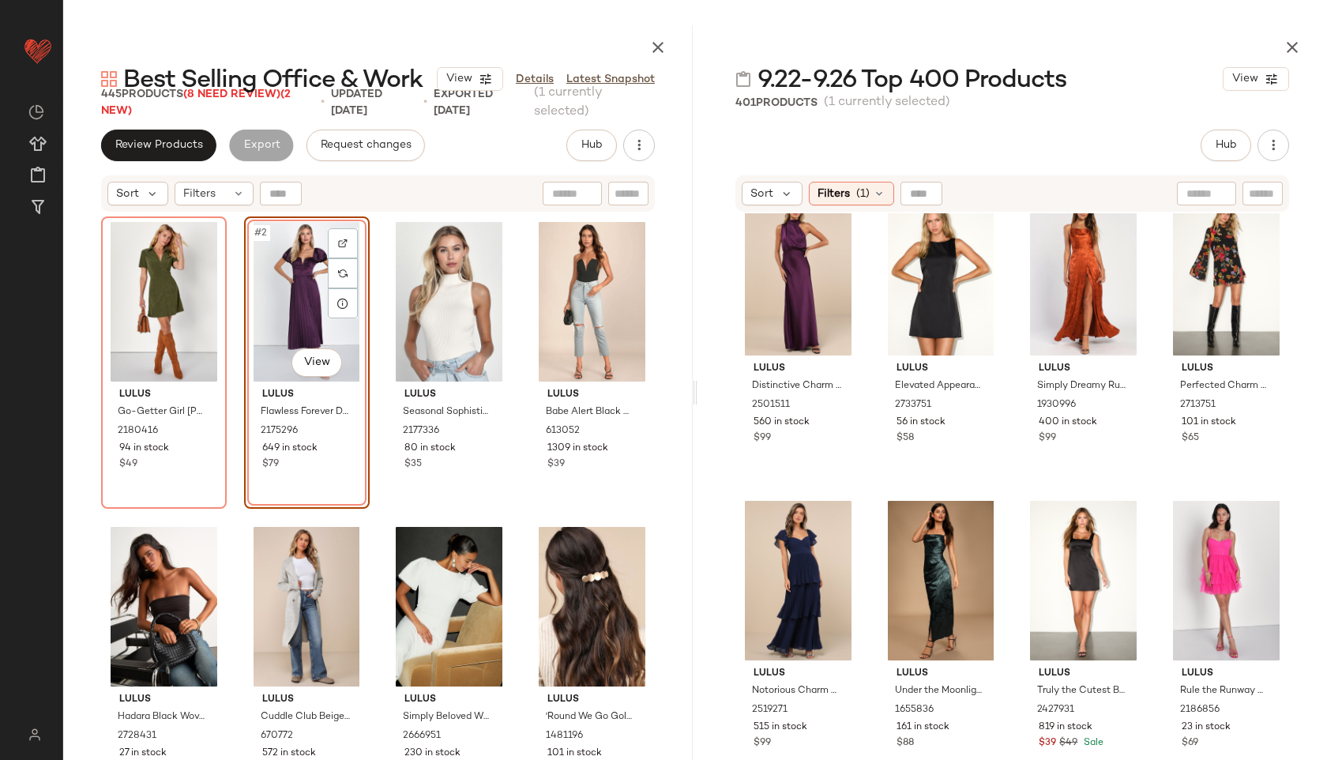
click at [280, 288] on div "#2 View" at bounding box center [307, 302] width 115 height 160
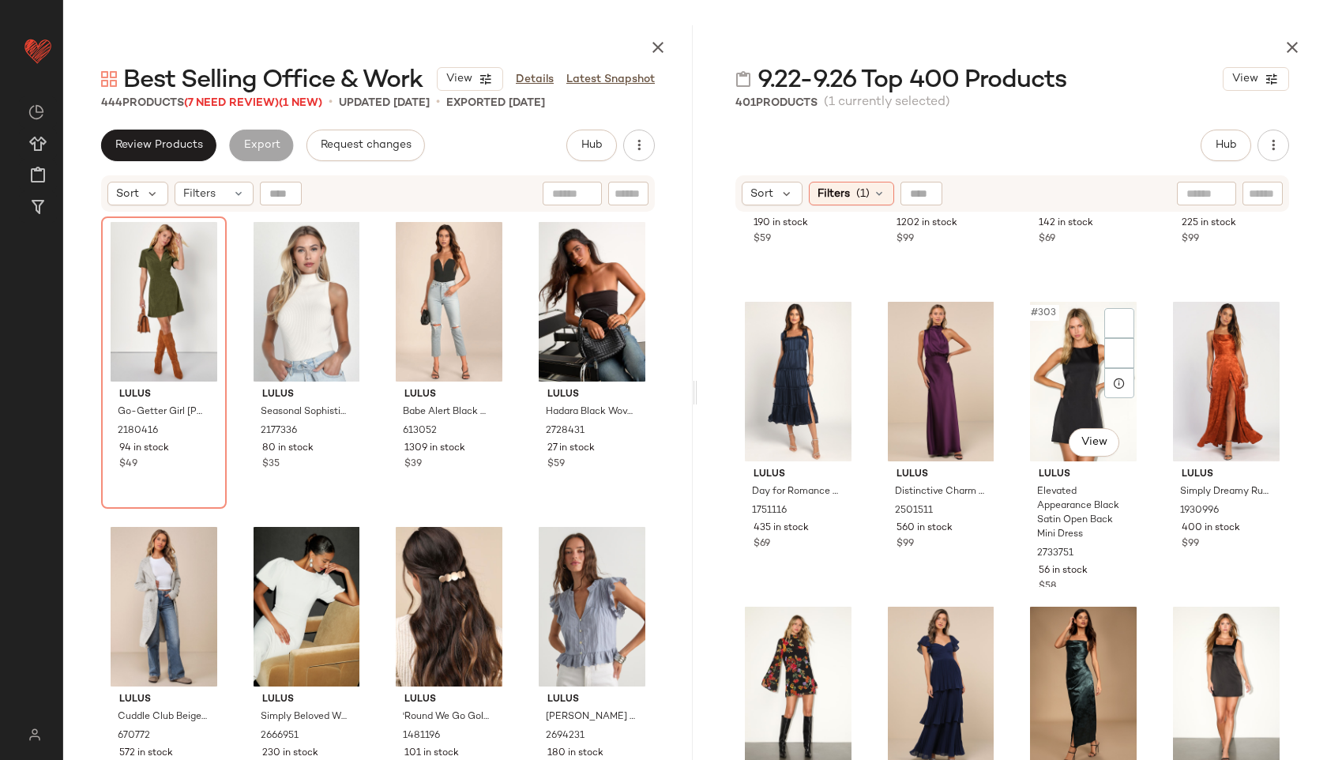
scroll to position [22730, 0]
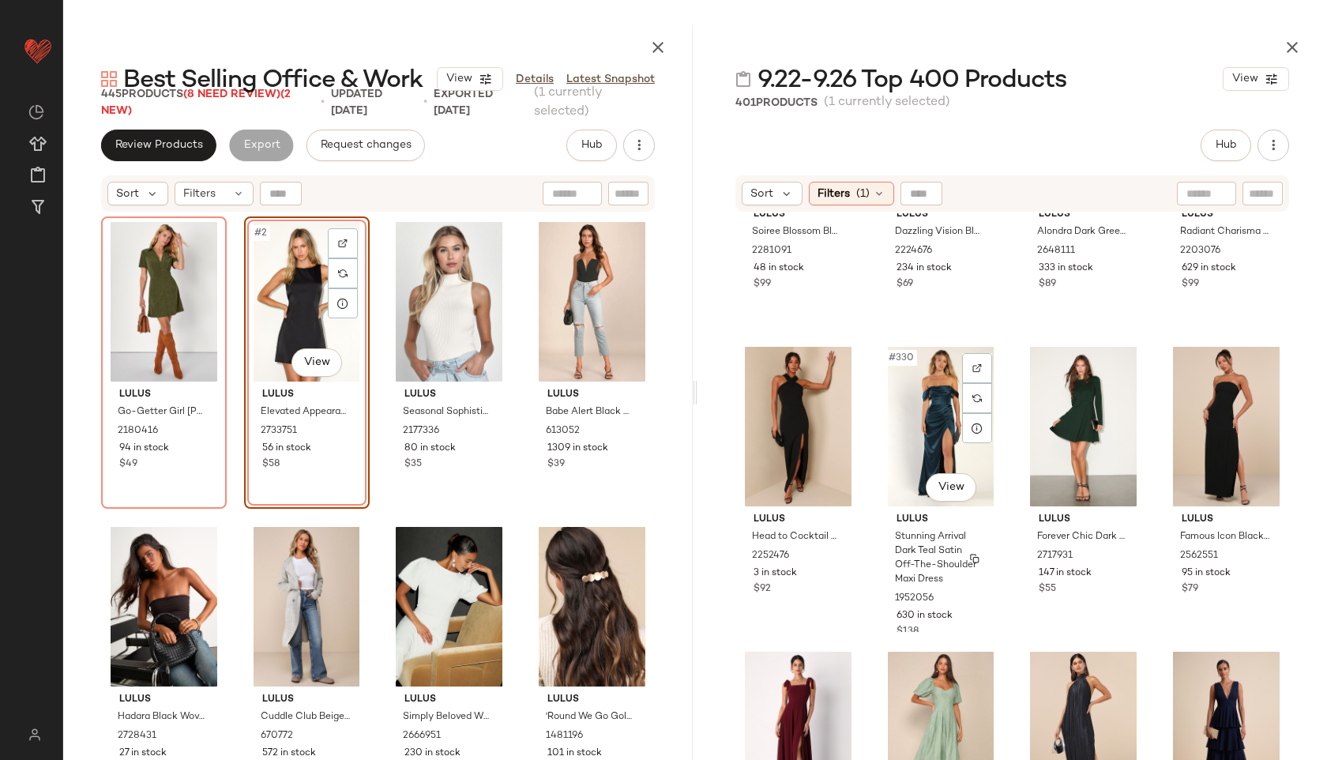
scroll to position [24904, 0]
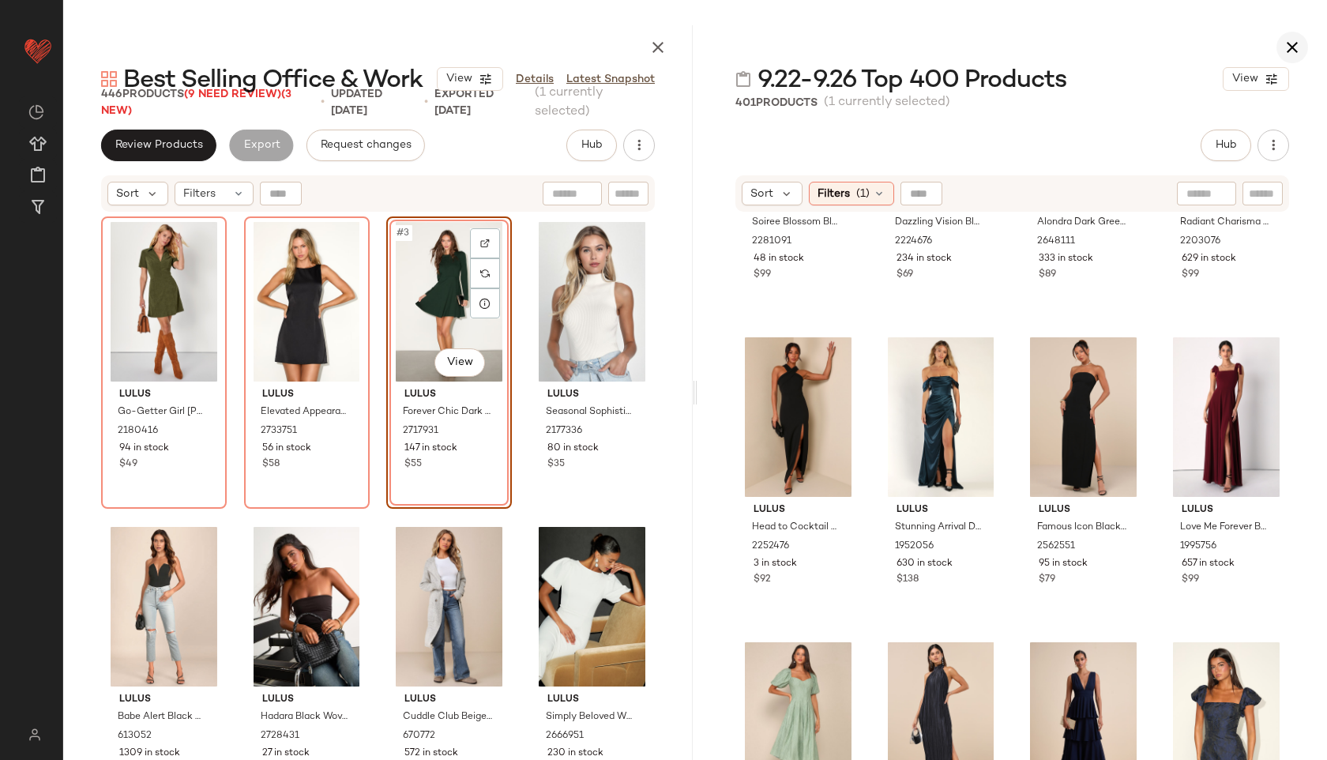
click at [1289, 41] on icon "button" at bounding box center [1292, 47] width 19 height 19
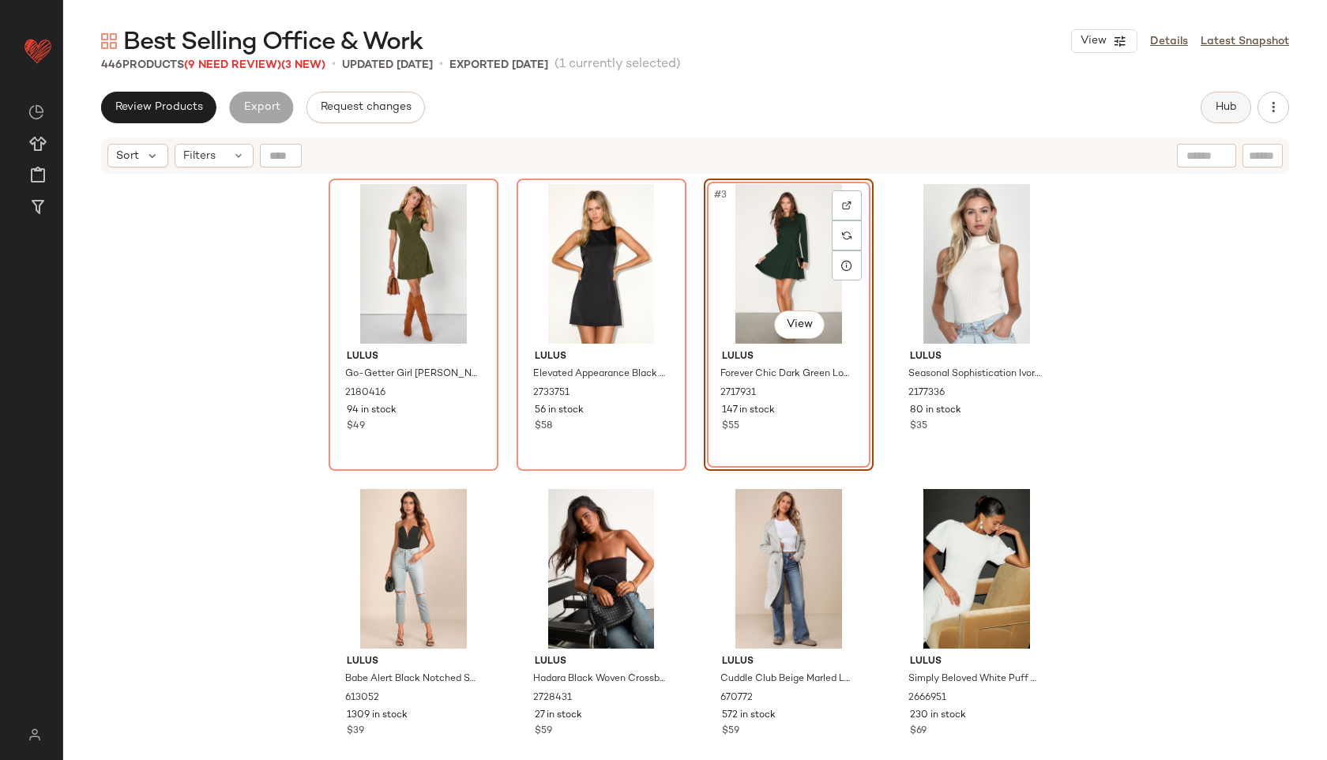
click at [1236, 103] on span "Hub" at bounding box center [1226, 107] width 22 height 13
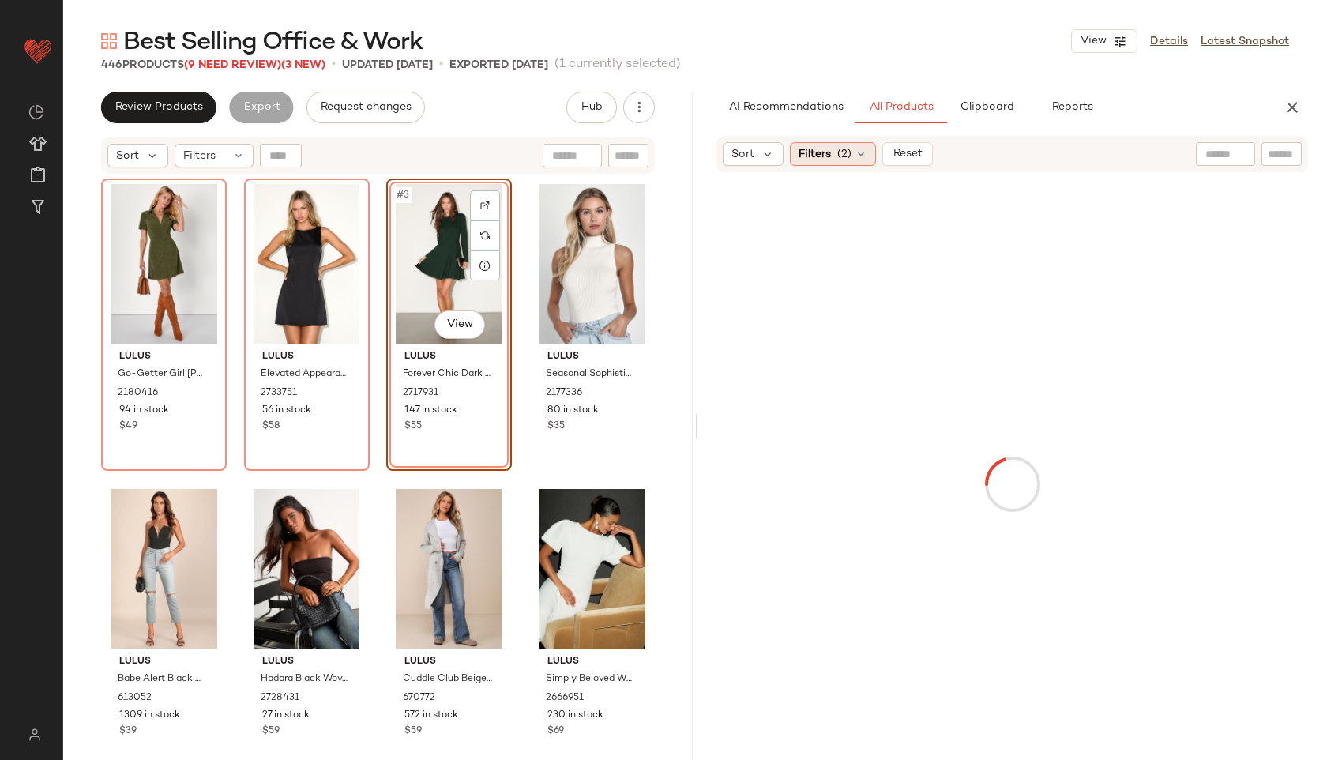
click at [834, 161] on div "Filters (2)" at bounding box center [833, 154] width 86 height 24
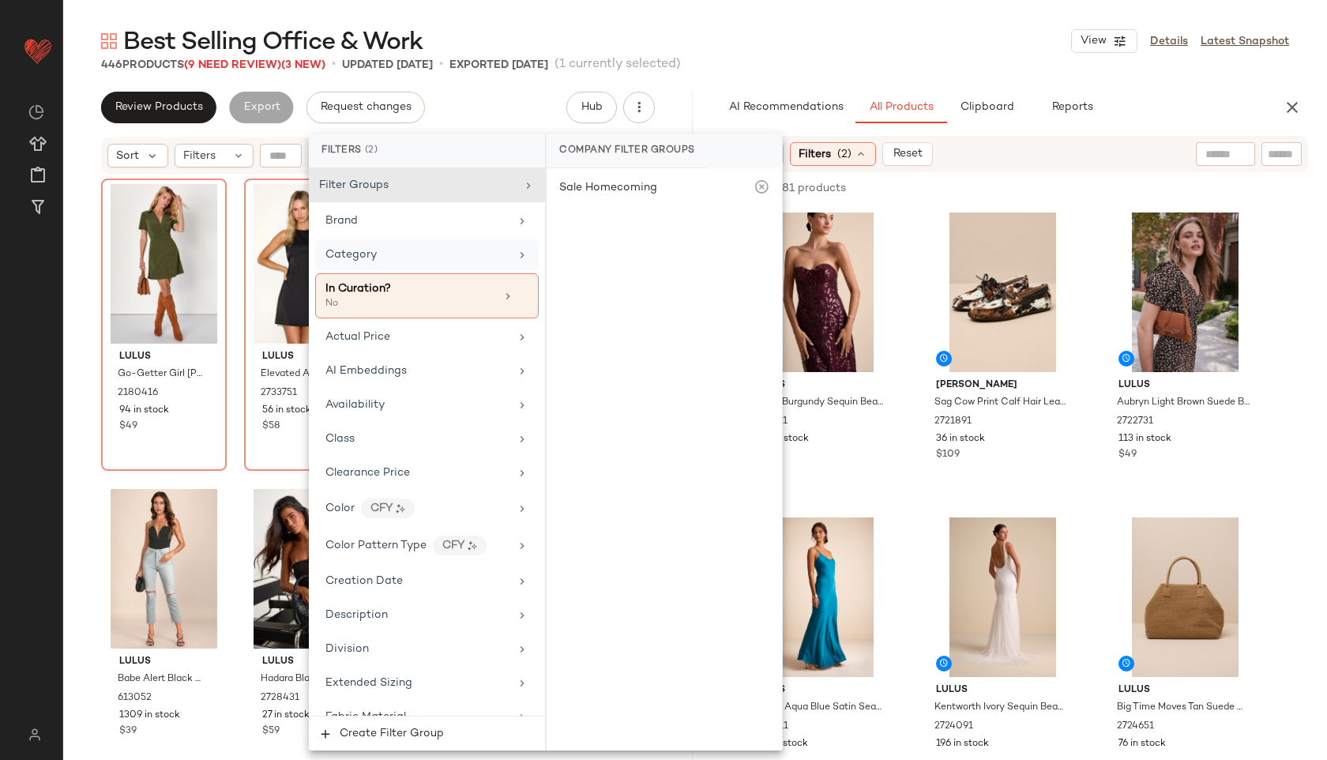
click at [446, 248] on div "Category" at bounding box center [418, 254] width 184 height 17
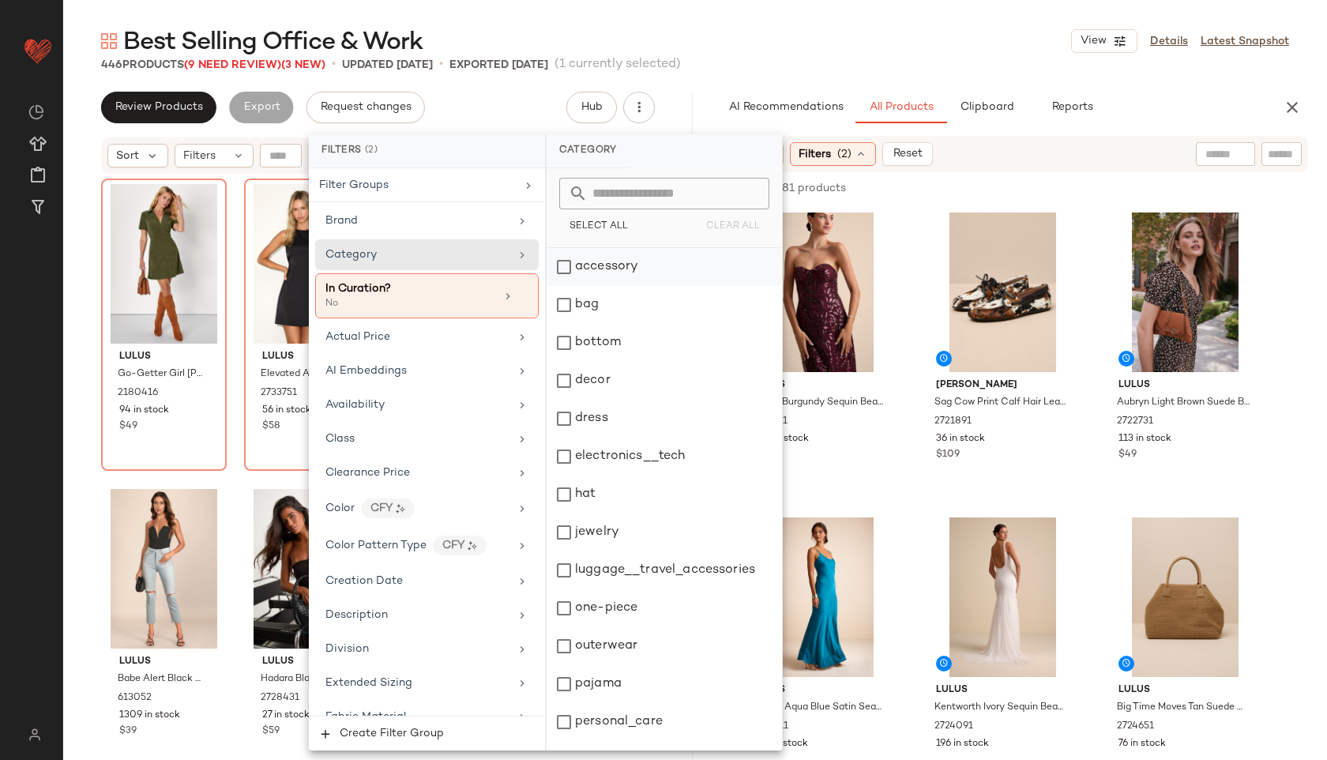
click at [602, 263] on div "accessory" at bounding box center [664, 267] width 235 height 38
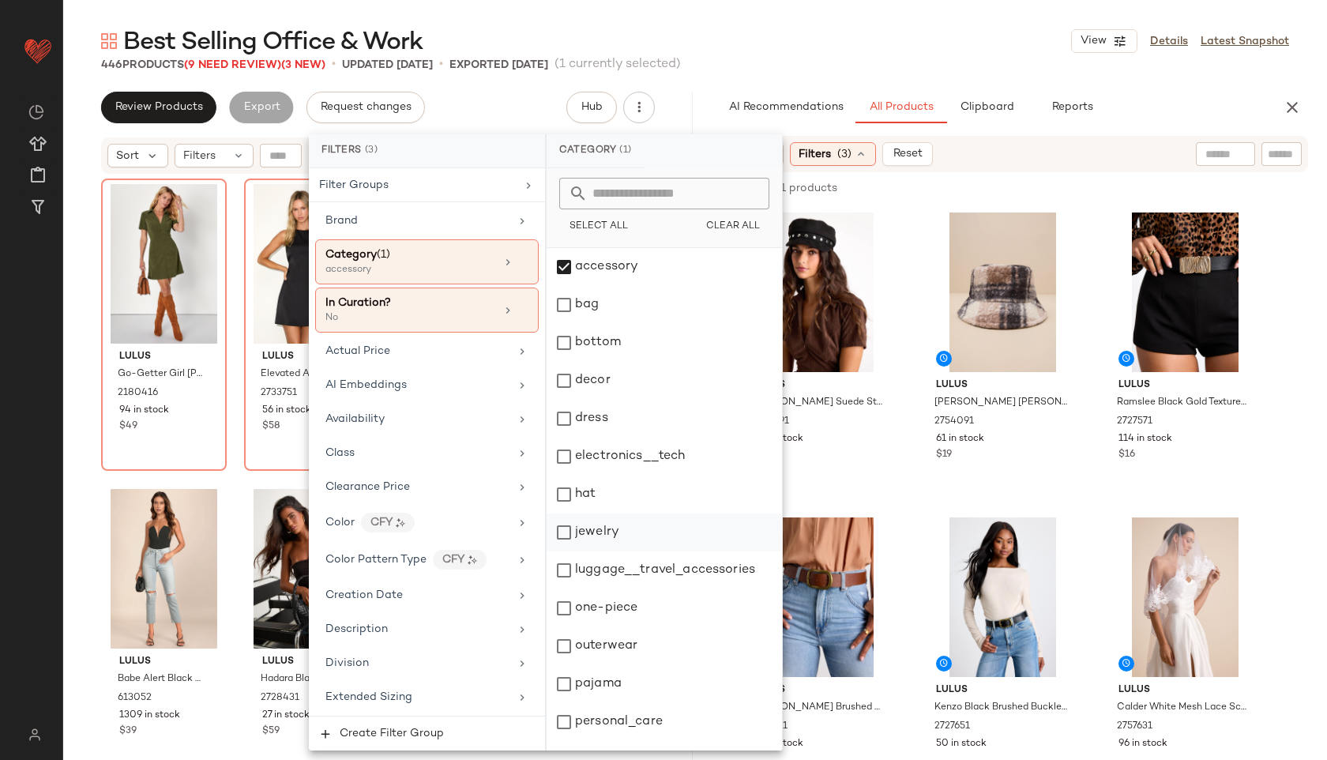
click at [608, 534] on div "jewelry" at bounding box center [664, 533] width 235 height 38
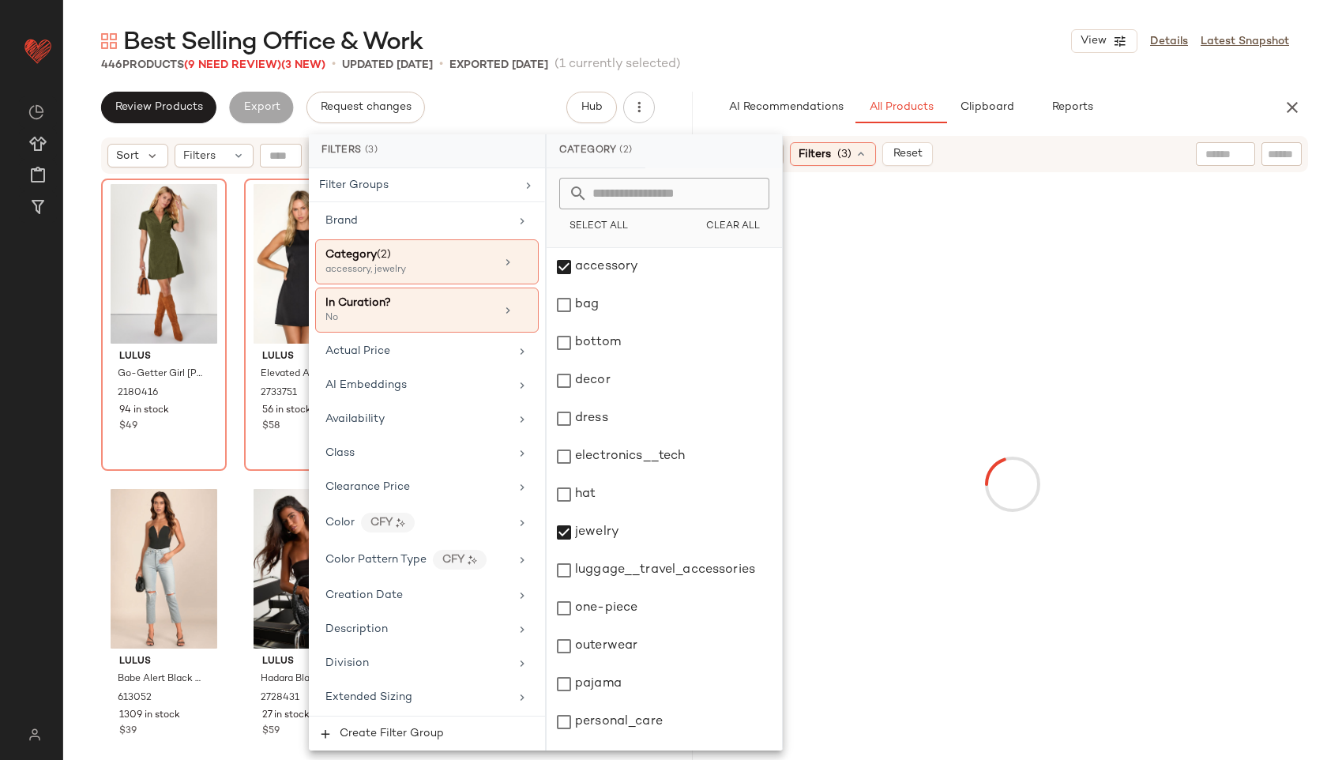
click at [816, 43] on div "Best Selling Office & Work View Details Latest Snapshot" at bounding box center [695, 41] width 1264 height 32
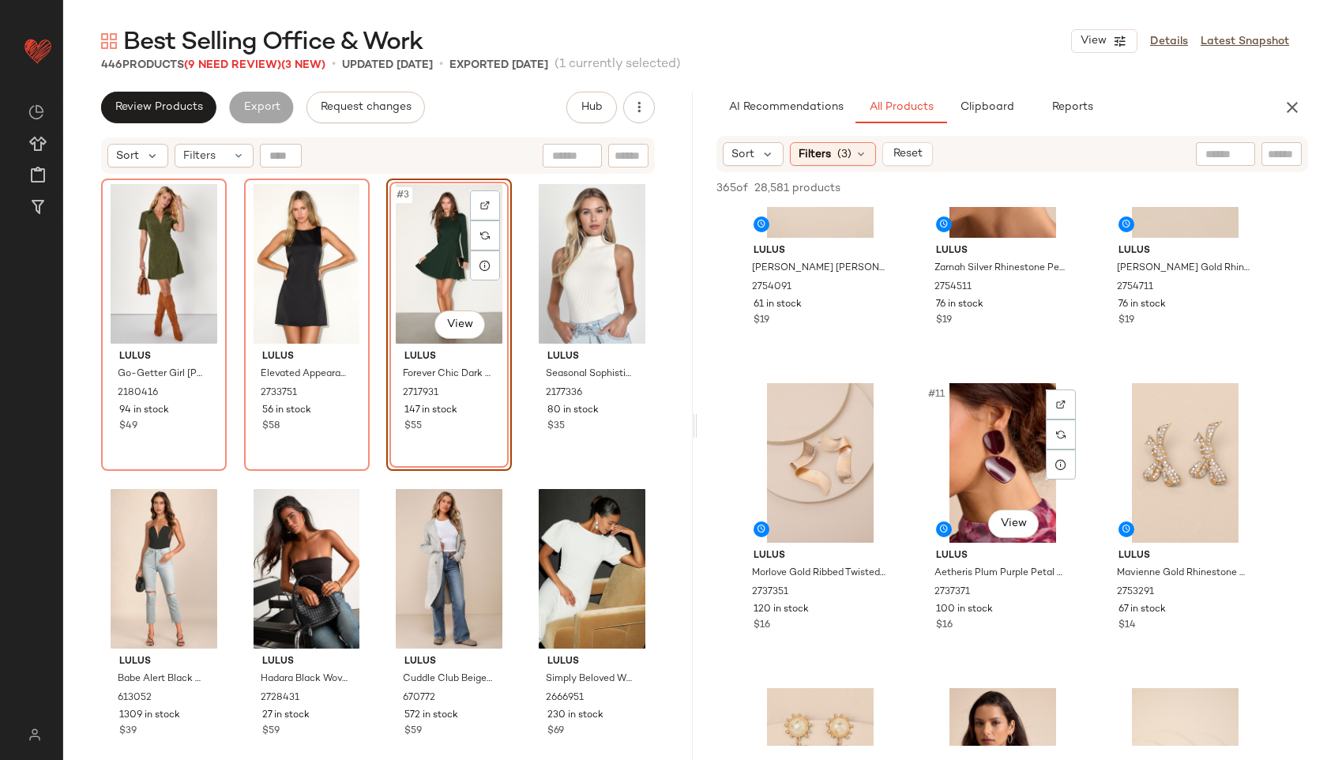
scroll to position [759, 0]
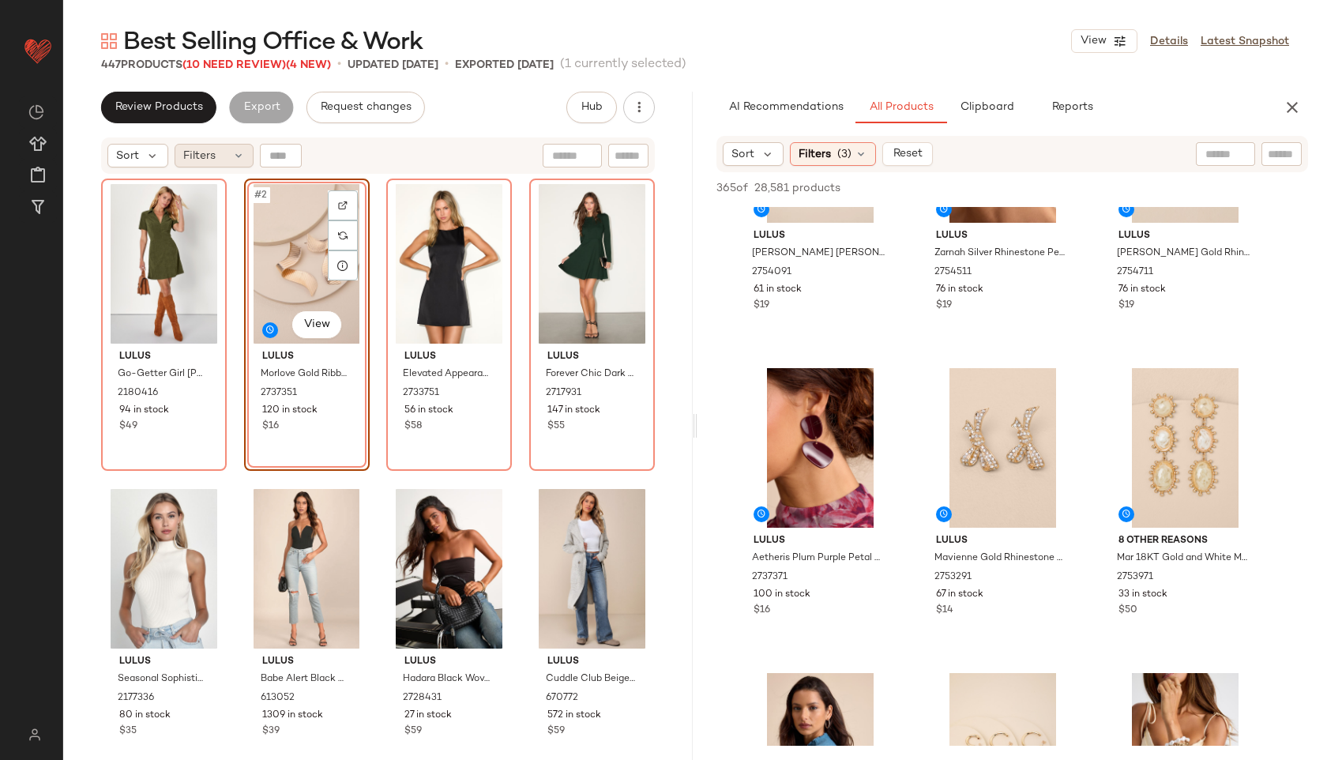
click at [224, 160] on div "Filters" at bounding box center [214, 156] width 79 height 24
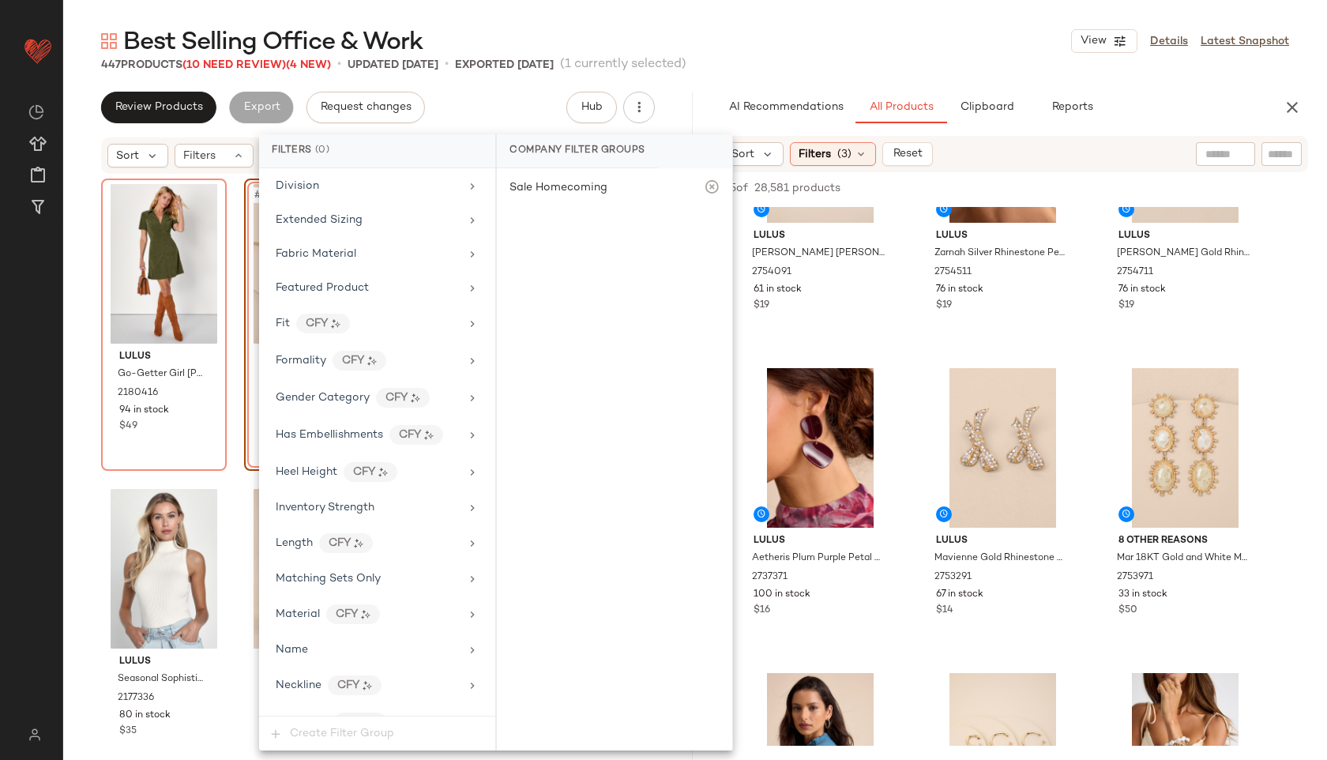
scroll to position [1010, 0]
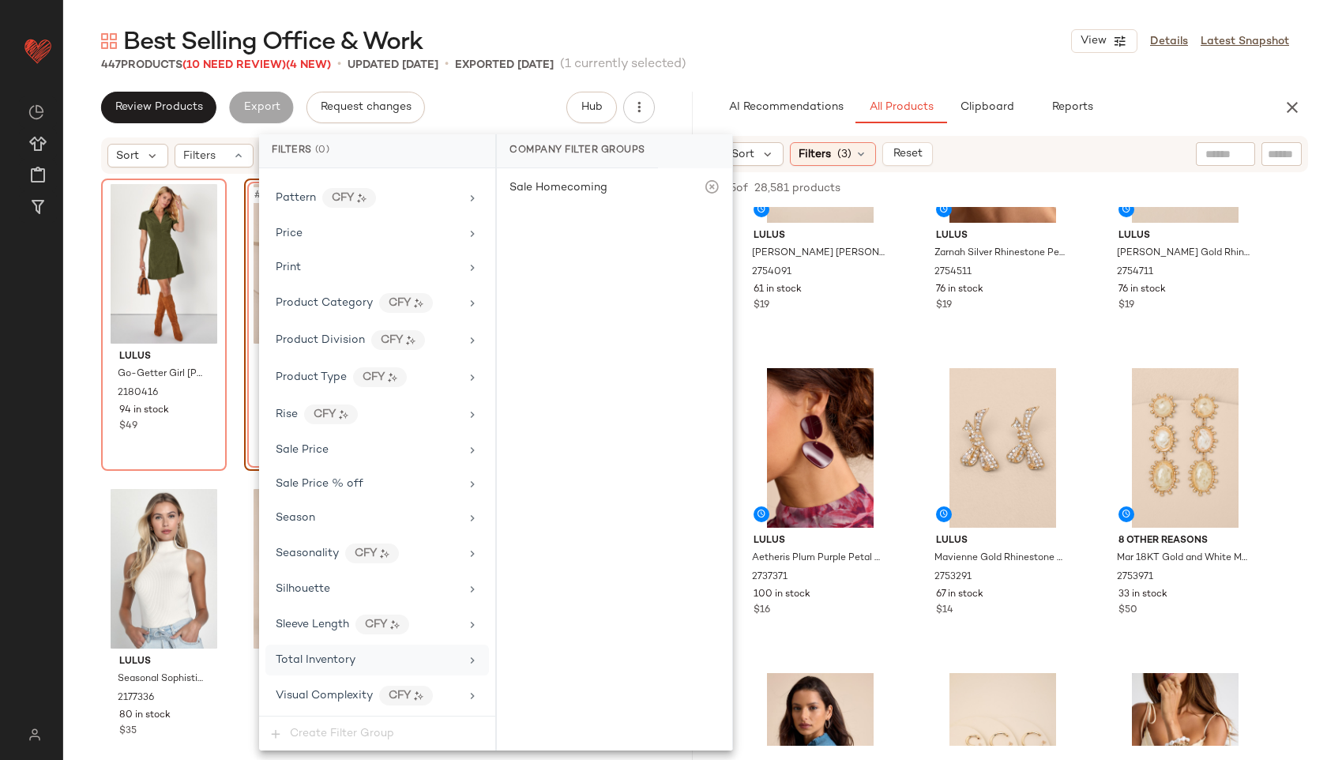
click at [348, 645] on div "Total Inventory" at bounding box center [377, 660] width 224 height 31
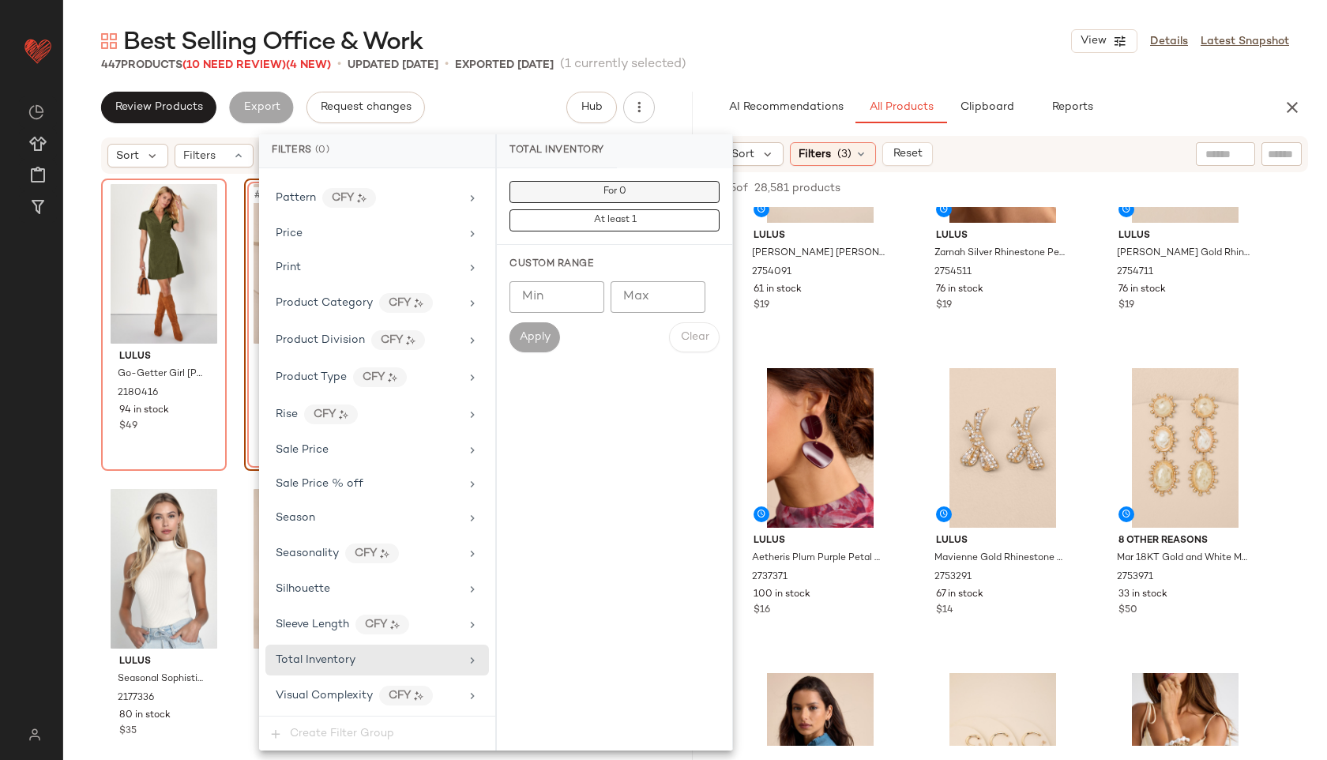
click at [635, 193] on button "For 0" at bounding box center [615, 192] width 210 height 22
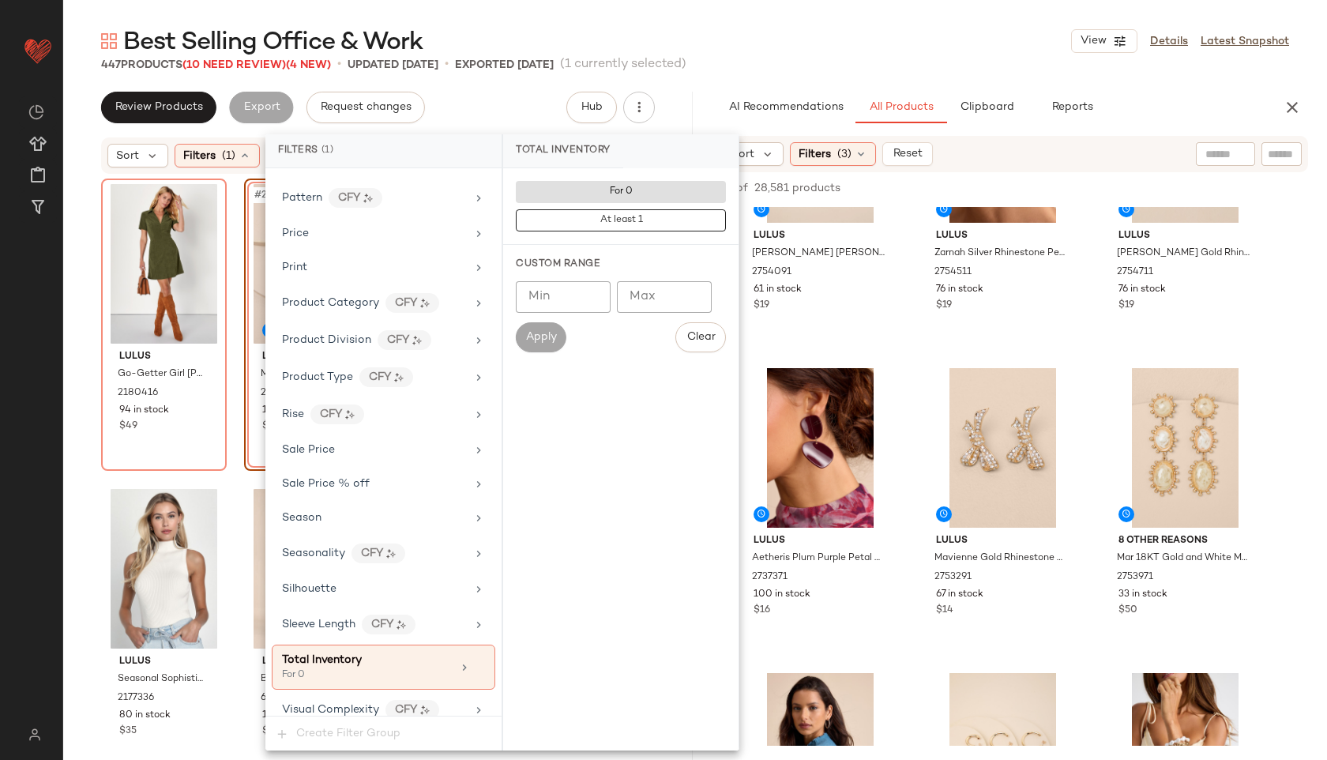
click at [793, 28] on div "Best Selling Office & Work View Details Latest Snapshot" at bounding box center [695, 41] width 1264 height 32
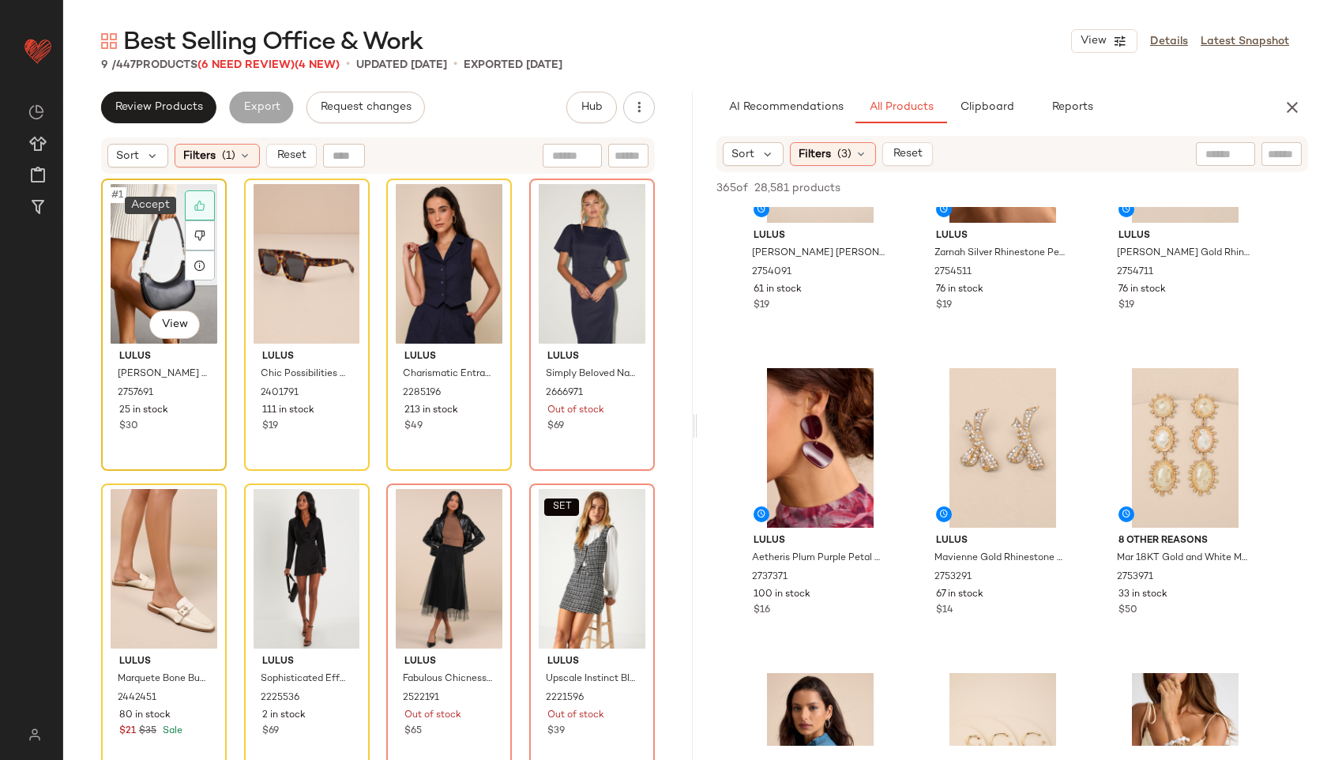
click at [200, 205] on icon at bounding box center [199, 205] width 11 height 11
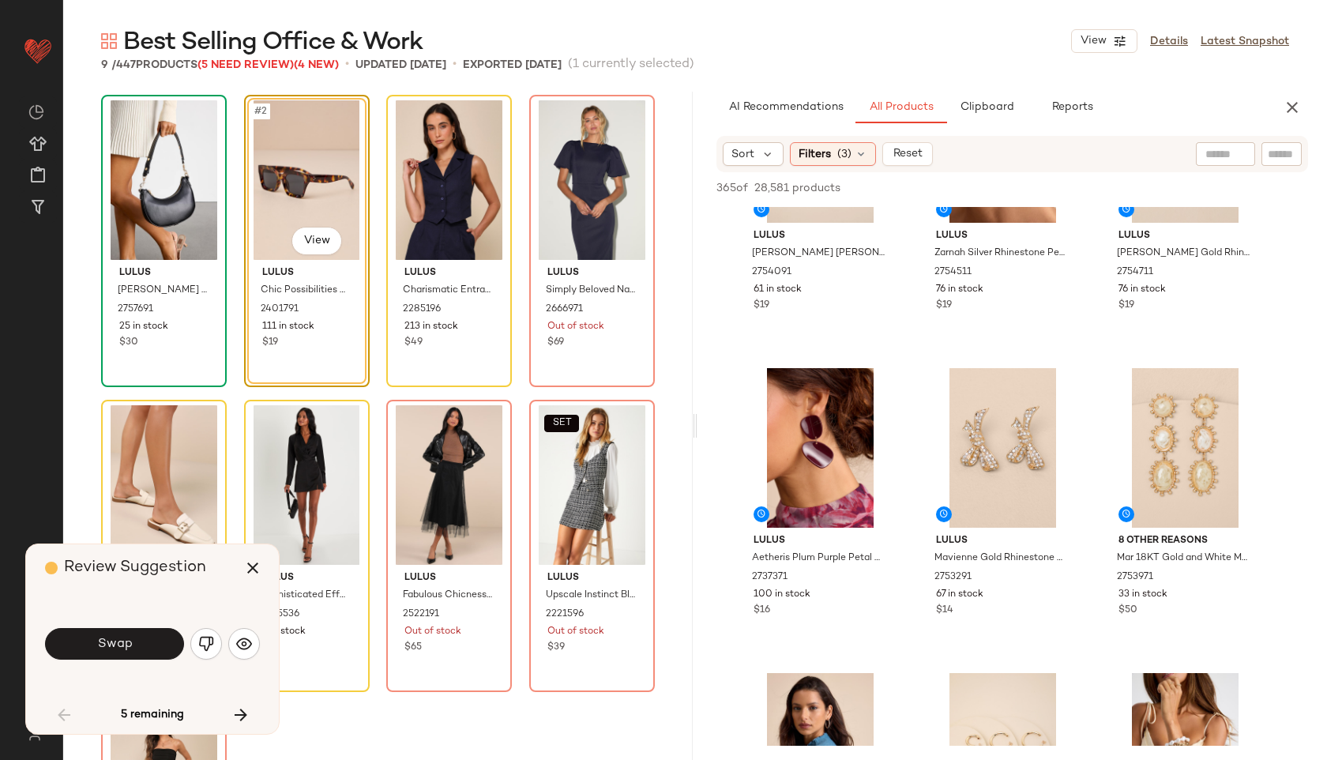
click at [302, 160] on div "#2 View" at bounding box center [307, 180] width 115 height 160
click at [138, 638] on button "Swap" at bounding box center [114, 644] width 139 height 32
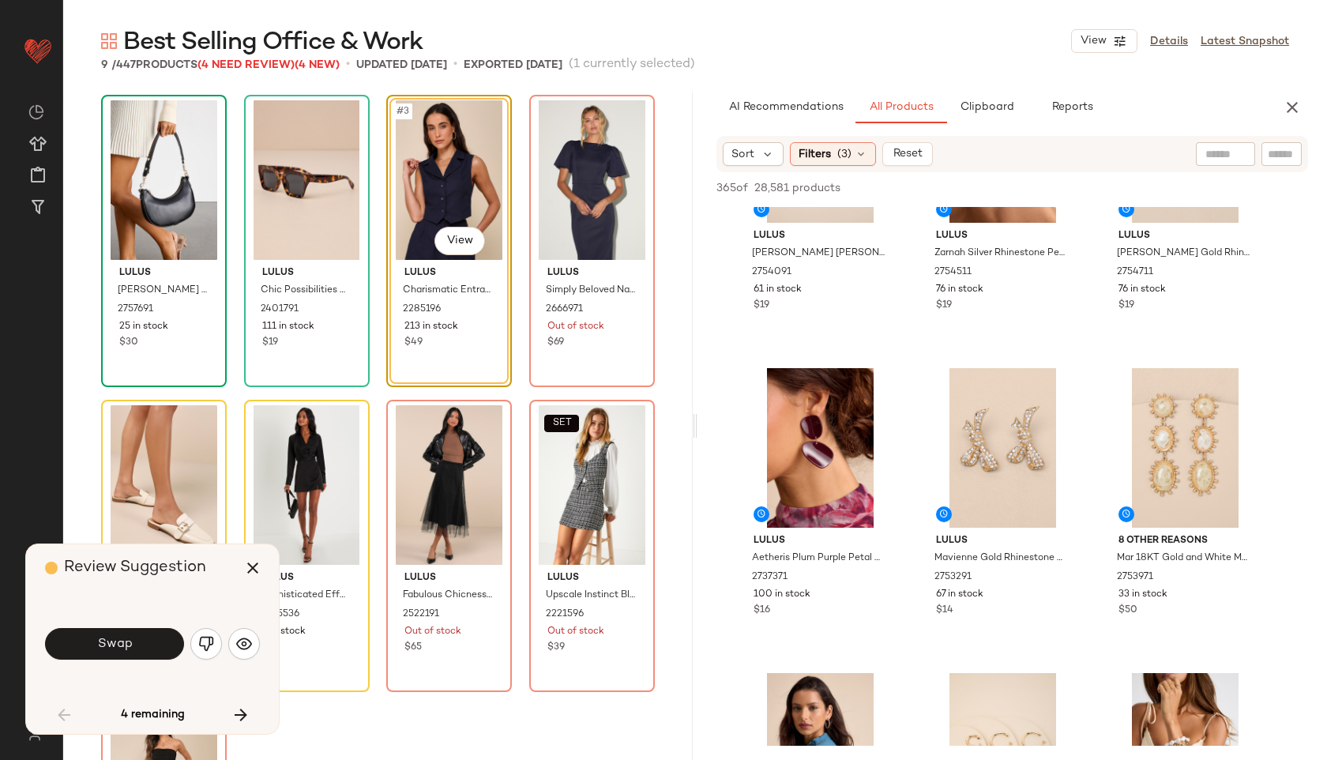
click at [138, 638] on button "Swap" at bounding box center [114, 644] width 139 height 32
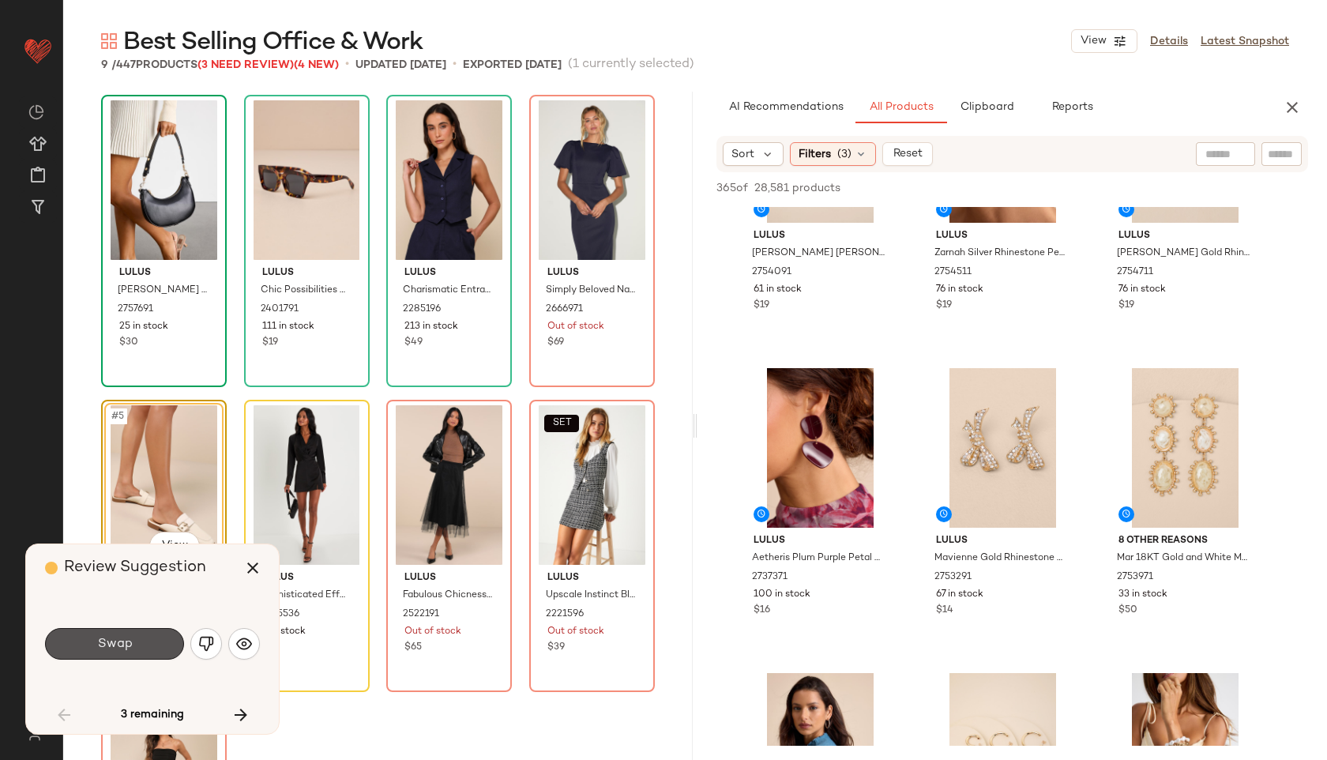
click at [138, 638] on button "Swap" at bounding box center [114, 644] width 139 height 32
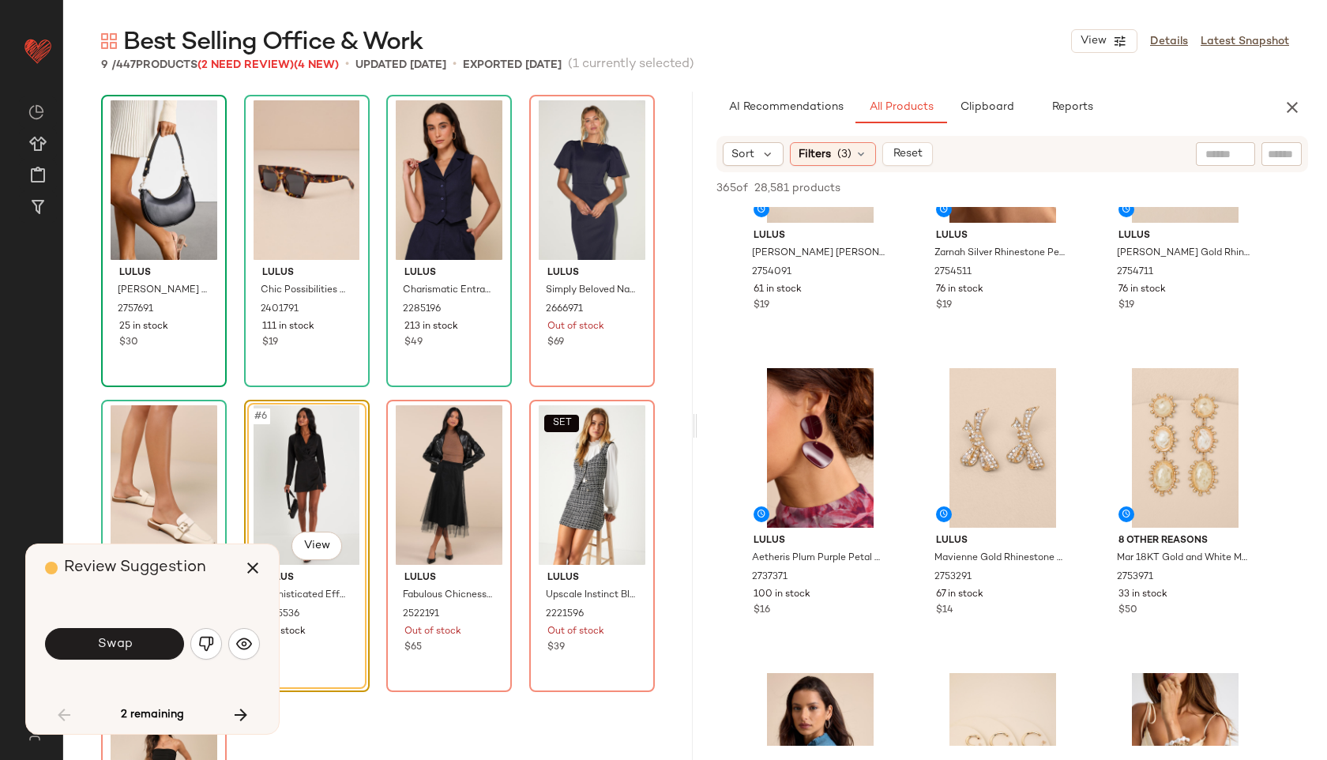
click at [138, 638] on button "Swap" at bounding box center [114, 644] width 139 height 32
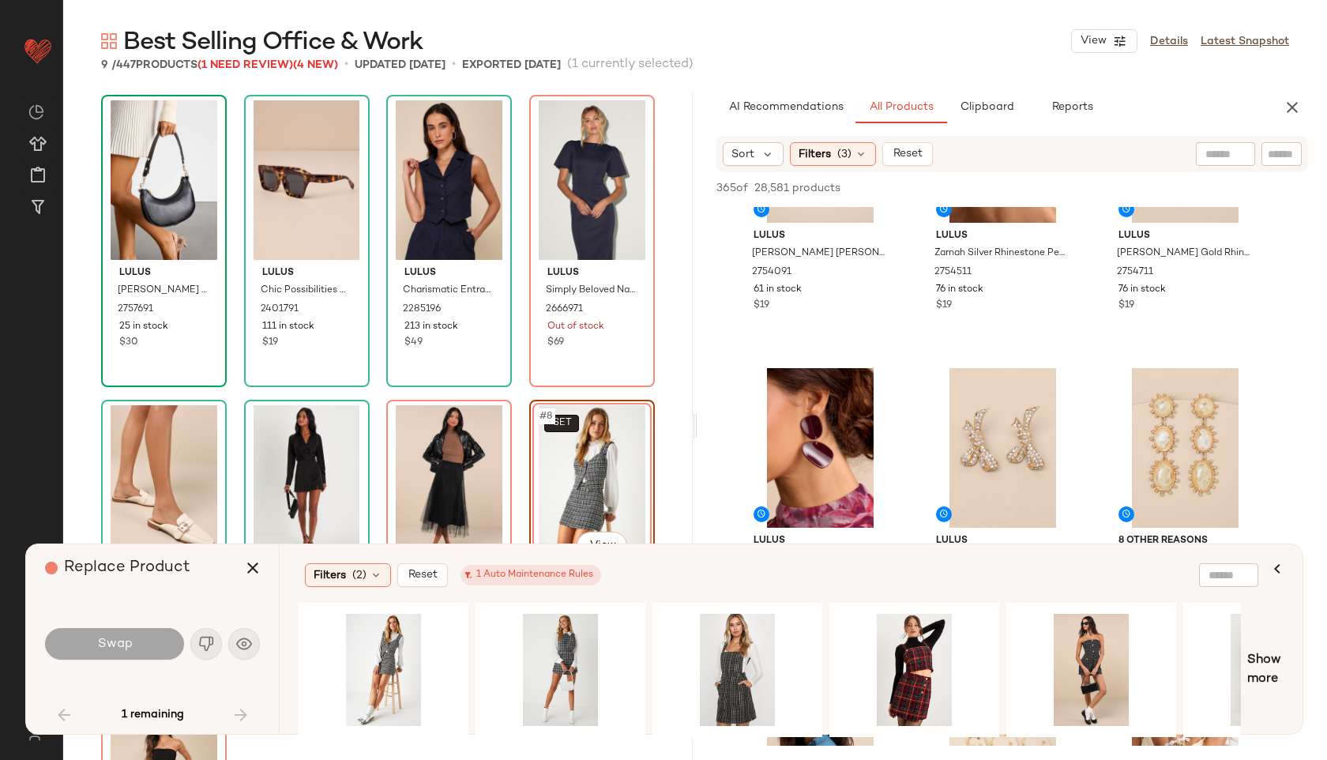
scroll to position [235, 0]
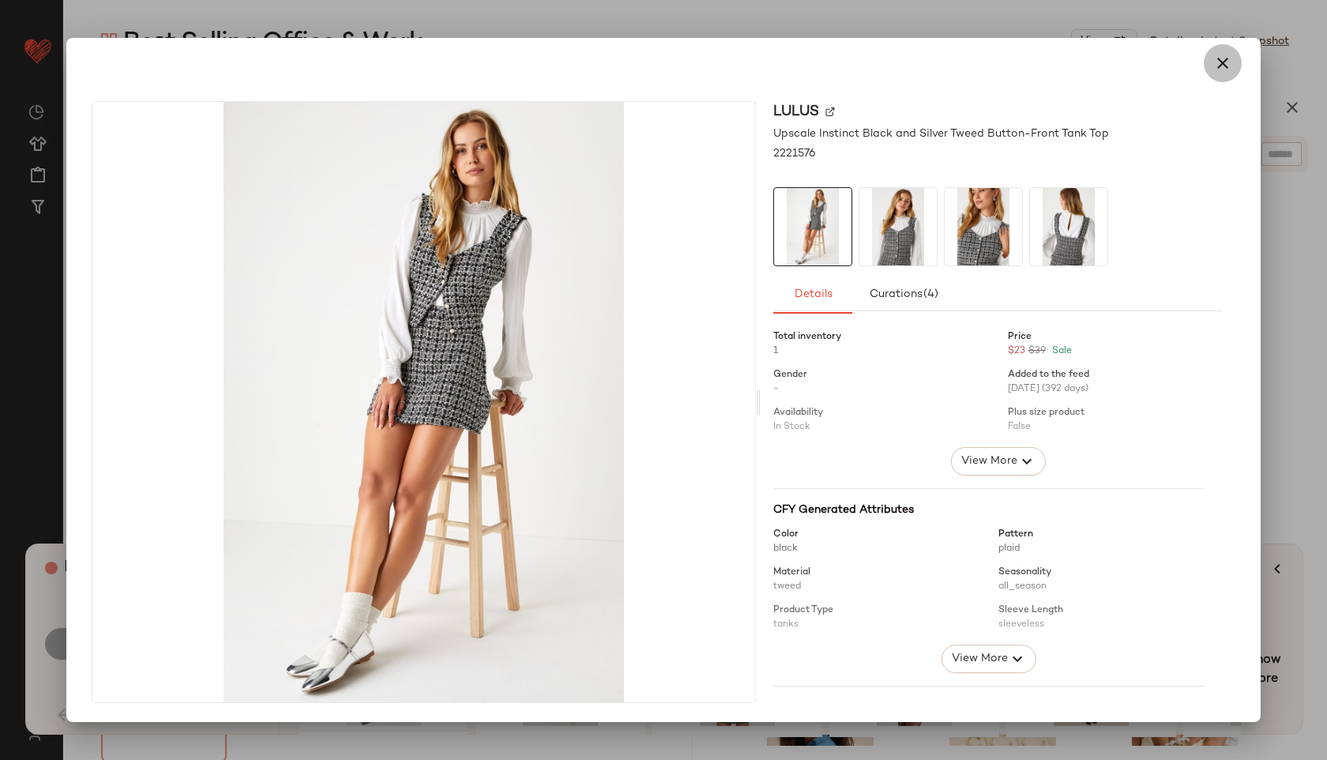
click at [1214, 70] on icon "button" at bounding box center [1223, 63] width 19 height 19
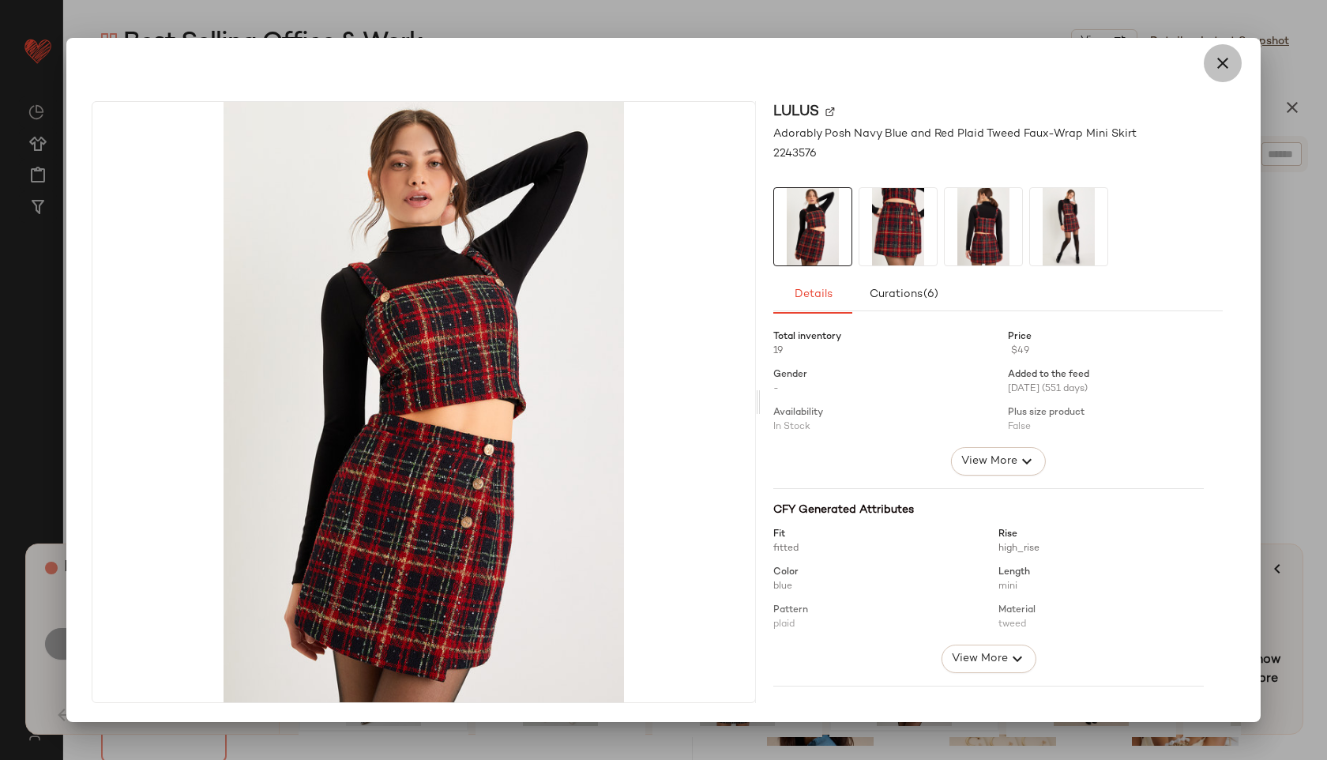
click at [1225, 61] on icon "button" at bounding box center [1223, 63] width 19 height 19
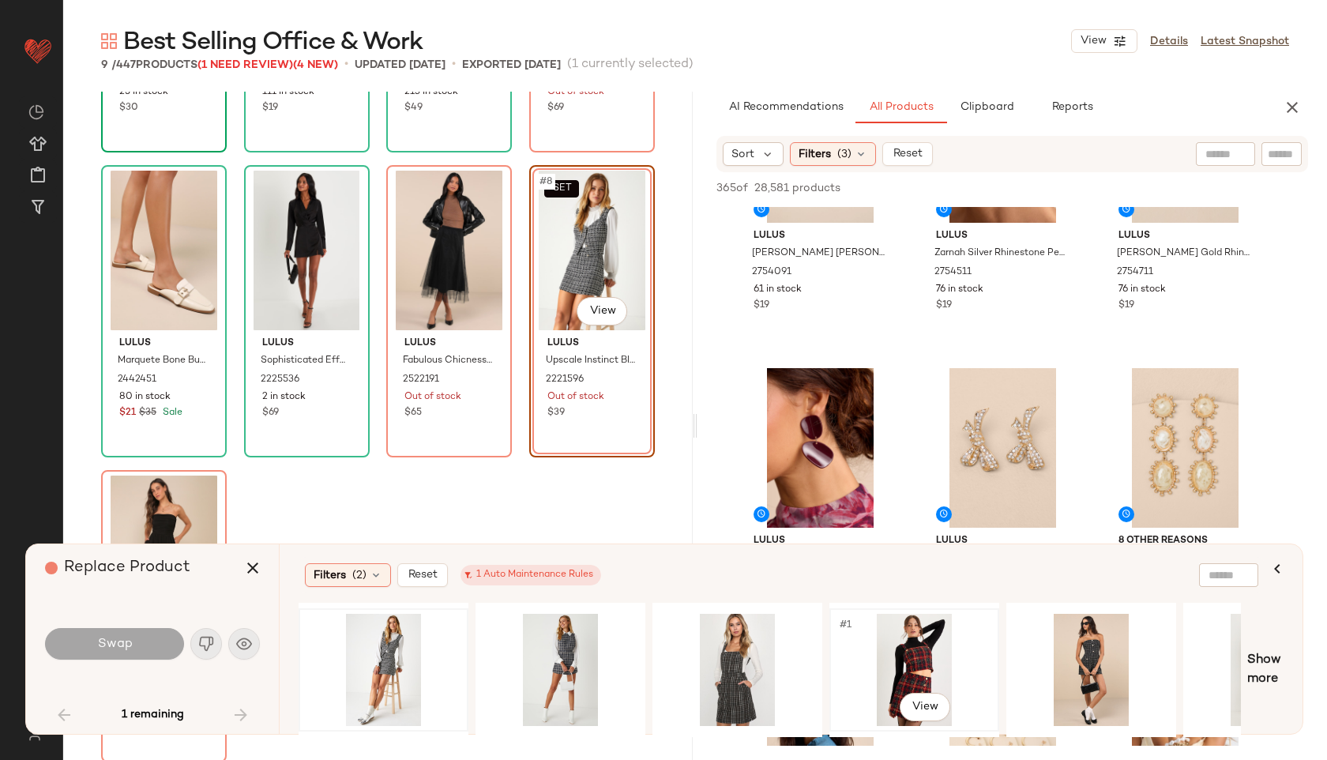
click at [902, 635] on div "#1 View" at bounding box center [914, 670] width 159 height 112
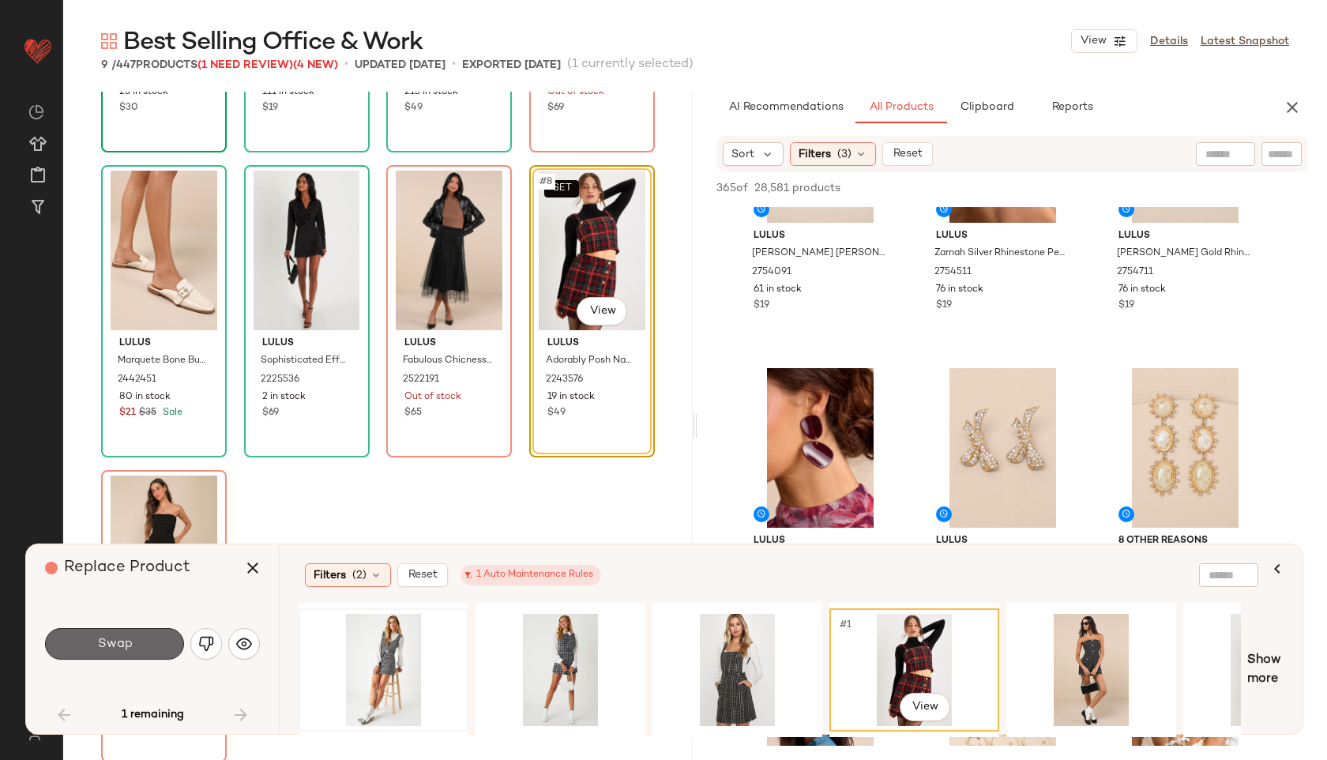
click at [112, 649] on span "Swap" at bounding box center [114, 644] width 36 height 15
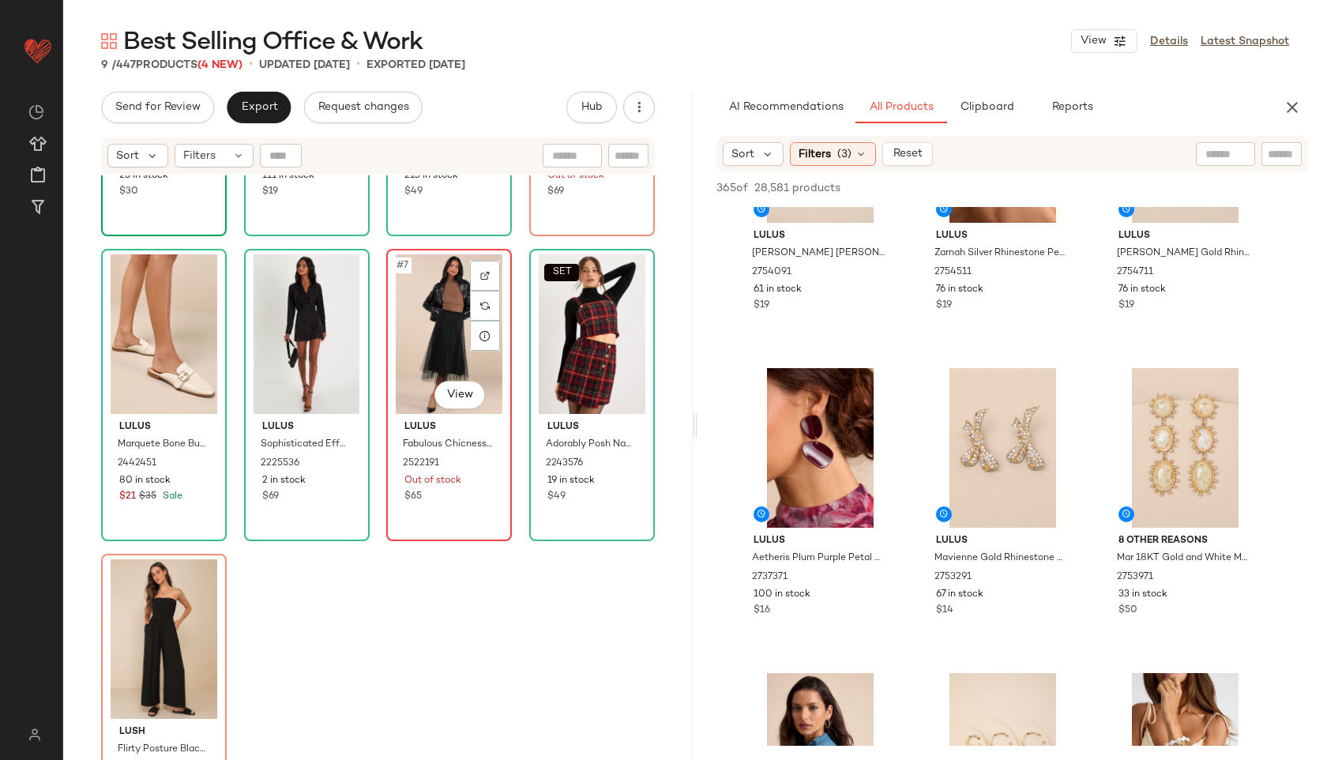
click at [424, 337] on div "#7 View" at bounding box center [449, 334] width 115 height 160
click at [1294, 109] on icon "button" at bounding box center [1292, 107] width 19 height 19
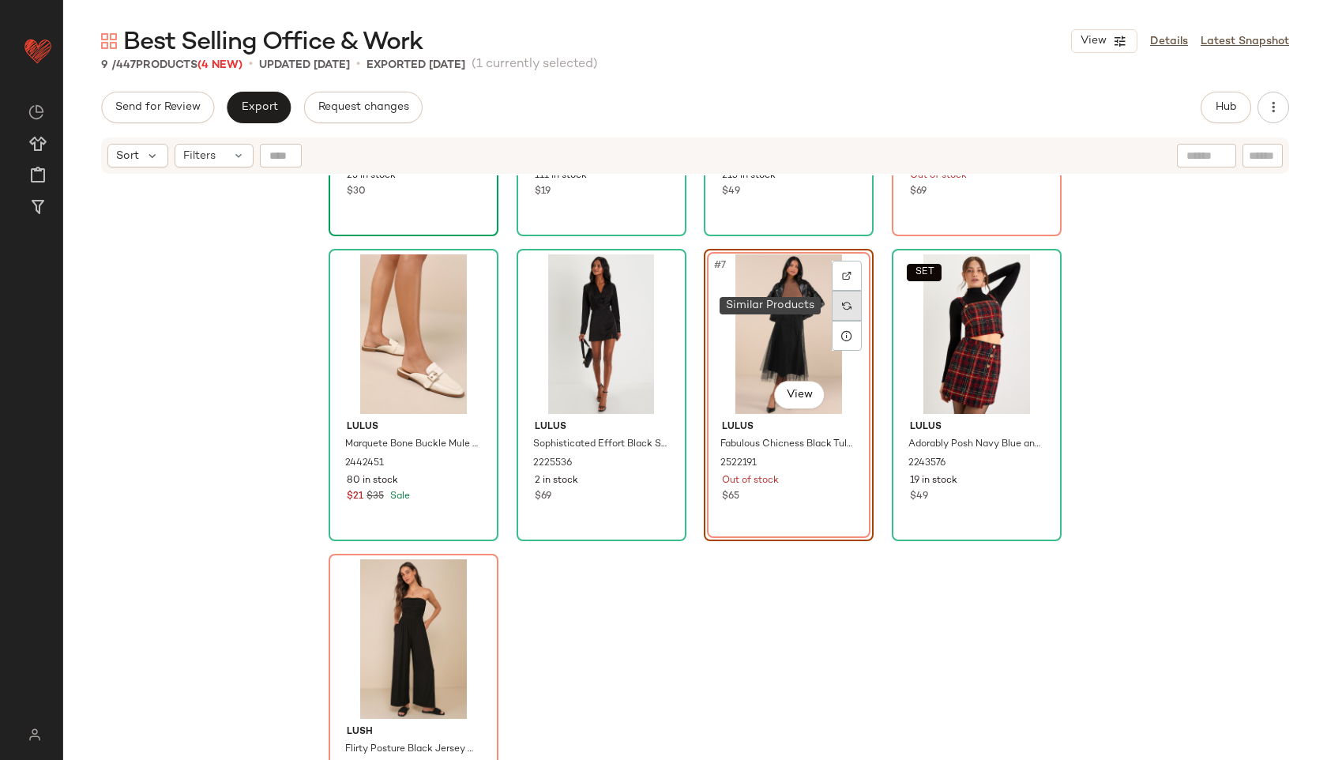
click at [843, 305] on img at bounding box center [846, 305] width 9 height 9
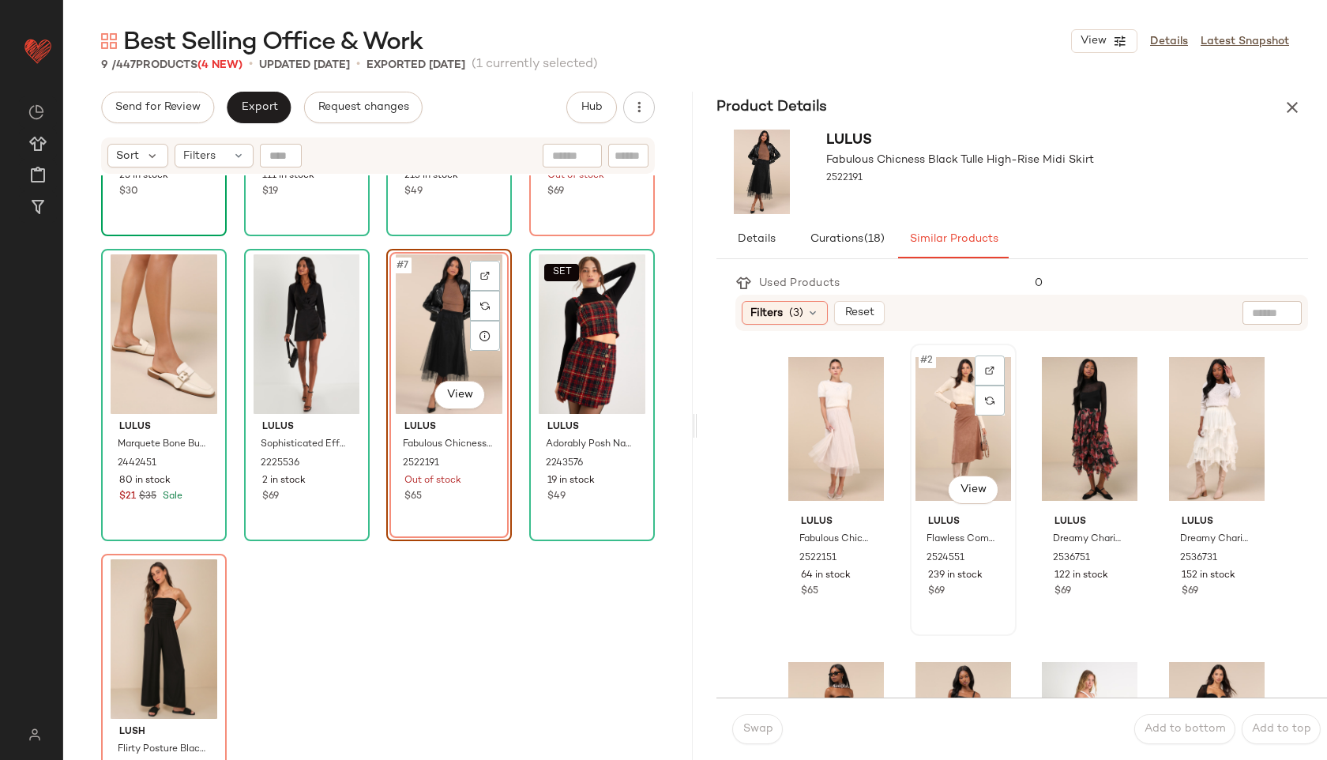
click at [975, 435] on div "#2 View" at bounding box center [964, 429] width 96 height 160
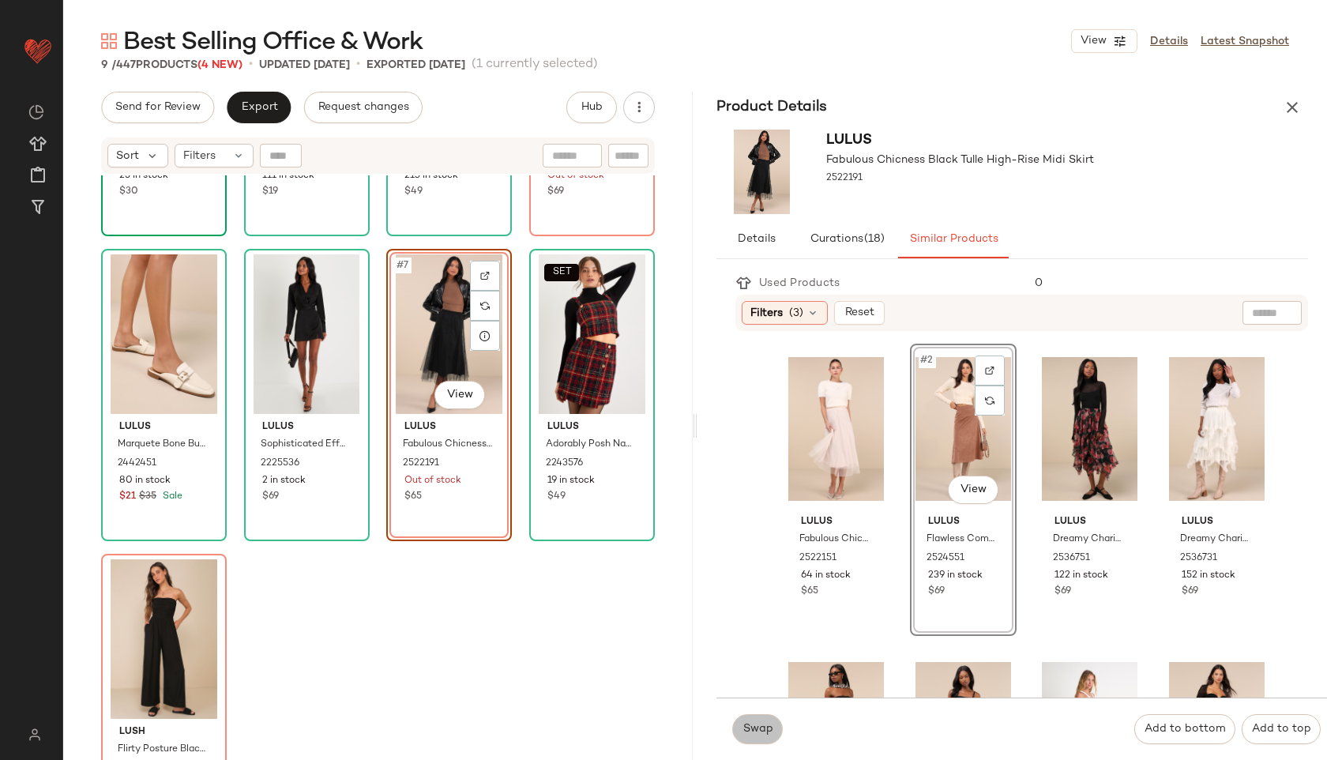
click at [761, 728] on span "Swap" at bounding box center [757, 729] width 31 height 13
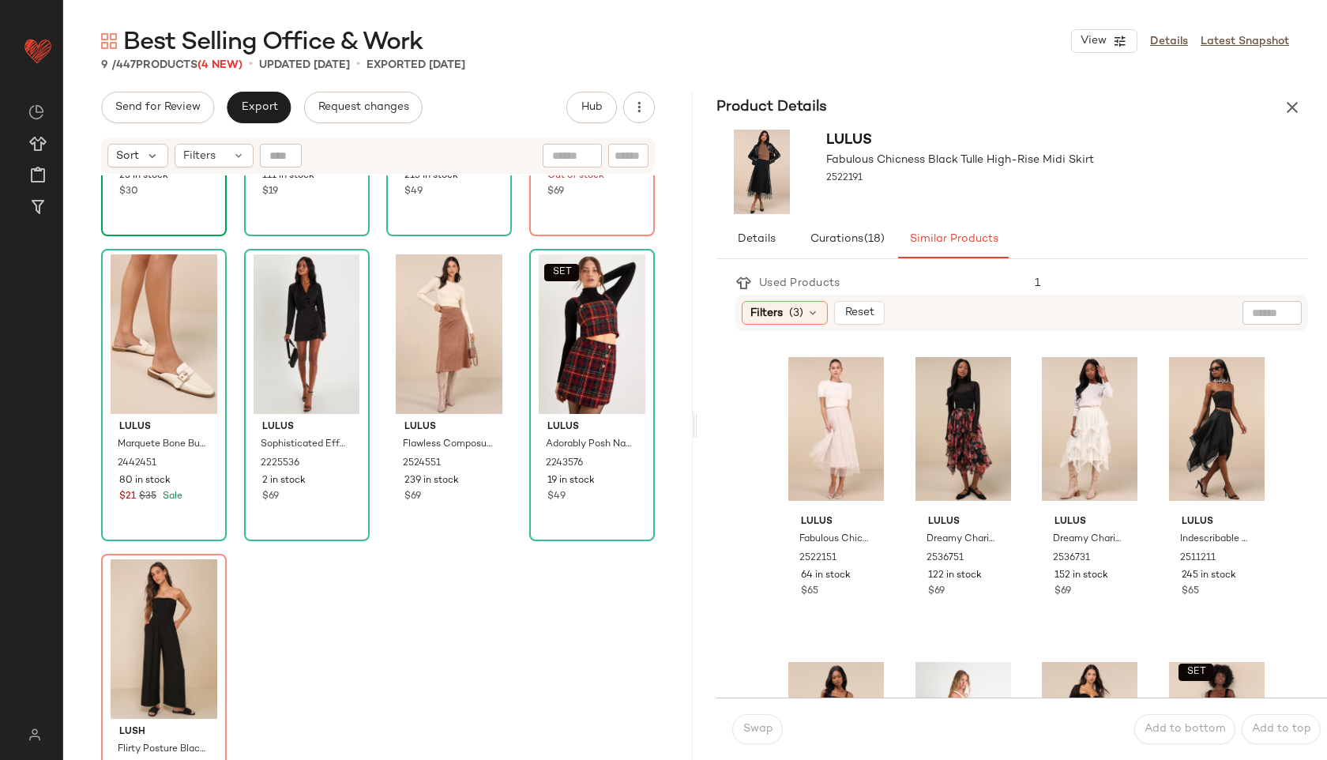
scroll to position [281, 0]
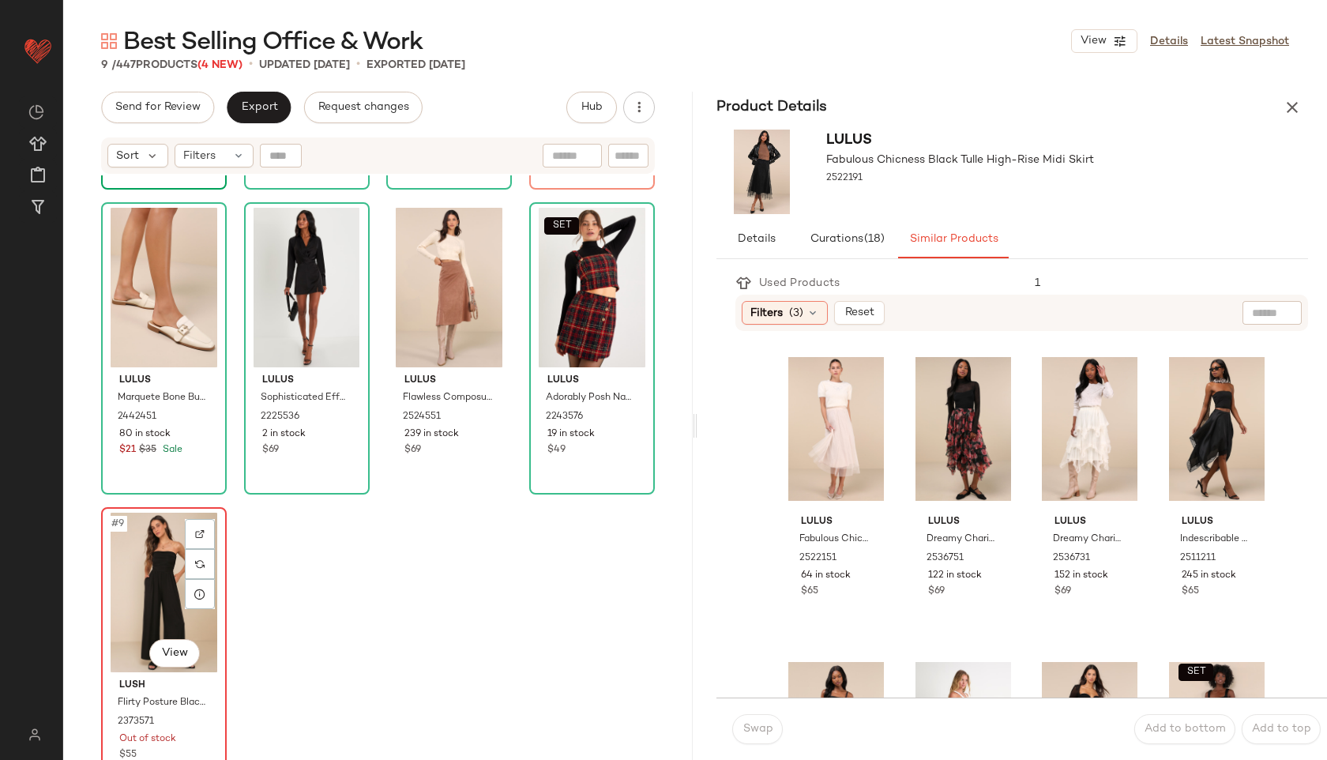
click at [160, 595] on div "#9 View" at bounding box center [164, 593] width 115 height 160
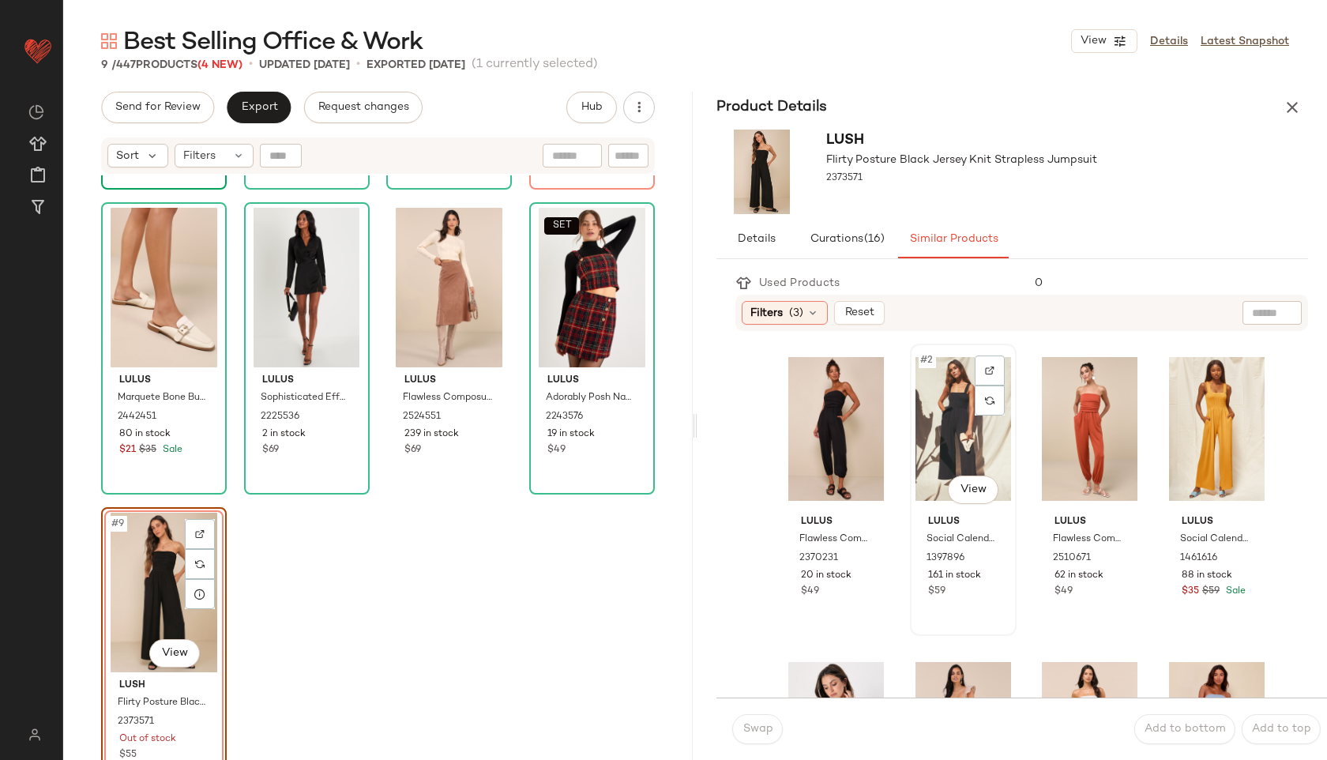
click at [935, 428] on div "#2 View" at bounding box center [964, 429] width 96 height 160
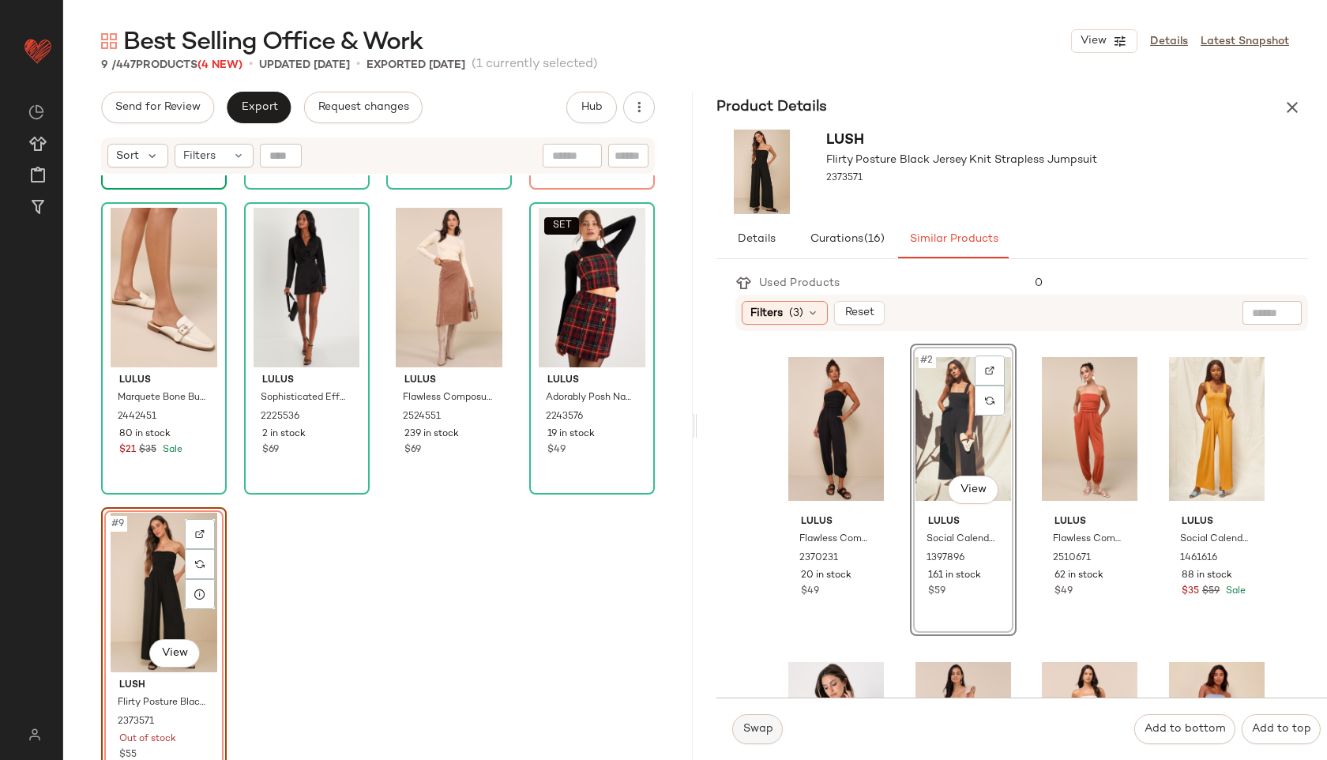
click at [754, 732] on span "Swap" at bounding box center [757, 729] width 31 height 13
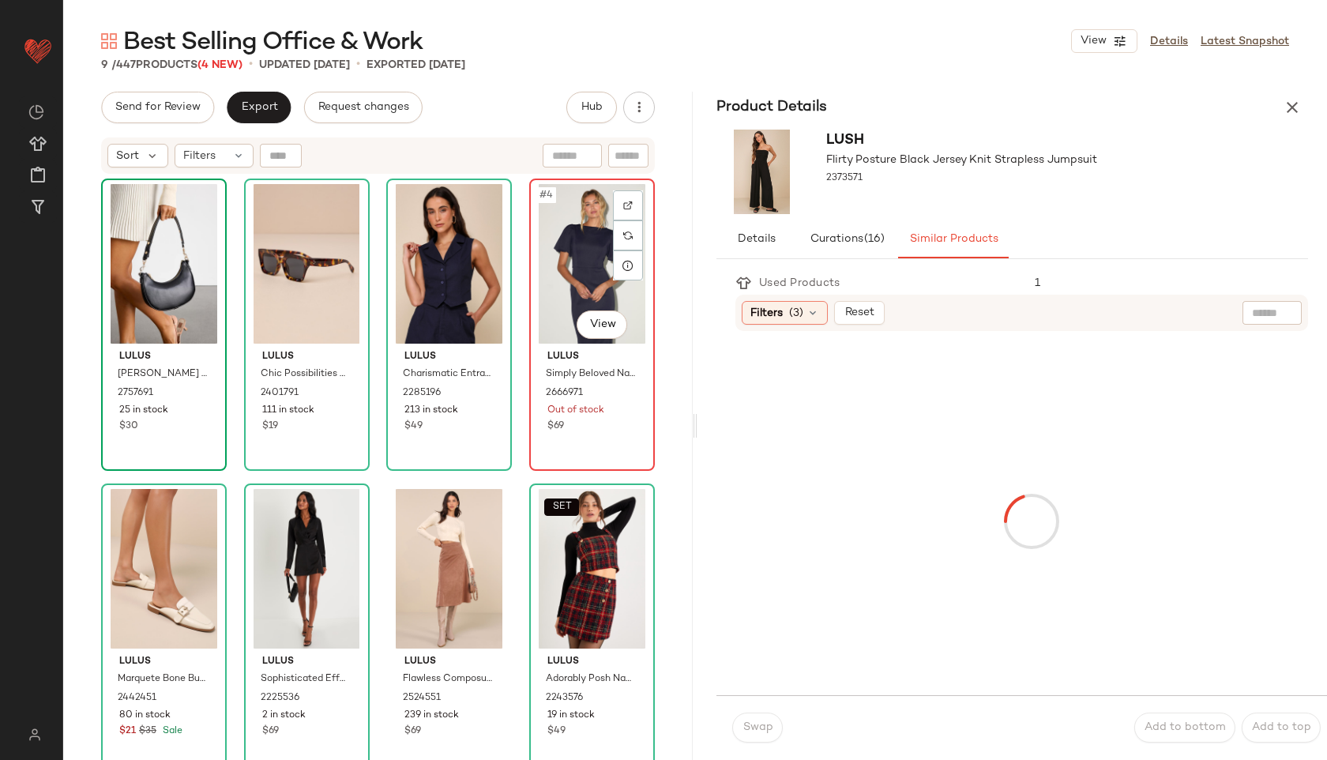
click at [573, 255] on div "#4 View" at bounding box center [592, 264] width 115 height 160
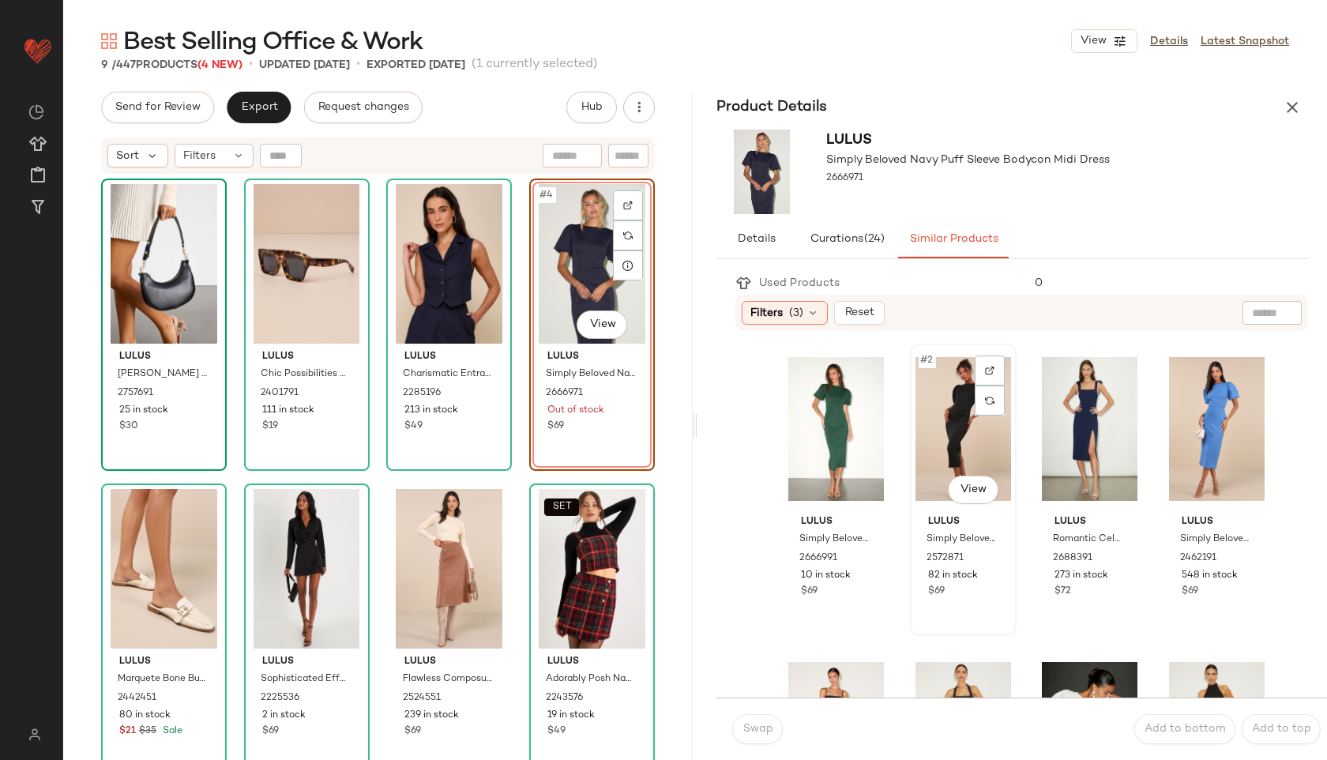
click at [934, 427] on div "#2 View" at bounding box center [964, 429] width 96 height 160
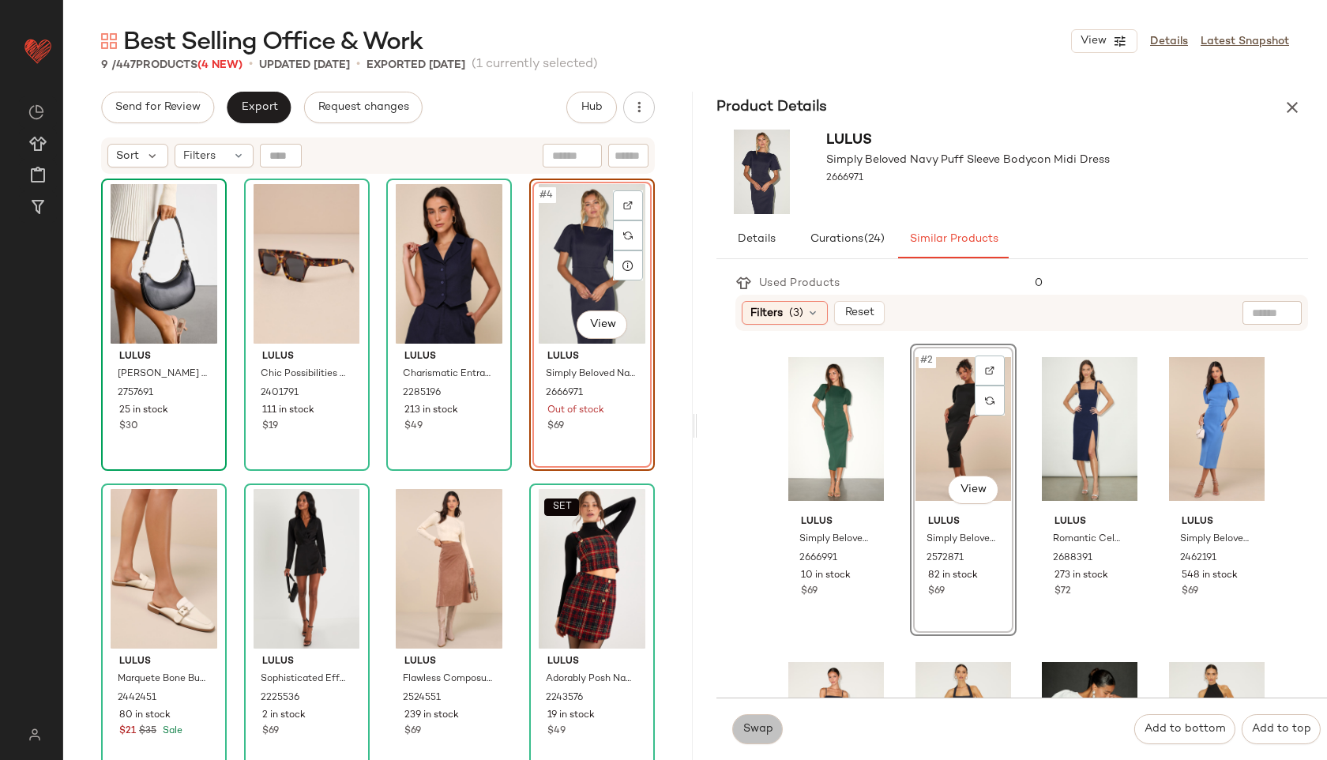
click at [758, 726] on span "Swap" at bounding box center [757, 729] width 31 height 13
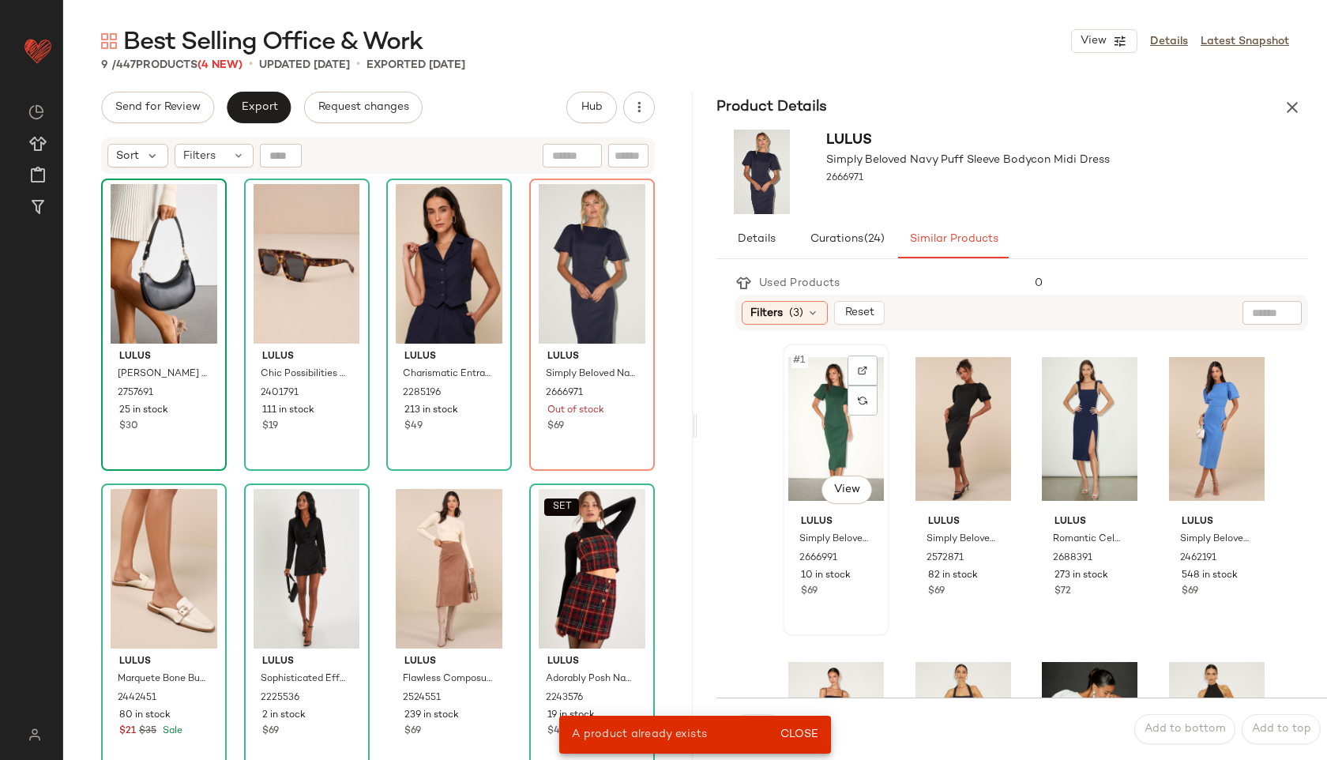
click at [832, 404] on div "#1 View" at bounding box center [836, 429] width 96 height 160
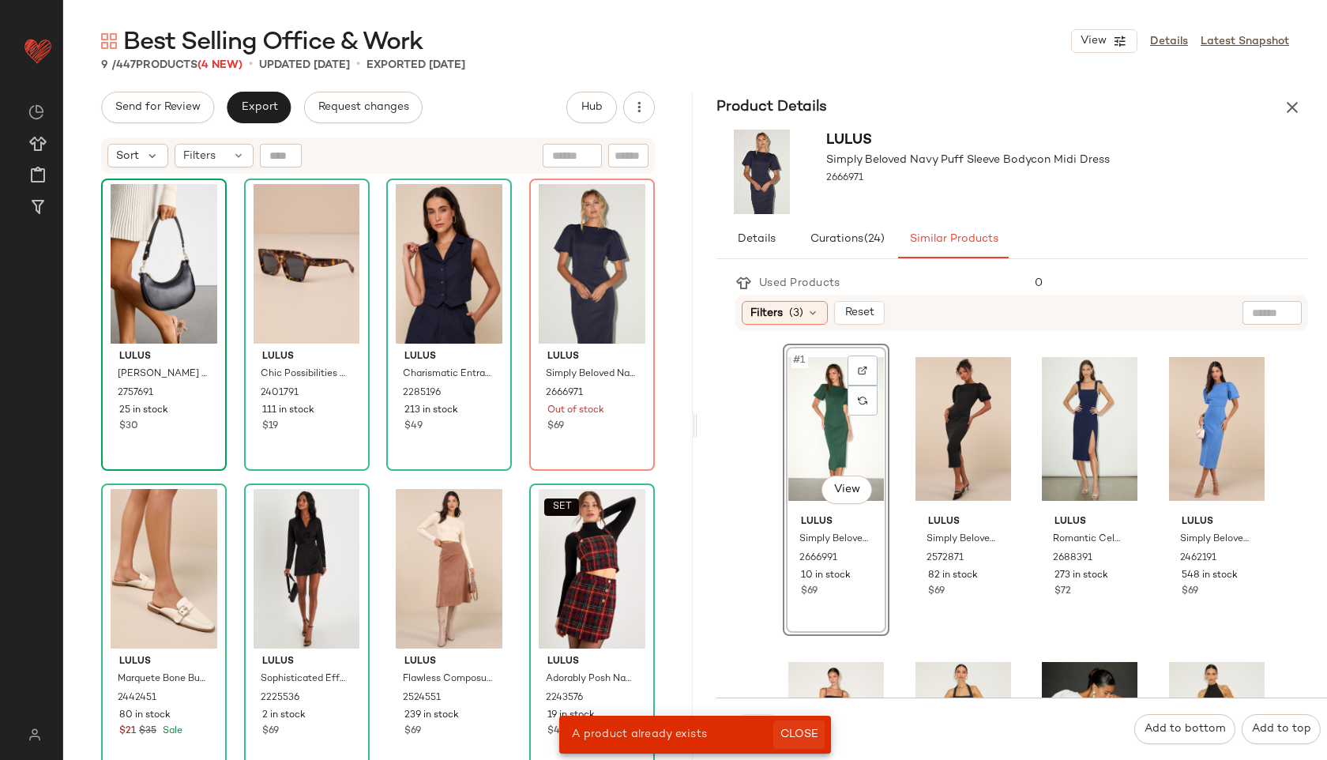
click at [796, 731] on span "Close" at bounding box center [799, 734] width 39 height 13
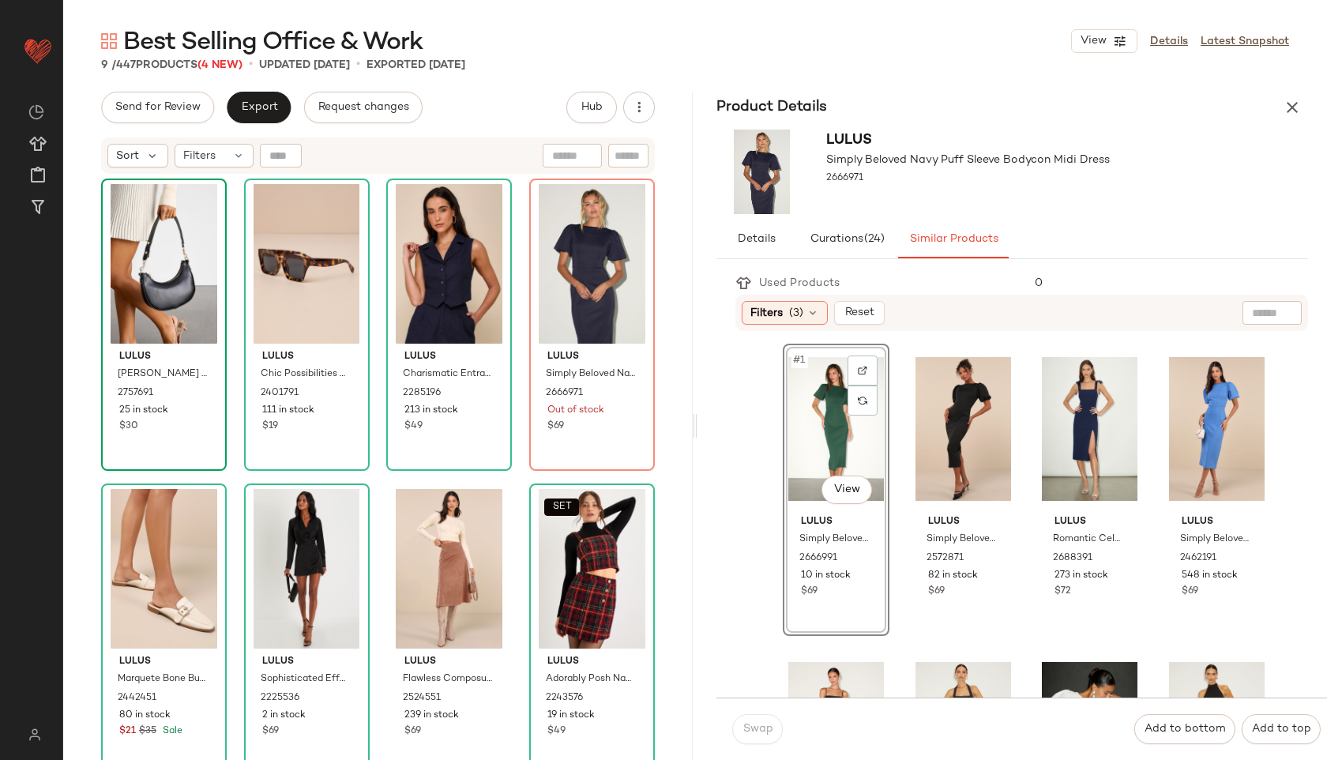
click at [762, 736] on div "Swap" at bounding box center [757, 729] width 51 height 30
click at [829, 433] on div "#1 View" at bounding box center [836, 429] width 96 height 160
click at [572, 286] on div "#4 View" at bounding box center [592, 264] width 115 height 160
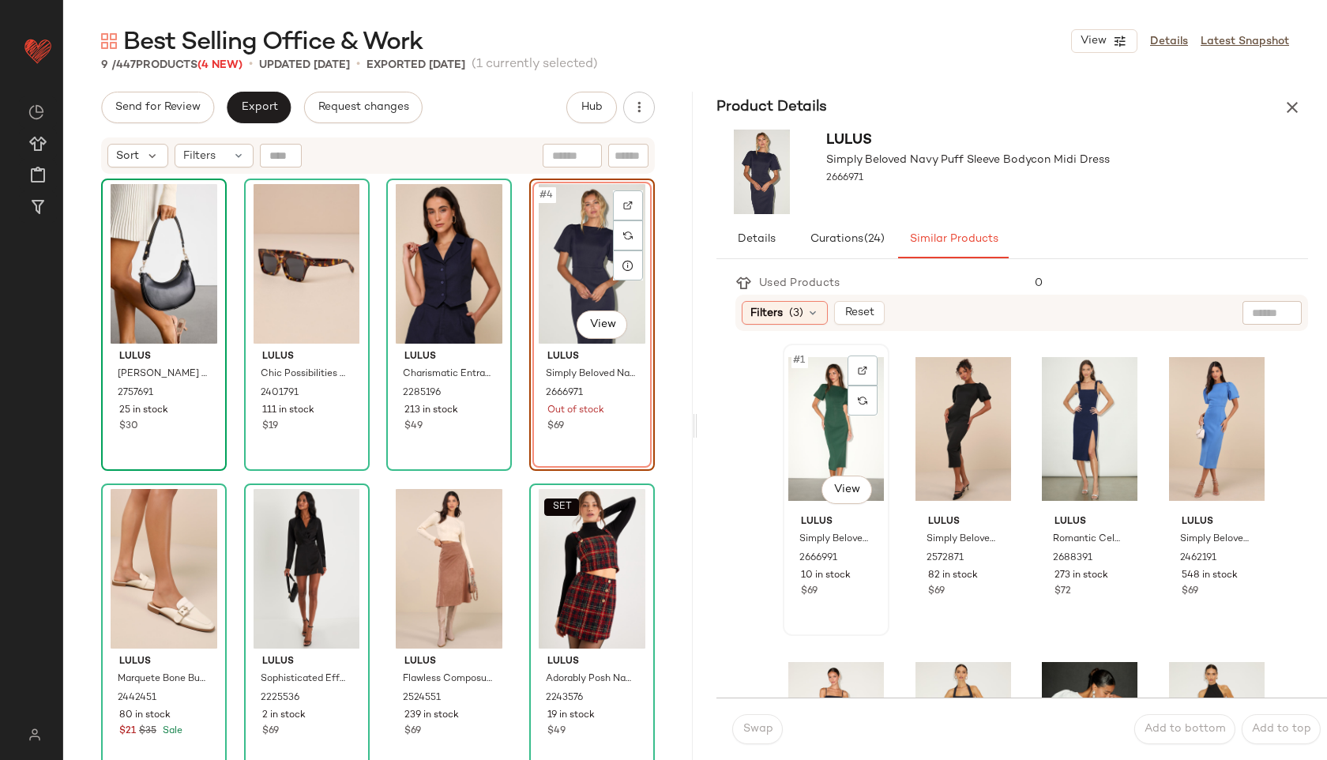
click at [831, 446] on div "#1 View" at bounding box center [836, 429] width 96 height 160
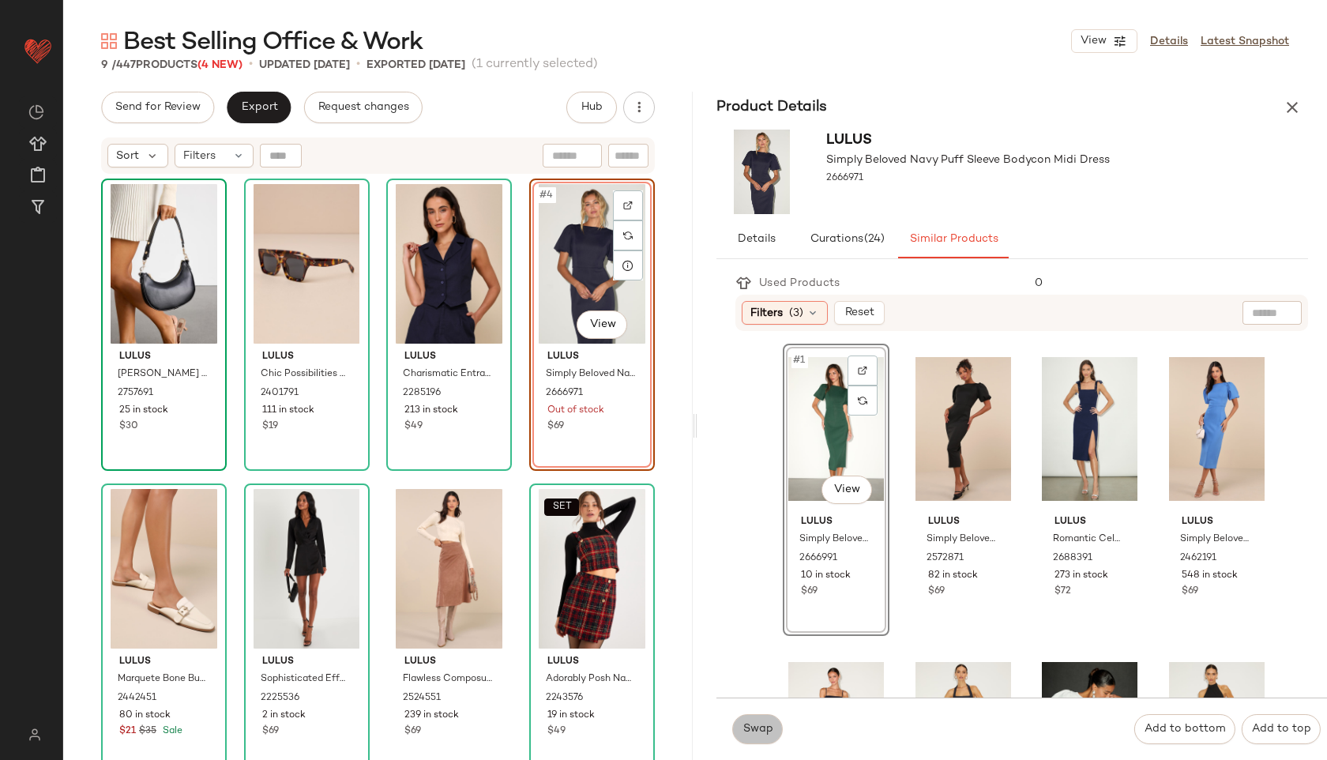
click at [762, 723] on span "Swap" at bounding box center [757, 729] width 31 height 13
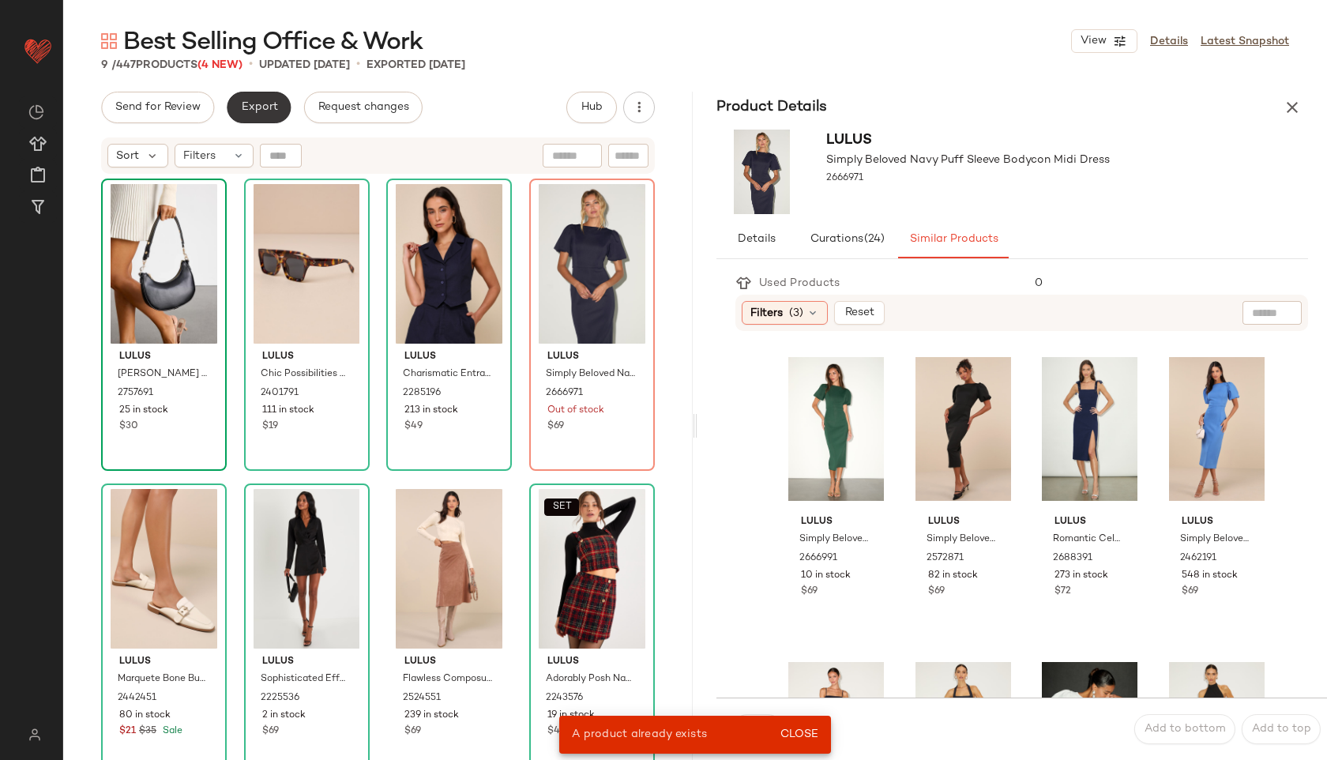
click at [249, 111] on span "Export" at bounding box center [258, 107] width 37 height 13
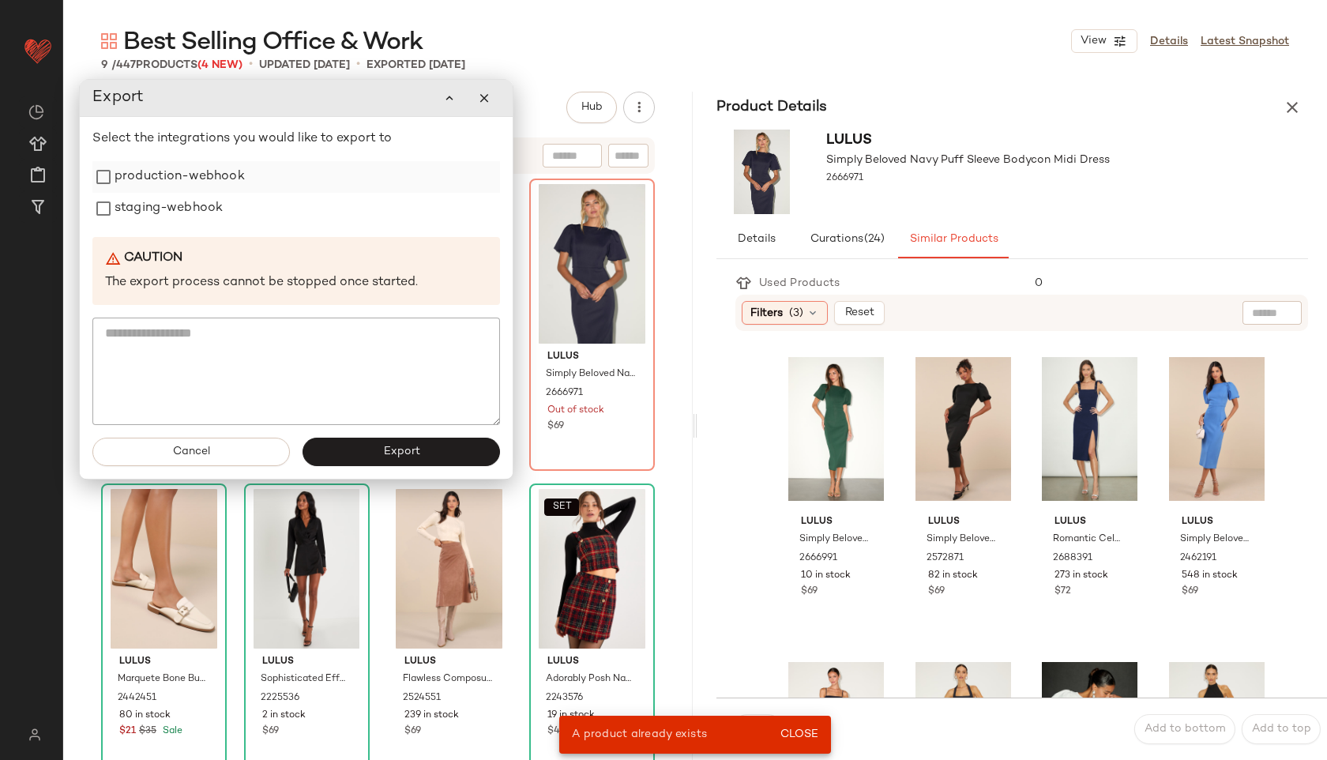
click at [222, 187] on label "production-webhook" at bounding box center [180, 177] width 130 height 32
click at [208, 210] on label "staging-webhook" at bounding box center [169, 209] width 108 height 32
click at [427, 443] on button "Export" at bounding box center [402, 452] width 198 height 28
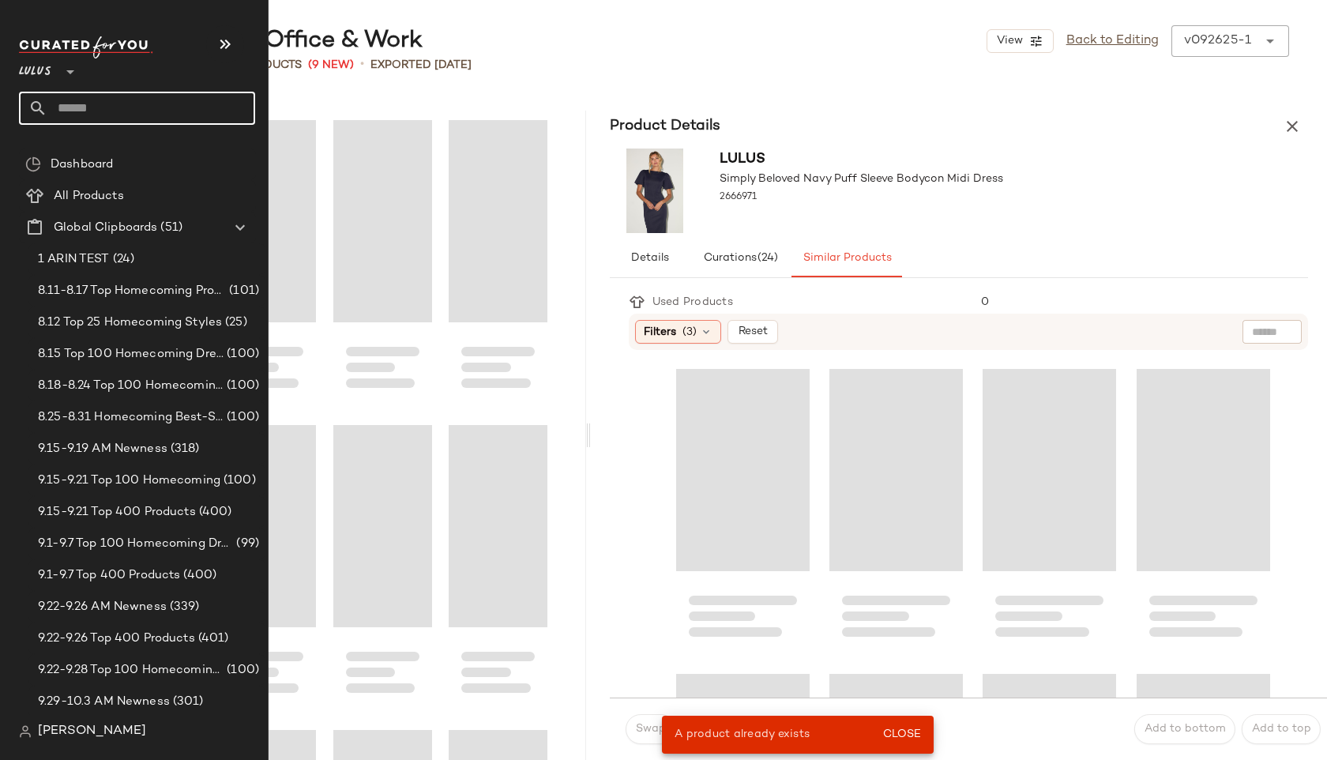
click at [81, 116] on input "text" at bounding box center [151, 108] width 208 height 33
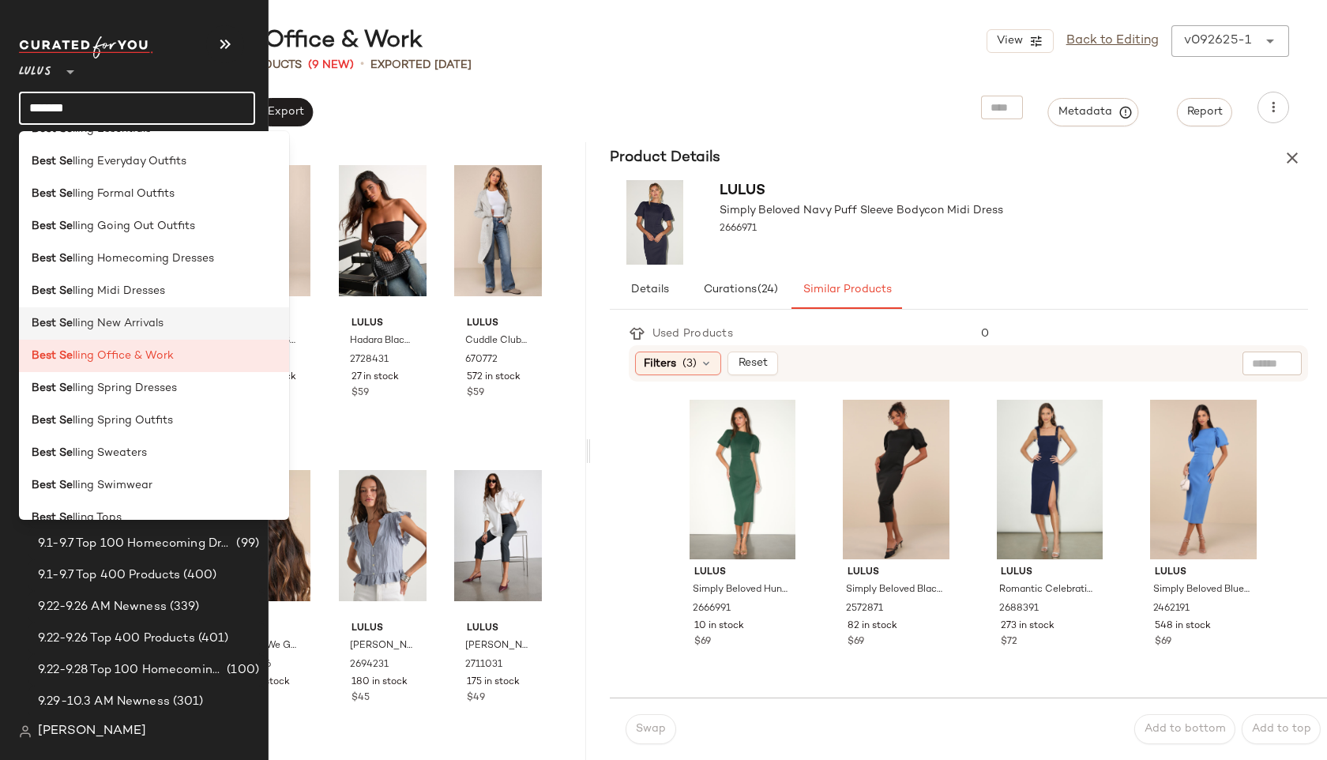
scroll to position [252, 0]
type input "*******"
click at [103, 442] on div "Best Se lling Sweaters" at bounding box center [154, 452] width 270 height 32
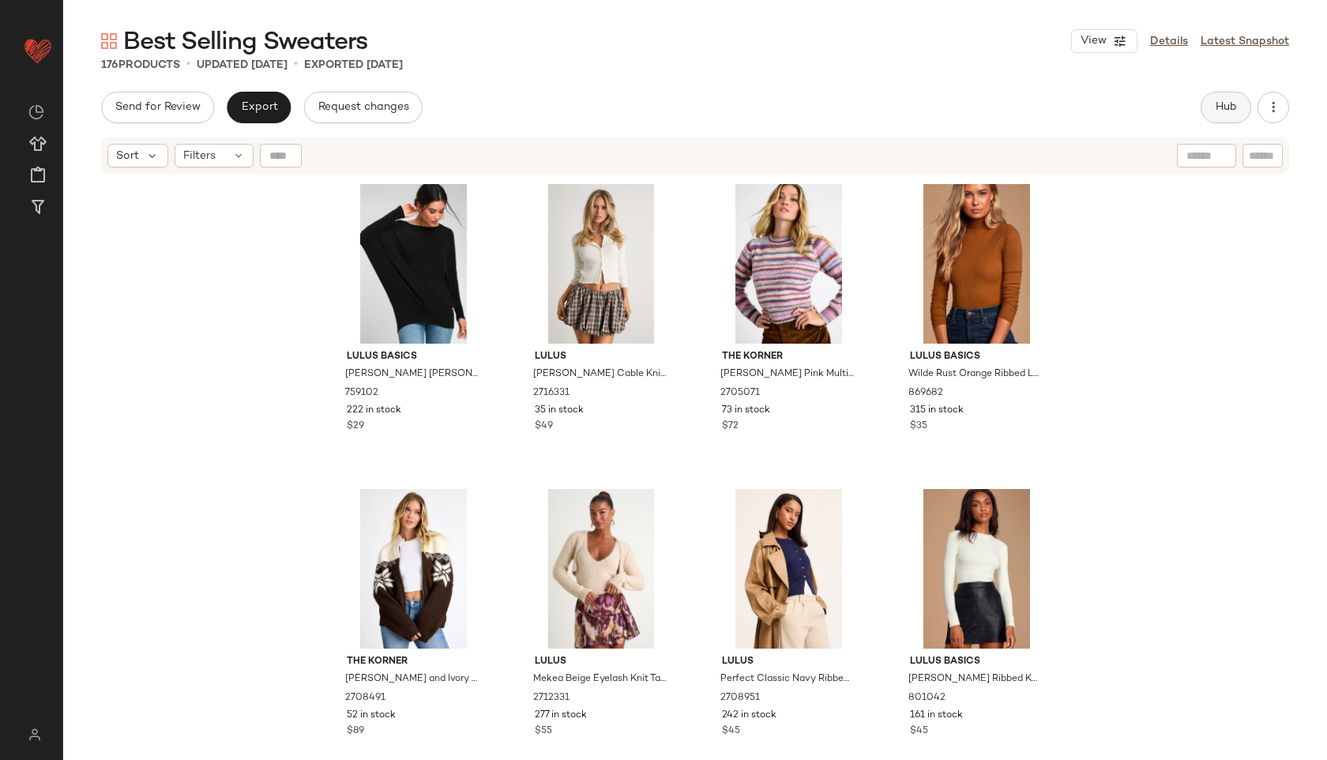
click at [1216, 120] on button "Hub" at bounding box center [1226, 108] width 51 height 32
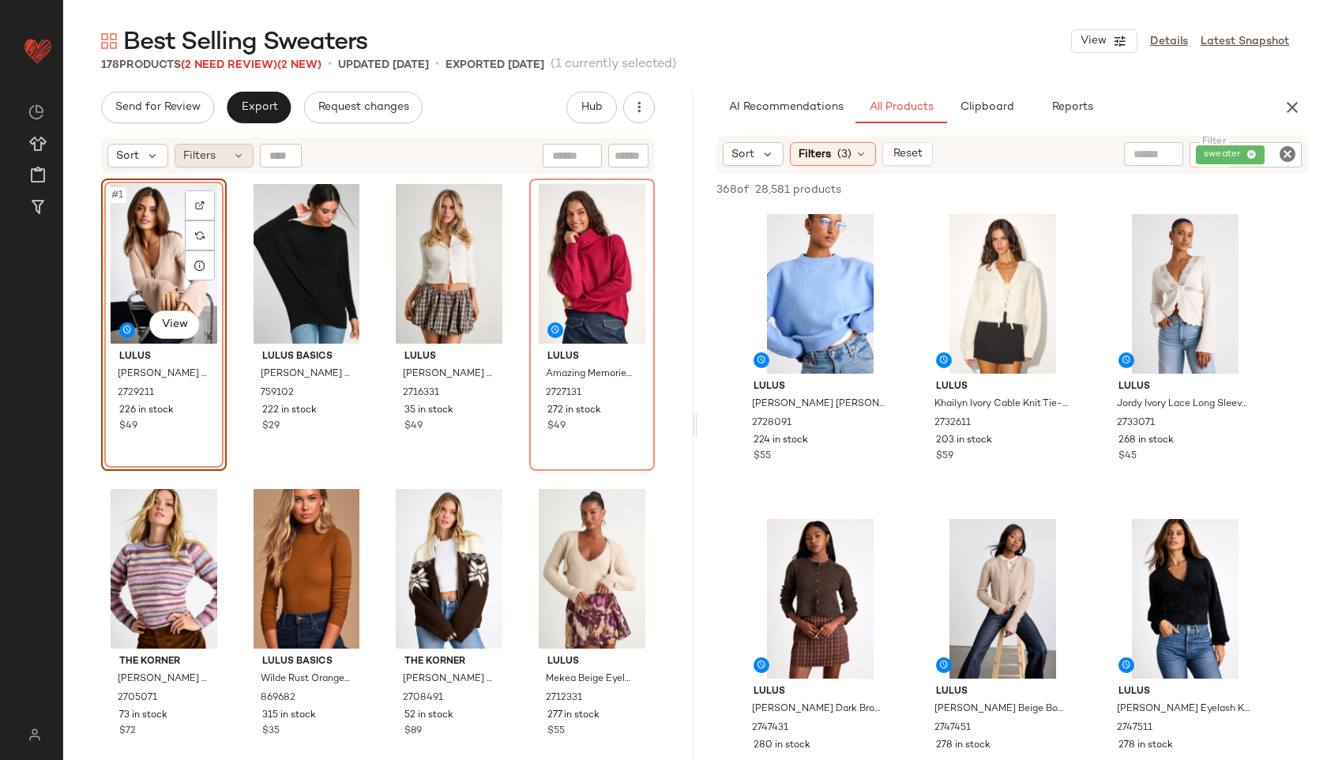
click at [225, 160] on div "Filters" at bounding box center [214, 156] width 79 height 24
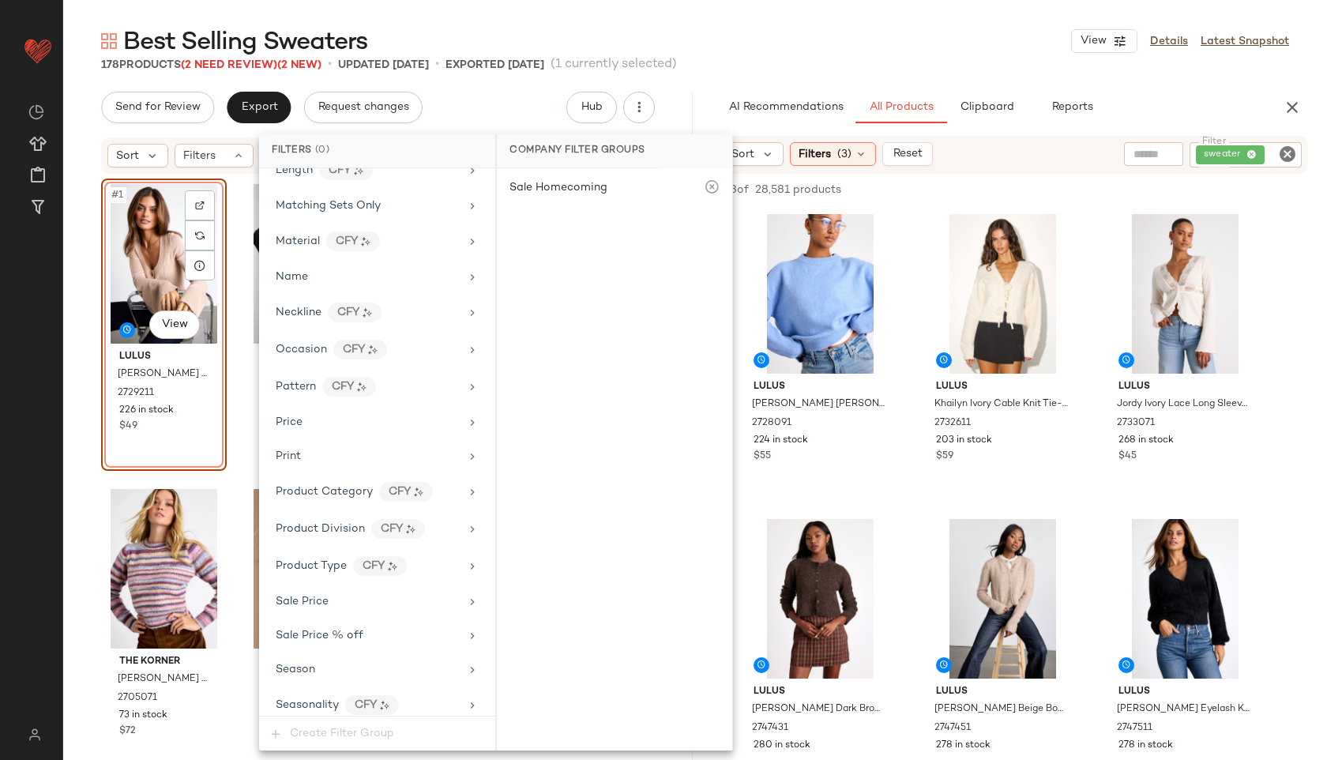
scroll to position [902, 0]
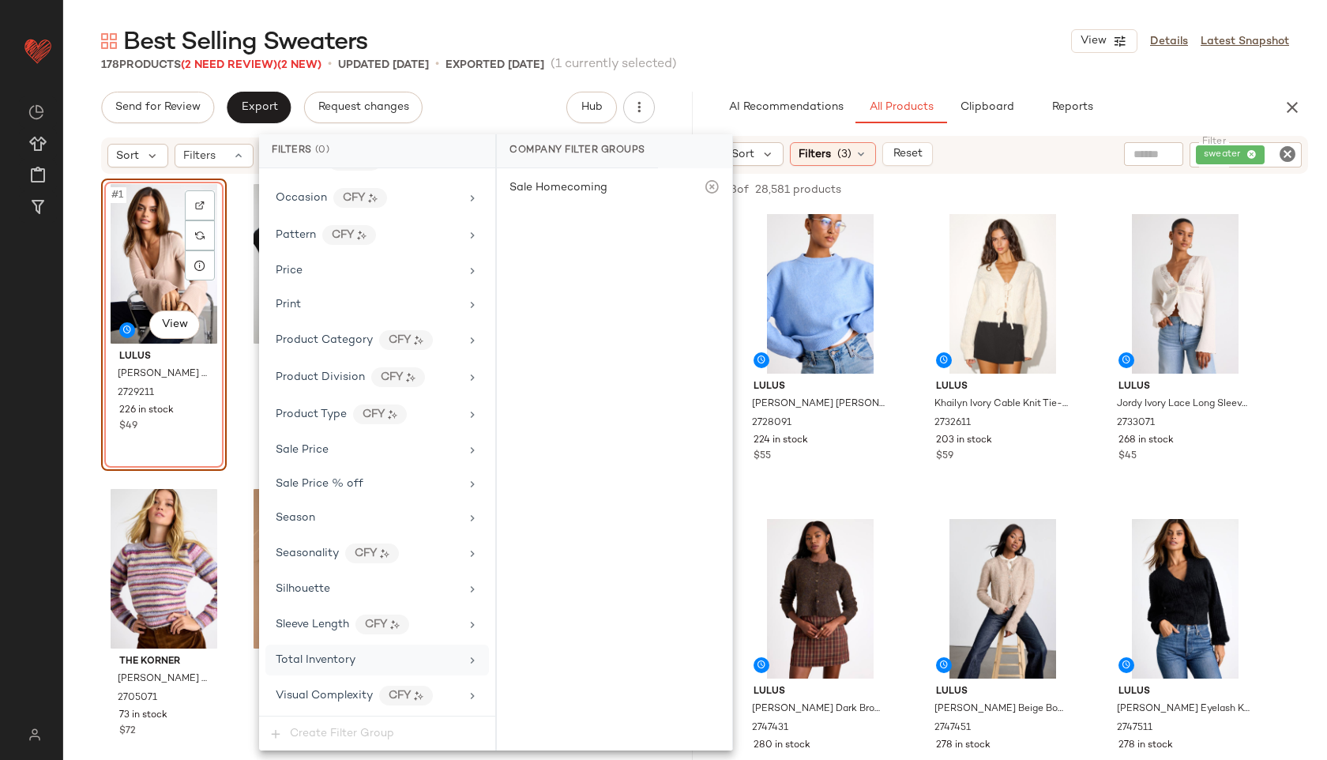
click at [355, 664] on div "Total Inventory" at bounding box center [368, 660] width 184 height 17
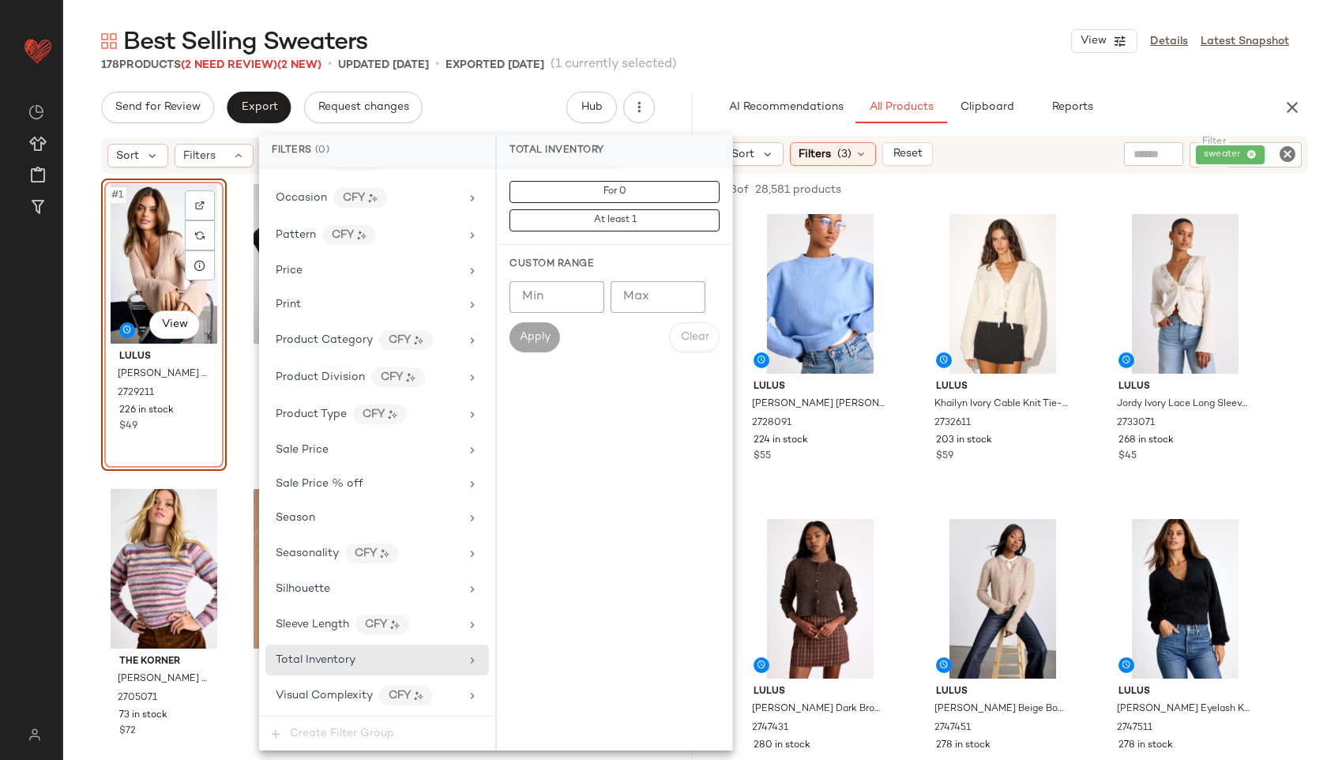
click at [657, 287] on input "Max" at bounding box center [658, 297] width 95 height 32
type input "**"
click at [548, 333] on span "Apply" at bounding box center [535, 337] width 32 height 13
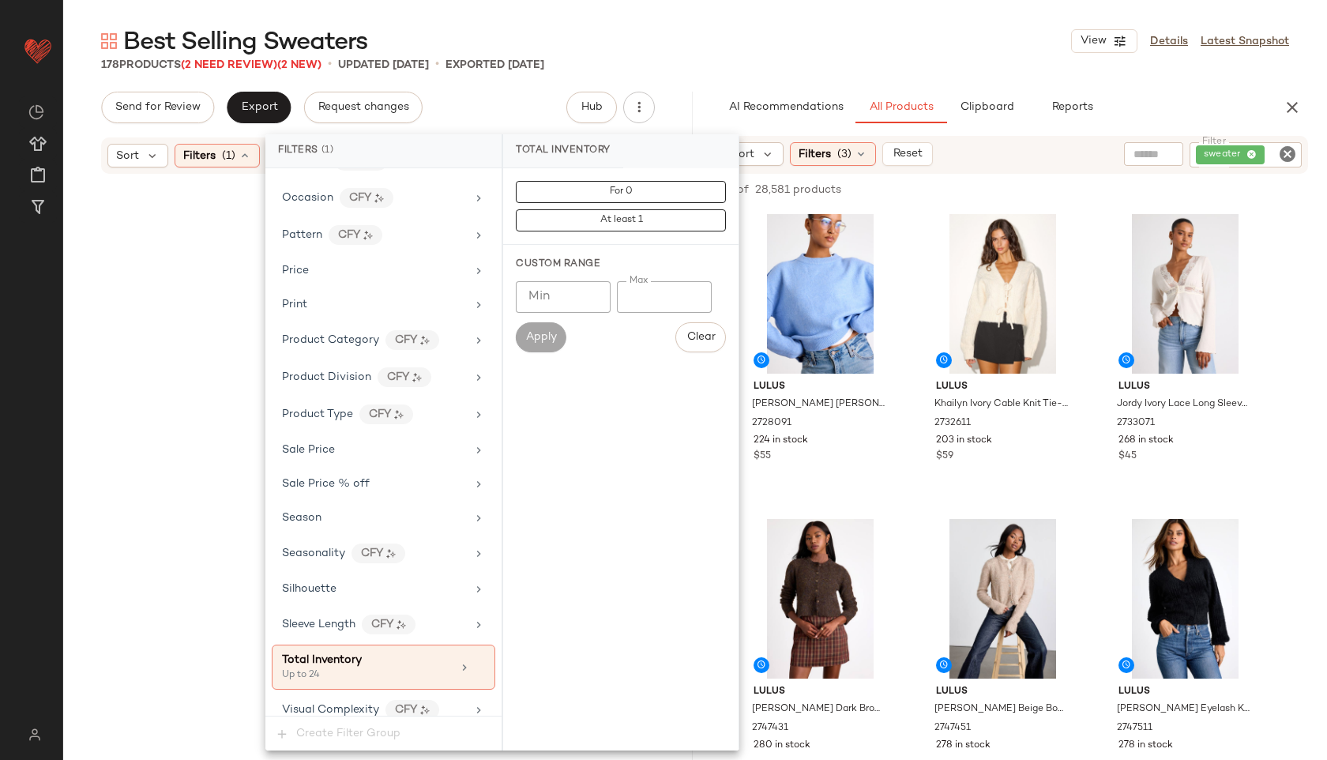
click at [736, 31] on div "Best Selling Sweaters View Details Latest Snapshot" at bounding box center [695, 41] width 1264 height 32
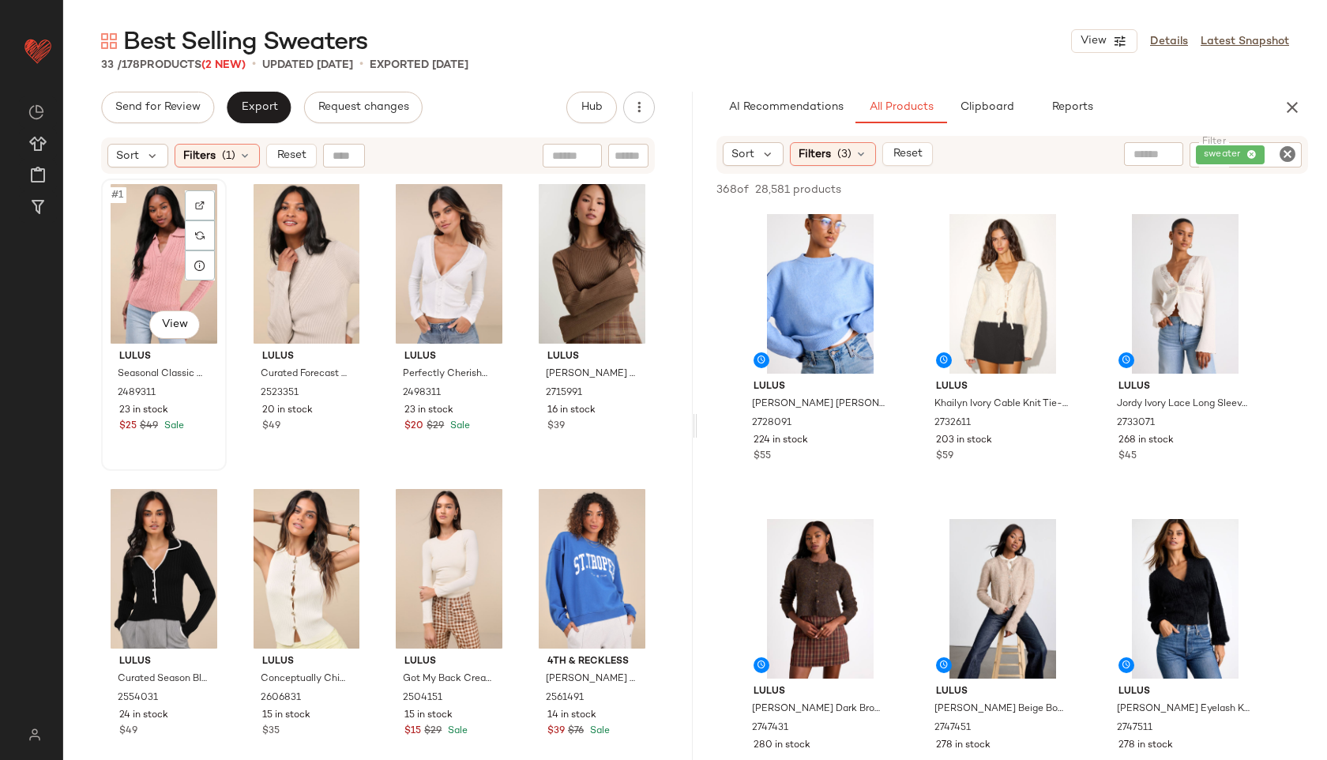
click at [181, 269] on div "#1 View" at bounding box center [164, 264] width 115 height 160
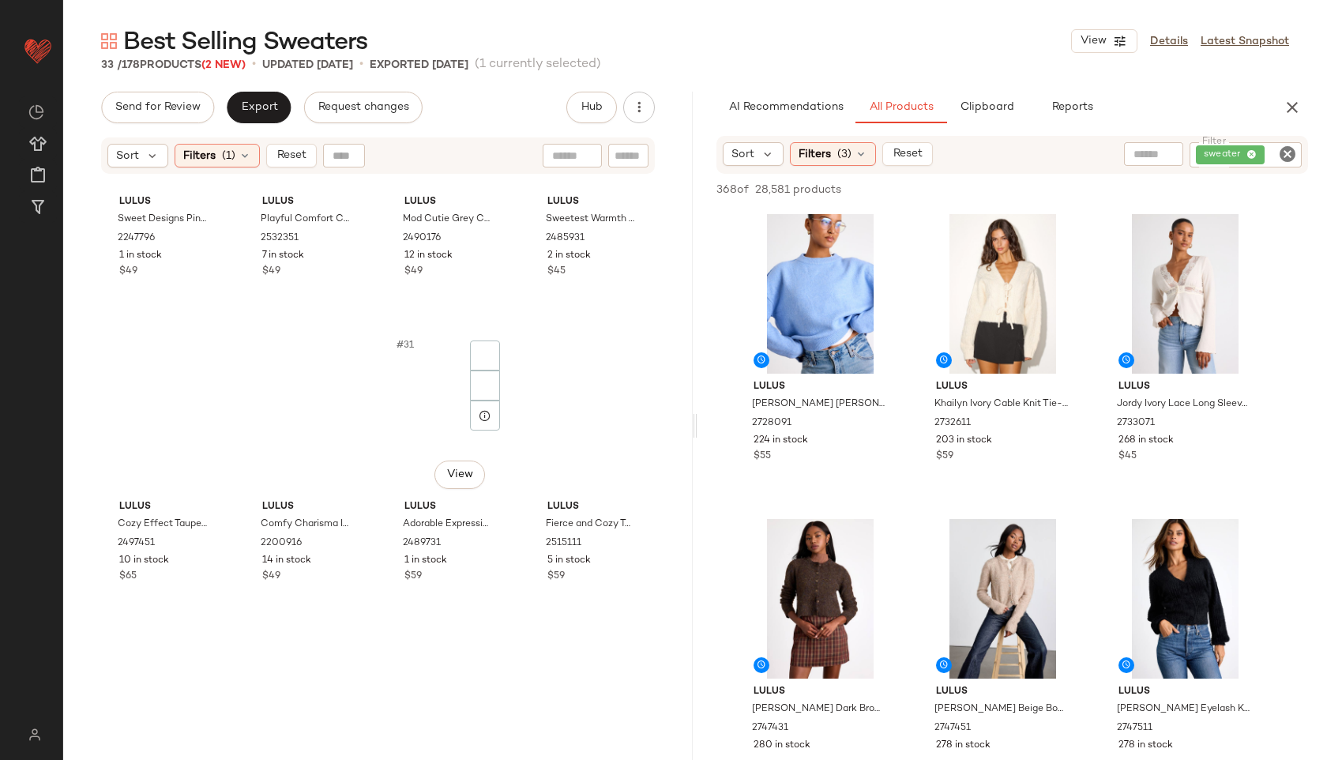
scroll to position [2124, 0]
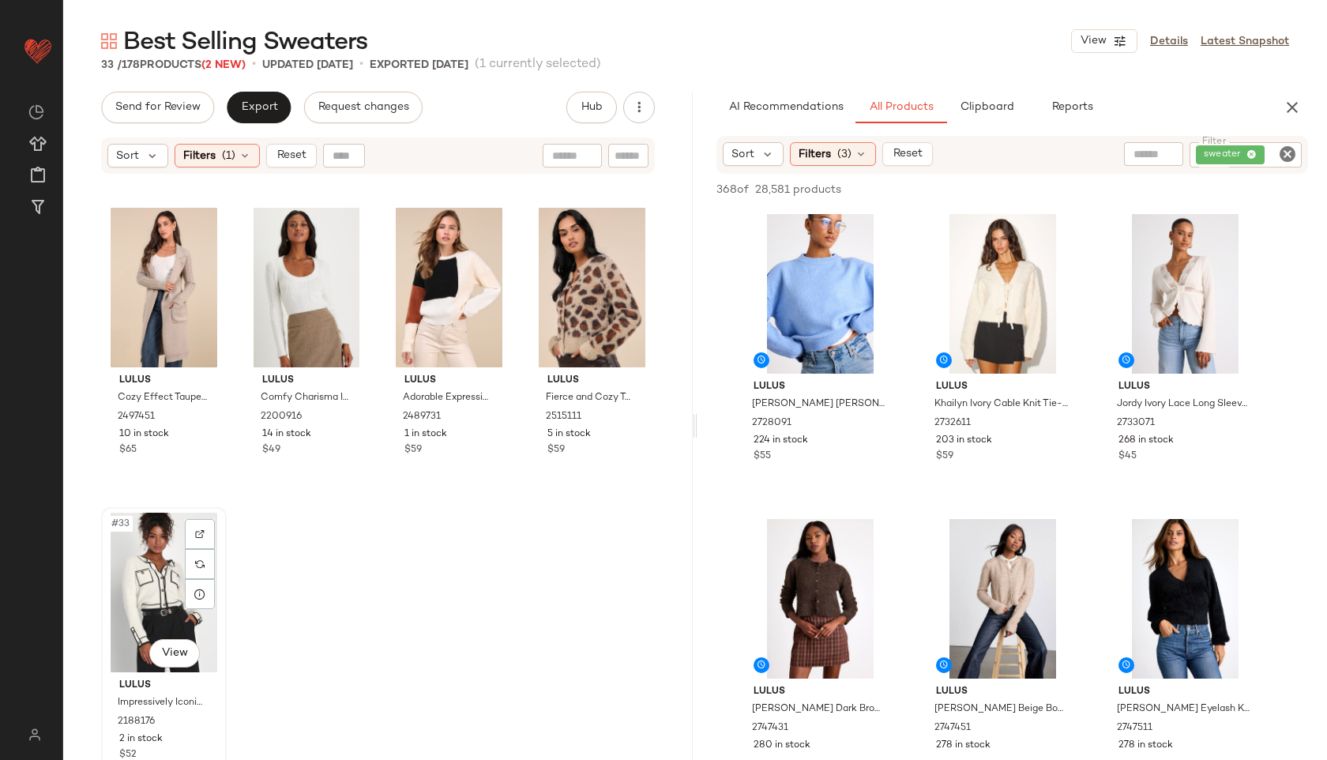
click at [135, 568] on div "#33 View" at bounding box center [164, 593] width 115 height 160
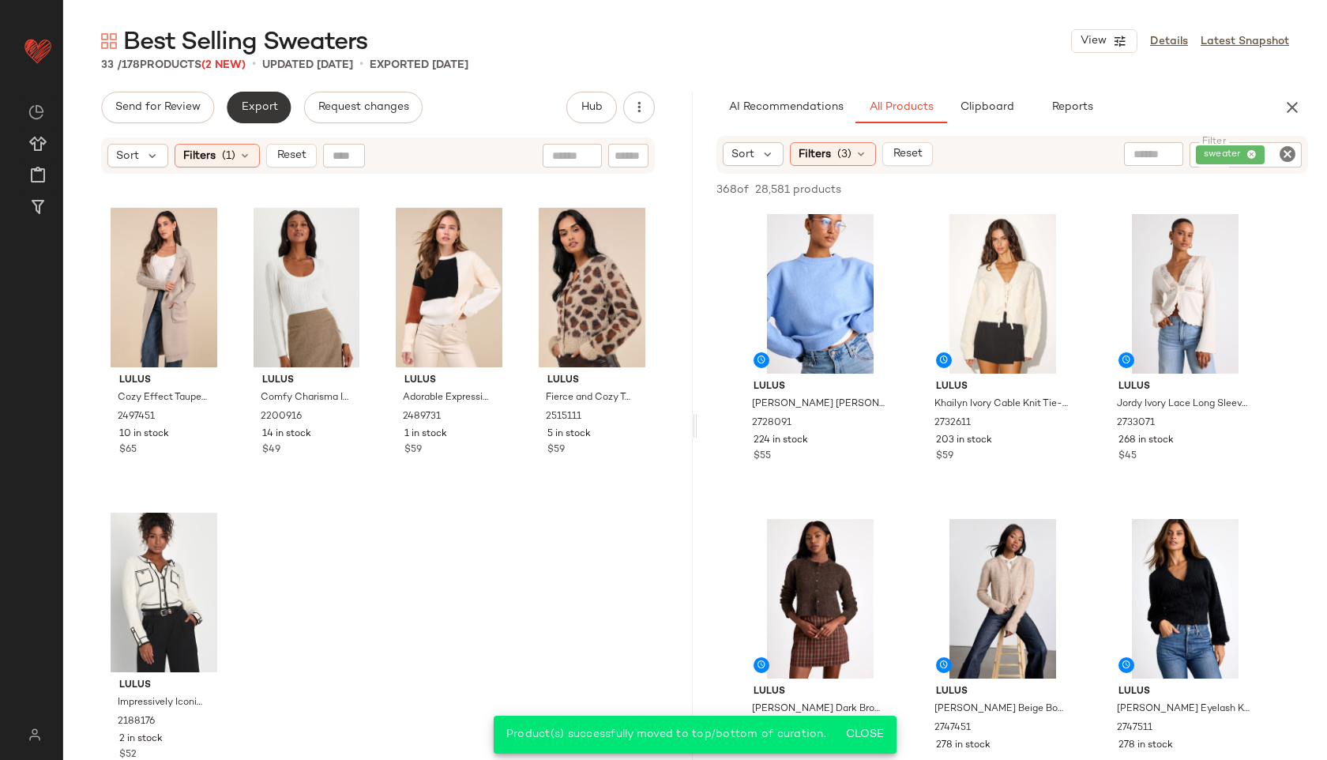
click at [259, 119] on button "Export" at bounding box center [259, 108] width 64 height 32
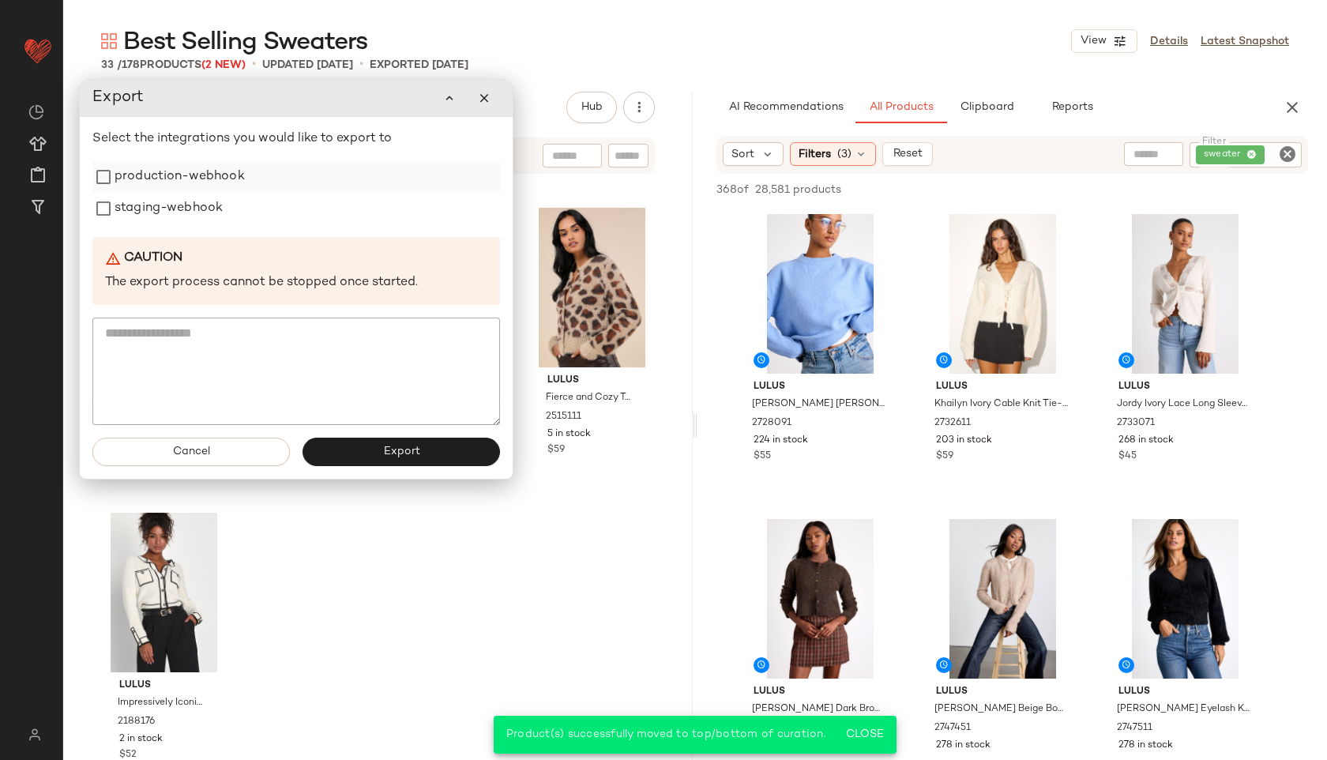
click at [224, 186] on label "production-webhook" at bounding box center [180, 177] width 130 height 32
click at [194, 206] on label "staging-webhook" at bounding box center [169, 209] width 108 height 32
click at [393, 443] on button "Export" at bounding box center [402, 452] width 198 height 28
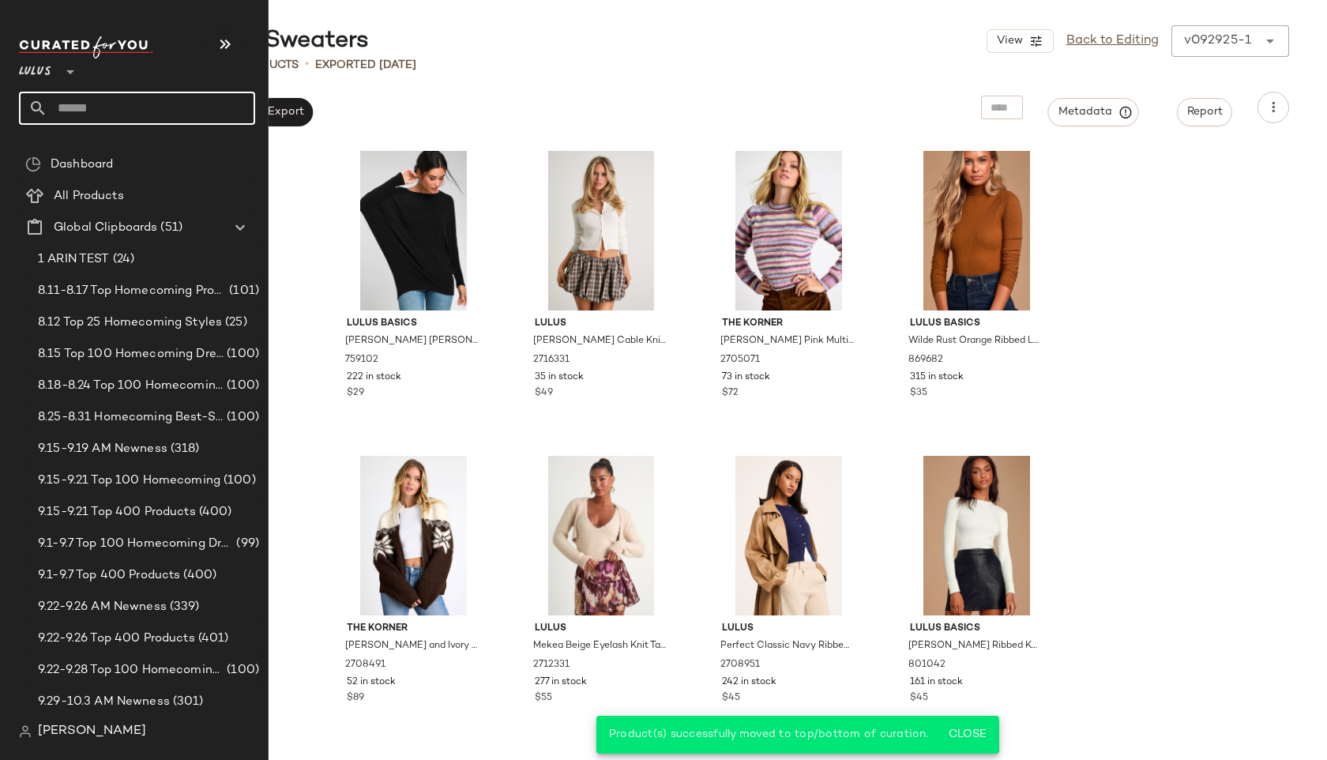
click at [77, 110] on input "text" at bounding box center [151, 108] width 208 height 33
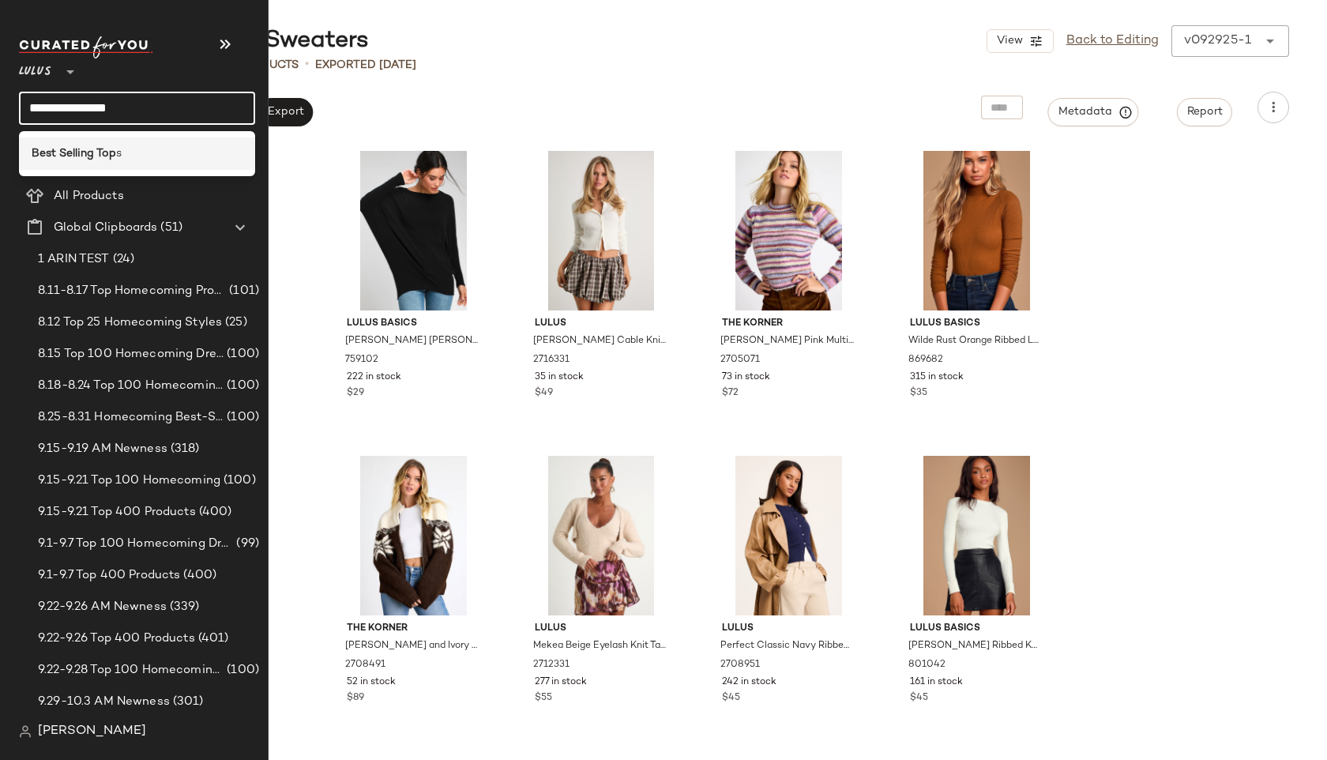
type input "**********"
click at [54, 148] on b "Best Selling Top" at bounding box center [74, 153] width 85 height 17
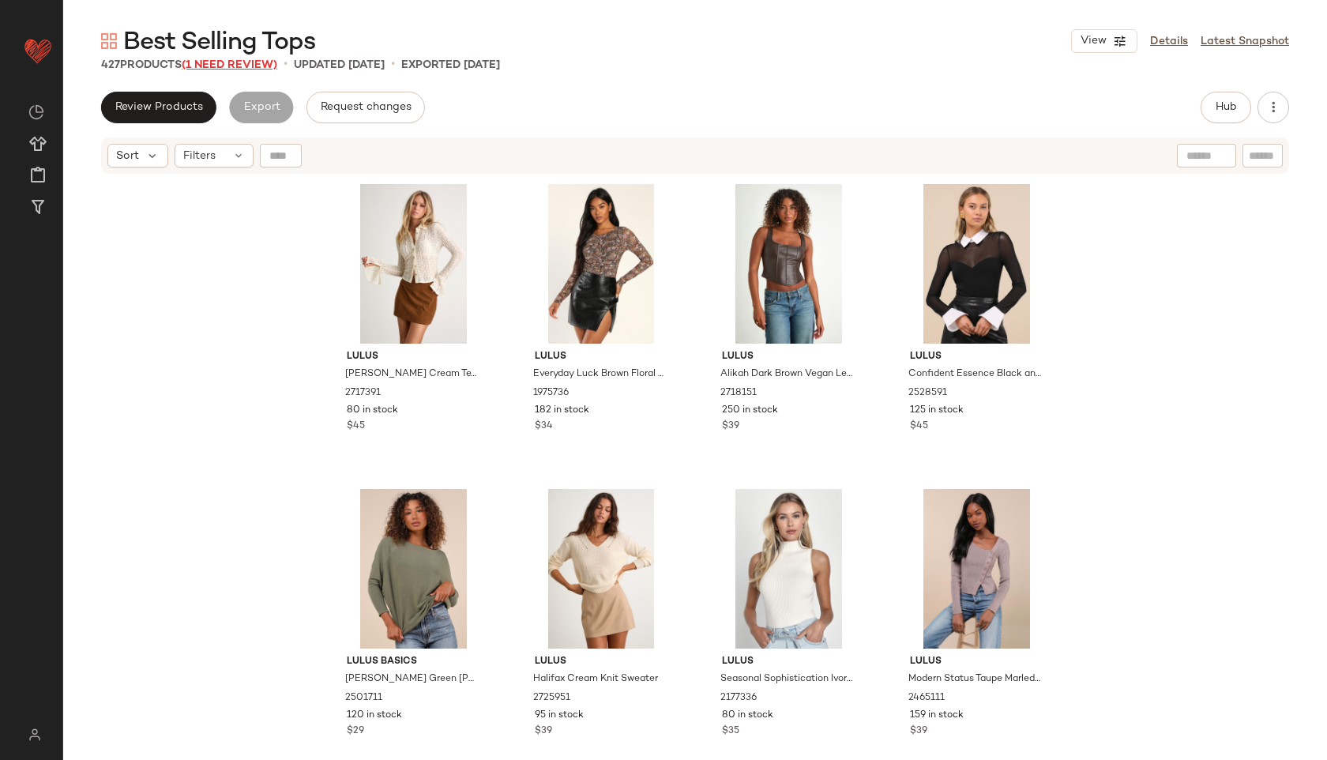
click at [235, 68] on span "(1 Need Review)" at bounding box center [230, 65] width 96 height 12
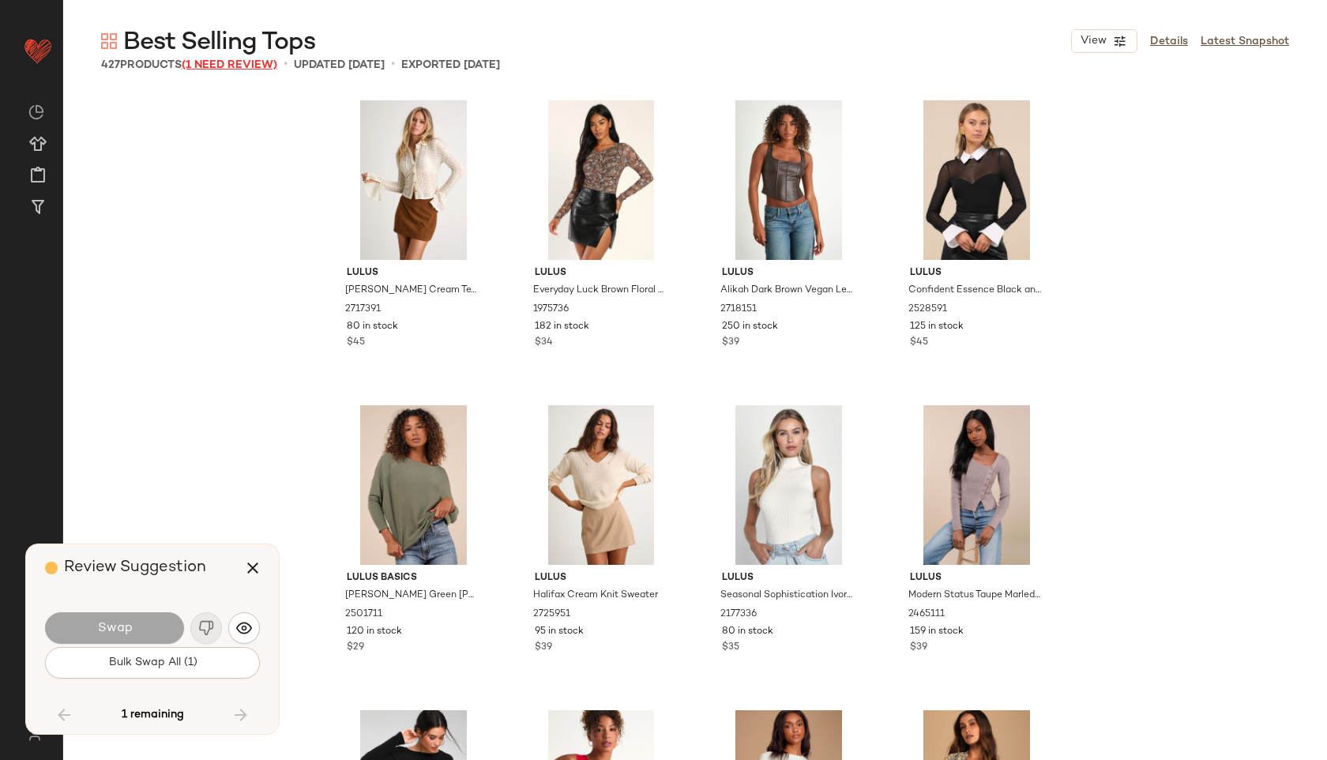
scroll to position [27141, 0]
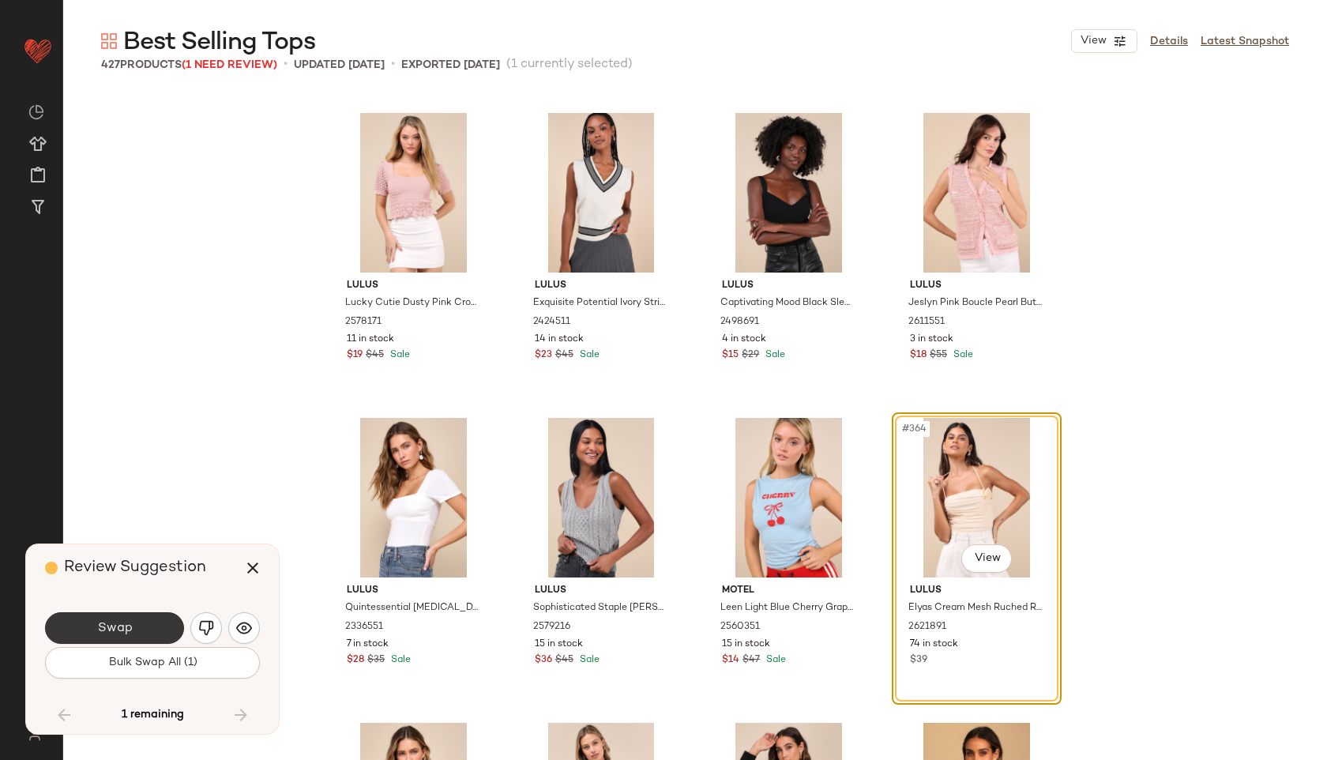
click at [148, 624] on button "Swap" at bounding box center [114, 628] width 139 height 32
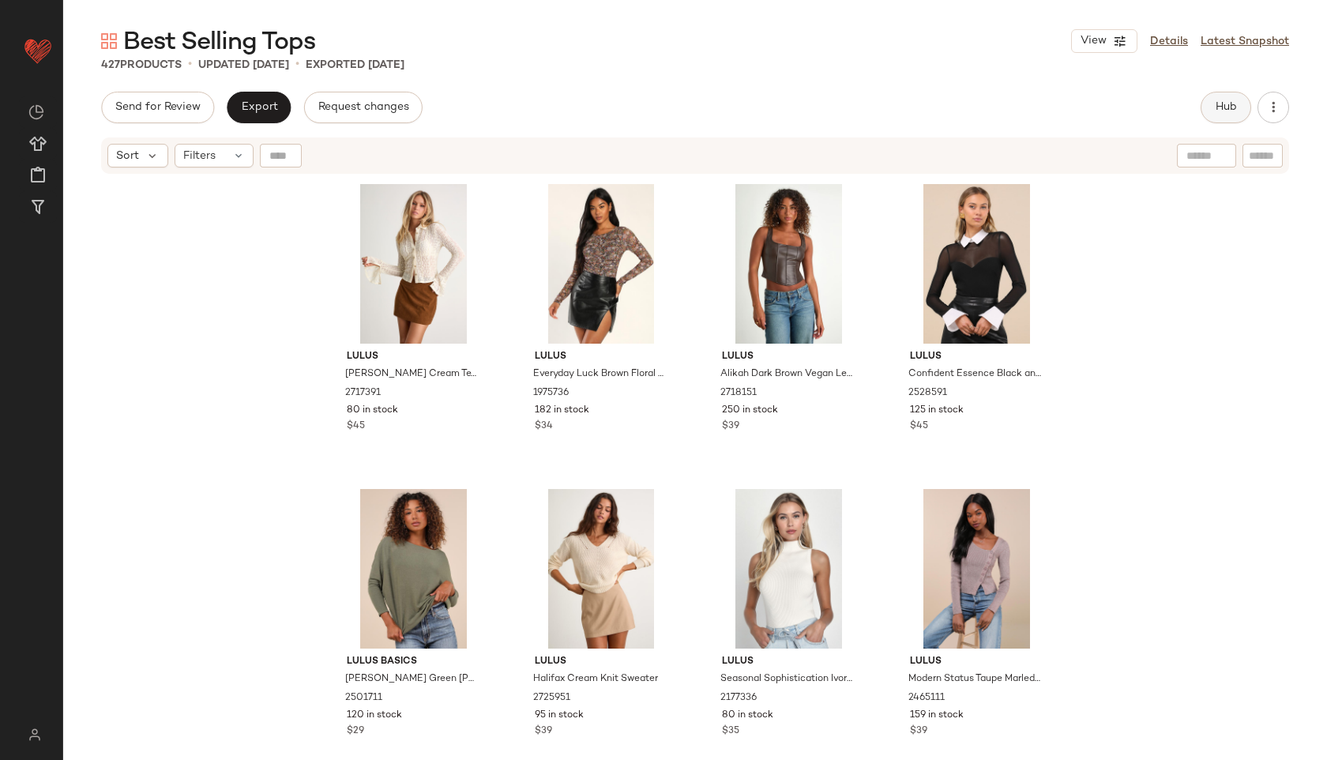
click at [1221, 113] on span "Hub" at bounding box center [1226, 107] width 22 height 13
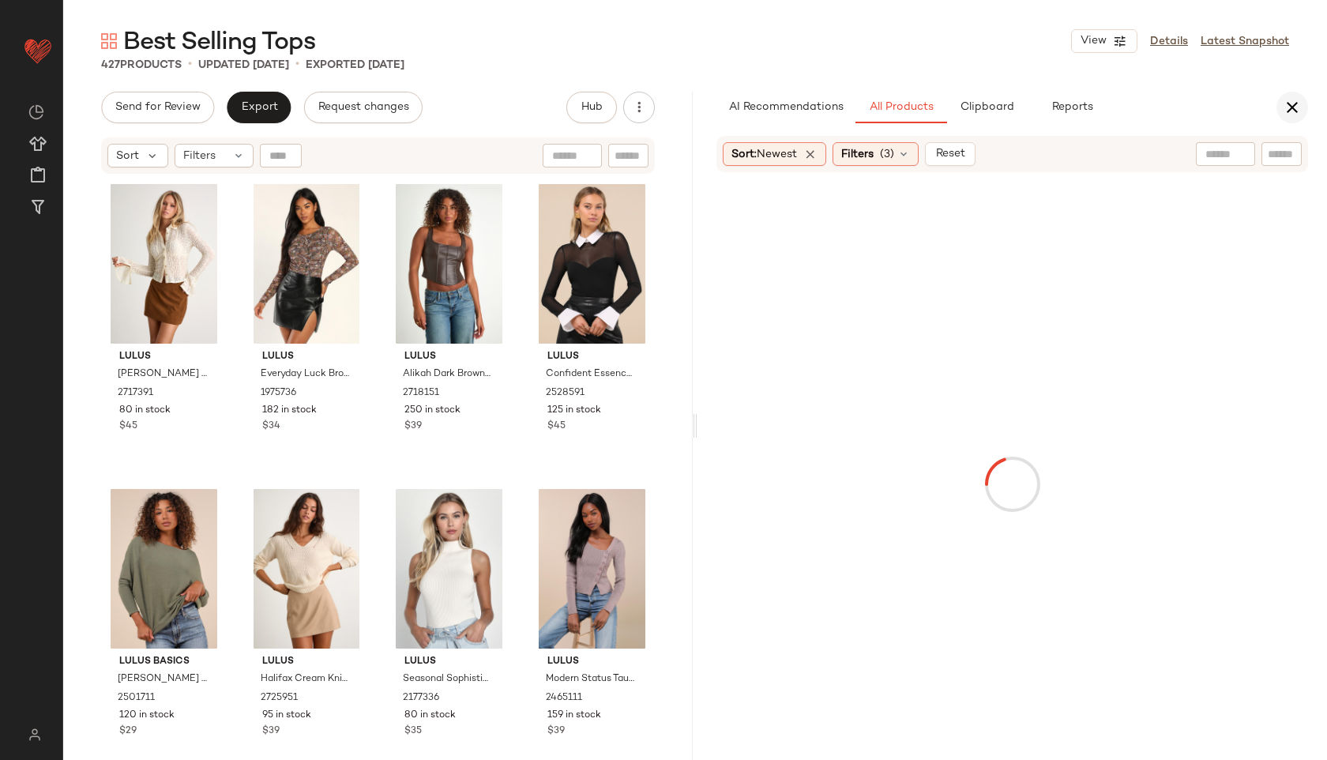
click at [1283, 109] on icon "button" at bounding box center [1292, 107] width 19 height 19
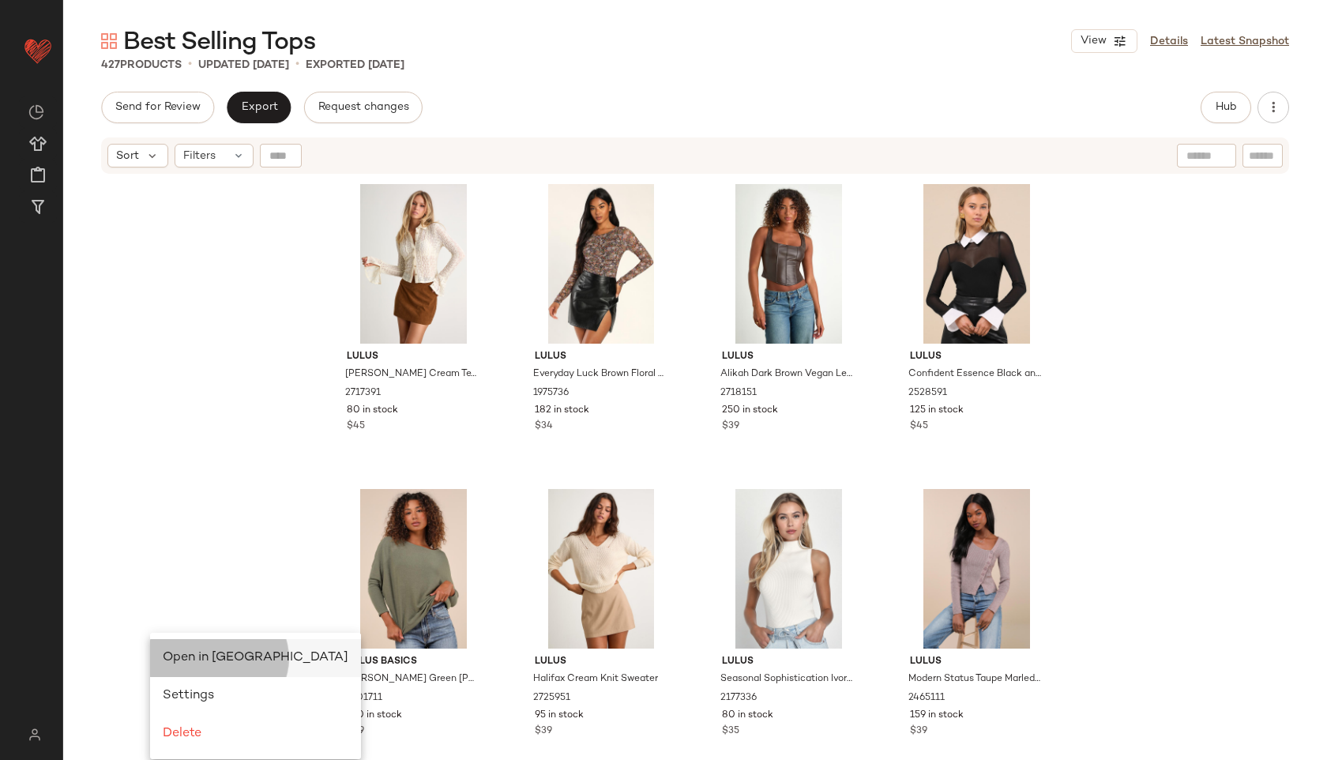
click at [172, 647] on div "Open in [GEOGRAPHIC_DATA]" at bounding box center [255, 658] width 211 height 38
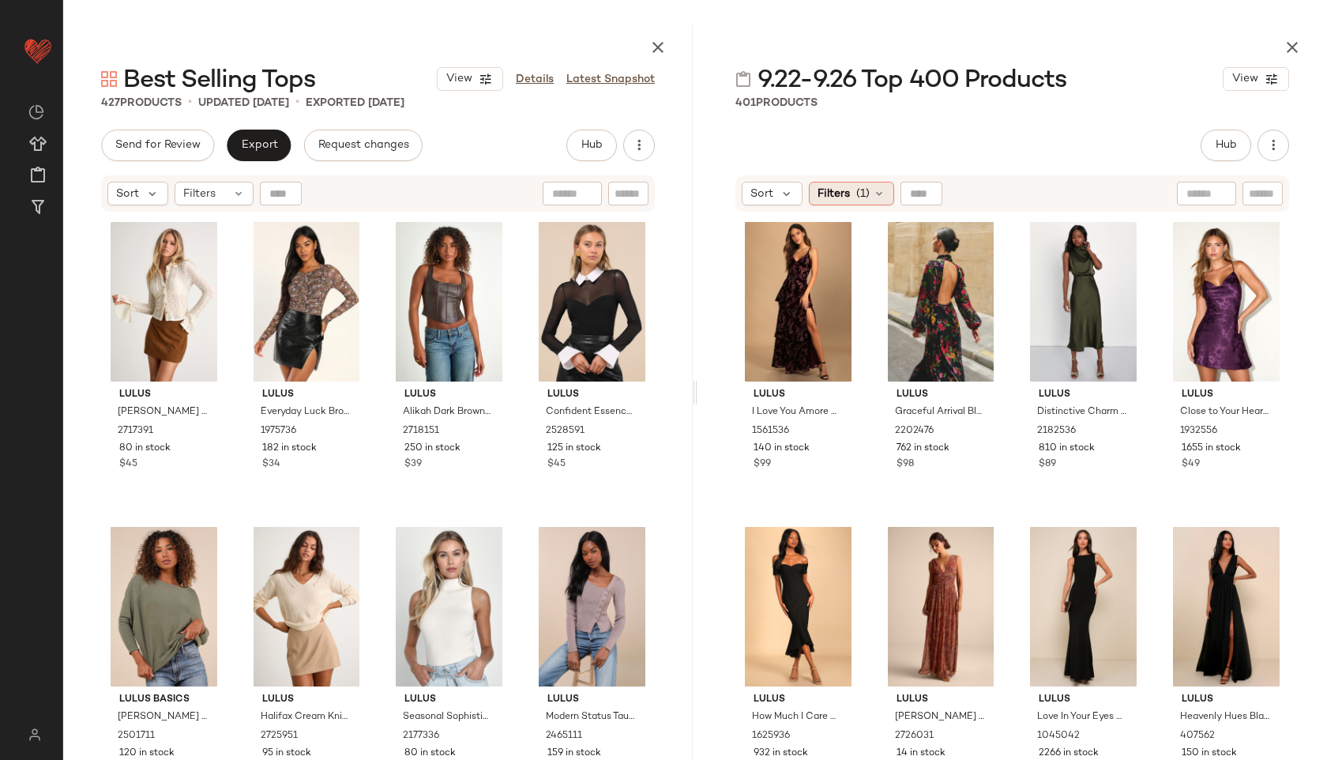
click at [856, 183] on div "Filters (1)" at bounding box center [851, 194] width 85 height 24
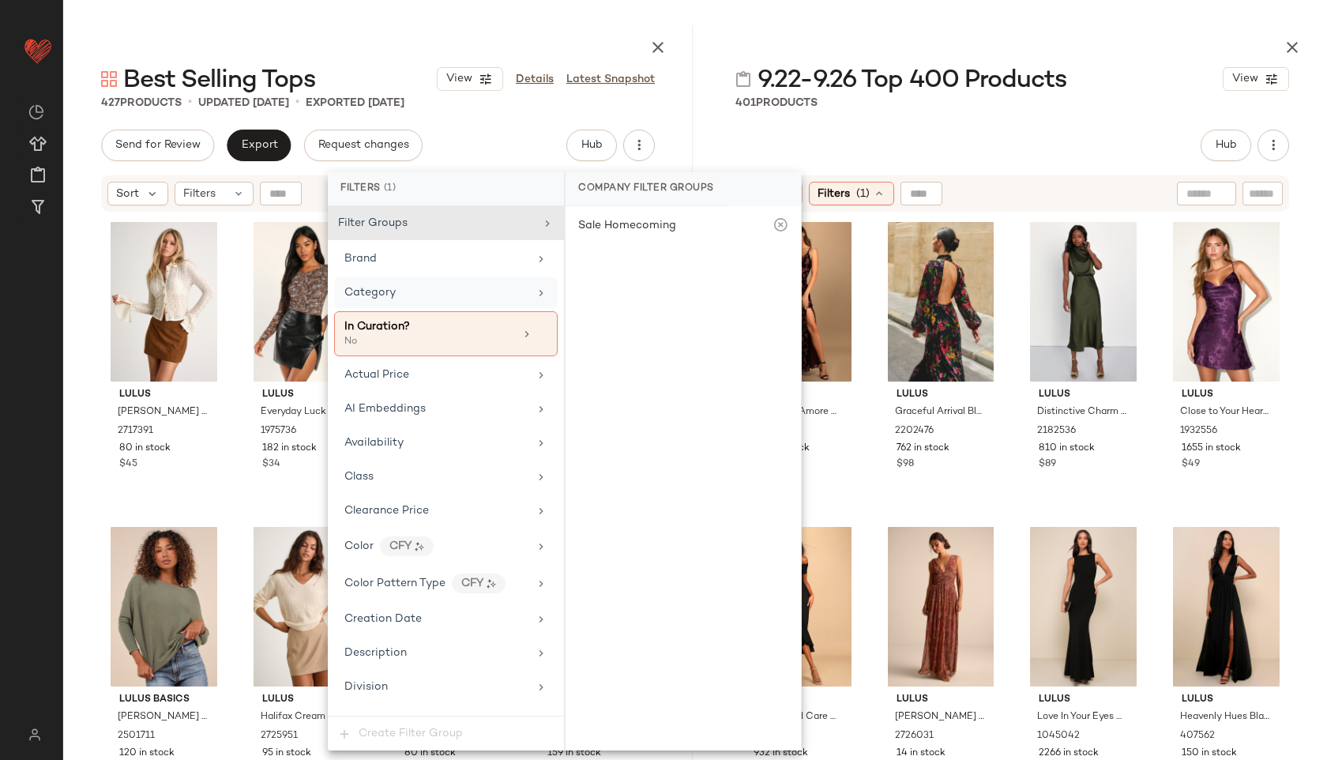
click at [378, 288] on span "Category" at bounding box center [369, 293] width 51 height 12
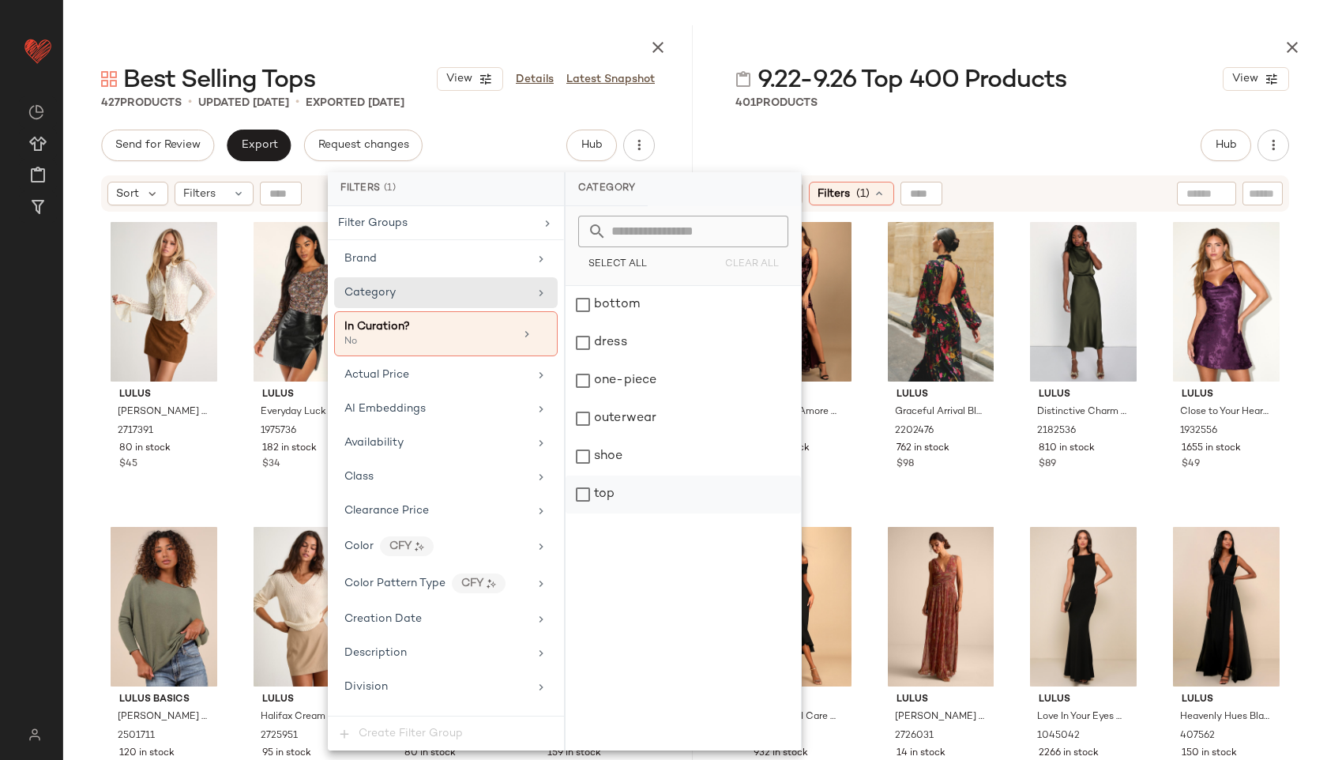
click at [615, 496] on div "top" at bounding box center [683, 495] width 235 height 38
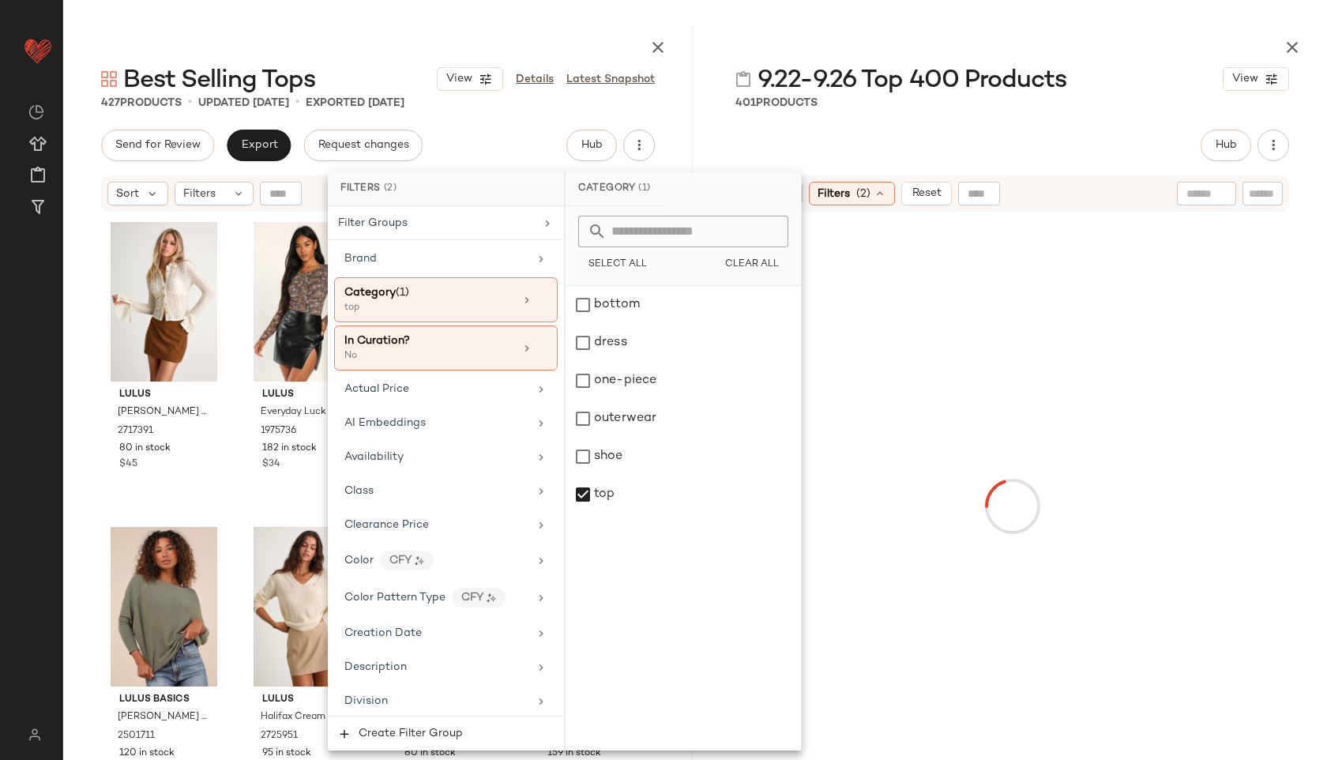
click at [817, 127] on div "9.22-9.26 Top 400 Products View 401 Products Hub Send for Review External Revie…" at bounding box center [1013, 392] width 630 height 735
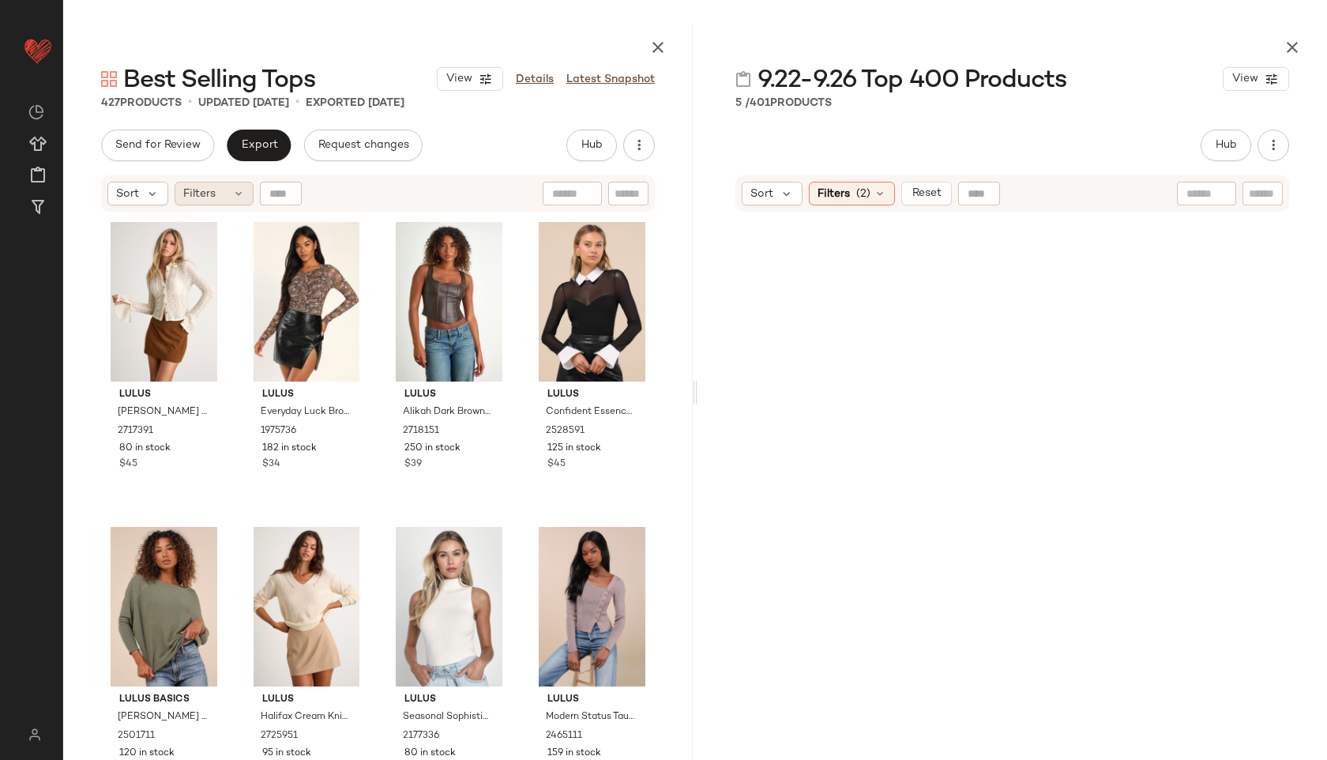
click at [231, 200] on div "Filters" at bounding box center [214, 194] width 79 height 24
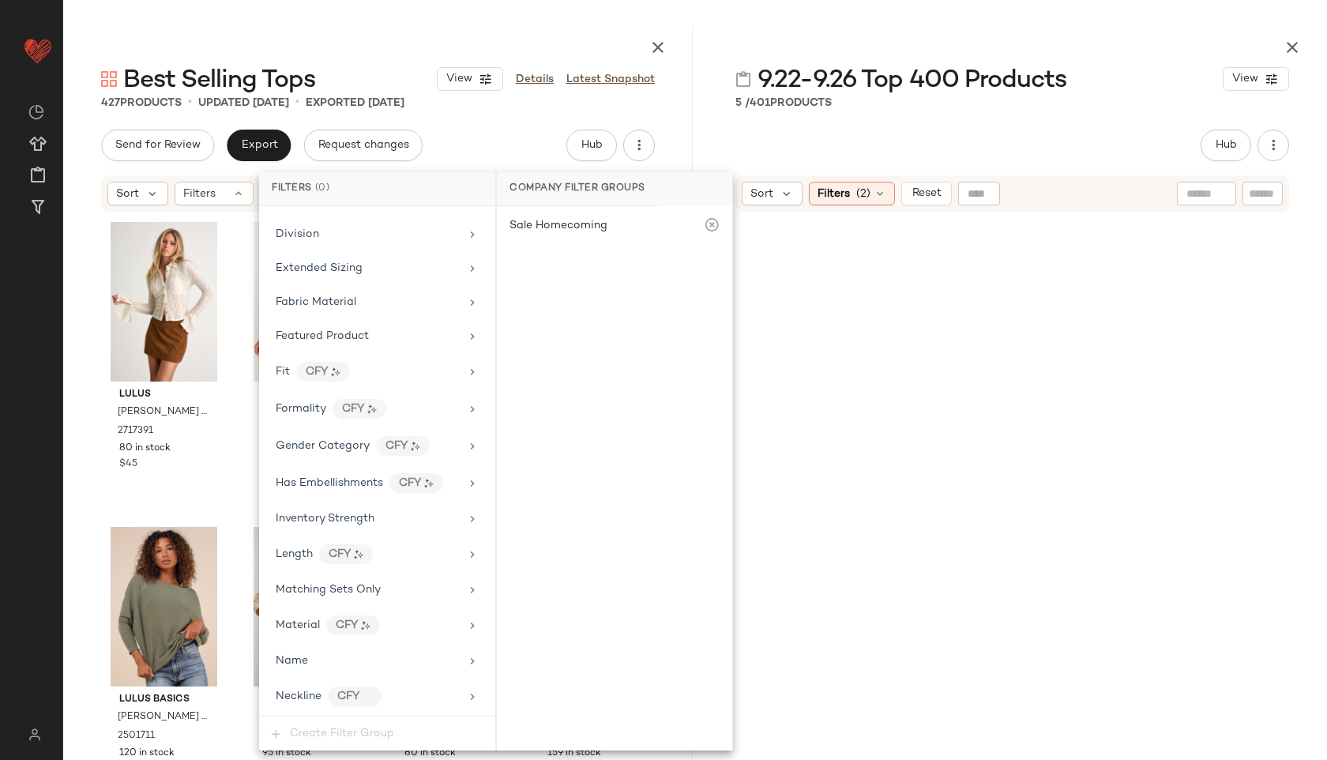
scroll to position [974, 0]
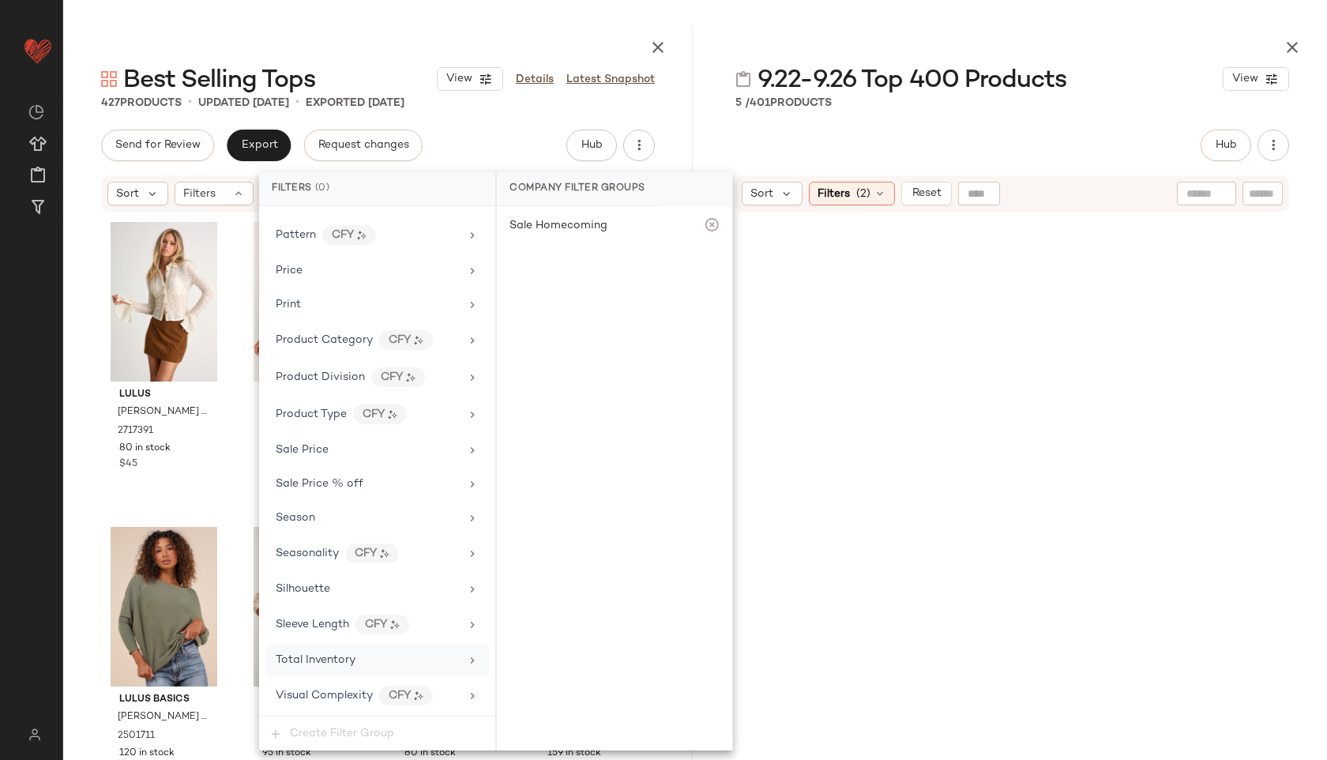
click at [354, 663] on span "Total Inventory" at bounding box center [316, 660] width 80 height 12
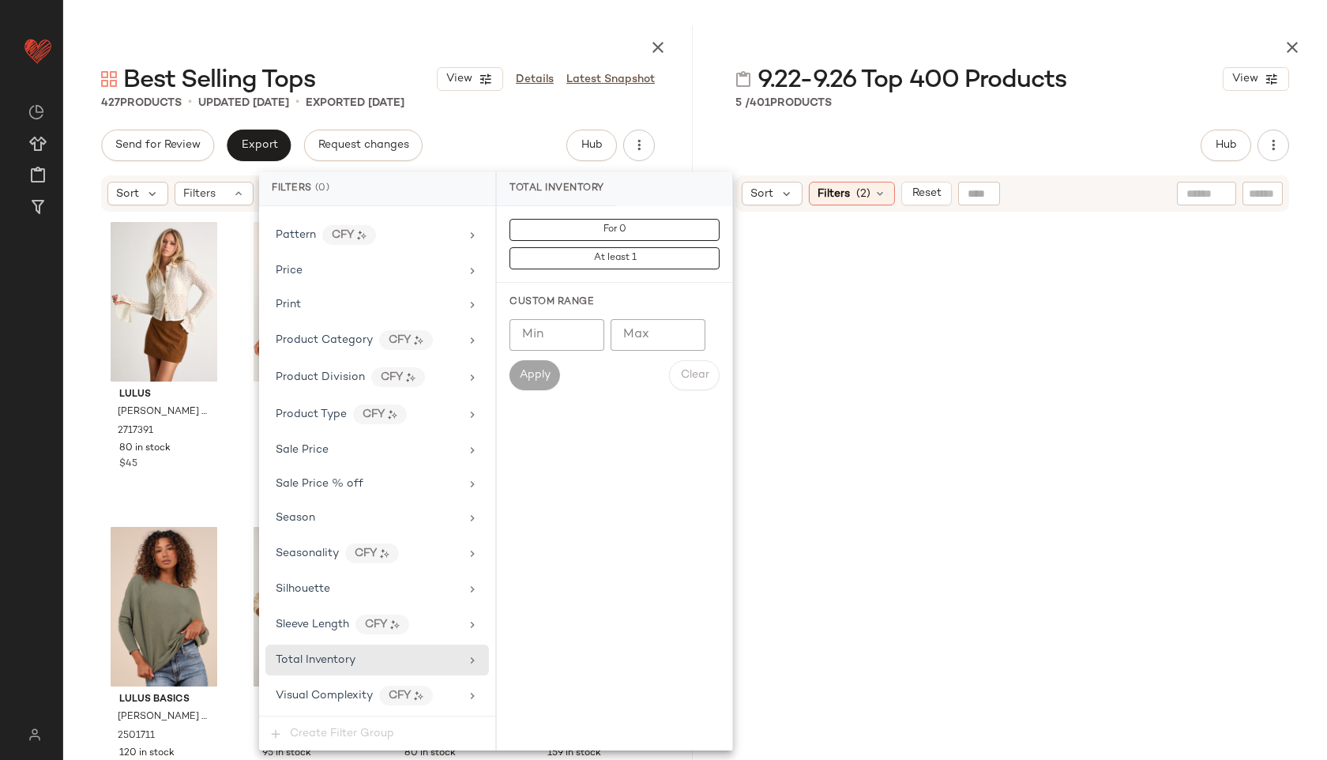
click at [657, 328] on input "Max" at bounding box center [658, 335] width 95 height 32
type input "**"
click at [547, 367] on button "Apply" at bounding box center [535, 375] width 51 height 30
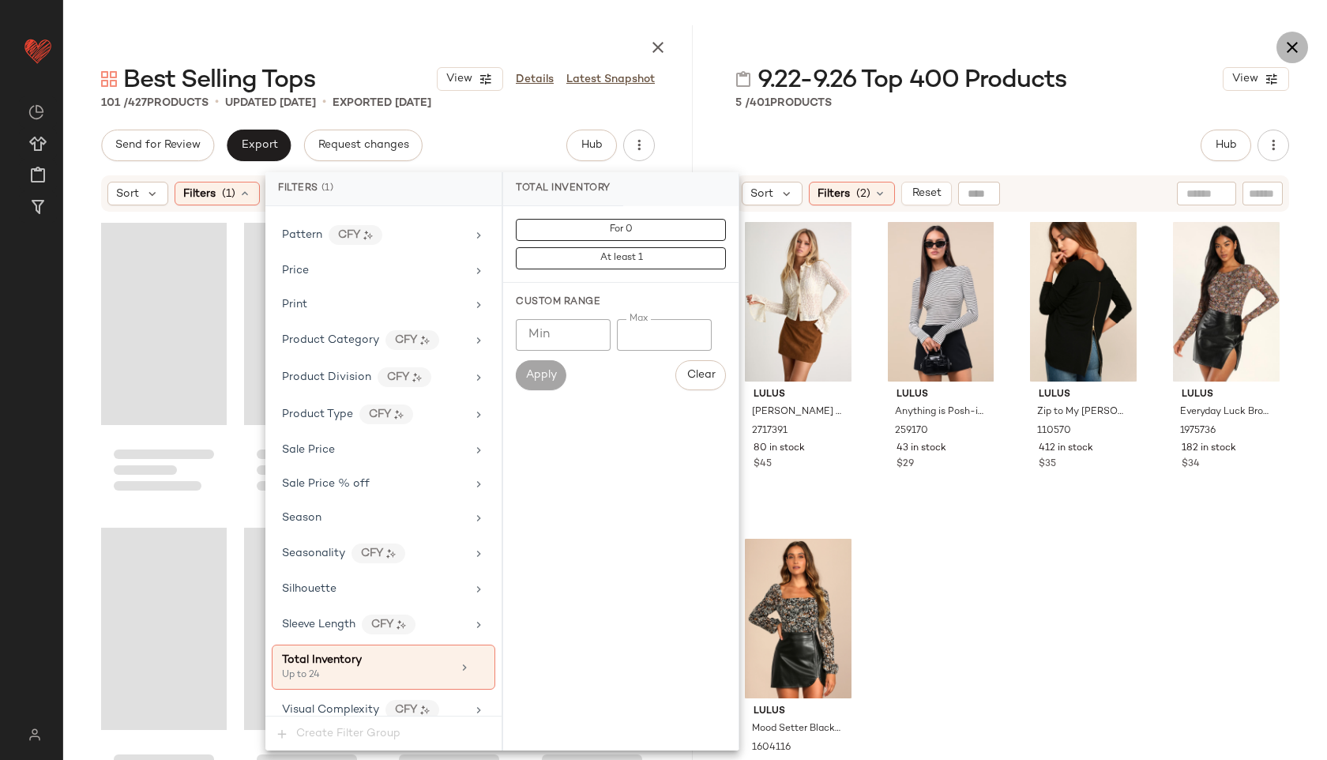
click at [1296, 54] on icon "button" at bounding box center [1292, 47] width 19 height 19
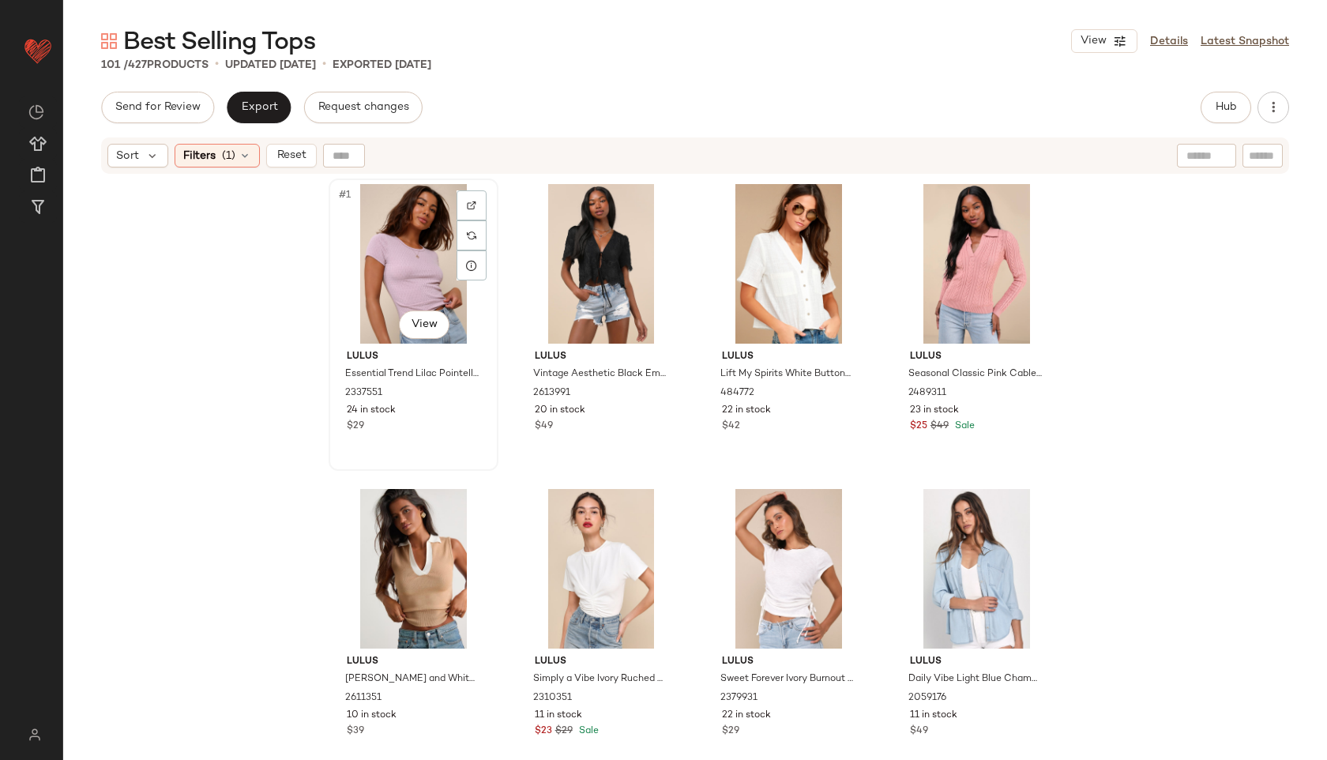
click at [353, 235] on div "#1 View" at bounding box center [413, 264] width 159 height 160
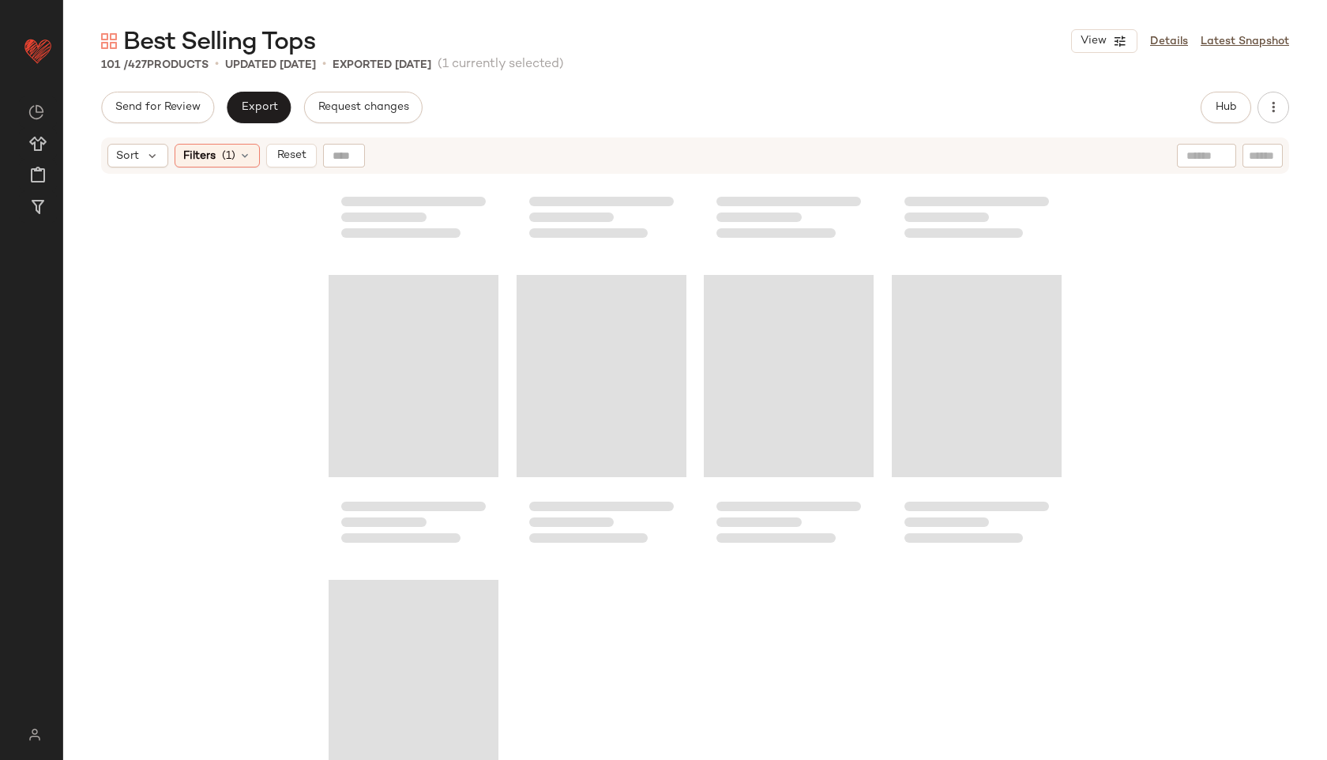
scroll to position [7308, 0]
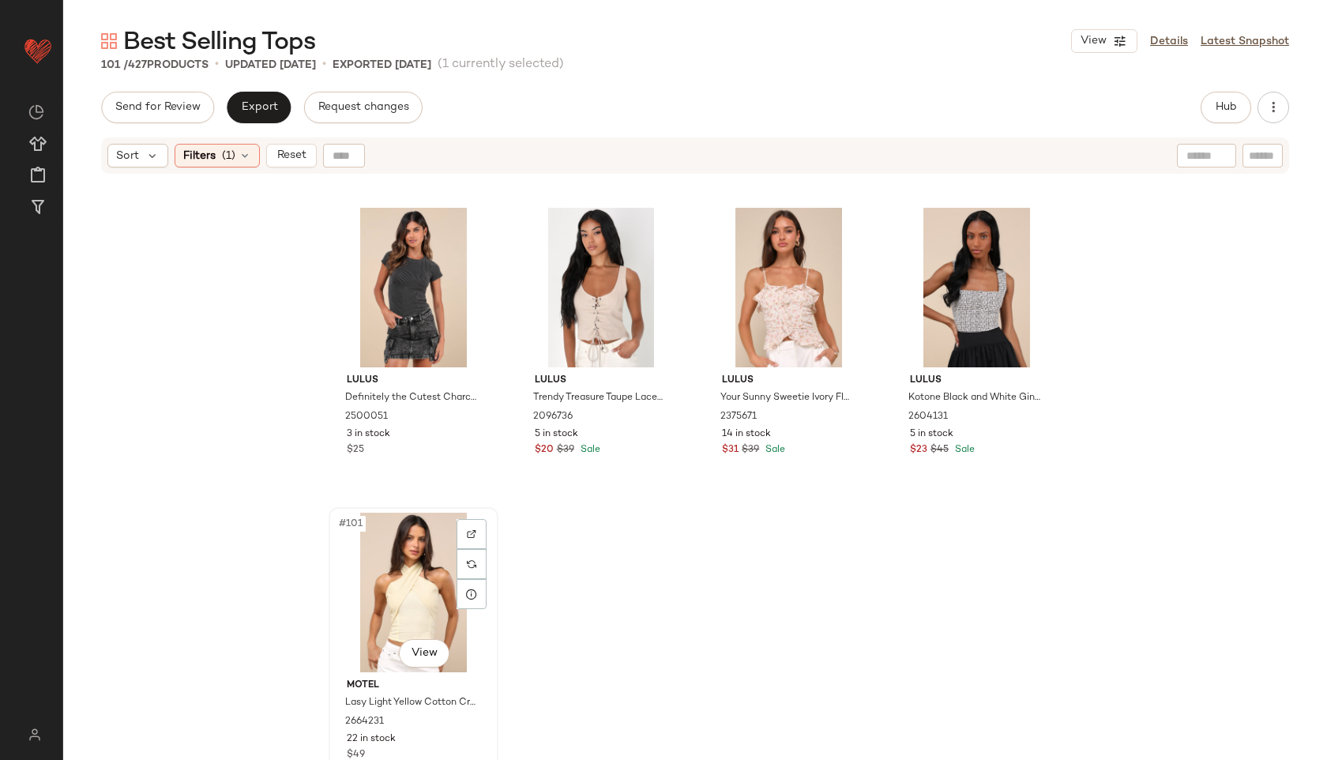
click at [385, 570] on div "#101 View" at bounding box center [413, 593] width 159 height 160
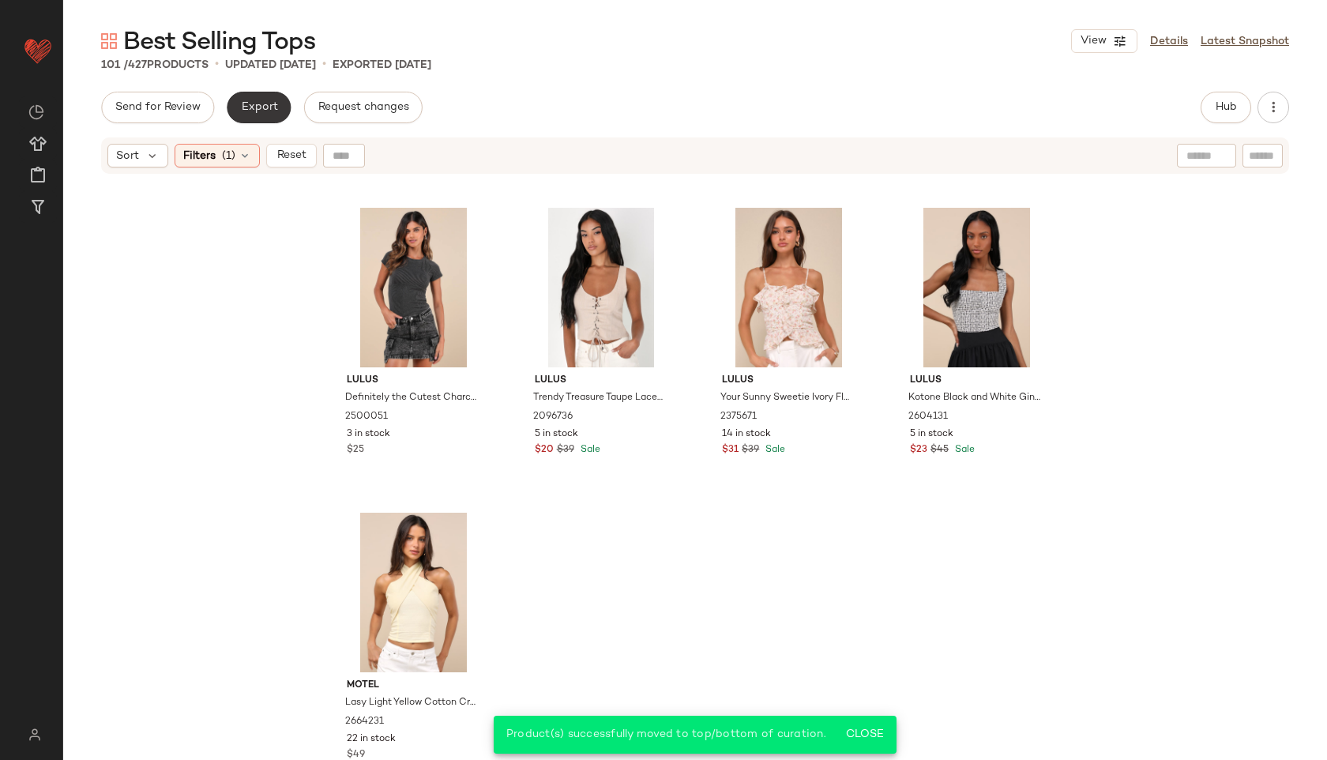
click at [244, 113] on span "Export" at bounding box center [258, 107] width 37 height 13
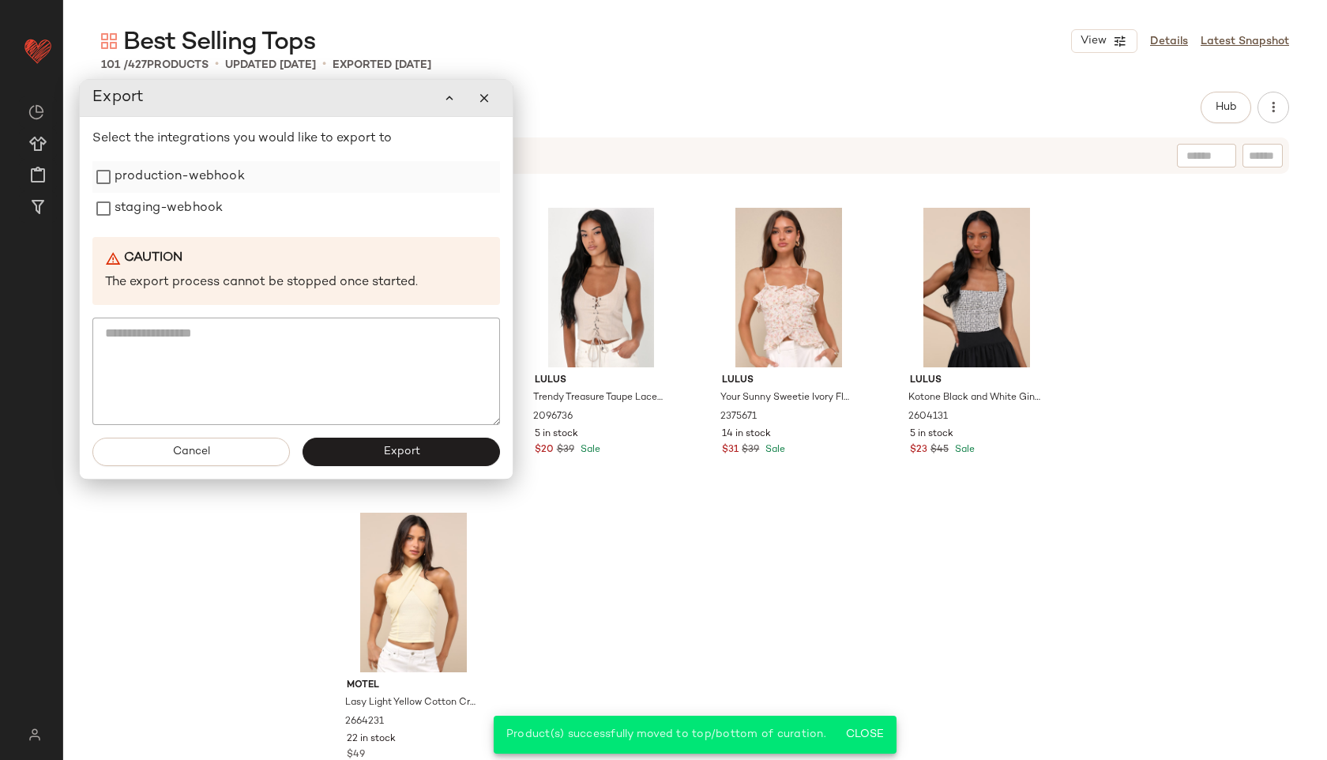
click at [203, 181] on label "production-webhook" at bounding box center [180, 177] width 130 height 32
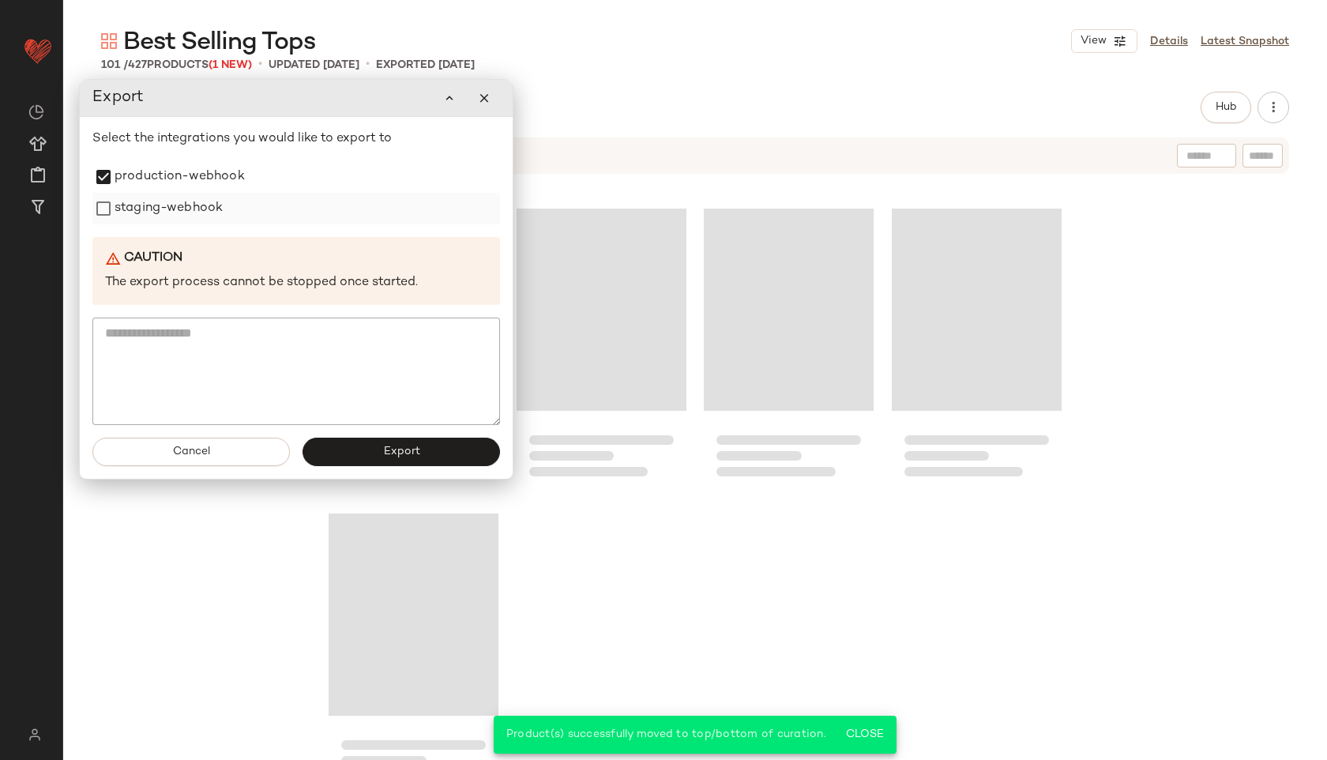
click at [179, 213] on label "staging-webhook" at bounding box center [169, 209] width 108 height 32
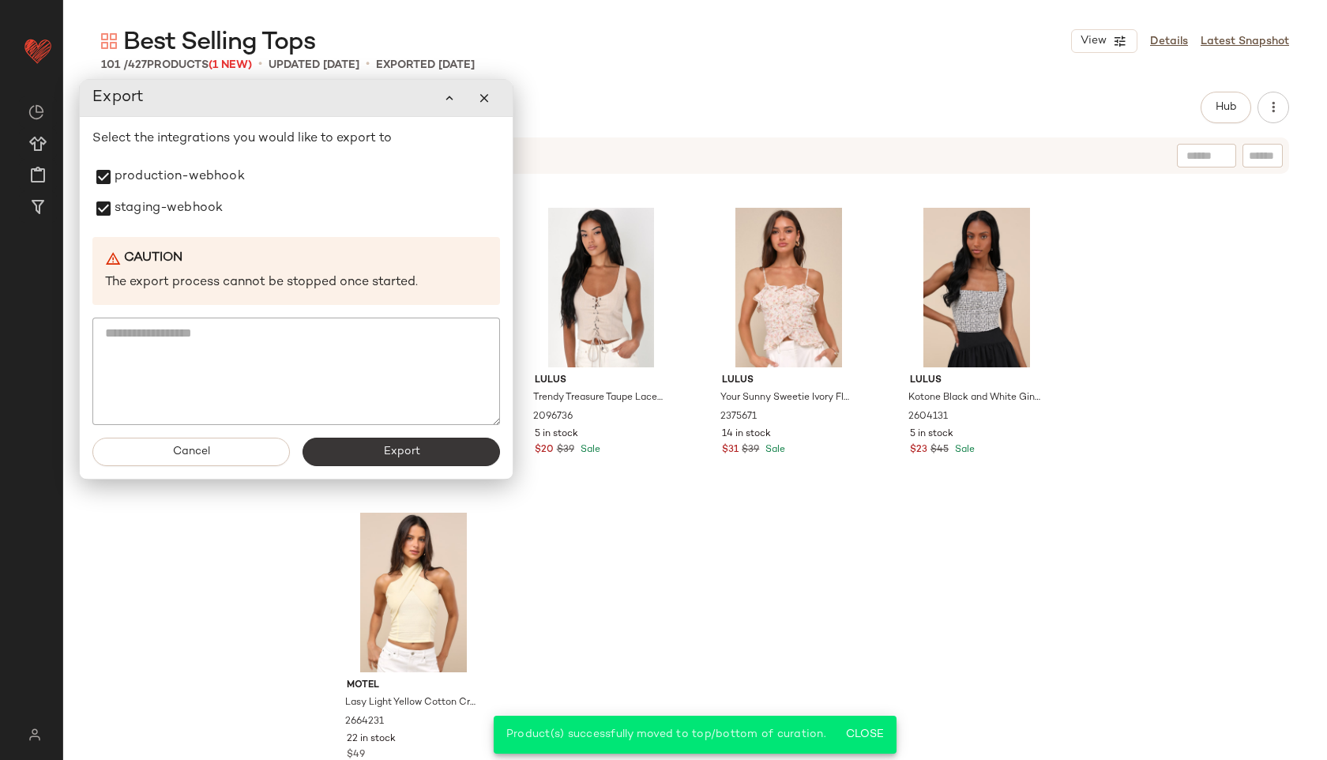
click at [363, 447] on button "Export" at bounding box center [402, 452] width 198 height 28
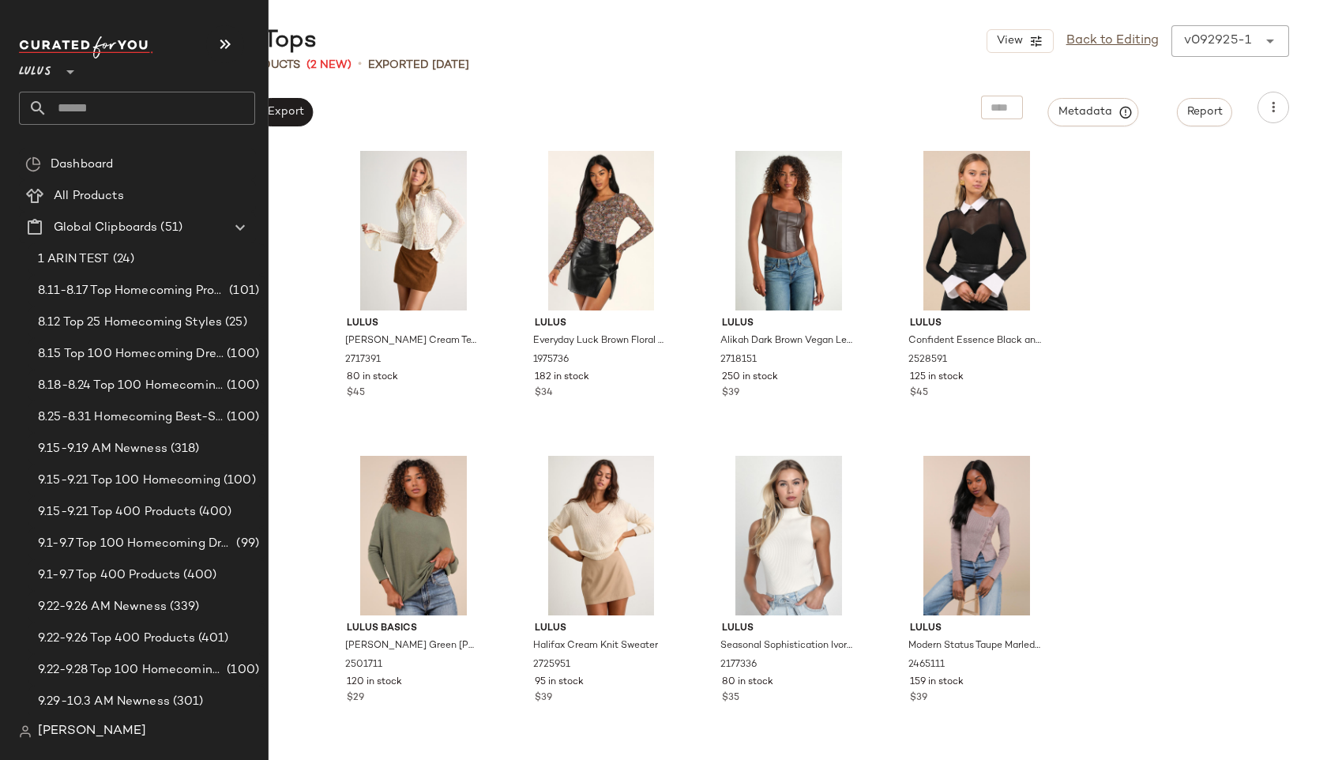
click at [77, 108] on input "text" at bounding box center [151, 108] width 208 height 33
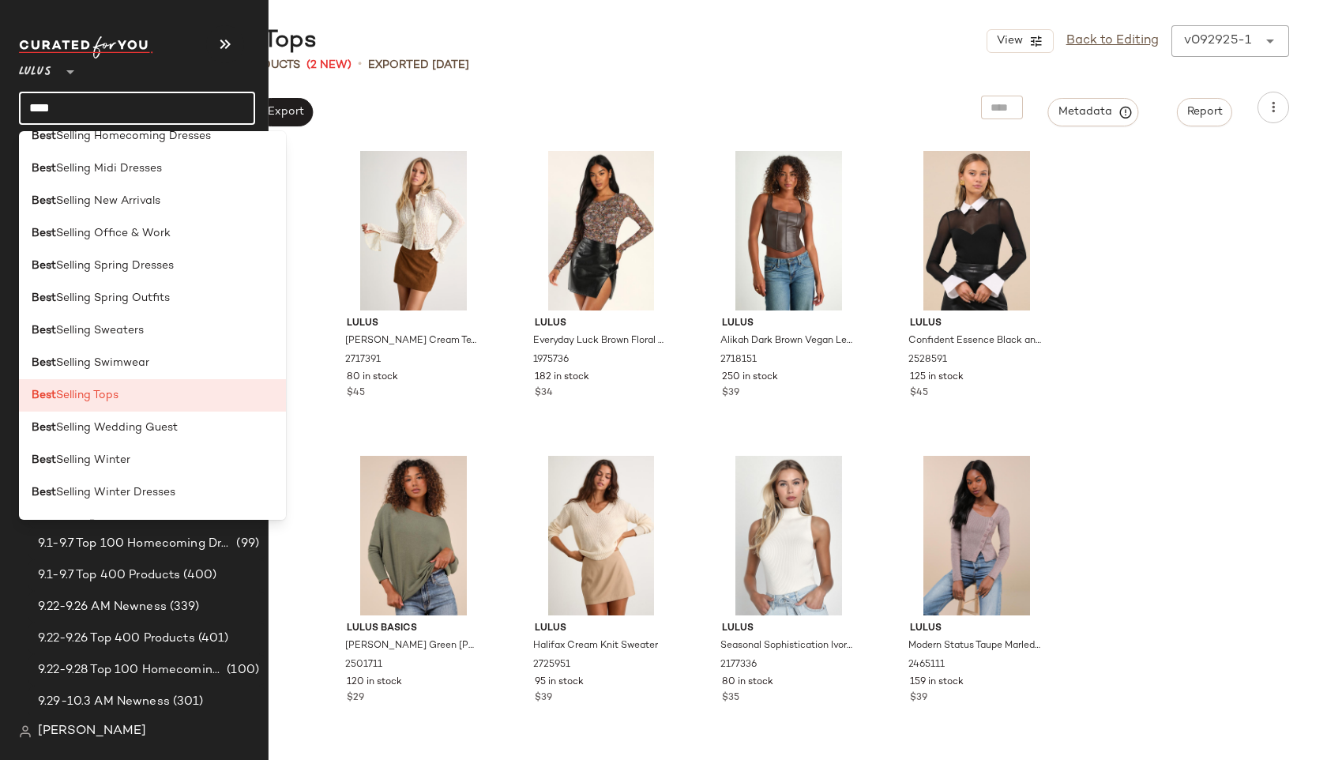
scroll to position [829, 0]
type input "****"
click at [100, 453] on span "Selling Winter" at bounding box center [93, 458] width 74 height 17
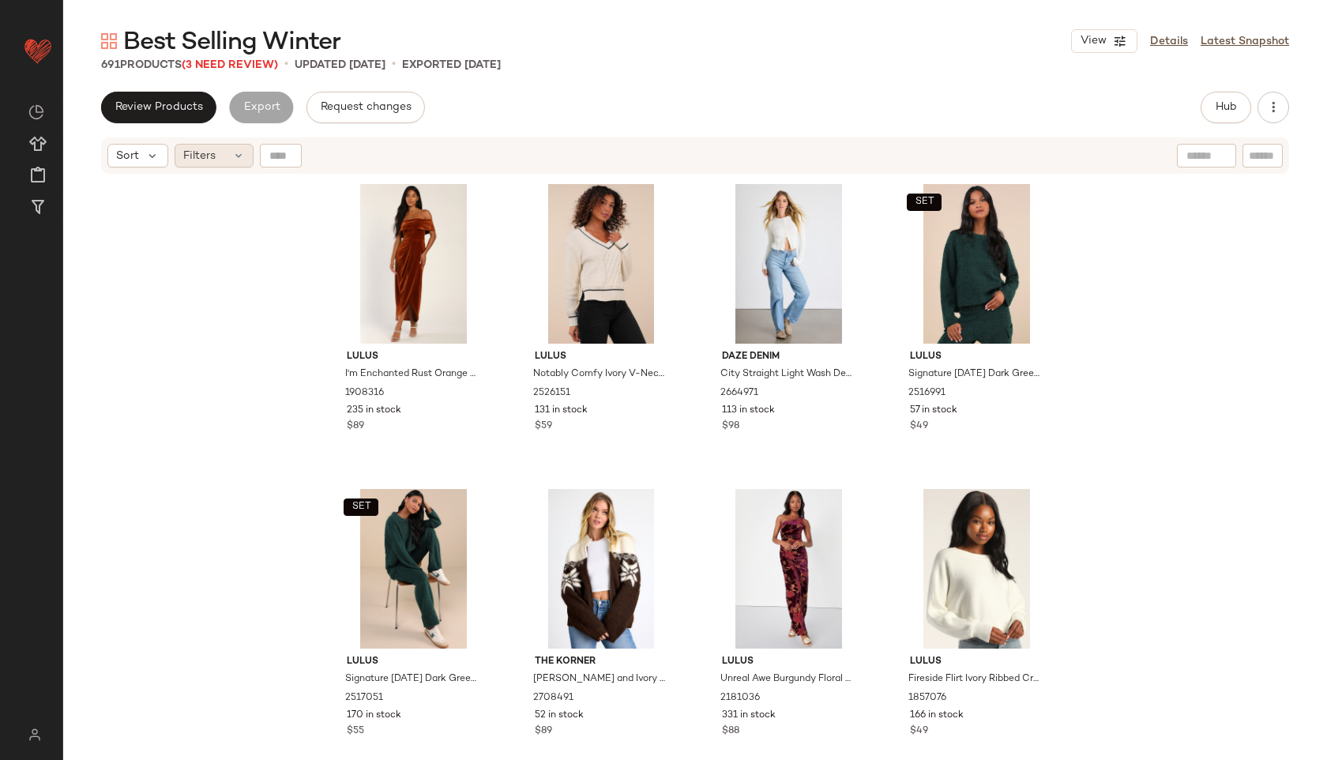
click at [232, 160] on icon at bounding box center [238, 155] width 13 height 13
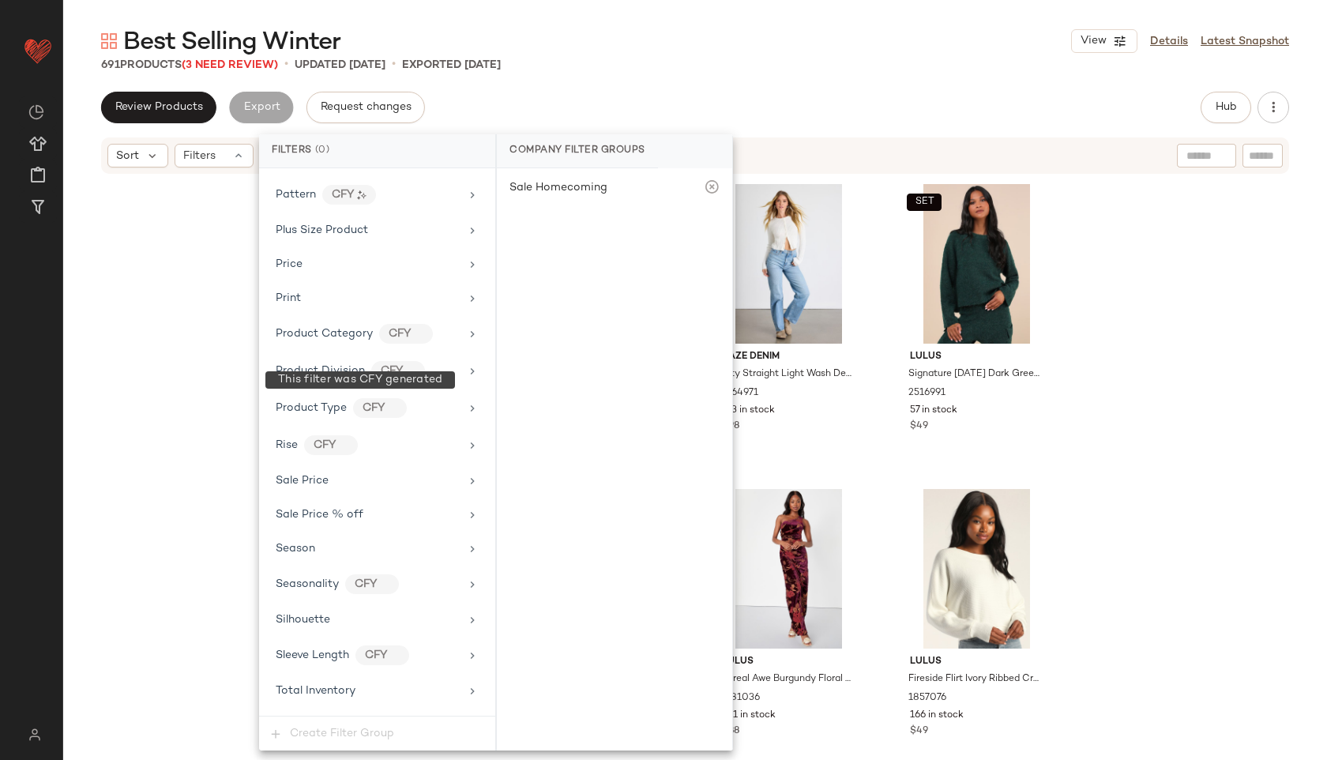
scroll to position [1044, 0]
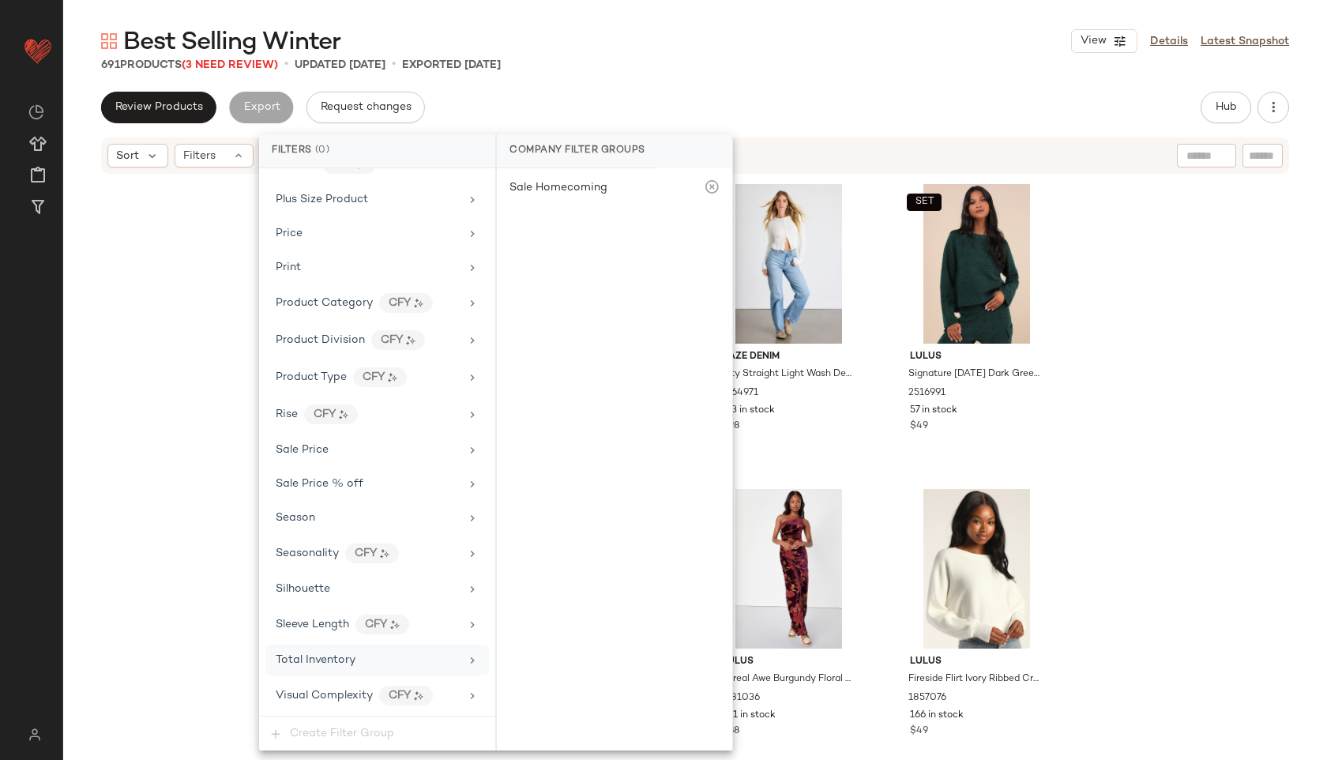
click at [357, 667] on div "Total Inventory" at bounding box center [368, 660] width 184 height 17
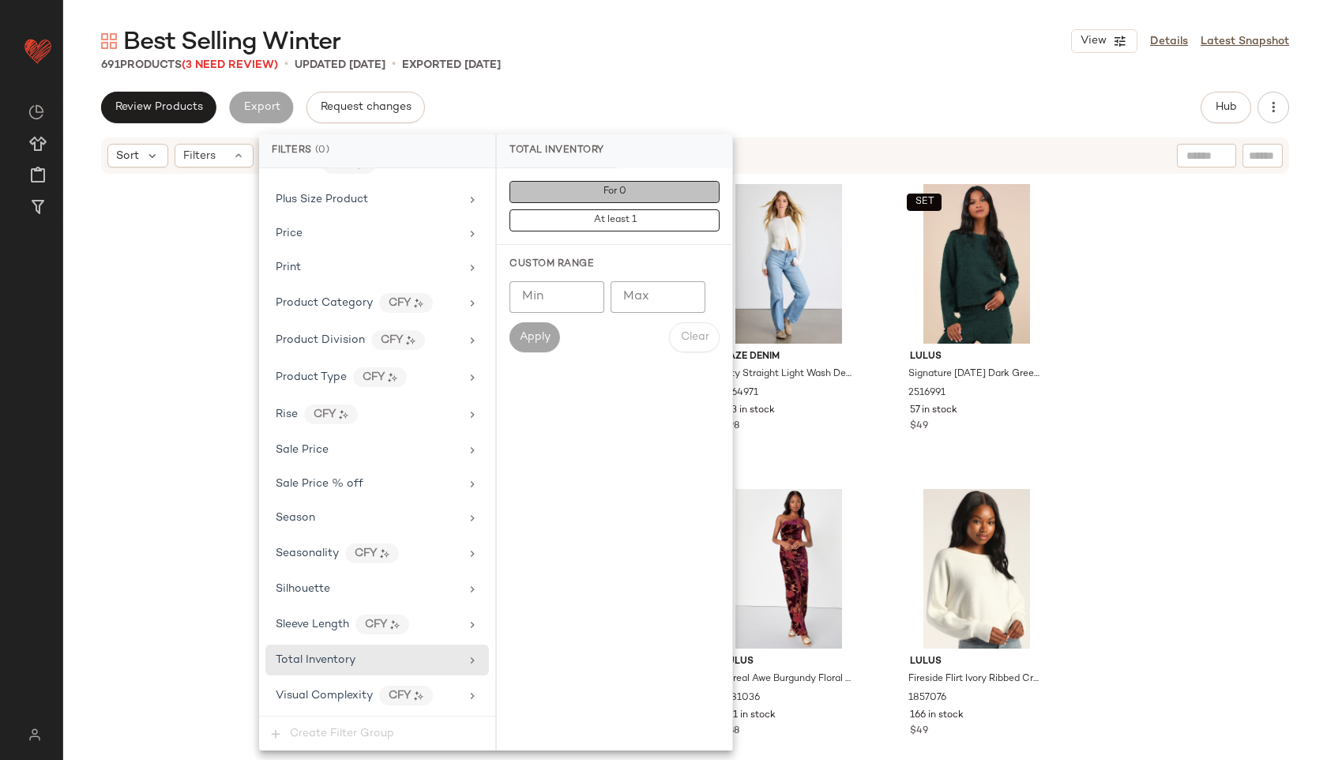
click at [668, 192] on button "For 0" at bounding box center [615, 192] width 210 height 22
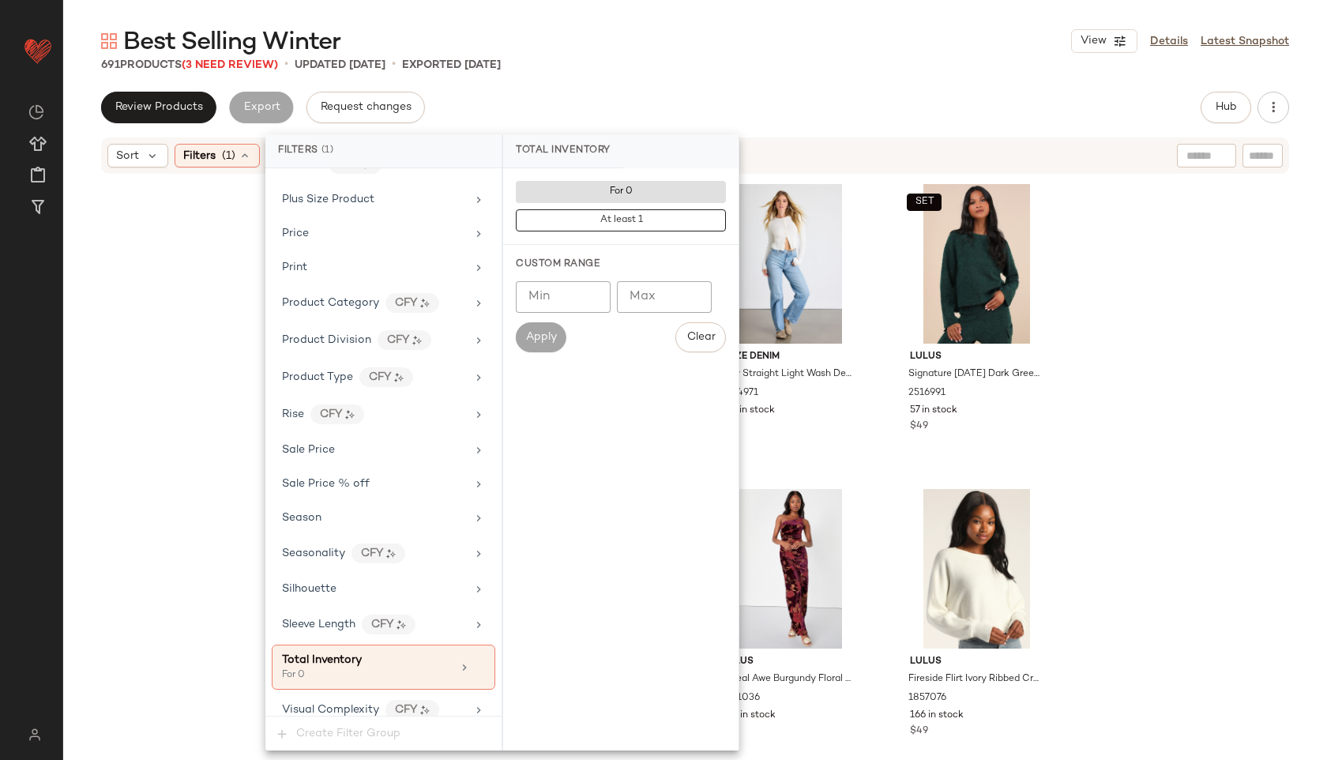
click at [755, 43] on div "Best Selling Winter View Details Latest Snapshot" at bounding box center [695, 41] width 1264 height 32
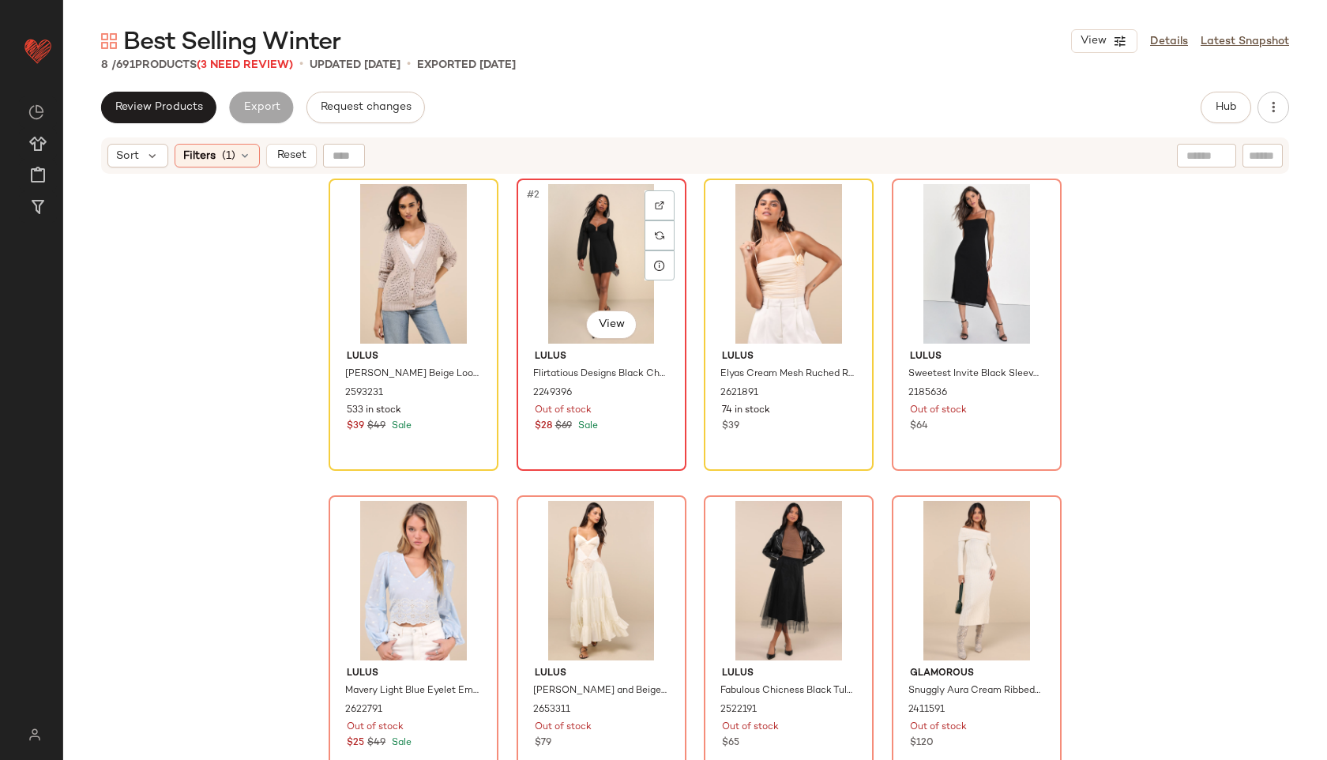
click at [600, 277] on div "#2 View" at bounding box center [601, 264] width 159 height 160
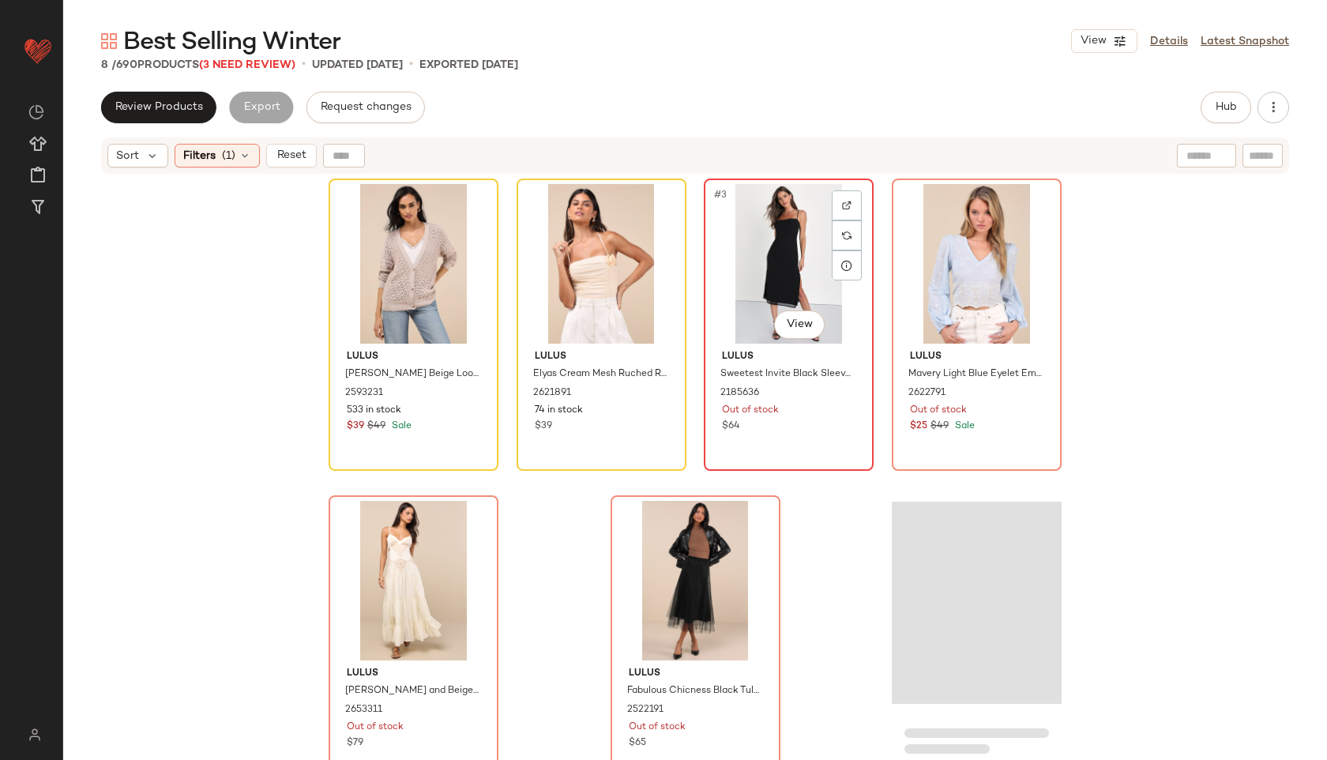
click at [750, 269] on div "#3 View" at bounding box center [788, 264] width 159 height 160
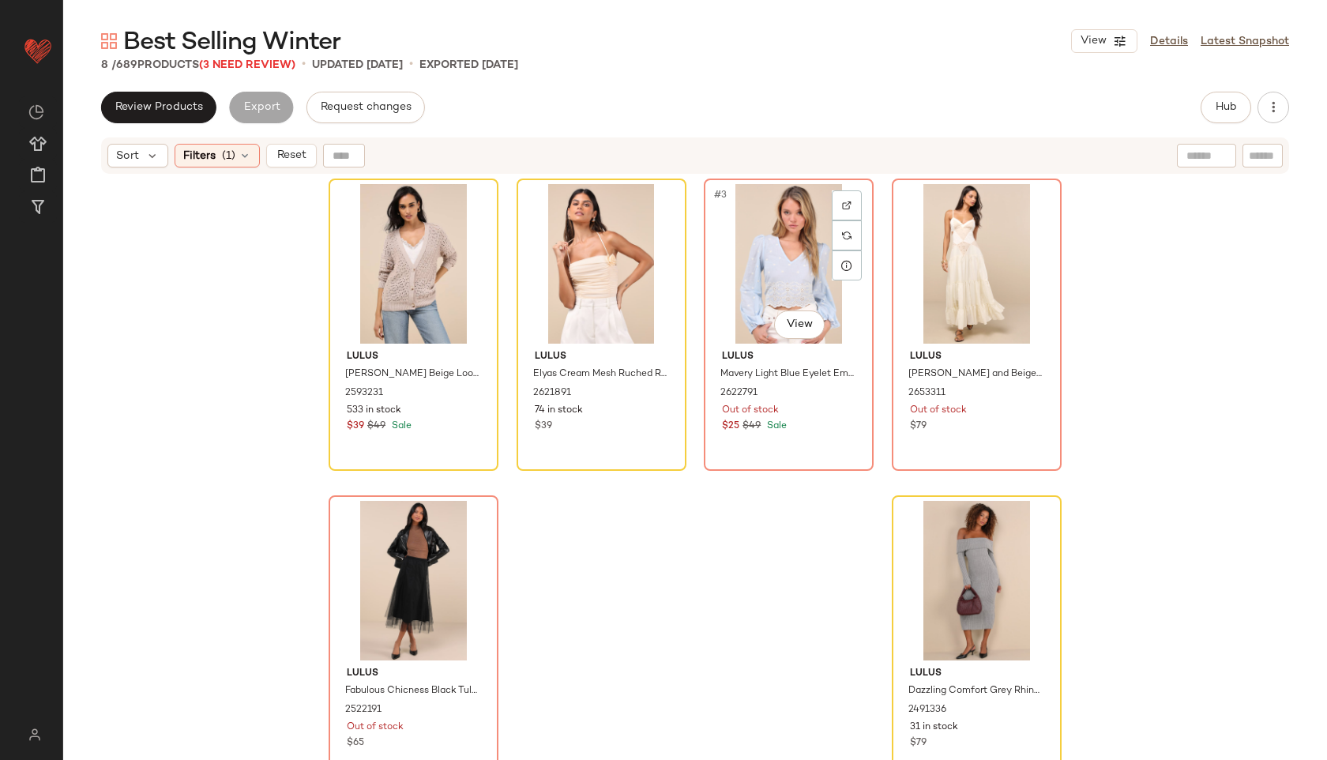
click at [750, 269] on div "#3 View" at bounding box center [788, 264] width 159 height 160
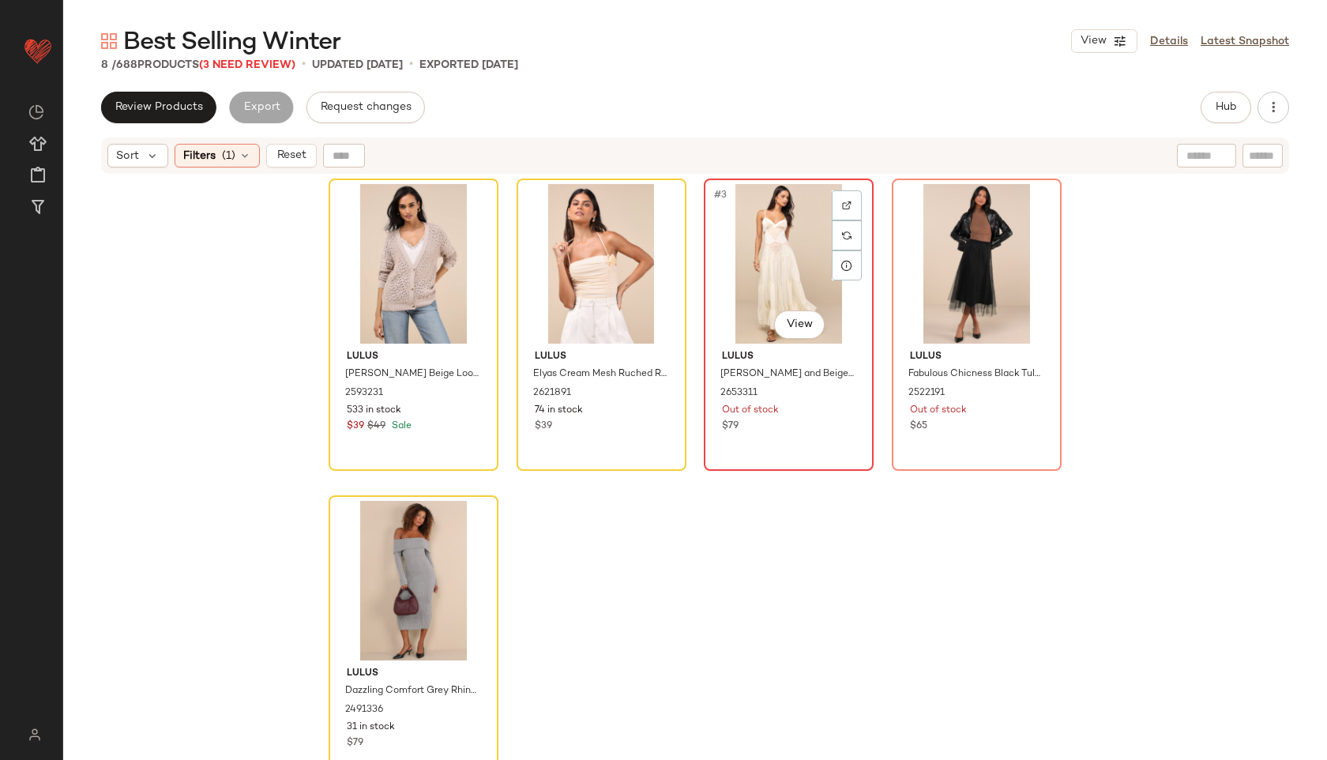
click at [749, 269] on div "#3 View" at bounding box center [788, 264] width 159 height 160
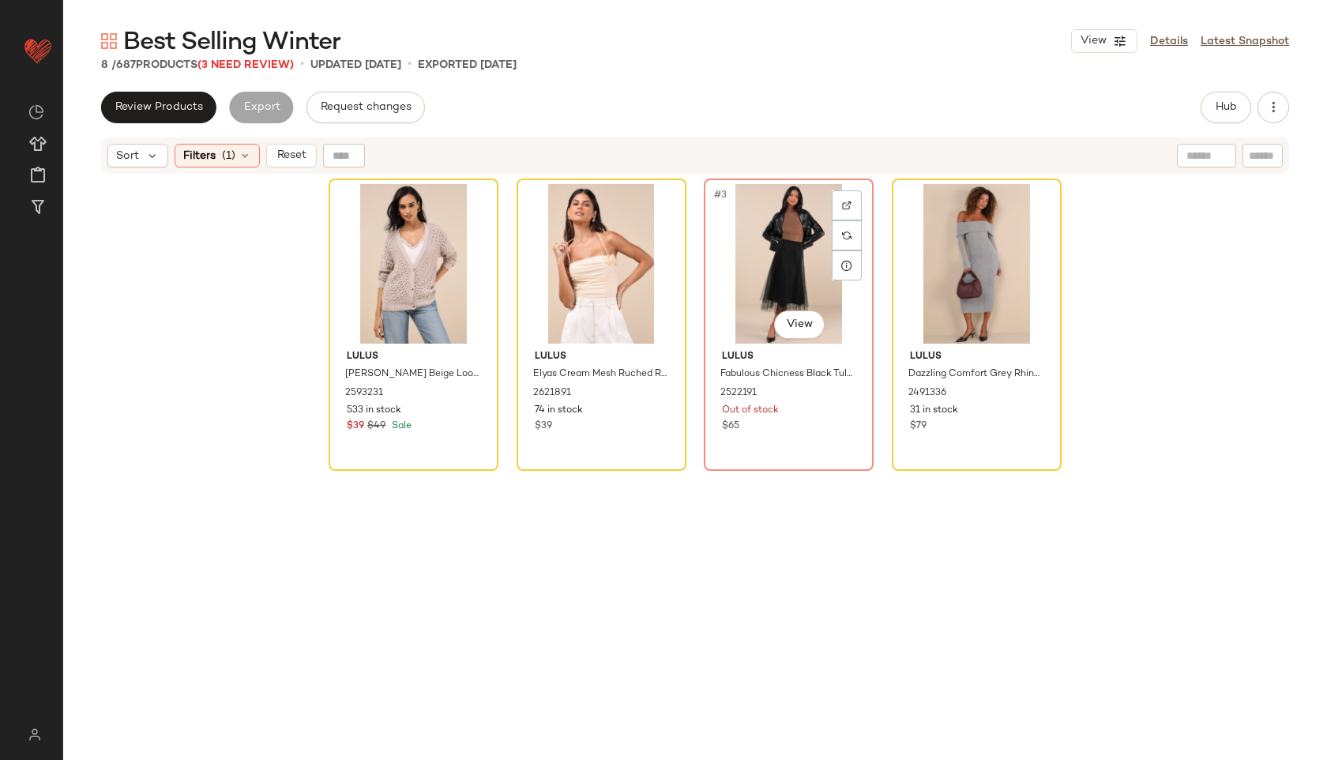
click at [749, 269] on div "#3 View" at bounding box center [788, 264] width 159 height 160
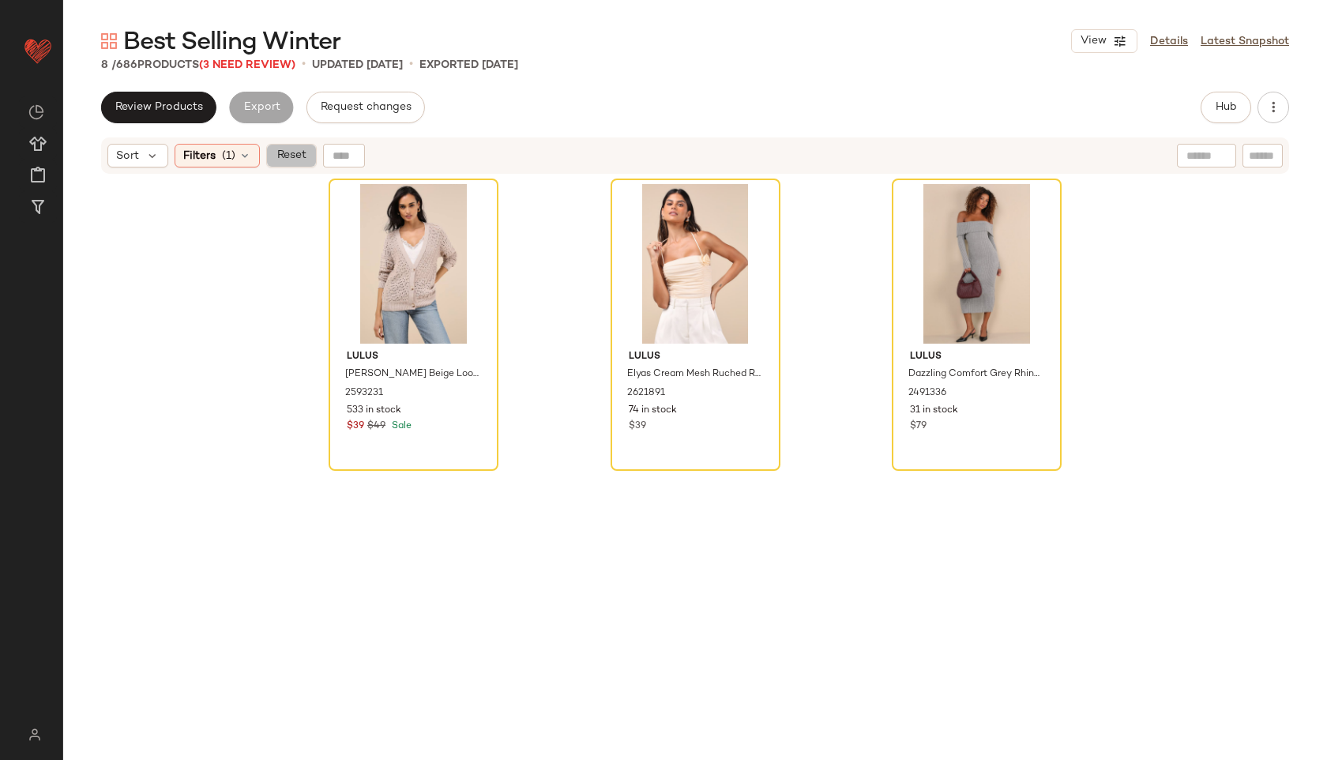
click at [301, 158] on span "Reset" at bounding box center [291, 155] width 30 height 13
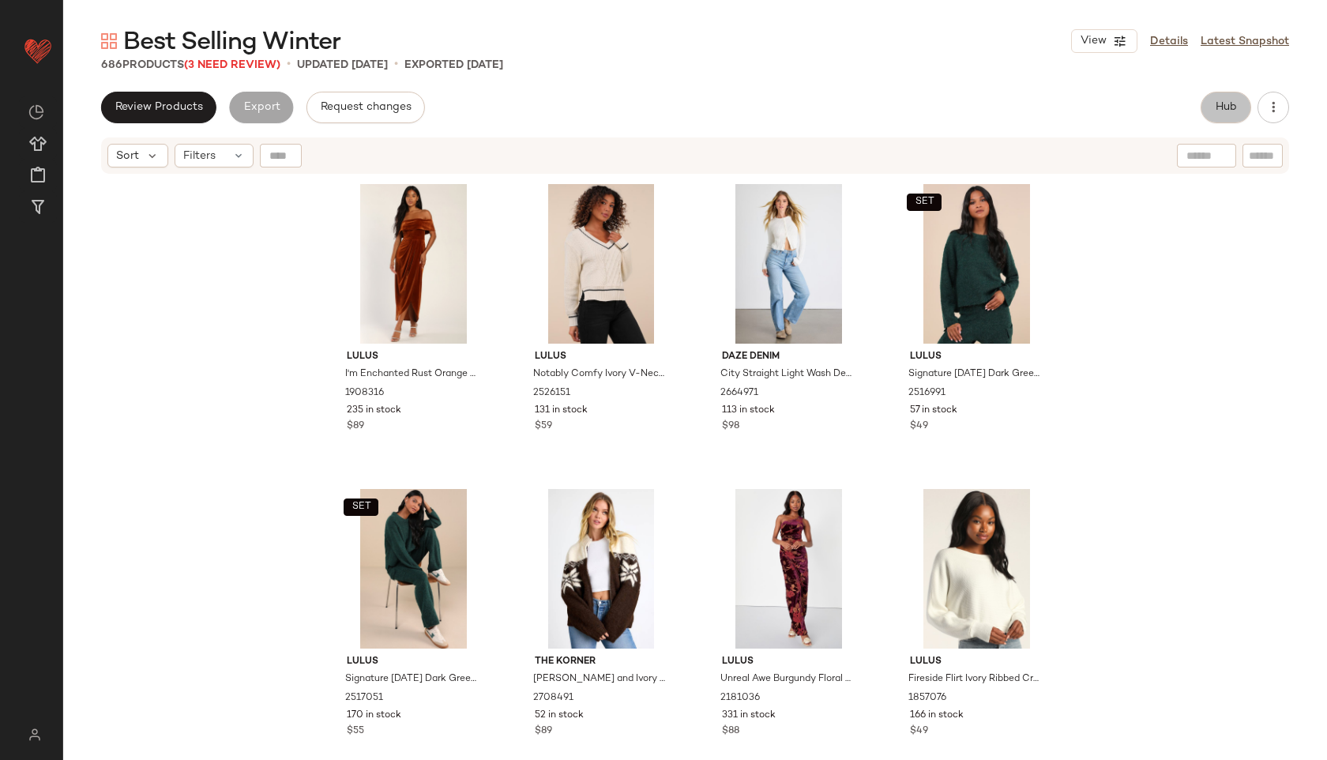
click at [1229, 99] on button "Hub" at bounding box center [1226, 108] width 51 height 32
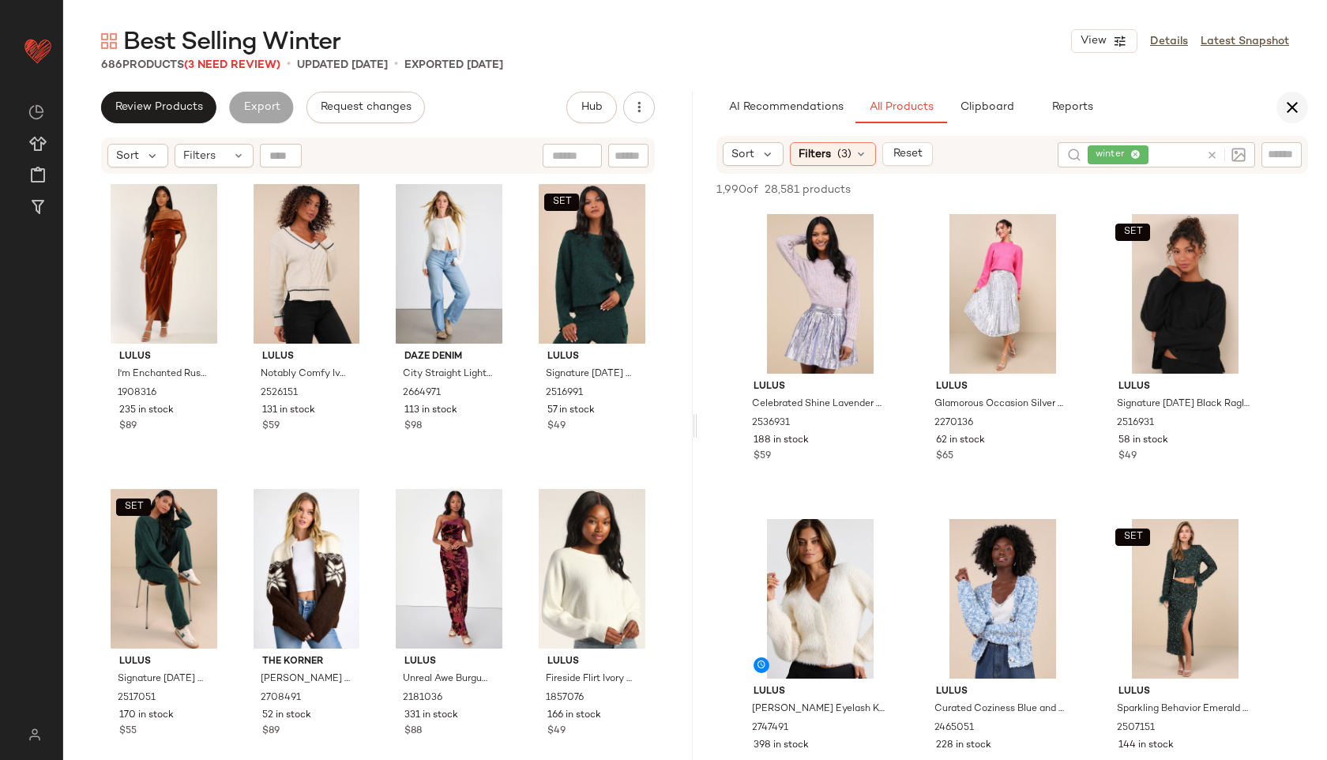
click at [1300, 100] on icon "button" at bounding box center [1292, 107] width 19 height 19
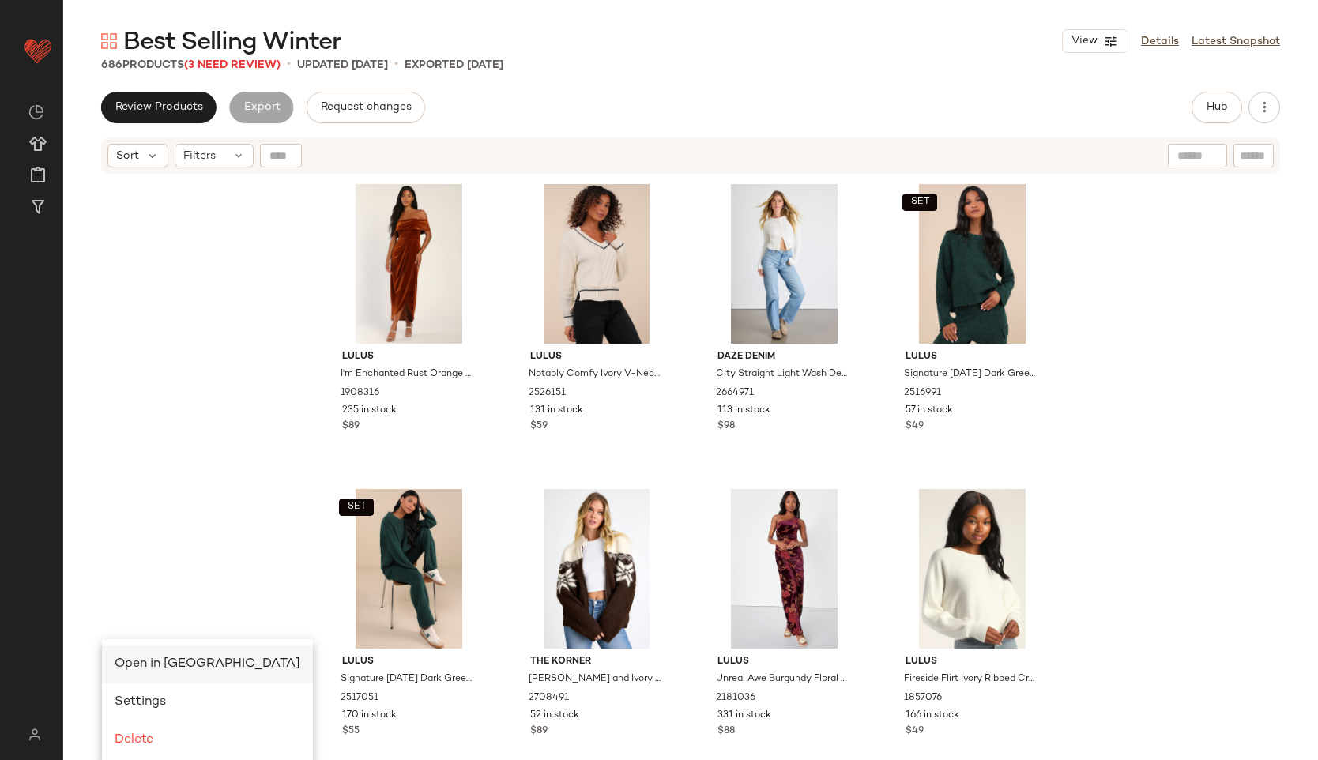
click at [137, 660] on span "Open in Split View" at bounding box center [208, 663] width 186 height 13
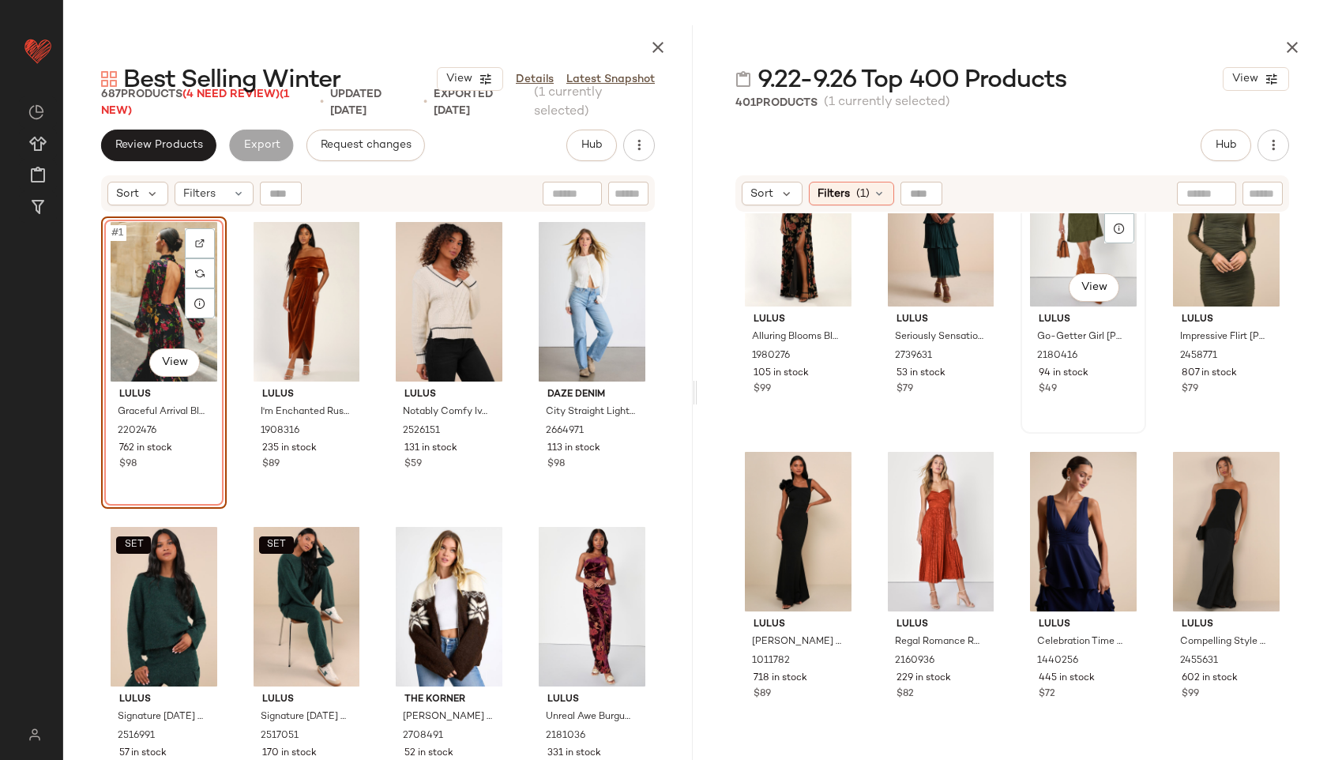
scroll to position [699, 0]
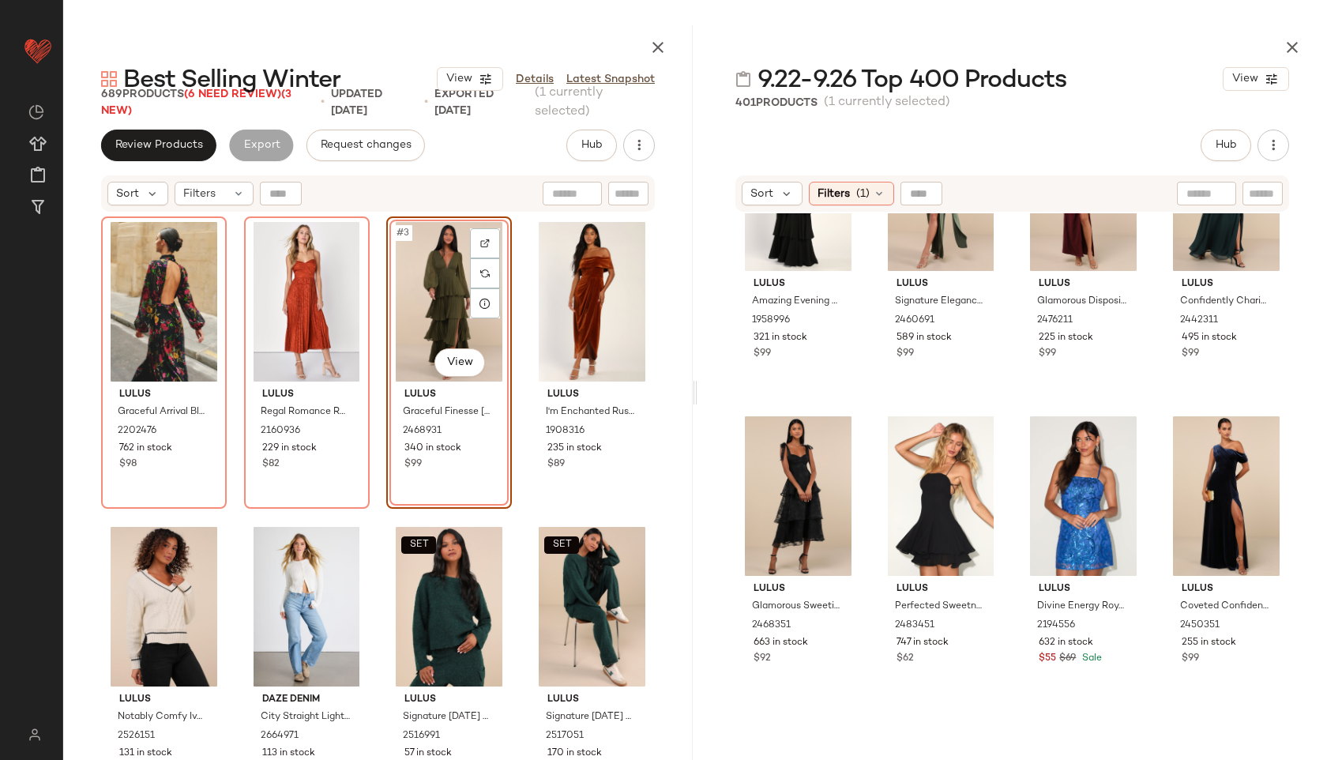
scroll to position [1349, 0]
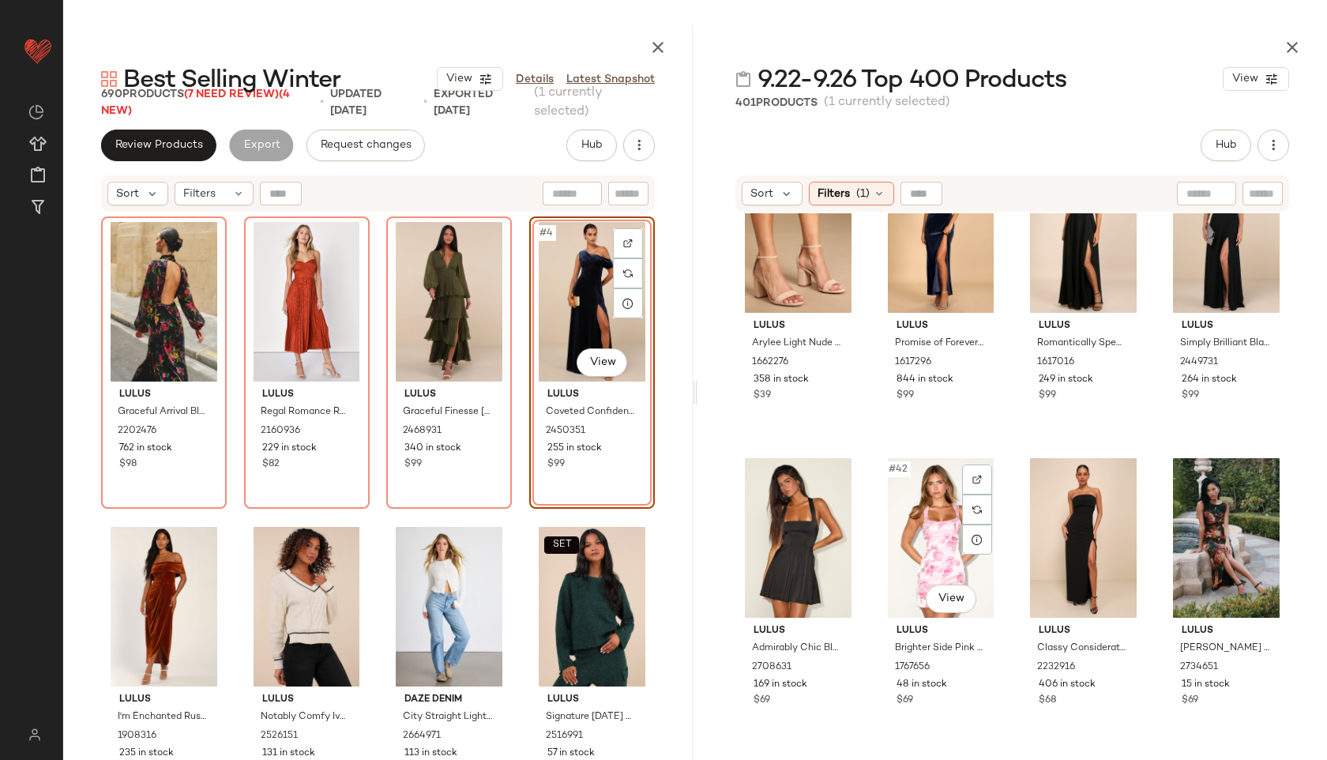
scroll to position [3035, 0]
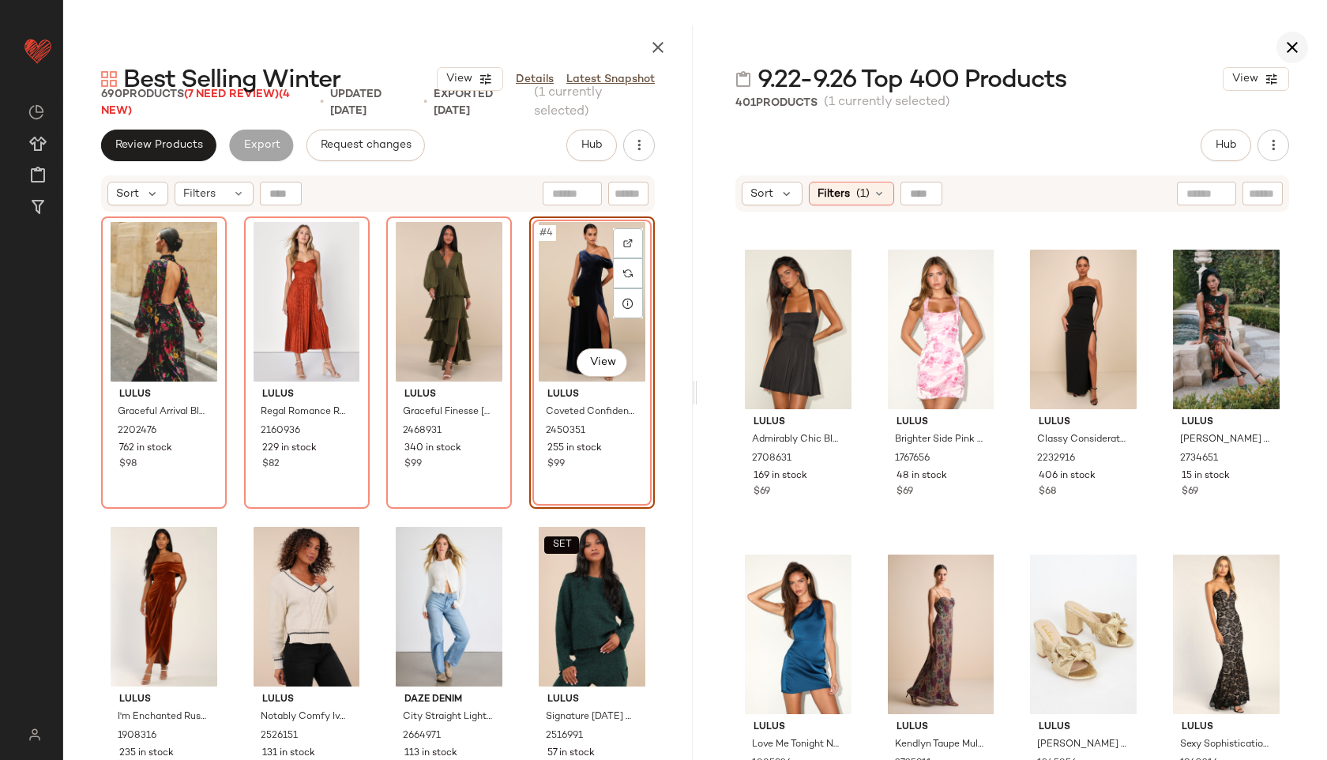
click at [1293, 44] on icon "button" at bounding box center [1292, 47] width 19 height 19
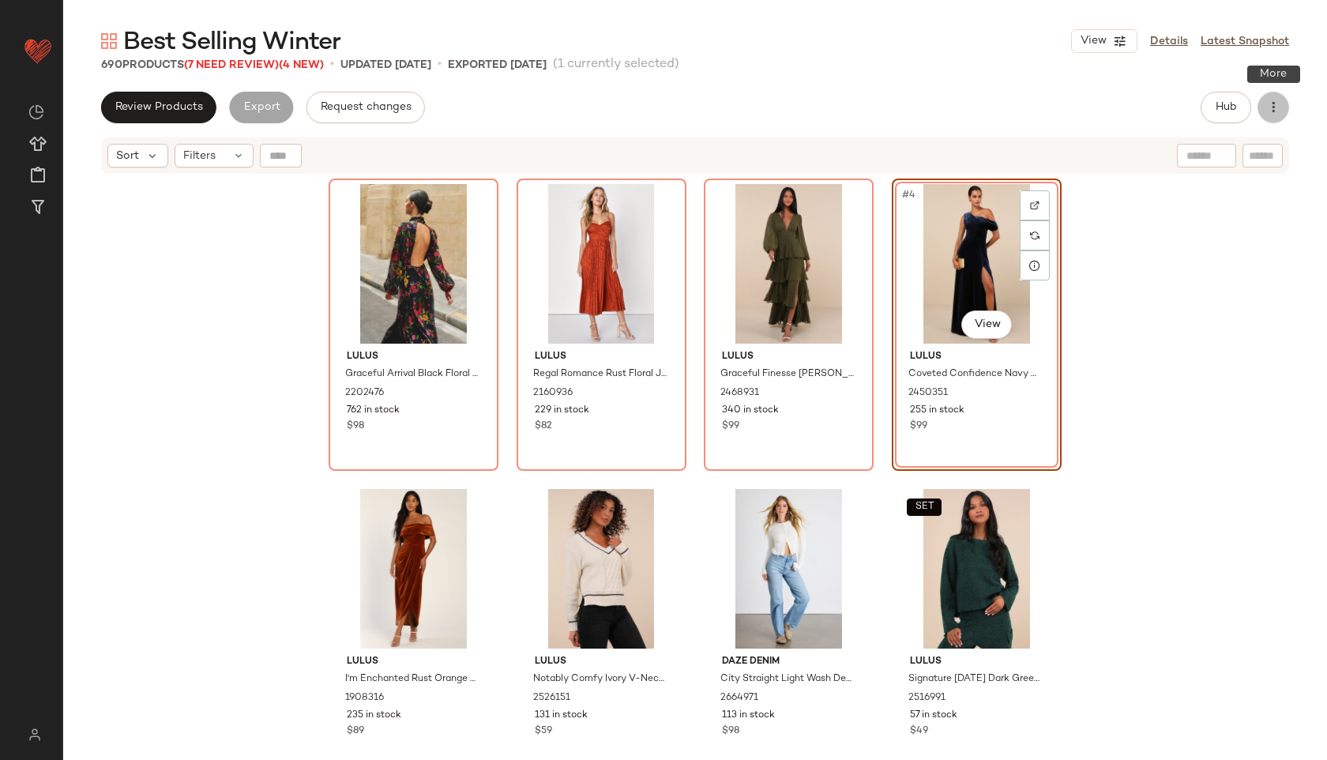
click at [1279, 108] on icon "button" at bounding box center [1274, 108] width 16 height 16
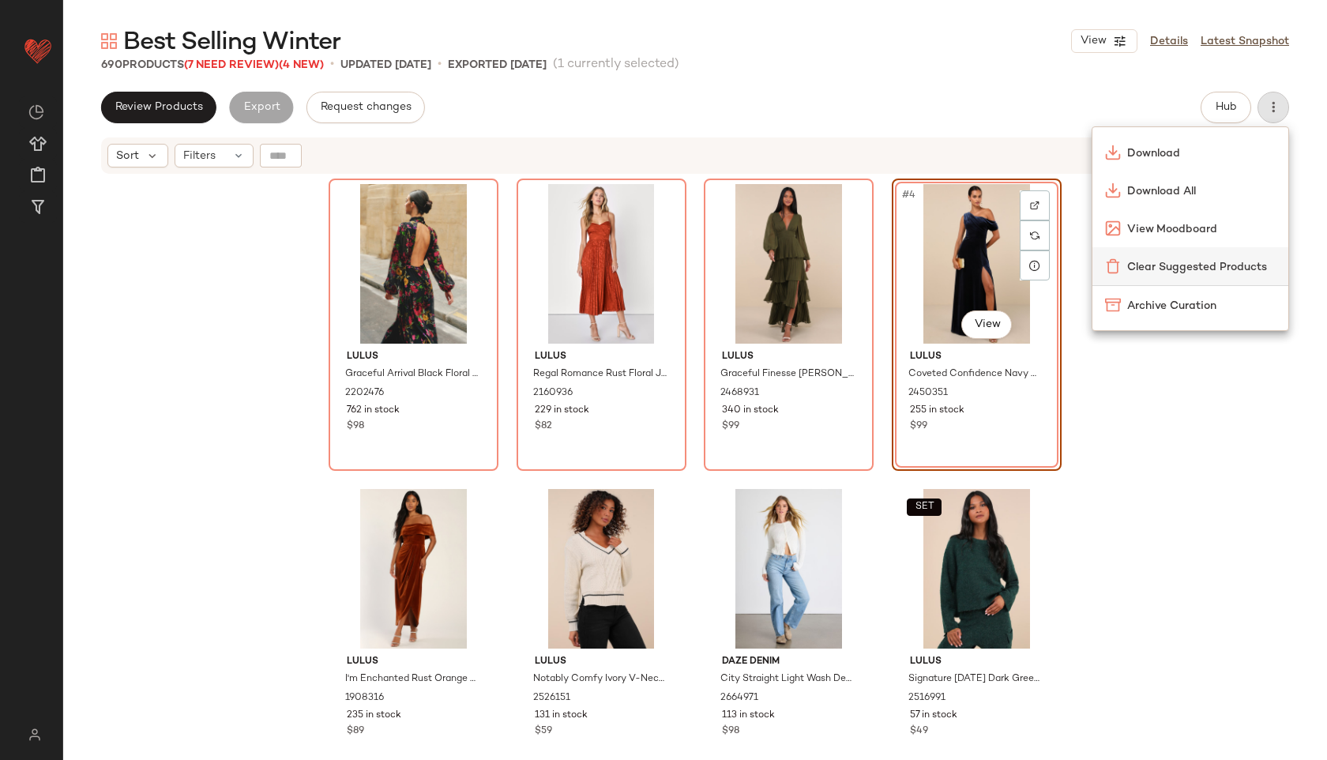
click at [1207, 262] on span "Clear Suggested Products" at bounding box center [1201, 267] width 149 height 17
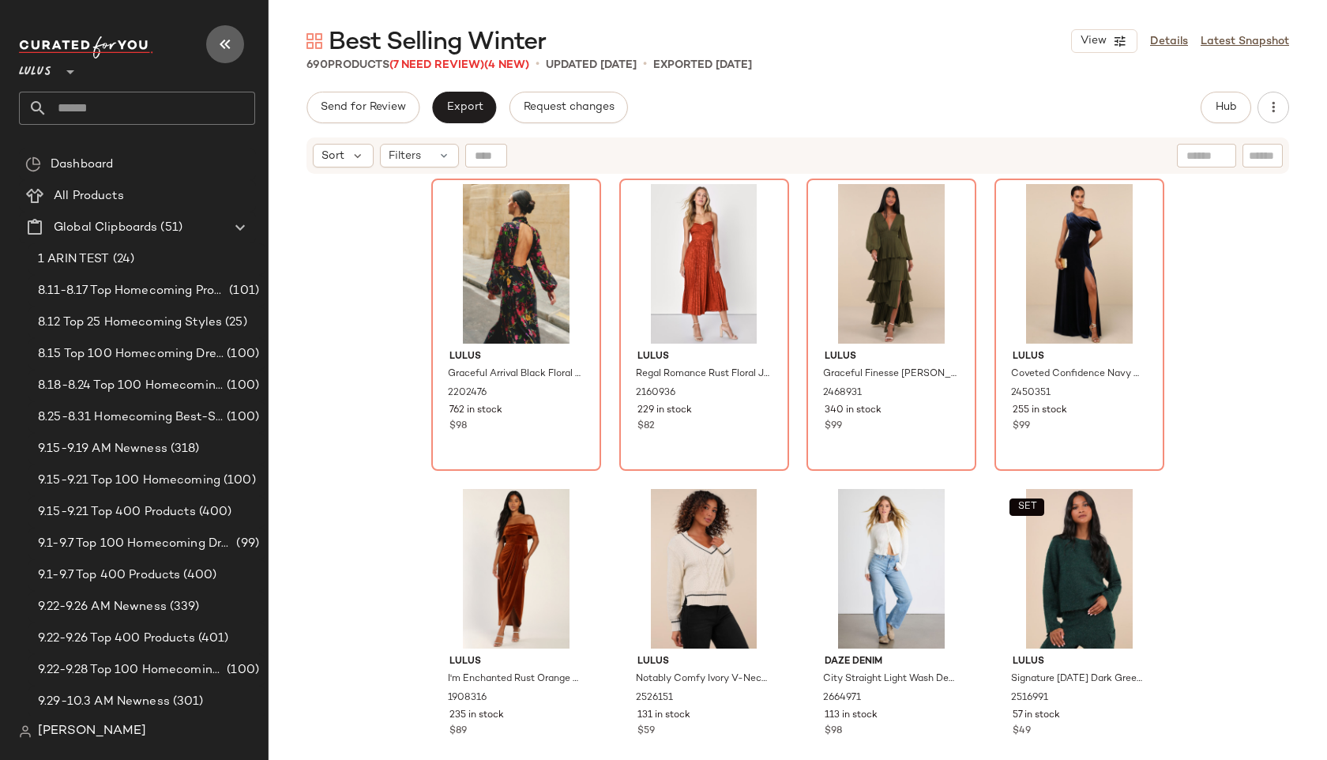
click at [228, 37] on icon "button" at bounding box center [225, 44] width 19 height 19
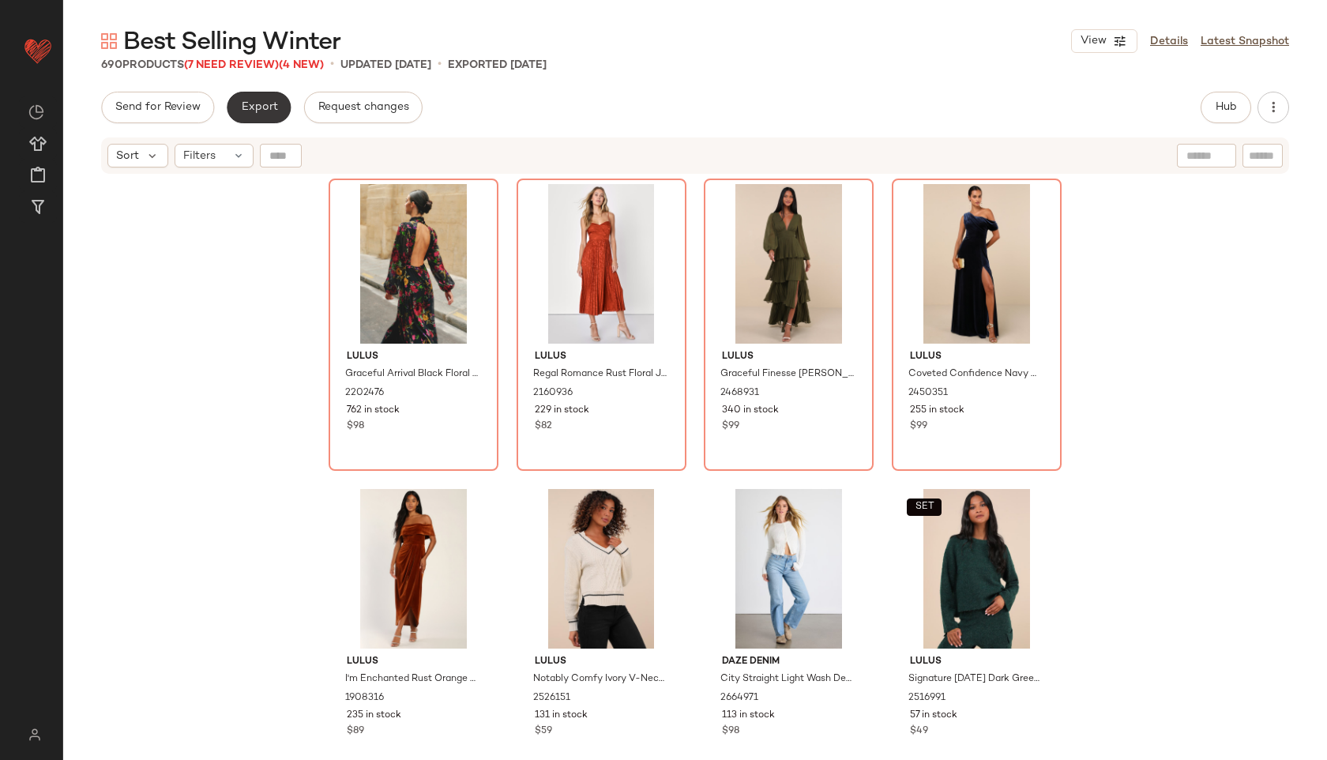
click at [257, 95] on button "Export" at bounding box center [259, 108] width 64 height 32
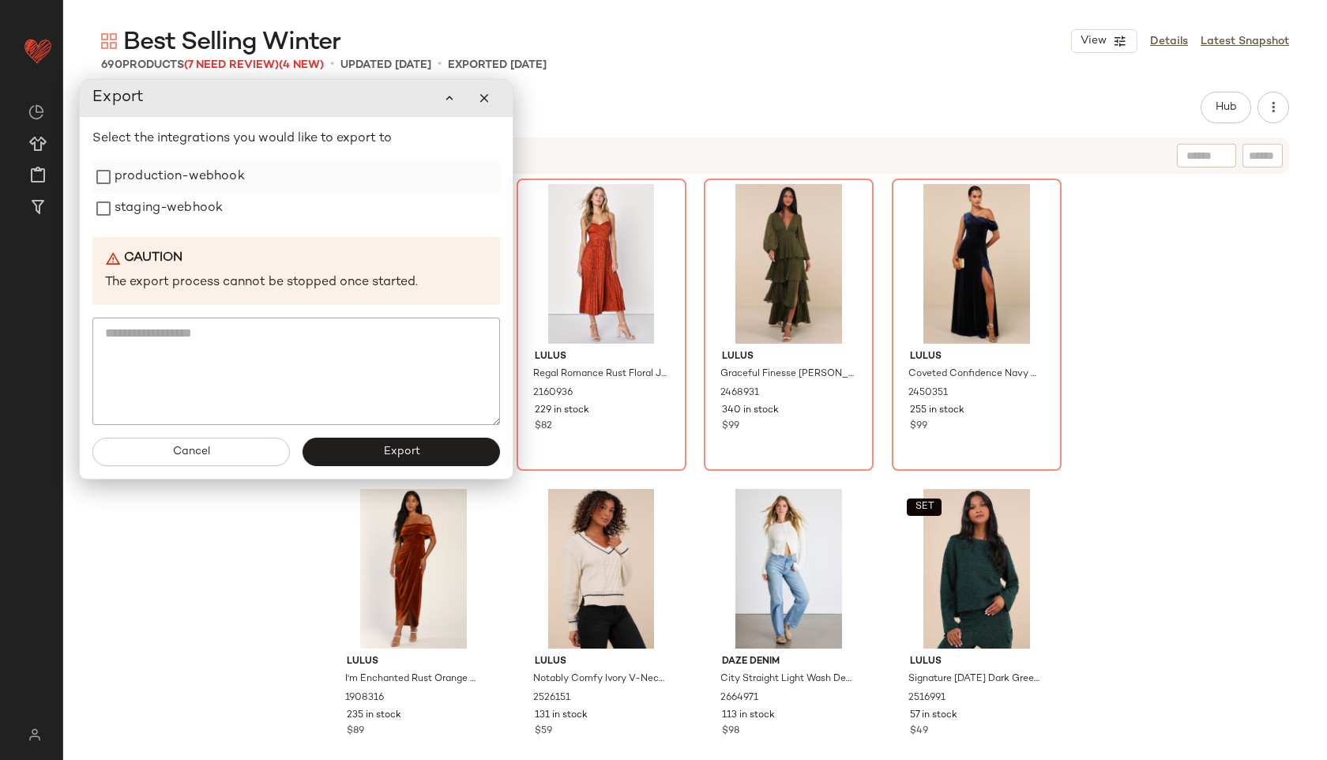
click at [225, 169] on label "production-webhook" at bounding box center [180, 177] width 130 height 32
click at [208, 205] on label "staging-webhook" at bounding box center [169, 209] width 108 height 32
click at [371, 450] on button "Export" at bounding box center [402, 452] width 198 height 28
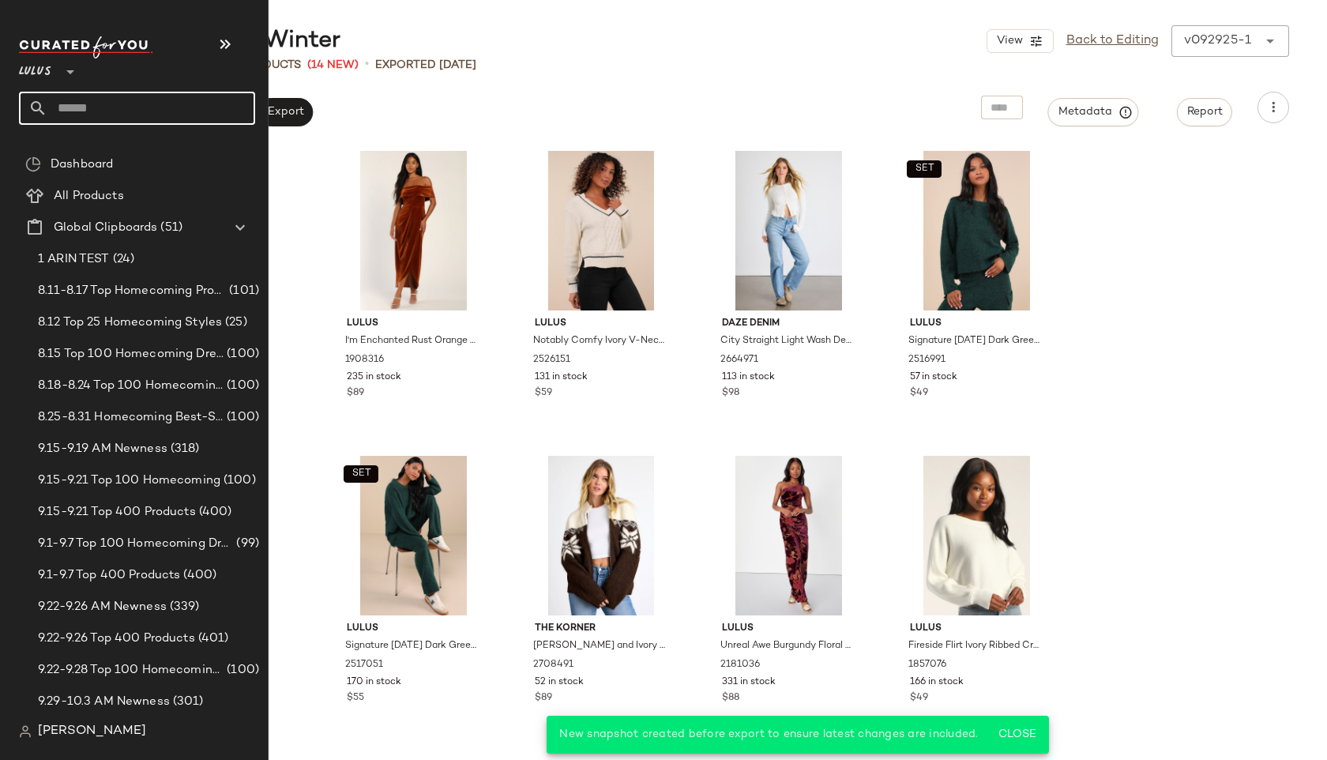
click at [72, 107] on input "text" at bounding box center [151, 108] width 208 height 33
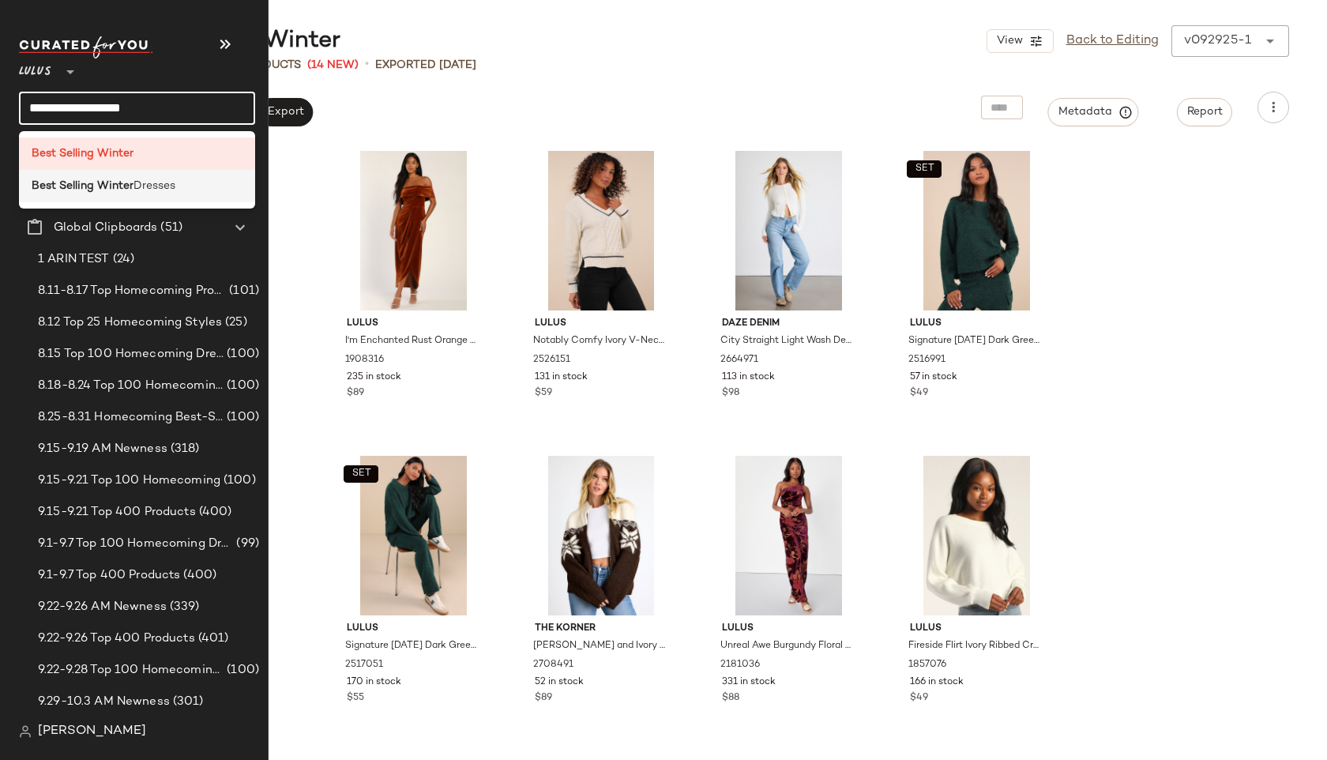
type input "**********"
click at [61, 187] on b "Best Selling Winter" at bounding box center [83, 186] width 102 height 17
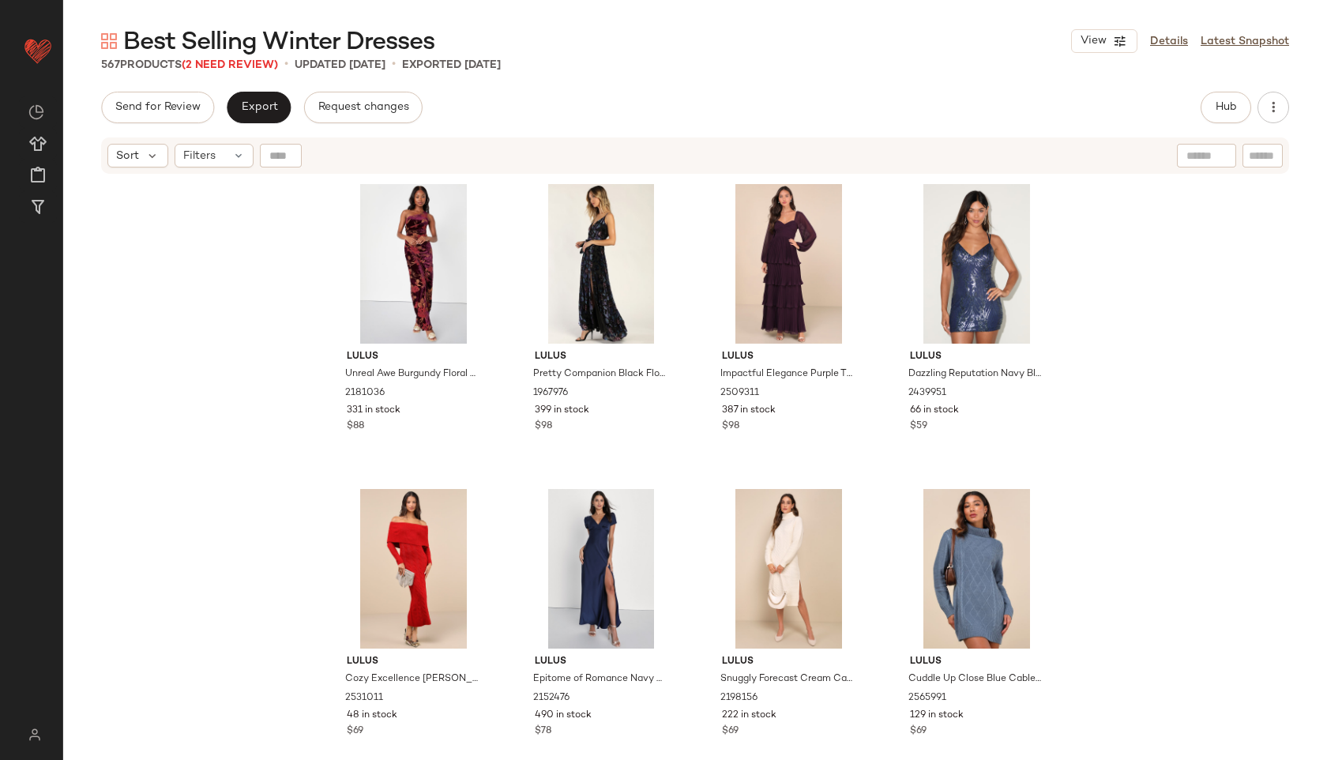
click at [225, 168] on div "Sort Filters" at bounding box center [695, 155] width 1188 height 36
click at [222, 155] on div "Filters" at bounding box center [214, 156] width 79 height 24
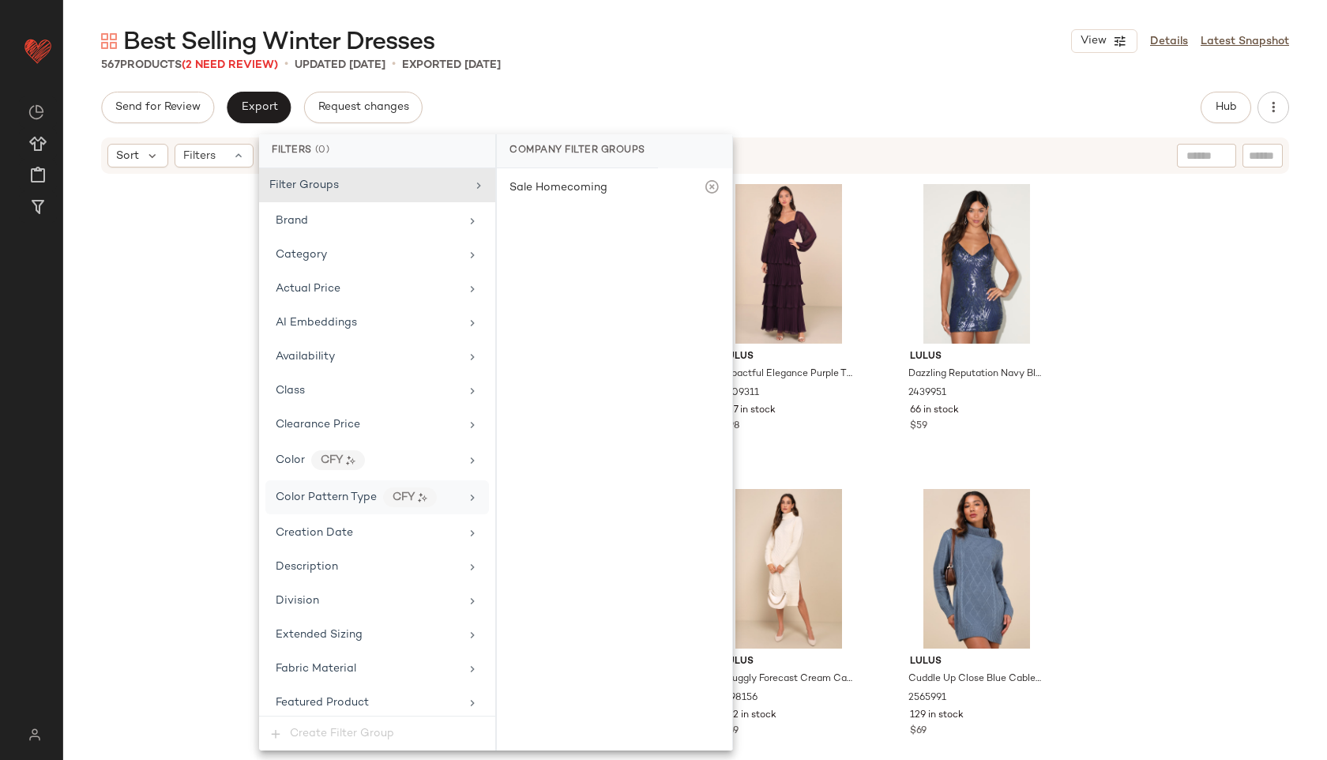
scroll to position [970, 0]
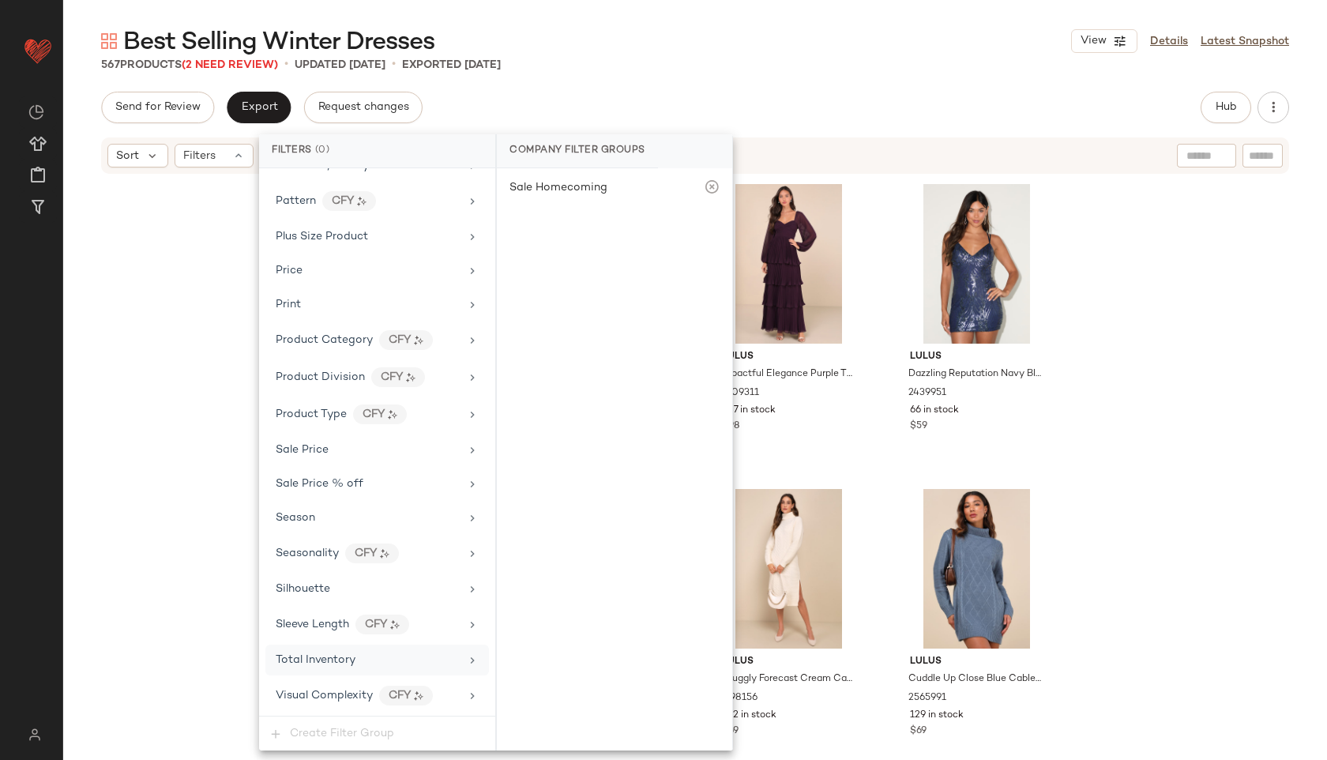
click at [346, 663] on span "Total Inventory" at bounding box center [316, 660] width 80 height 12
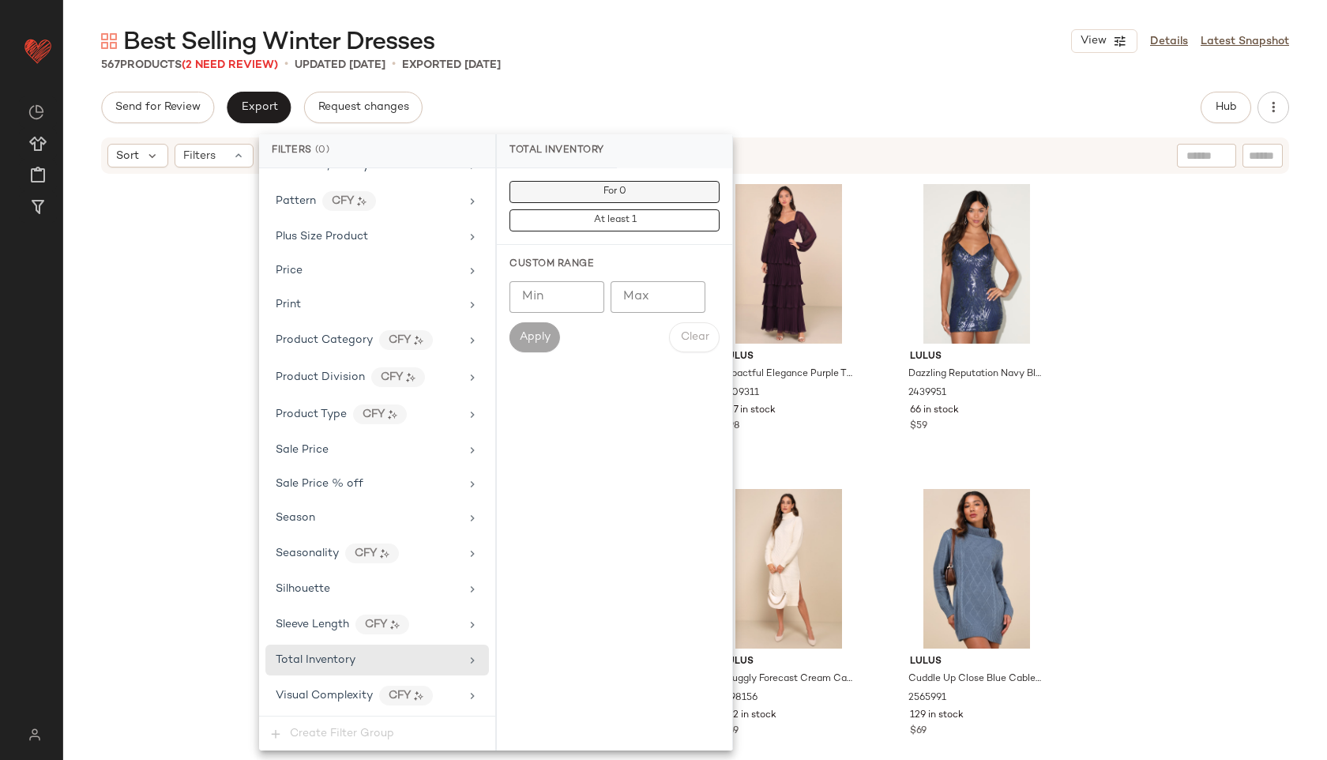
click at [639, 194] on button "For 0" at bounding box center [615, 192] width 210 height 22
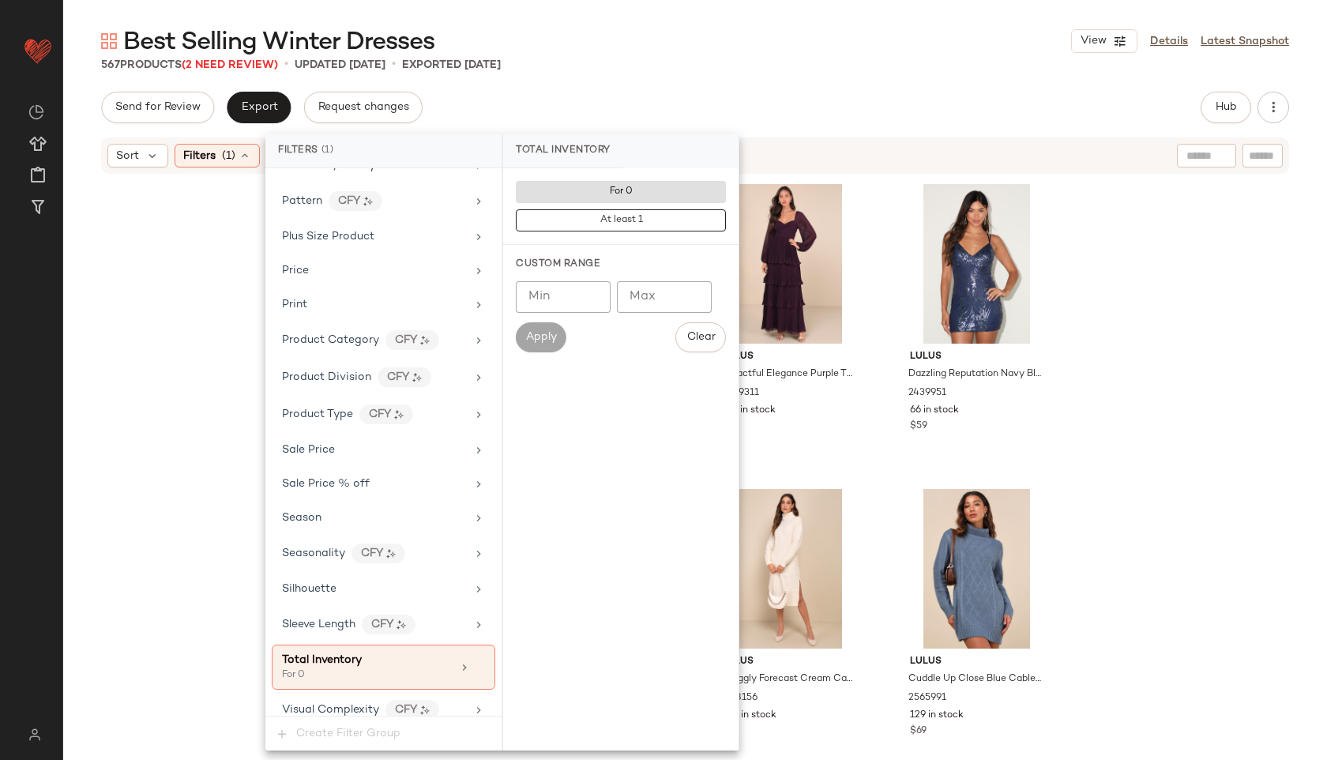
click at [728, 71] on div "567 Products (2 Need Review) • updated [DATE] • Exported [DATE]" at bounding box center [695, 65] width 1264 height 16
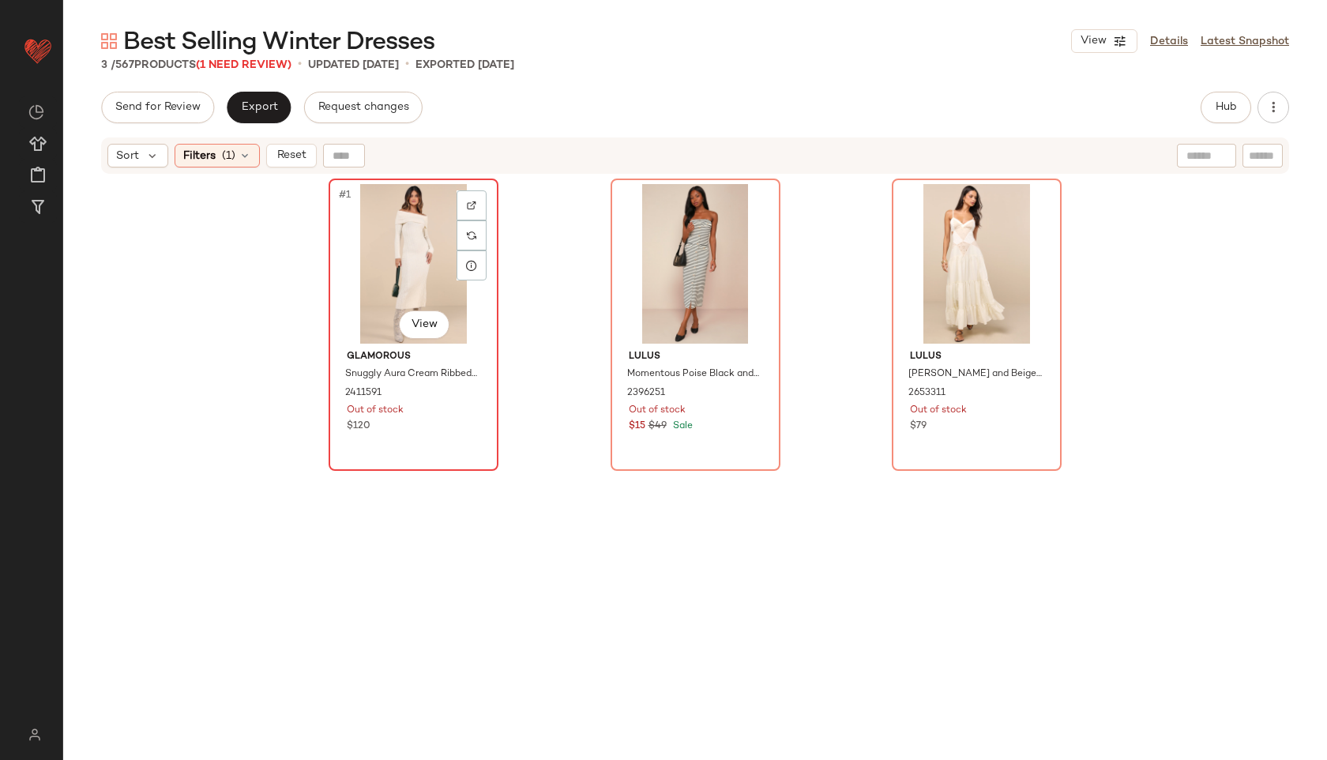
click at [356, 271] on div "#1 View" at bounding box center [413, 264] width 159 height 160
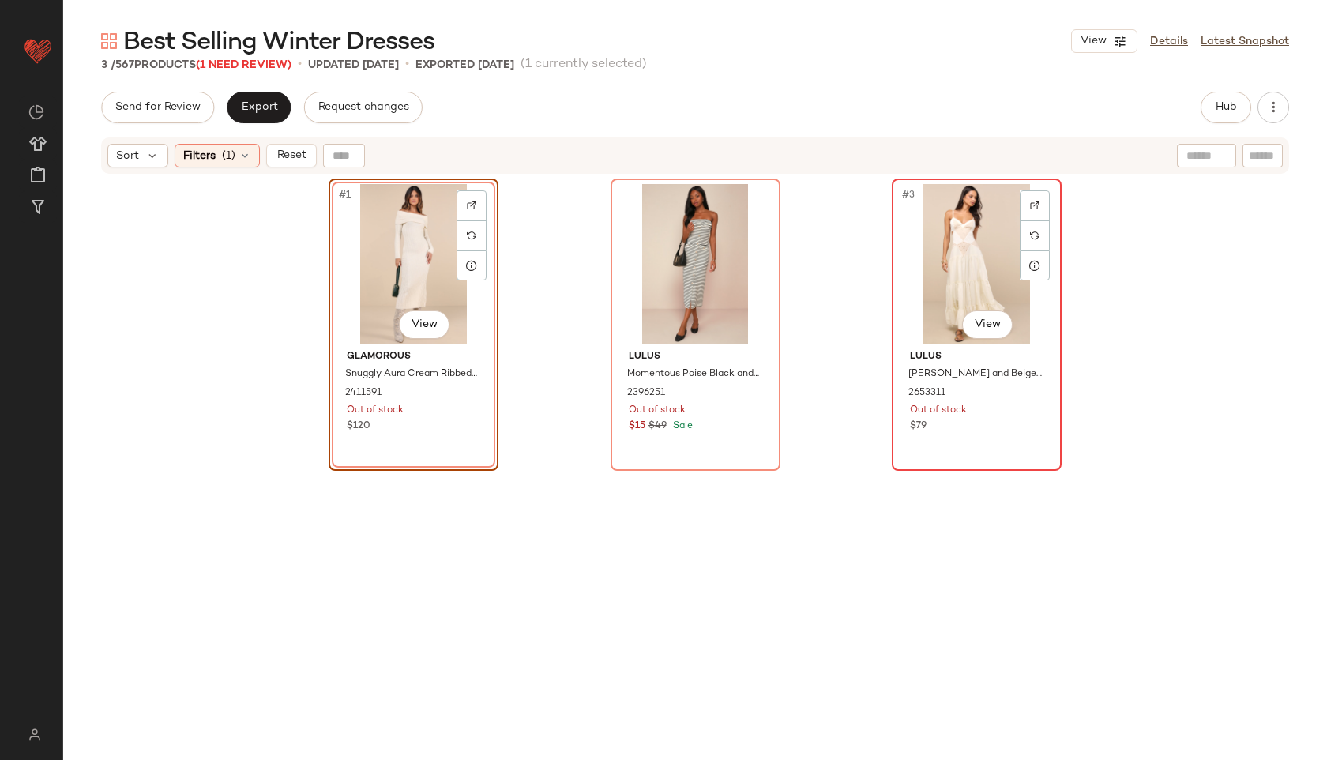
click at [933, 284] on div "#3 View" at bounding box center [976, 264] width 159 height 160
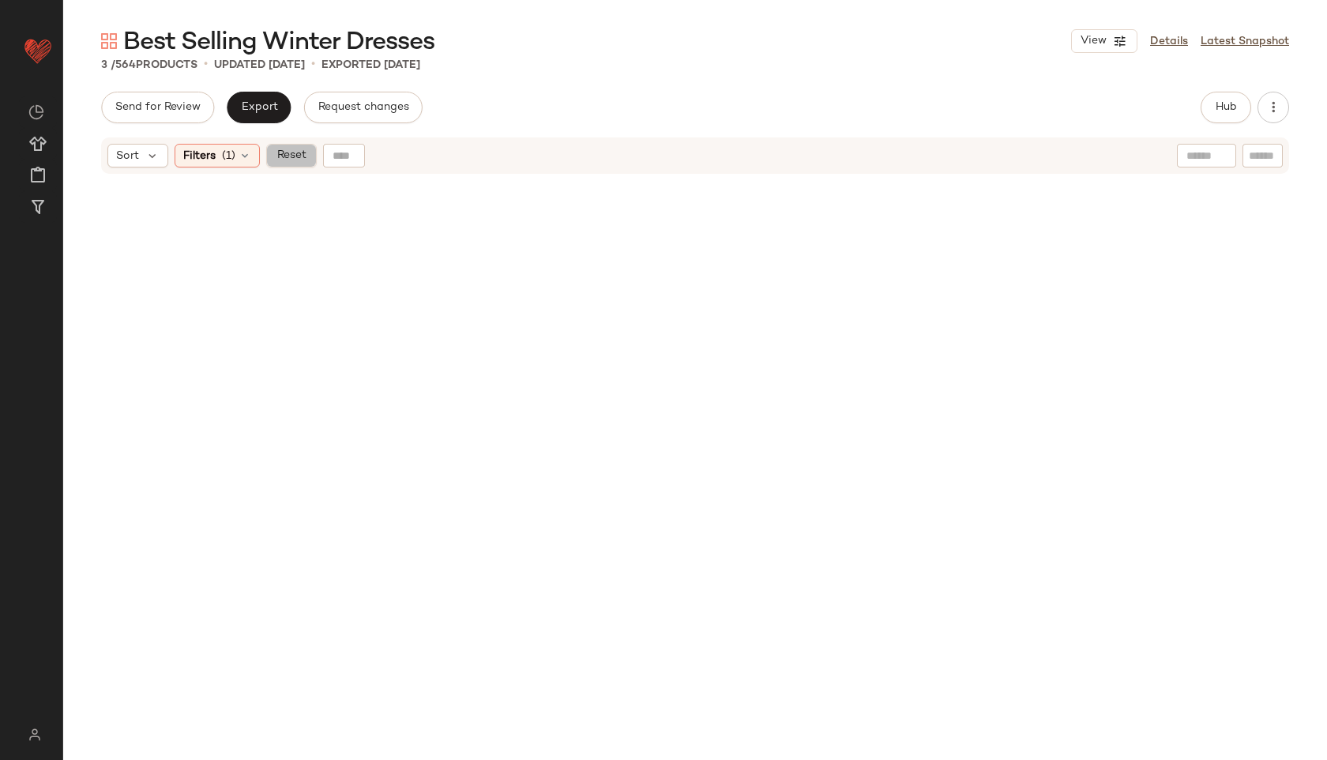
click at [295, 155] on span "Reset" at bounding box center [291, 155] width 30 height 13
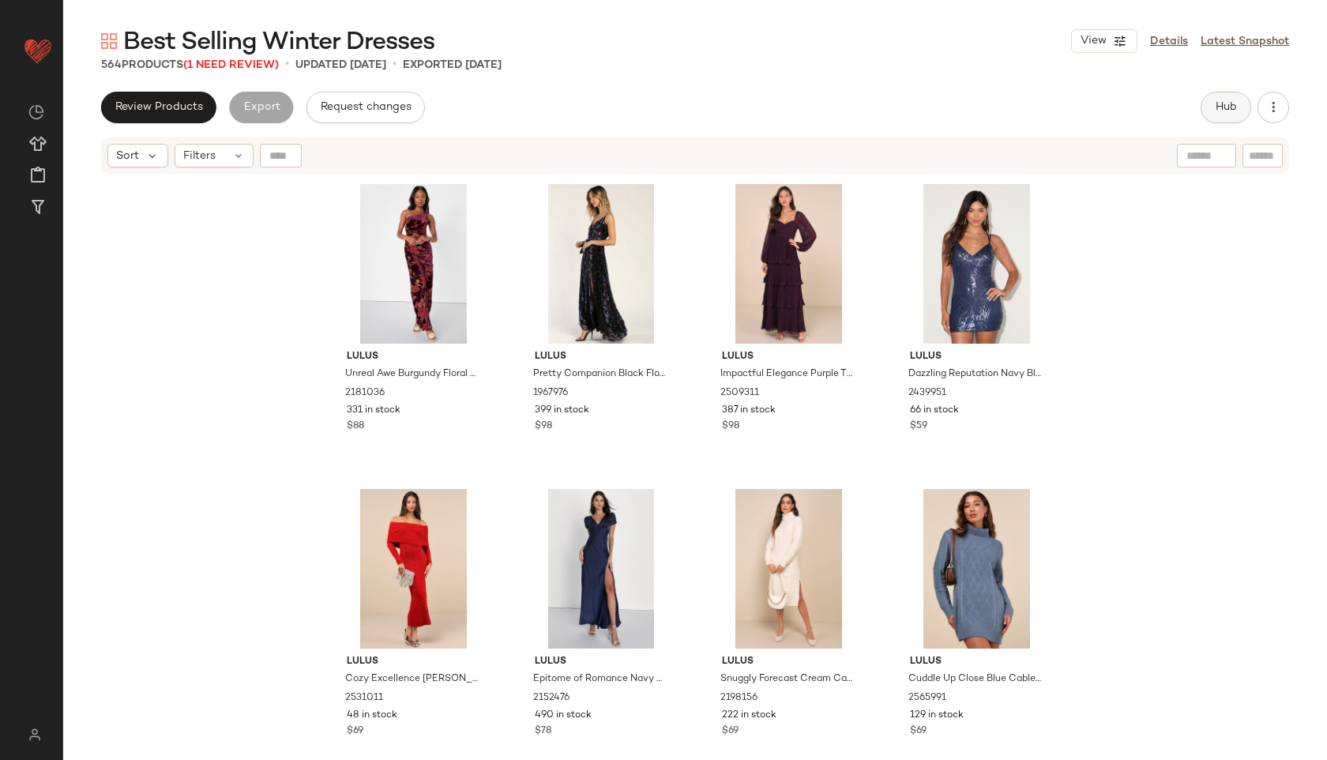
click at [1230, 94] on button "Hub" at bounding box center [1226, 108] width 51 height 32
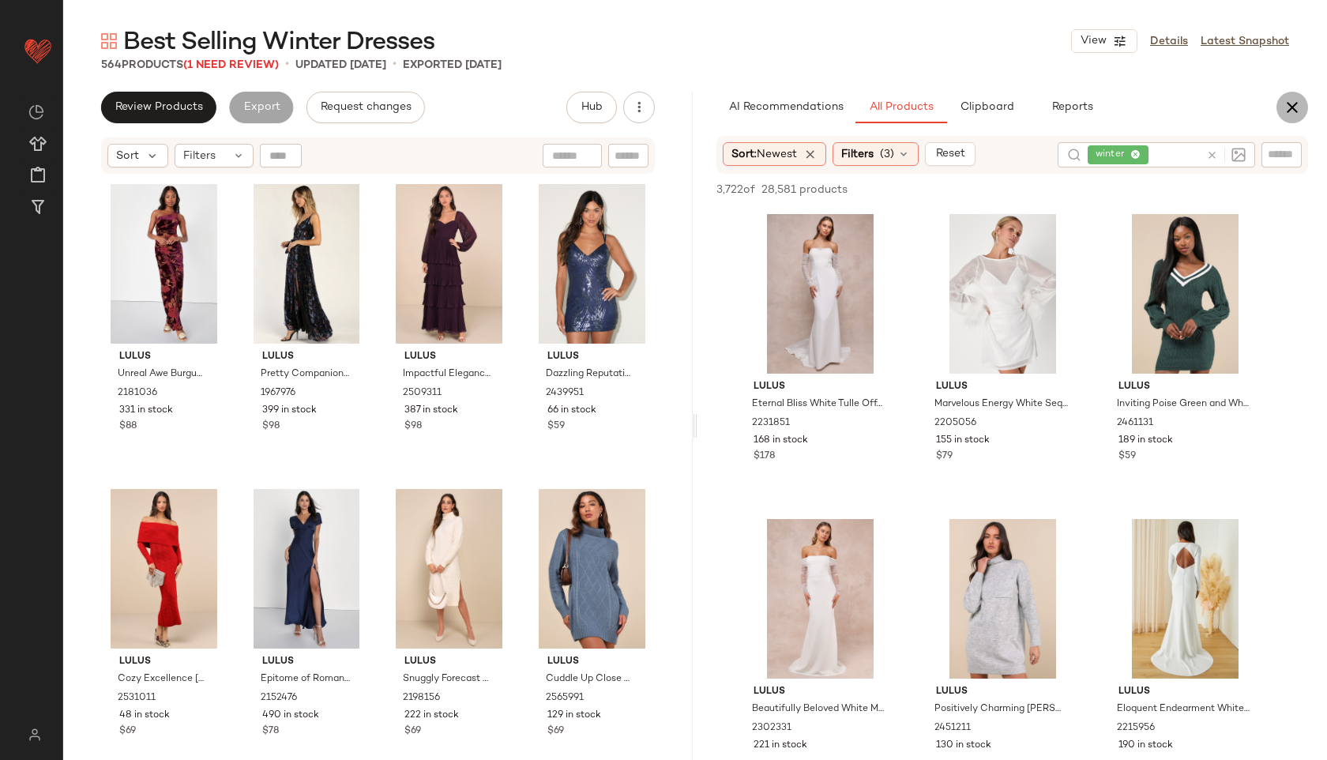
click at [1294, 101] on icon "button" at bounding box center [1292, 107] width 19 height 19
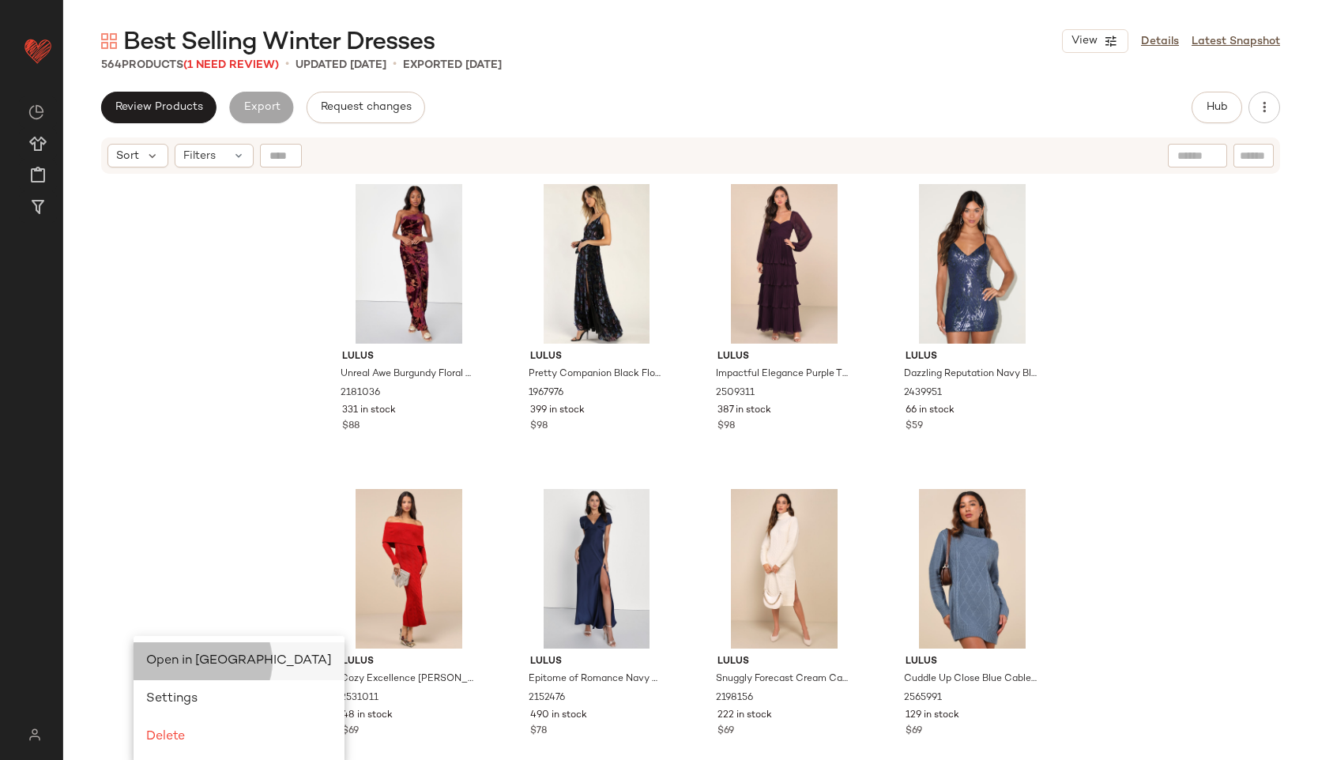
click at [176, 656] on span "Open in Split View" at bounding box center [239, 660] width 186 height 13
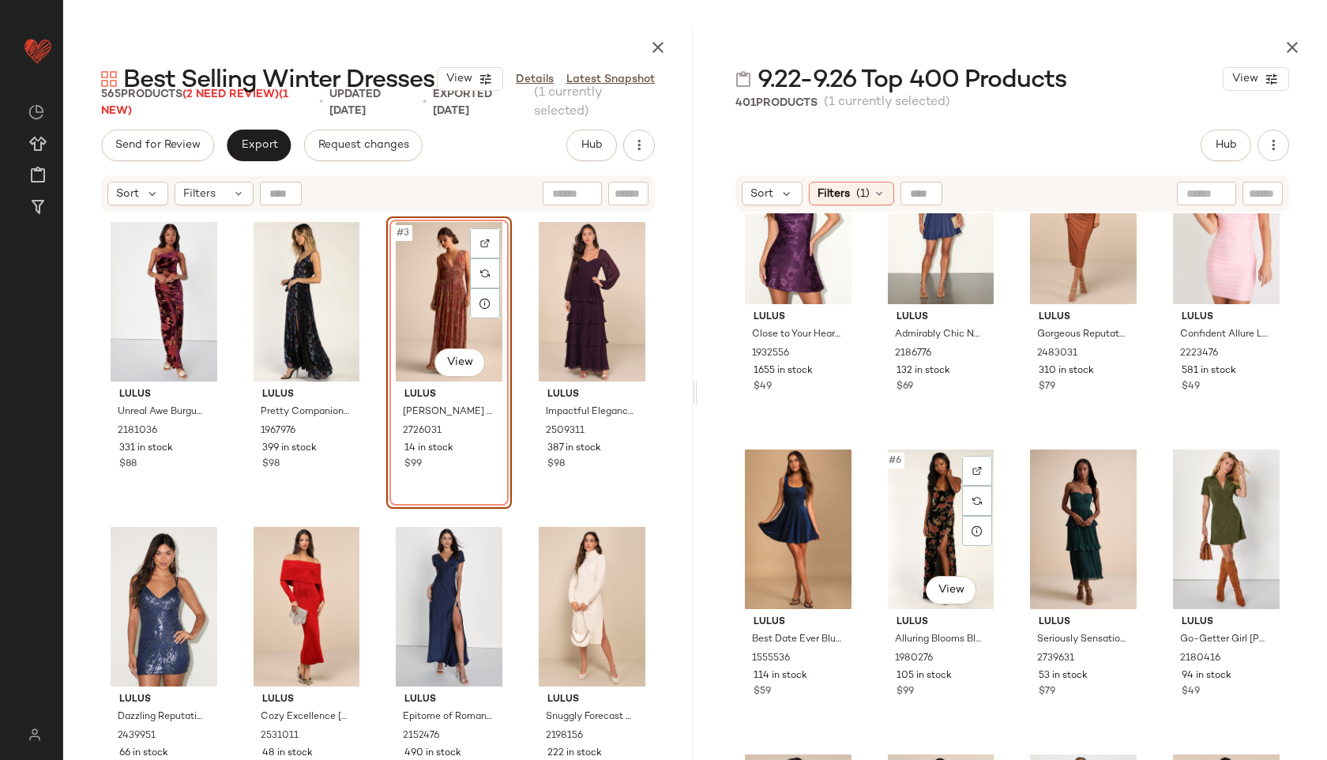
scroll to position [132, 0]
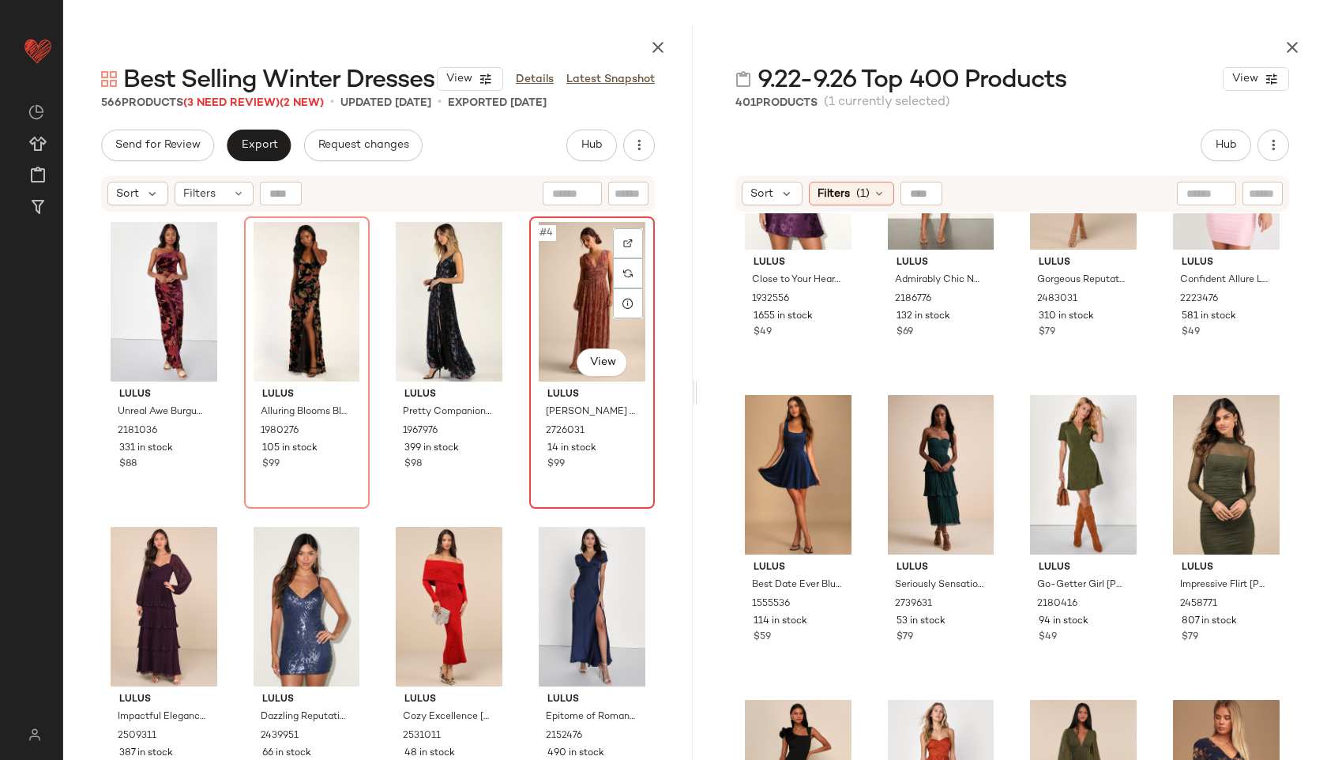
click at [543, 300] on div "#4 View" at bounding box center [592, 302] width 115 height 160
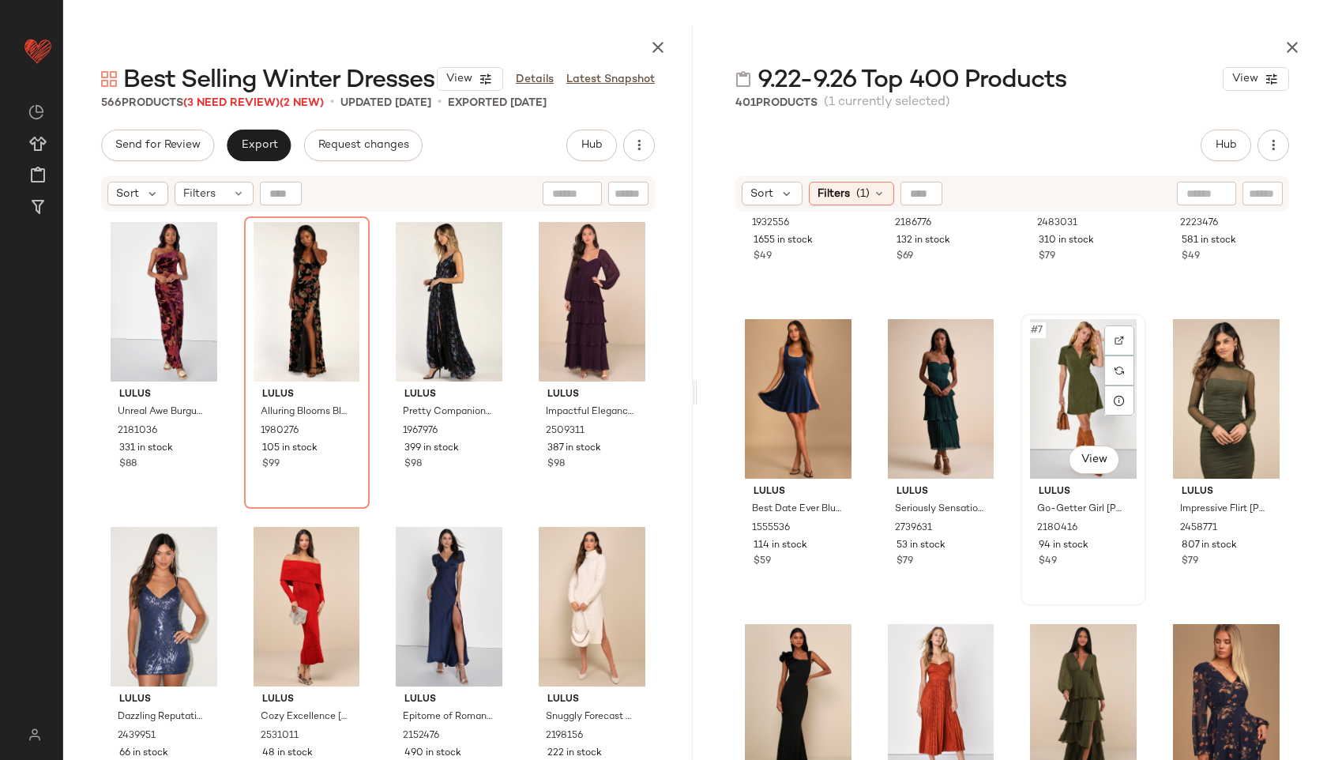
scroll to position [209, 0]
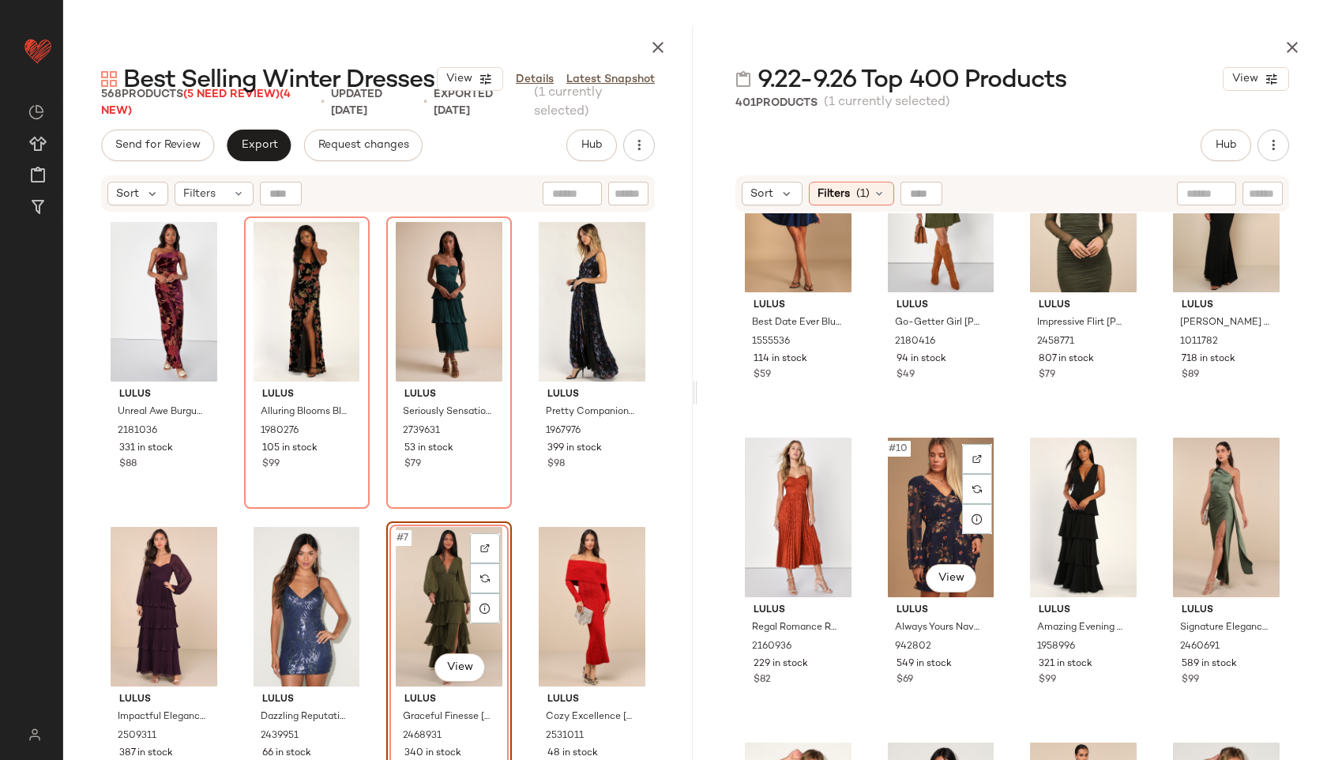
scroll to position [435, 0]
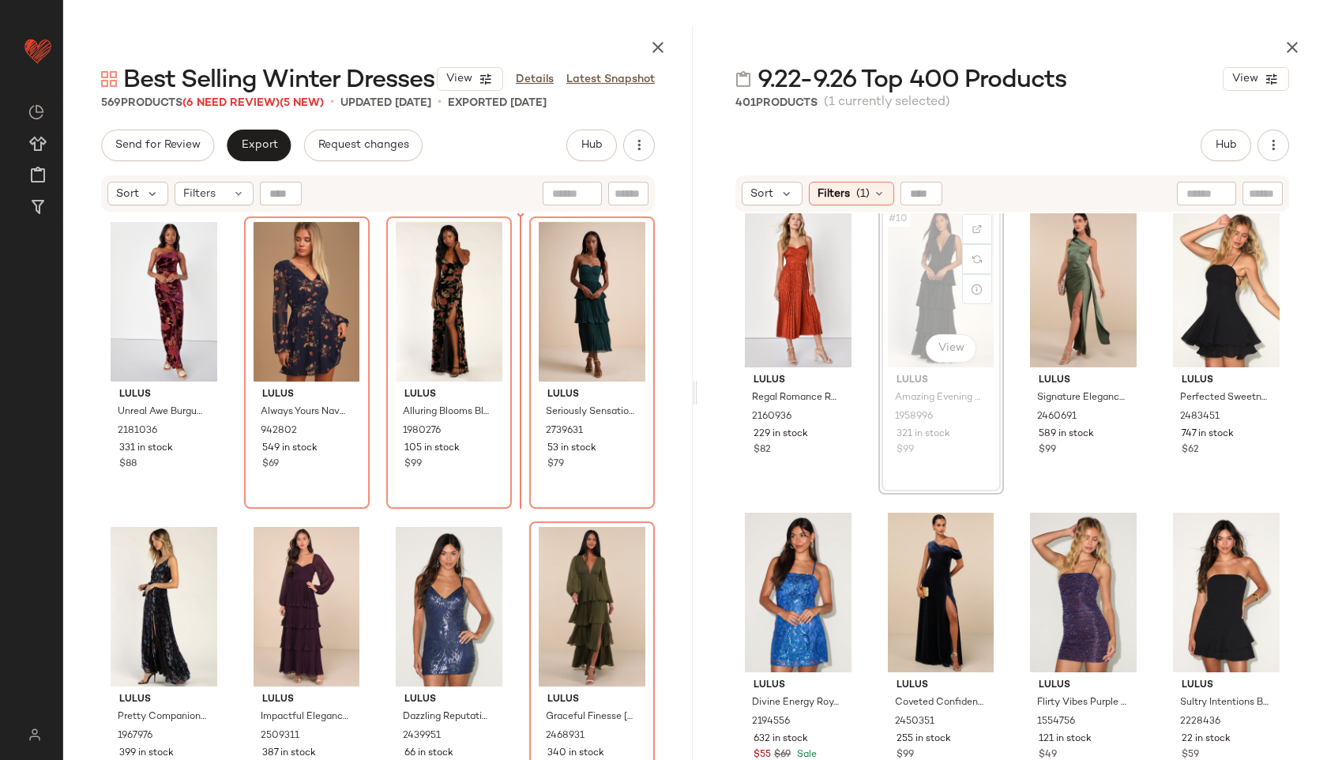
scroll to position [635, 0]
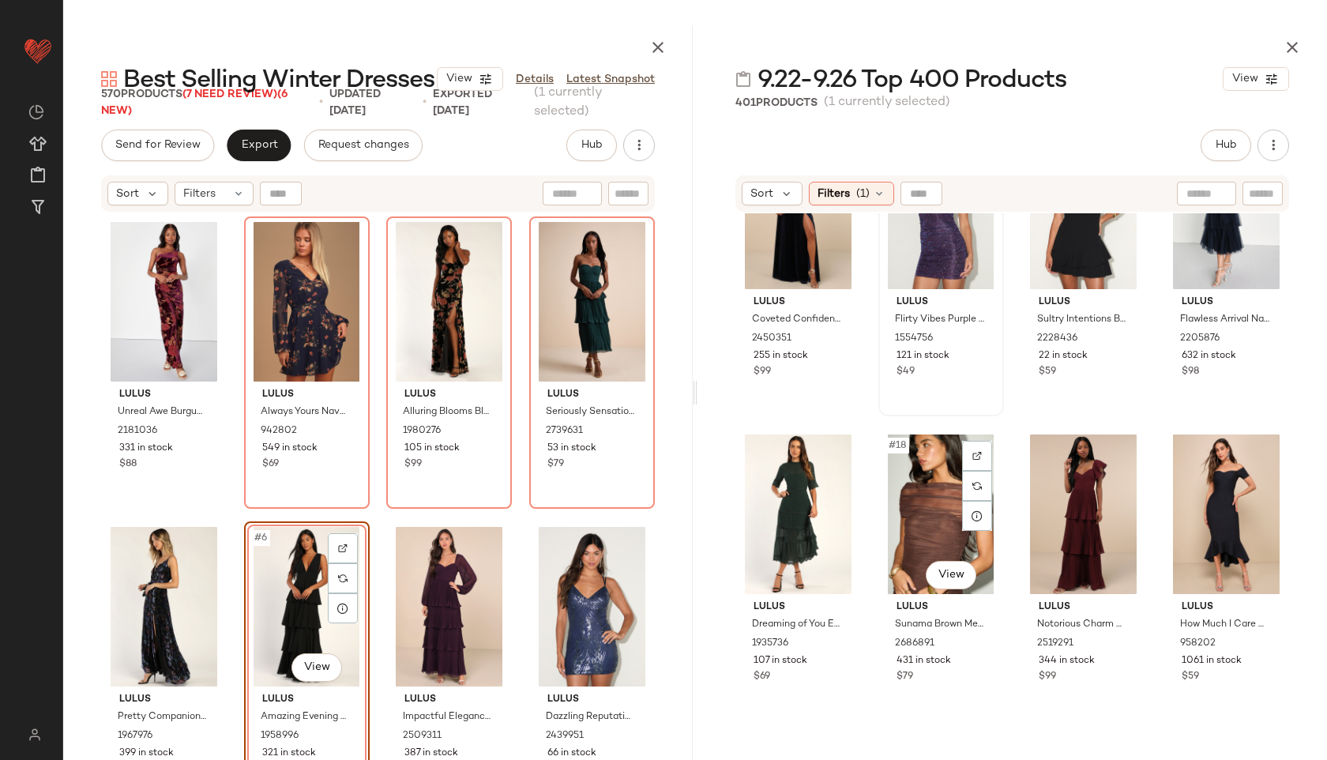
scroll to position [1025, 0]
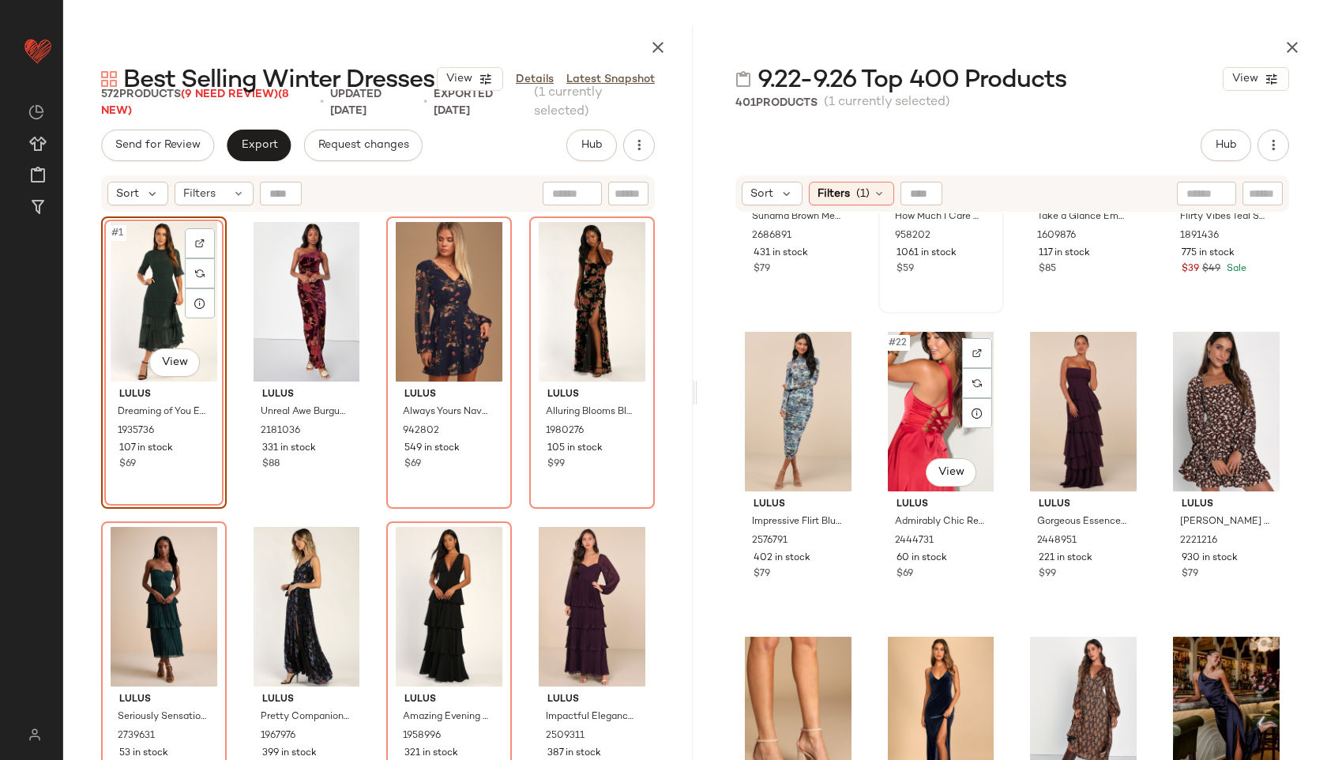
scroll to position [1430, 0]
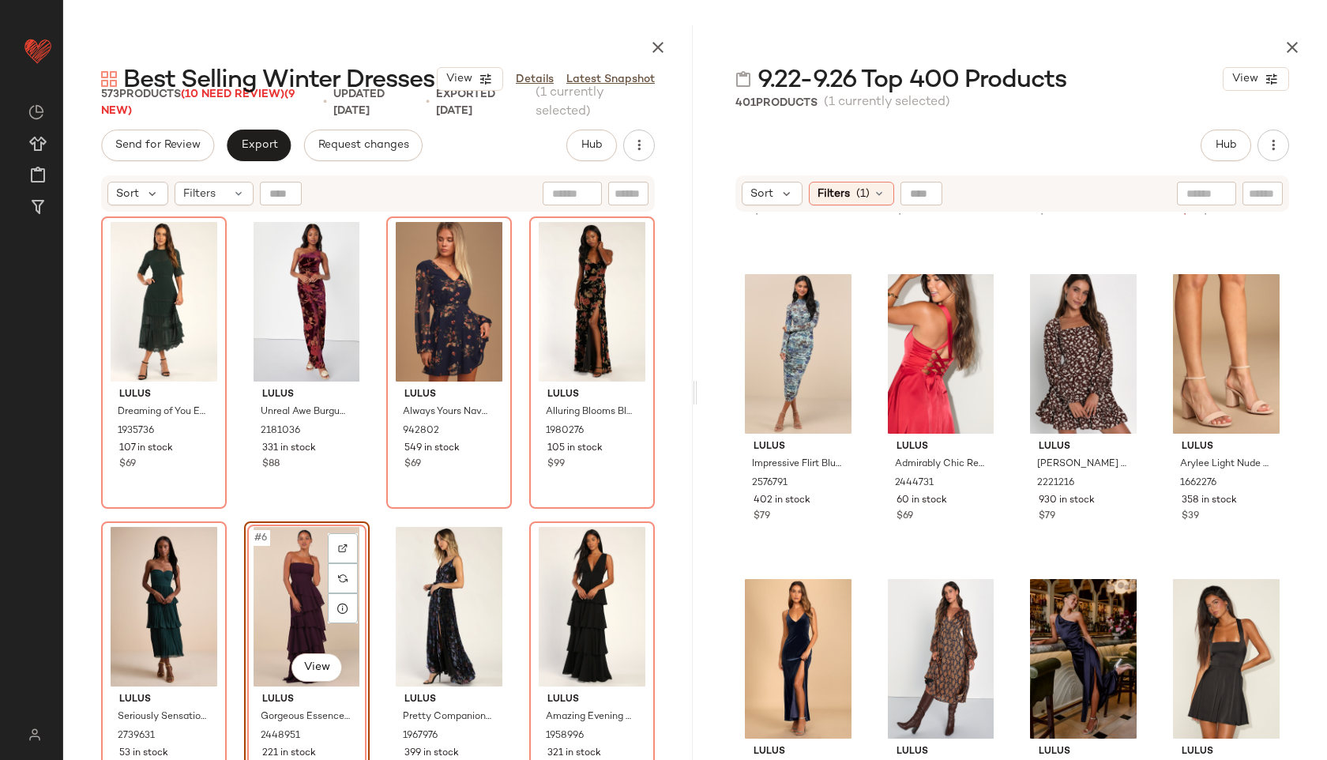
scroll to position [1488, 0]
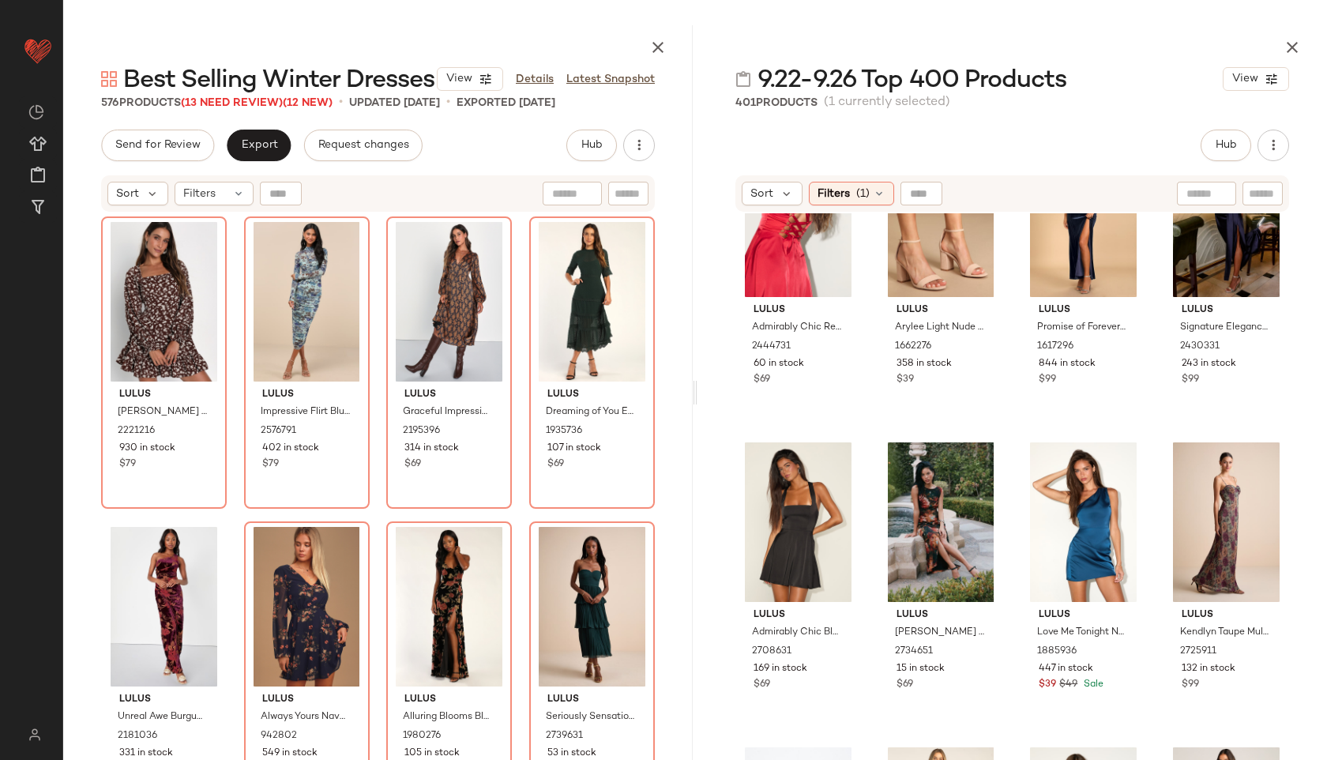
scroll to position [1624, 0]
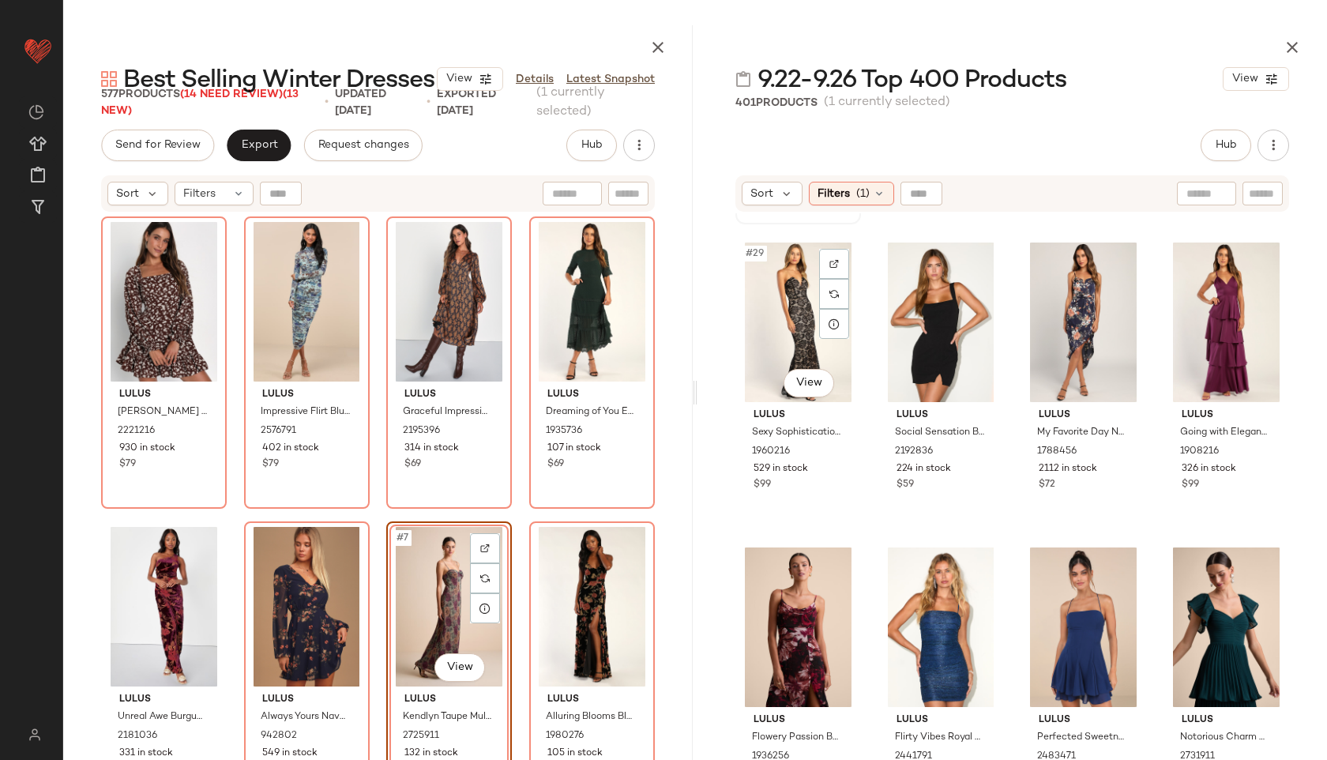
scroll to position [2128, 0]
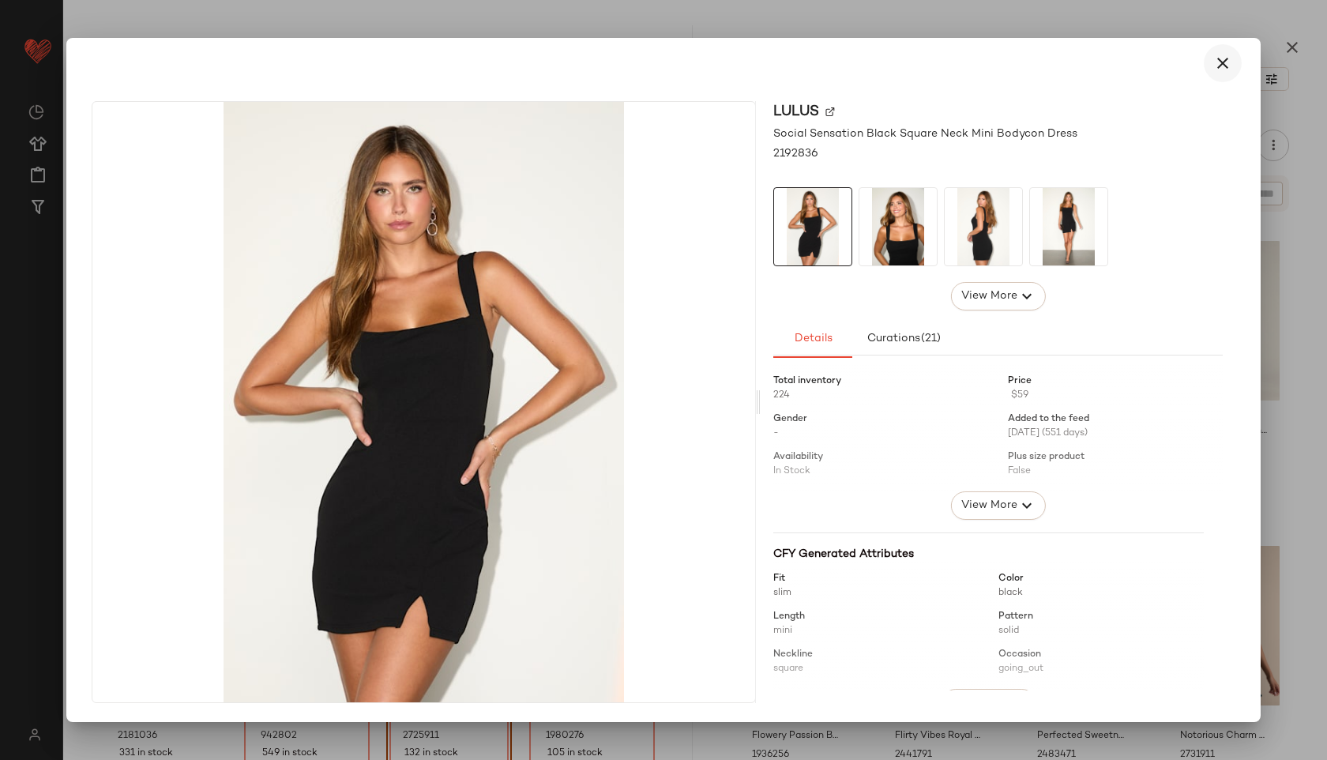
click at [1229, 71] on icon "button" at bounding box center [1223, 63] width 19 height 19
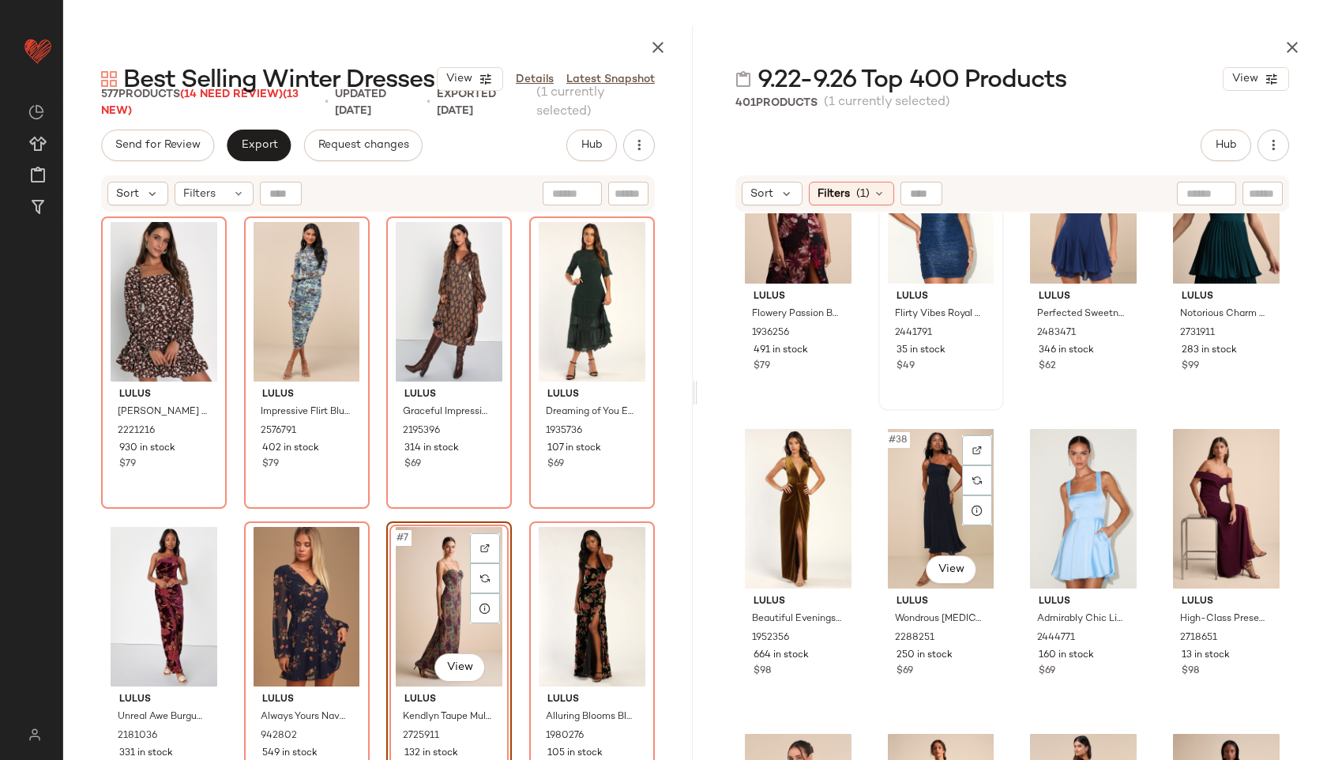
scroll to position [2553, 0]
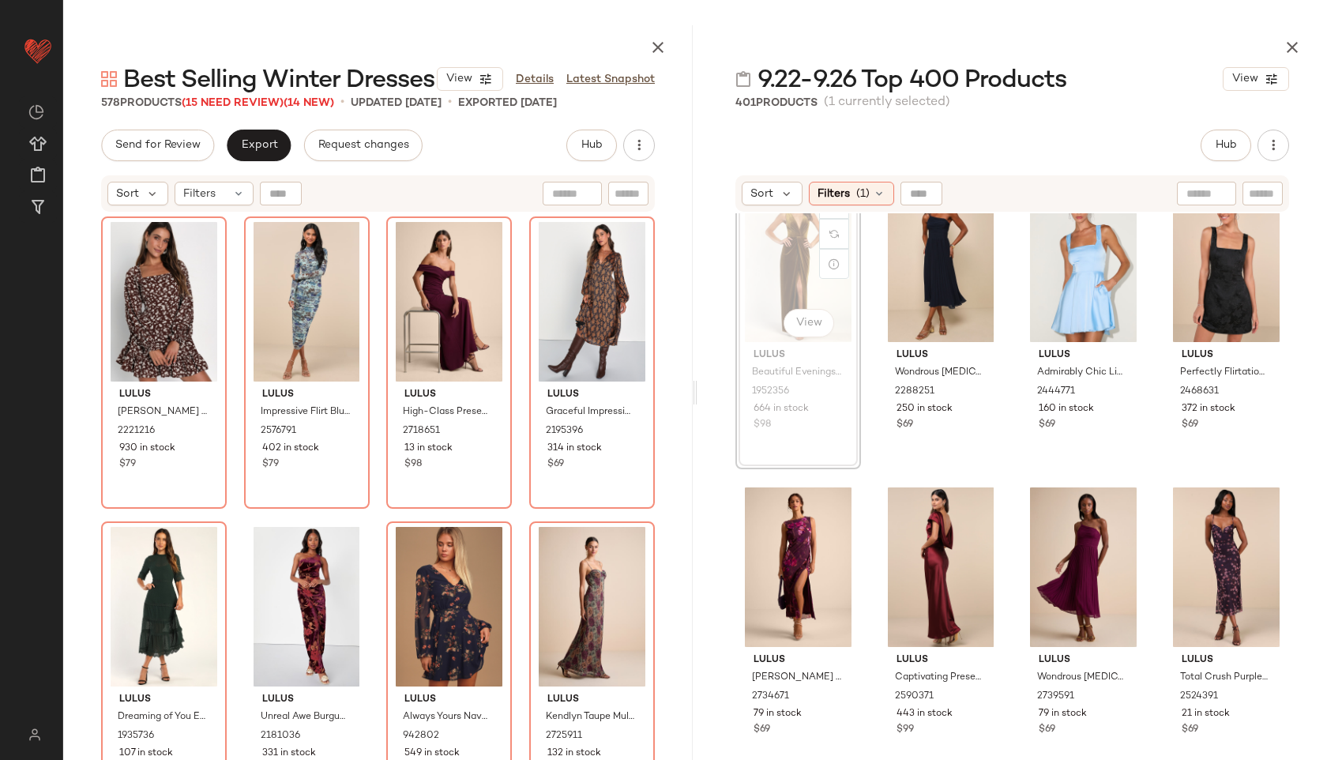
scroll to position [2795, 0]
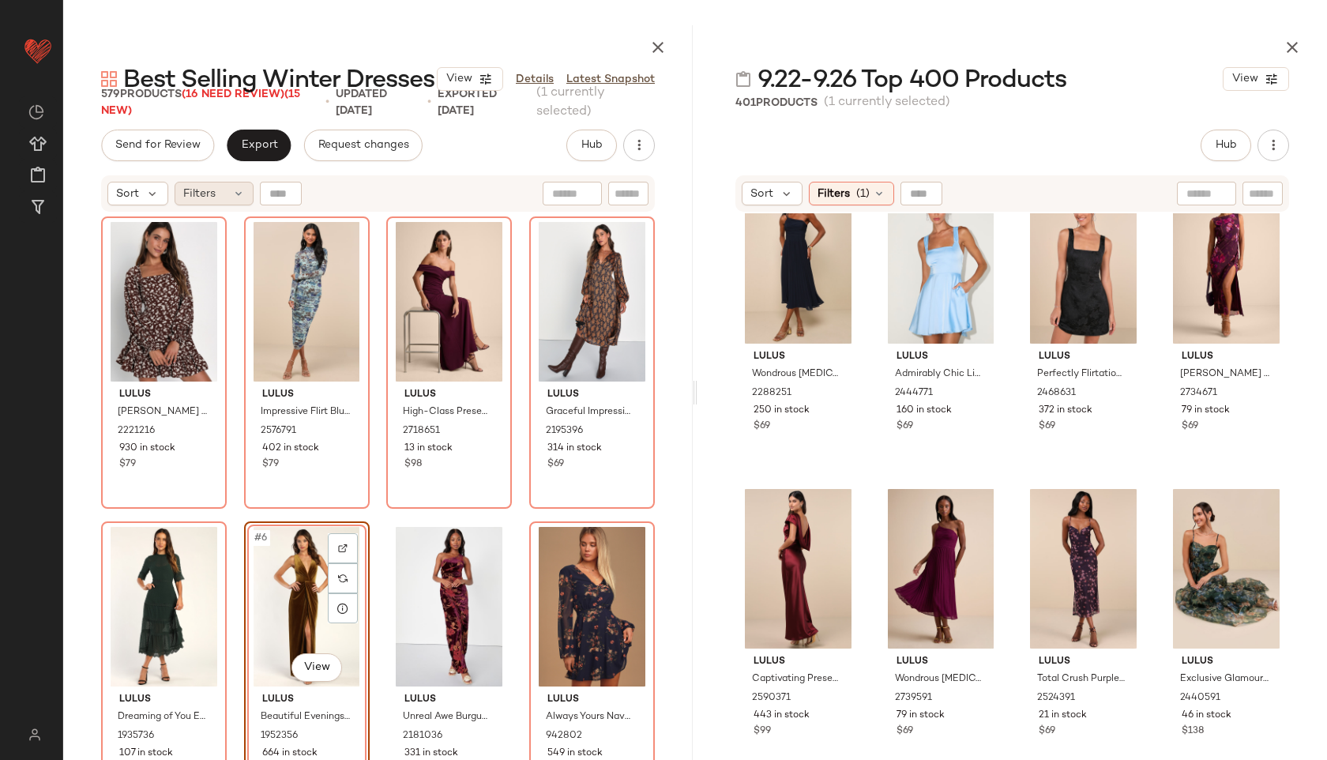
click at [224, 198] on div "Filters" at bounding box center [214, 194] width 79 height 24
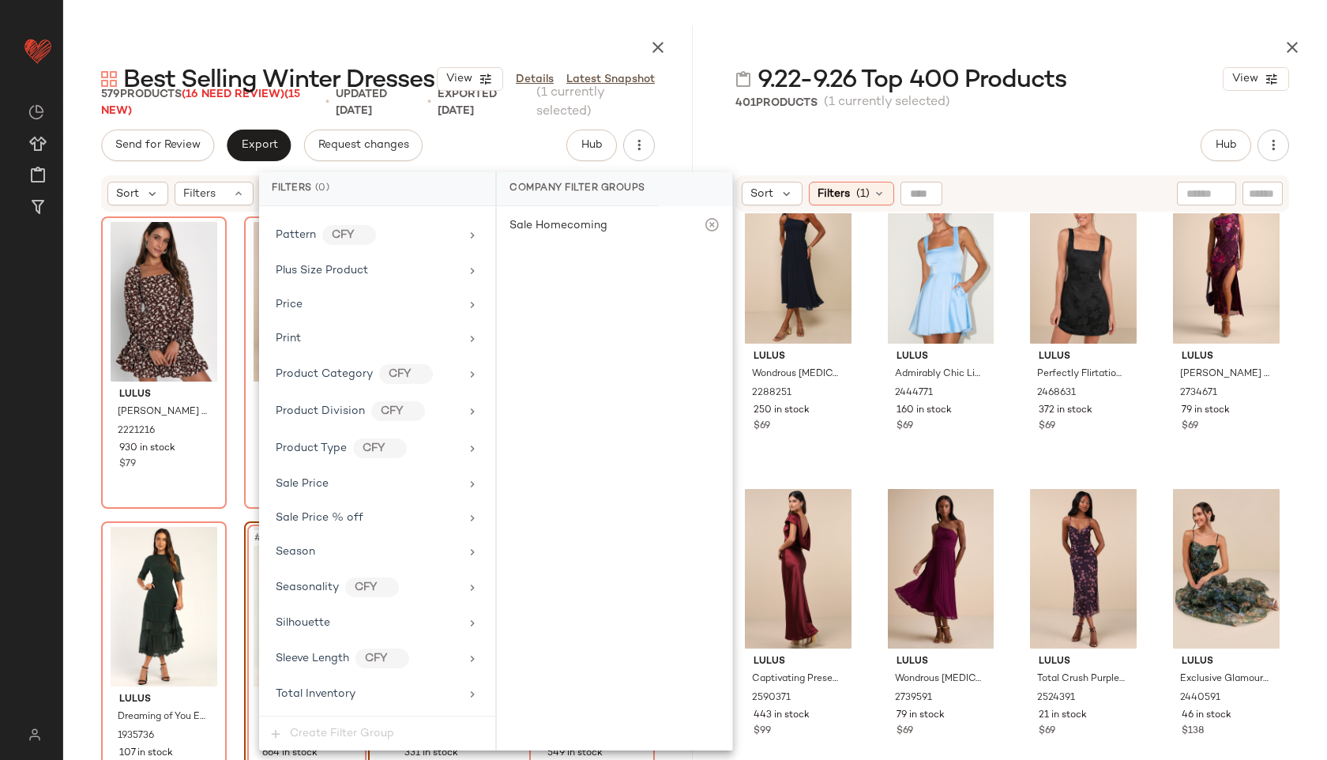
scroll to position [1008, 0]
click at [326, 657] on span "Total Inventory" at bounding box center [316, 660] width 80 height 12
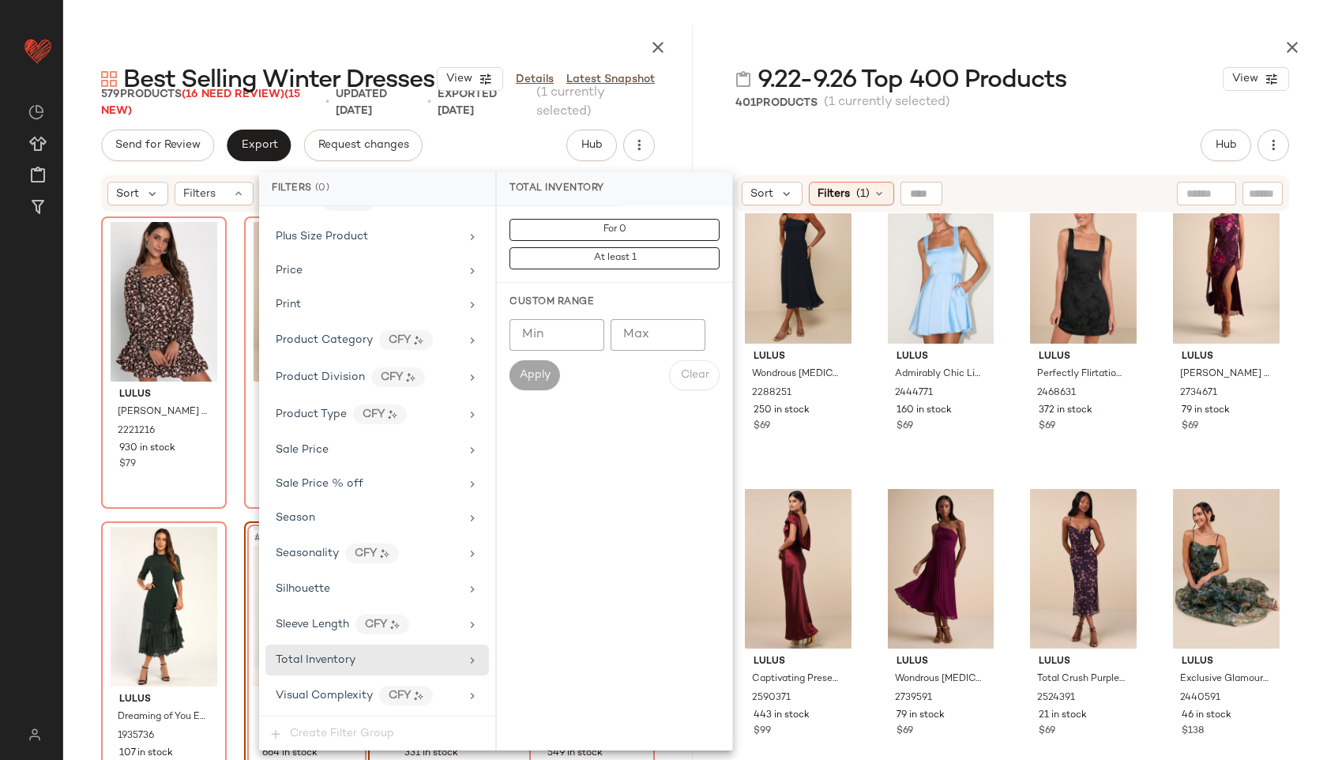
click at [660, 341] on input "Max" at bounding box center [658, 335] width 95 height 32
type input "**"
click at [540, 371] on span "Apply" at bounding box center [535, 375] width 32 height 13
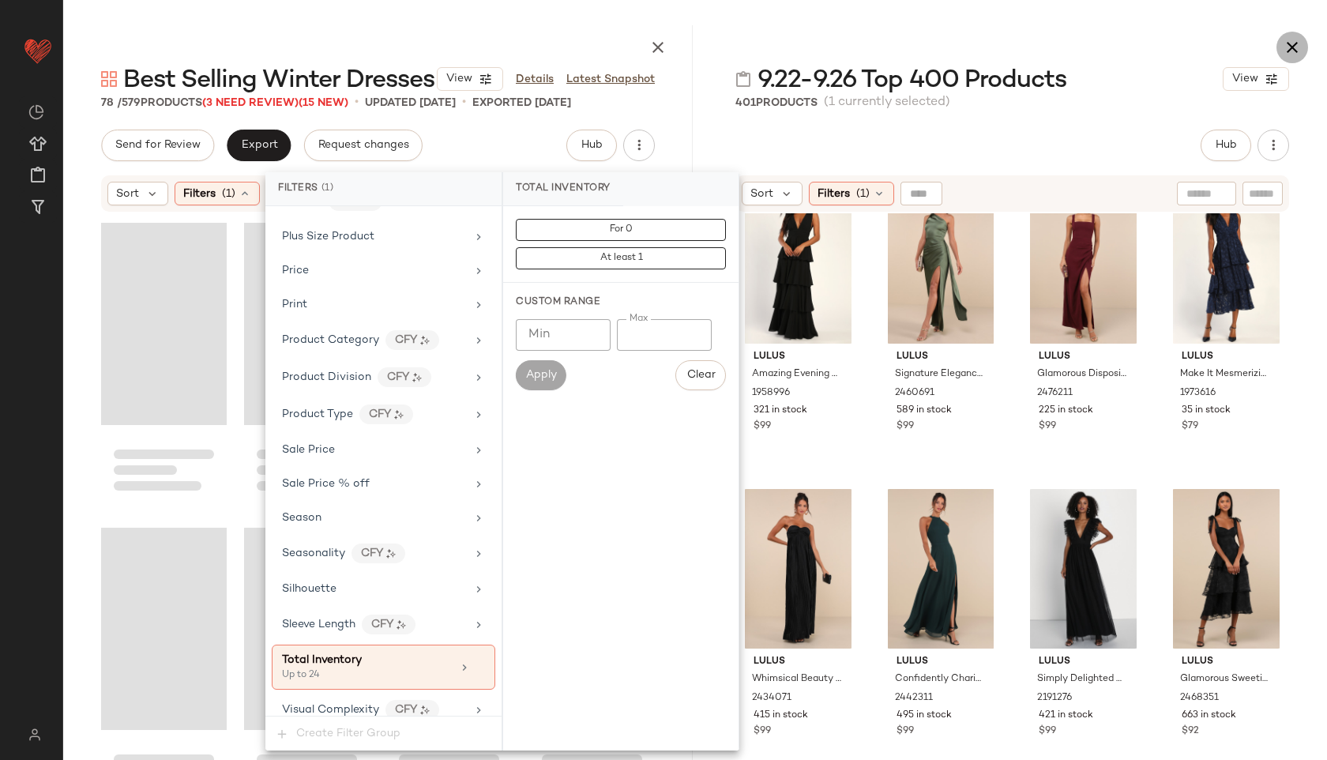
click at [1293, 43] on icon "button" at bounding box center [1292, 47] width 19 height 19
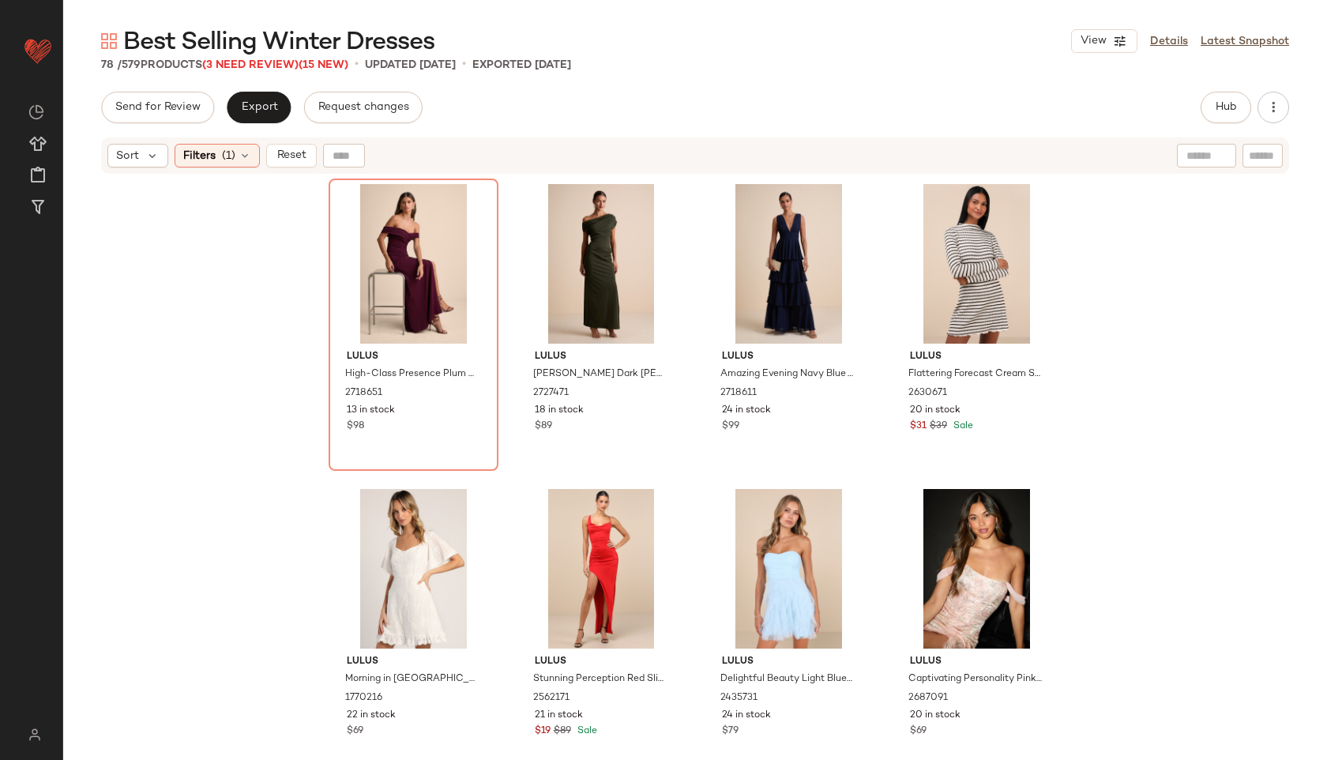
click at [691, 83] on div "Best Selling Winter Dresses View Details Latest Snapshot 78 / 579 Products (3 N…" at bounding box center [695, 392] width 1264 height 735
click at [360, 268] on div "#1 View" at bounding box center [413, 264] width 159 height 160
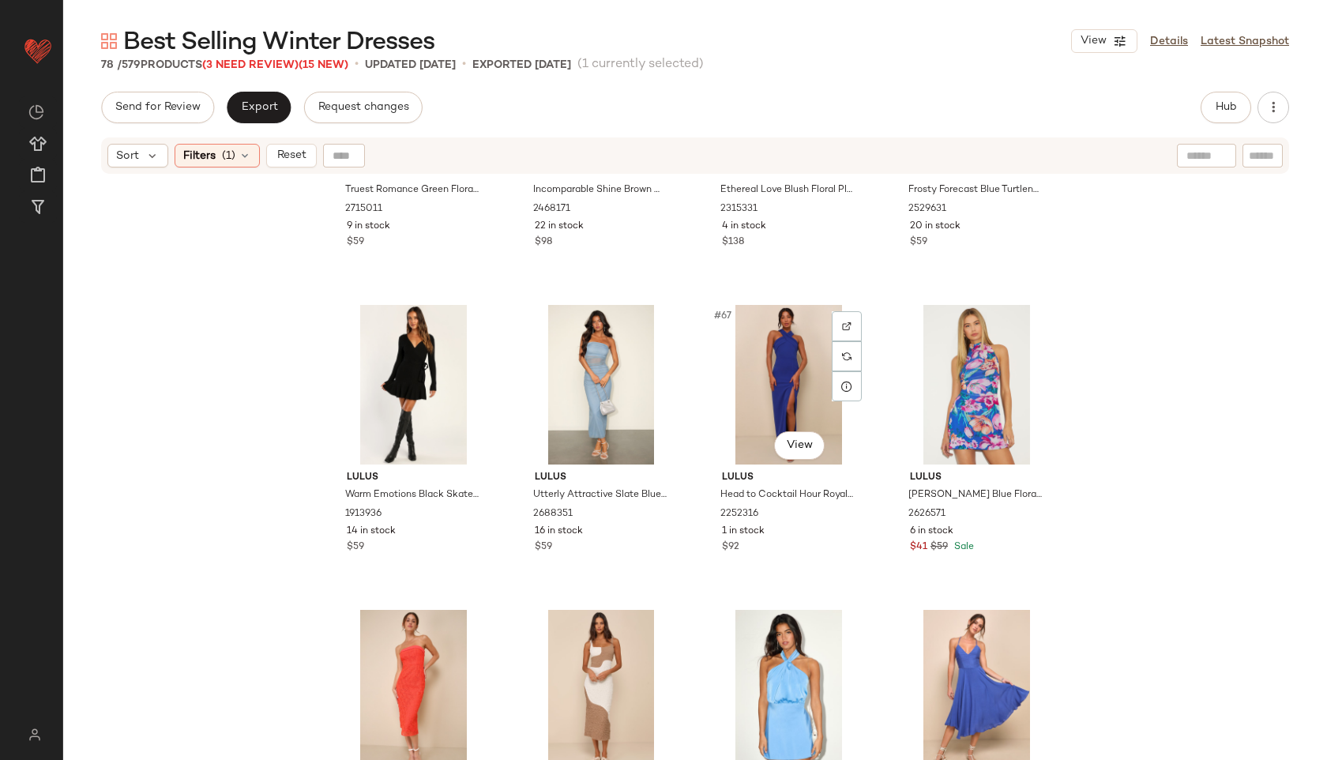
scroll to position [5478, 0]
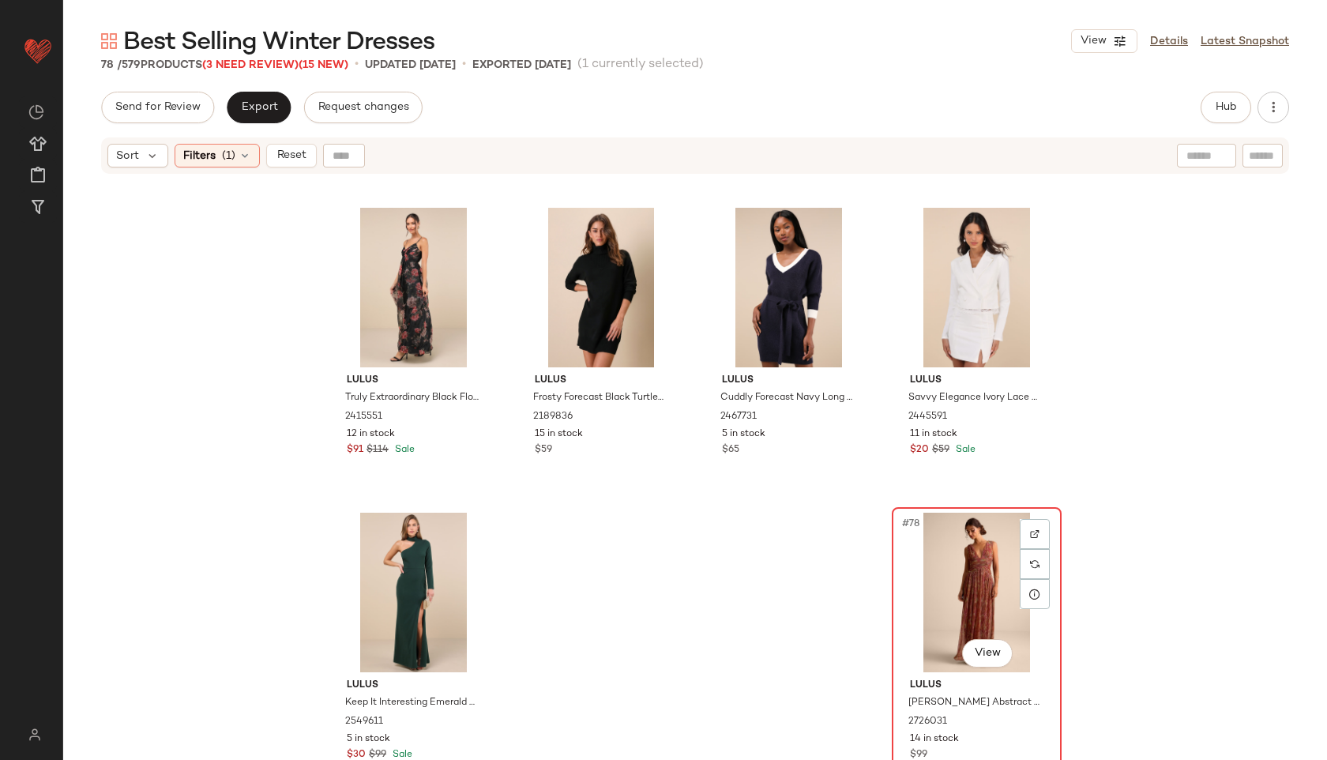
click at [975, 615] on div "#78 View" at bounding box center [976, 593] width 159 height 160
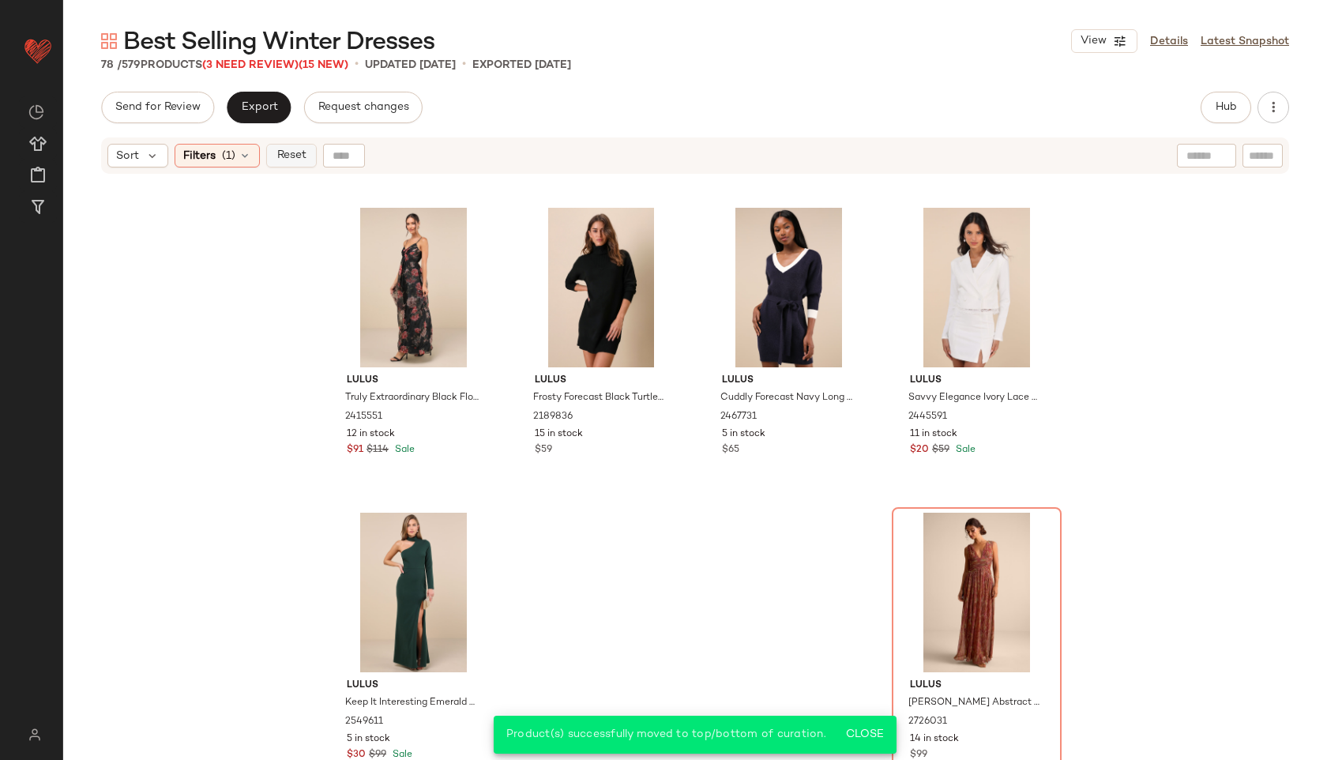
click at [297, 156] on span "Reset" at bounding box center [291, 155] width 30 height 13
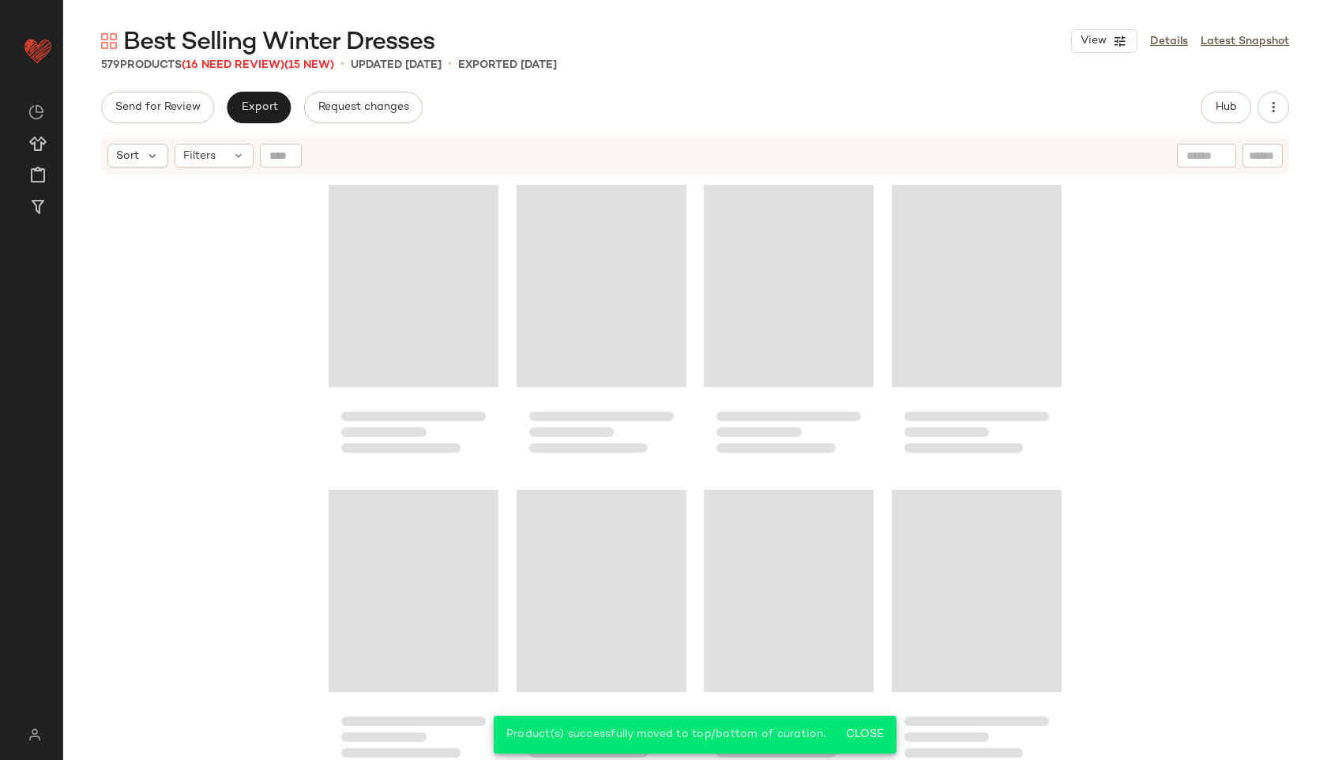
scroll to position [43598, 0]
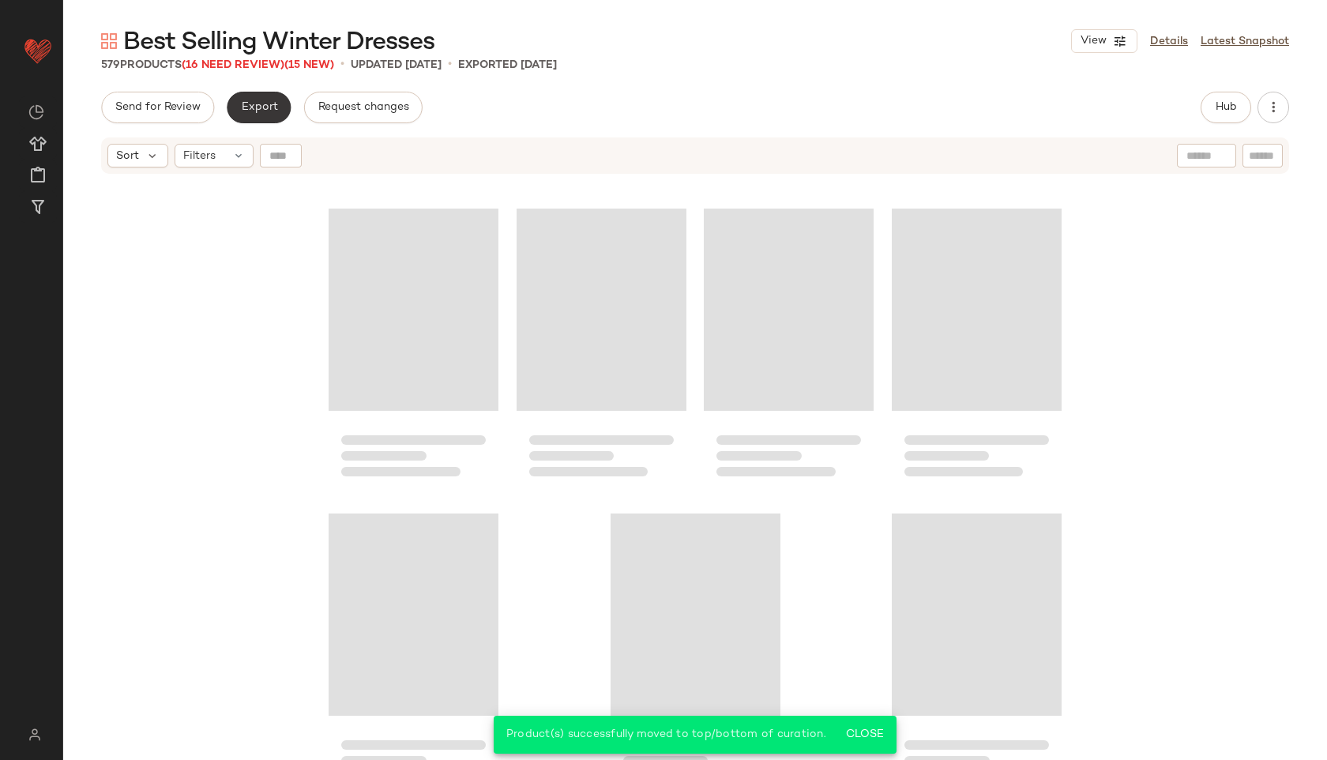
click at [257, 106] on span "Export" at bounding box center [258, 107] width 37 height 13
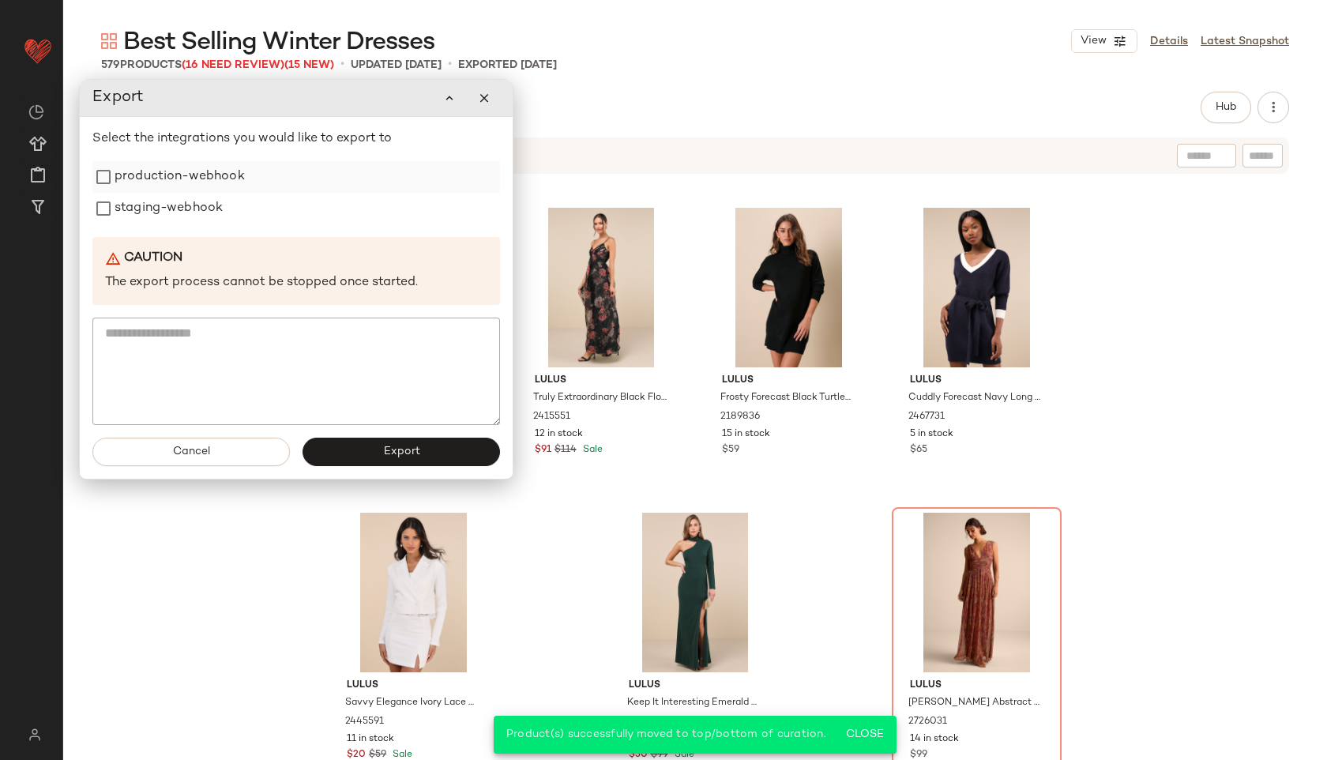
click at [160, 186] on label "production-webhook" at bounding box center [180, 177] width 130 height 32
click at [155, 216] on label "staging-webhook" at bounding box center [169, 209] width 108 height 32
click at [356, 448] on button "Export" at bounding box center [402, 452] width 198 height 28
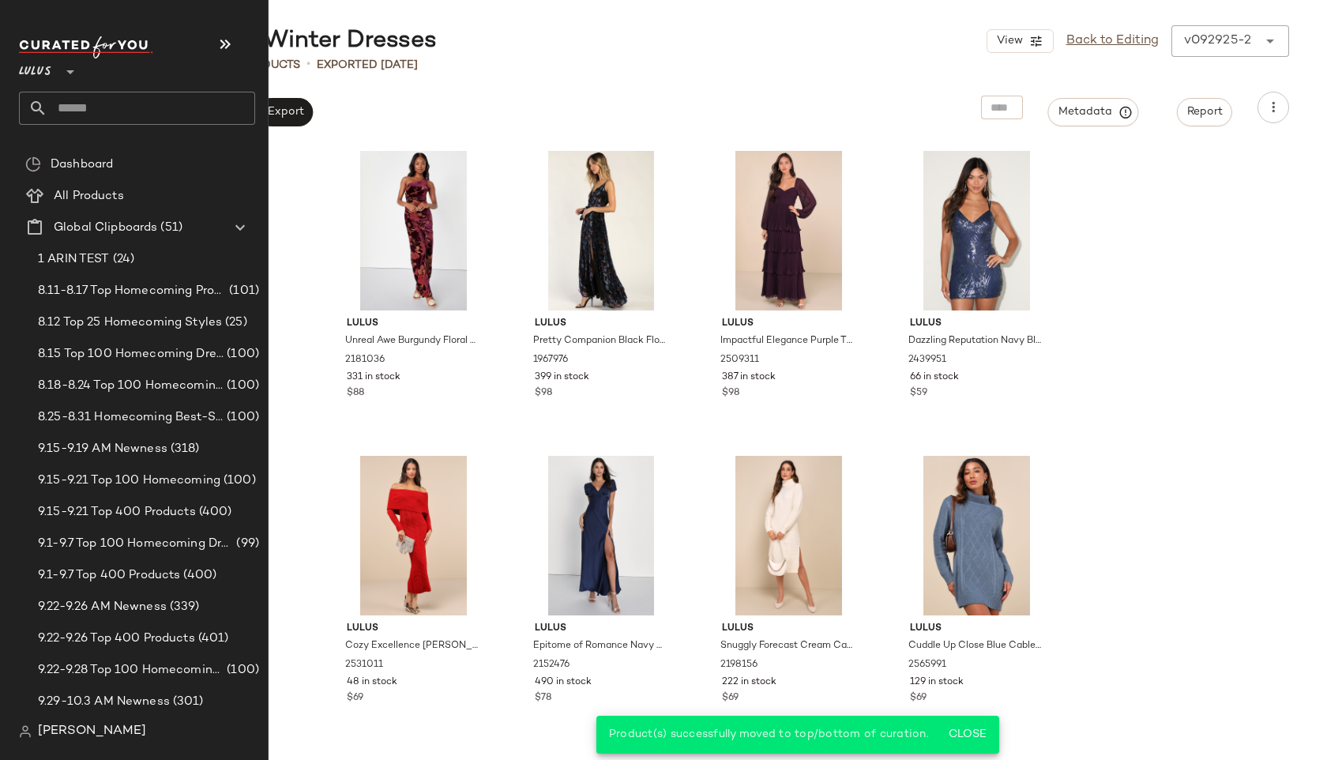
click at [88, 96] on input "text" at bounding box center [151, 108] width 208 height 33
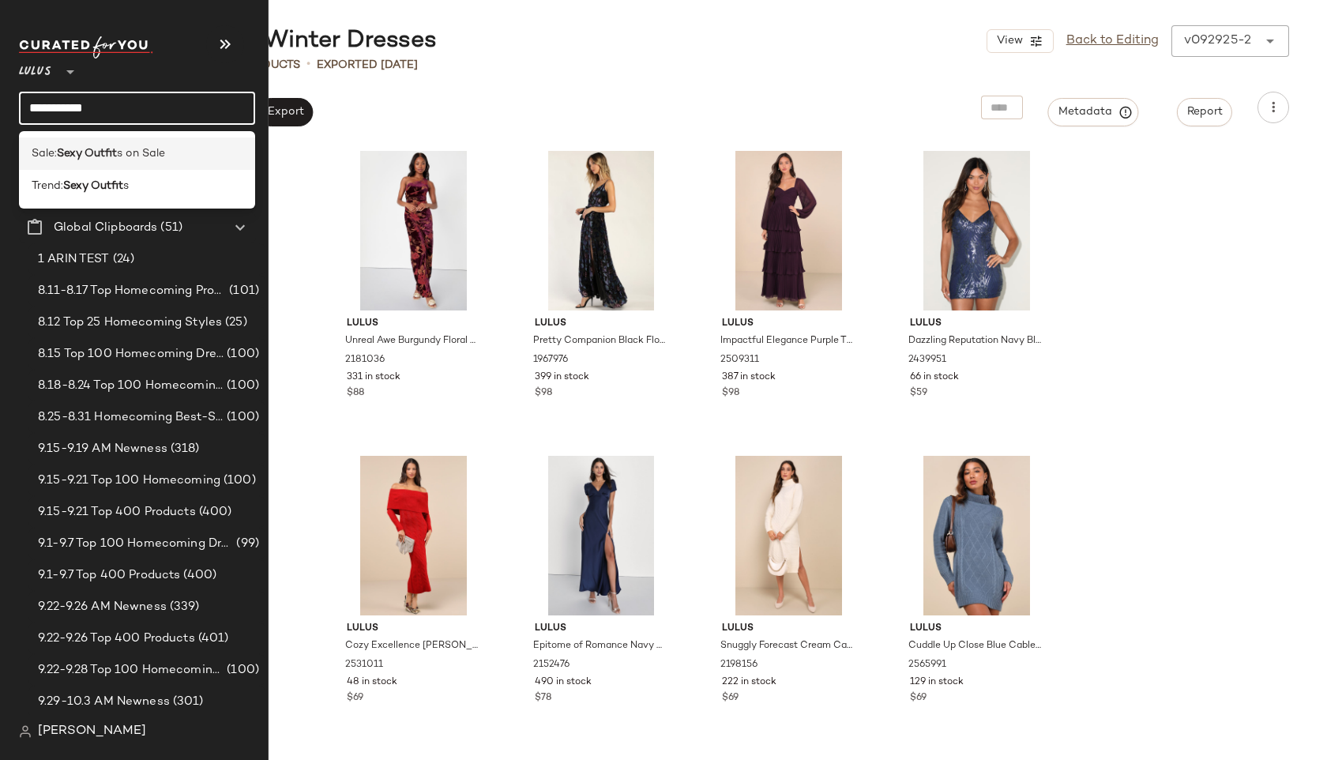
type input "**********"
click at [53, 149] on span "Sale:" at bounding box center [44, 153] width 25 height 17
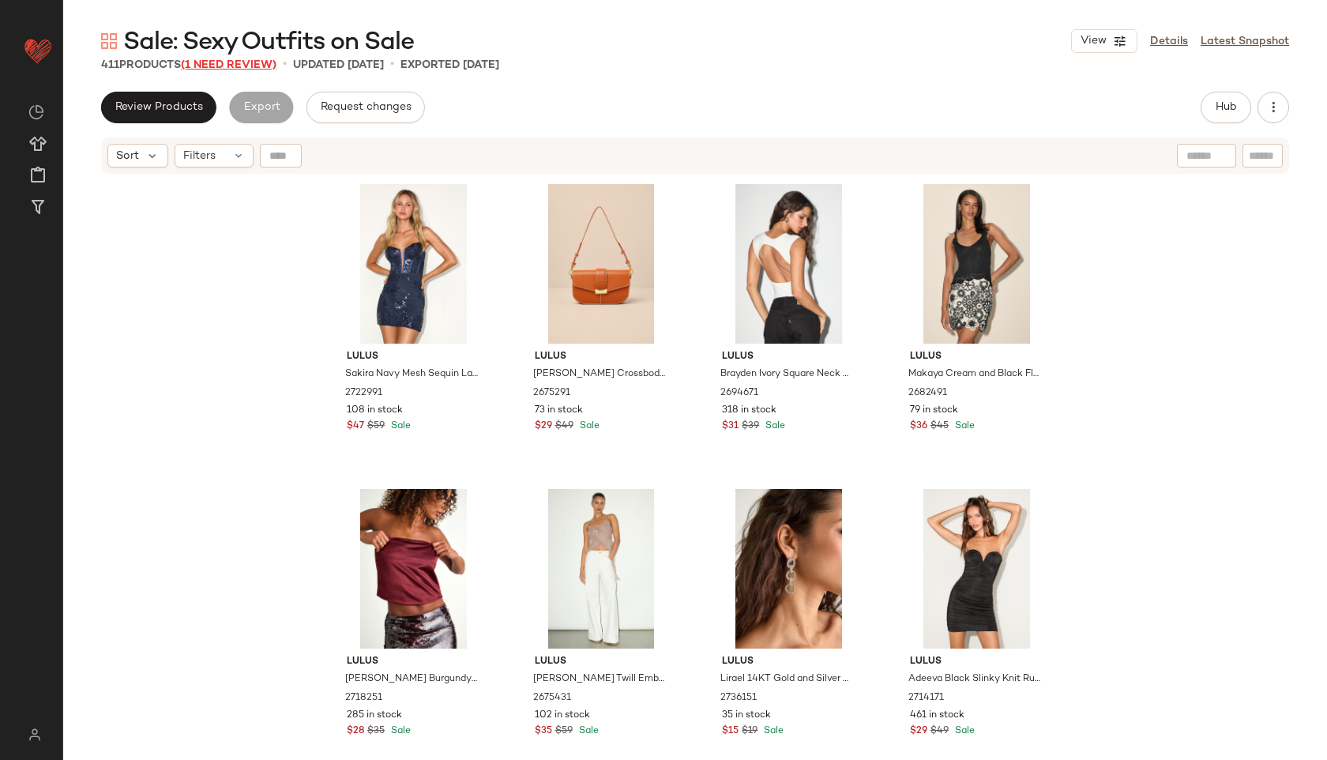
click at [222, 64] on span "(1 Need Review)" at bounding box center [229, 65] width 96 height 12
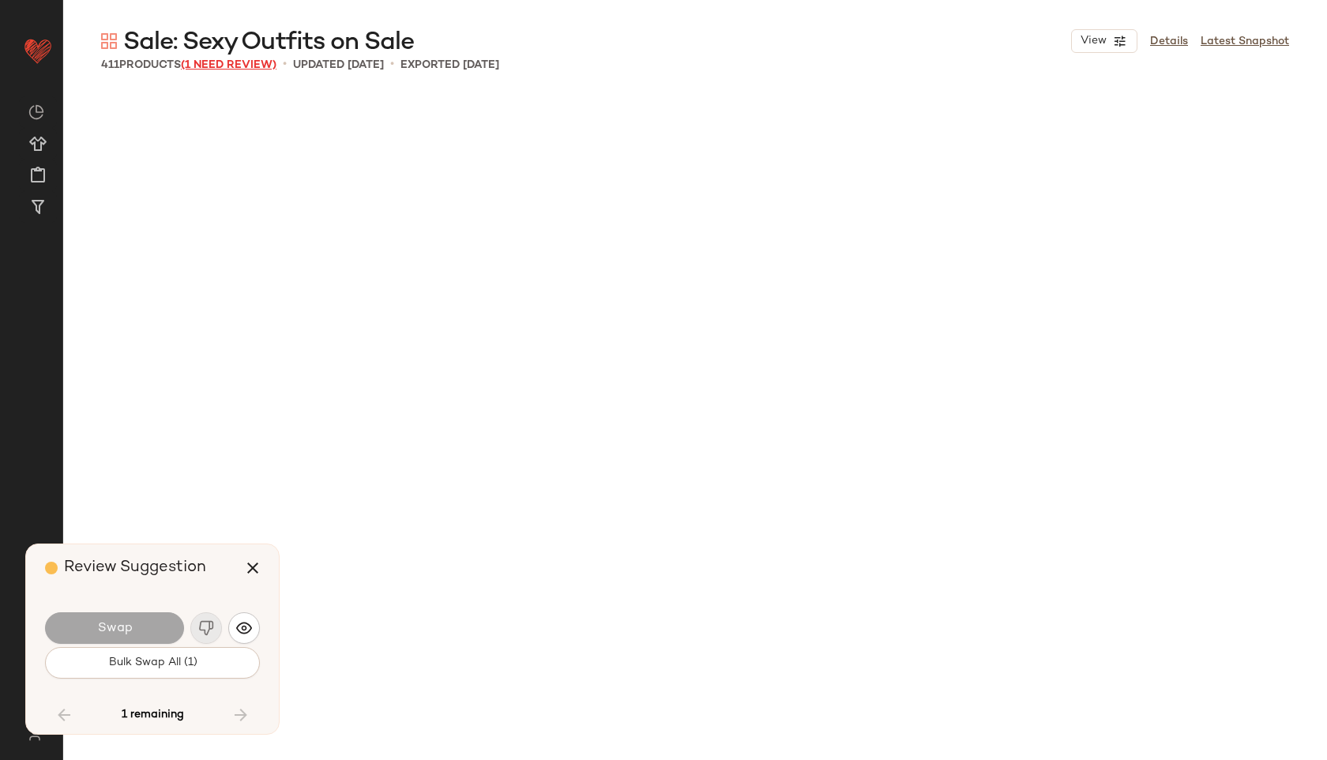
scroll to position [25312, 0]
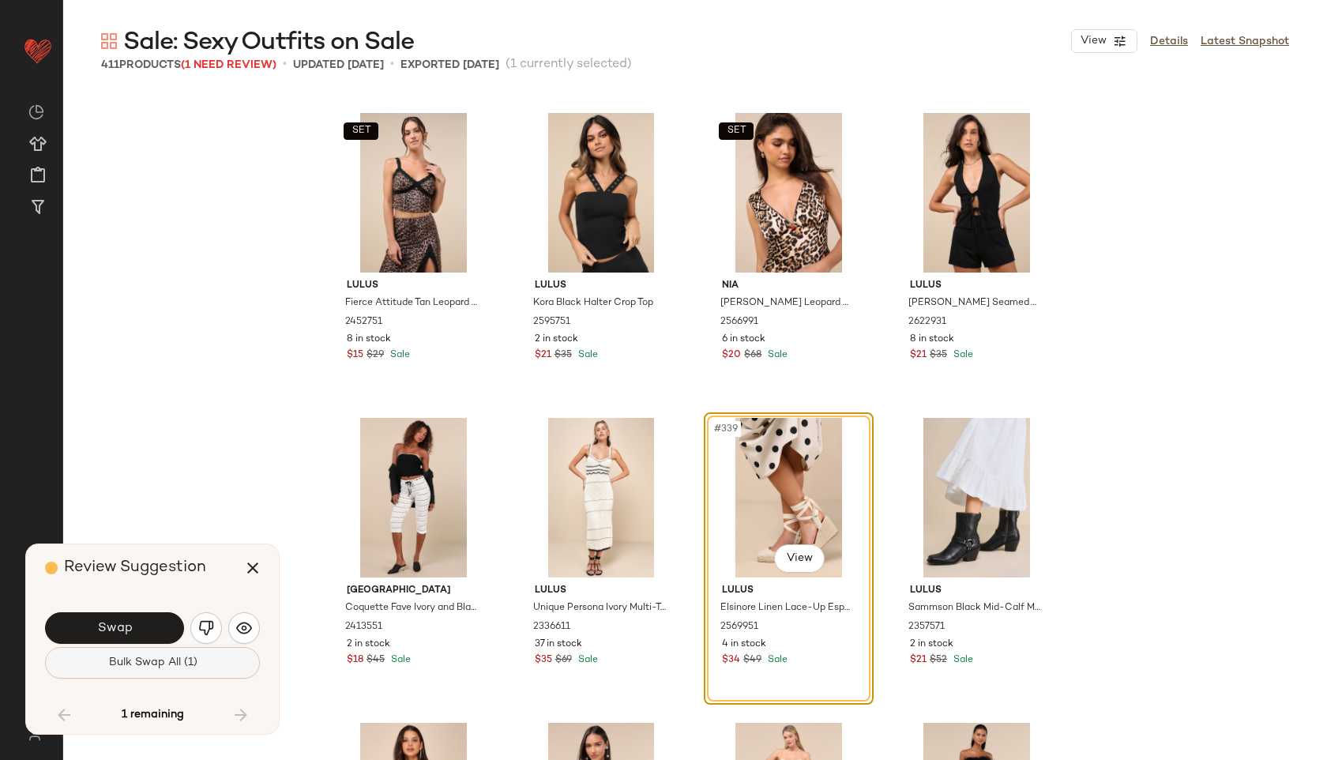
click at [145, 658] on span "Bulk Swap All (1)" at bounding box center [151, 663] width 89 height 13
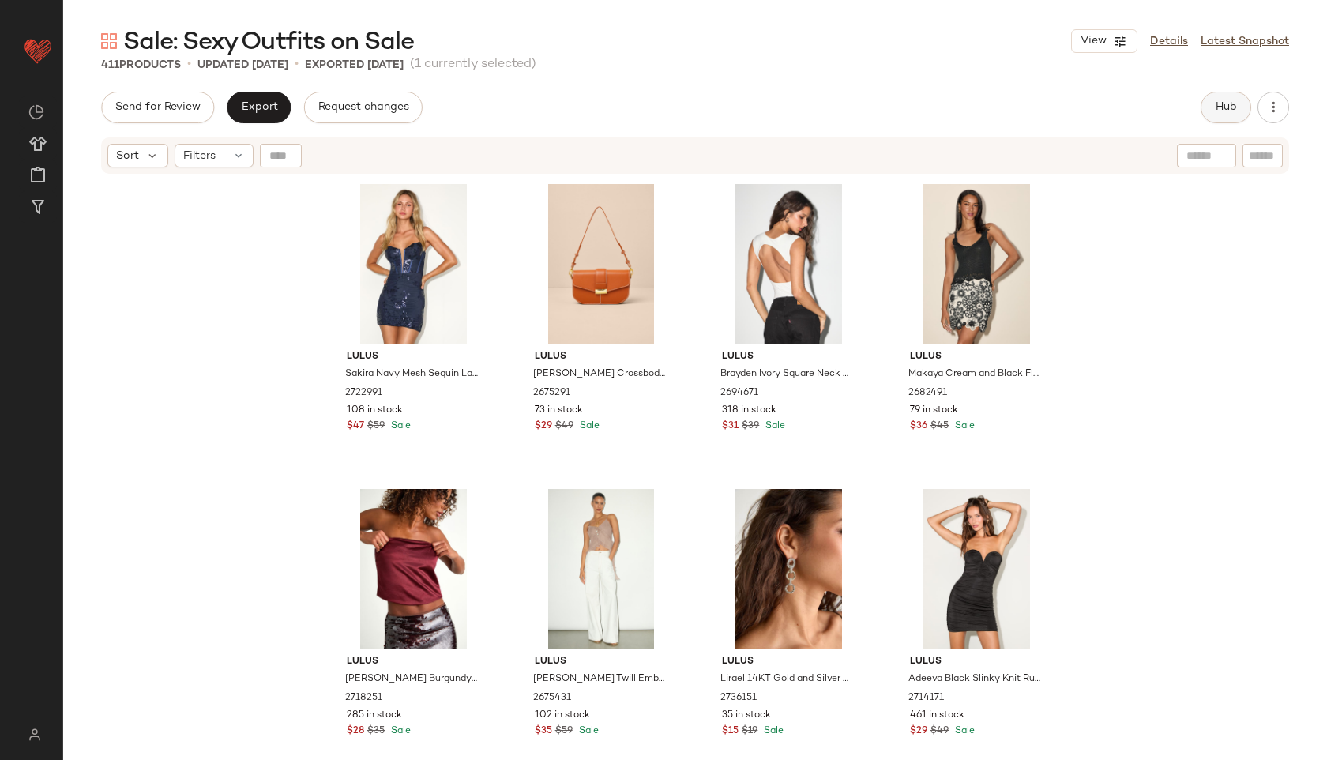
click at [1231, 96] on button "Hub" at bounding box center [1226, 108] width 51 height 32
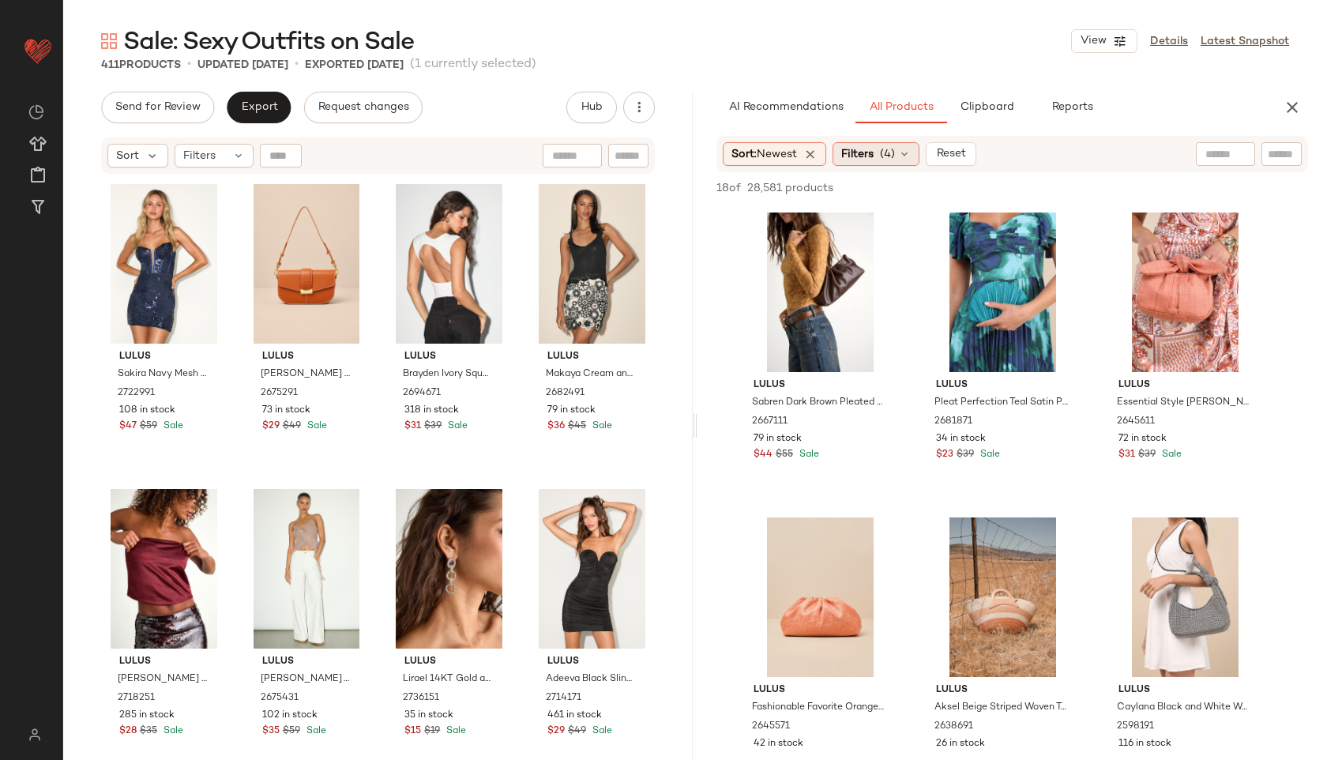
click at [883, 152] on div "Filters (4)" at bounding box center [876, 154] width 87 height 24
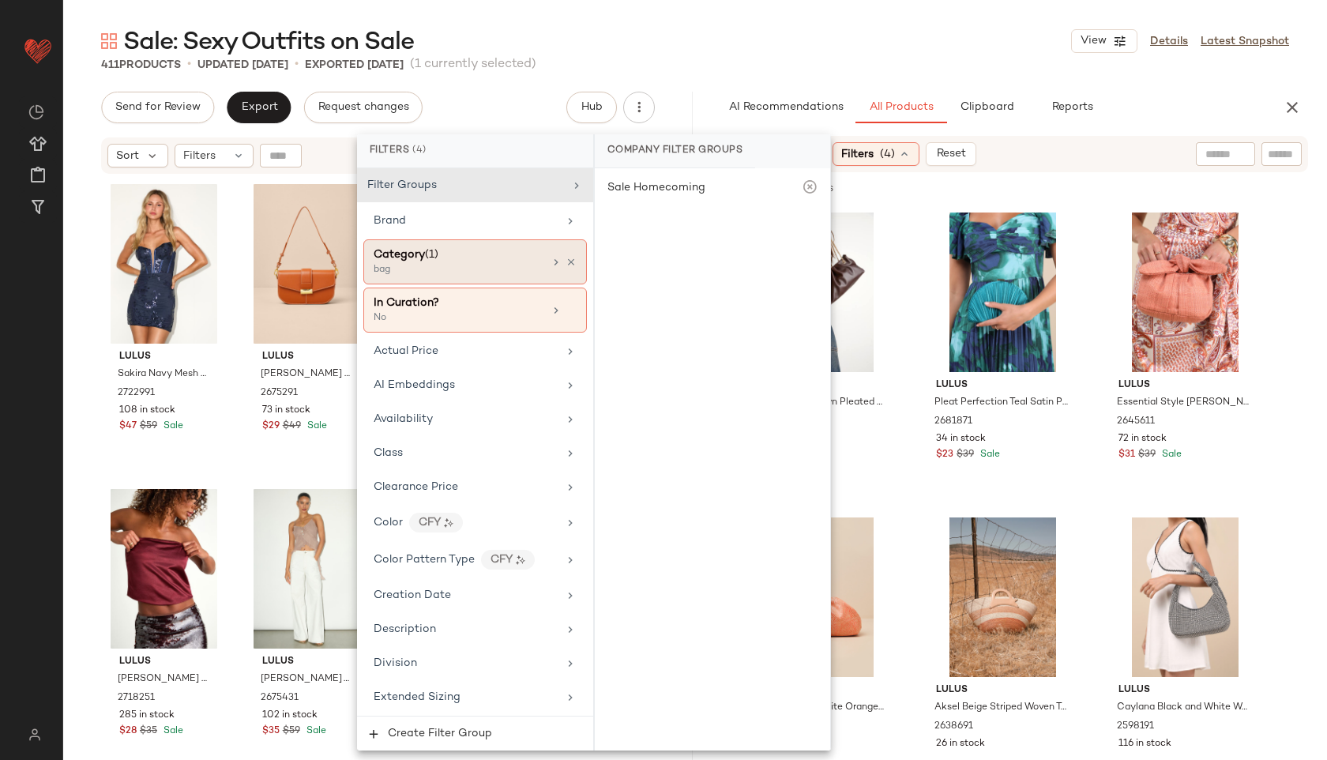
click at [487, 271] on div "bag" at bounding box center [453, 270] width 158 height 14
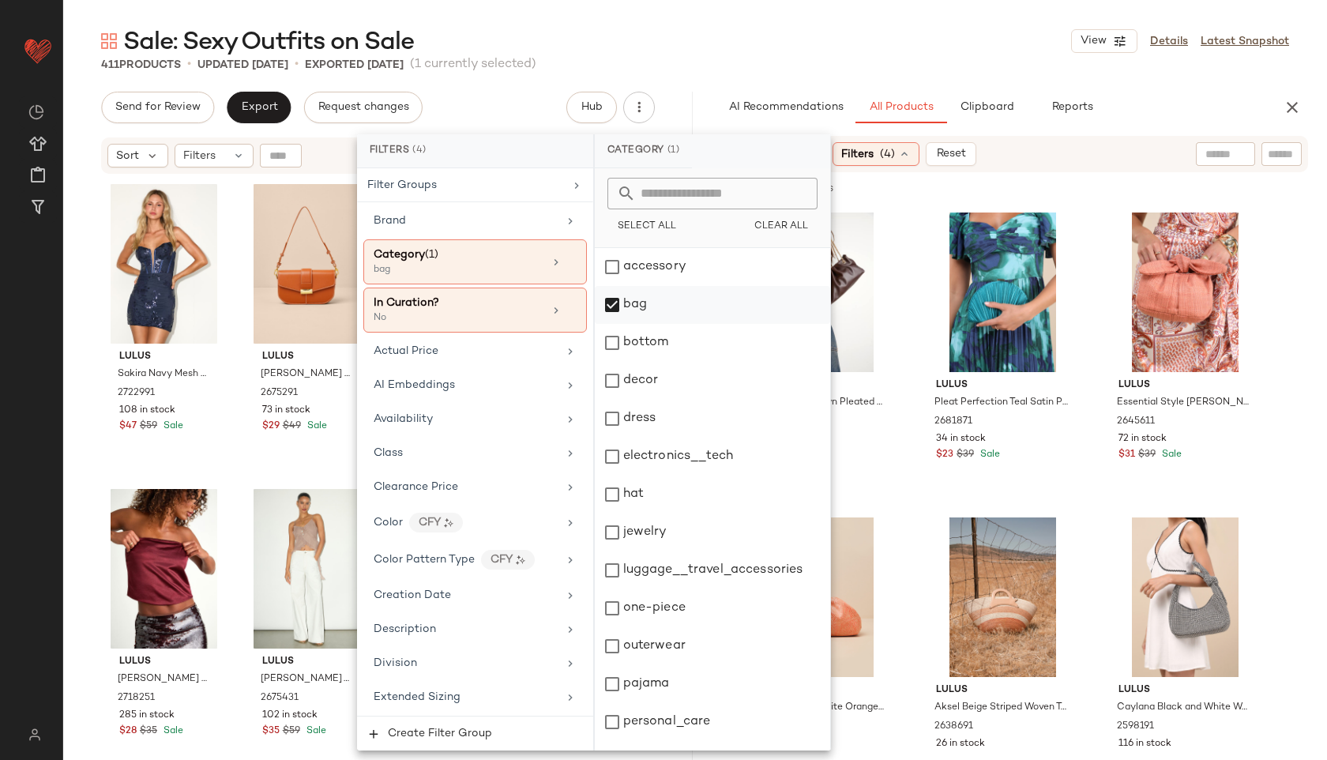
click at [642, 304] on div "bag" at bounding box center [712, 305] width 235 height 38
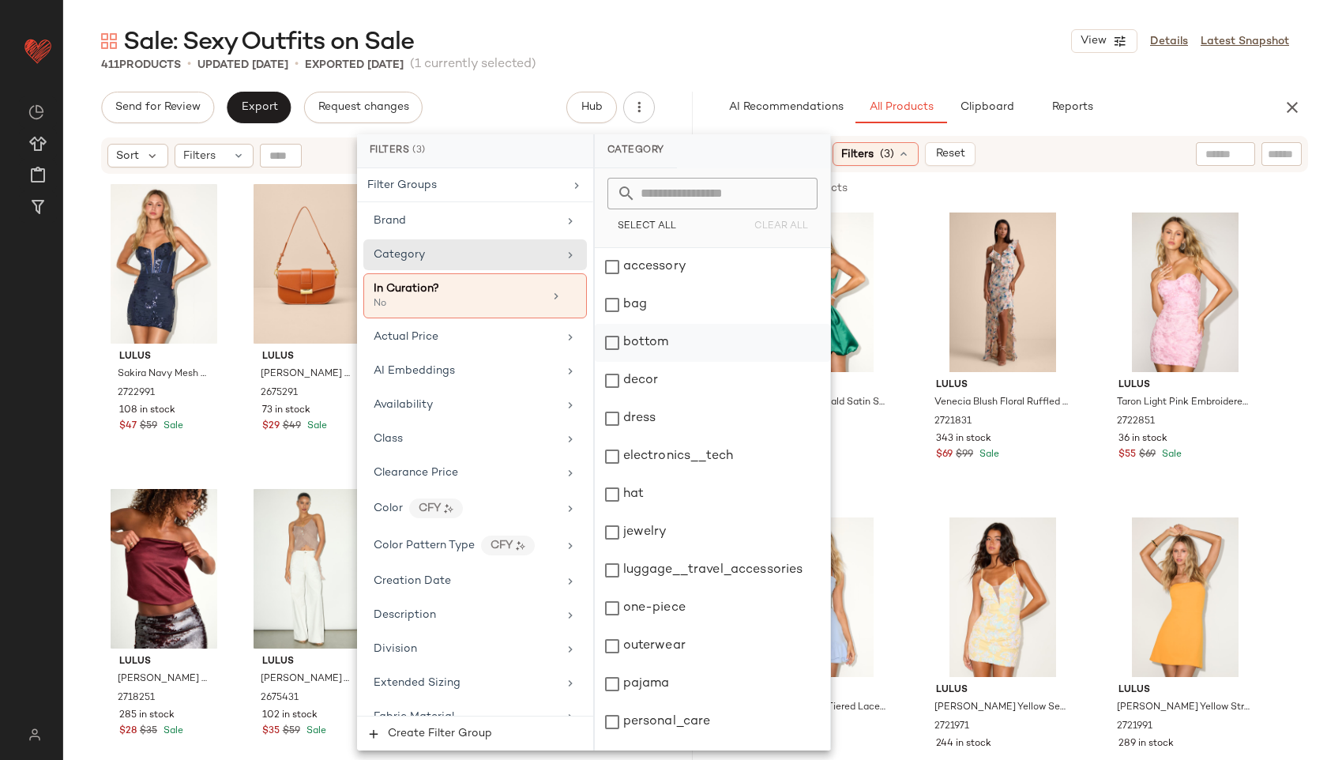
click at [655, 349] on div "bottom" at bounding box center [712, 343] width 235 height 38
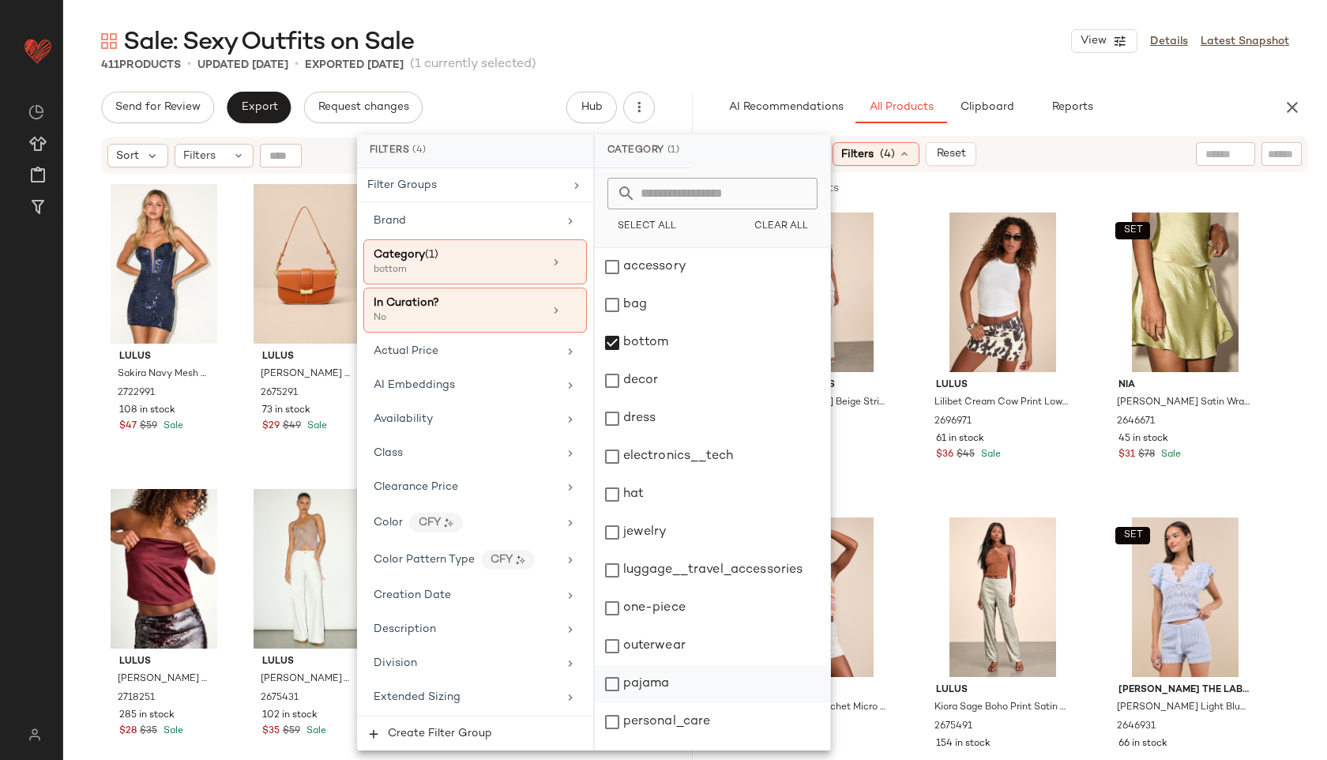
scroll to position [142, 0]
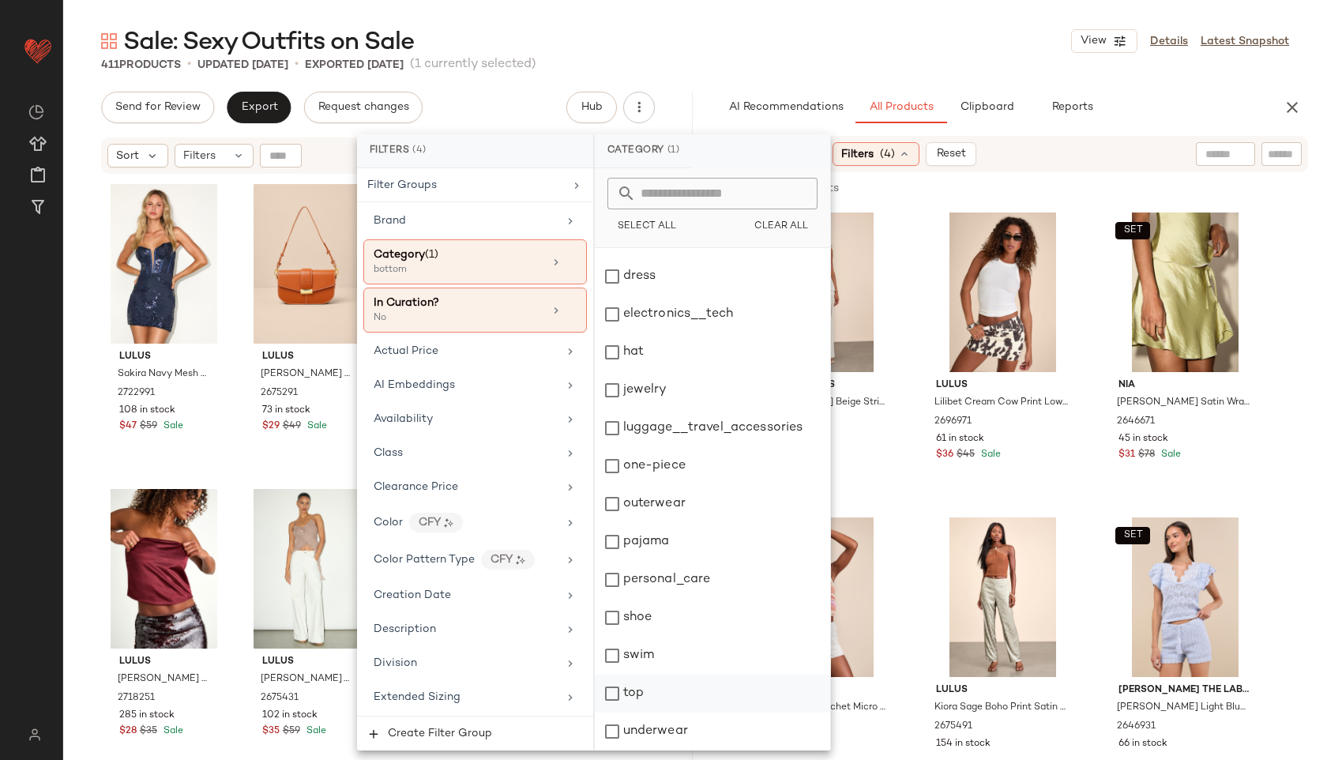
click at [634, 694] on div "top" at bounding box center [712, 694] width 235 height 38
click at [915, 70] on div "411 Products • updated Sep 29th • Exported Sep 29th (1 currently selected)" at bounding box center [695, 65] width 1264 height 16
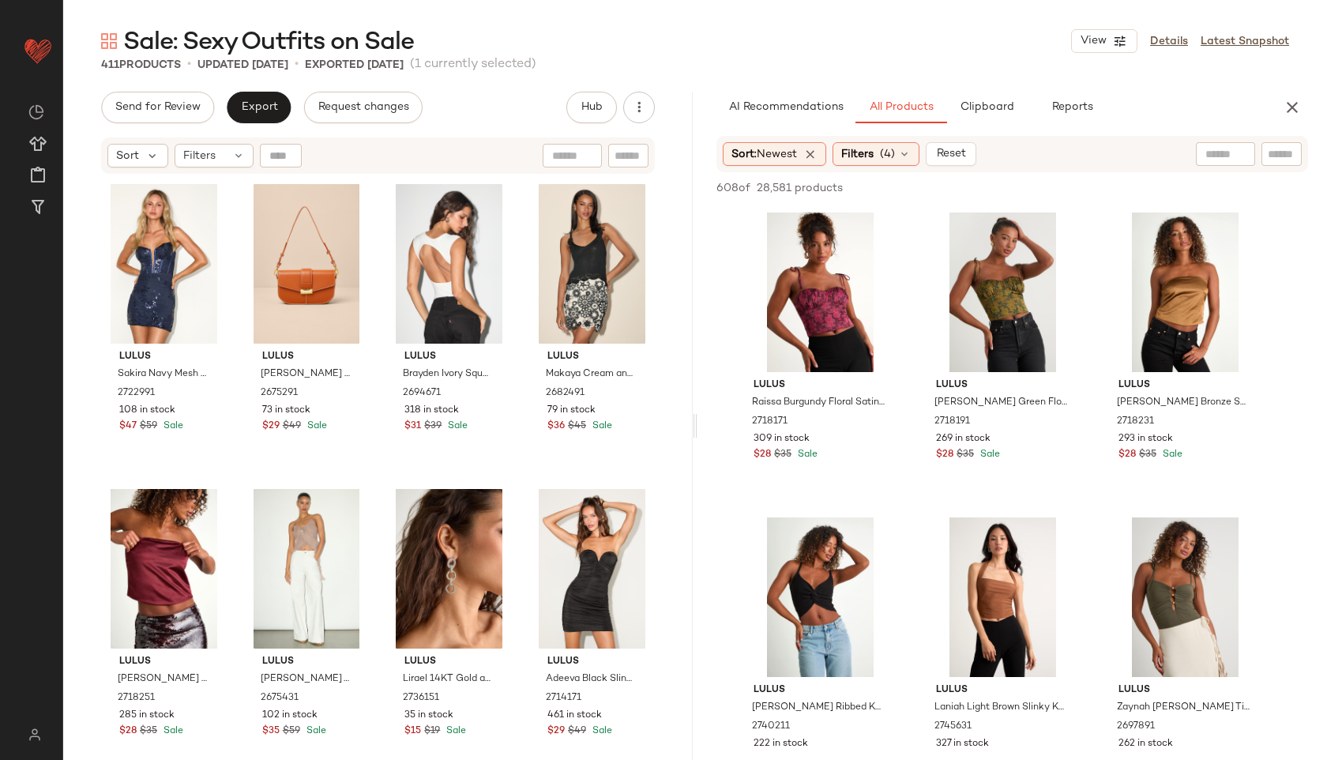
click at [1232, 156] on div at bounding box center [1225, 154] width 59 height 24
type input "****"
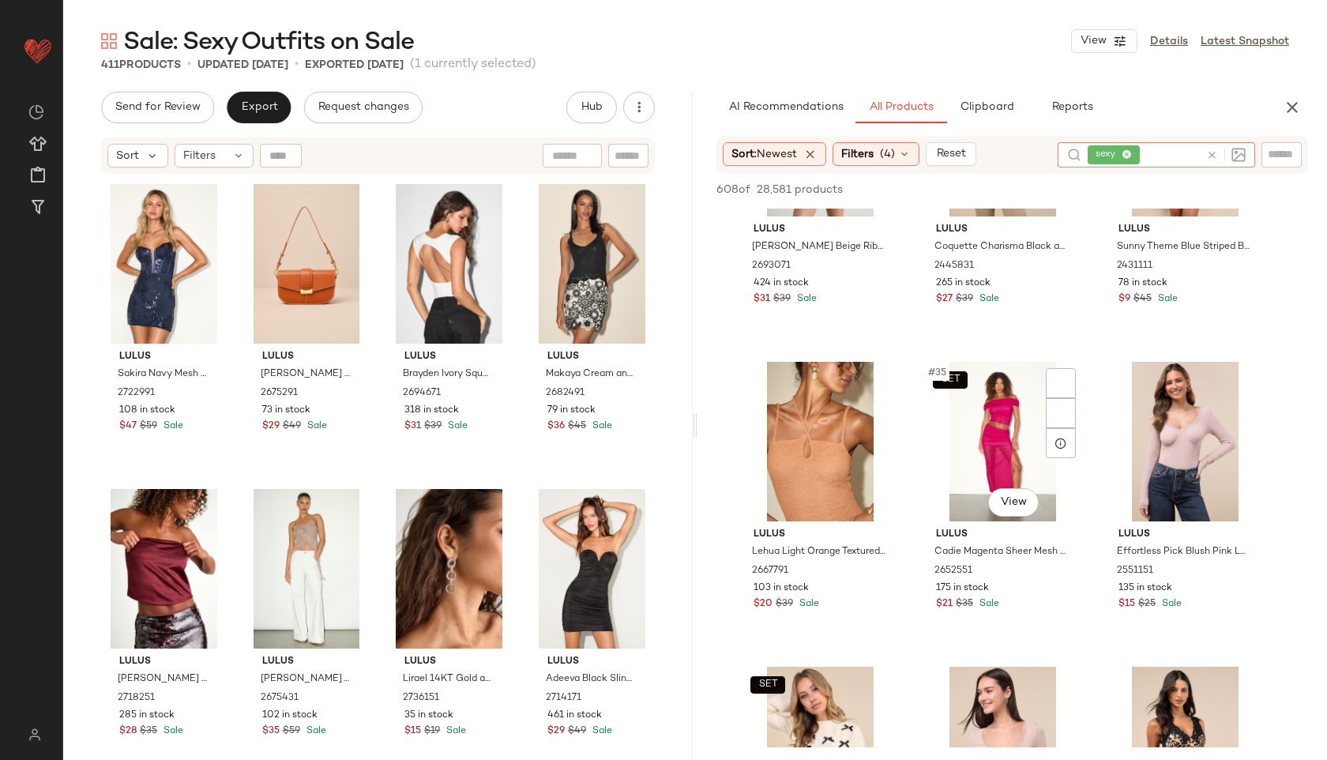
scroll to position [3208, 0]
click at [961, 379] on body "Lulus ** Dashboard All Products Global Clipboards (51) Curations (815) Jordan C…" at bounding box center [663, 380] width 1327 height 760
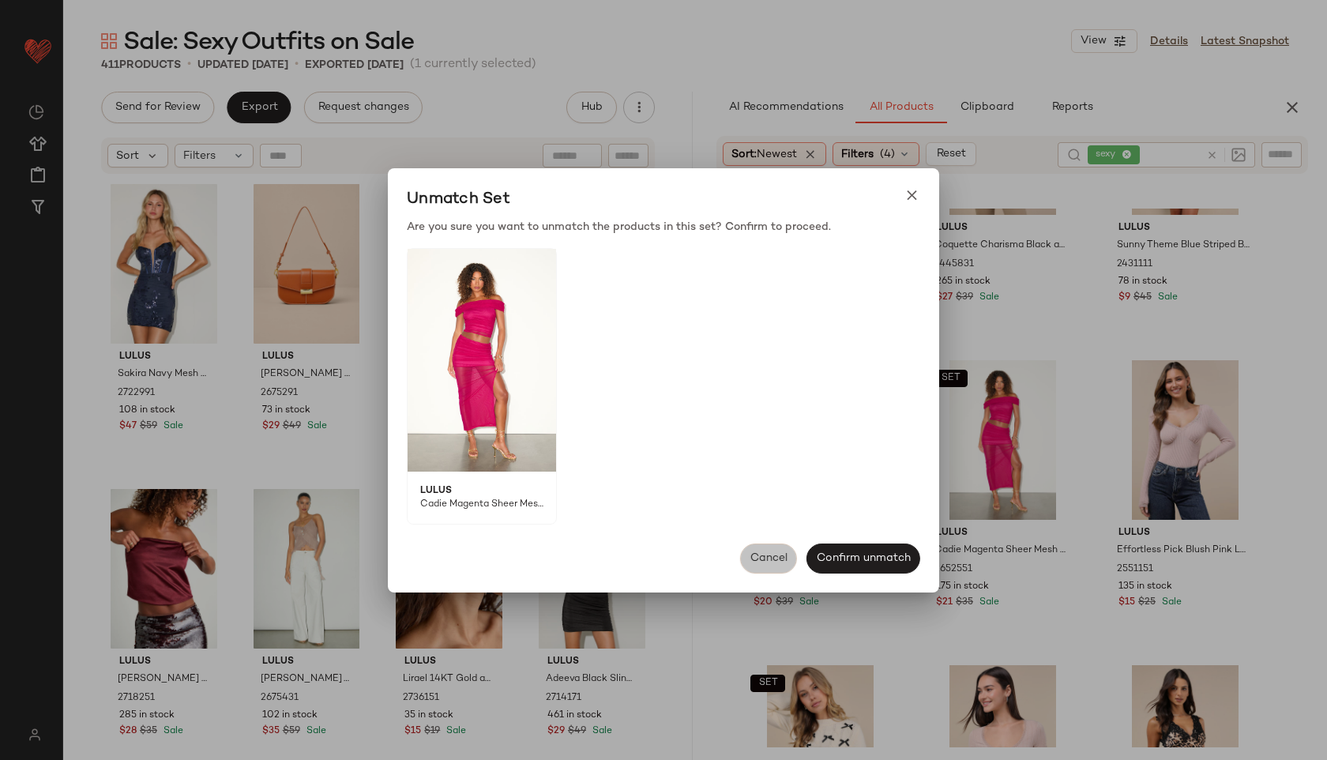
click at [755, 564] on span "Cancel" at bounding box center [769, 558] width 38 height 13
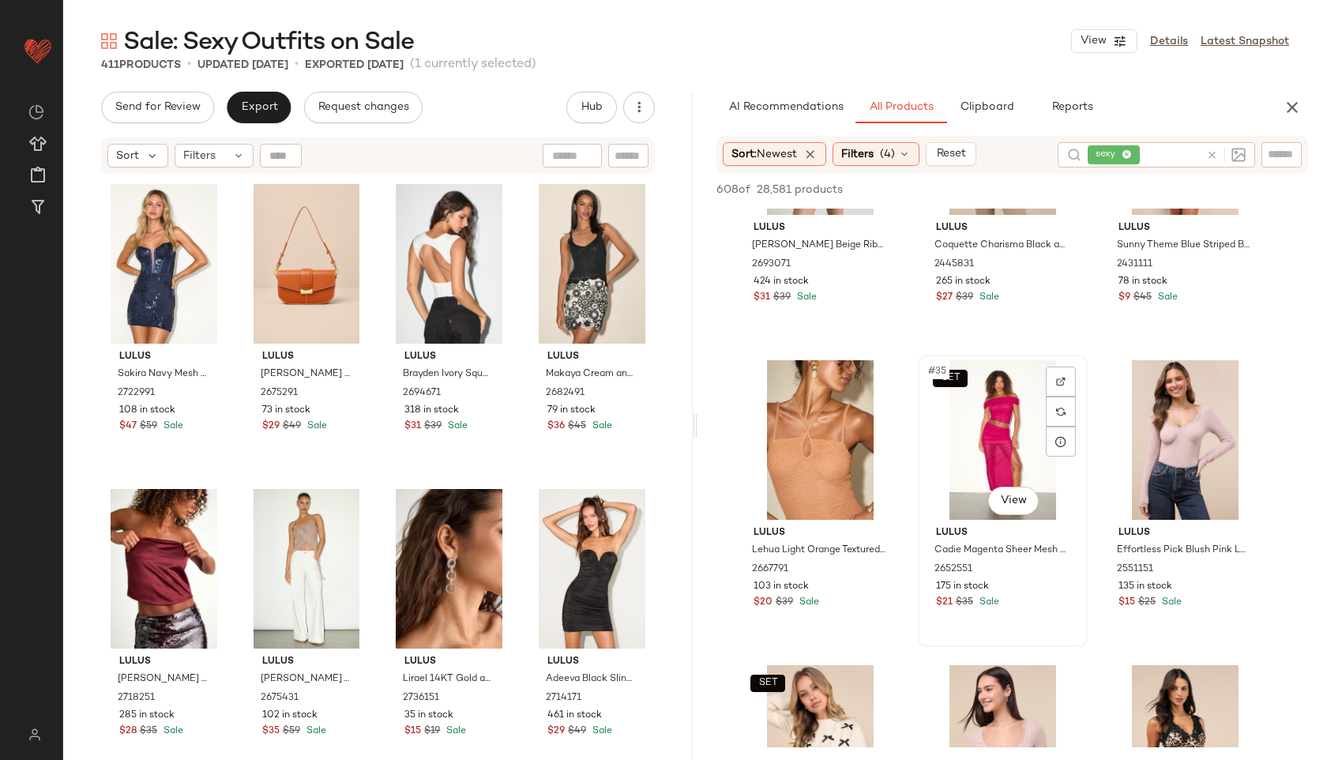
click at [980, 462] on div "SET #35 View" at bounding box center [1003, 440] width 159 height 160
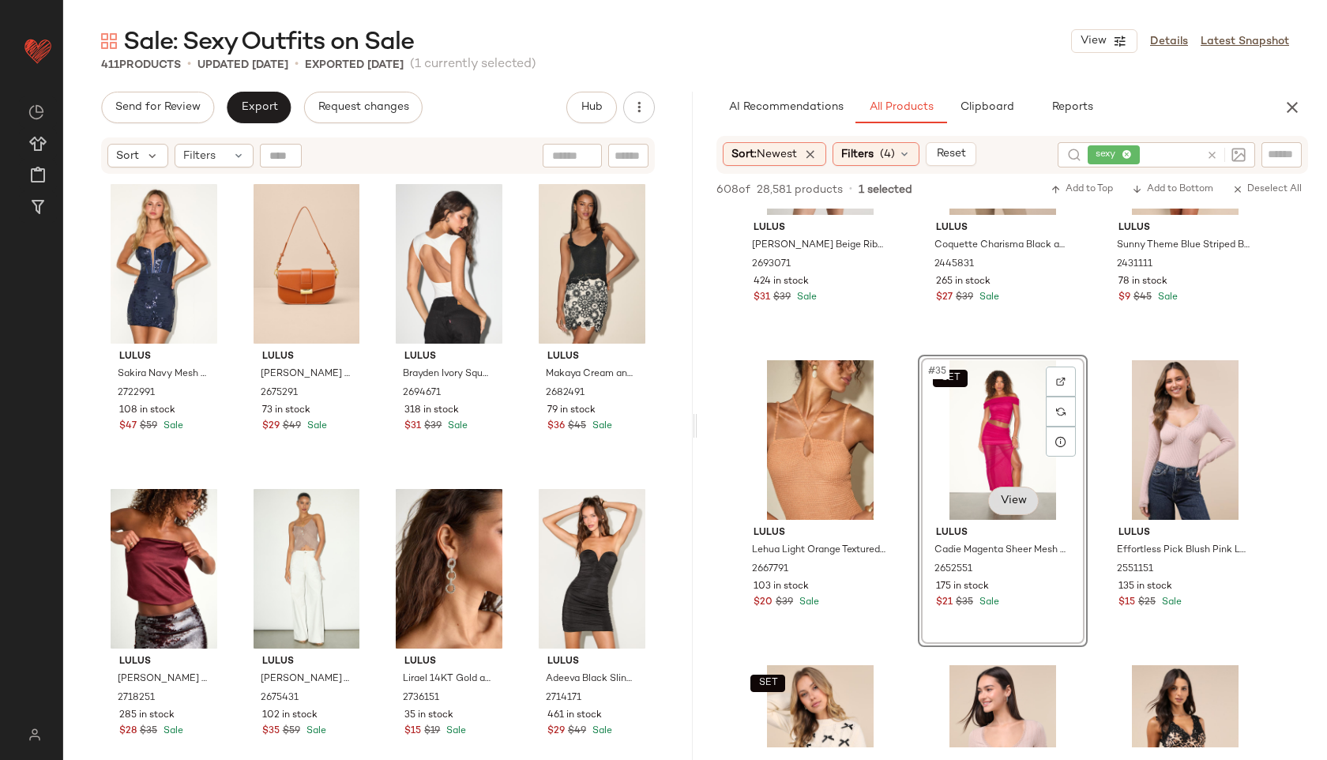
click at [1014, 502] on body "Lulus ** Dashboard All Products Global Clipboards (51) Curations (815) Jordan C…" at bounding box center [663, 380] width 1327 height 760
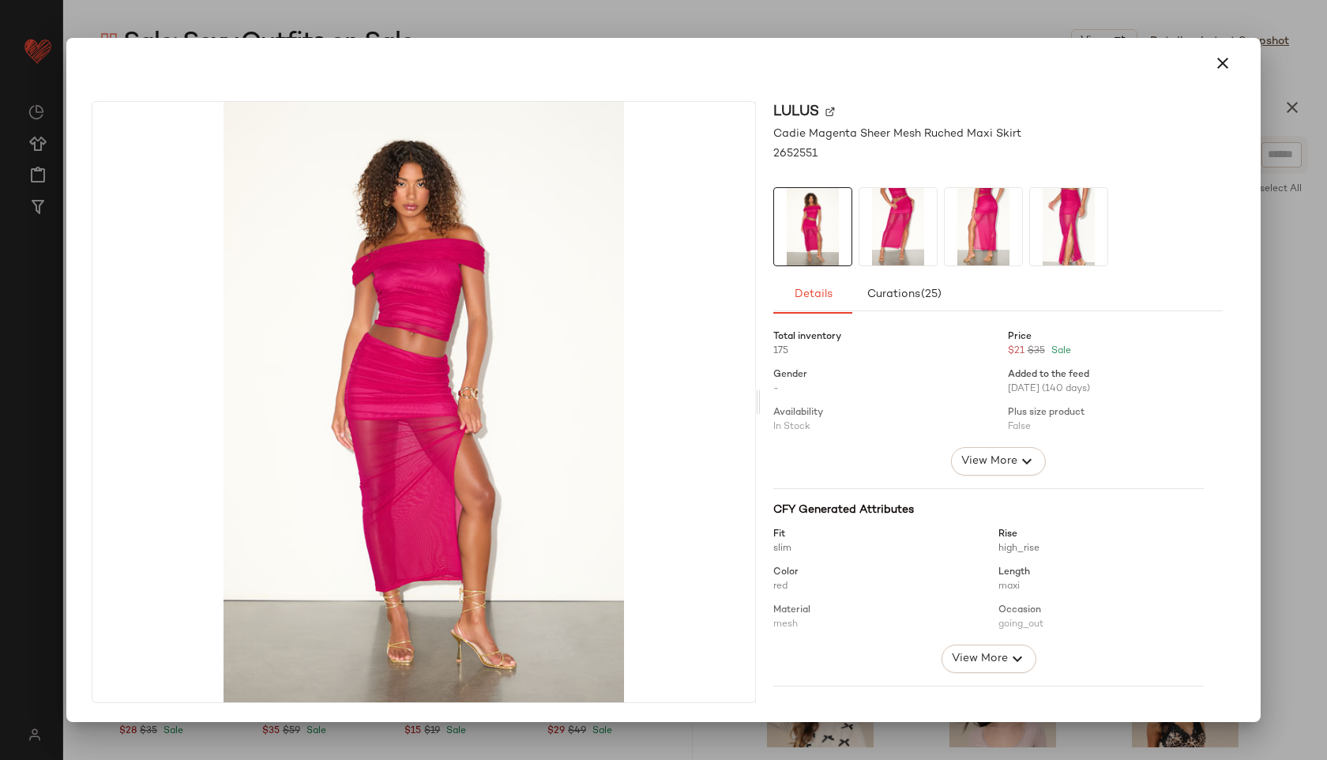
click at [887, 225] on img at bounding box center [898, 226] width 77 height 77
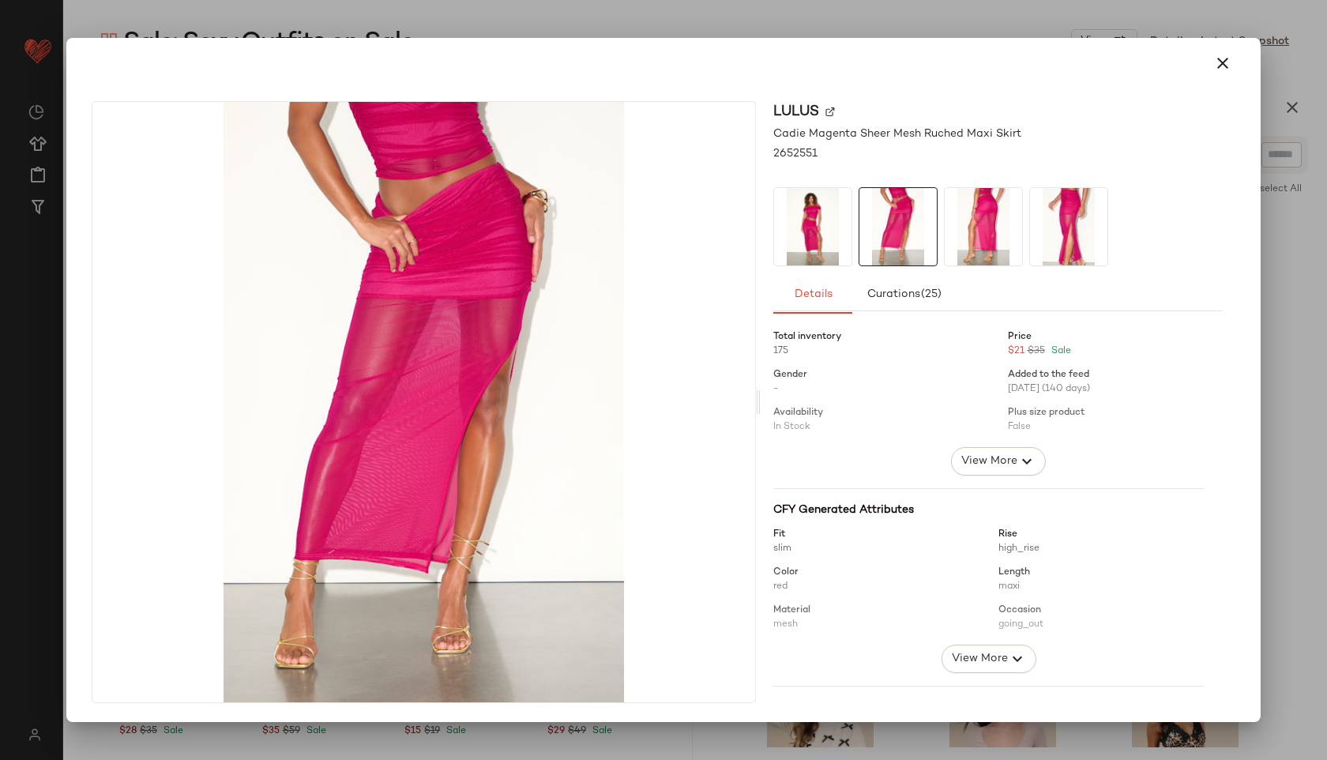
click at [980, 224] on img at bounding box center [983, 226] width 77 height 77
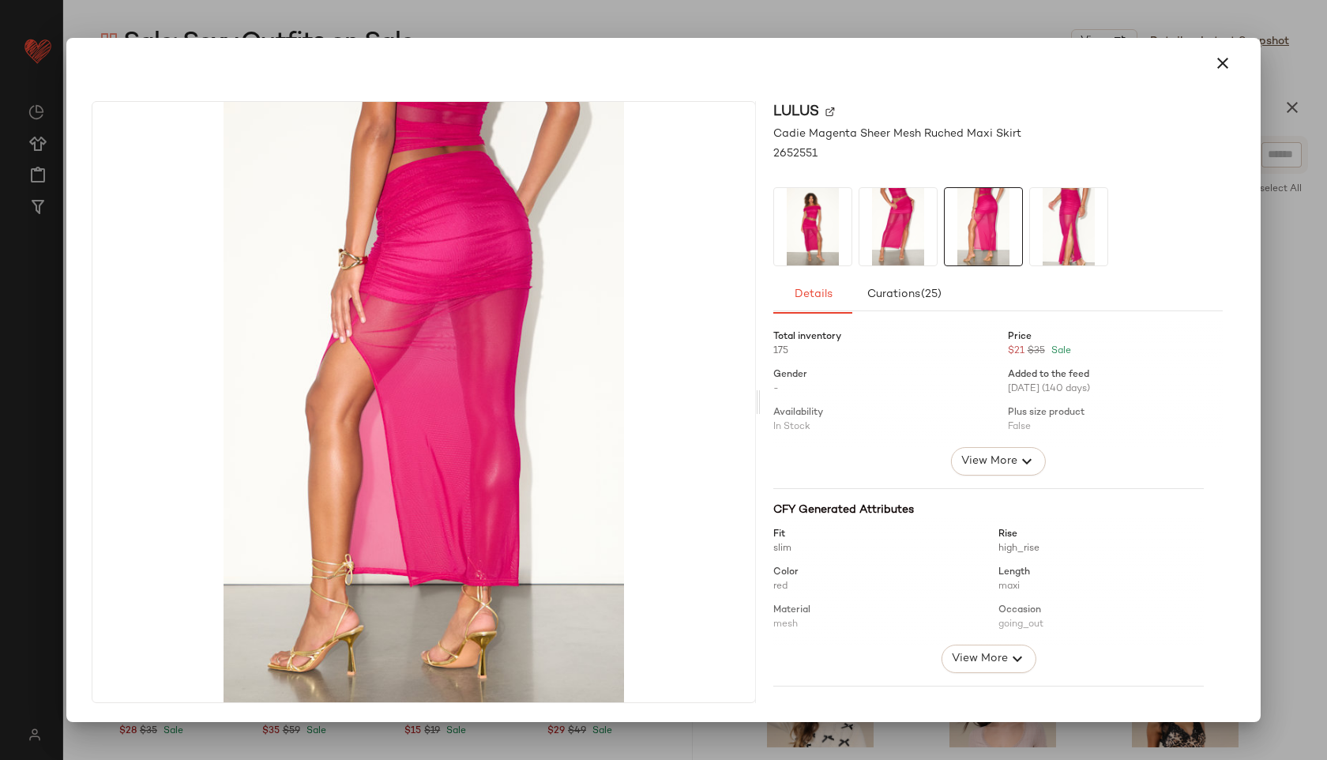
click at [1059, 235] on img at bounding box center [1068, 226] width 77 height 77
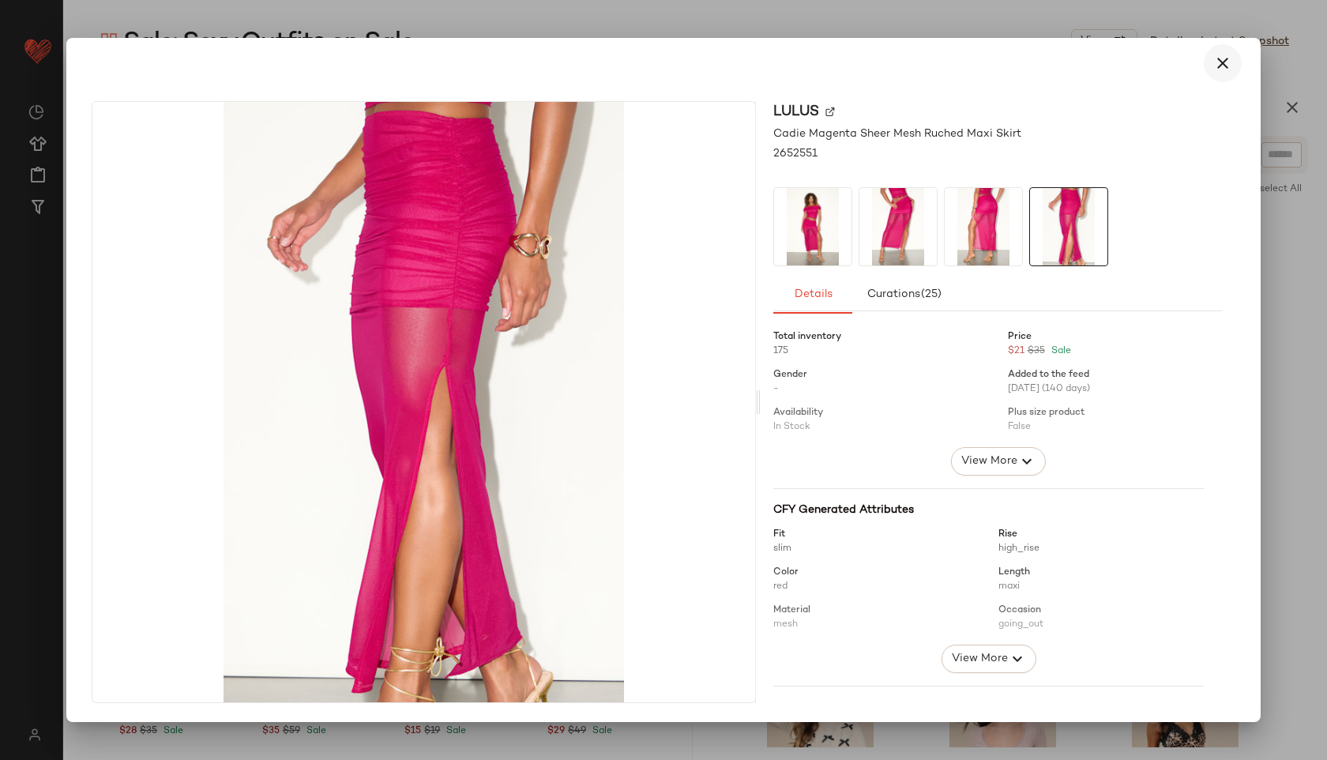
click at [1225, 61] on icon "button" at bounding box center [1223, 63] width 19 height 19
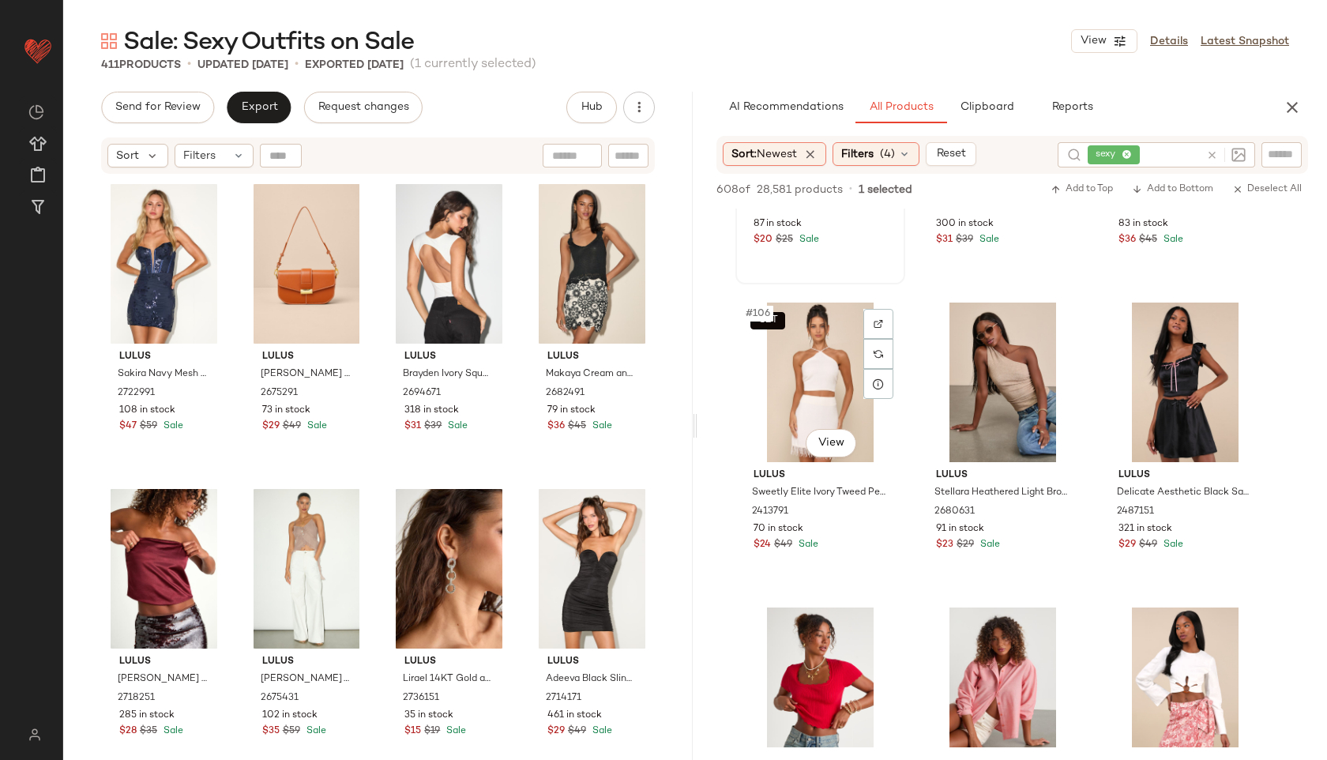
scroll to position [10587, 0]
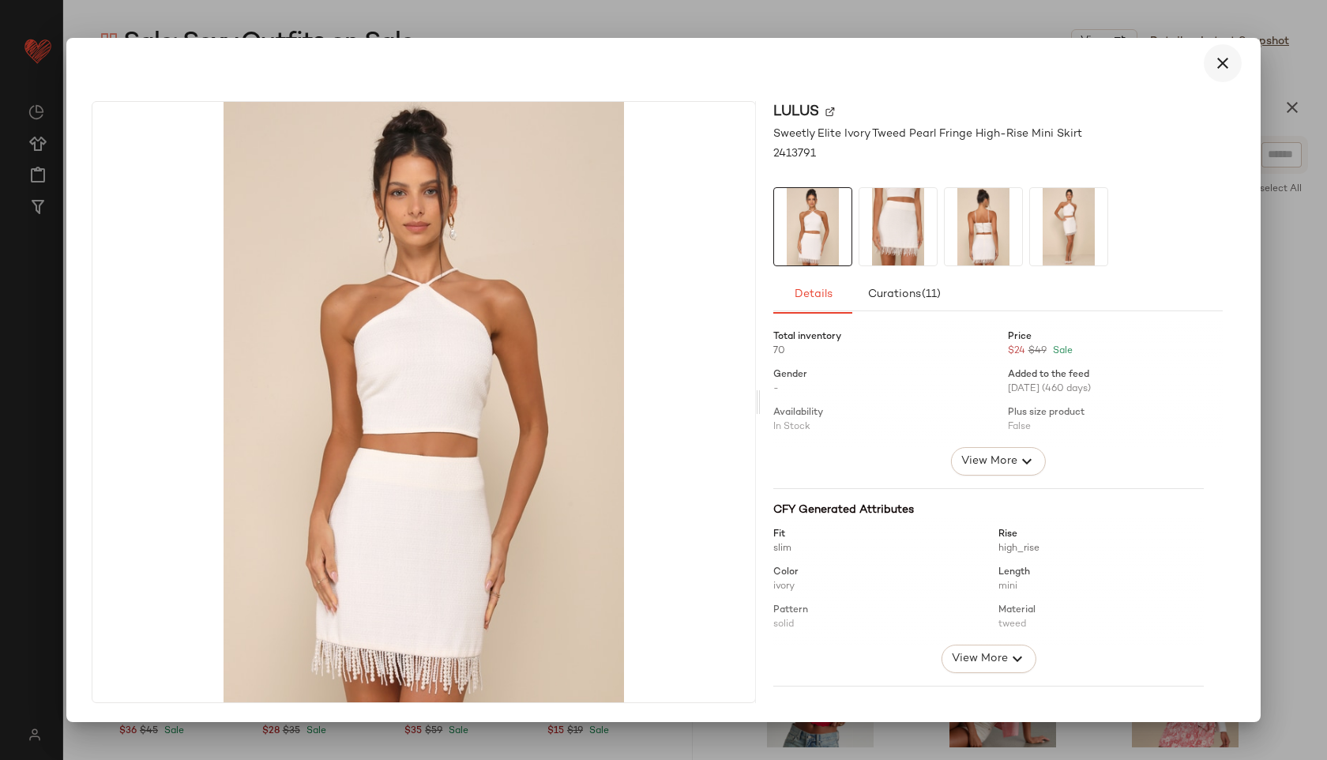
click at [1222, 62] on icon "button" at bounding box center [1223, 63] width 19 height 19
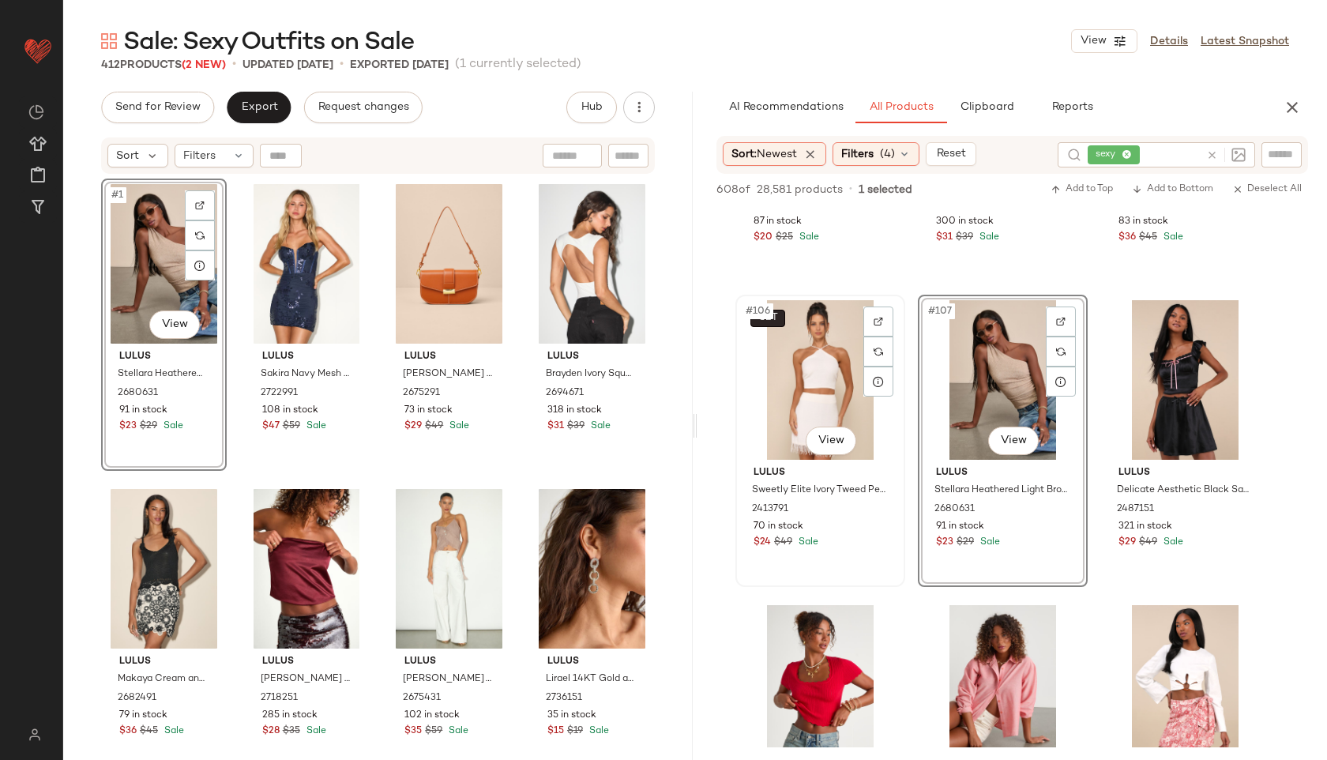
click at [775, 320] on body "Lulus ** Dashboard All Products Global Clipboards (51) Curations (815) Jordan C…" at bounding box center [663, 380] width 1327 height 760
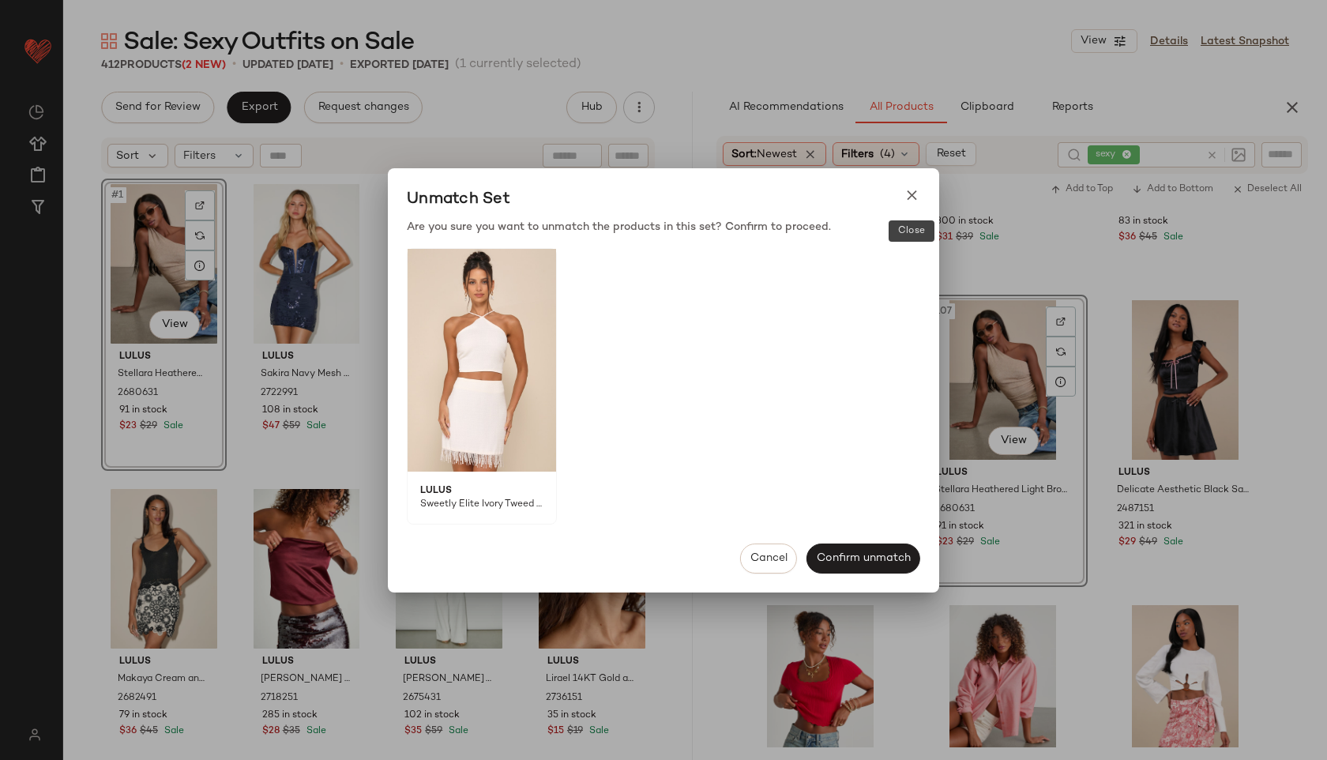
click at [913, 190] on icon at bounding box center [912, 195] width 17 height 17
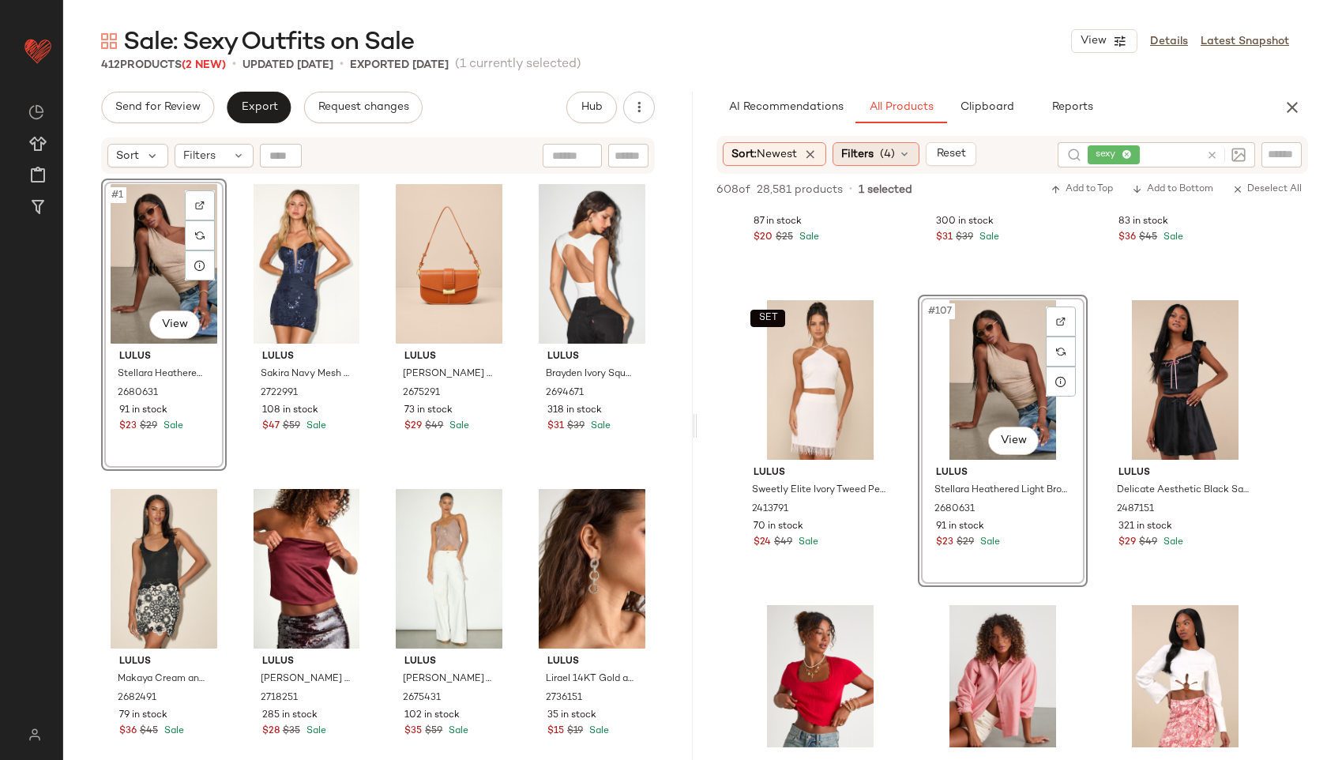
click at [891, 153] on span "(4)" at bounding box center [887, 154] width 15 height 17
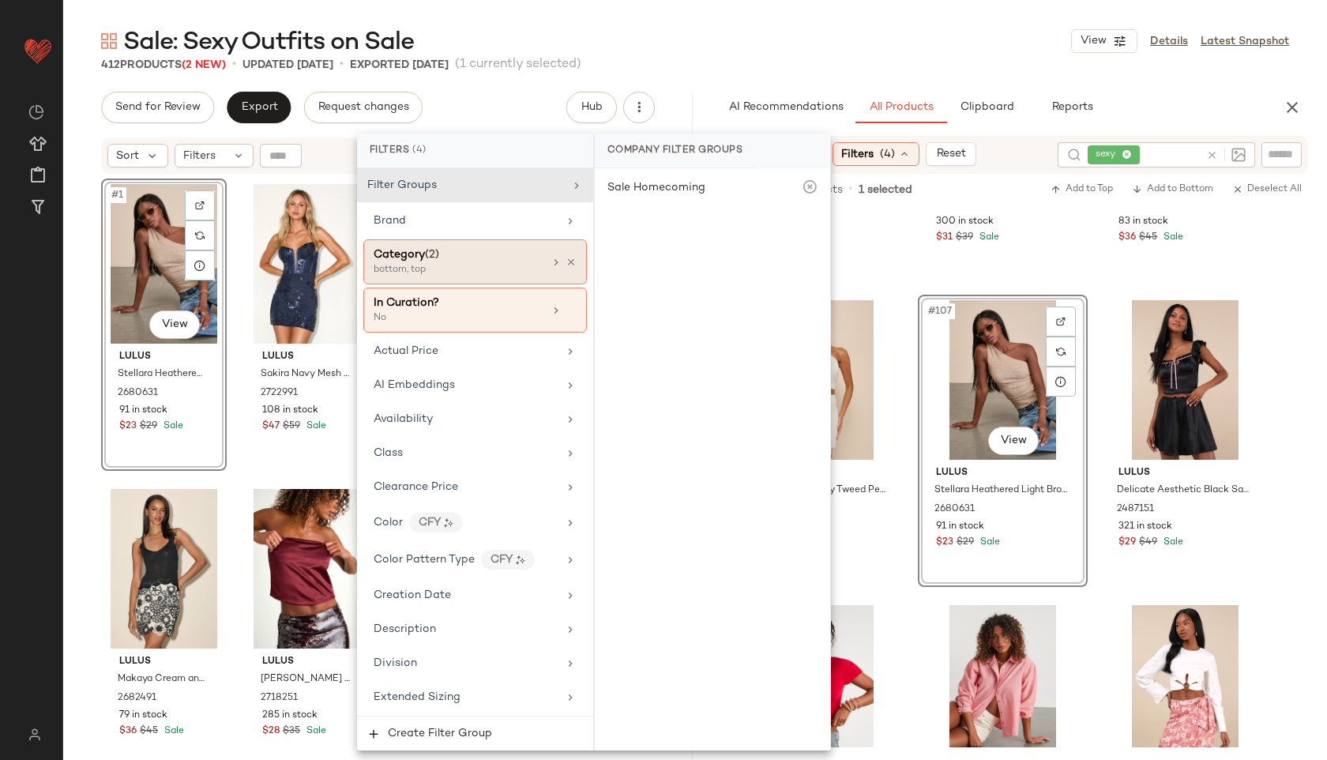
click at [483, 260] on div "Category (2)" at bounding box center [459, 254] width 170 height 17
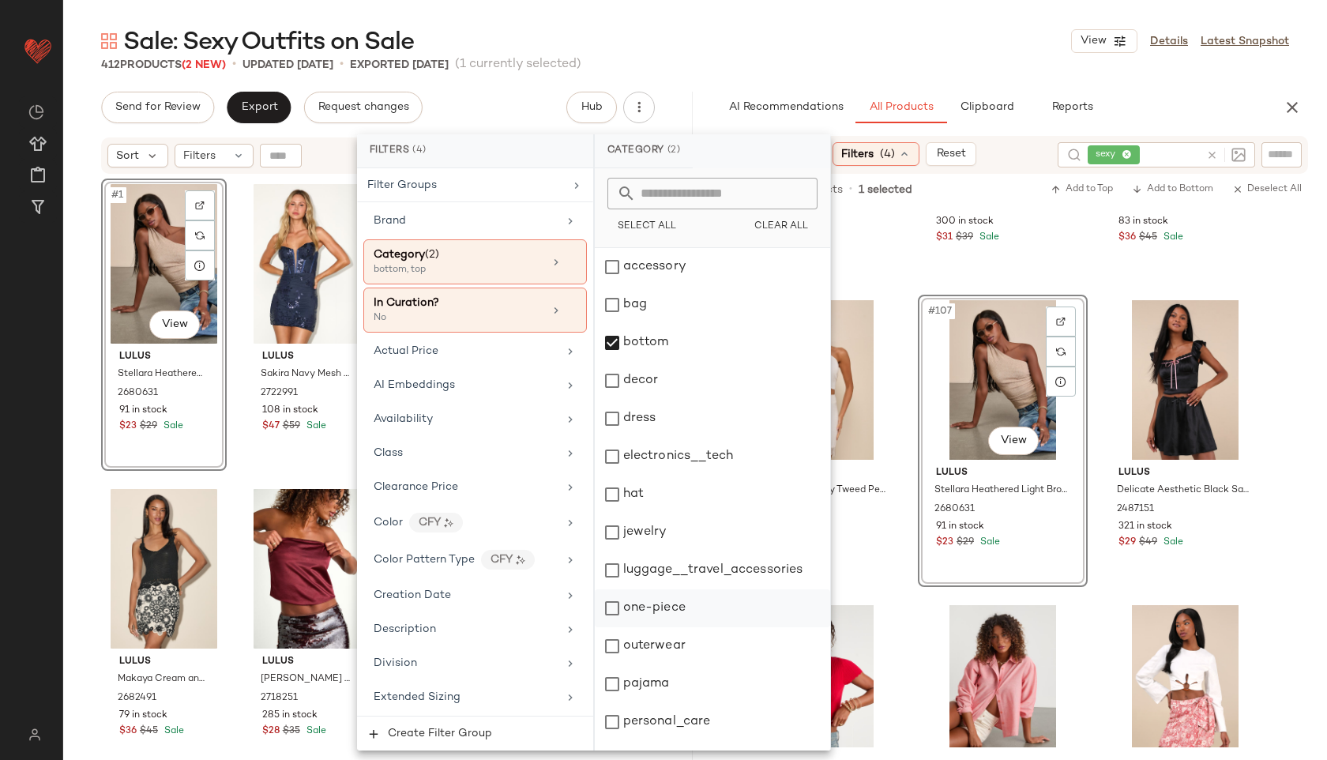
scroll to position [142, 0]
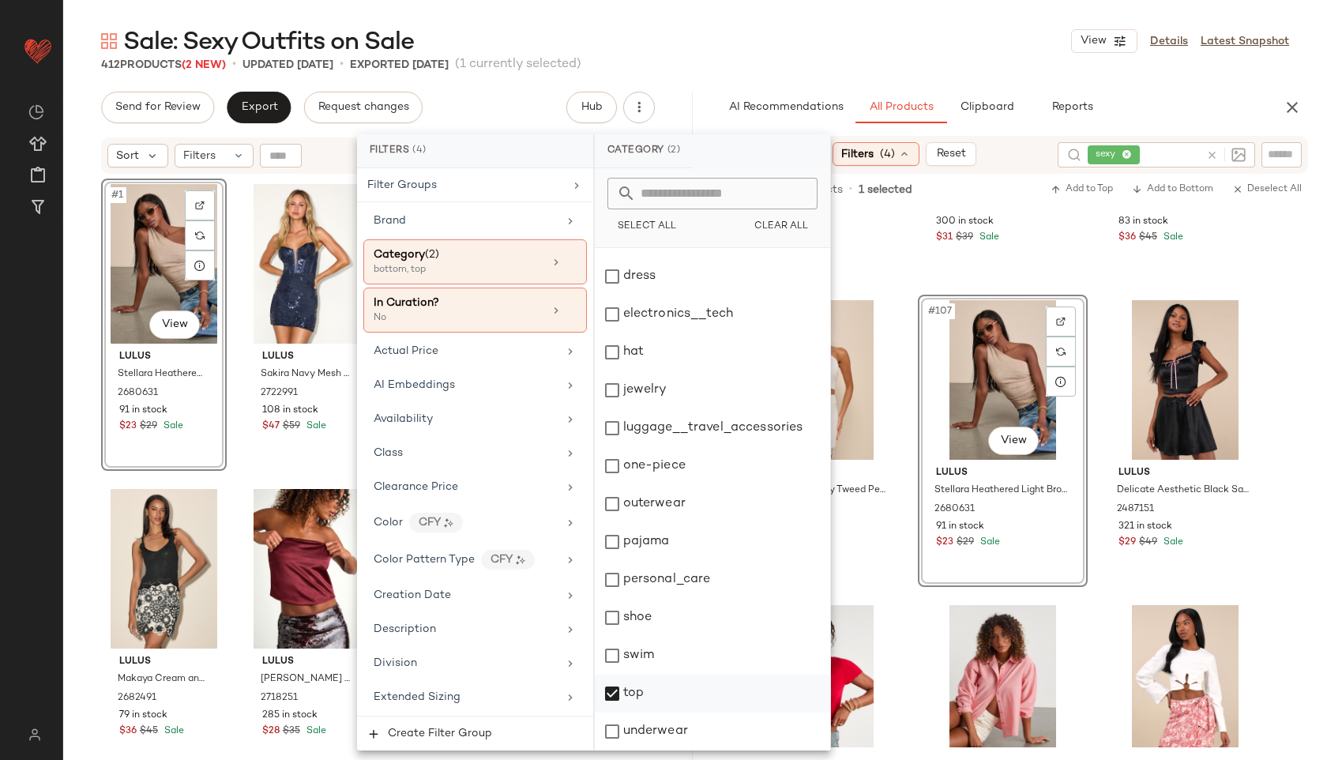
click at [640, 699] on div "top" at bounding box center [712, 694] width 235 height 38
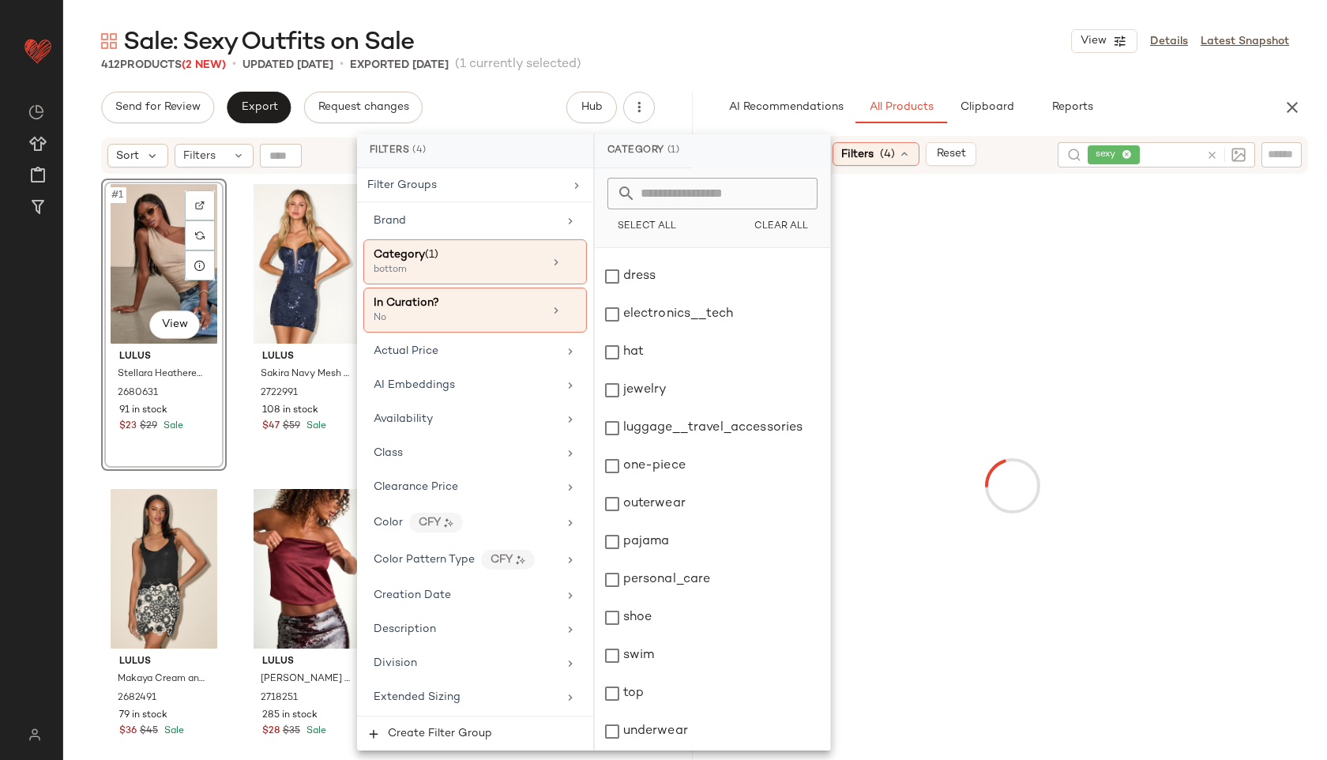
click at [894, 49] on div "Sale: Sexy Outfits on Sale View Details Latest Snapshot" at bounding box center [695, 41] width 1264 height 32
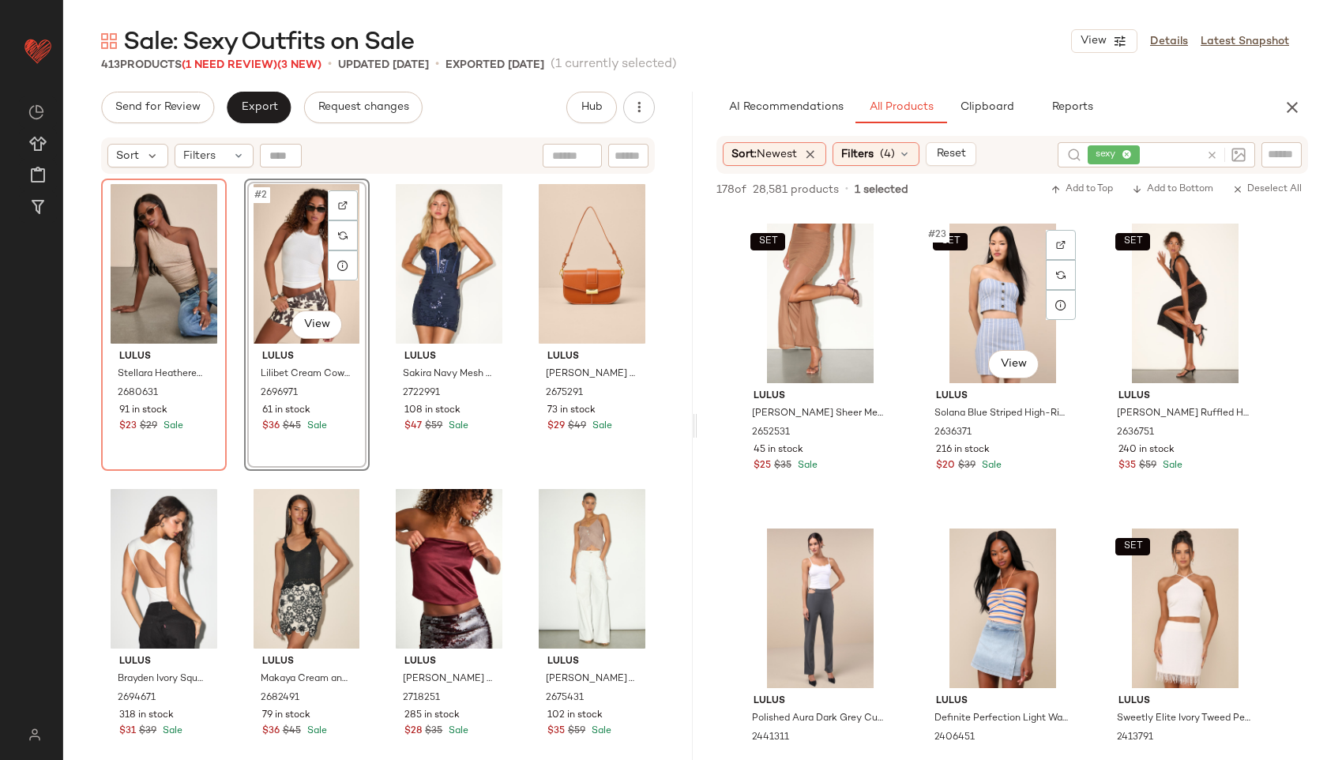
scroll to position [2128, 0]
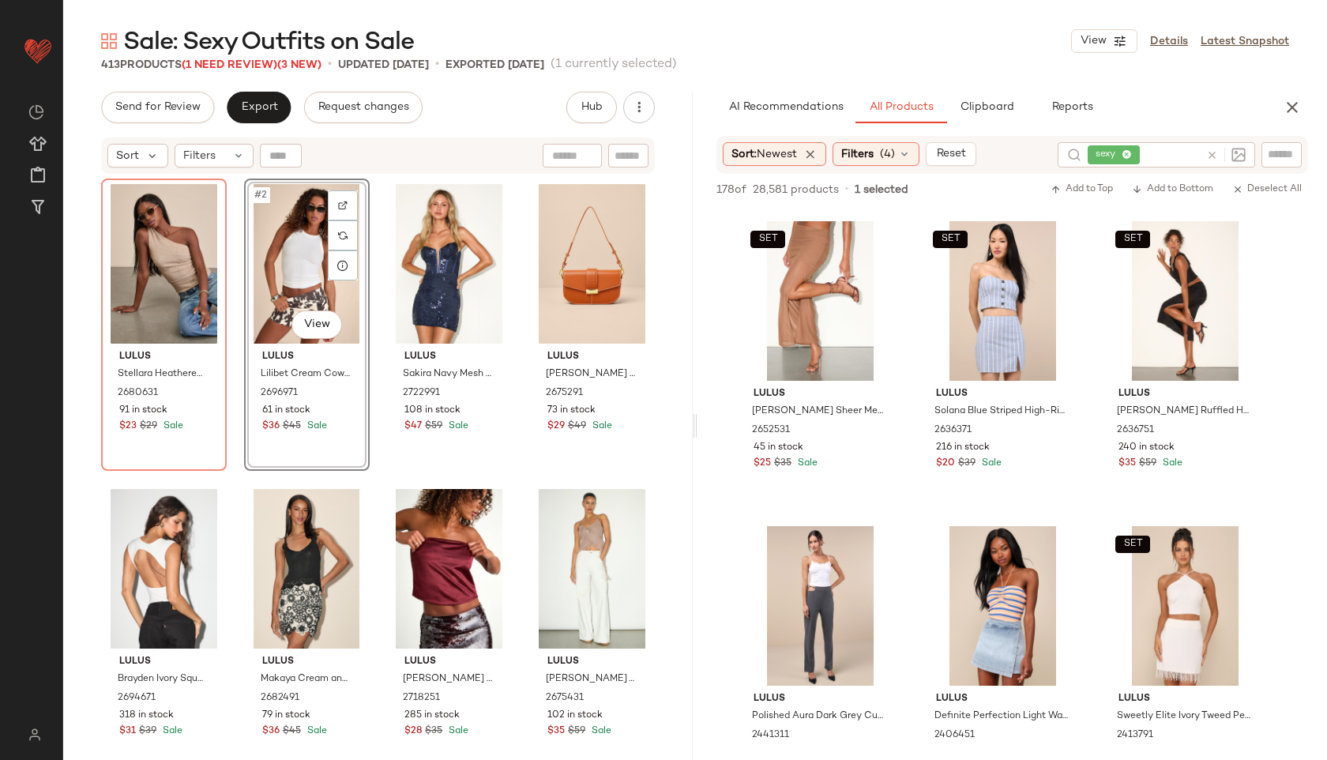
click at [284, 244] on div "#2 View" at bounding box center [307, 264] width 115 height 160
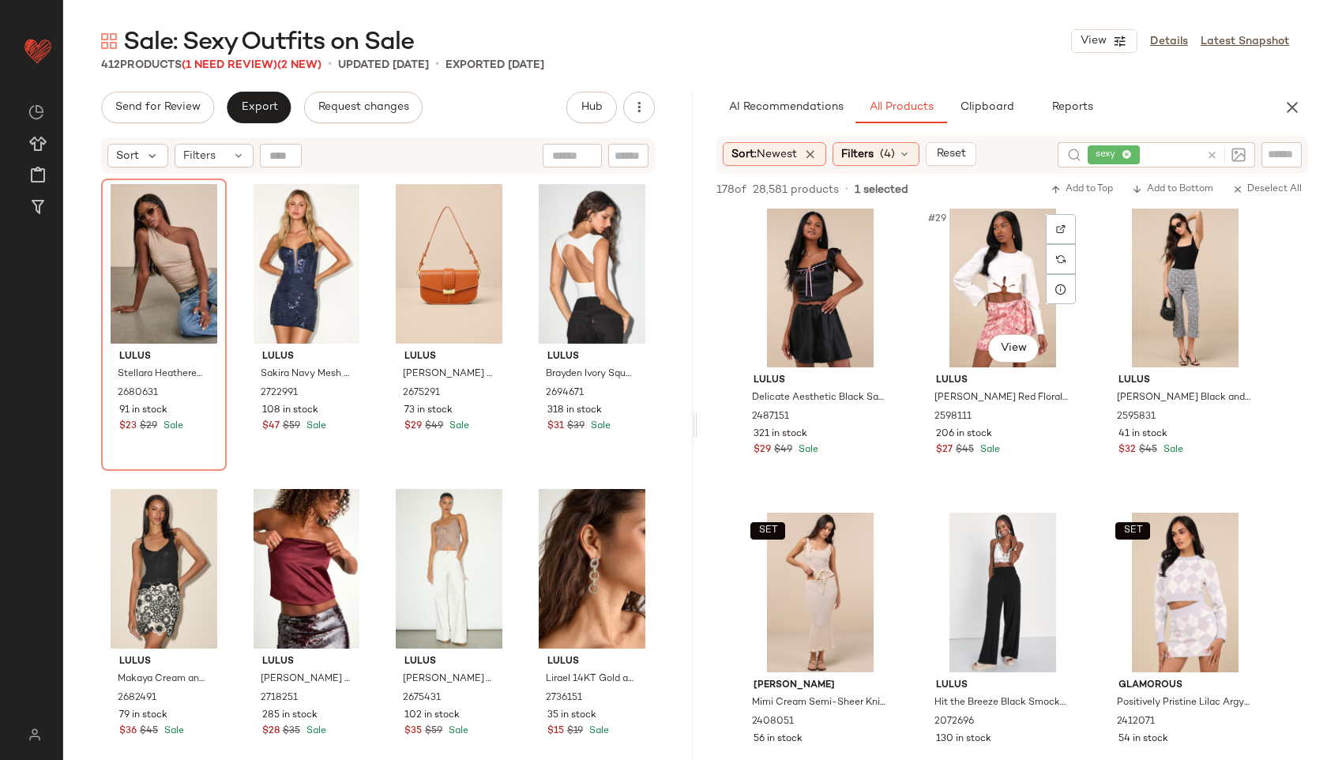
scroll to position [2756, 0]
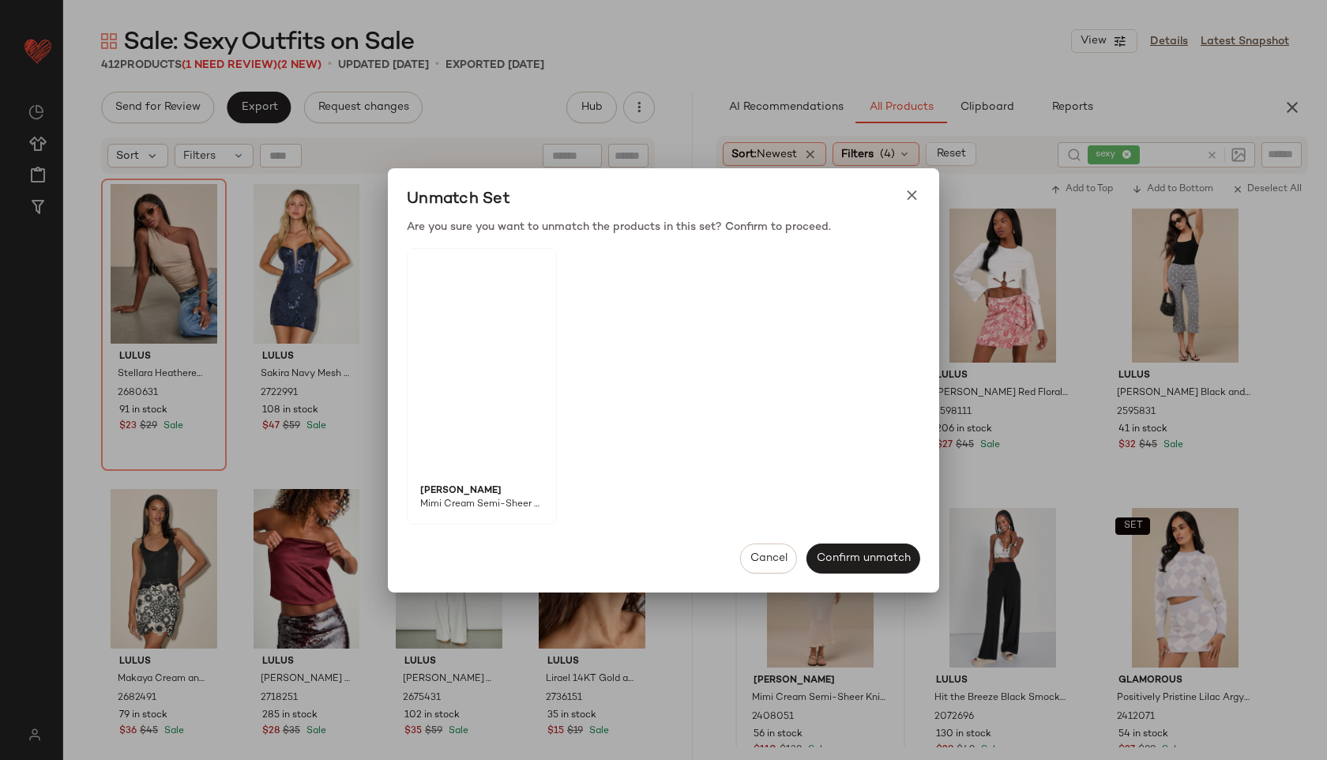
click at [773, 521] on body "Lulus ** Dashboard All Products Global Clipboards (51) Curations (815) Jordan C…" at bounding box center [663, 380] width 1327 height 760
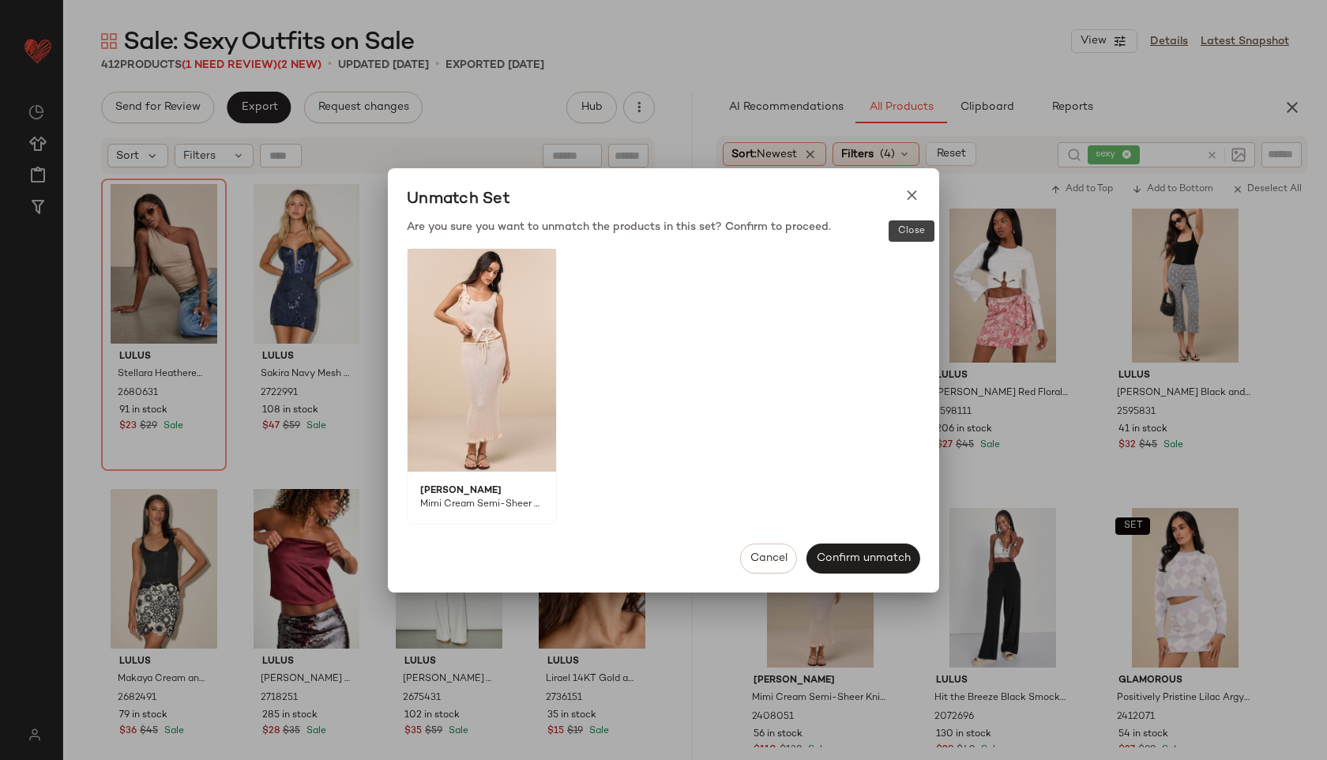
click at [904, 188] on icon at bounding box center [912, 195] width 17 height 17
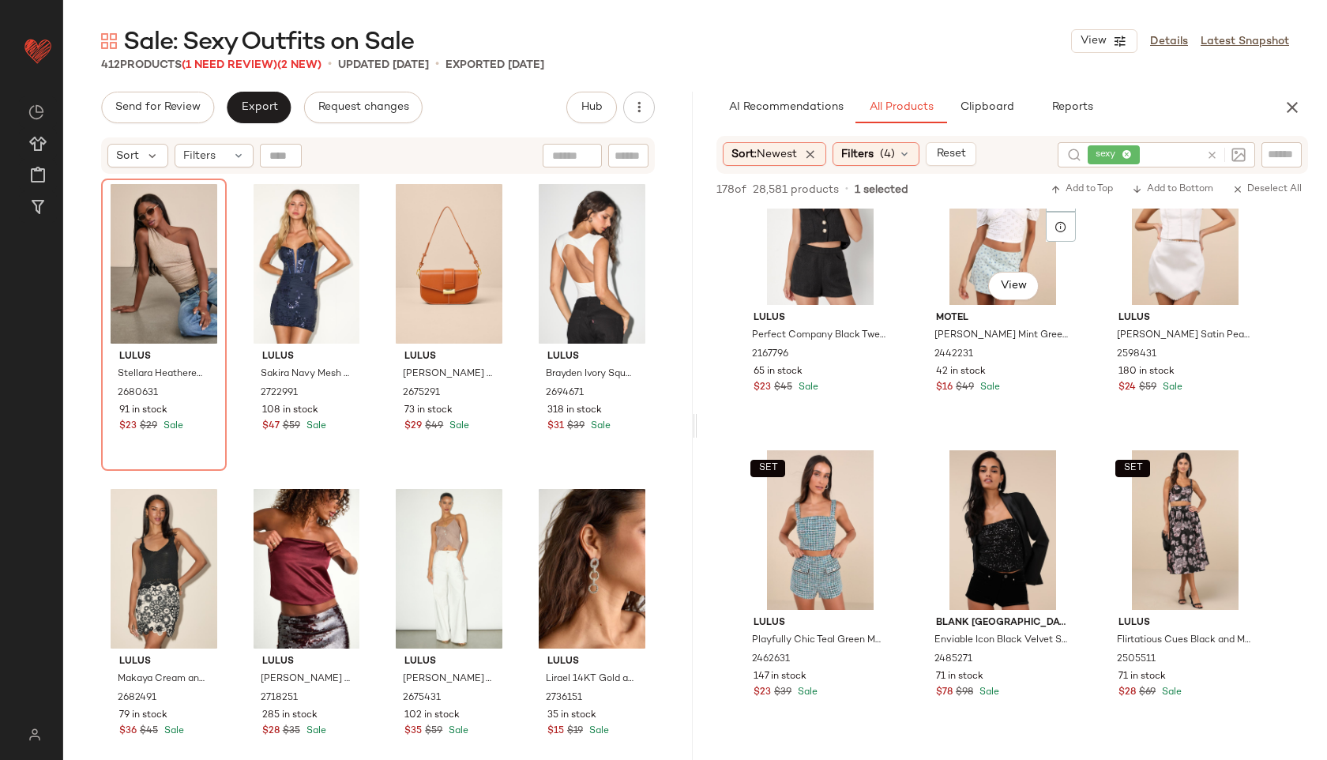
scroll to position [5266, 0]
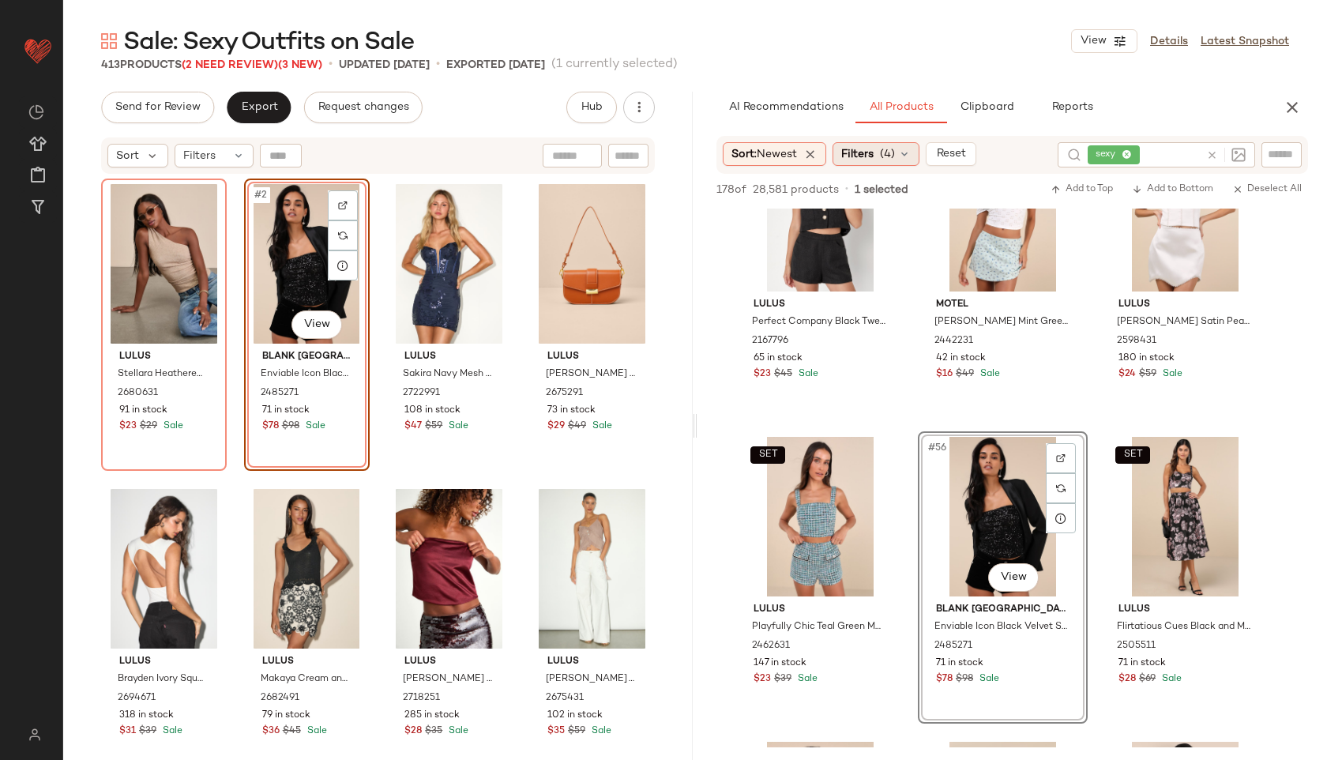
click at [885, 161] on span "(4)" at bounding box center [887, 154] width 15 height 17
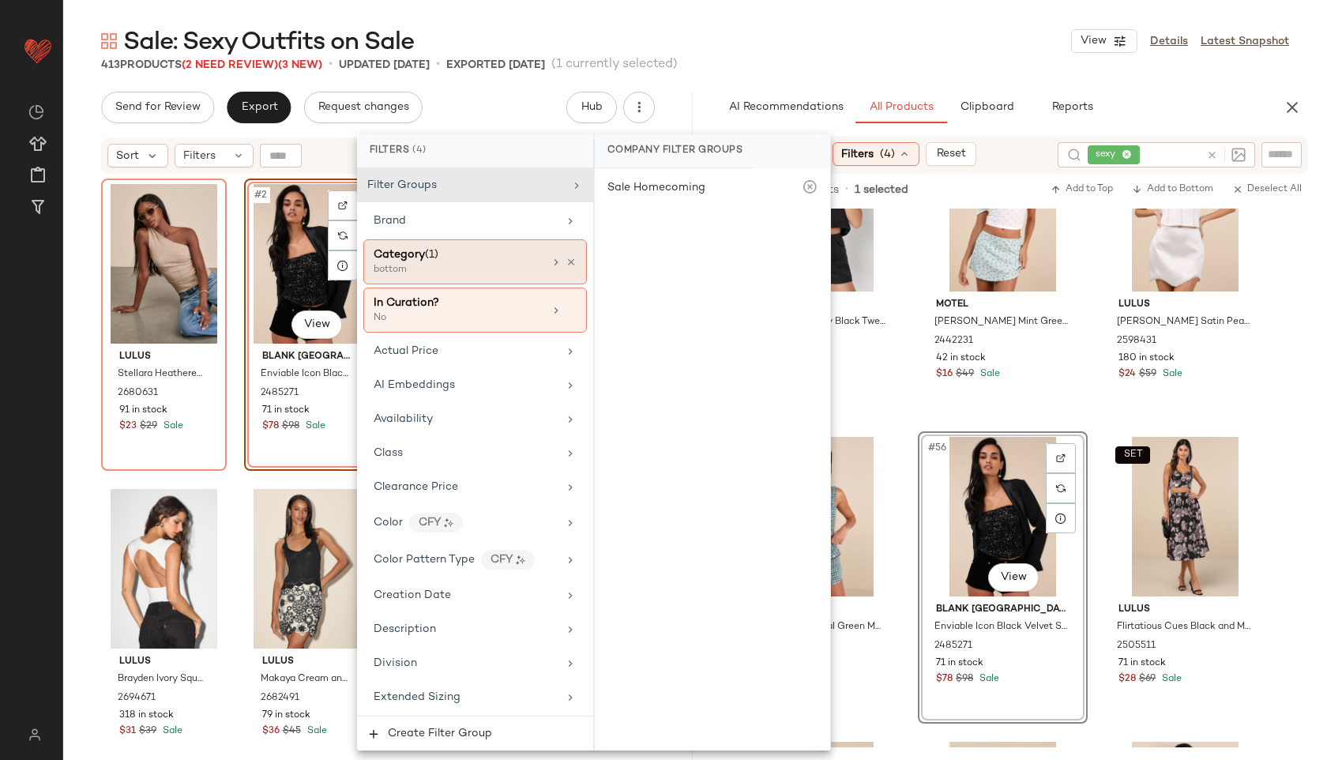
click at [481, 262] on div "Category (1)" at bounding box center [459, 254] width 170 height 17
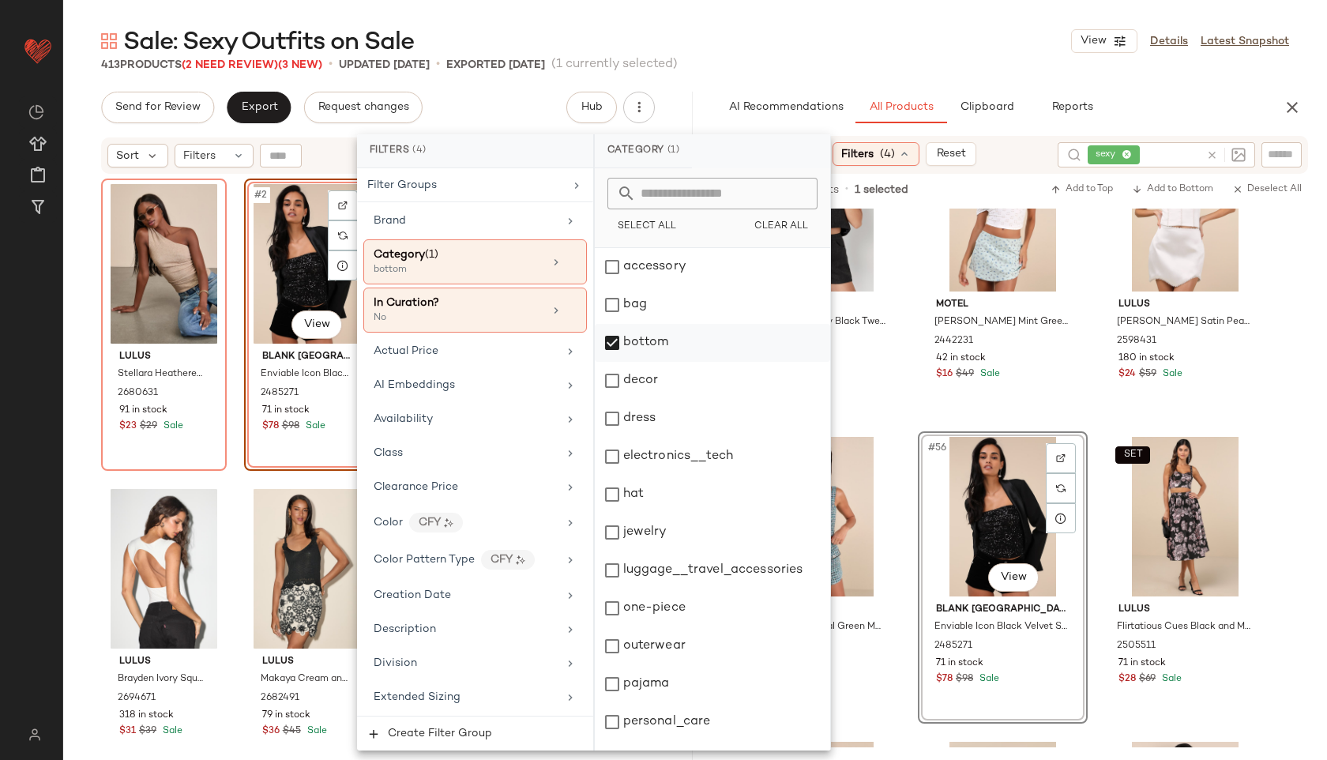
click at [651, 333] on div "bottom" at bounding box center [712, 343] width 235 height 38
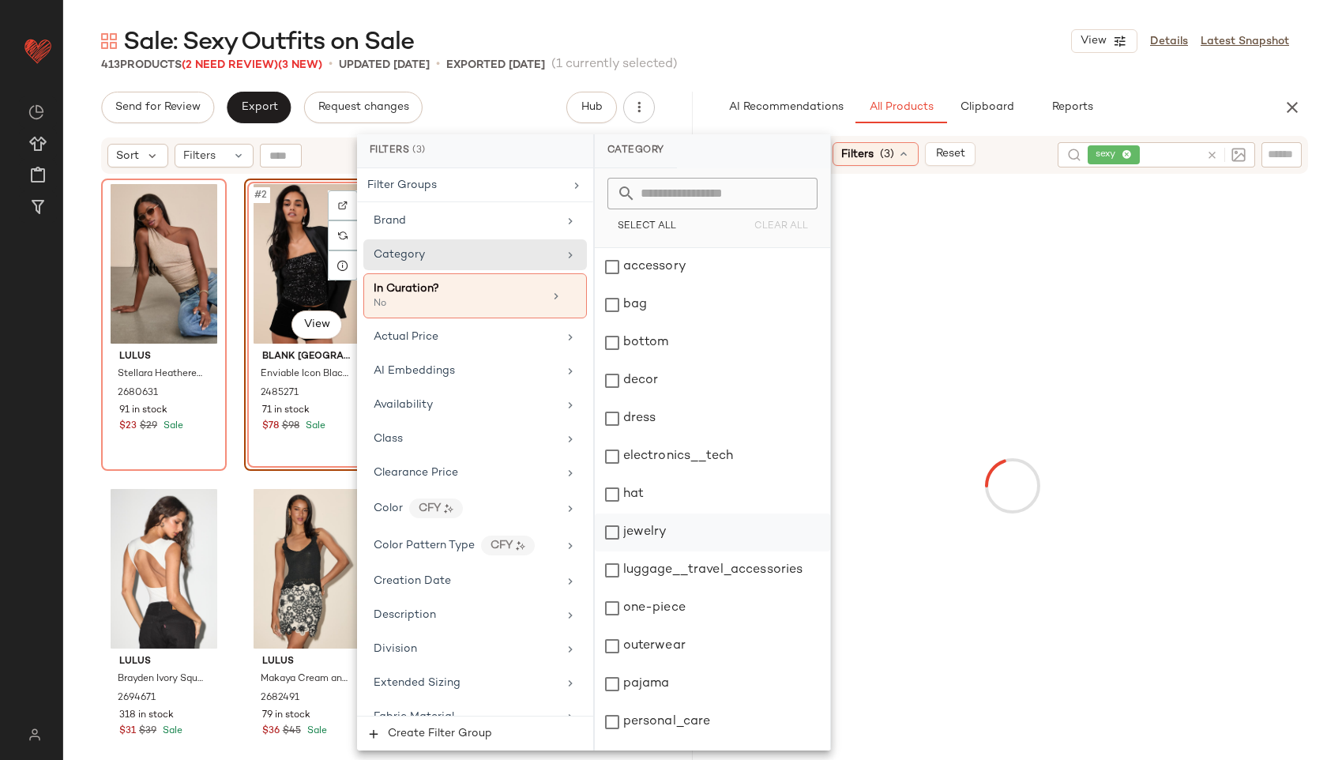
scroll to position [142, 0]
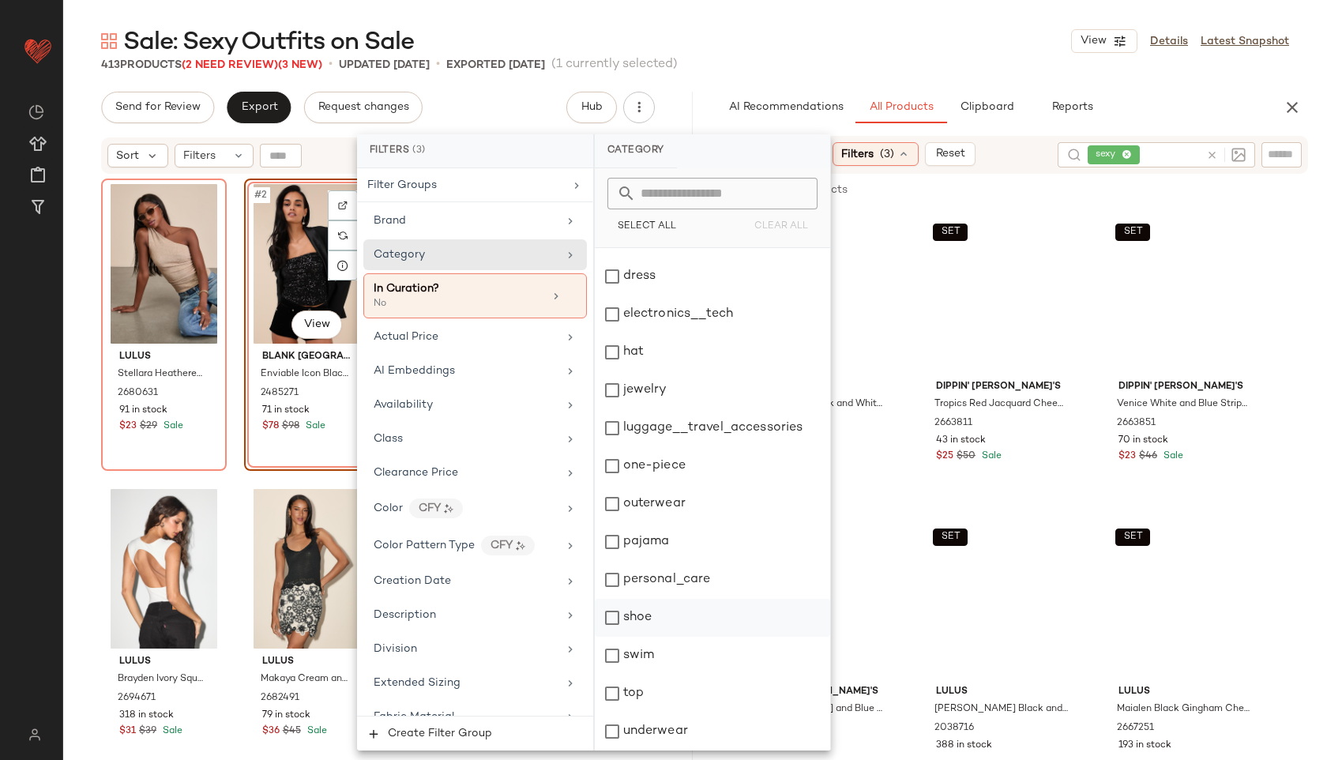
click at [661, 614] on div "shoe" at bounding box center [712, 618] width 235 height 38
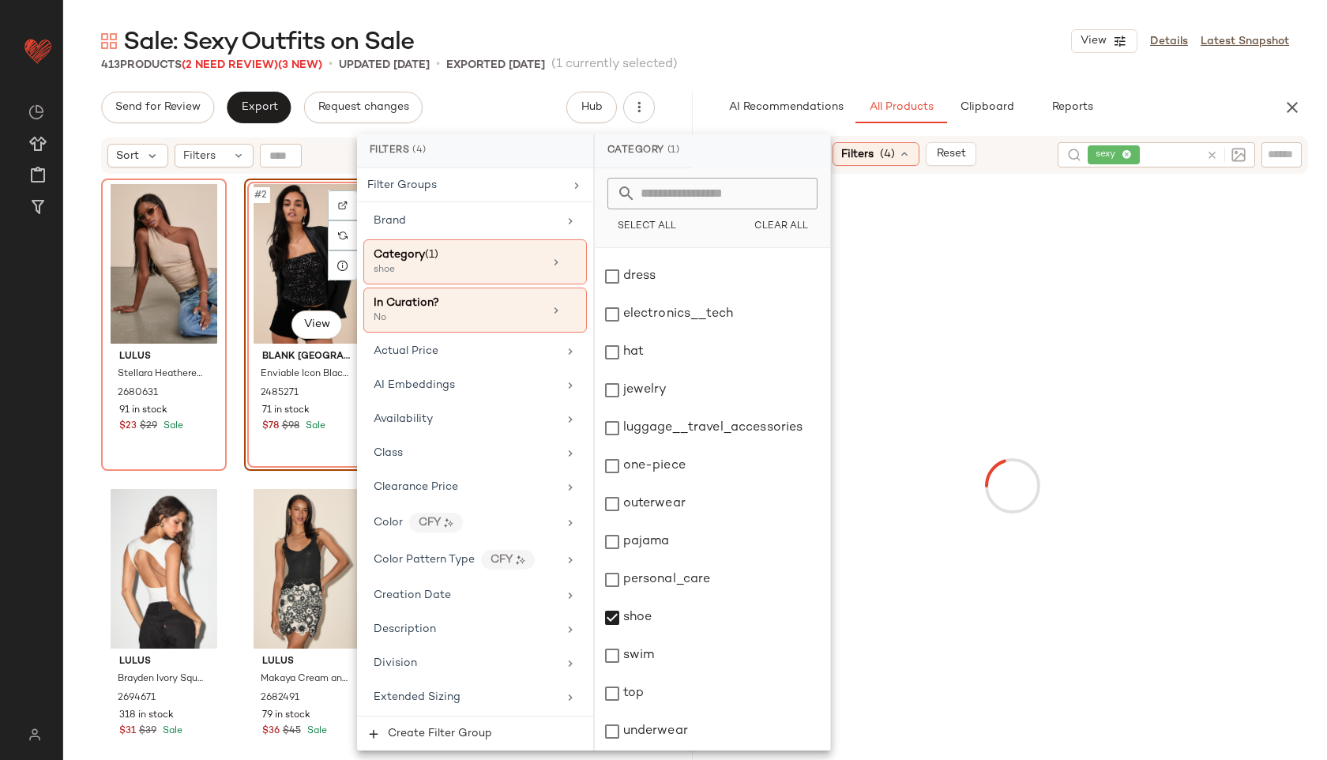
click at [840, 48] on div "Sale: Sexy Outfits on Sale View Details Latest Snapshot" at bounding box center [695, 41] width 1264 height 32
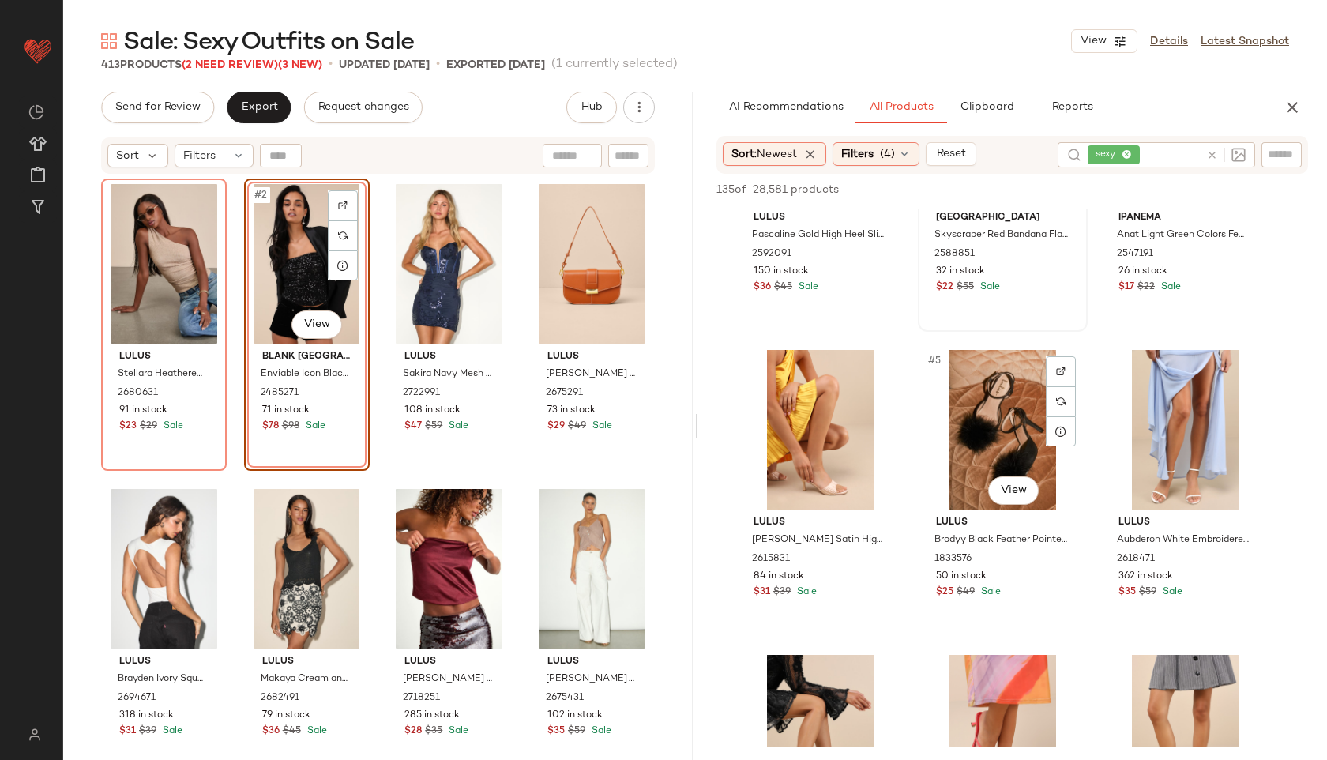
scroll to position [203, 0]
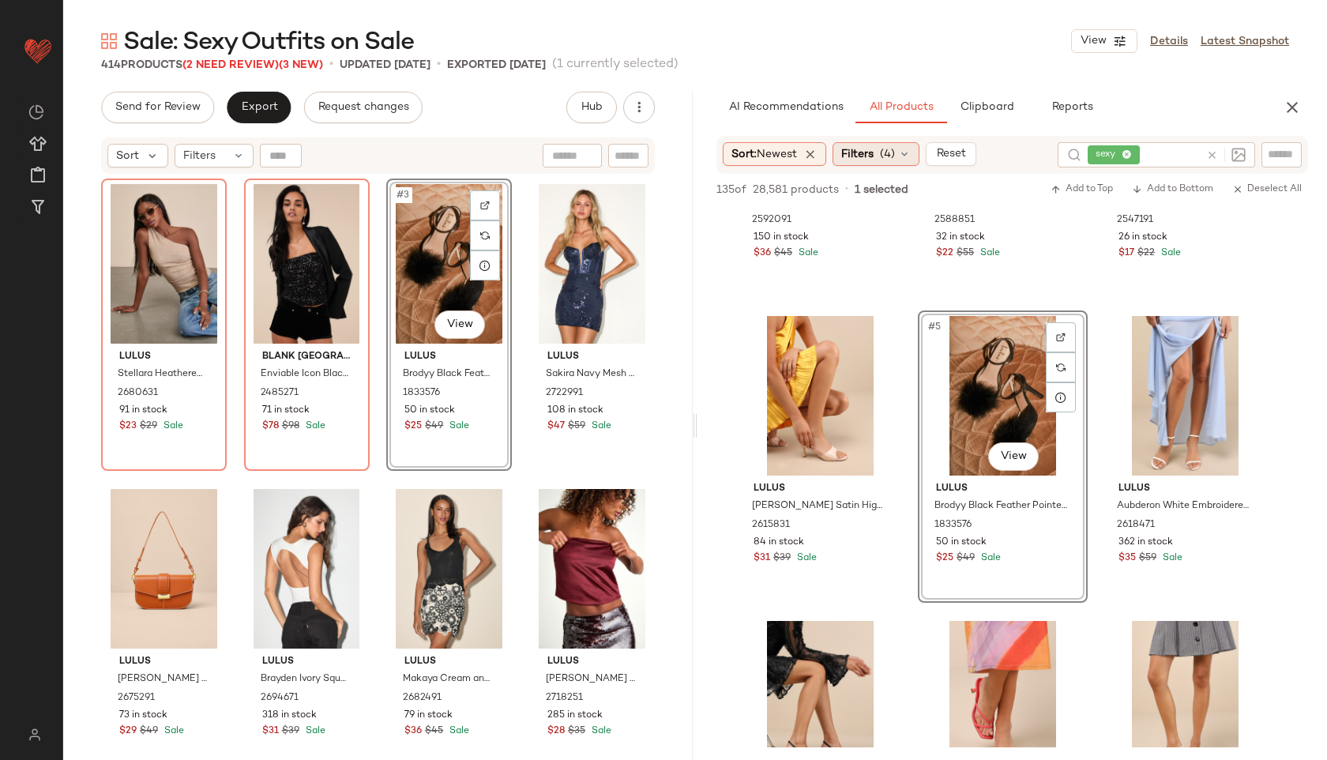
click at [900, 148] on div "Filters (4)" at bounding box center [876, 154] width 87 height 24
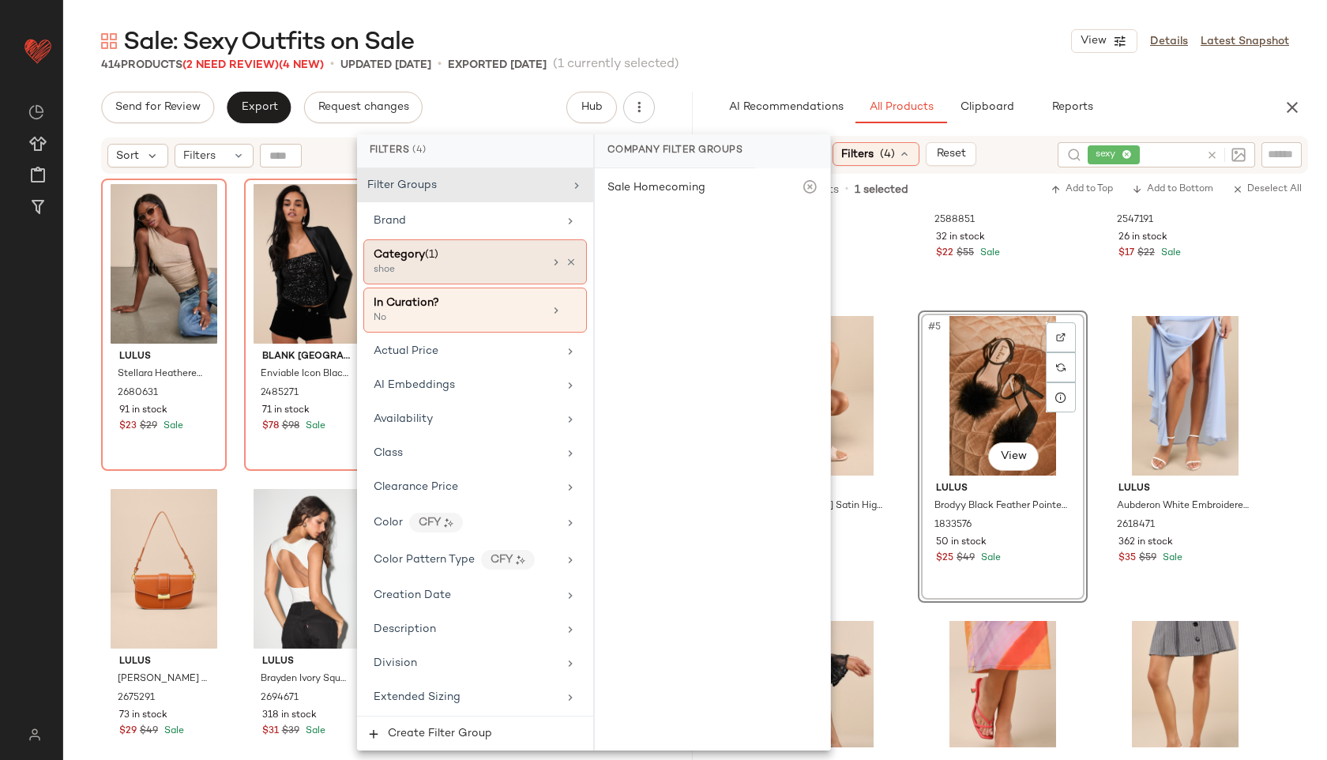
click at [475, 266] on div "shoe" at bounding box center [453, 270] width 158 height 14
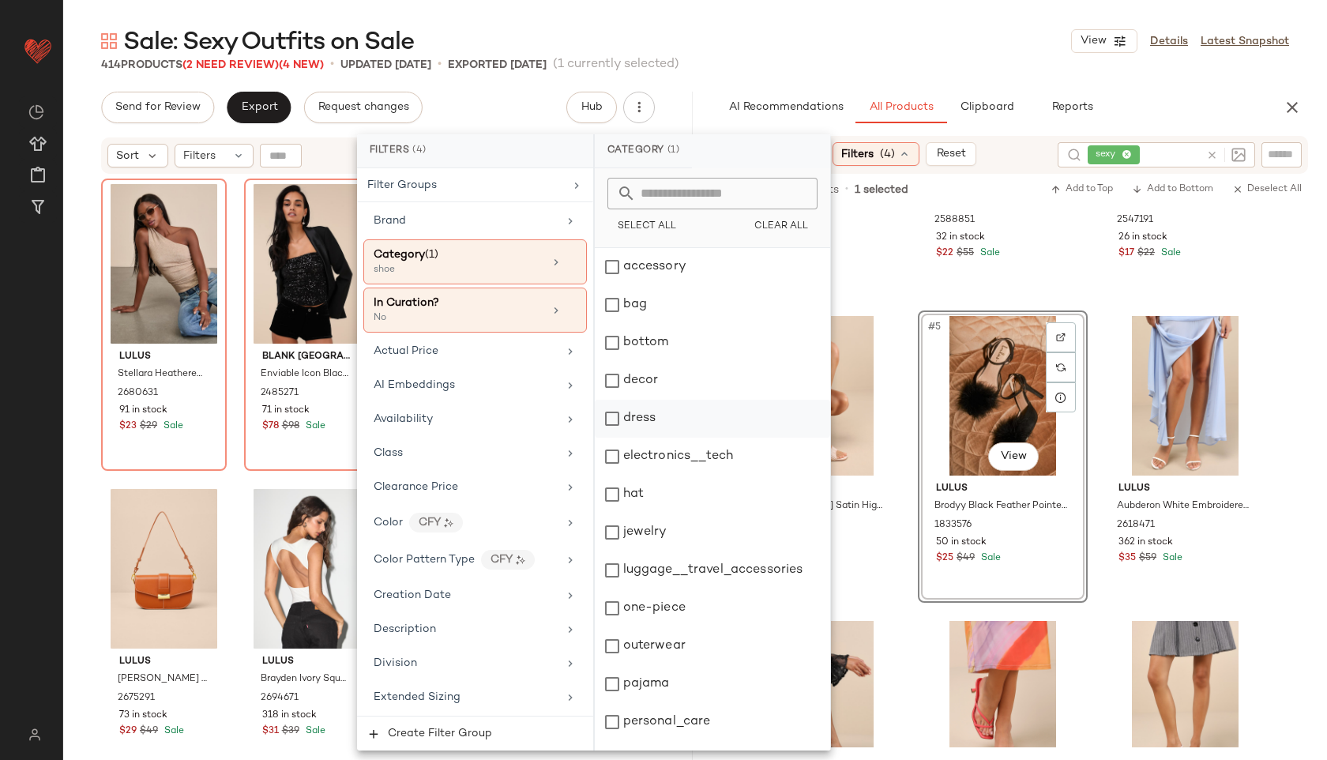
click at [648, 417] on div "dress" at bounding box center [712, 419] width 235 height 38
click at [922, 49] on div "Sale: Sexy Outfits on Sale View Details Latest Snapshot" at bounding box center [695, 41] width 1264 height 32
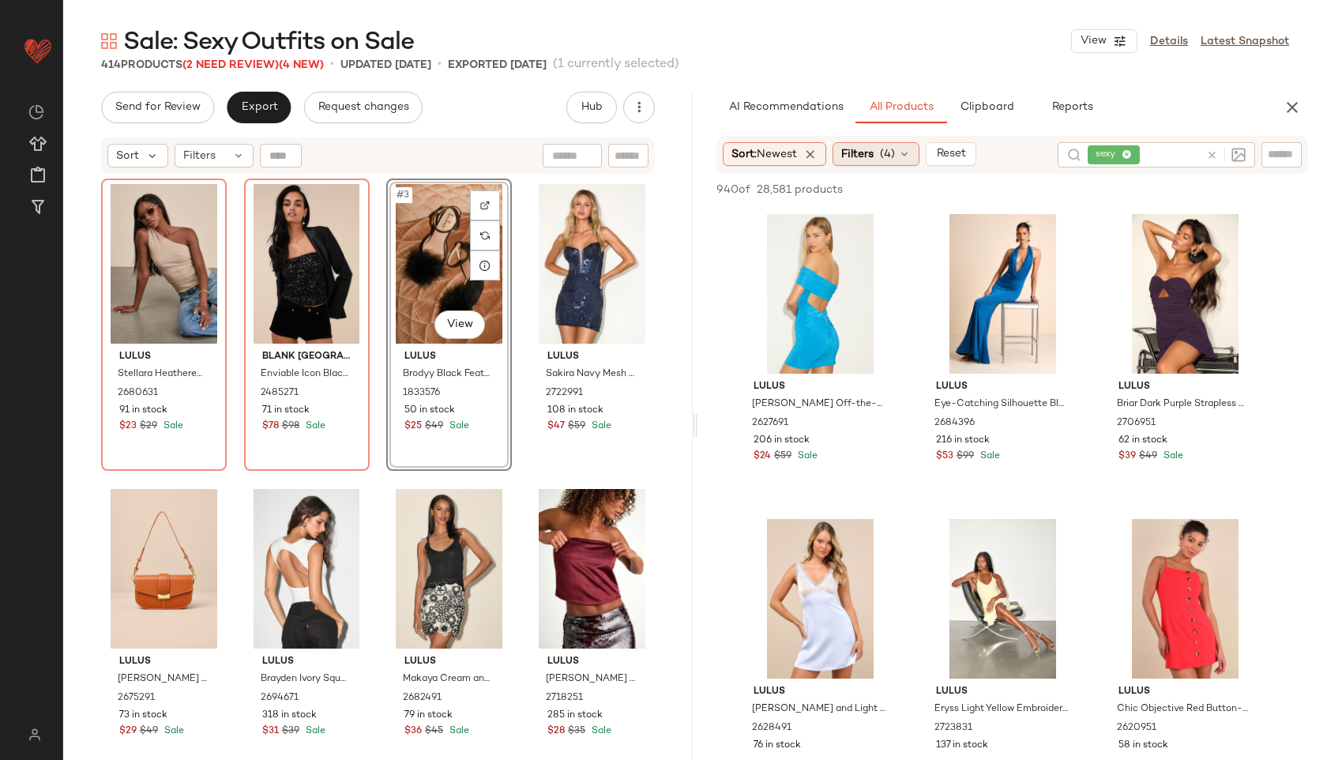
click at [891, 156] on span "(4)" at bounding box center [887, 154] width 15 height 17
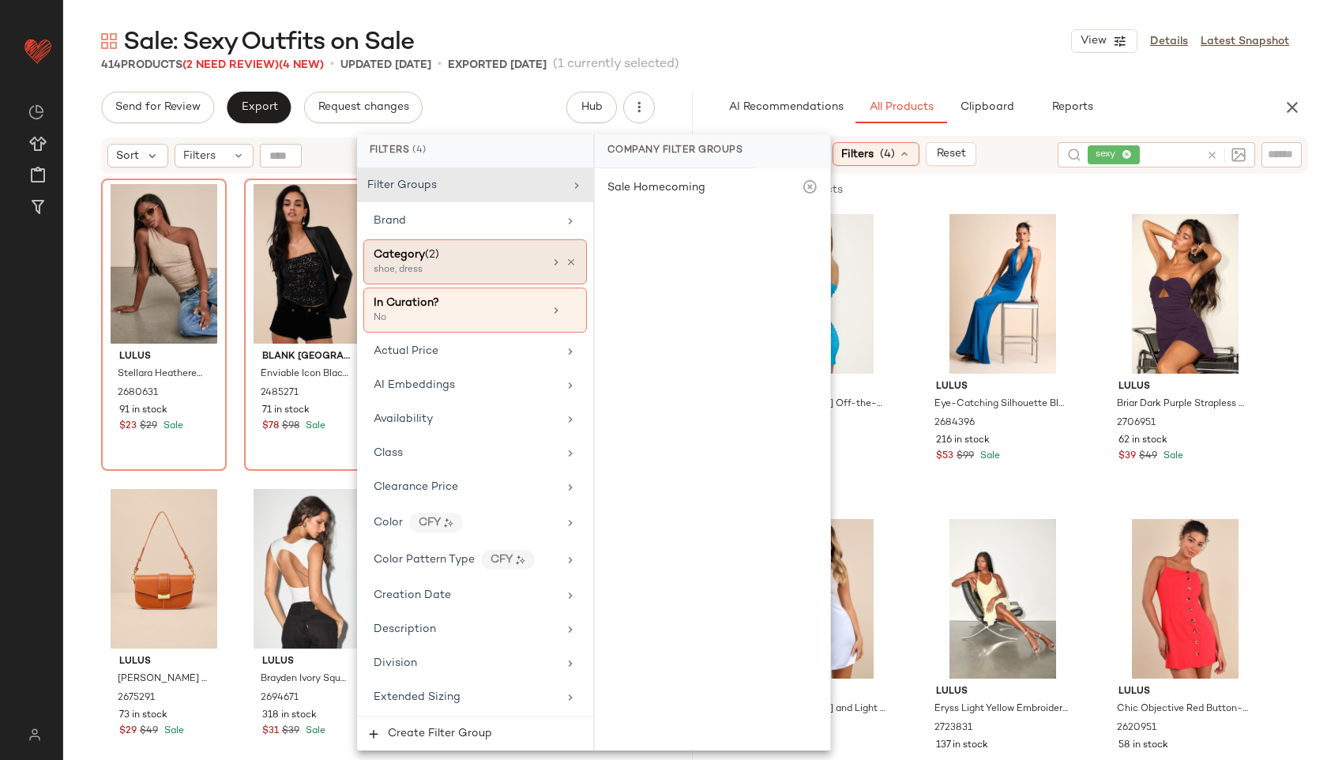
click at [481, 254] on div "Category (2)" at bounding box center [459, 254] width 170 height 17
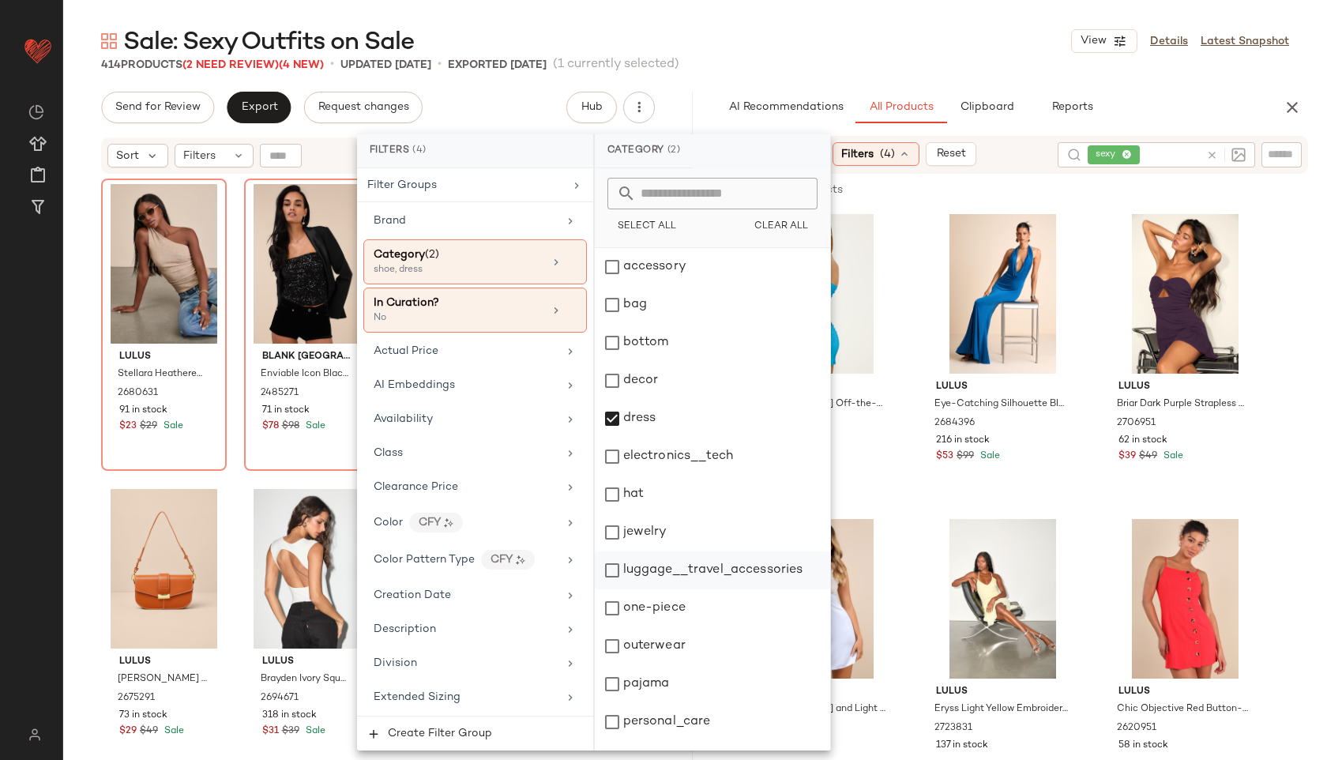
scroll to position [142, 0]
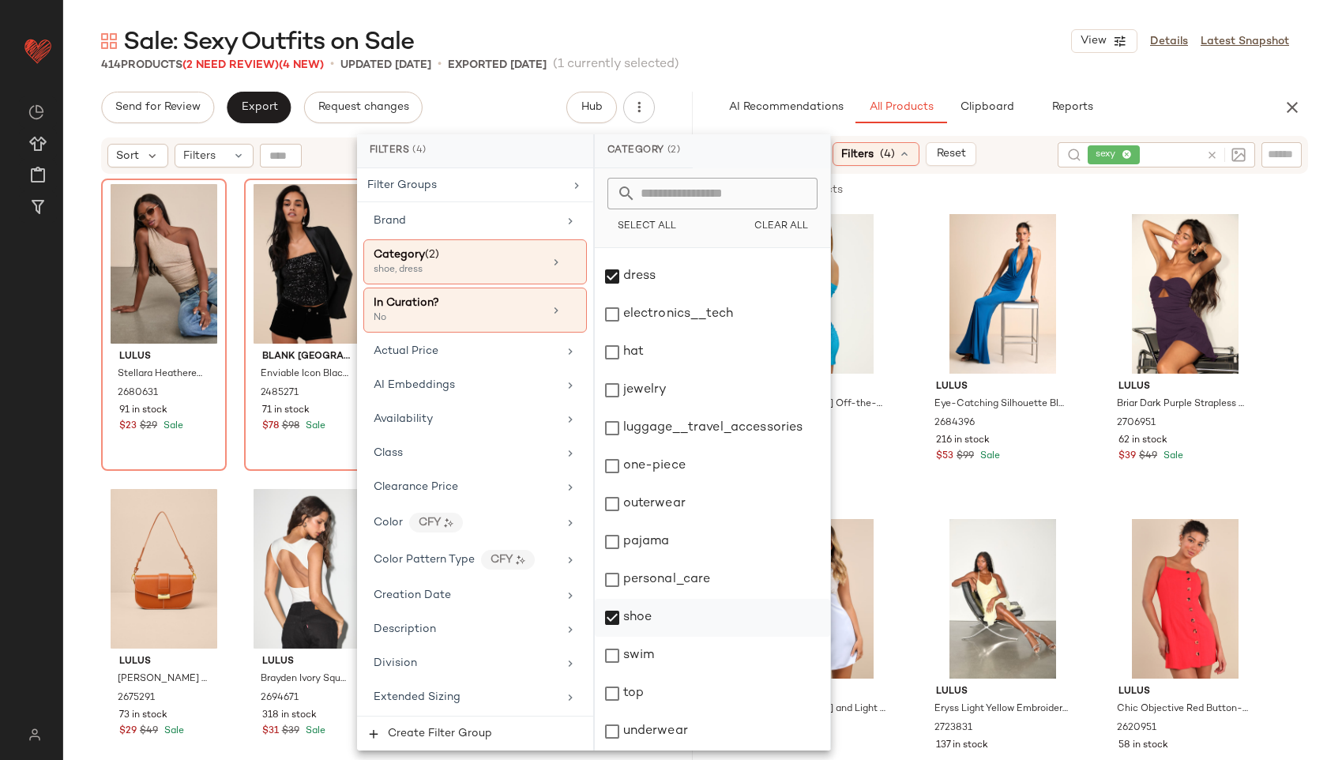
click at [651, 617] on div "shoe" at bounding box center [712, 618] width 235 height 38
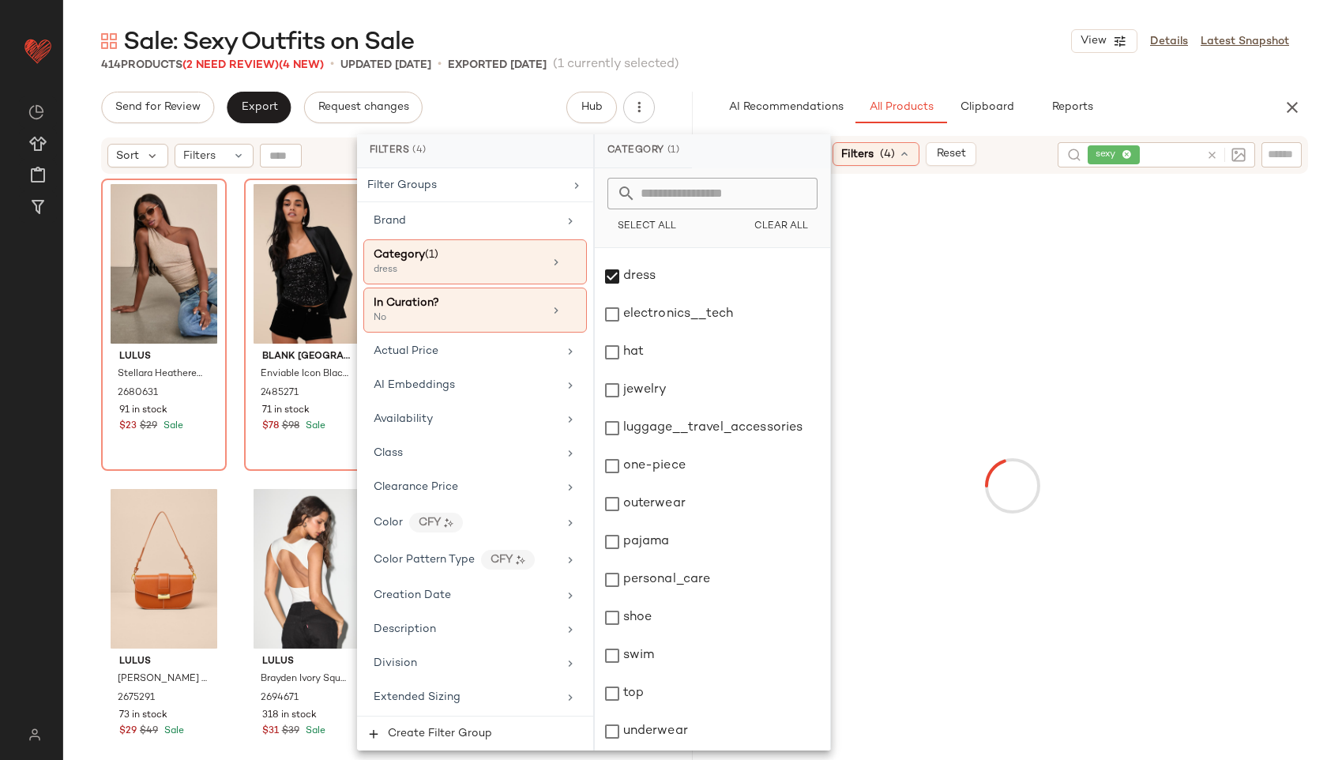
click at [866, 54] on div "Sale: Sexy Outfits on Sale View Details Latest Snapshot" at bounding box center [695, 41] width 1264 height 32
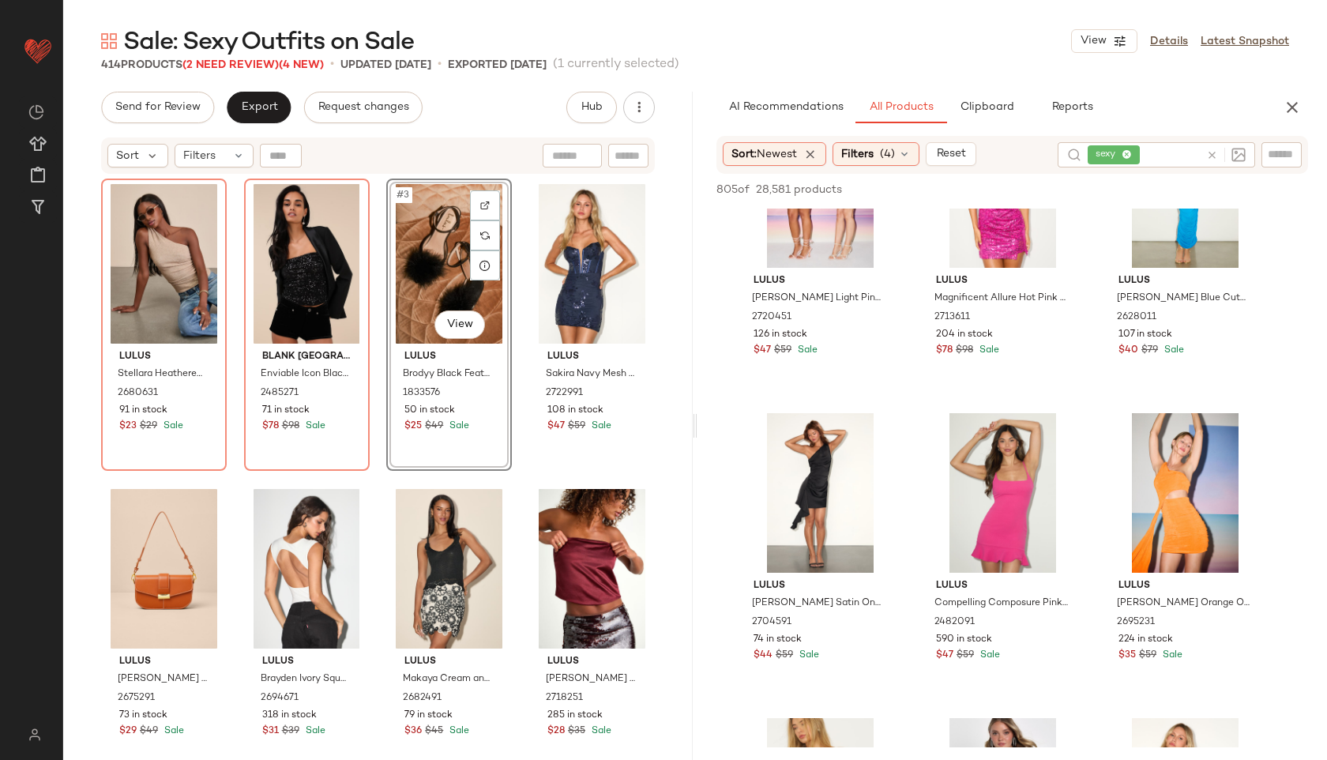
scroll to position [1327, 0]
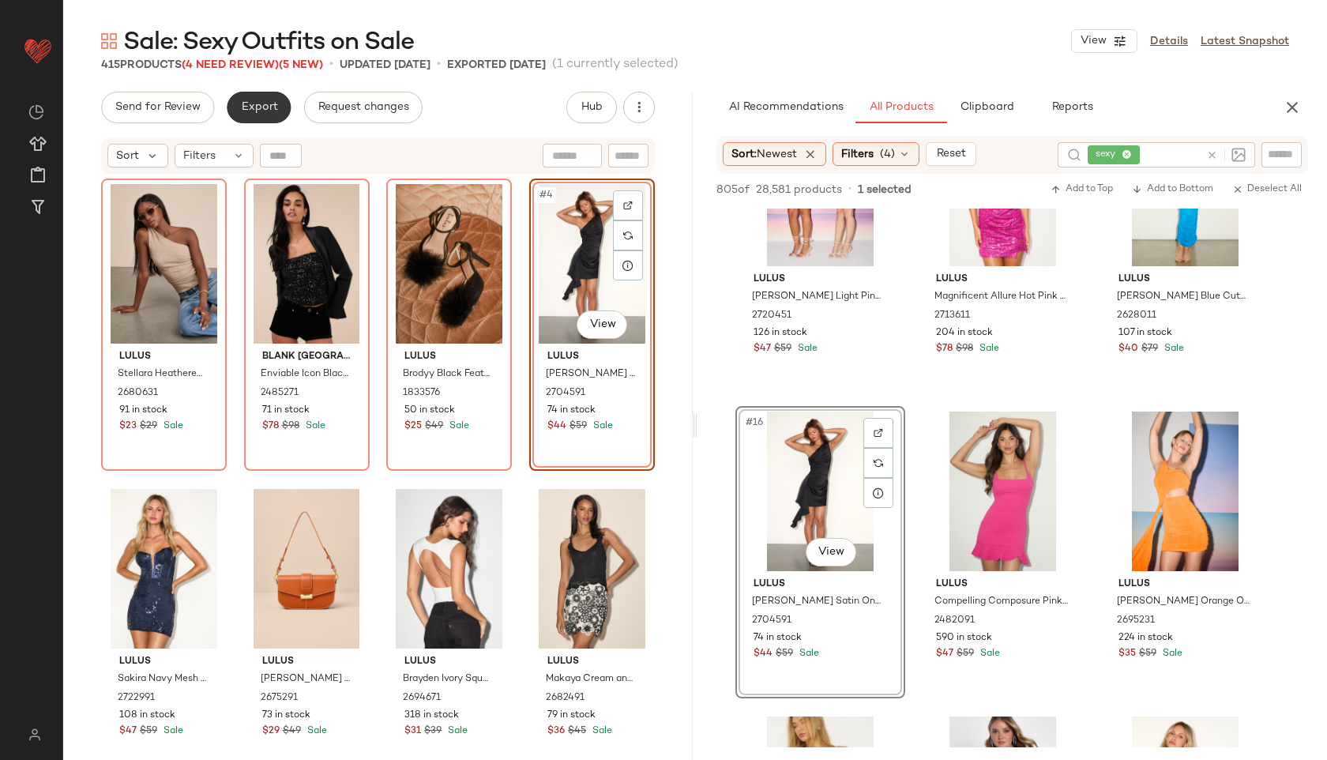
click at [273, 105] on span "Export" at bounding box center [258, 107] width 37 height 13
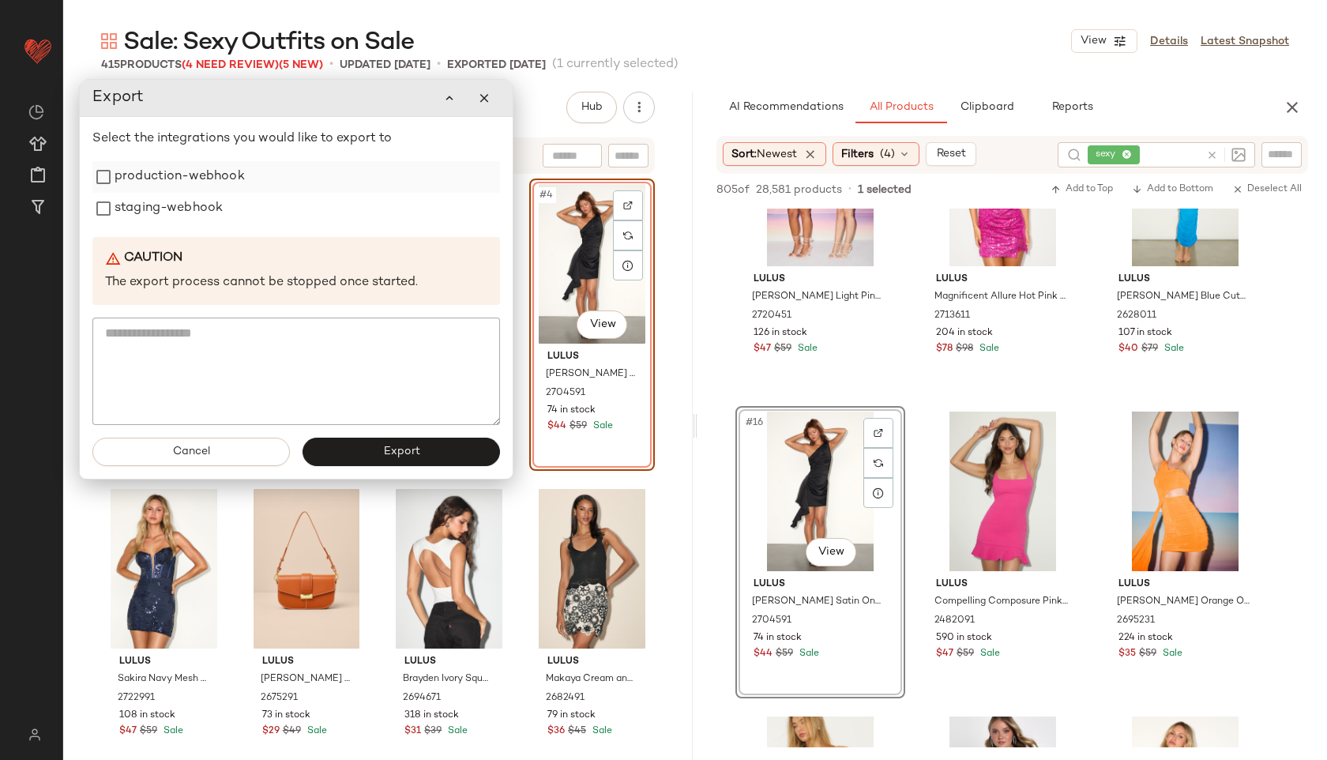
click at [200, 187] on label "production-webhook" at bounding box center [180, 177] width 130 height 32
click at [200, 216] on label "staging-webhook" at bounding box center [169, 209] width 108 height 32
click at [394, 448] on span "Export" at bounding box center [400, 452] width 37 height 13
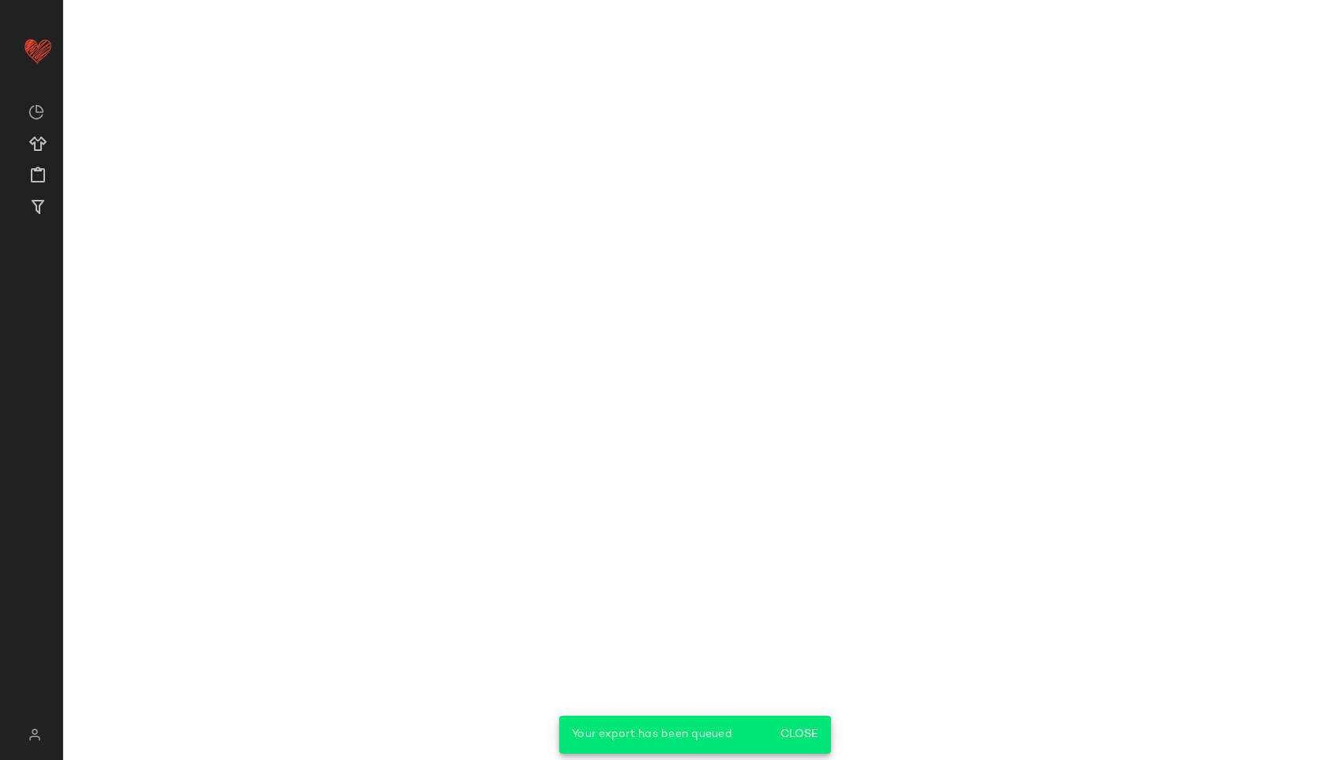
scroll to position [1937, 0]
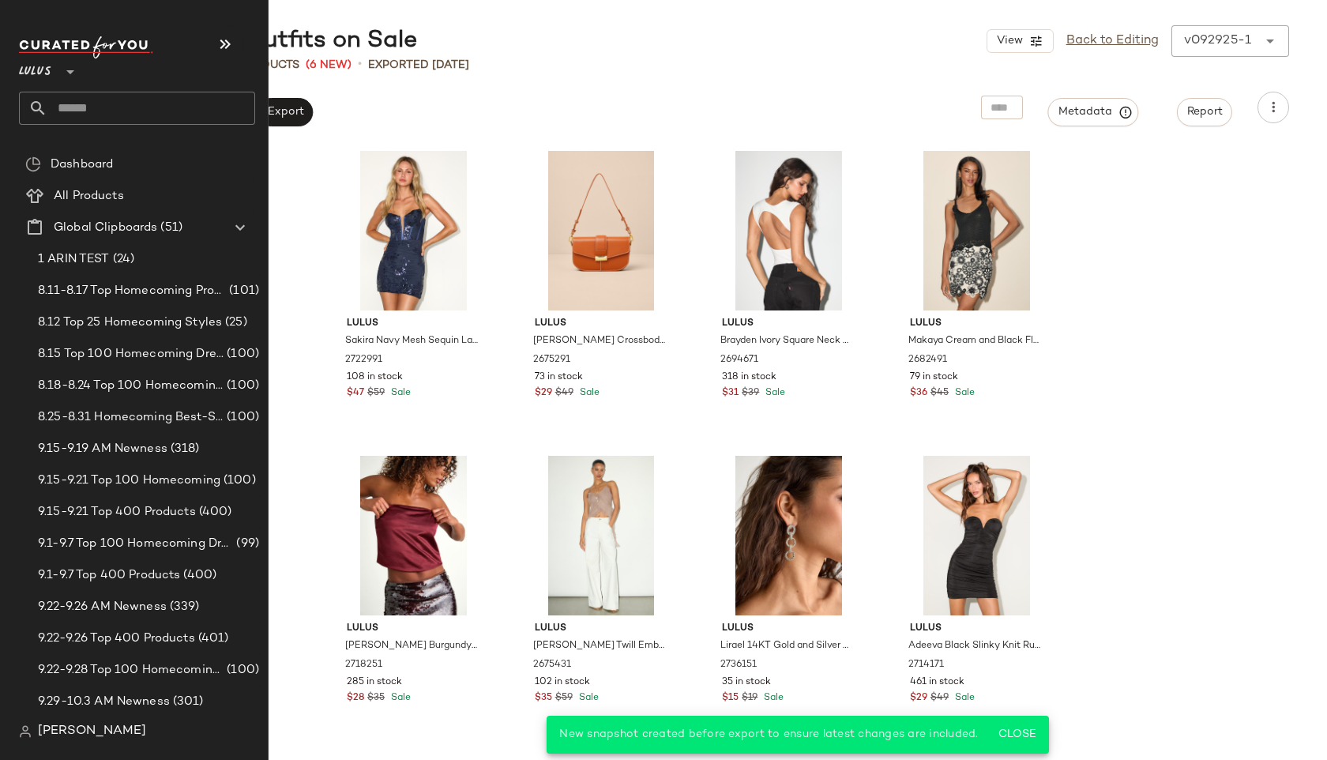
click at [67, 105] on input "text" at bounding box center [151, 108] width 208 height 33
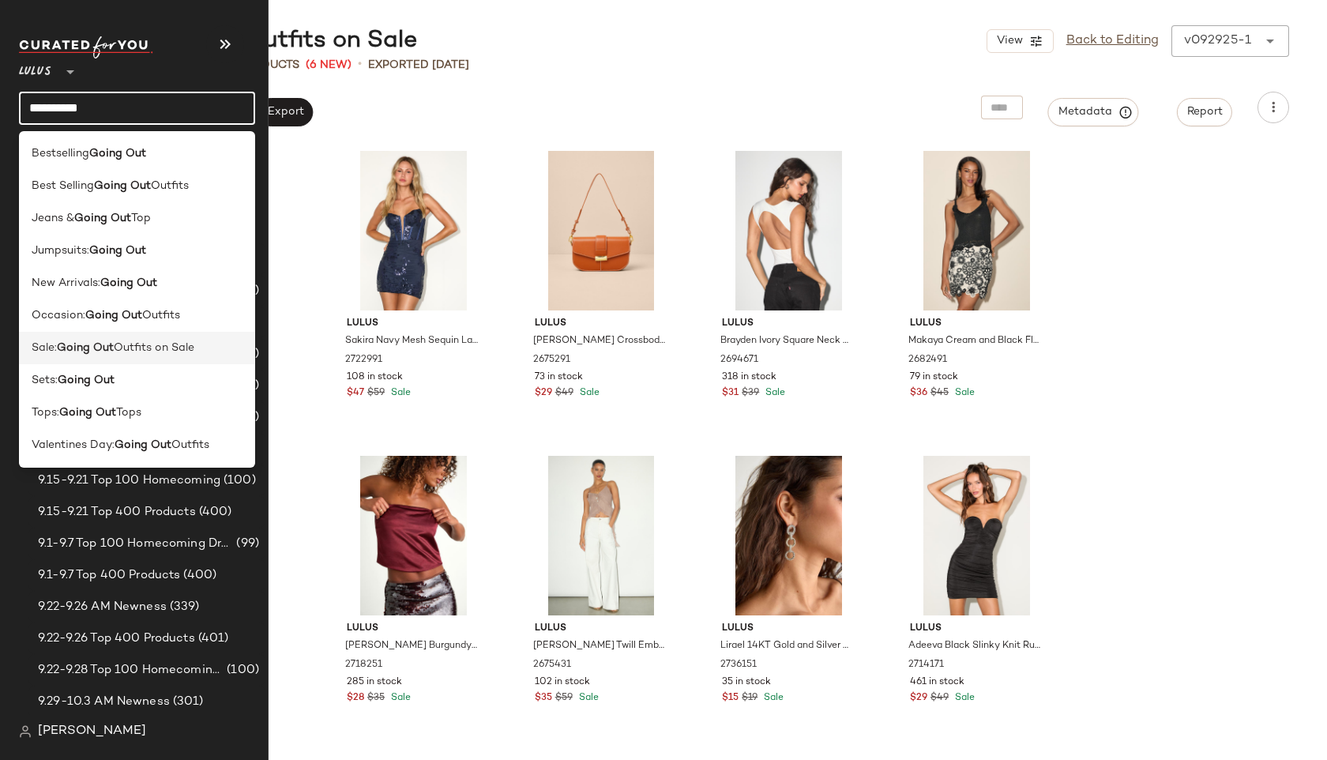
type input "*********"
click at [62, 341] on b "Going Out" at bounding box center [85, 348] width 57 height 17
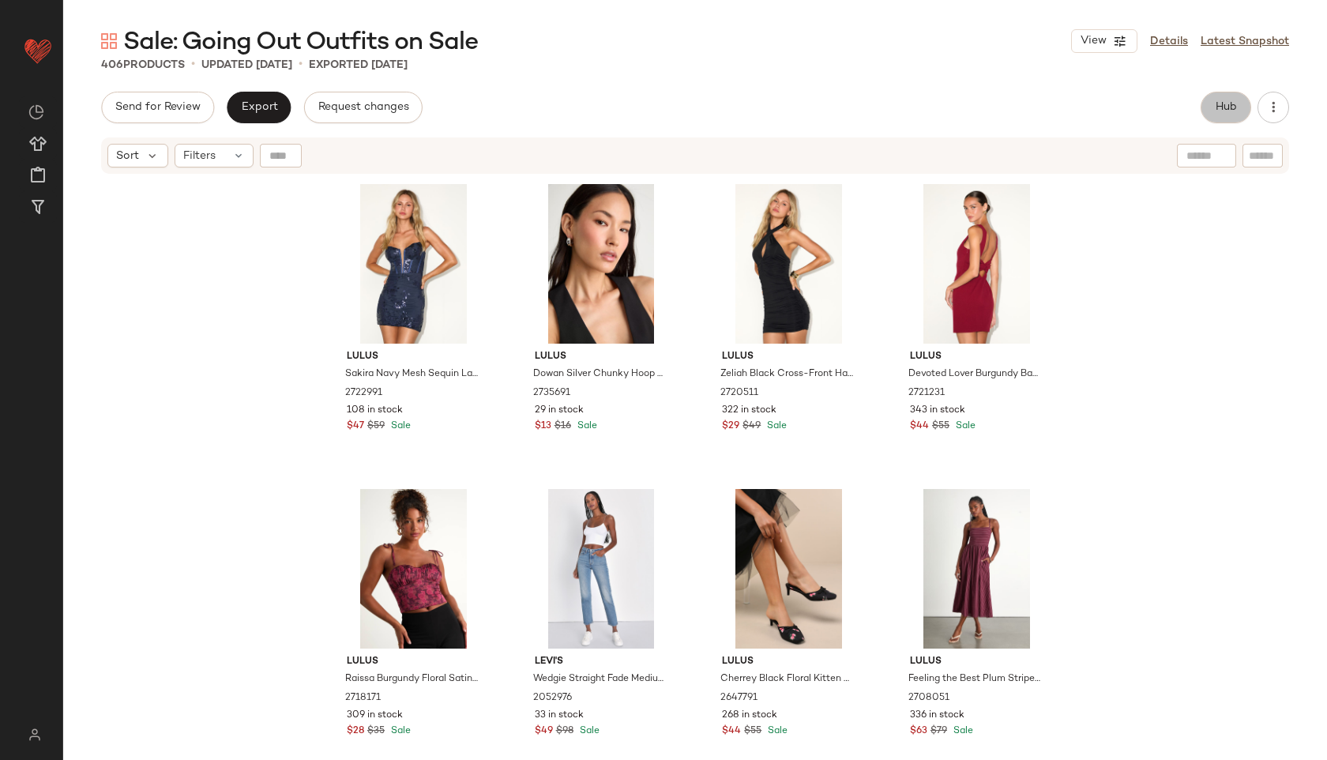
click at [1231, 113] on span "Hub" at bounding box center [1226, 107] width 22 height 13
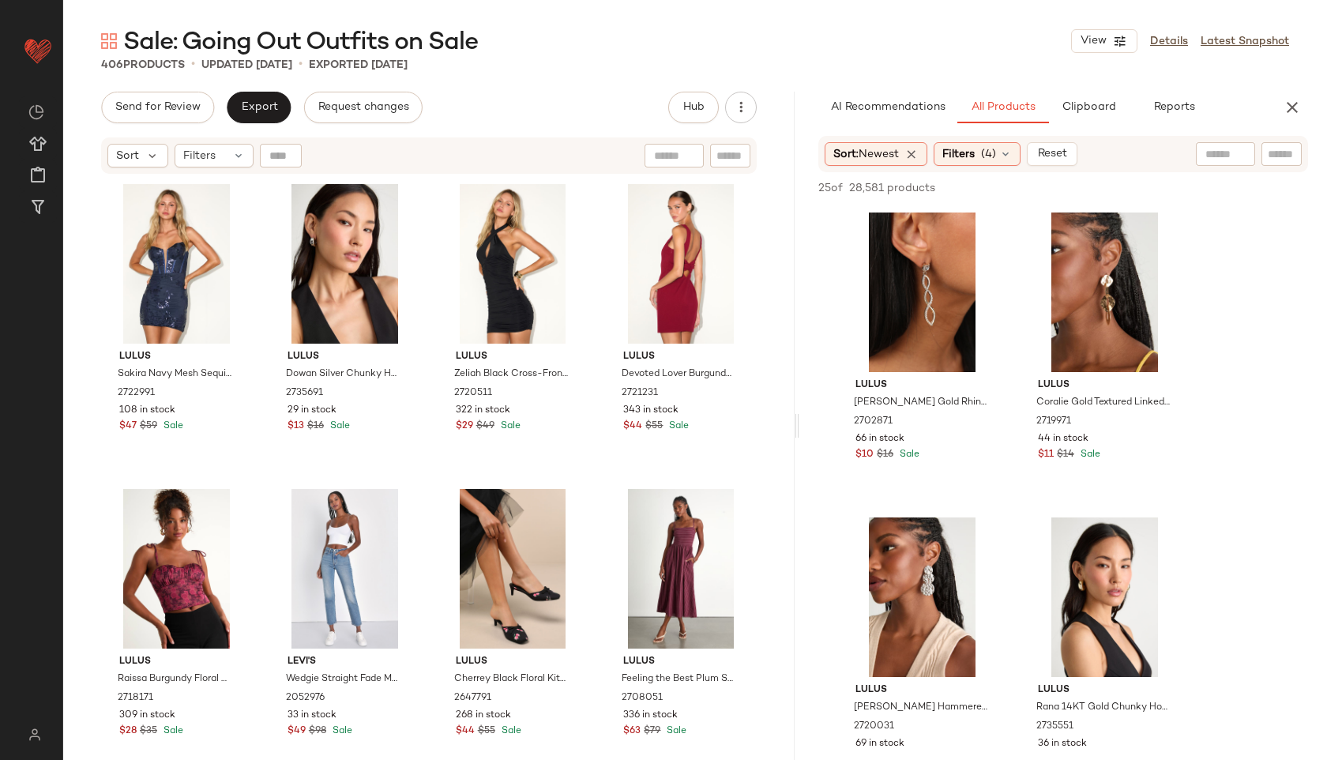
drag, startPoint x: 694, startPoint y: 427, endPoint x: 800, endPoint y: 417, distance: 105.6
click at [800, 417] on div "Sale: Going Out Outfits on Sale View Details Latest Snapshot 406 Products • upd…" at bounding box center [695, 392] width 1264 height 735
click at [985, 153] on span "(4)" at bounding box center [988, 154] width 15 height 17
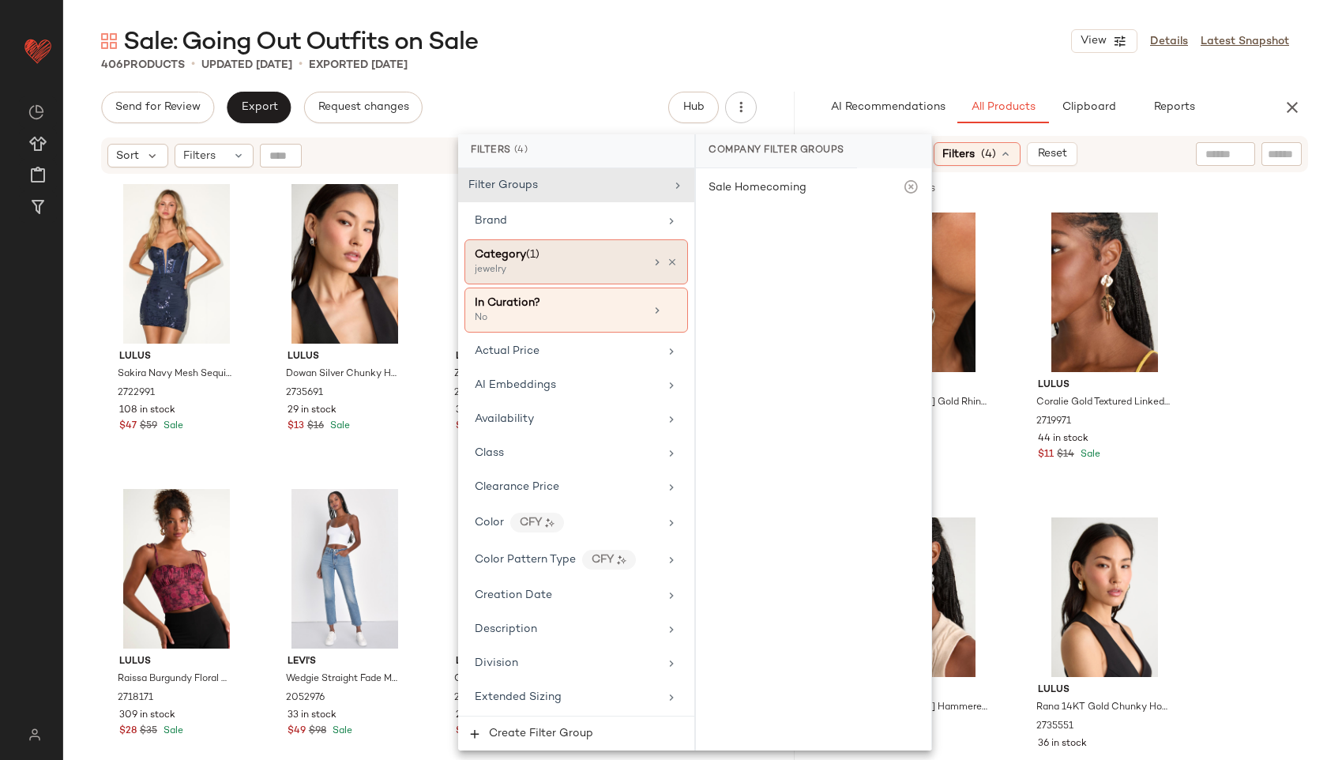
click at [604, 260] on div "Category (1)" at bounding box center [560, 254] width 170 height 17
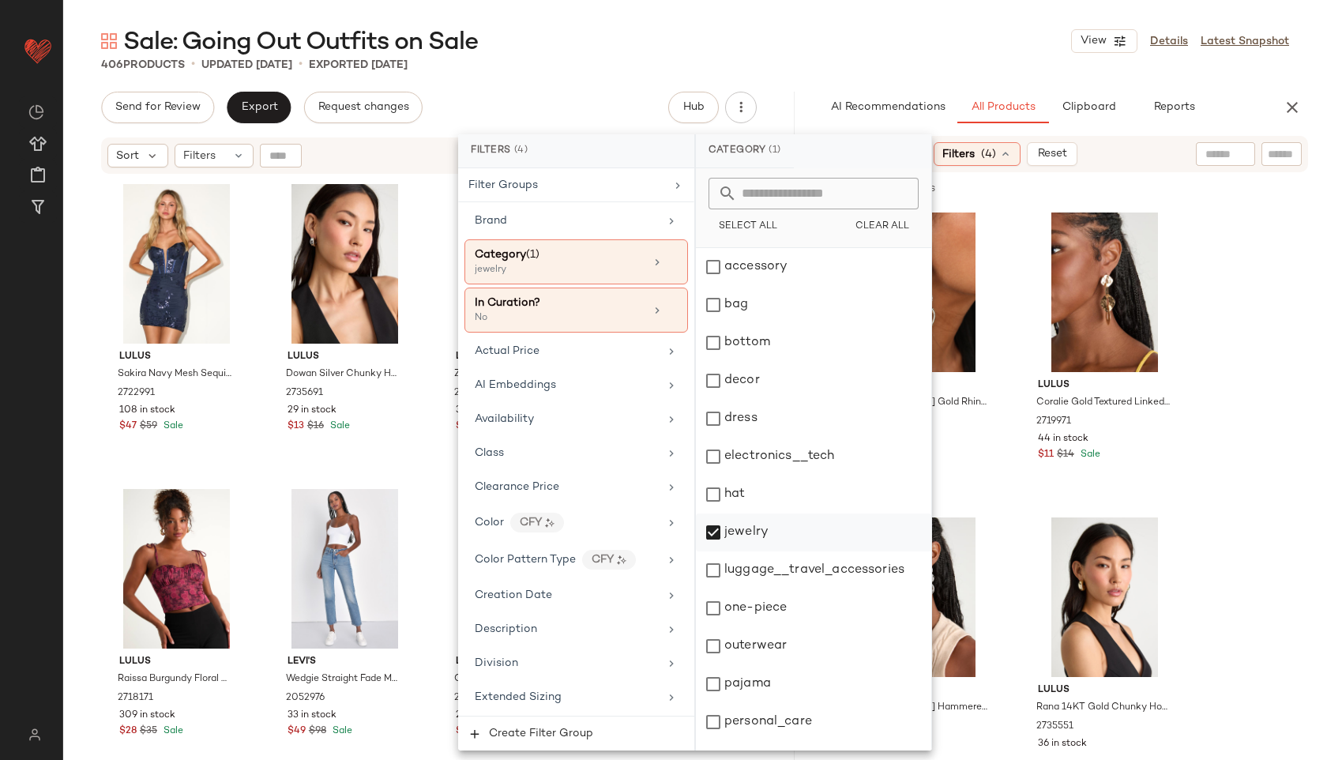
click at [759, 524] on div "jewelry" at bounding box center [813, 533] width 235 height 38
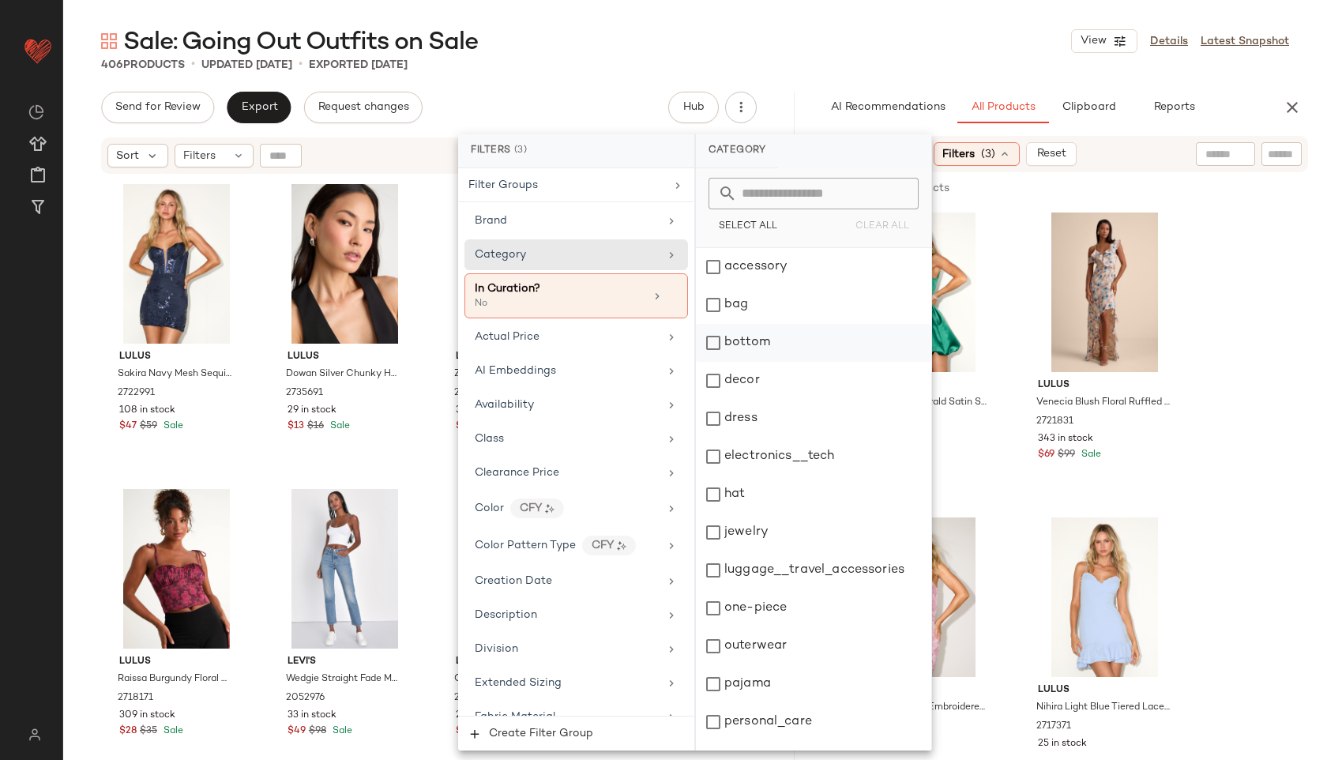
click at [777, 335] on div "bottom" at bounding box center [813, 343] width 235 height 38
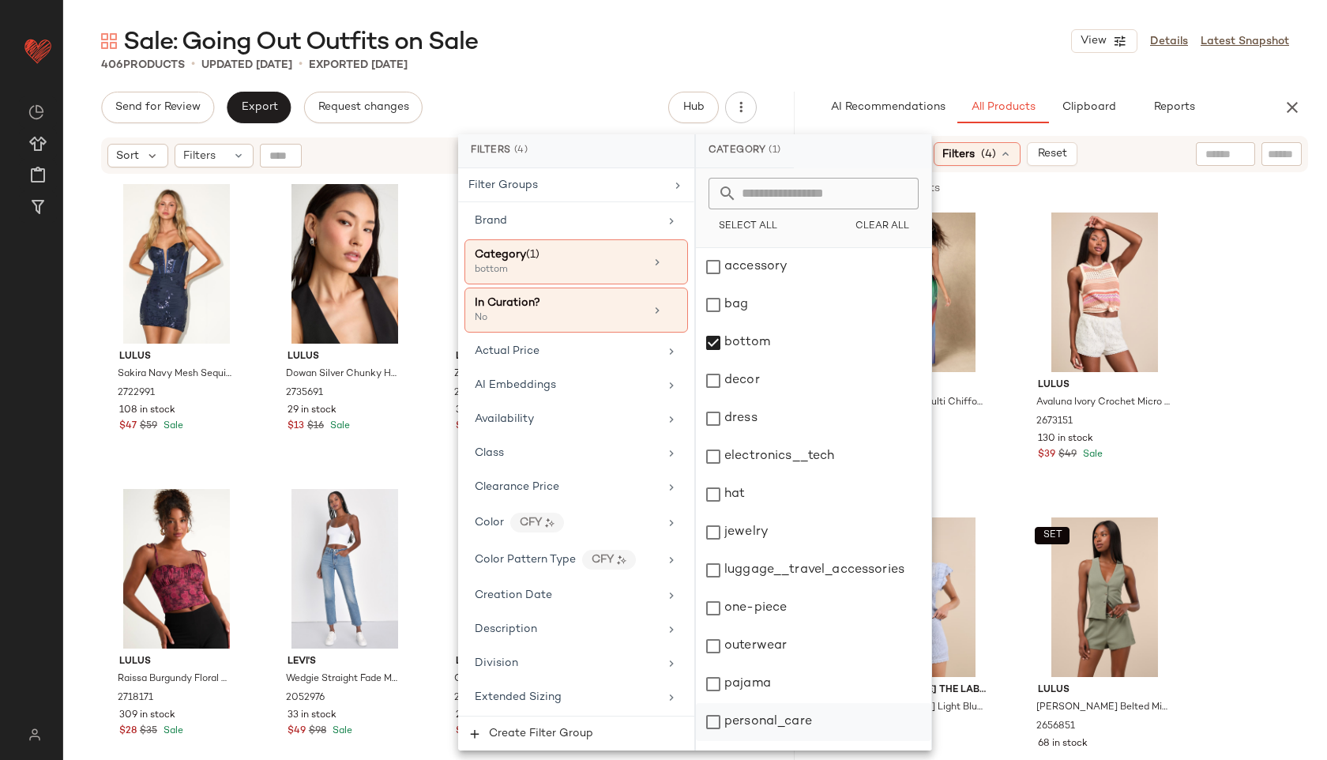
scroll to position [142, 0]
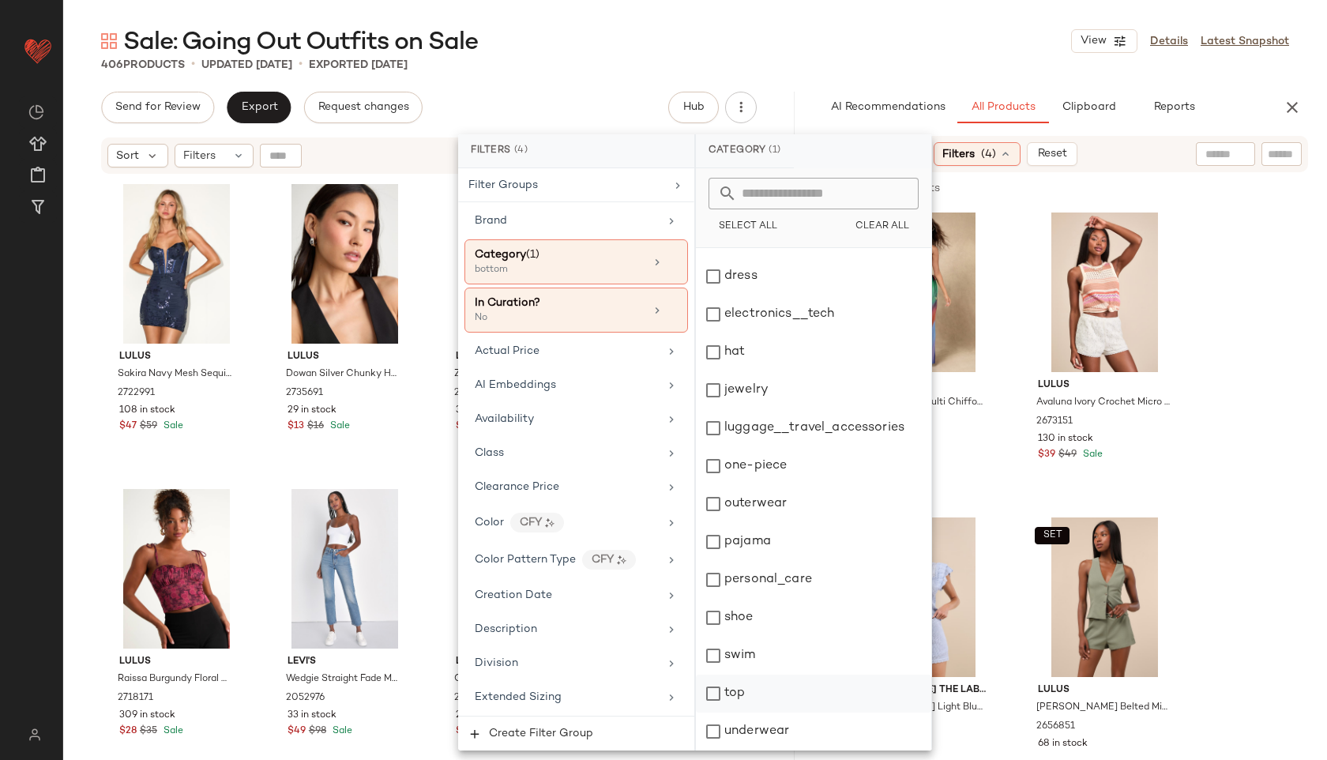
click at [753, 691] on div "top" at bounding box center [813, 694] width 235 height 38
click at [859, 22] on main "Sale: Going Out Outfits on Sale View Details Latest Snapshot 406 Products • upd…" at bounding box center [663, 380] width 1327 height 760
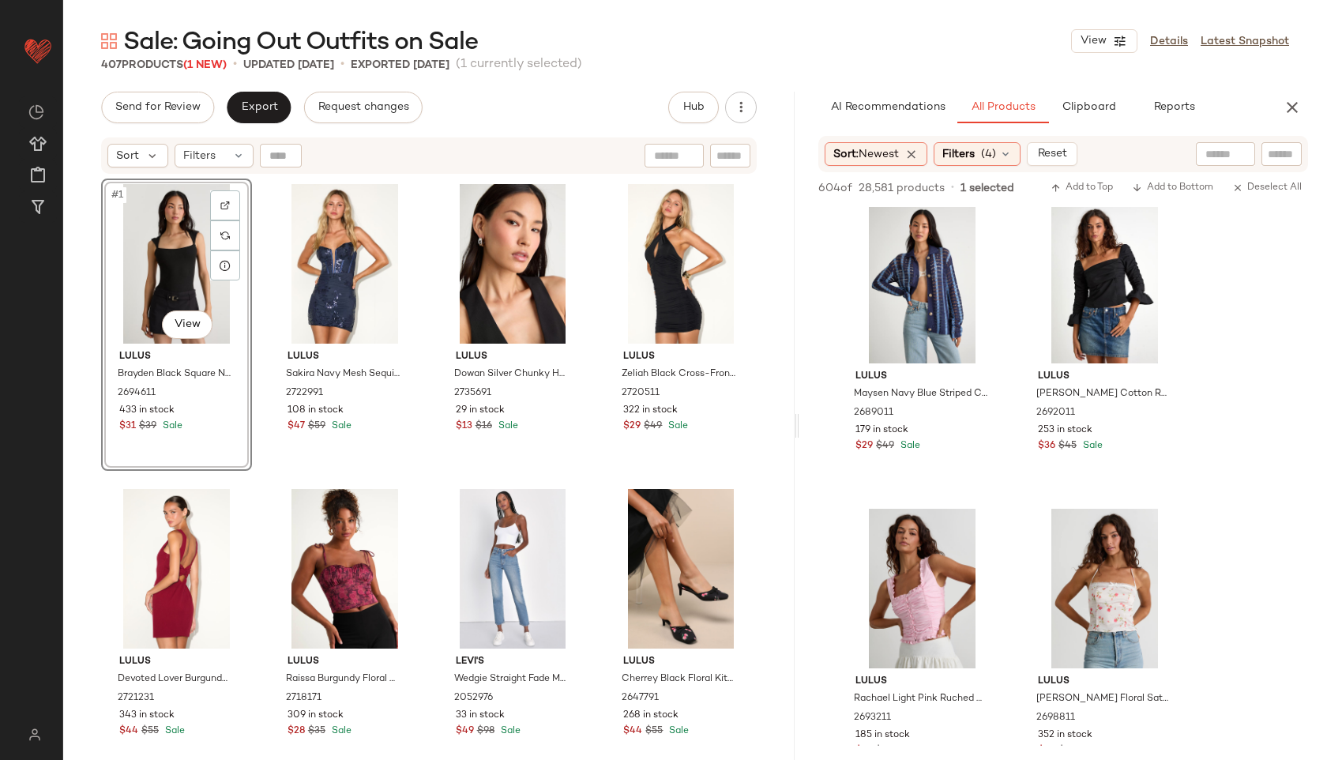
scroll to position [2739, 0]
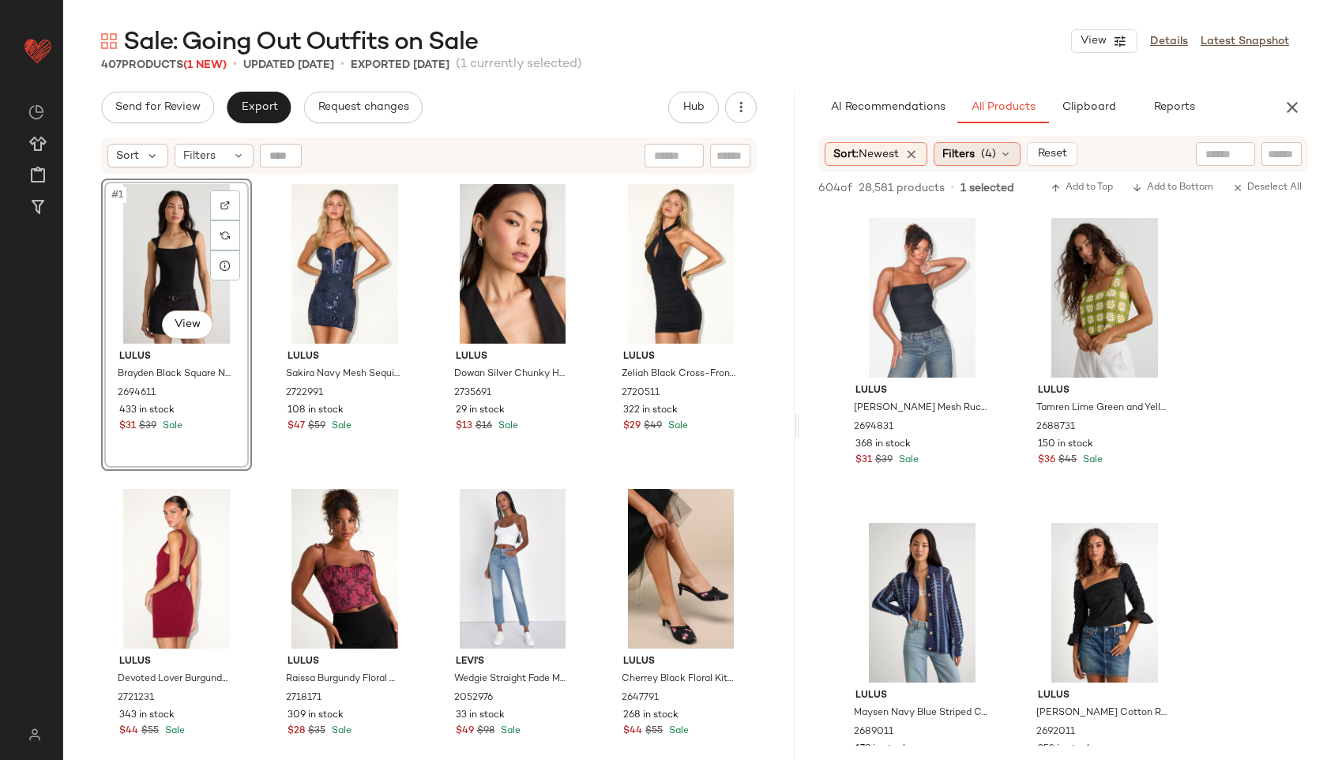
click at [975, 149] on span "Filters" at bounding box center [959, 154] width 32 height 17
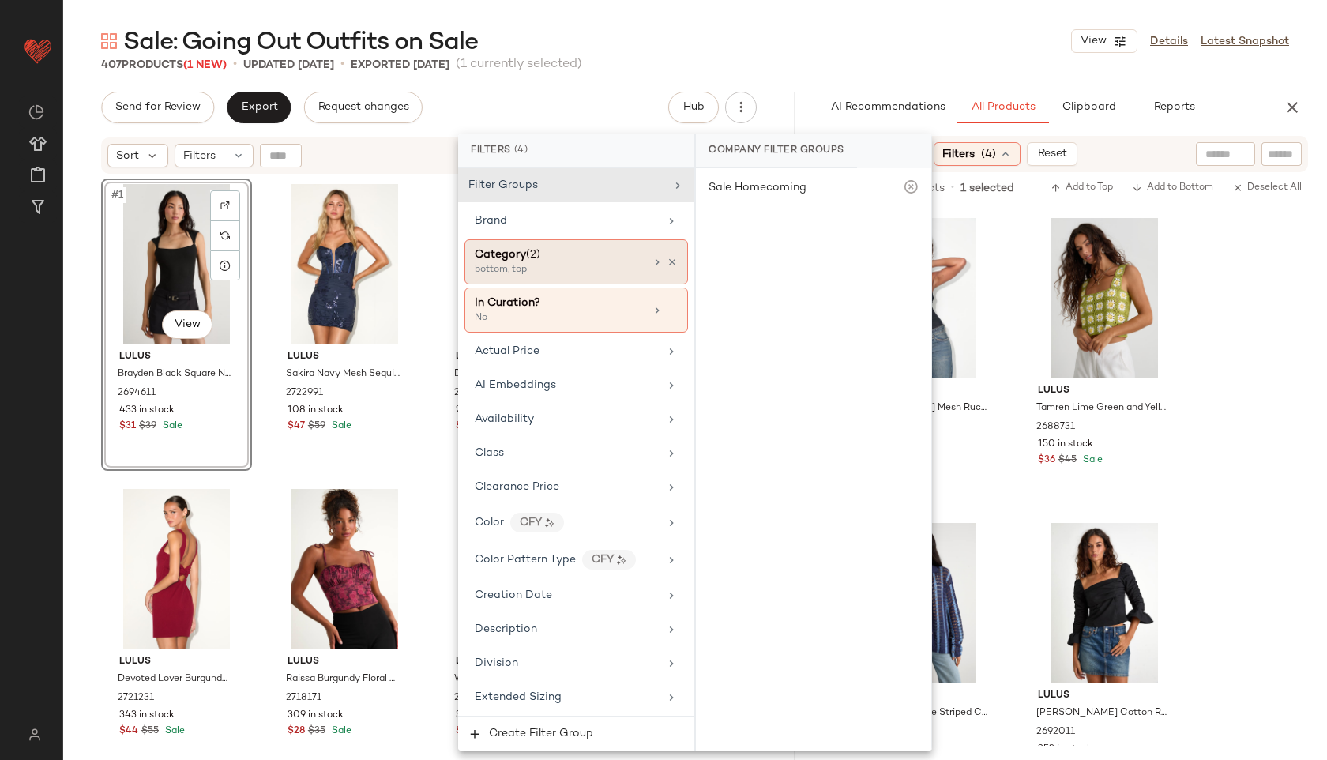
click at [585, 253] on div "Category (2)" at bounding box center [560, 254] width 170 height 17
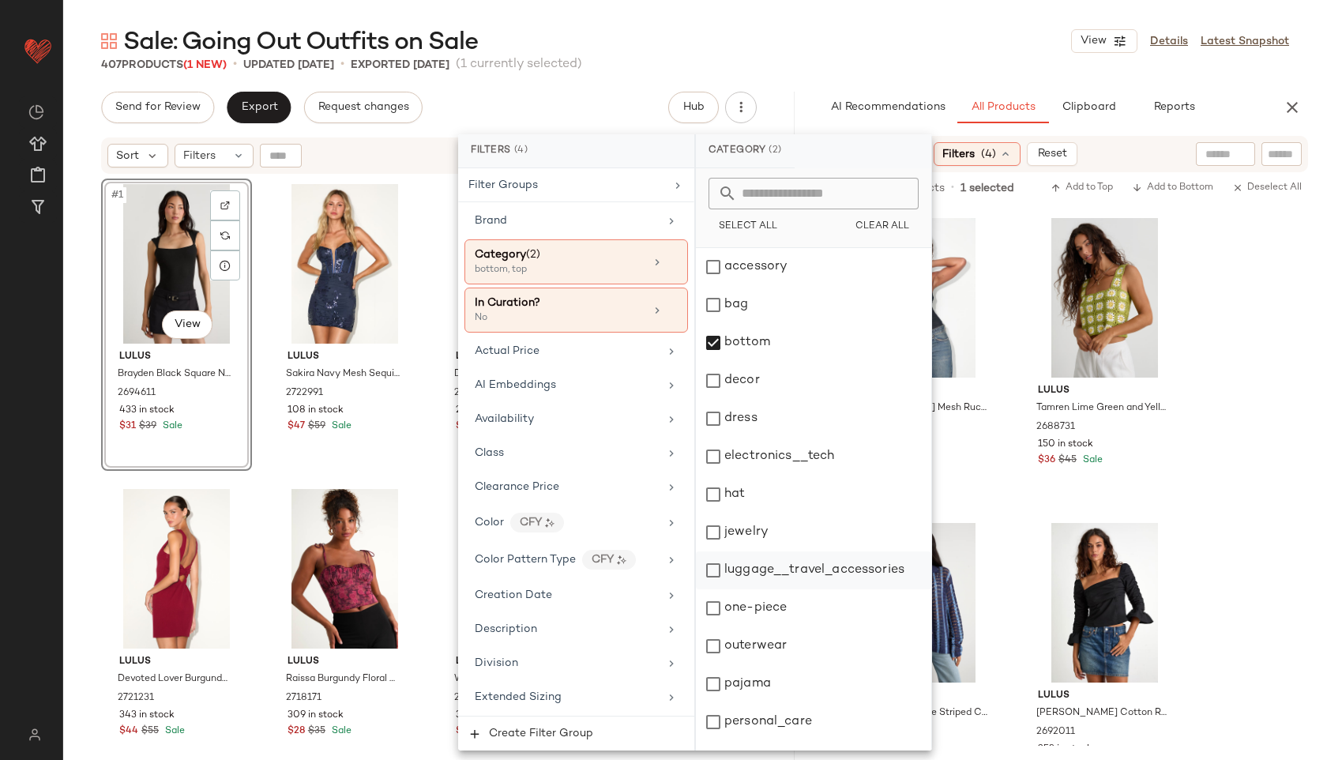
scroll to position [142, 0]
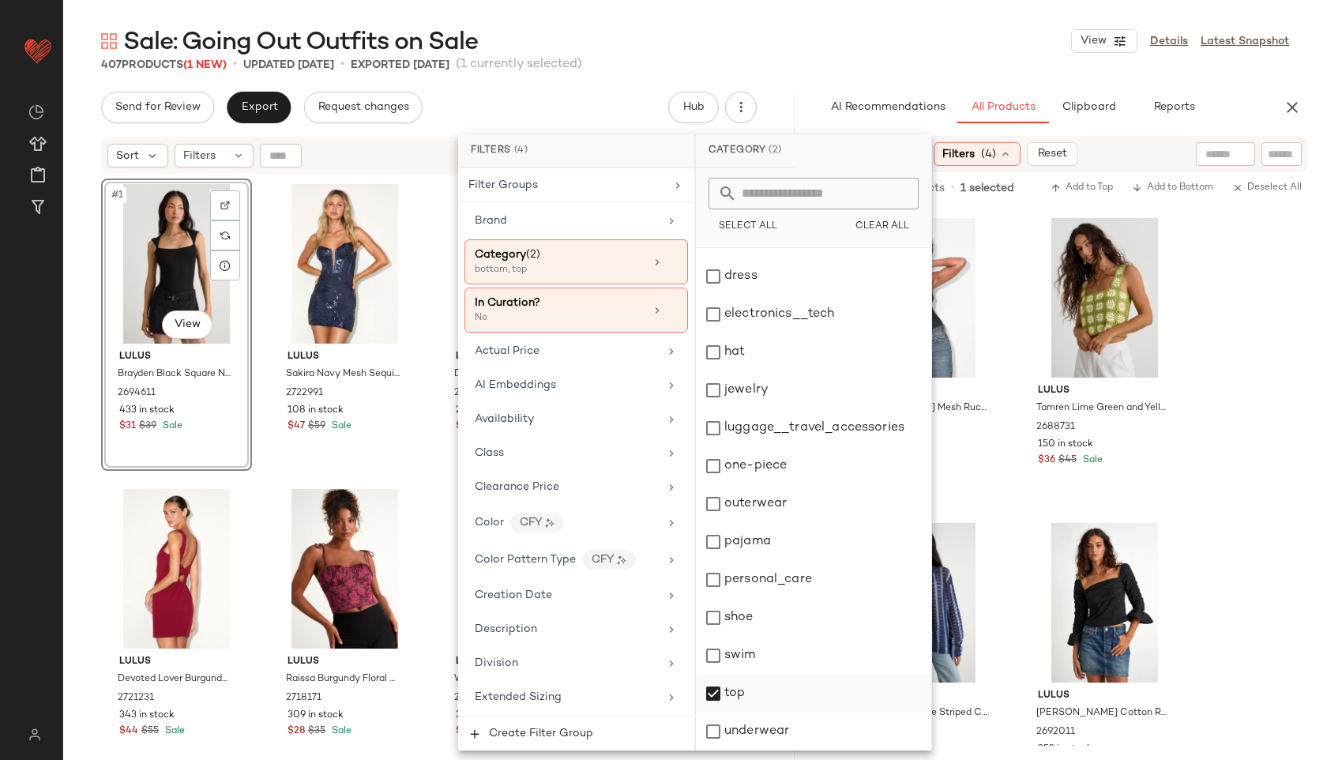
click at [755, 688] on div "top" at bounding box center [813, 694] width 235 height 38
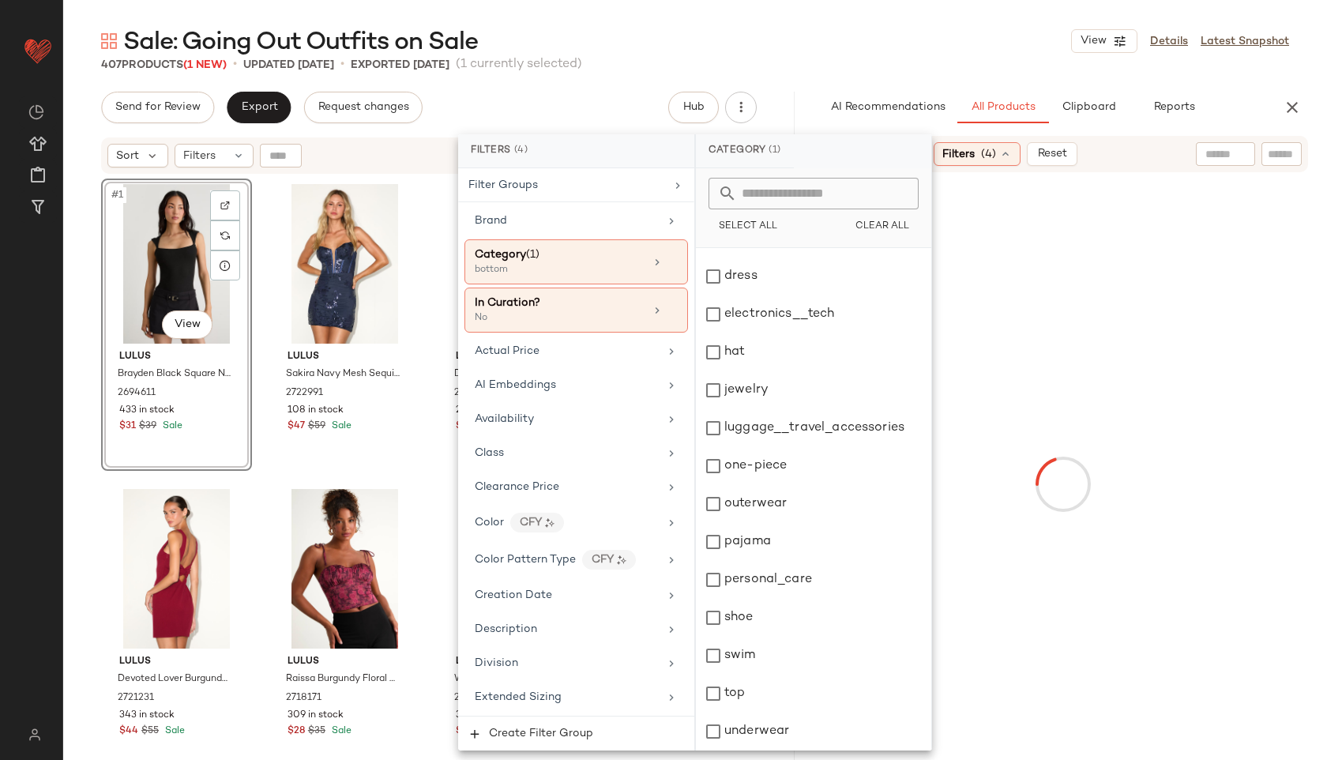
click at [877, 43] on div "Sale: Going Out Outfits on Sale View Details Latest Snapshot" at bounding box center [695, 41] width 1264 height 32
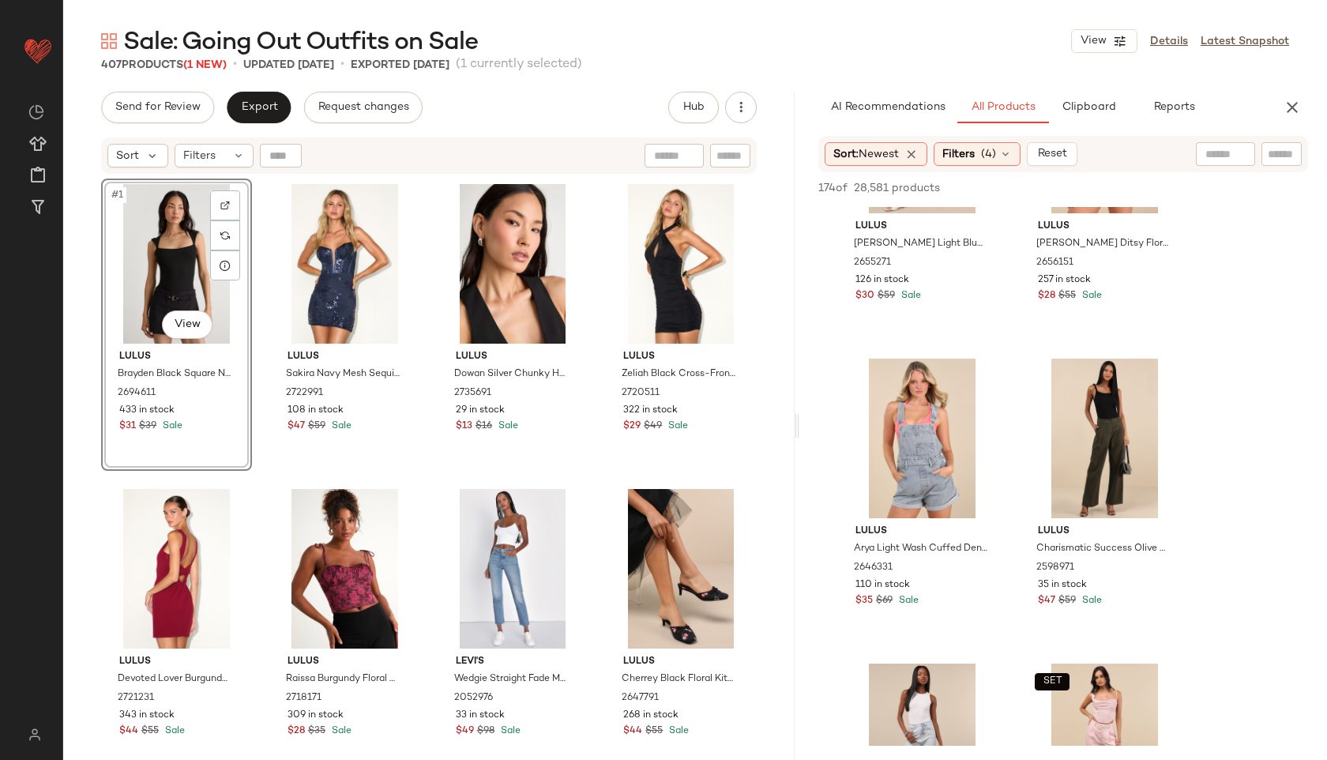
scroll to position [491, 0]
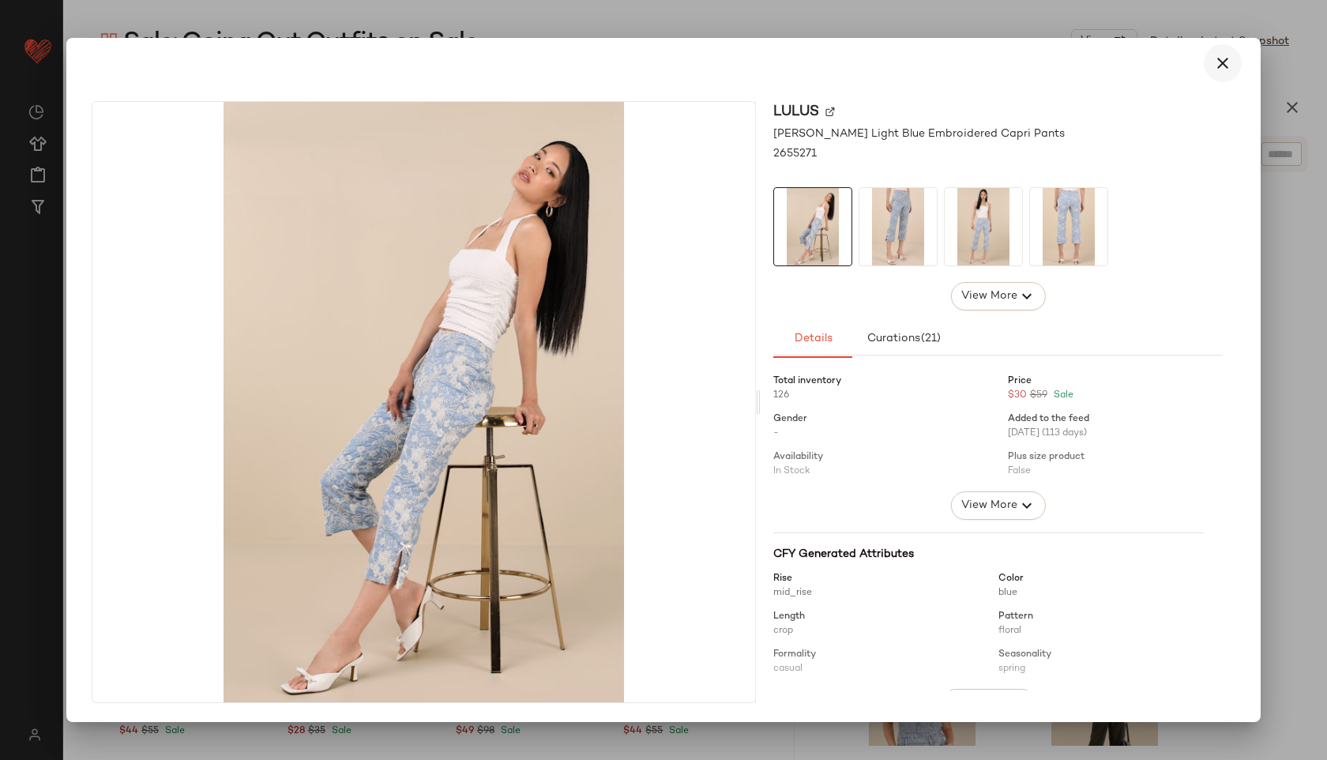
click at [1222, 70] on icon "button" at bounding box center [1223, 63] width 19 height 19
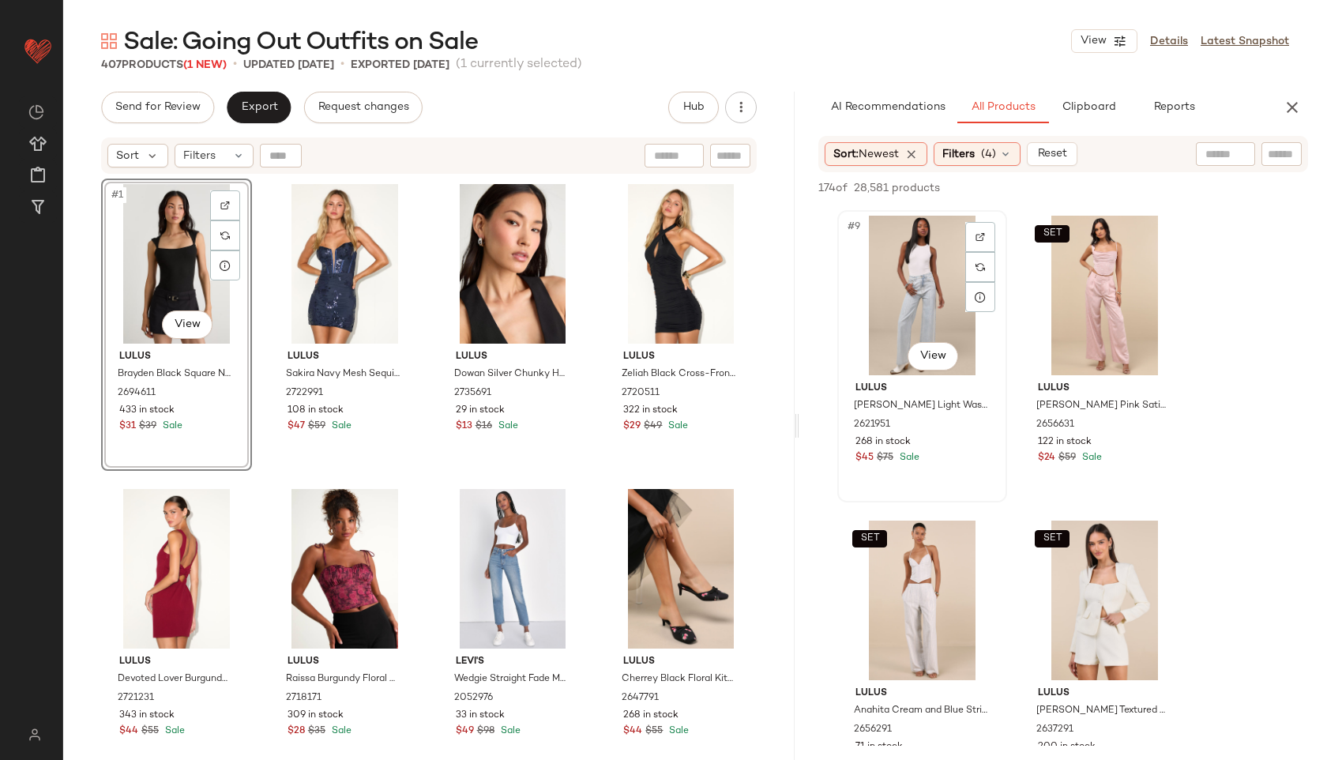
scroll to position [1214, 0]
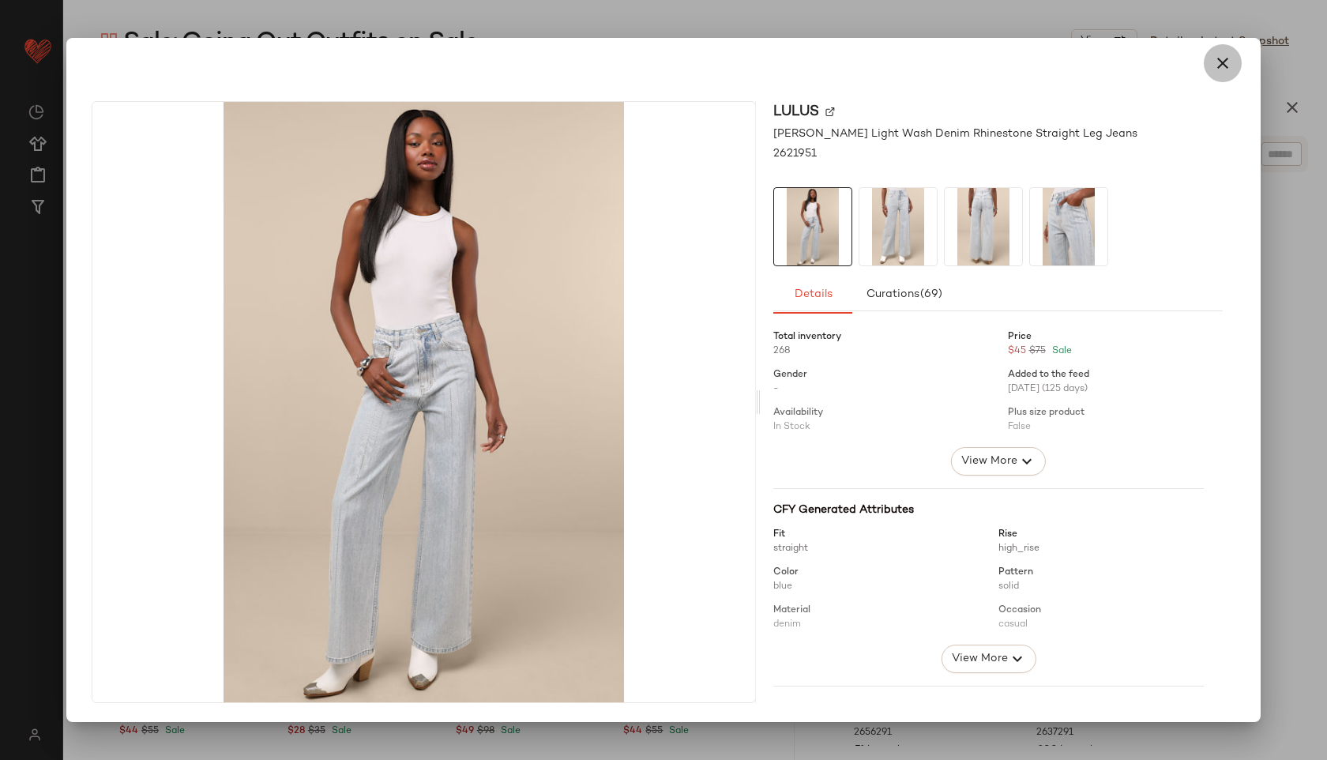
click at [1221, 62] on icon "button" at bounding box center [1223, 63] width 19 height 19
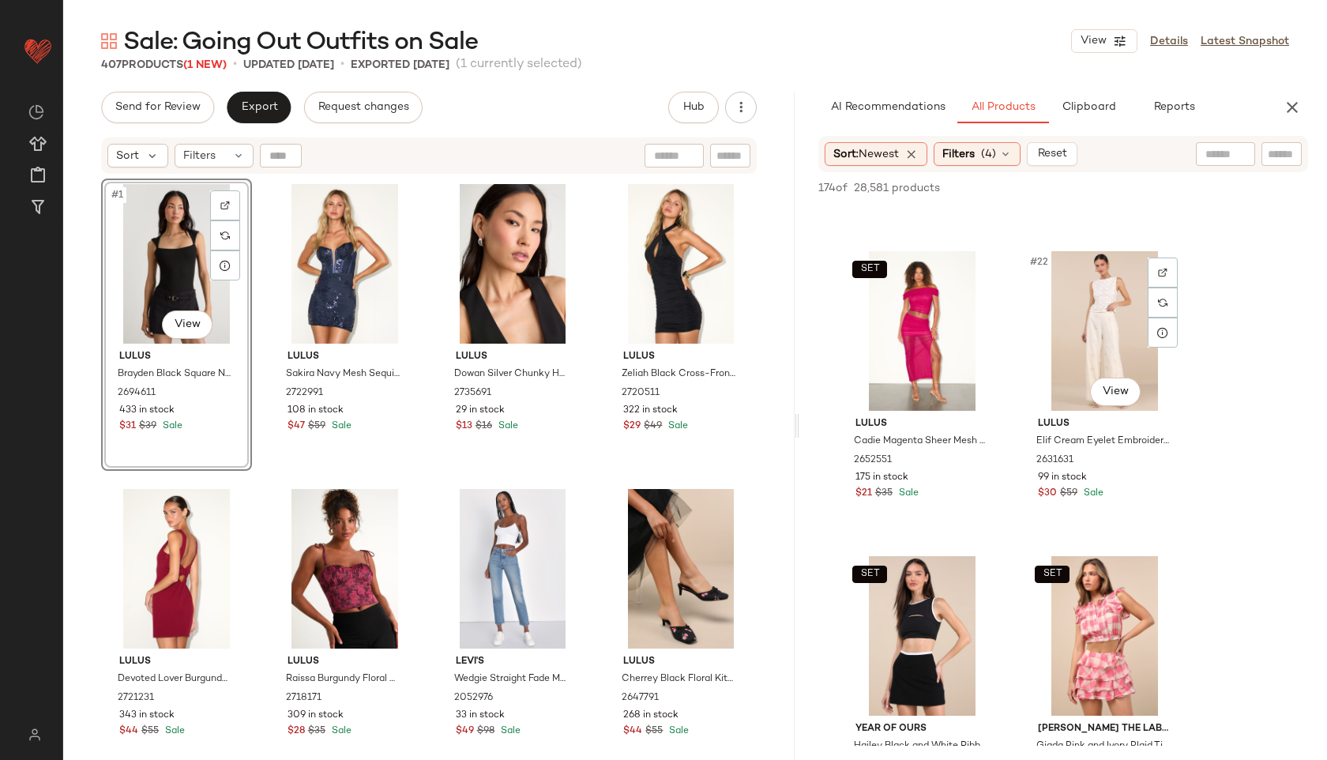
scroll to position [3012, 0]
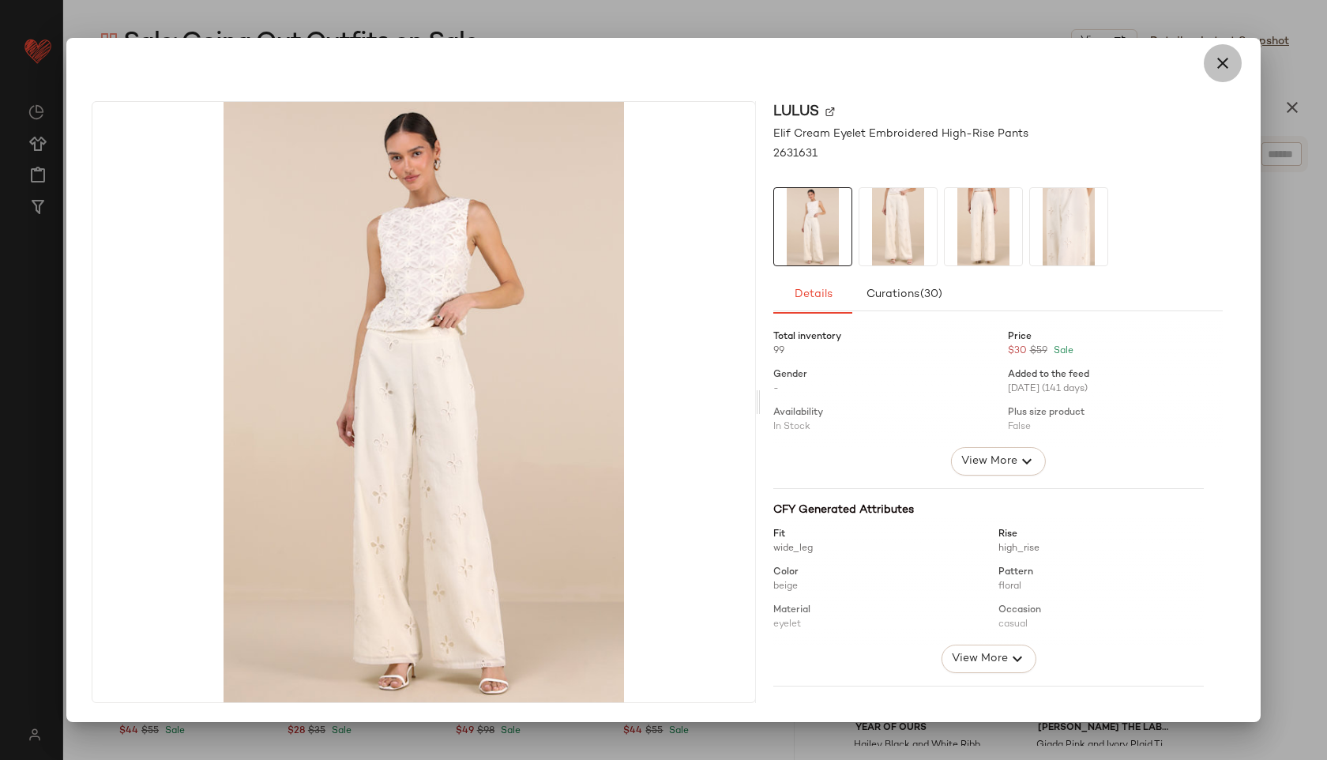
click at [1224, 60] on icon "button" at bounding box center [1223, 63] width 19 height 19
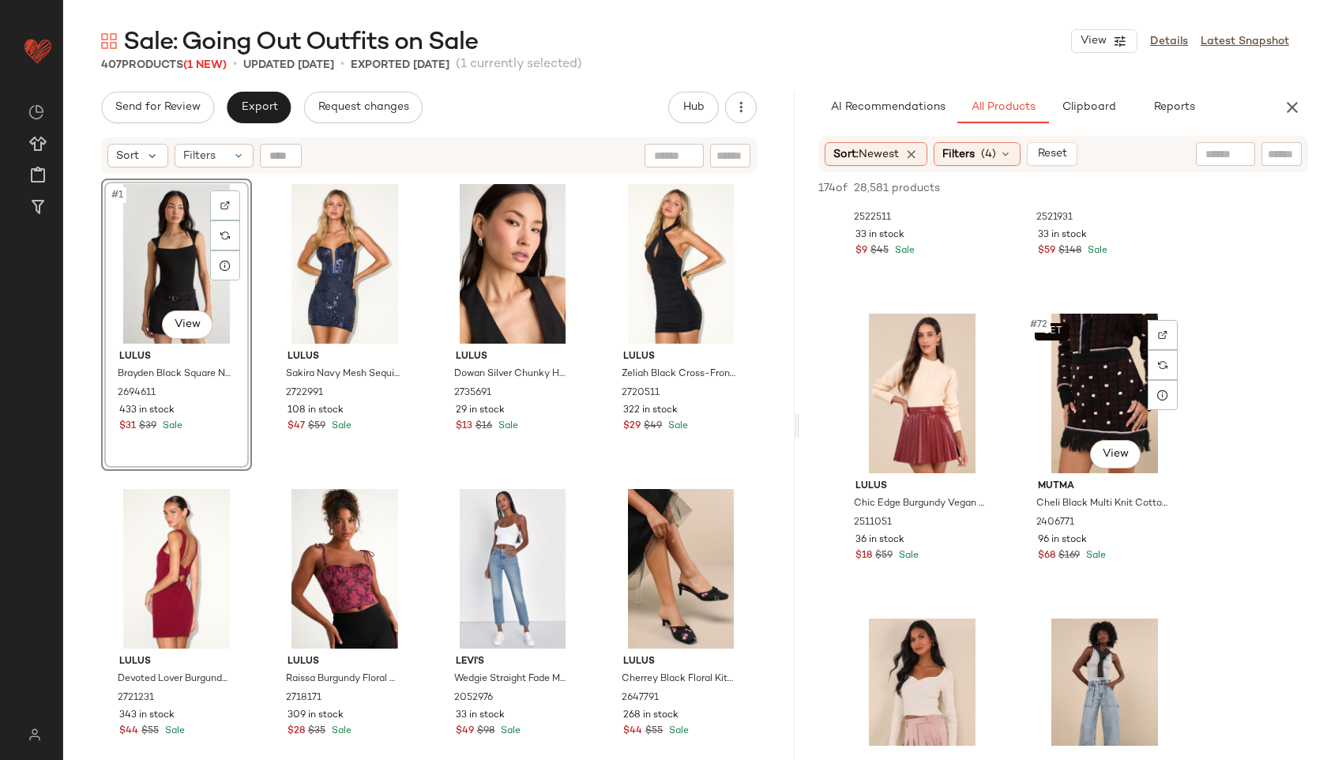
scroll to position [10583, 0]
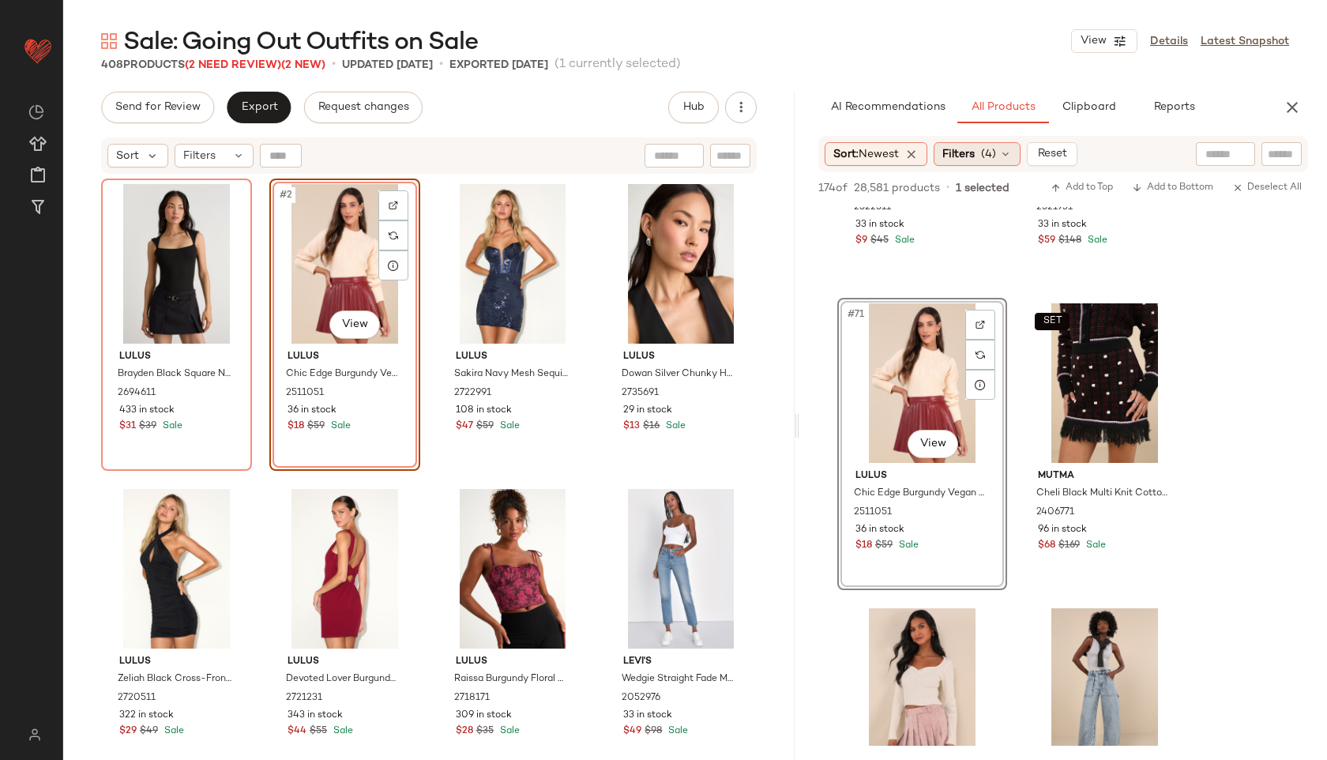
click at [961, 152] on span "Filters" at bounding box center [959, 154] width 32 height 17
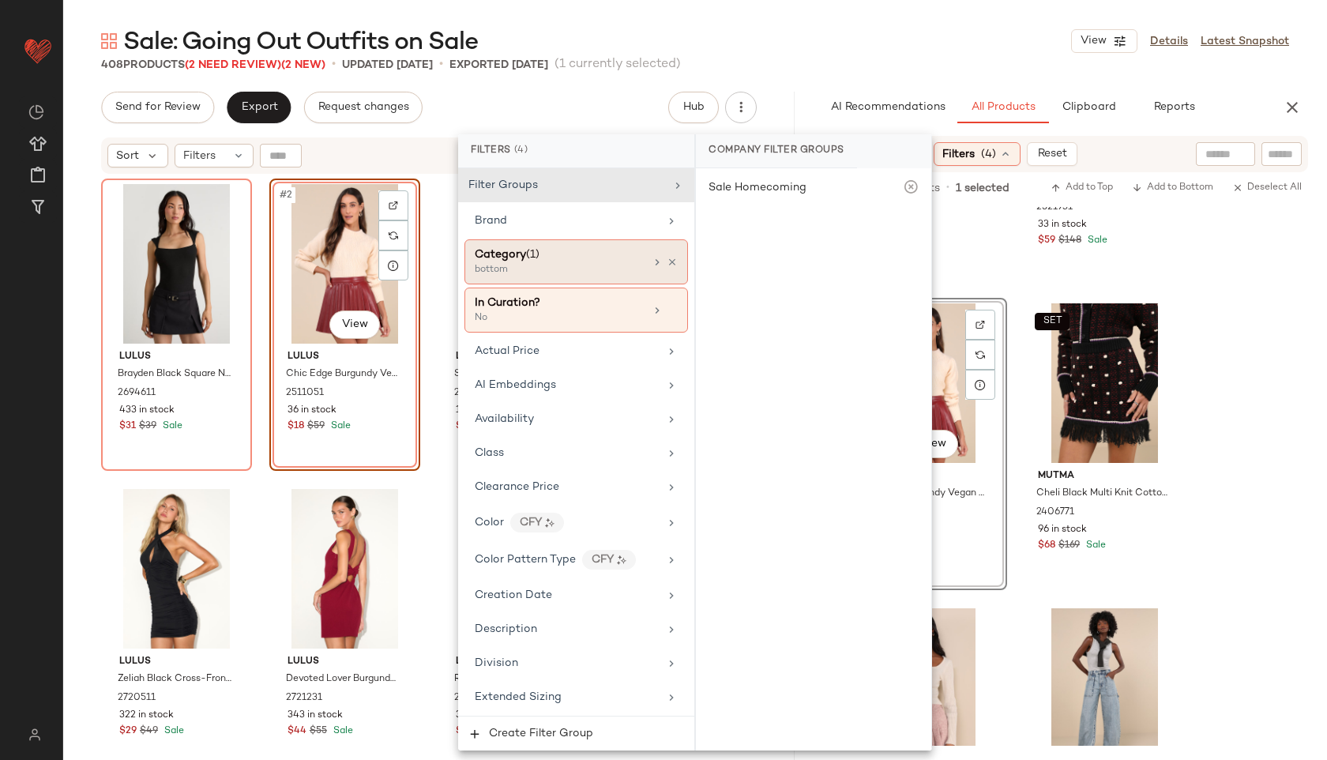
click at [569, 271] on div "bottom" at bounding box center [554, 270] width 158 height 14
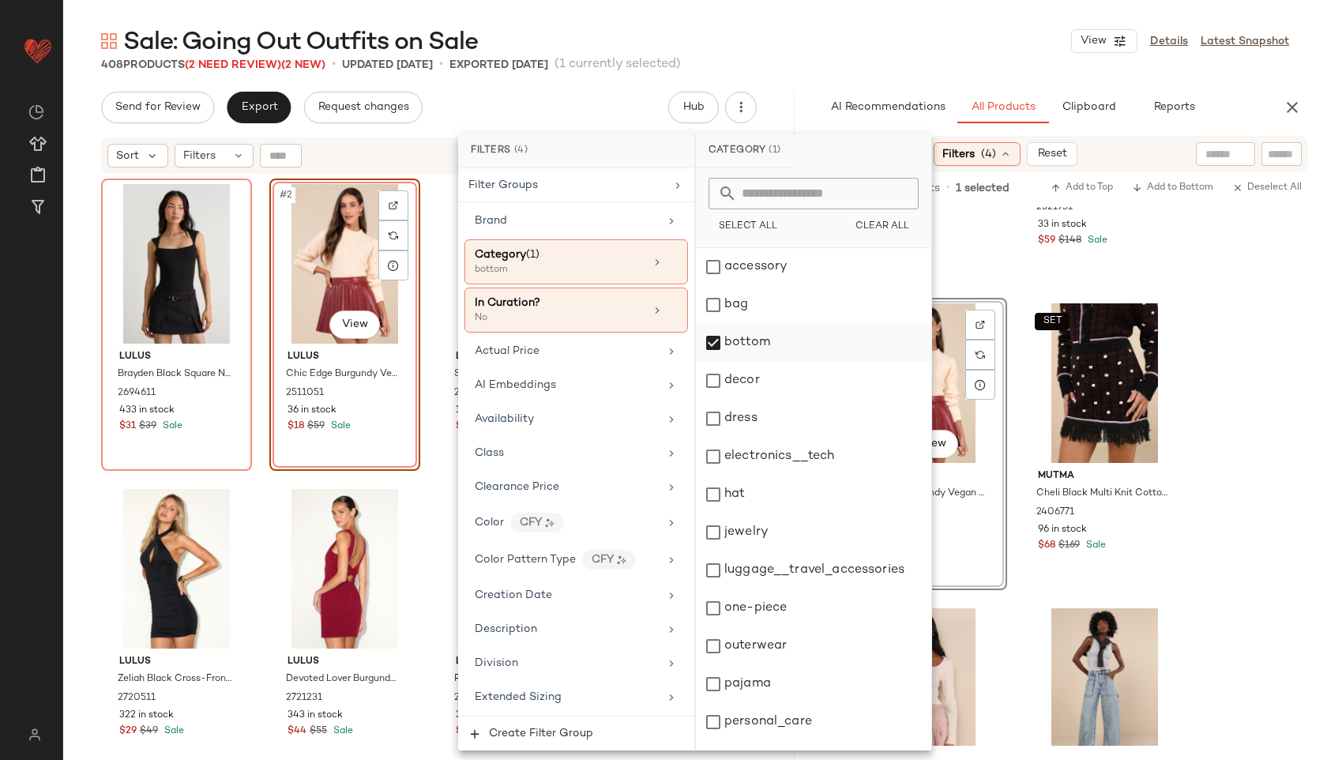
click at [755, 339] on div "bottom" at bounding box center [813, 343] width 235 height 38
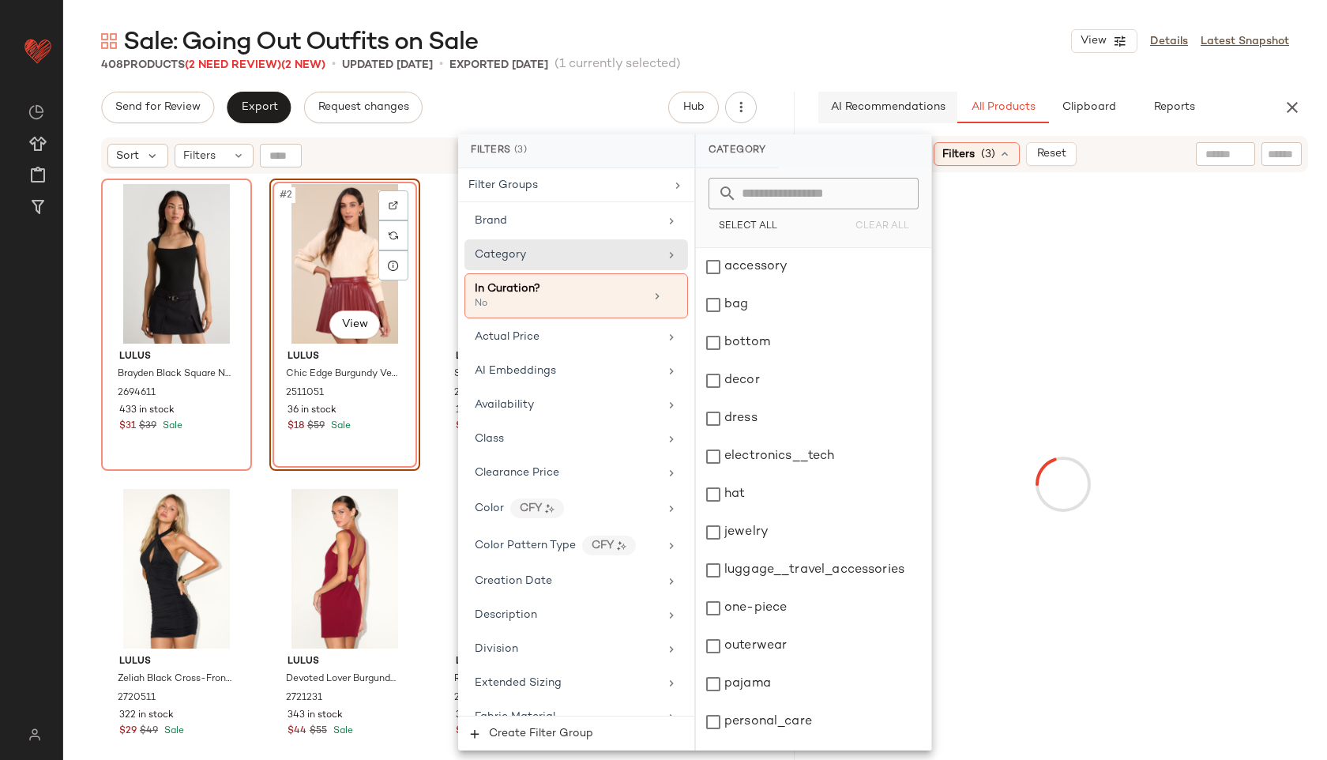
click at [733, 424] on div "dress" at bounding box center [813, 419] width 235 height 38
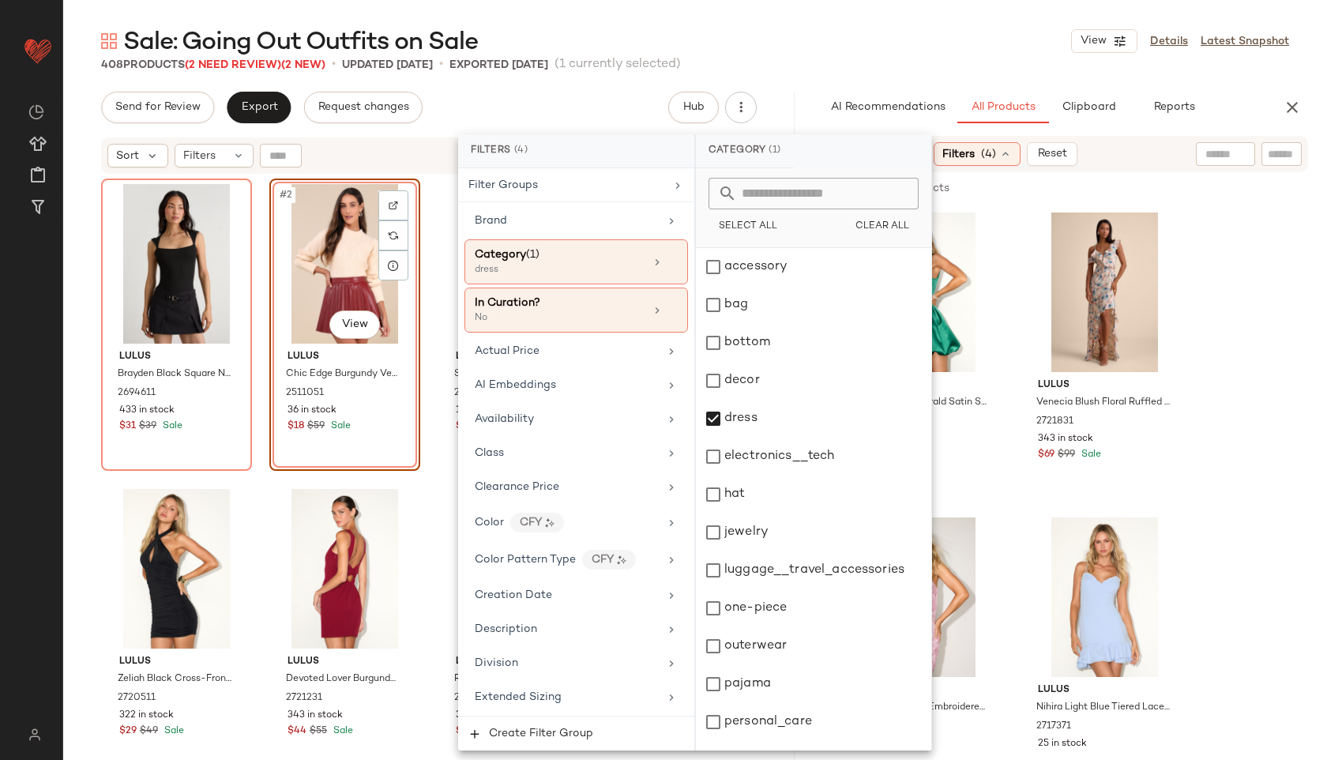
click at [907, 51] on div "Sale: Going Out Outfits on Sale View Details Latest Snapshot" at bounding box center [695, 41] width 1264 height 32
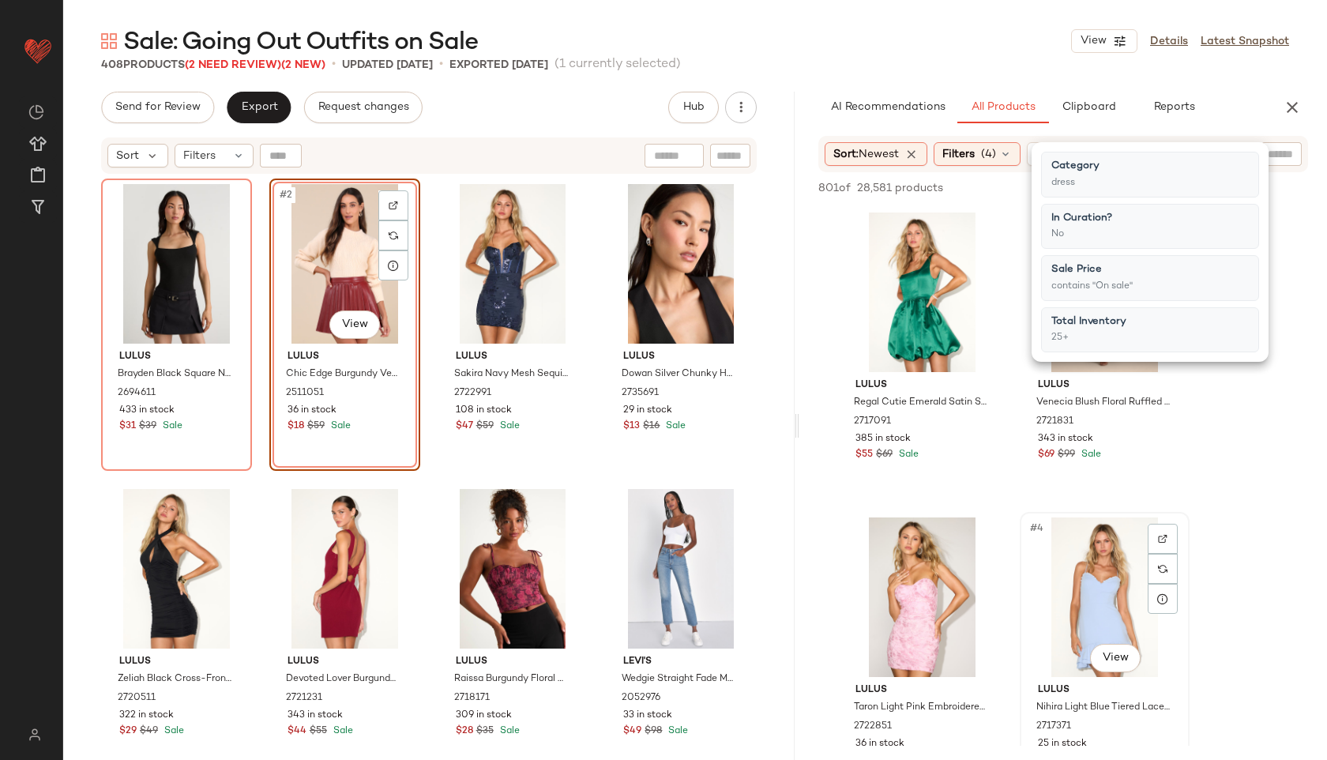
click at [1187, 570] on div "#4 View Lulus Nihira Light Blue Tiered Lace-Up Mini Dress 2717371 25 in stock $…" at bounding box center [1105, 658] width 167 height 289
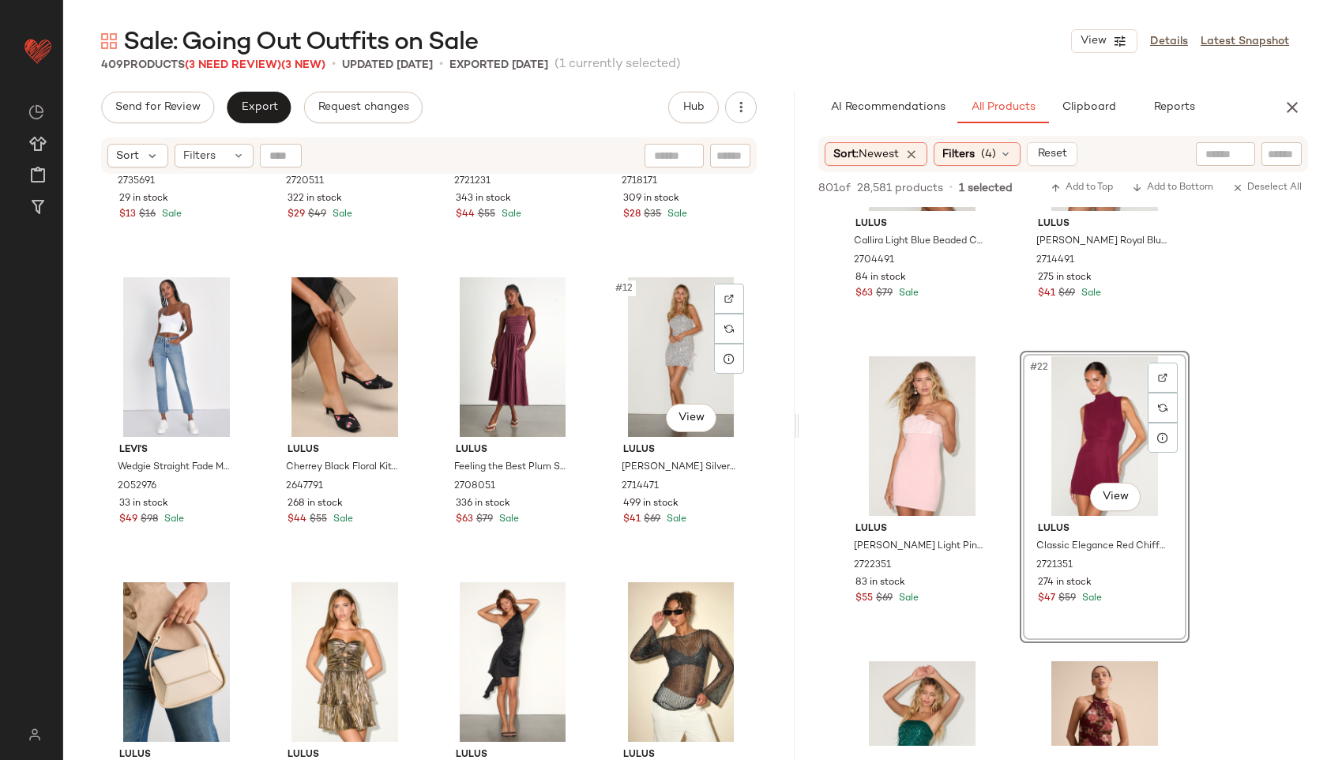
scroll to position [0, 0]
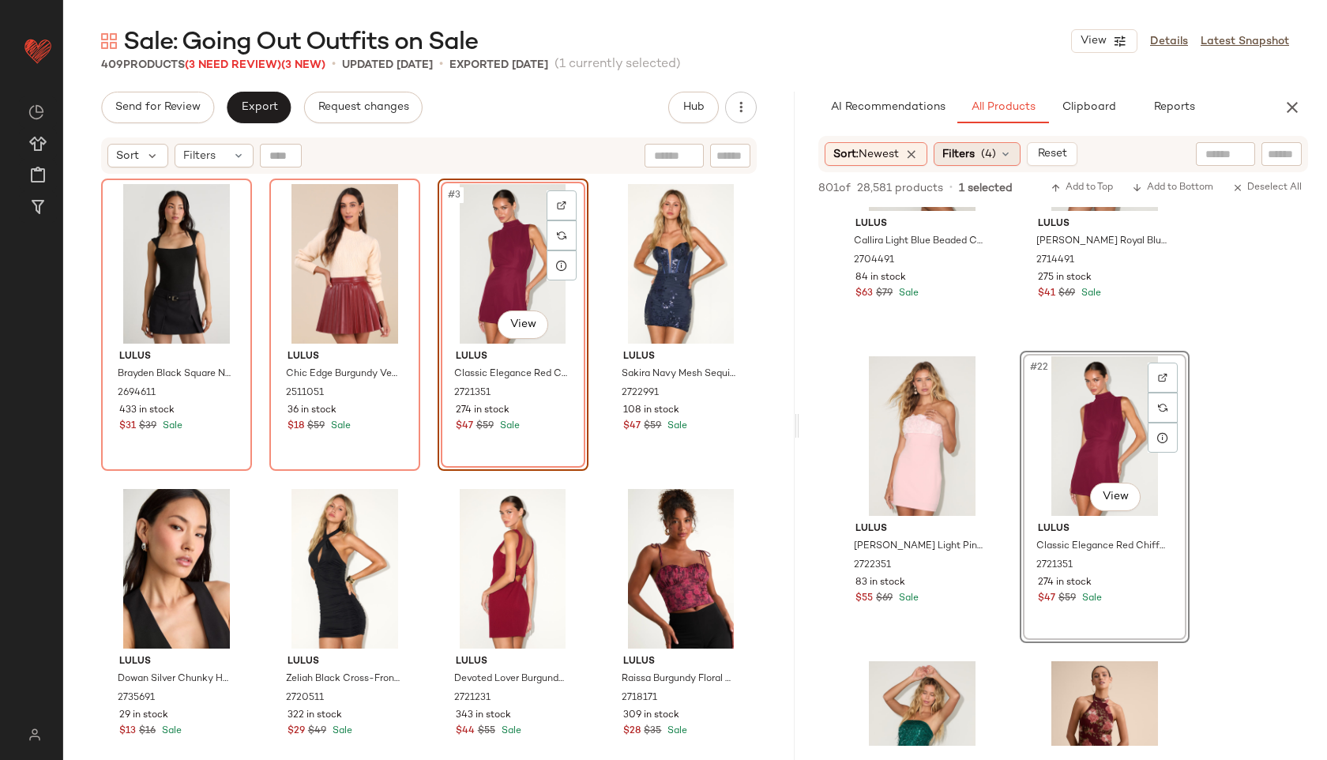
click at [985, 151] on div "Filters (4)" at bounding box center [977, 154] width 87 height 24
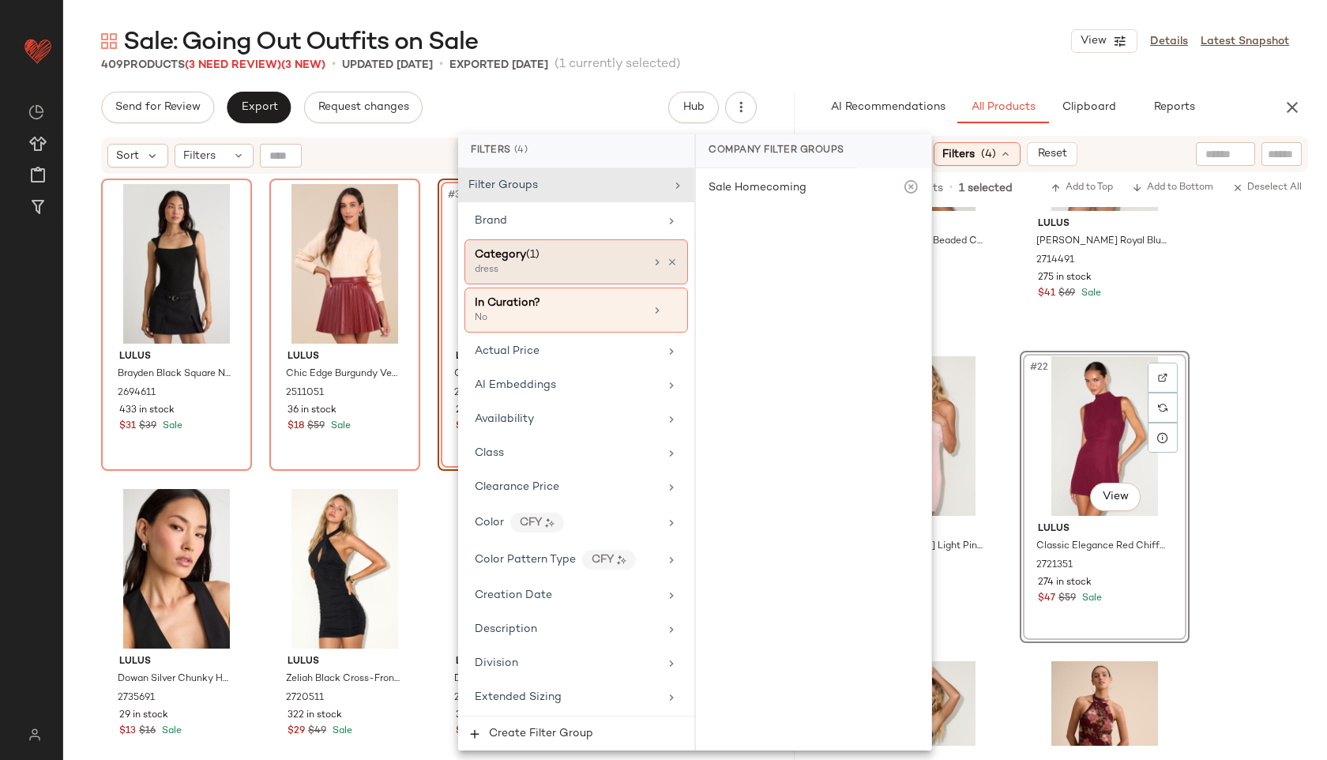
click at [572, 265] on div "dress" at bounding box center [554, 270] width 158 height 14
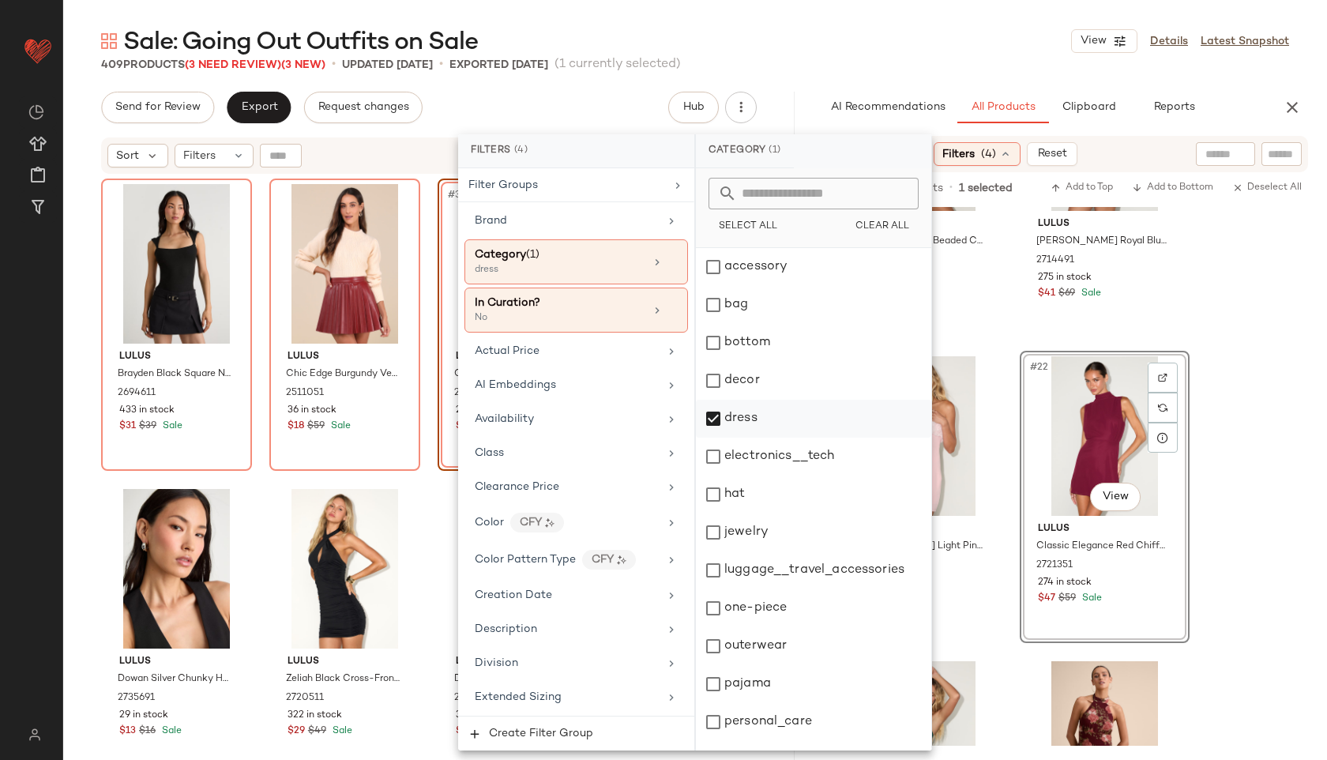
click at [741, 423] on div "dress" at bounding box center [813, 419] width 235 height 38
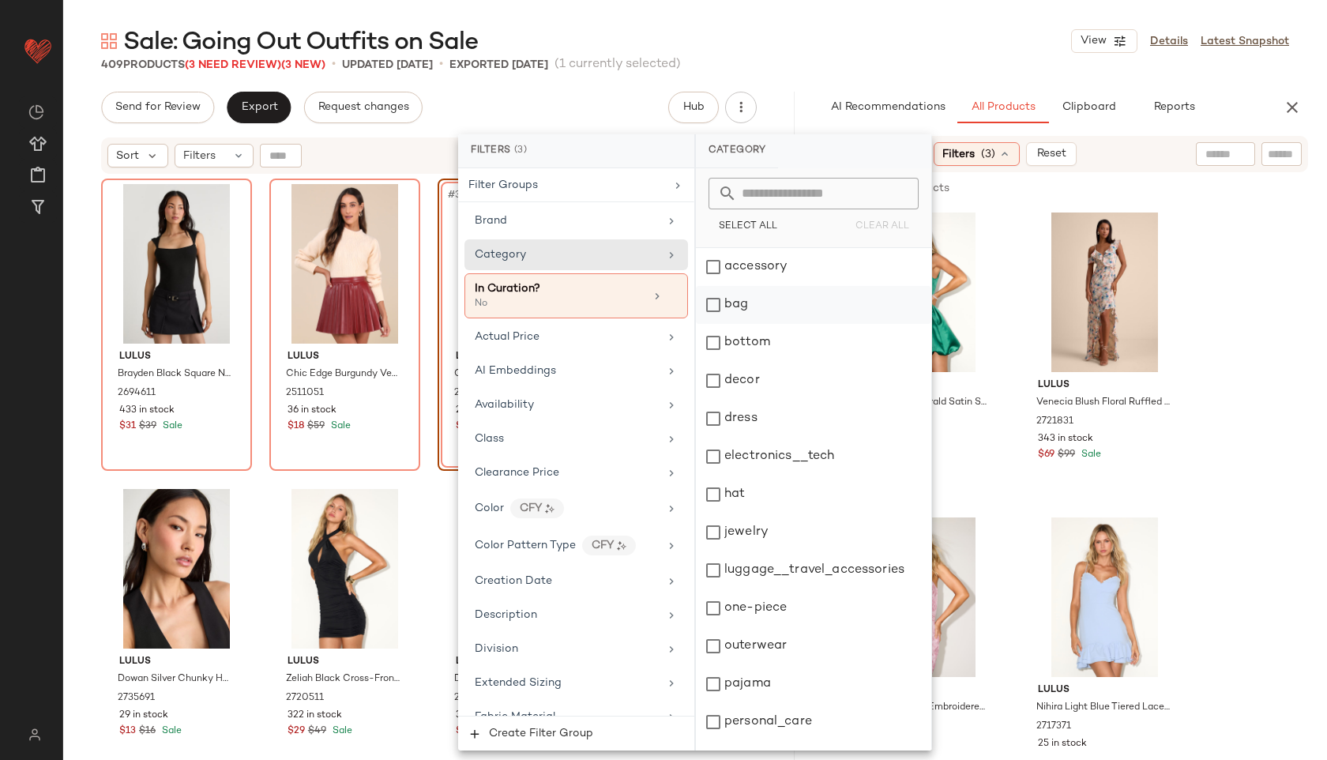
click at [762, 297] on div "bag" at bounding box center [813, 305] width 235 height 38
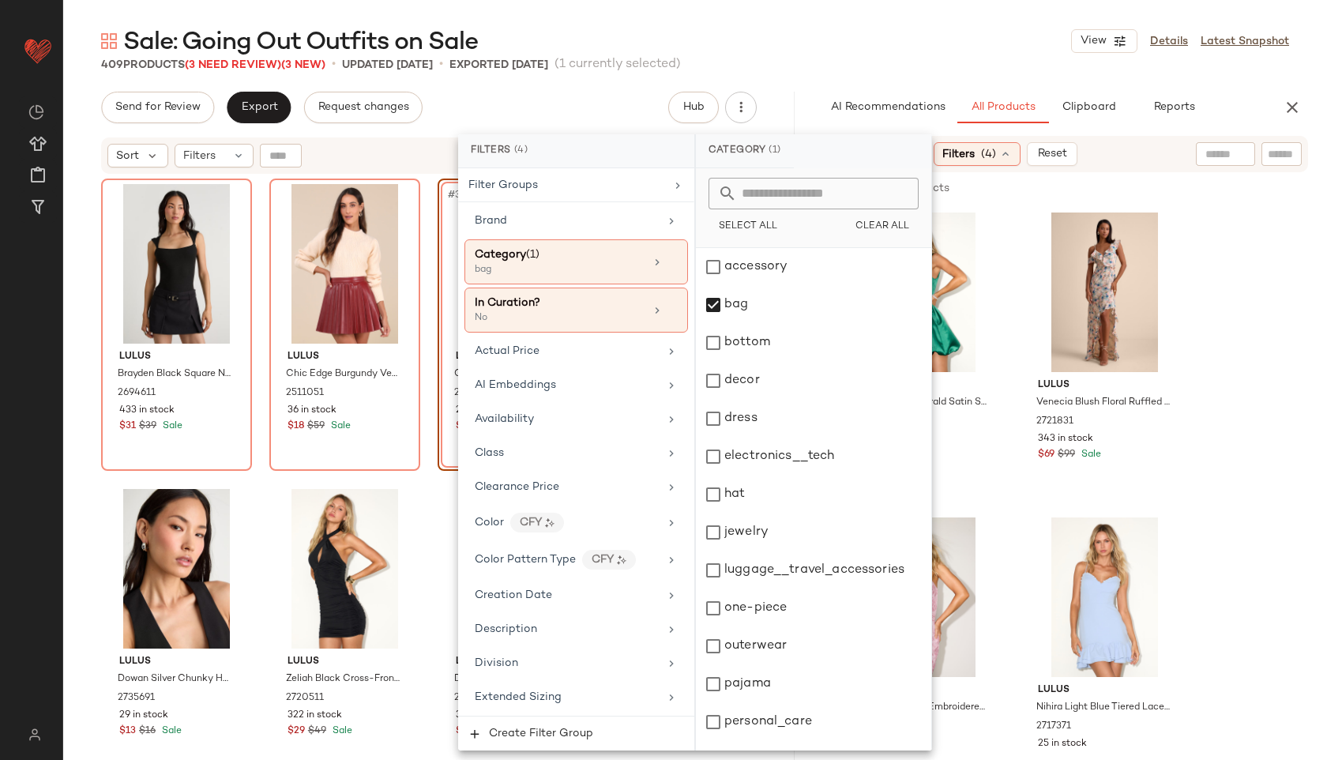
click at [864, 27] on div "Sale: Going Out Outfits on Sale View Details Latest Snapshot" at bounding box center [695, 41] width 1264 height 32
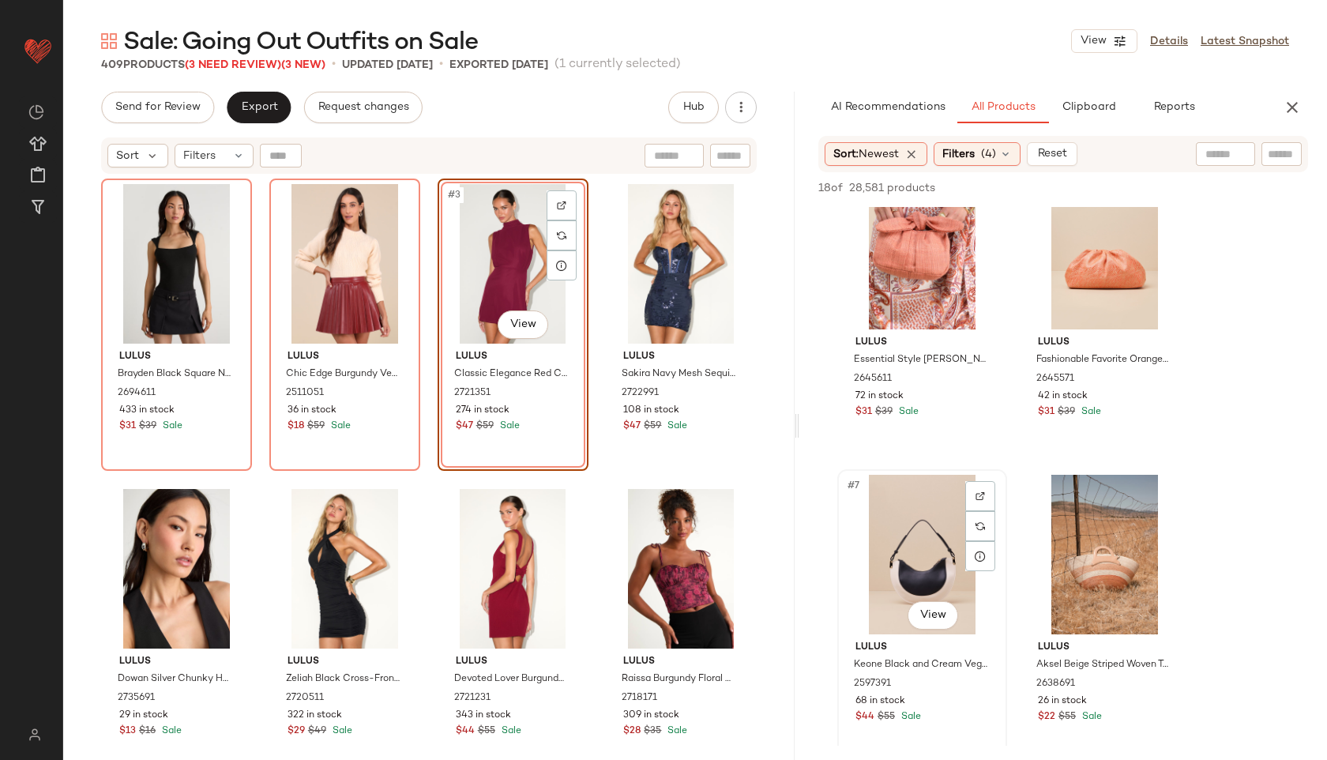
scroll to position [653, 0]
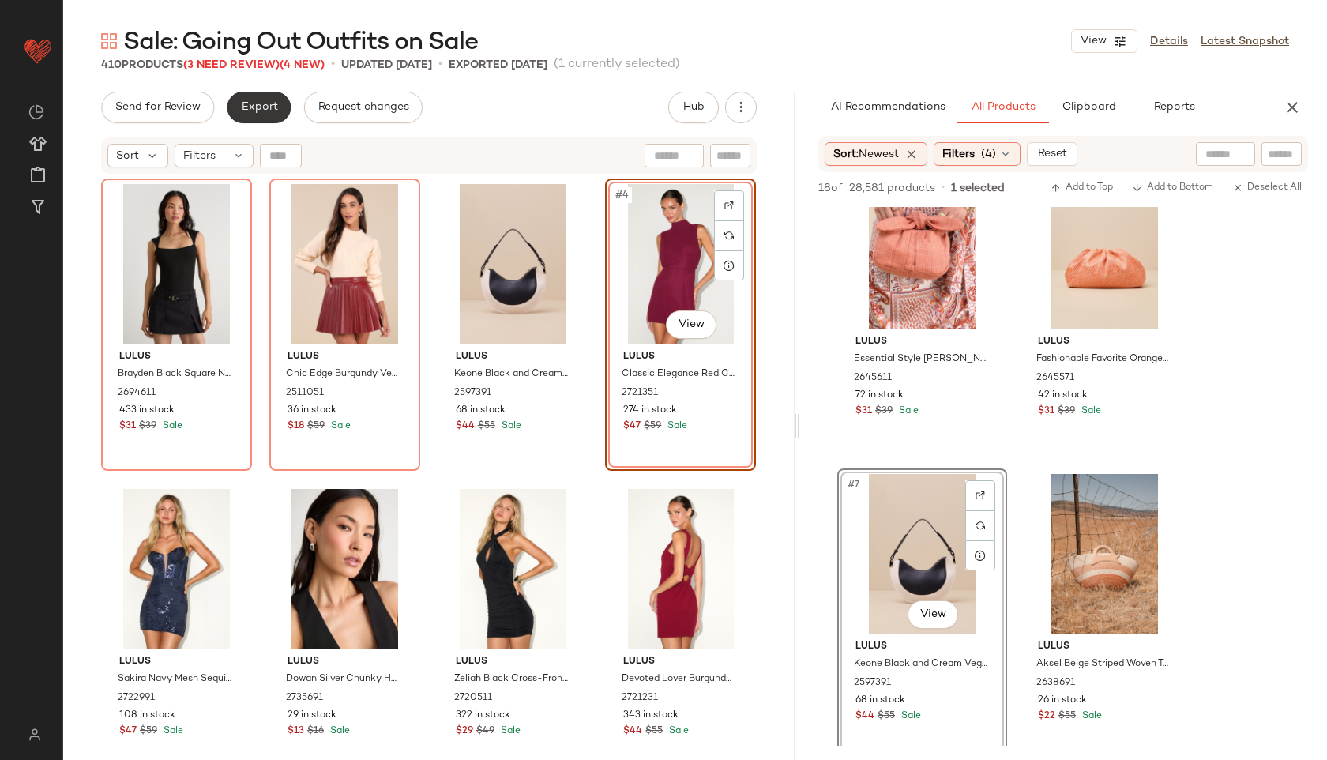
click at [257, 114] on span "Export" at bounding box center [258, 107] width 37 height 13
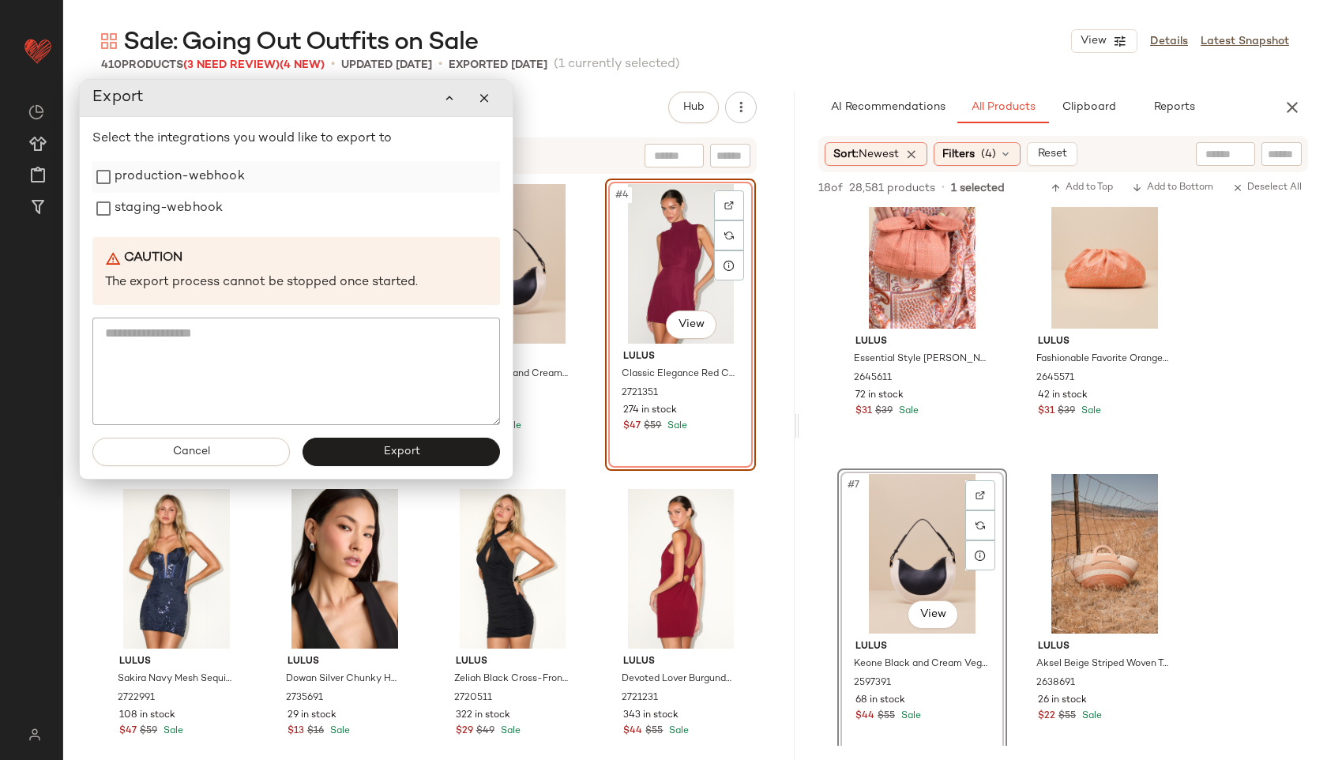
click at [213, 184] on label "production-webhook" at bounding box center [180, 177] width 130 height 32
click at [202, 218] on label "staging-webhook" at bounding box center [169, 209] width 108 height 32
click at [359, 460] on button "Export" at bounding box center [402, 452] width 198 height 28
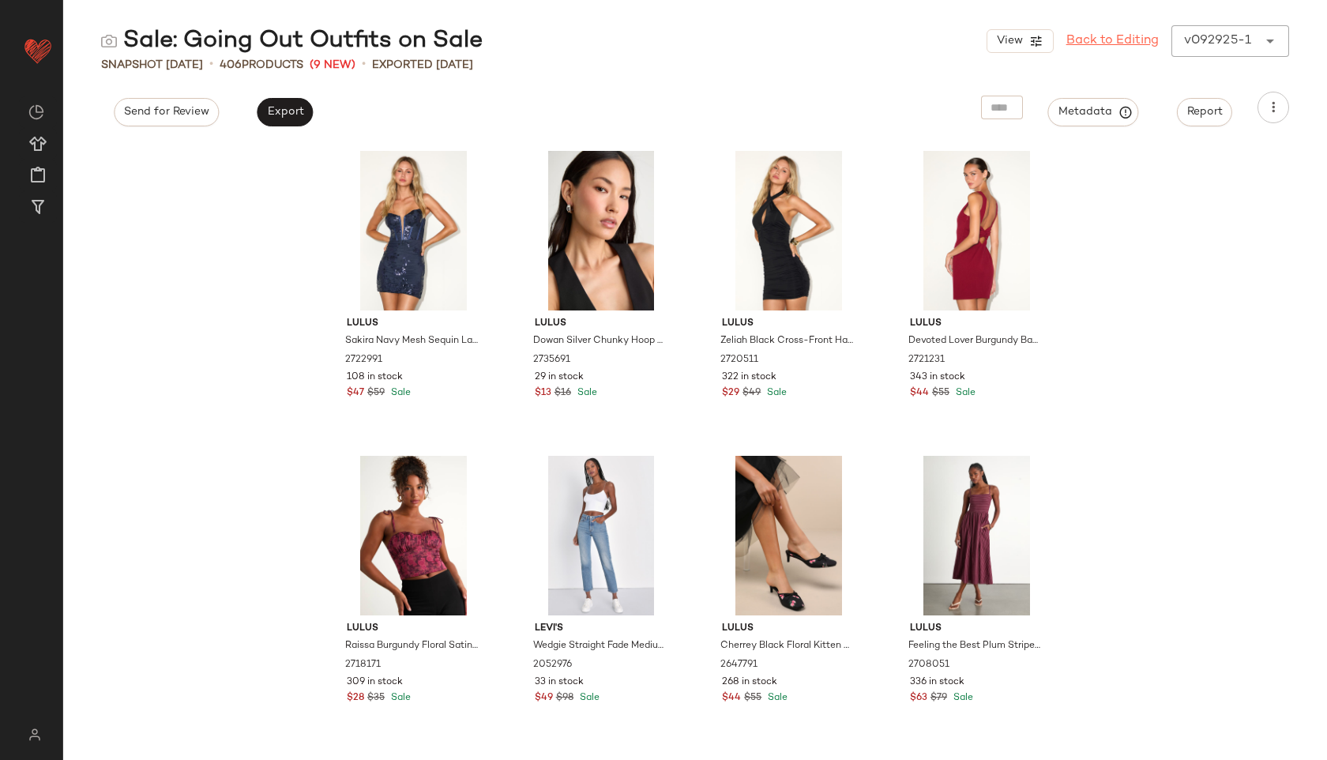
click at [1086, 40] on link "Back to Editing" at bounding box center [1113, 41] width 92 height 19
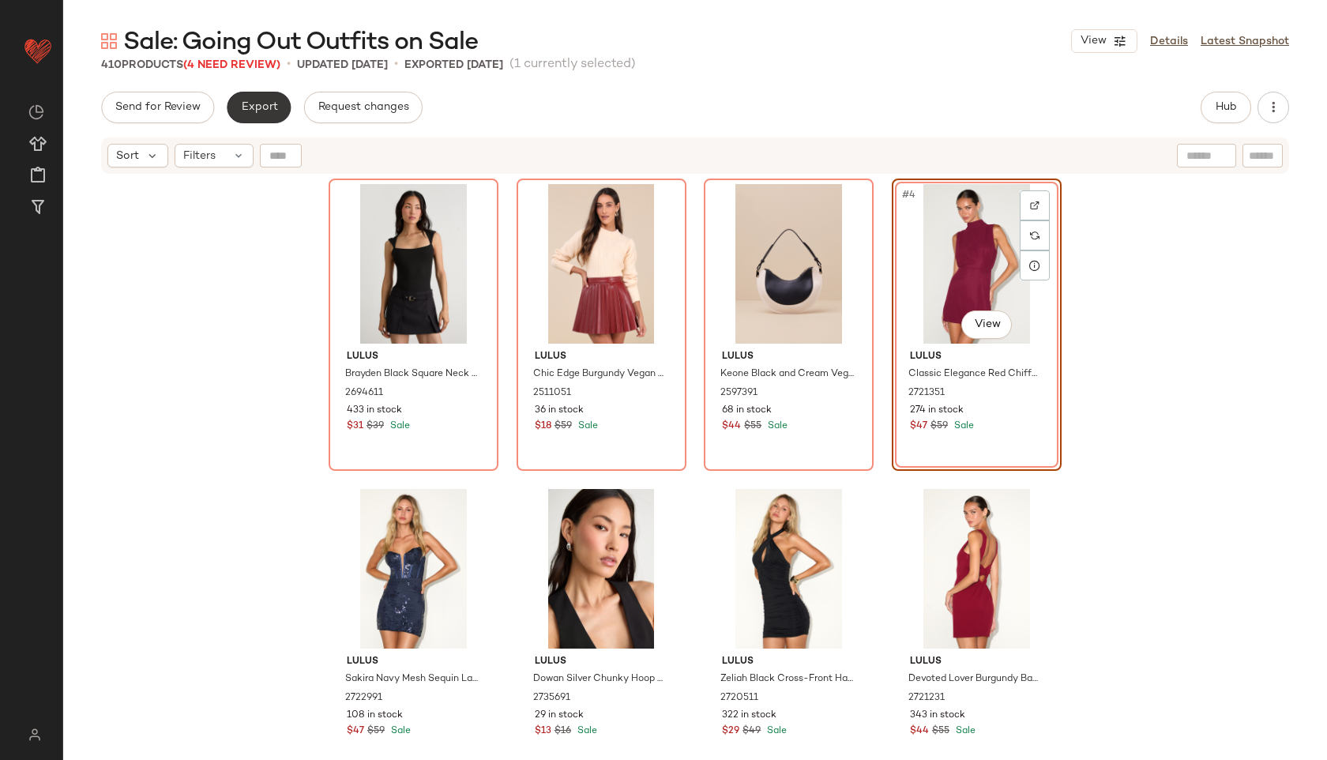
click at [264, 107] on span "Export" at bounding box center [258, 107] width 37 height 13
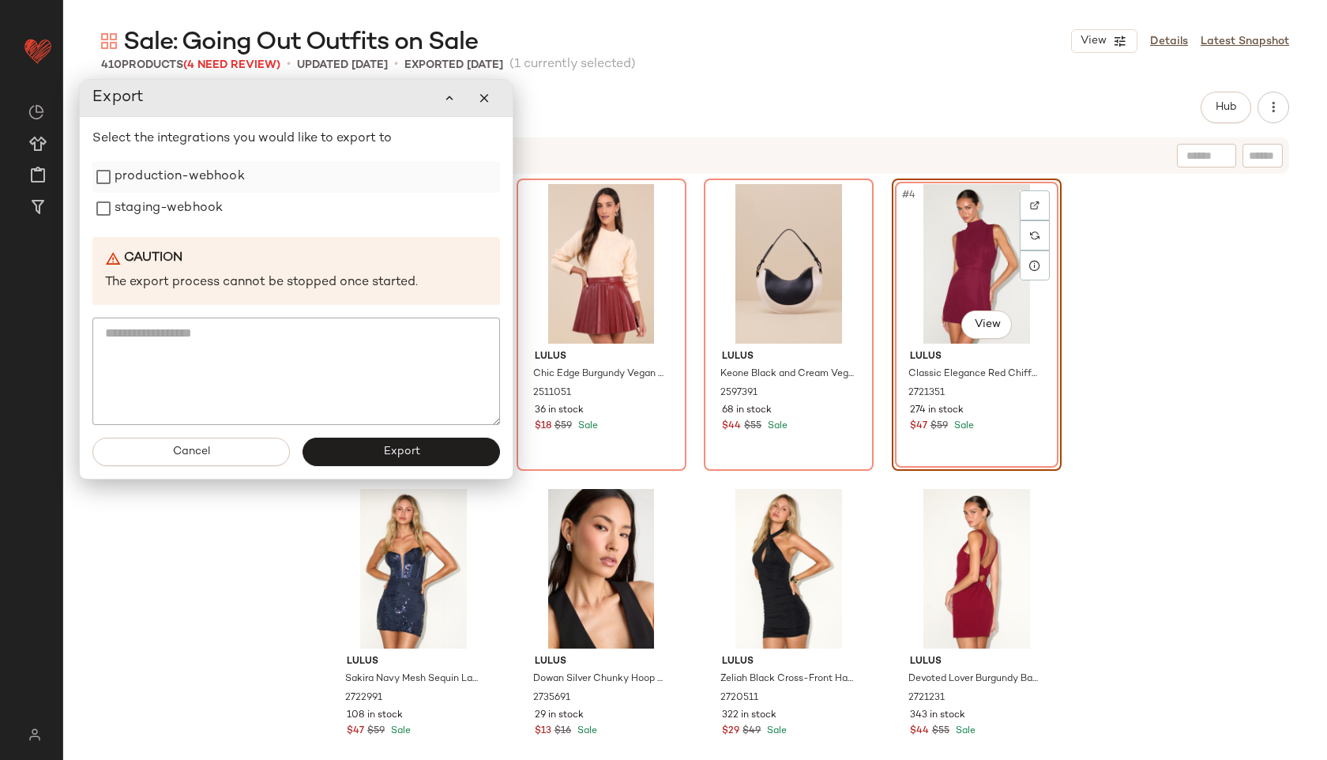
click at [201, 181] on label "production-webhook" at bounding box center [180, 177] width 130 height 32
click at [193, 224] on label "staging-webhook" at bounding box center [169, 209] width 108 height 32
click at [423, 454] on button "Export" at bounding box center [402, 452] width 198 height 28
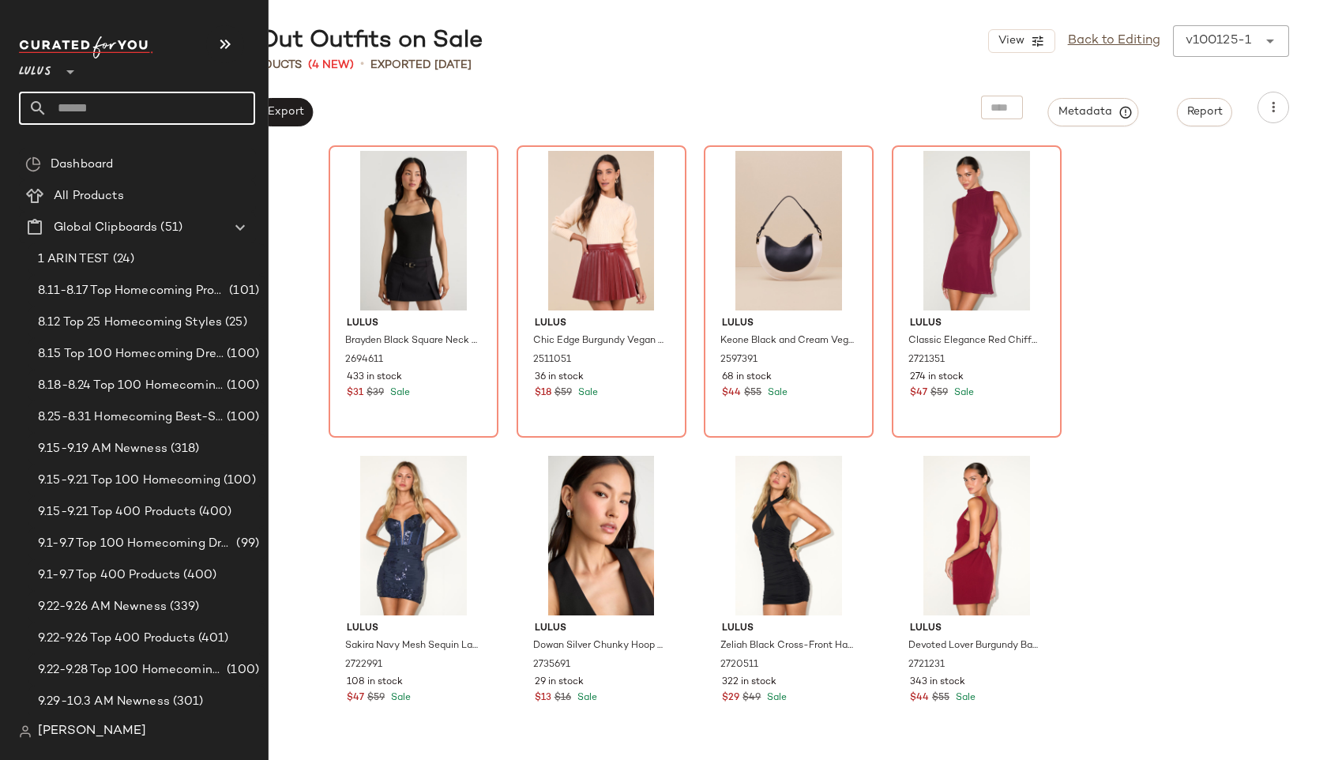
click at [77, 101] on input "text" at bounding box center [151, 108] width 208 height 33
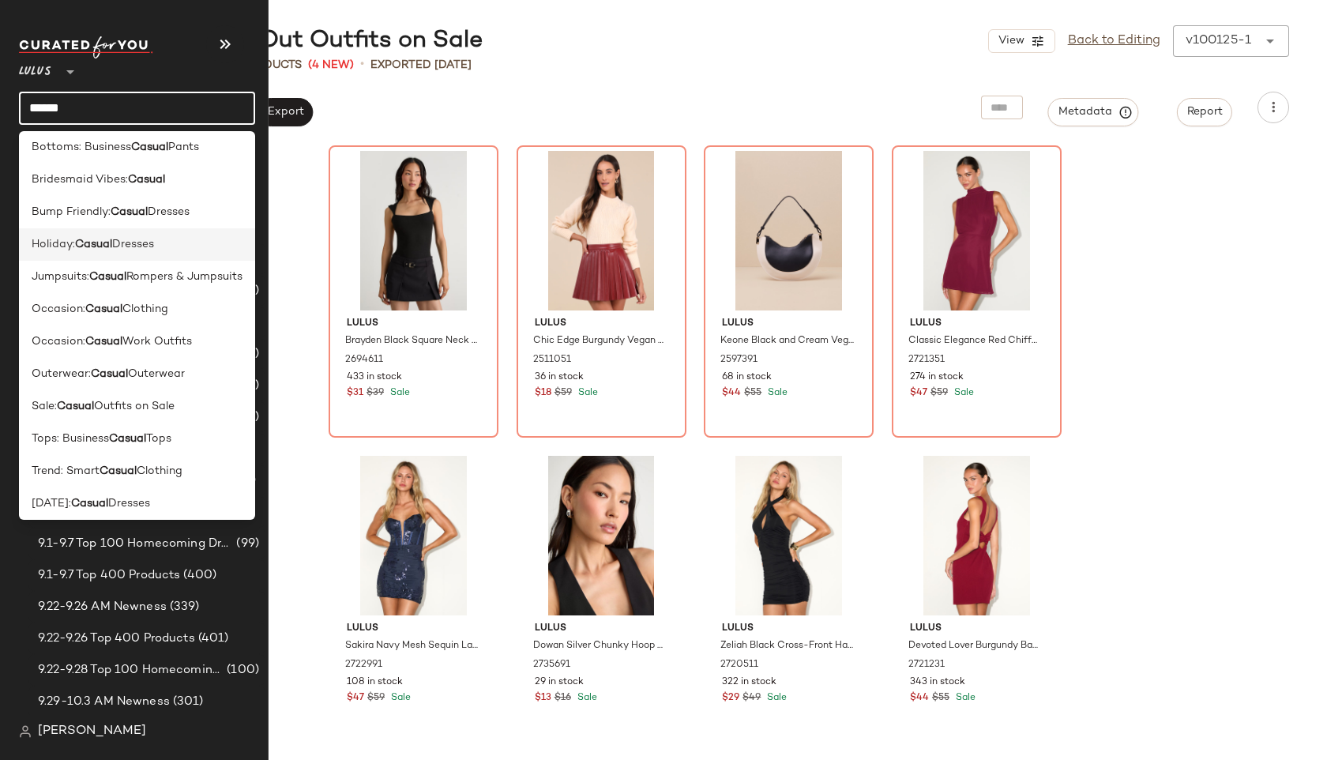
scroll to position [7, 0]
type input "******"
click at [114, 410] on span "Outfits on Sale" at bounding box center [134, 405] width 81 height 17
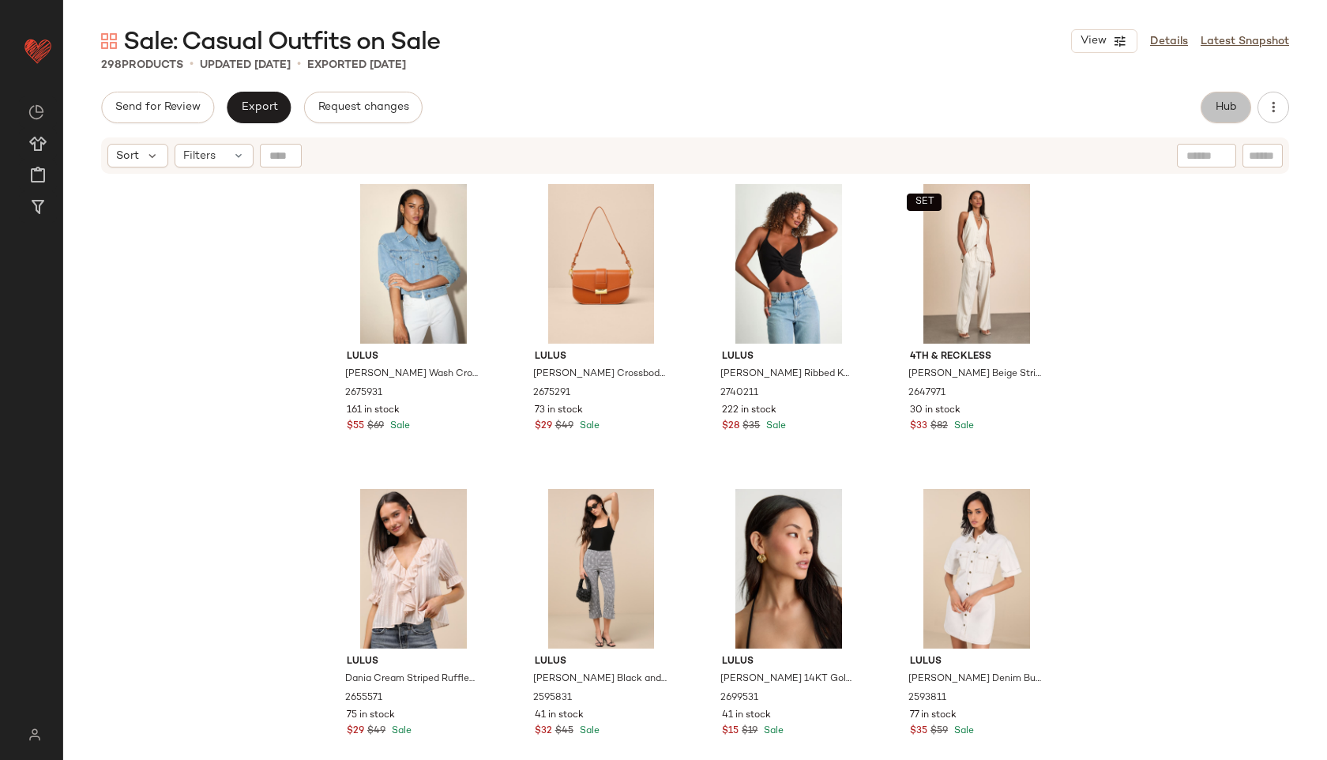
click at [1218, 102] on span "Hub" at bounding box center [1226, 107] width 22 height 13
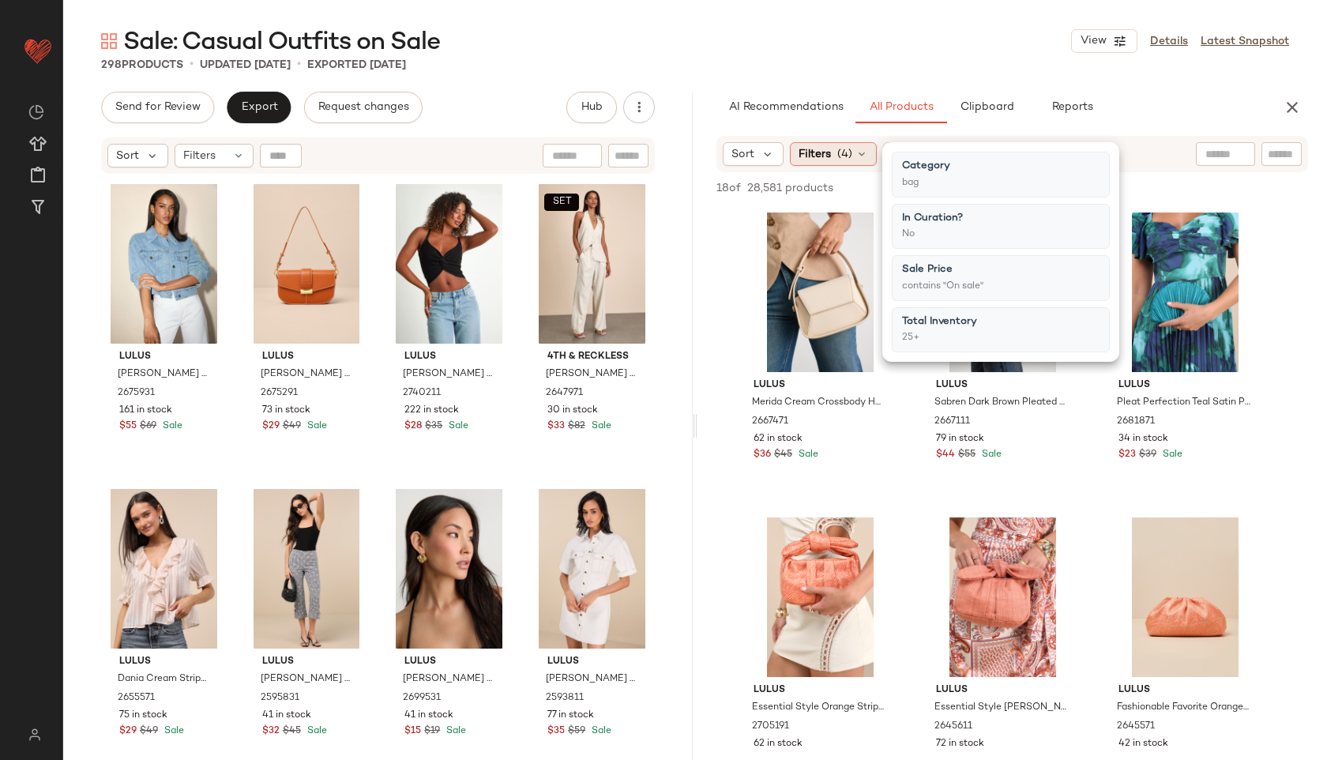
click at [852, 153] on div "Filters (4)" at bounding box center [833, 154] width 87 height 24
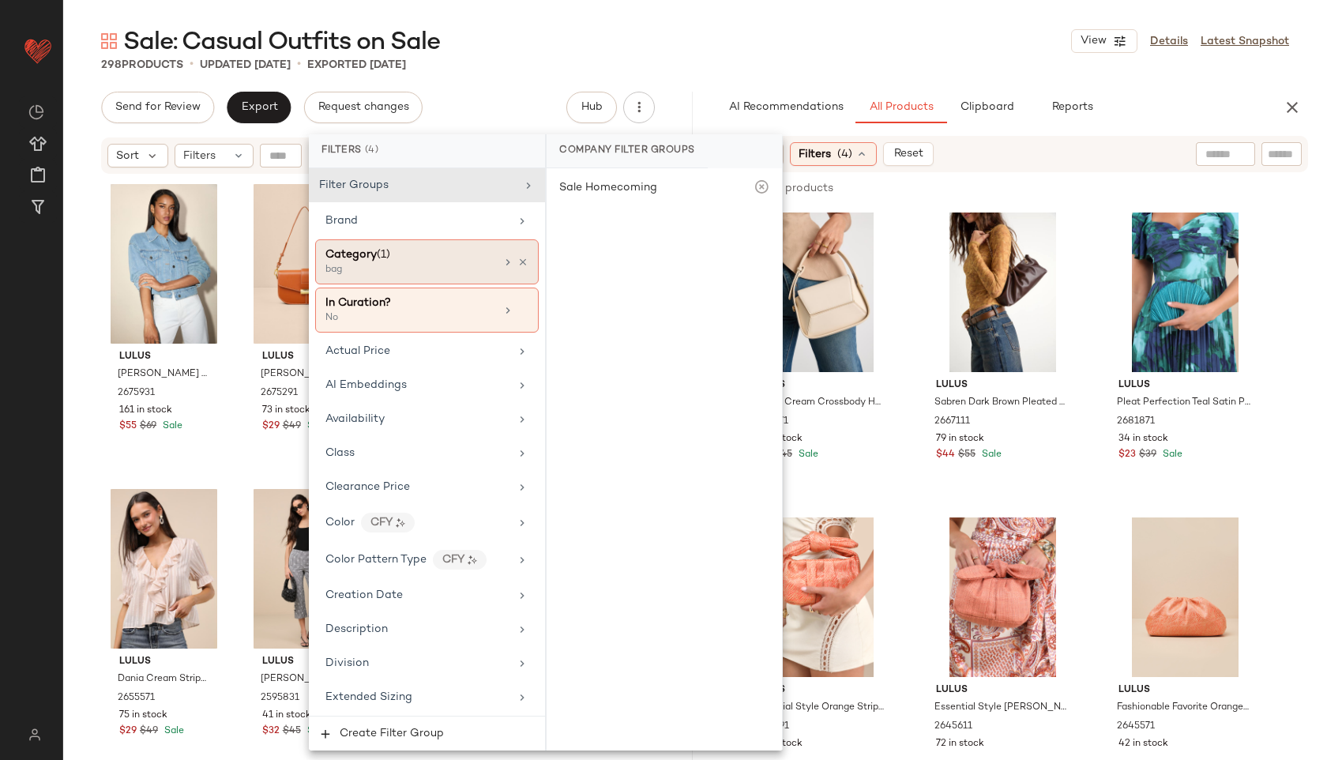
click at [447, 265] on div "bag" at bounding box center [405, 270] width 158 height 14
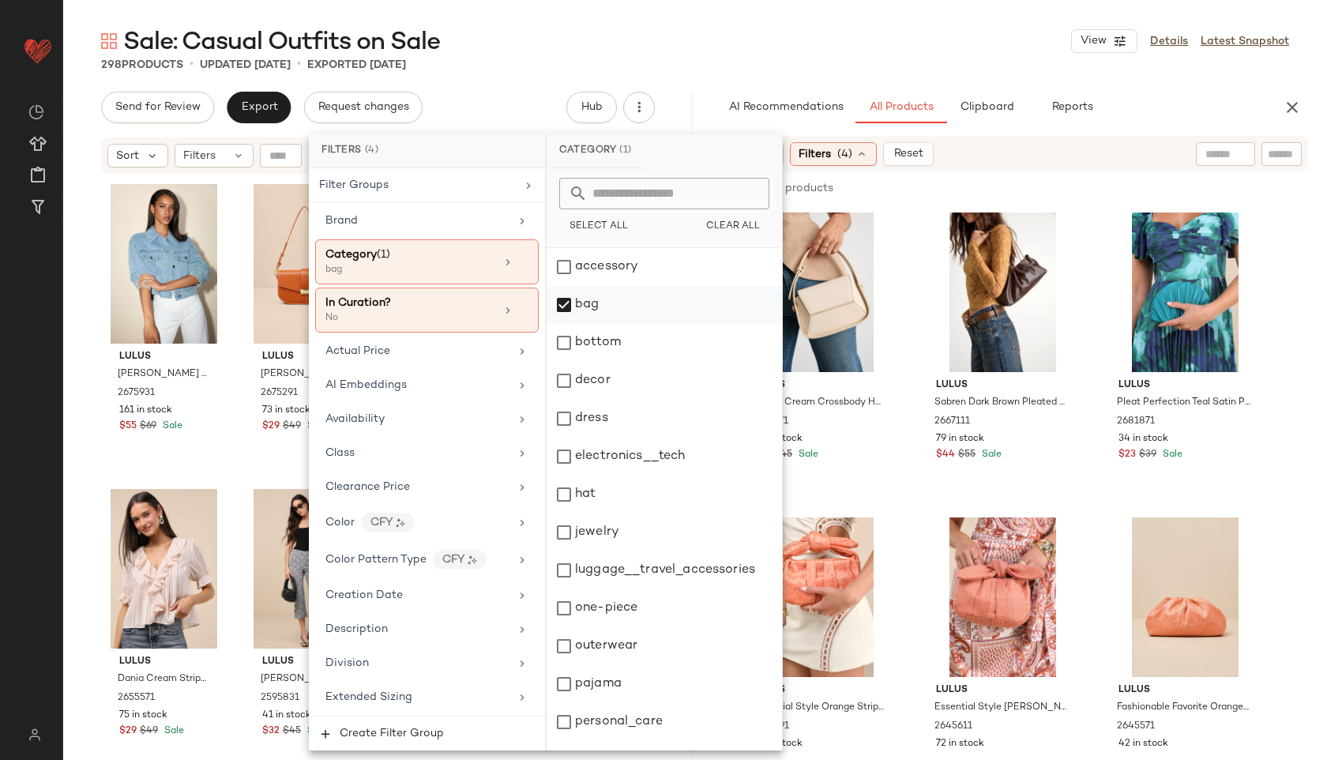
click at [574, 302] on div "bag" at bounding box center [664, 305] width 235 height 38
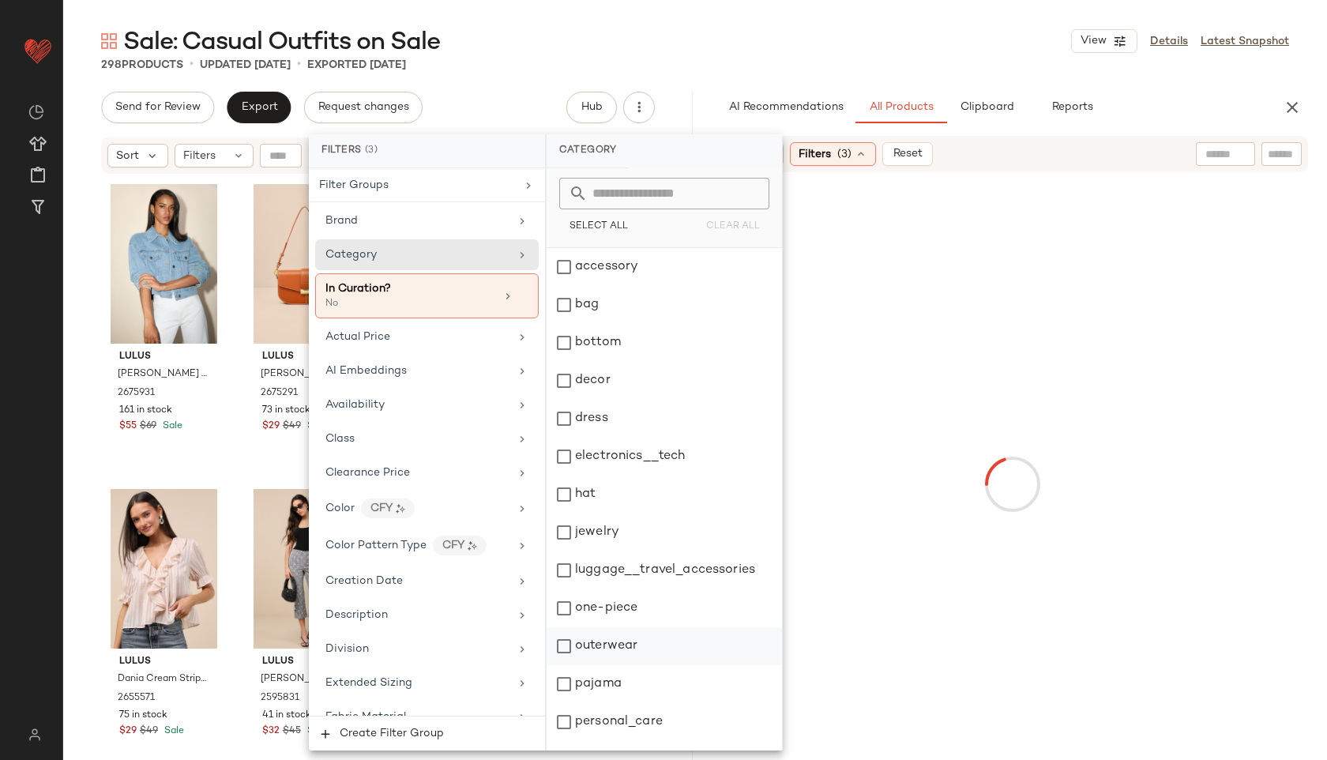
scroll to position [142, 0]
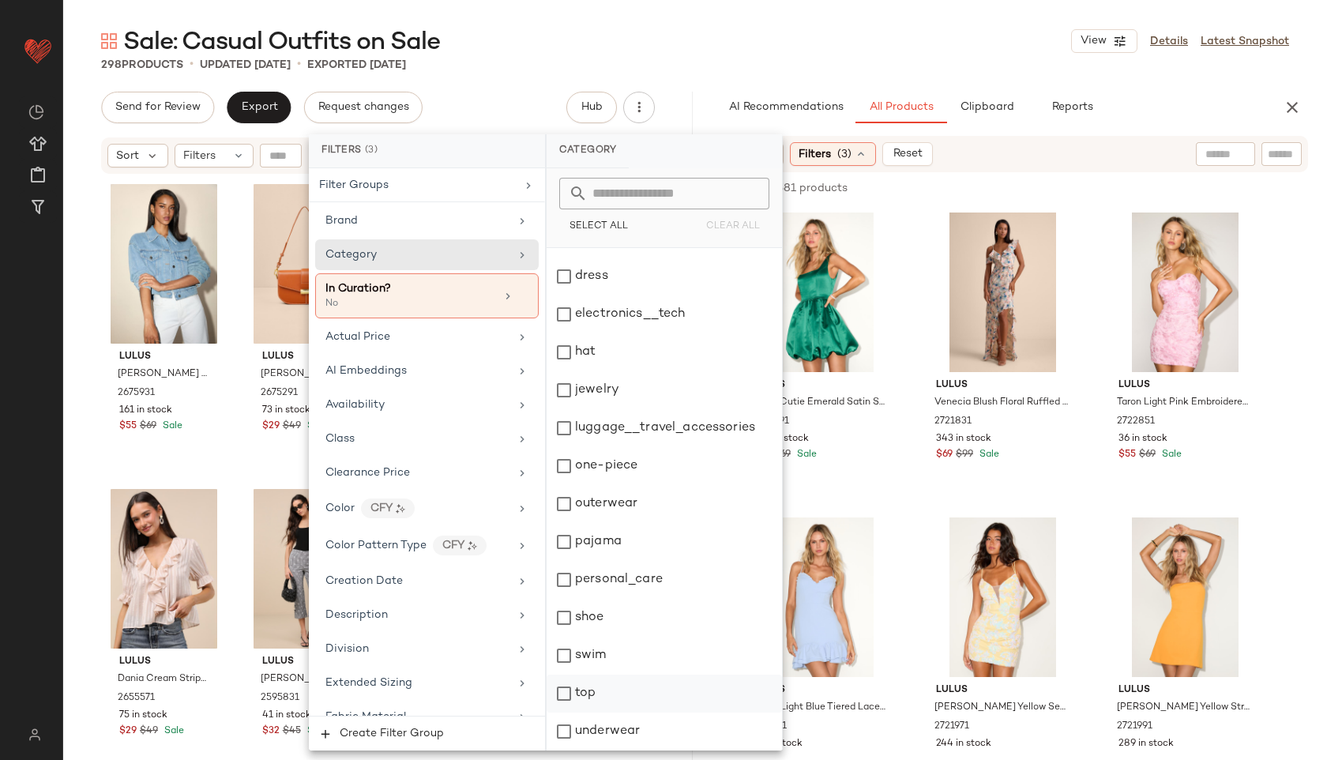
click at [661, 706] on div "top" at bounding box center [664, 694] width 235 height 38
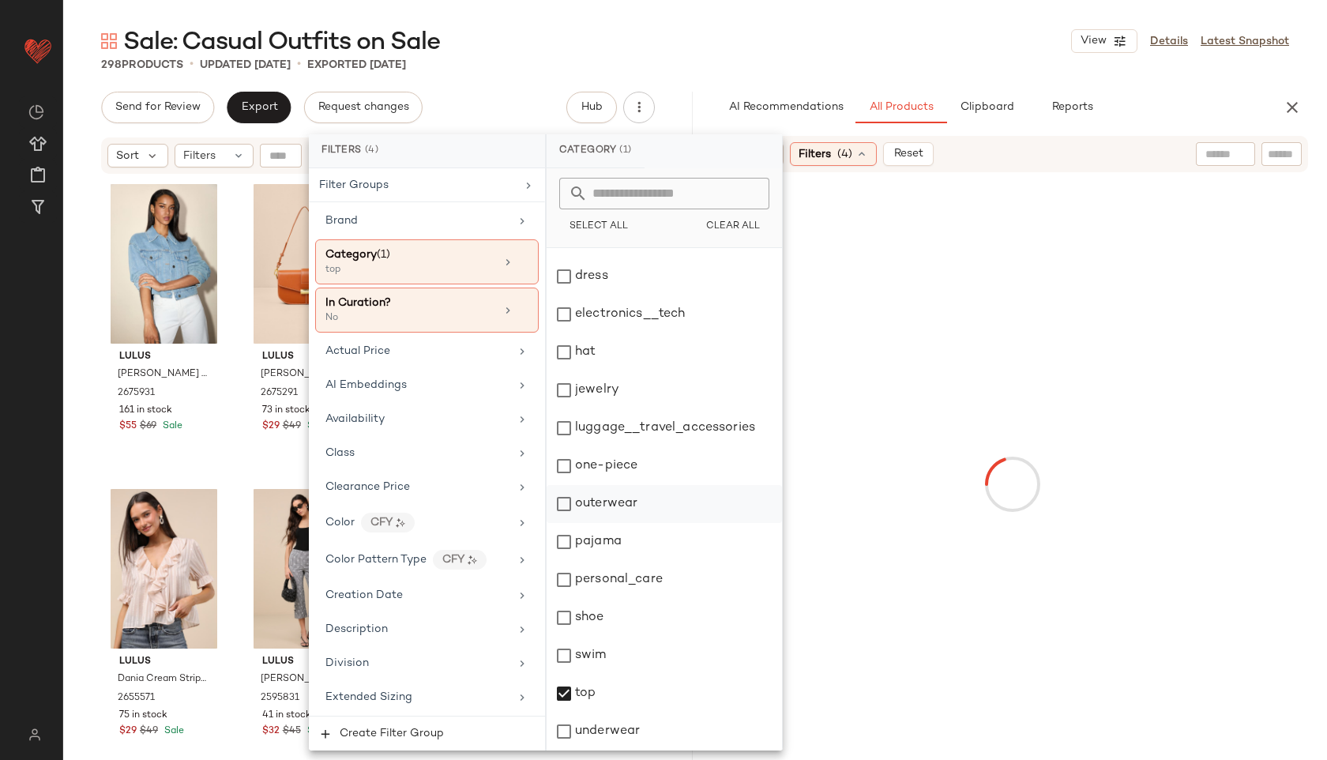
scroll to position [0, 0]
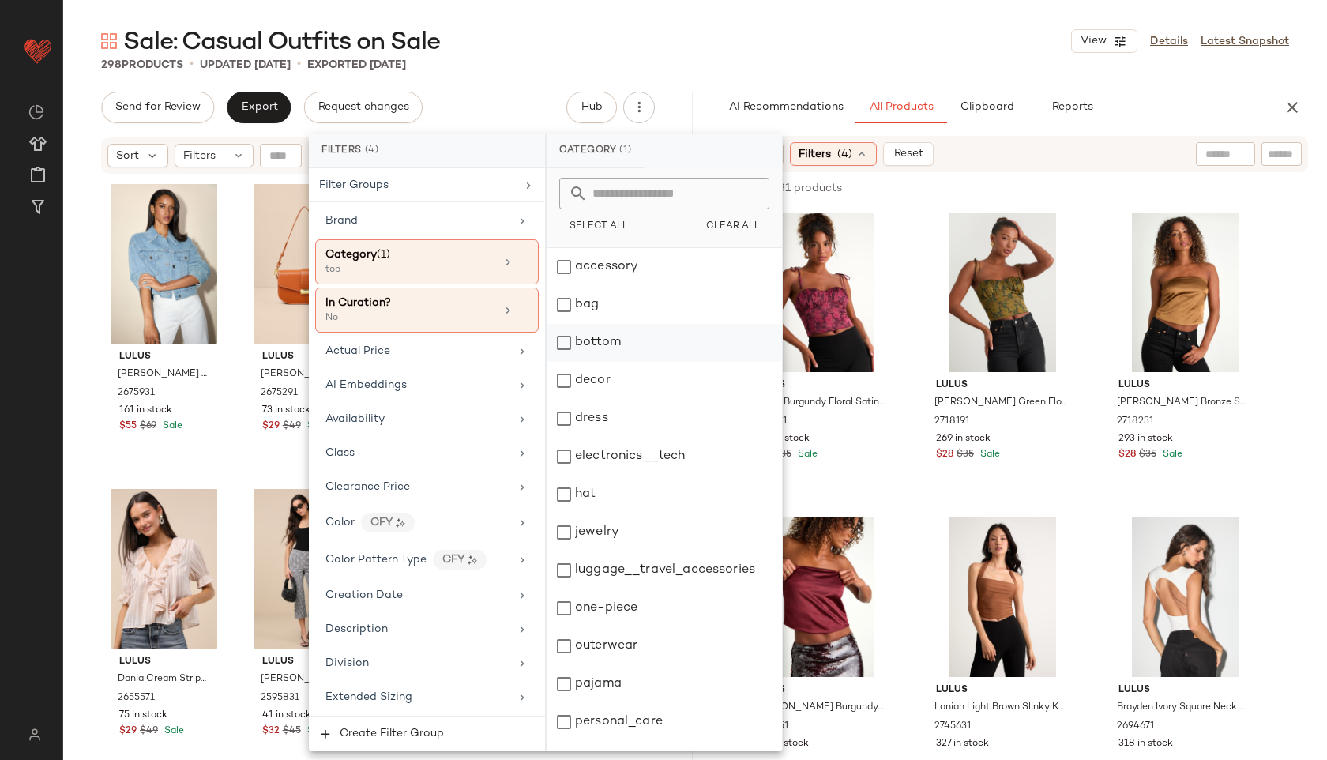
click at [663, 346] on div "bottom" at bounding box center [664, 343] width 235 height 38
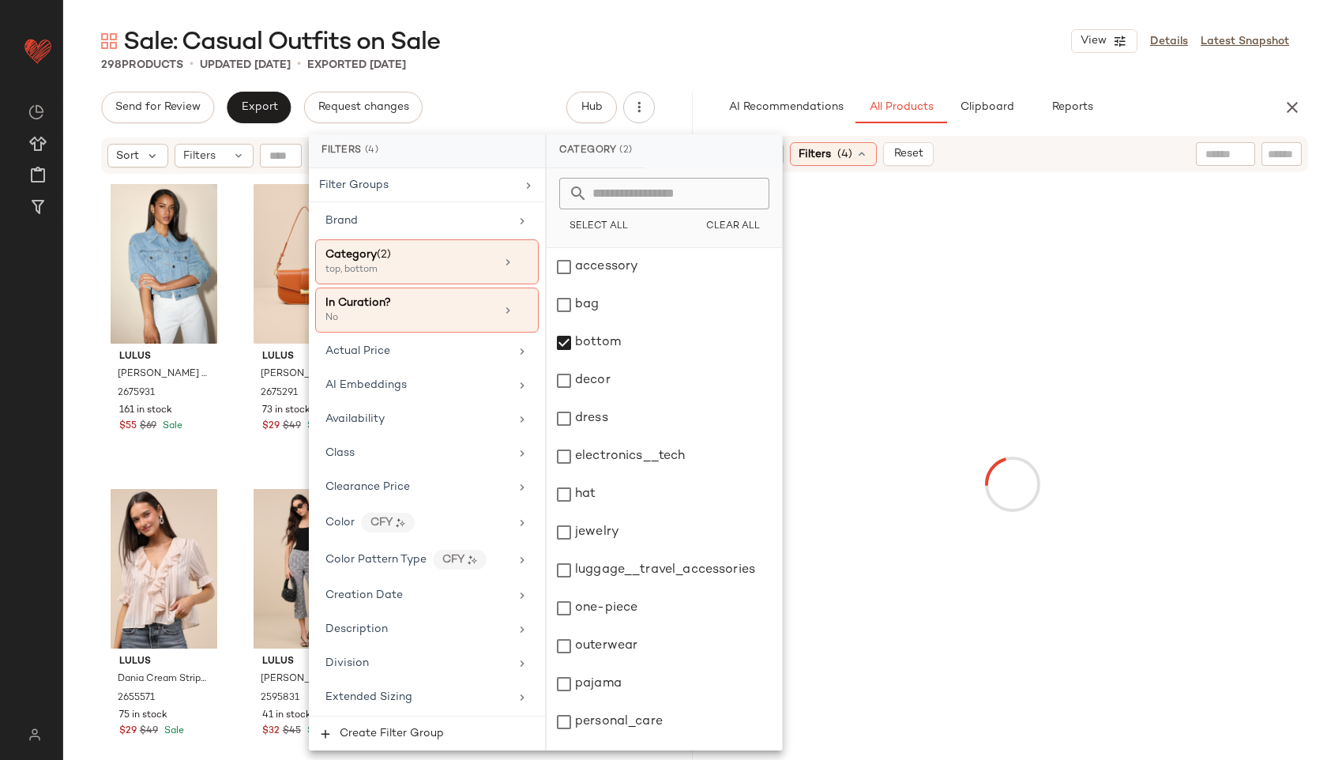
click at [762, 49] on div "Sale: Casual Outfits on Sale View Details Latest Snapshot" at bounding box center [695, 41] width 1264 height 32
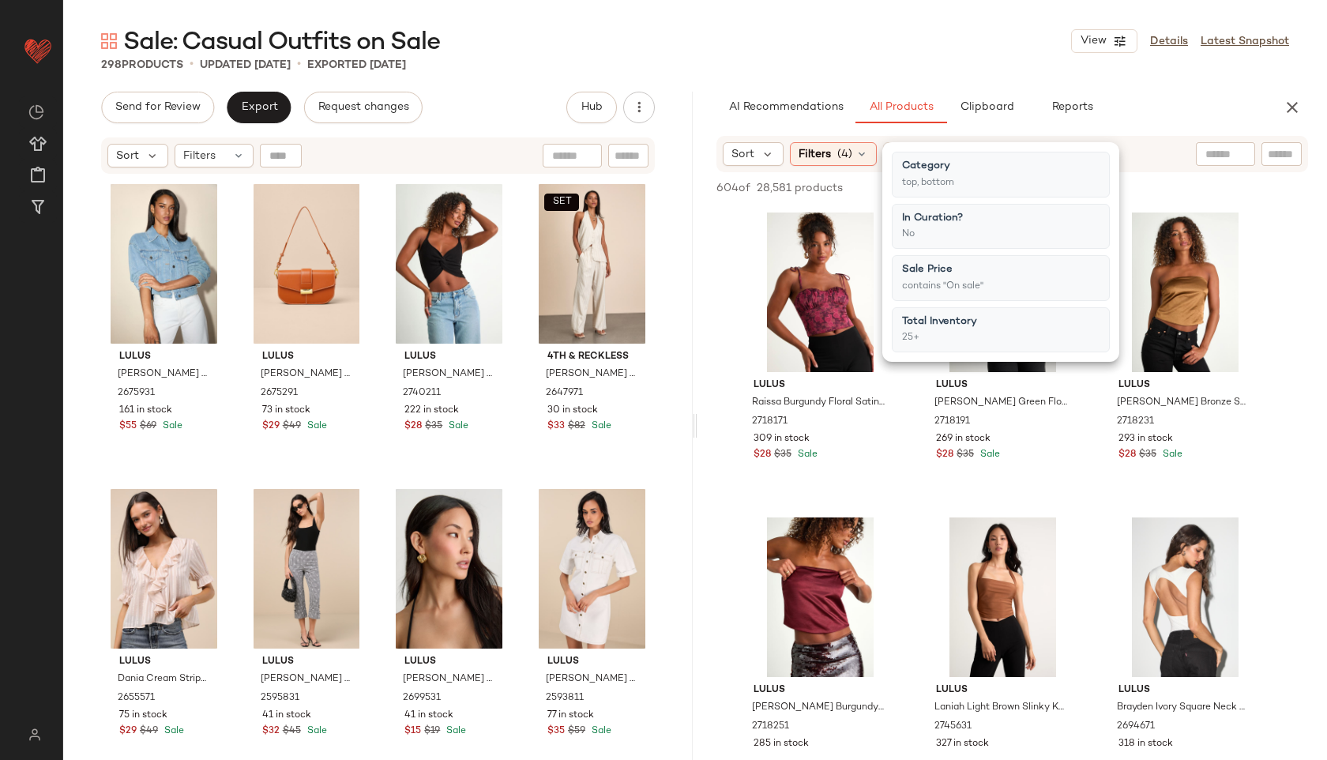
click at [762, 49] on div "Sale: Casual Outfits on Sale View Details Latest Snapshot" at bounding box center [695, 41] width 1264 height 32
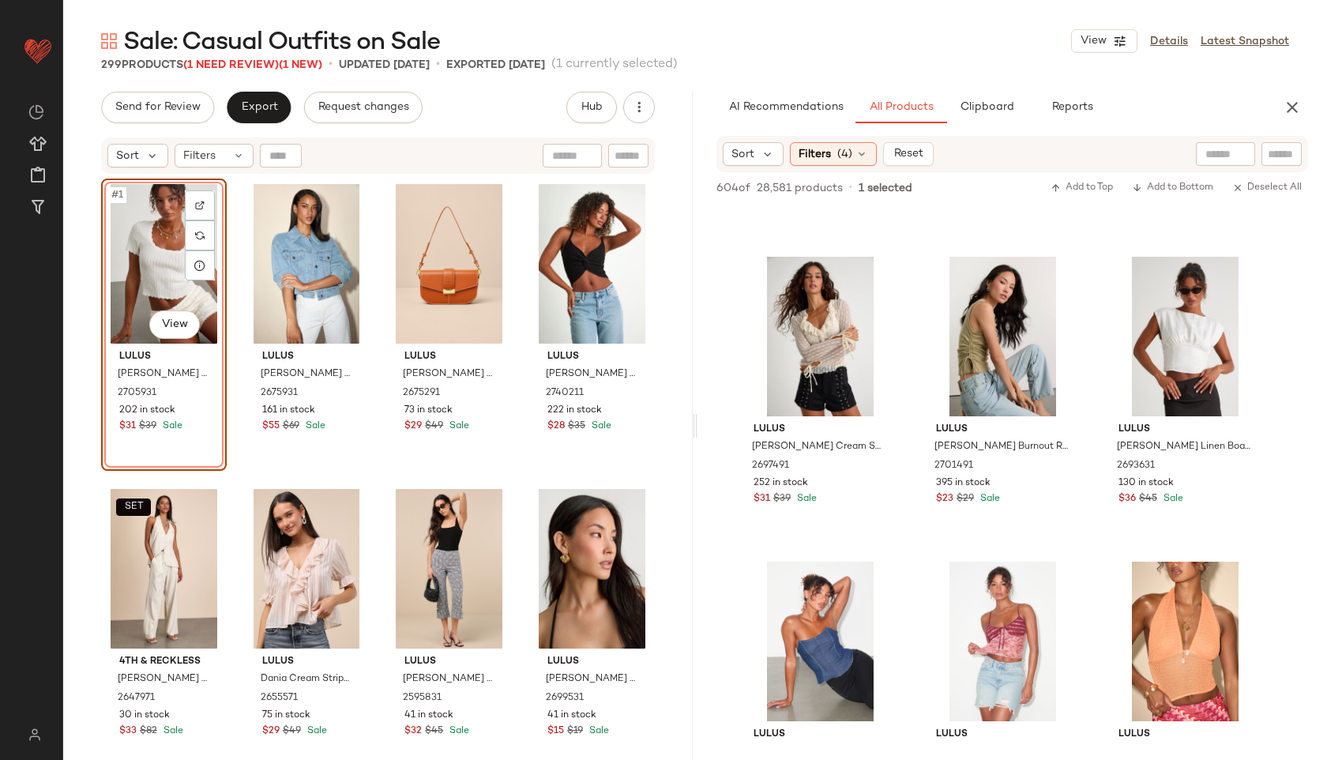
scroll to position [3006, 0]
click at [859, 152] on icon at bounding box center [862, 154] width 13 height 13
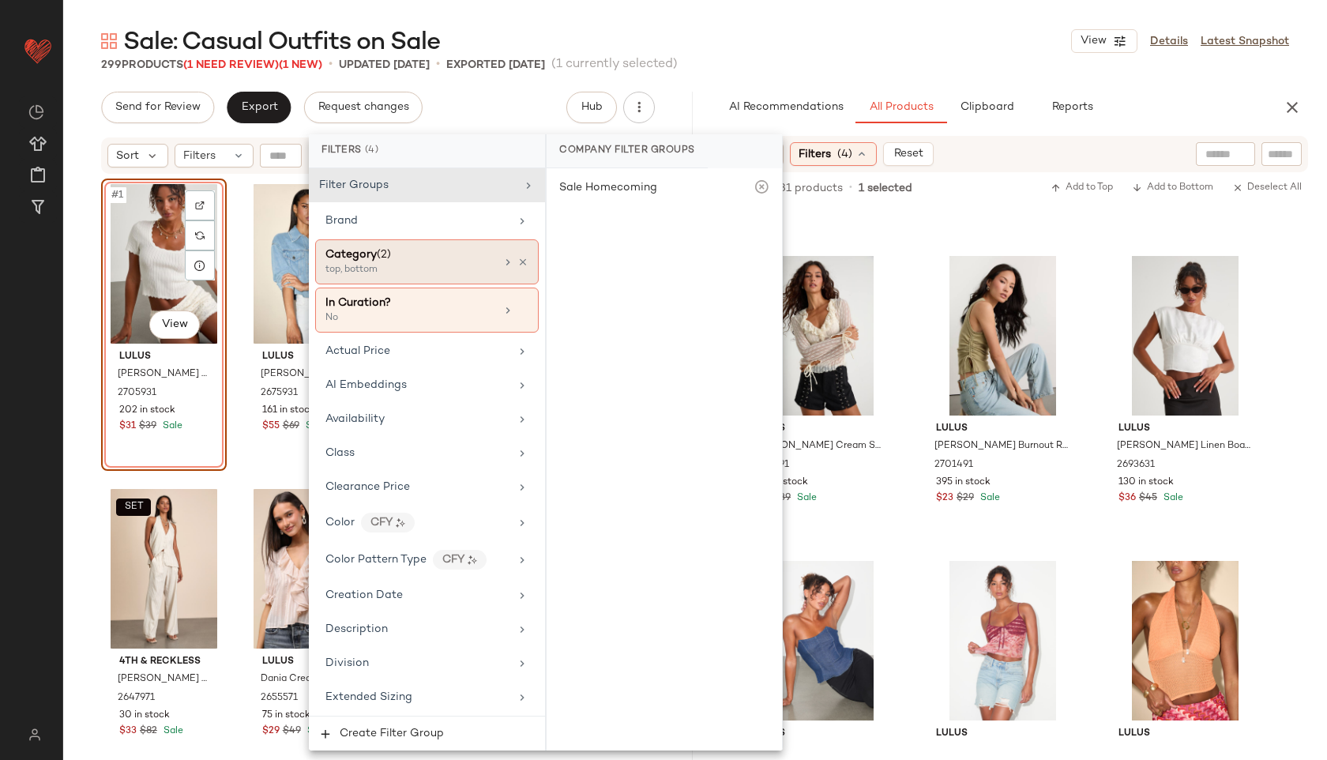
click at [460, 263] on div "top, bottom" at bounding box center [405, 270] width 158 height 14
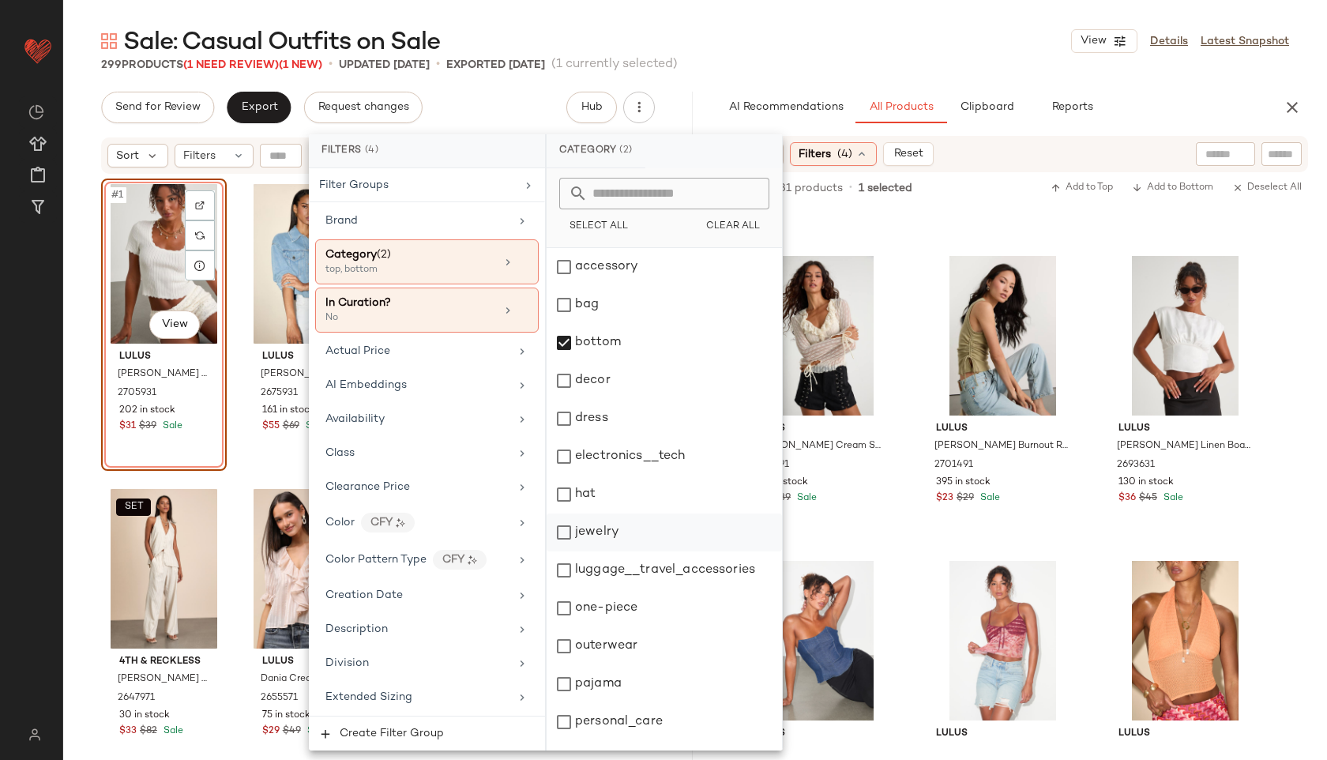
scroll to position [142, 0]
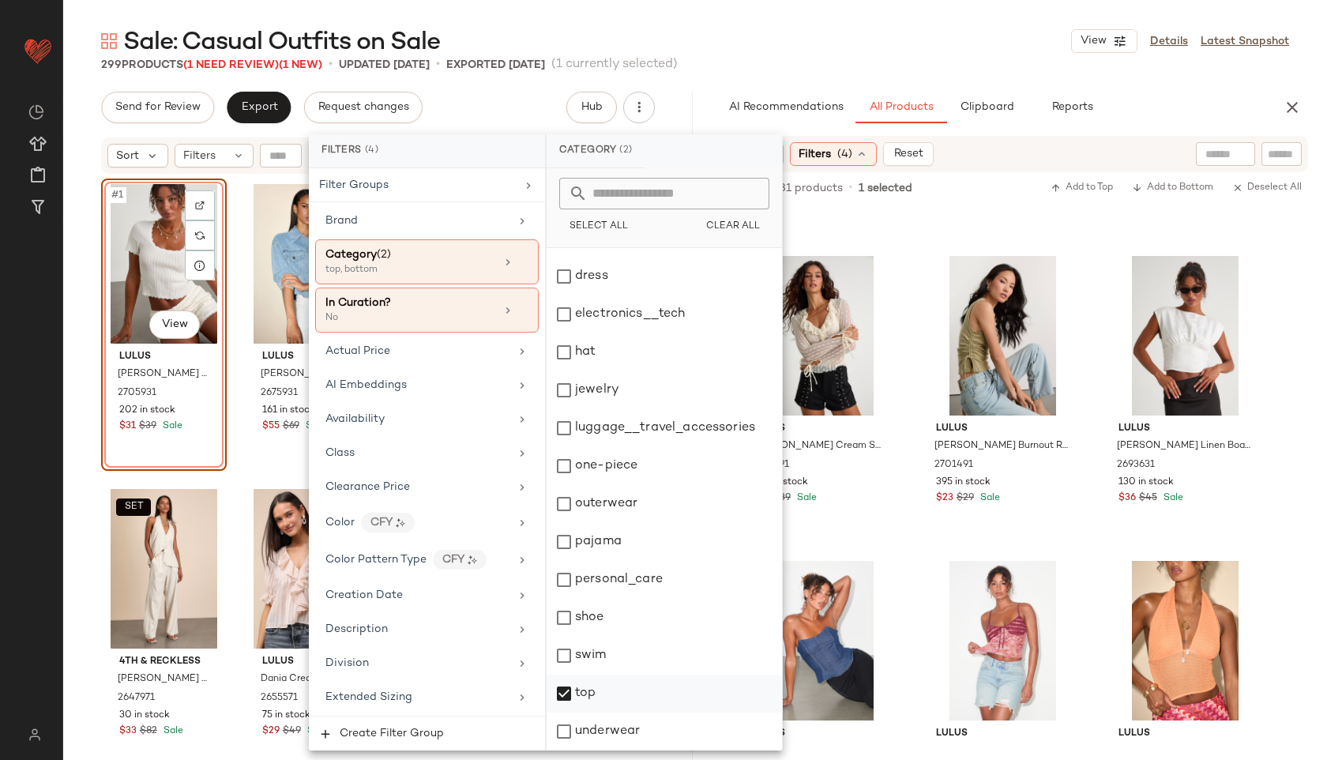
click at [615, 694] on div "top" at bounding box center [664, 694] width 235 height 38
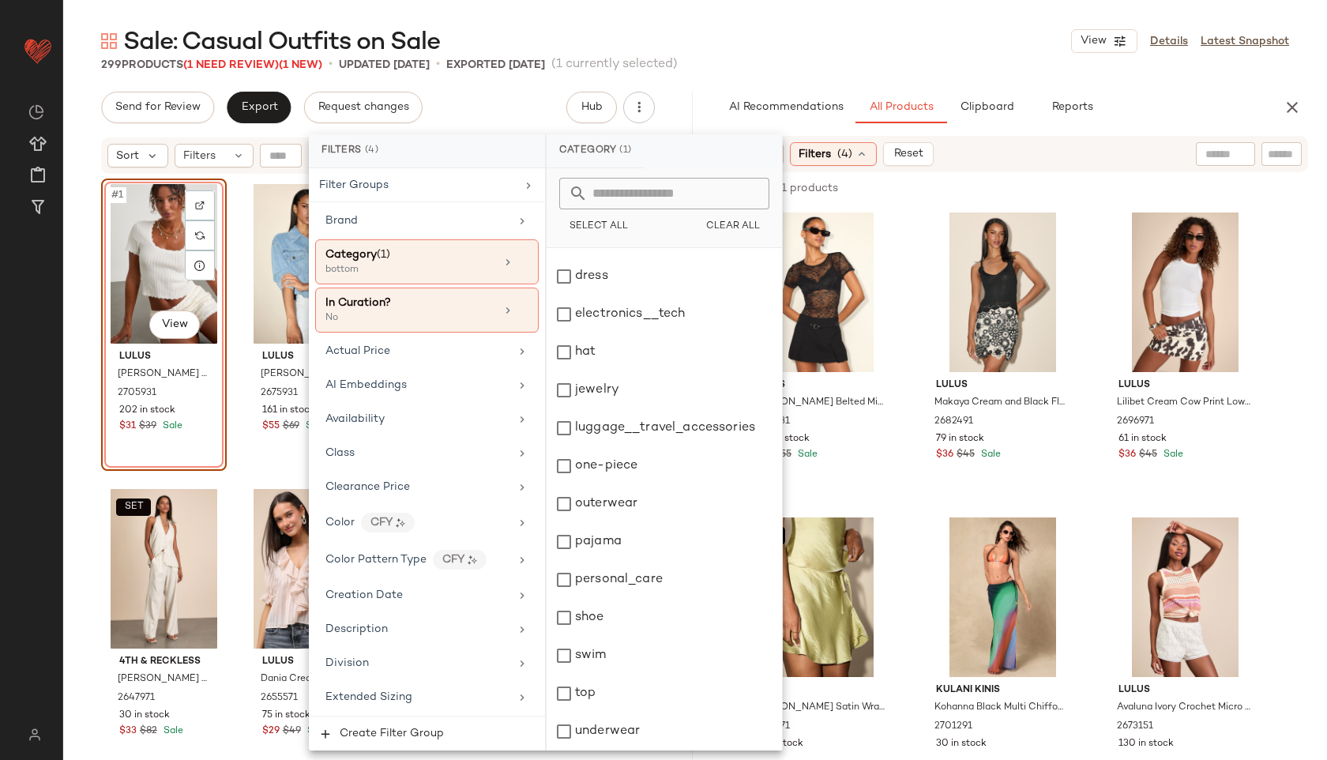
click at [805, 51] on div "Sale: Casual Outfits on Sale View Details Latest Snapshot" at bounding box center [695, 41] width 1264 height 32
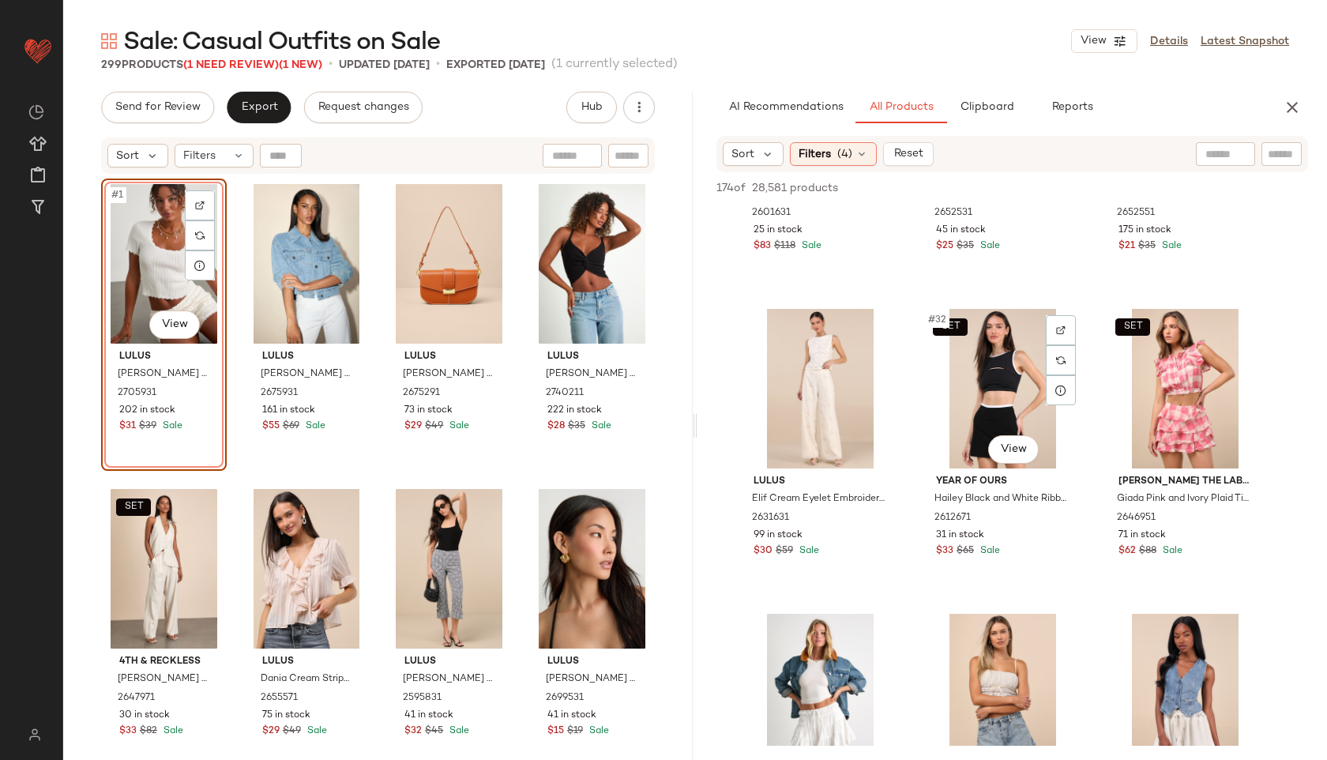
scroll to position [2961, 0]
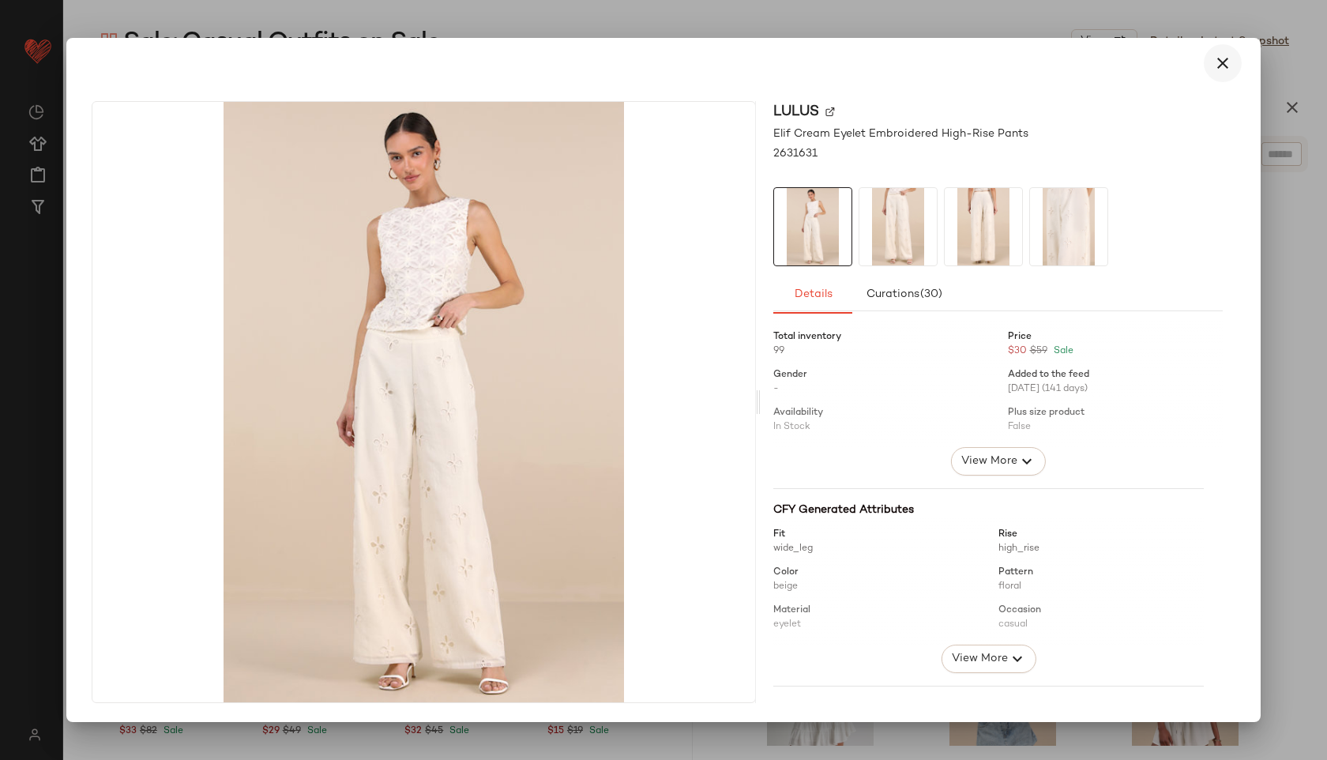
click at [1226, 74] on button "button" at bounding box center [1223, 63] width 38 height 38
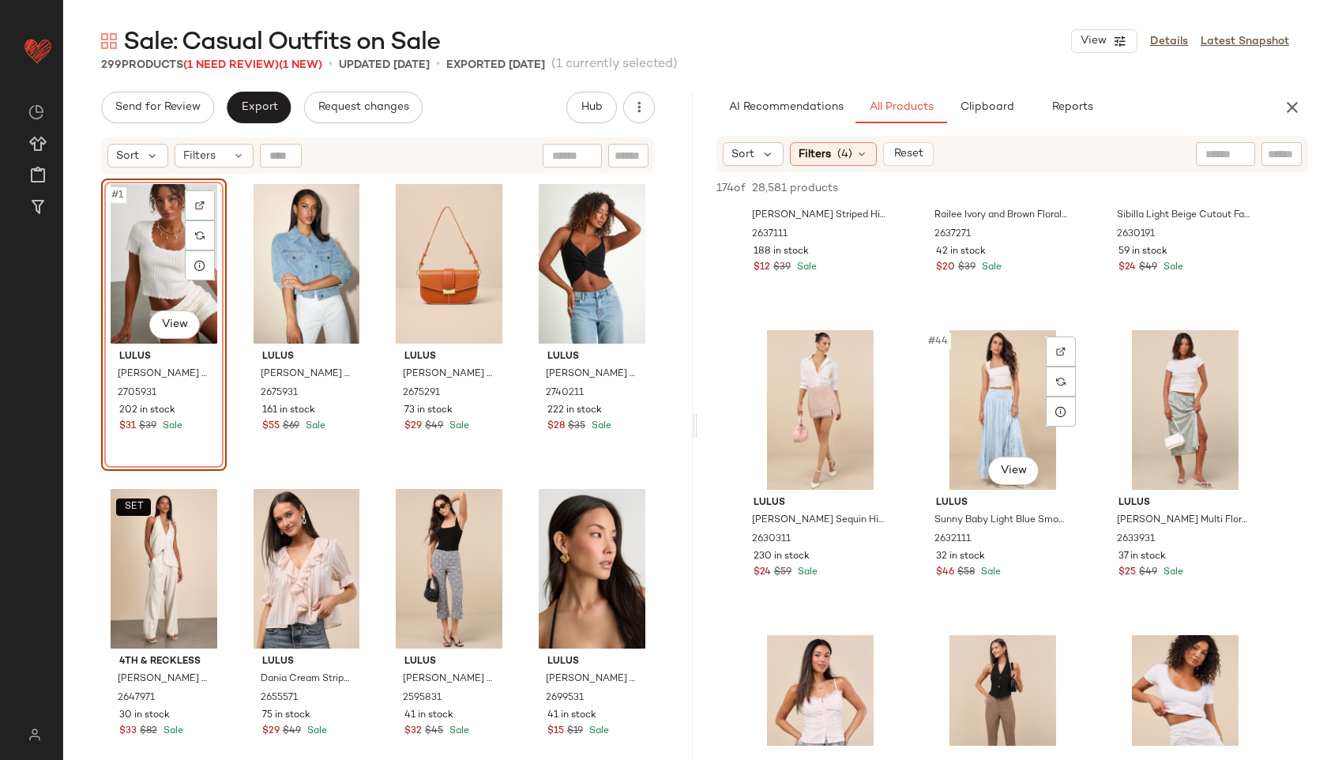
scroll to position [4155, 0]
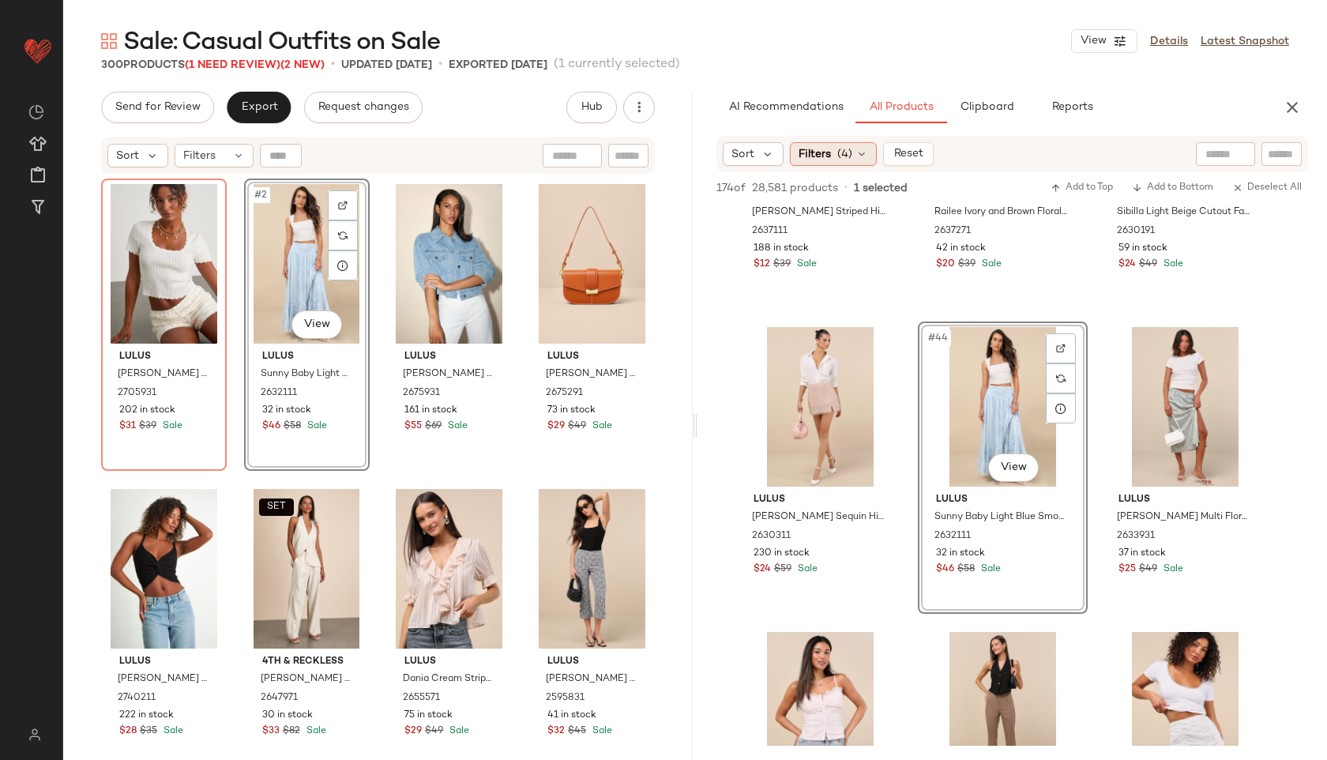
click at [847, 157] on span "(4)" at bounding box center [844, 154] width 15 height 17
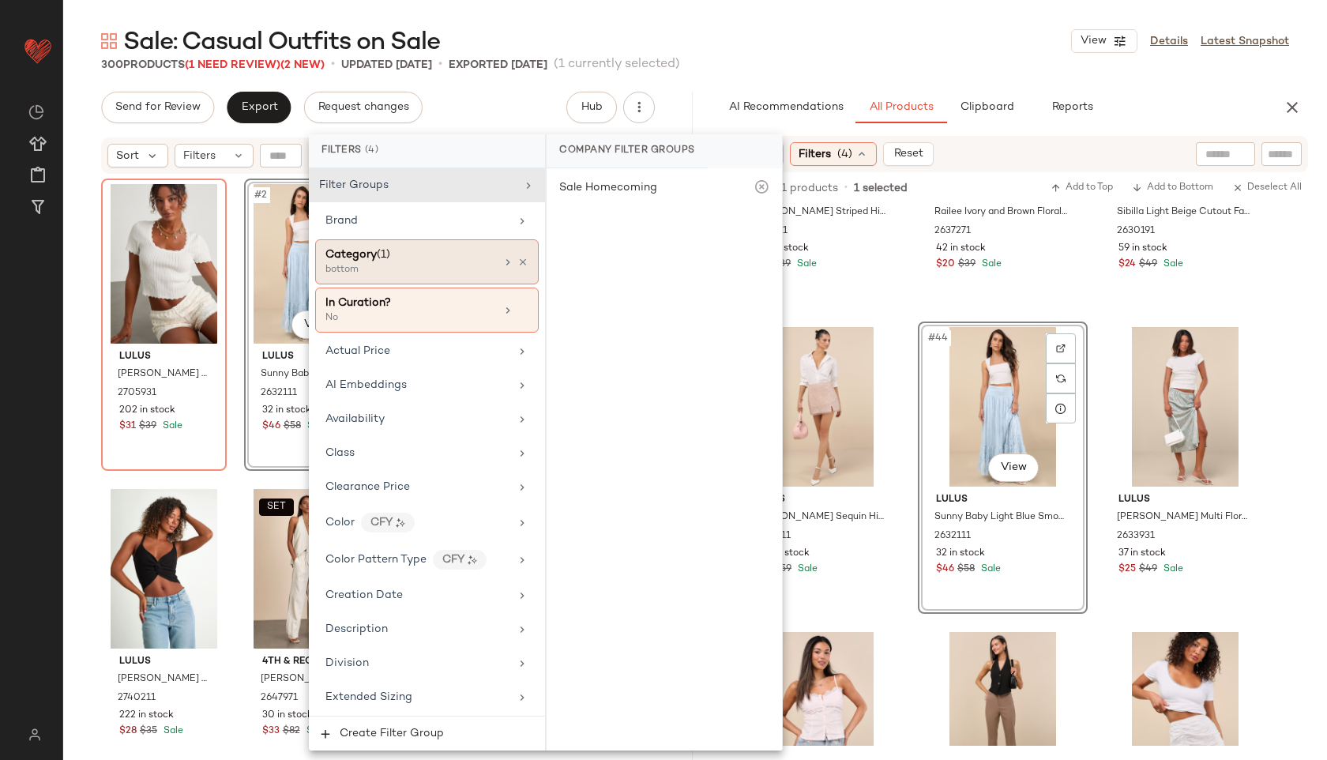
click at [462, 268] on div "bottom" at bounding box center [405, 270] width 158 height 14
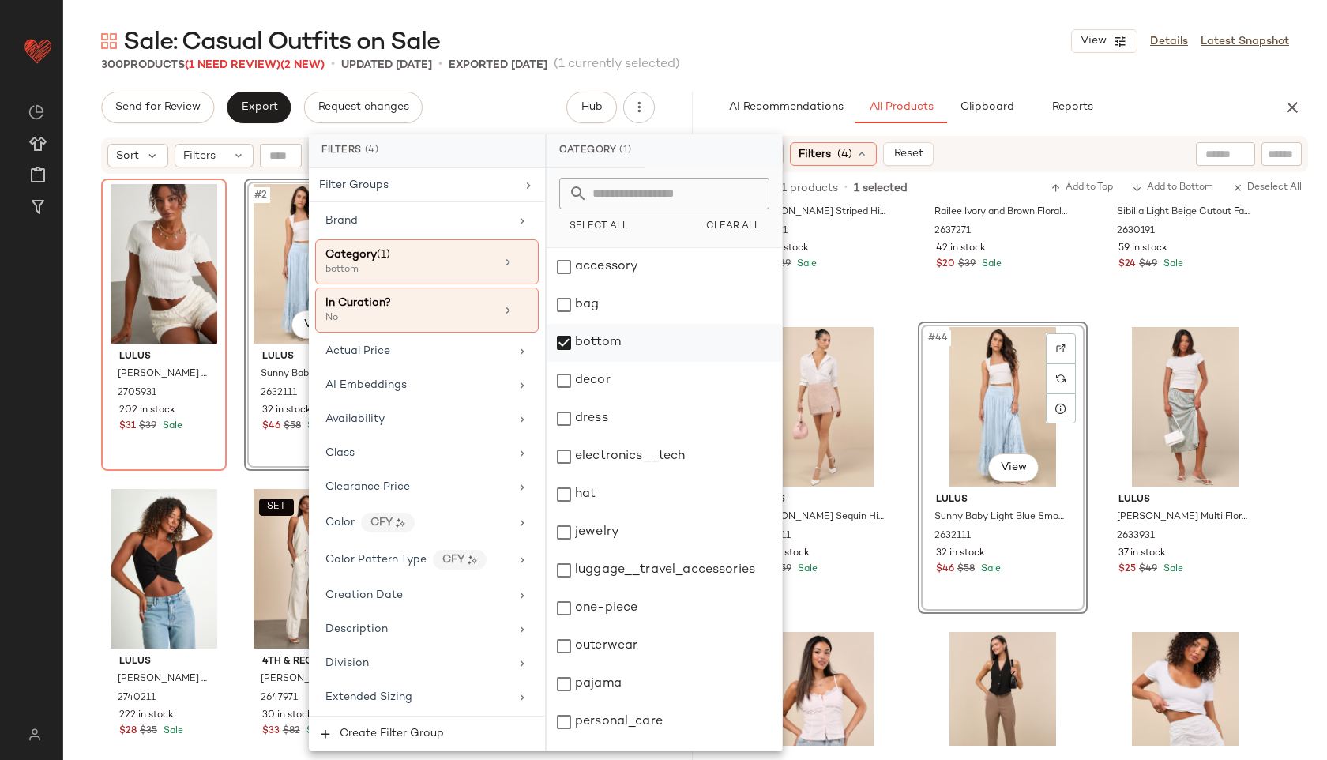
click at [621, 342] on div "bottom" at bounding box center [664, 343] width 235 height 38
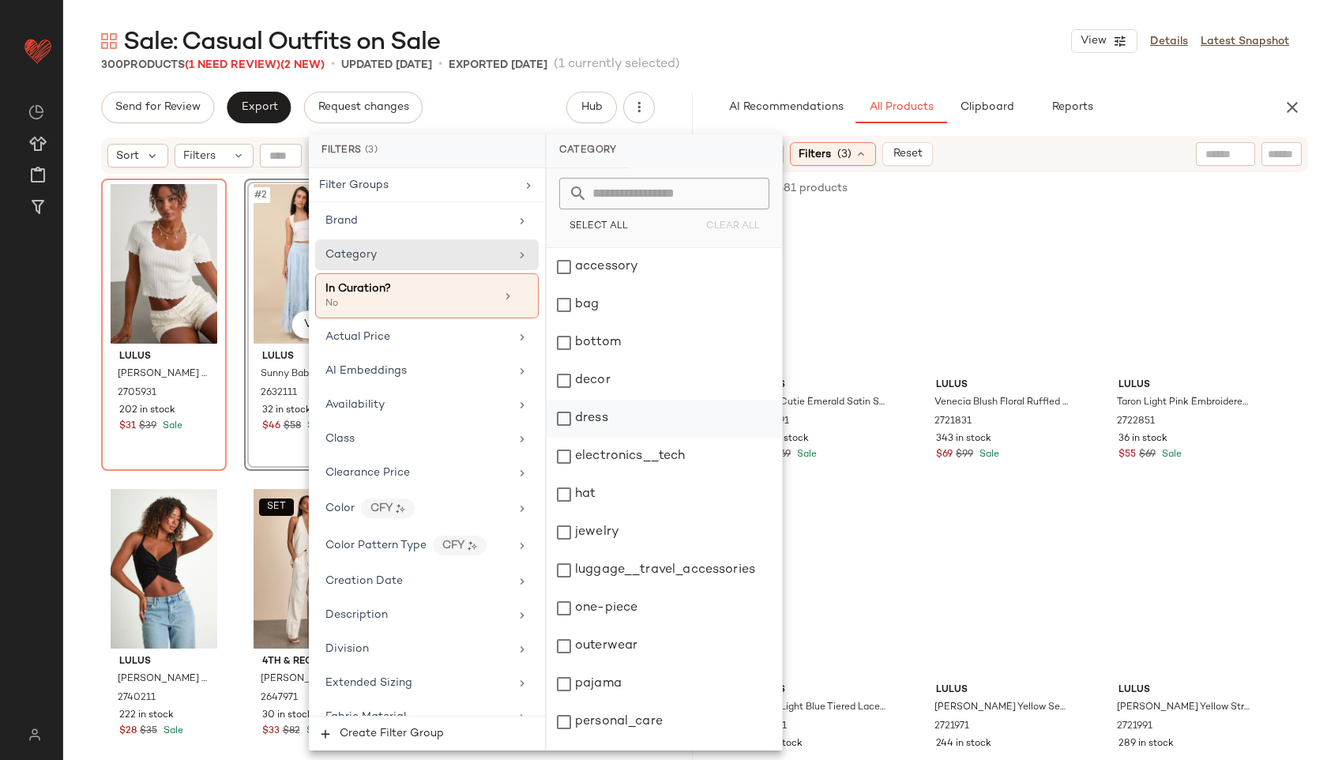
click at [623, 420] on div "dress" at bounding box center [664, 419] width 235 height 38
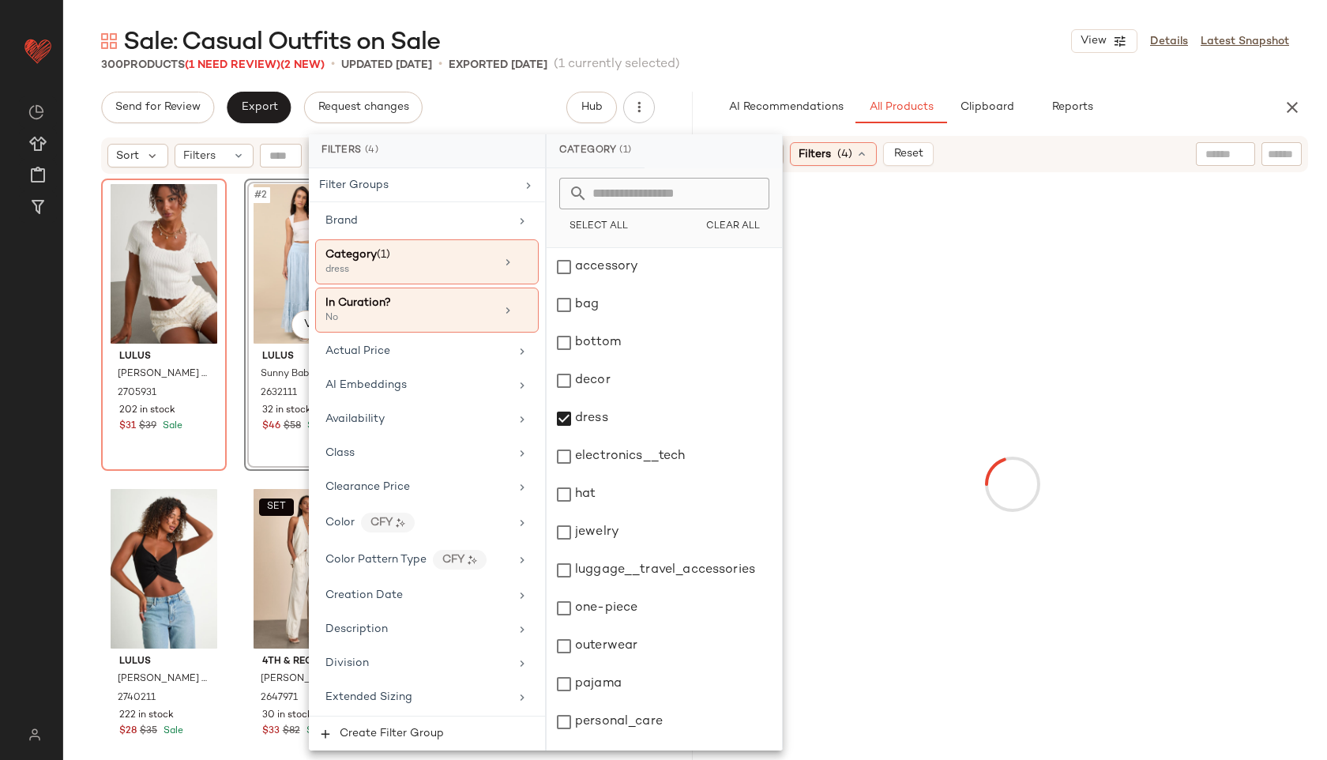
click at [874, 28] on div "Sale: Casual Outfits on Sale View Details Latest Snapshot" at bounding box center [695, 41] width 1264 height 32
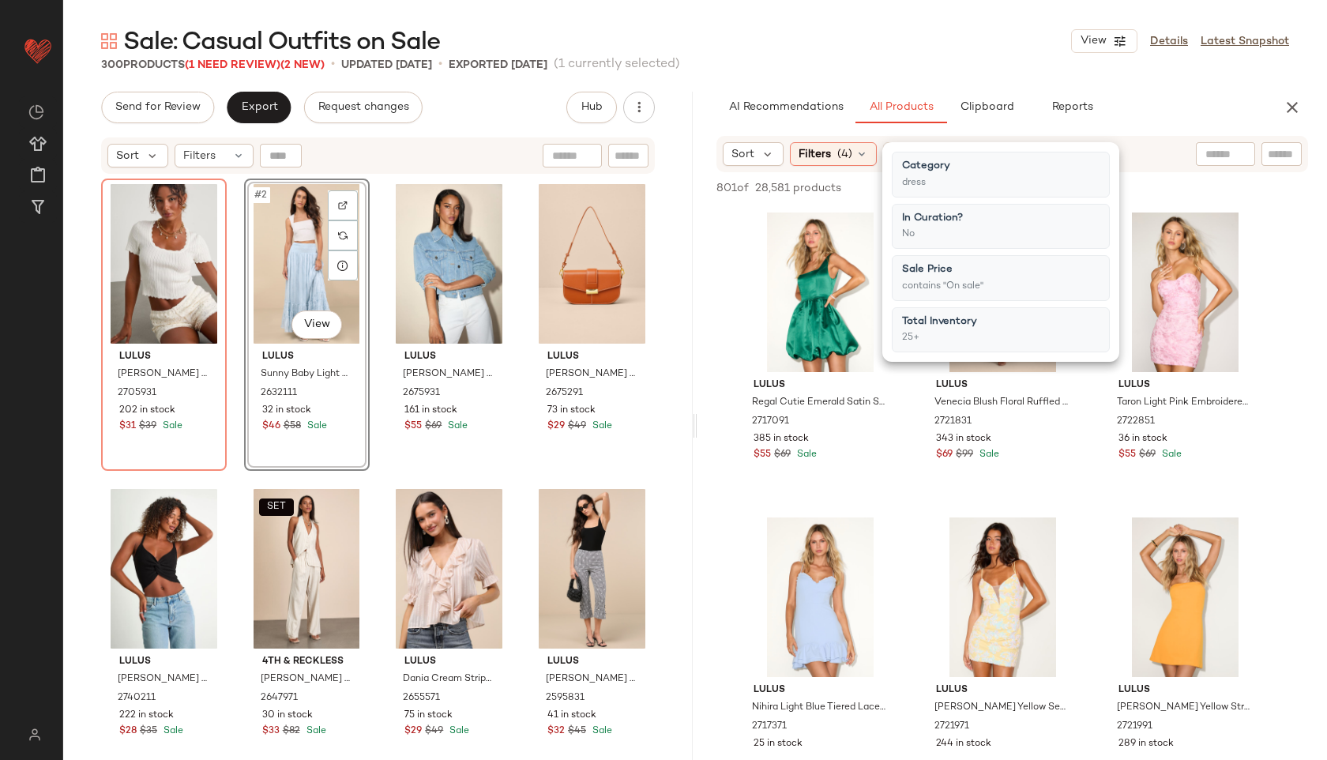
click at [874, 28] on div "Sale: Casual Outfits on Sale View Details Latest Snapshot" at bounding box center [695, 41] width 1264 height 32
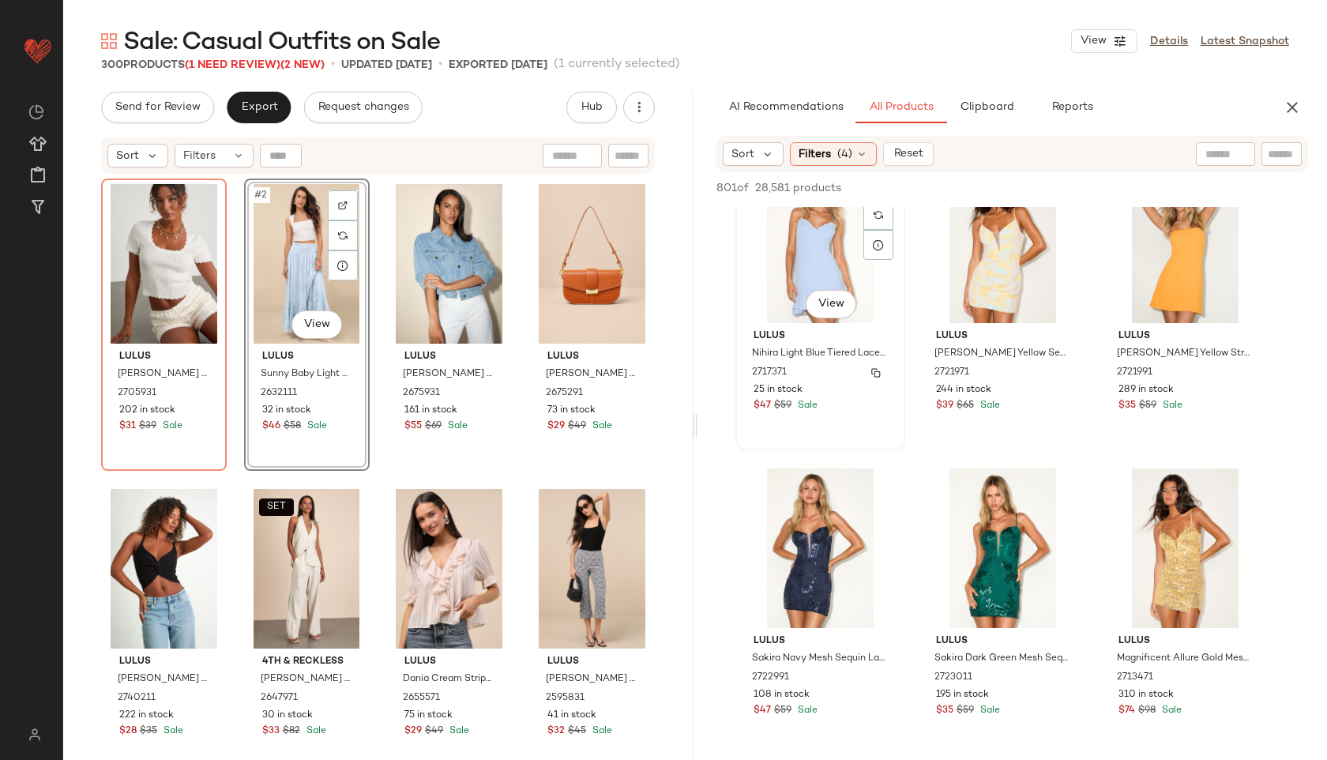
scroll to position [356, 0]
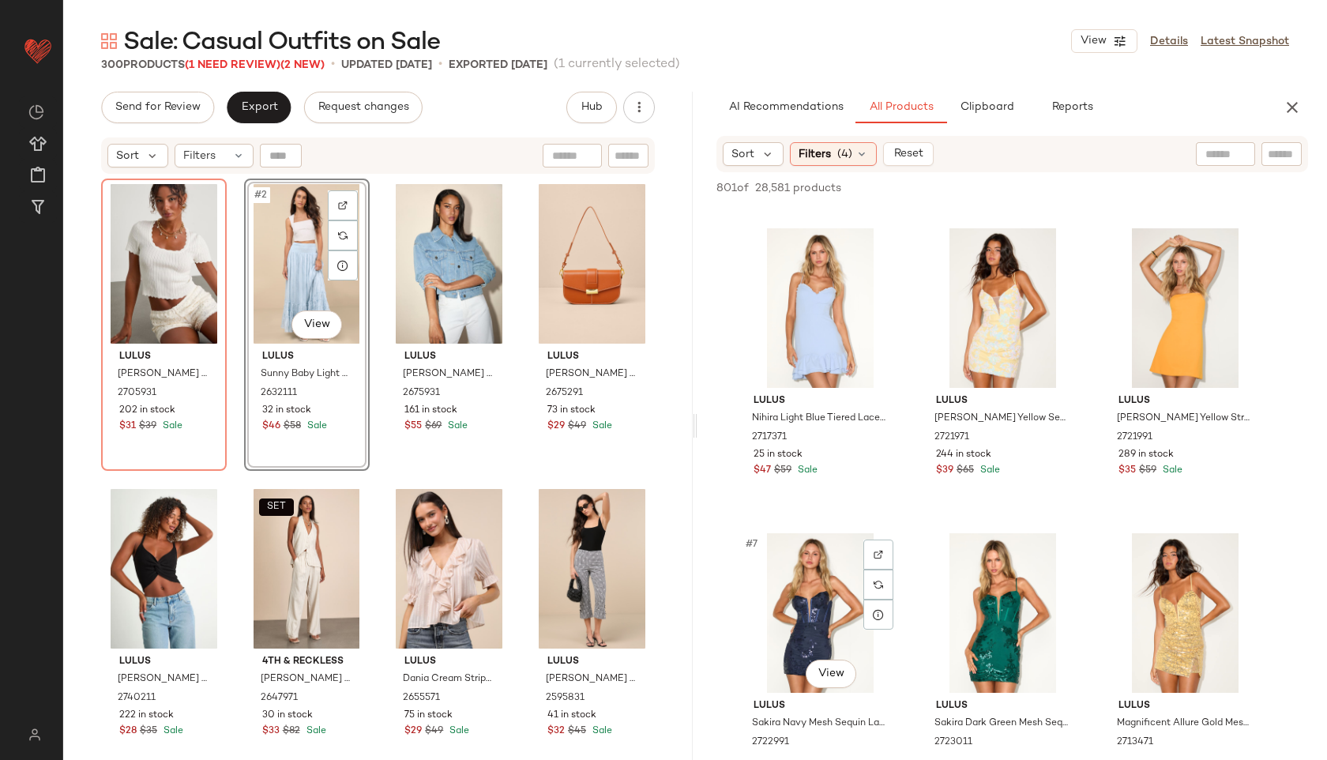
scroll to position [288, 0]
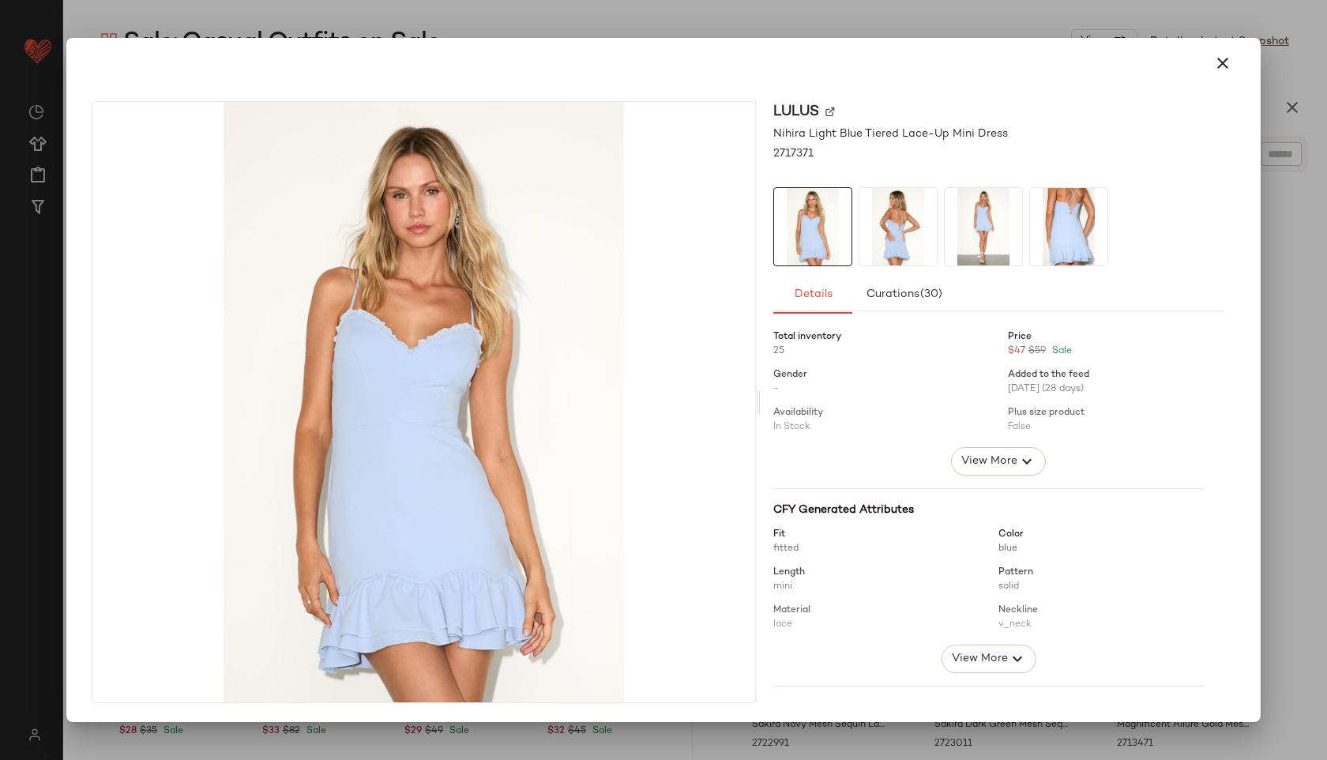
click at [981, 235] on img at bounding box center [983, 226] width 77 height 77
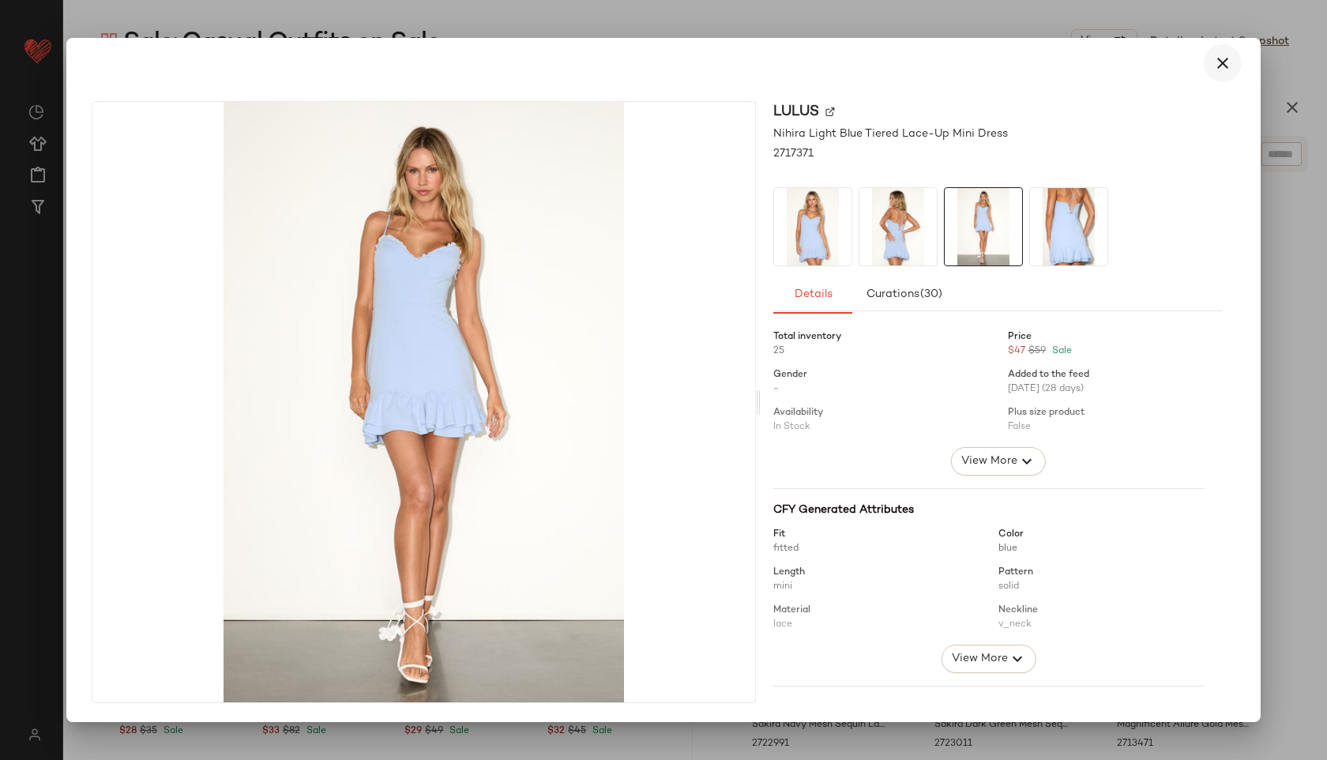
click at [1225, 69] on icon "button" at bounding box center [1223, 63] width 19 height 19
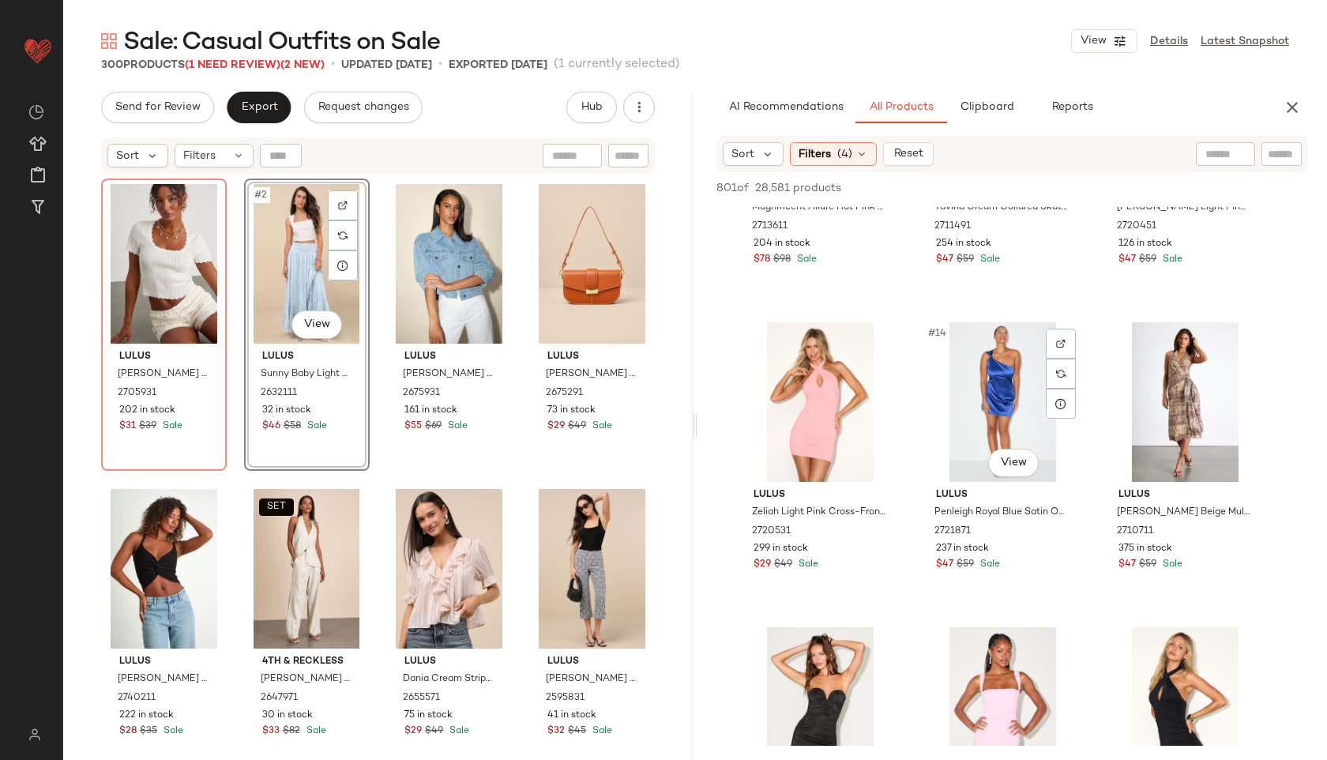
scroll to position [1136, 0]
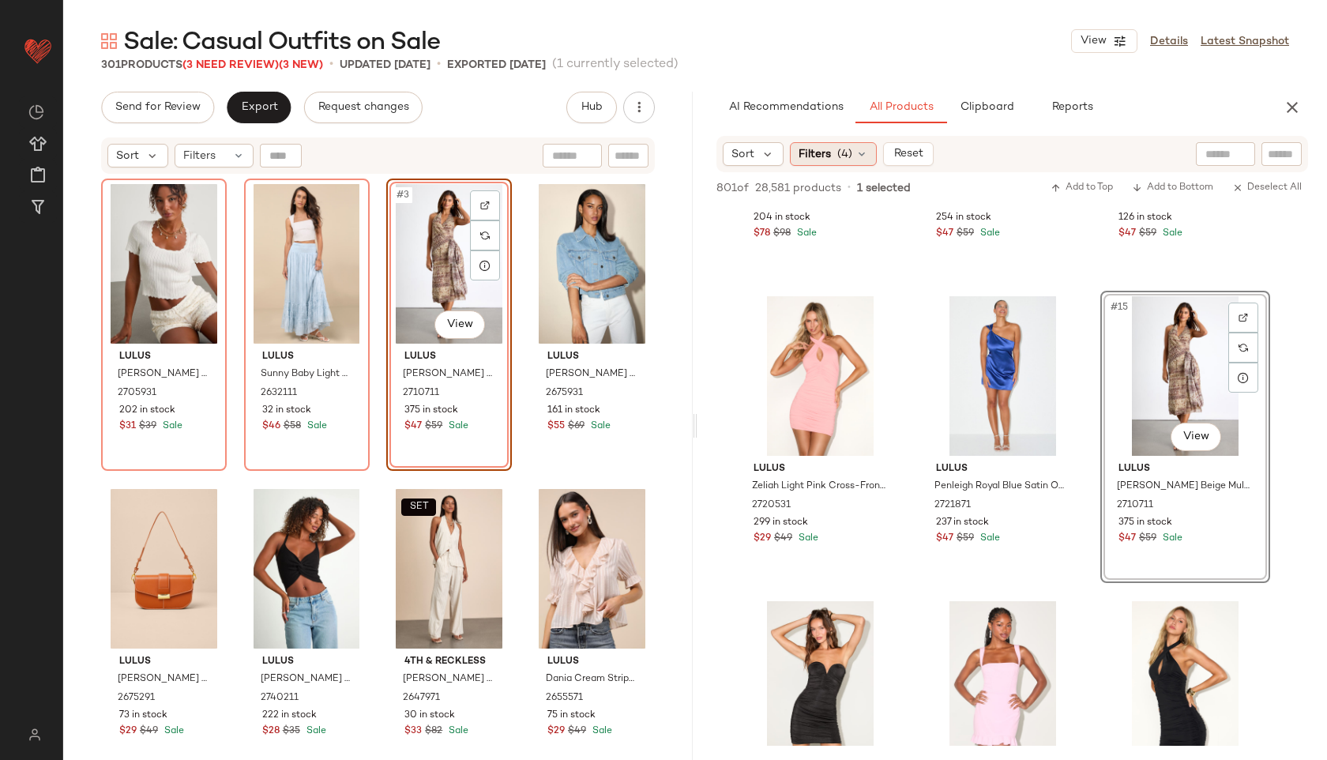
click at [832, 158] on div "Filters (4)" at bounding box center [833, 154] width 87 height 24
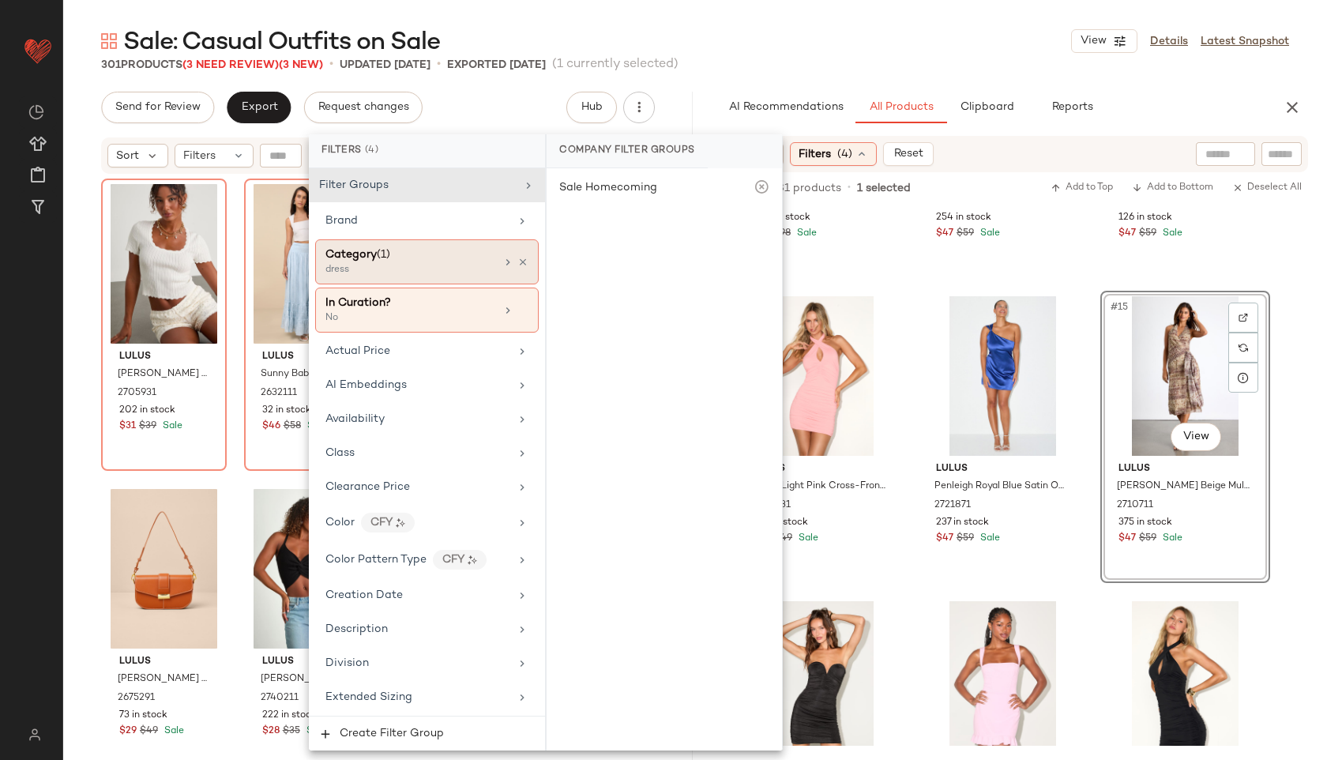
click at [457, 259] on div "Category (1)" at bounding box center [411, 254] width 170 height 17
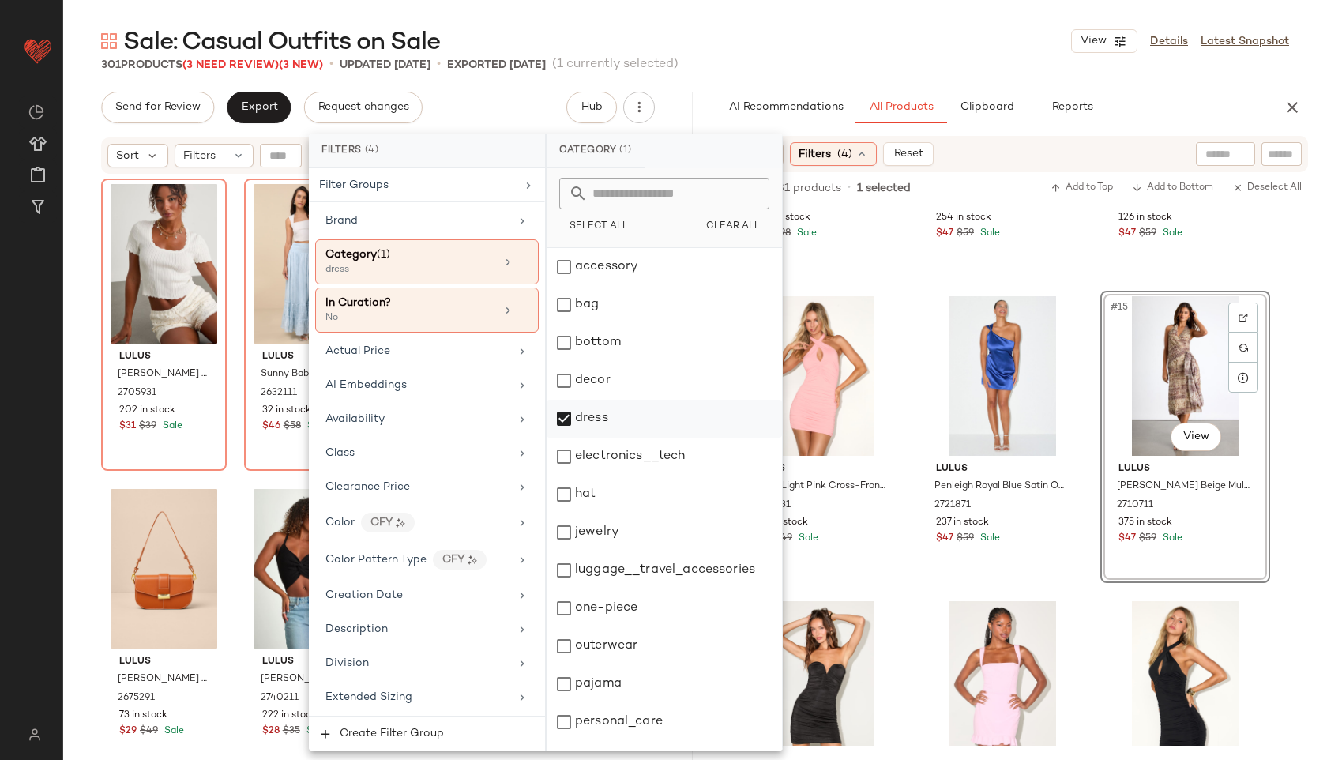
click at [604, 421] on div "dress" at bounding box center [664, 419] width 235 height 38
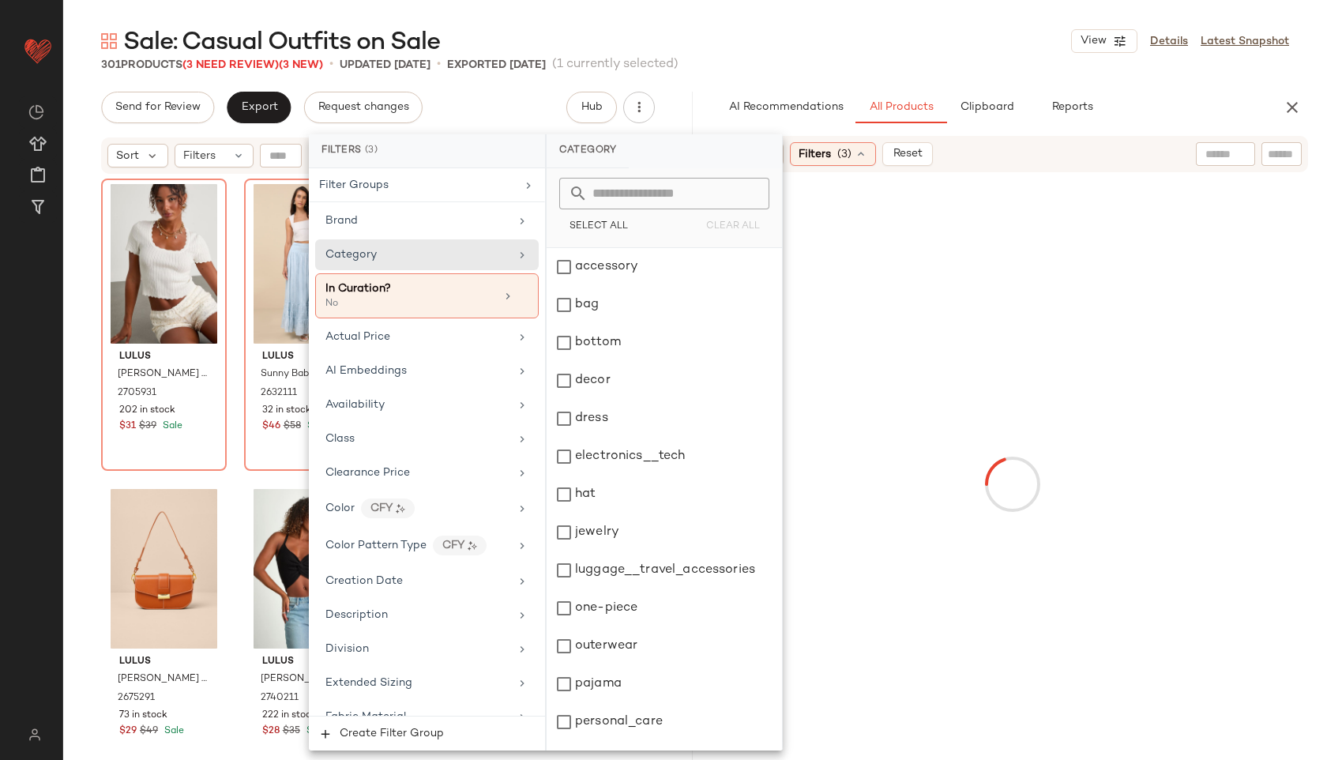
click at [784, 22] on main "Sale: Casual Outfits on Sale View Details Latest Snapshot 301 Products (3 Need …" at bounding box center [663, 380] width 1327 height 760
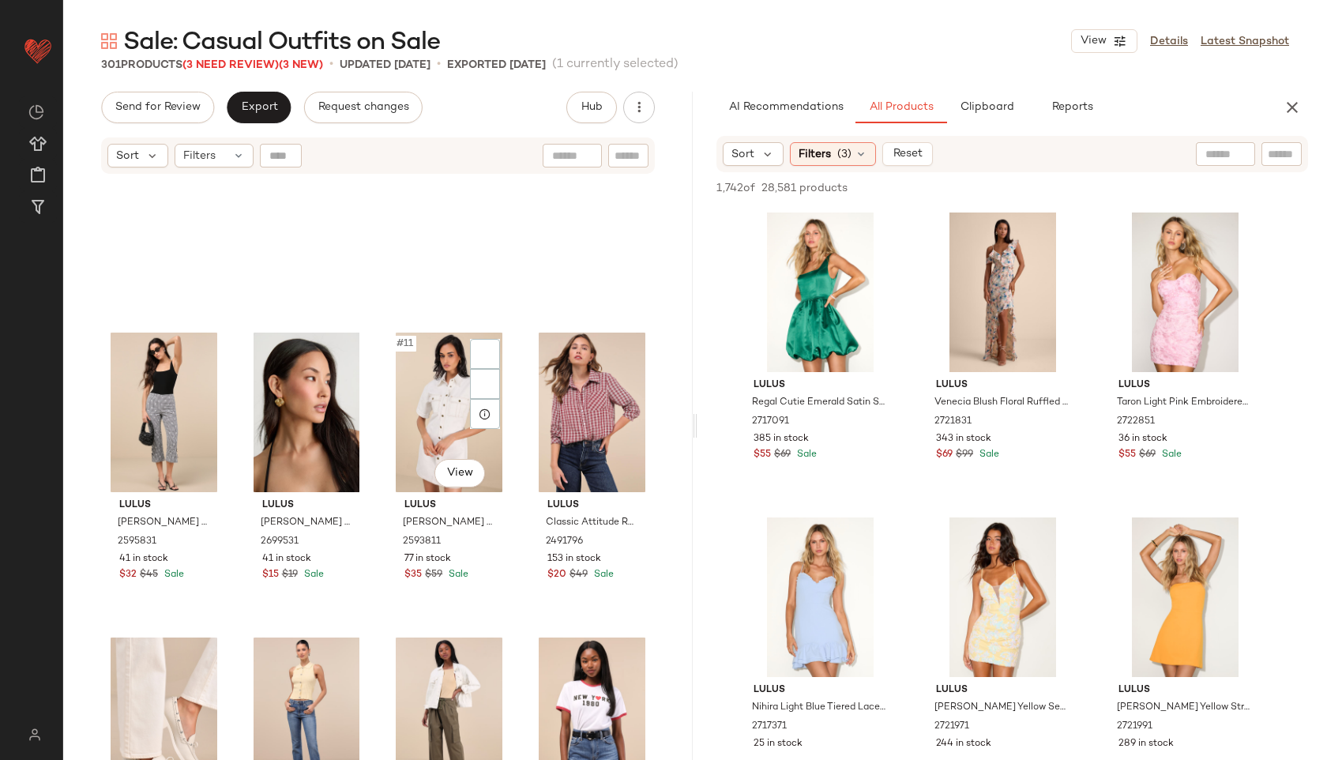
scroll to position [0, 0]
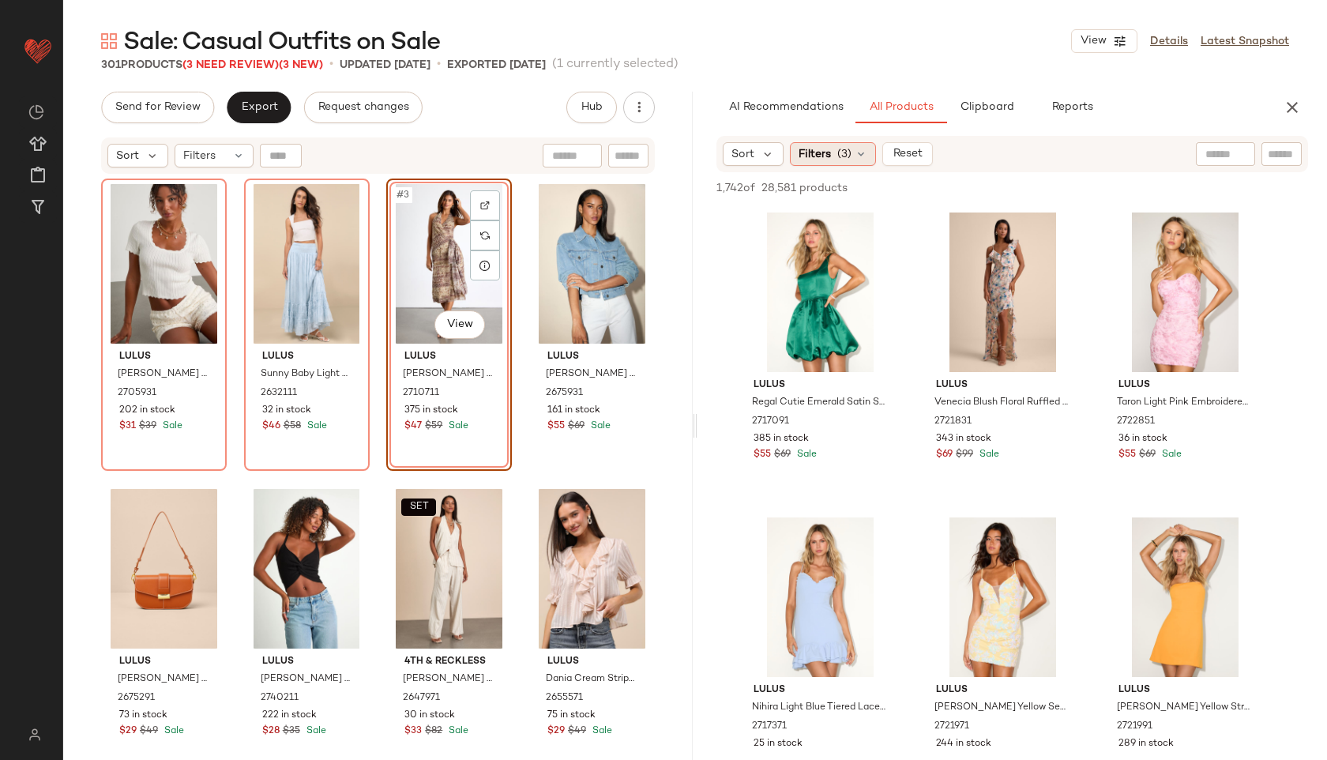
click at [850, 155] on span "(3)" at bounding box center [844, 154] width 14 height 17
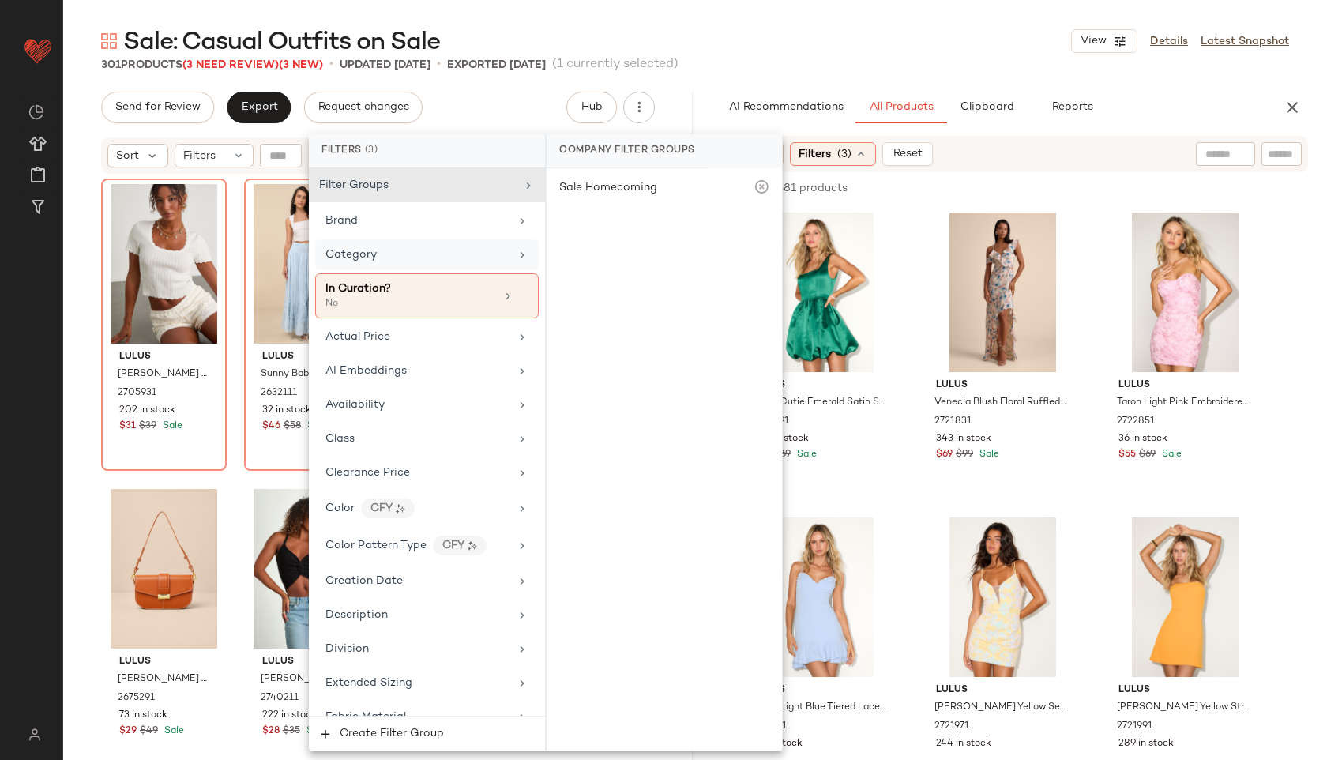
click at [423, 256] on div "Category" at bounding box center [418, 254] width 184 height 17
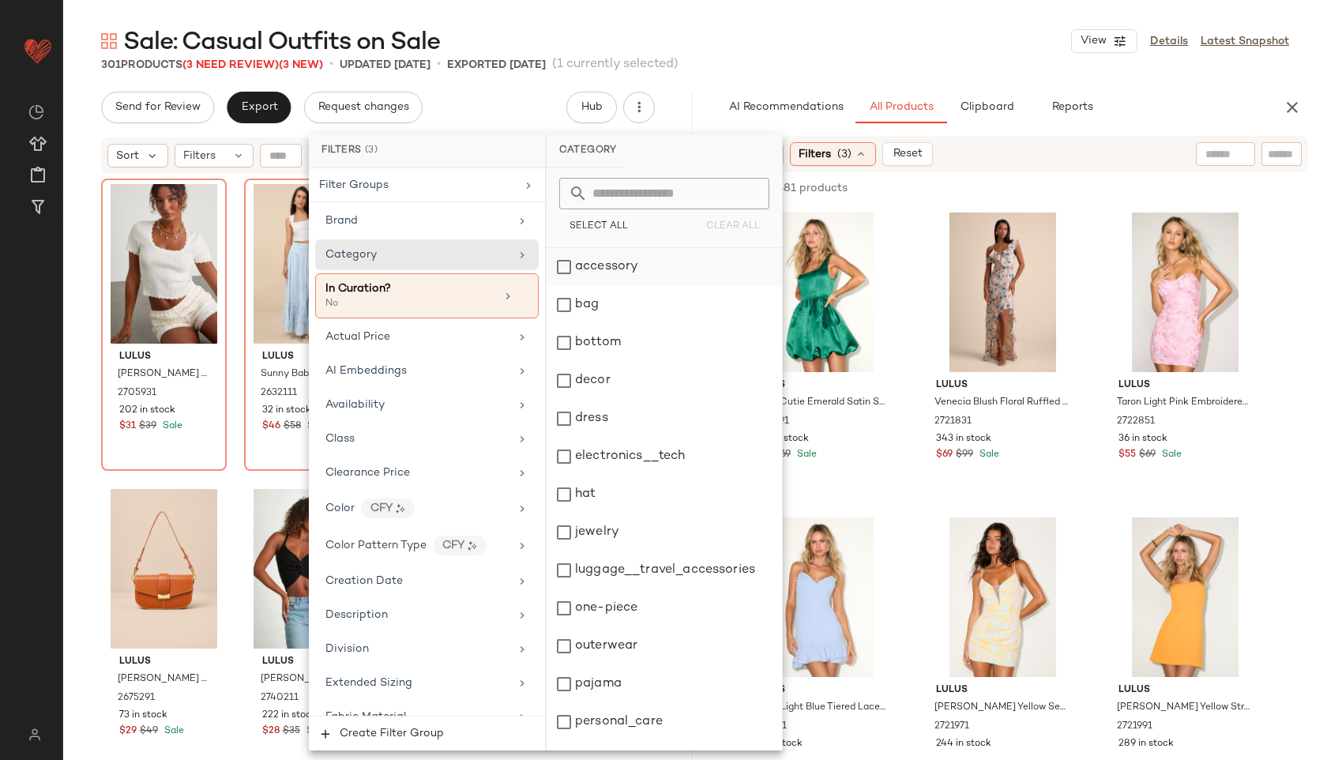
click at [581, 265] on div "accessory" at bounding box center [664, 267] width 235 height 38
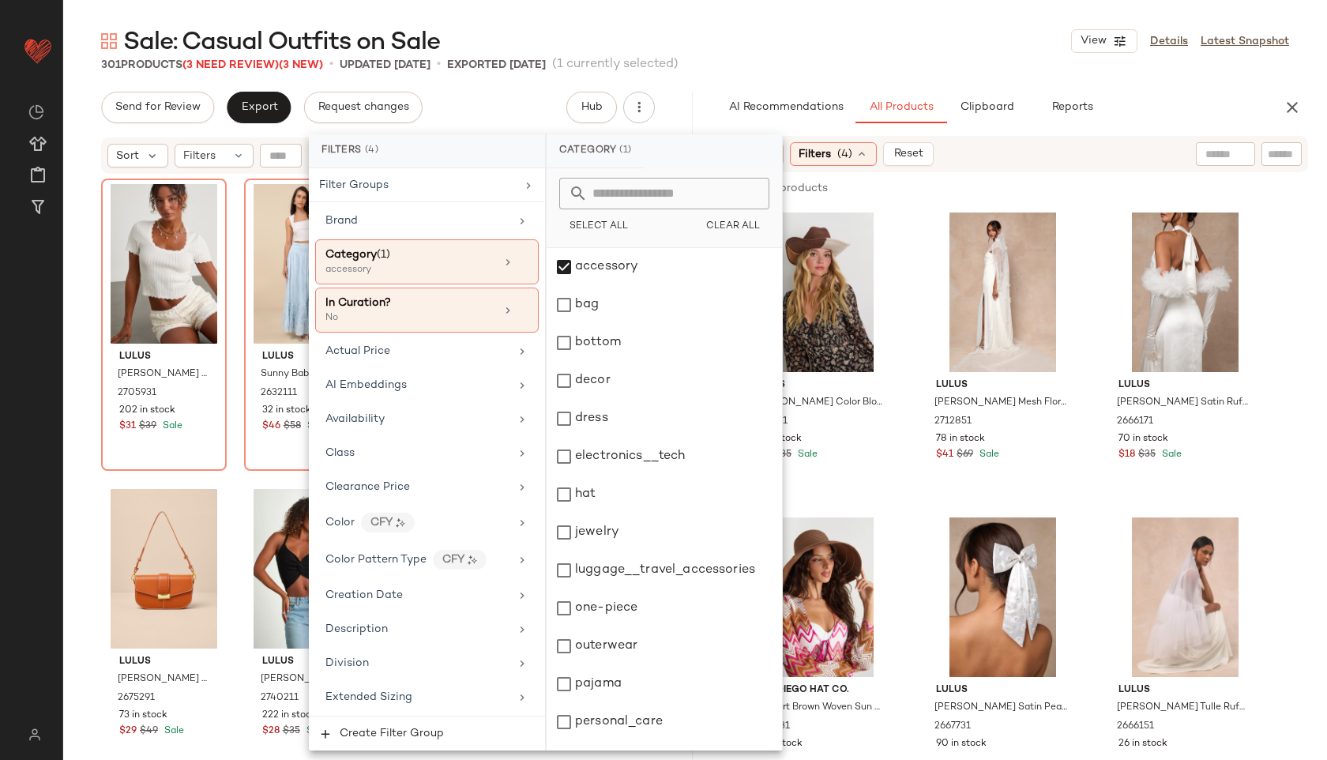
click at [820, 28] on div "Sale: Casual Outfits on Sale View Details Latest Snapshot" at bounding box center [695, 41] width 1264 height 32
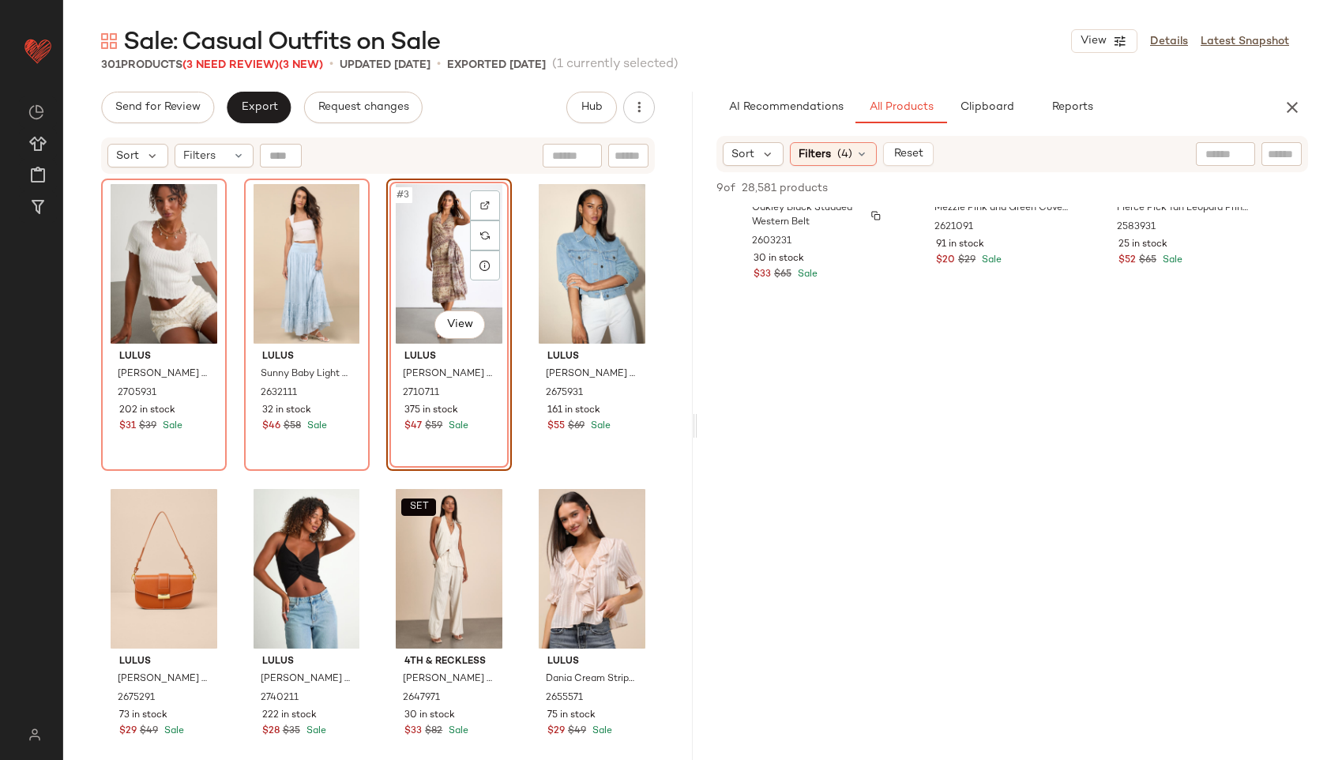
scroll to position [807, 0]
click at [837, 156] on span "(4)" at bounding box center [844, 154] width 15 height 17
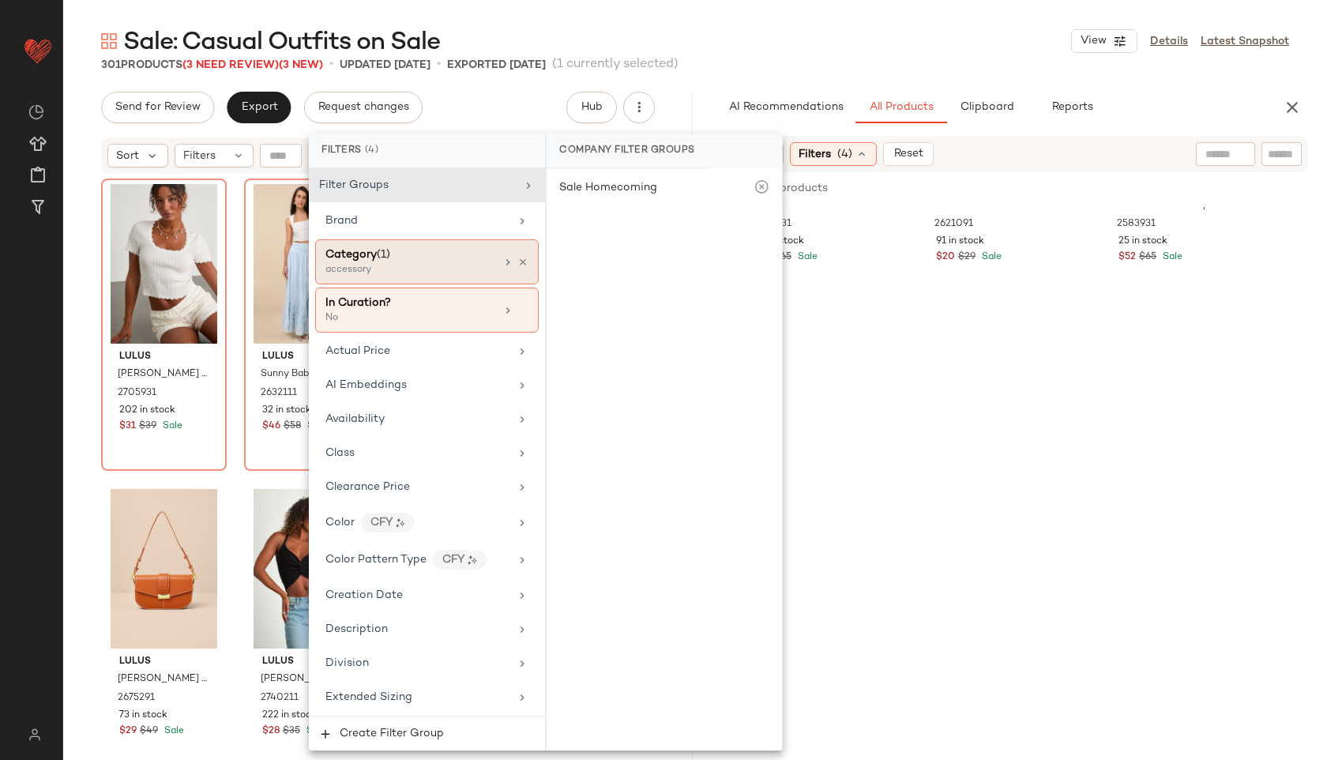
click at [431, 265] on div "accessory" at bounding box center [405, 270] width 158 height 14
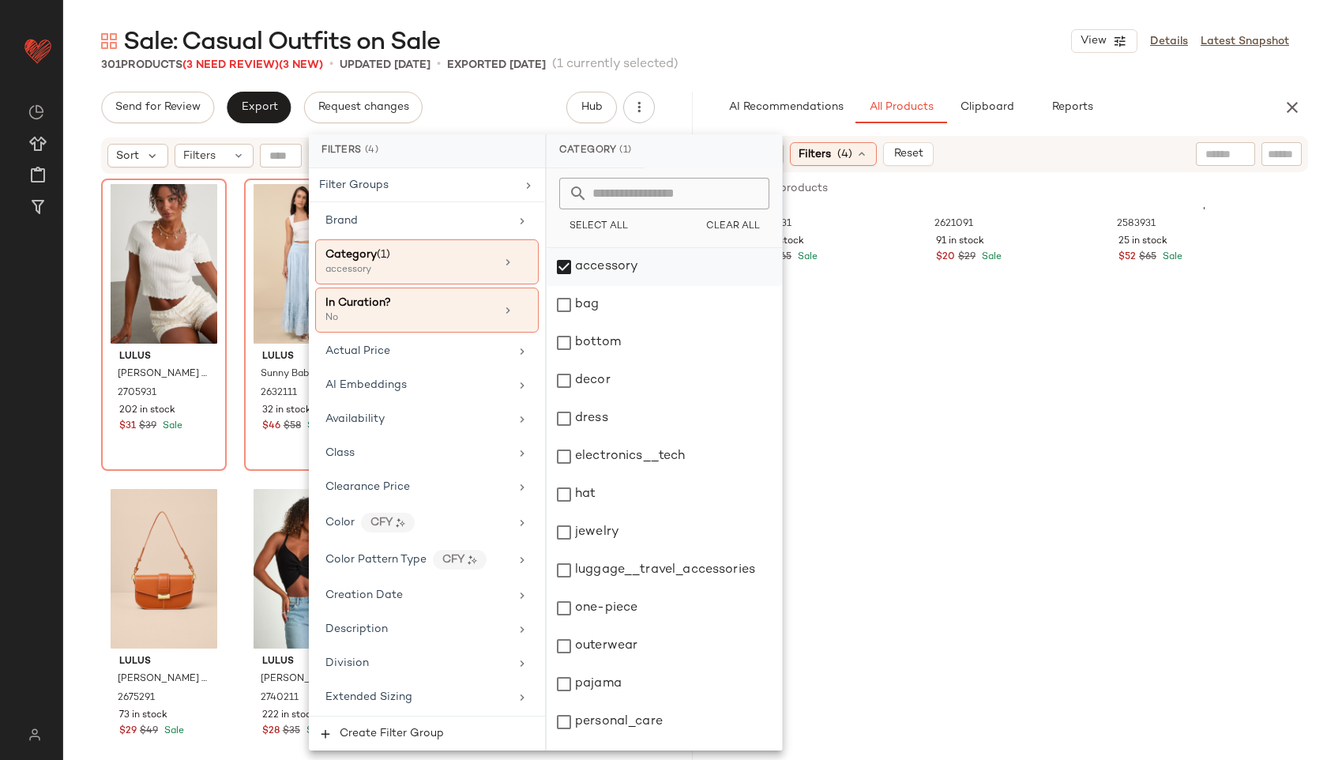
click at [593, 257] on div "accessory" at bounding box center [664, 267] width 235 height 38
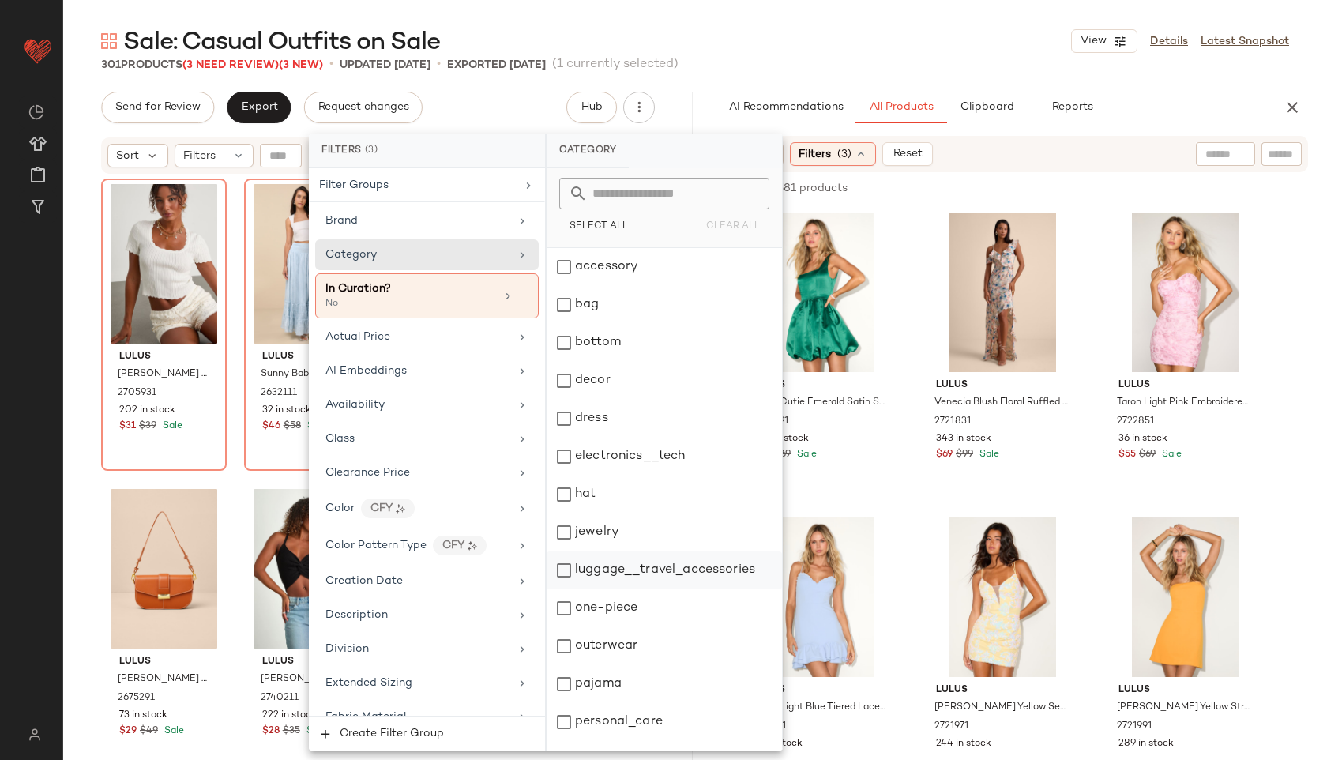
scroll to position [142, 0]
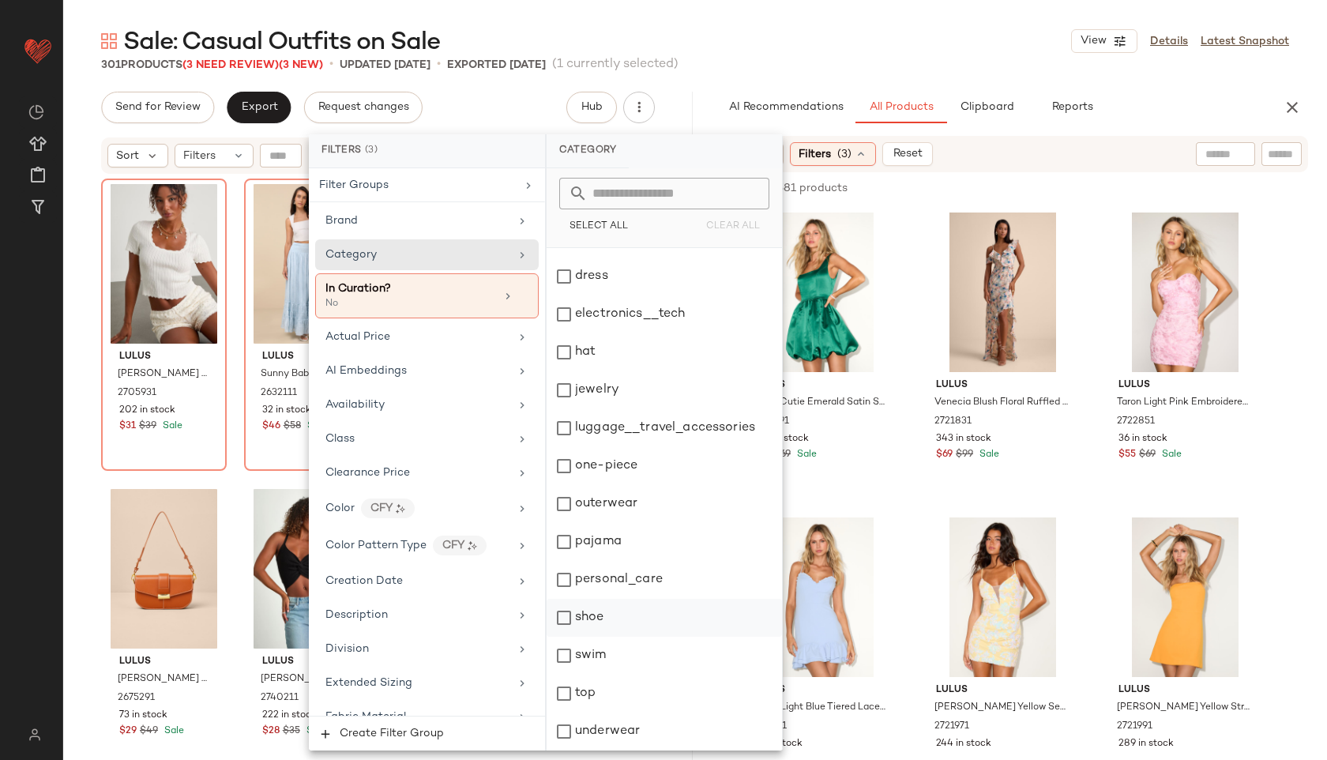
click at [614, 614] on div "shoe" at bounding box center [664, 618] width 235 height 38
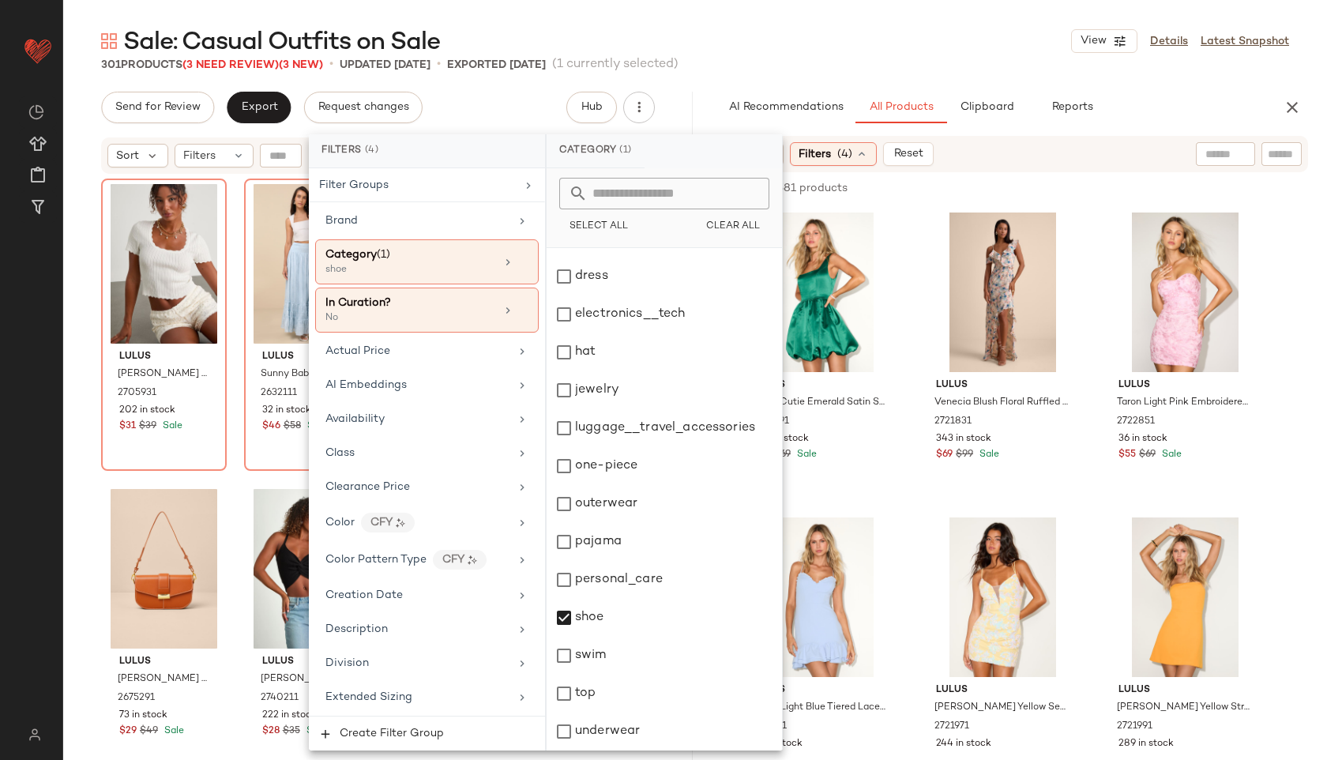
click at [818, 48] on div "Sale: Casual Outfits on Sale View Details Latest Snapshot" at bounding box center [695, 41] width 1264 height 32
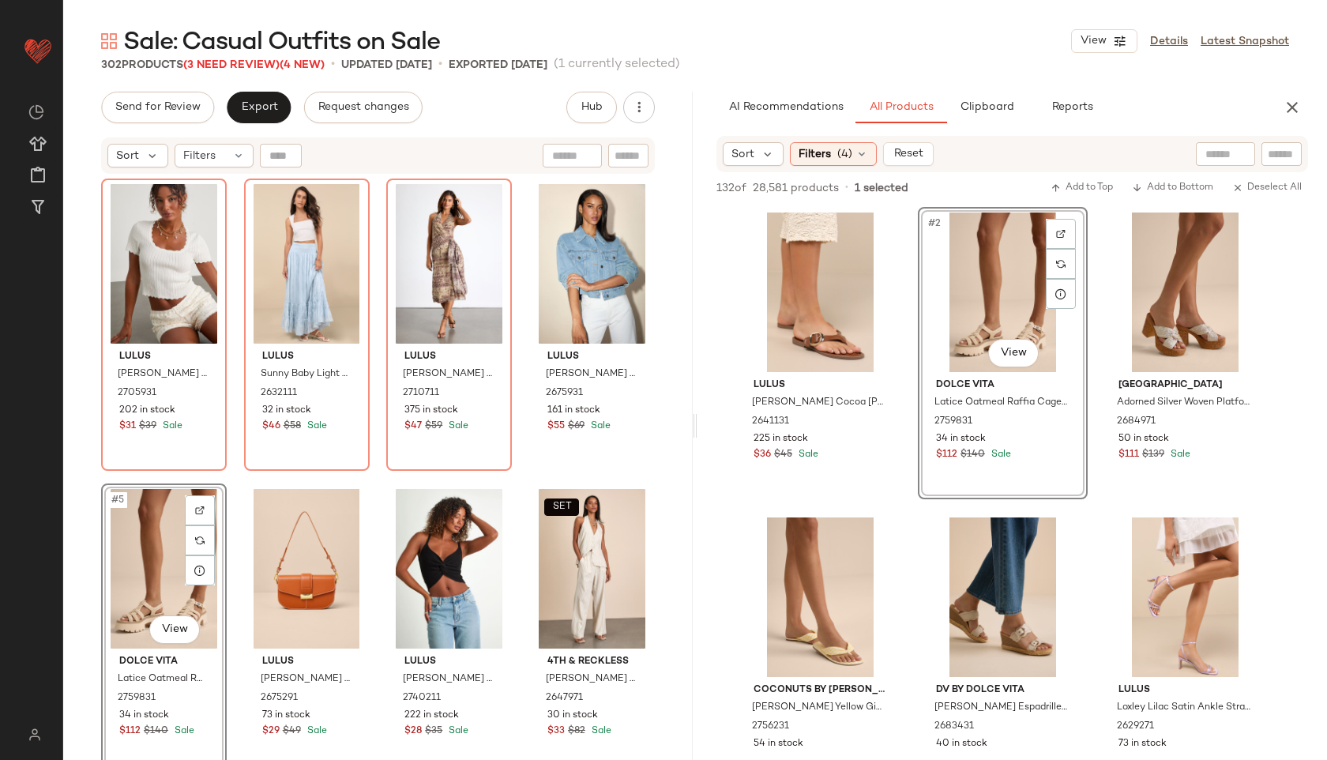
click at [108, 547] on div "#5 View" at bounding box center [164, 569] width 115 height 160
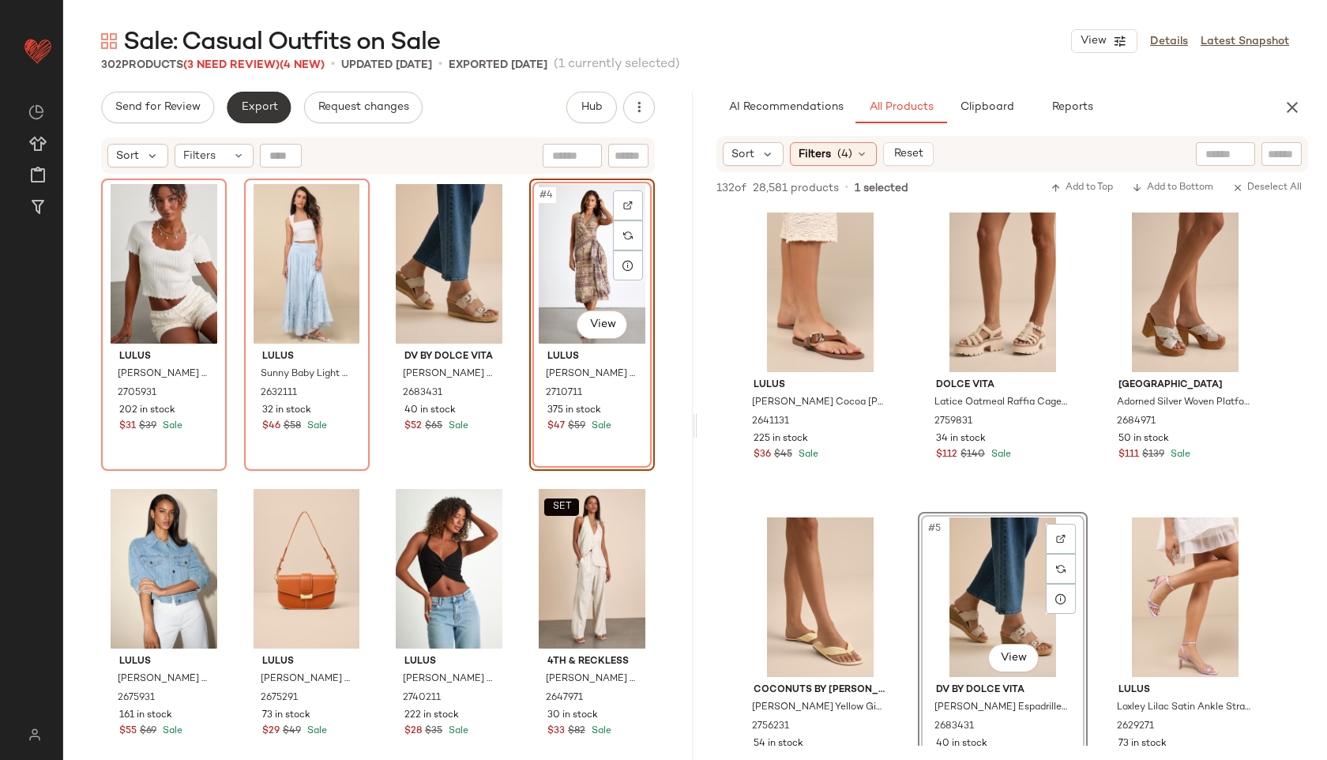
click at [252, 101] on span "Export" at bounding box center [258, 107] width 37 height 13
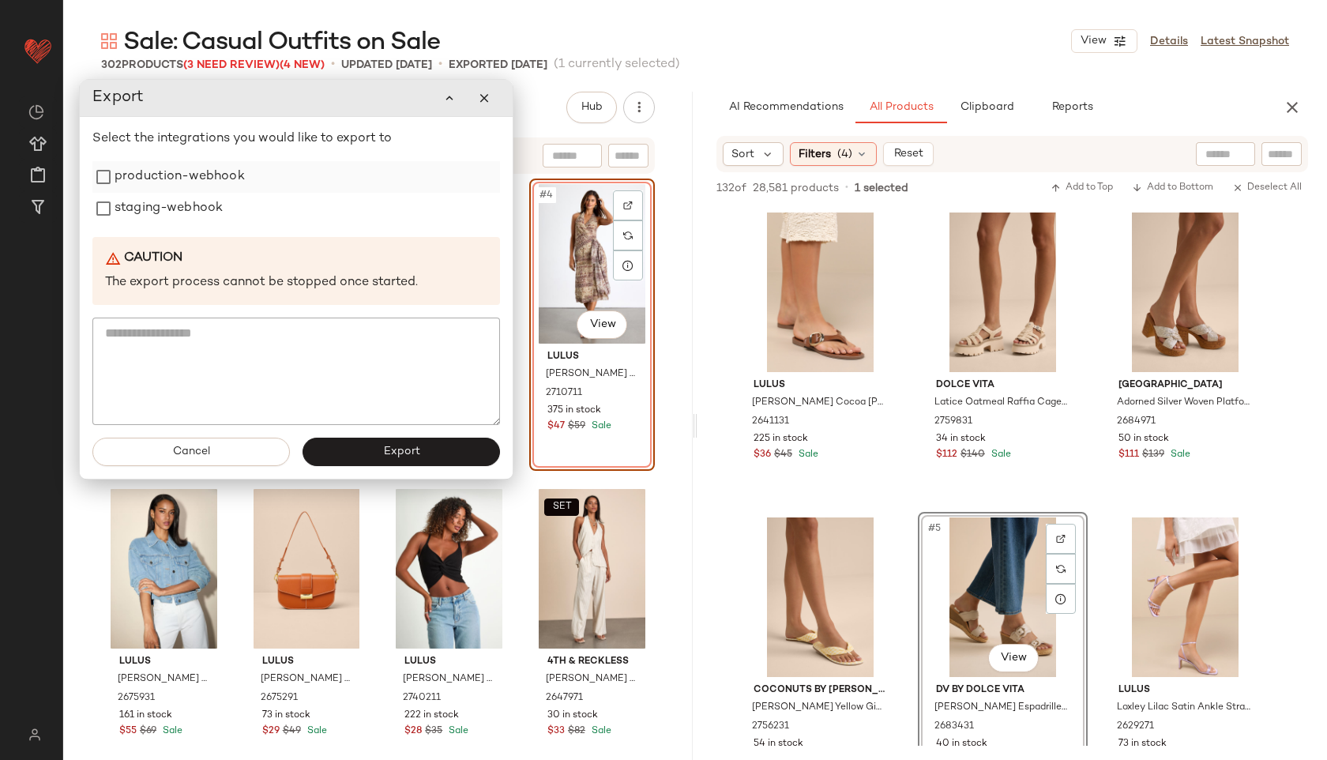
click at [208, 176] on label "production-webhook" at bounding box center [180, 177] width 130 height 32
click at [194, 217] on label "staging-webhook" at bounding box center [169, 209] width 108 height 32
click at [390, 465] on button "Export" at bounding box center [402, 452] width 198 height 28
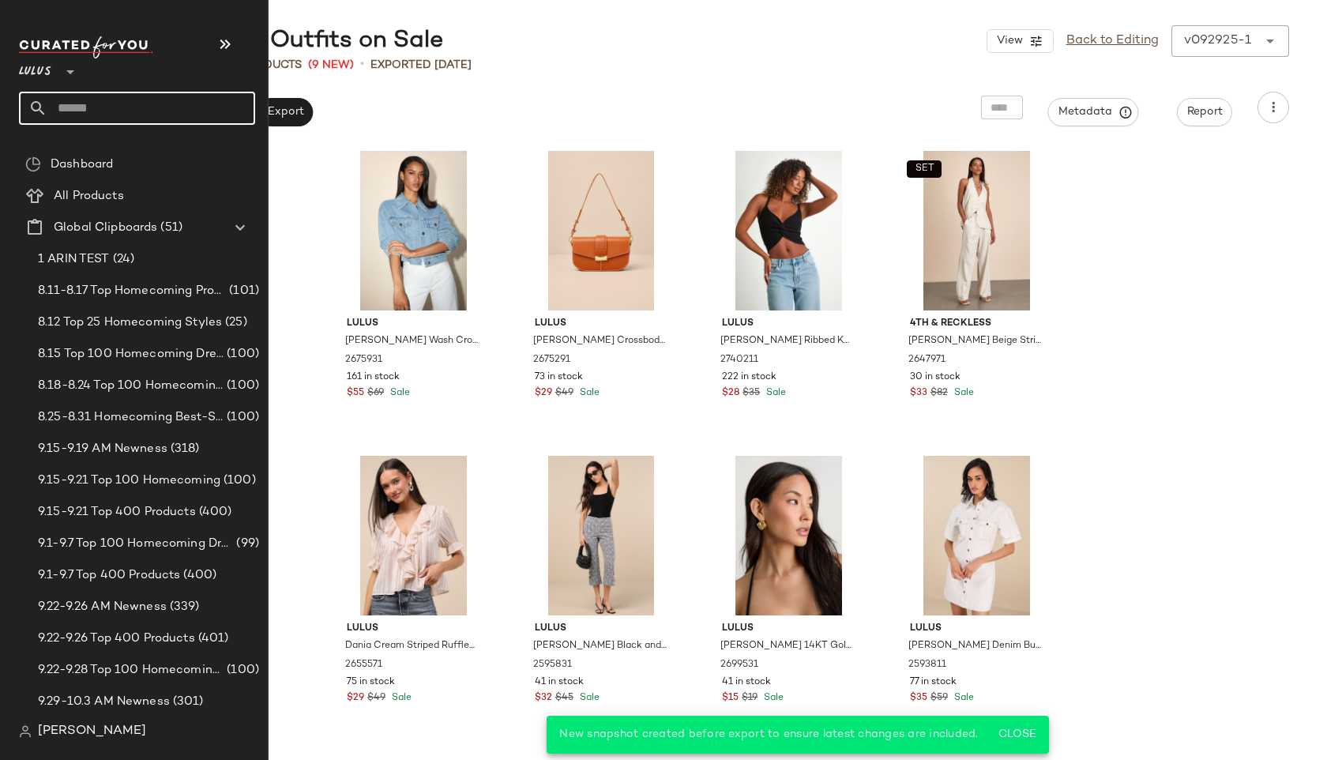
click at [97, 104] on input "text" at bounding box center [151, 108] width 208 height 33
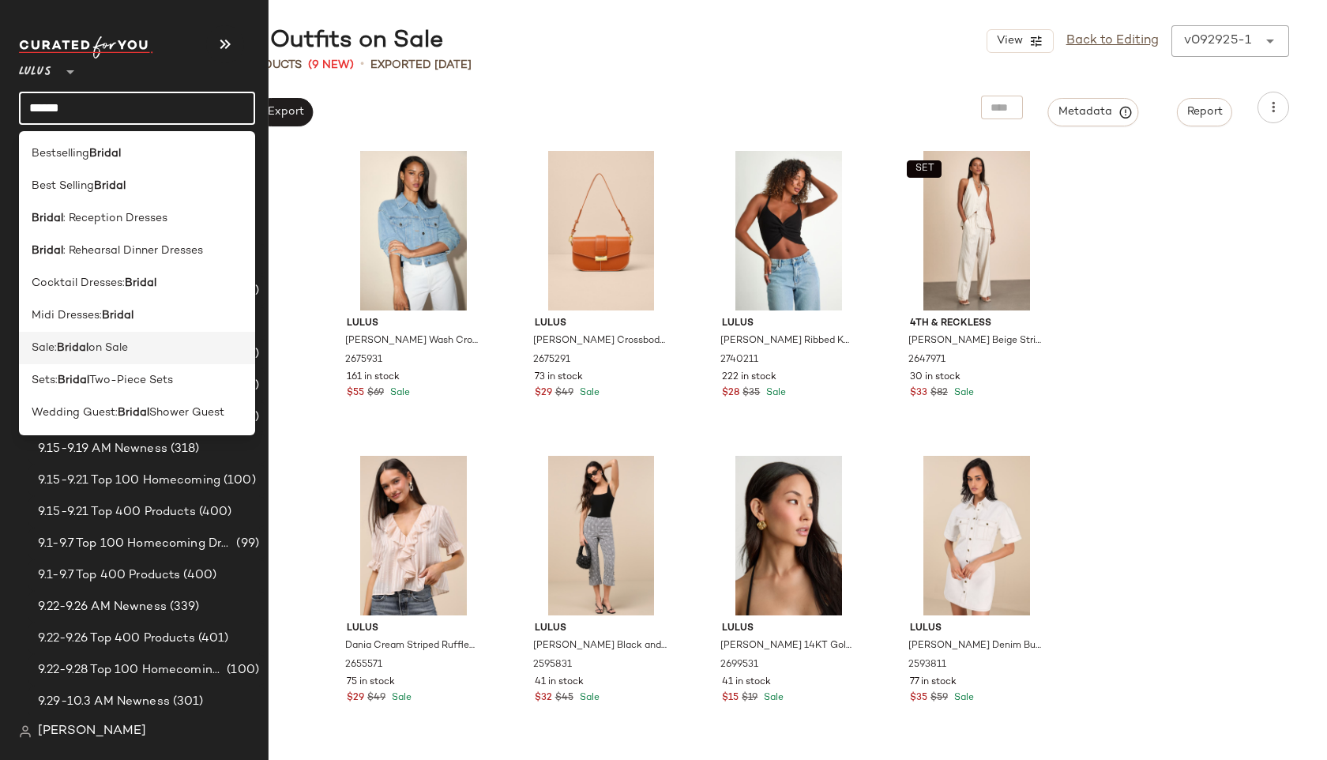
type input "******"
click at [100, 347] on span "on Sale" at bounding box center [108, 348] width 40 height 17
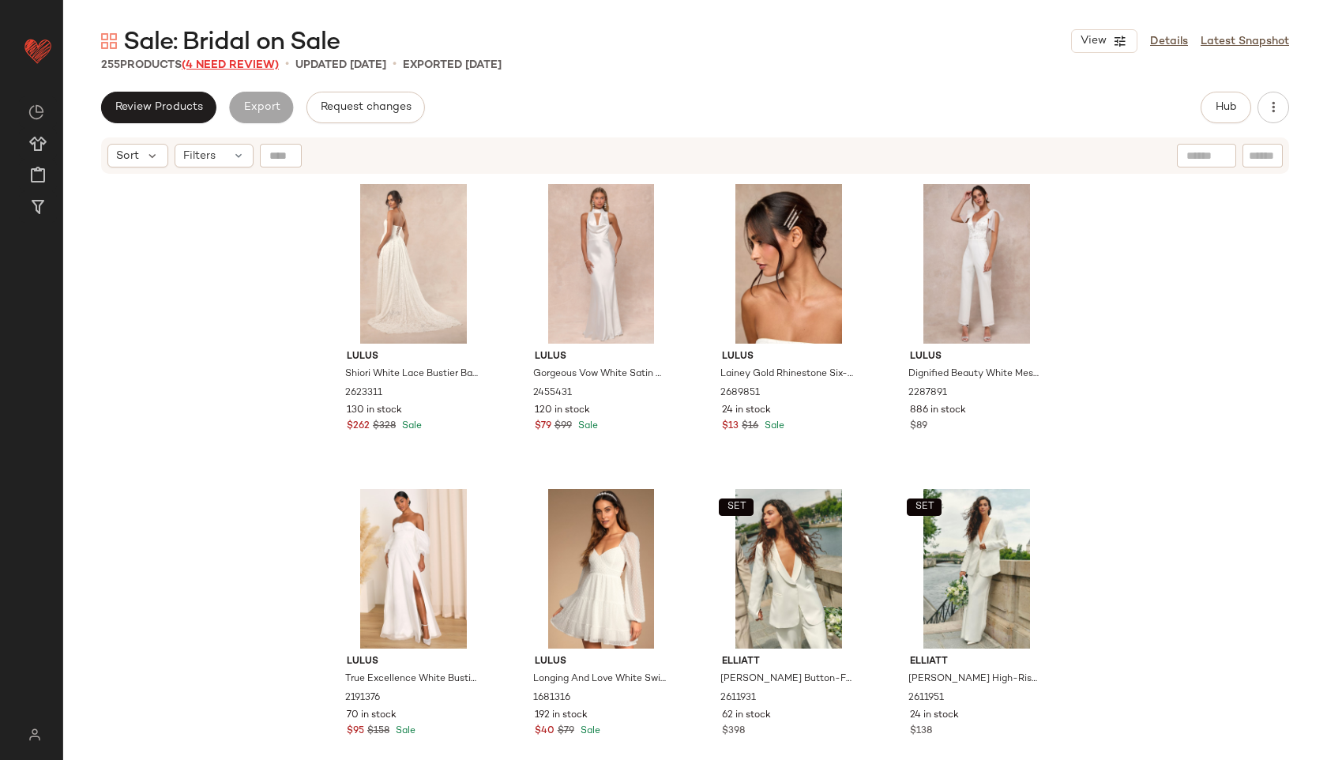
click at [237, 59] on span "(4 Need Review)" at bounding box center [230, 65] width 97 height 12
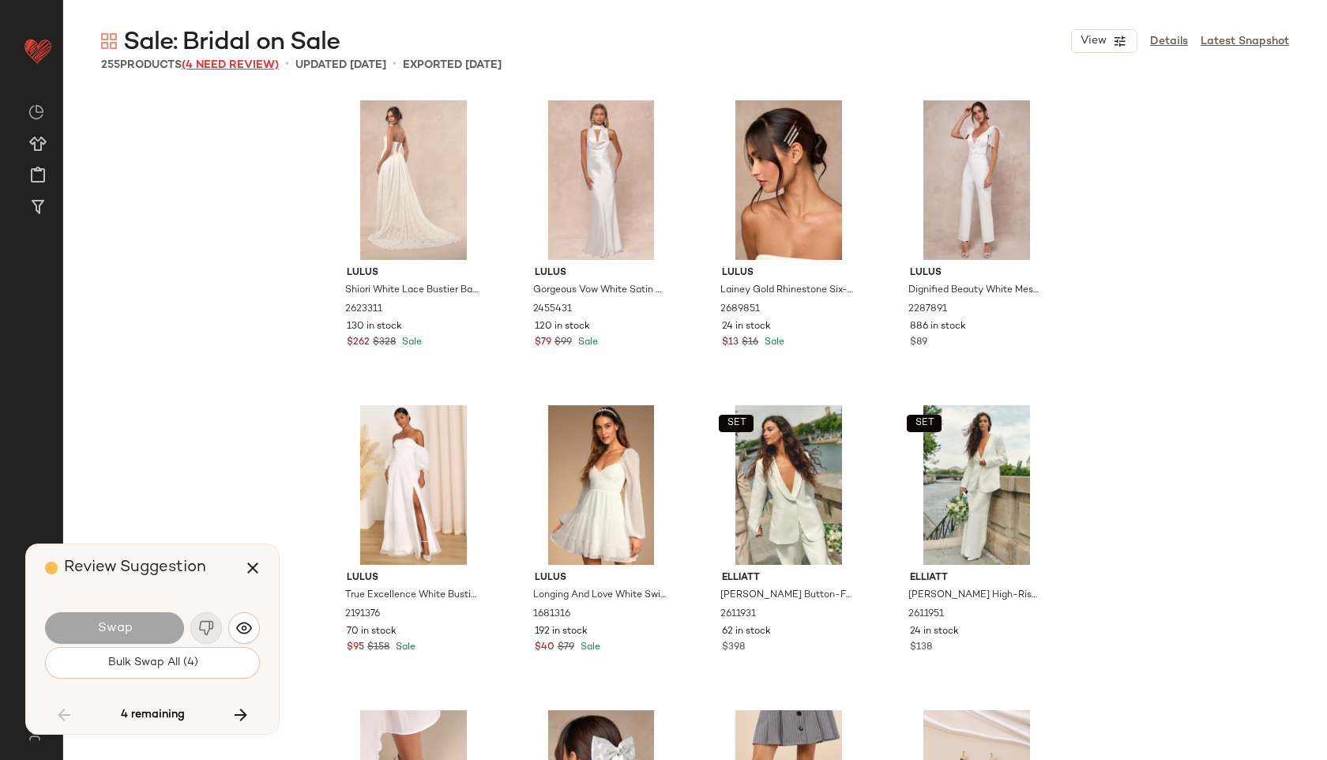
scroll to position [13113, 0]
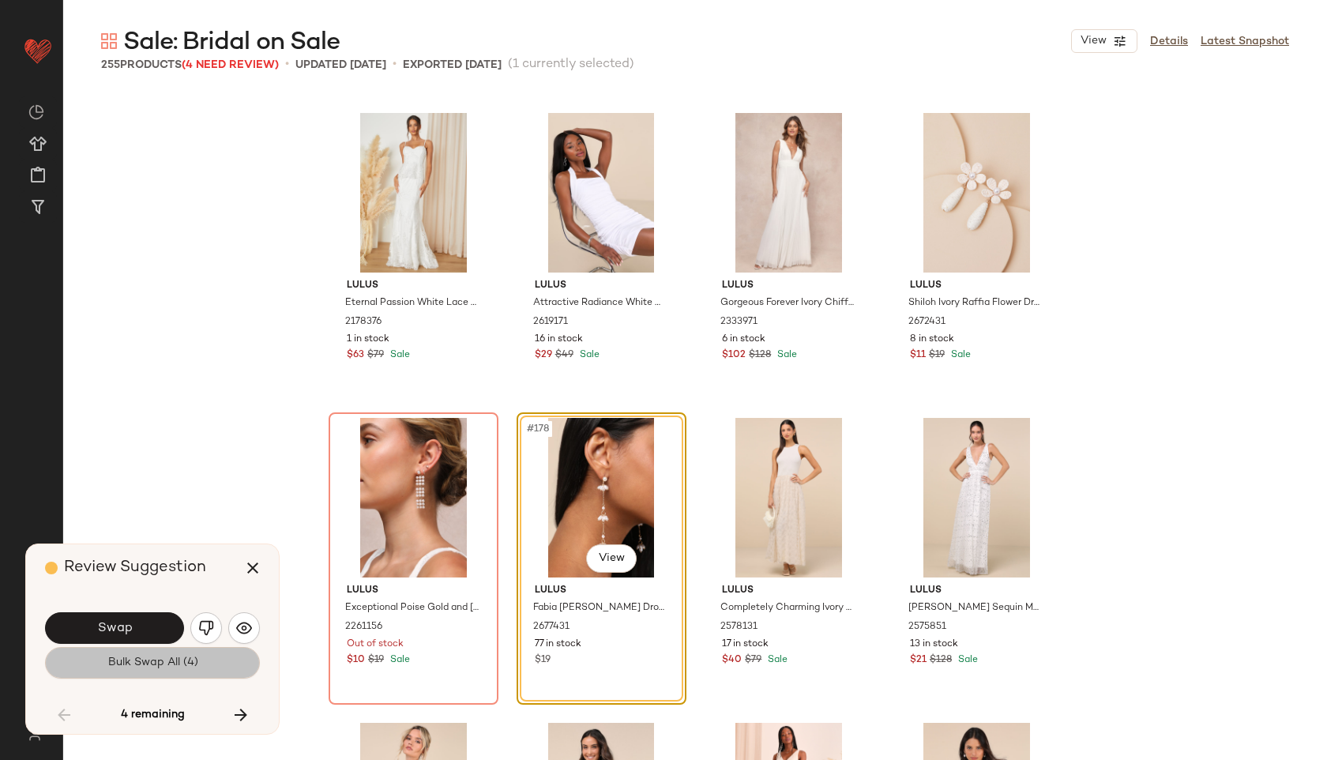
click at [198, 657] on button "Bulk Swap All (4)" at bounding box center [152, 663] width 215 height 32
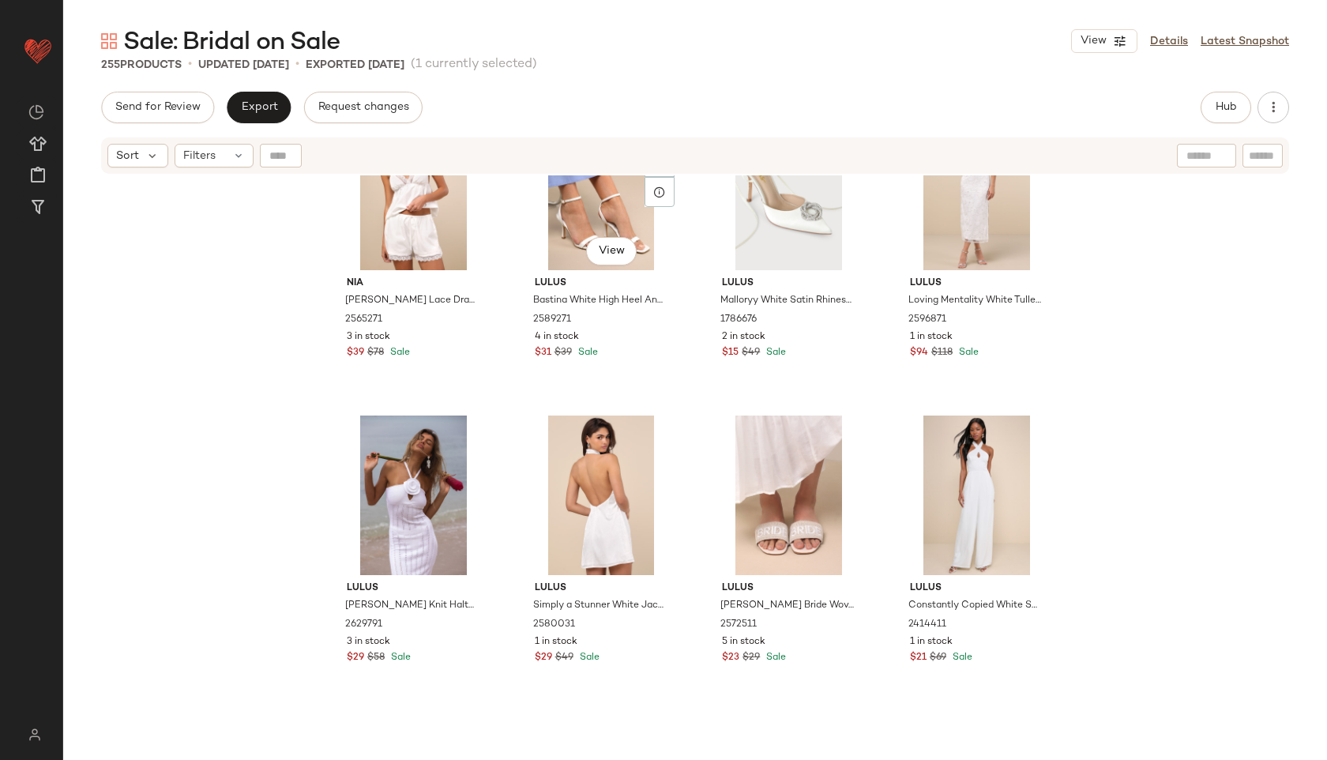
scroll to position [17179, 0]
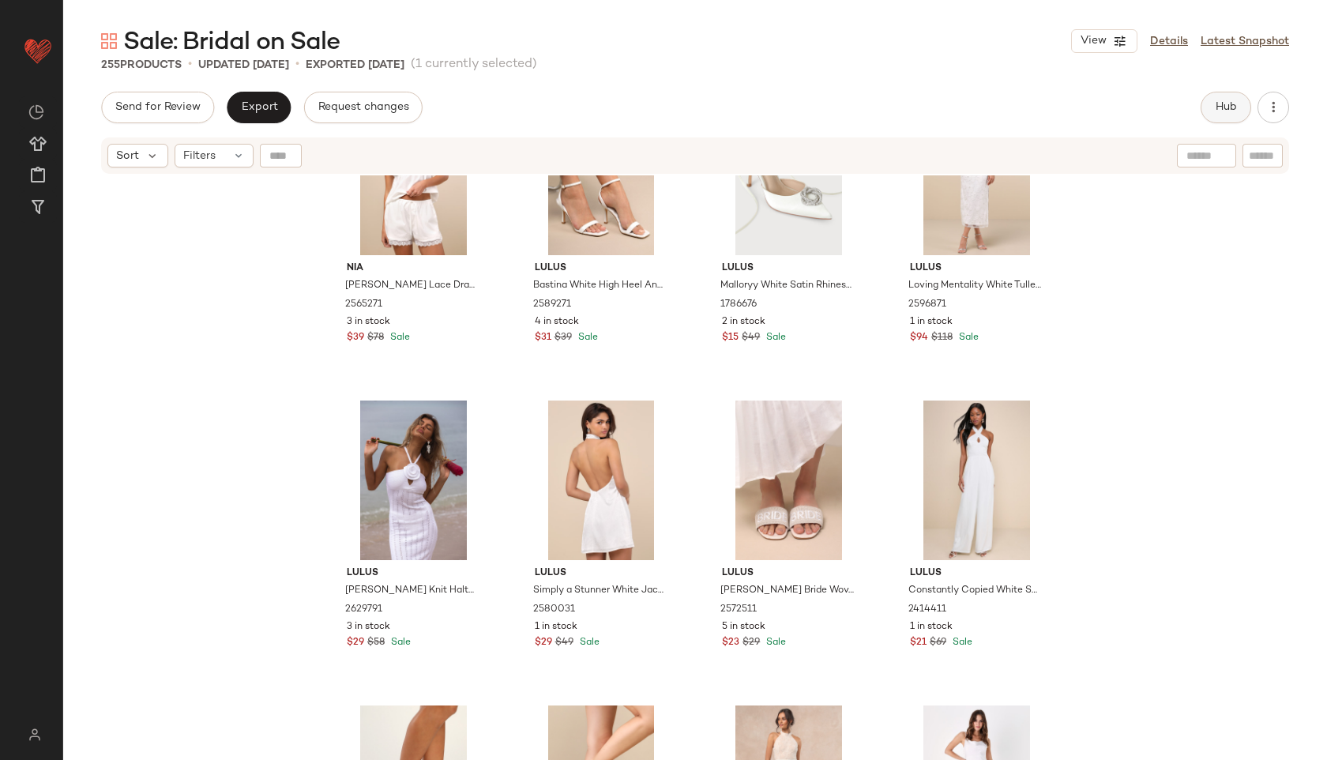
click at [1232, 106] on span "Hub" at bounding box center [1226, 107] width 22 height 13
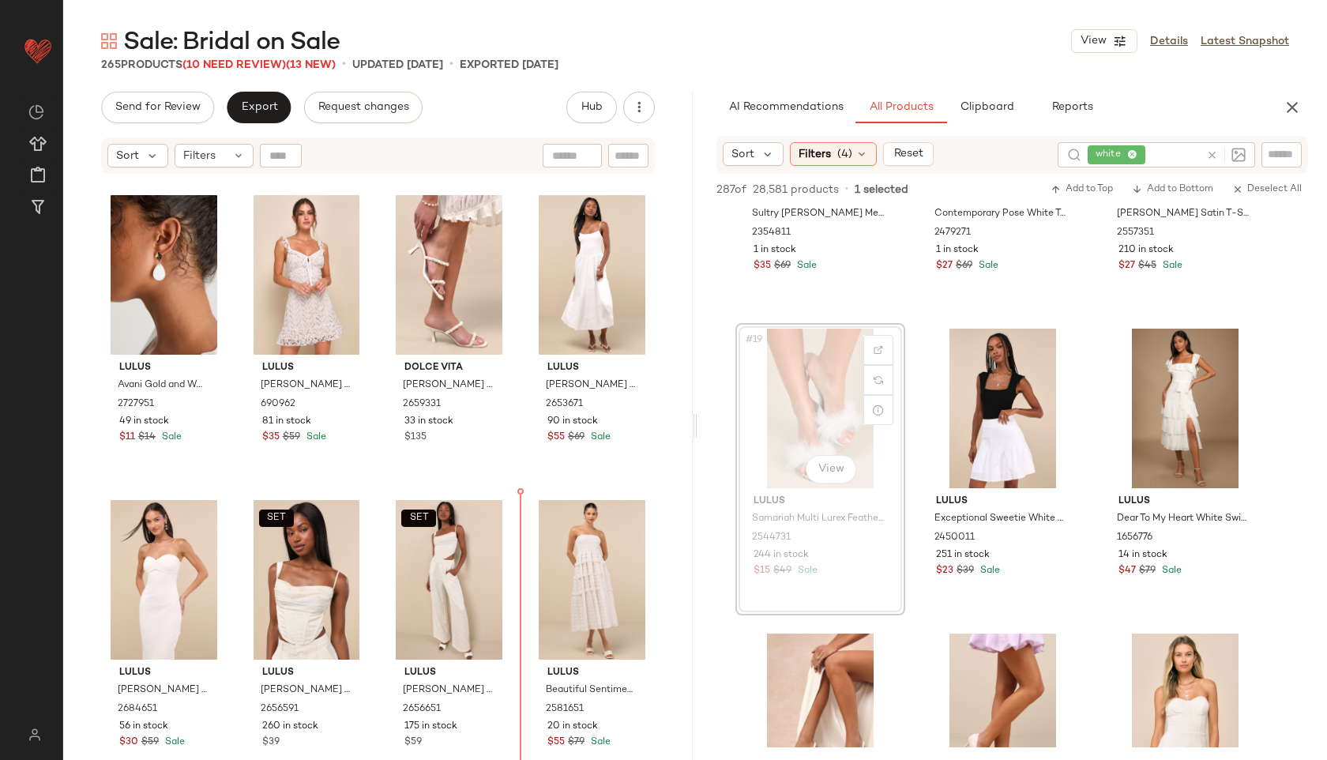
scroll to position [1938, 0]
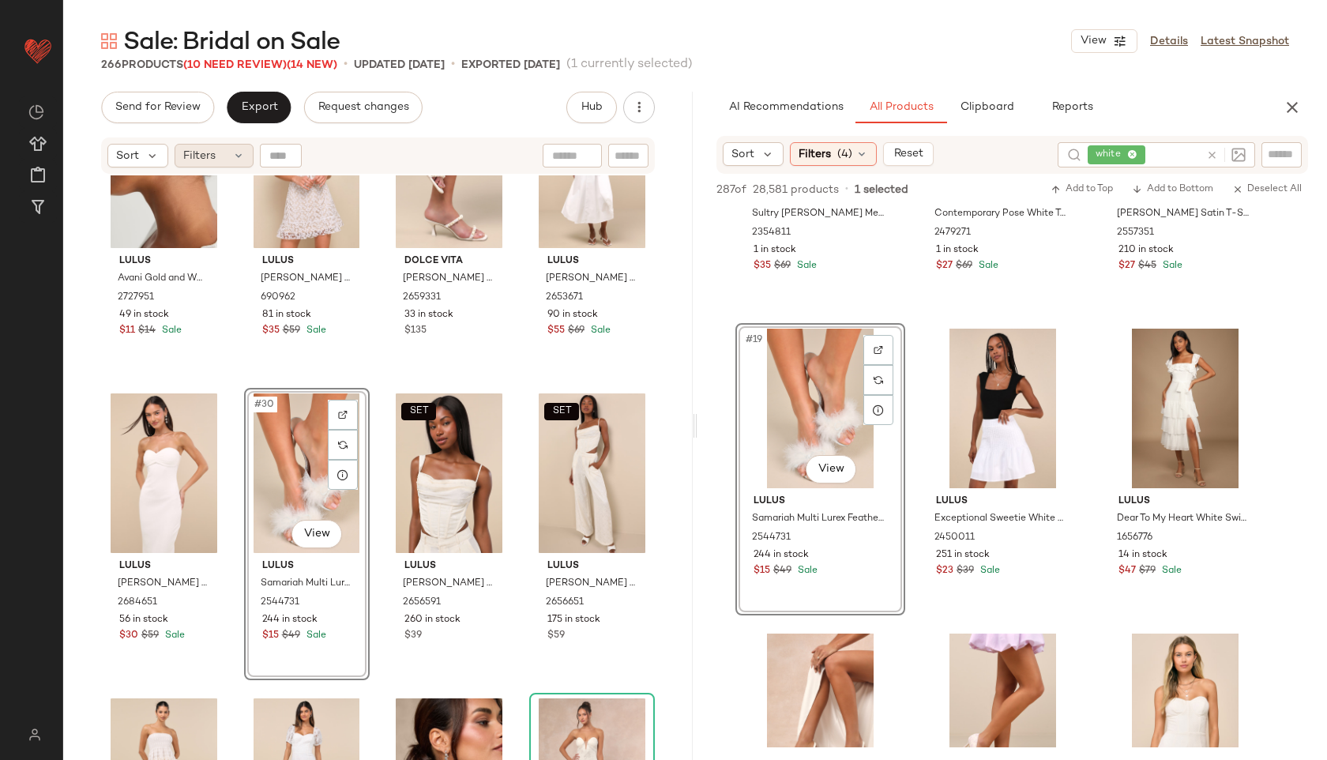
click at [220, 152] on div "Filters" at bounding box center [214, 156] width 79 height 24
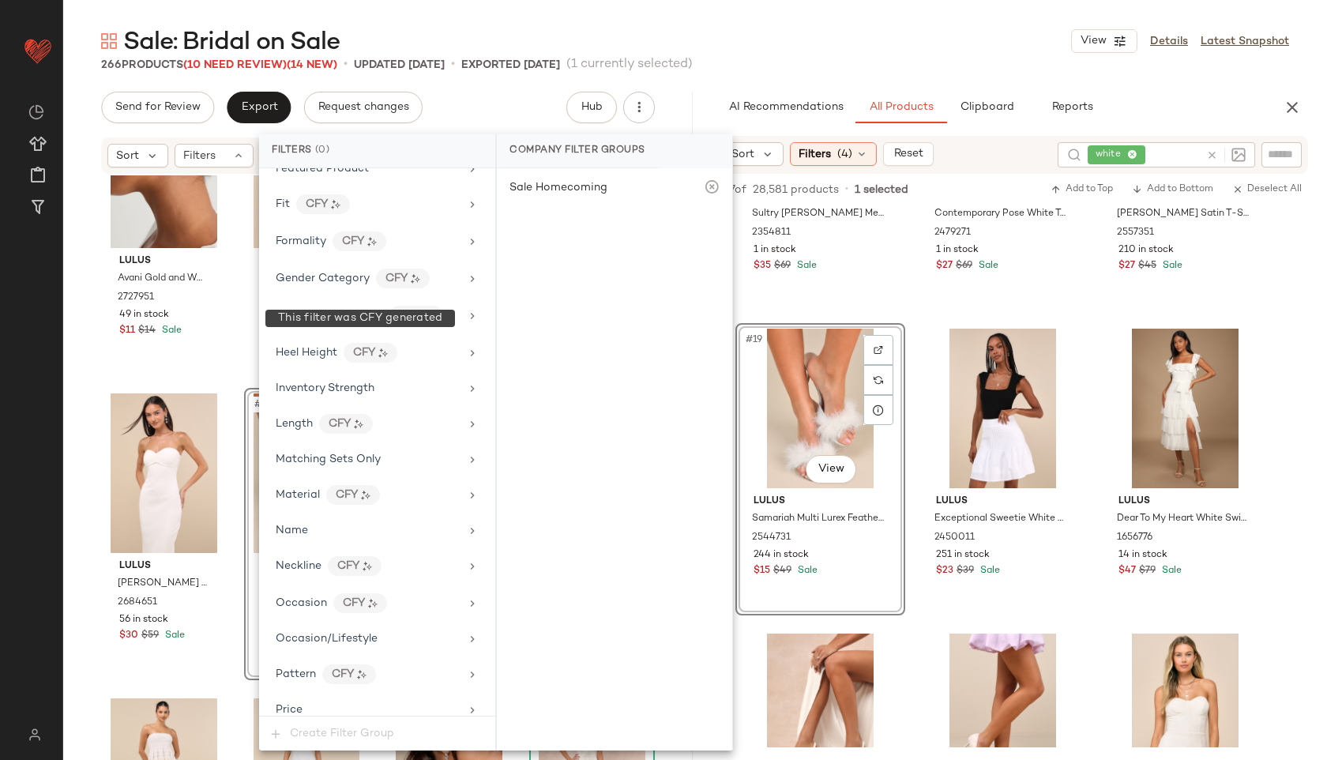
scroll to position [1010, 0]
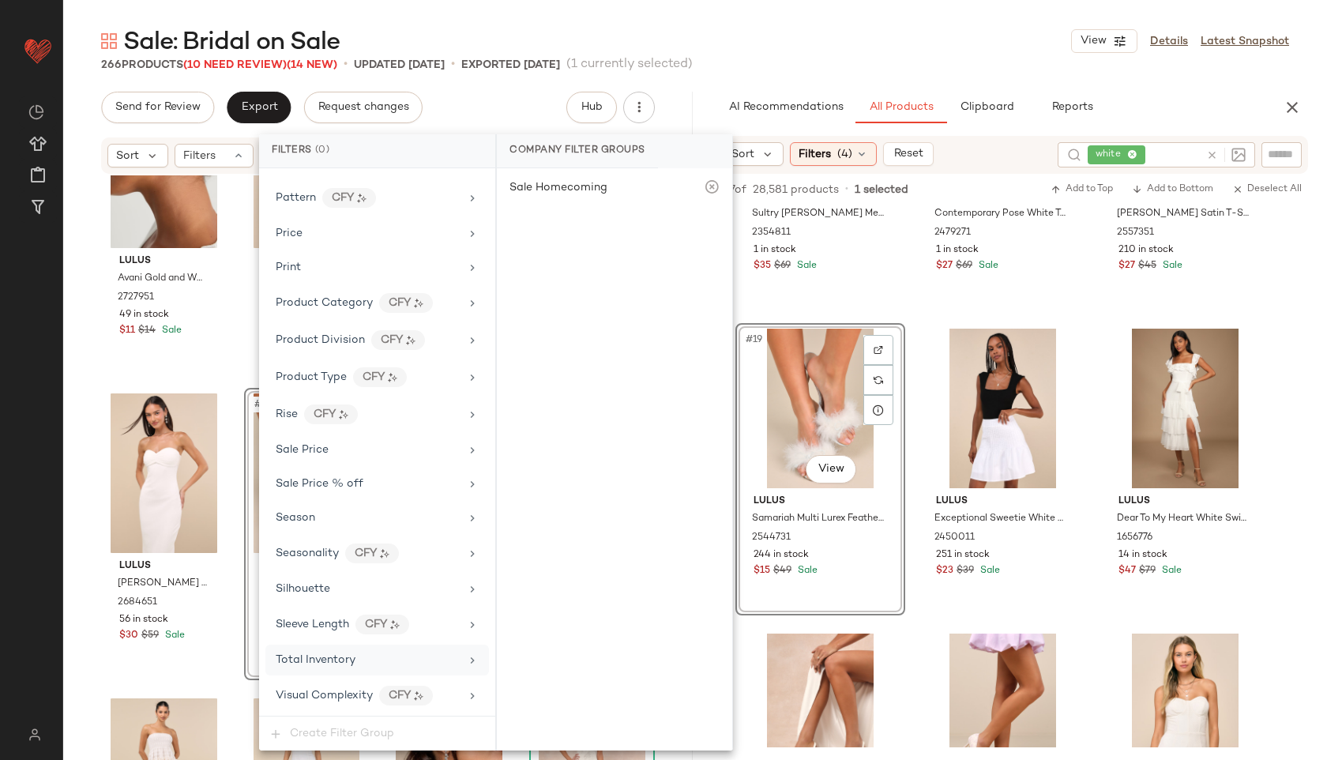
click at [337, 657] on span "Total Inventory" at bounding box center [316, 660] width 80 height 12
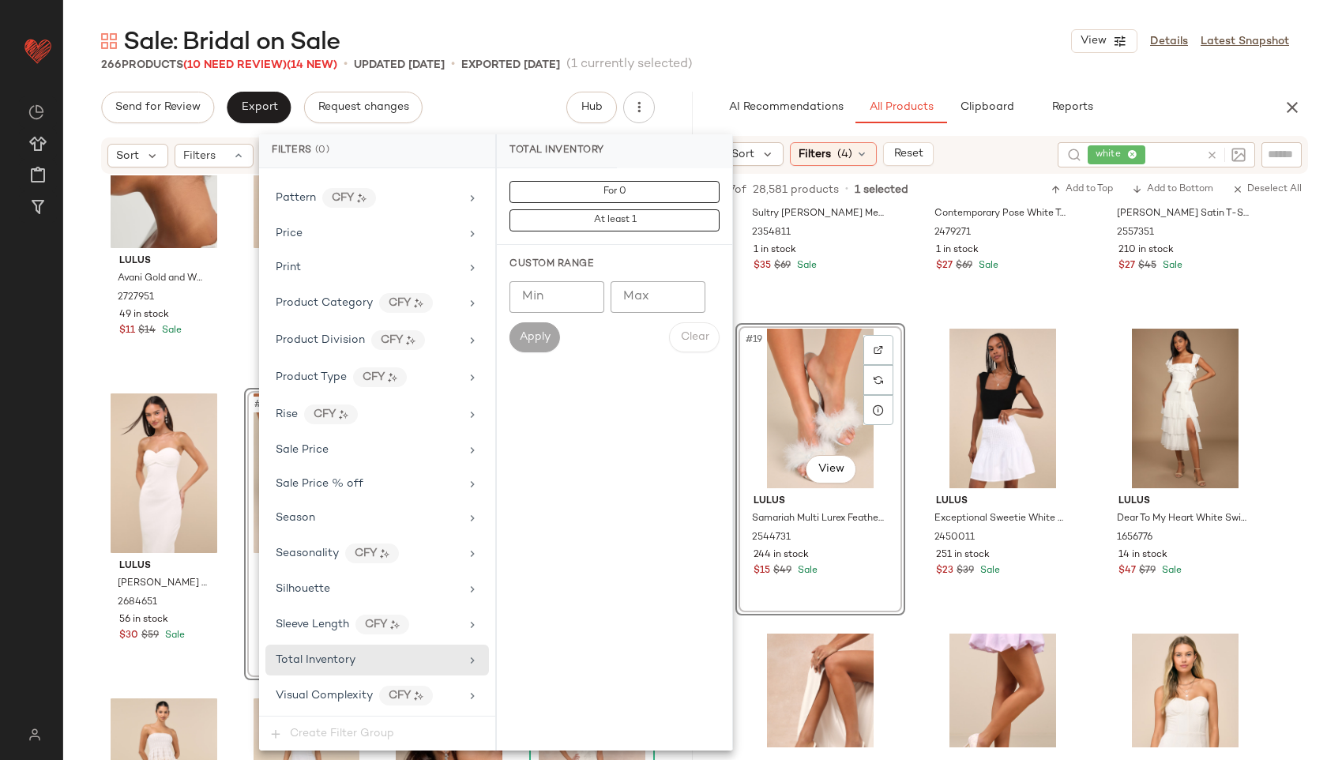
click at [639, 310] on input "Max" at bounding box center [658, 297] width 95 height 32
type input "**"
click at [522, 337] on span "Apply" at bounding box center [535, 337] width 32 height 13
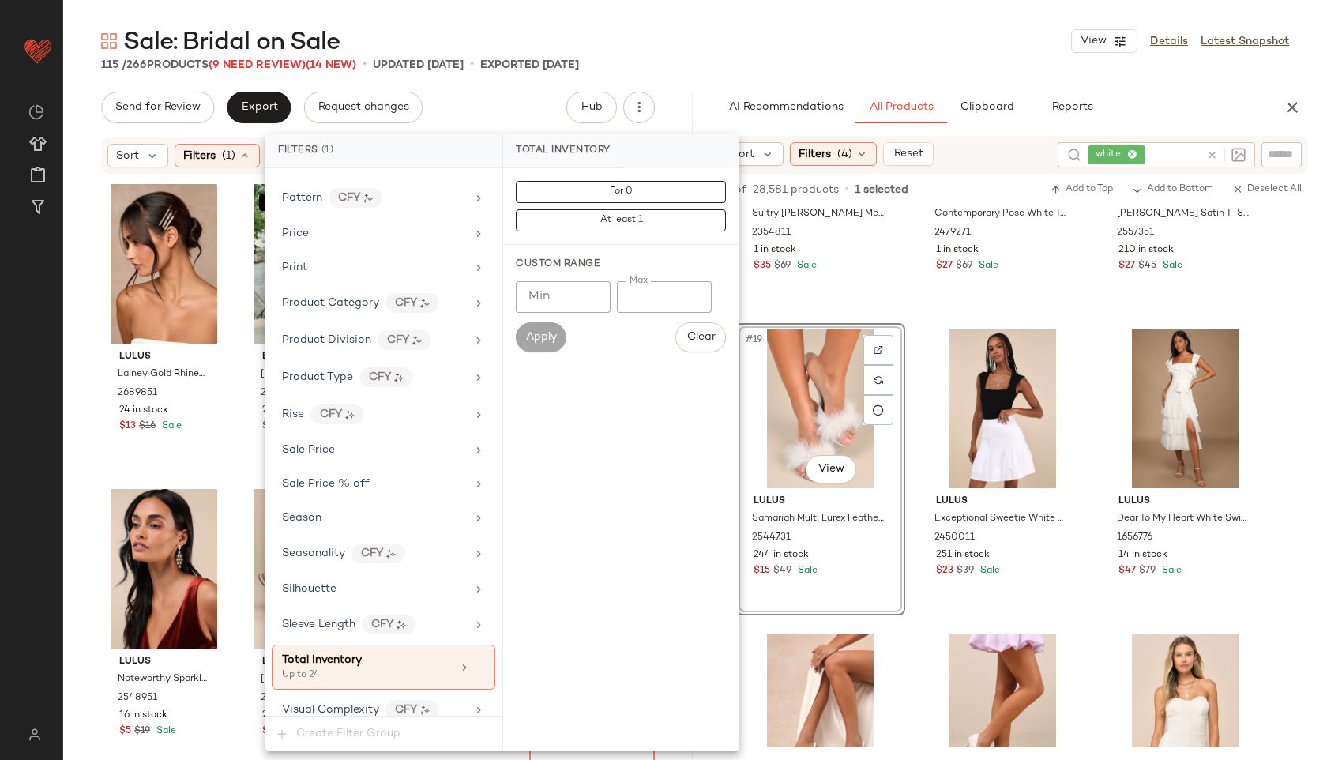
click at [736, 48] on div "Sale: Bridal on Sale View Details Latest Snapshot" at bounding box center [695, 41] width 1264 height 32
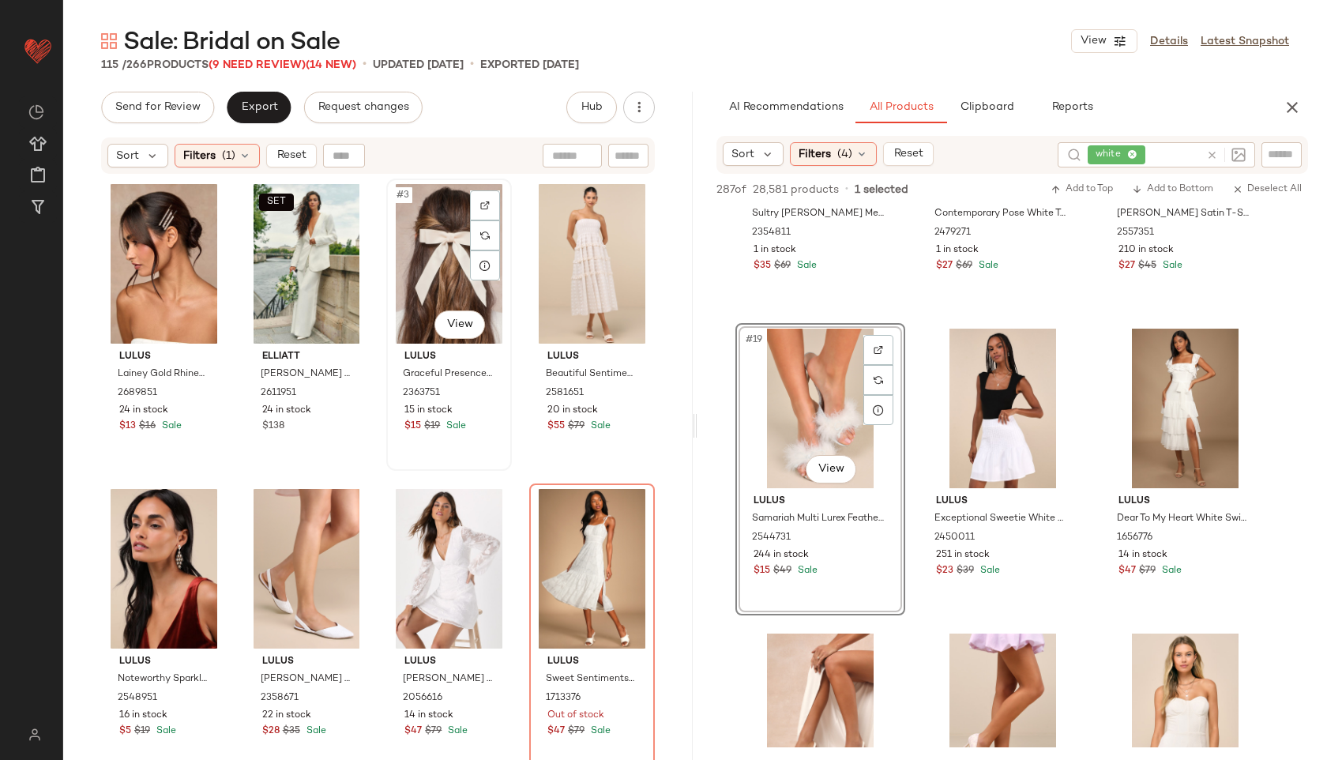
click at [424, 260] on div "#3 View" at bounding box center [449, 264] width 115 height 160
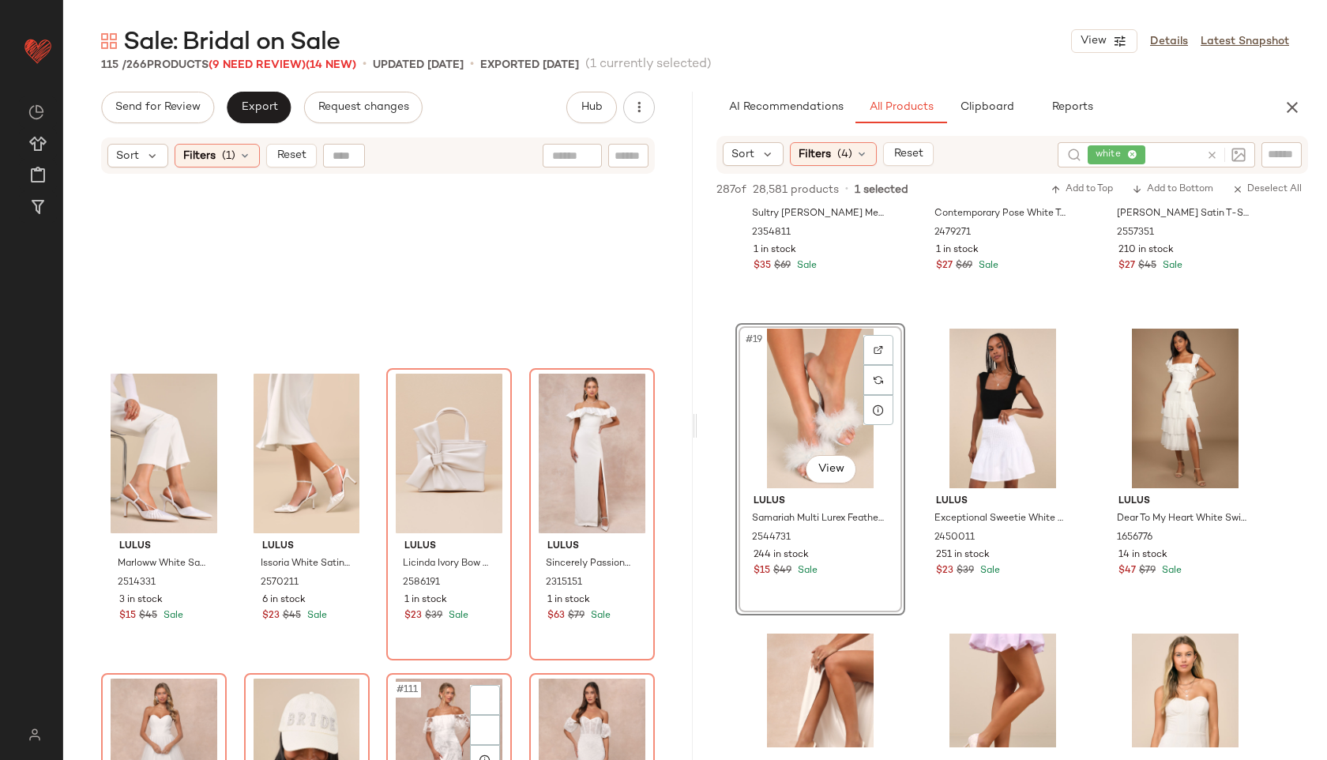
scroll to position [8223, 0]
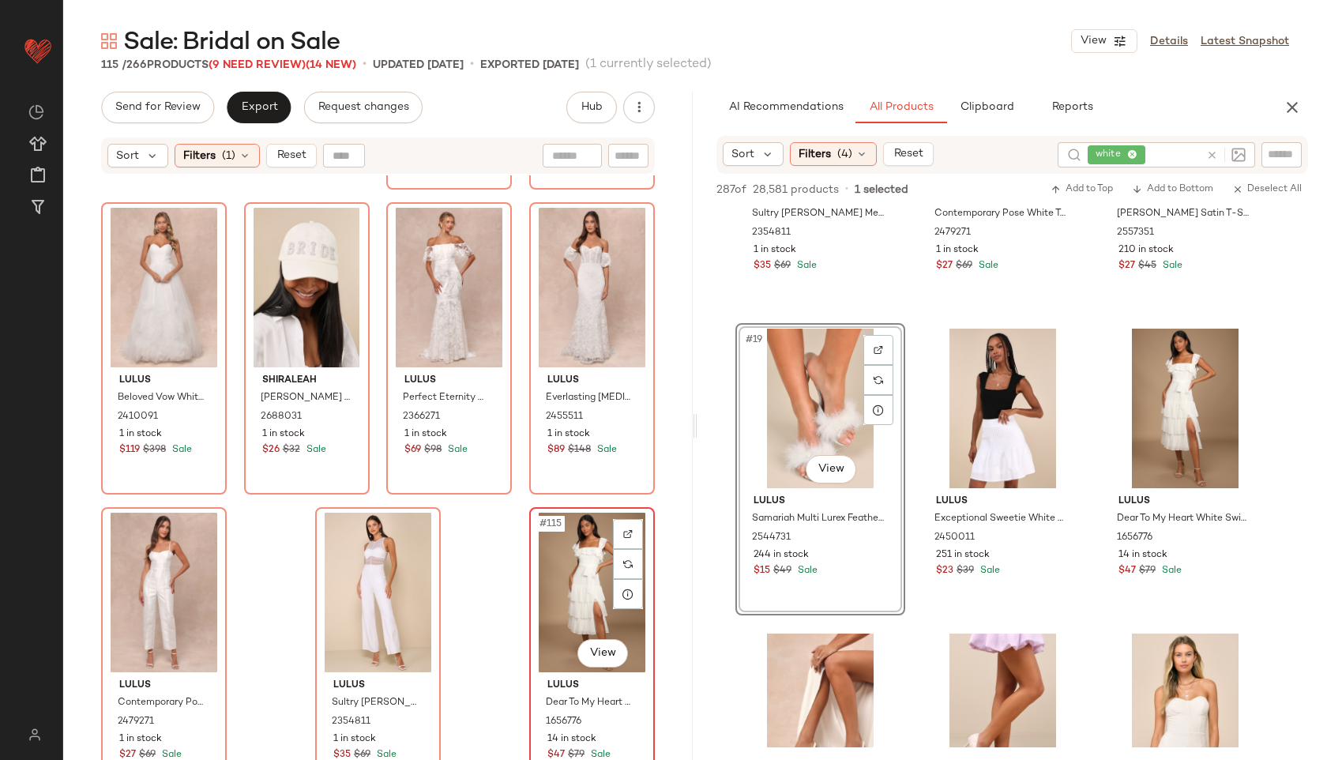
click at [575, 564] on div "#115 View" at bounding box center [592, 593] width 115 height 160
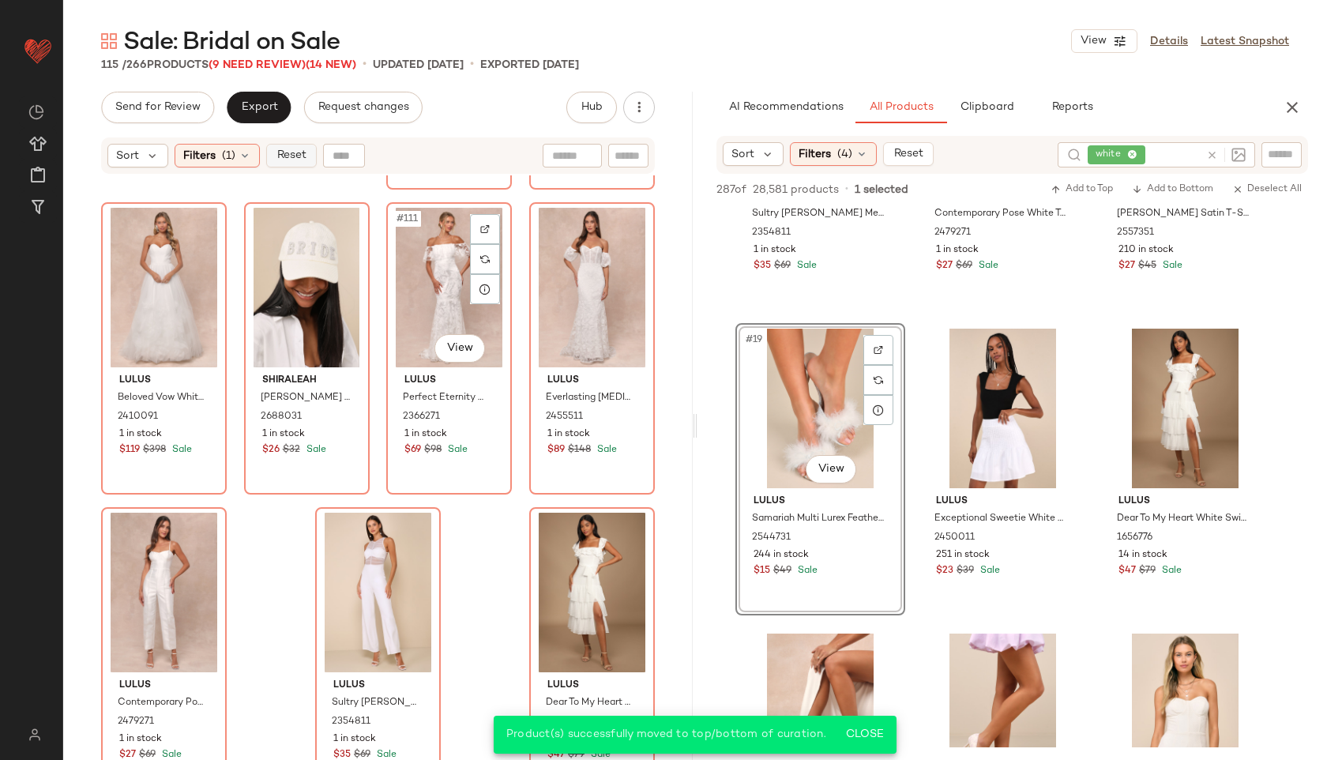
click at [303, 150] on span "Reset" at bounding box center [291, 155] width 30 height 13
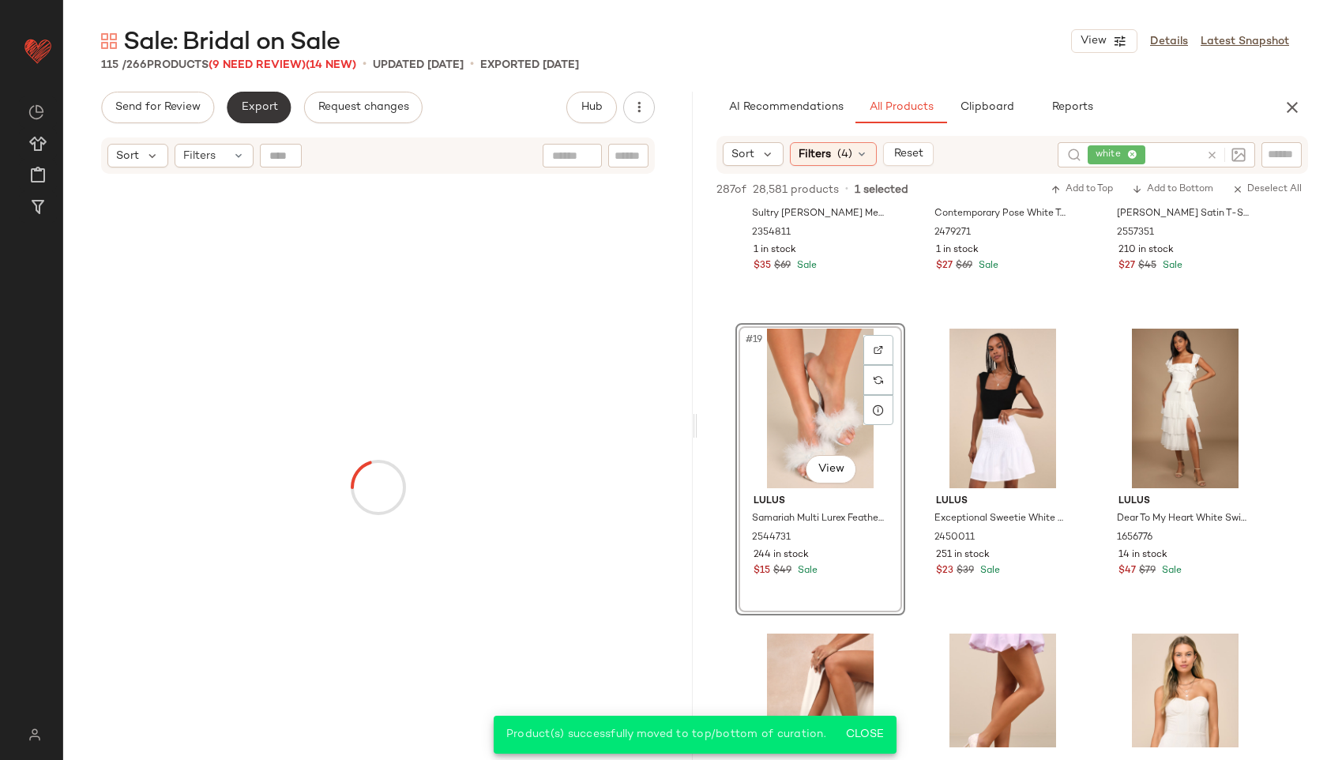
click at [269, 104] on span "Export" at bounding box center [258, 107] width 37 height 13
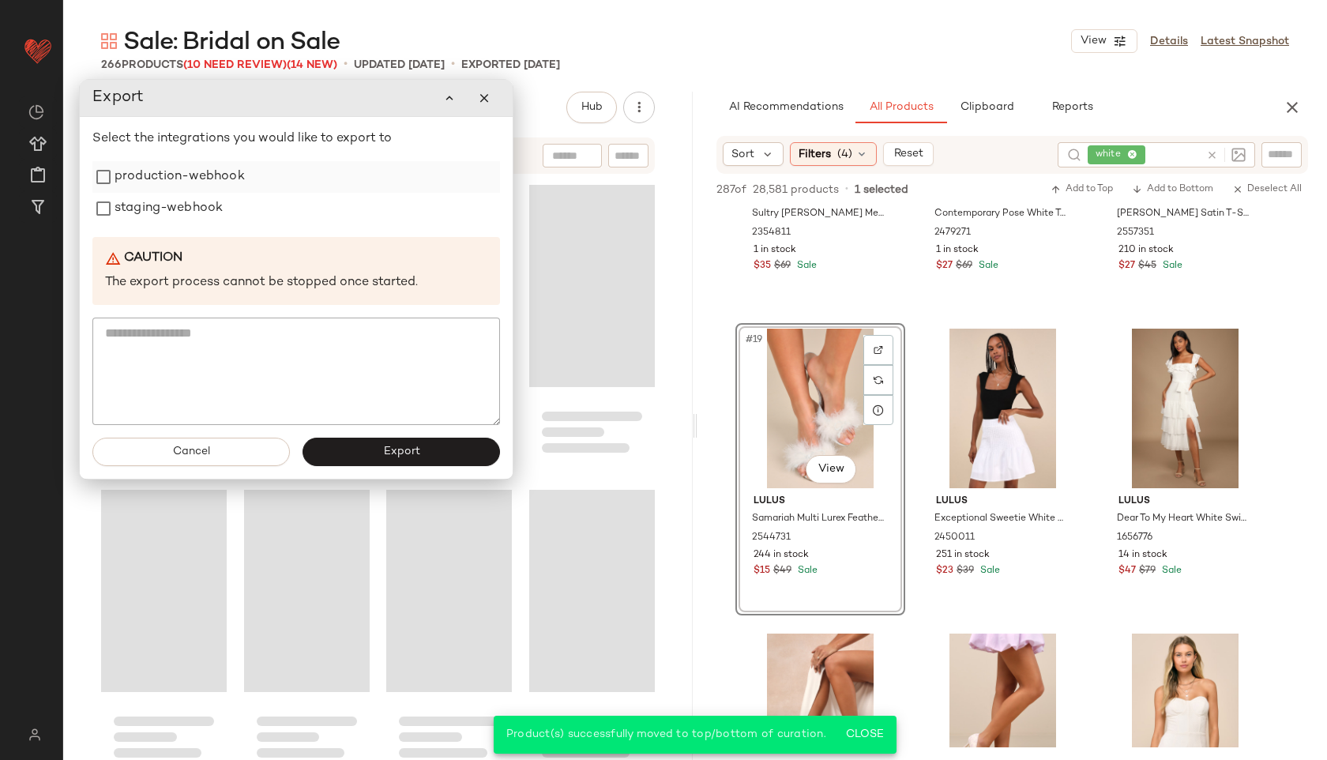
scroll to position [19811, 0]
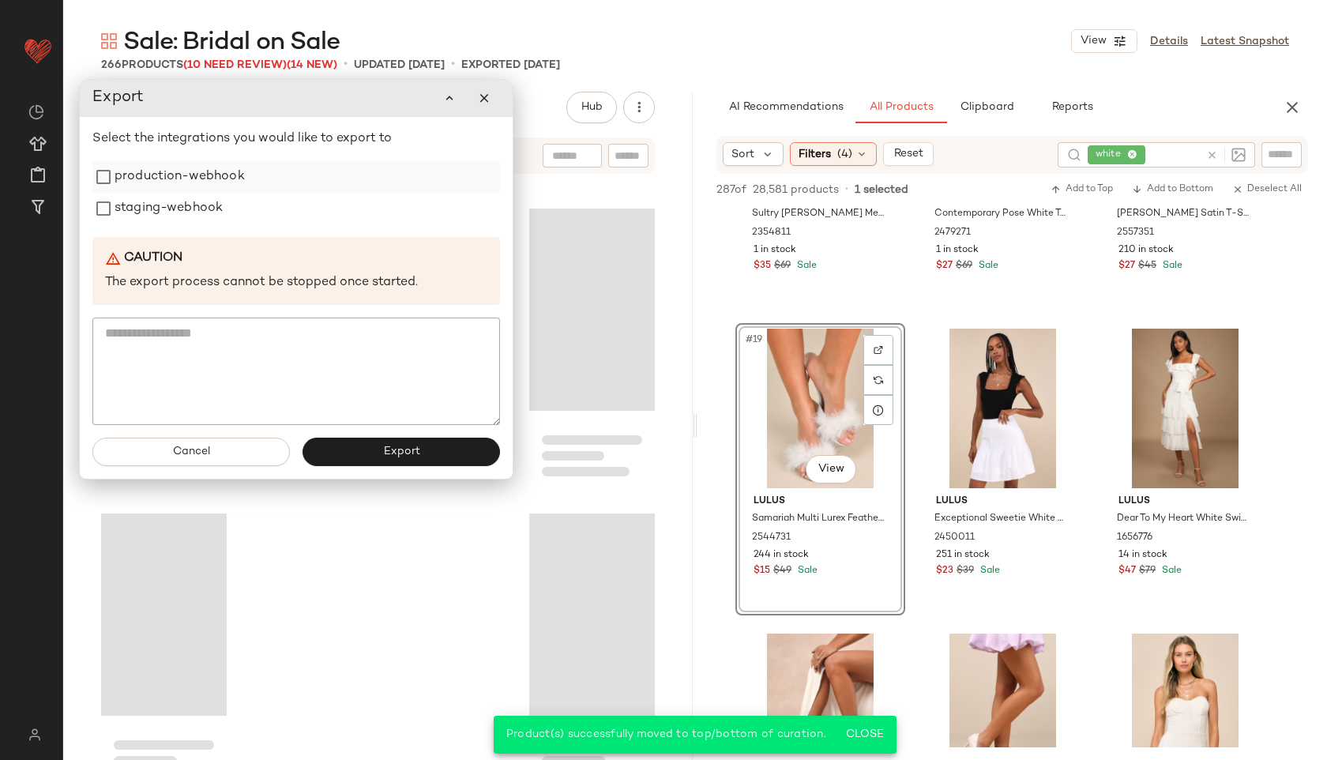
click at [224, 179] on label "production-webhook" at bounding box center [180, 177] width 130 height 32
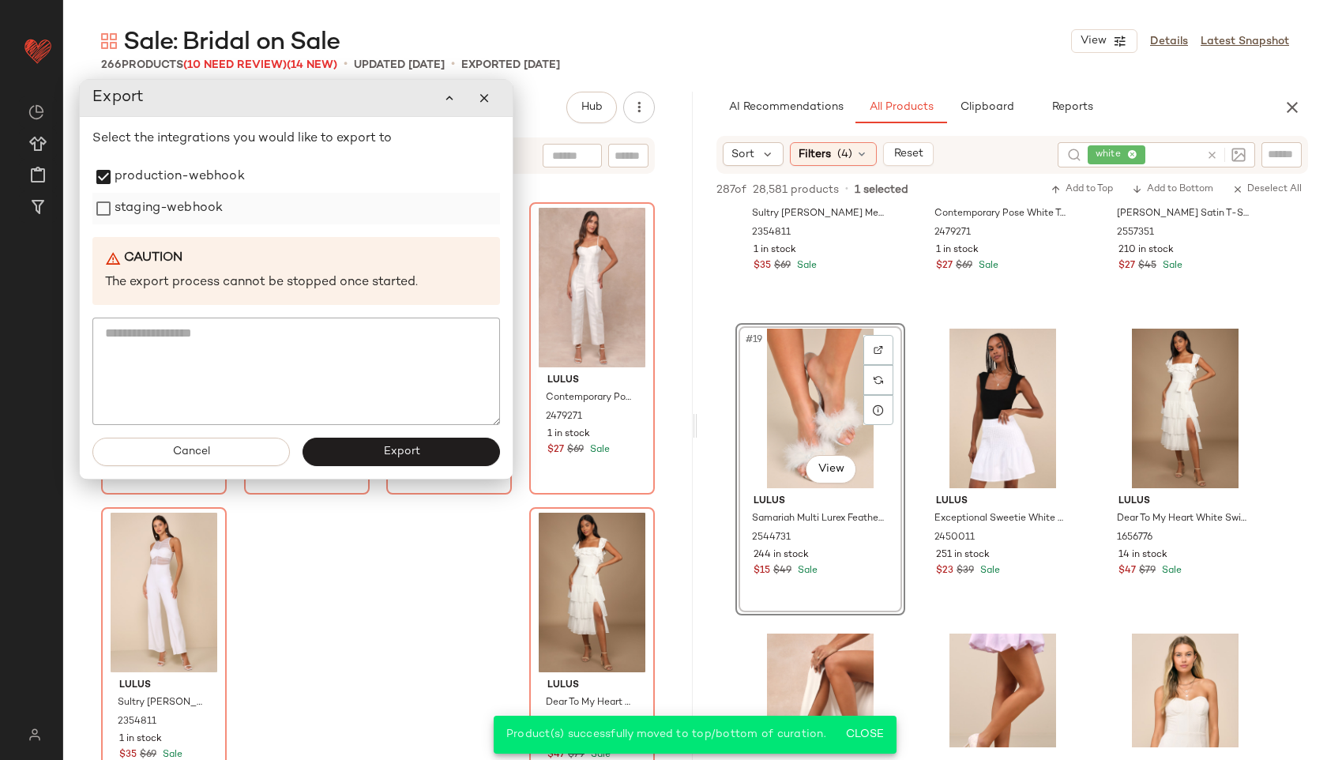
click at [213, 209] on label "staging-webhook" at bounding box center [169, 209] width 108 height 32
click at [386, 463] on button "Export" at bounding box center [402, 452] width 198 height 28
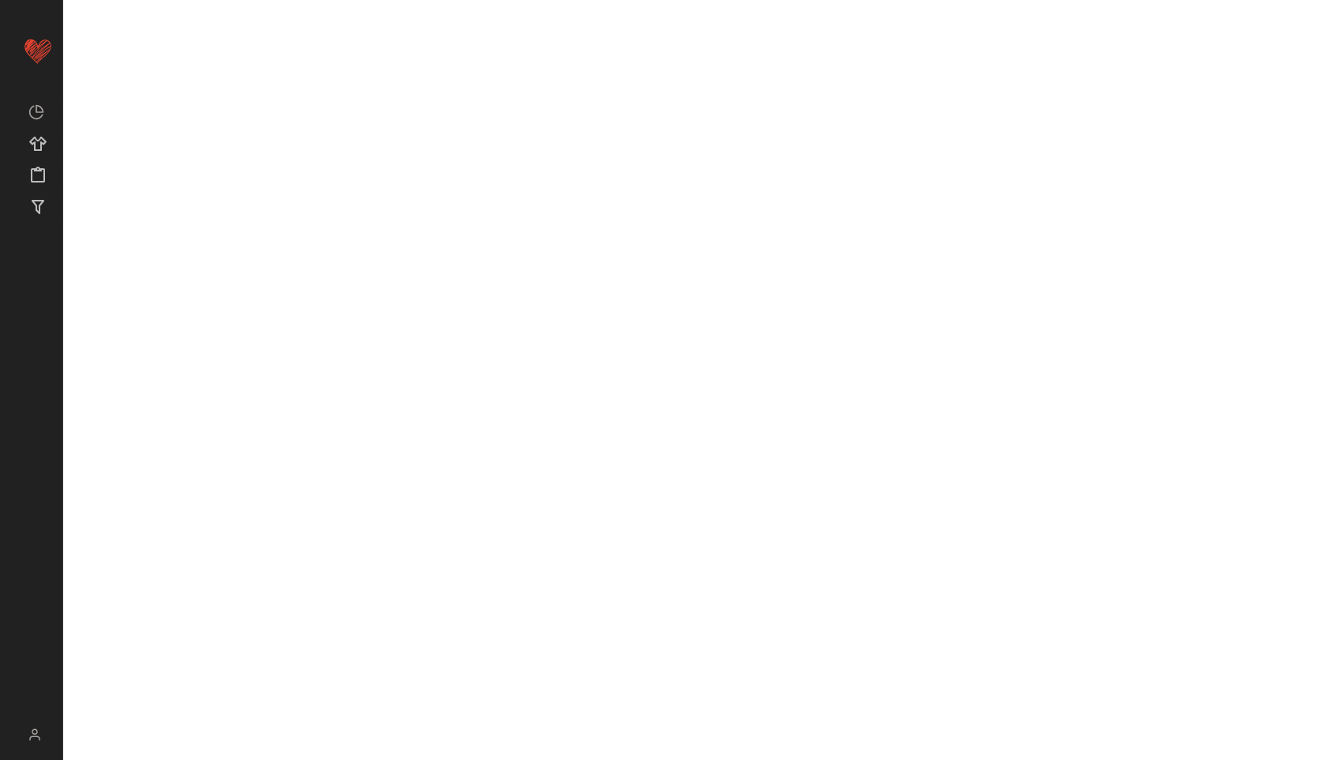
scroll to position [2325, 0]
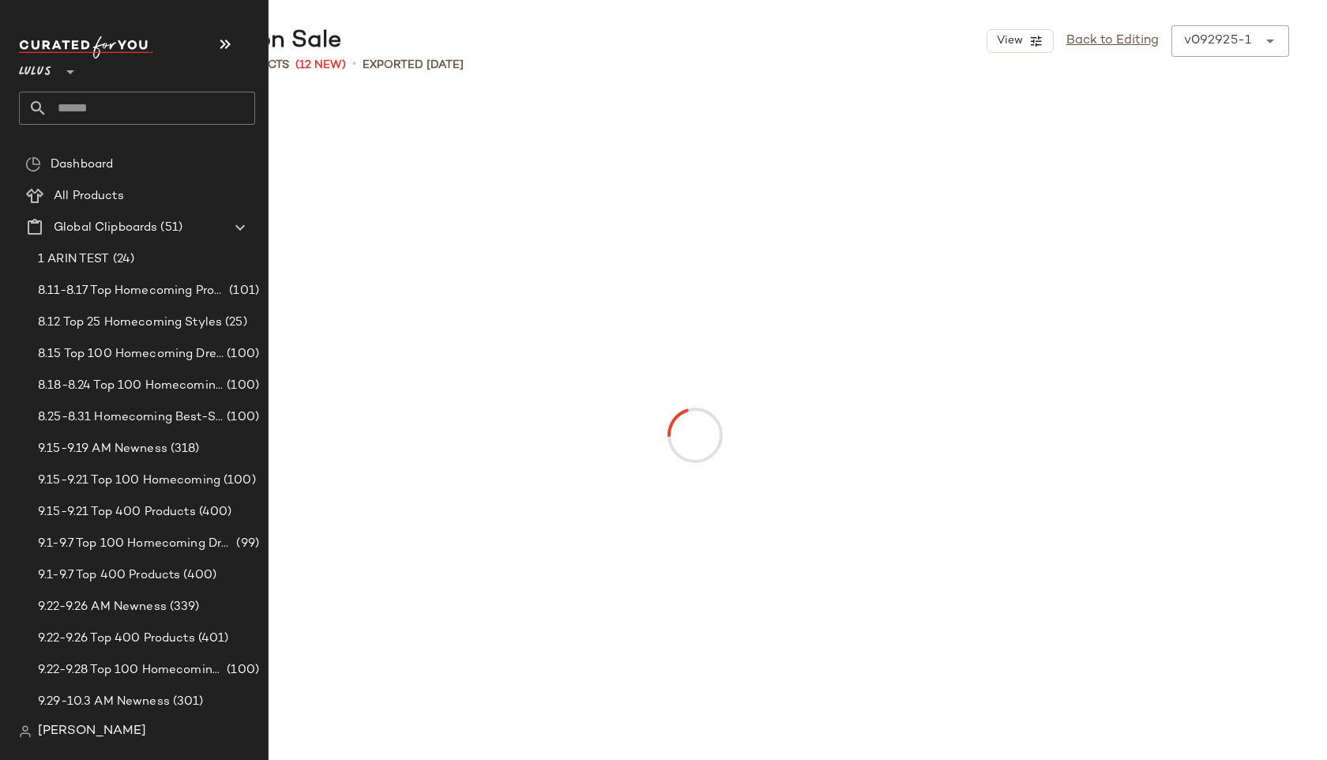
click at [84, 109] on input "text" at bounding box center [151, 108] width 208 height 33
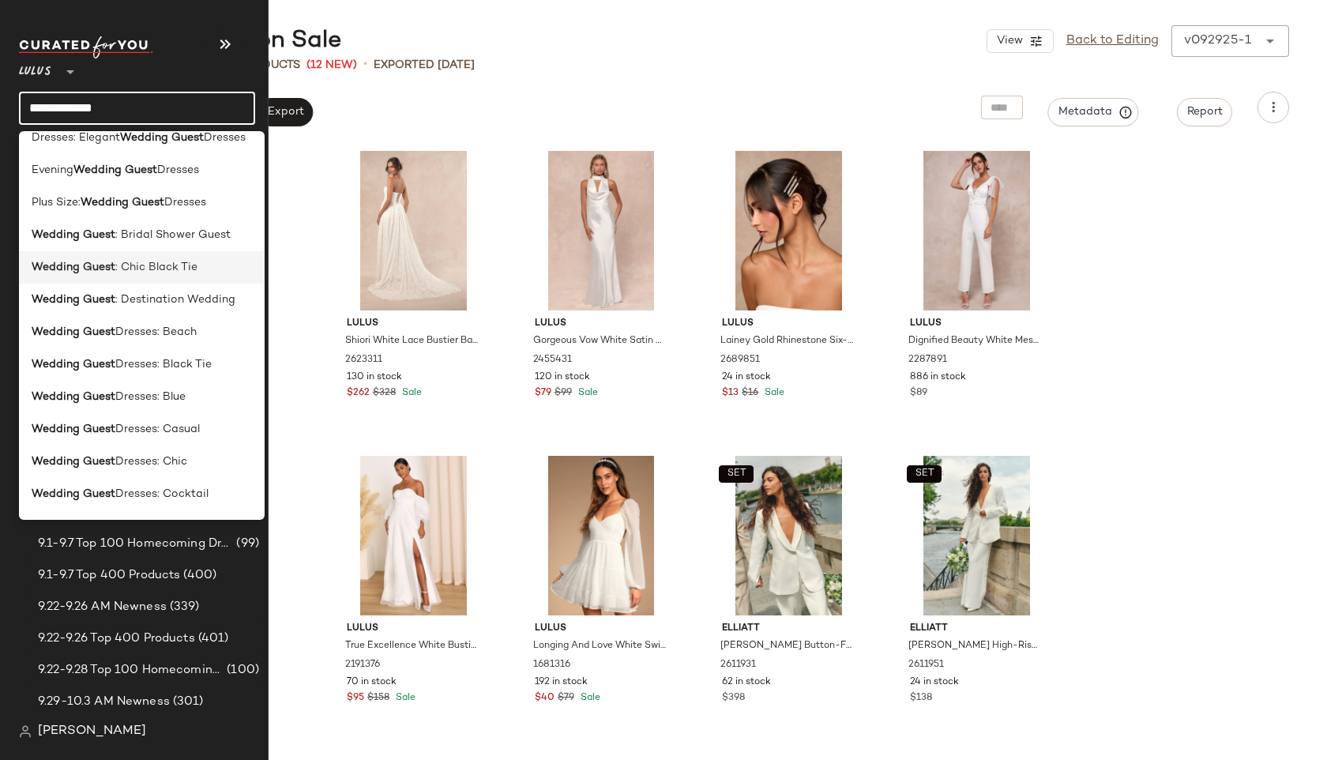
scroll to position [149, 0]
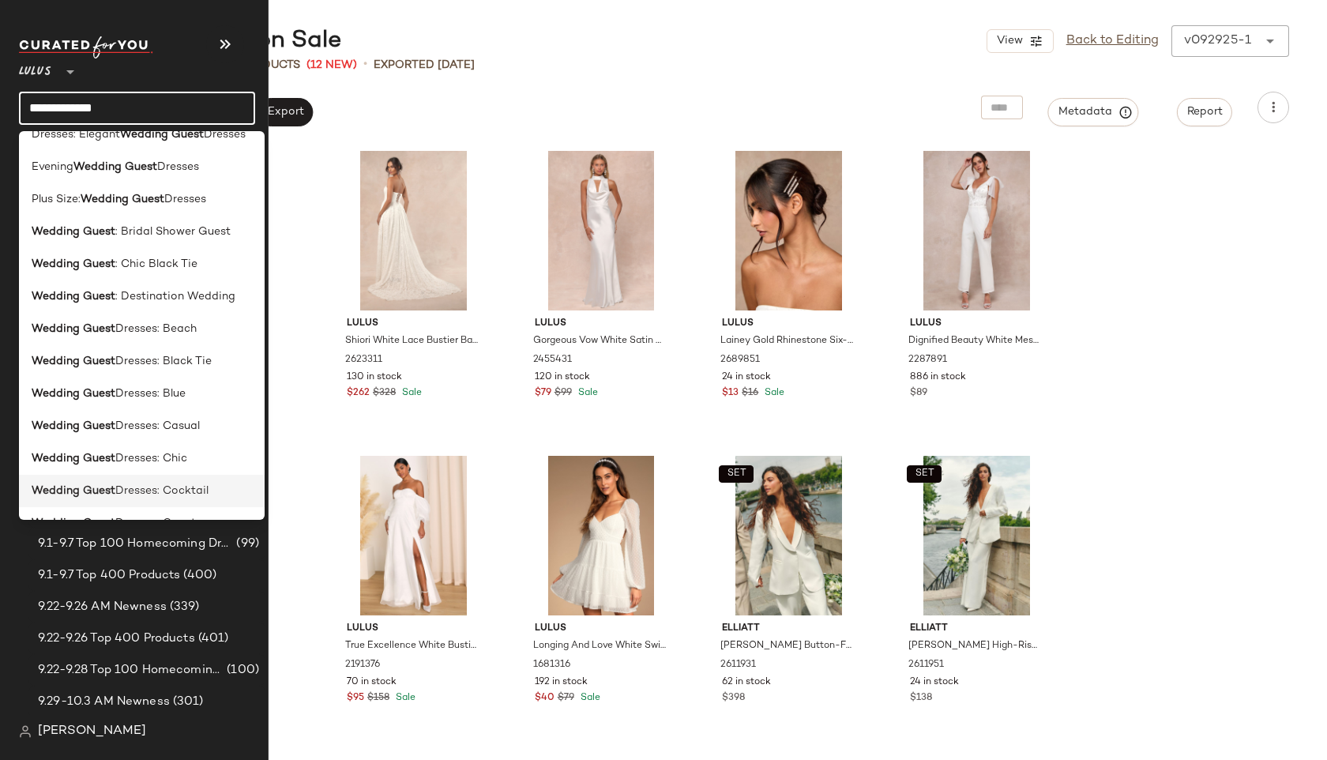
type input "**********"
click at [93, 488] on b "Wedding Guest" at bounding box center [74, 491] width 84 height 17
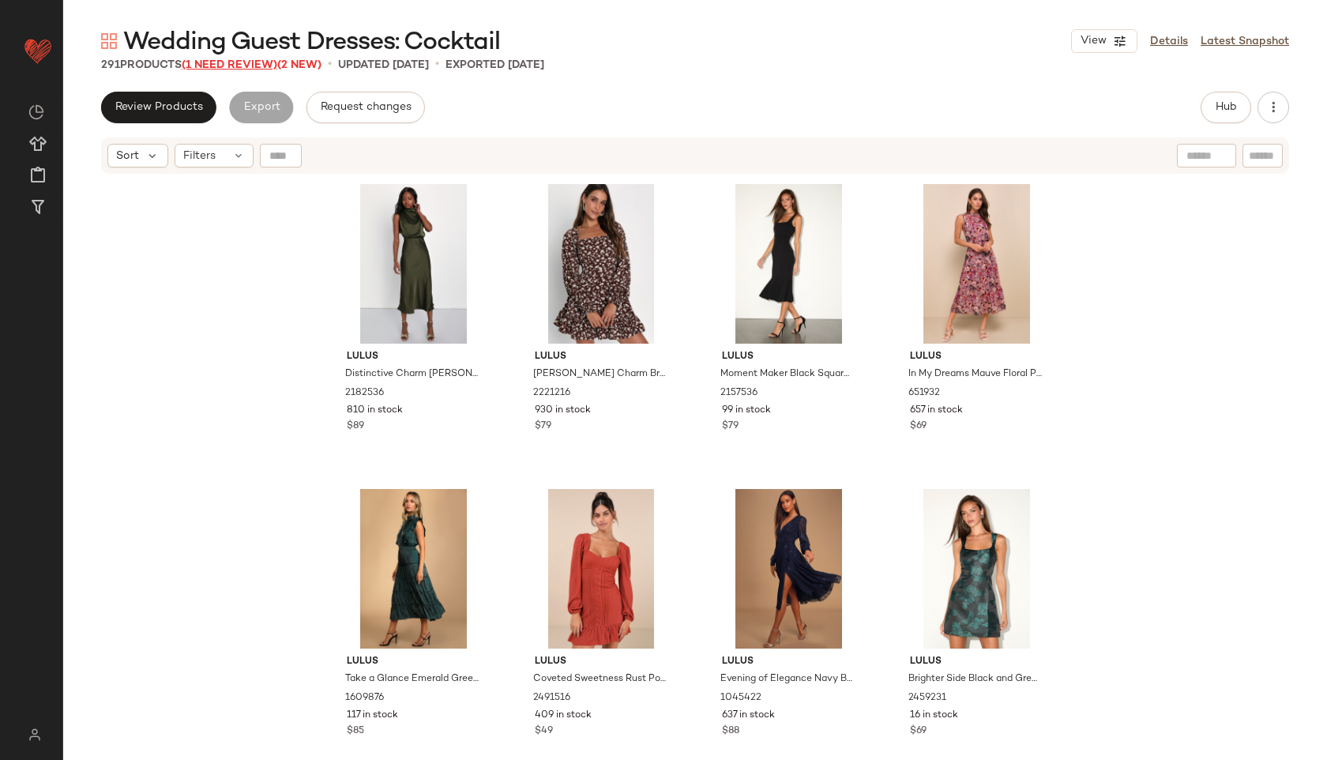
click at [256, 64] on span "(1 Need Review)" at bounding box center [230, 65] width 96 height 12
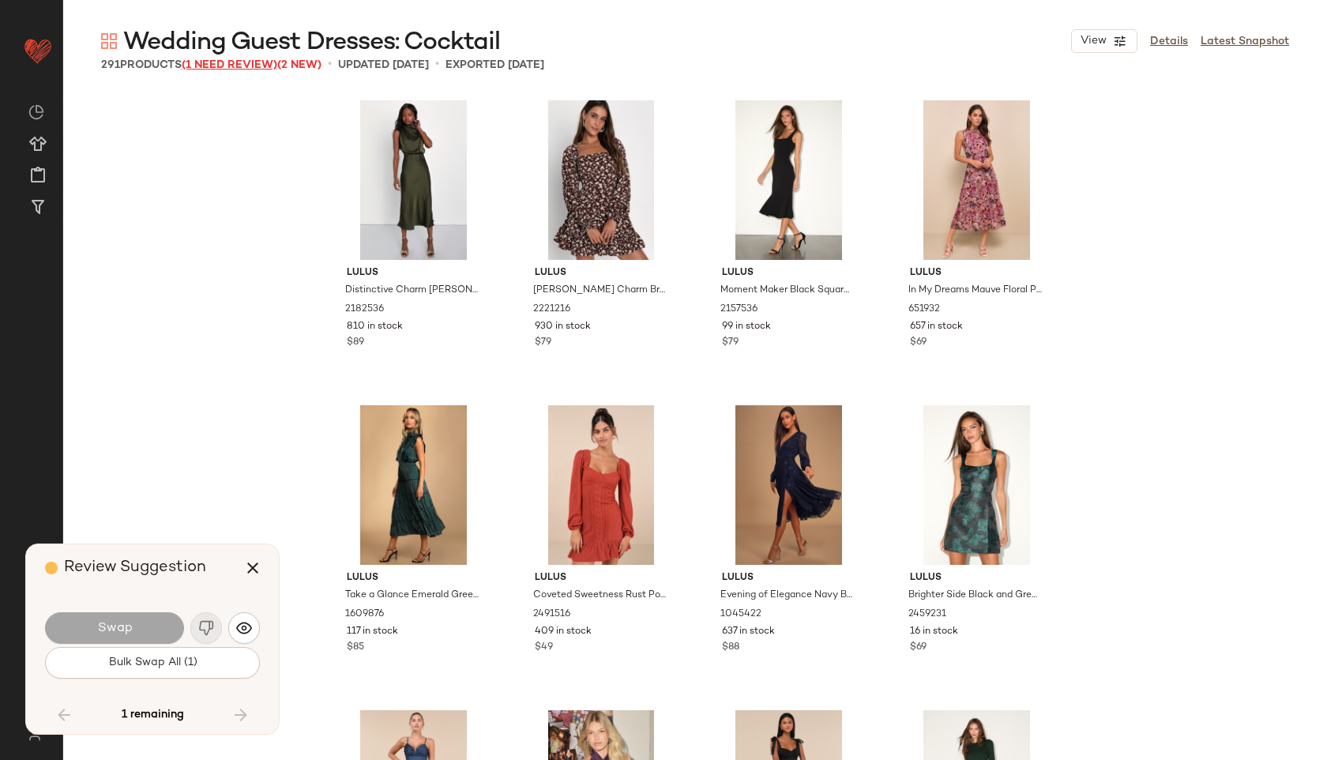
scroll to position [20737, 0]
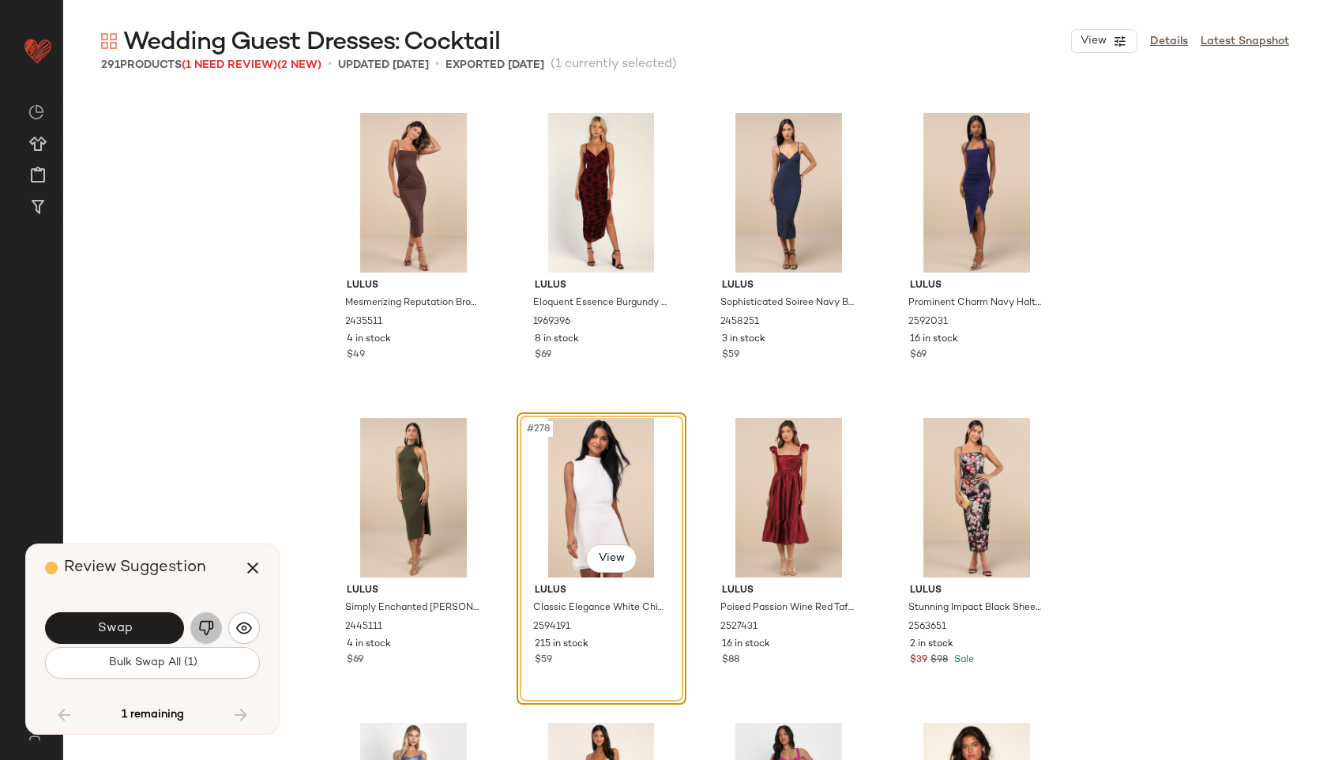
click at [201, 630] on img "button" at bounding box center [206, 628] width 16 height 16
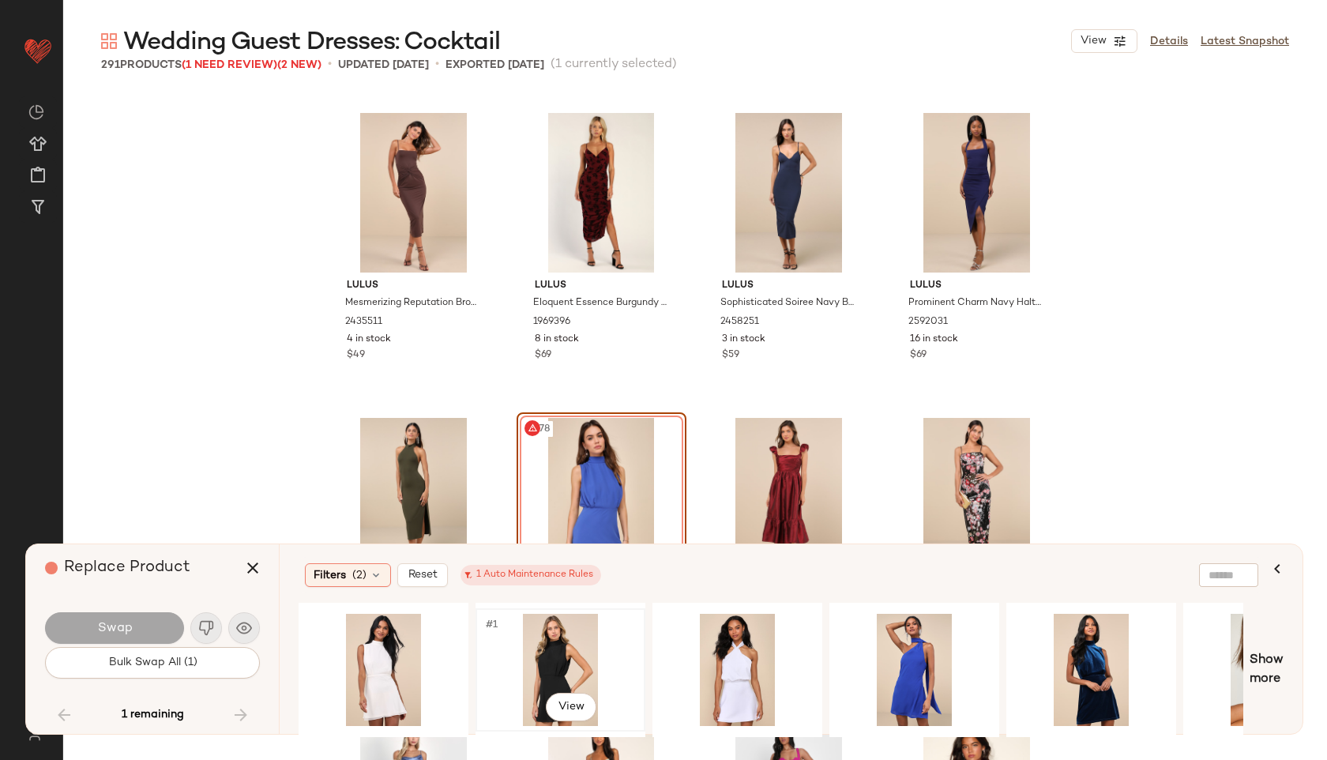
click at [560, 642] on div "#1 View" at bounding box center [560, 670] width 159 height 112
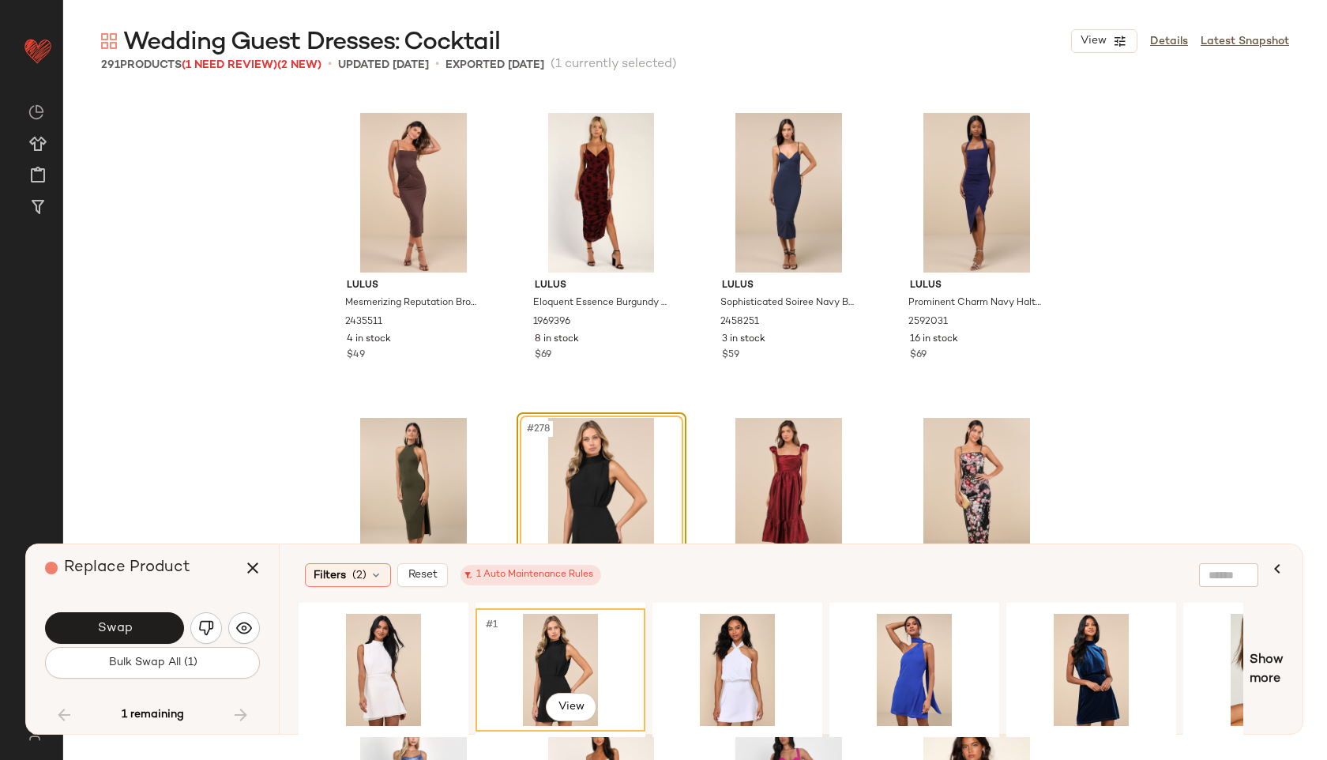
click at [164, 610] on div "Swap" at bounding box center [152, 628] width 215 height 38
click at [145, 627] on button "Swap" at bounding box center [114, 628] width 139 height 32
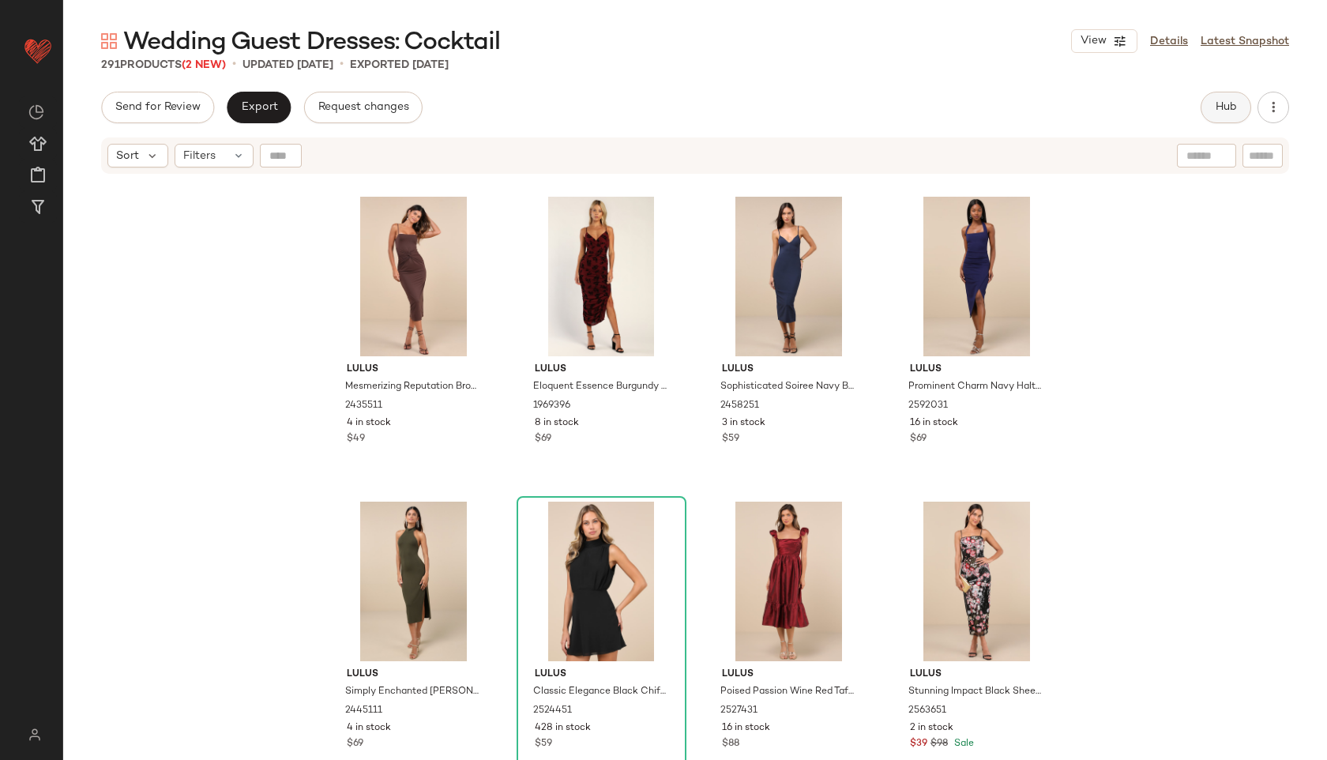
click at [1229, 94] on button "Hub" at bounding box center [1226, 108] width 51 height 32
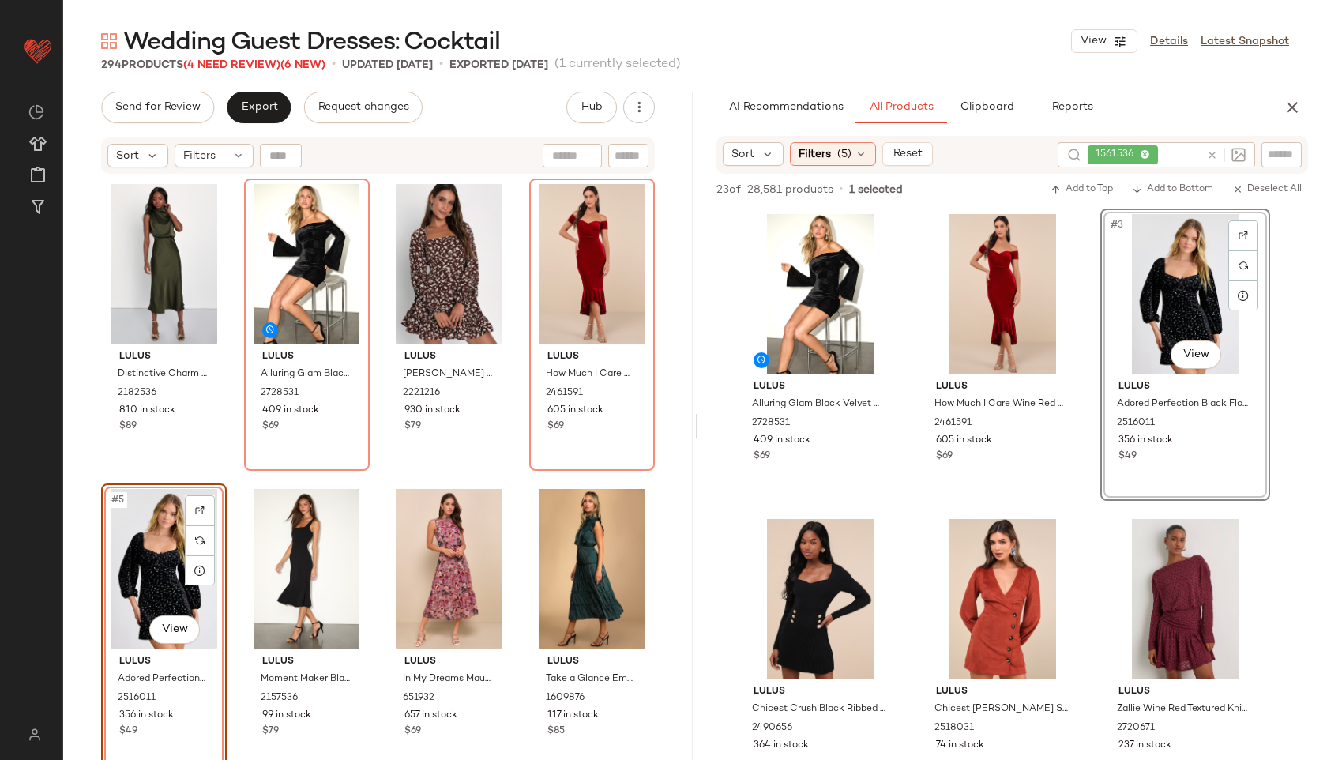
click at [150, 563] on div "#5 View" at bounding box center [164, 569] width 115 height 160
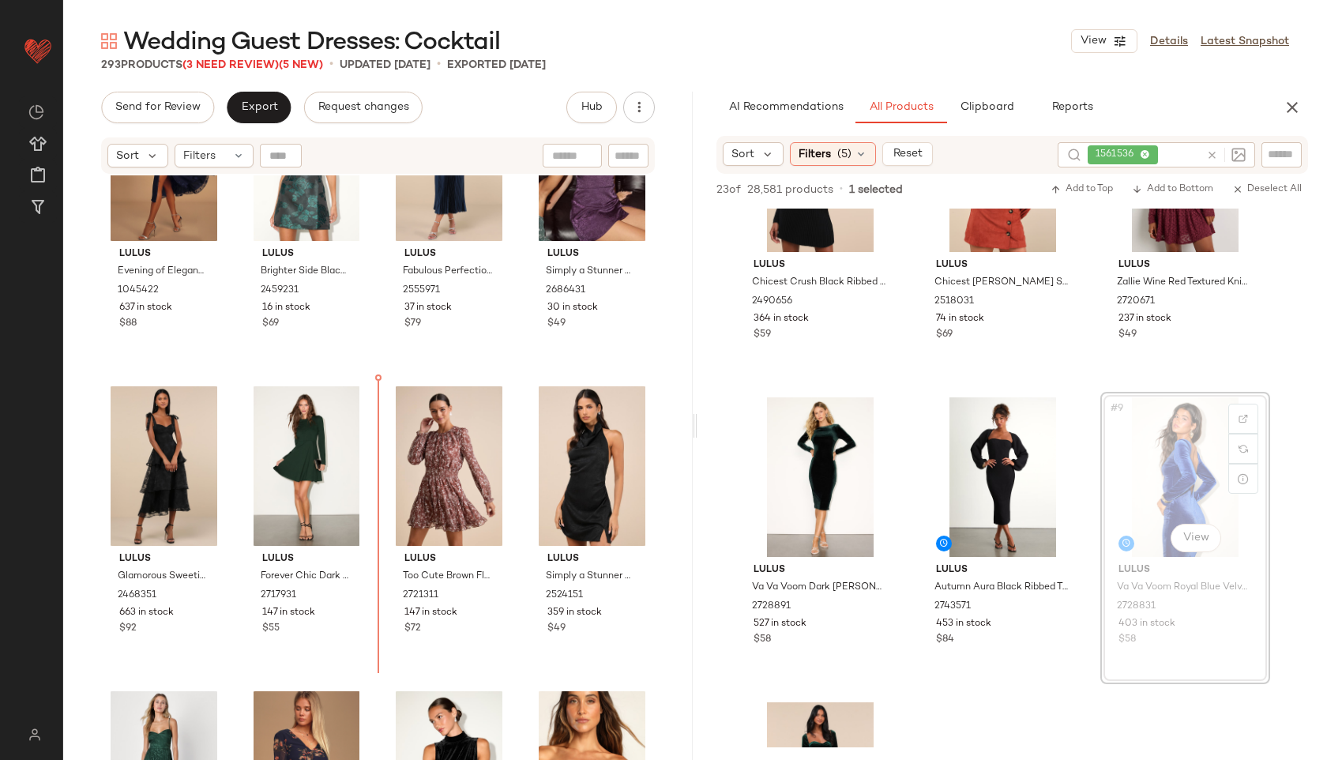
scroll to position [732, 0]
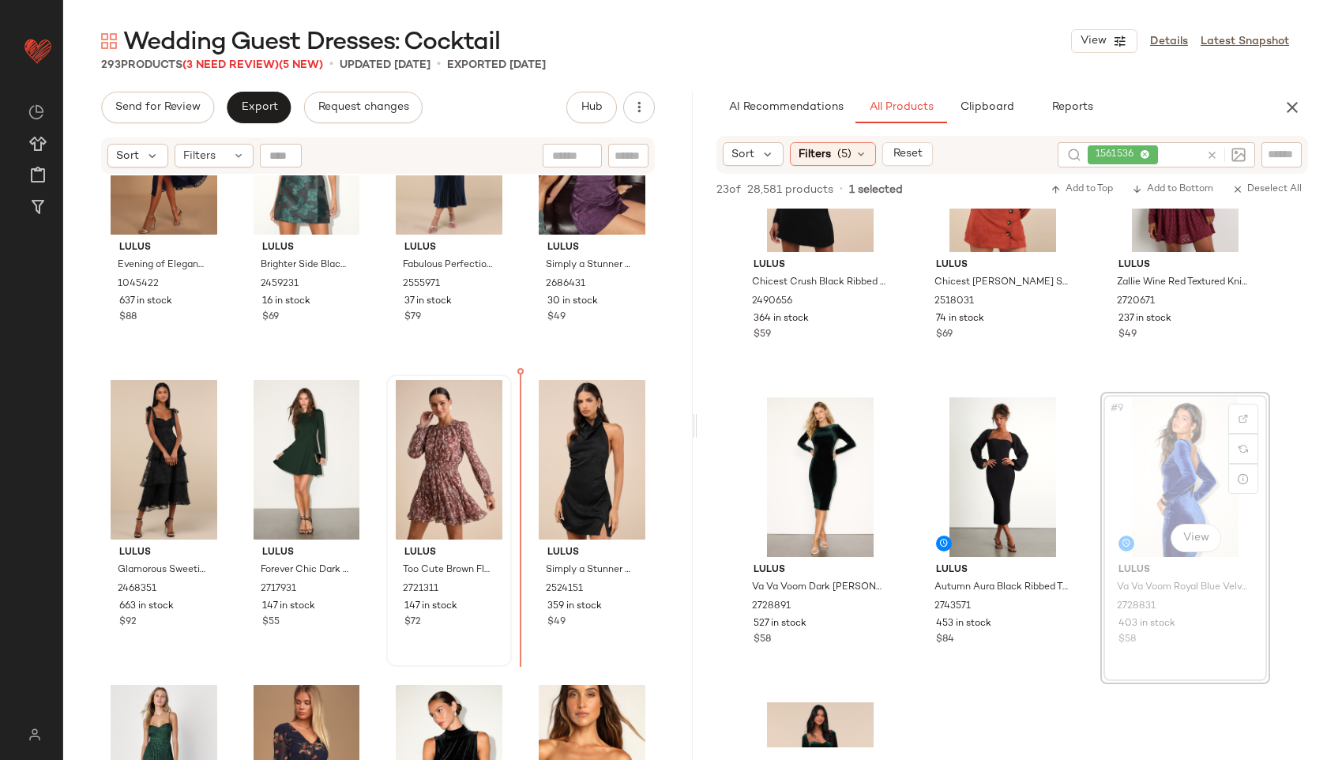
drag, startPoint x: 1195, startPoint y: 478, endPoint x: 498, endPoint y: 468, distance: 697.7
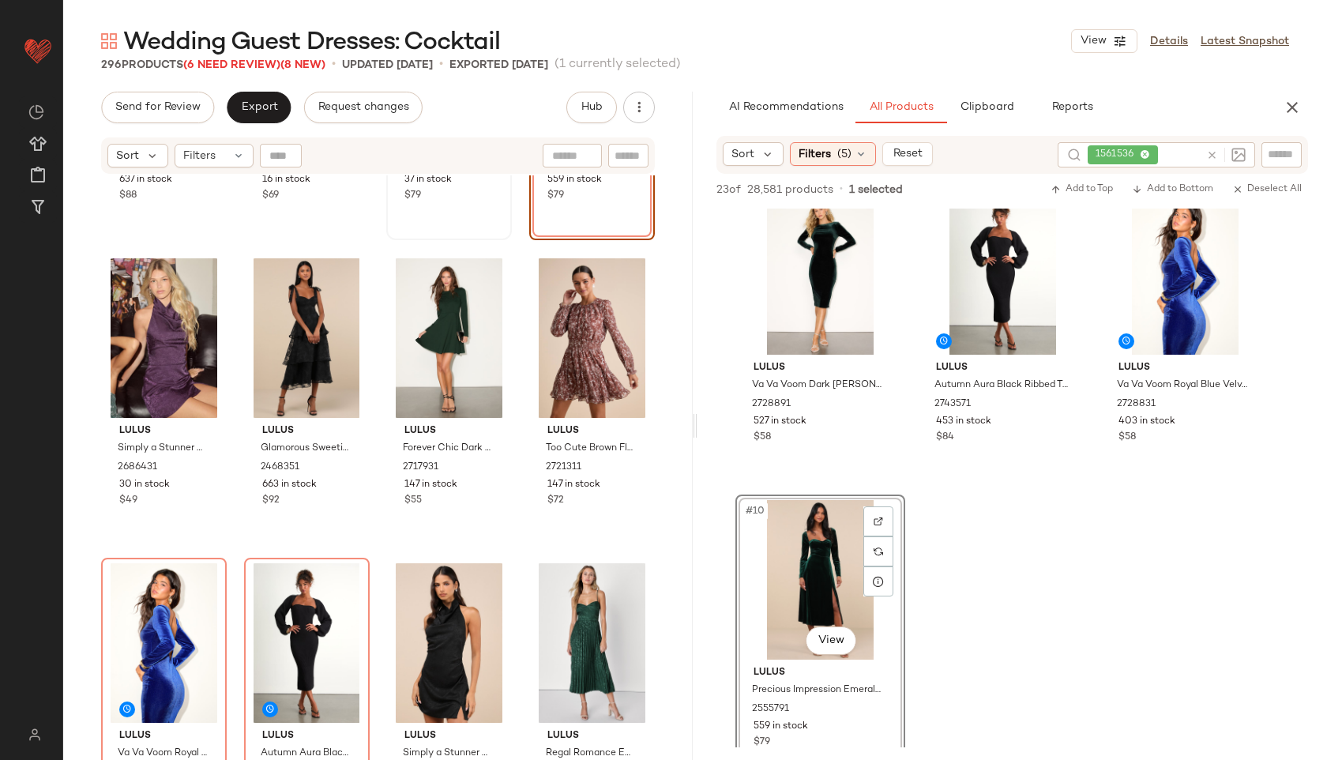
scroll to position [855, 0]
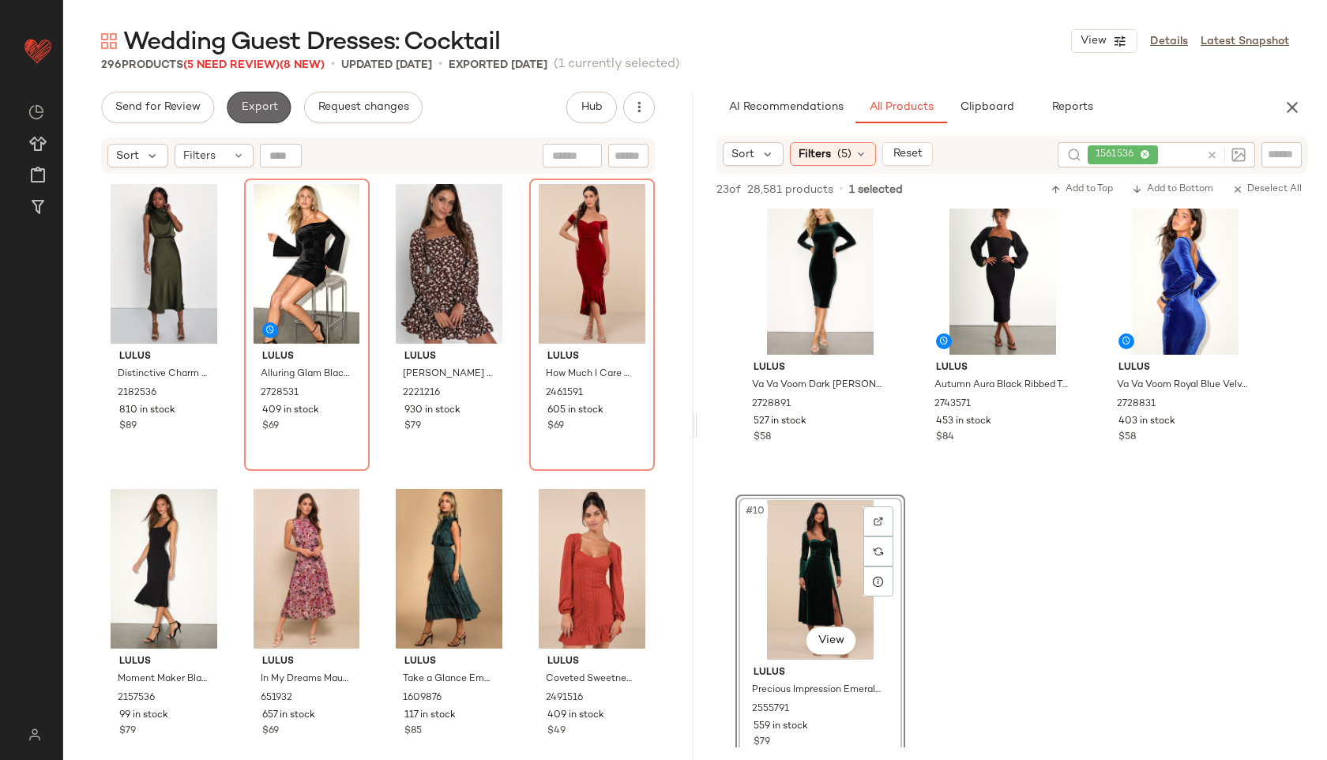
click at [267, 104] on span "Export" at bounding box center [258, 107] width 37 height 13
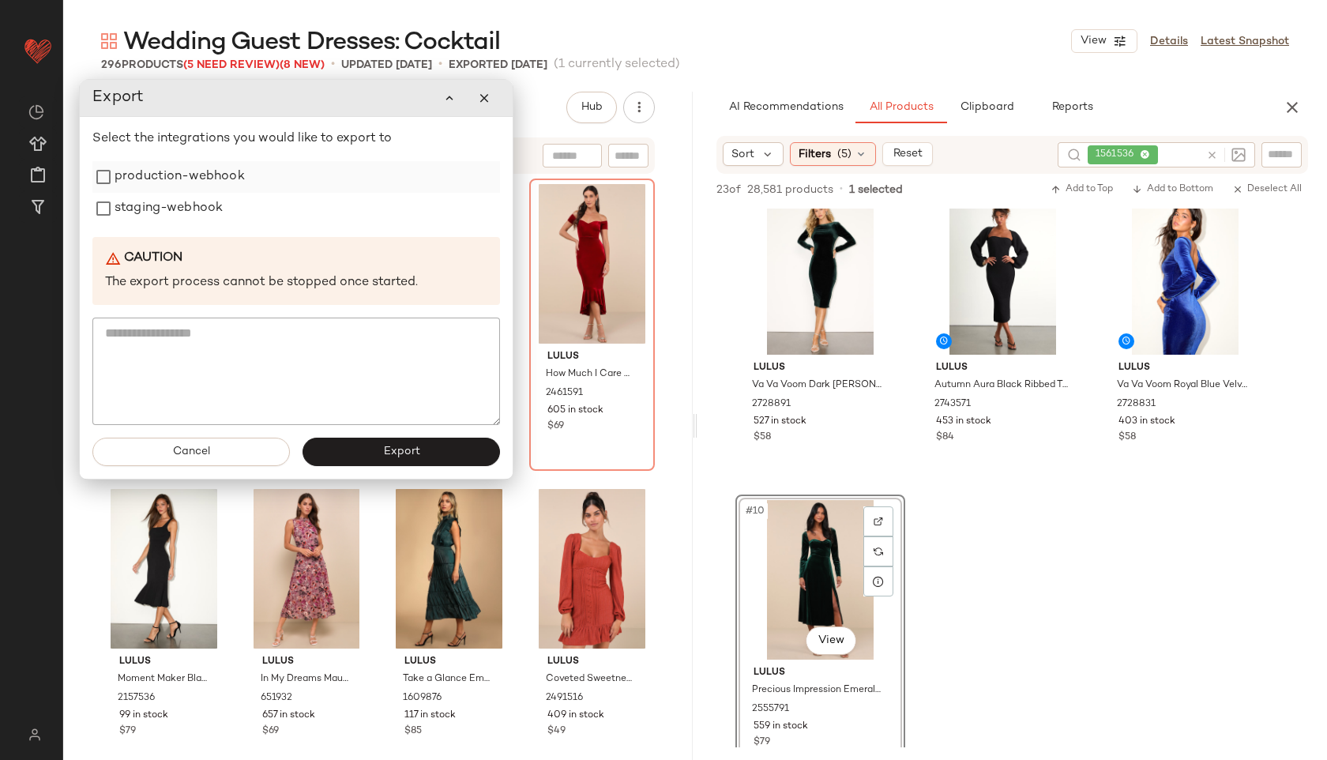
click at [220, 177] on label "production-webhook" at bounding box center [180, 177] width 130 height 32
click at [215, 201] on label "staging-webhook" at bounding box center [169, 209] width 108 height 32
click at [386, 442] on button "Export" at bounding box center [402, 452] width 198 height 28
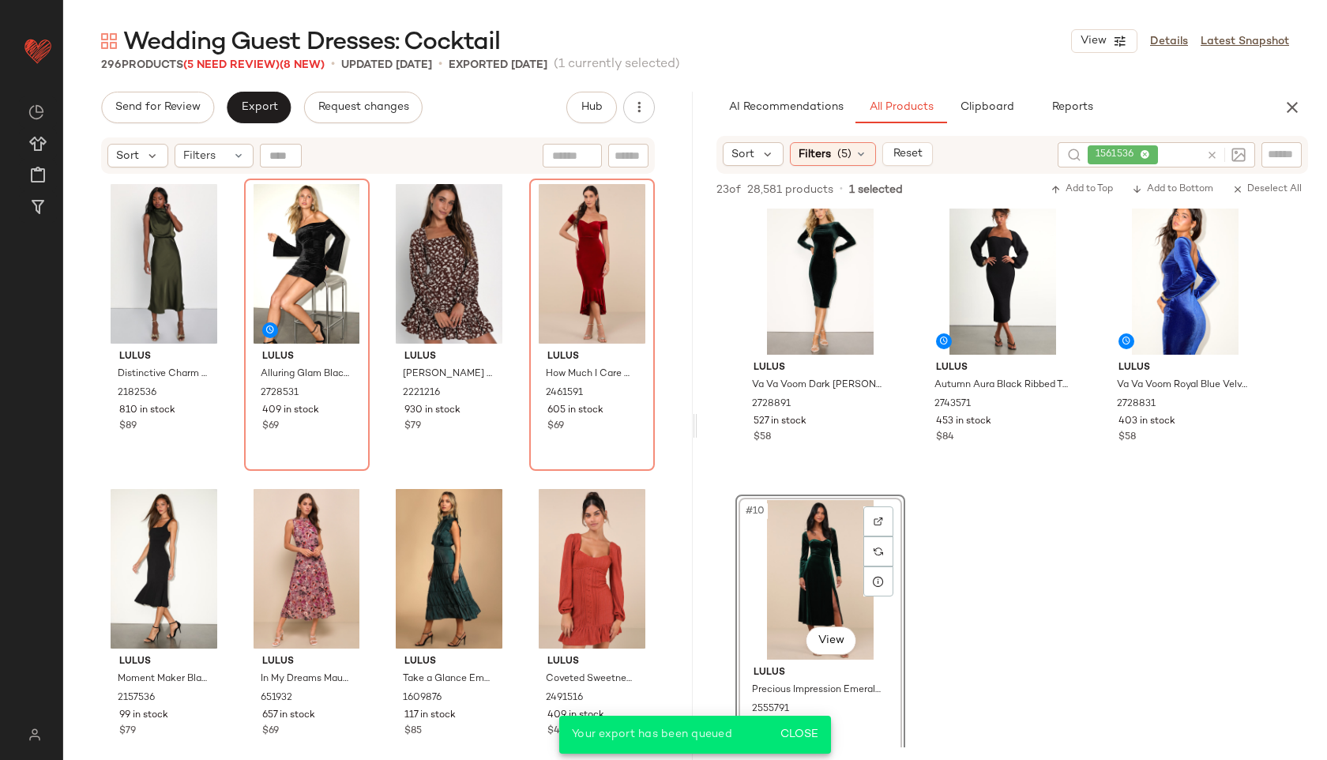
scroll to position [934, 0]
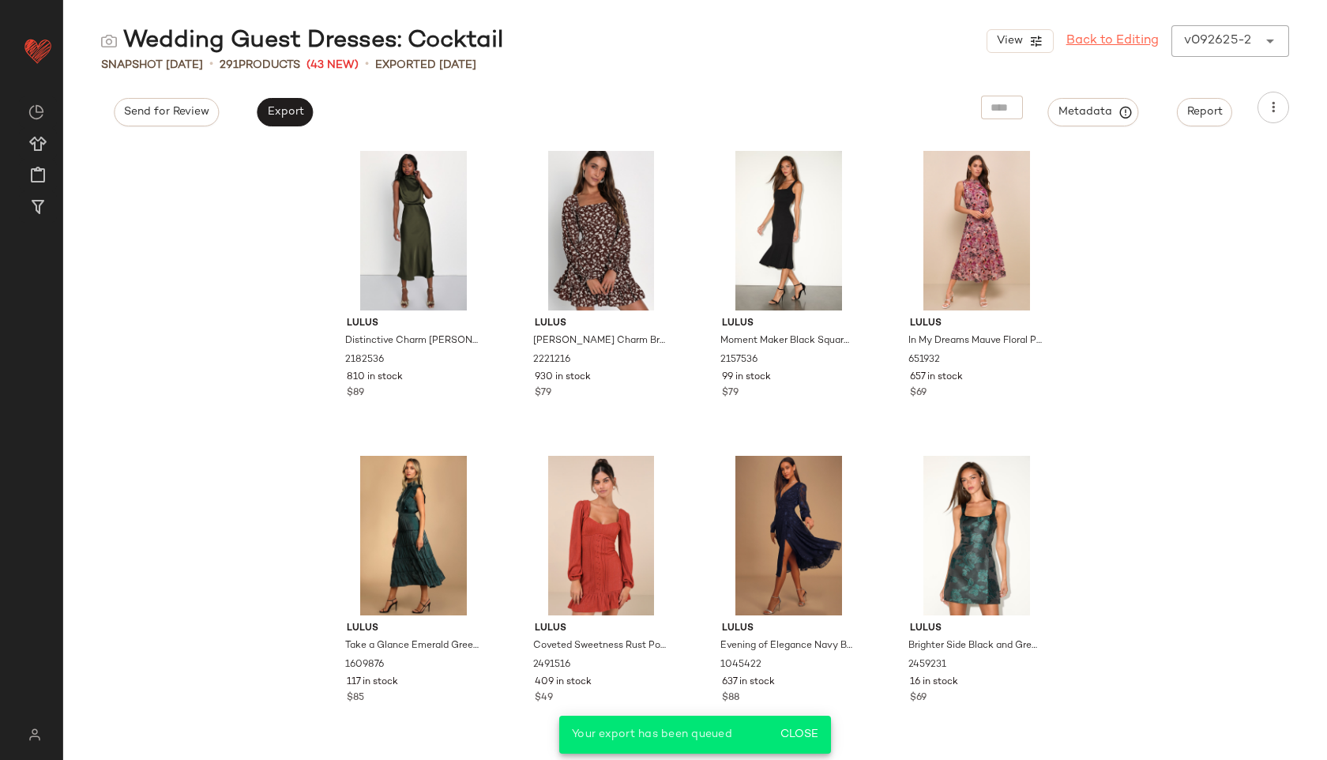
click at [1118, 47] on link "Back to Editing" at bounding box center [1113, 41] width 92 height 19
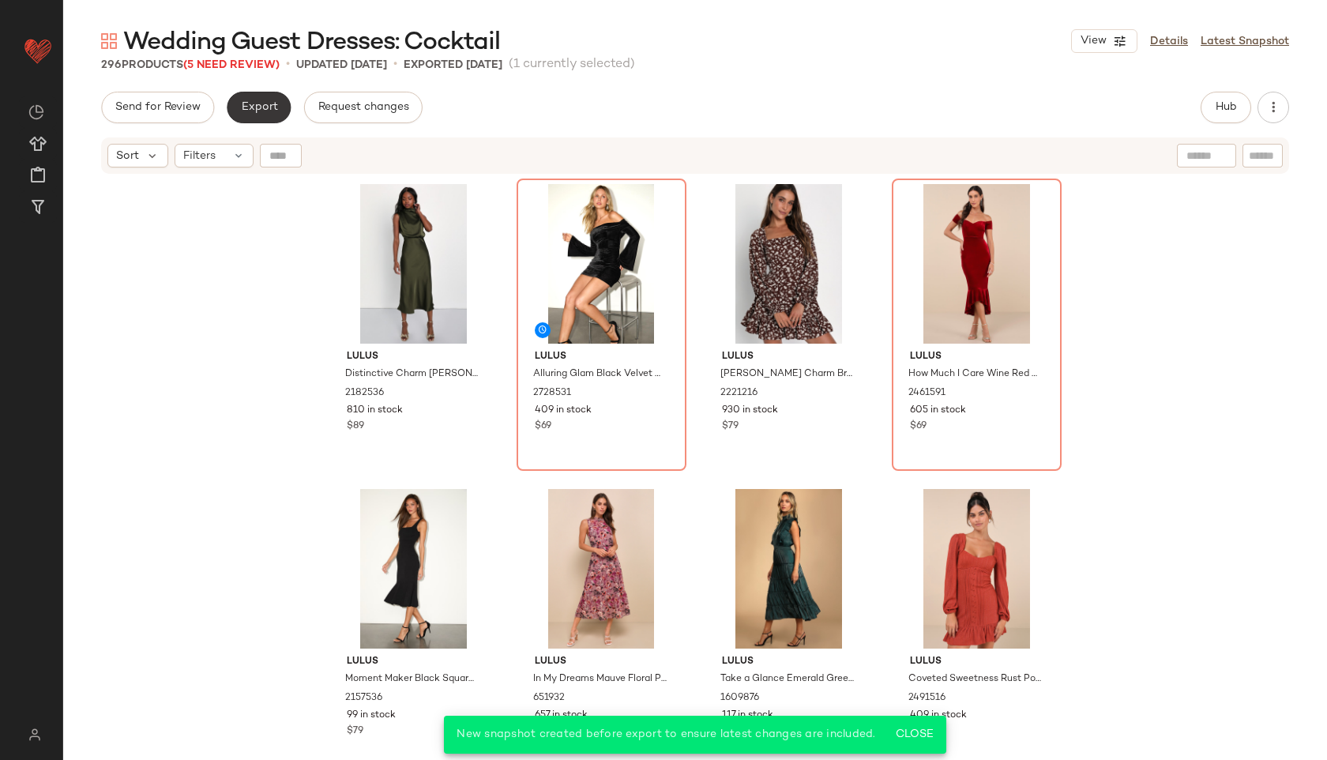
click at [255, 103] on span "Export" at bounding box center [258, 107] width 37 height 13
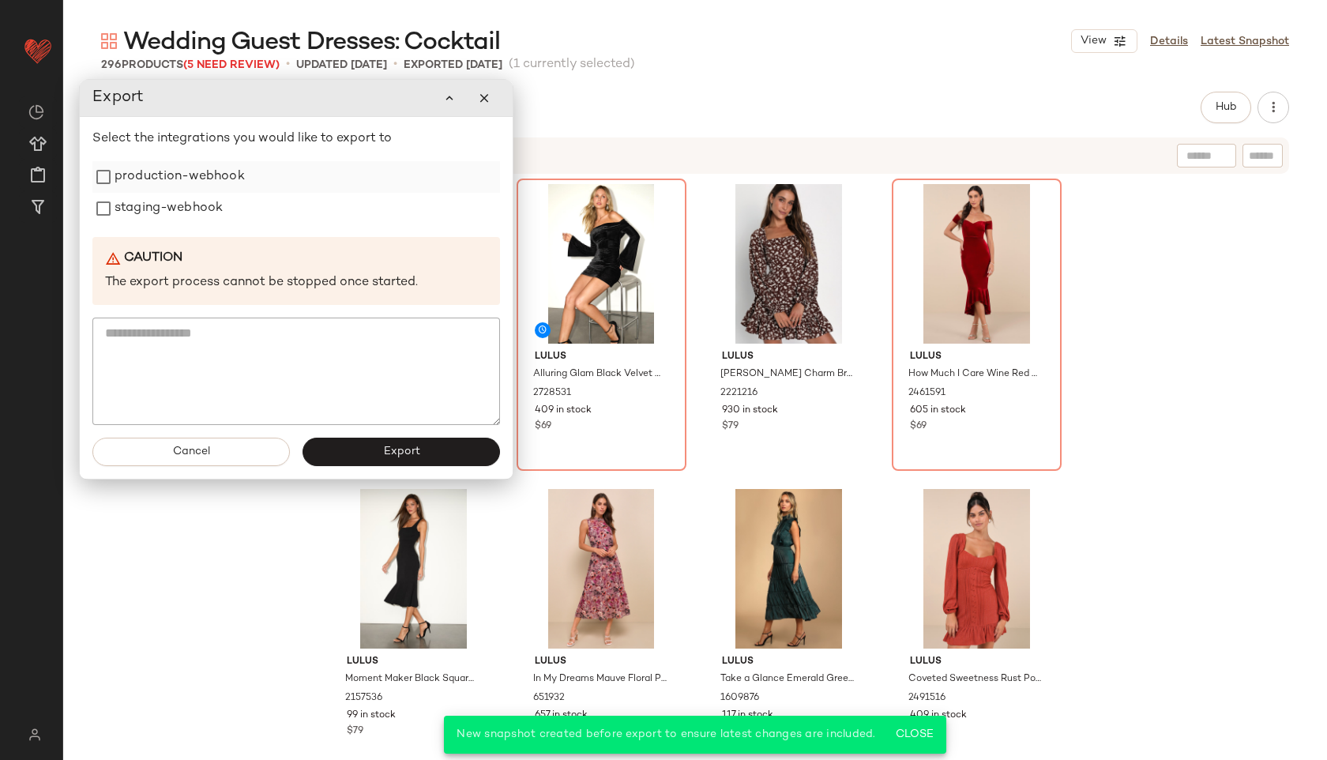
click at [174, 177] on label "production-webhook" at bounding box center [180, 177] width 130 height 32
click at [179, 213] on label "staging-webhook" at bounding box center [169, 209] width 108 height 32
click at [397, 450] on span "Export" at bounding box center [400, 452] width 37 height 13
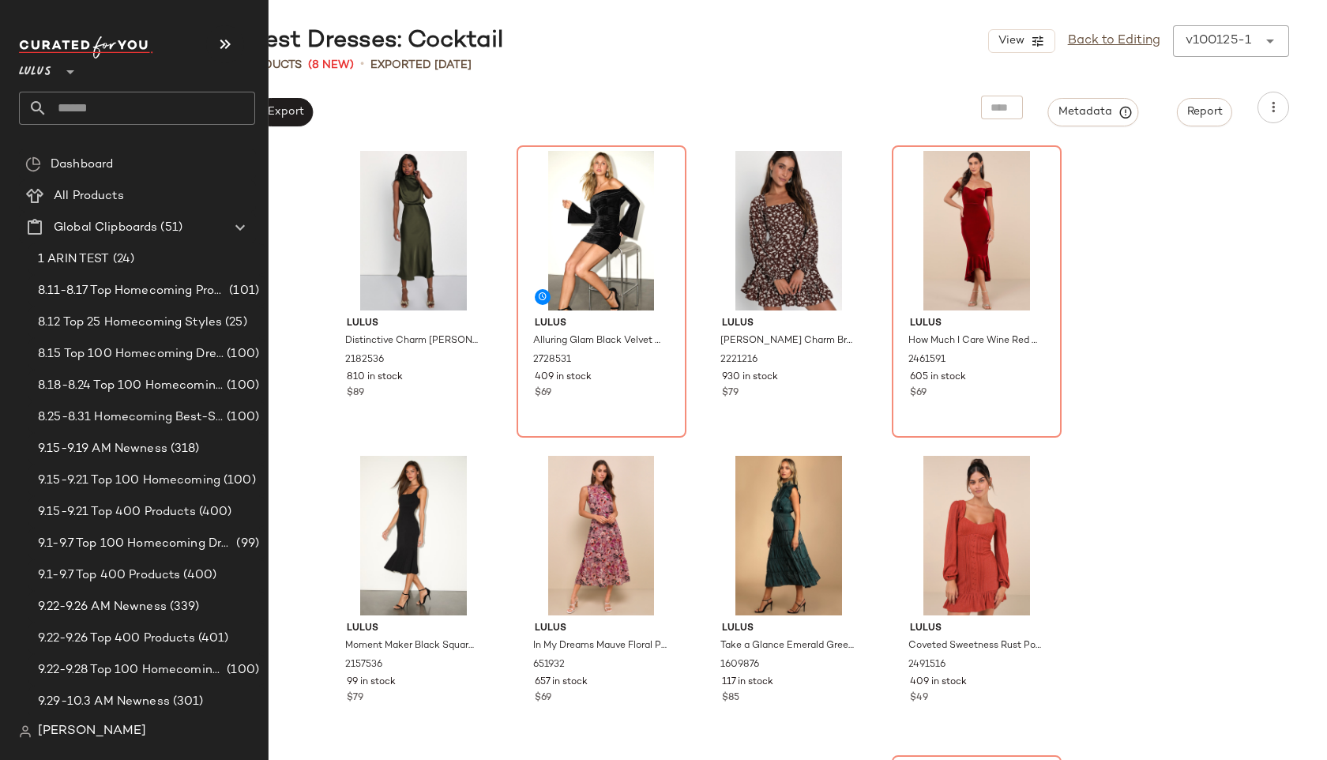
click at [88, 105] on input "text" at bounding box center [151, 108] width 208 height 33
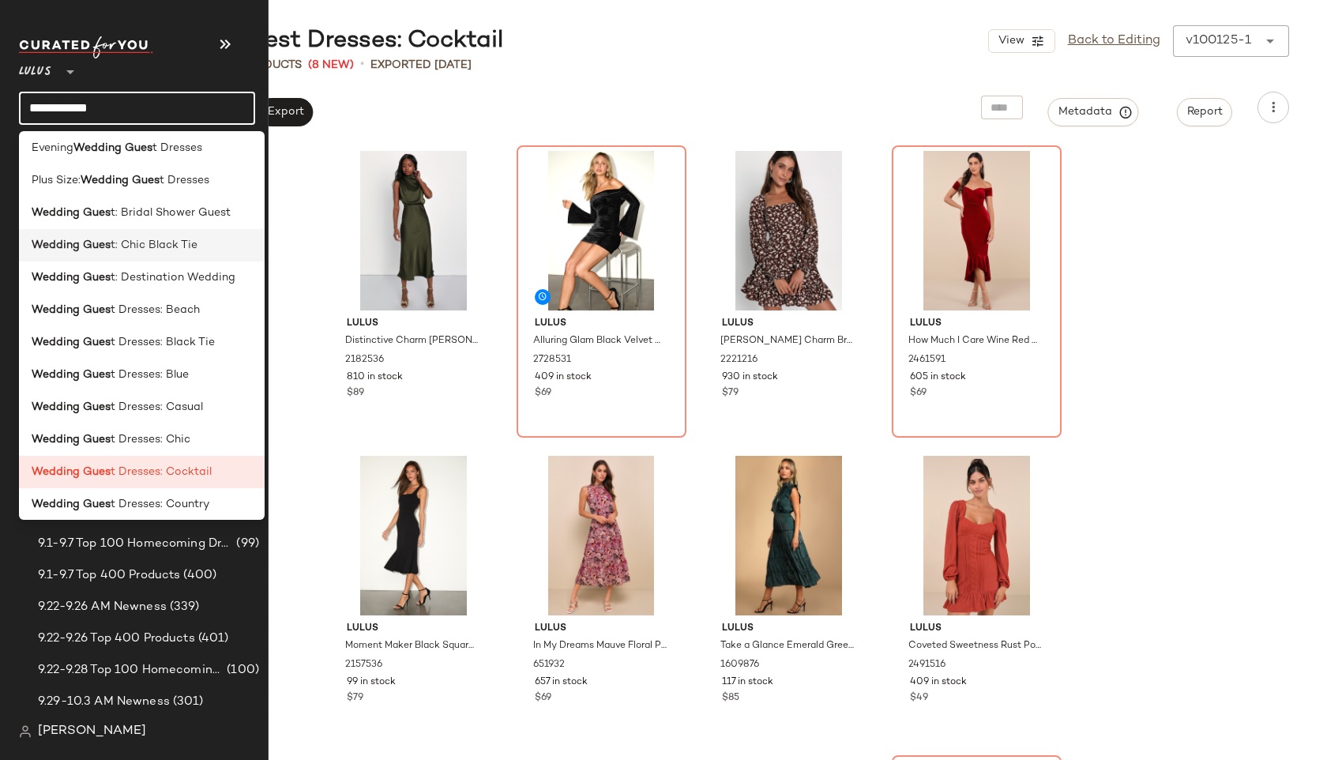
scroll to position [328, 0]
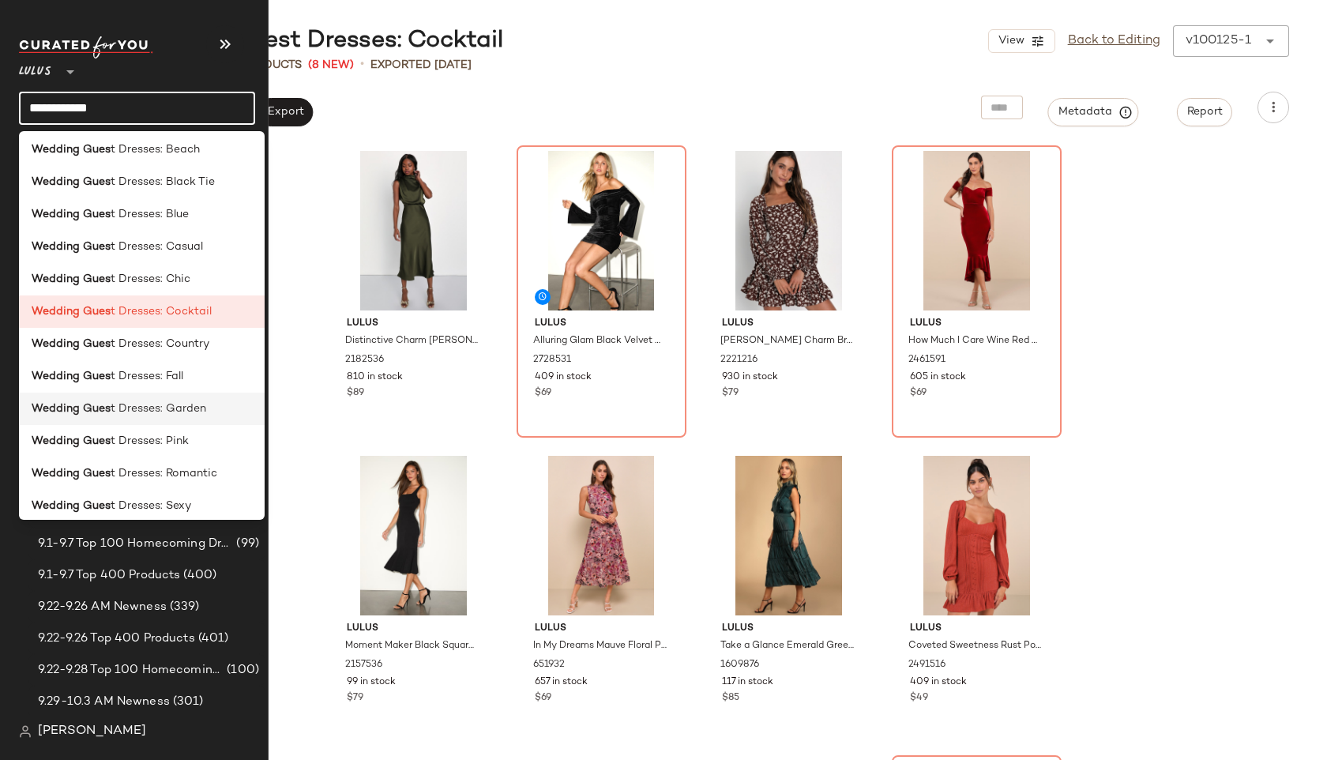
type input "**********"
click at [117, 411] on span "t Dresses: Garden" at bounding box center [159, 409] width 96 height 17
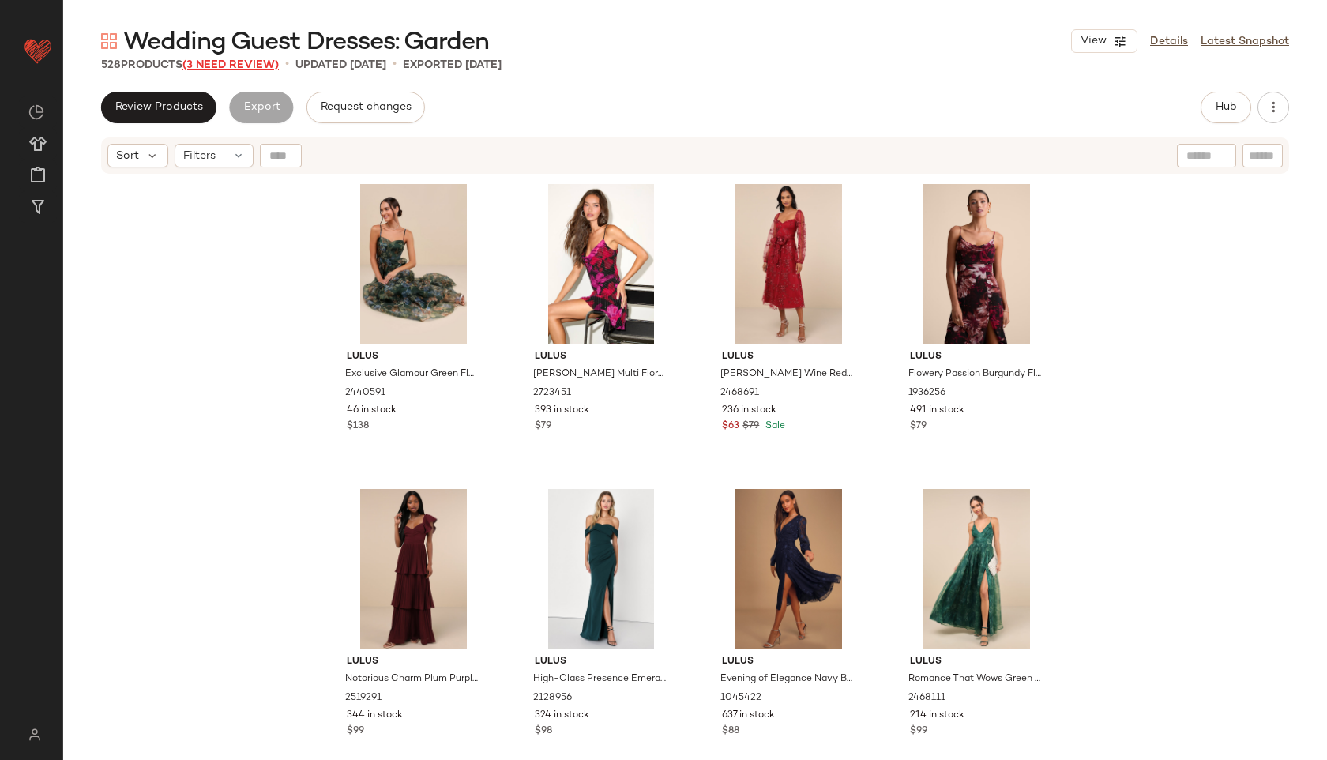
click at [253, 64] on span "(3 Need Review)" at bounding box center [231, 65] width 96 height 12
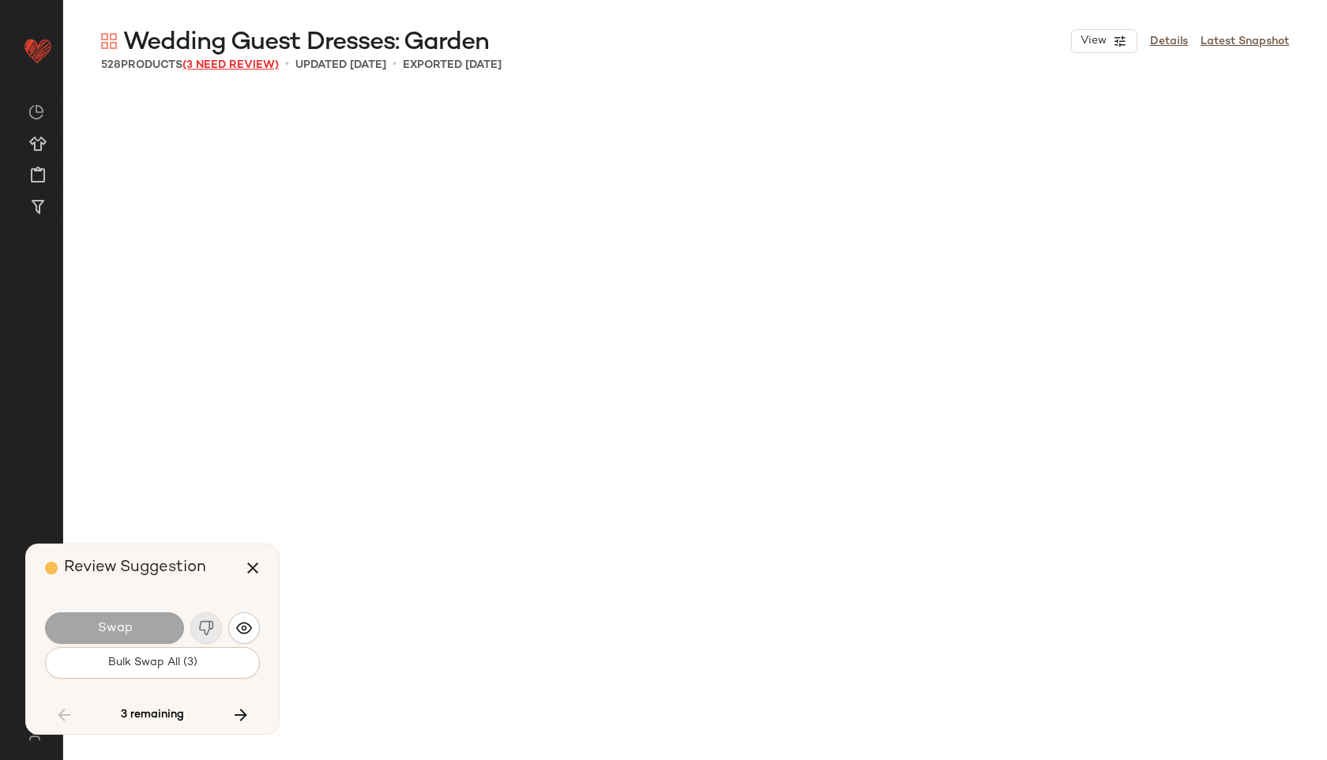
scroll to position [34155, 0]
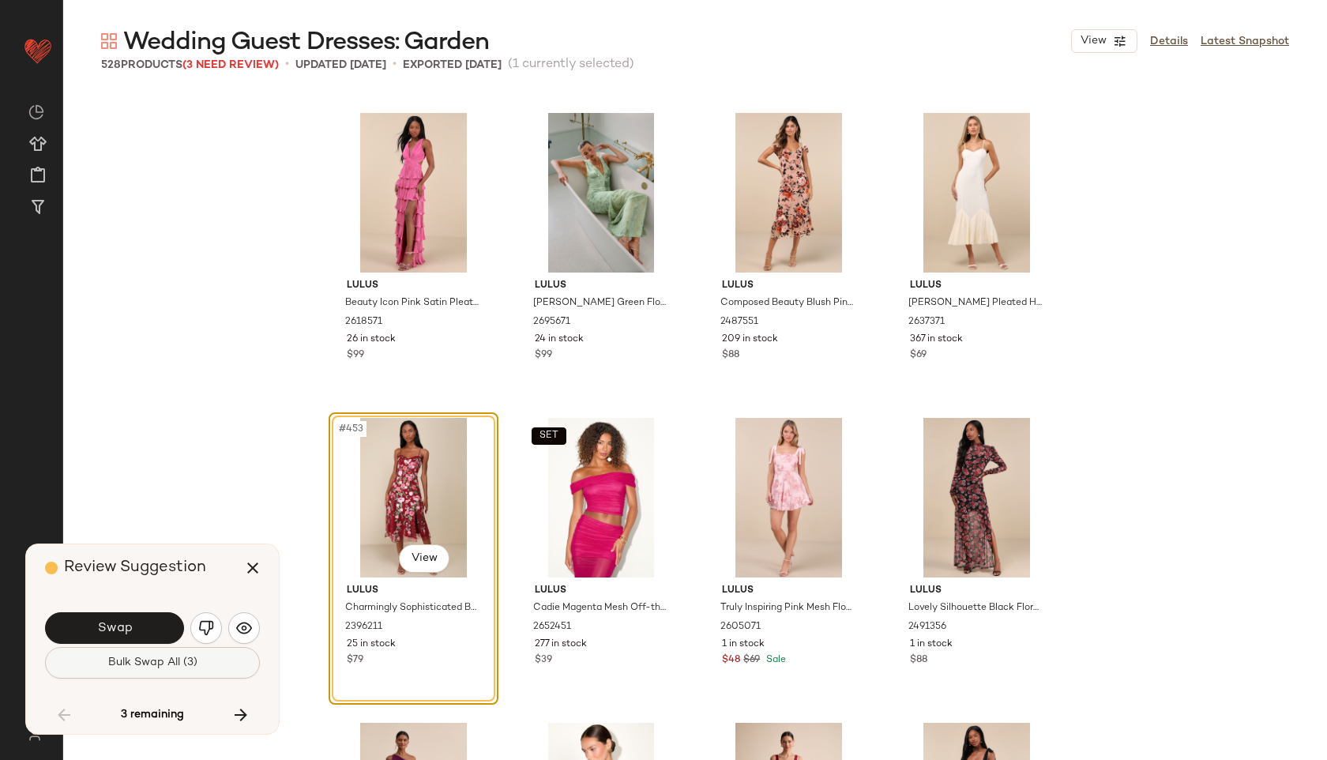
click at [141, 660] on span "Bulk Swap All (3)" at bounding box center [152, 663] width 90 height 13
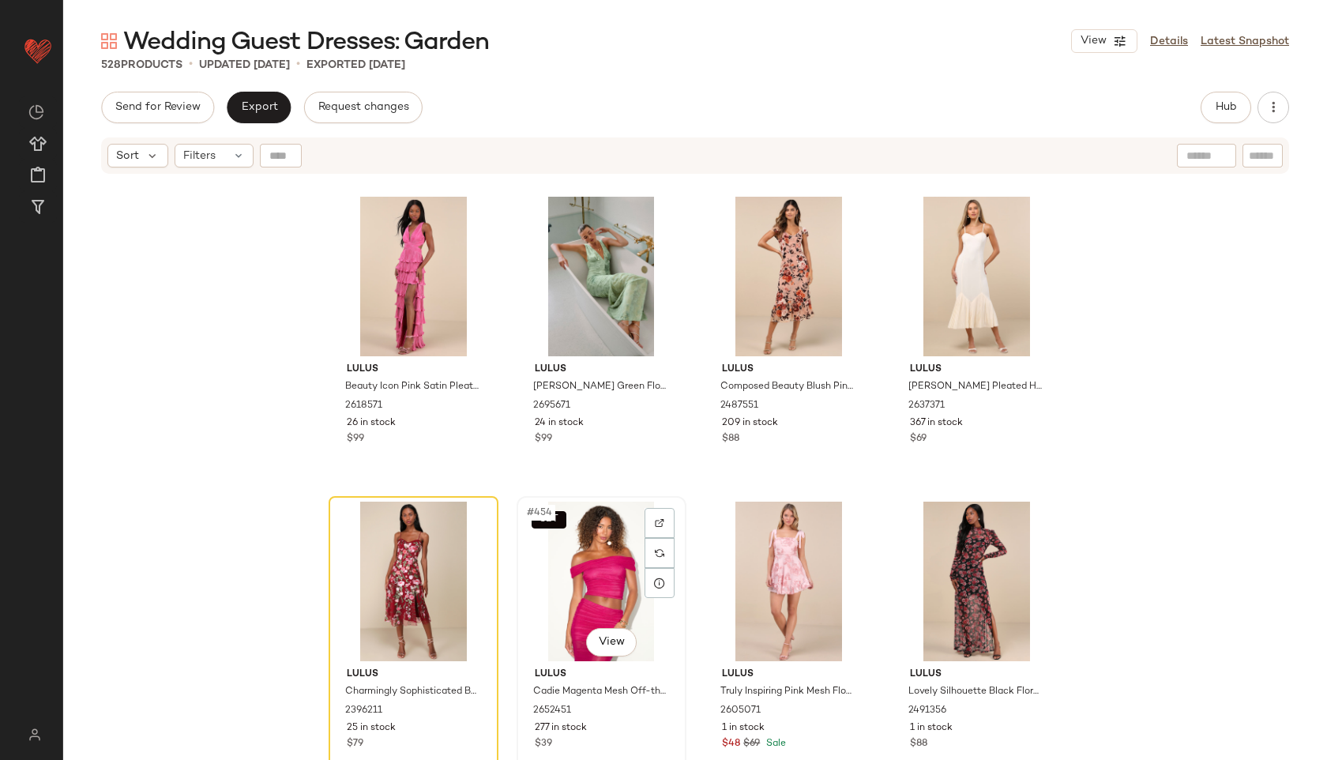
click at [587, 581] on div "SET #454 View" at bounding box center [601, 582] width 159 height 160
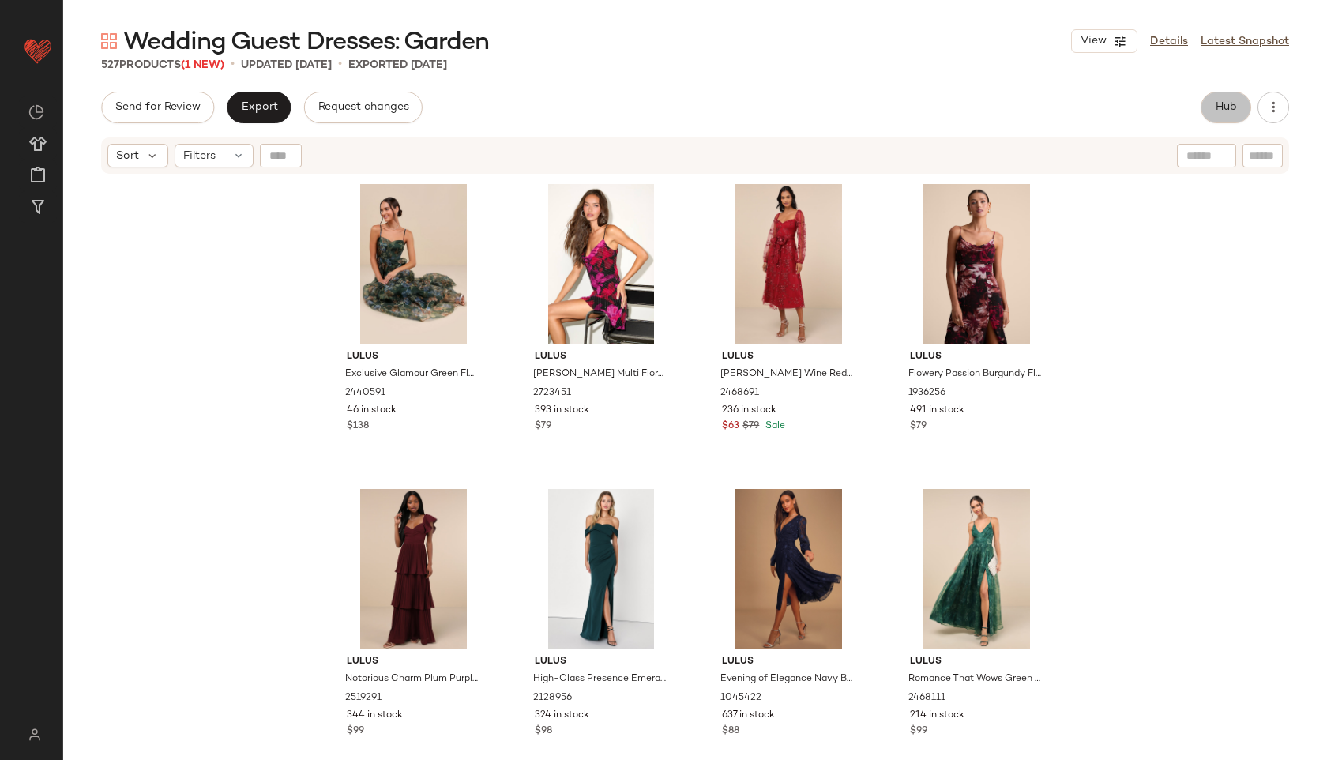
click at [1225, 98] on button "Hub" at bounding box center [1226, 108] width 51 height 32
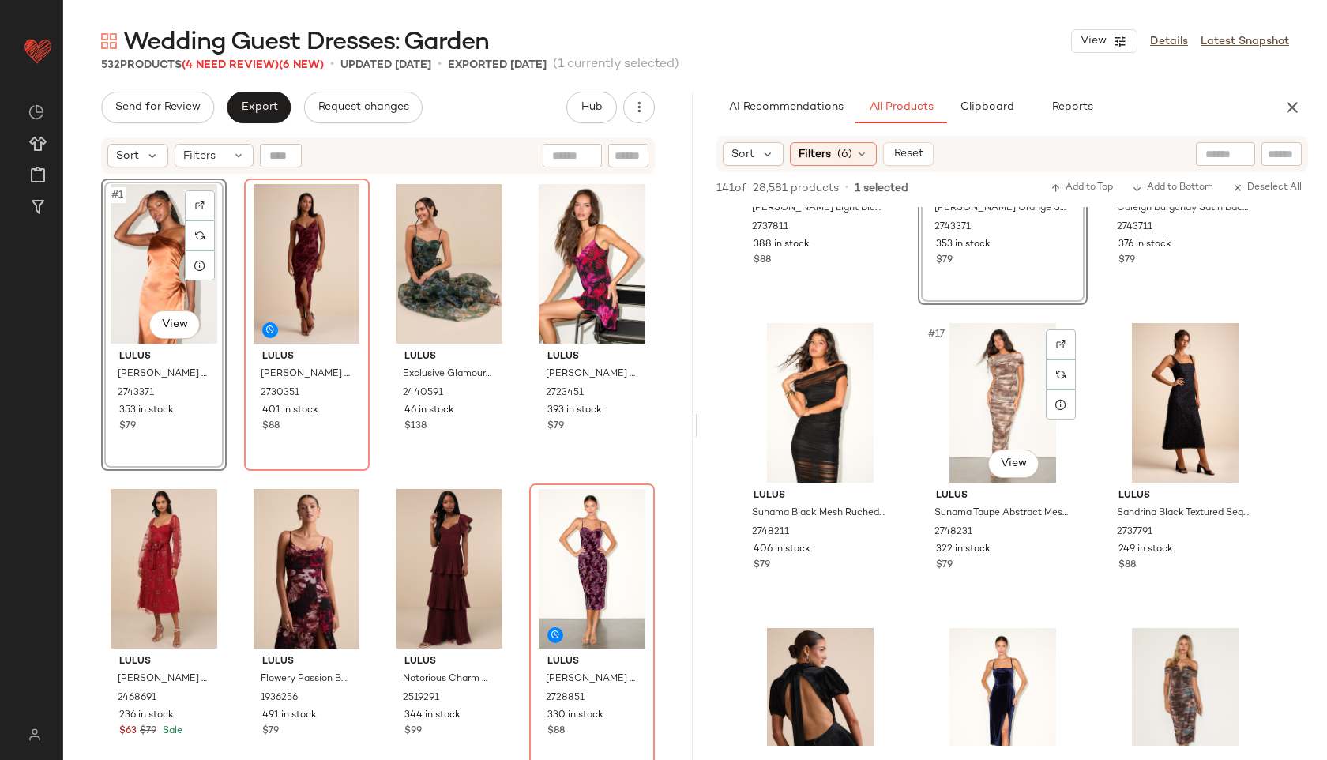
scroll to position [1416, 0]
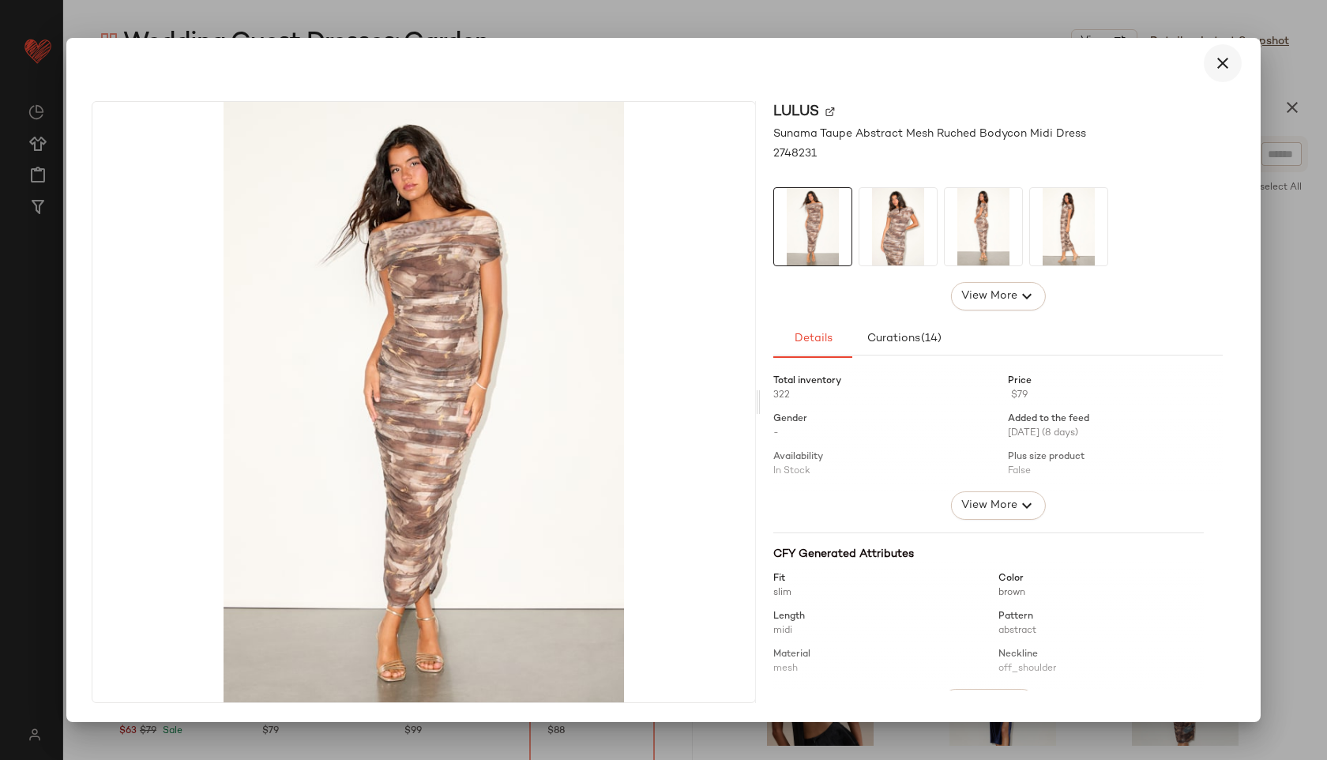
click at [1221, 62] on icon "button" at bounding box center [1223, 63] width 19 height 19
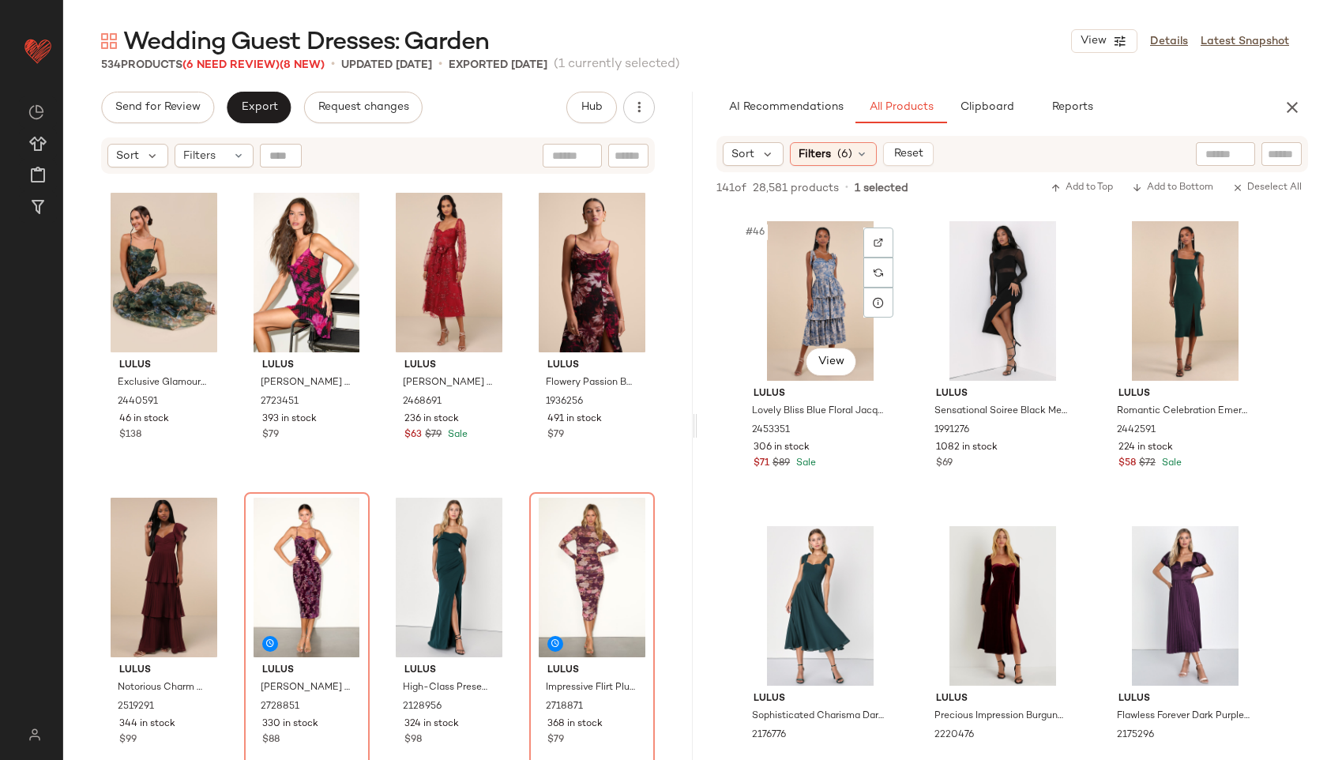
scroll to position [4580, 0]
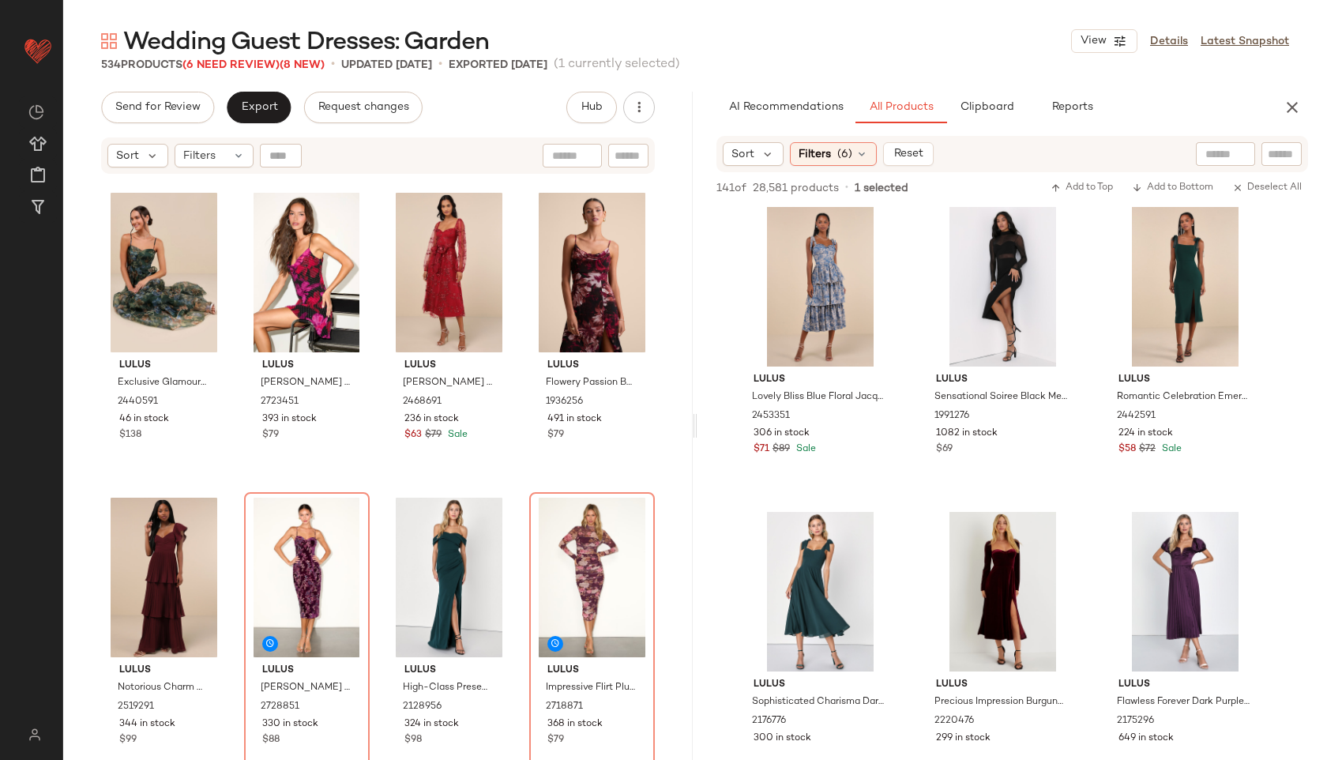
drag, startPoint x: 974, startPoint y: 520, endPoint x: 220, endPoint y: 0, distance: 916.3
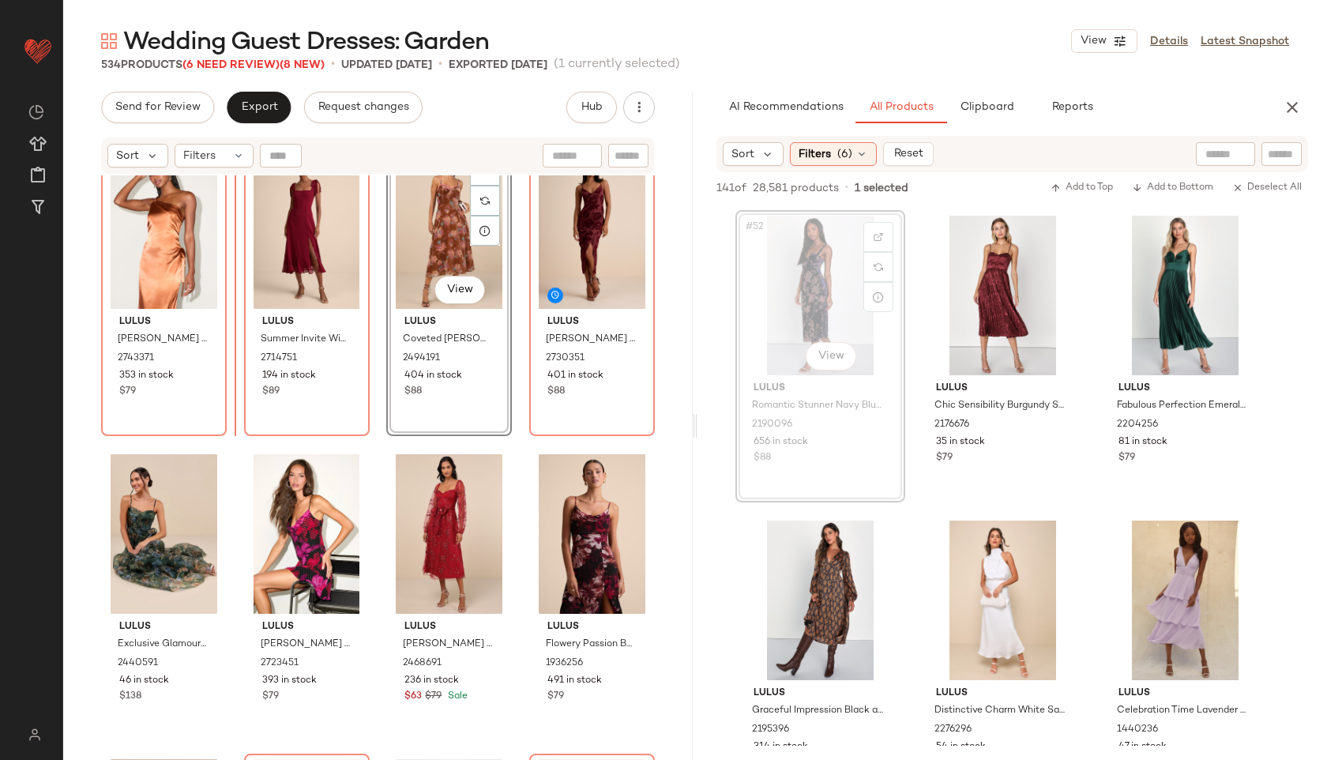
scroll to position [0, 0]
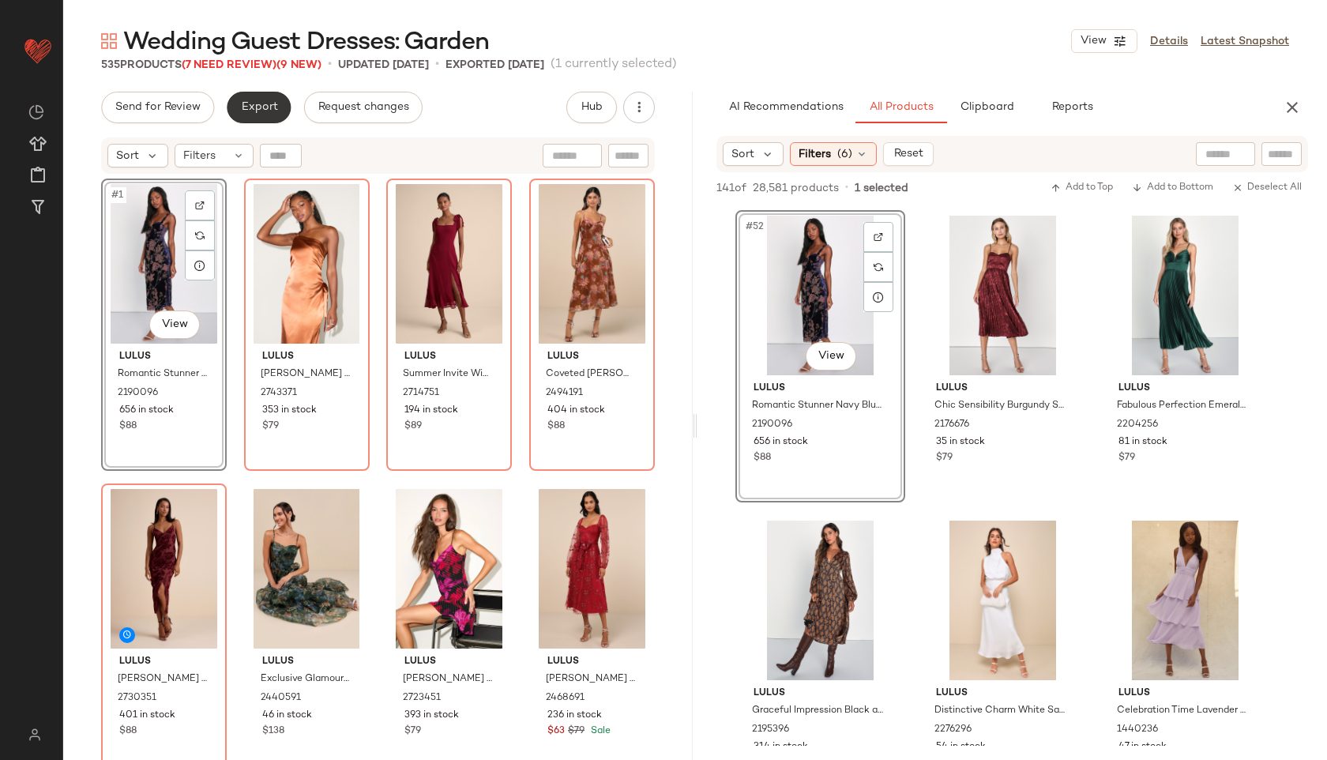
click at [262, 116] on button "Export" at bounding box center [259, 108] width 64 height 32
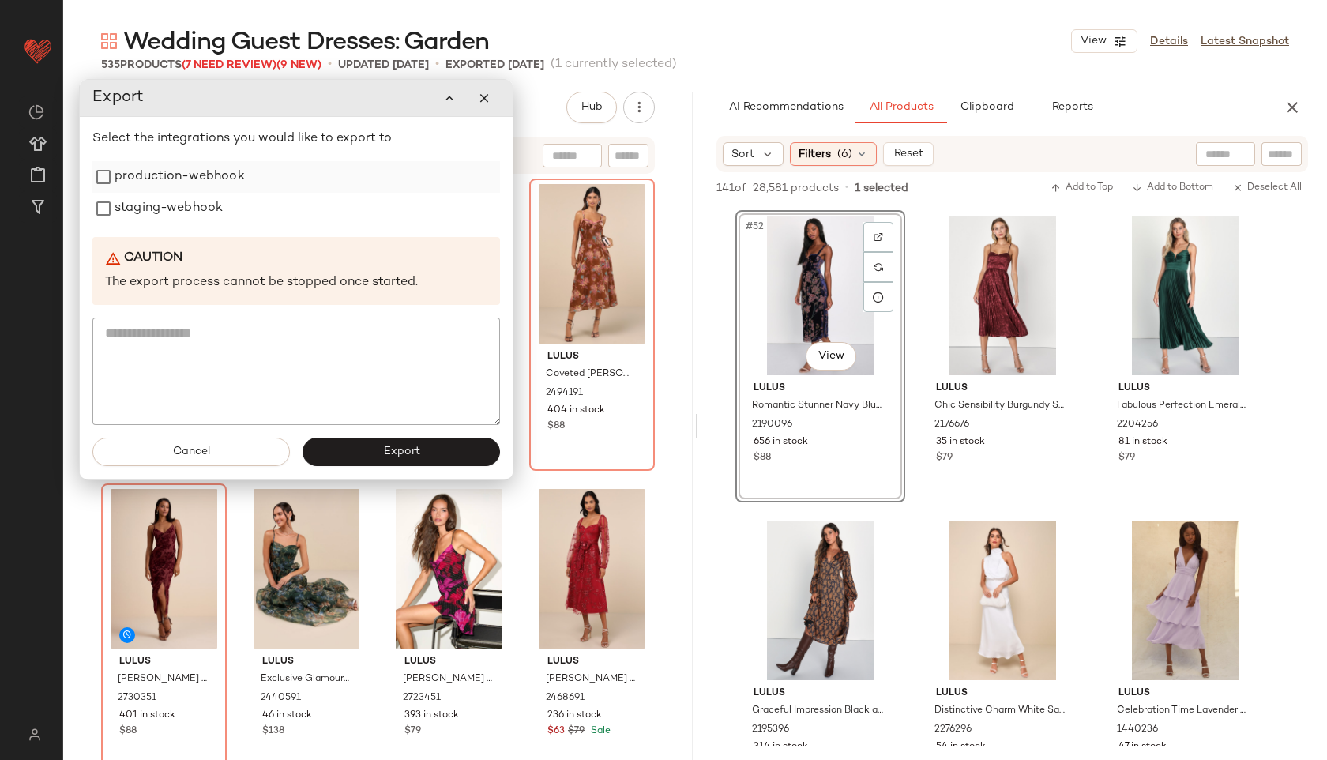
click at [206, 176] on label "production-webhook" at bounding box center [180, 177] width 130 height 32
click at [195, 212] on label "staging-webhook" at bounding box center [169, 209] width 108 height 32
click at [337, 448] on button "Export" at bounding box center [402, 452] width 198 height 28
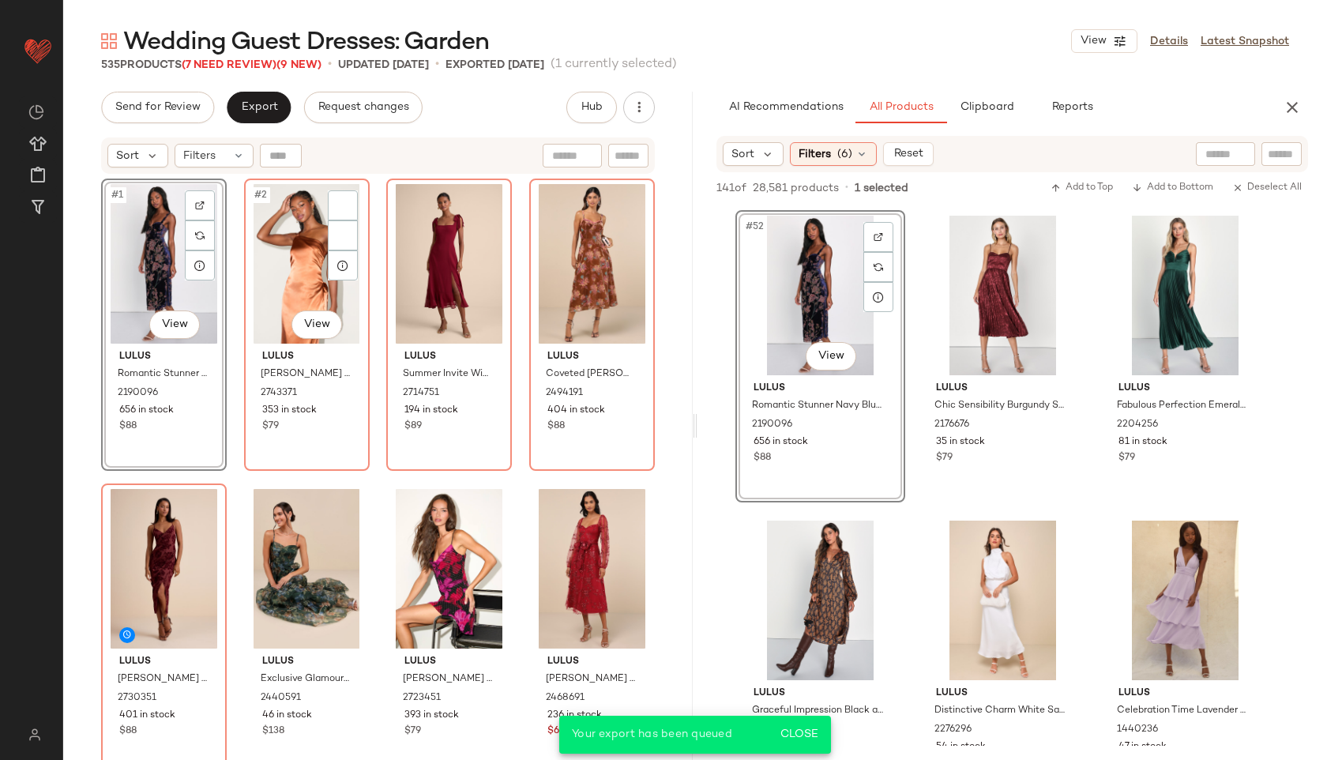
scroll to position [7621, 0]
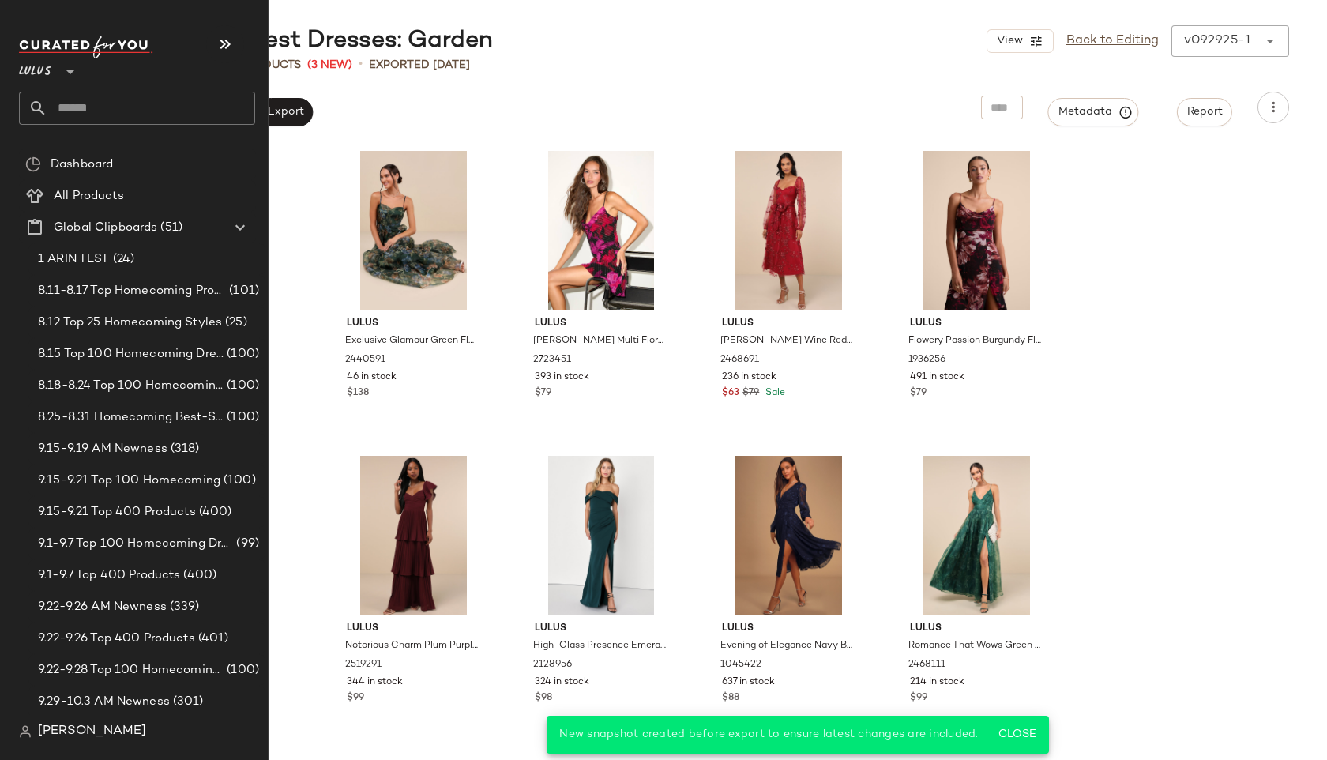
click at [113, 106] on input "text" at bounding box center [151, 108] width 208 height 33
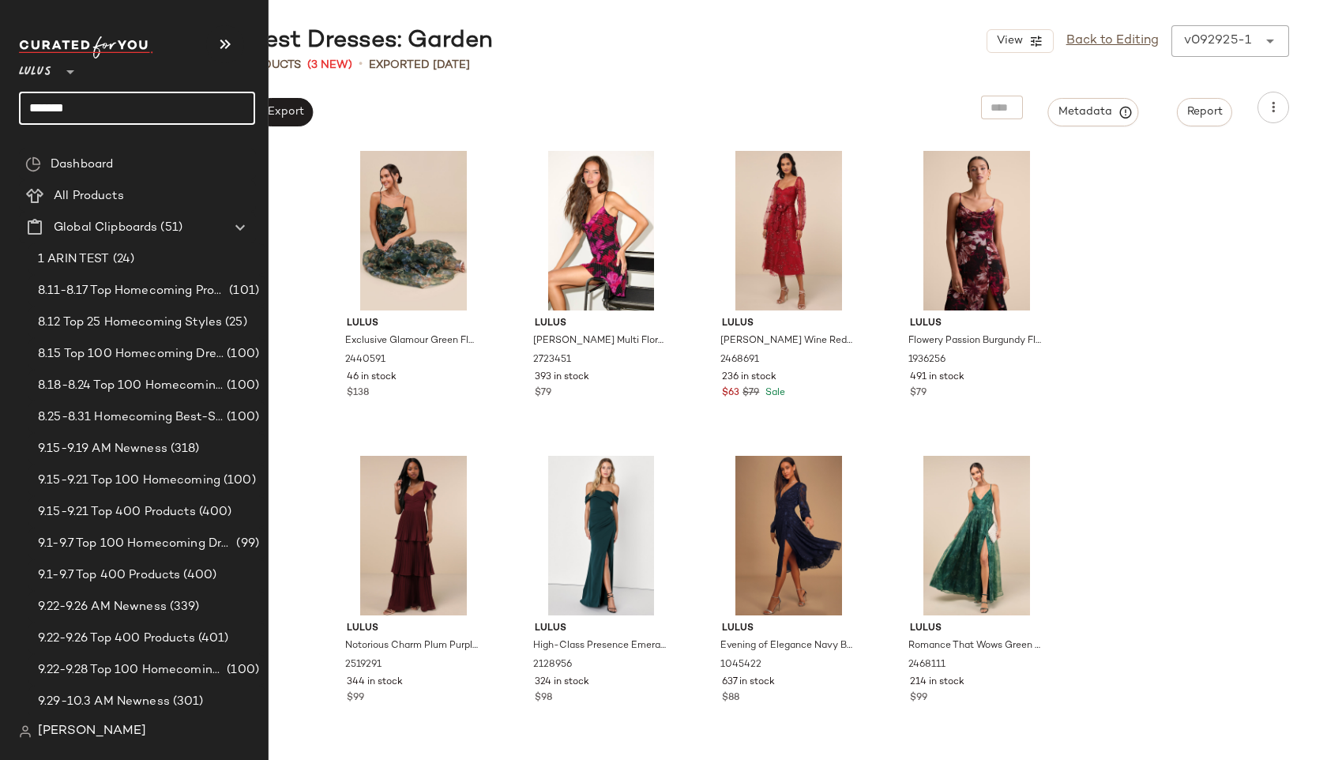
type input "*******"
click at [97, 115] on input "text" at bounding box center [151, 108] width 208 height 33
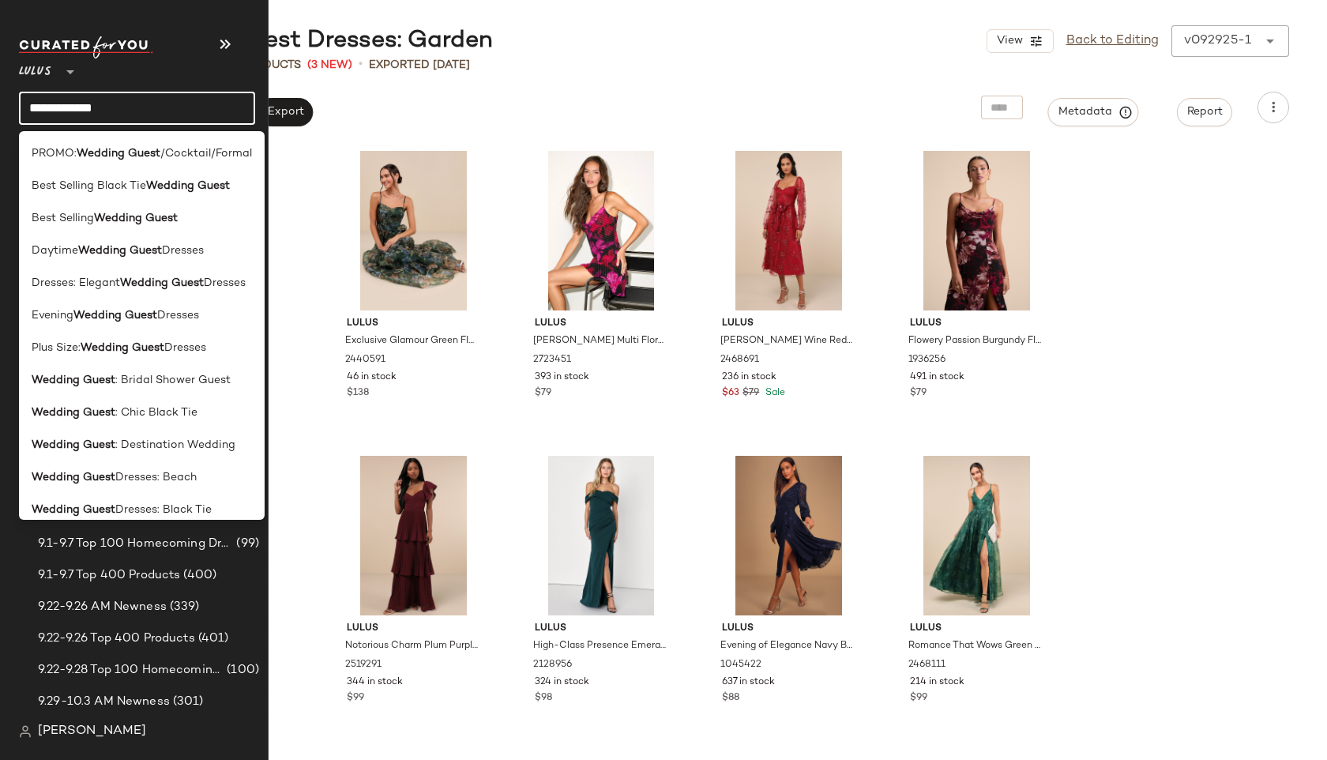
click at [146, 113] on input "**********" at bounding box center [137, 108] width 236 height 33
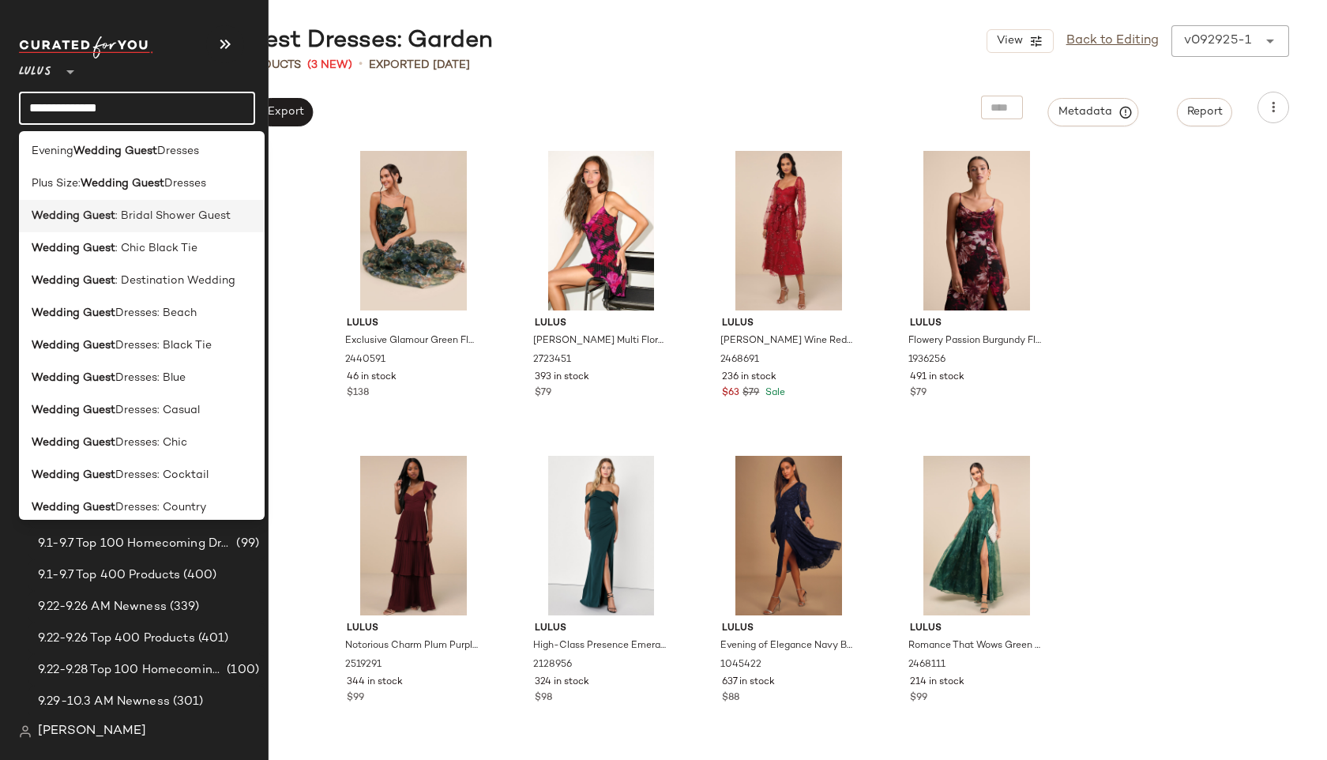
scroll to position [166, 0]
type input "**********"
click at [85, 401] on b "Wedding Guest" at bounding box center [74, 409] width 84 height 17
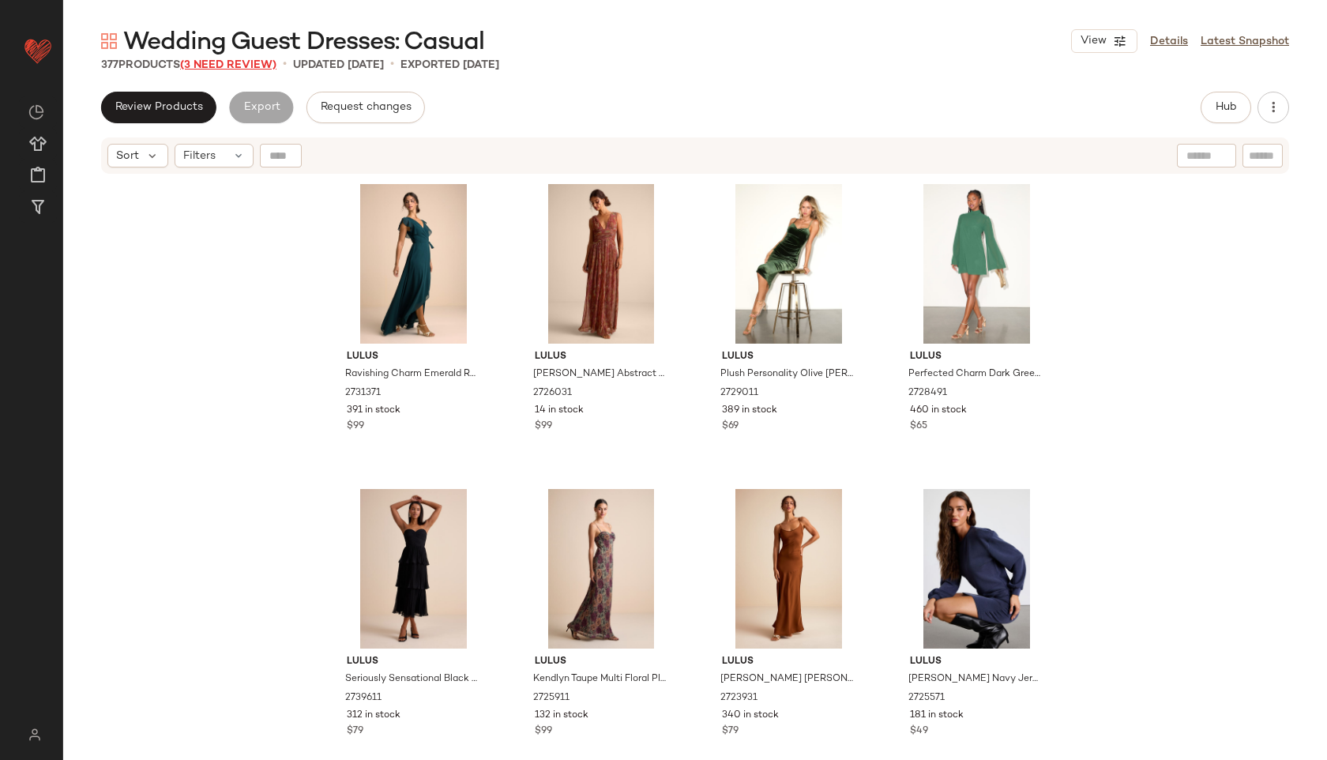
click at [258, 66] on span "(3 Need Review)" at bounding box center [228, 65] width 96 height 12
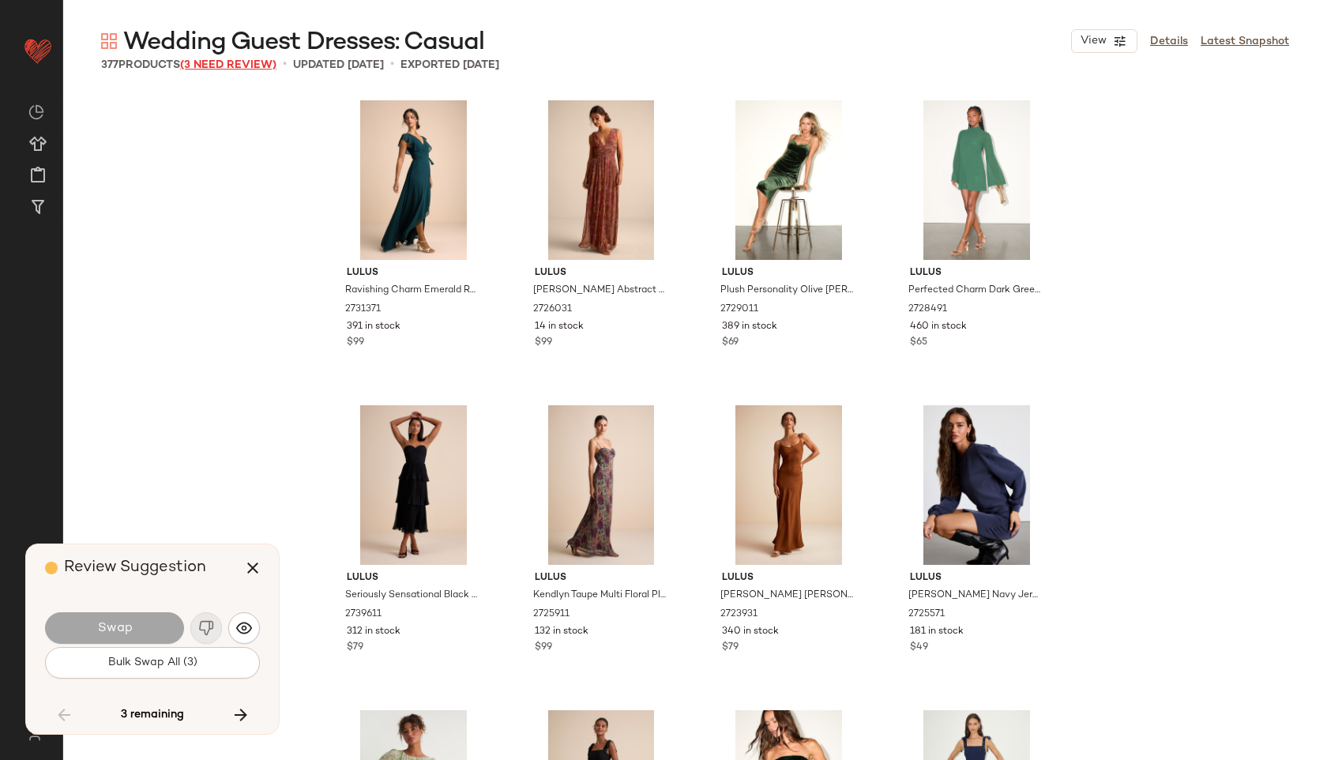
scroll to position [23482, 0]
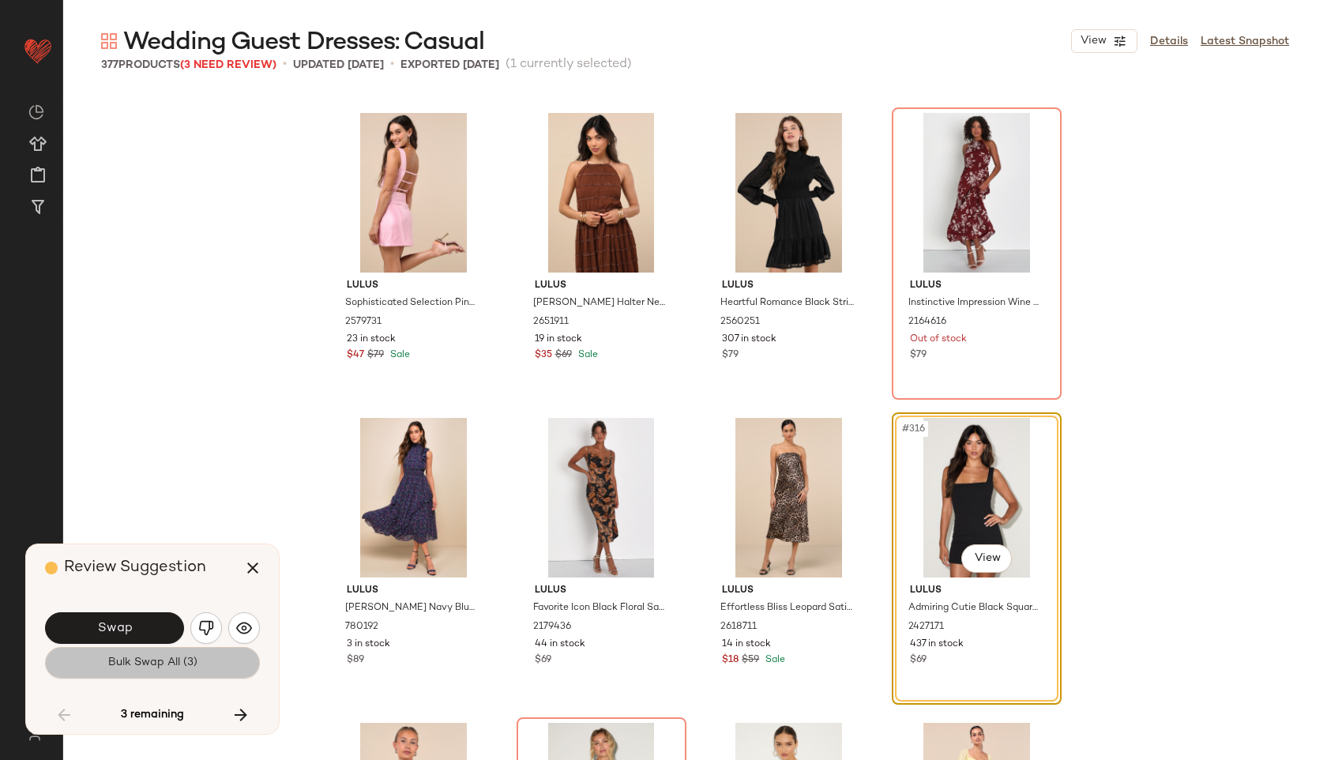
click at [159, 675] on button "Bulk Swap All (3)" at bounding box center [152, 663] width 215 height 32
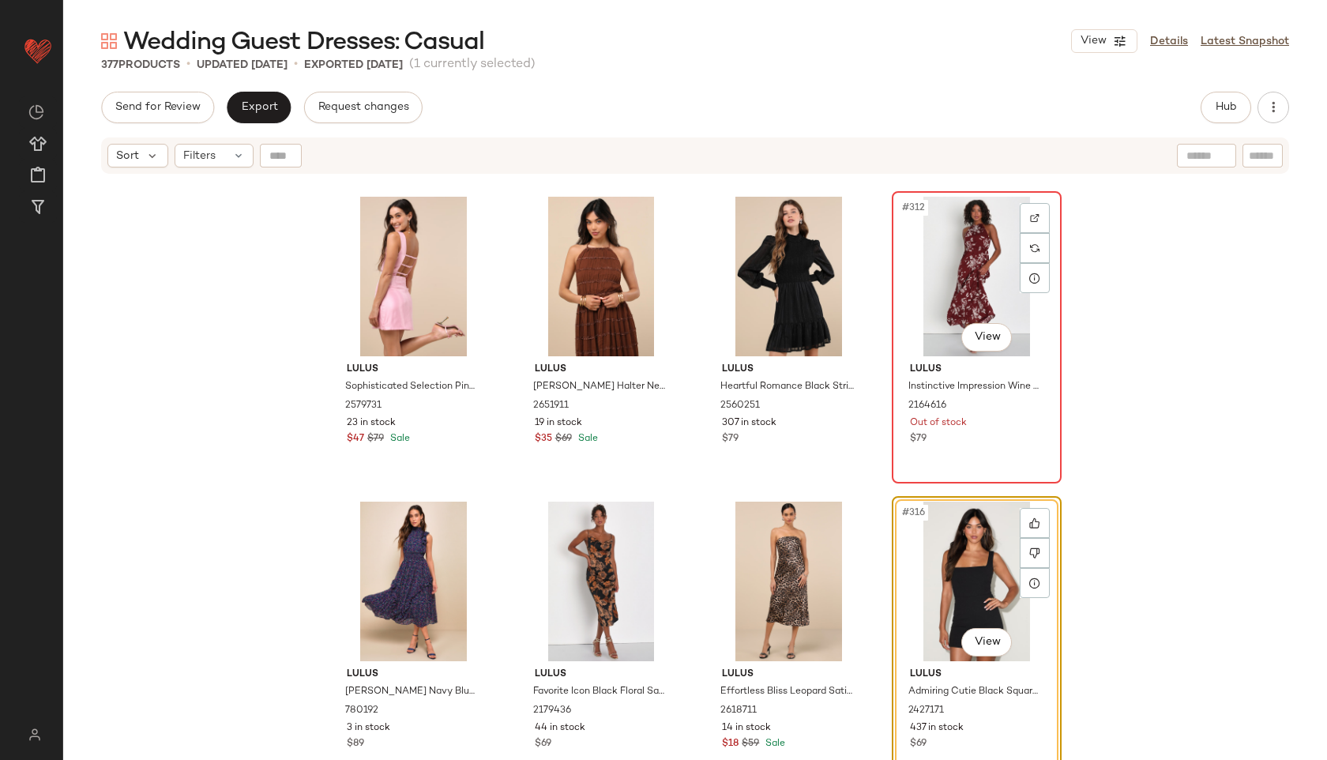
click at [960, 244] on div "#312 View" at bounding box center [976, 277] width 159 height 160
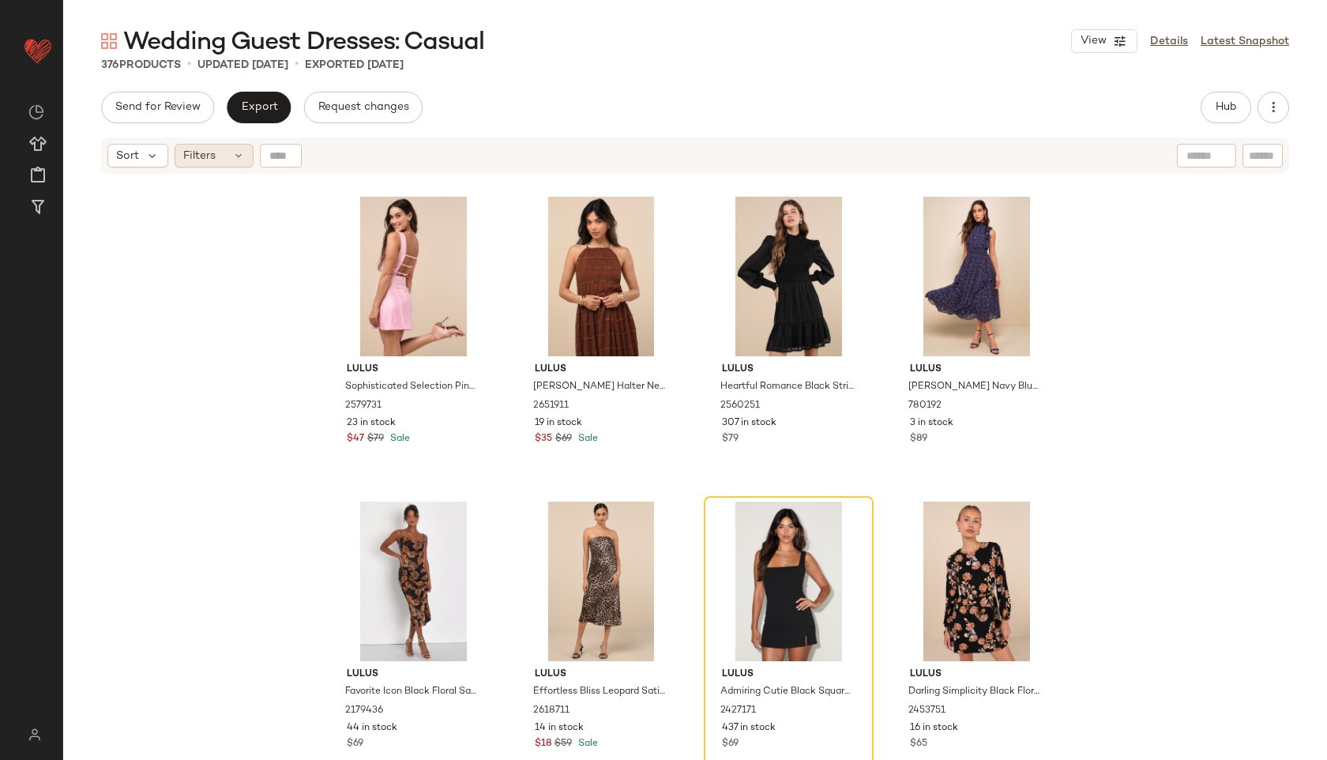
click at [205, 156] on span "Filters" at bounding box center [199, 156] width 32 height 17
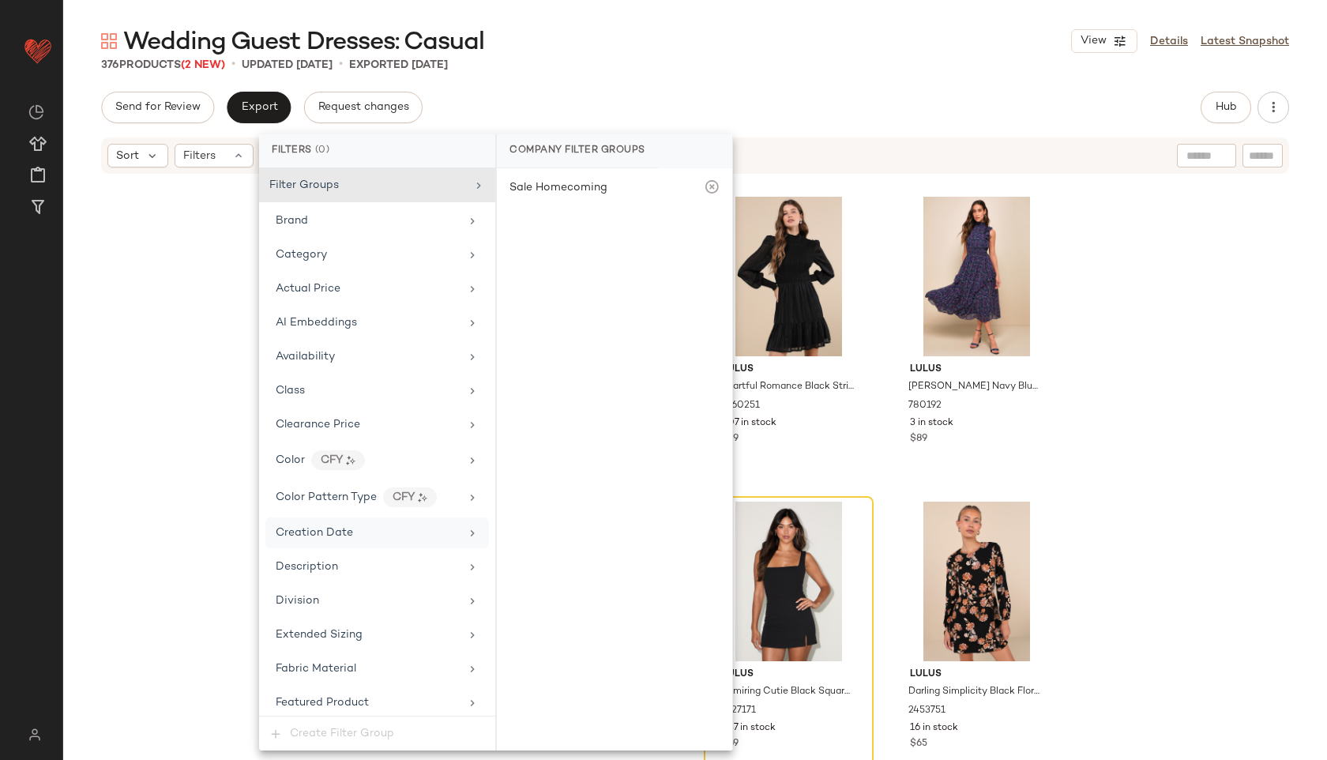
scroll to position [970, 0]
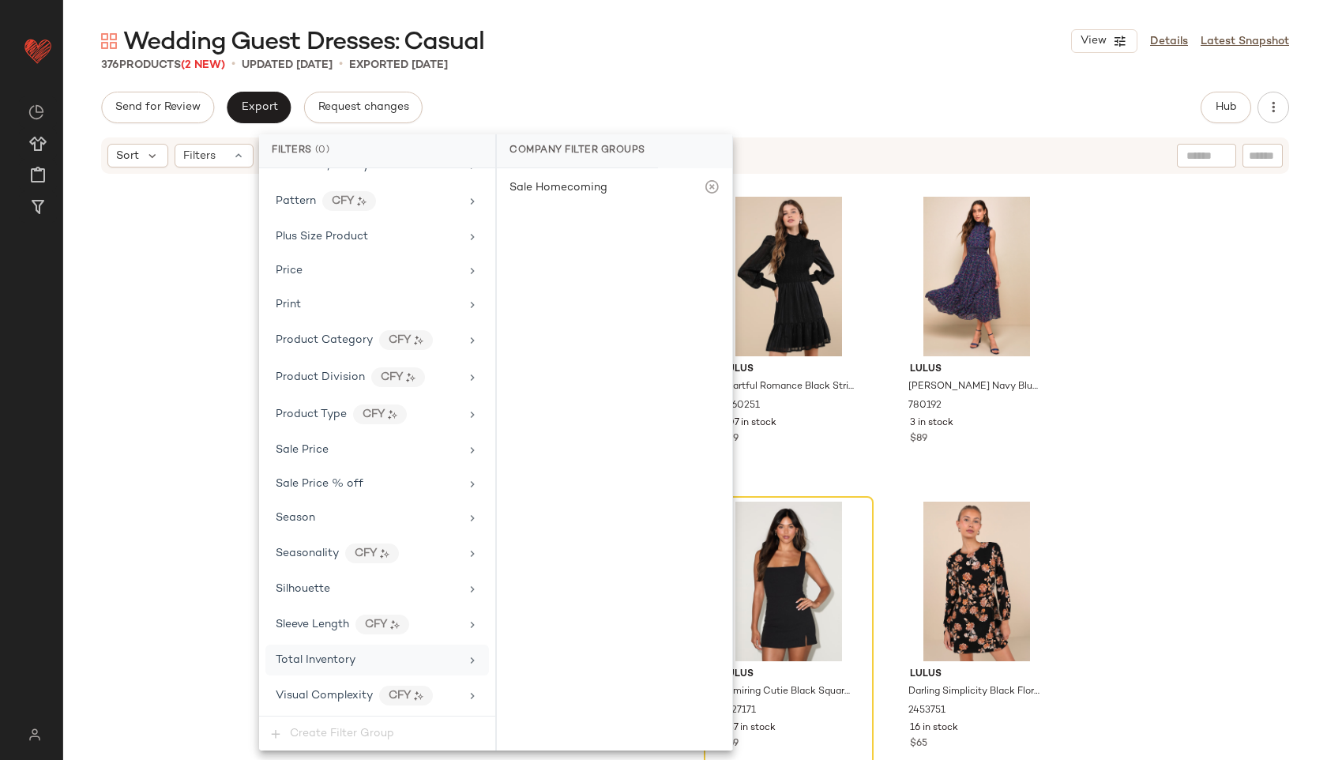
click at [348, 654] on span "Total Inventory" at bounding box center [316, 660] width 80 height 12
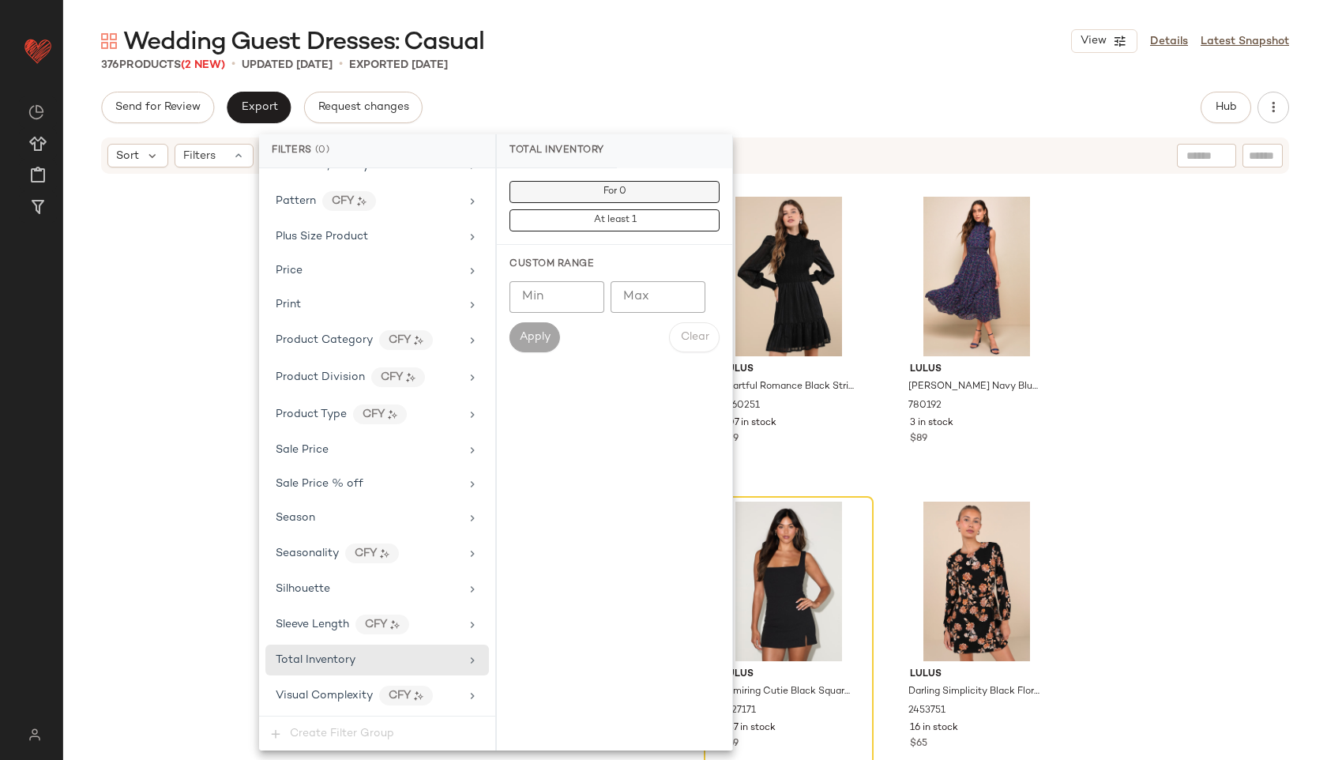
click at [643, 192] on button "For 0" at bounding box center [615, 192] width 210 height 22
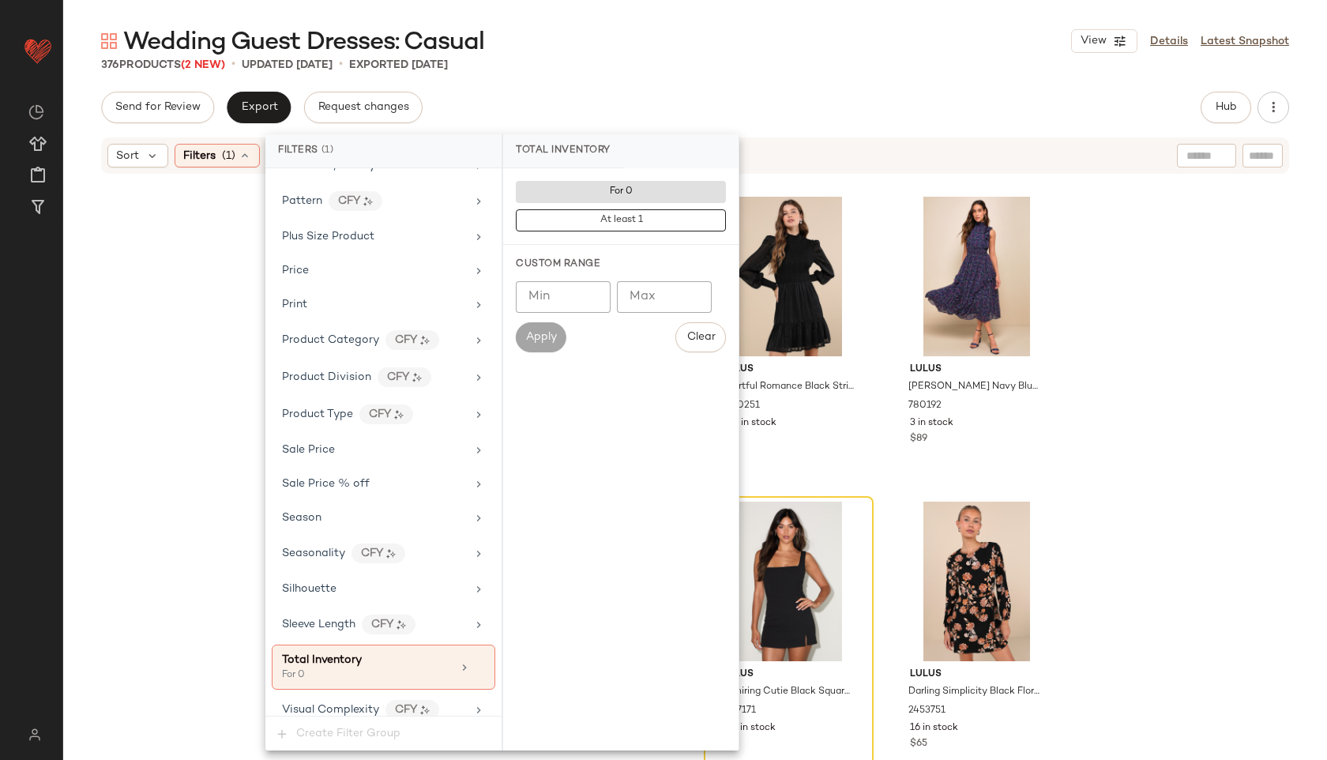
click at [730, 29] on div "Wedding Guest Dresses: Casual View Details Latest Snapshot" at bounding box center [695, 41] width 1264 height 32
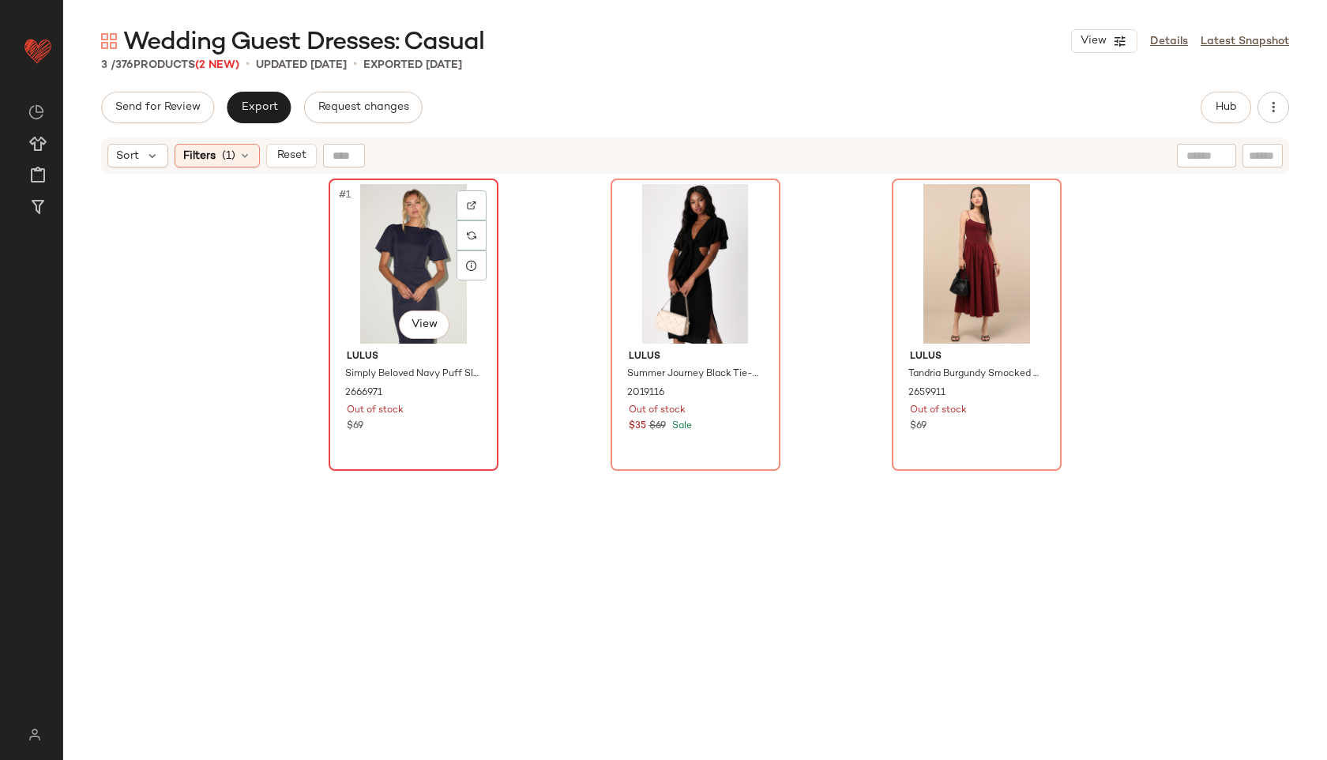
click at [393, 249] on div "#1 View" at bounding box center [413, 264] width 159 height 160
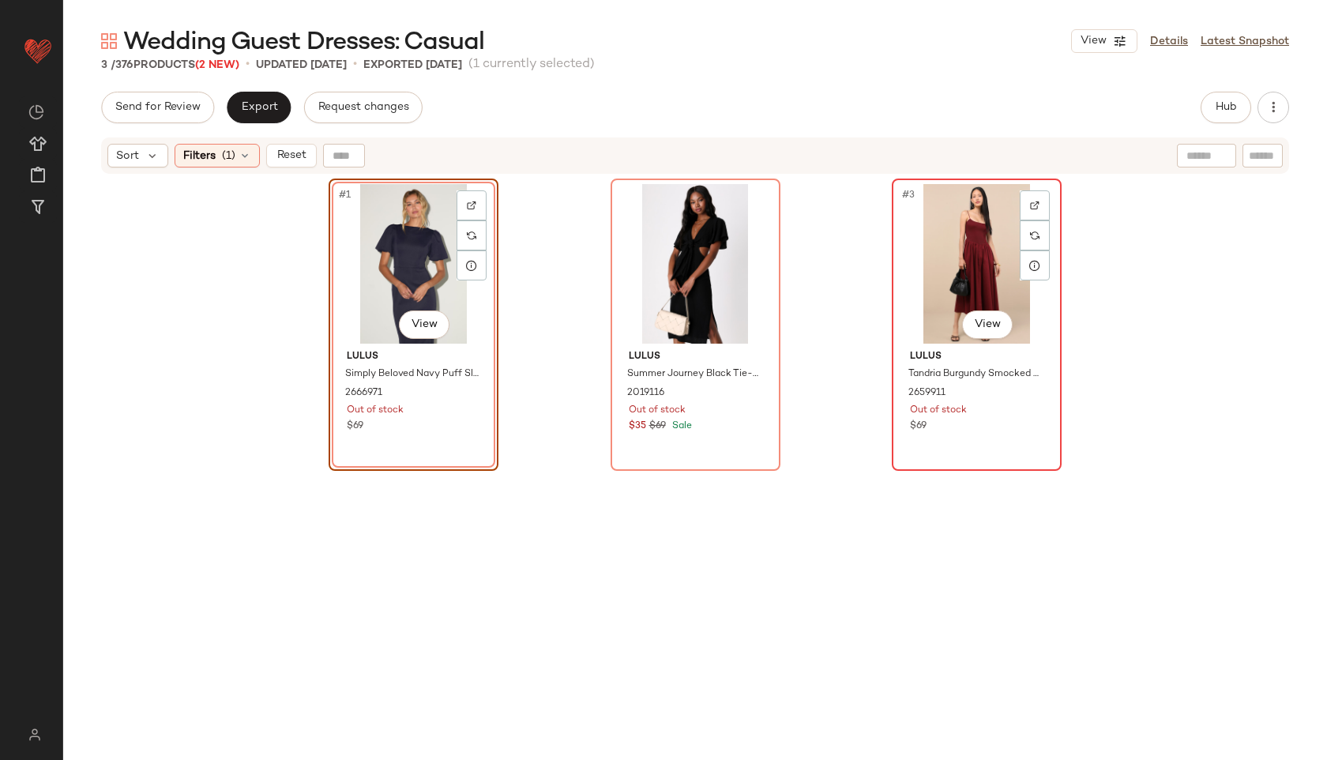
click at [940, 273] on div "#3 View" at bounding box center [976, 264] width 159 height 160
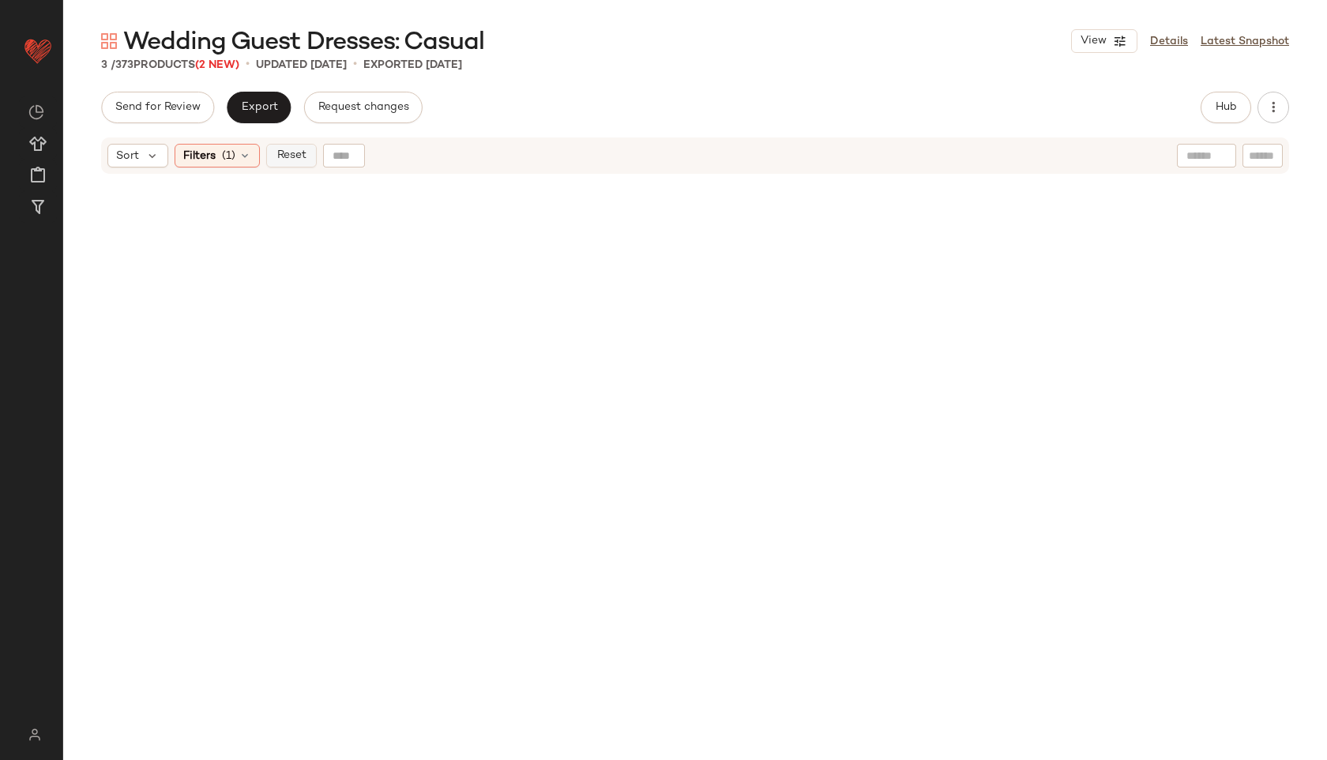
click at [301, 160] on span "Reset" at bounding box center [291, 155] width 30 height 13
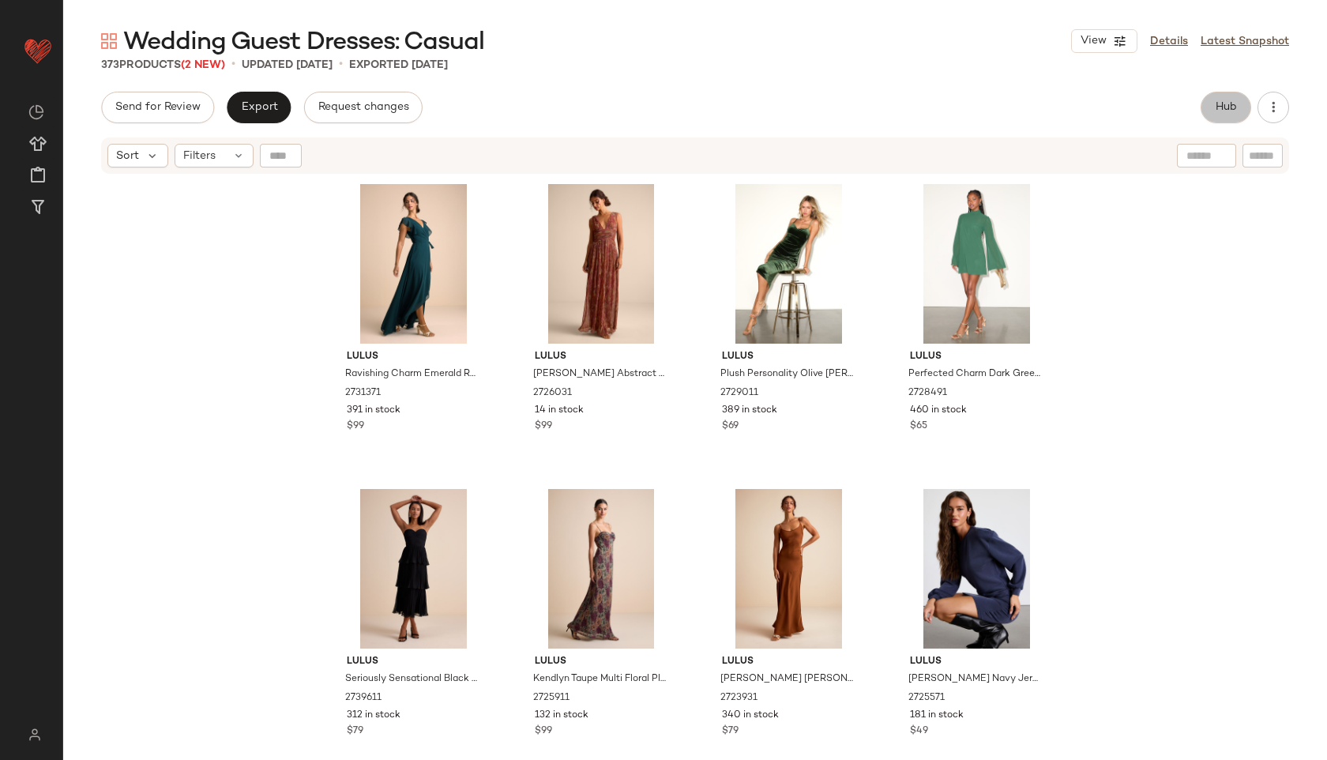
click at [1222, 114] on button "Hub" at bounding box center [1226, 108] width 51 height 32
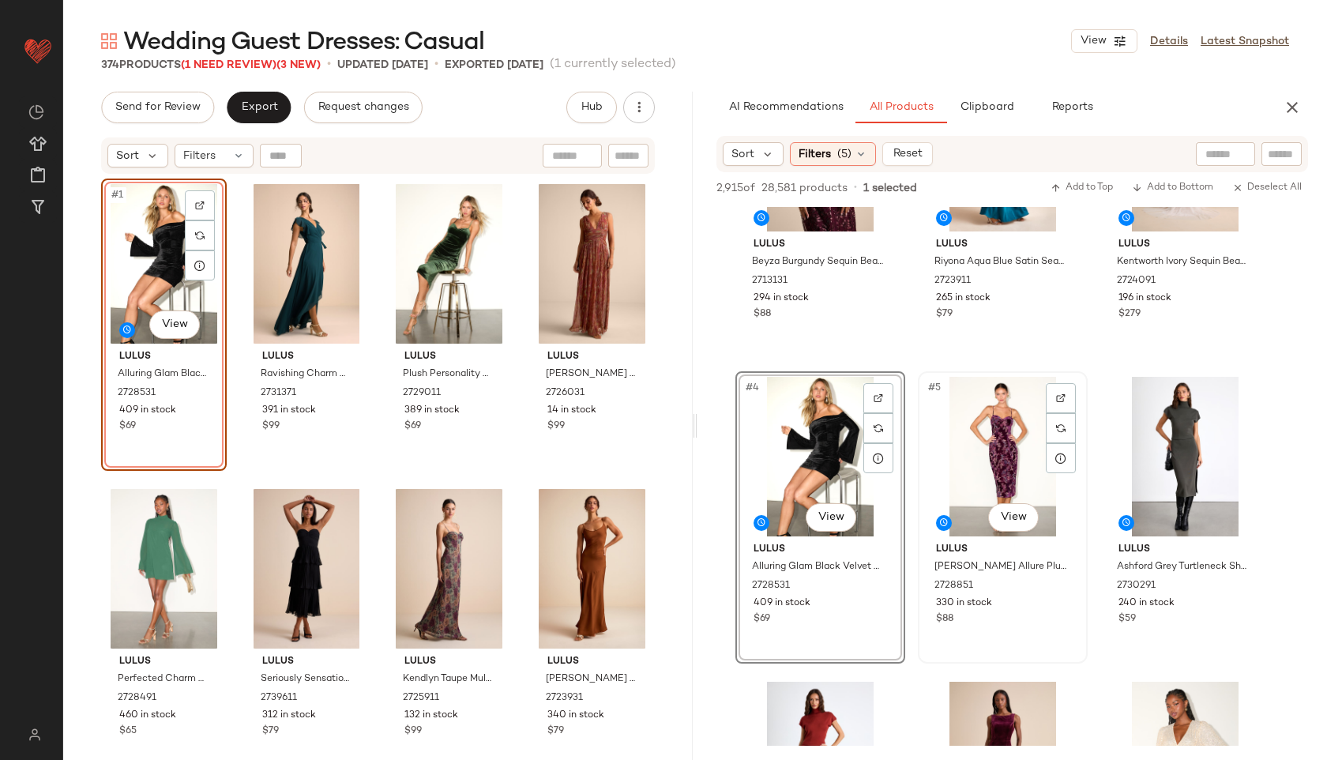
scroll to position [142, 0]
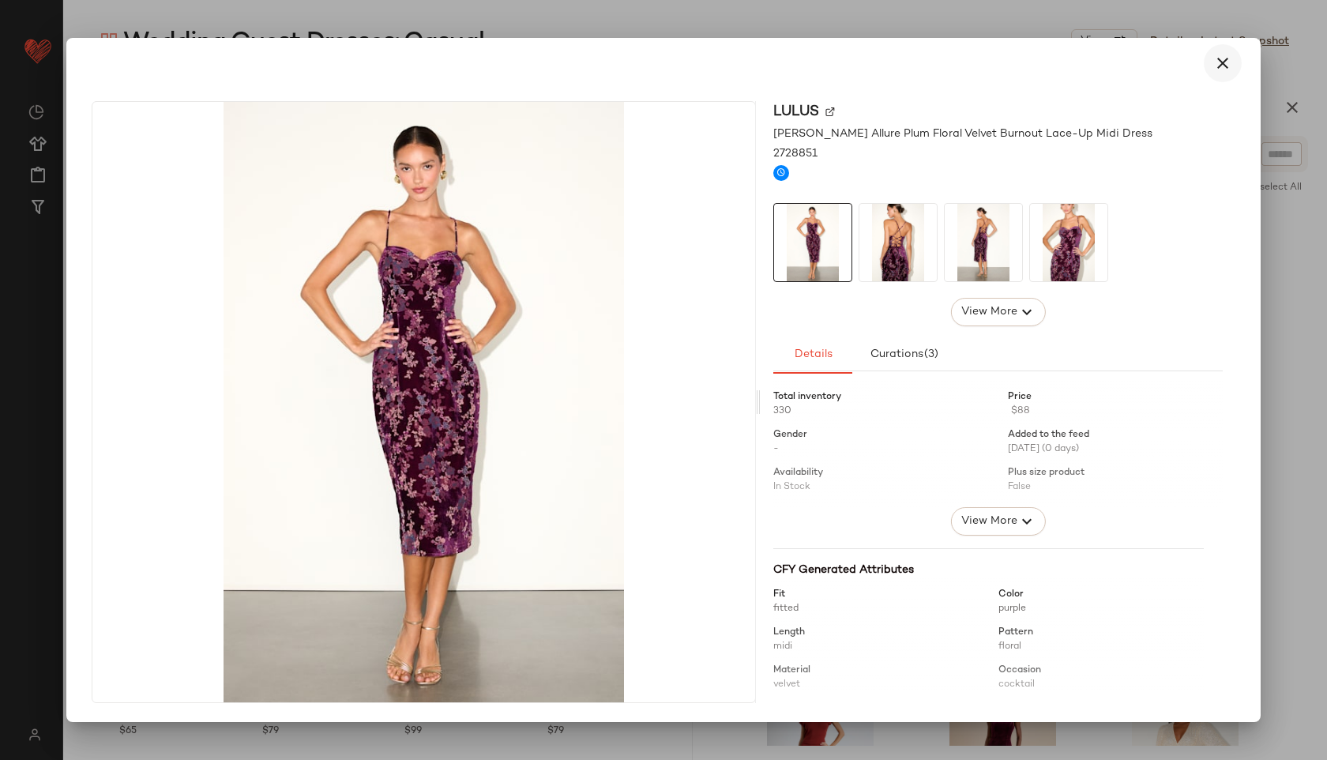
click at [1225, 61] on icon "button" at bounding box center [1223, 63] width 19 height 19
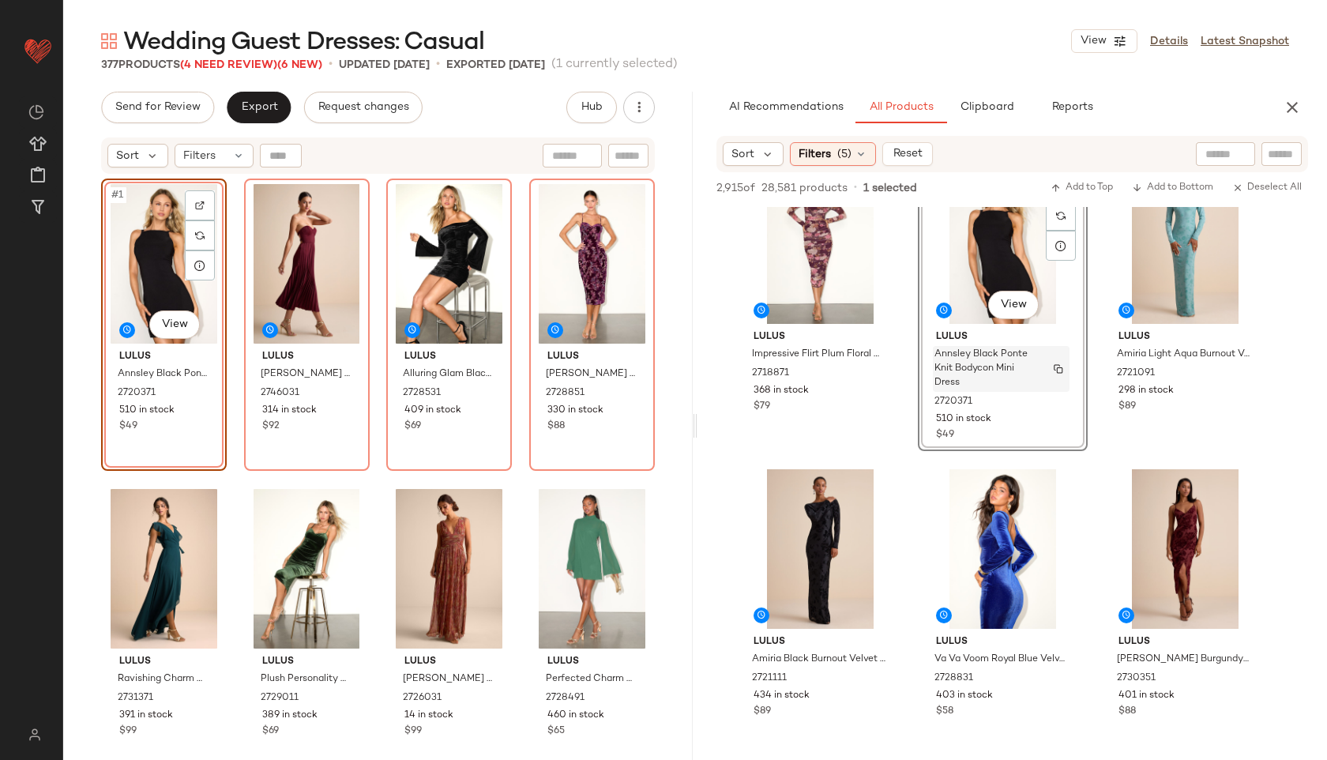
scroll to position [1883, 0]
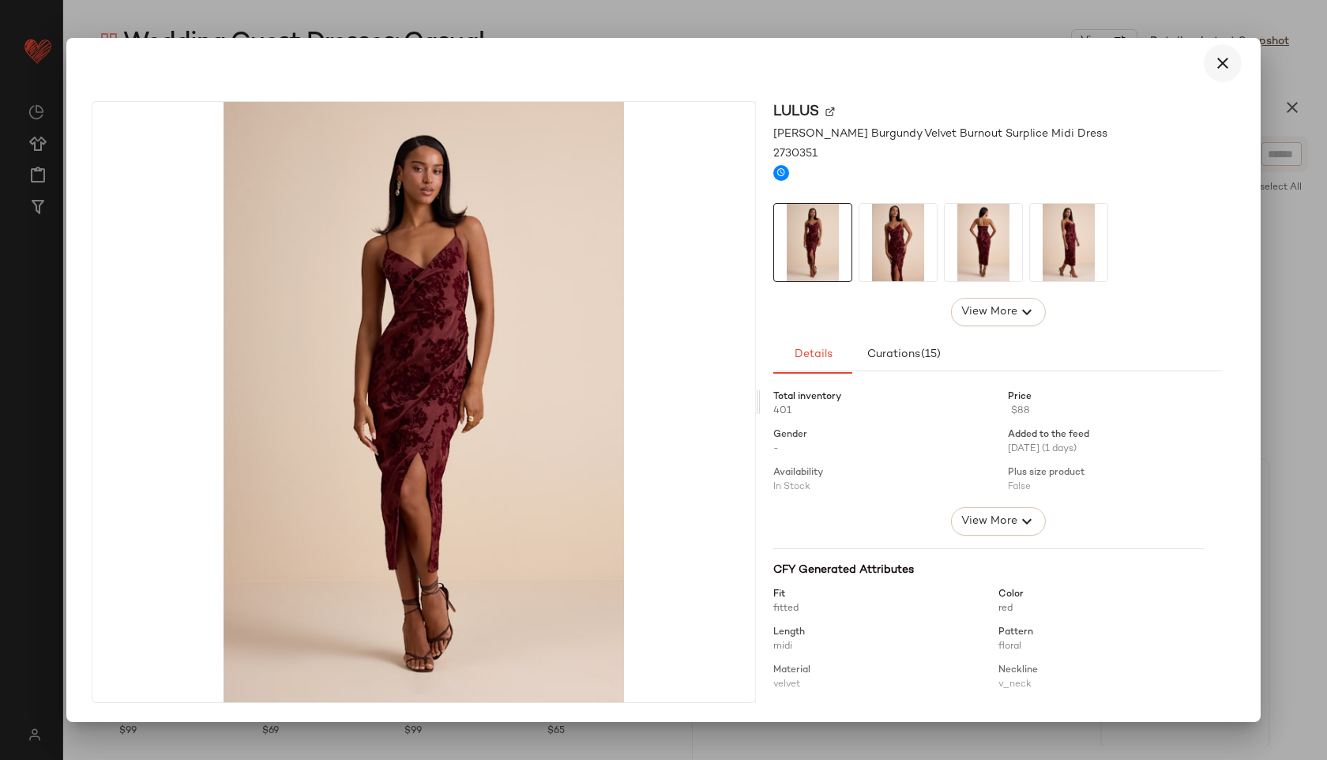
click at [1225, 66] on icon "button" at bounding box center [1223, 63] width 19 height 19
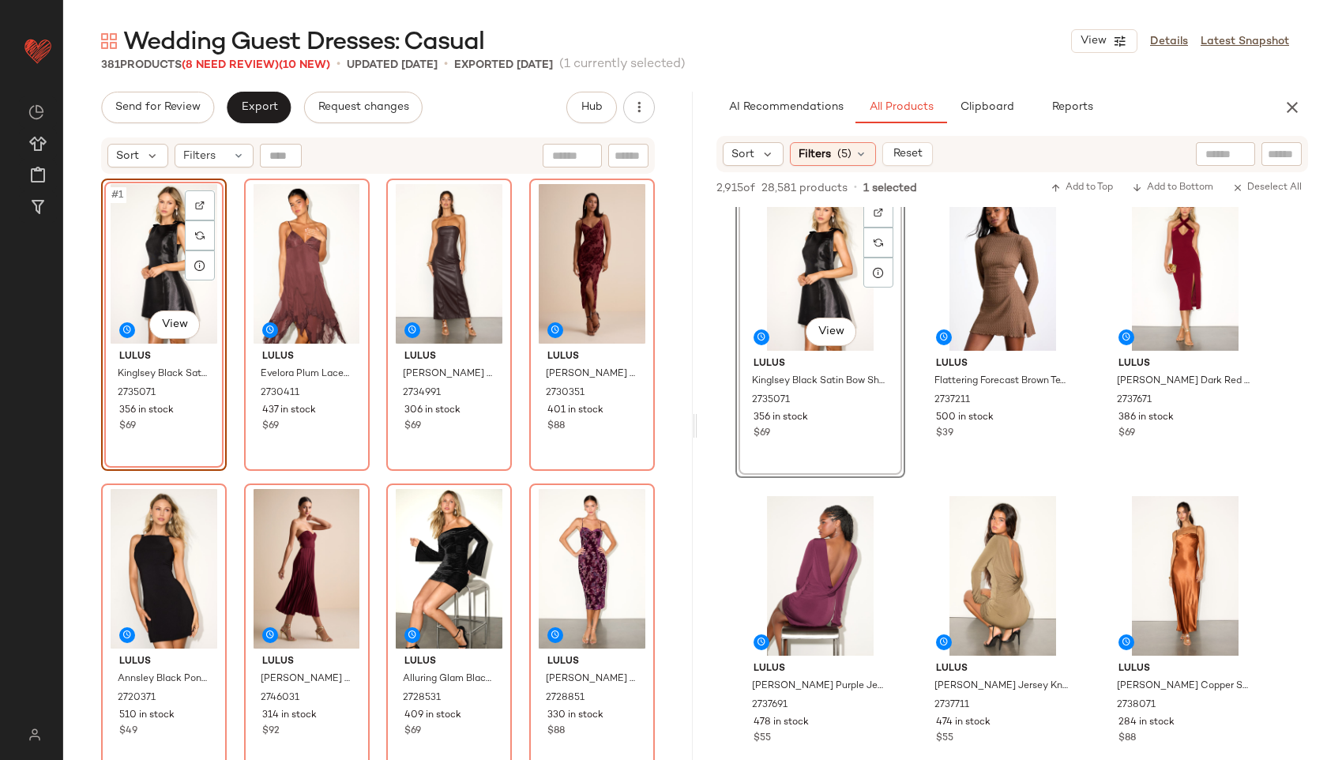
scroll to position [3065, 0]
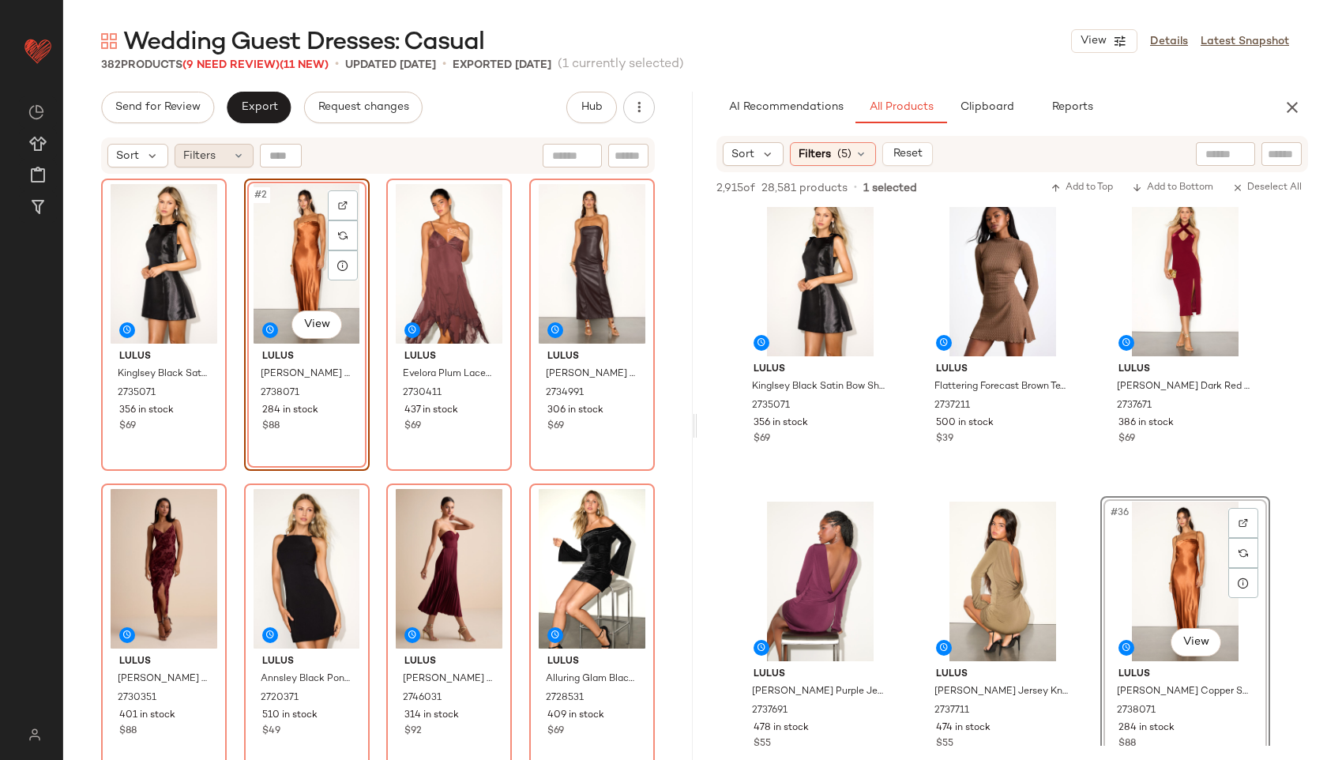
click at [220, 156] on div "Filters" at bounding box center [214, 156] width 79 height 24
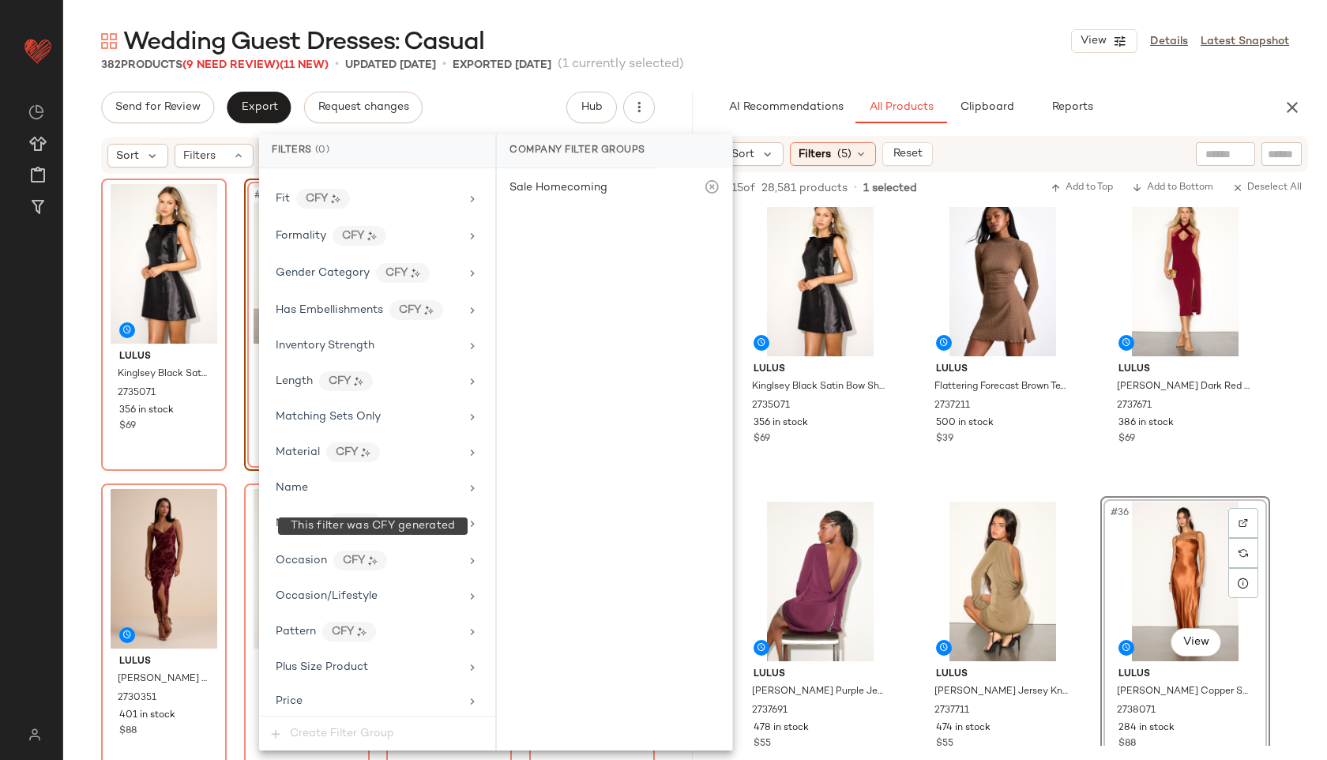
scroll to position [970, 0]
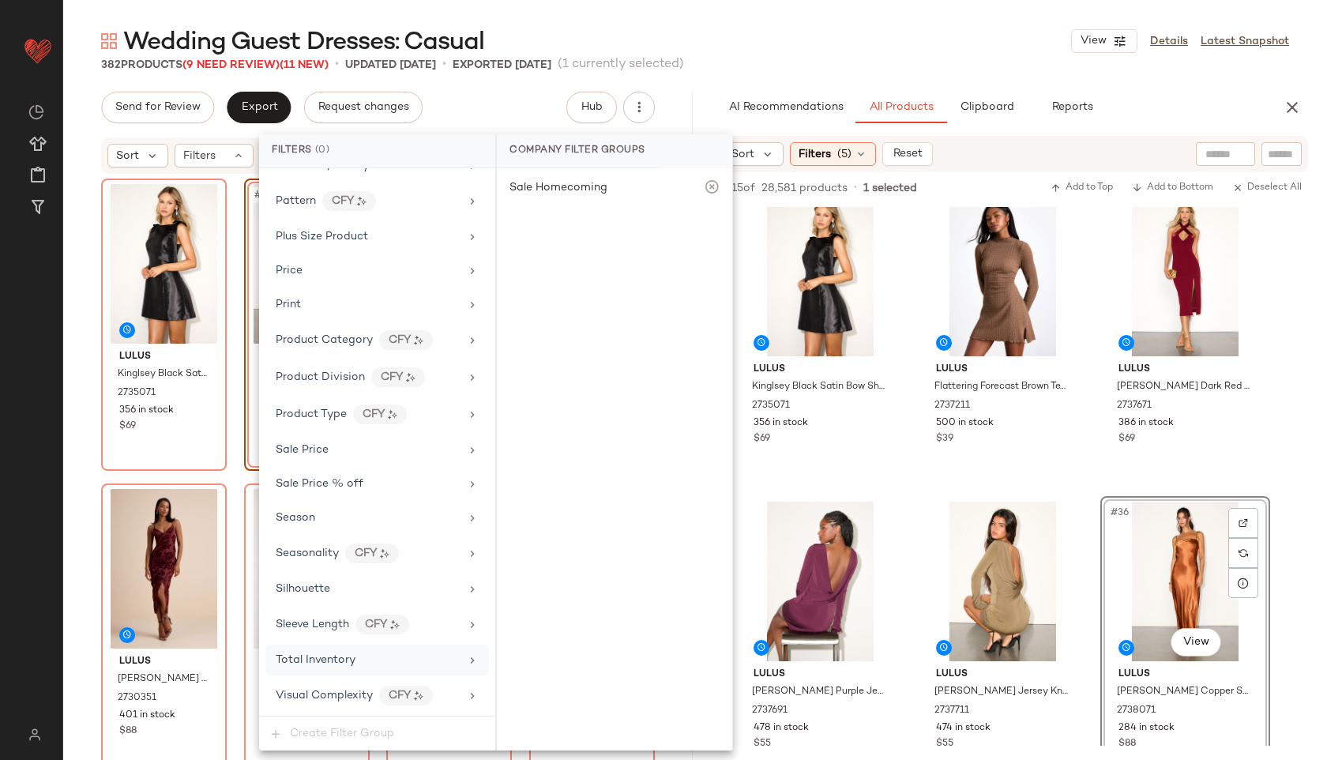
click at [347, 657] on span "Total Inventory" at bounding box center [316, 660] width 80 height 12
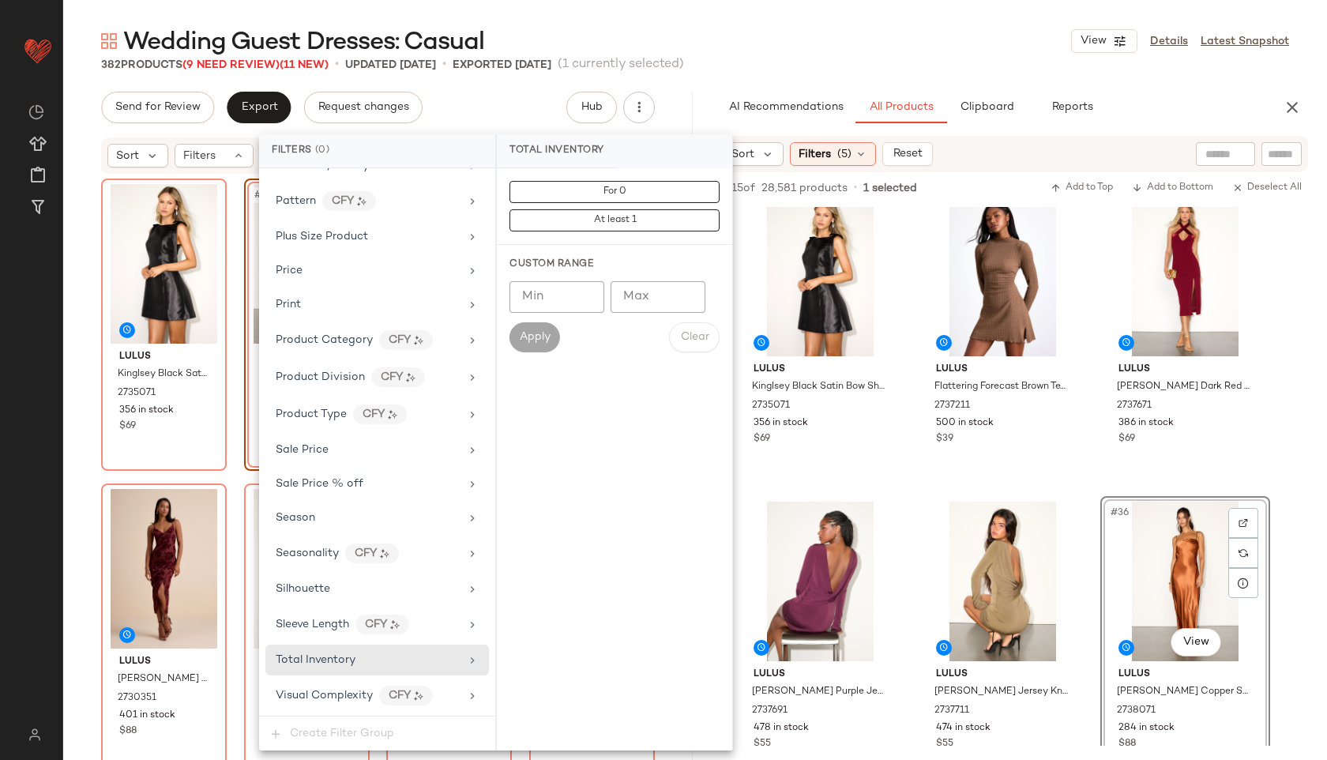
click at [646, 291] on input "Max" at bounding box center [658, 297] width 95 height 32
type input "**"
click at [536, 334] on span "Apply" at bounding box center [535, 337] width 32 height 13
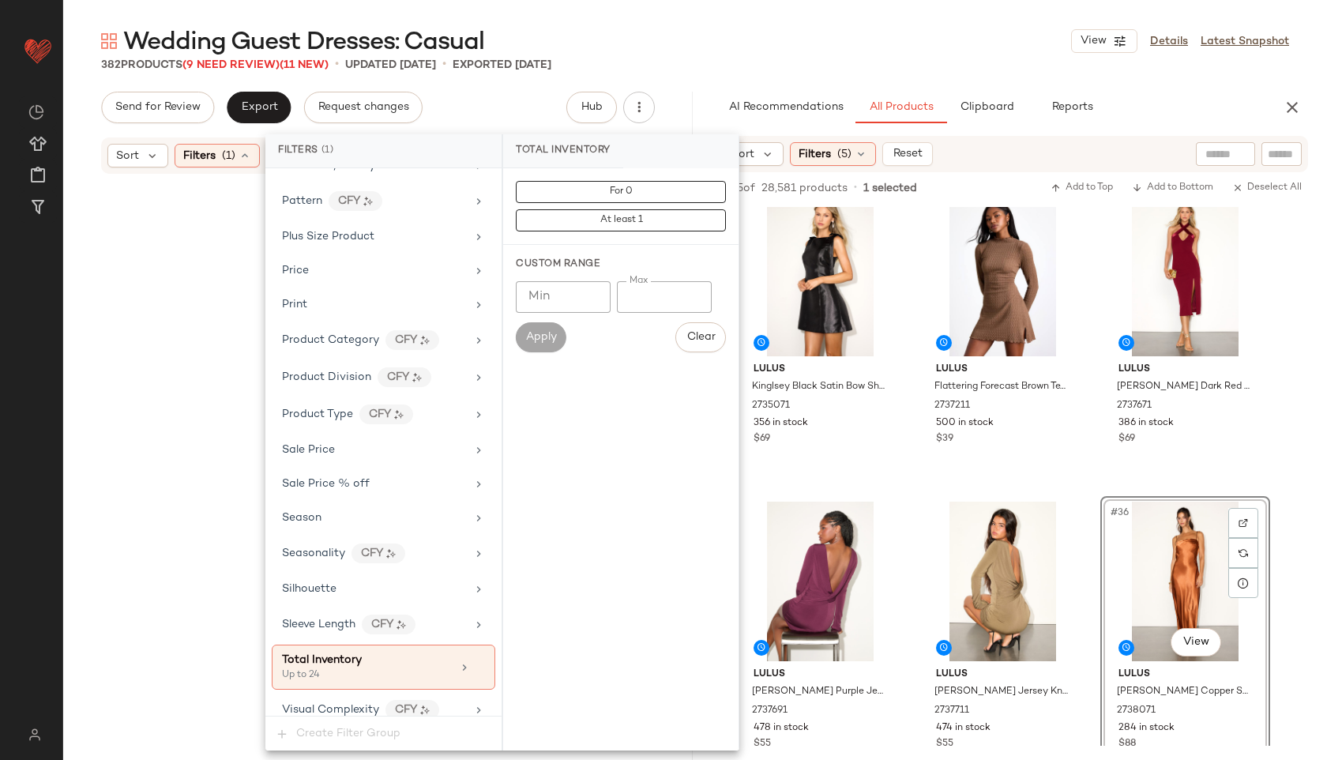
click at [636, 35] on div "Wedding Guest Dresses: Casual View Details Latest Snapshot" at bounding box center [695, 41] width 1264 height 32
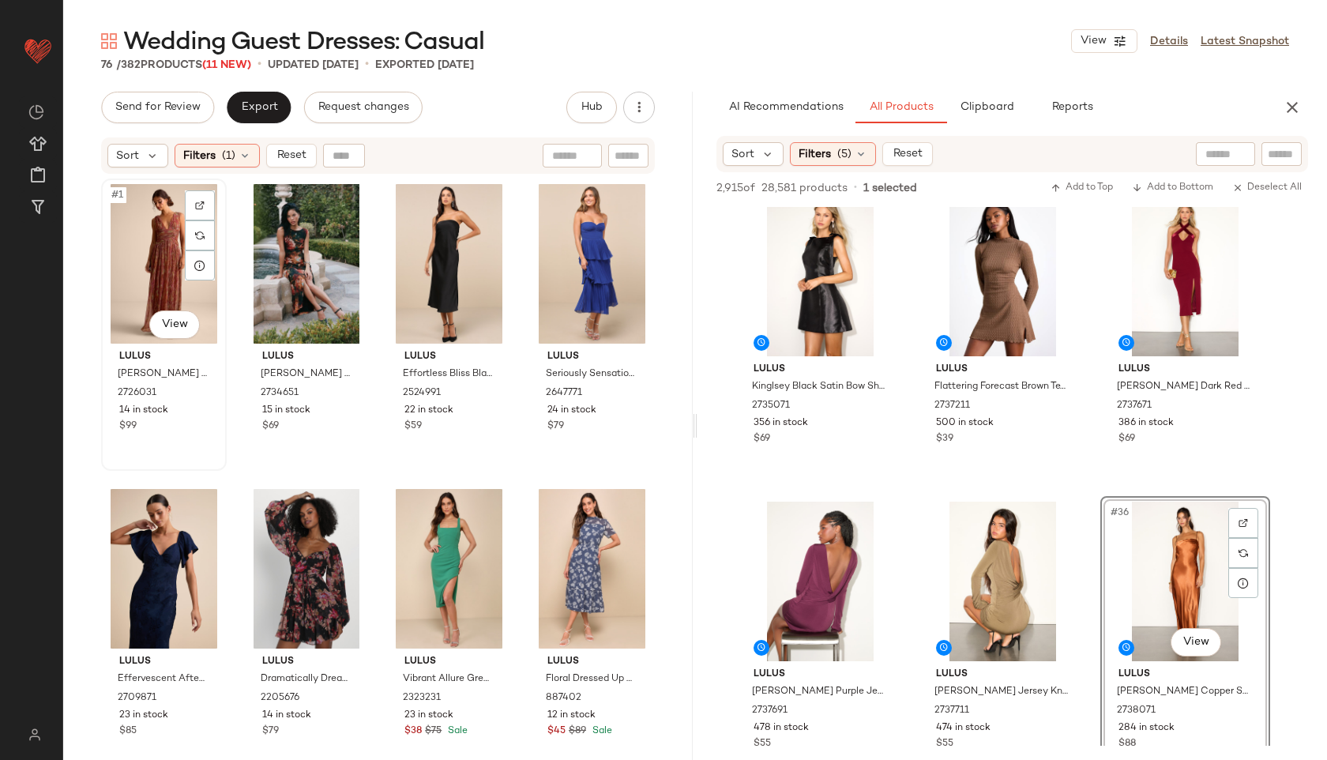
click at [143, 245] on div "#1 View" at bounding box center [164, 264] width 115 height 160
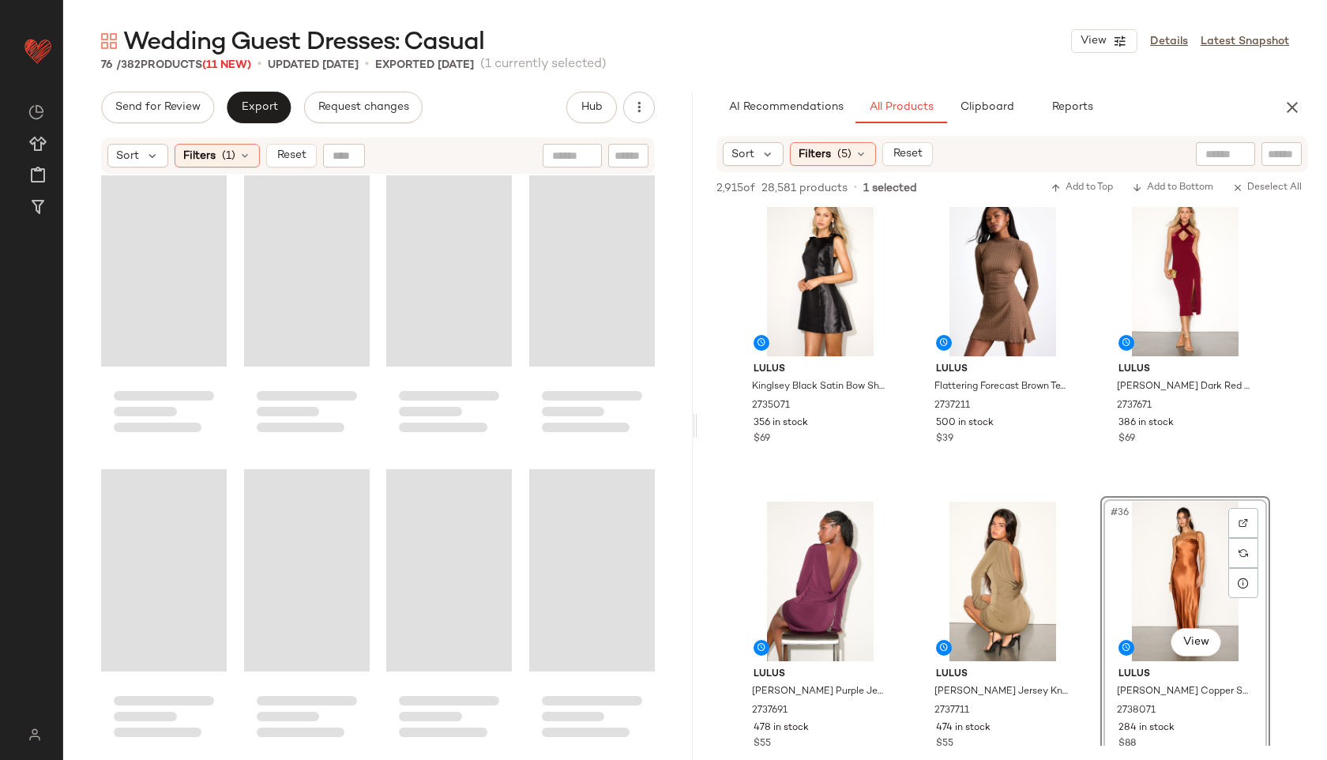
scroll to position [5173, 0]
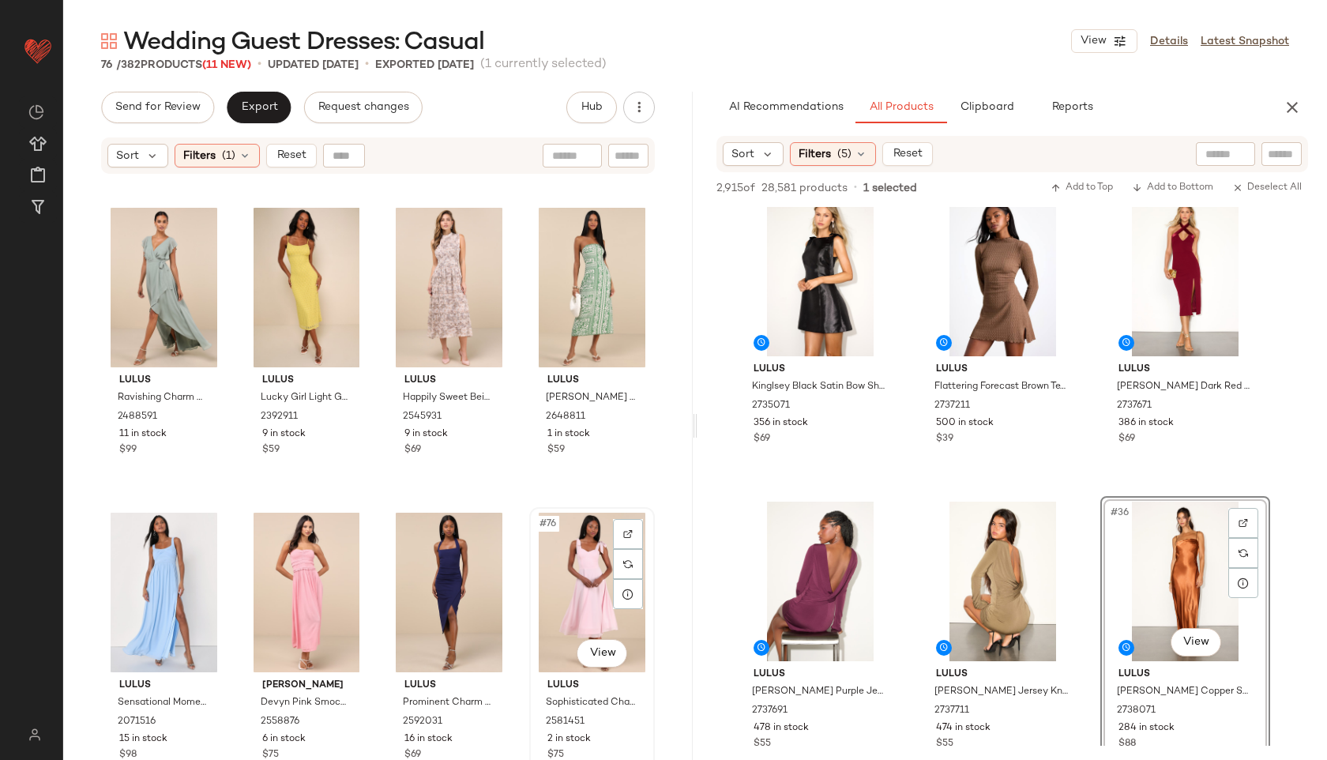
click at [577, 577] on div "#76 View" at bounding box center [592, 593] width 115 height 160
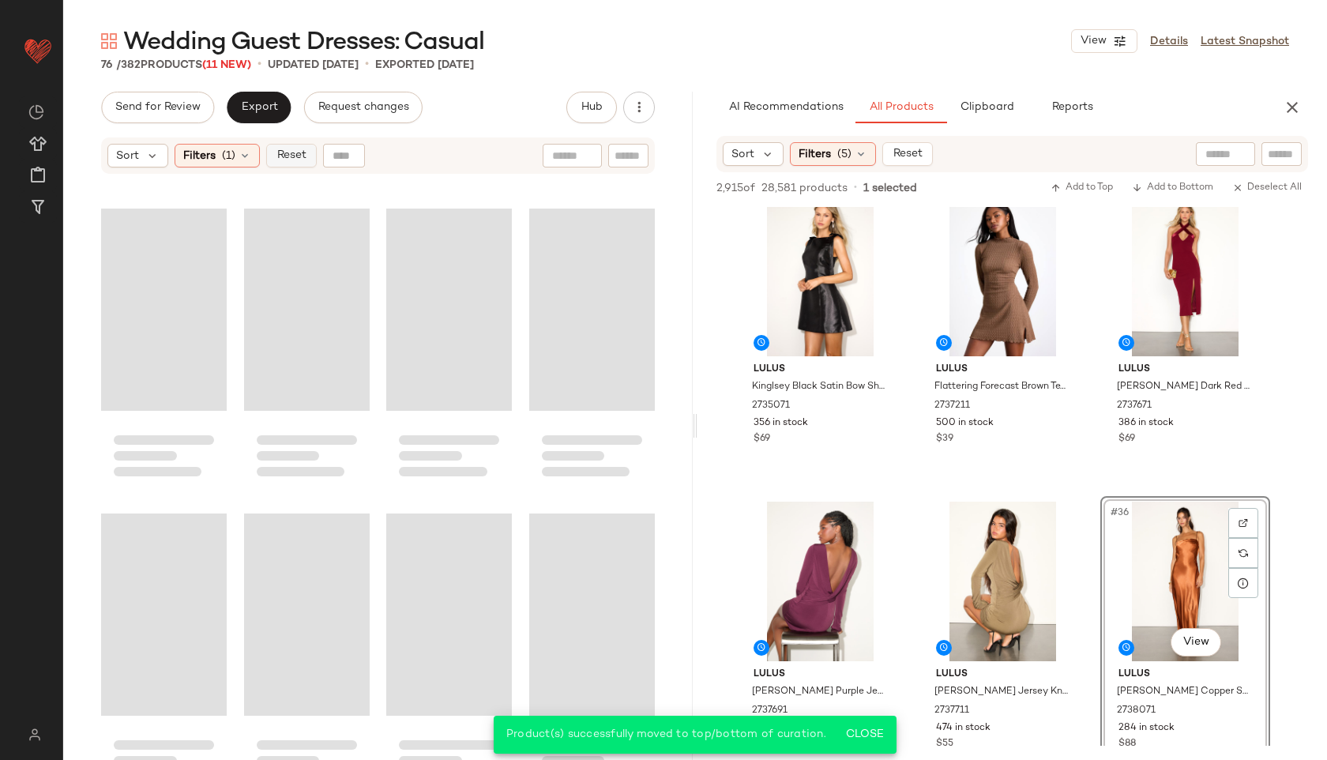
click at [295, 156] on span "Reset" at bounding box center [291, 155] width 30 height 13
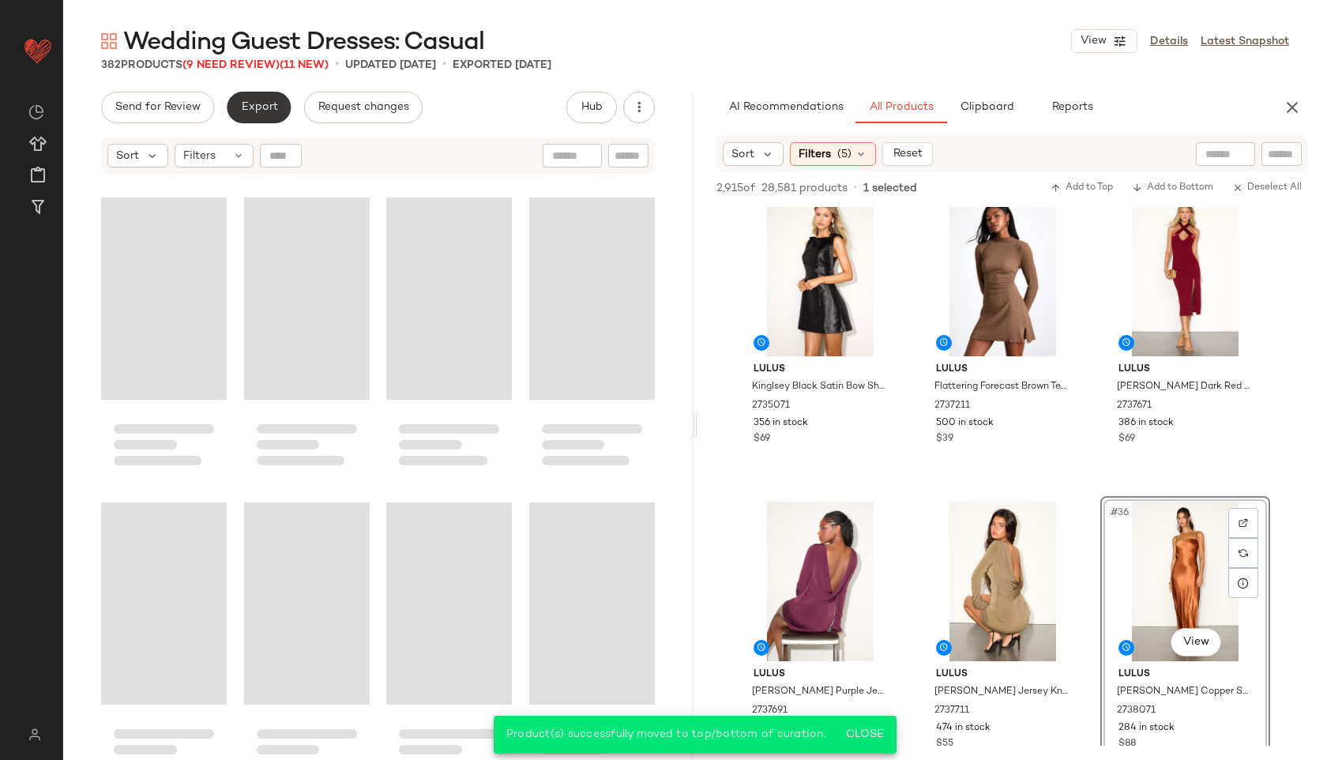
click at [264, 105] on span "Export" at bounding box center [258, 107] width 37 height 13
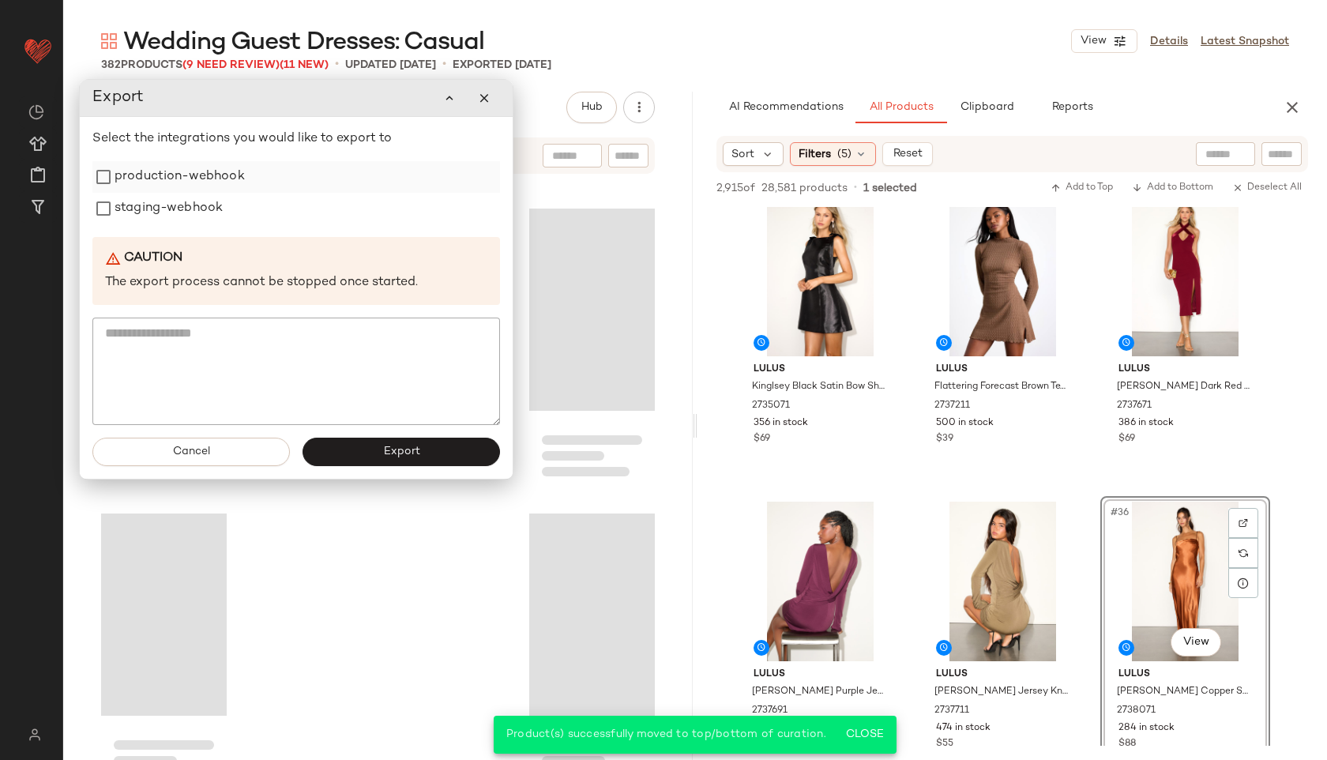
click at [200, 175] on label "production-webhook" at bounding box center [180, 177] width 130 height 32
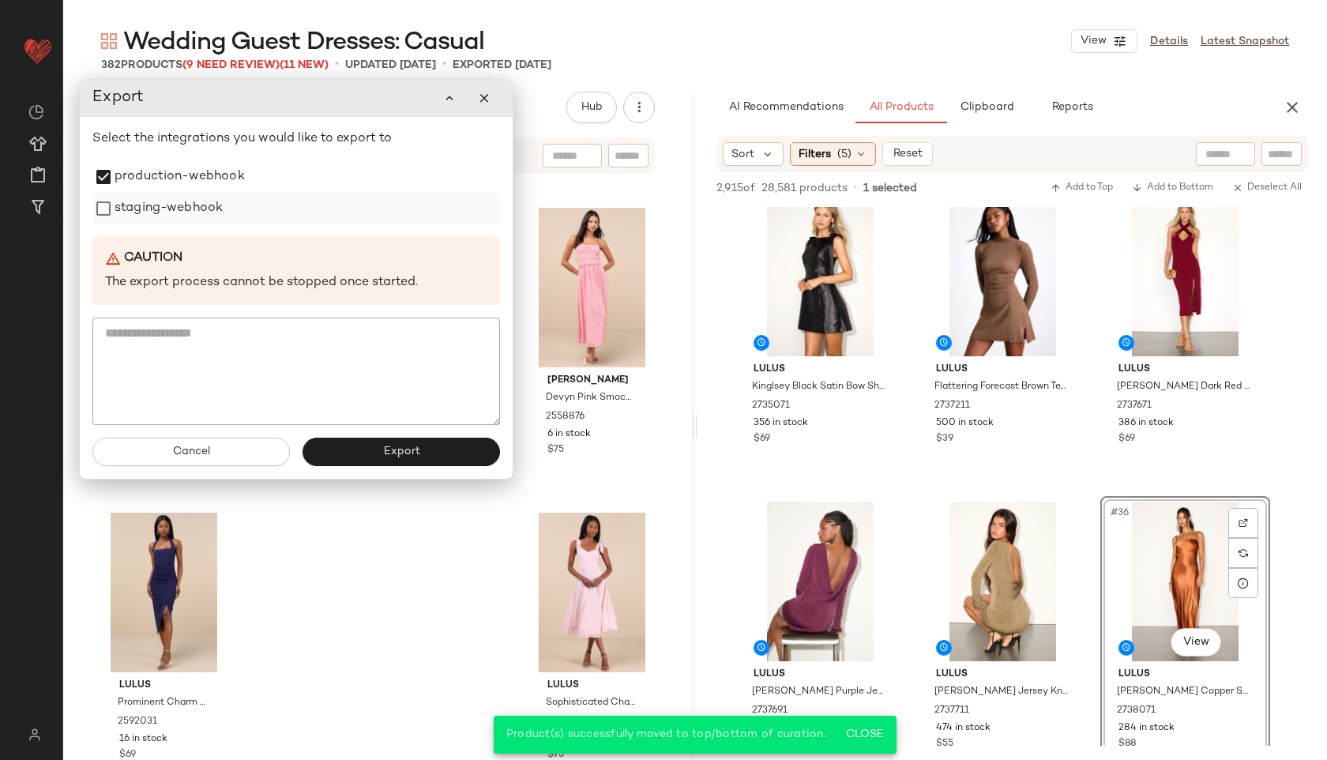
click at [199, 220] on label "staging-webhook" at bounding box center [169, 209] width 108 height 32
click at [389, 457] on span "Export" at bounding box center [400, 452] width 37 height 13
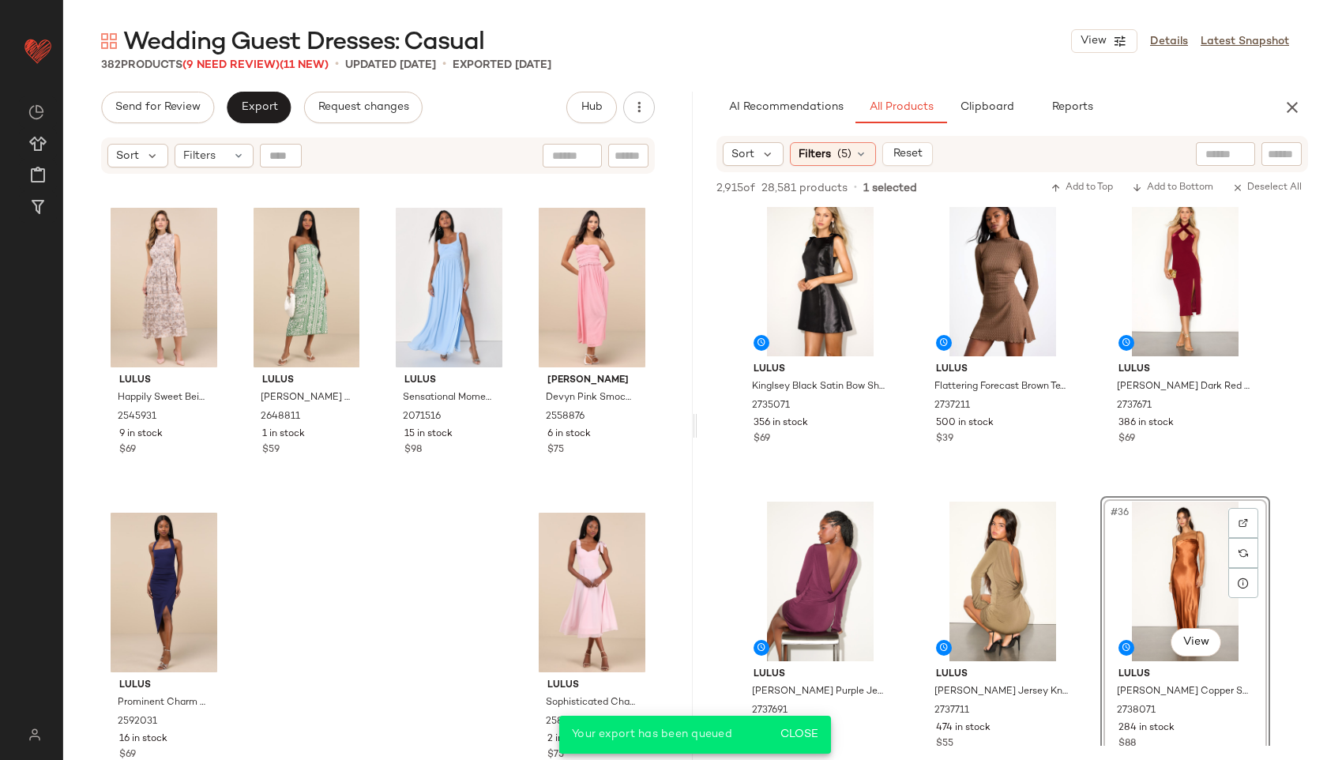
scroll to position [4590, 0]
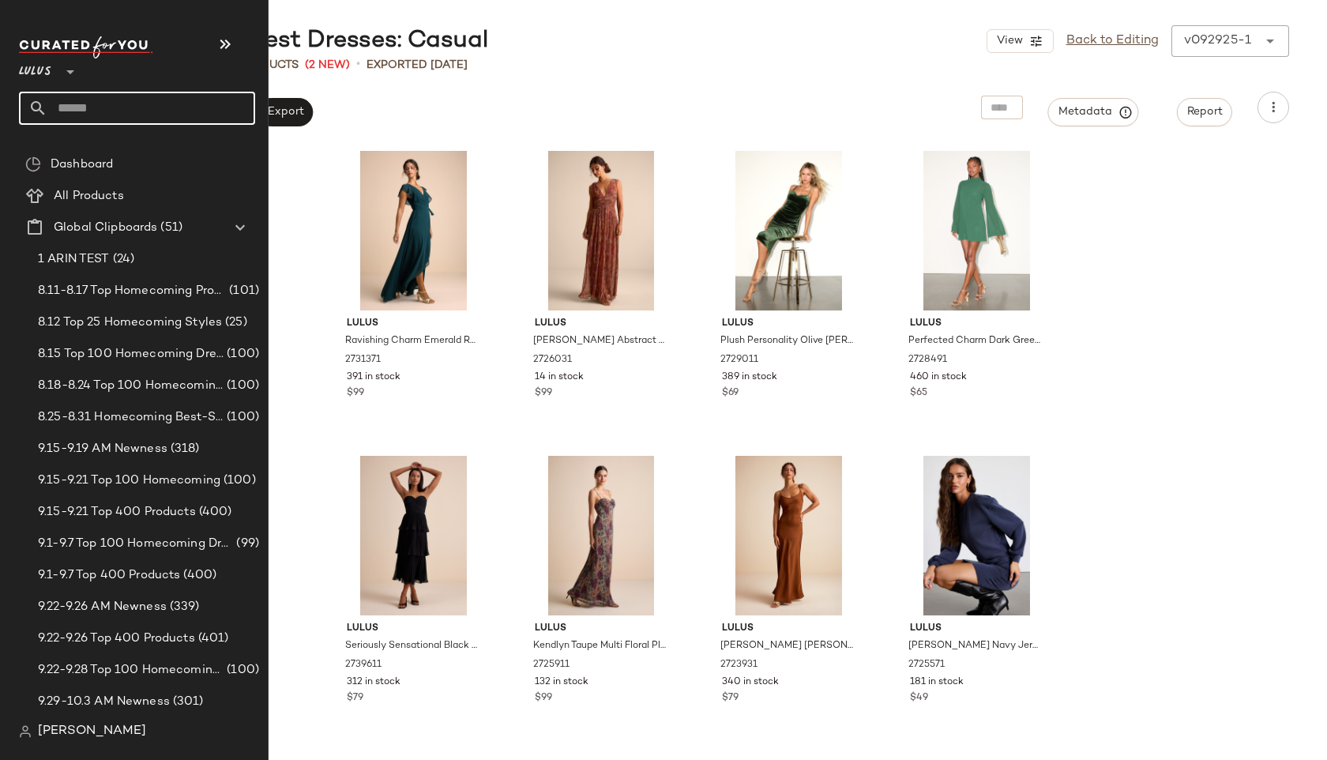
click at [72, 105] on input "text" at bounding box center [151, 108] width 208 height 33
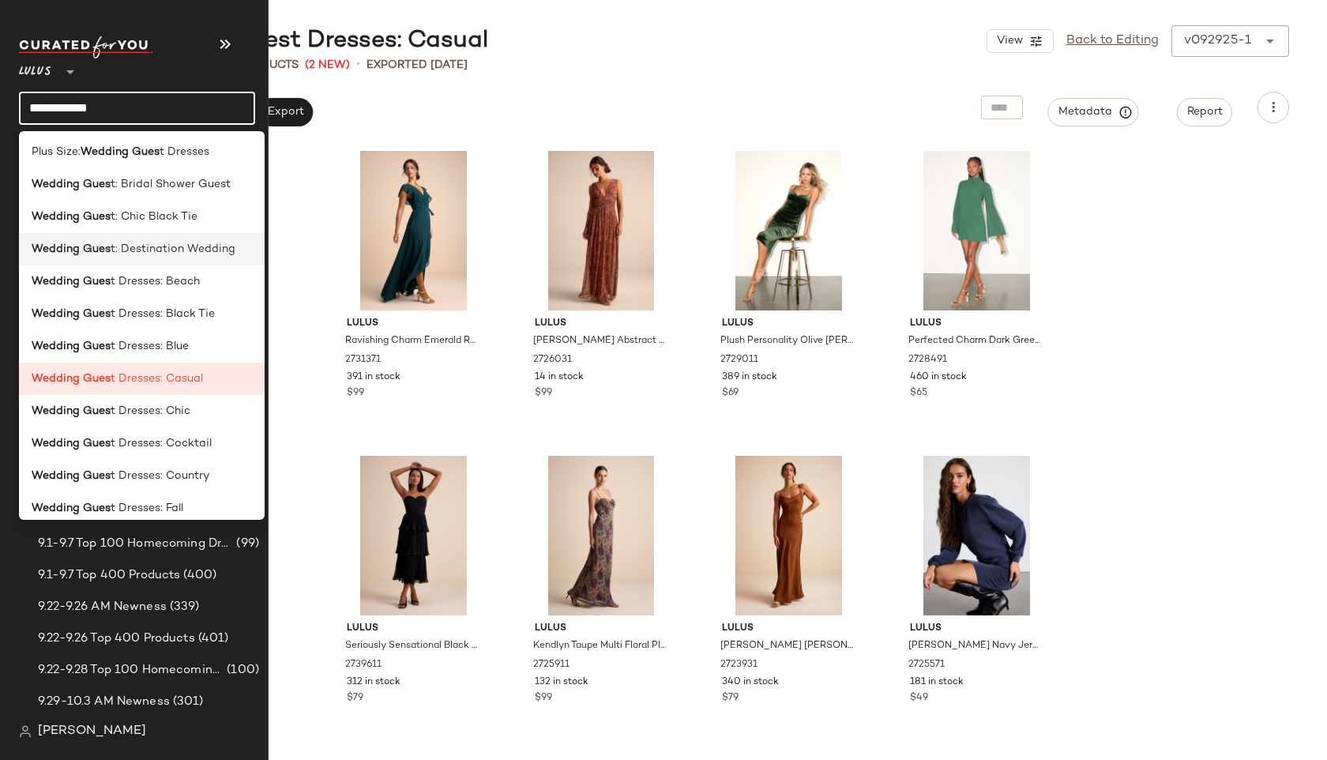
scroll to position [204, 0]
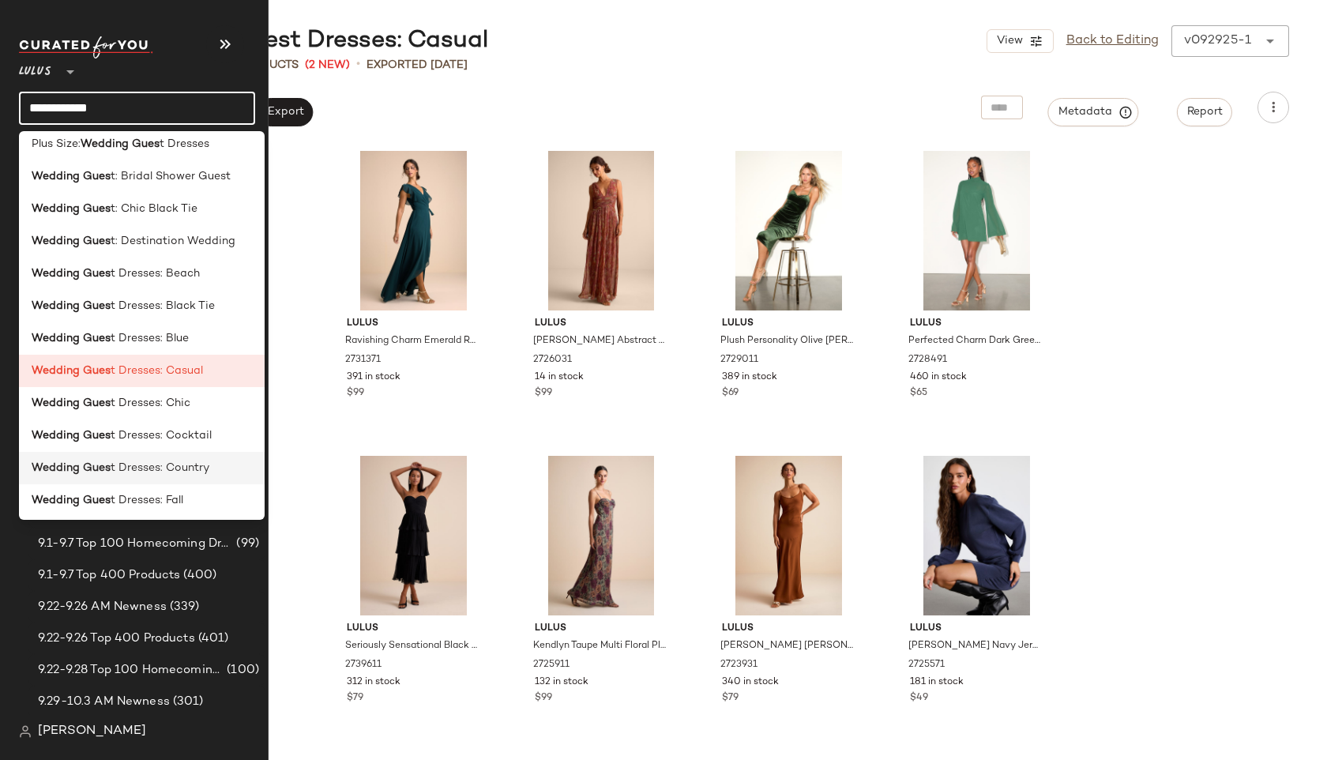
type input "**********"
click at [113, 471] on span "t Dresses: Country" at bounding box center [160, 468] width 99 height 17
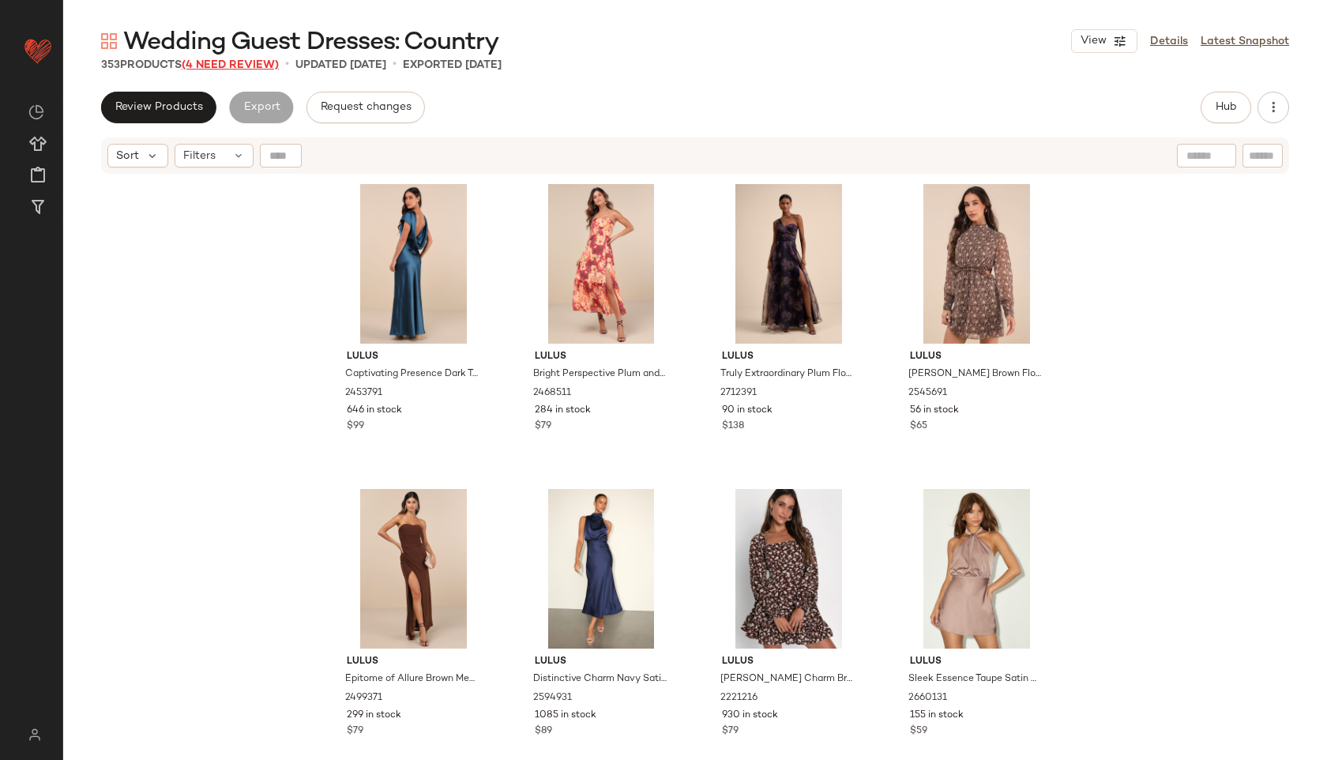
click at [256, 68] on span "(4 Need Review)" at bounding box center [230, 65] width 97 height 12
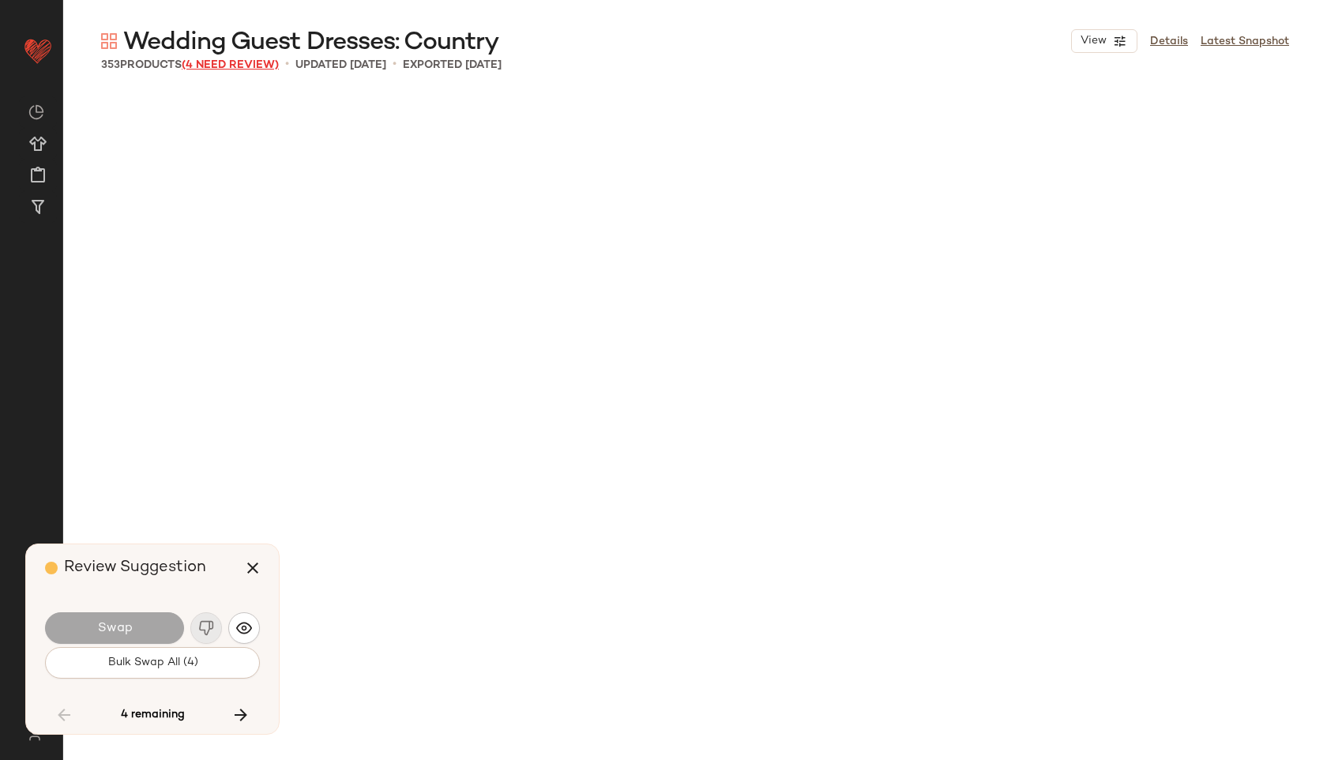
scroll to position [5184, 0]
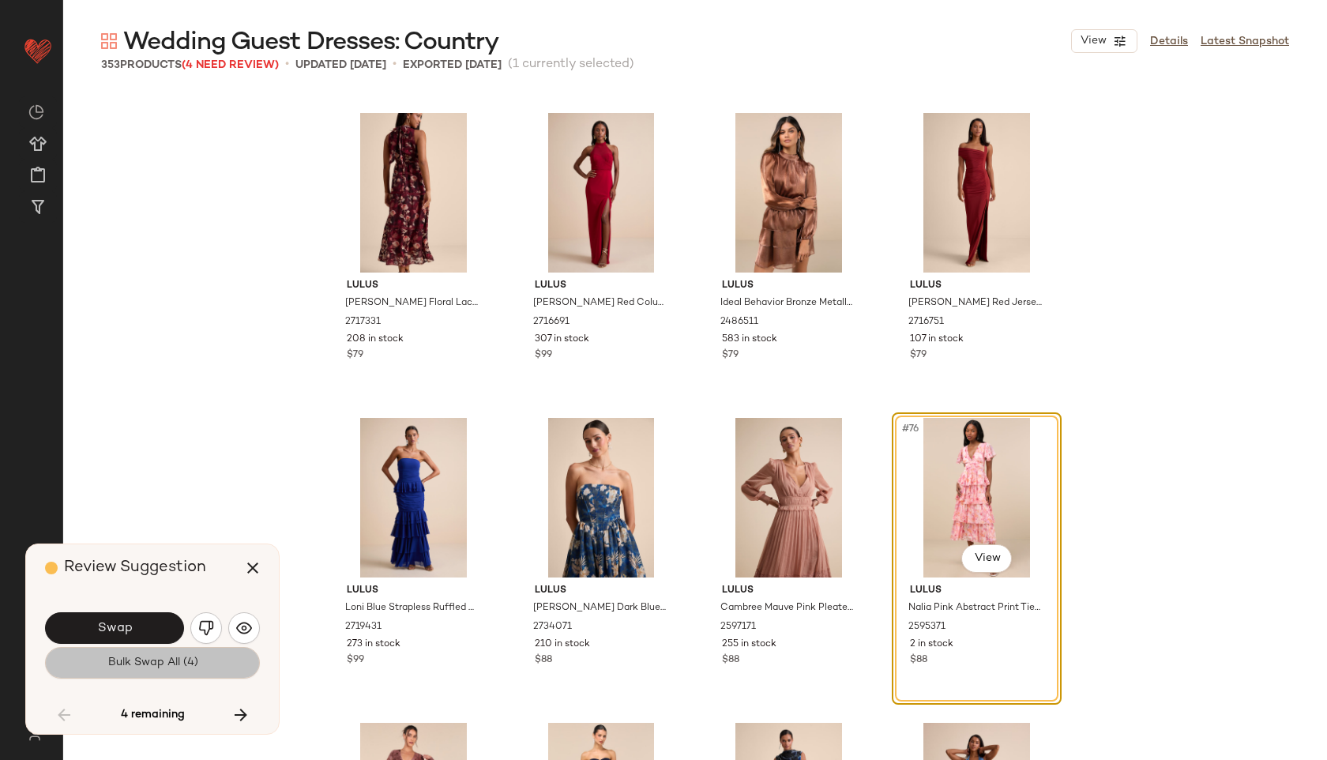
click at [138, 654] on button "Bulk Swap All (4)" at bounding box center [152, 663] width 215 height 32
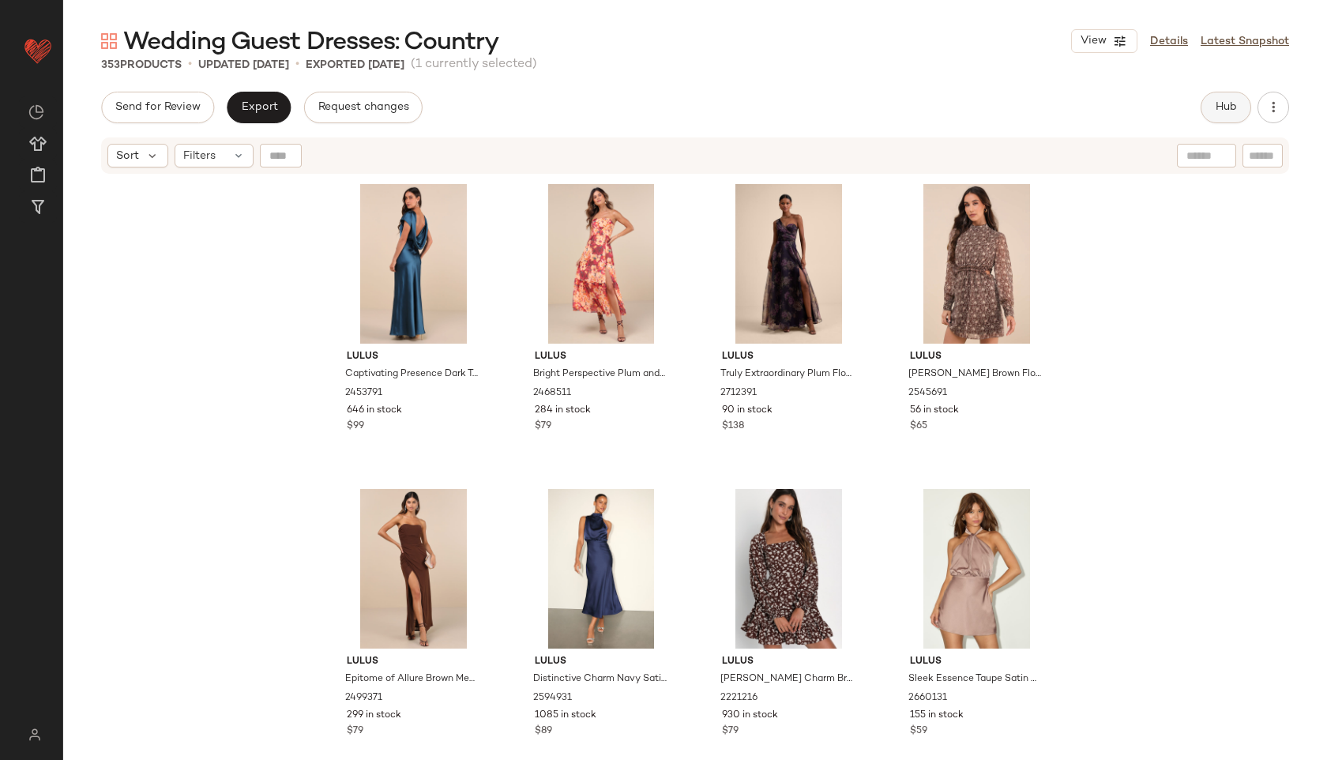
click at [1221, 98] on button "Hub" at bounding box center [1226, 108] width 51 height 32
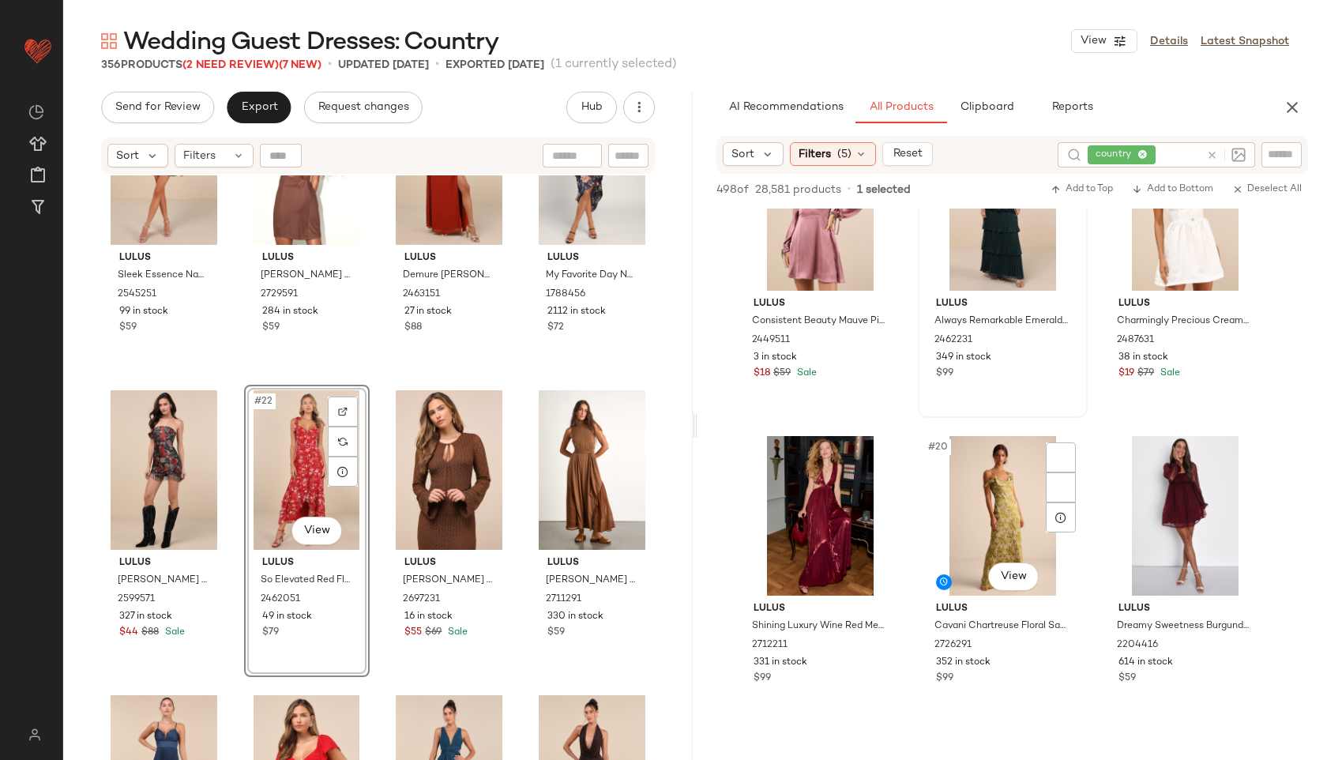
scroll to position [1609, 0]
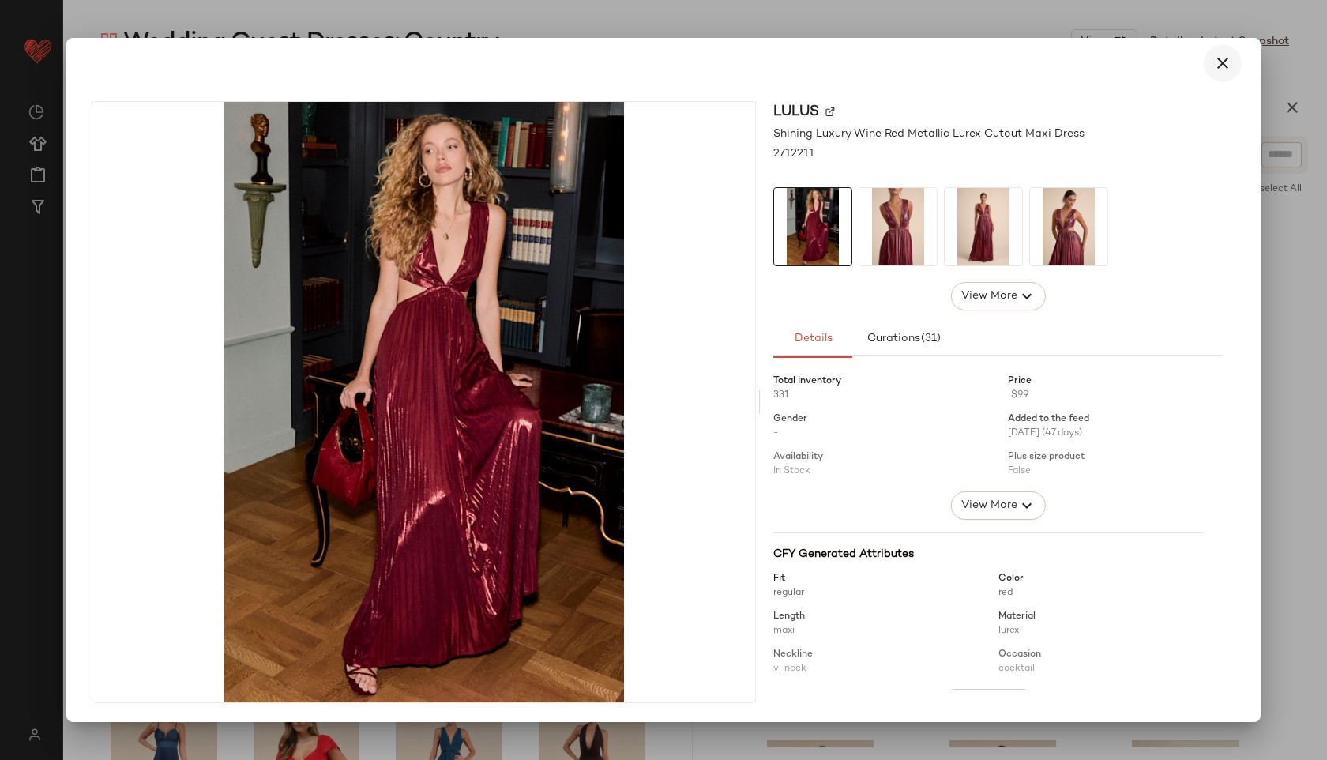
click at [1220, 59] on icon "button" at bounding box center [1223, 63] width 19 height 19
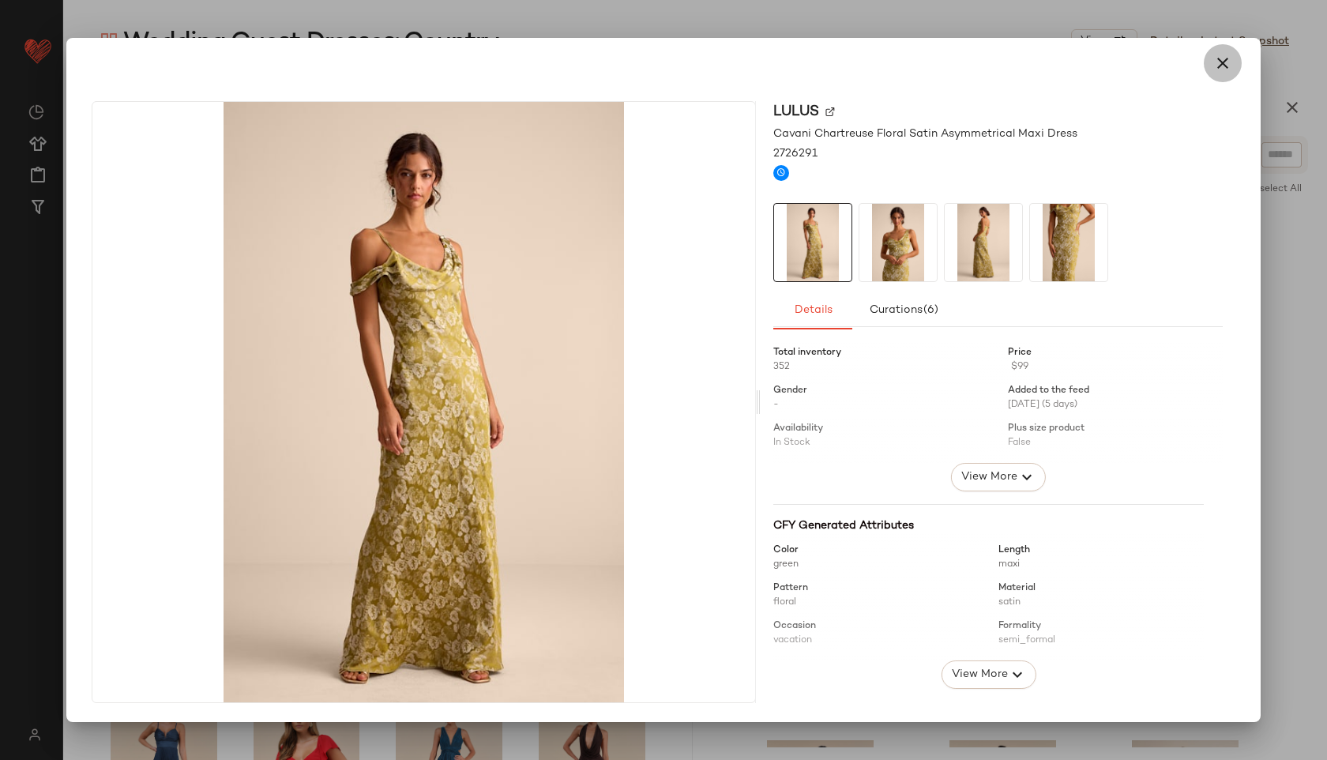
click at [1225, 59] on icon "button" at bounding box center [1223, 63] width 19 height 19
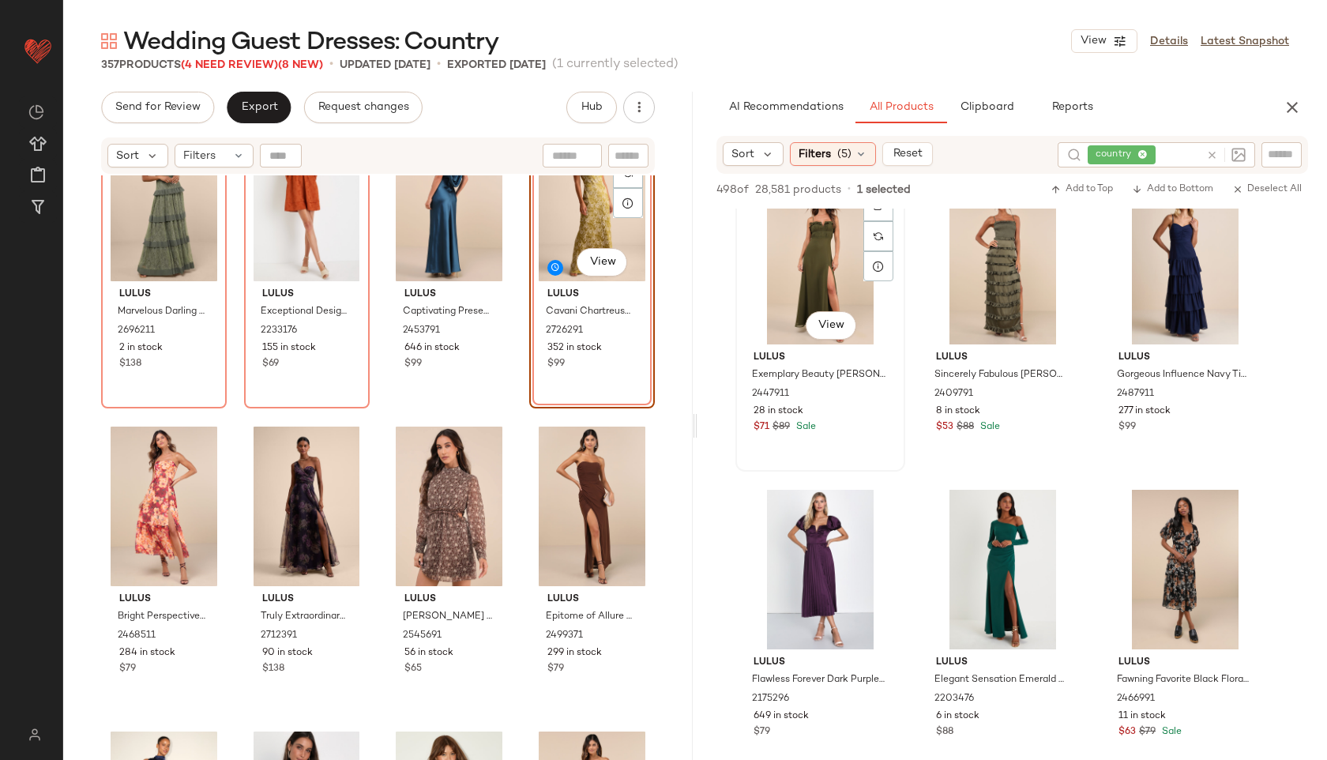
scroll to position [2166, 0]
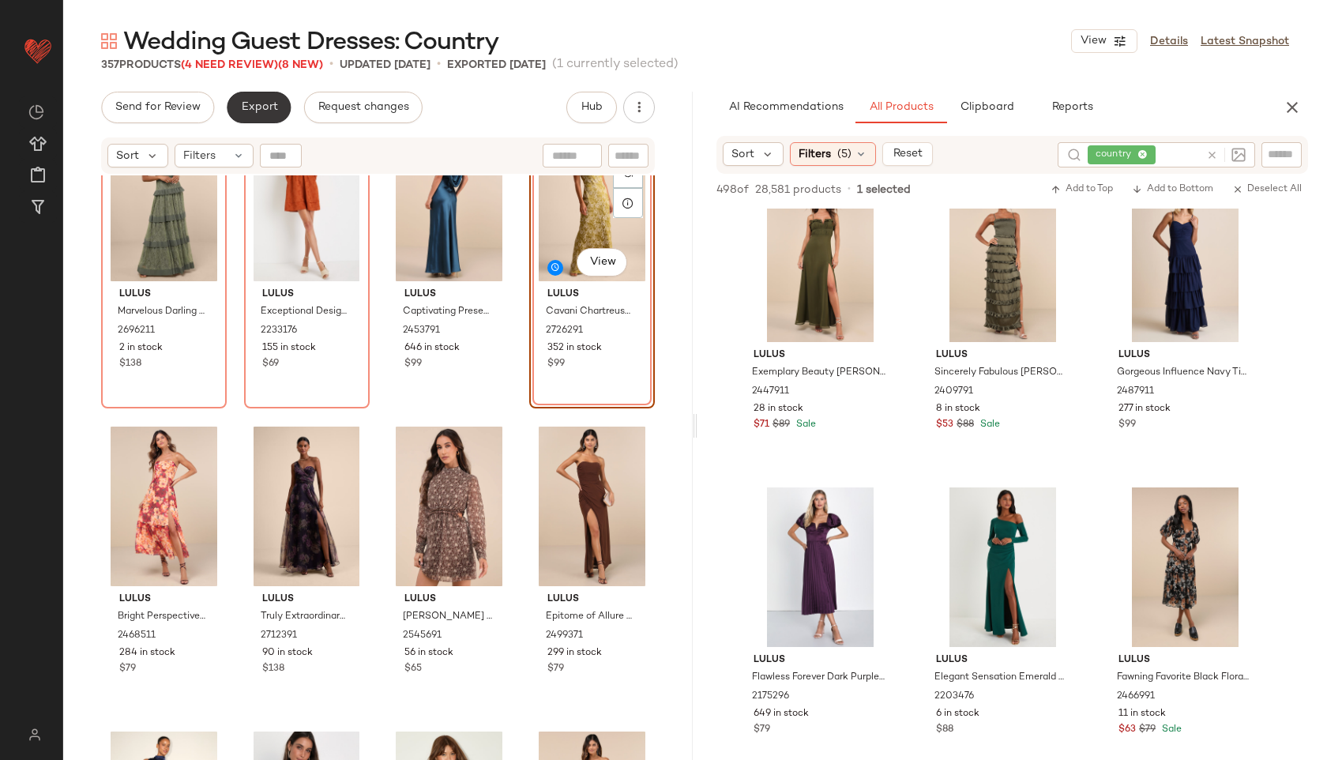
click at [247, 97] on button "Export" at bounding box center [259, 108] width 64 height 32
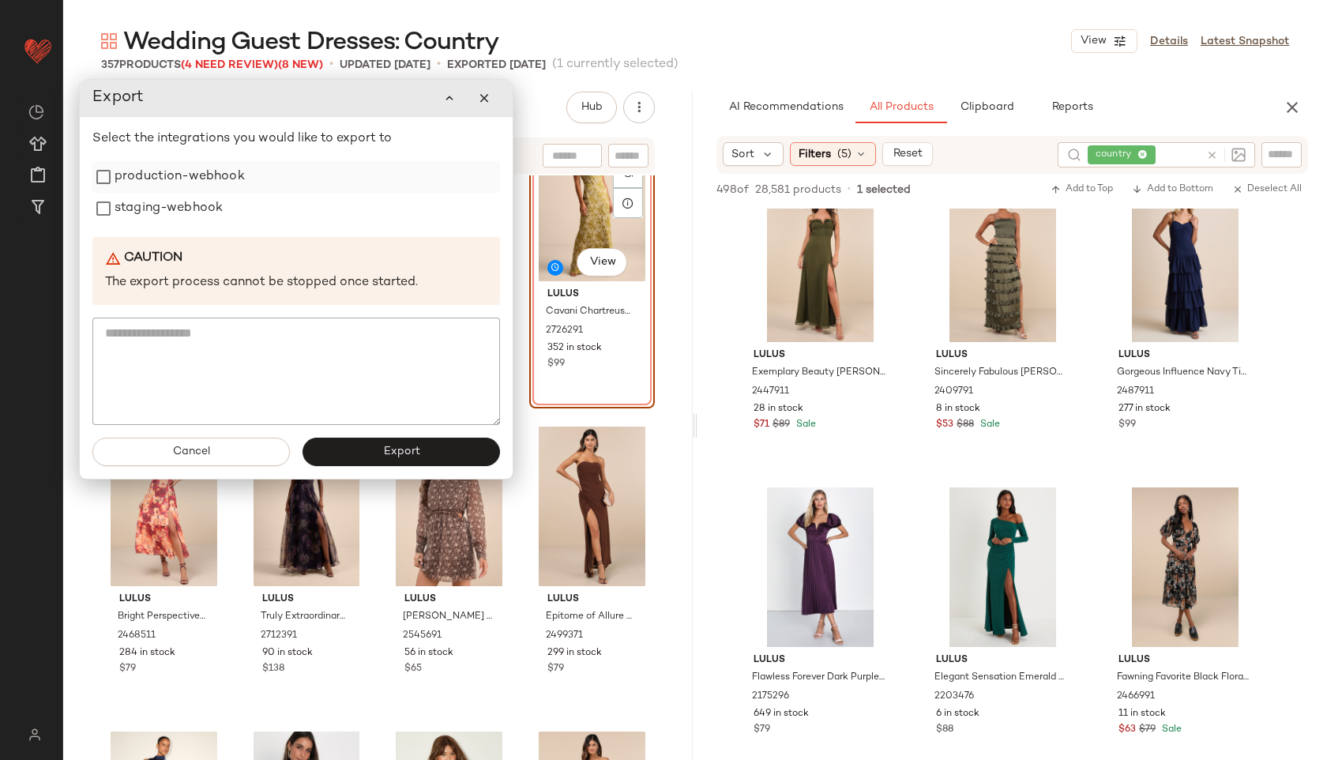
click at [218, 175] on label "production-webhook" at bounding box center [180, 177] width 130 height 32
click at [204, 206] on label "staging-webhook" at bounding box center [169, 209] width 108 height 32
click at [362, 447] on button "Export" at bounding box center [402, 452] width 198 height 28
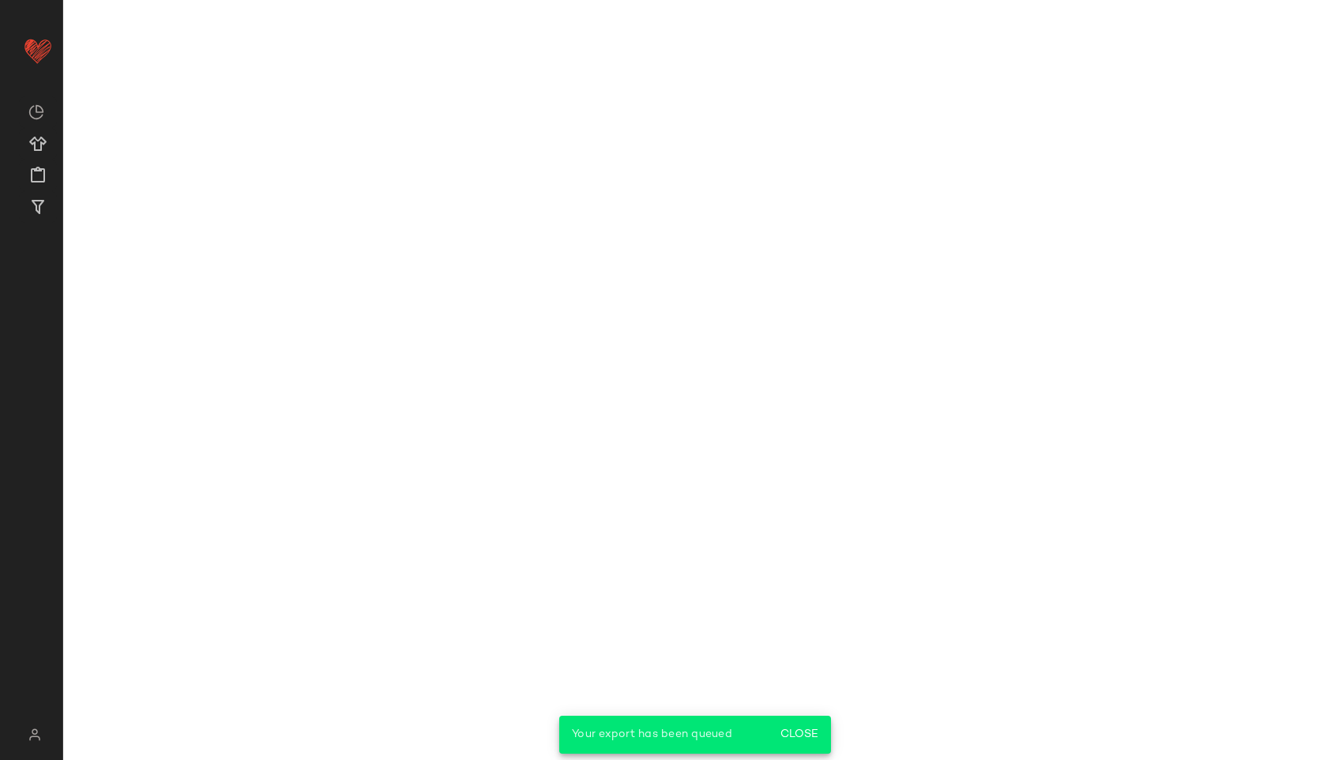
scroll to position [3081, 0]
